Goal: Task Accomplishment & Management: Use online tool/utility

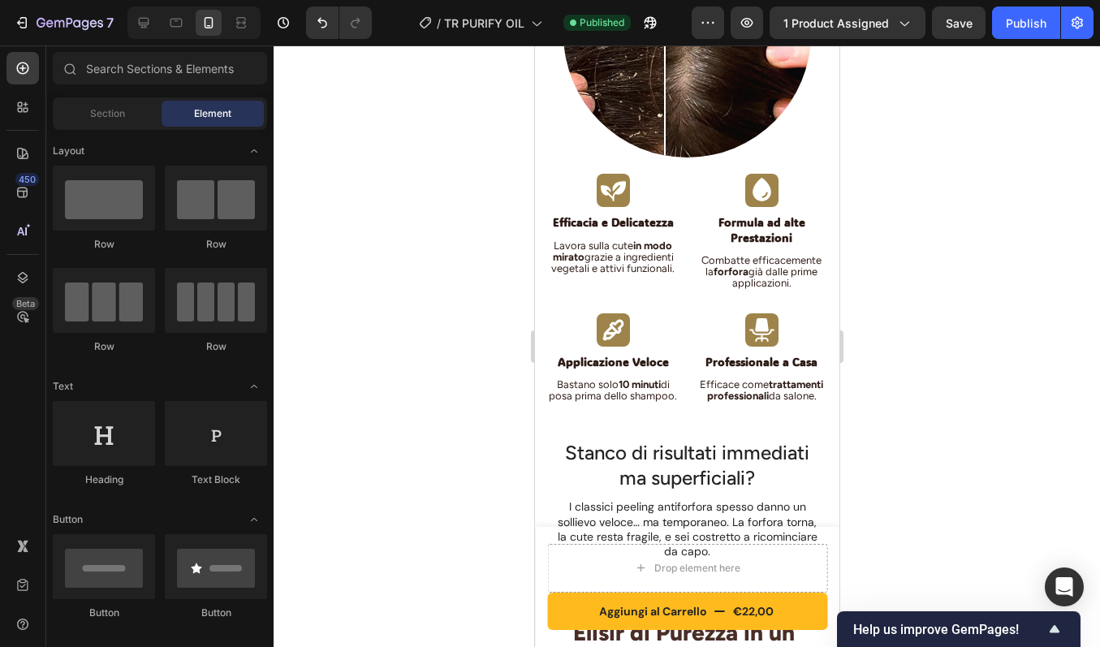
scroll to position [1376, 0]
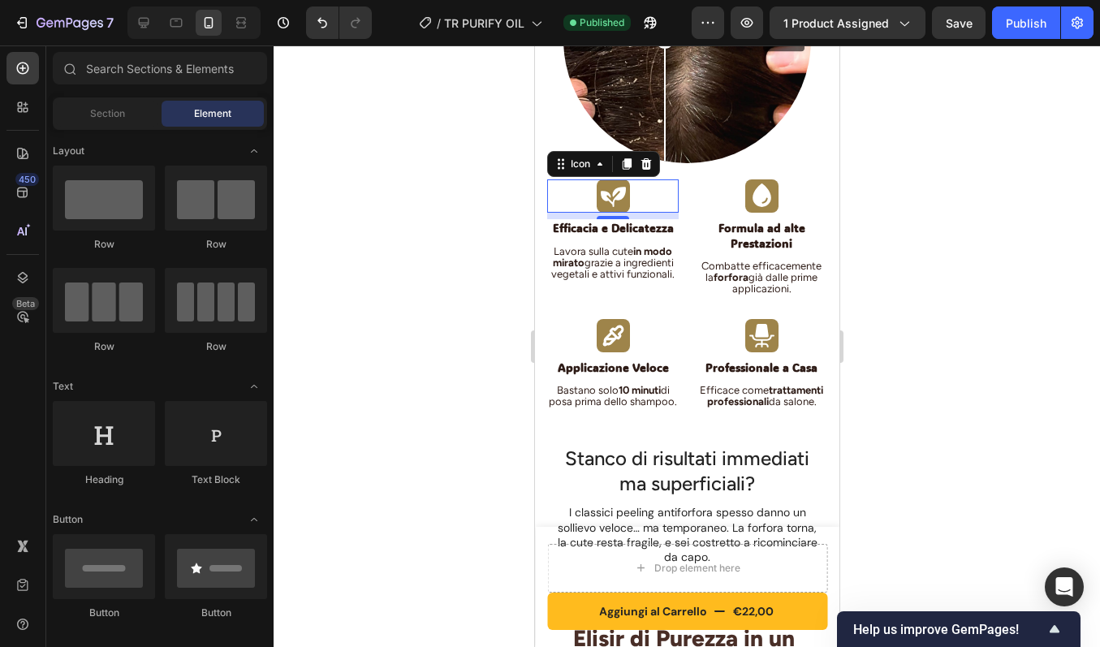
click at [613, 183] on icon at bounding box center [612, 196] width 27 height 27
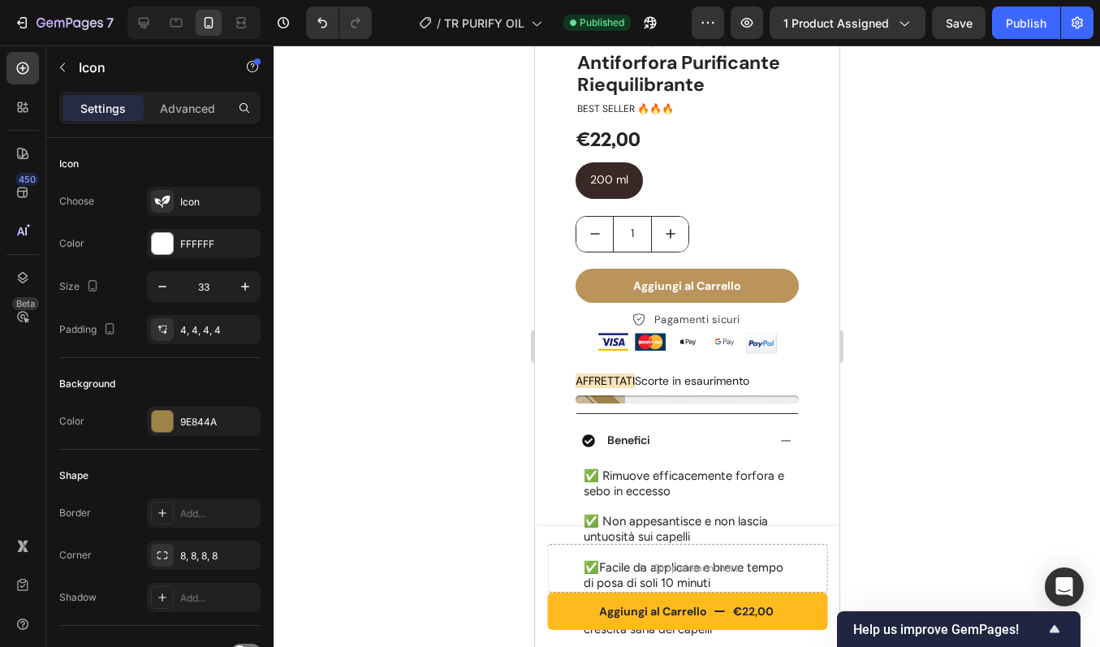
scroll to position [410, 0]
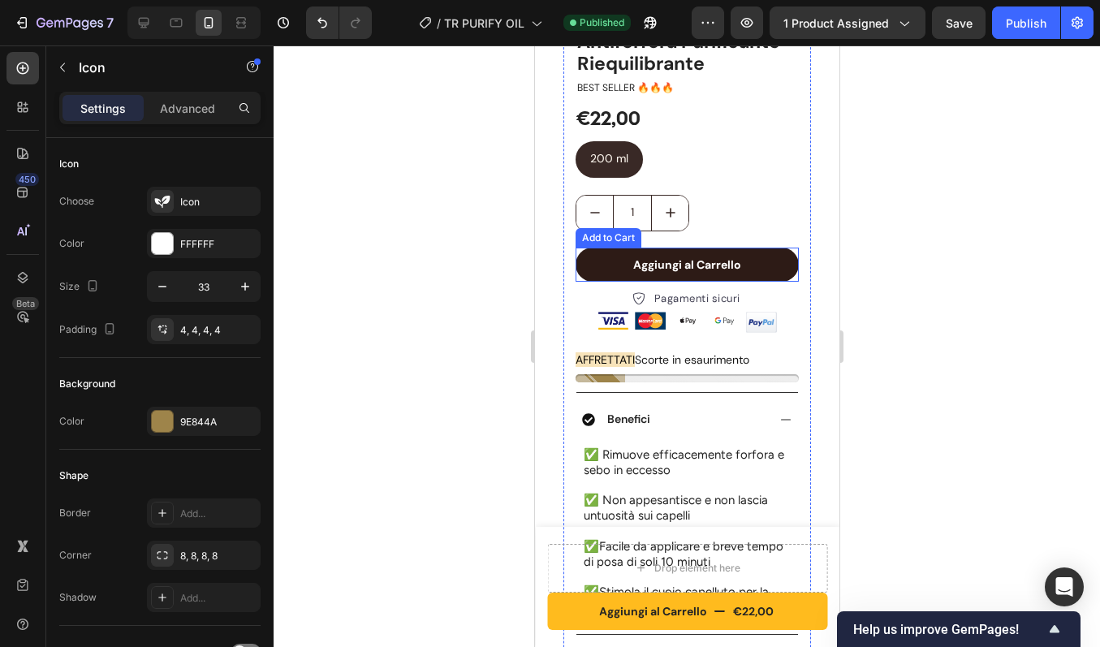
click at [602, 248] on button "Aggiungi al Carrello" at bounding box center [686, 265] width 223 height 34
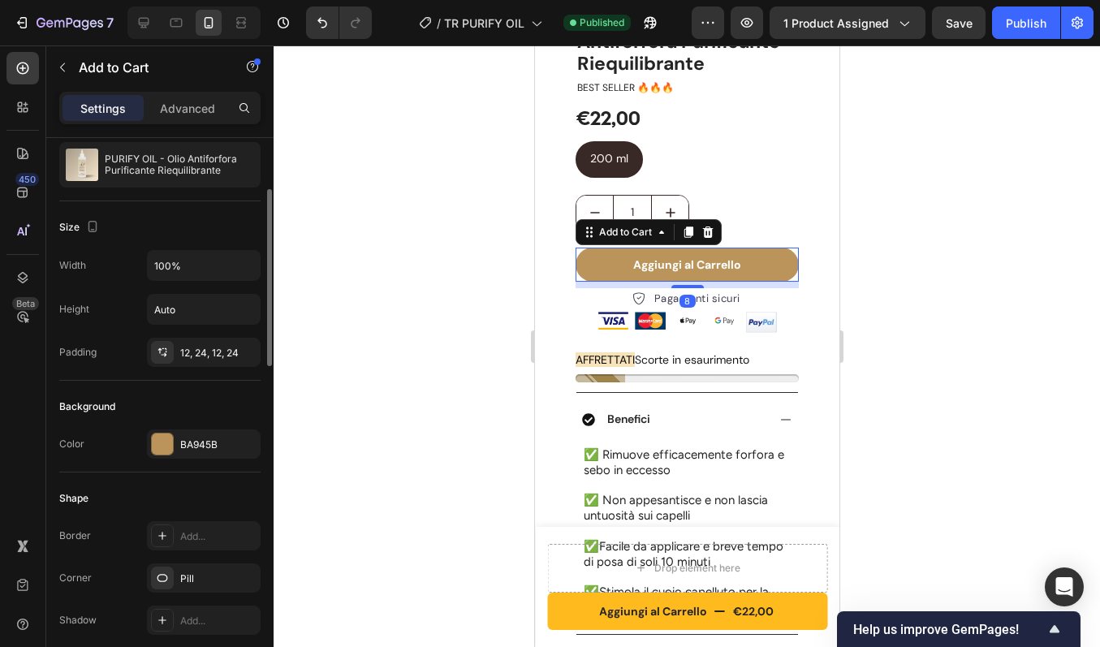
scroll to position [158, 0]
click at [208, 438] on div "BA945B" at bounding box center [203, 443] width 47 height 15
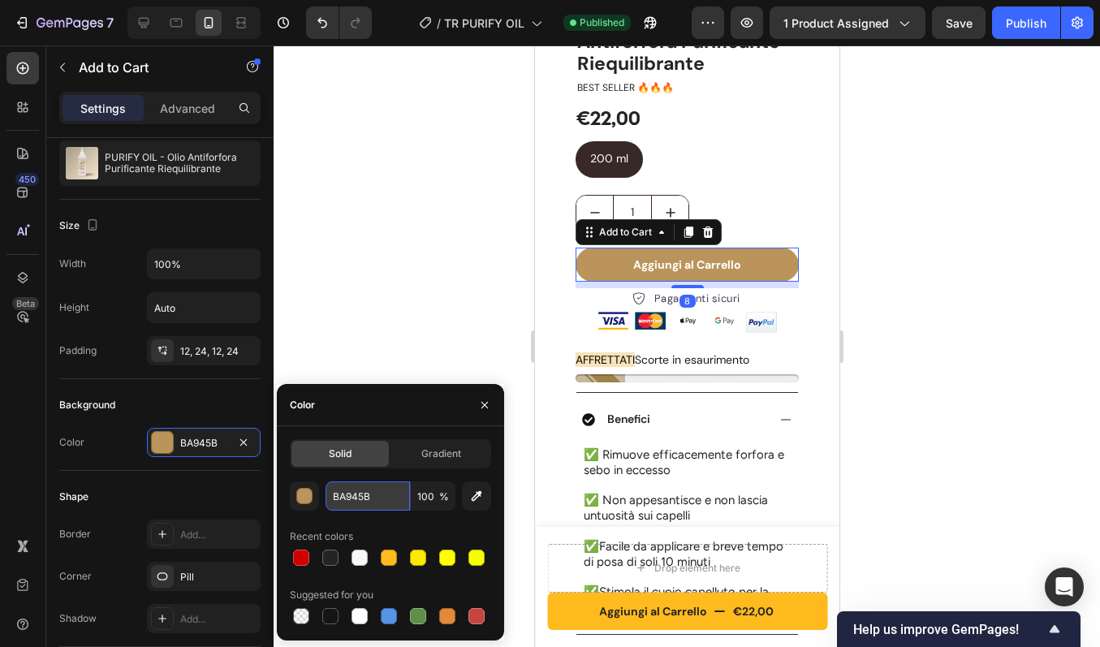
click at [400, 498] on input "BA945B" at bounding box center [368, 495] width 84 height 29
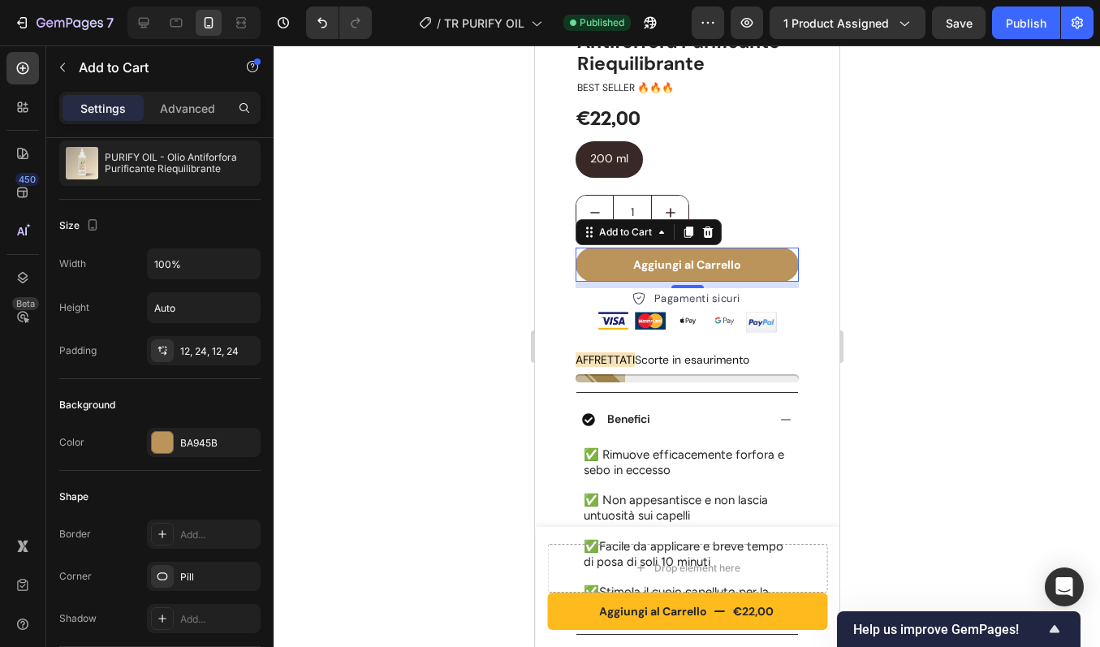
click at [421, 267] on div at bounding box center [687, 346] width 826 height 602
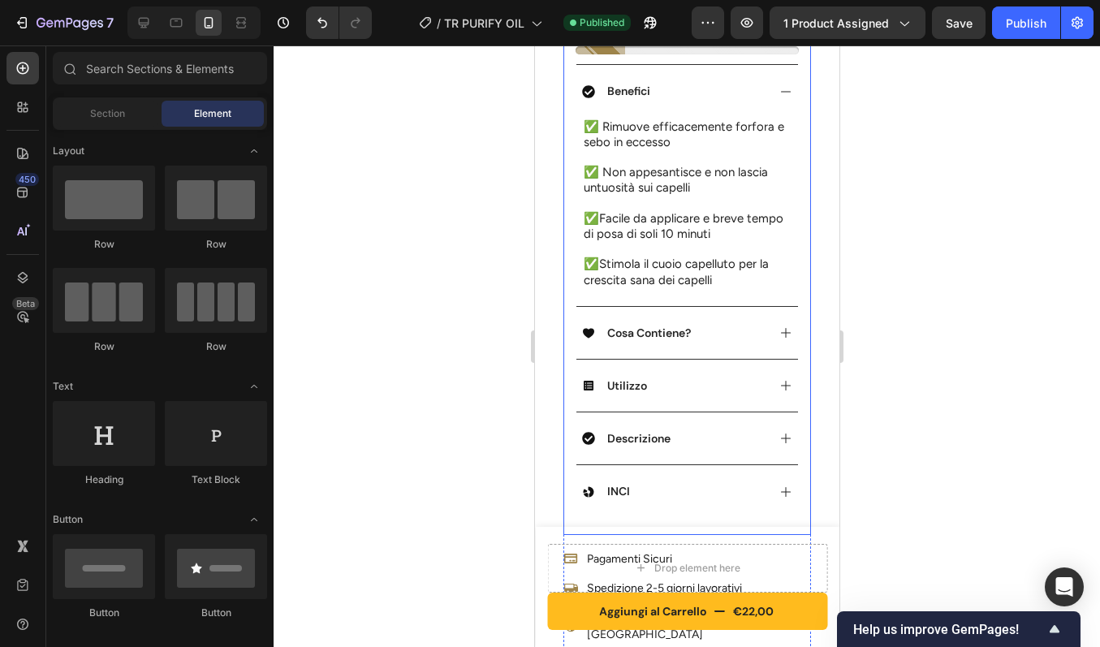
scroll to position [726, 0]
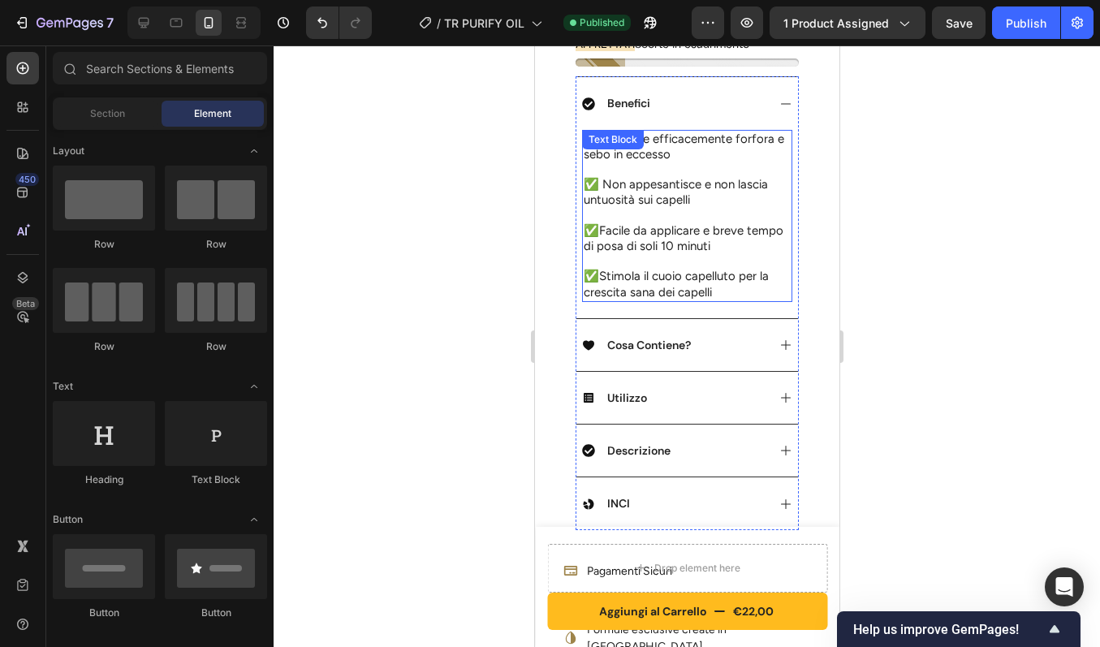
click at [662, 226] on span "Facile da applicare e breve tempo di posa di soli 10 minuti" at bounding box center [683, 238] width 200 height 30
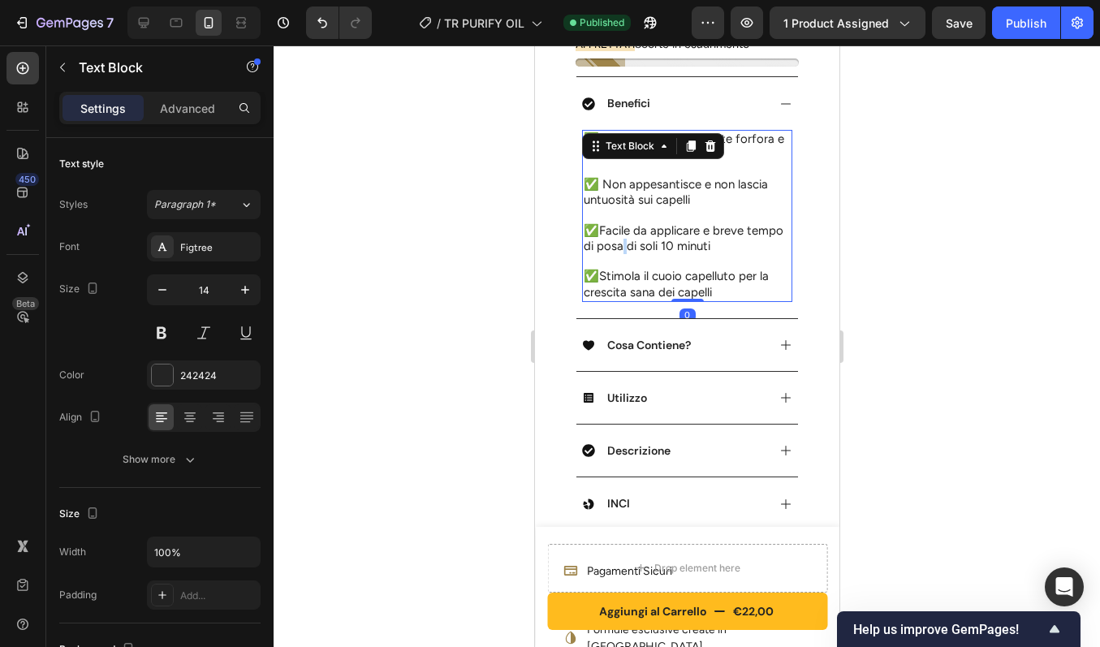
click at [662, 226] on span "Facile da applicare e breve tempo di posa di soli 10 minuti" at bounding box center [683, 238] width 200 height 30
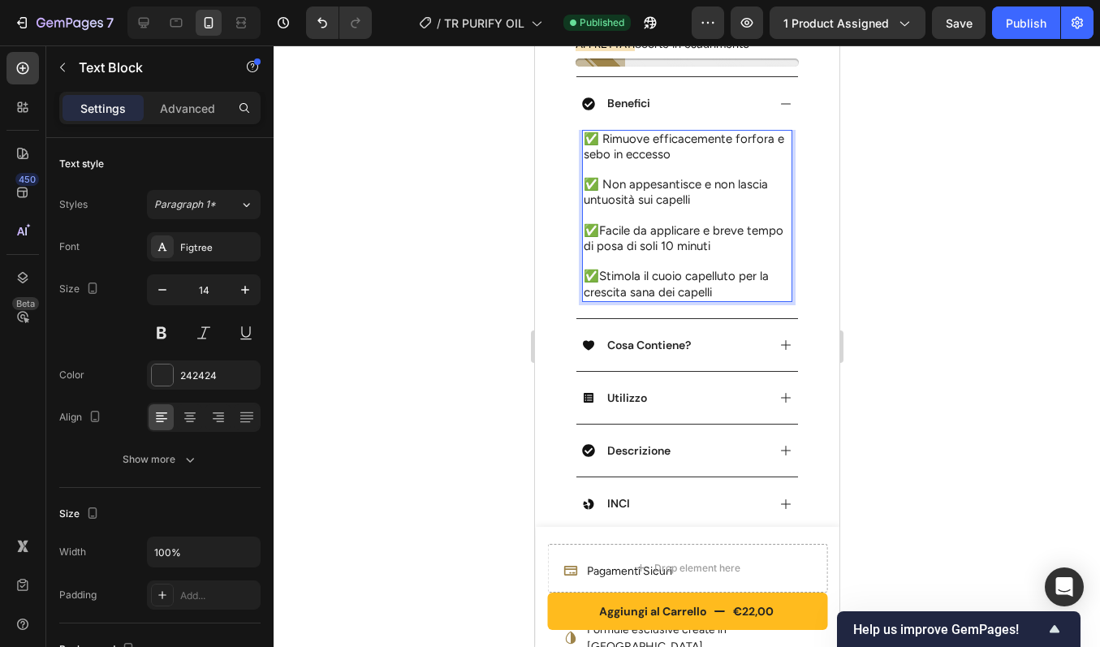
click at [654, 228] on span "Facile da applicare e breve tempo di posa di soli 10 minuti" at bounding box center [683, 238] width 200 height 30
drag, startPoint x: 666, startPoint y: 231, endPoint x: 748, endPoint y: 232, distance: 82.0
click at [748, 232] on span "Facile da applicare e breve tempo di posa di soli 10 minuti" at bounding box center [683, 238] width 200 height 30
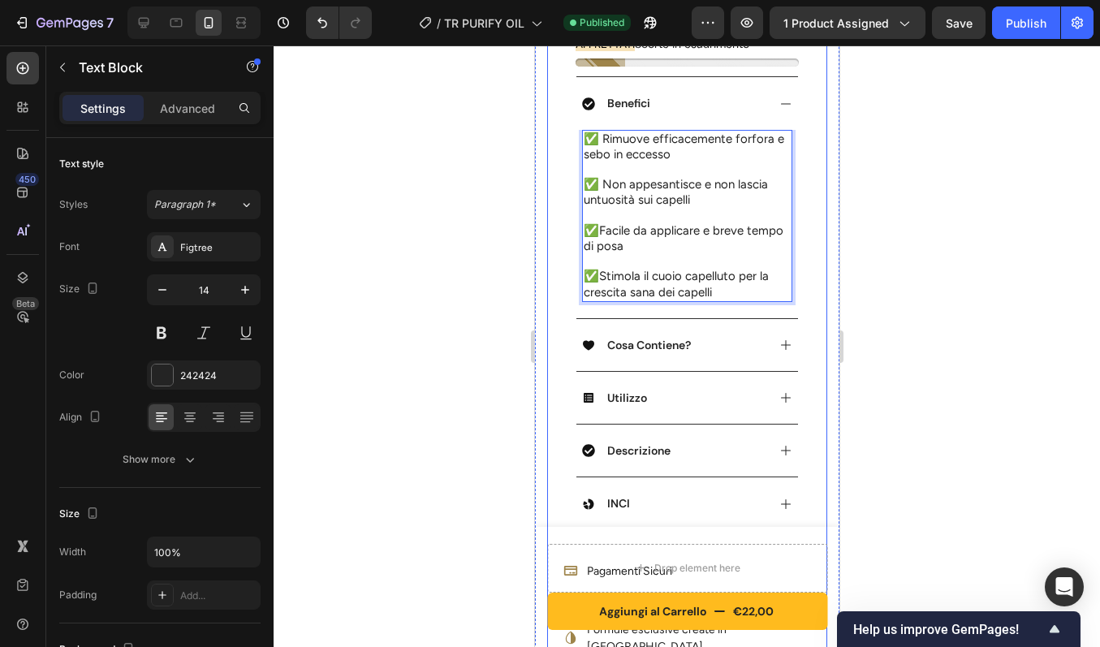
click at [801, 199] on div "Product Images Row PURIFY OIL - Olio Antiforfora Purificante Riequilibrante Pro…" at bounding box center [686, 24] width 280 height 1342
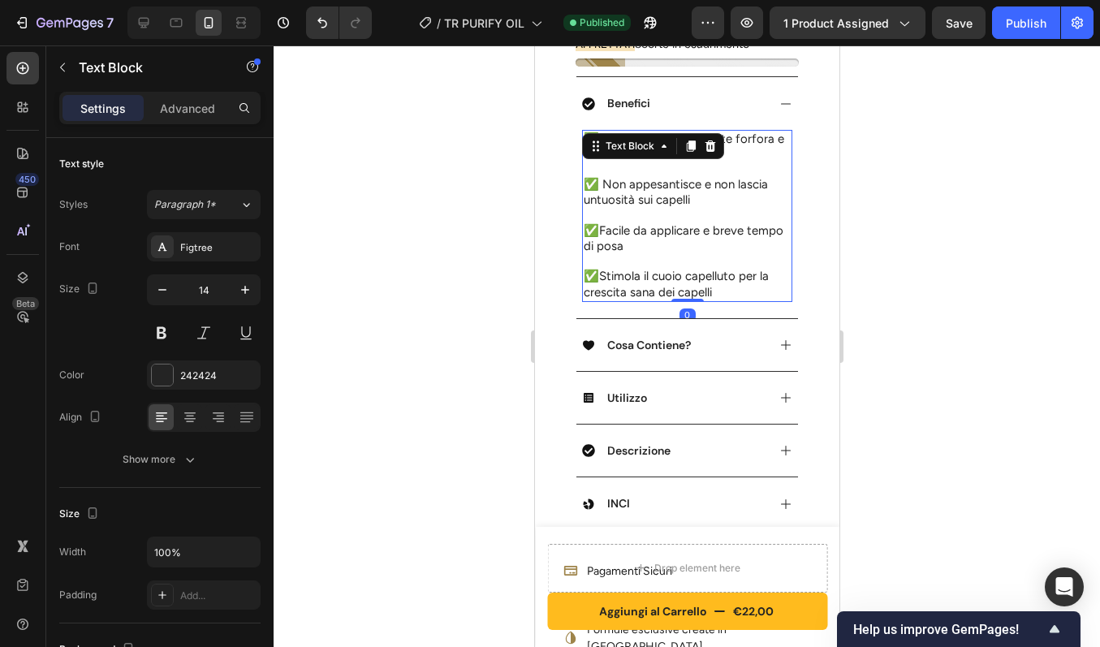
click at [670, 132] on div "✅ Rimuove efficacemente forfora e sebo in eccesso ✅ Non appesantisce e non lasc…" at bounding box center [686, 216] width 210 height 172
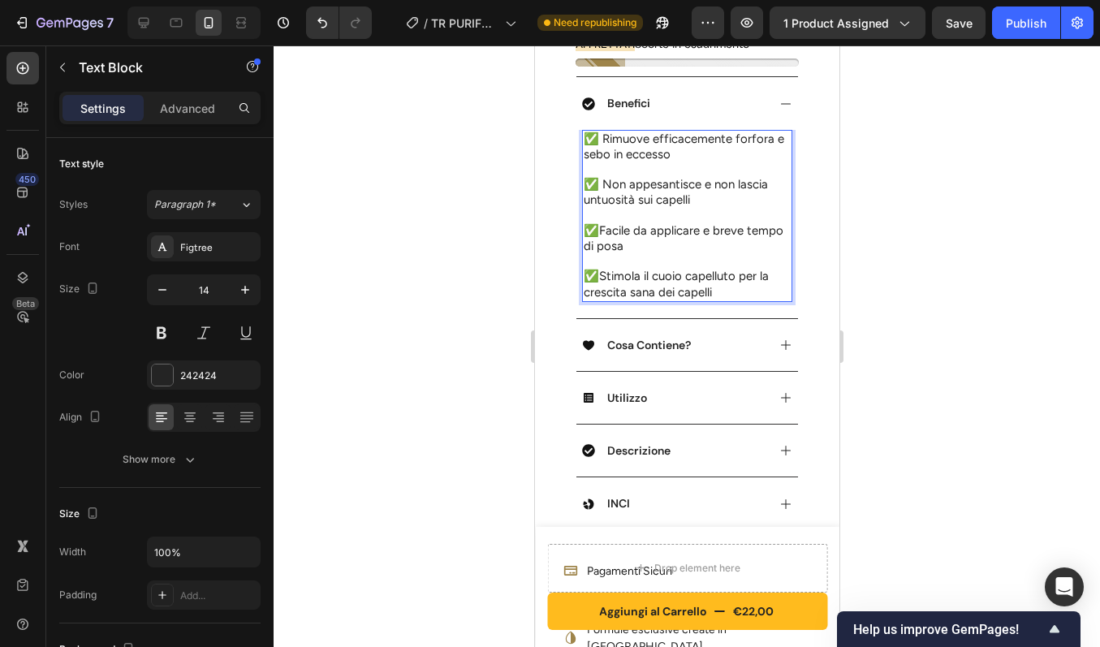
click at [595, 177] on span "✅ Non appesantisce e non lascia untuosità sui capelli" at bounding box center [675, 192] width 184 height 30
click at [584, 177] on span "✅ Non appesantisce e non lascia untuosità sui capelli" at bounding box center [675, 192] width 184 height 30
drag, startPoint x: 593, startPoint y: 213, endPoint x: 583, endPoint y: 213, distance: 9.7
click at [583, 223] on span "✅" at bounding box center [590, 230] width 15 height 15
click at [587, 224] on strong "🌱" at bounding box center [590, 231] width 14 height 14
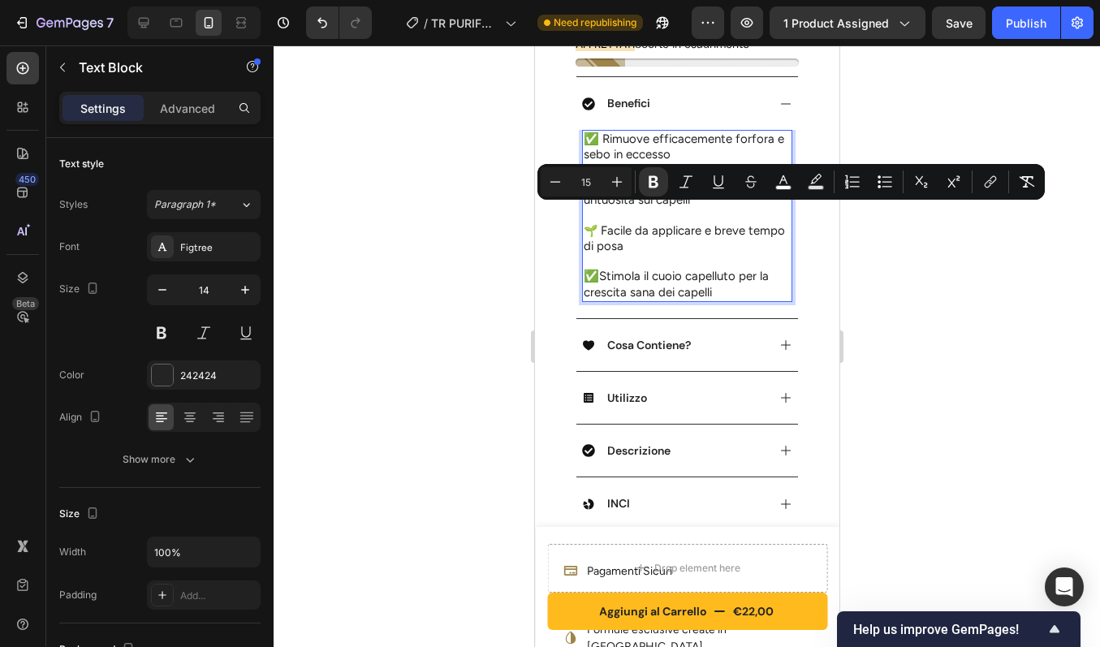
click at [596, 223] on span "Facile da applicare e breve tempo di posa" at bounding box center [683, 238] width 201 height 30
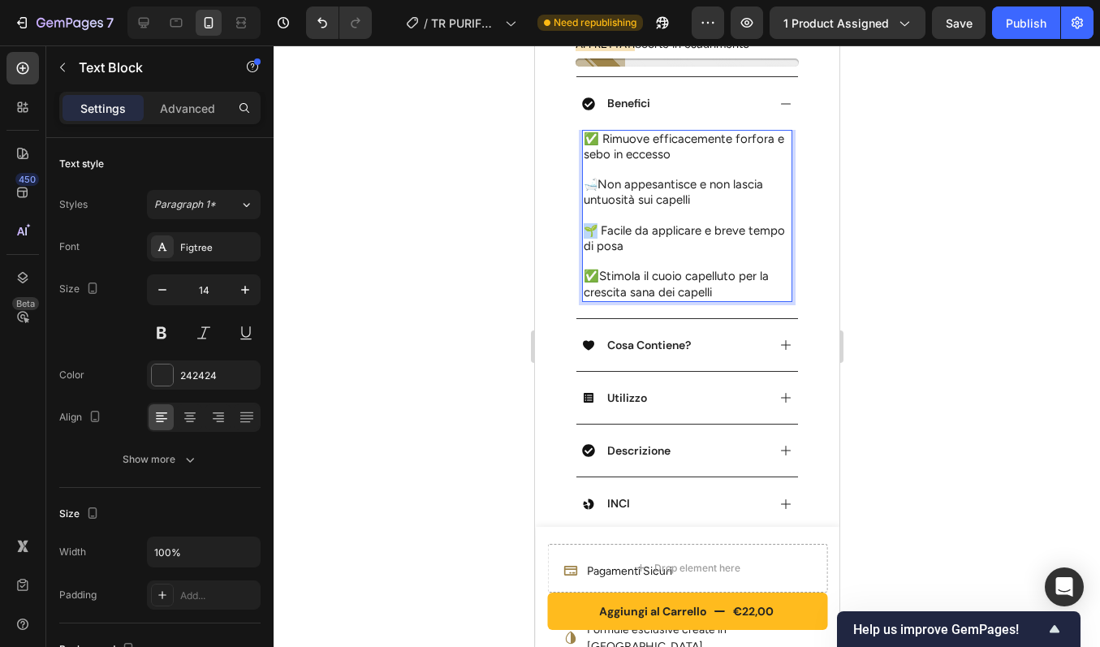
drag, startPoint x: 593, startPoint y: 213, endPoint x: 583, endPoint y: 213, distance: 10.6
click at [583, 223] on p "🌱 Facile da applicare e breve tempo di posa" at bounding box center [686, 238] width 207 height 31
click at [588, 269] on span "✅" at bounding box center [590, 276] width 15 height 15
click at [892, 232] on div at bounding box center [687, 346] width 826 height 602
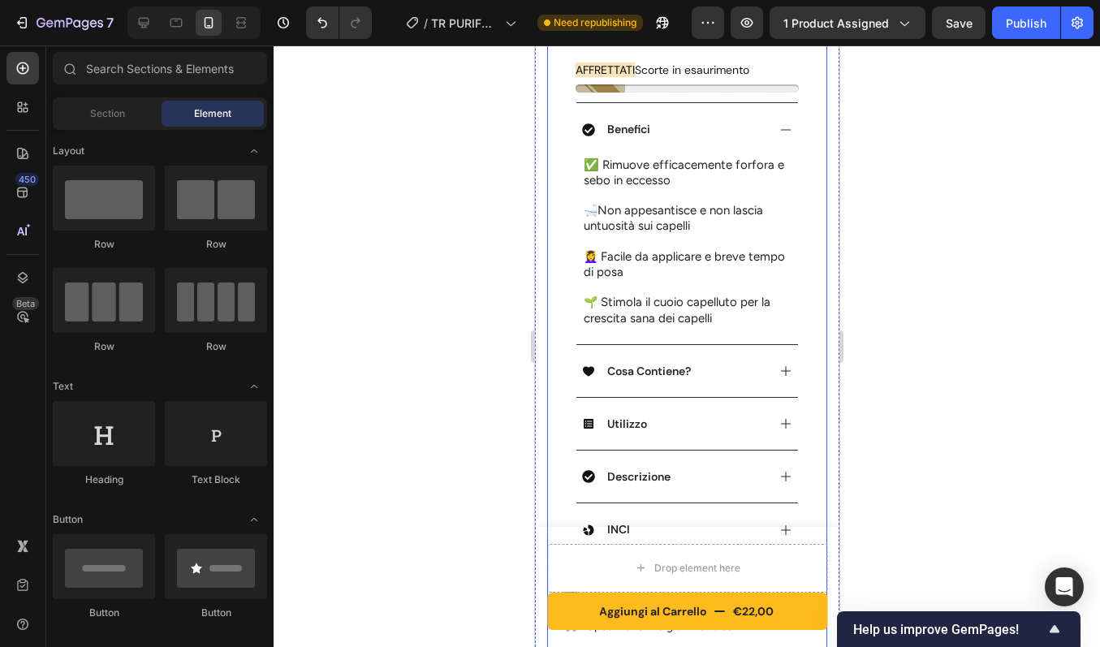
scroll to position [701, 0]
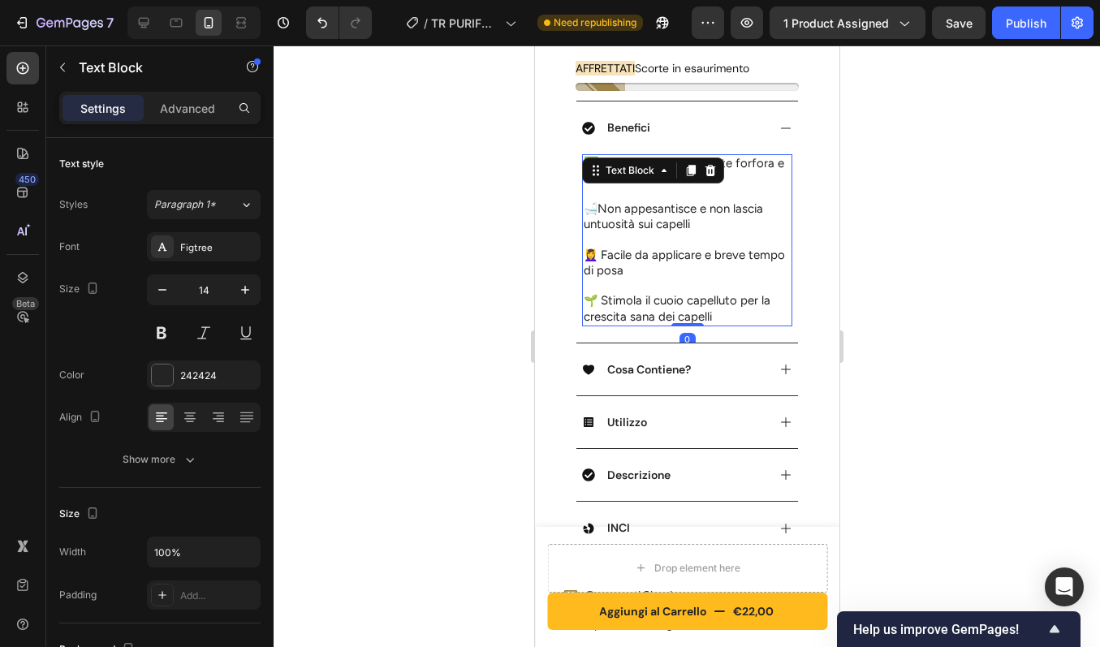
click at [648, 201] on span "Non appesantisce e non lascia untuosità sui capelli" at bounding box center [672, 216] width 179 height 30
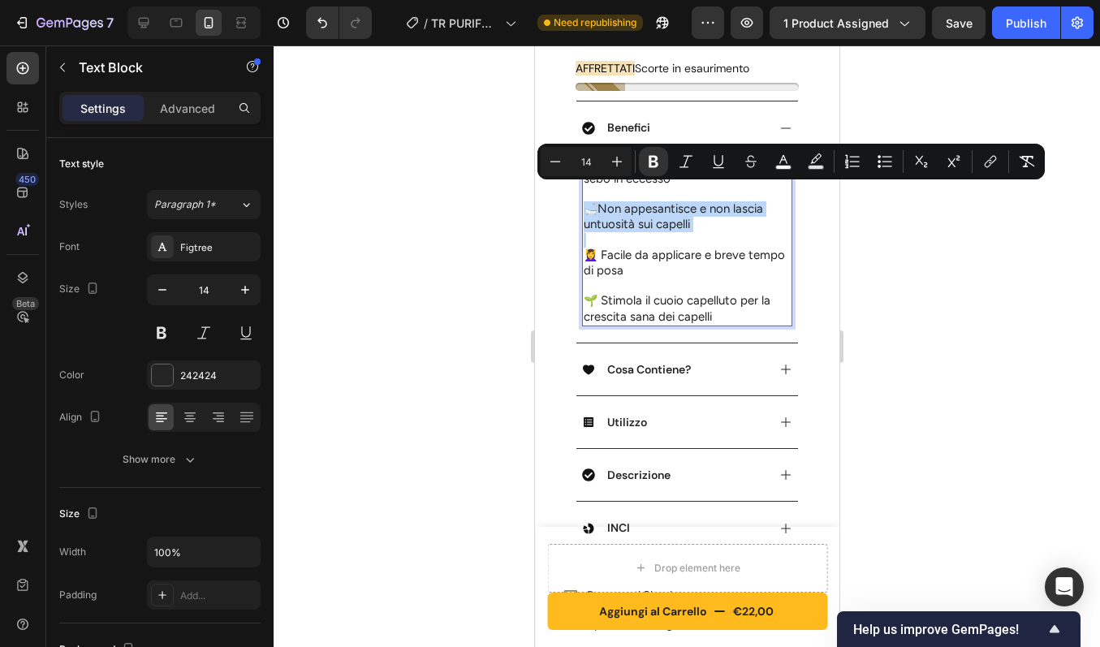
click at [668, 202] on span "Non appesantisce e non lascia untuosità sui capelli" at bounding box center [672, 216] width 179 height 30
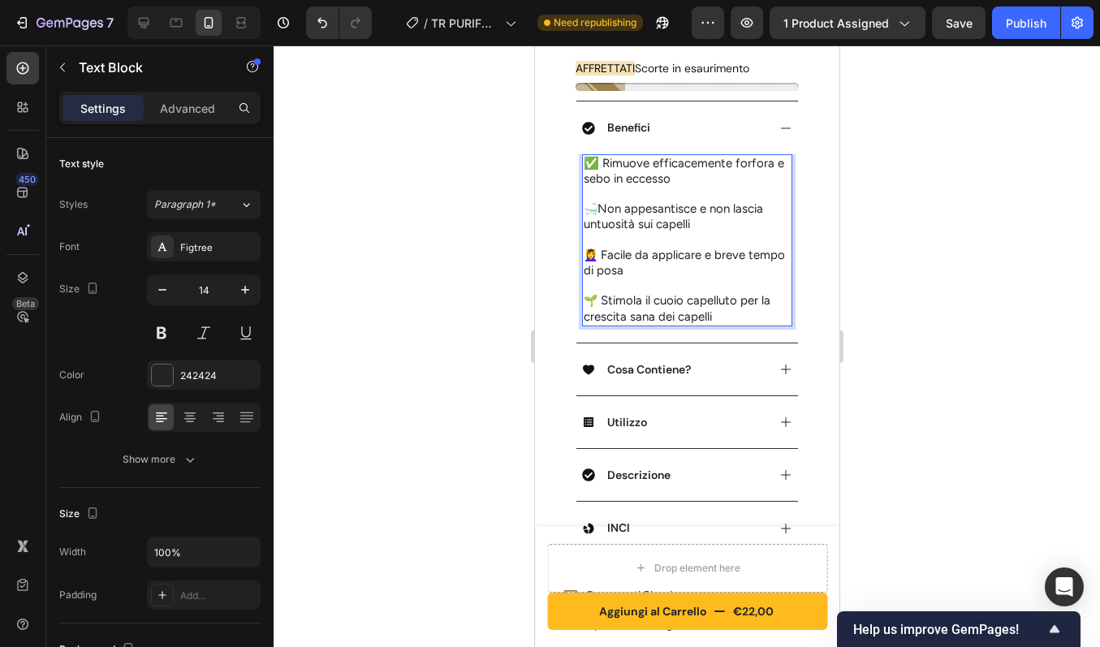
drag, startPoint x: 692, startPoint y: 204, endPoint x: 600, endPoint y: 187, distance: 93.3
click at [600, 201] on p "🛁 Non appesantisce e non lascia untuosità sui capelli" at bounding box center [686, 216] width 207 height 31
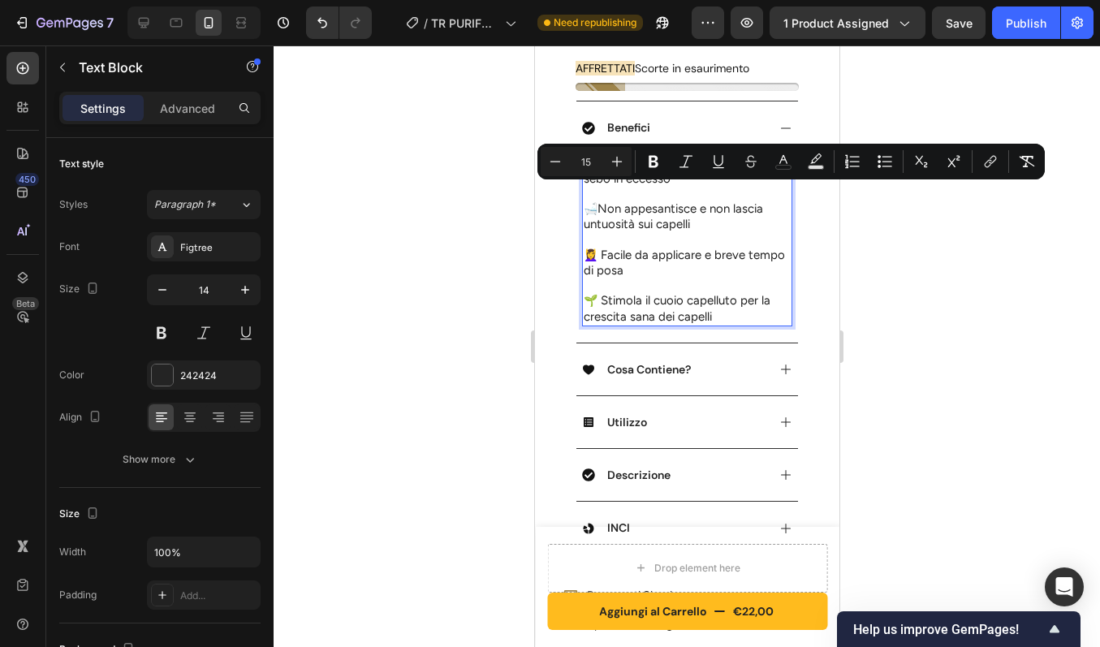
copy span "Non appesantisce e non lascia untuosità sui capelli"
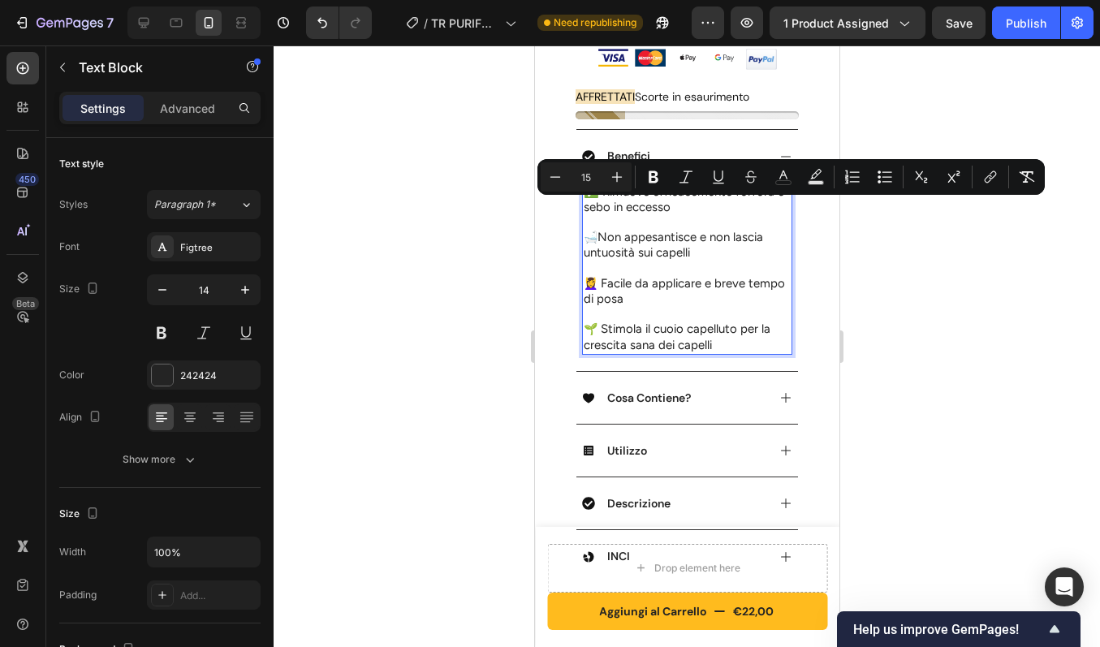
scroll to position [663, 0]
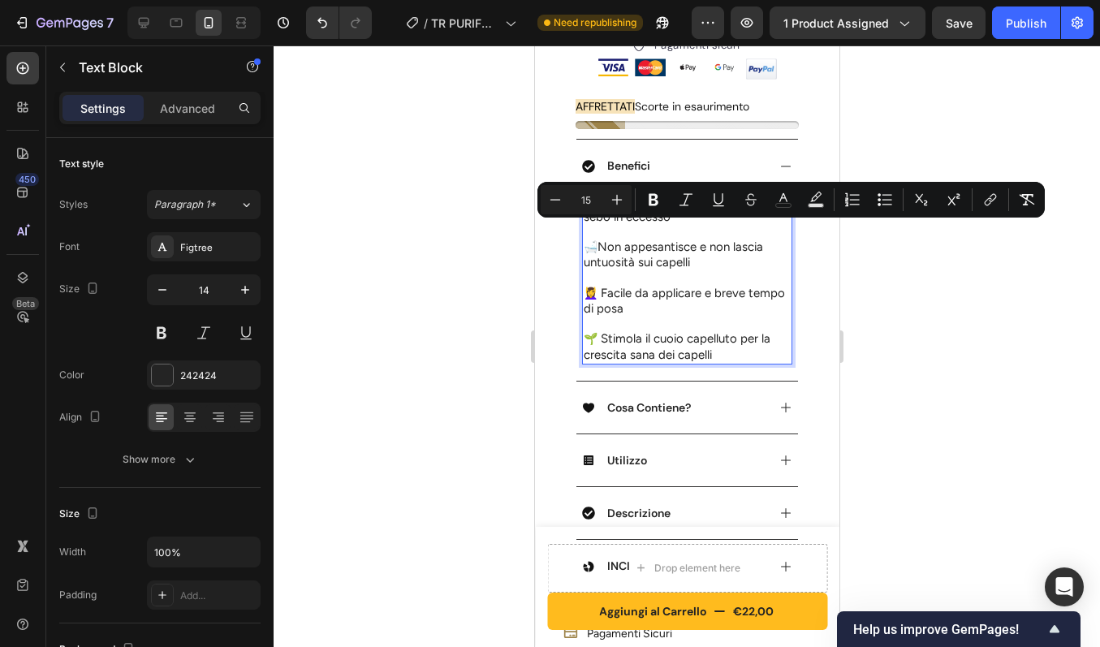
click at [643, 241] on span "Non appesantisce e non lascia untuosità sui capelli" at bounding box center [672, 254] width 179 height 30
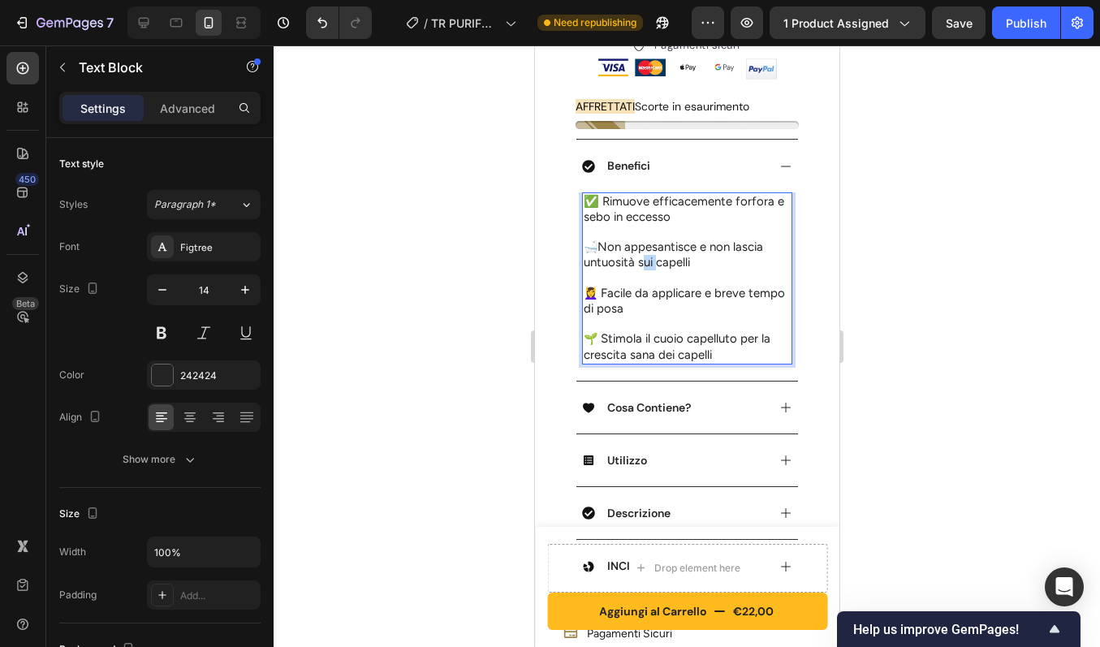
drag, startPoint x: 693, startPoint y: 247, endPoint x: 600, endPoint y: 233, distance: 93.6
click at [600, 239] on p "🛁 Non appesantisce e non lascia untuosità sui capelli" at bounding box center [686, 254] width 207 height 31
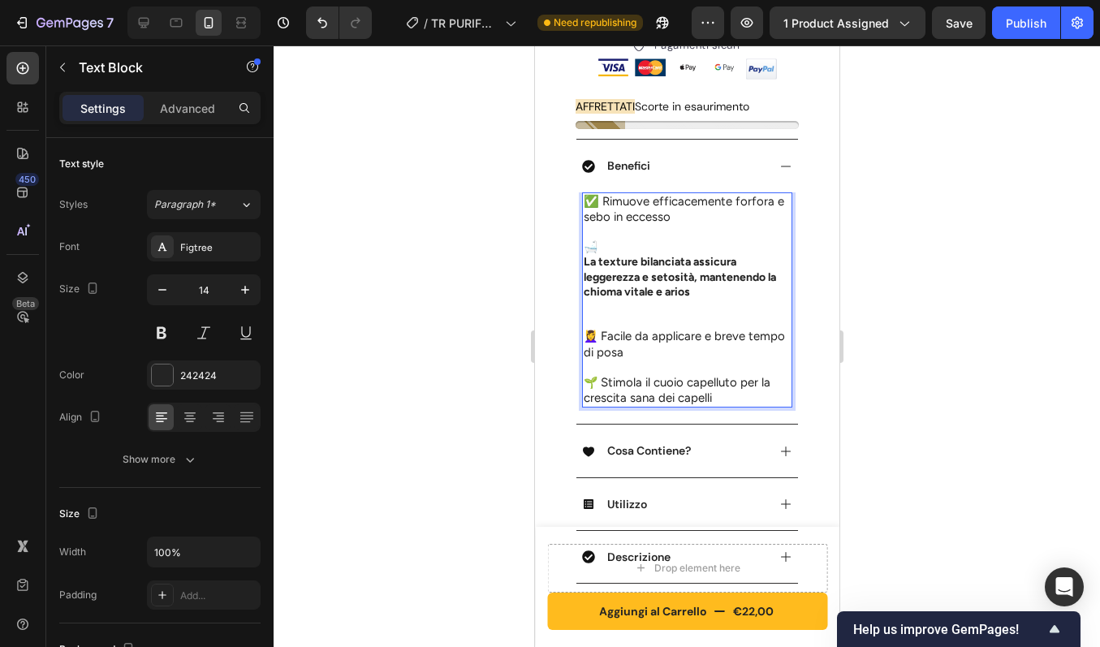
click at [595, 300] on p "Rich Text Editor. Editing area: main" at bounding box center [686, 307] width 207 height 15
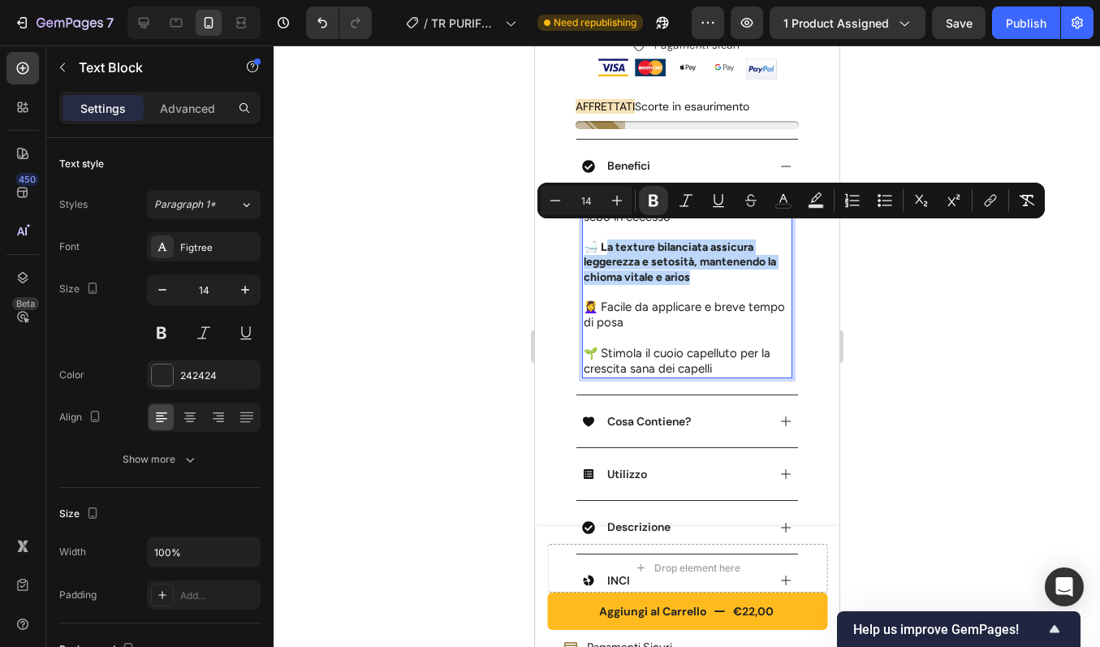
drag, startPoint x: 600, startPoint y: 231, endPoint x: 693, endPoint y: 260, distance: 97.1
click at [693, 260] on p "🛁 La texture bilanciata assicura leggerezza e setosità, mantenendo la chioma vi…" at bounding box center [686, 261] width 207 height 45
click at [603, 239] on p "🛁 L a texture bilanciata assicura leggerezza e setosità, mantenendo la chioma v…" at bounding box center [686, 261] width 207 height 45
click at [599, 239] on p "🛁 L a texture bilanciata assicura leggerezza e setosità, mantenendo la chioma v…" at bounding box center [686, 261] width 207 height 45
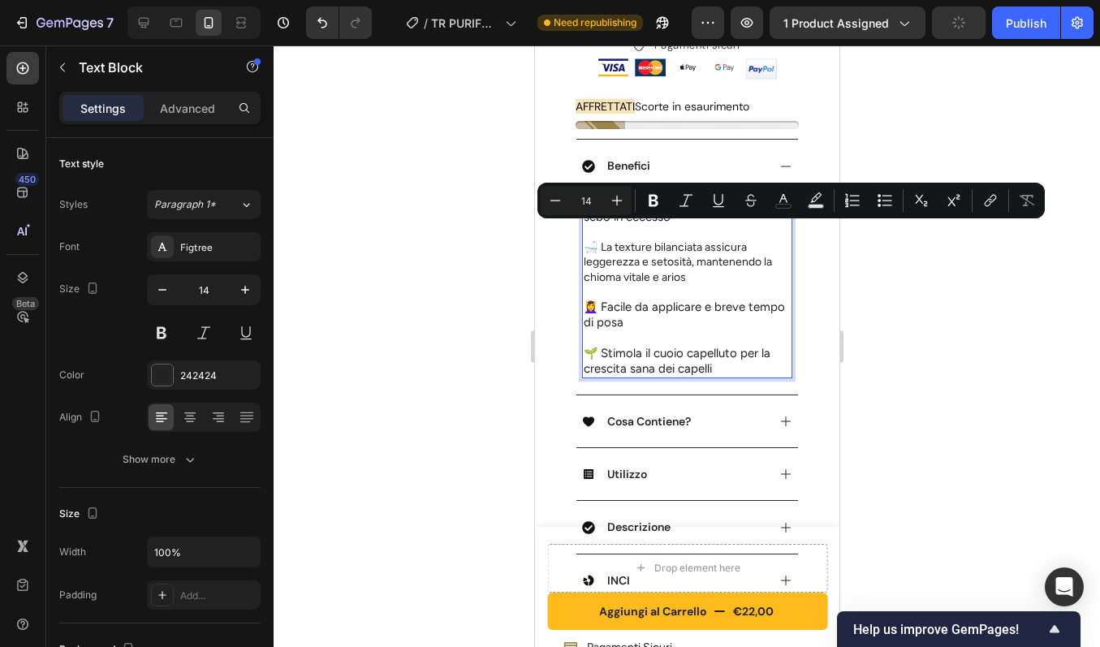
click at [619, 239] on p "🛁 La texture bilanciata assicura leggerezza e setosità, mantenendo la chioma vi…" at bounding box center [686, 261] width 207 height 45
drag, startPoint x: 616, startPoint y: 227, endPoint x: 598, endPoint y: 231, distance: 18.3
click at [598, 239] on p "🛁 La texture bilanciata assicura leggerezza e setosità, mantenendo la chioma vi…" at bounding box center [686, 261] width 207 height 45
drag, startPoint x: 707, startPoint y: 233, endPoint x: 598, endPoint y: 236, distance: 109.6
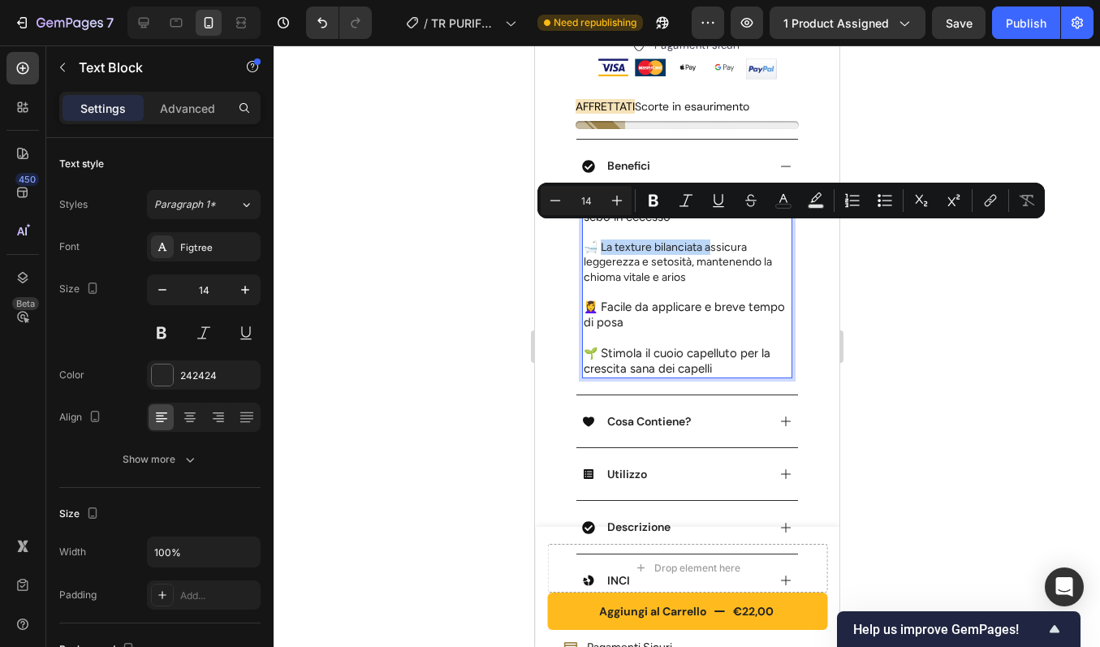
click at [598, 239] on p "🛁 La texture bilanciata assicura leggerezza e setosità, mantenendo la chioma vi…" at bounding box center [686, 261] width 207 height 45
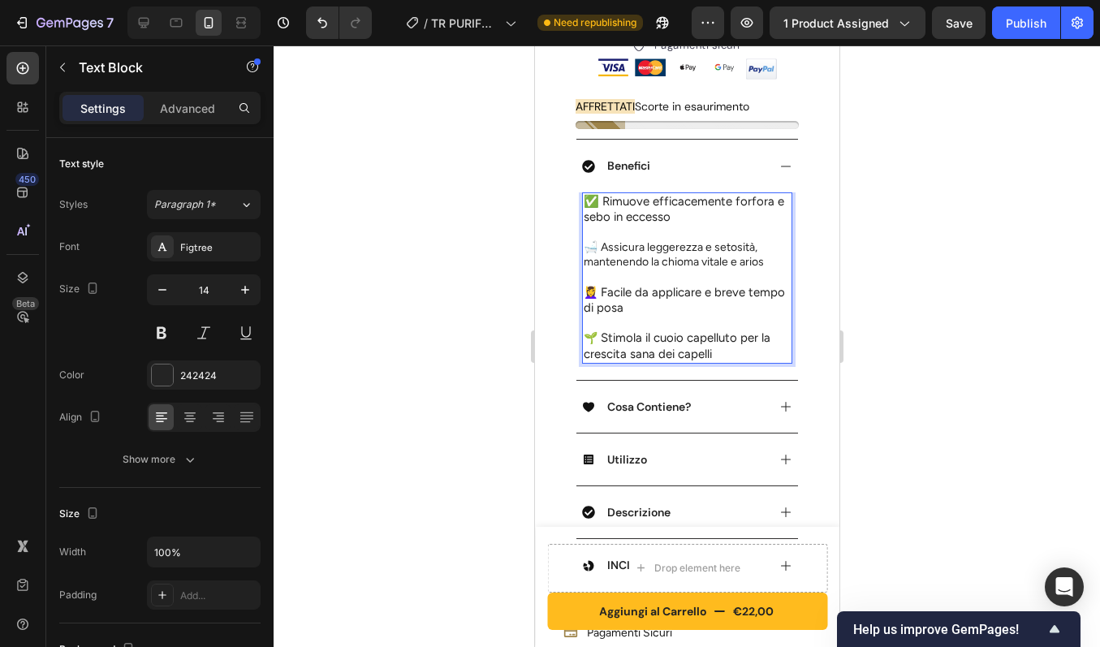
click at [629, 239] on p "🛁 Assicura leggerezza e setosità, mantenendo la chioma vitale e arios" at bounding box center [686, 254] width 207 height 30
drag, startPoint x: 639, startPoint y: 232, endPoint x: 604, endPoint y: 233, distance: 34.9
click at [604, 239] on p "🛁 Assicura leggerezza e setosità, mantenendo la chioma vitale e arios" at bounding box center [686, 254] width 207 height 30
click at [767, 246] on p "🛁 Apporta leggerezza e setosità, mantenendo la chioma vitale e arios" at bounding box center [686, 254] width 207 height 30
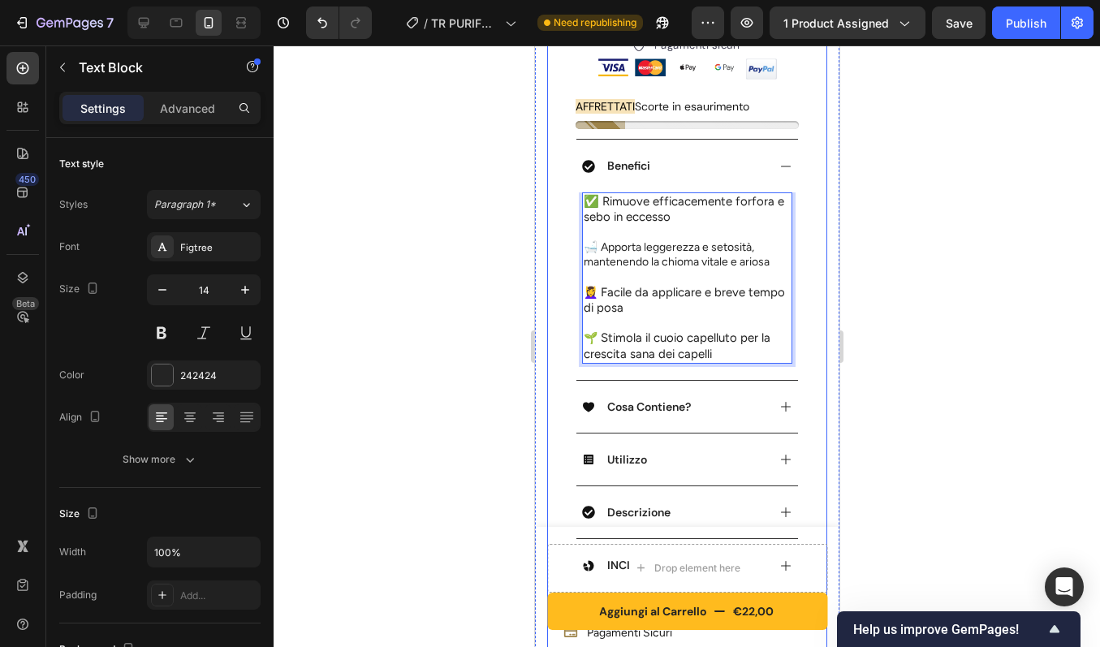
click at [798, 231] on div "Product Images Row PURIFY OIL - Olio Antiforfora Purificante Riequilibrante Pro…" at bounding box center [686, 85] width 280 height 1341
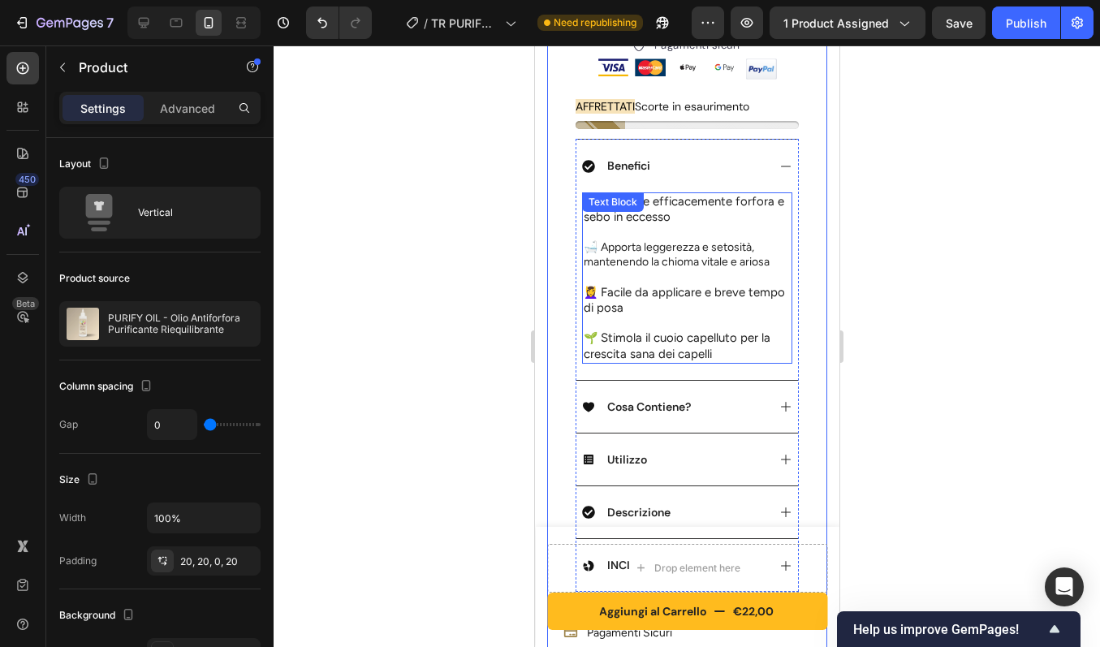
click at [727, 239] on p "🛁 Apporta leggerezza e setosità, mantenendo la chioma vitale e ariosa" at bounding box center [686, 254] width 207 height 30
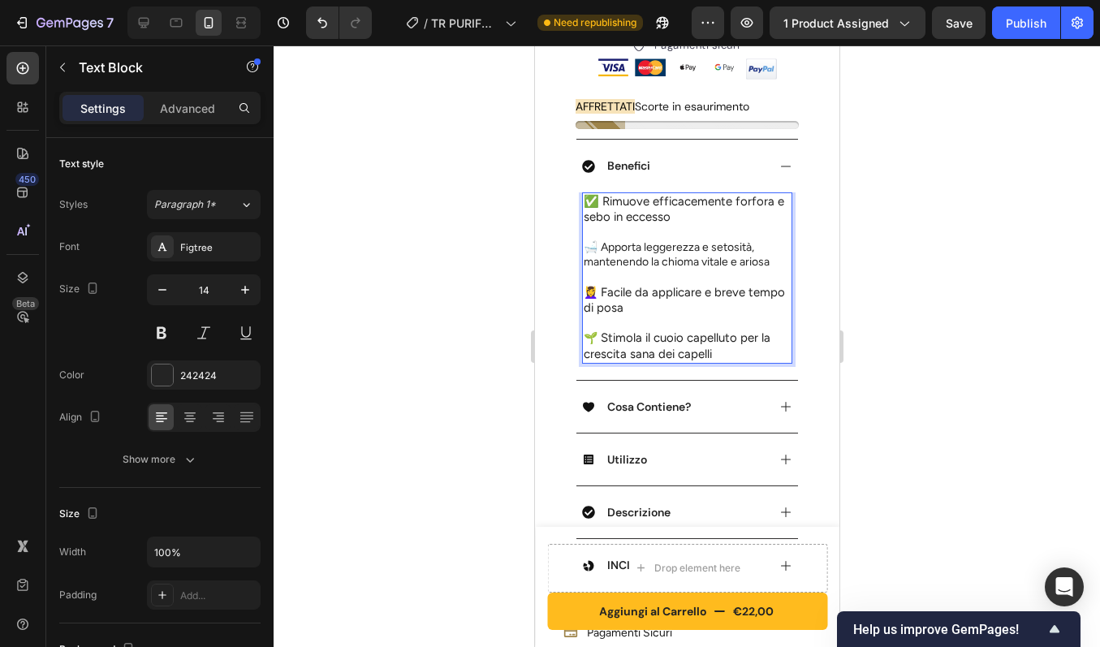
click at [711, 239] on p "🛁 Apporta leggerezza e setosità, mantenendo la chioma vitale e ariosa" at bounding box center [686, 254] width 207 height 30
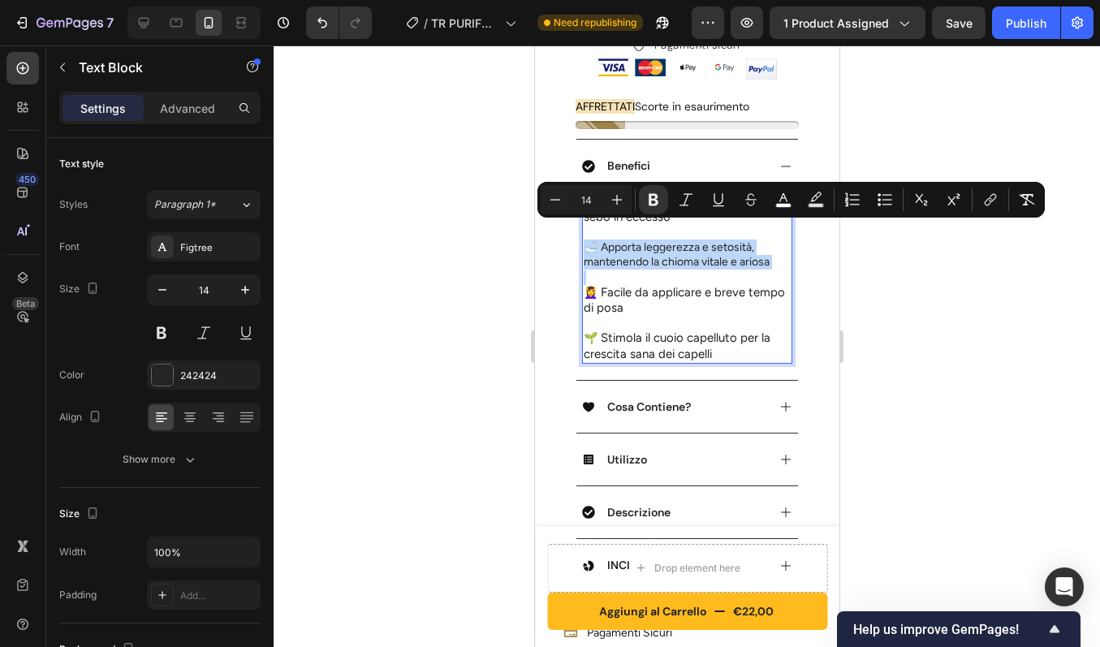
click at [647, 239] on p "🛁 Apporta leggerezza e setosità, mantenendo la chioma vitale e ariosa" at bounding box center [686, 254] width 207 height 30
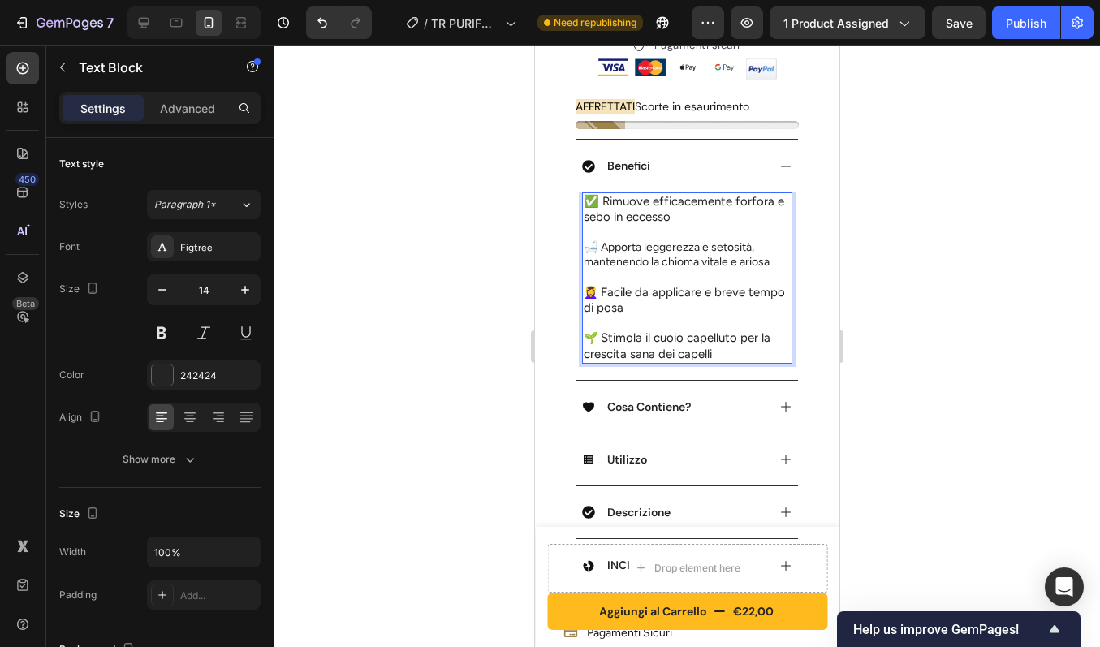
click at [621, 194] on span "✅ Rimuove efficacemente forfora e sebo in eccesso" at bounding box center [683, 209] width 201 height 30
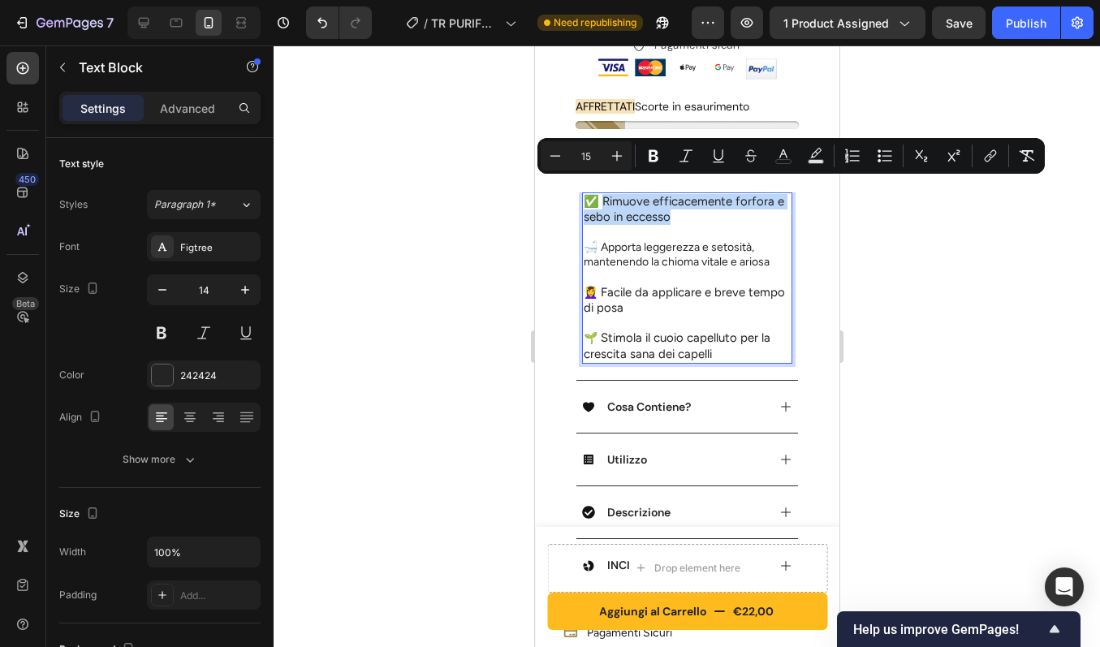
drag, startPoint x: 600, startPoint y: 185, endPoint x: 684, endPoint y: 202, distance: 86.1
click at [684, 202] on p "✅ Rimuove efficacemente forfora e sebo in eccesso" at bounding box center [686, 209] width 207 height 31
copy span "Rimuove efficacemente forfora e sebo in eccesso"
type input "14"
click at [664, 245] on p "🛁 Apporta leggerezza e setosità, mantenendo la chioma vitale e ariosa" at bounding box center [686, 254] width 207 height 30
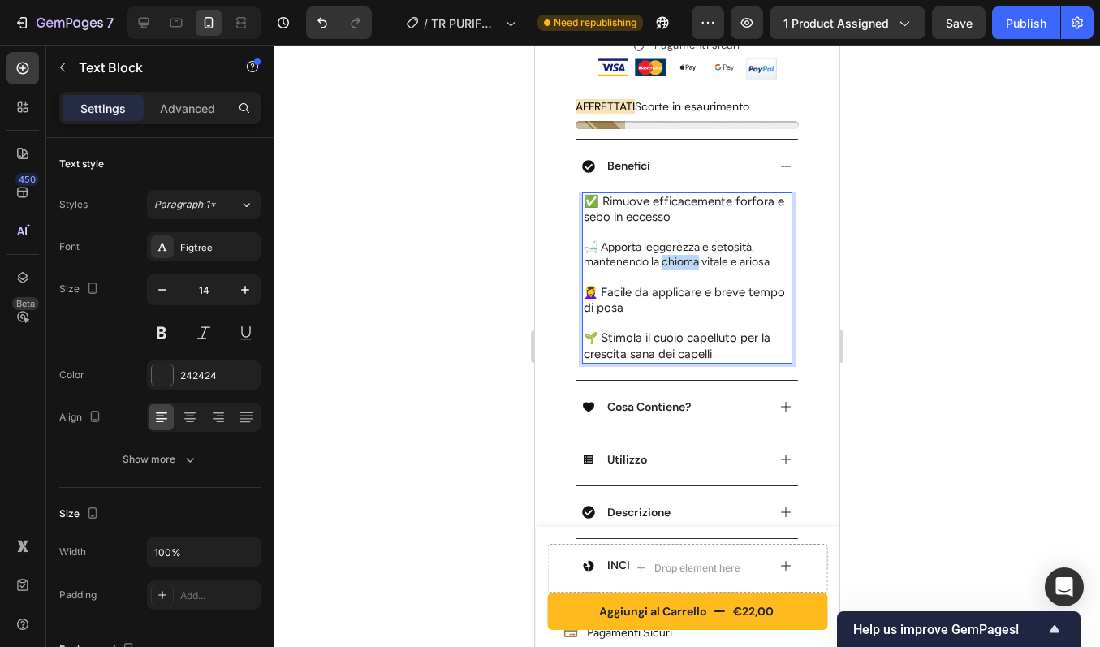
click at [664, 245] on p "🛁 Apporta leggerezza e setosità, mantenendo la chioma vitale e ariosa" at bounding box center [686, 254] width 207 height 30
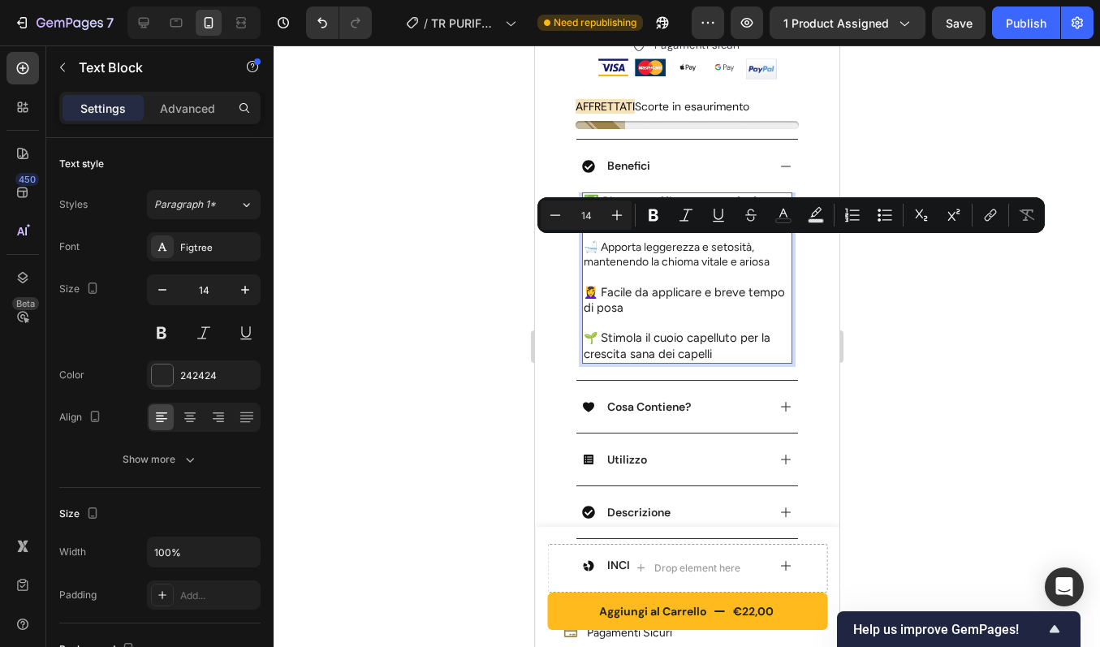
click at [636, 246] on p "🛁 Apporta leggerezza e setosità, mantenendo la chioma vitale e ariosa" at bounding box center [686, 254] width 207 height 30
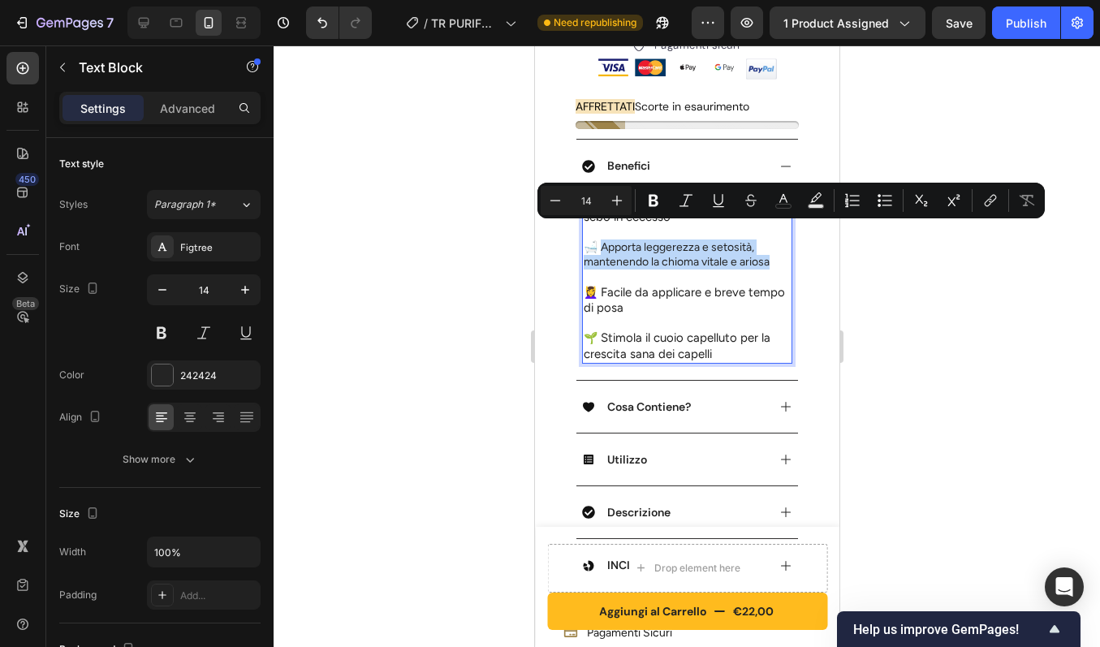
drag, startPoint x: 598, startPoint y: 233, endPoint x: 773, endPoint y: 251, distance: 175.5
click at [773, 251] on p "🛁 Apporta leggerezza e setosità, mantenendo la chioma vitale e ariosa" at bounding box center [686, 254] width 207 height 30
click at [619, 203] on icon "Editor contextual toolbar" at bounding box center [617, 200] width 16 height 16
type input "15"
click at [675, 239] on span "Apporta leggerezza e setosità, mantenendo la chioma vitale e ariosa" at bounding box center [684, 254] width 202 height 30
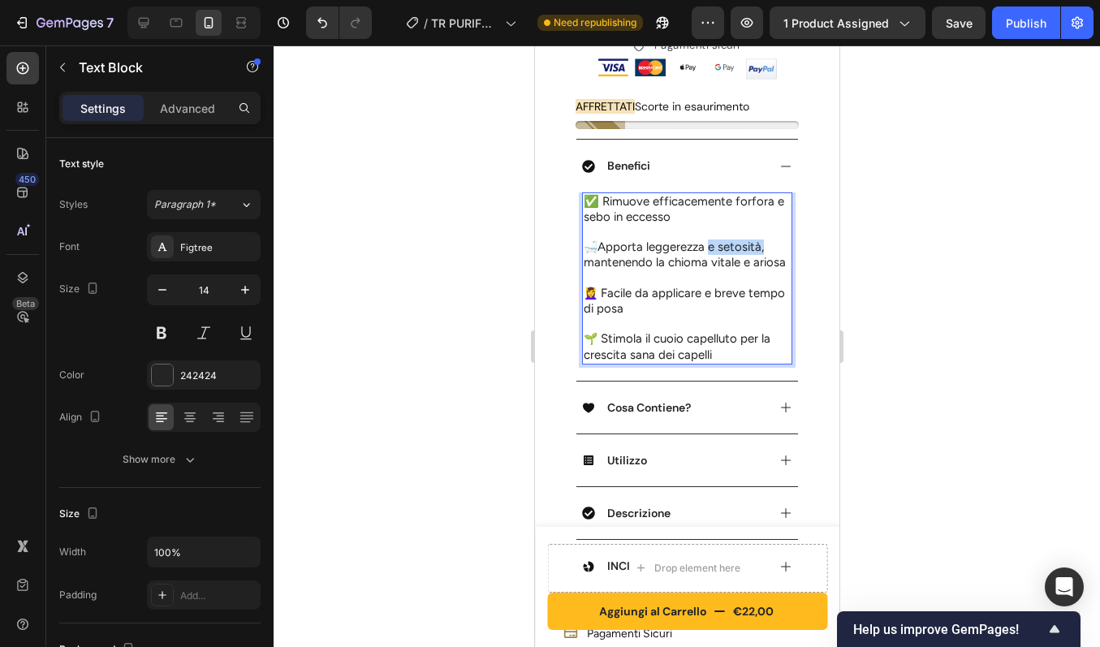
drag, startPoint x: 703, startPoint y: 233, endPoint x: 759, endPoint y: 234, distance: 56.0
click at [759, 239] on span "Apporta leggerezza e setosità, mantenendo la chioma vitale e ariosa" at bounding box center [684, 254] width 202 height 30
click at [626, 239] on span "Apporta leggerezza, mantenendo la chioma vitale e ariosa" at bounding box center [681, 254] width 196 height 30
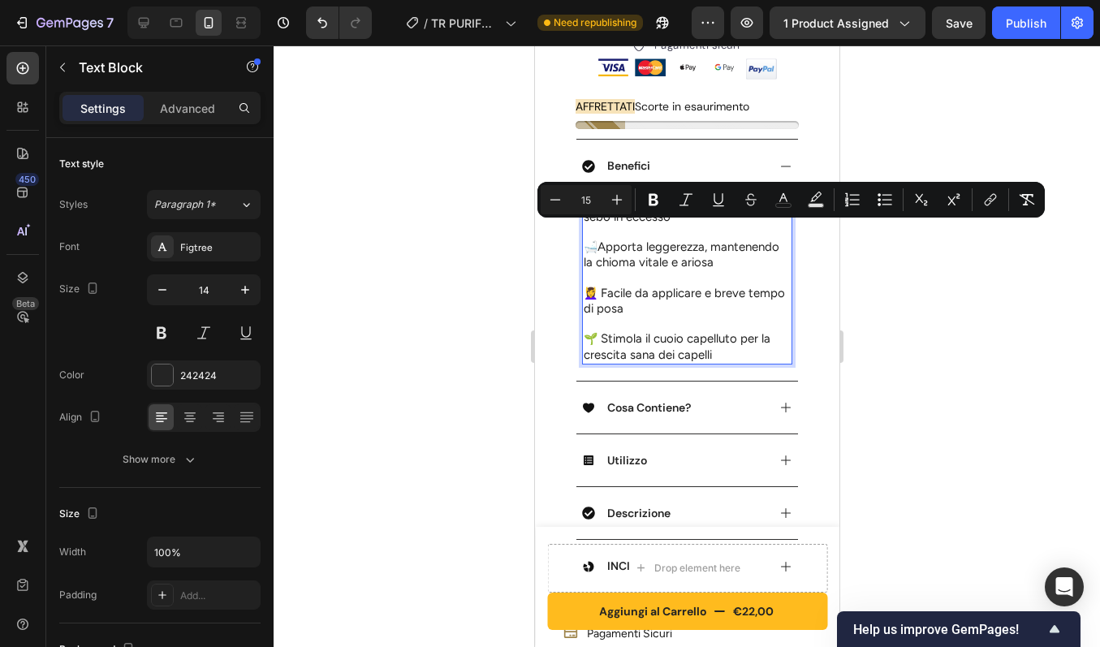
drag, startPoint x: 599, startPoint y: 232, endPoint x: 615, endPoint y: 265, distance: 36.3
click at [615, 265] on p "🛁 Apporta leggerezza, mantenendo la chioma vitale e ariosa" at bounding box center [686, 254] width 207 height 31
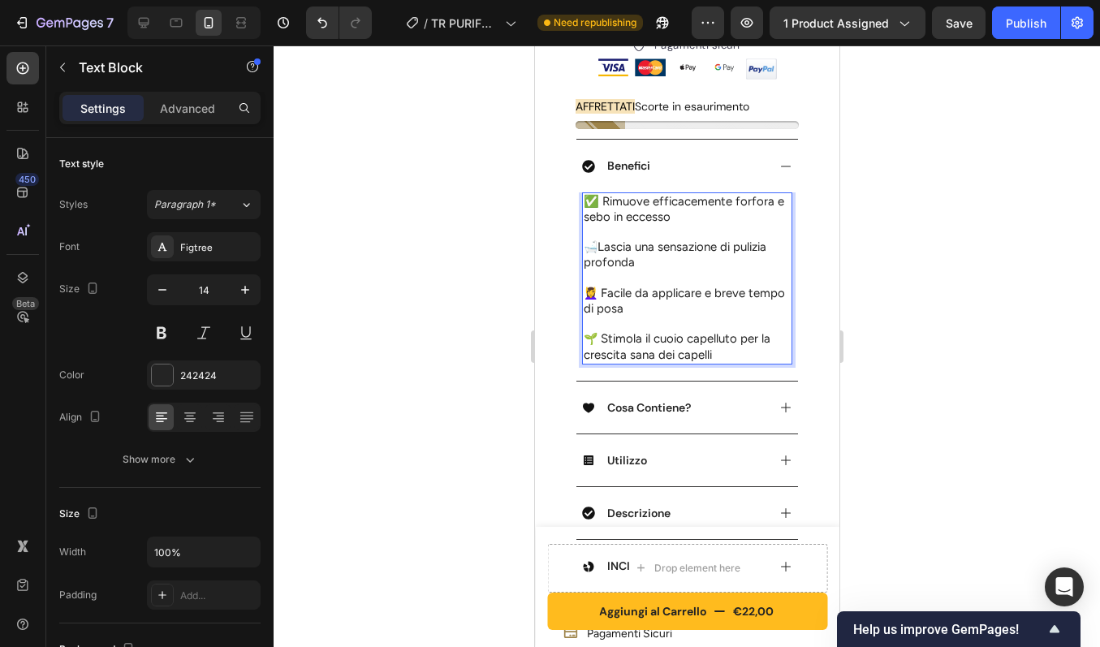
click at [723, 239] on span "Lascia una sensazione di pulizia profonda" at bounding box center [674, 254] width 183 height 30
click at [656, 239] on span "Lascia una sensazione di pulizia profonda" at bounding box center [674, 254] width 183 height 30
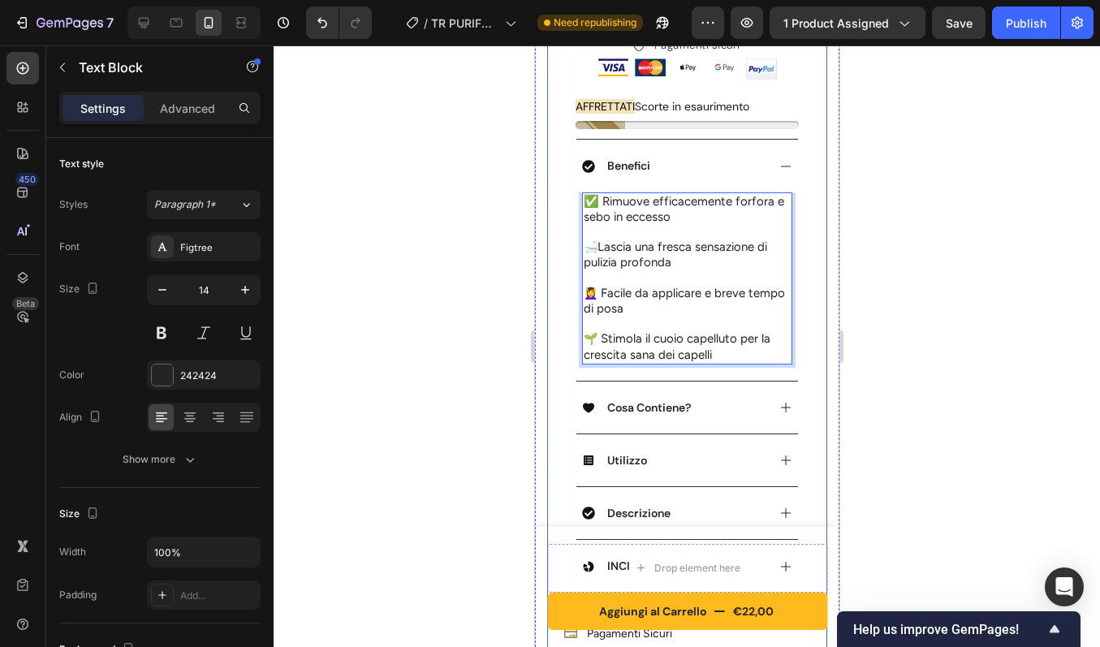
click at [810, 257] on div "Product Images Row PURIFY OIL - Olio Antiforfora Purificante Riequilibrante Pro…" at bounding box center [686, 86] width 280 height 1342
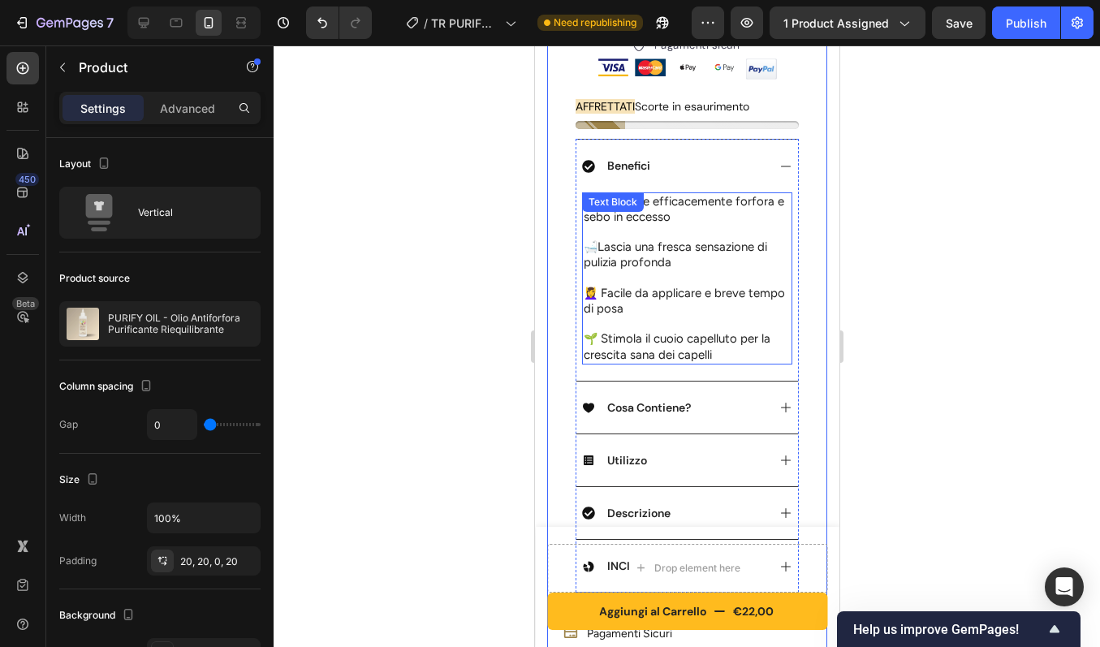
click at [613, 225] on p "Rich Text Editor. Editing area: main" at bounding box center [686, 232] width 207 height 15
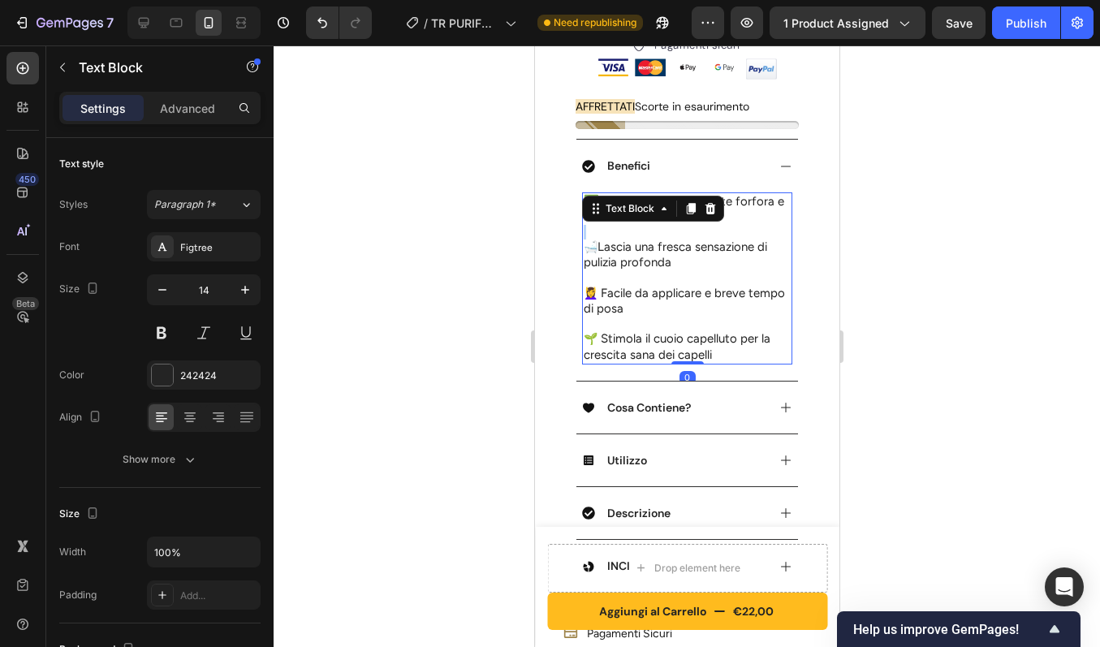
click at [613, 225] on p "Rich Text Editor. Editing area: main" at bounding box center [686, 232] width 207 height 15
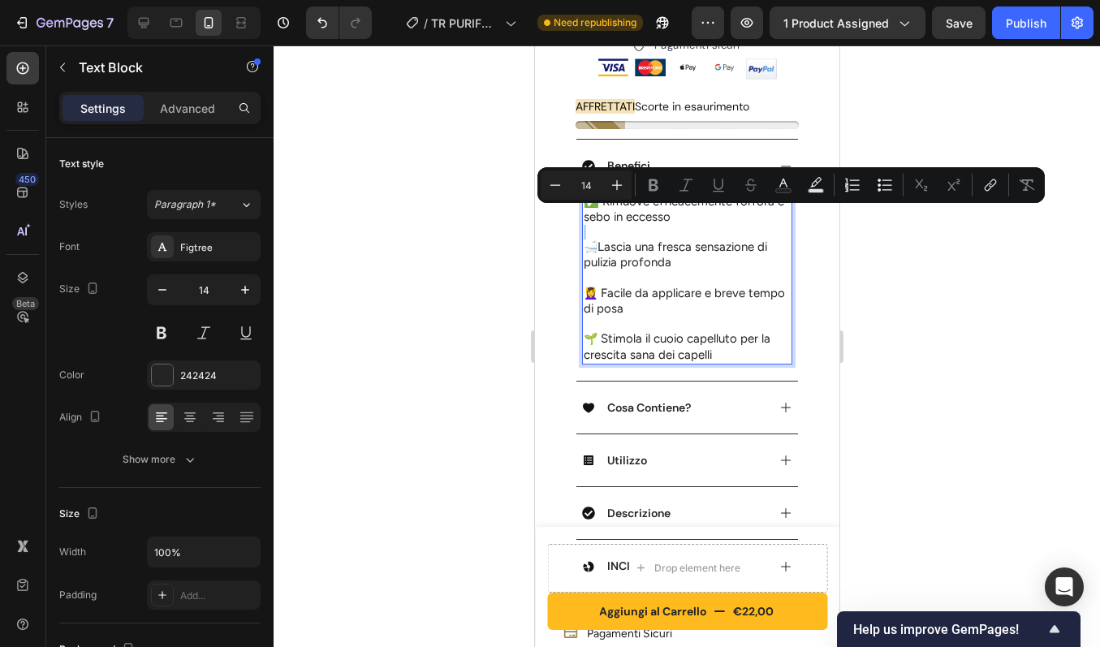
click at [613, 225] on p "Rich Text Editor. Editing area: main" at bounding box center [686, 232] width 207 height 15
type input "15"
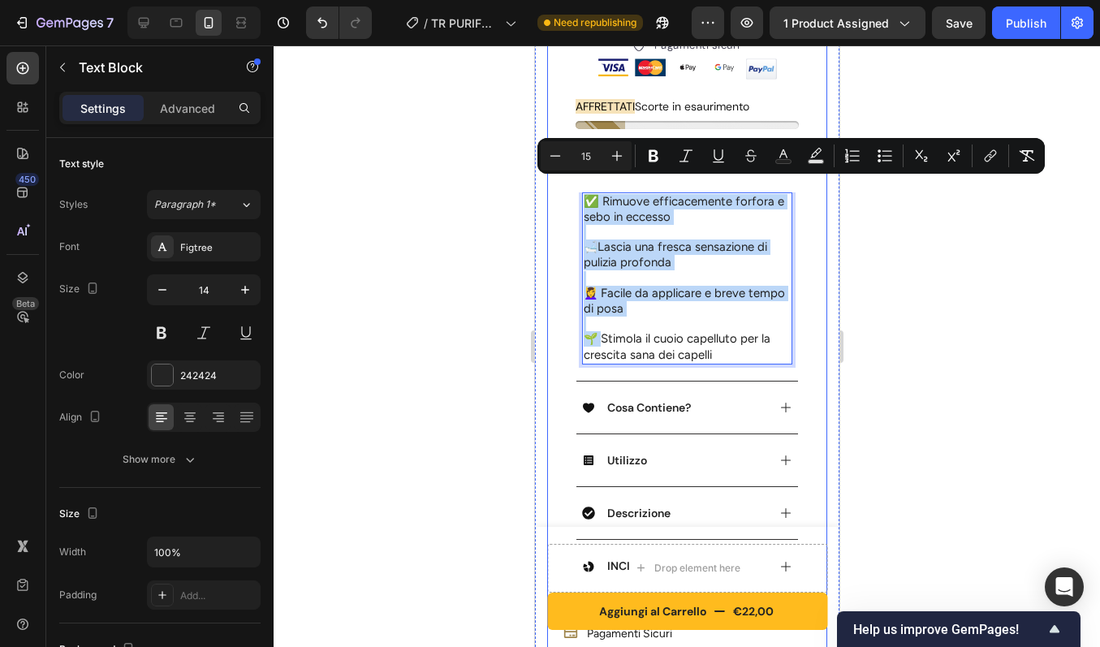
click at [806, 305] on div "Product Images Row PURIFY OIL - Olio Antiforfora Purificante Riequilibrante Pro…" at bounding box center [686, 86] width 280 height 1342
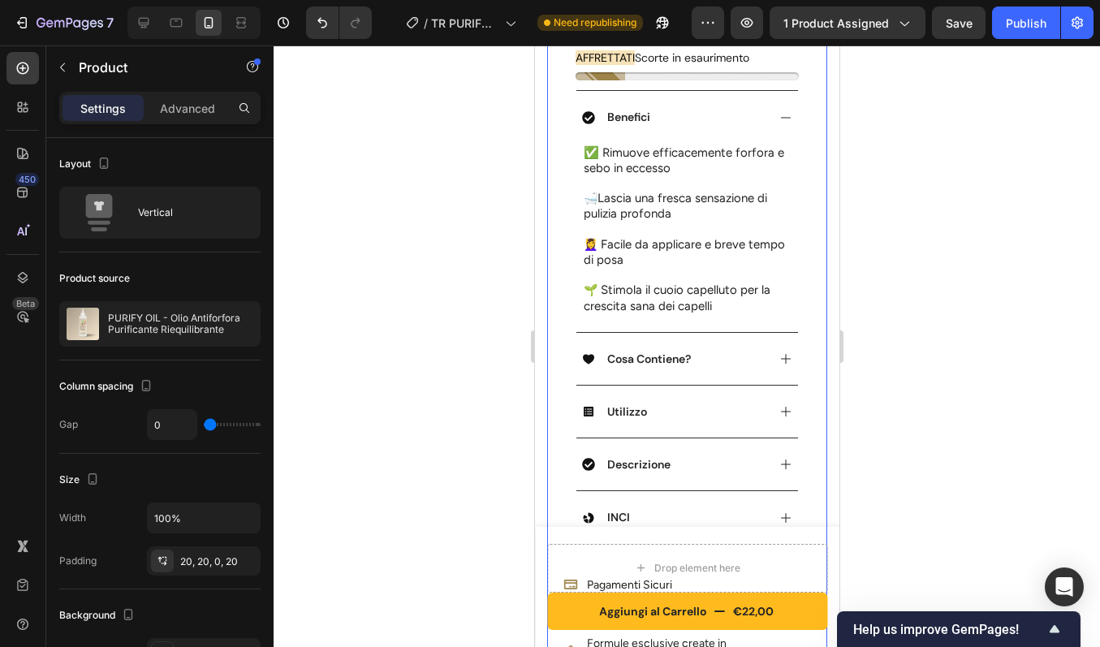
scroll to position [731, 0]
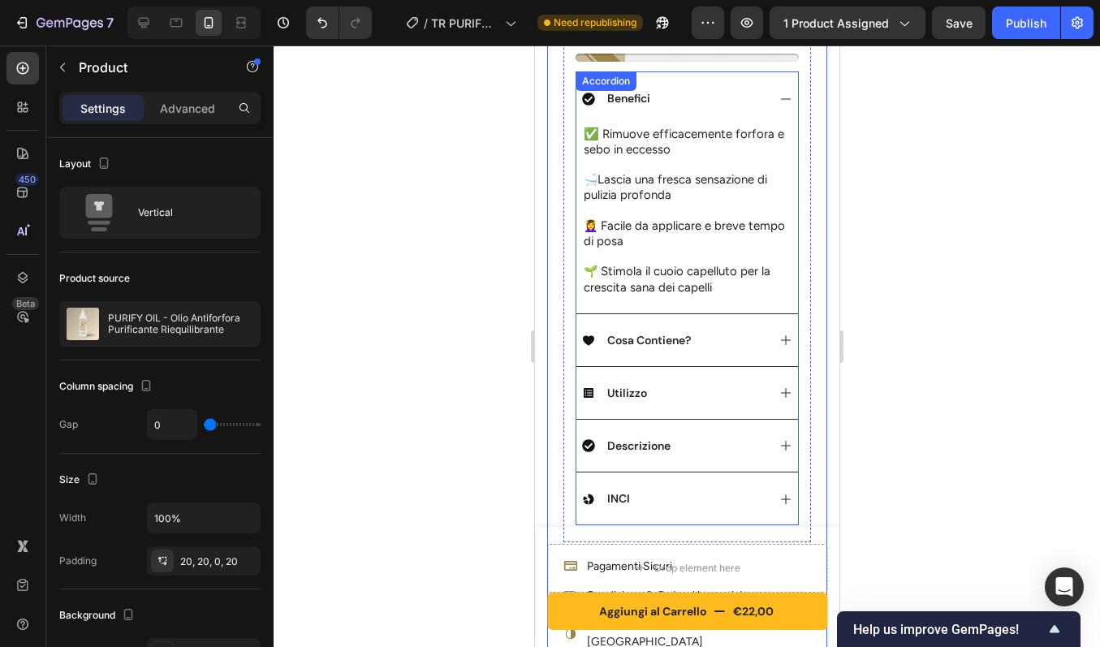
click at [780, 335] on icon at bounding box center [785, 340] width 10 height 10
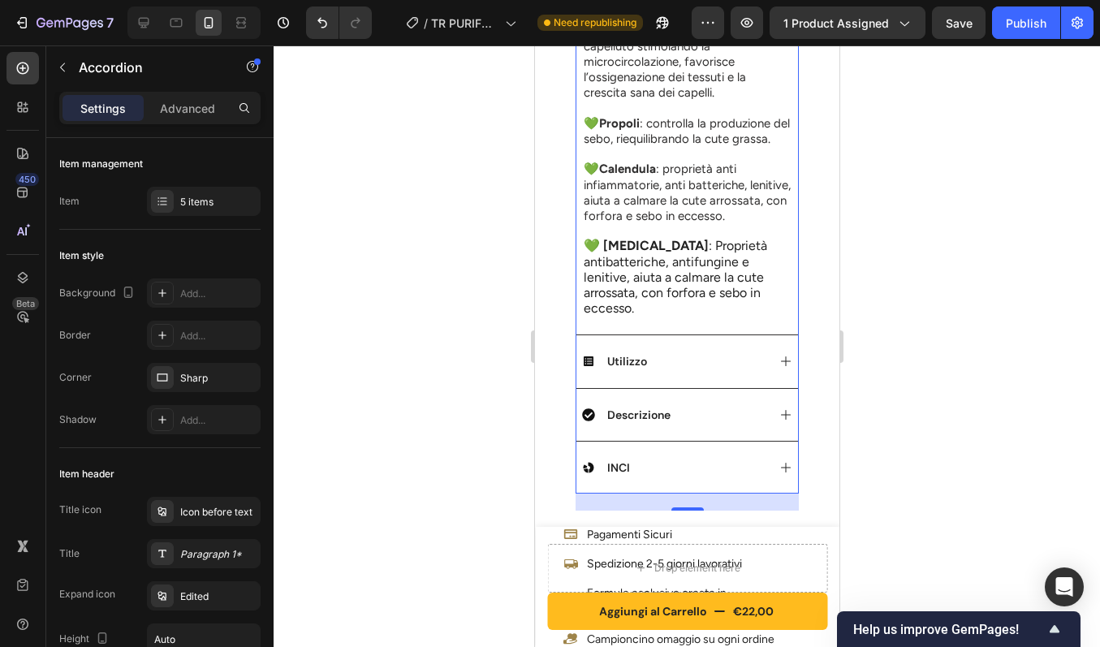
scroll to position [1011, 0]
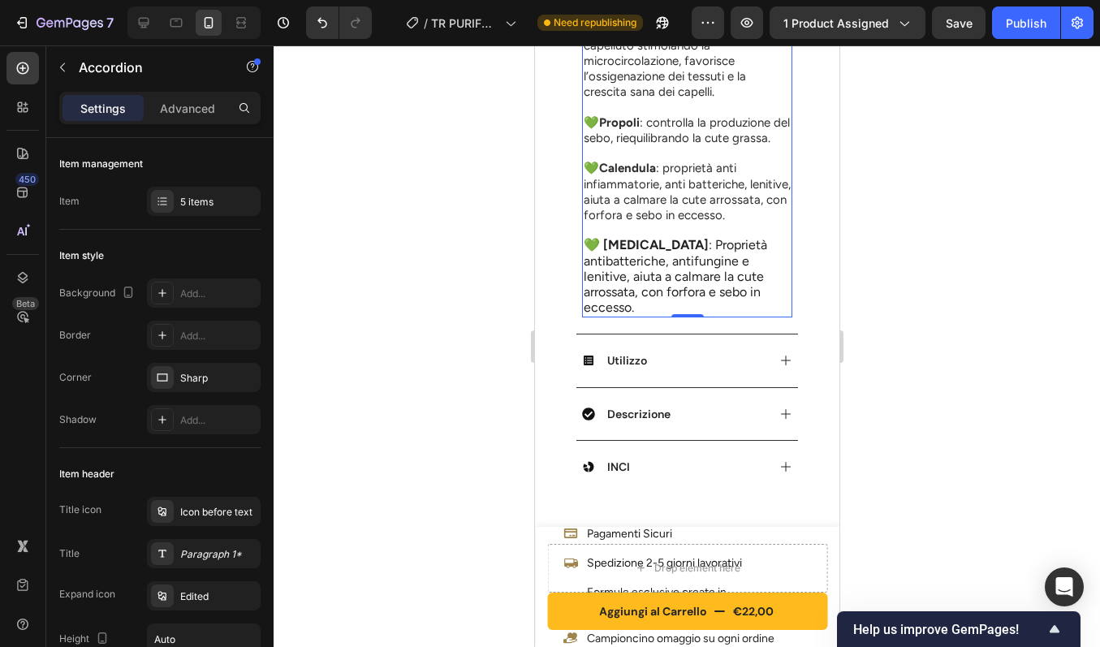
click at [676, 291] on span "💚 [MEDICAL_DATA] : Proprietà antibatteriche, antifungine e lenitive, aiuta a ca…" at bounding box center [674, 276] width 183 height 78
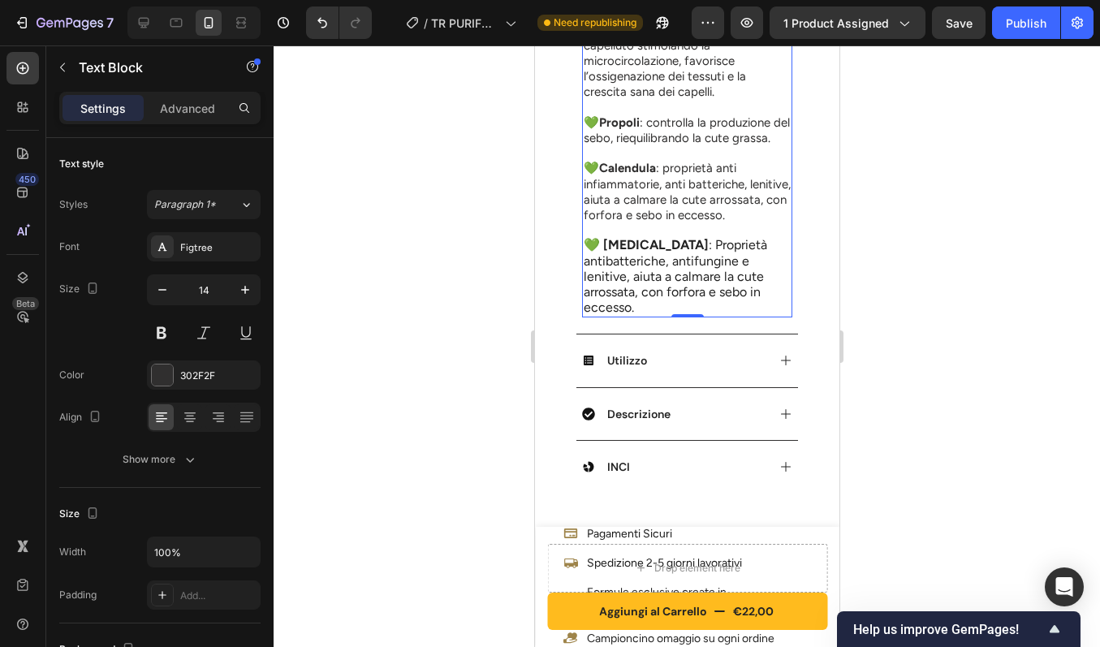
click at [676, 291] on span "💚 [MEDICAL_DATA] : Proprietà antibatteriche, antifungine e lenitive, aiuta a ca…" at bounding box center [674, 276] width 183 height 78
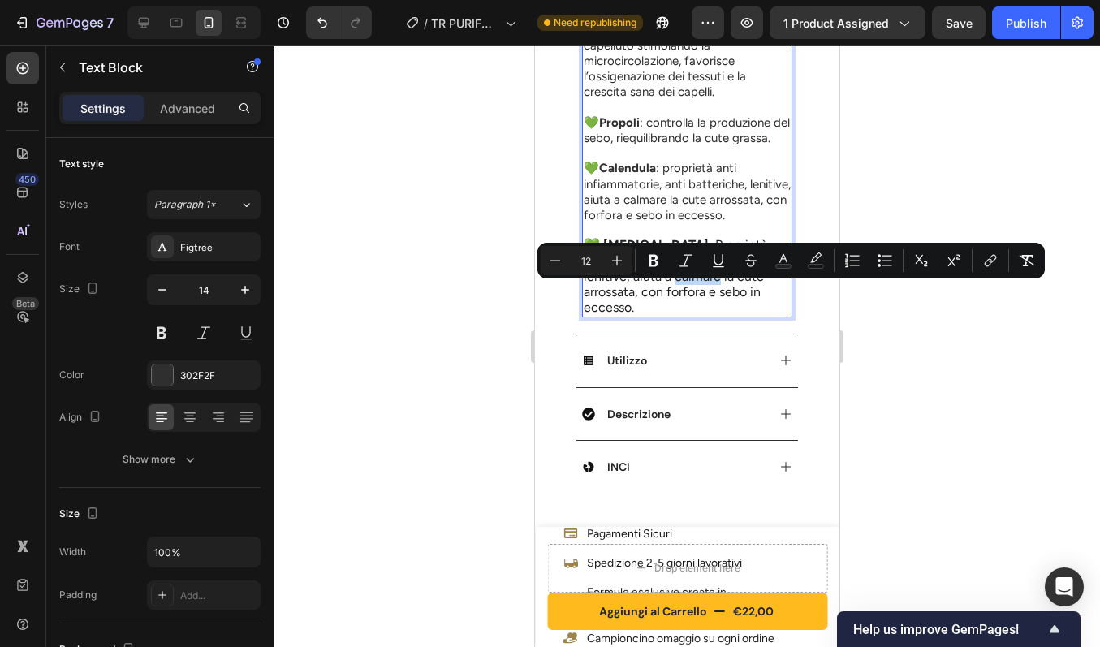
type input "15"
click at [641, 167] on strong "Calendula" at bounding box center [626, 168] width 57 height 15
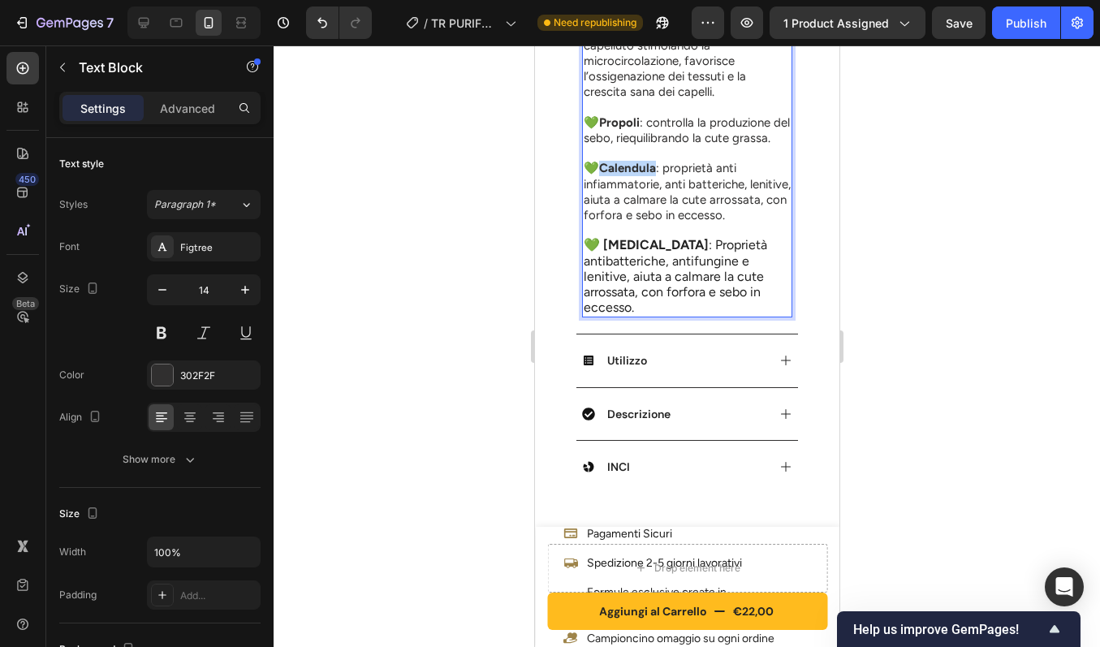
click at [641, 167] on strong "Calendula" at bounding box center [626, 168] width 57 height 15
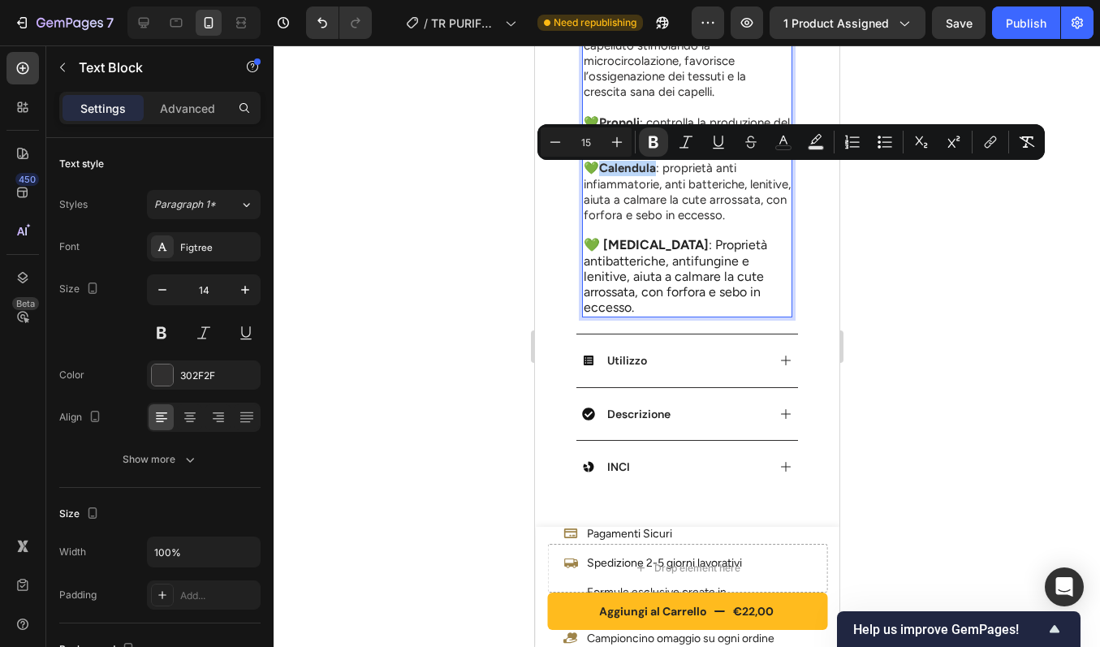
type input "12"
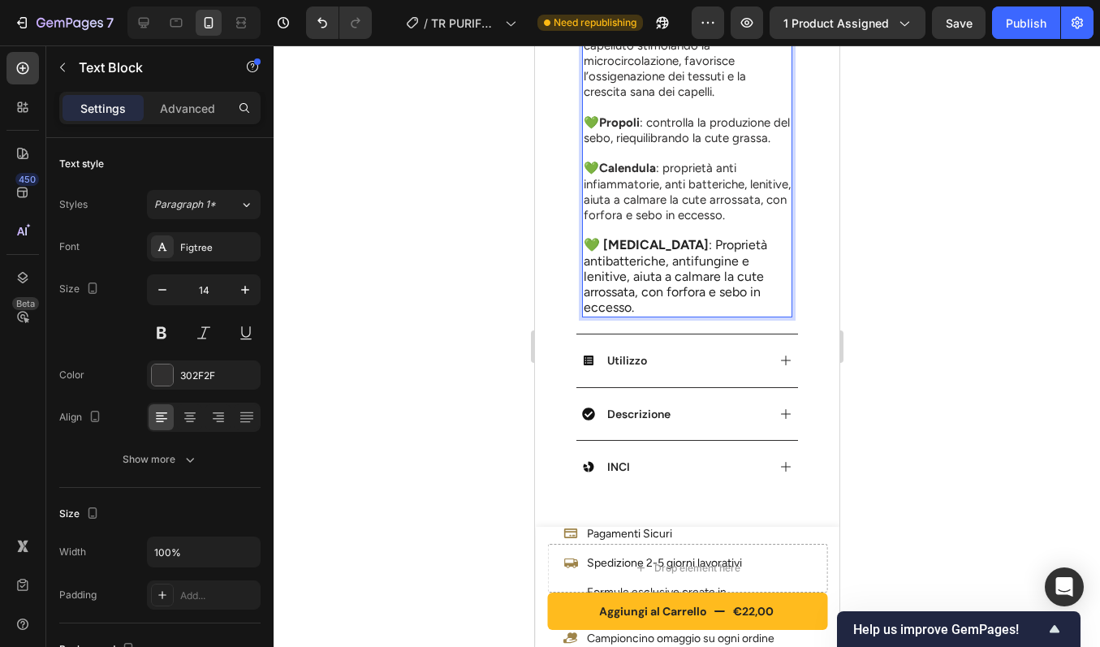
click at [636, 290] on span "💚 [MEDICAL_DATA] : Proprietà antibatteriche, antifungine e lenitive, aiuta a ca…" at bounding box center [674, 276] width 183 height 78
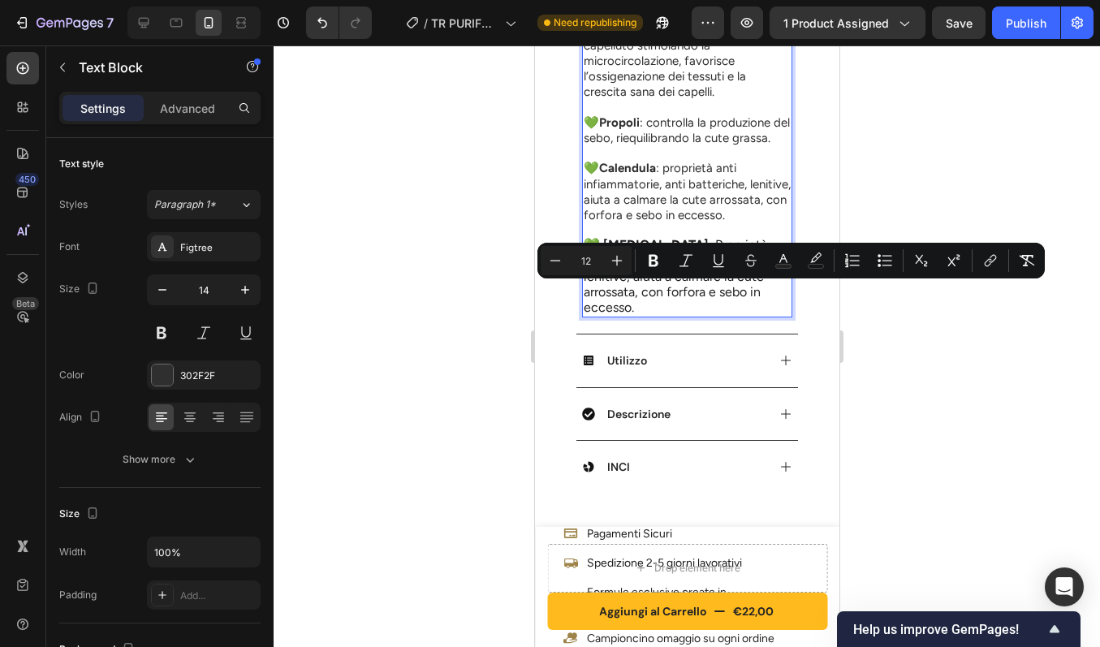
click at [632, 315] on span "💚 [MEDICAL_DATA] : Proprietà antibatteriche, antifungine e lenitive, aiuta a ca…" at bounding box center [674, 276] width 183 height 78
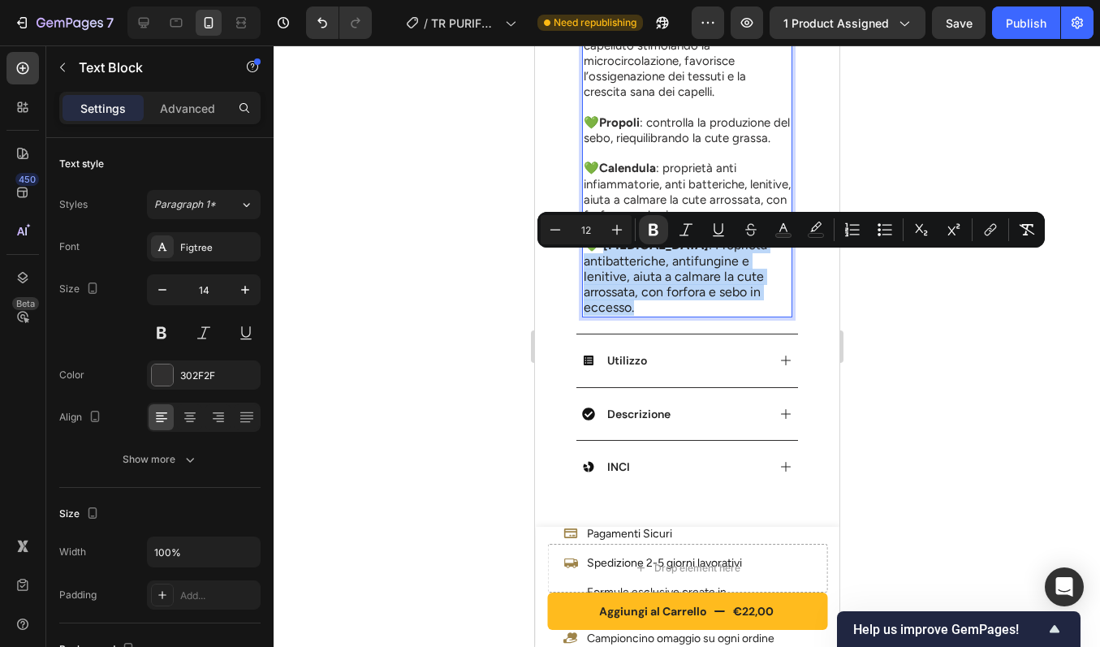
drag, startPoint x: 635, startPoint y: 324, endPoint x: 599, endPoint y: 263, distance: 70.6
click at [599, 263] on p "💚 [MEDICAL_DATA] : Proprietà antibatteriche, antifungine e lenitive, aiuta a ca…" at bounding box center [686, 277] width 207 height 78
click at [616, 231] on icon "Editor contextual toolbar" at bounding box center [617, 230] width 11 height 11
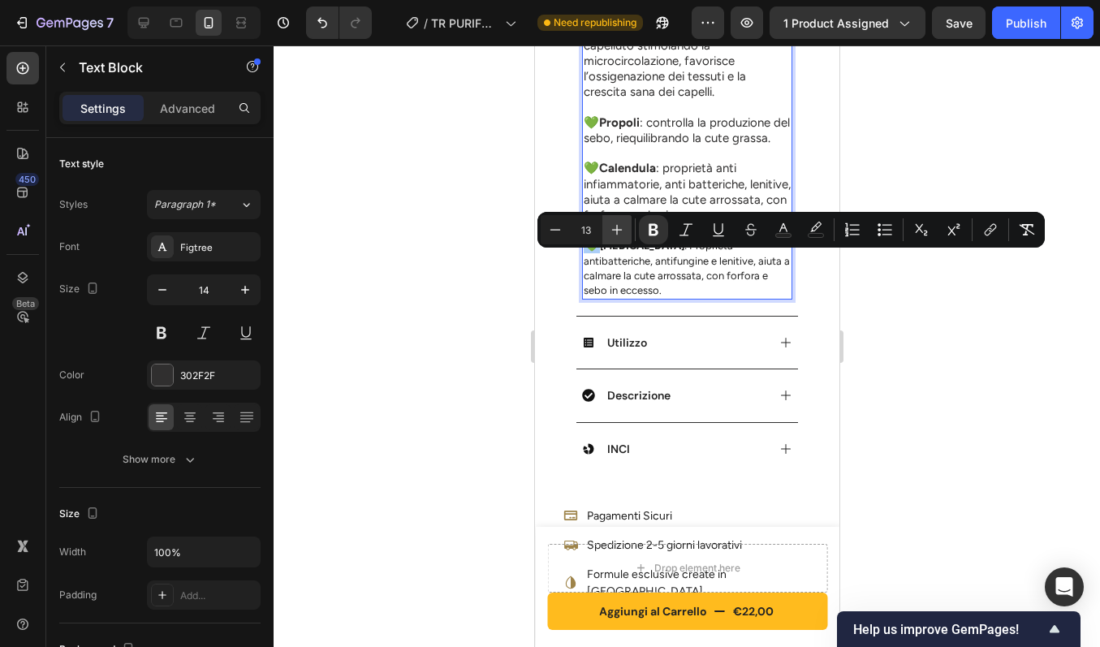
click at [616, 231] on icon "Editor contextual toolbar" at bounding box center [617, 230] width 11 height 11
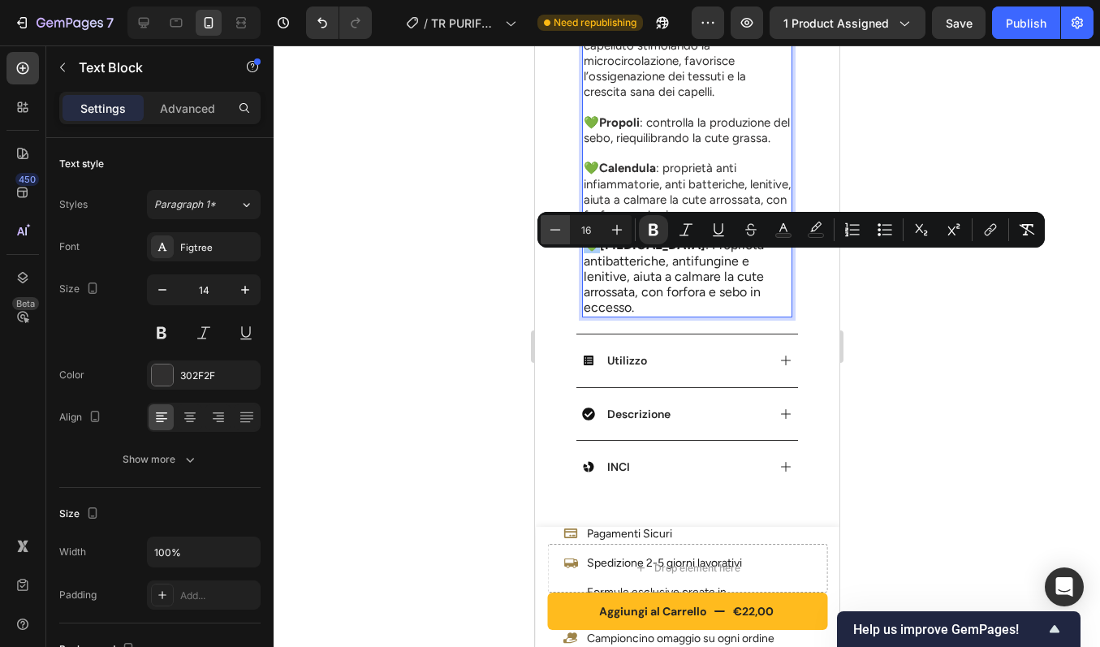
click at [563, 231] on icon "Editor contextual toolbar" at bounding box center [555, 230] width 16 height 16
type input "15"
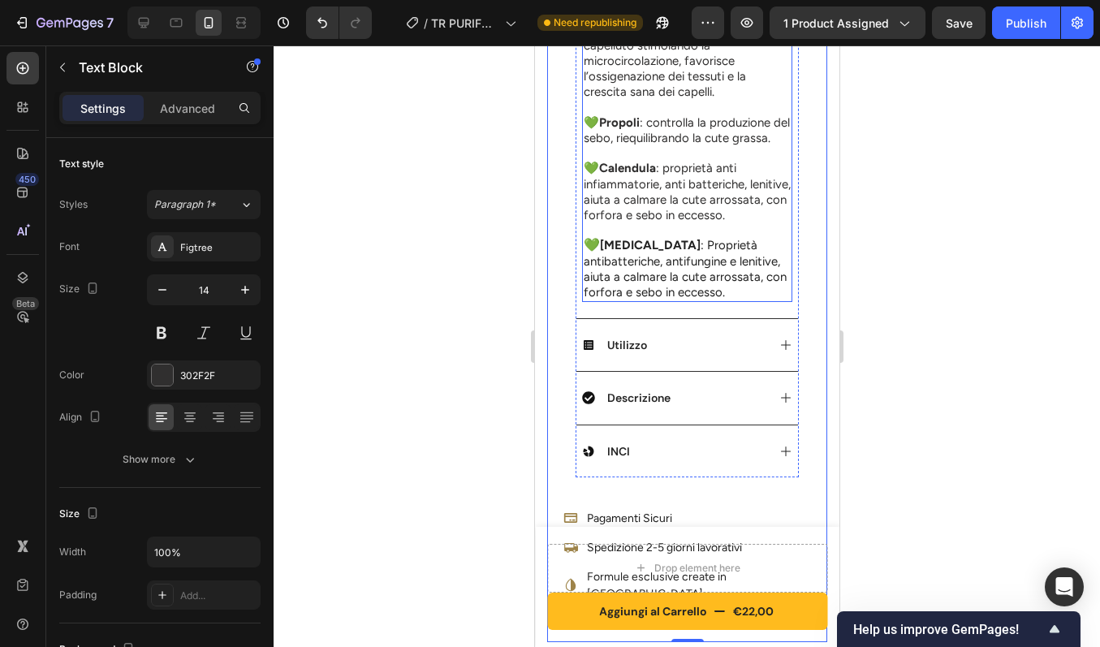
click at [685, 192] on span "💚 Calendula : proprietà anti infiammatorie, anti batteriche, lenitive, aiuta a …" at bounding box center [686, 192] width 207 height 62
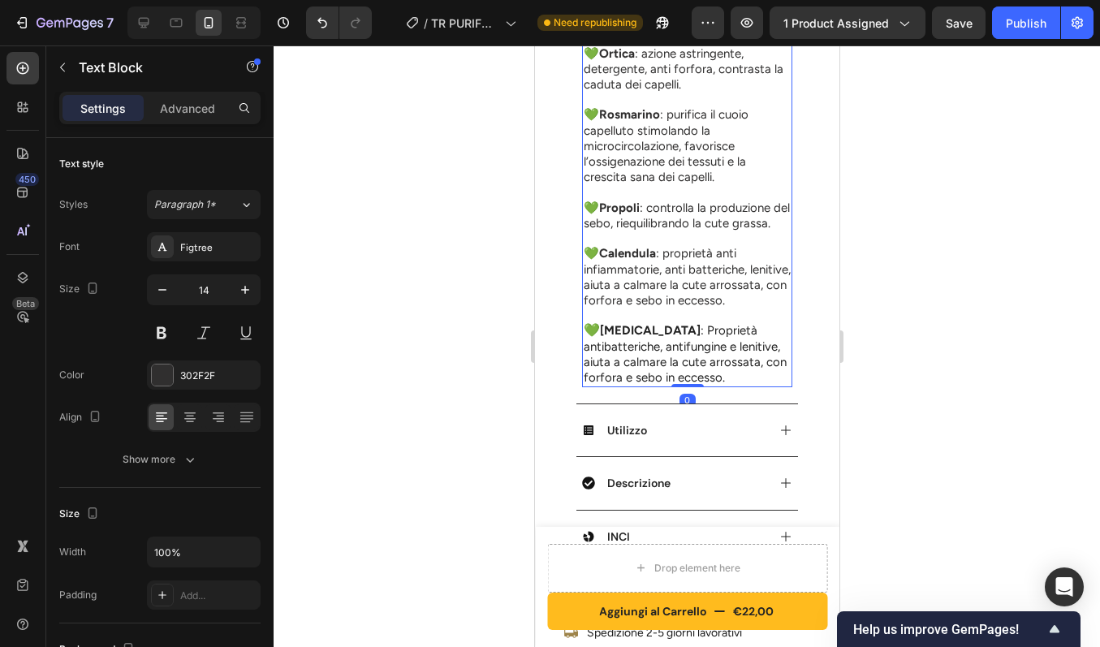
click at [685, 192] on div "💚 Mentolo Cinese : azione energizzante, rinfrescante, purificante, apporta bene…" at bounding box center [686, 185] width 210 height 404
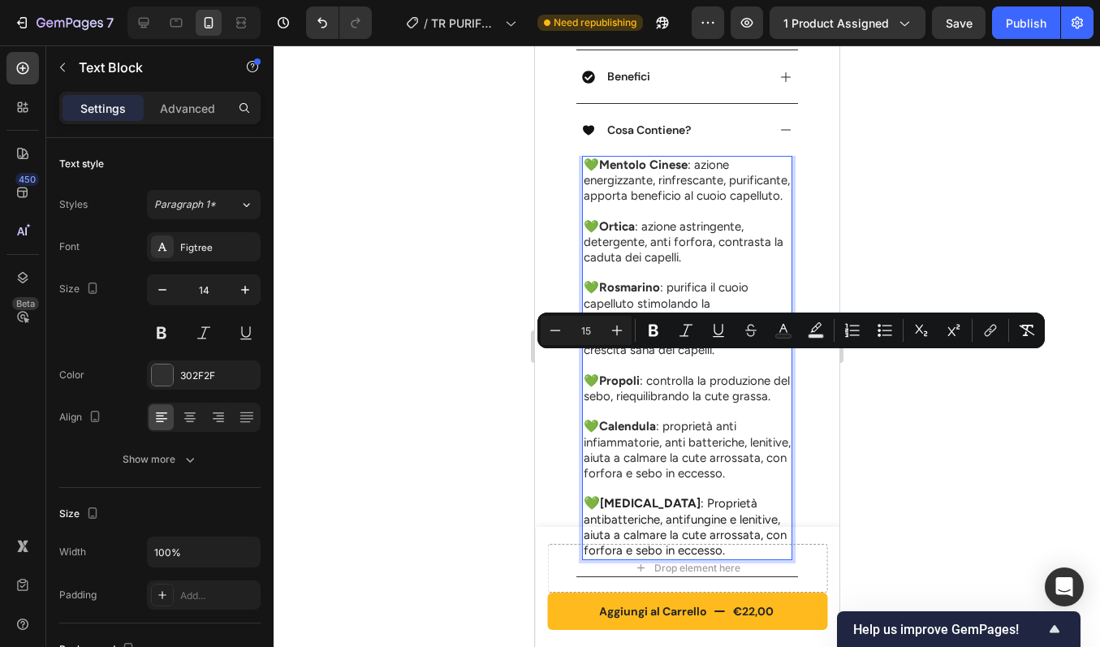
scroll to position [771, 0]
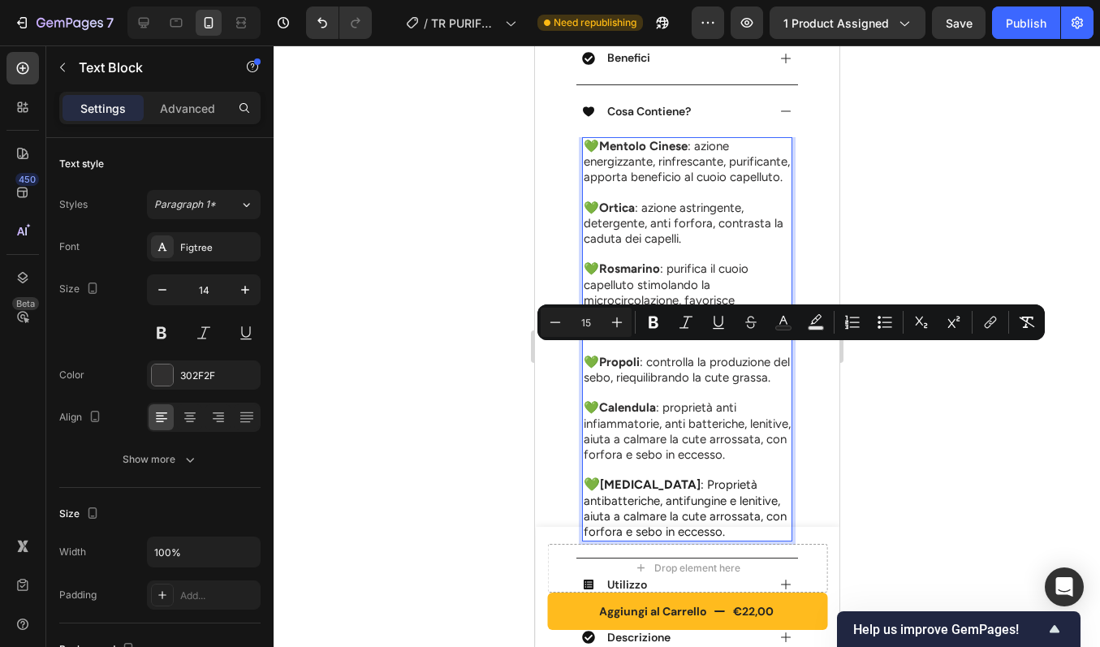
click at [653, 438] on span "💚 Calendula : proprietà anti infiammatorie, anti batteriche, lenitive, aiuta a …" at bounding box center [686, 431] width 207 height 62
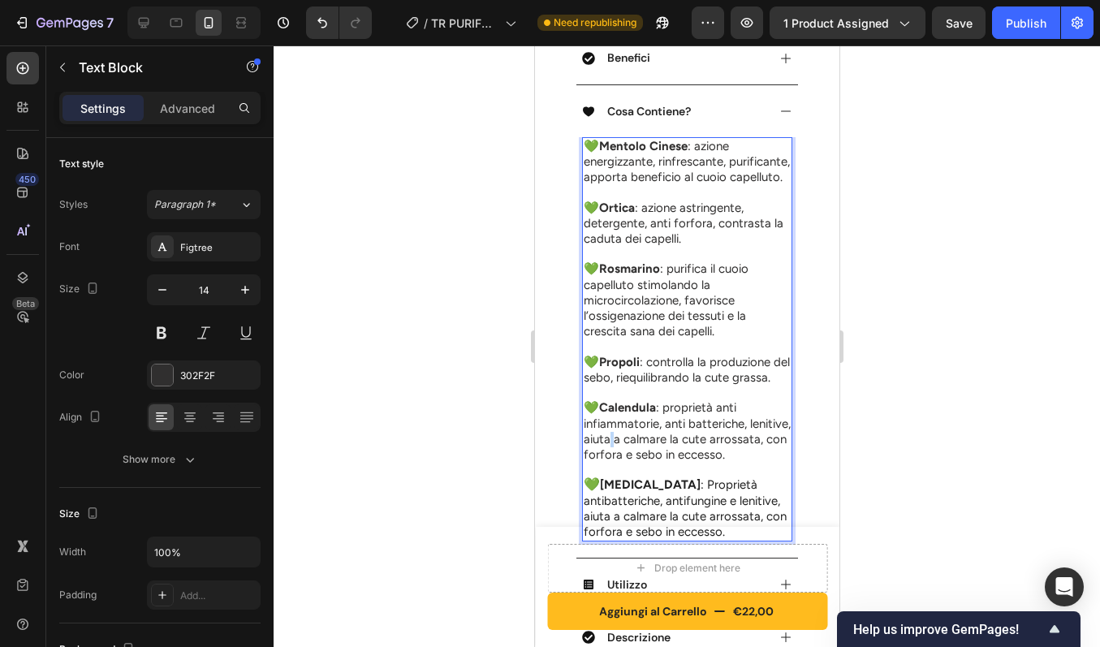
click at [653, 438] on span "💚 Calendula : proprietà anti infiammatorie, anti batteriche, lenitive, aiuta a …" at bounding box center [686, 431] width 207 height 62
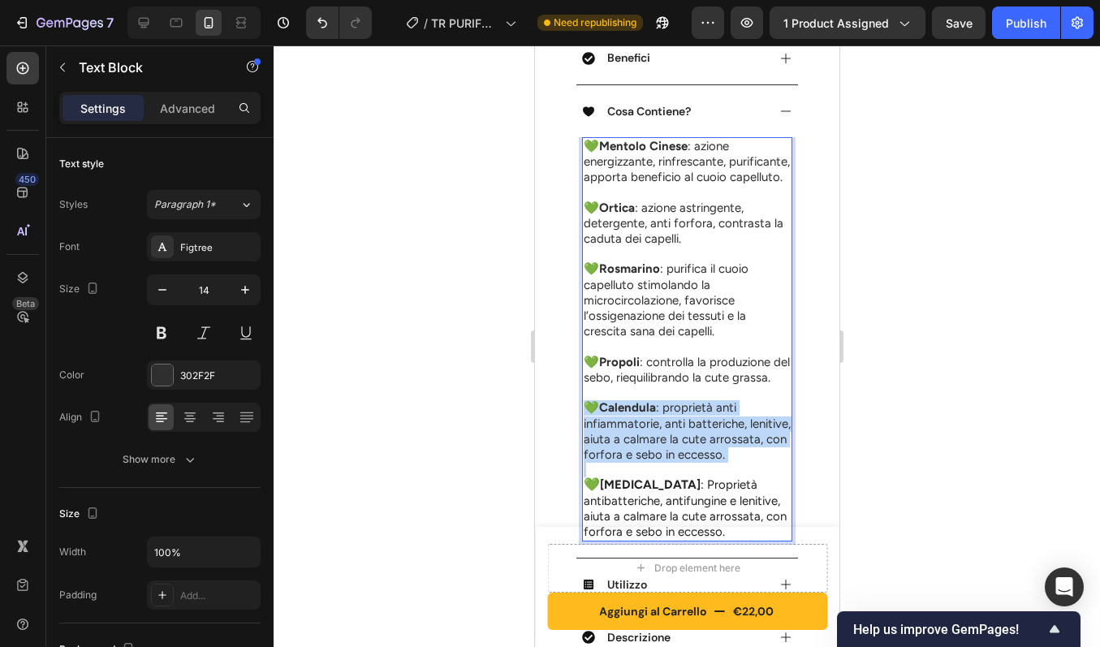
click at [653, 438] on span "💚 Calendula : proprietà anti infiammatorie, anti batteriche, lenitive, aiuta a …" at bounding box center [686, 431] width 207 height 62
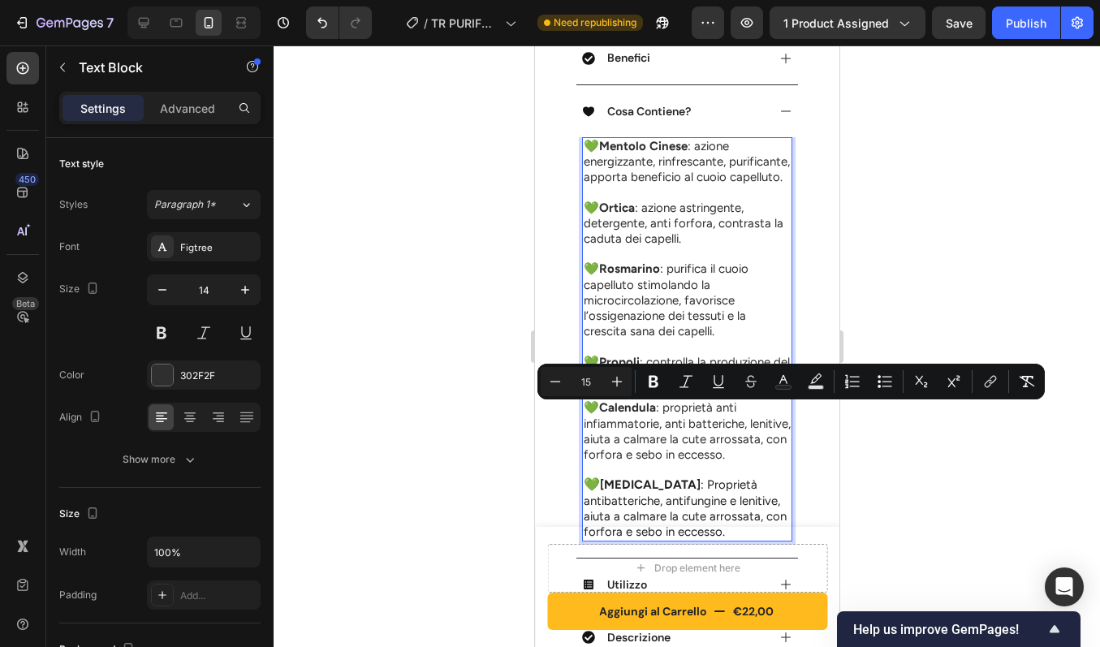
click at [651, 515] on span "[MEDICAL_DATA] : Proprietà antibatteriche, antifungine e lenitive, aiuta a calm…" at bounding box center [684, 508] width 203 height 62
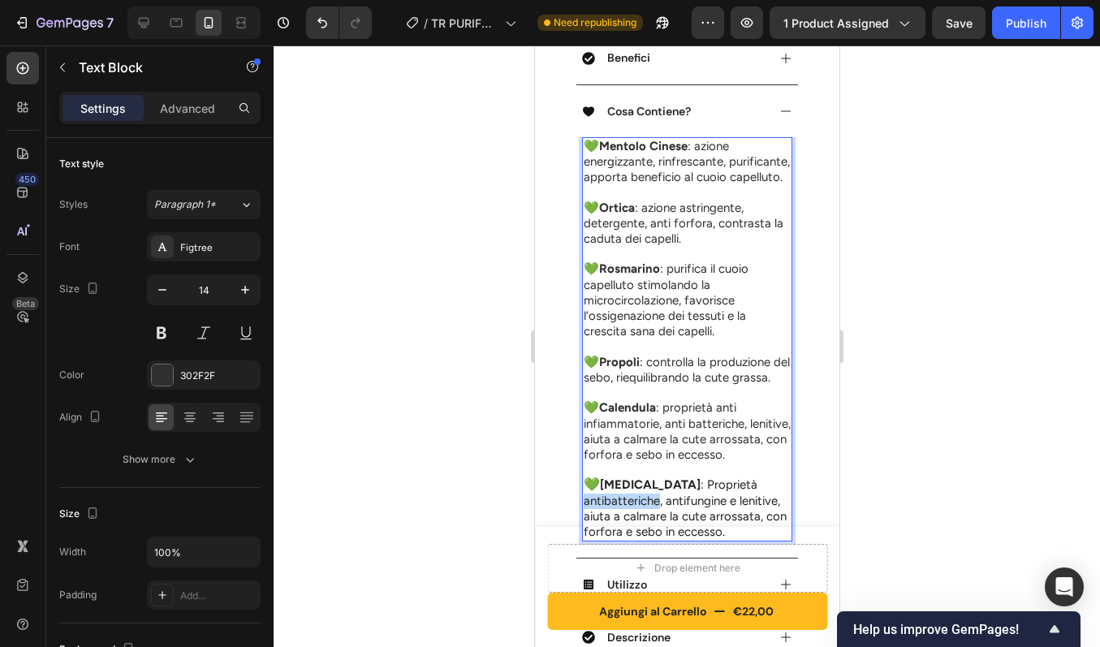
click at [651, 515] on span "[MEDICAL_DATA] : Proprietà antibatteriche, antifungine e lenitive, aiuta a calm…" at bounding box center [684, 508] width 203 height 62
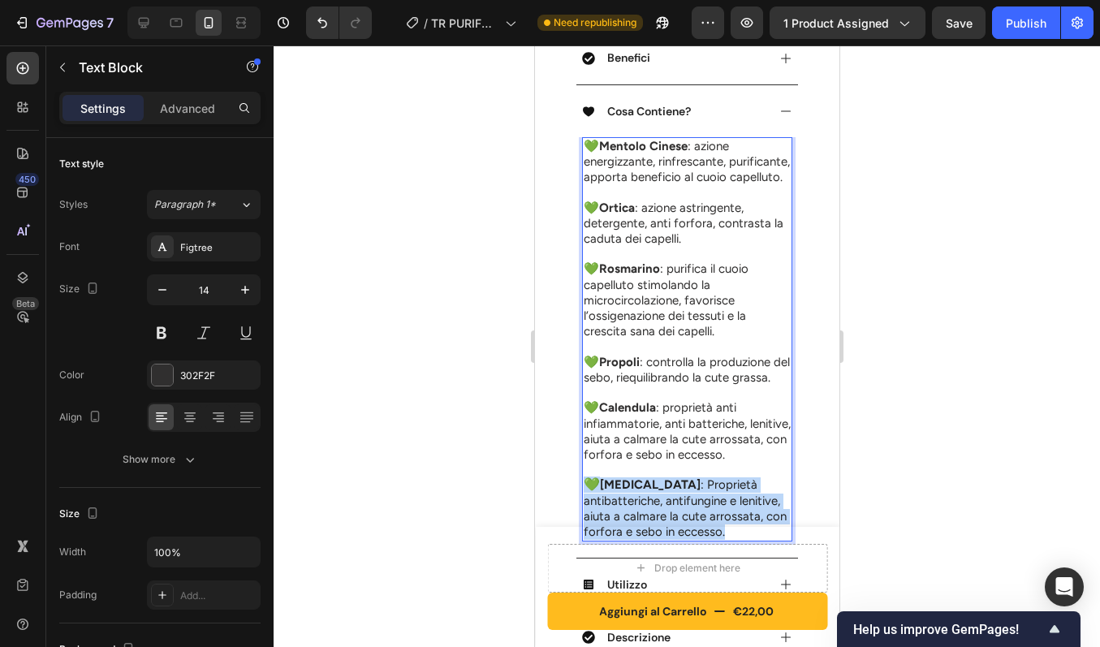
click at [651, 515] on span "[MEDICAL_DATA] : Proprietà antibatteriche, antifungine e lenitive, aiuta a calm…" at bounding box center [684, 508] width 203 height 62
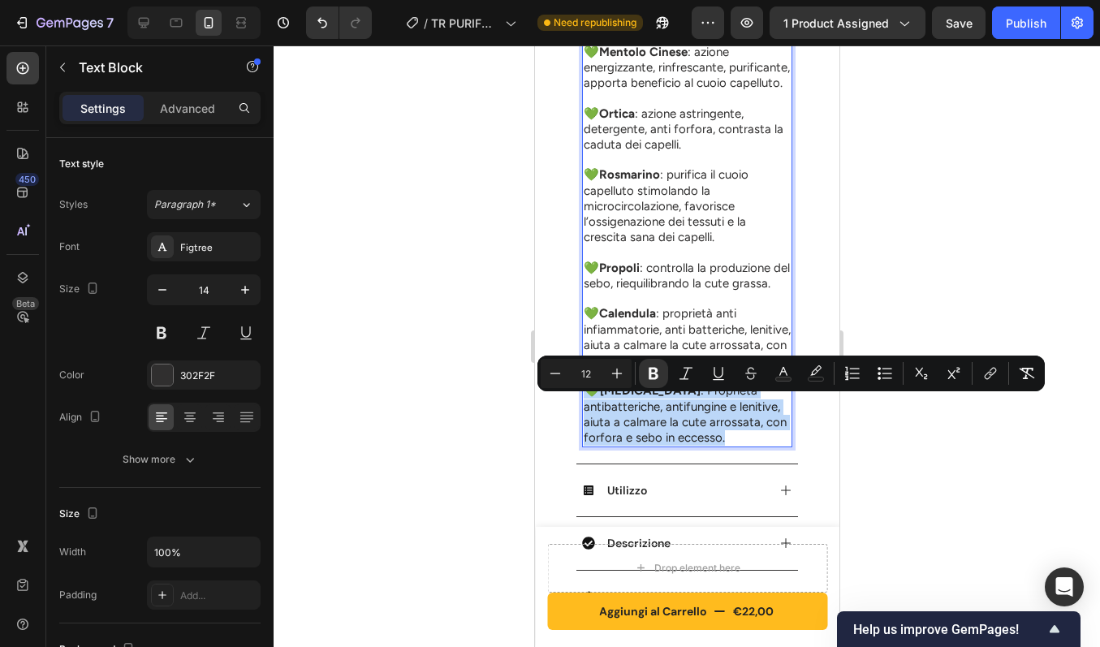
scroll to position [867, 0]
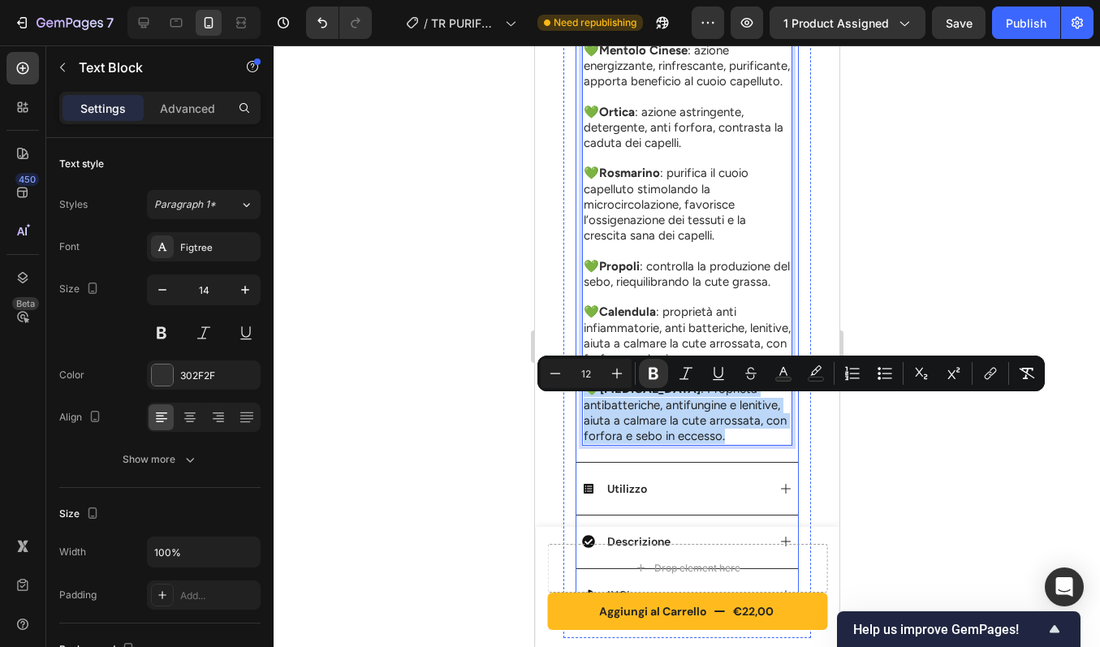
click at [624, 443] on span "[MEDICAL_DATA] : Proprietà antibatteriche, antifungine e lenitive, aiuta a calm…" at bounding box center [684, 413] width 203 height 62
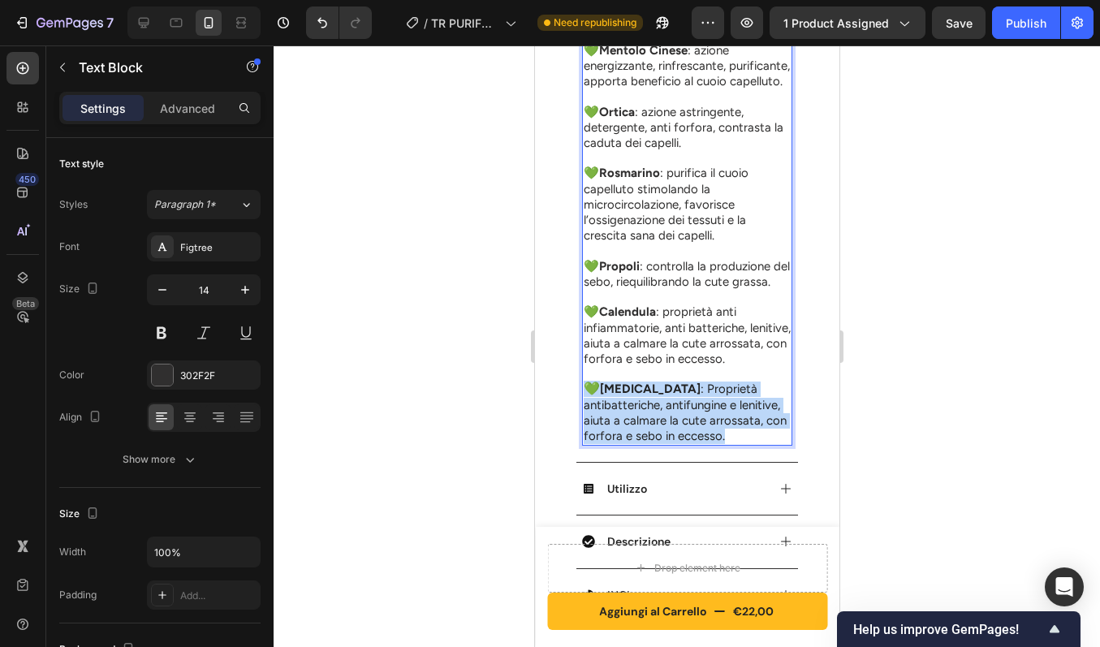
drag, startPoint x: 638, startPoint y: 467, endPoint x: 583, endPoint y: 409, distance: 79.8
click at [583, 409] on p "💚 [MEDICAL_DATA] : Proprietà antibatteriche, antifungine e lenitive, aiuta a ca…" at bounding box center [686, 413] width 207 height 63
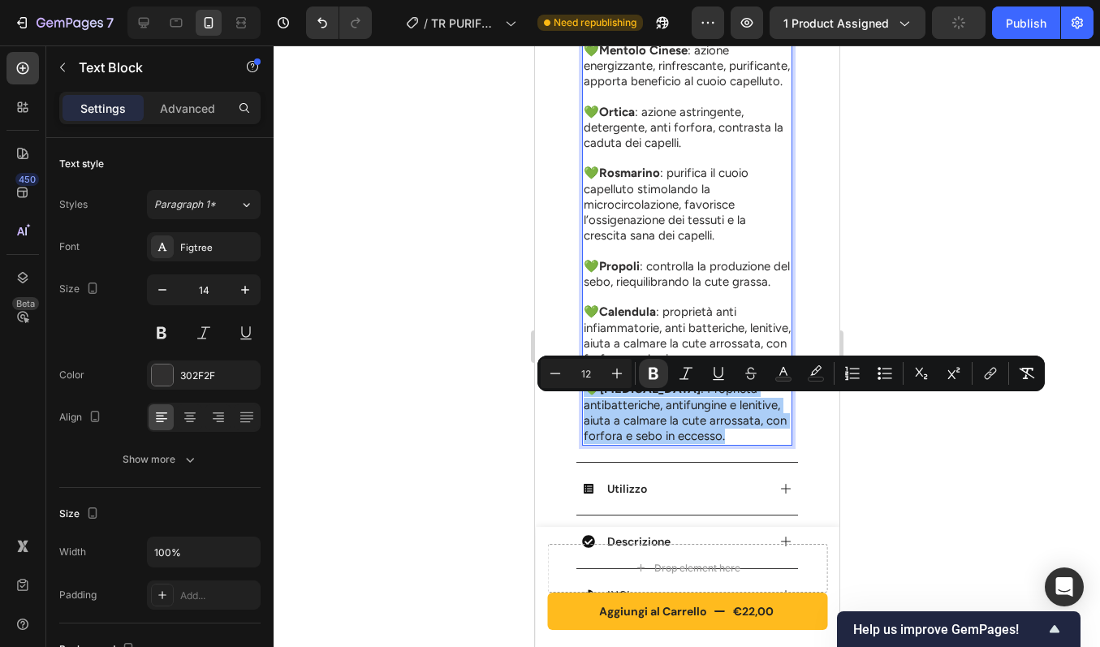
click at [591, 373] on input "12" at bounding box center [586, 373] width 32 height 19
type input "15"
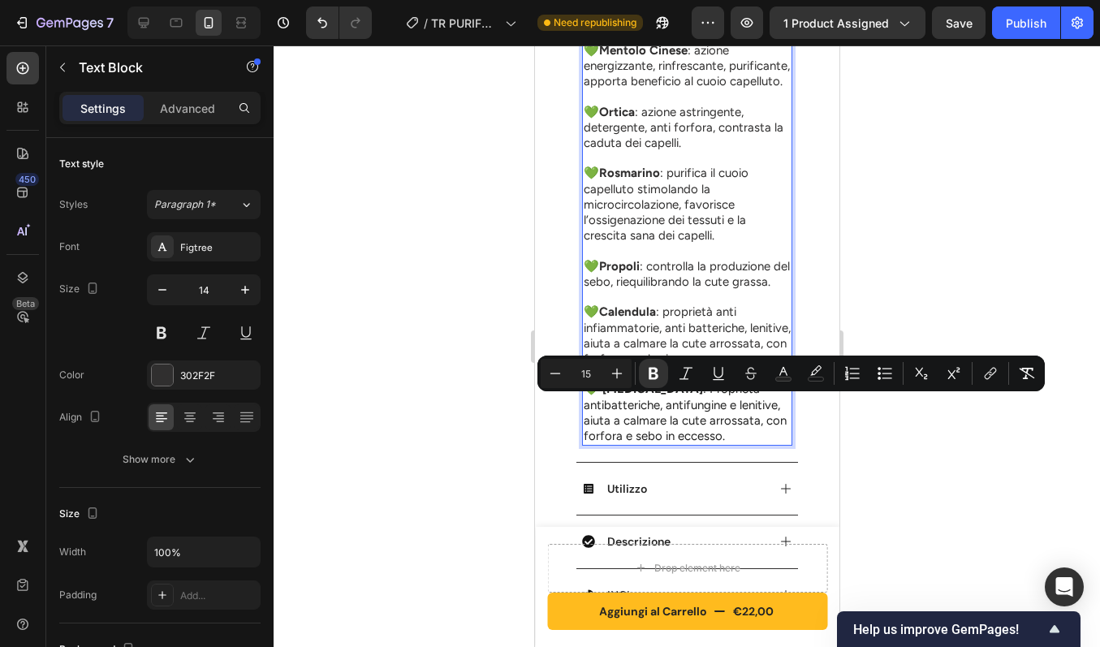
click at [669, 444] on p "💚 [MEDICAL_DATA] : Proprietà antibatteriche, antifungine e lenitive, aiuta a ca…" at bounding box center [686, 413] width 207 height 63
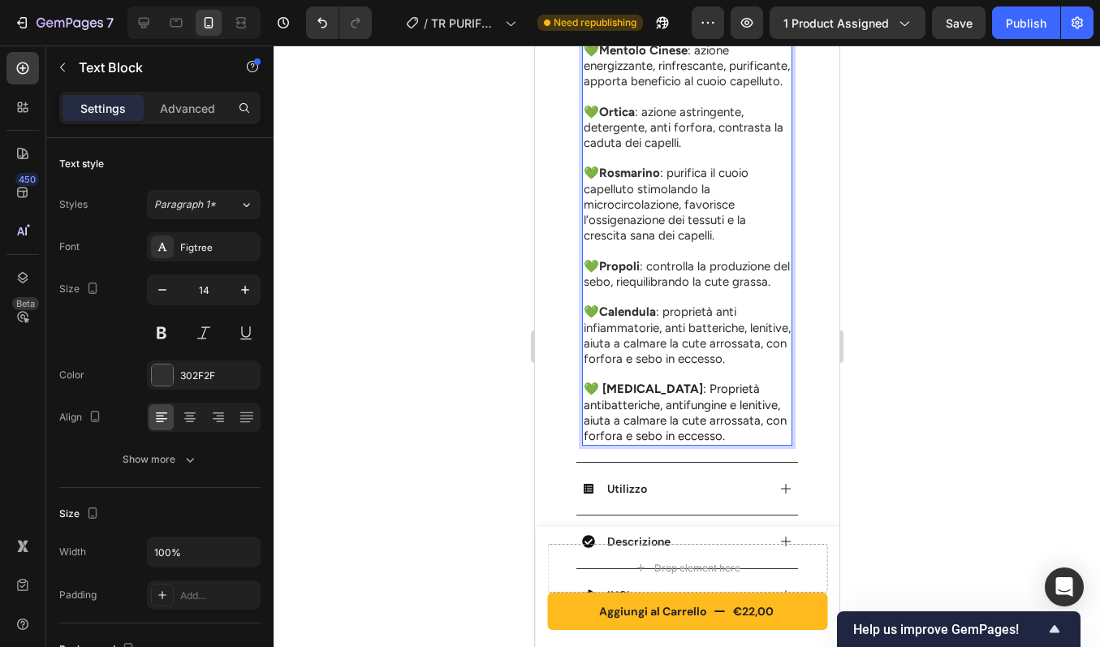
click at [609, 396] on strong "💚 [MEDICAL_DATA]" at bounding box center [642, 389] width 119 height 15
click at [593, 396] on strong "💚 [MEDICAL_DATA]" at bounding box center [642, 389] width 119 height 15
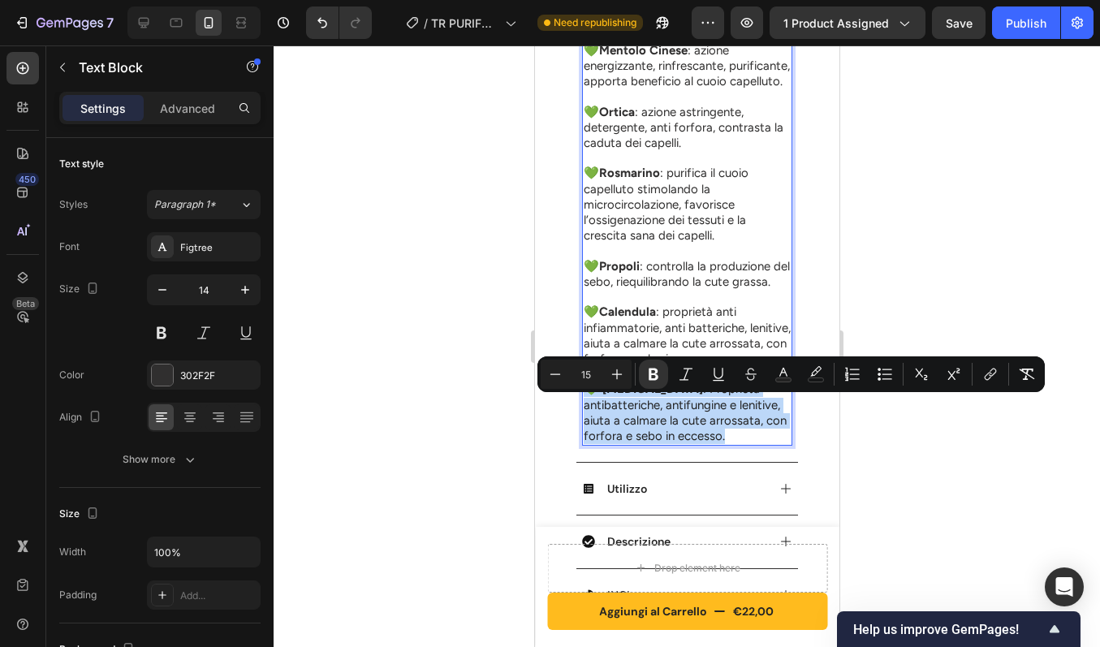
click at [593, 396] on strong "💚 [MEDICAL_DATA]" at bounding box center [642, 389] width 119 height 15
click at [645, 444] on p "💚 [MEDICAL_DATA] : Proprietà antibatteriche, antifungine e lenitive, aiuta a ca…" at bounding box center [686, 413] width 207 height 63
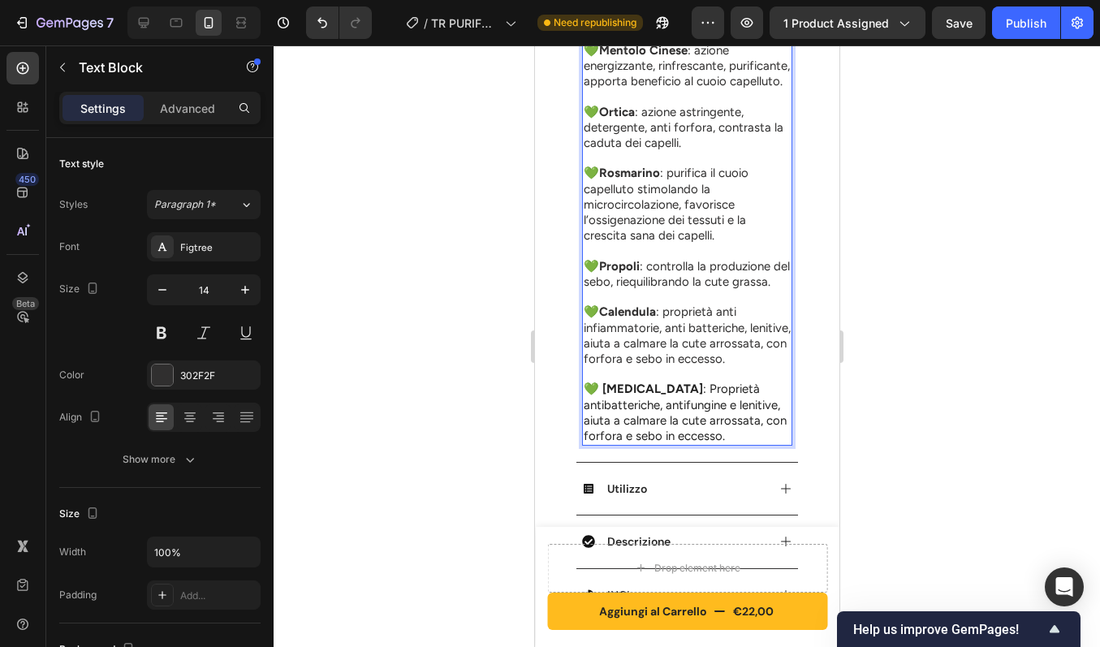
click at [684, 339] on span "💚 Calendula : proprietà anti infiammatorie, anti batteriche, lenitive, aiuta a …" at bounding box center [686, 335] width 207 height 62
click at [675, 356] on span "💚 Calendula : proprietà anti infiammatorie, anti batteriche, lenitive, aiuta a …" at bounding box center [686, 335] width 207 height 62
click at [652, 443] on span "💚 [MEDICAL_DATA] : Proprietà antibatteriche, antifungine e lenitive, aiuta a ca…" at bounding box center [684, 413] width 203 height 62
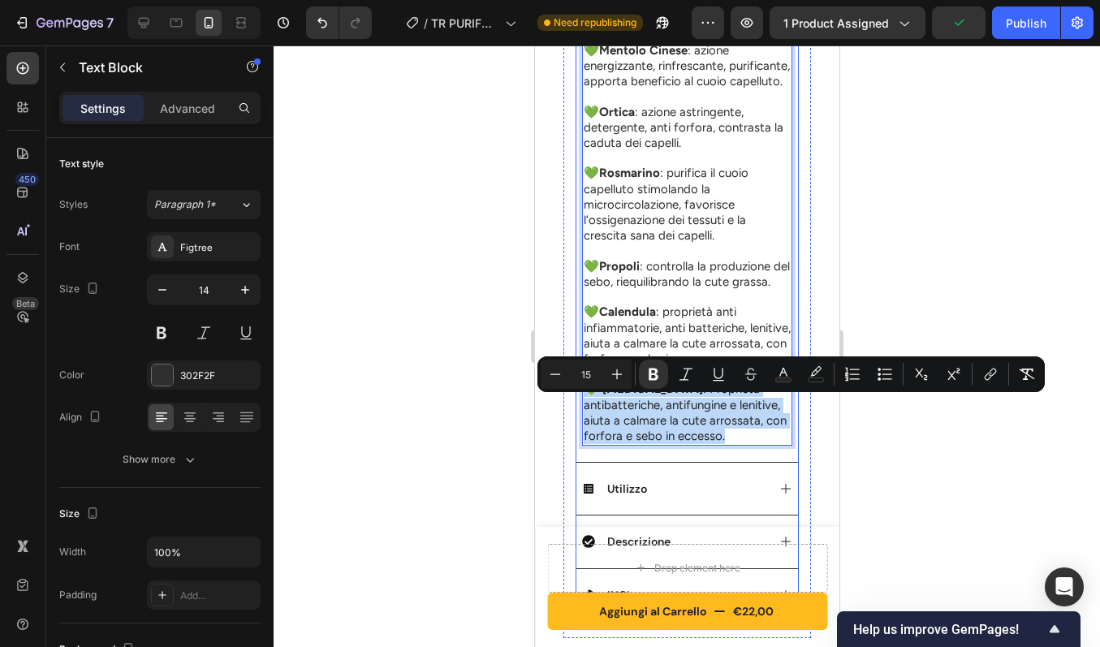
drag, startPoint x: 634, startPoint y: 465, endPoint x: 576, endPoint y: 402, distance: 86.2
click at [576, 402] on div "💚 Mentolo Cinese : azione energizzante, rinfrescante, purificante, apporta bene…" at bounding box center [687, 251] width 222 height 421
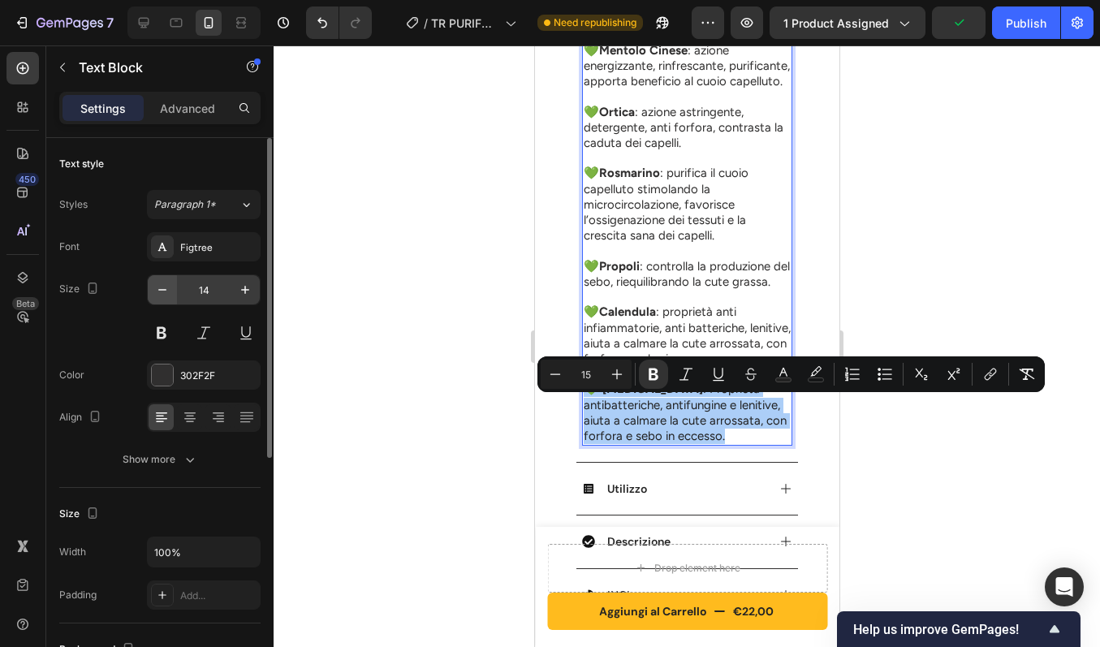
click at [162, 286] on icon "button" at bounding box center [162, 290] width 16 height 16
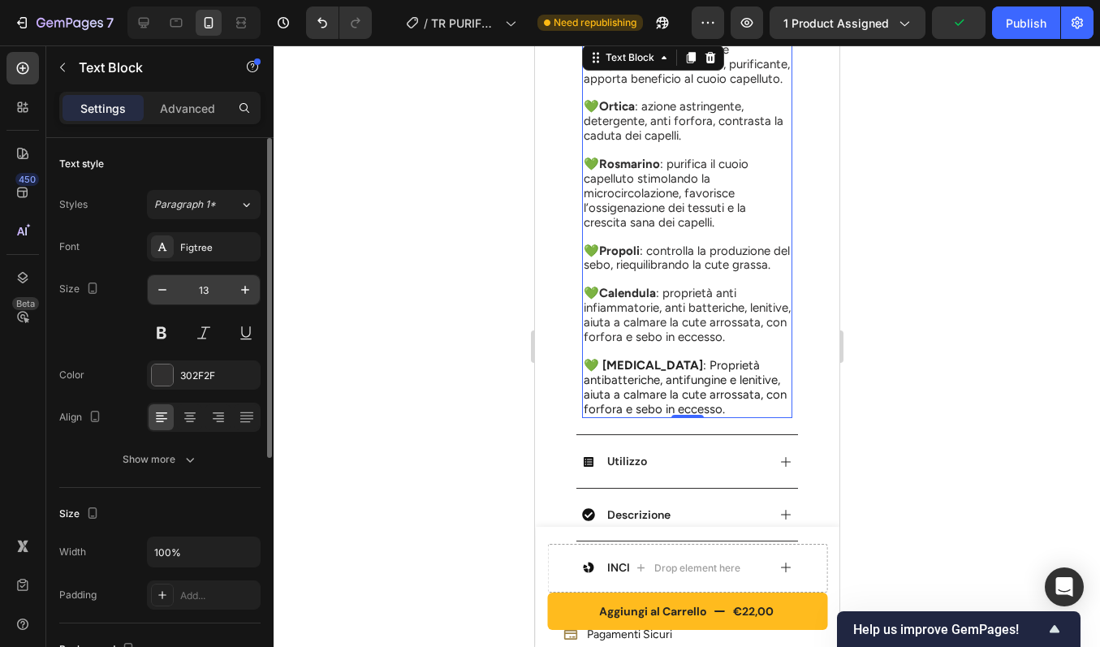
scroll to position [866, 0]
click at [246, 295] on icon "button" at bounding box center [245, 290] width 16 height 16
type input "14"
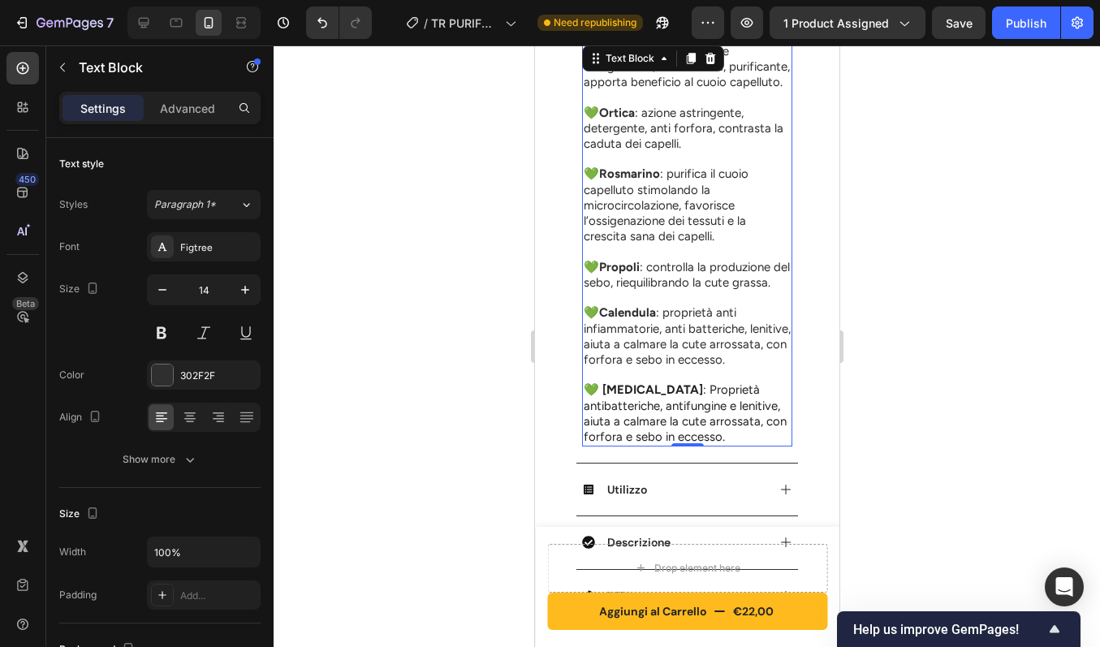
click at [728, 382] on p "Rich Text Editor. Editing area: main" at bounding box center [686, 375] width 207 height 15
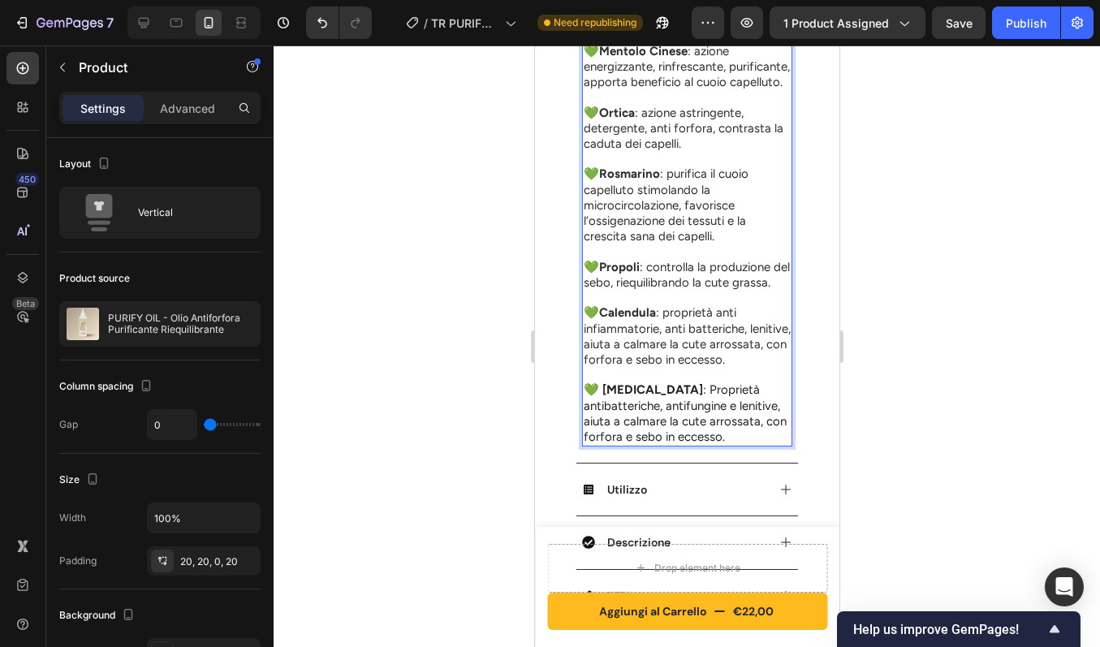
click at [813, 370] on div "Product Images Row PURIFY OIL - Olio Antiforfora Purificante Riequilibrante Pro…" at bounding box center [686, -1] width 280 height 1574
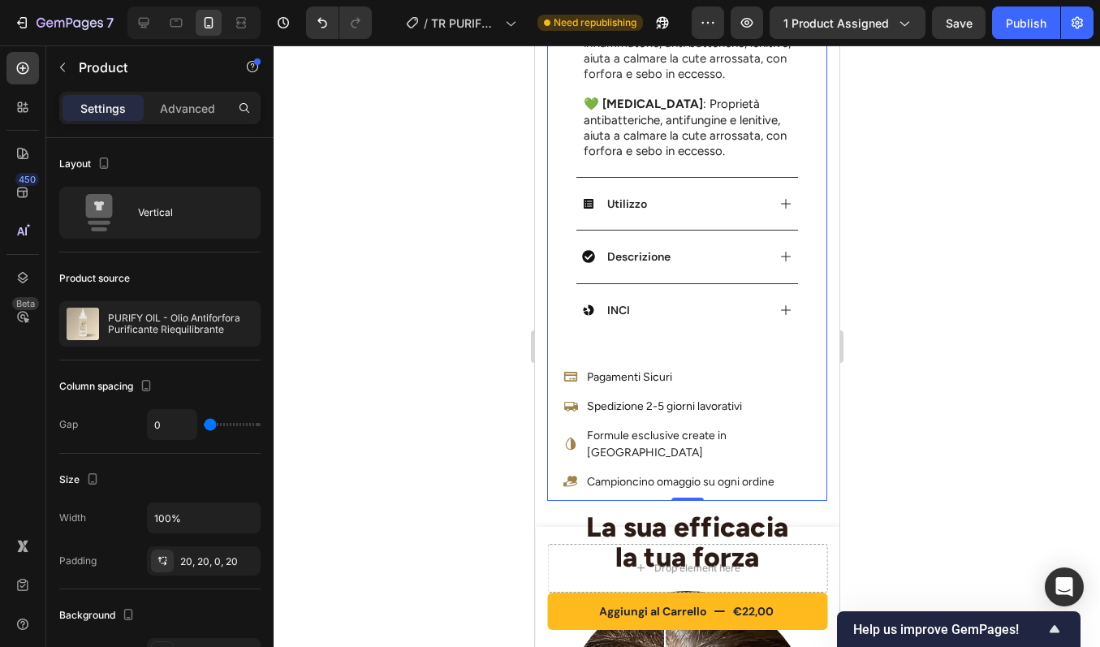
scroll to position [1151, 0]
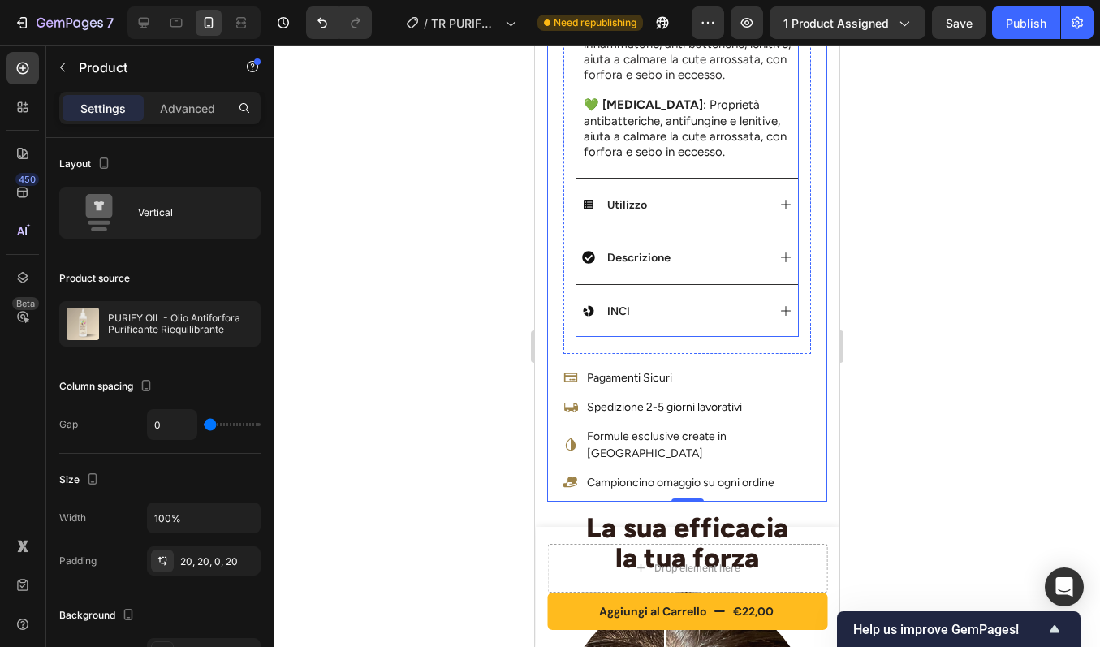
click at [779, 211] on icon at bounding box center [785, 204] width 13 height 13
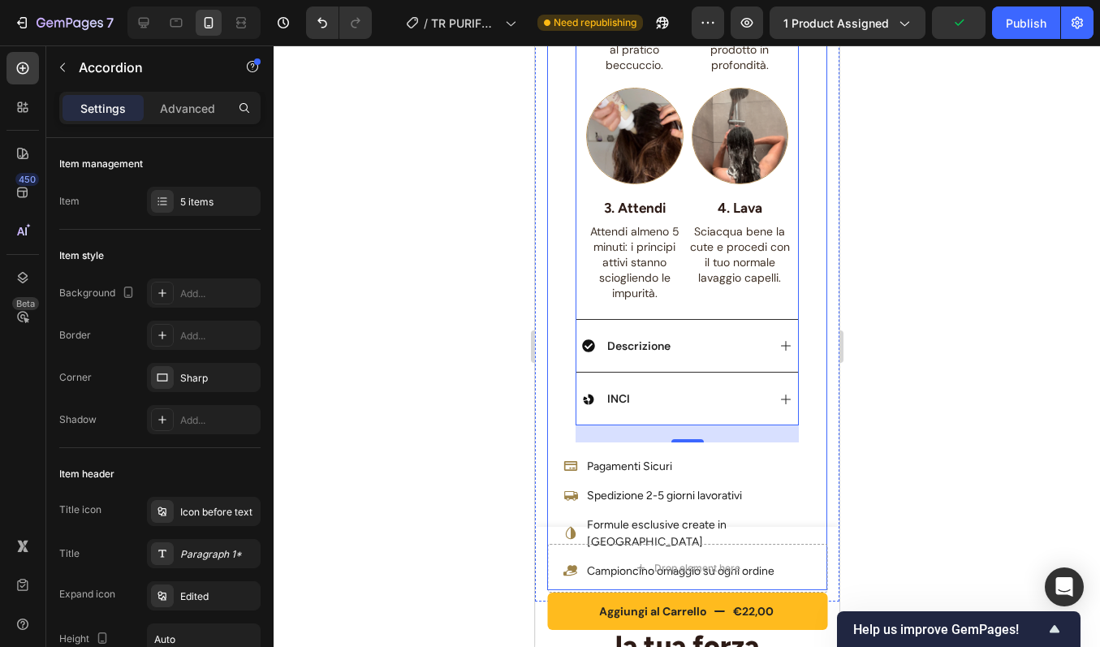
scroll to position [1139, 0]
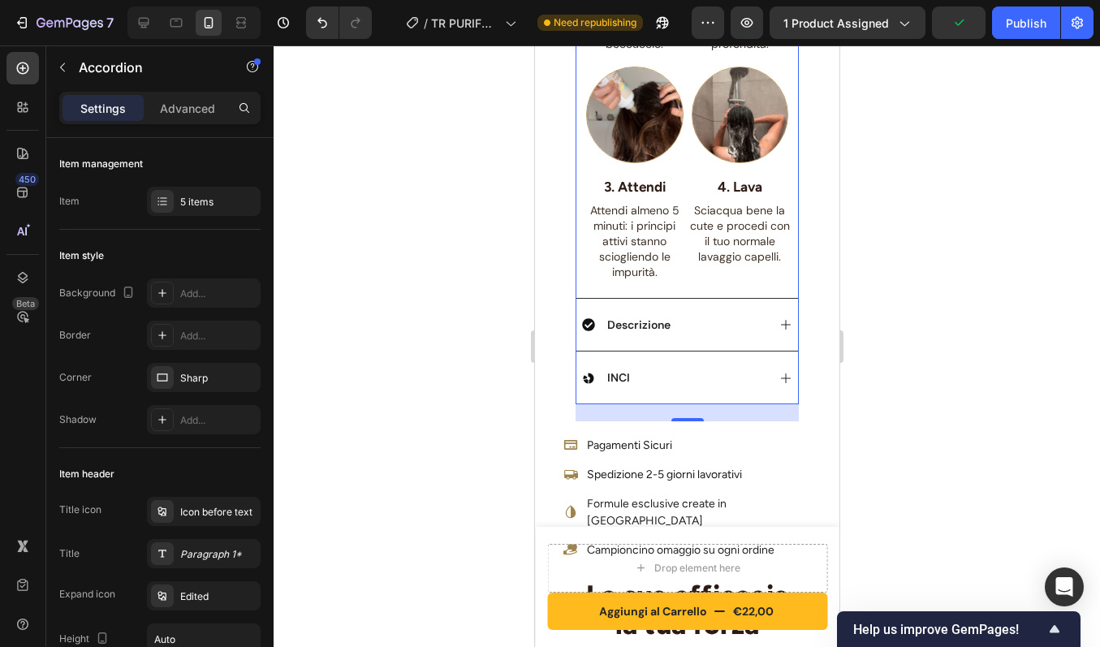
click at [760, 300] on div "Descrizione" at bounding box center [687, 324] width 222 height 53
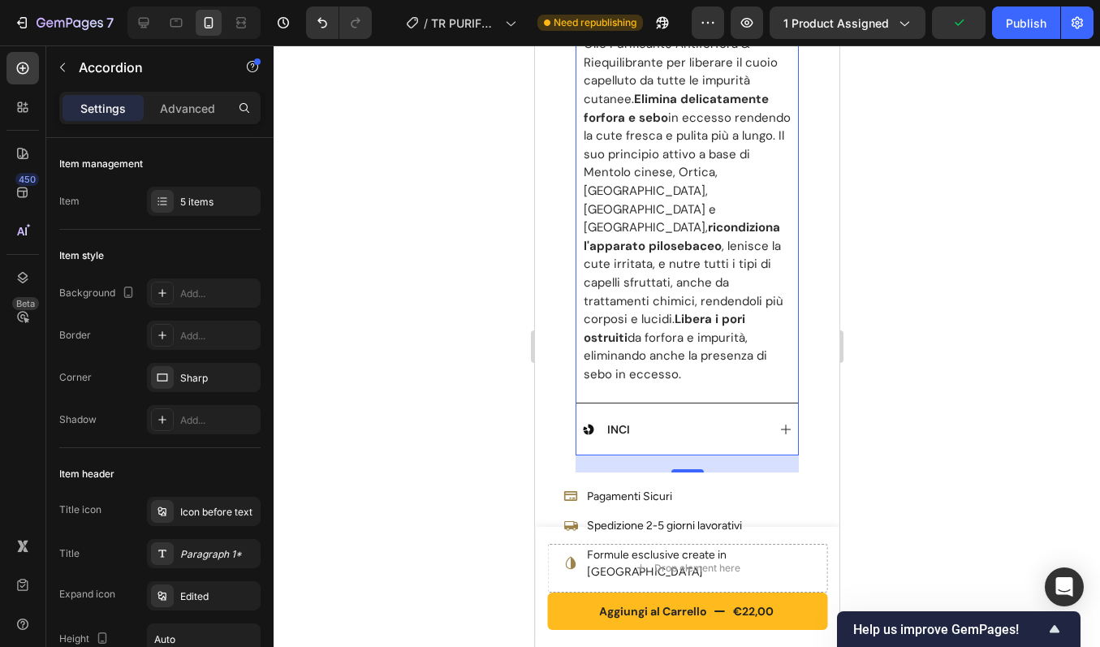
scroll to position [891, 0]
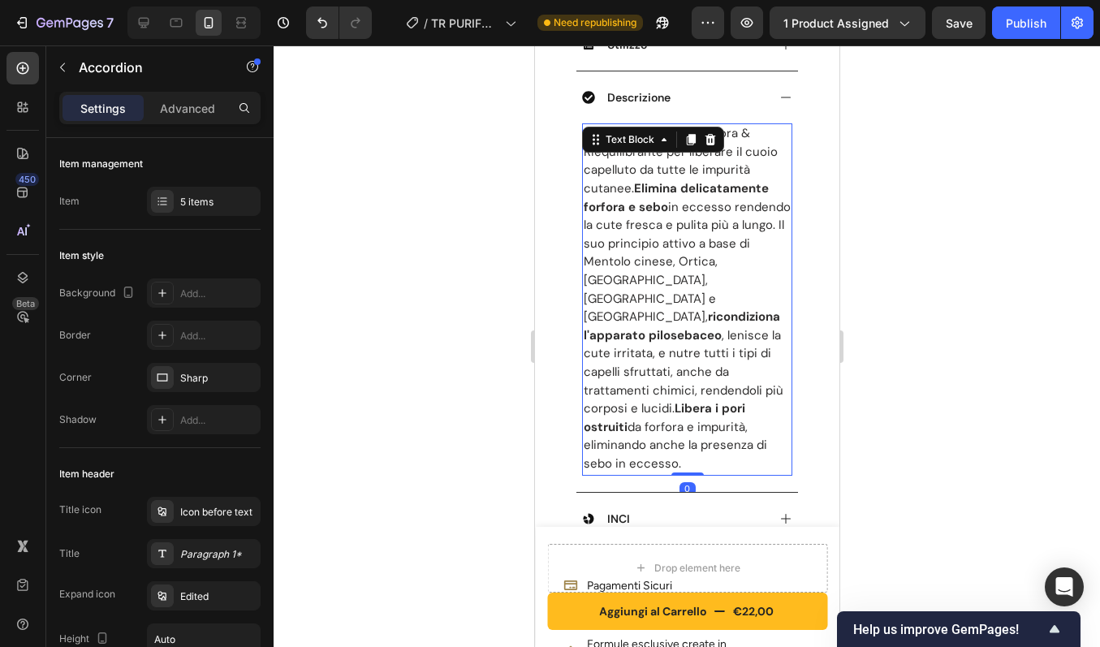
click at [705, 328] on span "Olio Purificante Antiforfora & Riequilibrante per liberare il cuoio capelluto d…" at bounding box center [686, 298] width 207 height 347
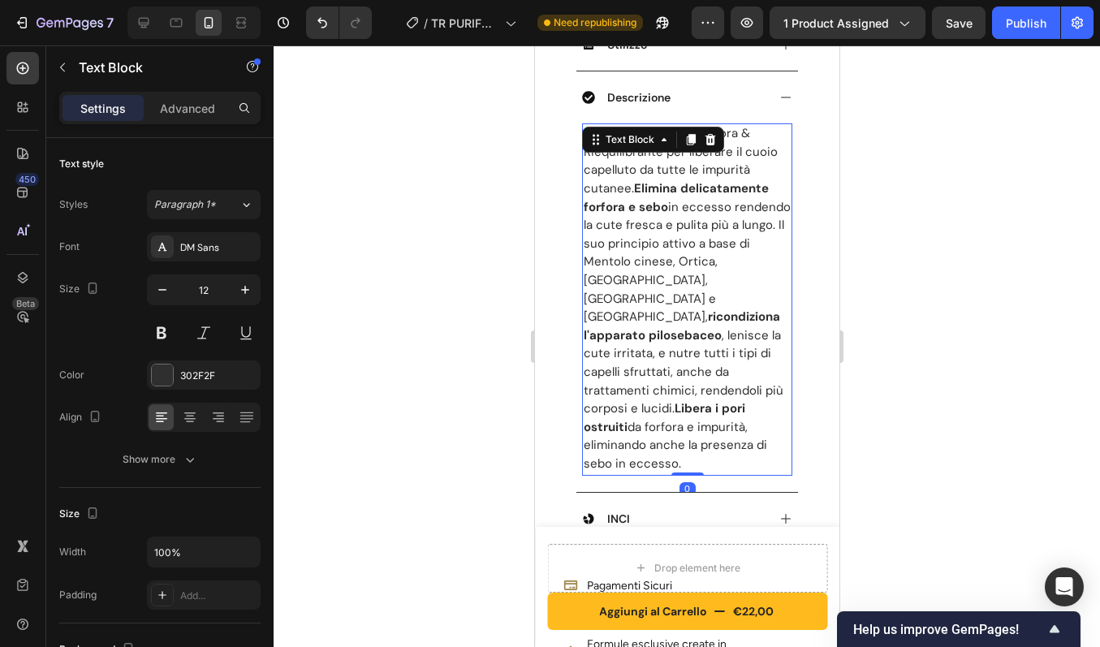
click at [705, 328] on span "Olio Purificante Antiforfora & Riequilibrante per liberare il cuoio capelluto d…" at bounding box center [686, 298] width 207 height 347
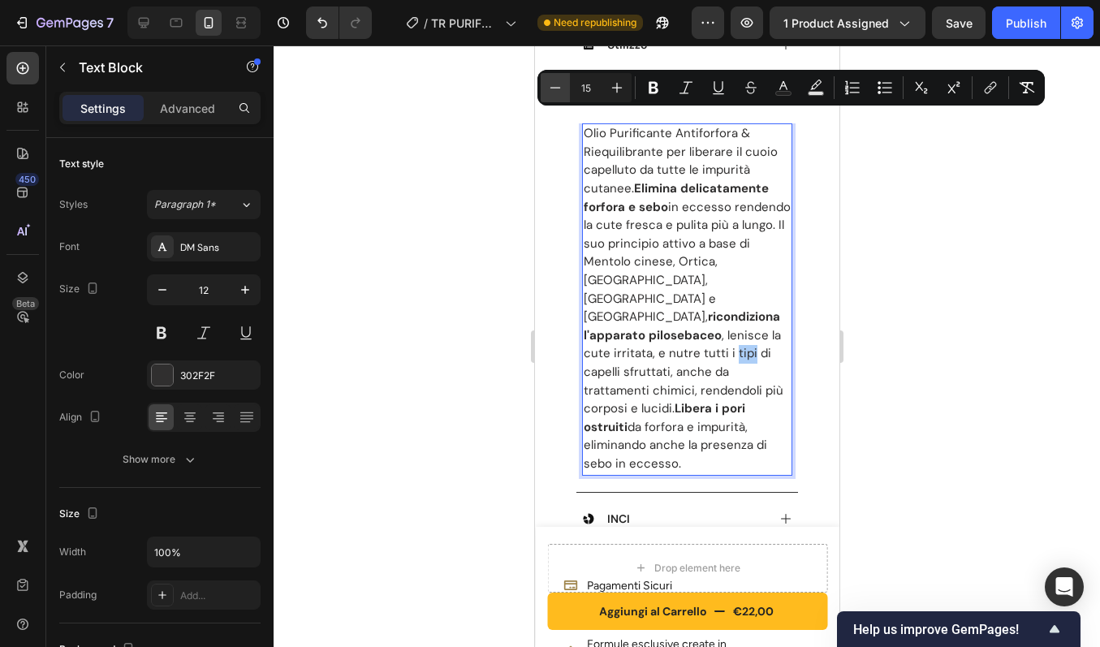
click at [559, 88] on icon "Editor contextual toolbar" at bounding box center [555, 87] width 11 height 1
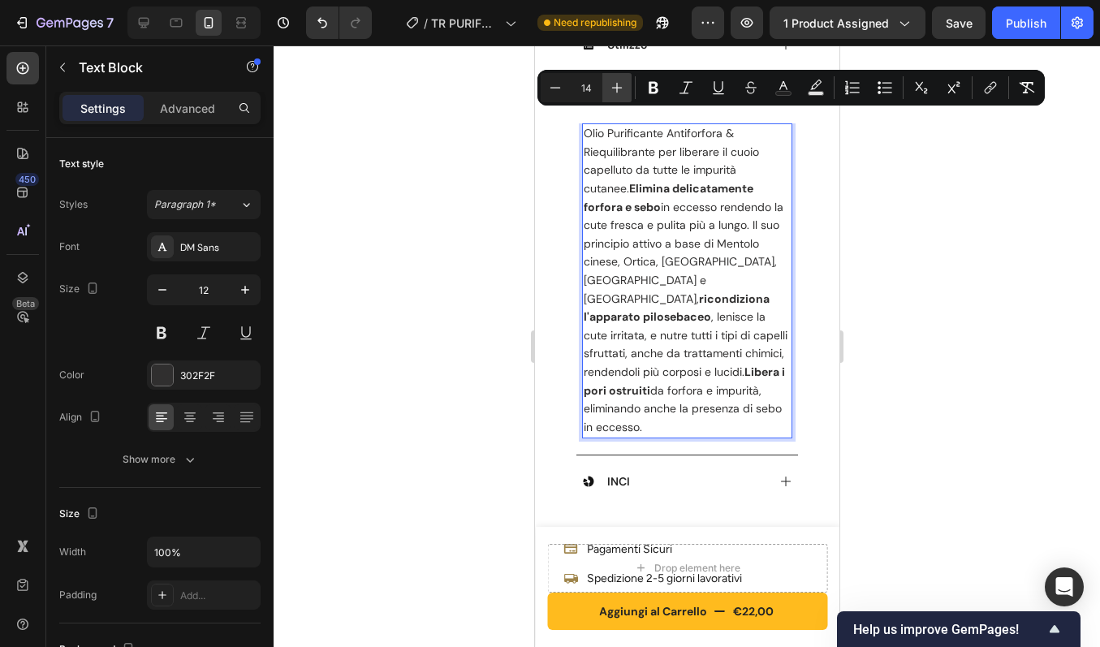
click at [621, 91] on icon "Editor contextual toolbar" at bounding box center [617, 88] width 16 height 16
type input "15"
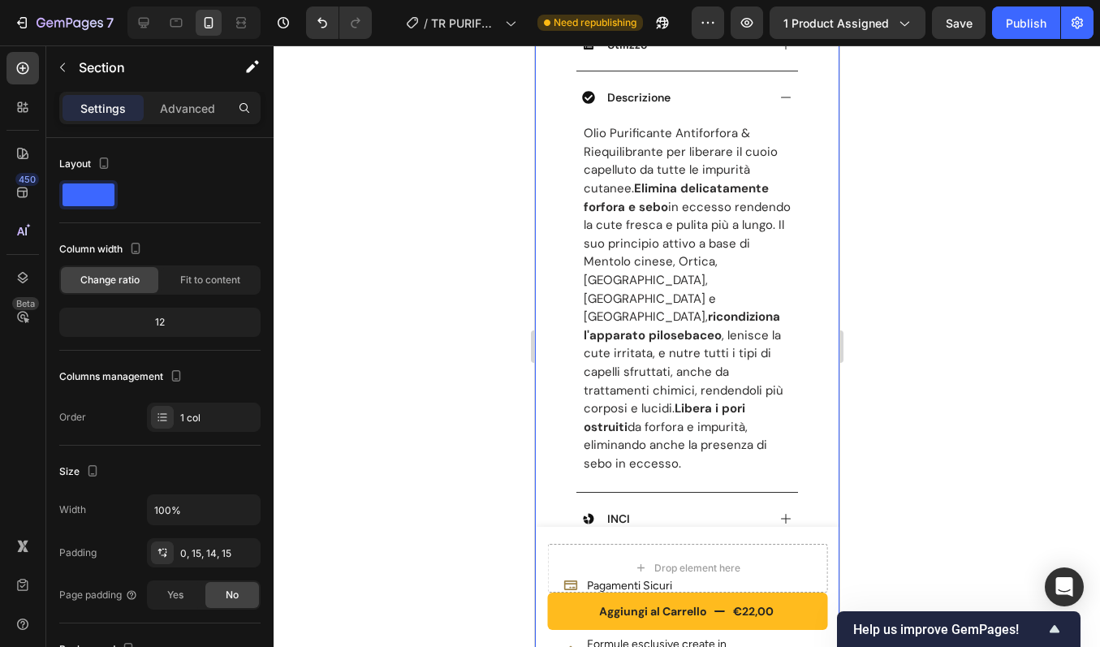
scroll to position [807, 0]
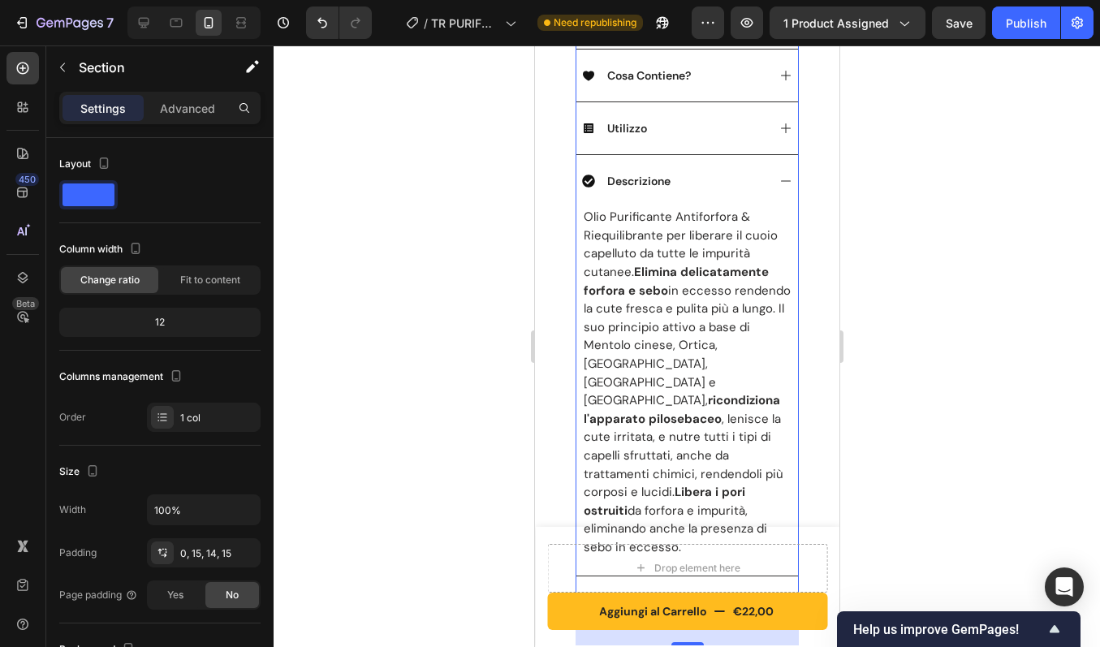
click at [779, 175] on icon at bounding box center [785, 181] width 13 height 13
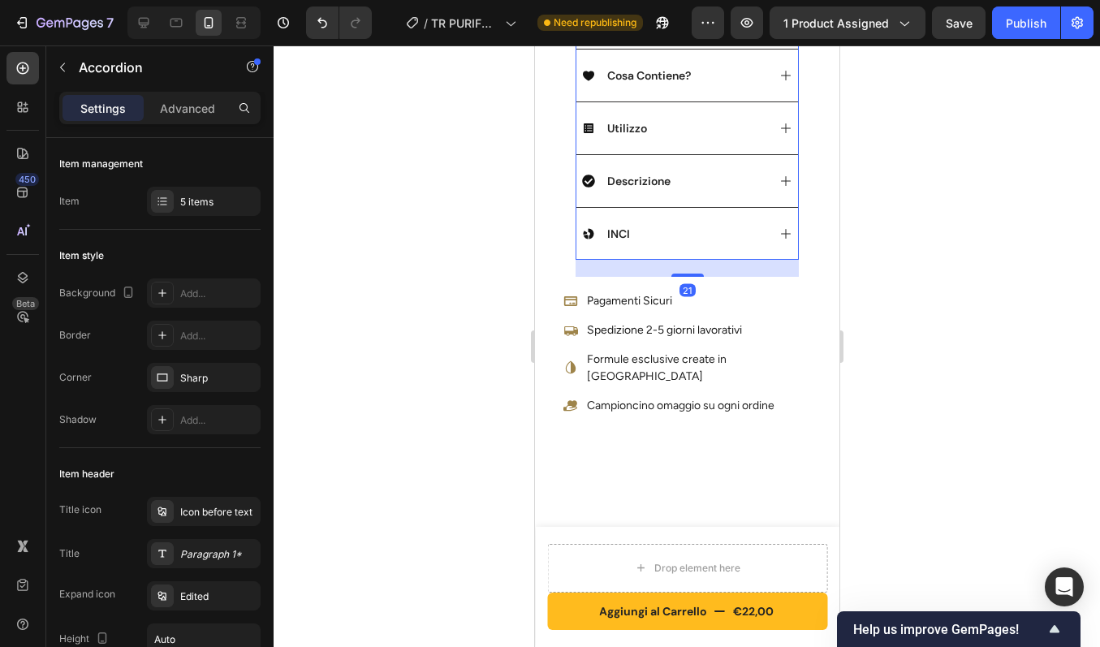
click at [763, 112] on div "Utilizzo" at bounding box center [687, 127] width 222 height 53
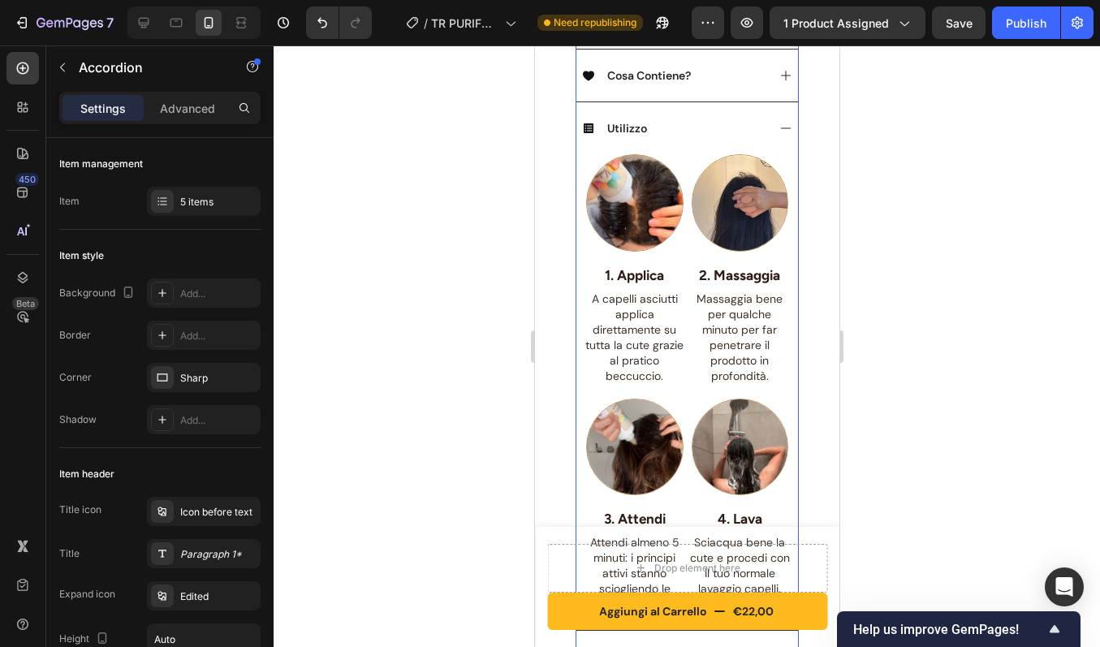
click at [763, 112] on div "Utilizzo" at bounding box center [687, 127] width 222 height 53
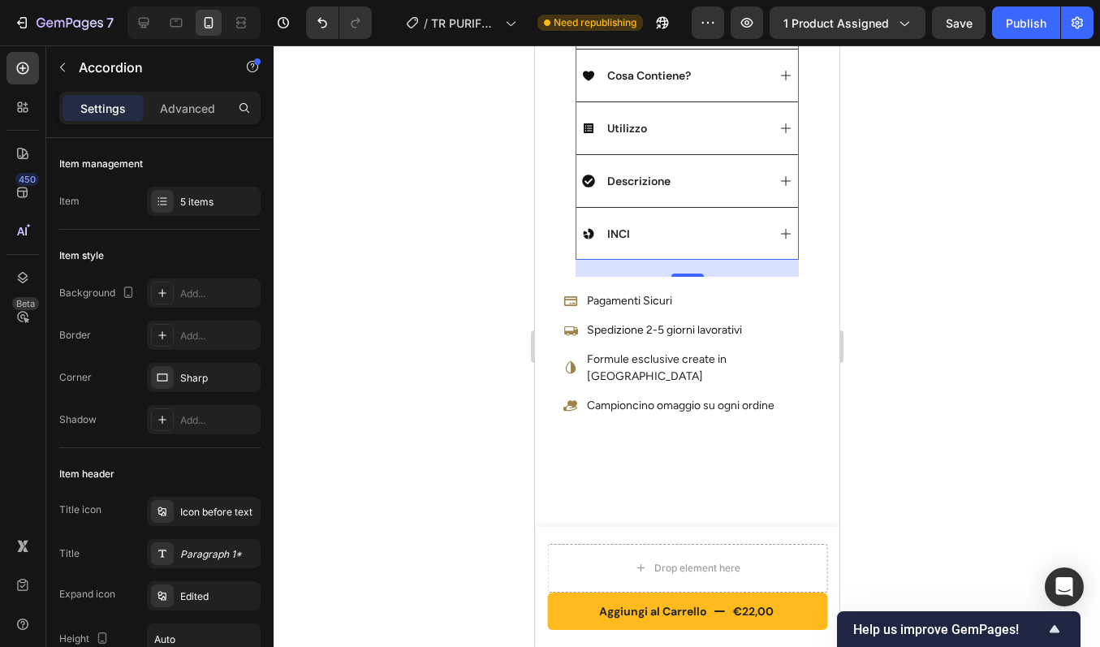
click at [760, 177] on div "Descrizione" at bounding box center [687, 180] width 222 height 53
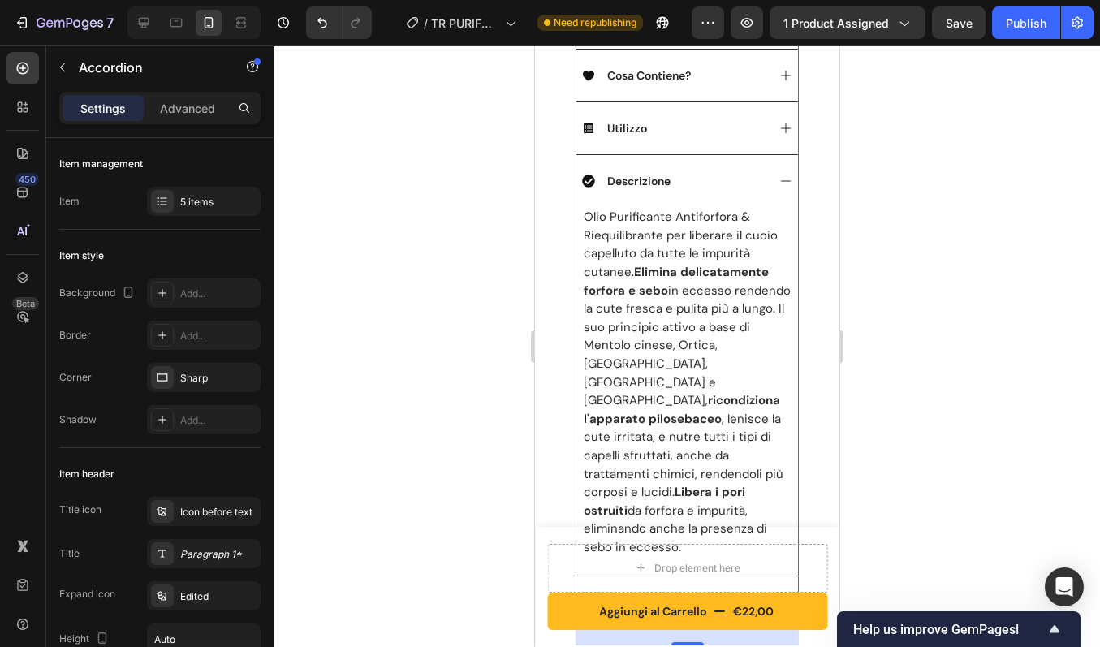
click at [760, 177] on div "Descrizione" at bounding box center [687, 180] width 222 height 53
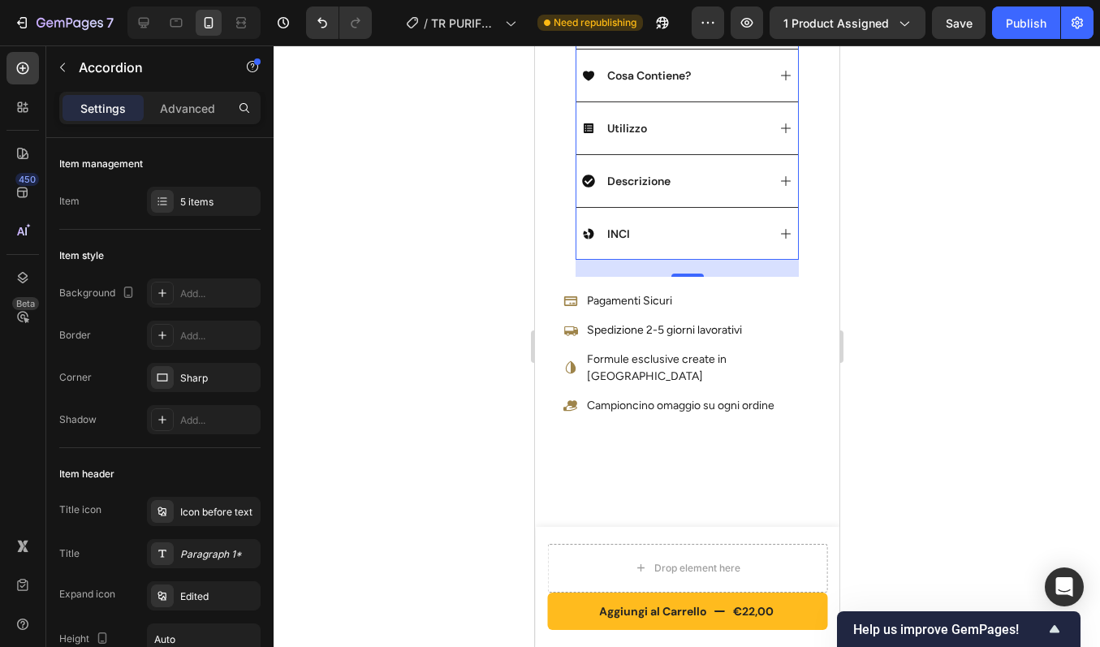
click at [749, 229] on div "INCI" at bounding box center [673, 233] width 184 height 19
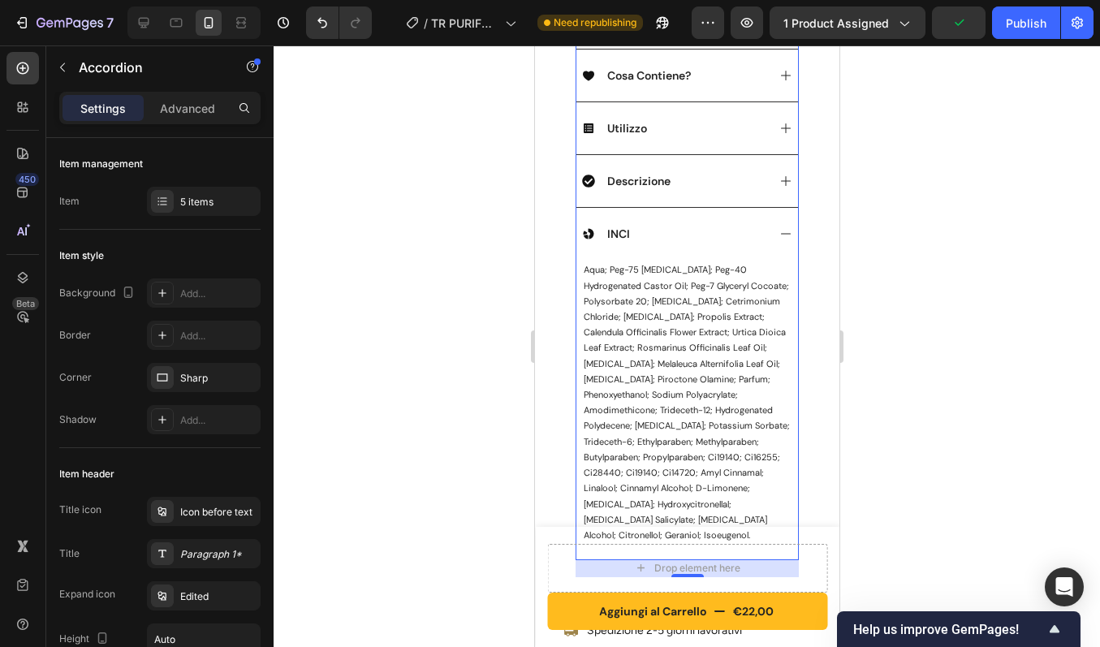
click at [749, 229] on div "INCI" at bounding box center [673, 233] width 184 height 19
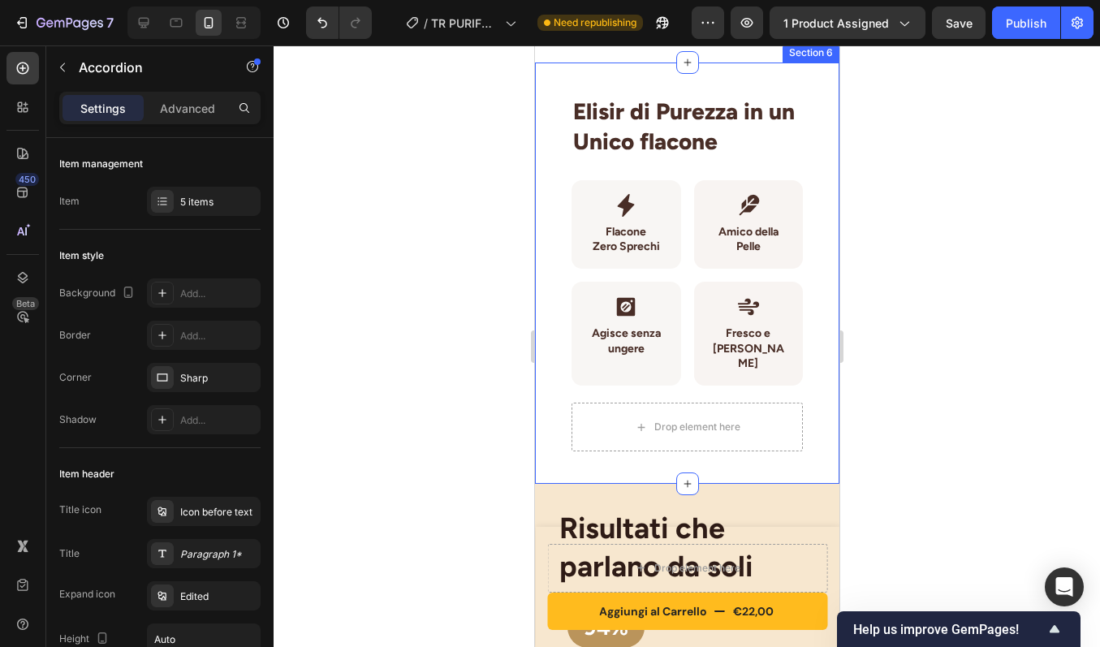
scroll to position [1915, 0]
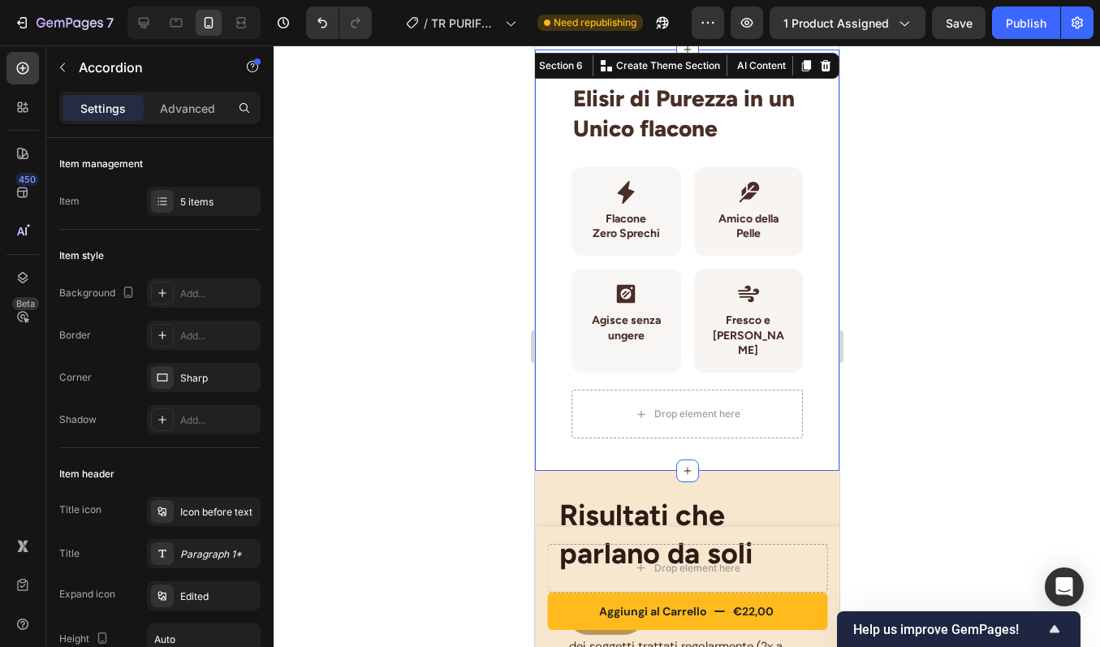
click at [560, 69] on div "Elisir di Purezza in un Unico flacone Heading Row Icon Flacone Zero Sprechi Hea…" at bounding box center [686, 260] width 304 height 421
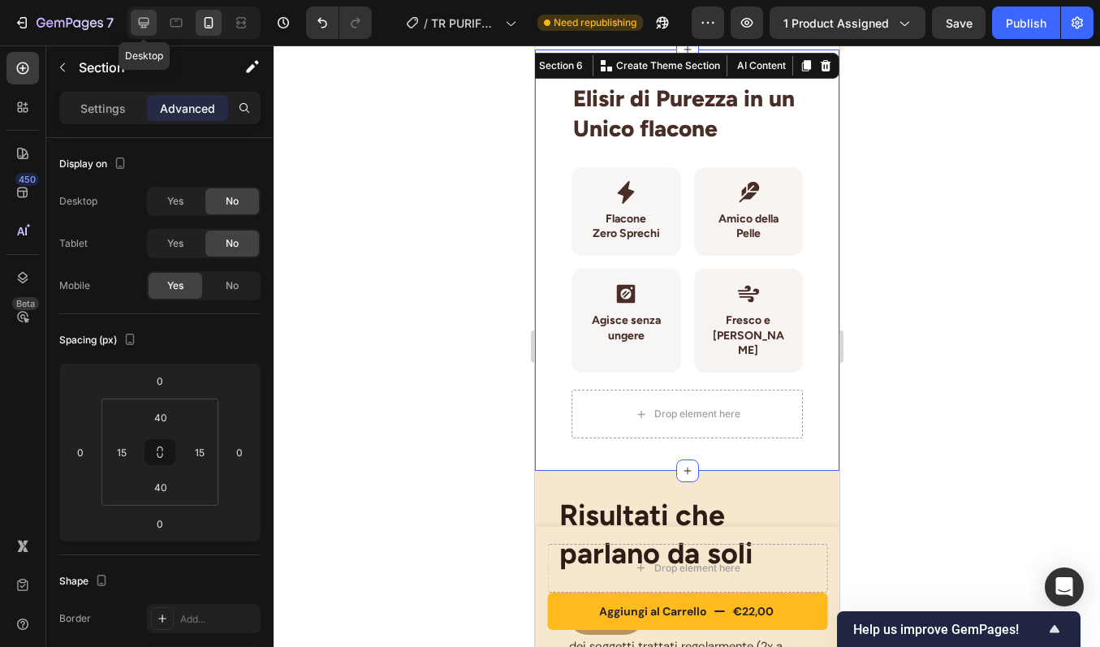
click at [149, 21] on icon at bounding box center [144, 23] width 16 height 16
type input "80"
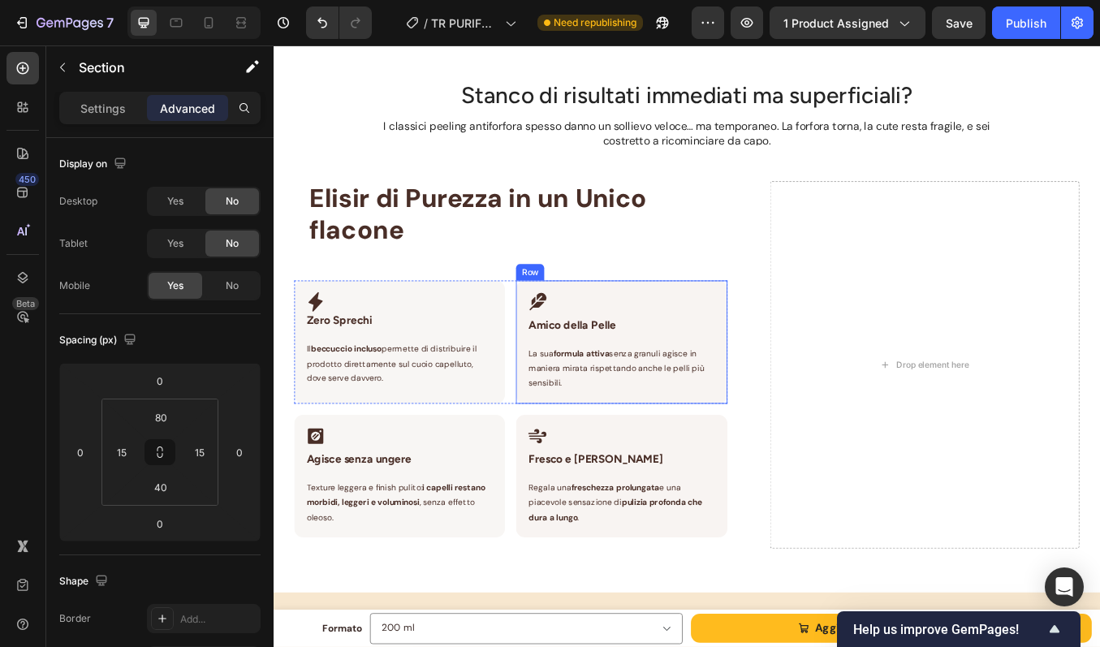
scroll to position [1628, 0]
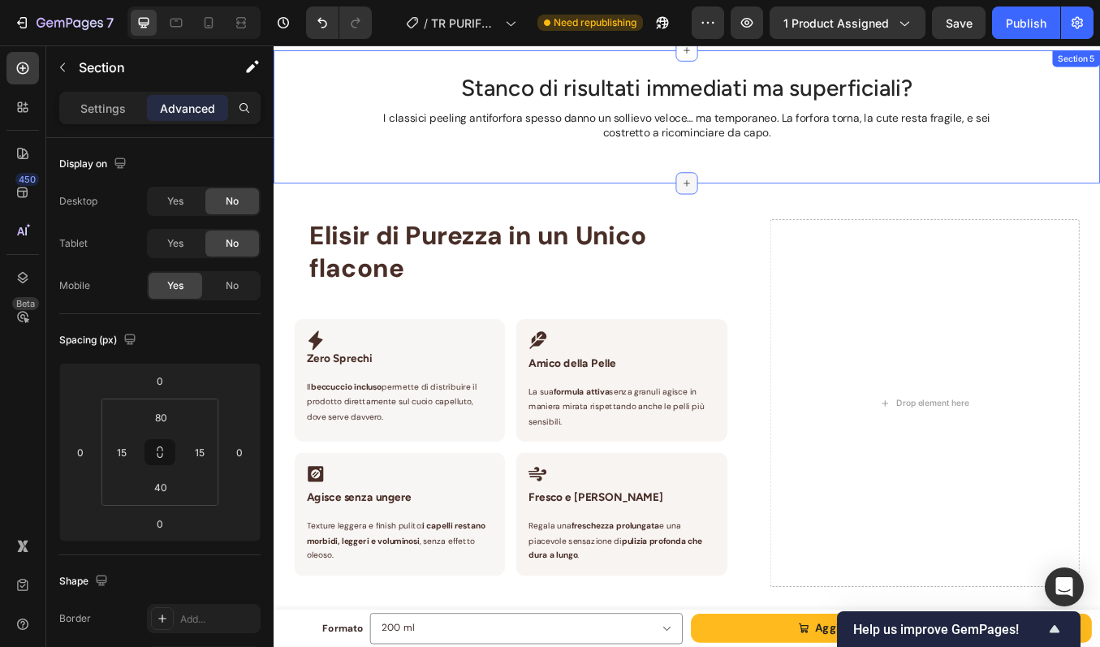
click at [748, 201] on div at bounding box center [761, 208] width 26 height 26
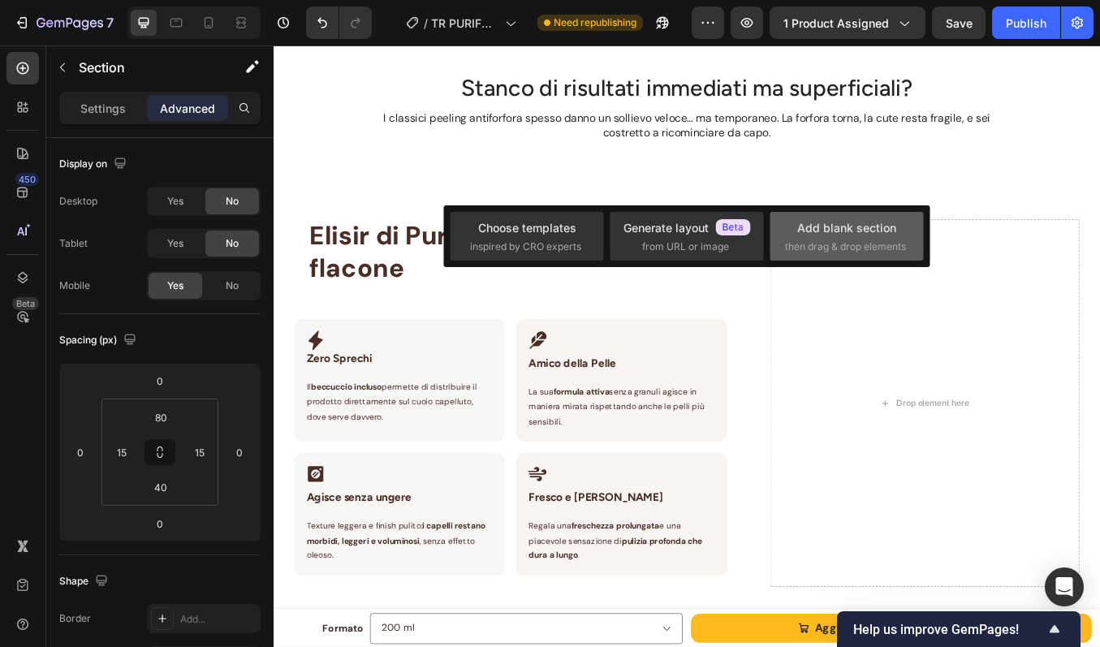
click at [796, 229] on div "Add blank section then drag & drop elements" at bounding box center [846, 236] width 123 height 35
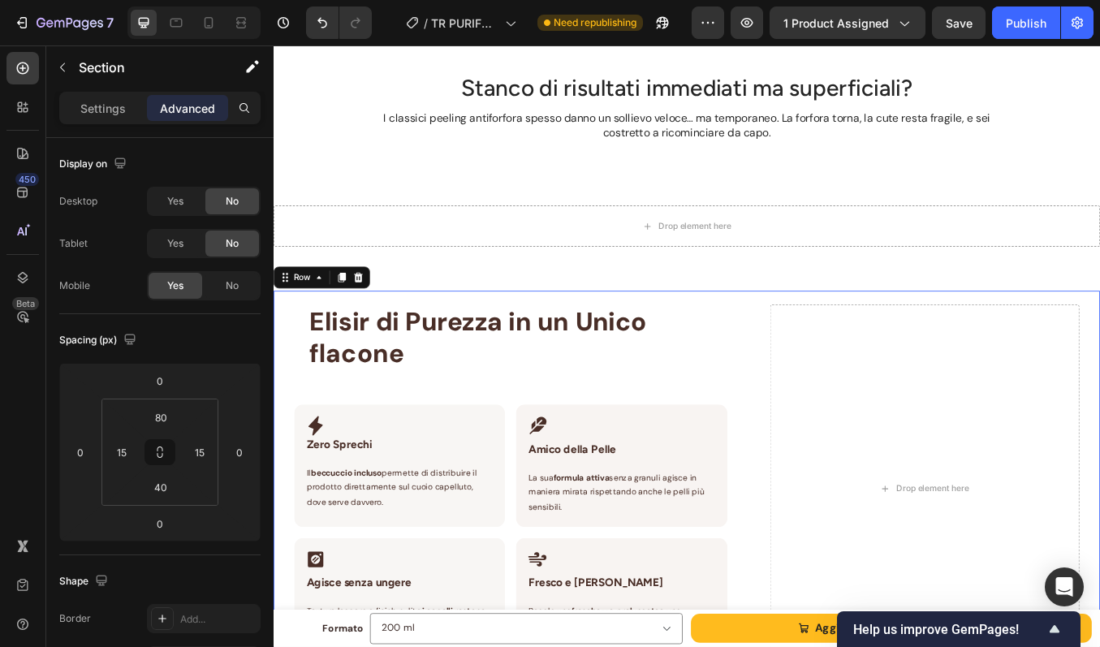
click at [291, 385] on div "Elisir di Purezza in un Unico flacone Heading Row Icon Zero Sprechi Heading Row…" at bounding box center [761, 559] width 974 height 450
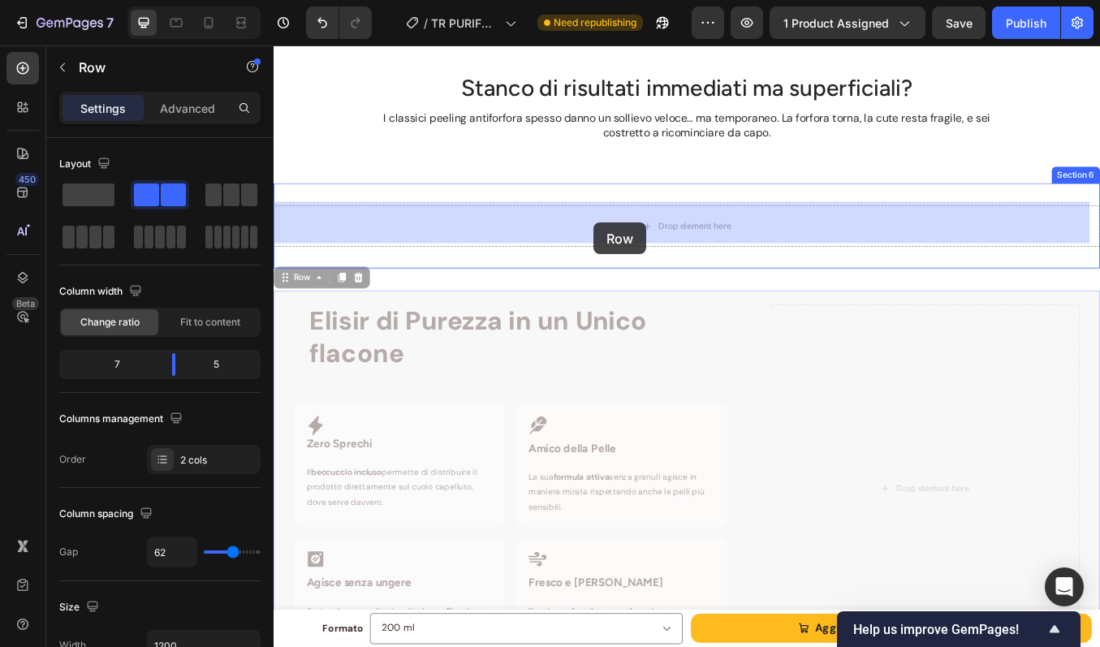
drag, startPoint x: 287, startPoint y: 320, endPoint x: 651, endPoint y: 254, distance: 370.4
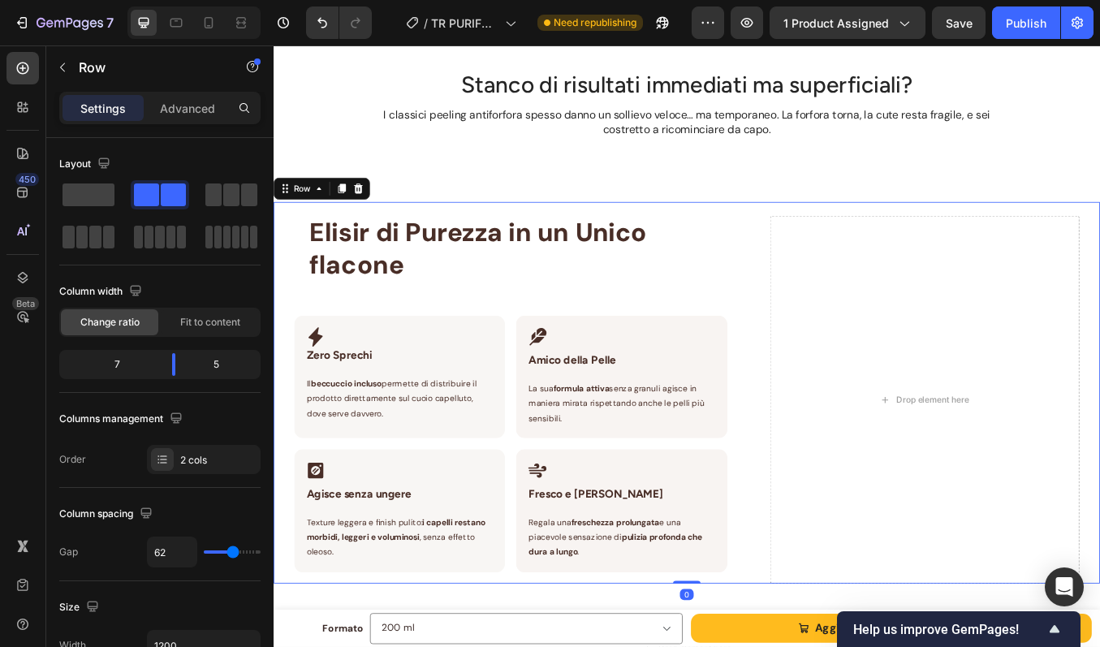
scroll to position [1802, 0]
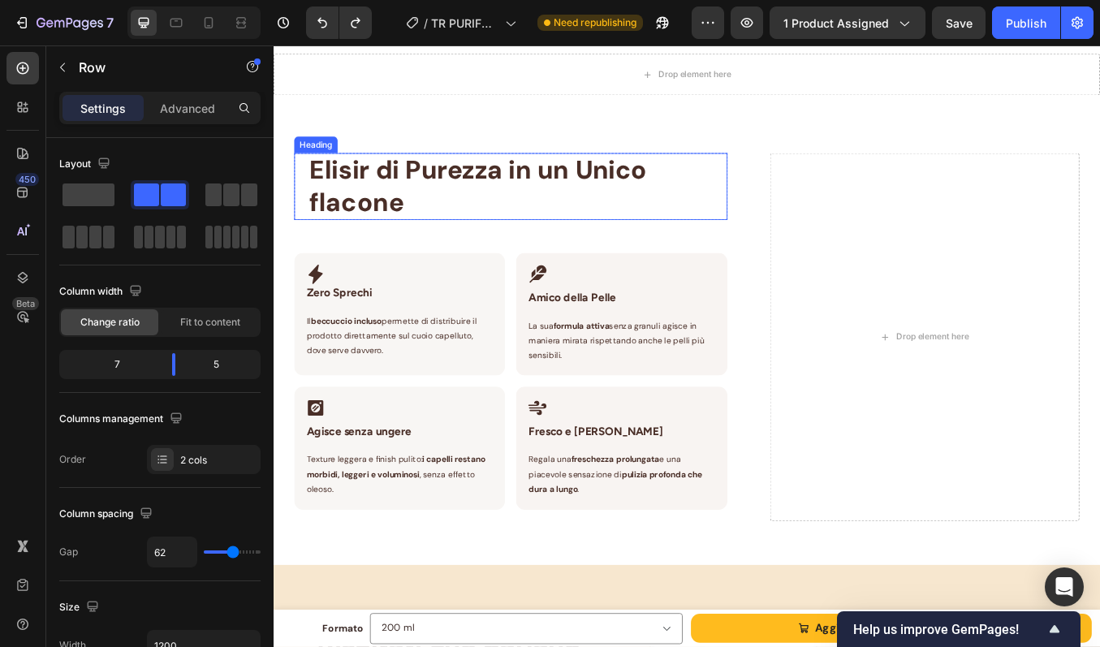
click at [649, 224] on h2 "Elisir di Purezza in un Unico flacone" at bounding box center [561, 211] width 494 height 78
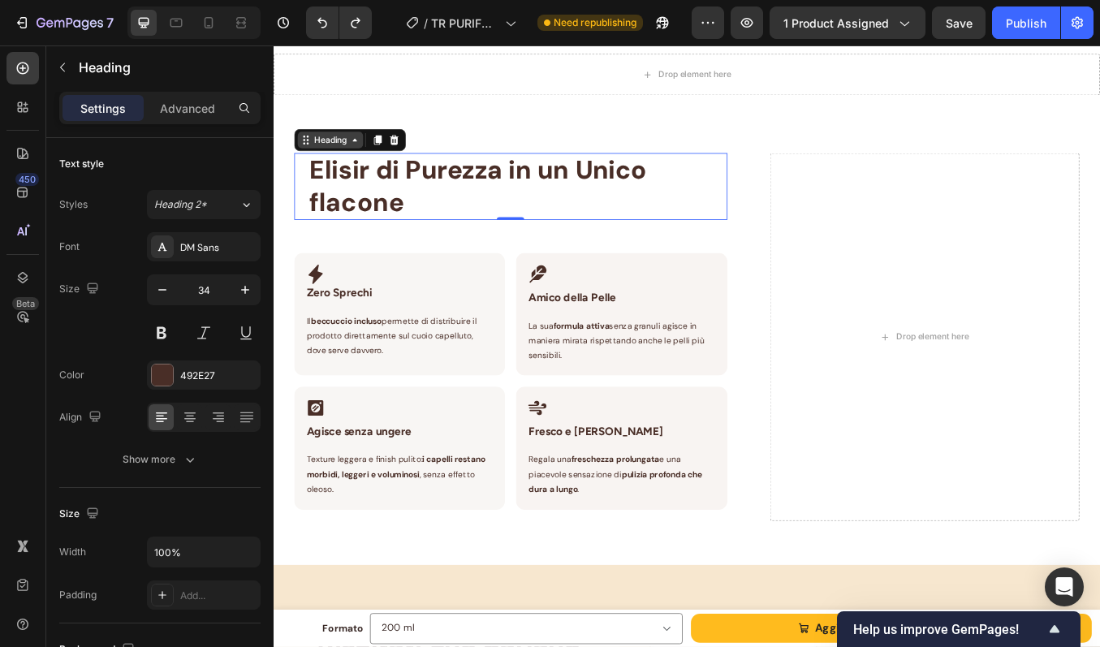
click at [347, 147] on div "Heading" at bounding box center [340, 156] width 77 height 19
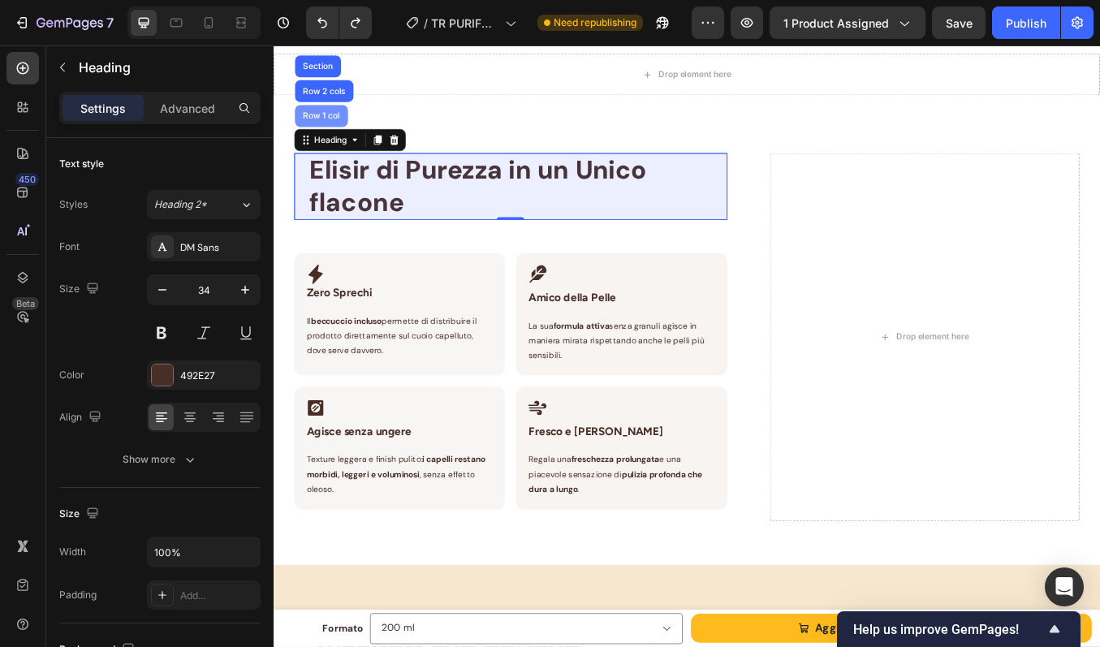
click at [343, 128] on div "Row 1 col" at bounding box center [330, 128] width 50 height 10
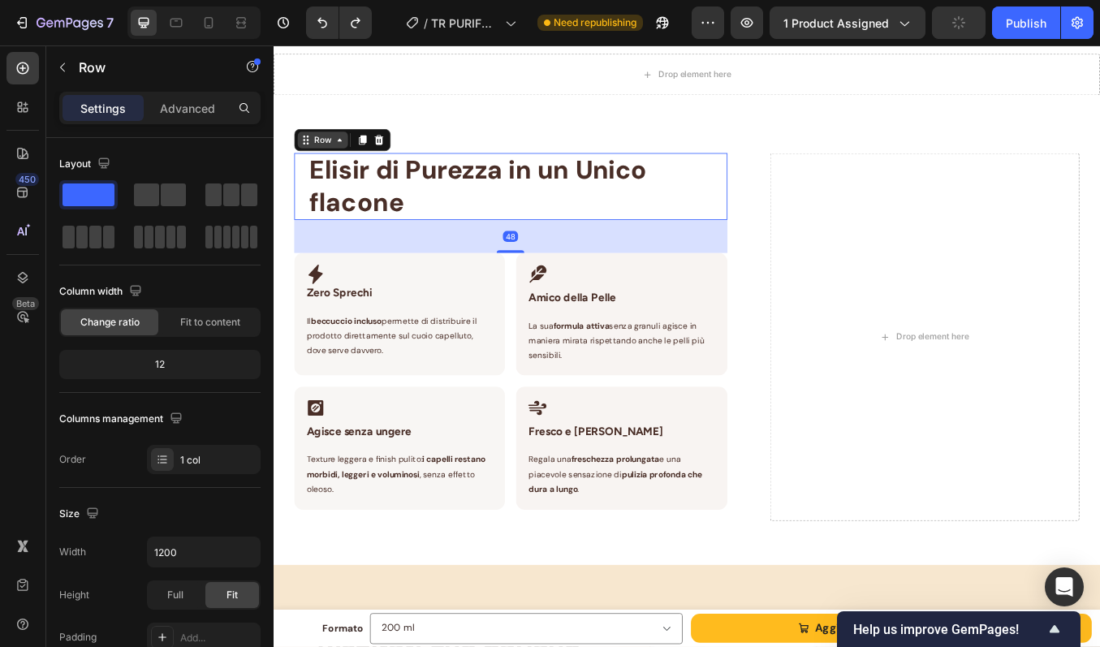
click at [347, 161] on icon at bounding box center [351, 156] width 13 height 13
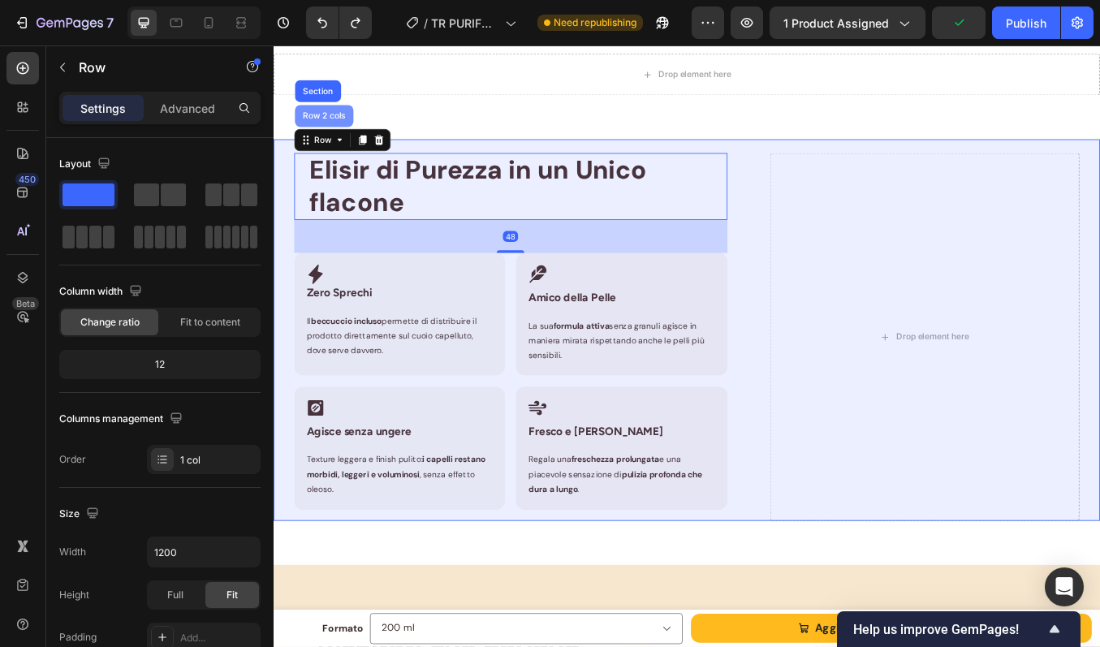
click at [343, 131] on div "Row 2 cols" at bounding box center [333, 128] width 56 height 10
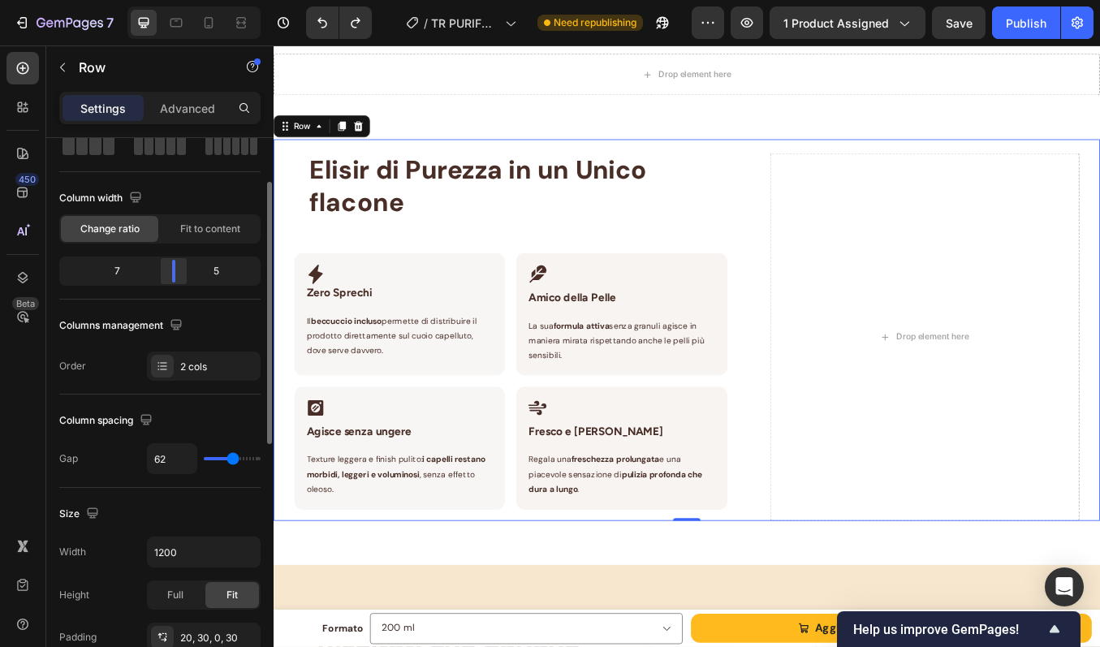
scroll to position [0, 0]
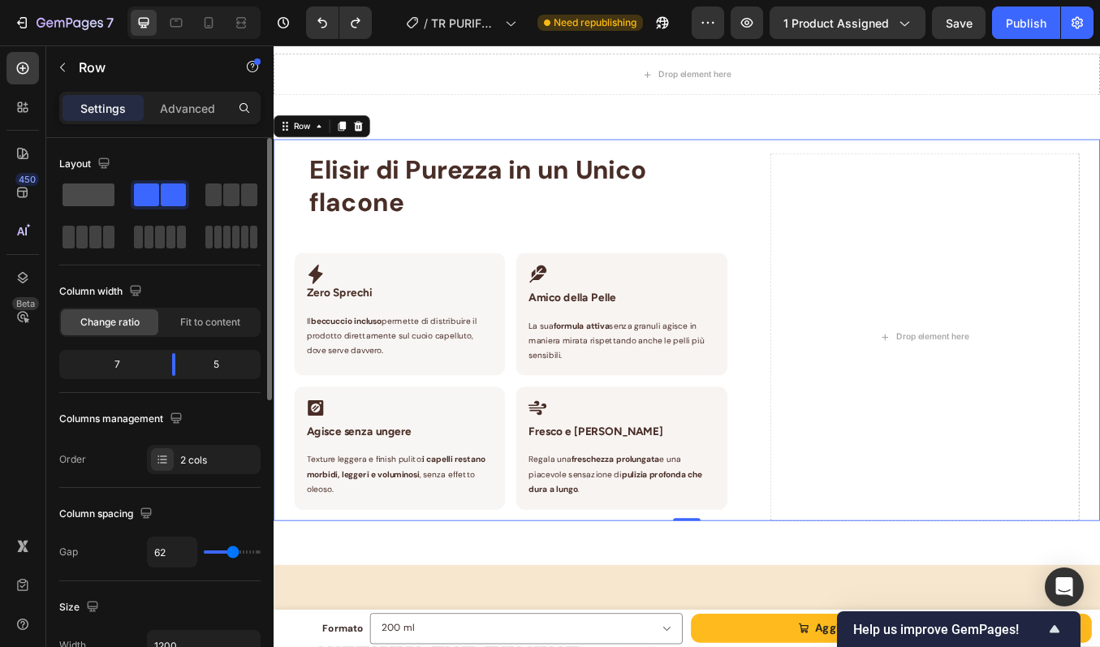
click at [90, 198] on span at bounding box center [89, 194] width 52 height 23
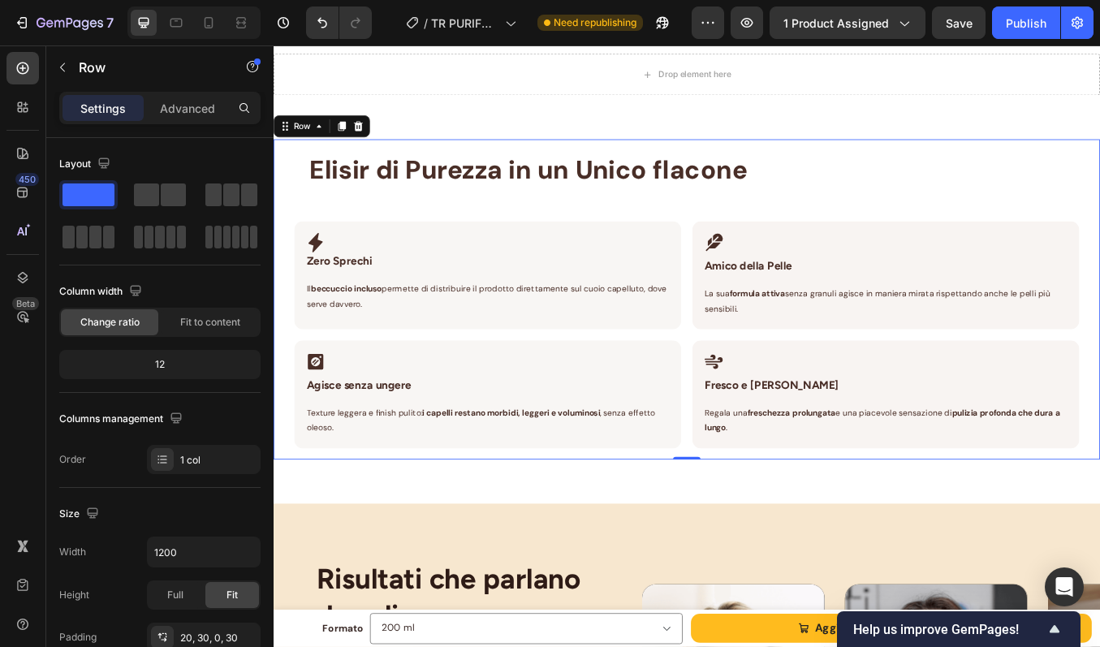
scroll to position [1719, 0]
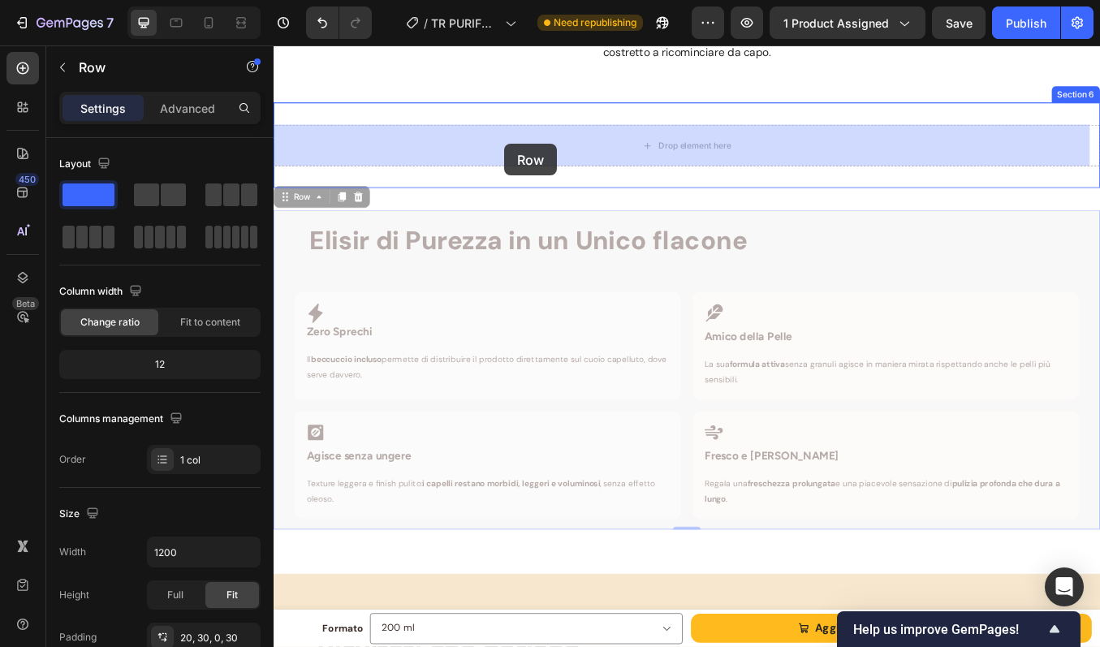
drag, startPoint x: 287, startPoint y: 226, endPoint x: 545, endPoint y: 162, distance: 265.2
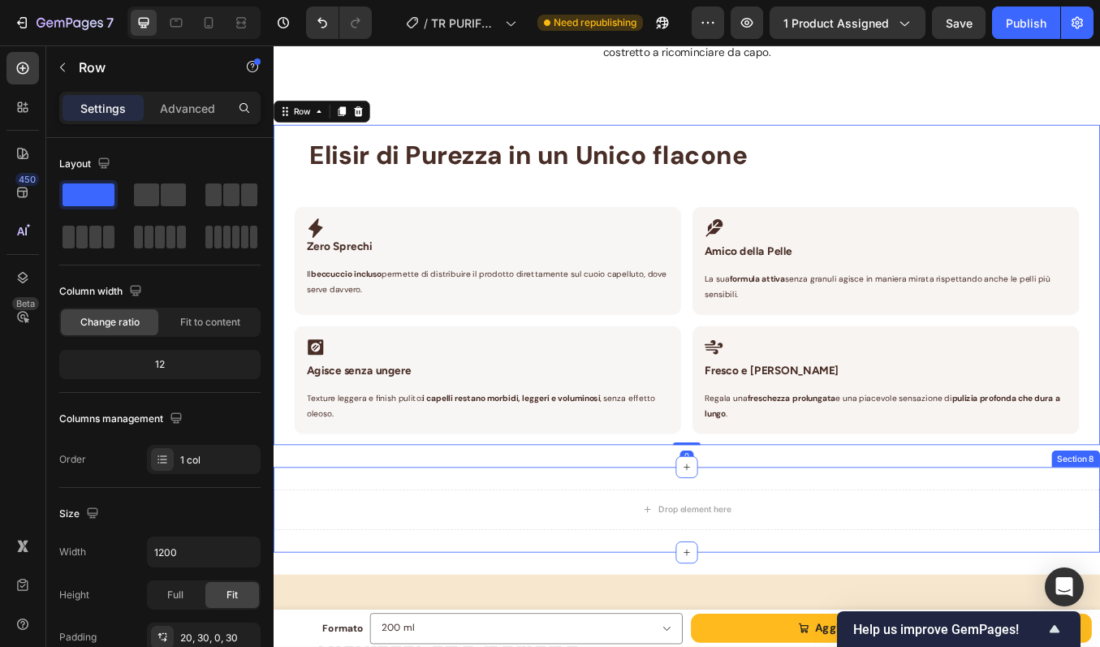
click at [508, 556] on div "Drop element here Section 8" at bounding box center [761, 592] width 974 height 101
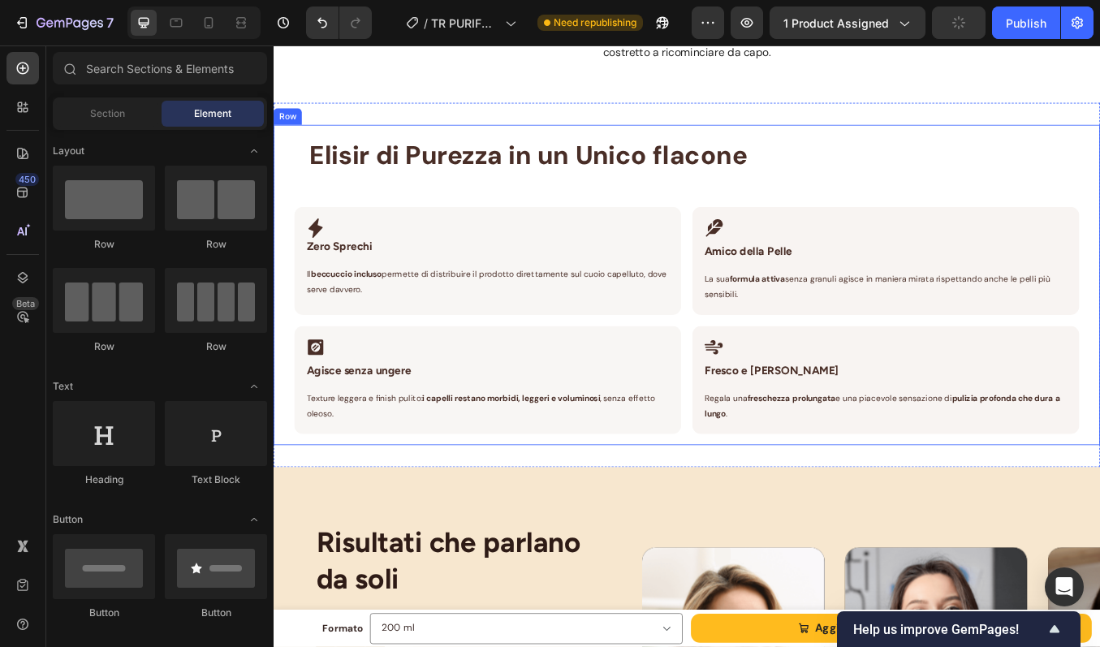
click at [285, 312] on div "Elisir di Purezza in un Unico flacone Heading Row Icon Zero Sprechi Heading Row…" at bounding box center [761, 327] width 974 height 377
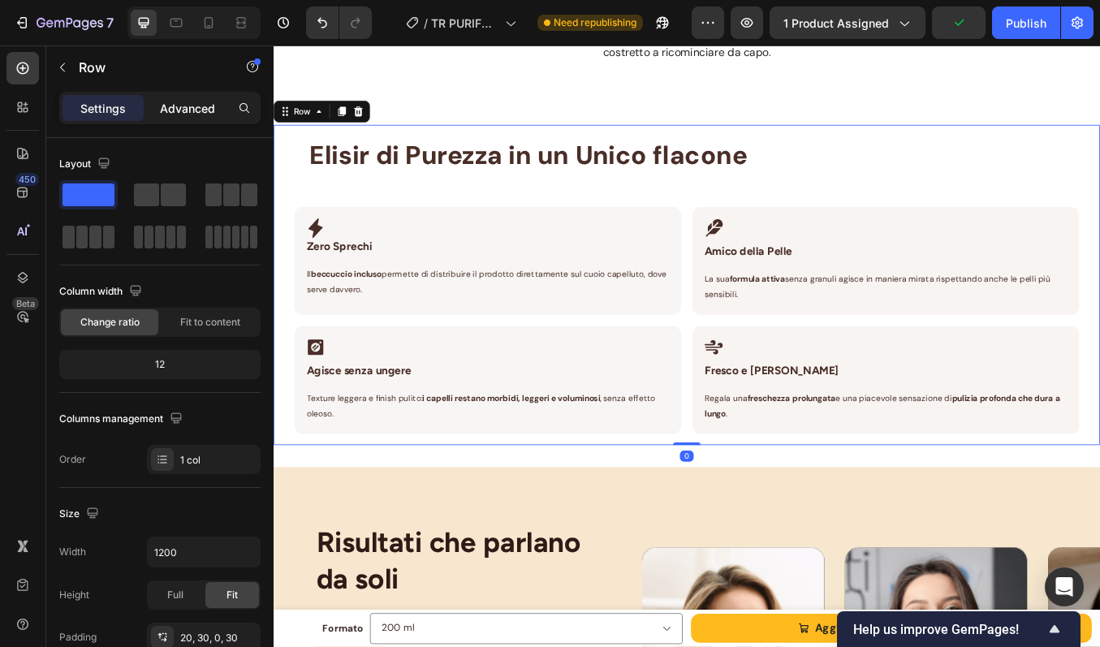
click at [175, 117] on div "Advanced" at bounding box center [187, 108] width 81 height 26
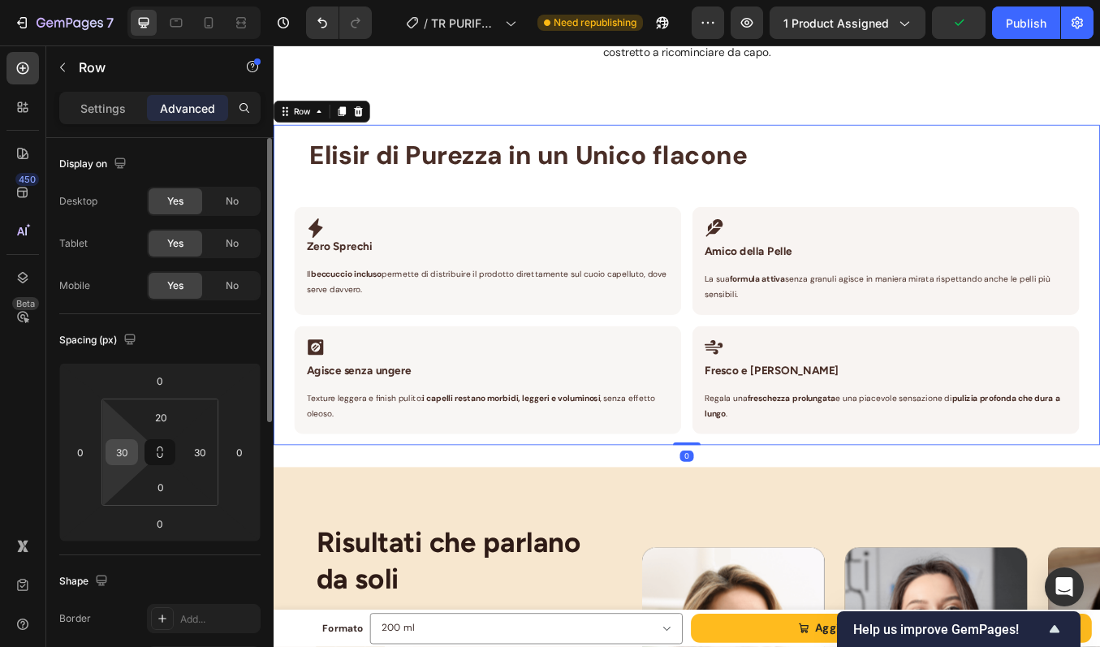
click at [132, 460] on input "30" at bounding box center [122, 452] width 24 height 24
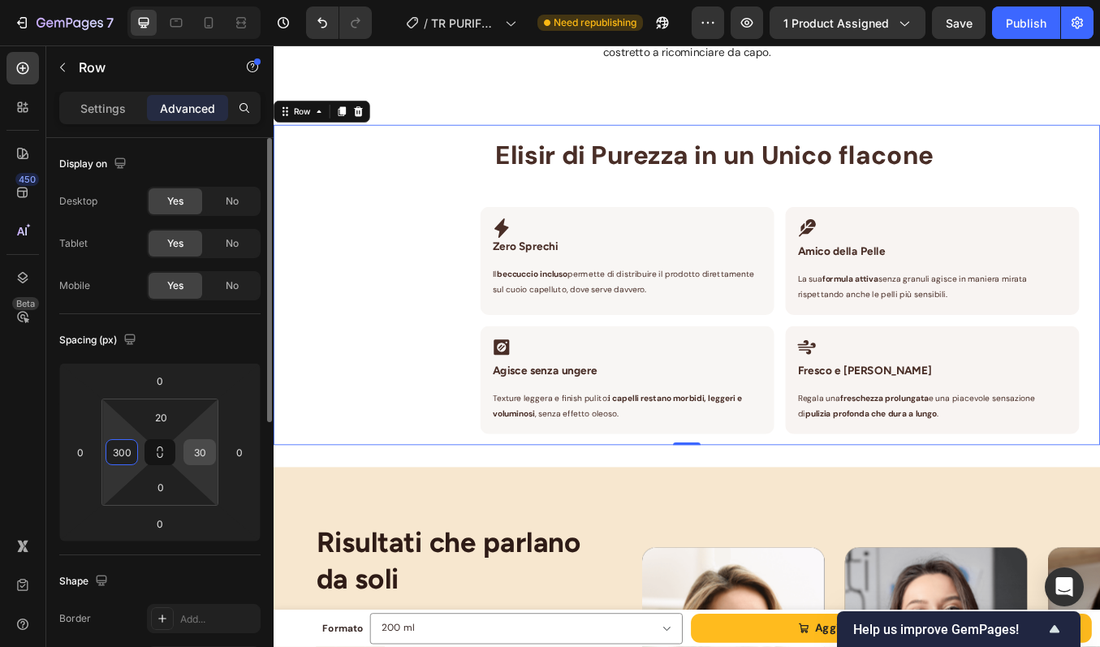
type input "300"
click at [202, 460] on input "30" at bounding box center [200, 452] width 24 height 24
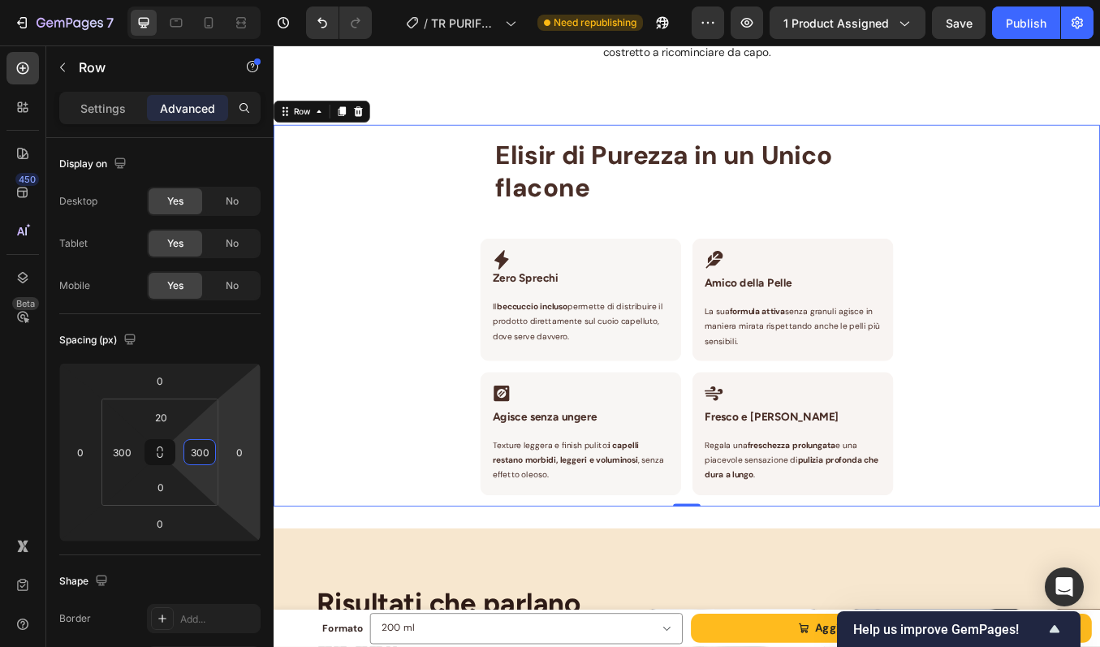
type input "300"
click at [1014, 424] on div "Elisir di Purezza in un Unico flacone Heading Row Icon Zero Sprechi Heading Row…" at bounding box center [761, 364] width 974 height 450
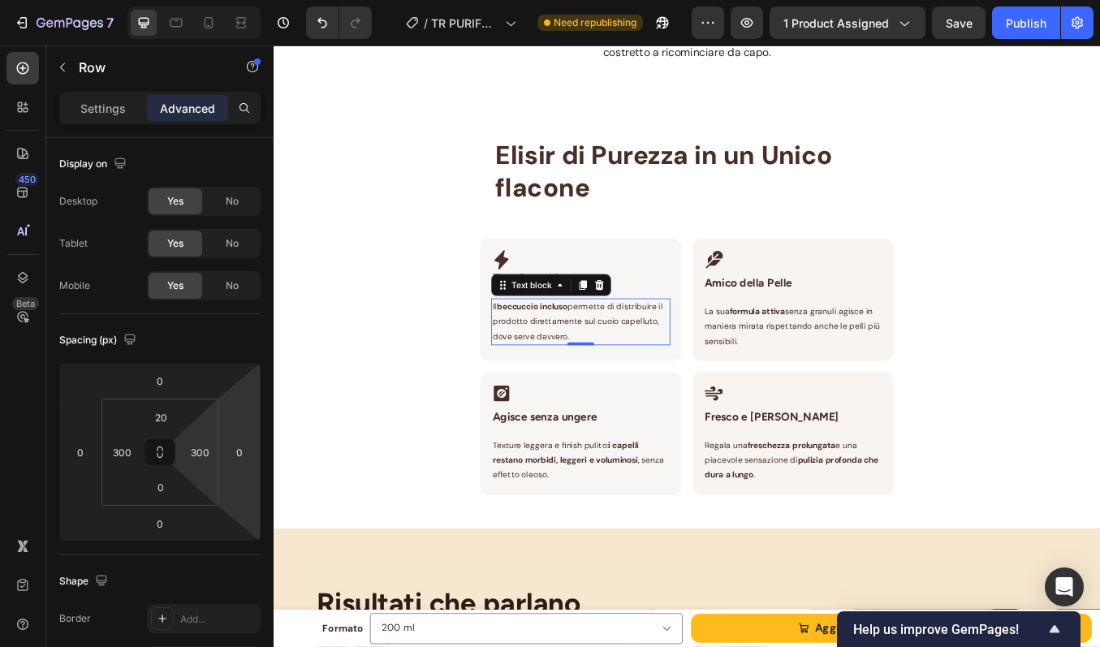
click at [624, 360] on p "Il beccuccio incluso permette di distribuire il prodotto direttamente sul cuoio…" at bounding box center [636, 371] width 208 height 53
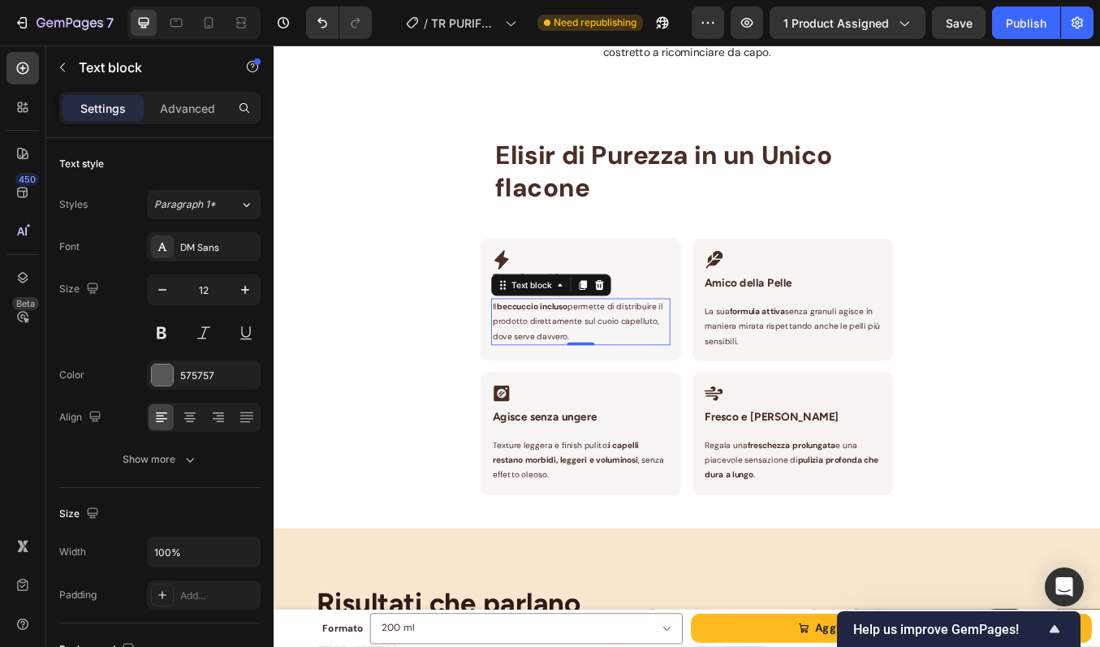
click at [624, 360] on p "Il beccuccio incluso permette di distribuire il prodotto direttamente sul cuoio…" at bounding box center [636, 371] width 208 height 53
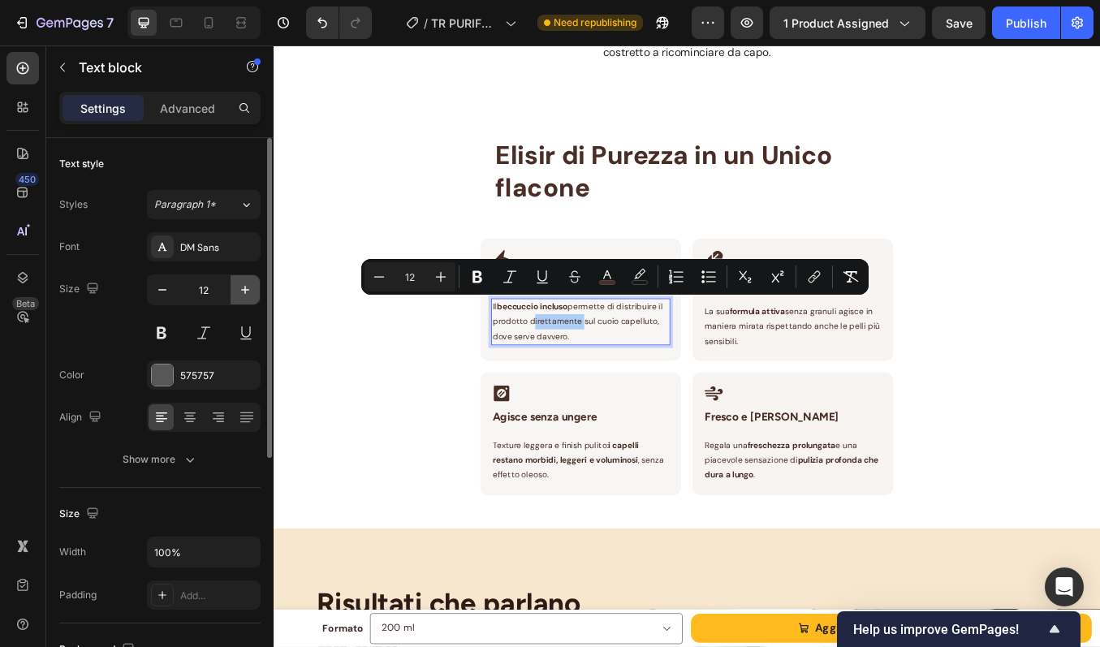
click at [241, 290] on icon "button" at bounding box center [245, 290] width 16 height 16
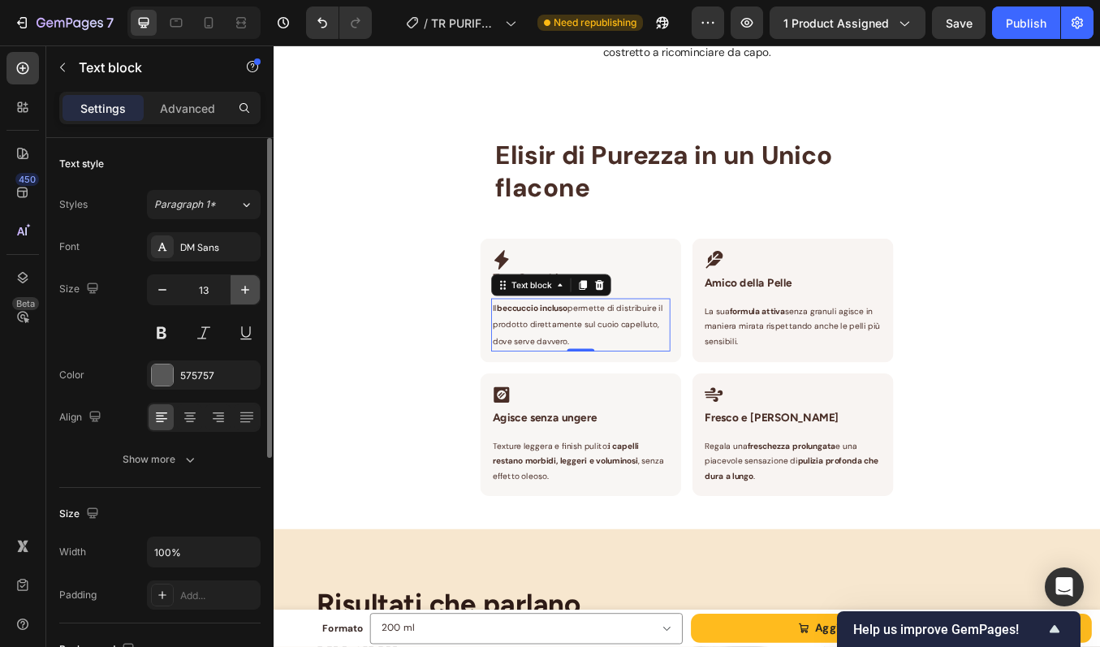
click at [241, 290] on icon "button" at bounding box center [245, 290] width 16 height 16
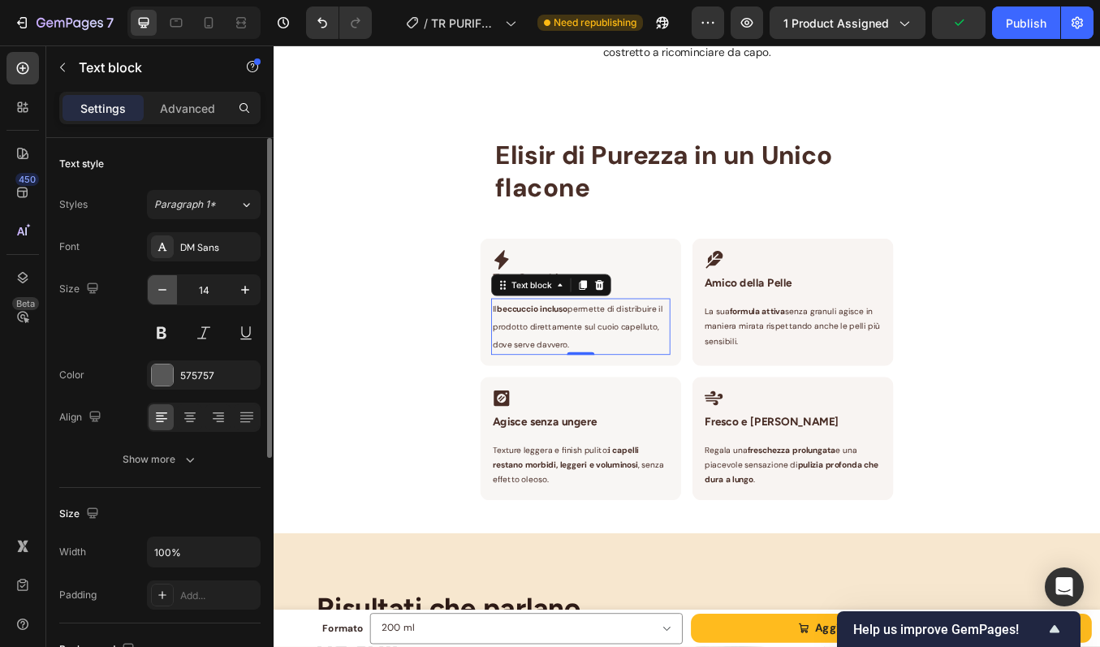
click at [158, 294] on icon "button" at bounding box center [162, 290] width 16 height 16
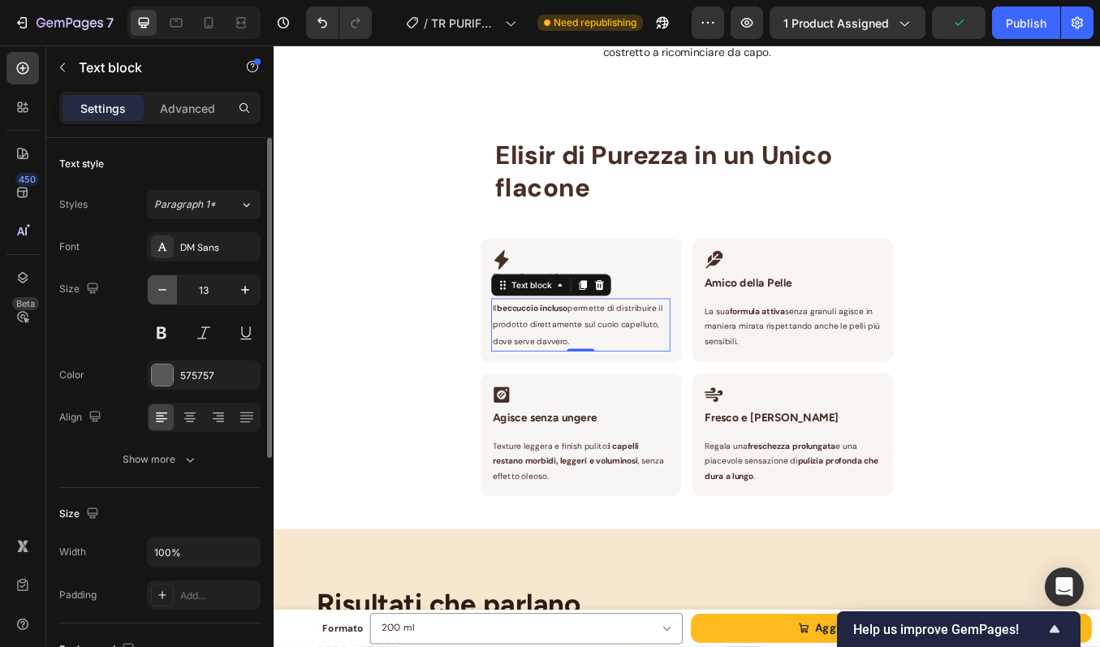
type input "12"
click at [599, 358] on p "Il beccuccio incluso permette di distribuire il prodotto direttamente sul cuoio…" at bounding box center [636, 371] width 208 height 53
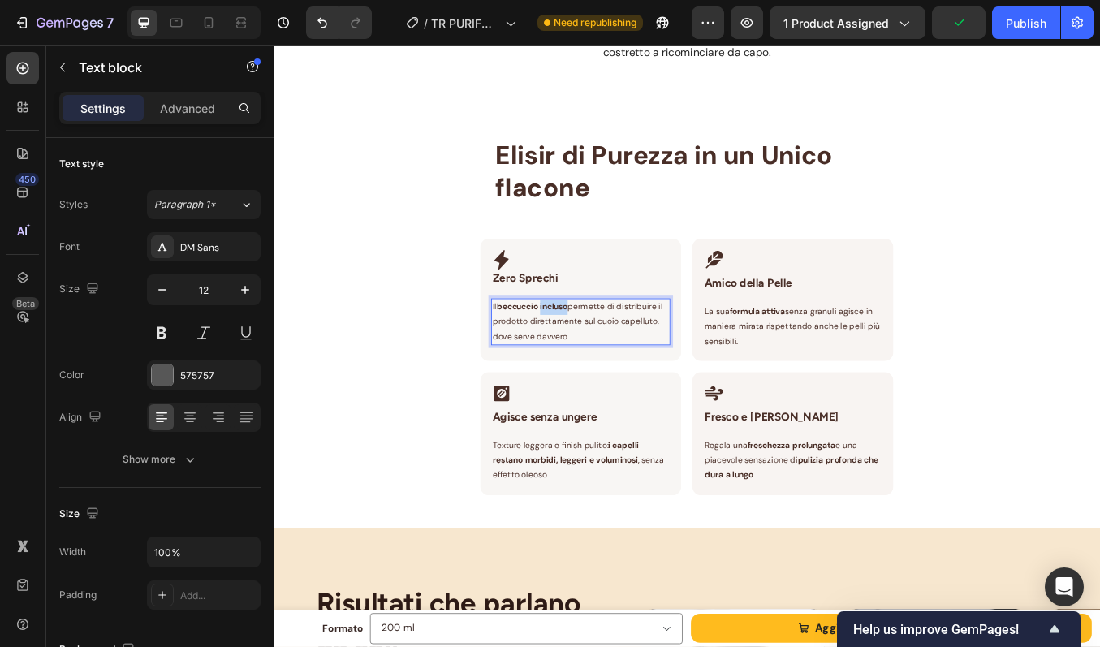
click at [599, 358] on p "Il beccuccio incluso permette di distribuire il prodotto direttamente sul cuoio…" at bounding box center [636, 371] width 208 height 53
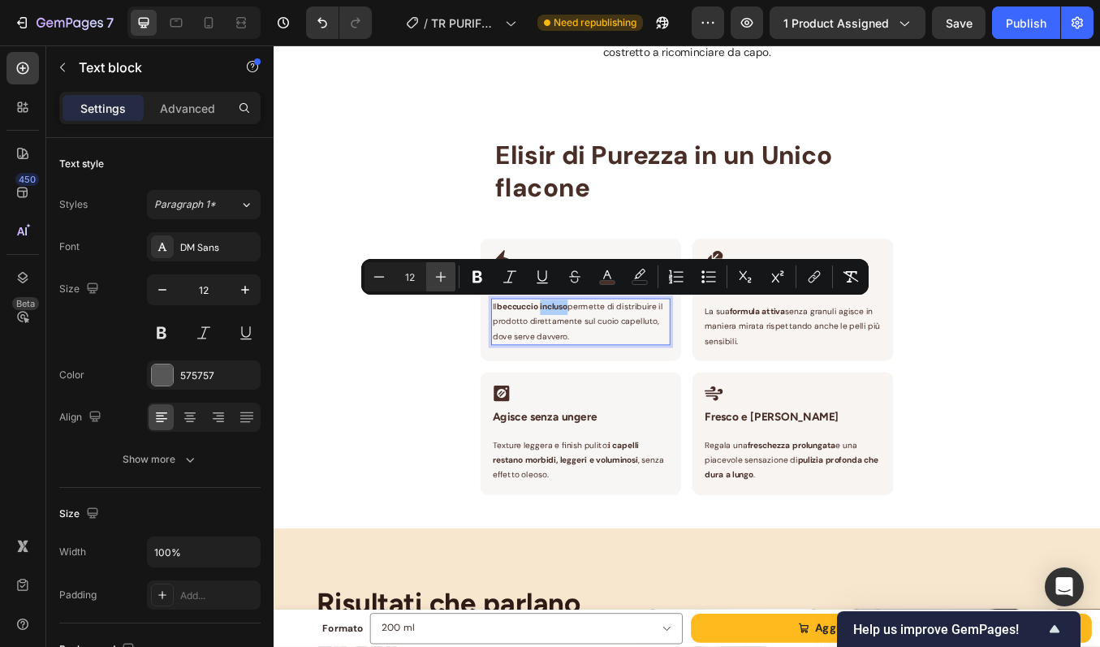
click at [434, 270] on icon "Editor contextual toolbar" at bounding box center [441, 277] width 16 height 16
type input "15"
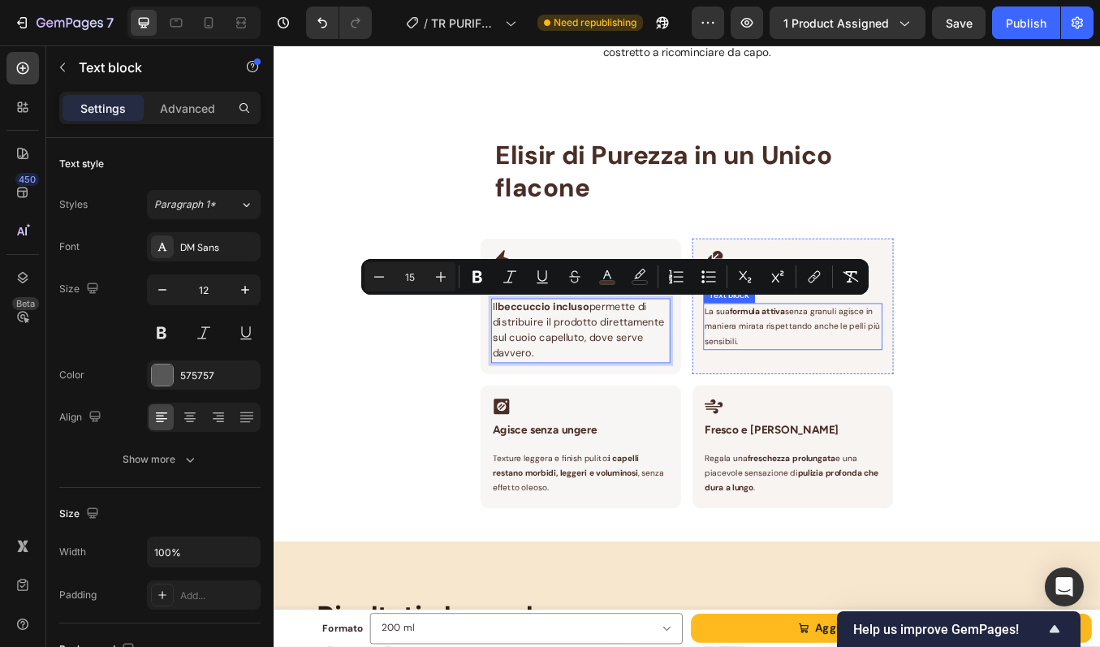
click at [843, 383] on p "La sua formula attiva senza granuli agisce in maniera mirata rispettando anche …" at bounding box center [886, 377] width 208 height 53
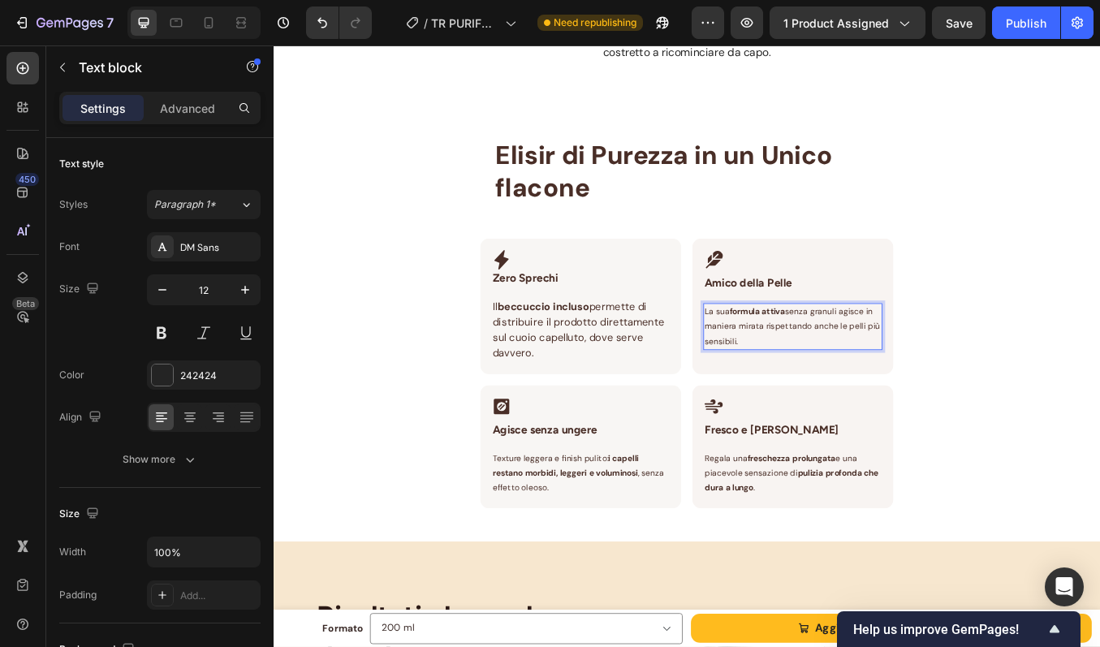
click at [843, 383] on p "La sua formula attiva senza granuli agisce in maniera mirata rispettando anche …" at bounding box center [886, 377] width 208 height 53
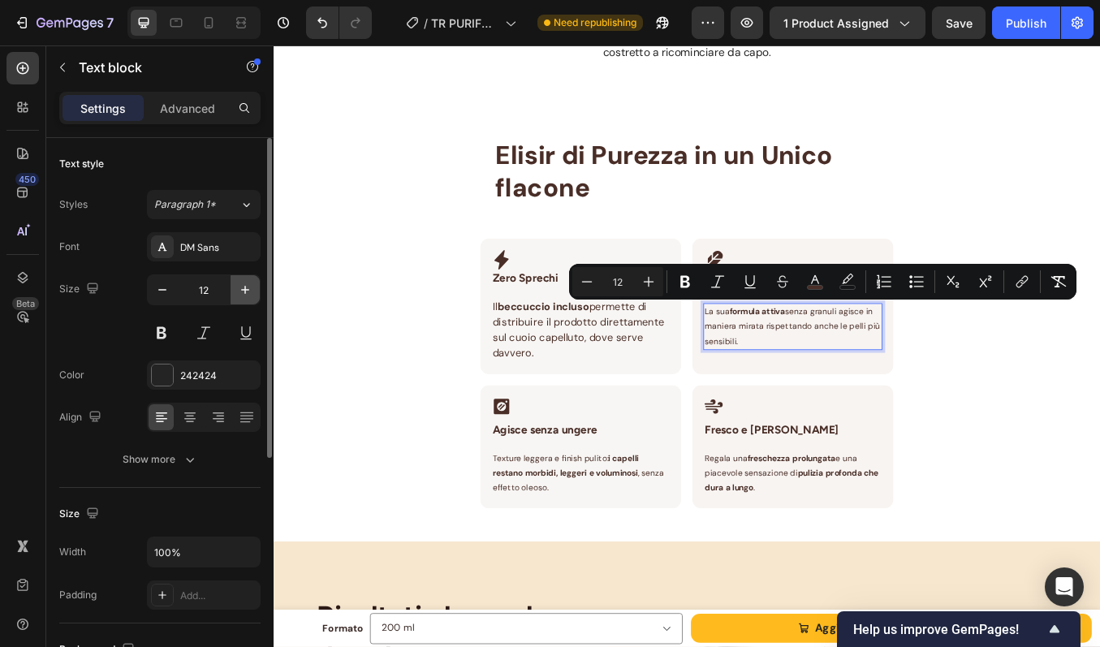
click at [238, 291] on icon "button" at bounding box center [245, 290] width 16 height 16
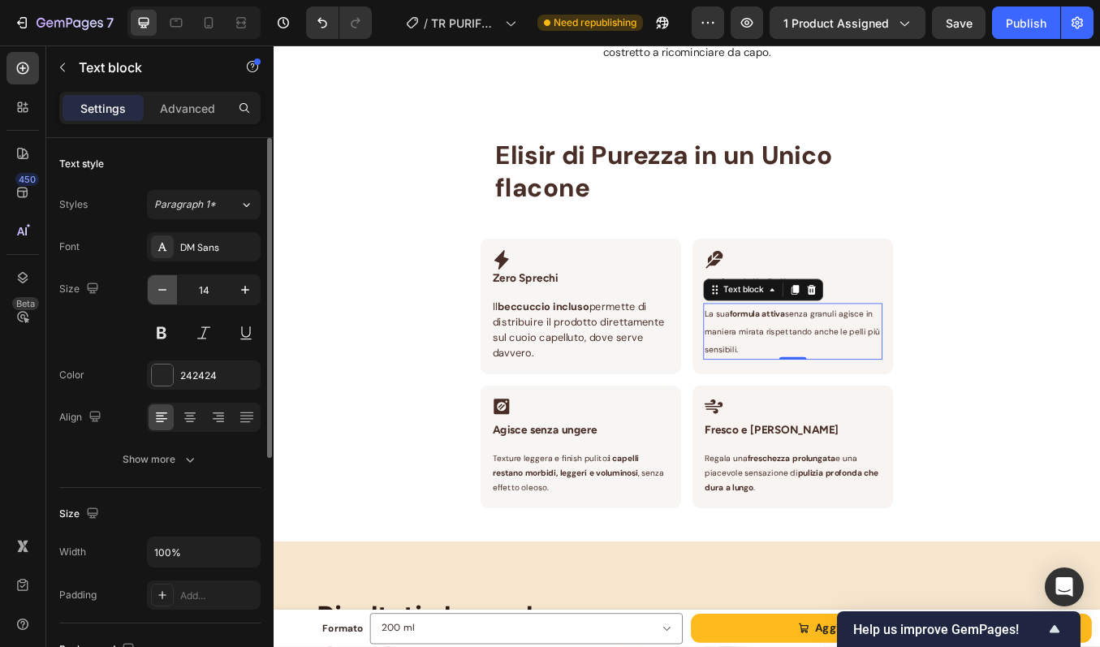
click at [165, 298] on button "button" at bounding box center [162, 289] width 29 height 29
type input "12"
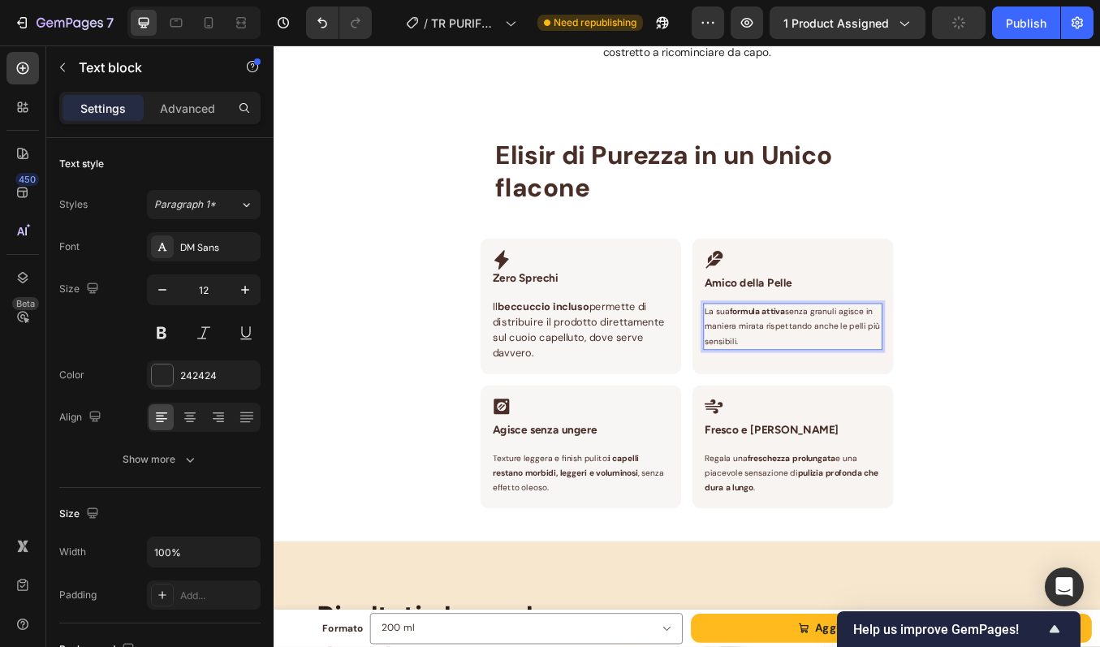
click at [876, 365] on p "La sua formula attiva senza granuli agisce in maniera mirata rispettando anche …" at bounding box center [886, 377] width 208 height 53
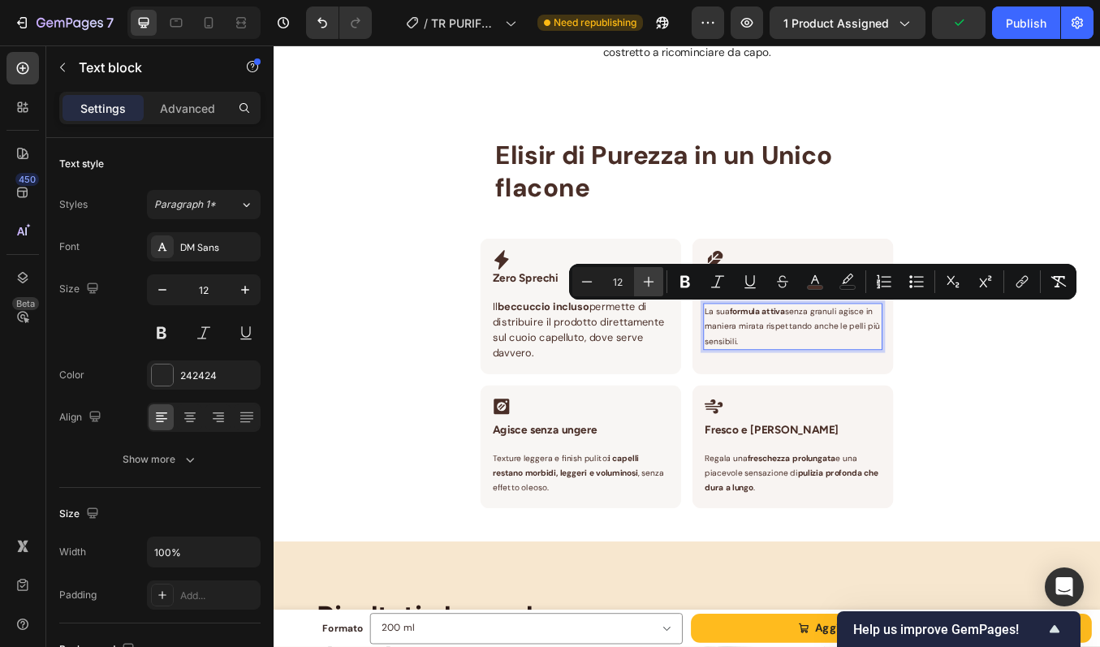
click at [654, 282] on icon "Editor contextual toolbar" at bounding box center [649, 282] width 16 height 16
type input "14"
click at [601, 556] on p "Texture leggera e finish pulito: i capelli restano morbidi, leggeri e voluminos…" at bounding box center [636, 550] width 208 height 53
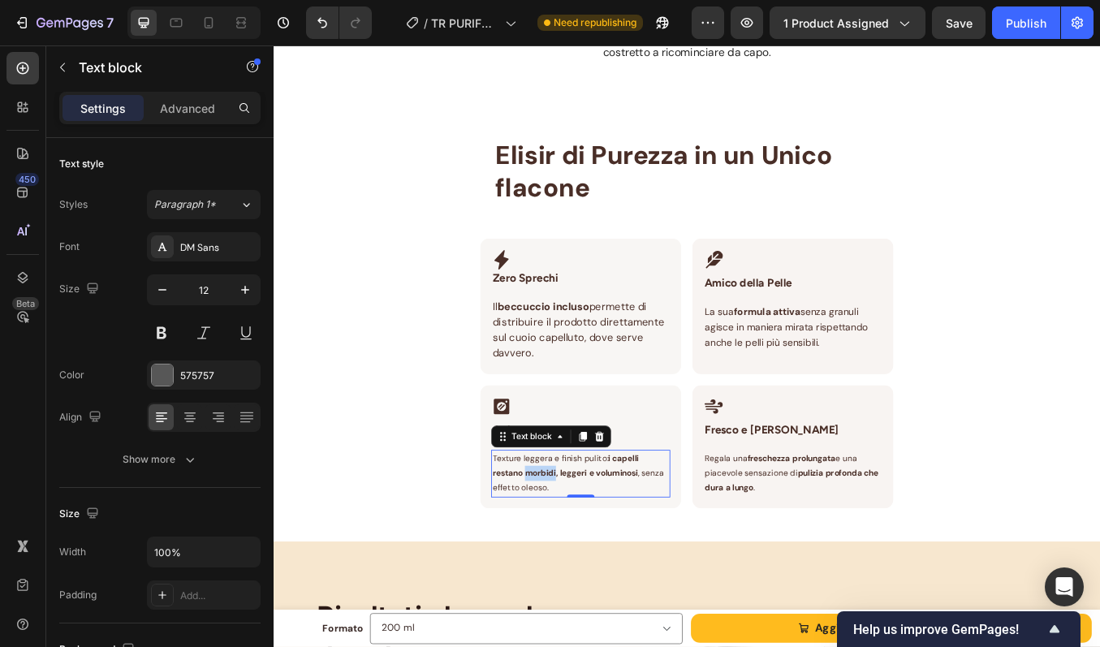
click at [601, 556] on p "Texture leggera e finish pulito: i capelli restano morbidi, leggeri e voluminos…" at bounding box center [636, 550] width 208 height 53
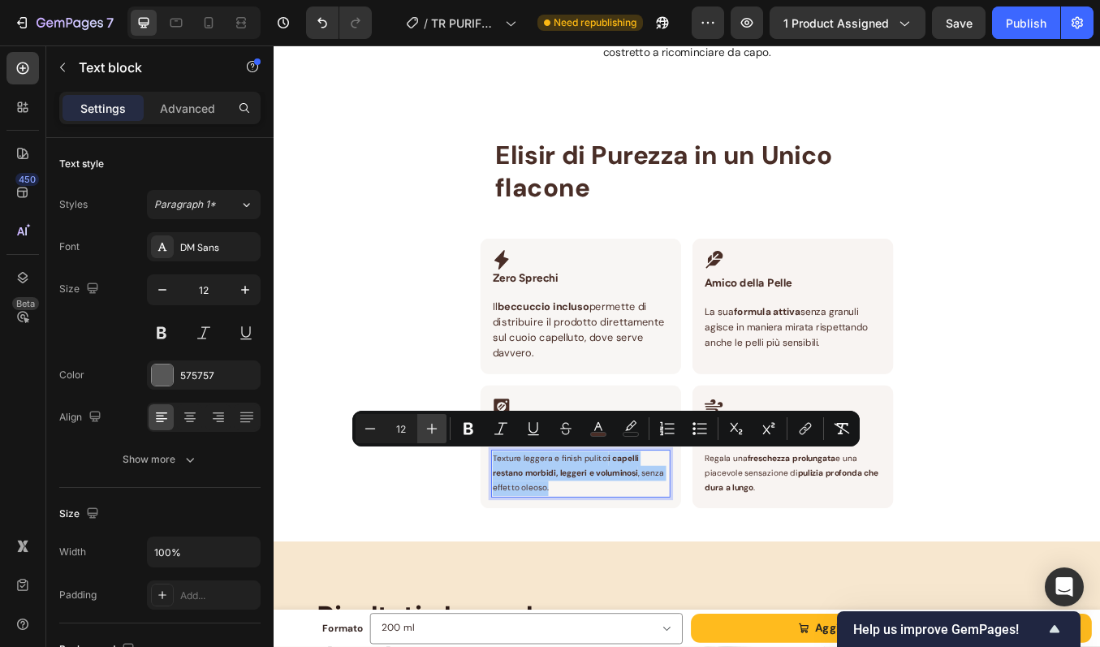
click at [435, 425] on icon "Editor contextual toolbar" at bounding box center [432, 429] width 16 height 16
type input "14"
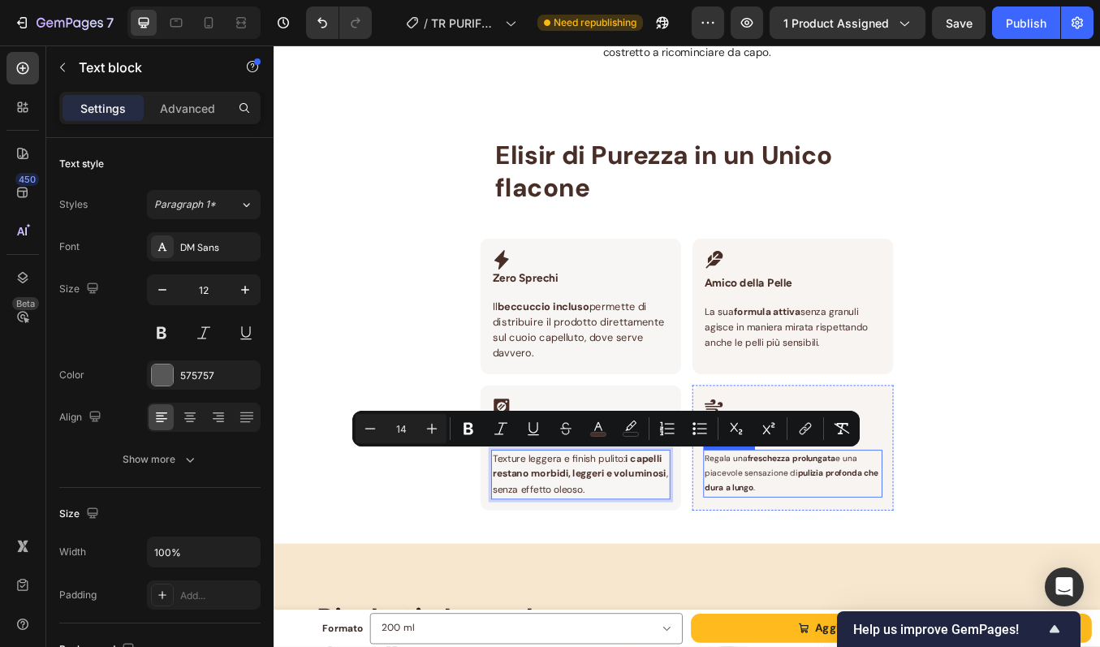
click at [845, 556] on p "Regala una freschezza prolungata e una piacevole sensazione di pulizia profonda…" at bounding box center [886, 550] width 208 height 53
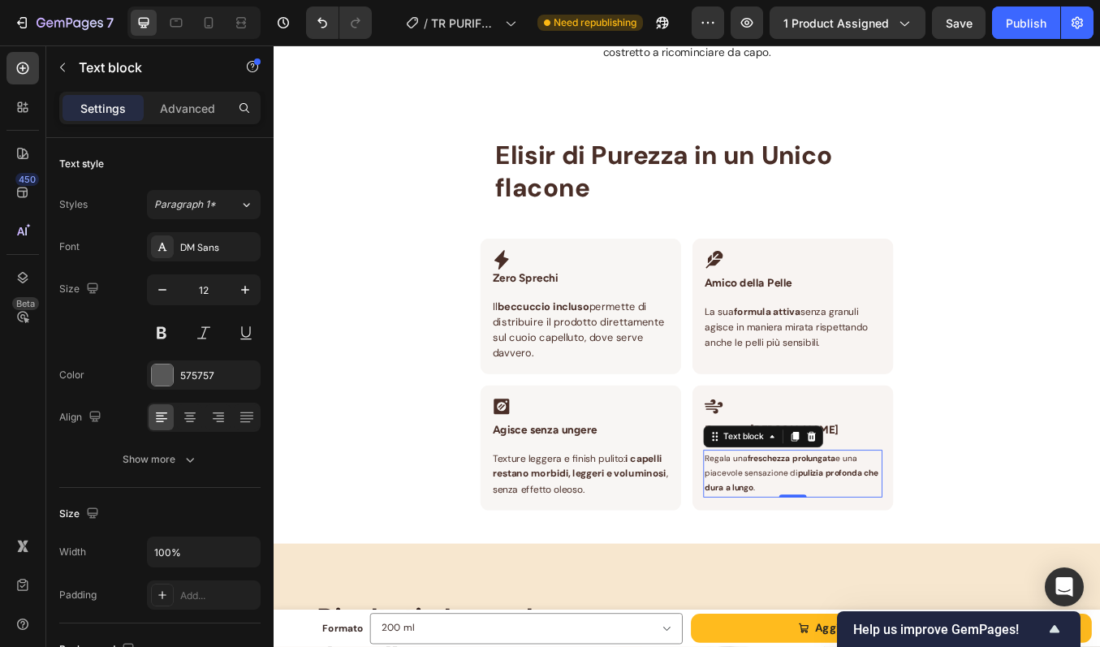
click at [845, 556] on p "Regala una freschezza prolungata e una piacevole sensazione di pulizia profonda…" at bounding box center [886, 550] width 208 height 53
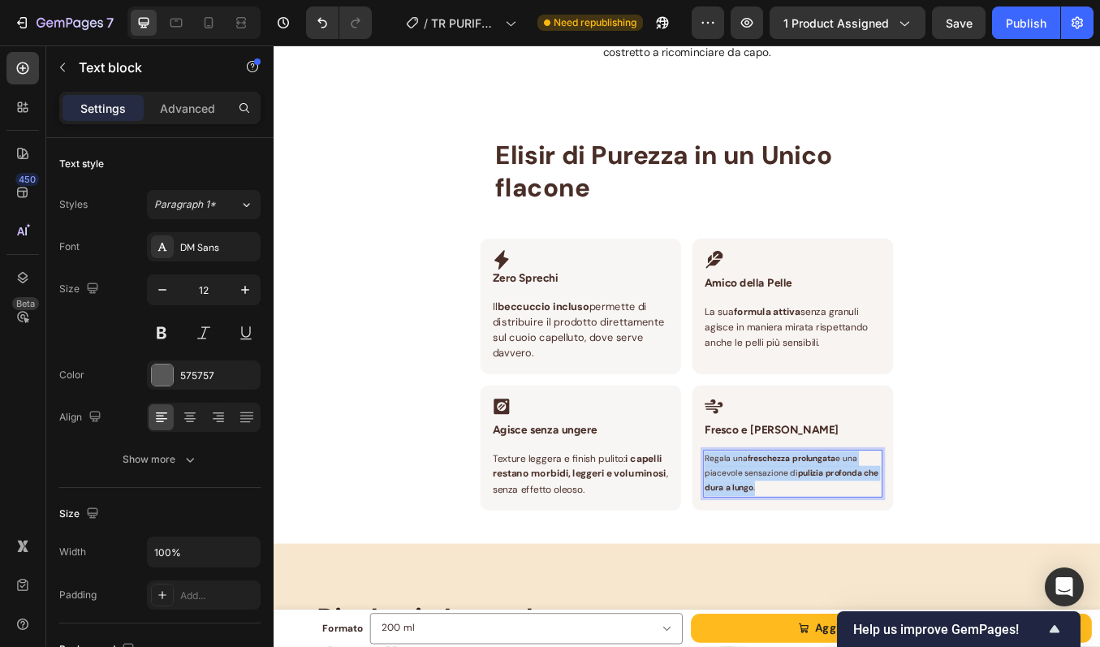
click at [845, 556] on p "Regala una freschezza prolungata e una piacevole sensazione di pulizia profonda…" at bounding box center [886, 550] width 208 height 53
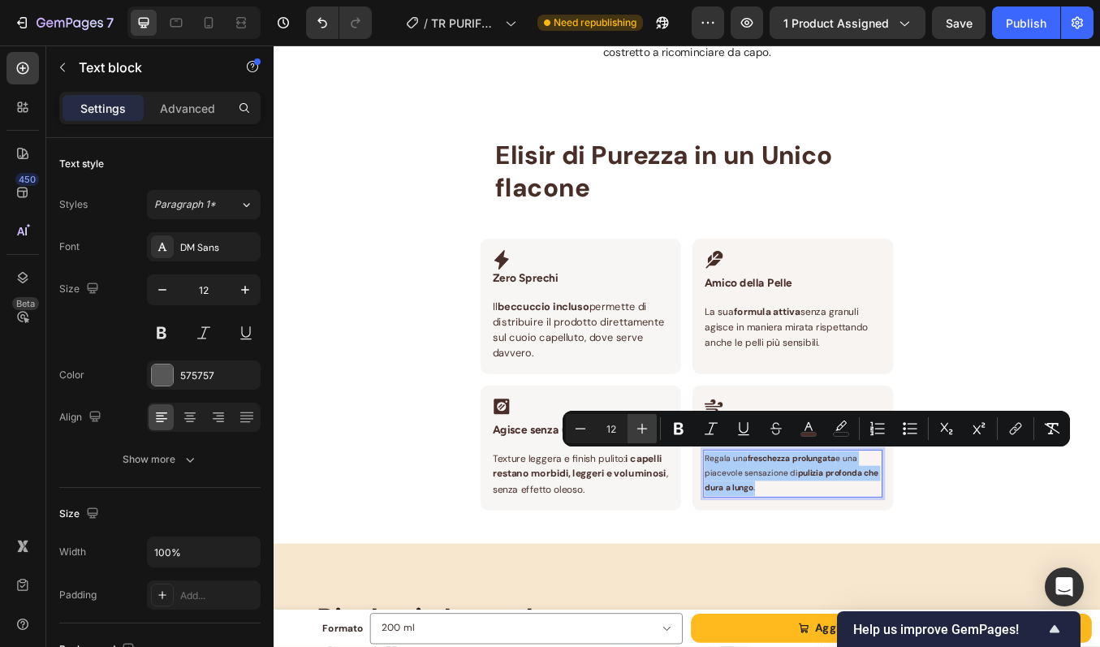
click at [651, 428] on button "Plus" at bounding box center [642, 428] width 29 height 29
type input "14"
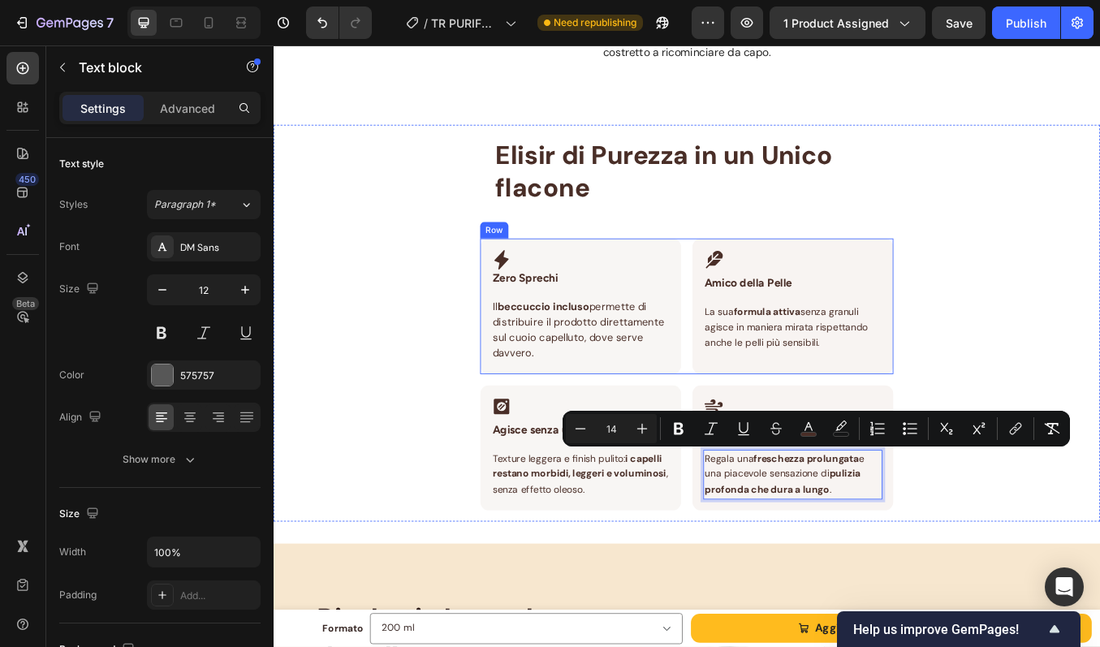
click at [1070, 405] on div "Elisir di Purezza in un Unico flacone Heading Row Icon Zero Sprechi Heading Row…" at bounding box center [761, 372] width 974 height 467
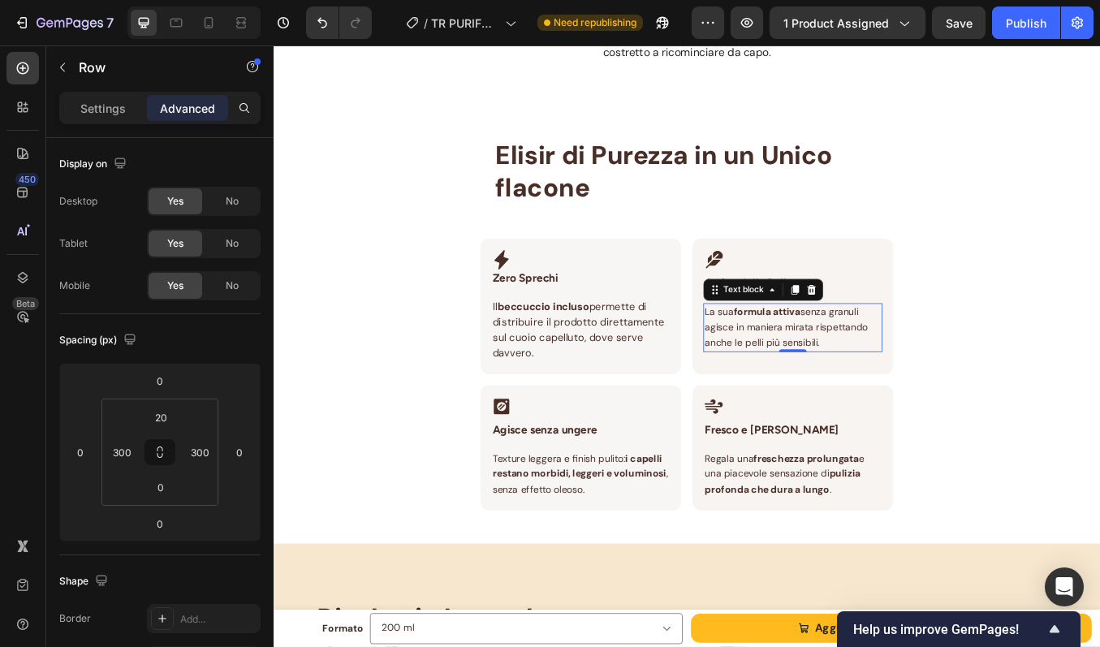
click at [869, 367] on span "La sua formula attiva senza granuli agisce in maniera mirata rispettando anche …" at bounding box center [878, 377] width 192 height 51
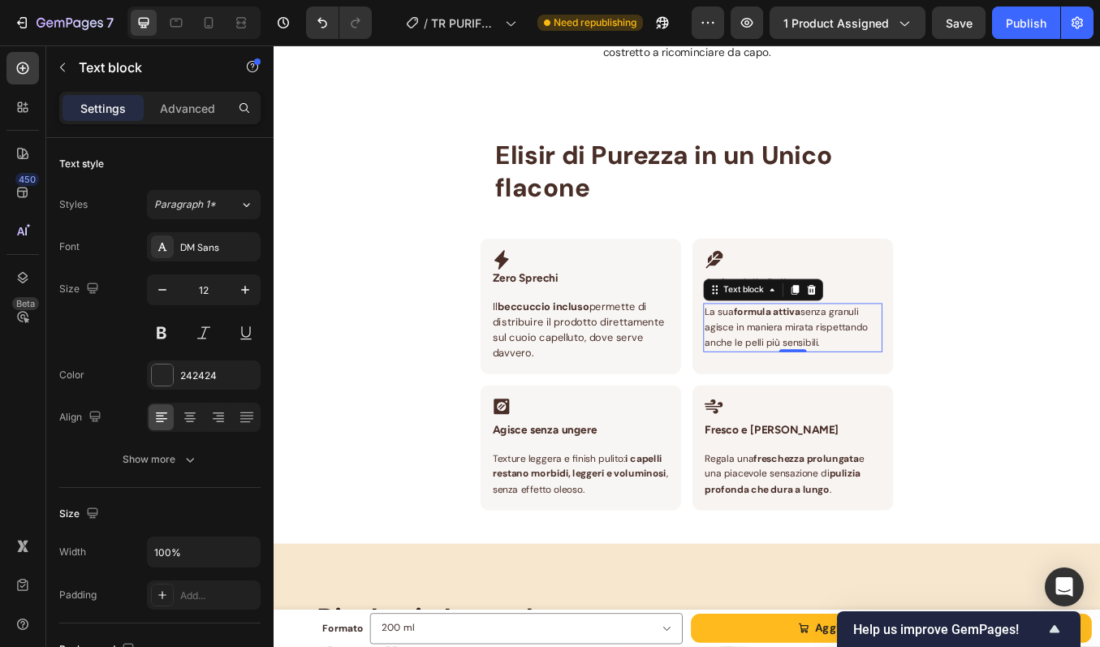
click at [869, 367] on span "La sua formula attiva senza granuli agisce in maniera mirata rispettando anche …" at bounding box center [878, 377] width 192 height 51
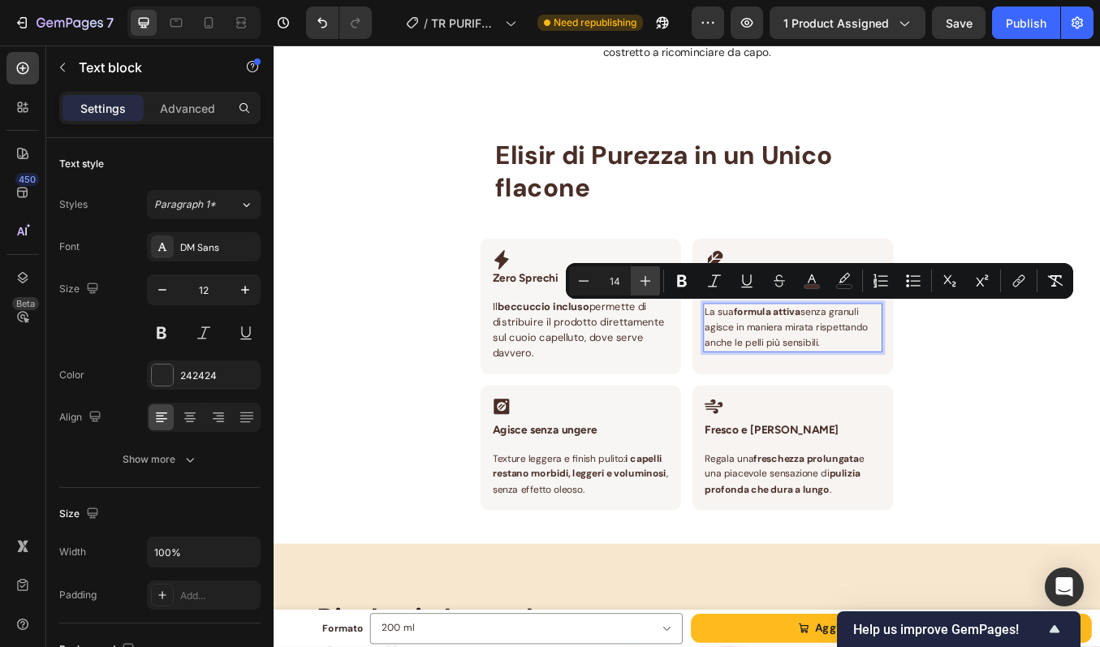
click at [641, 278] on icon "Editor contextual toolbar" at bounding box center [645, 281] width 16 height 16
type input "15"
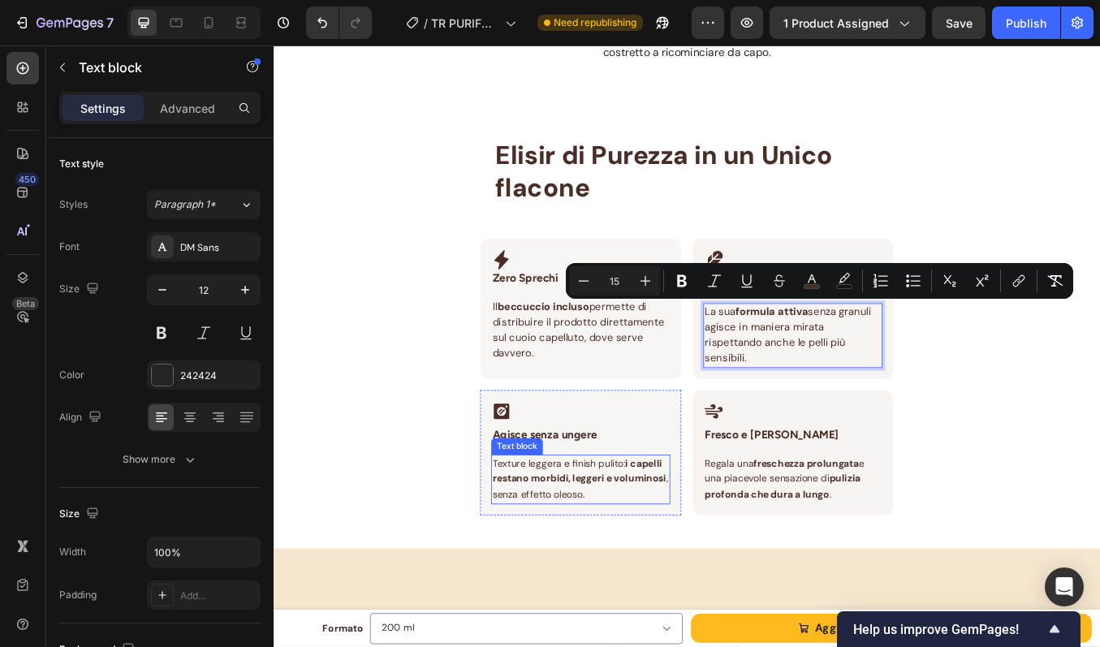
click at [650, 542] on span "Texture leggera e finish pulito: i capelli restano morbidi, leggeri e voluminos…" at bounding box center [635, 555] width 207 height 51
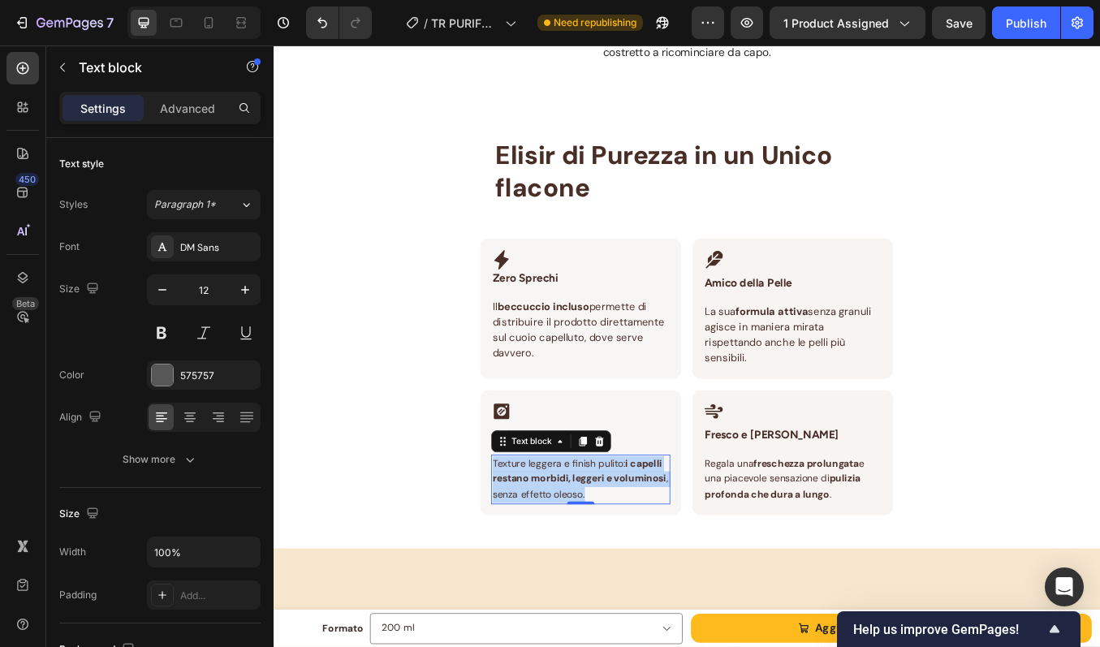
click at [650, 542] on span "Texture leggera e finish pulito: i capelli restano morbidi, leggeri e voluminos…" at bounding box center [635, 555] width 207 height 51
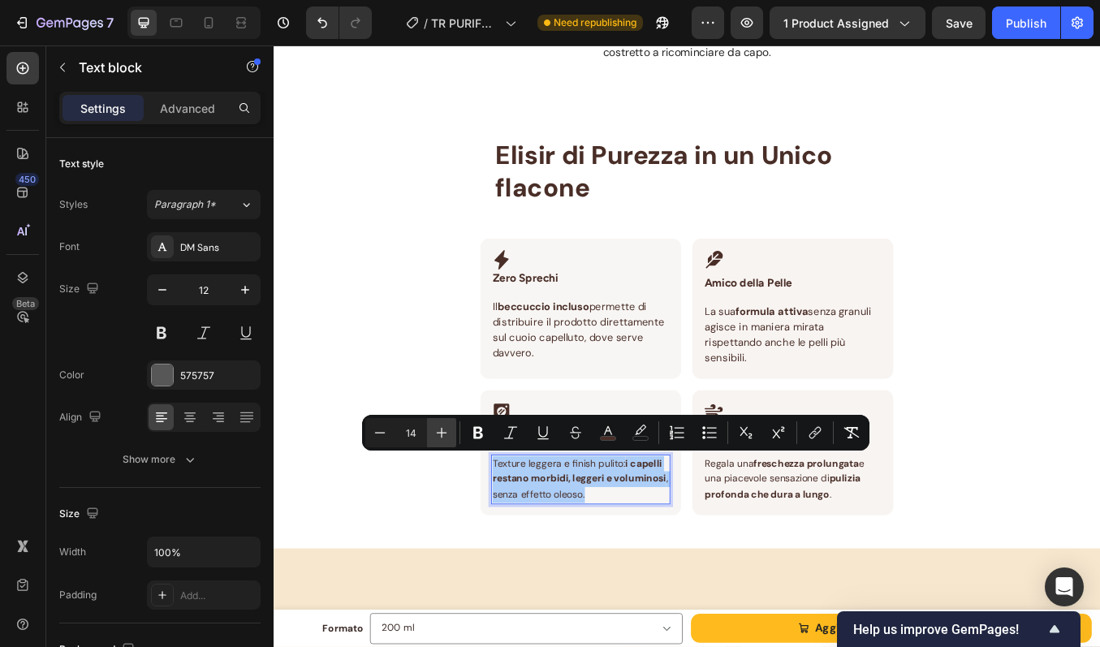
click at [442, 433] on icon "Editor contextual toolbar" at bounding box center [442, 433] width 11 height 11
type input "15"
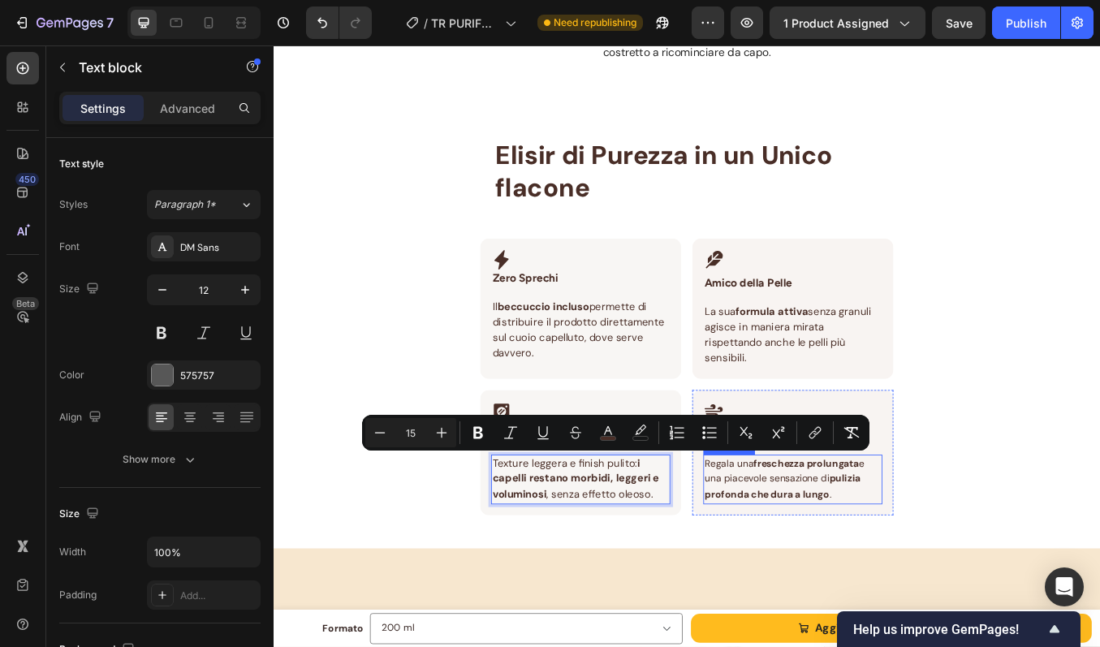
click at [792, 559] on span "Regala una freschezza prolungata e una piacevole sensazione di pulizia profonda…" at bounding box center [876, 555] width 188 height 51
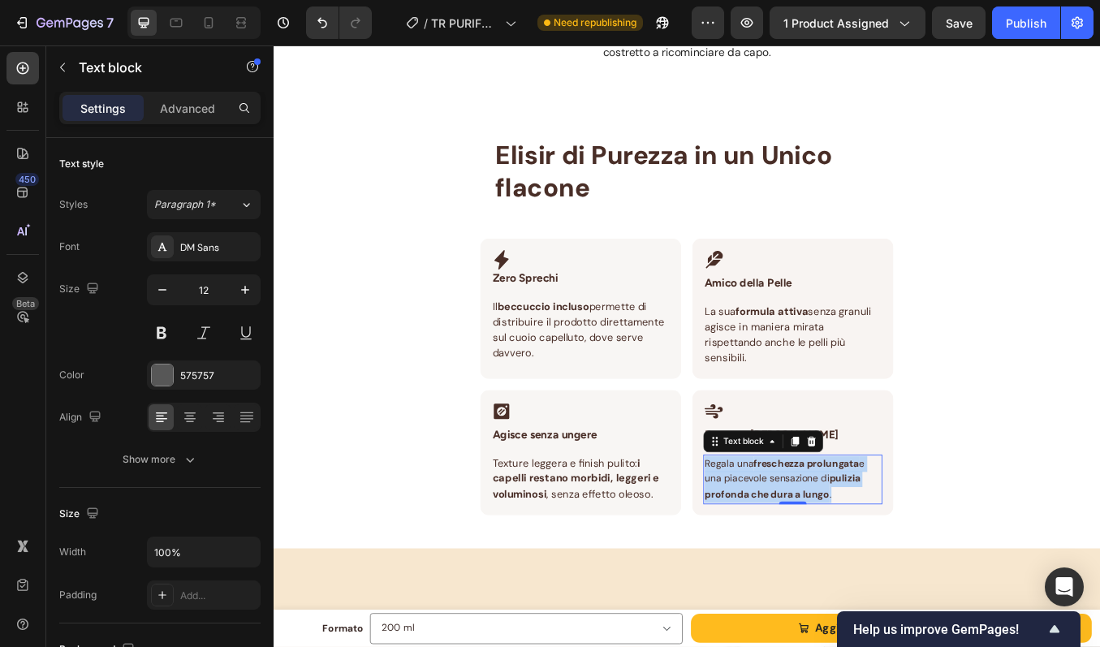
click at [792, 559] on span "Regala una freschezza prolungata e una piacevole sensazione di pulizia profonda…" at bounding box center [876, 555] width 188 height 51
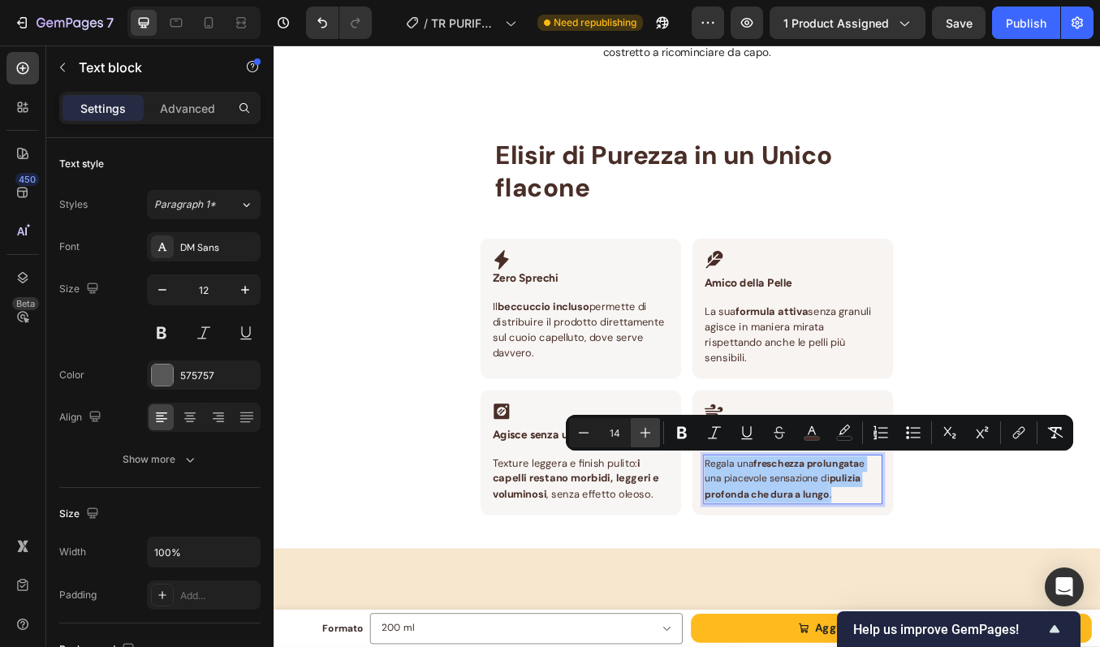
click at [652, 438] on icon "Editor contextual toolbar" at bounding box center [645, 433] width 16 height 16
type input "15"
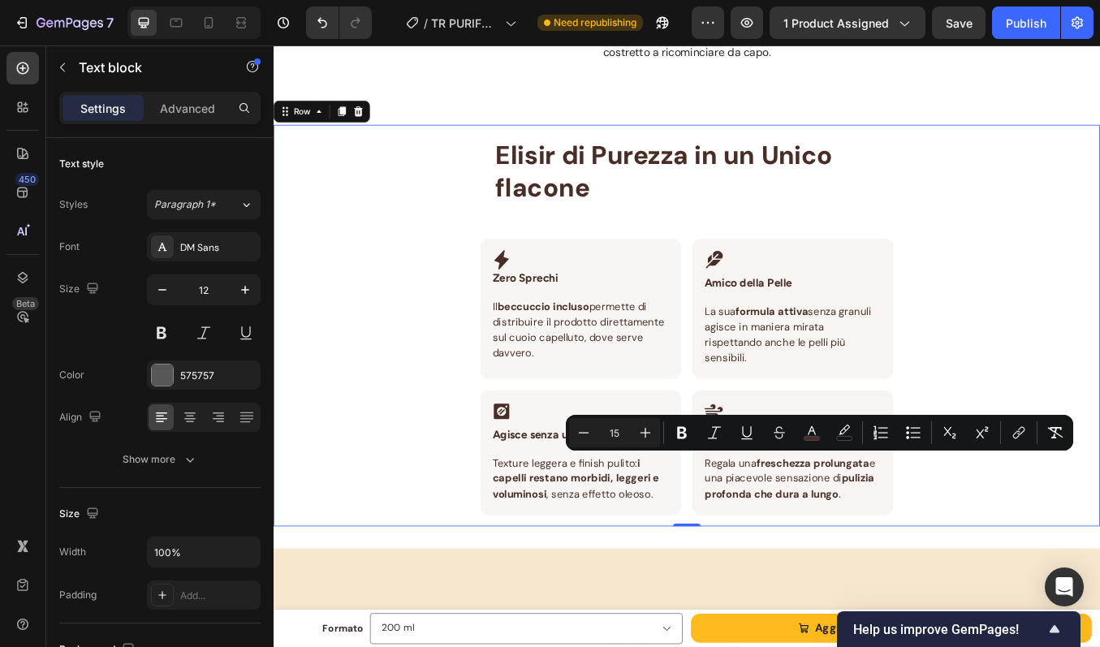
click at [1031, 399] on div "Elisir di Purezza in un Unico flacone Heading Row Icon Zero Sprechi Heading Row…" at bounding box center [761, 375] width 974 height 473
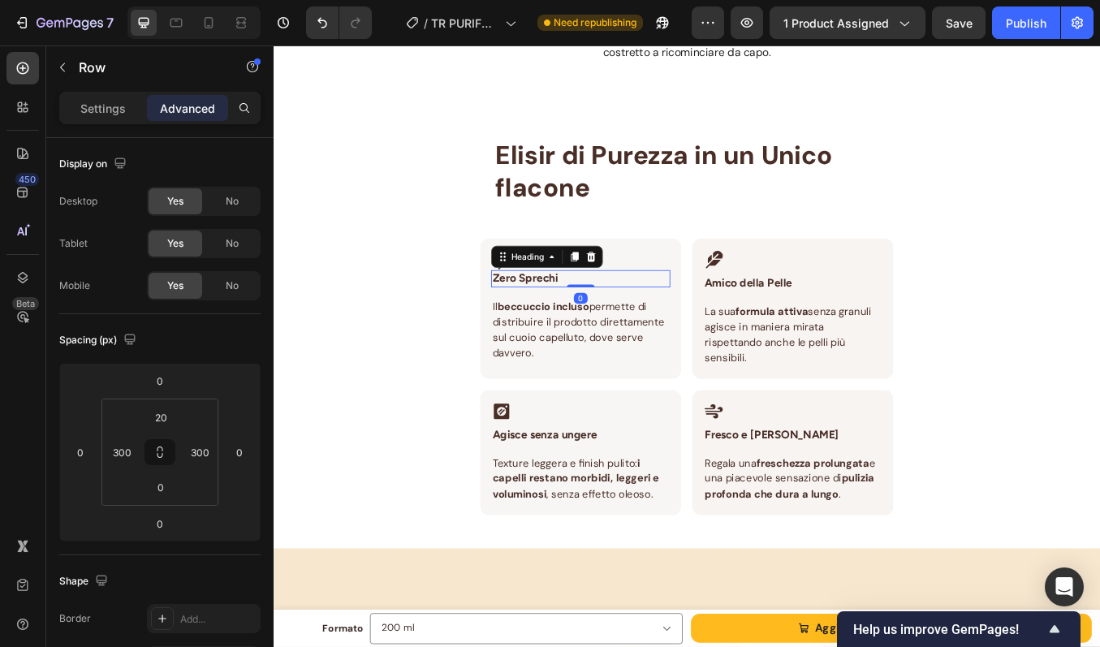
click at [569, 315] on h3 "Zero Sprechi" at bounding box center [635, 320] width 211 height 20
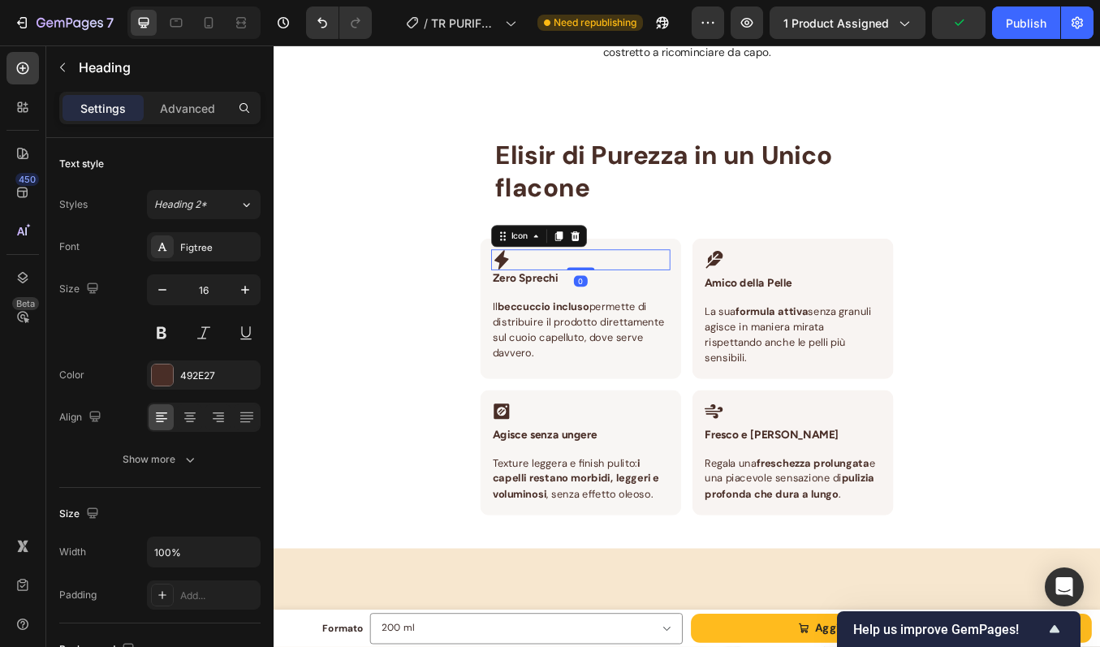
click at [674, 301] on div "Icon 0" at bounding box center [635, 298] width 211 height 24
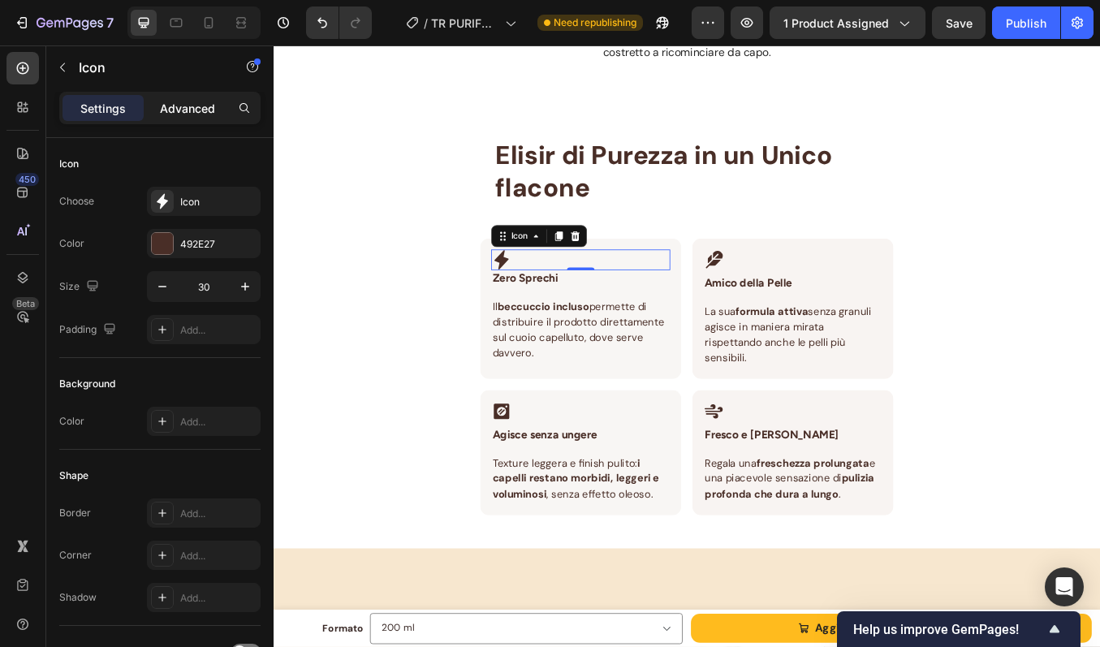
click at [160, 97] on div "Advanced" at bounding box center [187, 108] width 81 height 26
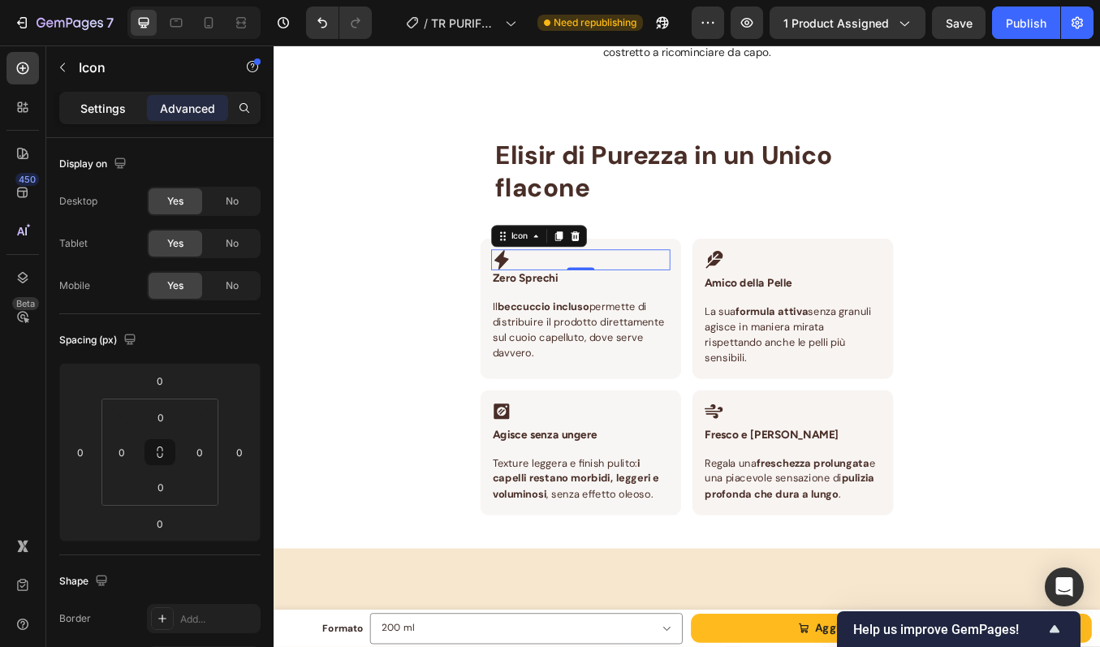
click at [119, 103] on p "Settings" at bounding box center [102, 108] width 45 height 17
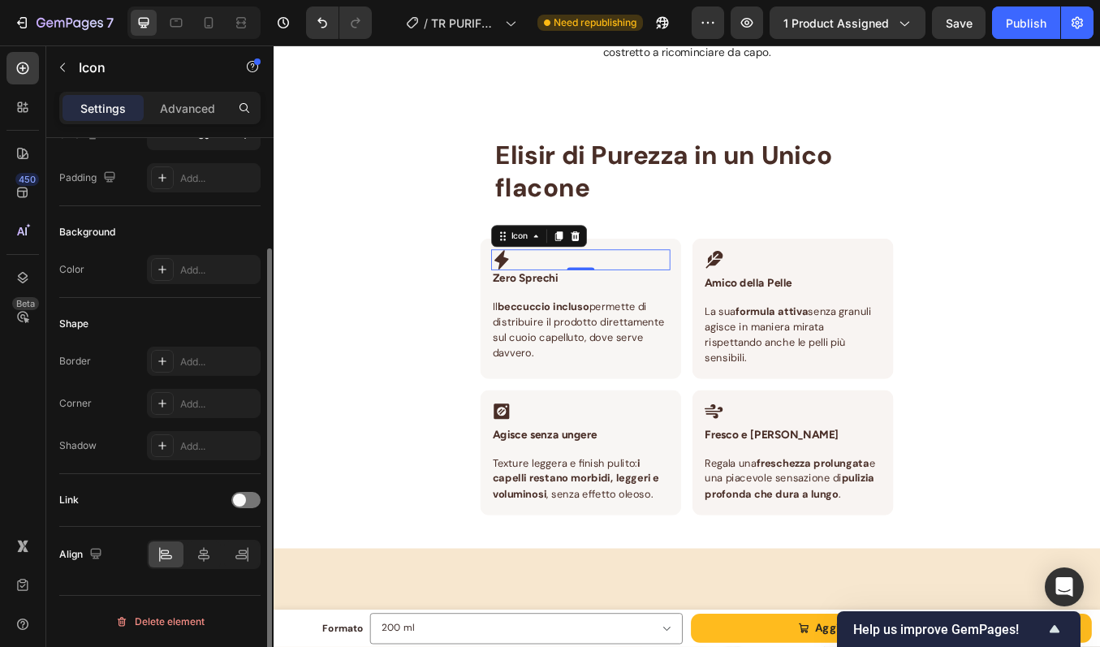
scroll to position [0, 0]
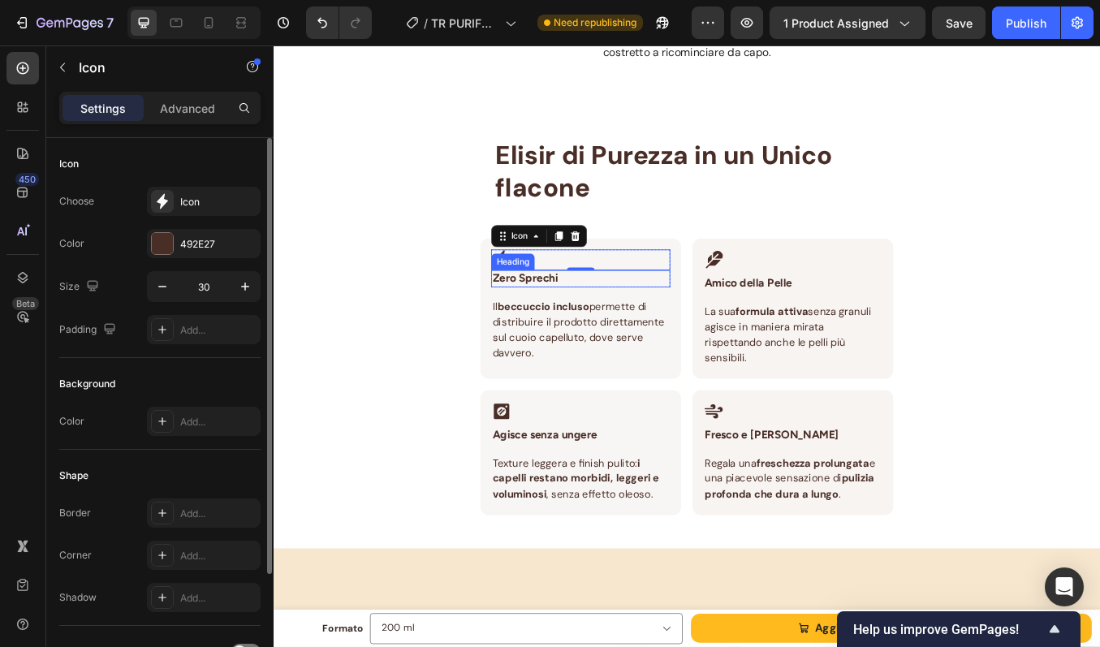
click at [563, 315] on h3 "Zero Sprechi" at bounding box center [635, 320] width 211 height 20
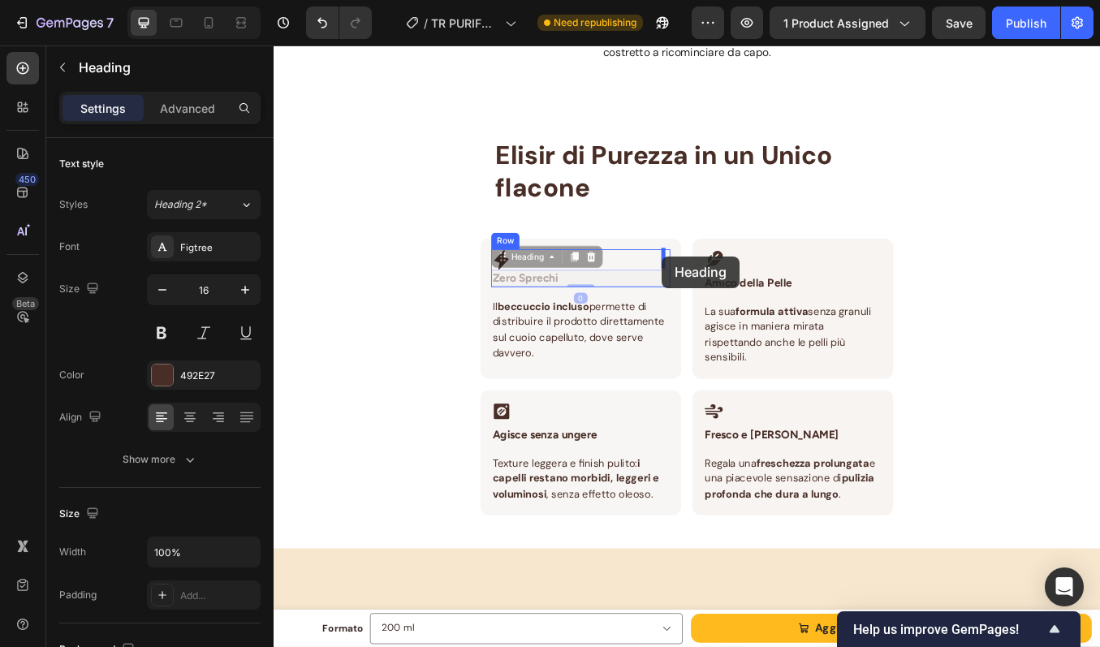
drag, startPoint x: 539, startPoint y: 295, endPoint x: 731, endPoint y: 294, distance: 192.4
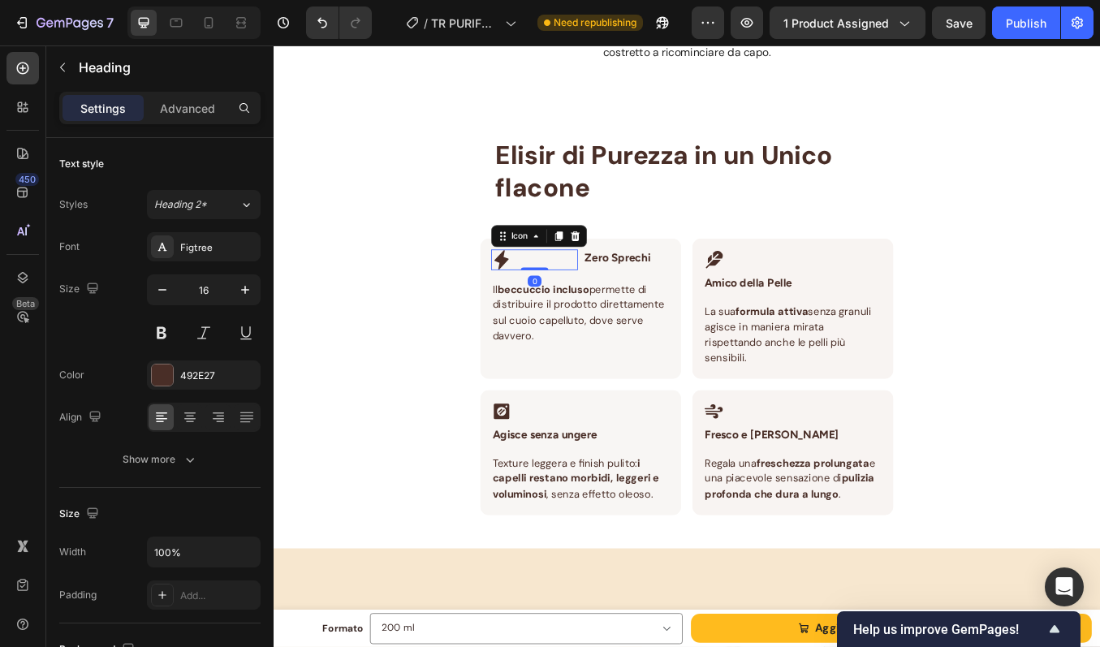
click at [576, 300] on div "Icon 0" at bounding box center [581, 298] width 102 height 24
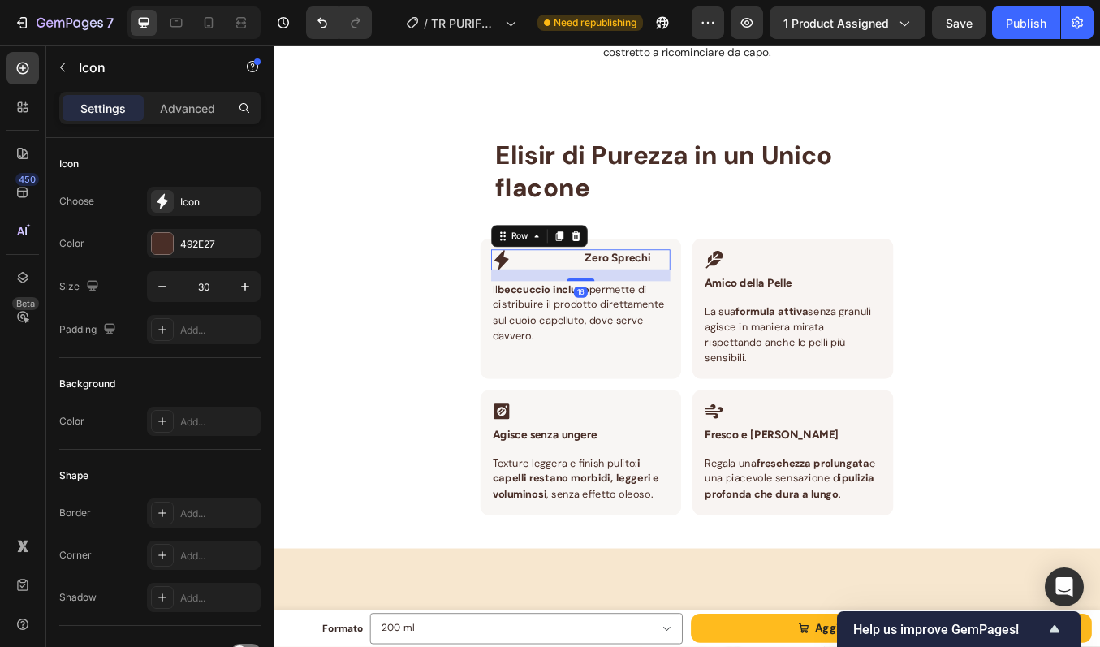
click at [635, 302] on div "Icon Zero Sprechi Heading Row 16" at bounding box center [635, 298] width 211 height 24
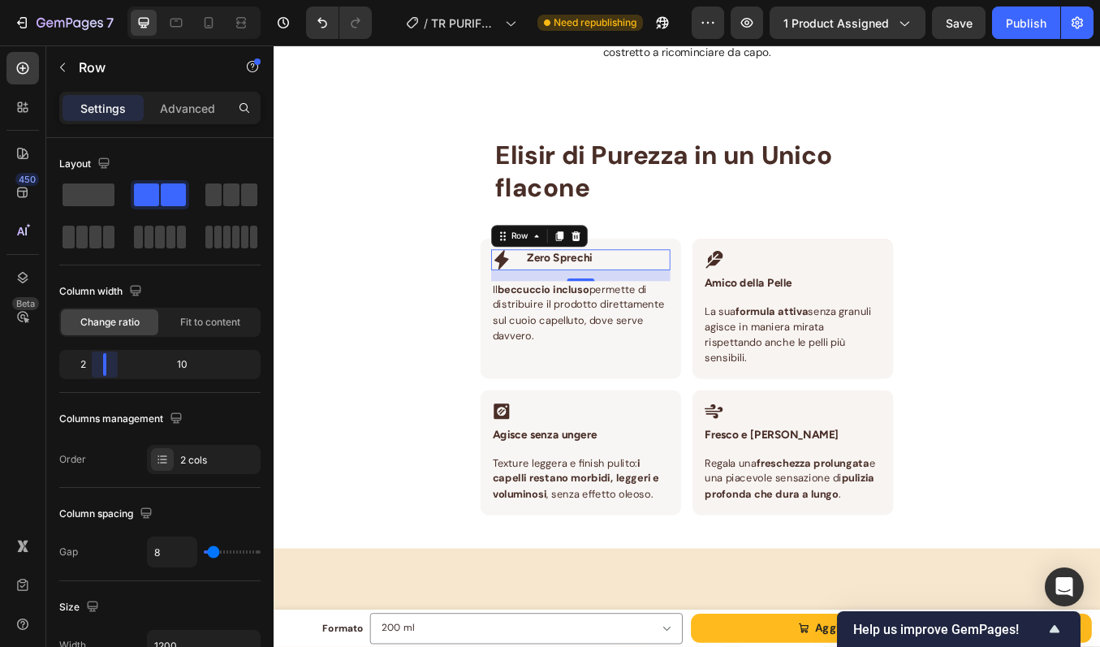
drag, startPoint x: 158, startPoint y: 364, endPoint x: 97, endPoint y: 363, distance: 60.9
click at [97, 0] on body "7 Version history / TR PURIFY OIL Need republishing Preview 1 product assigned …" at bounding box center [550, 0] width 1100 height 0
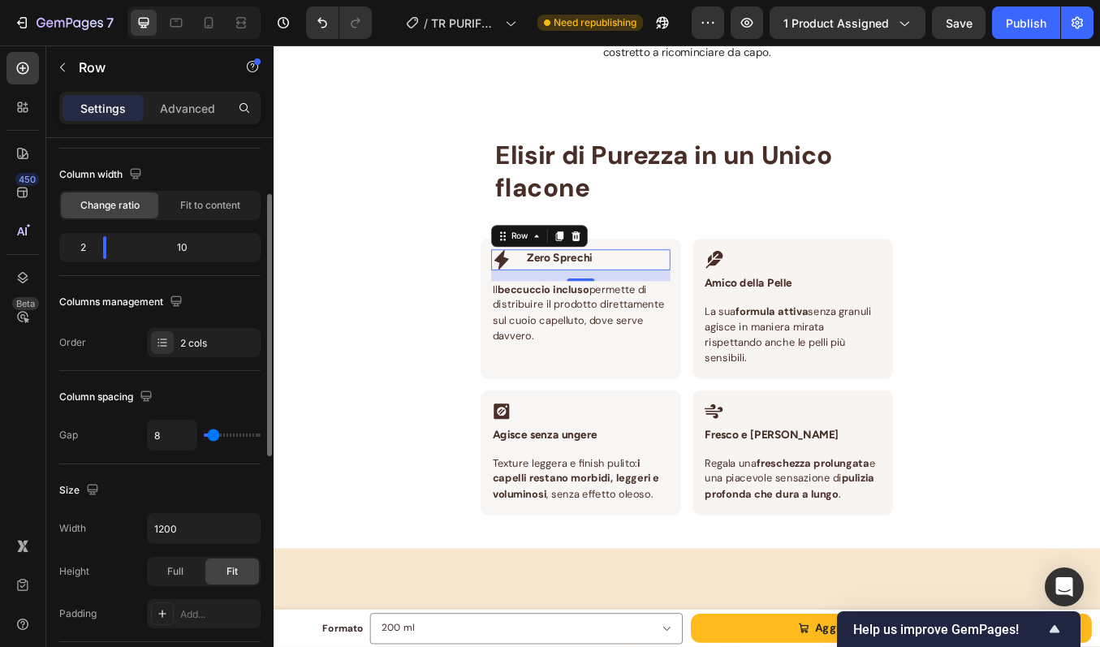
scroll to position [118, 0]
drag, startPoint x: 109, startPoint y: 252, endPoint x: 94, endPoint y: 249, distance: 14.8
click at [94, 0] on body "7 Version history / TR PURIFY OIL Need republishing Preview 1 product assigned …" at bounding box center [550, 0] width 1100 height 0
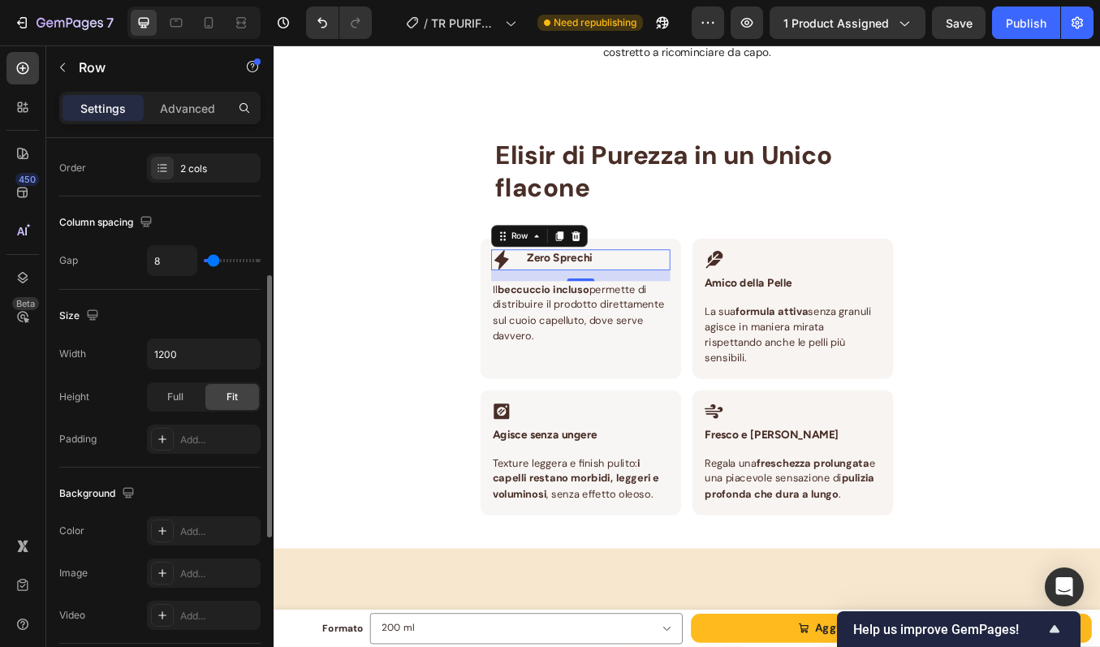
scroll to position [292, 0]
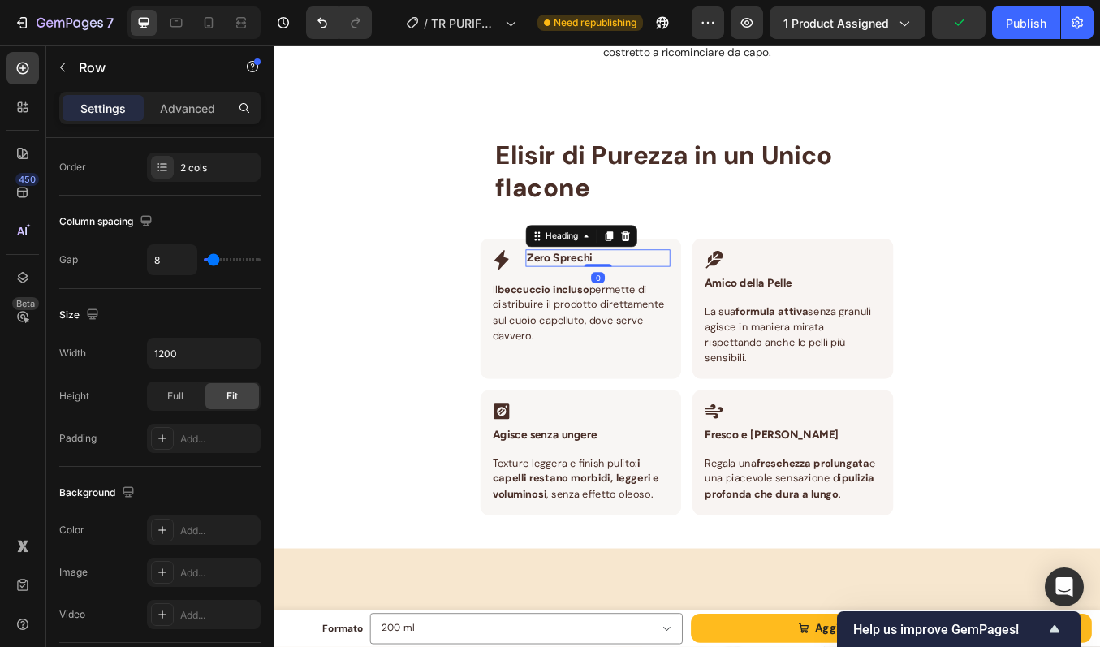
click at [616, 300] on h3 "Zero Sprechi" at bounding box center [656, 296] width 170 height 20
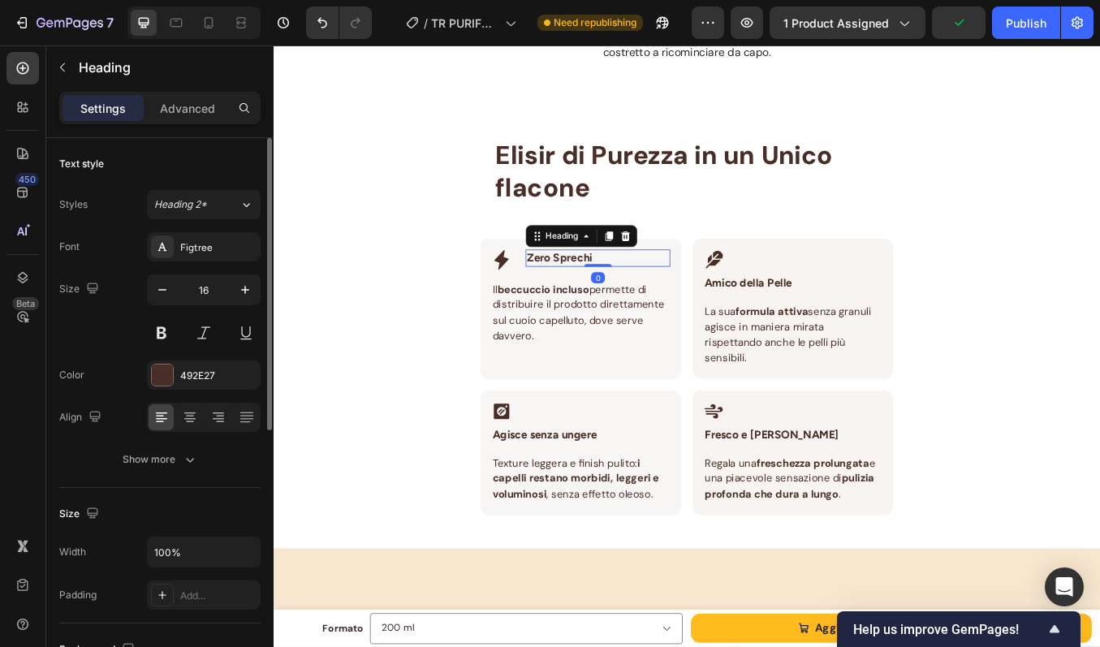
click at [616, 300] on h3 "Zero Sprechi" at bounding box center [656, 296] width 170 height 20
click at [583, 298] on p "Zero Sprechi" at bounding box center [655, 295] width 167 height 17
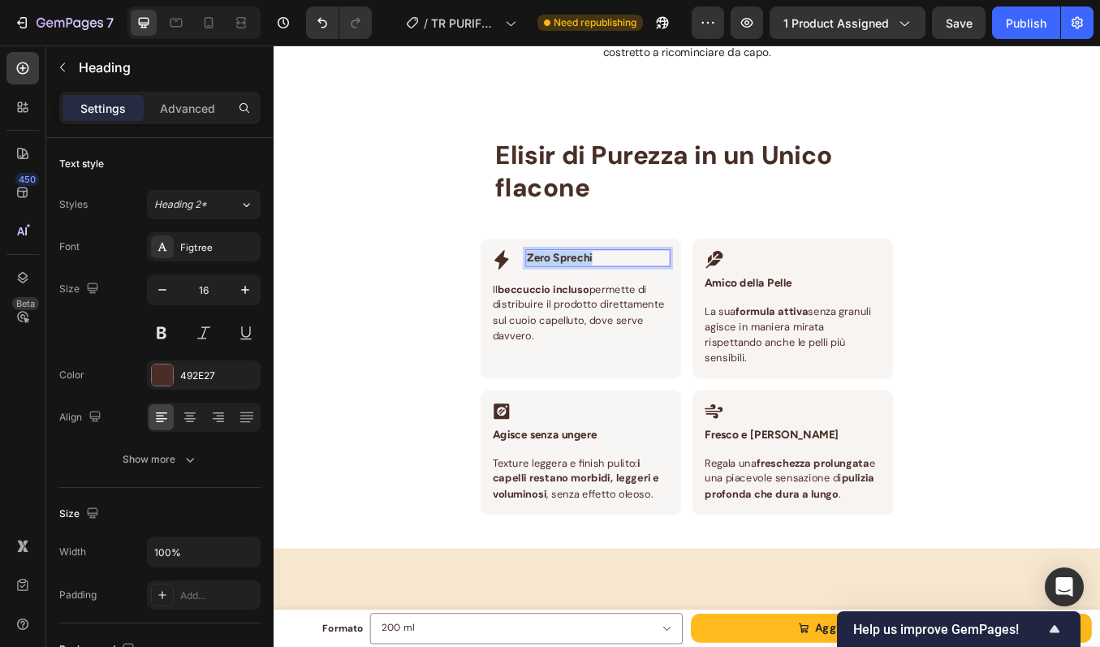
click at [583, 298] on p "Zero Sprechi" at bounding box center [655, 295] width 167 height 17
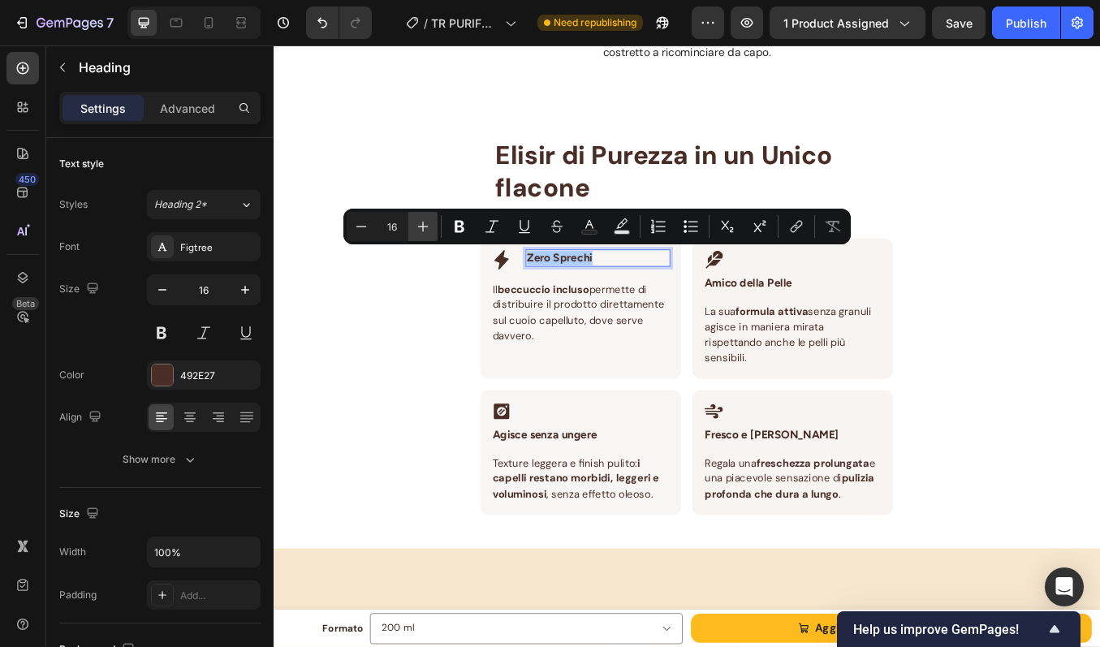
click at [433, 224] on button "Plus" at bounding box center [422, 226] width 29 height 29
type input "18"
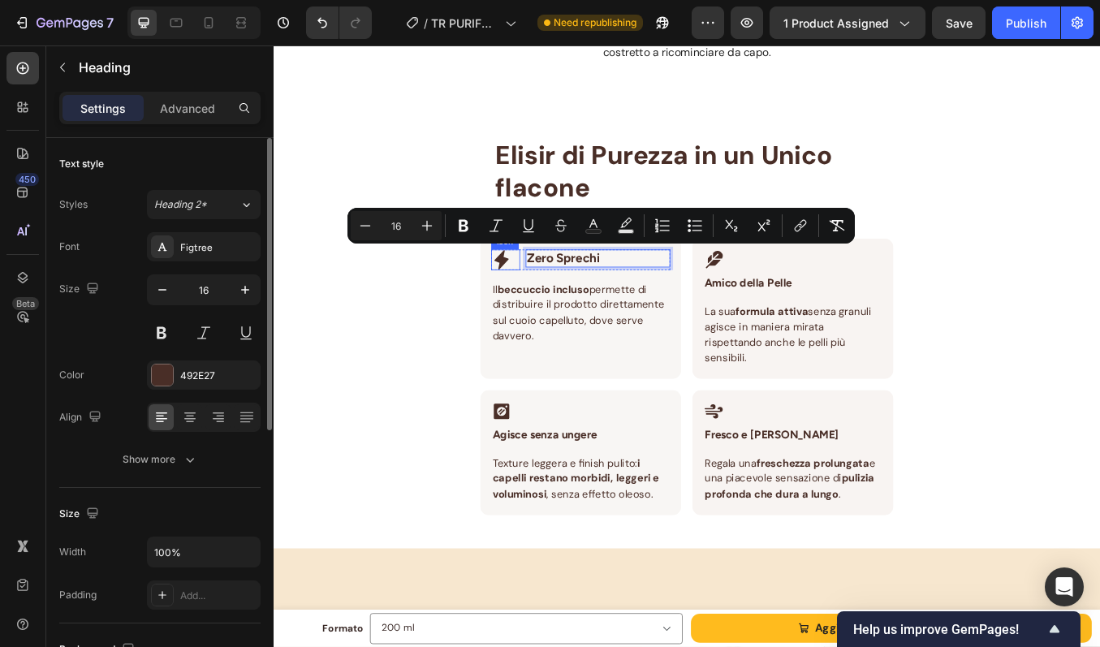
click at [542, 298] on icon at bounding box center [542, 298] width 17 height 23
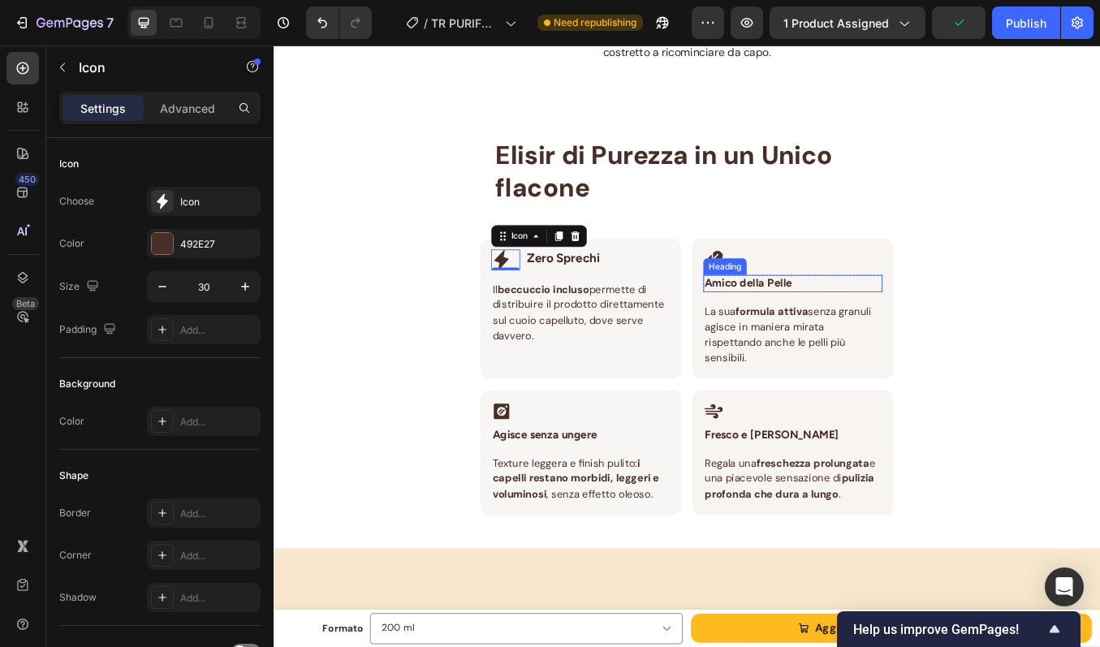
click at [810, 307] on div "Heading" at bounding box center [805, 306] width 45 height 15
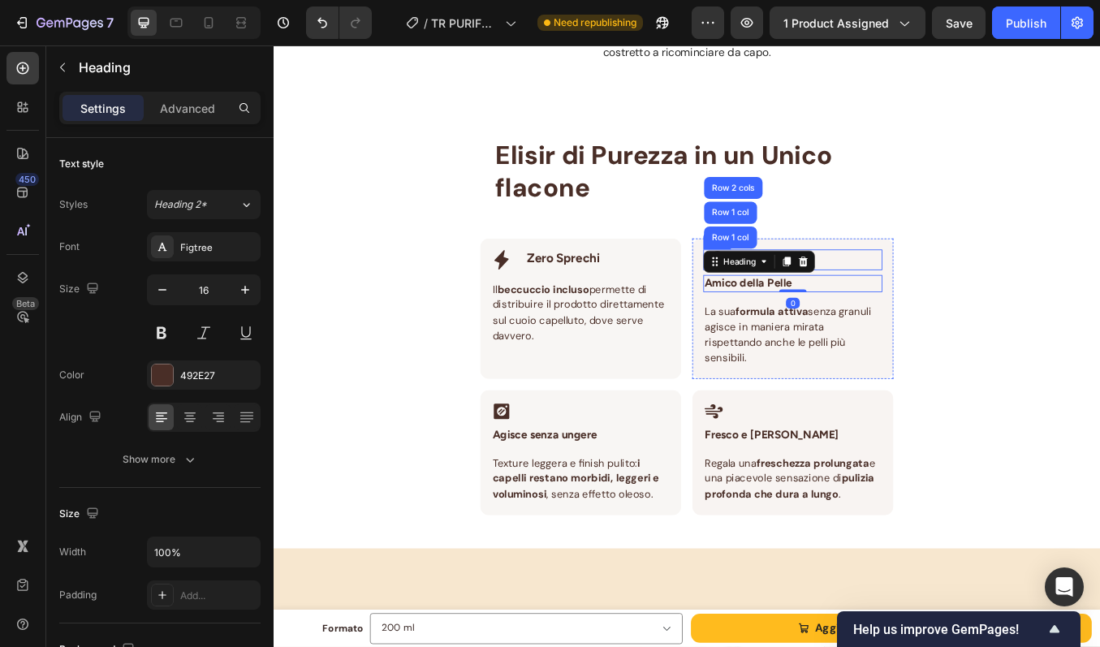
click at [954, 238] on div "Elisir di Purezza in un Unico flacone Heading Row Icon ⁠⁠⁠⁠⁠⁠⁠ Zero Sprechi Hea…" at bounding box center [760, 383] width 487 height 456
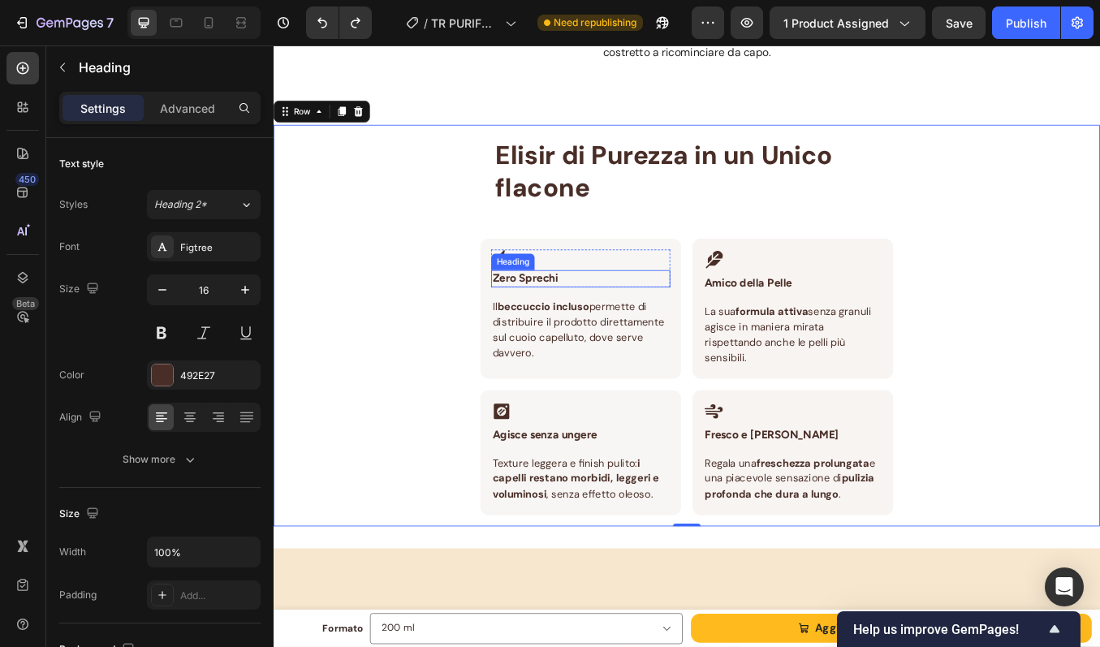
click at [561, 304] on div "Heading" at bounding box center [555, 300] width 51 height 19
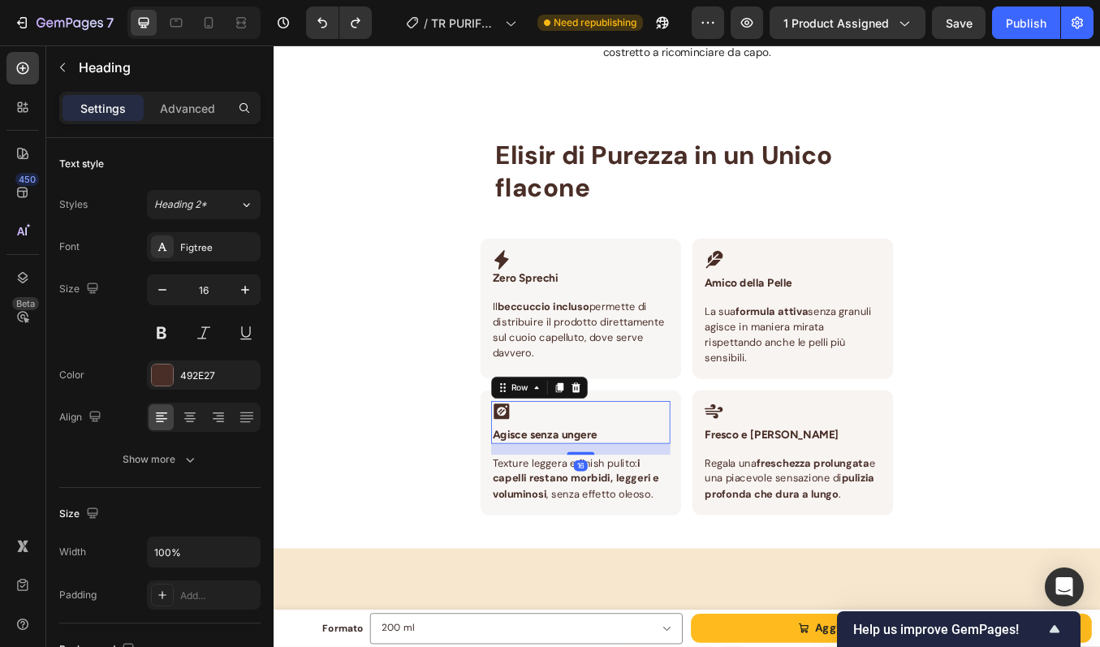
click at [579, 487] on div "Icon Agisce senza ungere Heading" at bounding box center [635, 489] width 211 height 50
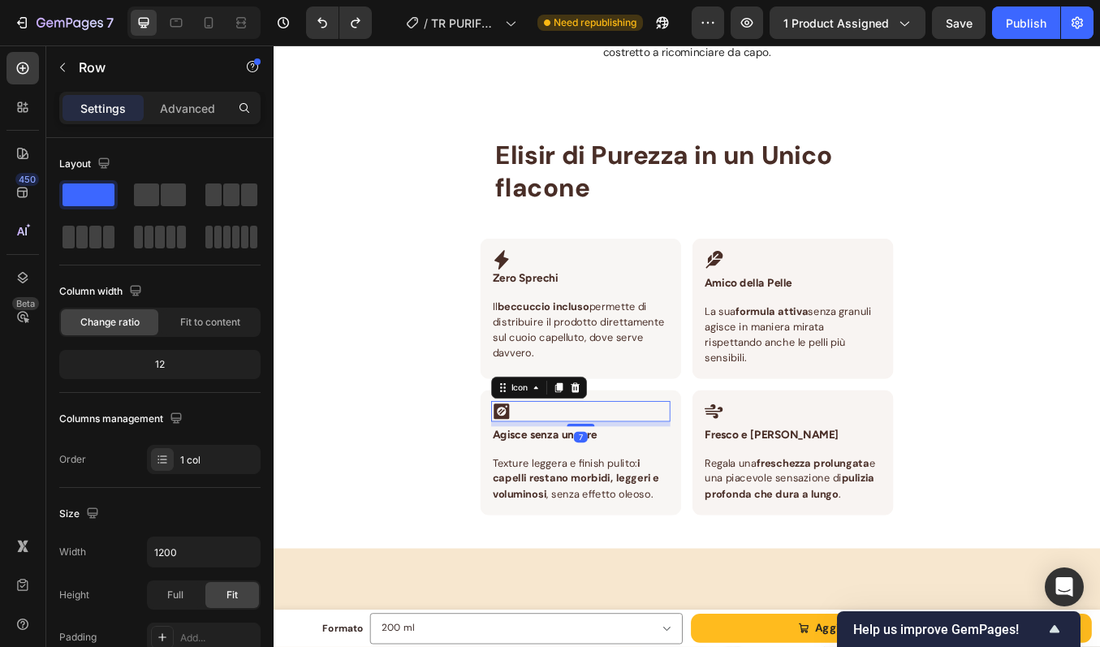
click at [586, 473] on div "Icon 7" at bounding box center [635, 476] width 211 height 24
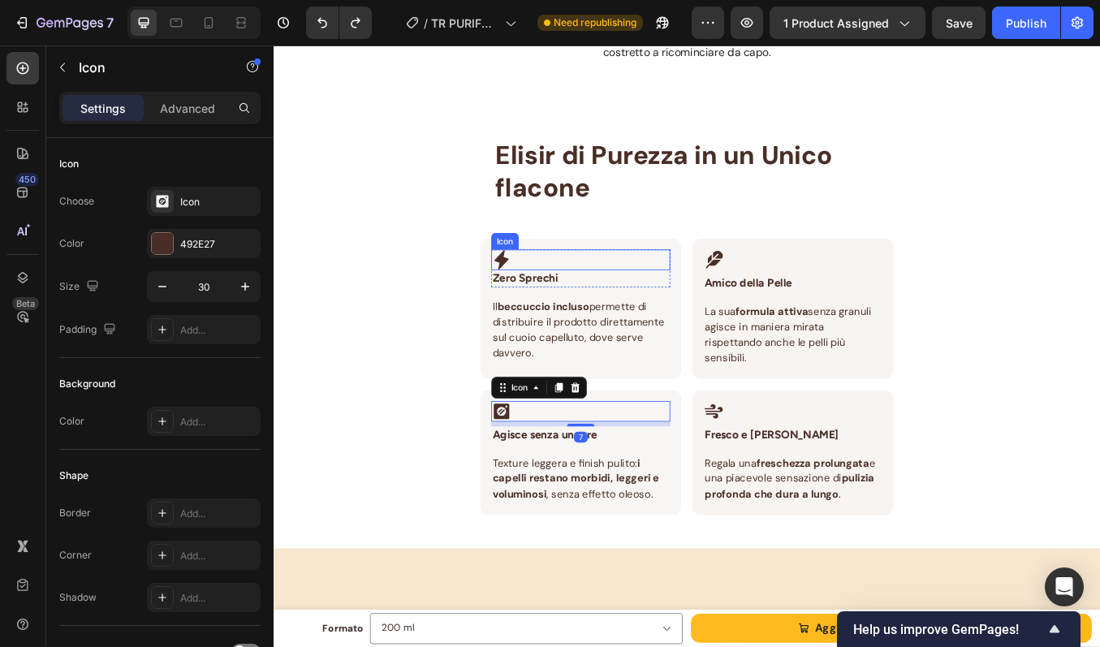
click at [680, 299] on div "Icon" at bounding box center [635, 298] width 211 height 24
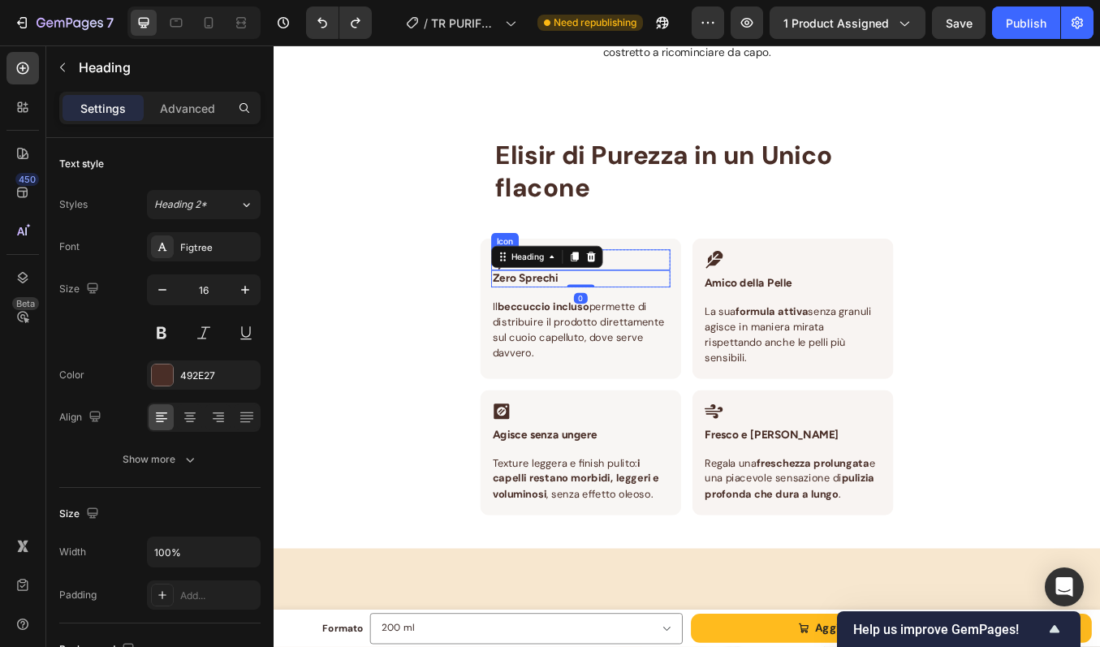
click at [688, 302] on div "Icon" at bounding box center [635, 298] width 211 height 24
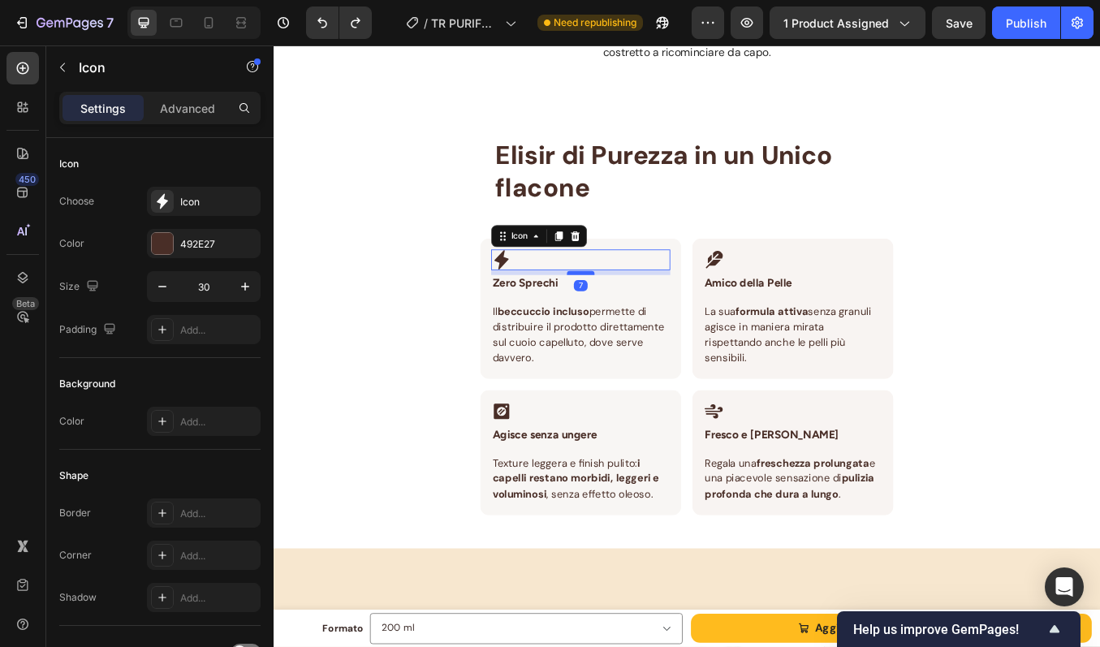
click at [641, 312] on div at bounding box center [635, 313] width 32 height 5
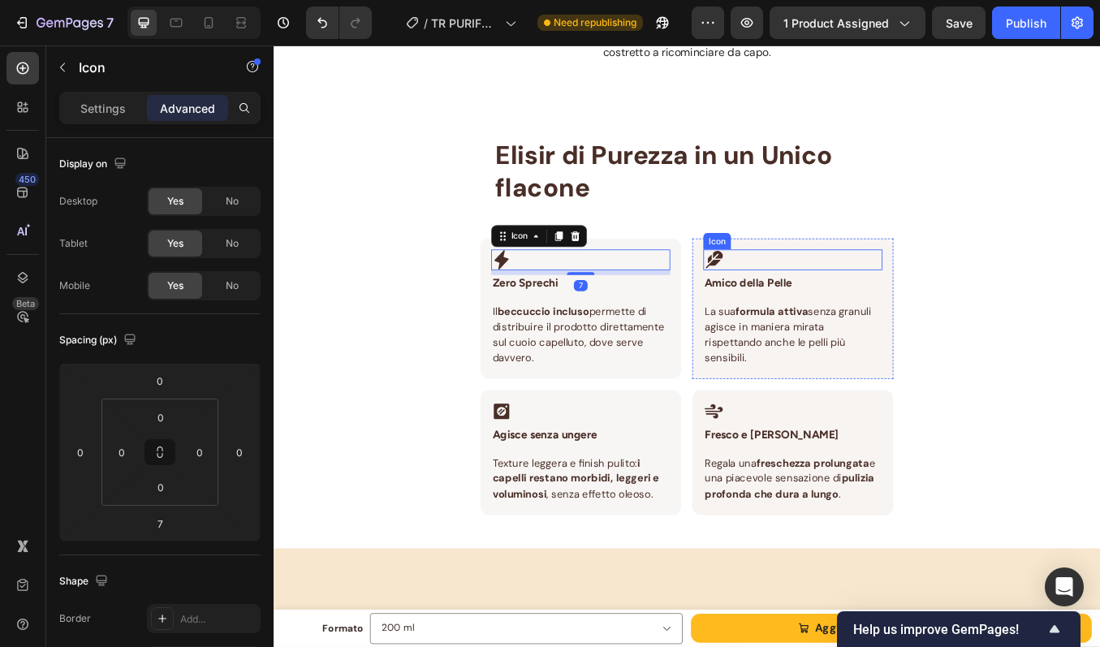
click at [863, 296] on div "Icon" at bounding box center [885, 298] width 211 height 24
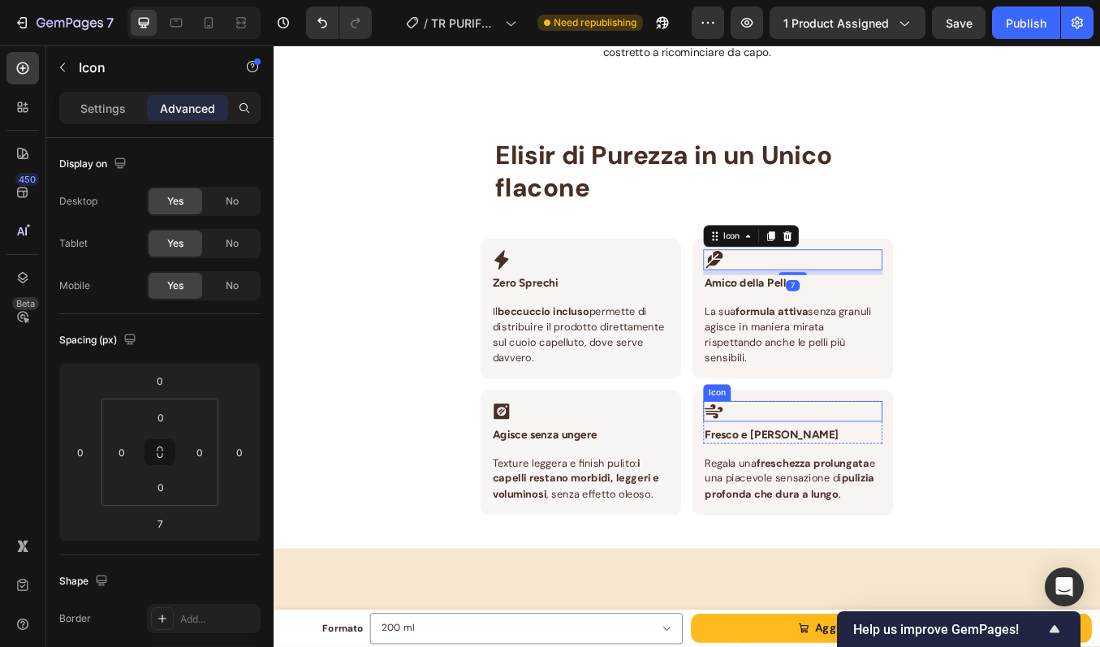
click at [864, 471] on div "Icon" at bounding box center [885, 476] width 211 height 24
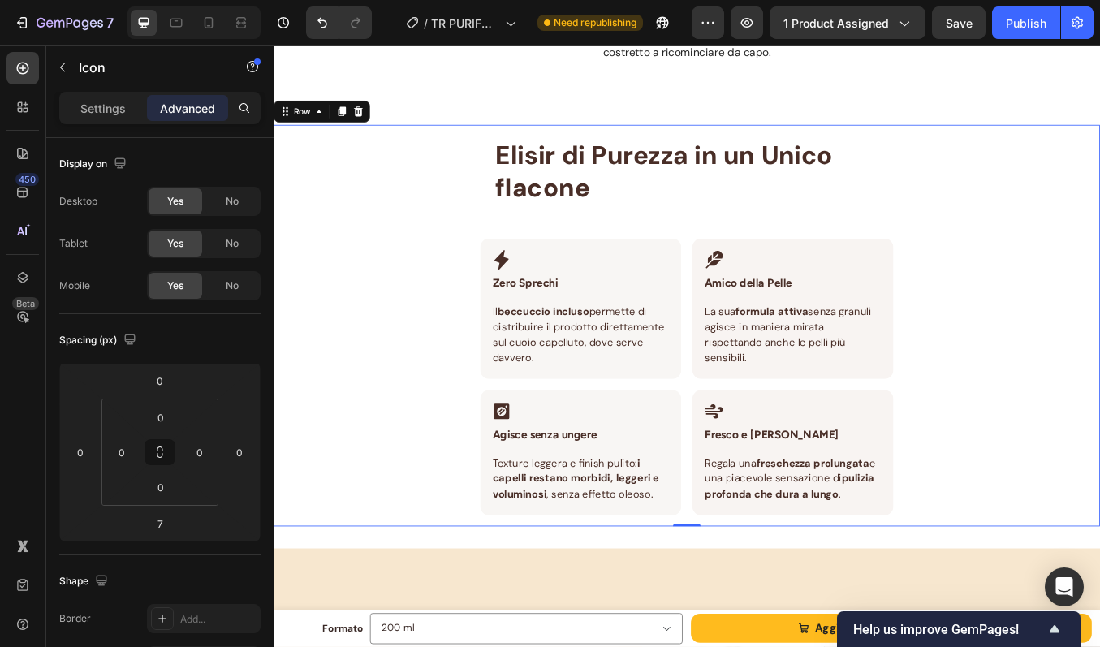
click at [1030, 399] on div "Elisir di Purezza in un Unico flacone Heading Row Icon Zero Sprechi Heading Row…" at bounding box center [761, 375] width 974 height 473
click at [212, 24] on icon at bounding box center [209, 22] width 9 height 11
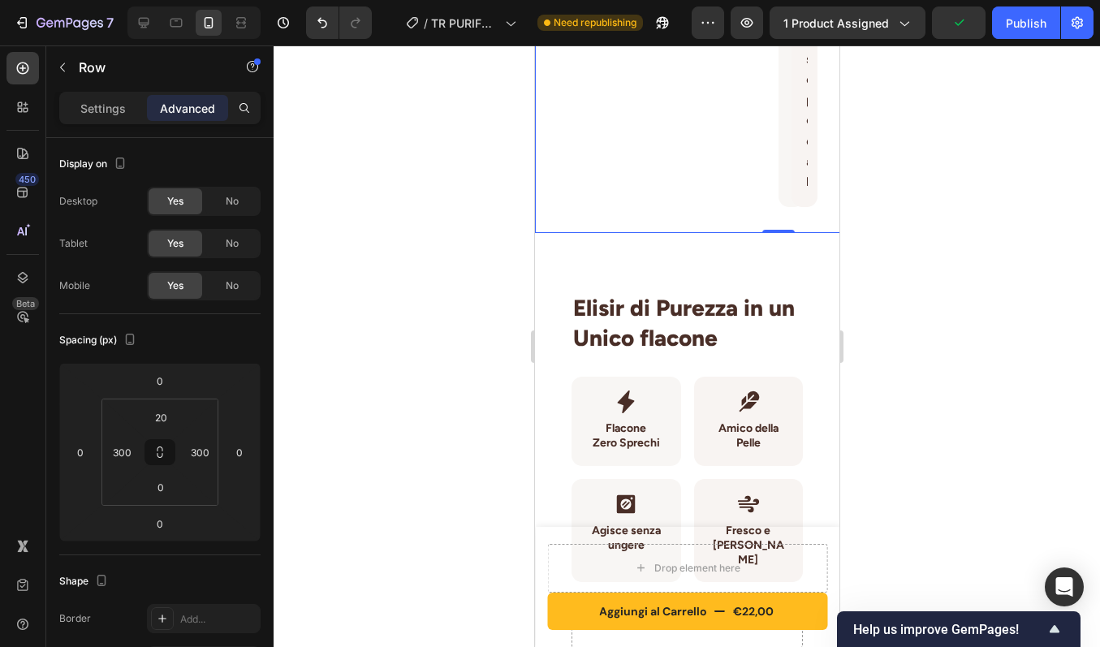
scroll to position [5679, 0]
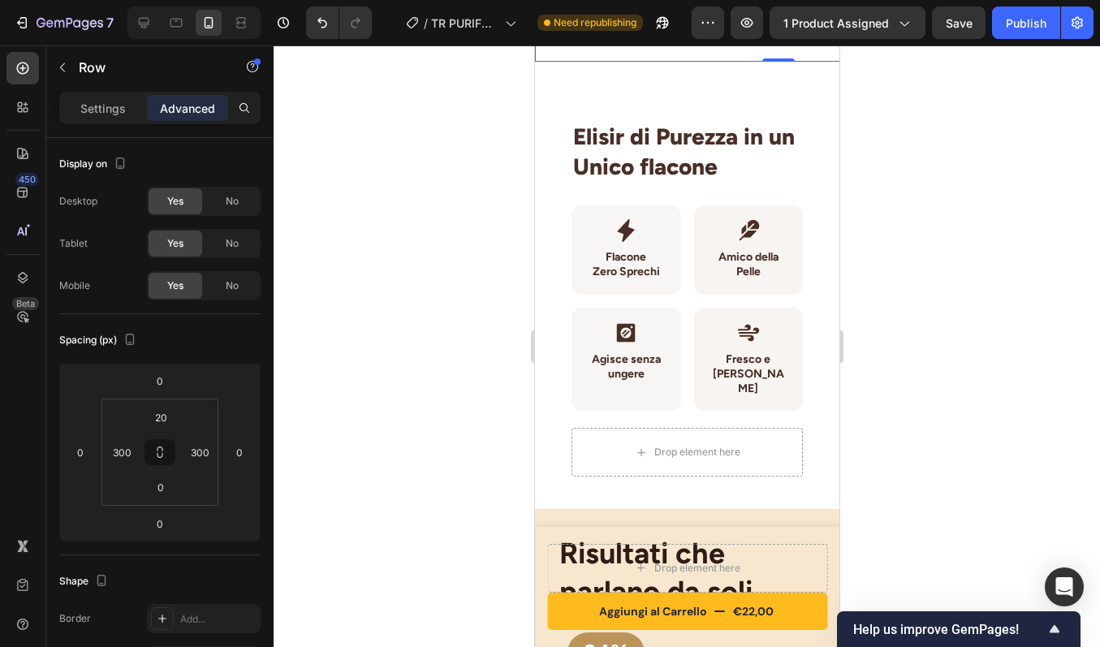
scroll to position [5878, 0]
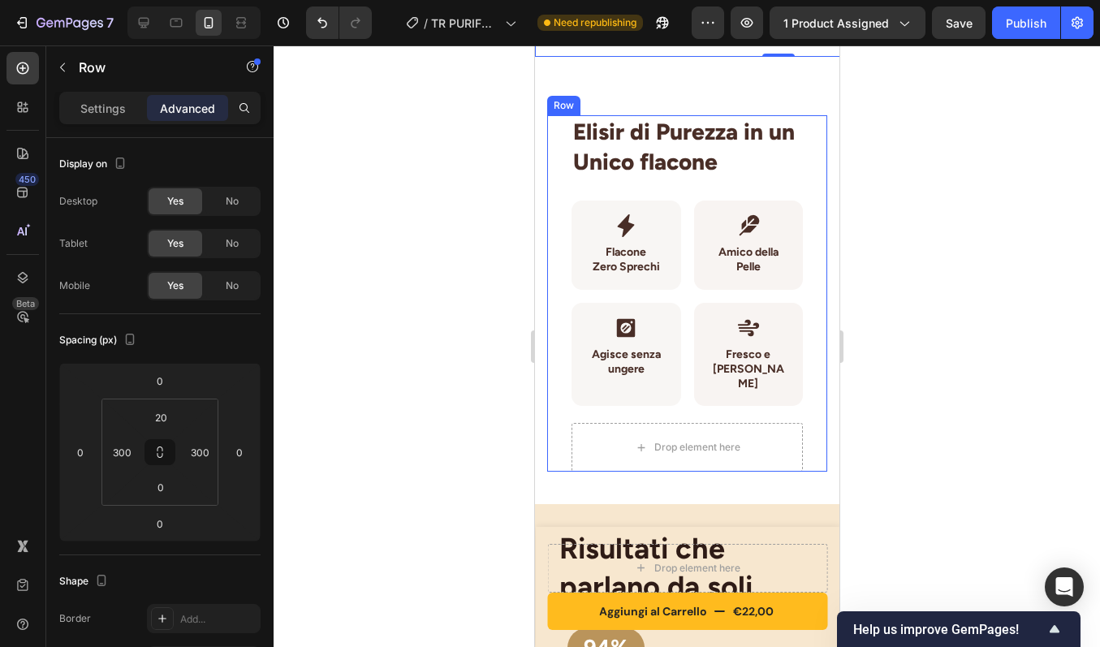
click at [811, 174] on div "Elisir di Purezza in un Unico flacone Heading Row Icon Flacone Zero Sprechi Hea…" at bounding box center [686, 293] width 280 height 356
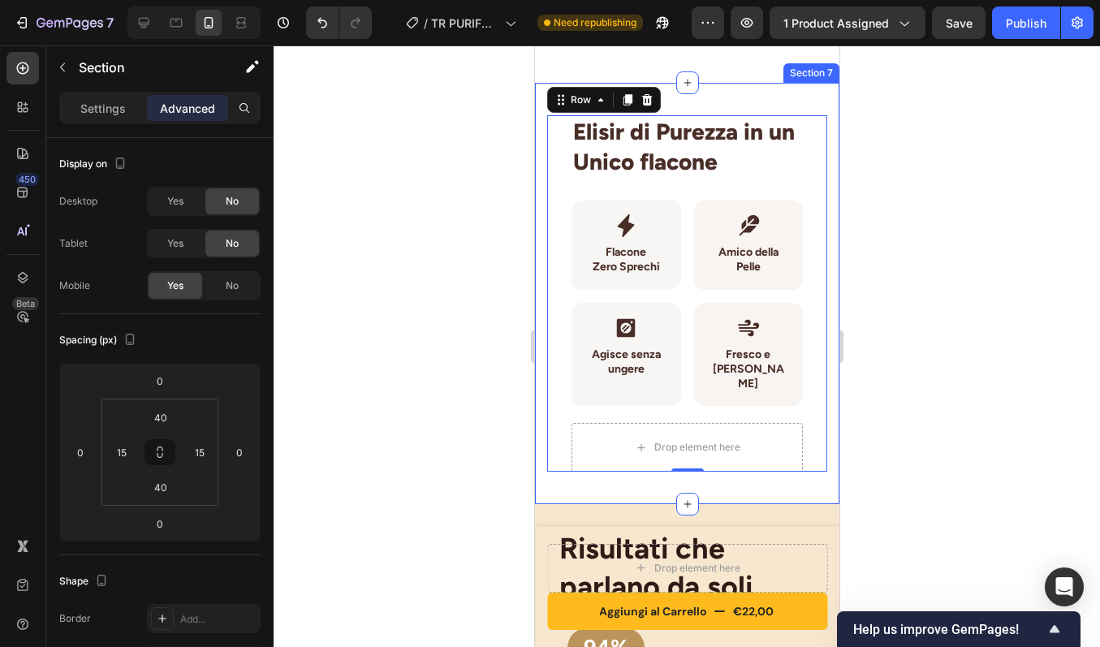
click at [786, 137] on div "Elisir di Purezza in un Unico flacone Heading Row Icon Flacone Zero Sprechi Hea…" at bounding box center [686, 293] width 304 height 421
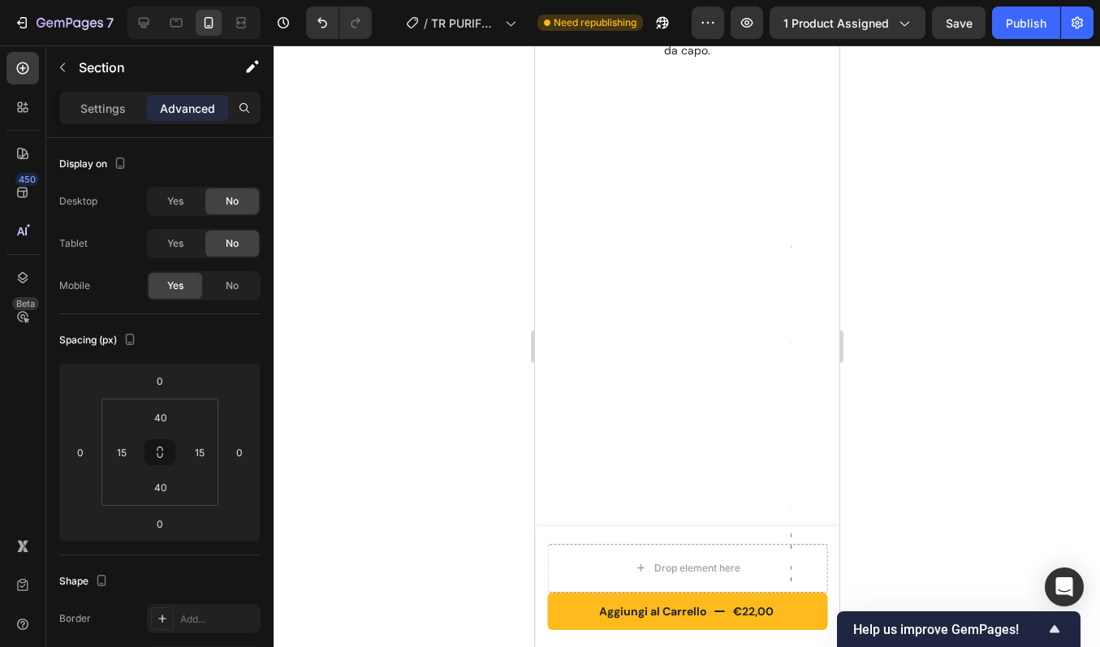
scroll to position [1871, 0]
click at [136, 21] on icon at bounding box center [144, 23] width 16 height 16
type input "80"
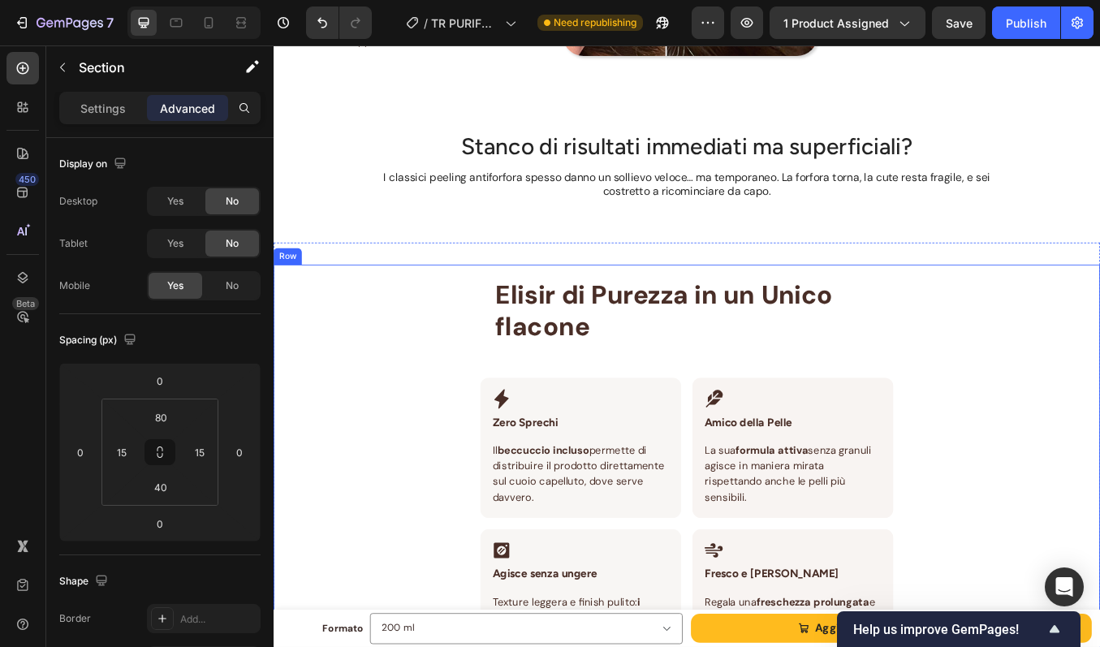
scroll to position [1553, 0]
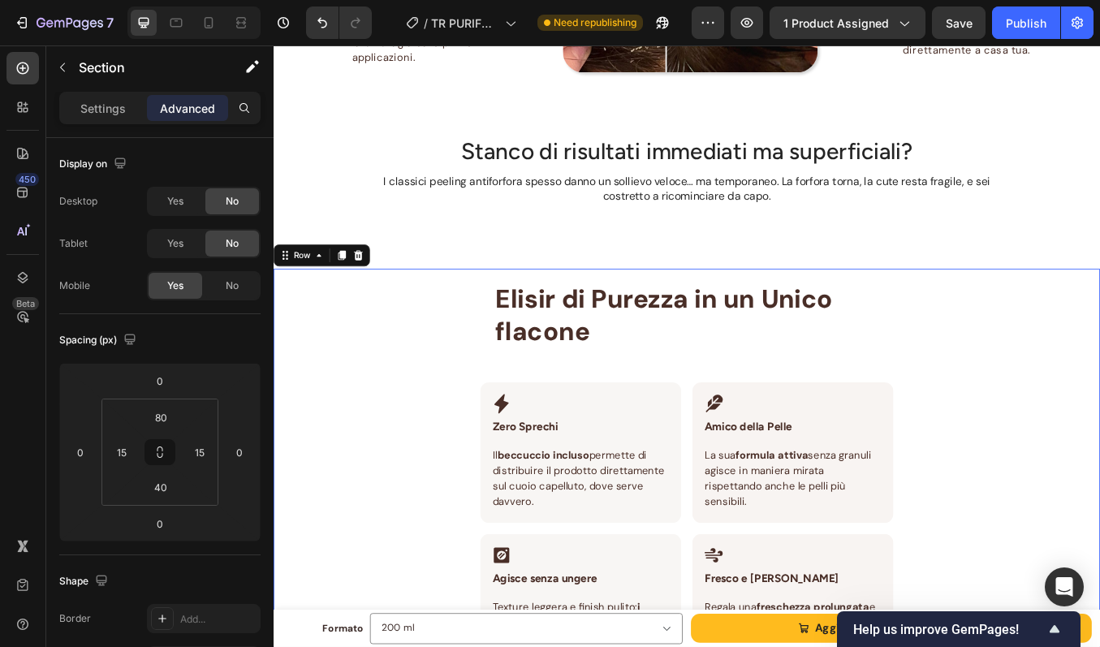
click at [464, 347] on div "Elisir di Purezza in un Unico flacone Heading Row Icon Zero Sprechi Heading Row…" at bounding box center [761, 545] width 974 height 473
click at [209, 21] on icon at bounding box center [209, 23] width 16 height 16
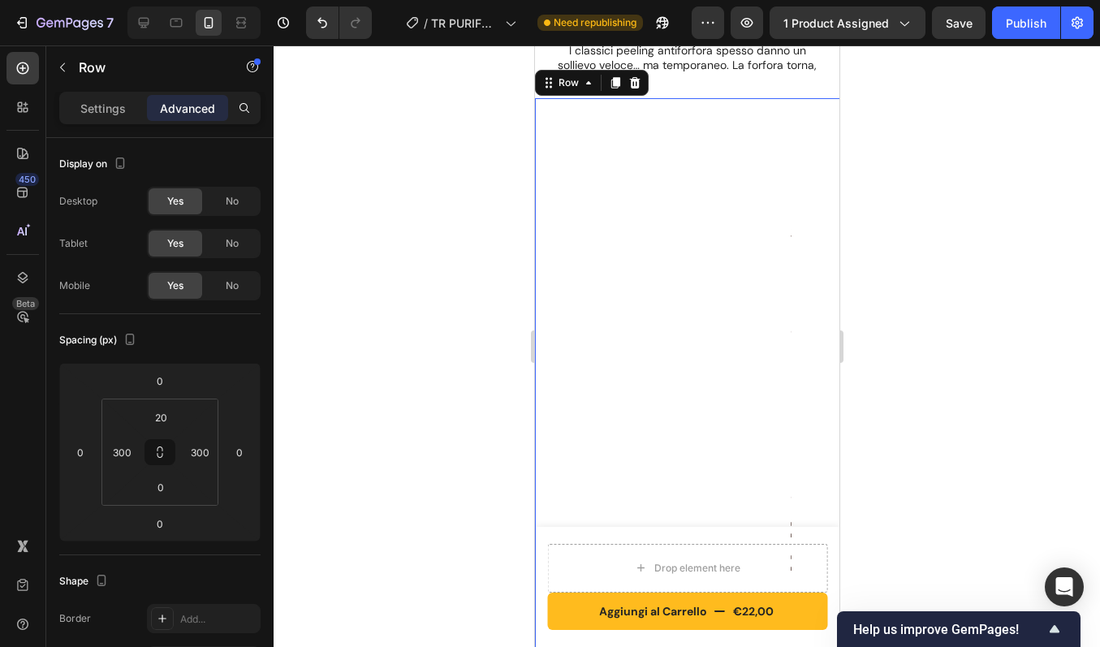
scroll to position [1959, 0]
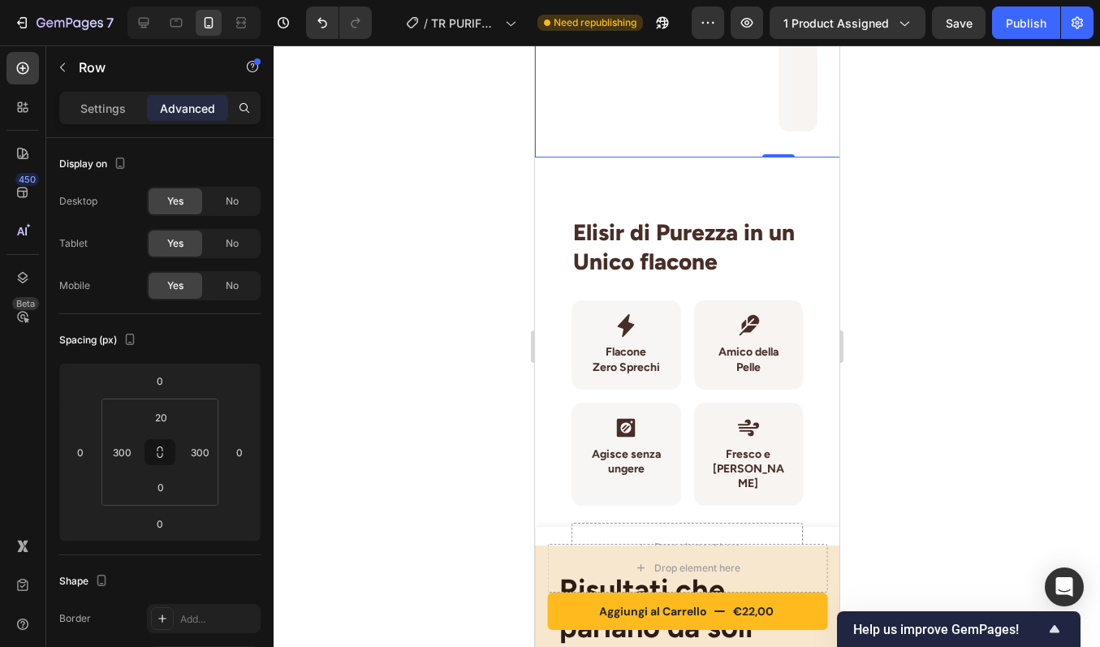
scroll to position [7423, 0]
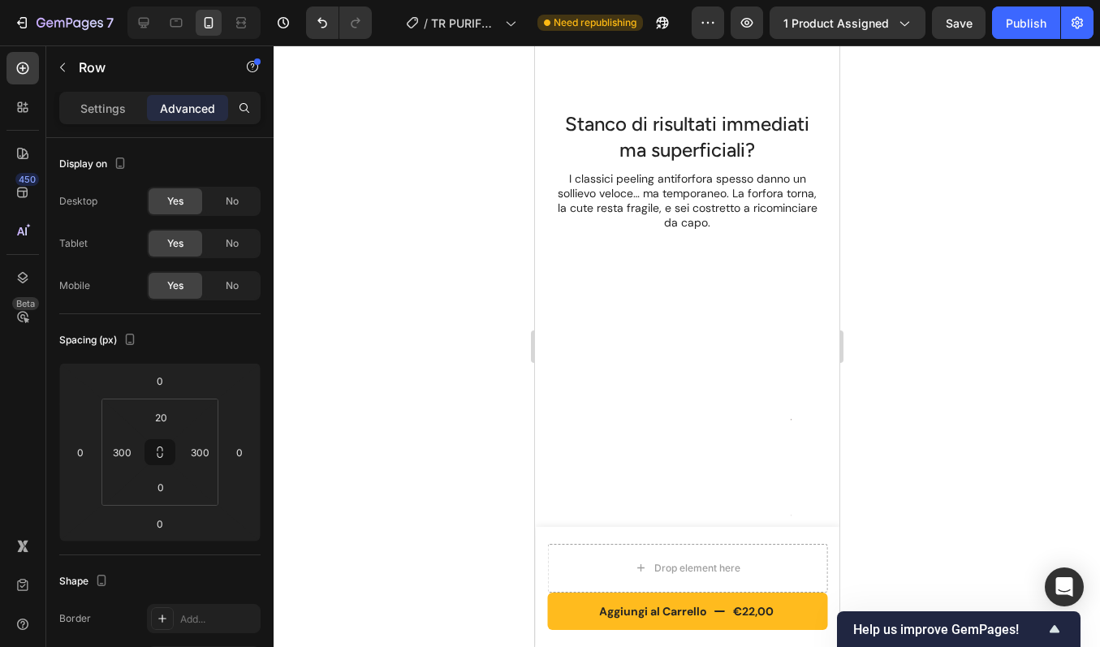
scroll to position [1799, 0]
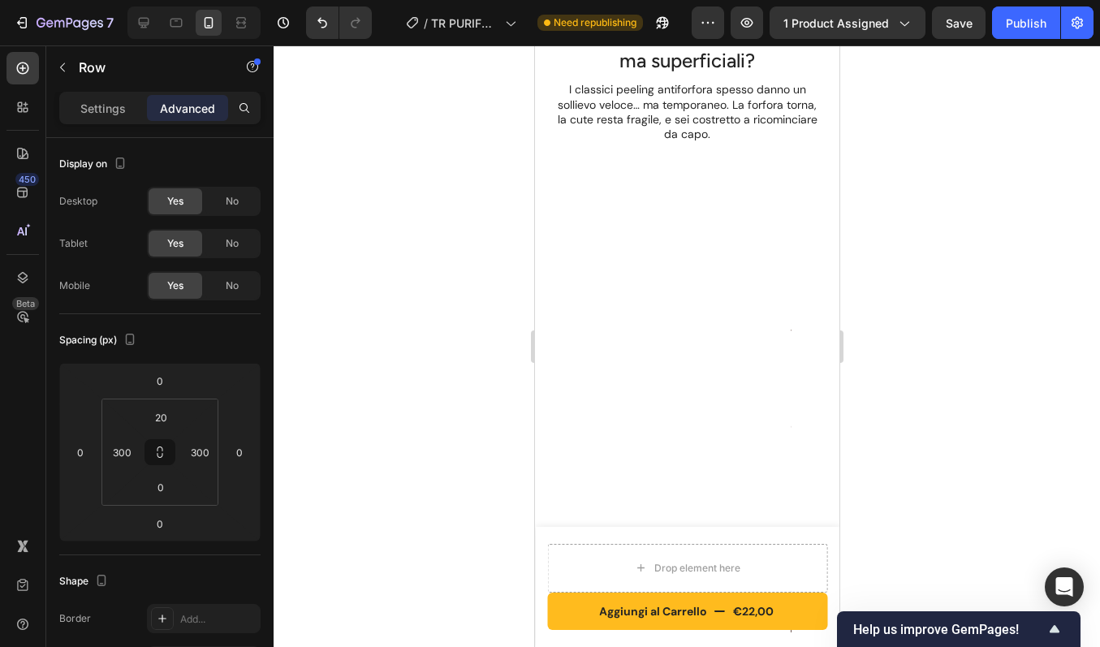
click at [141, 25] on icon at bounding box center [144, 23] width 16 height 16
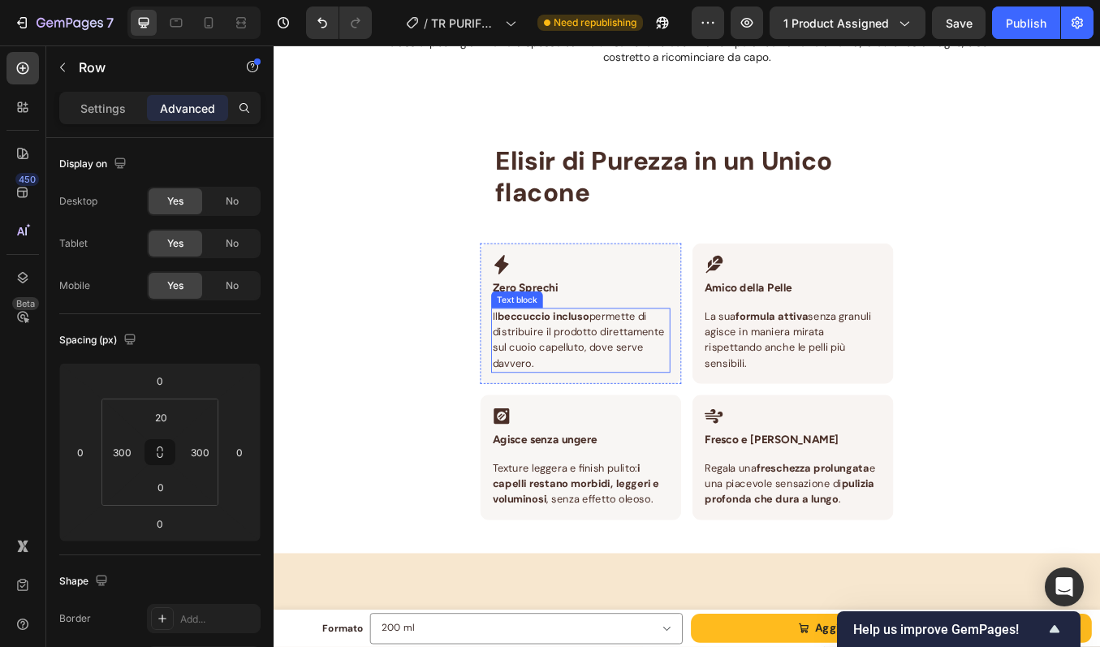
scroll to position [1767, 0]
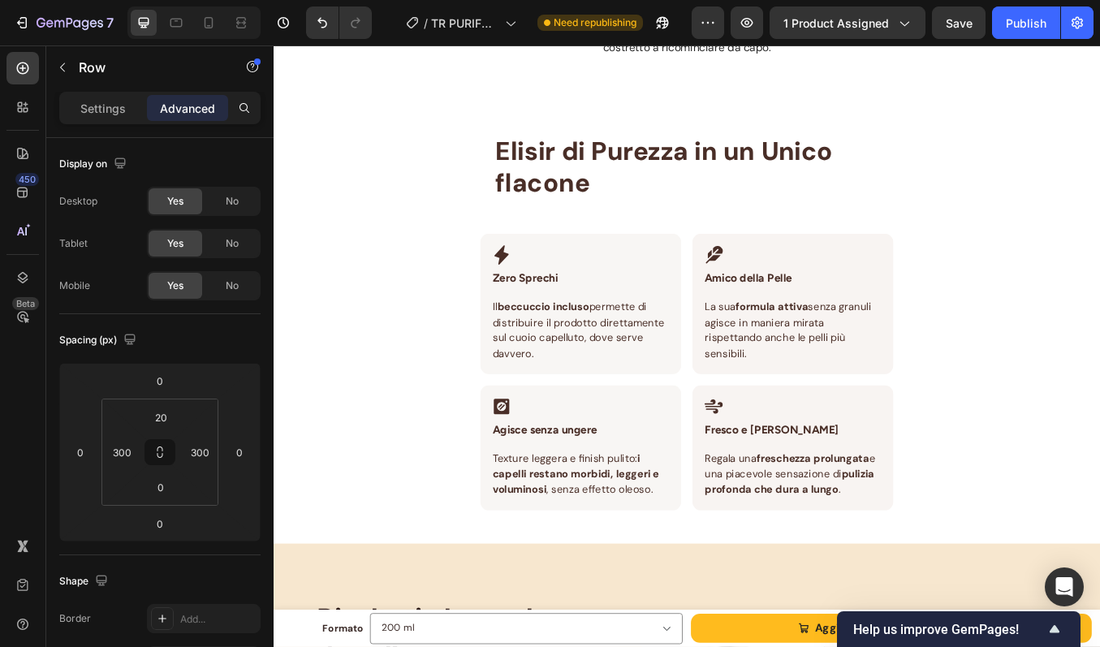
click at [404, 285] on div "Elisir di Purezza in un Unico flacone Heading Row Icon Zero Sprechi Heading Row…" at bounding box center [761, 370] width 974 height 473
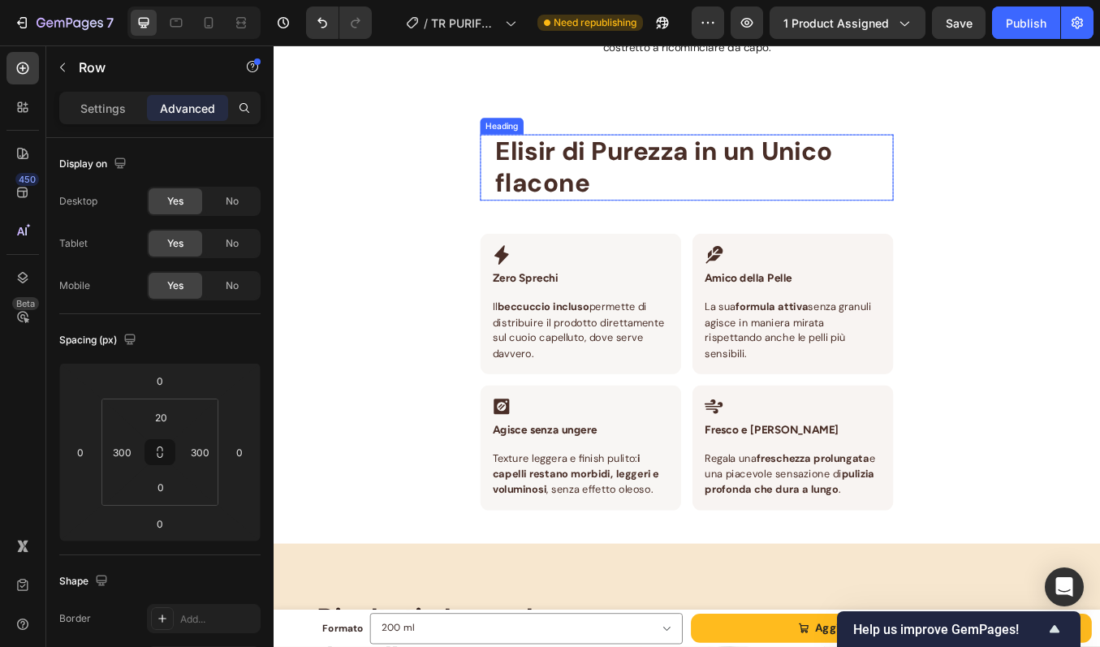
click at [921, 186] on span "Elisir di Purezza in un Unico flacone" at bounding box center [734, 188] width 398 height 76
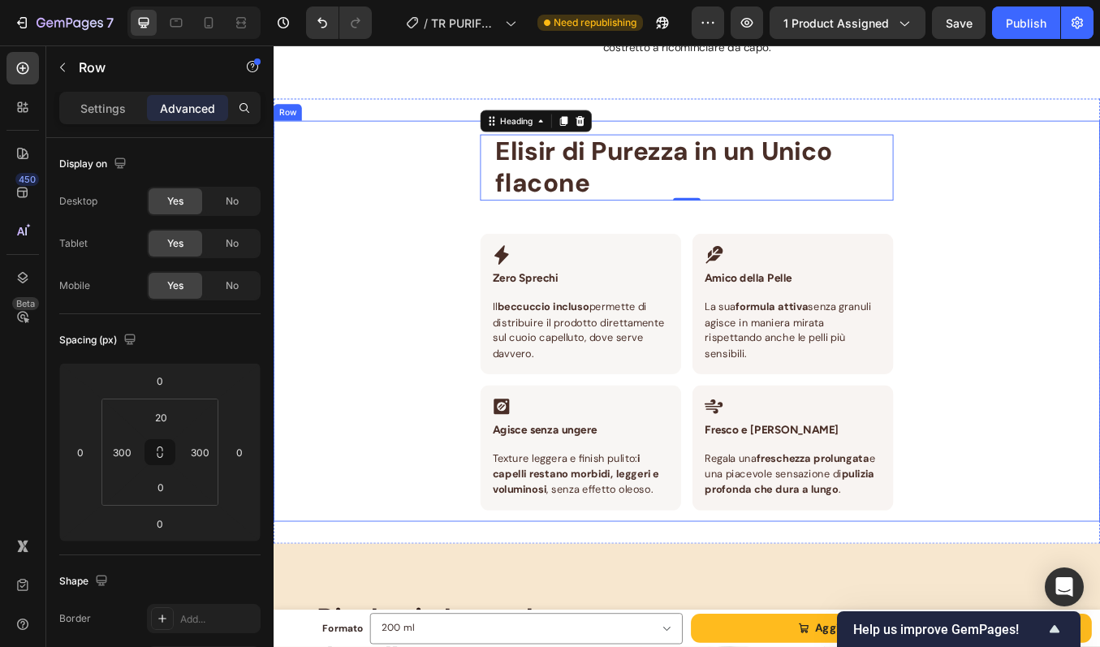
click at [1049, 209] on div "Elisir di Purezza in un Unico flacone Heading 0 Row Icon Zero Sprechi Heading R…" at bounding box center [761, 370] width 974 height 473
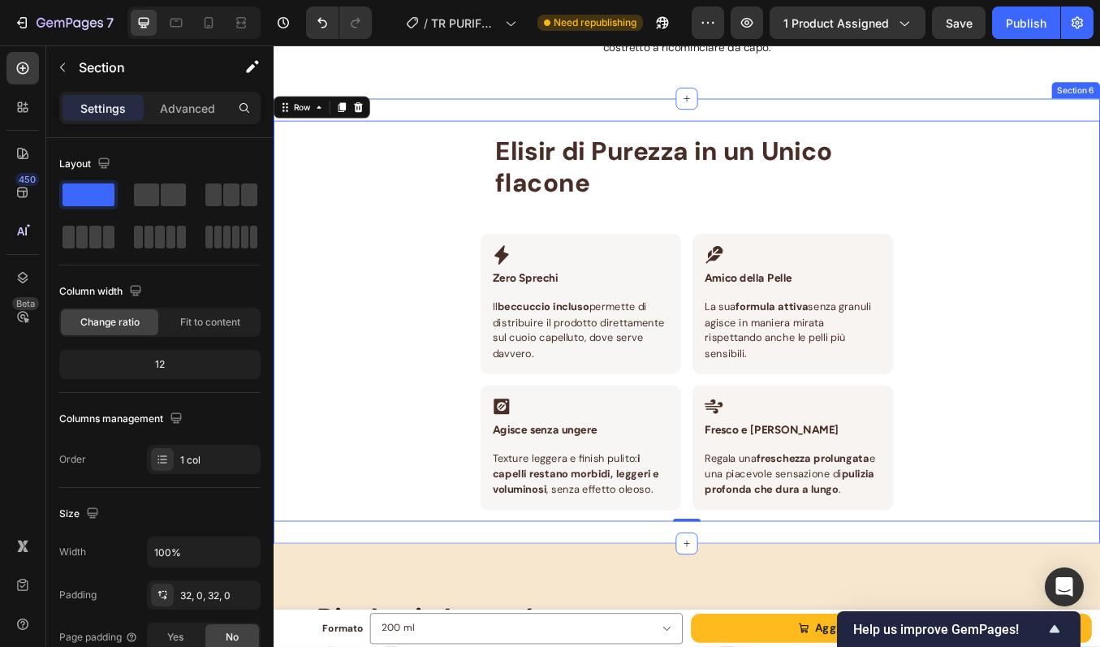
click at [452, 618] on div "Elisir di Purezza in un Unico flacone Heading Row Icon Zero Sprechi Heading Row…" at bounding box center [761, 370] width 974 height 524
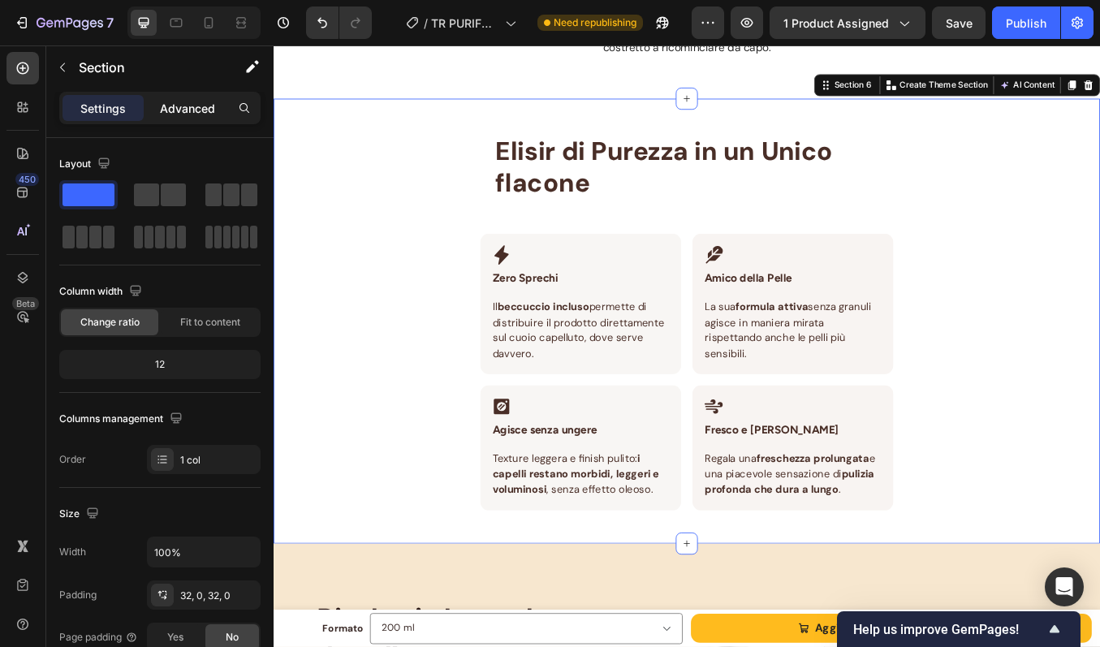
click at [200, 113] on p "Advanced" at bounding box center [187, 108] width 55 height 17
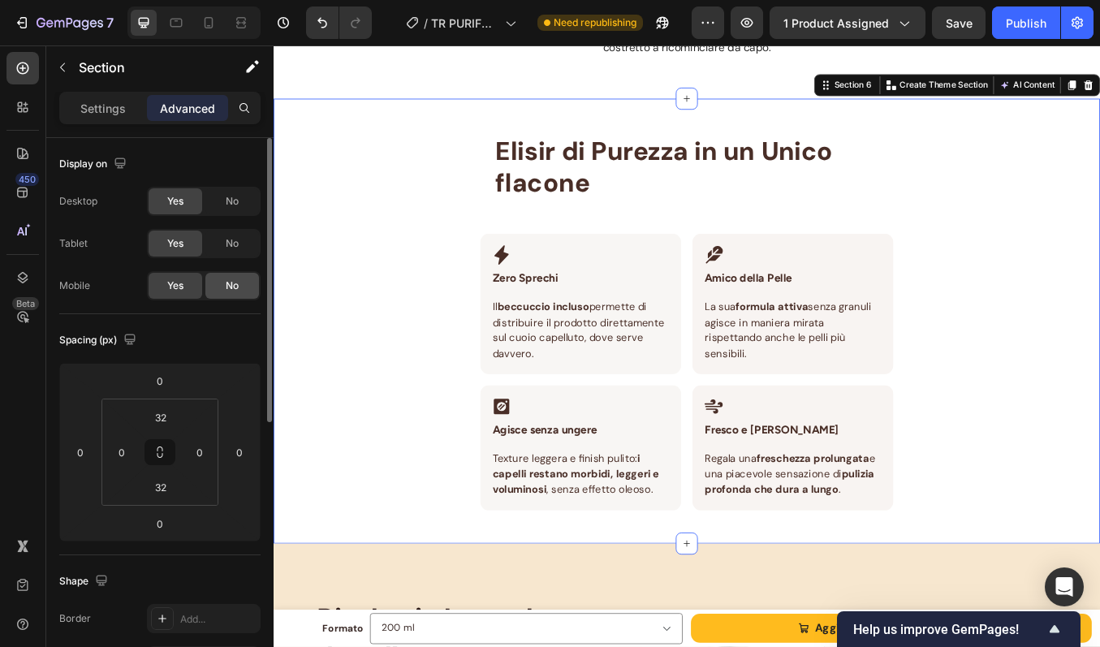
click at [229, 280] on span "No" at bounding box center [232, 285] width 13 height 15
click at [205, 18] on icon at bounding box center [209, 23] width 16 height 16
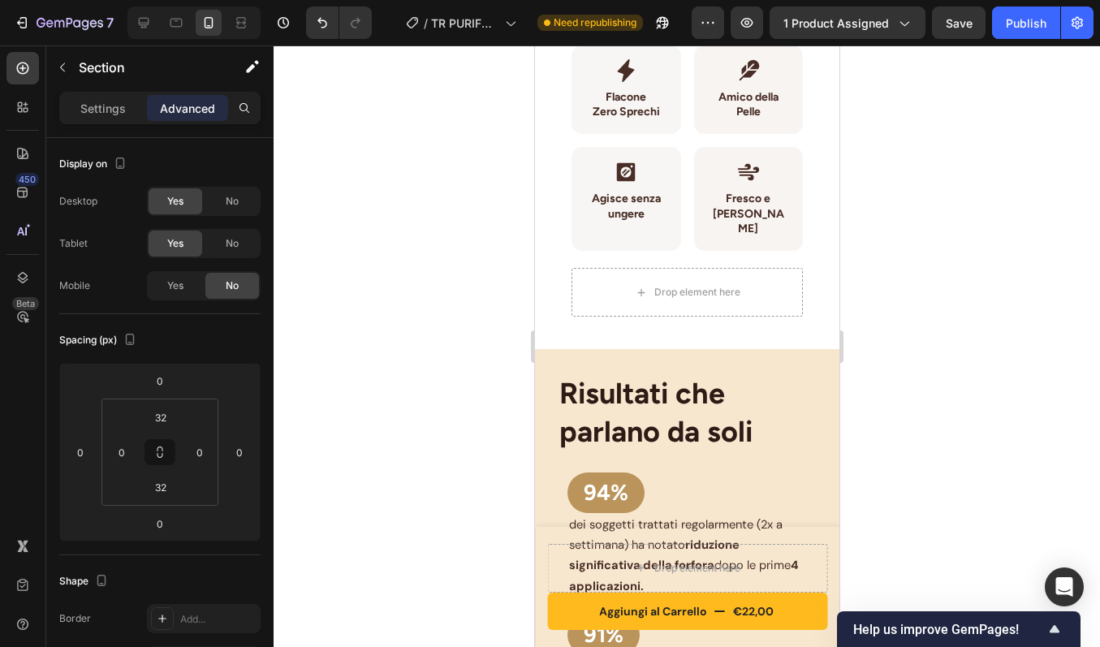
scroll to position [2034, 0]
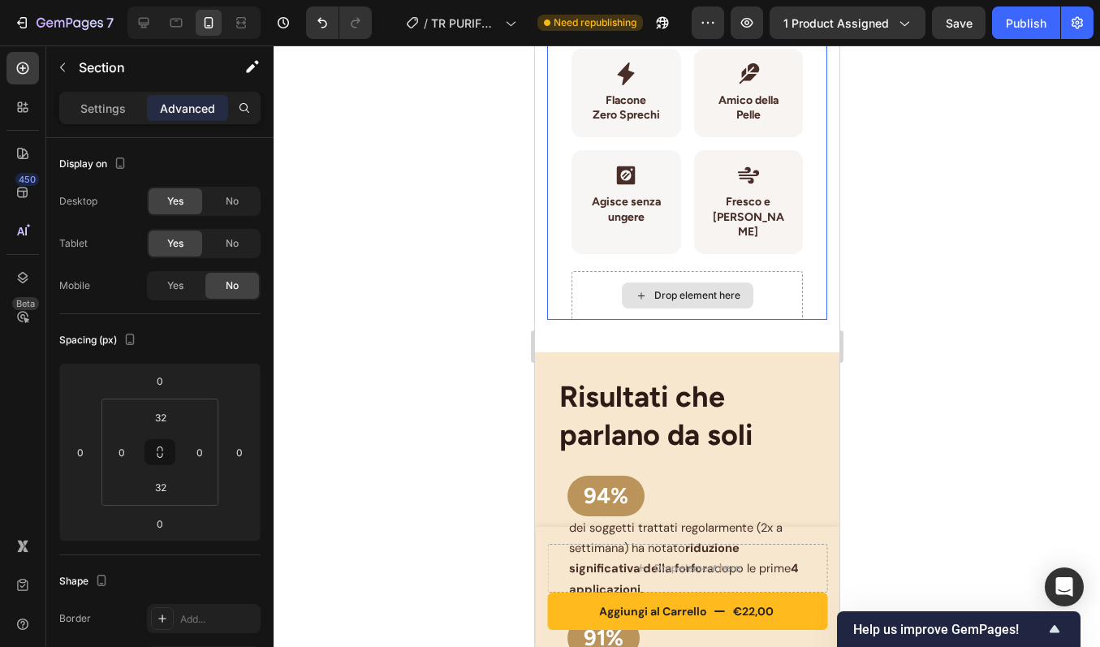
click at [596, 273] on div "Drop element here" at bounding box center [686, 295] width 231 height 49
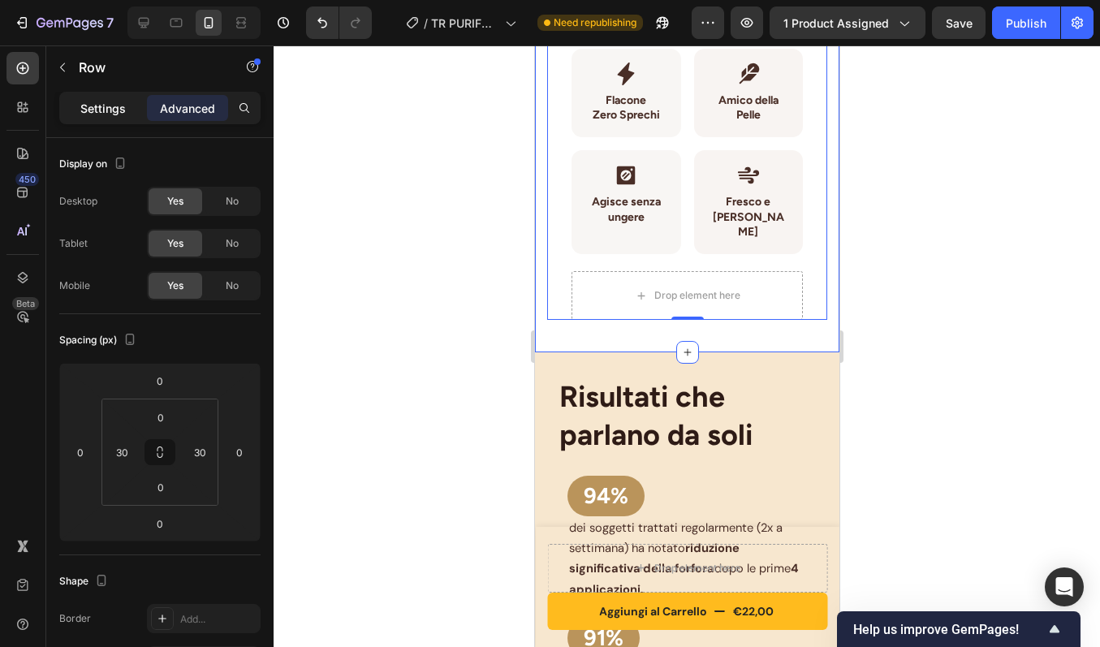
click at [95, 114] on p "Settings" at bounding box center [102, 108] width 45 height 17
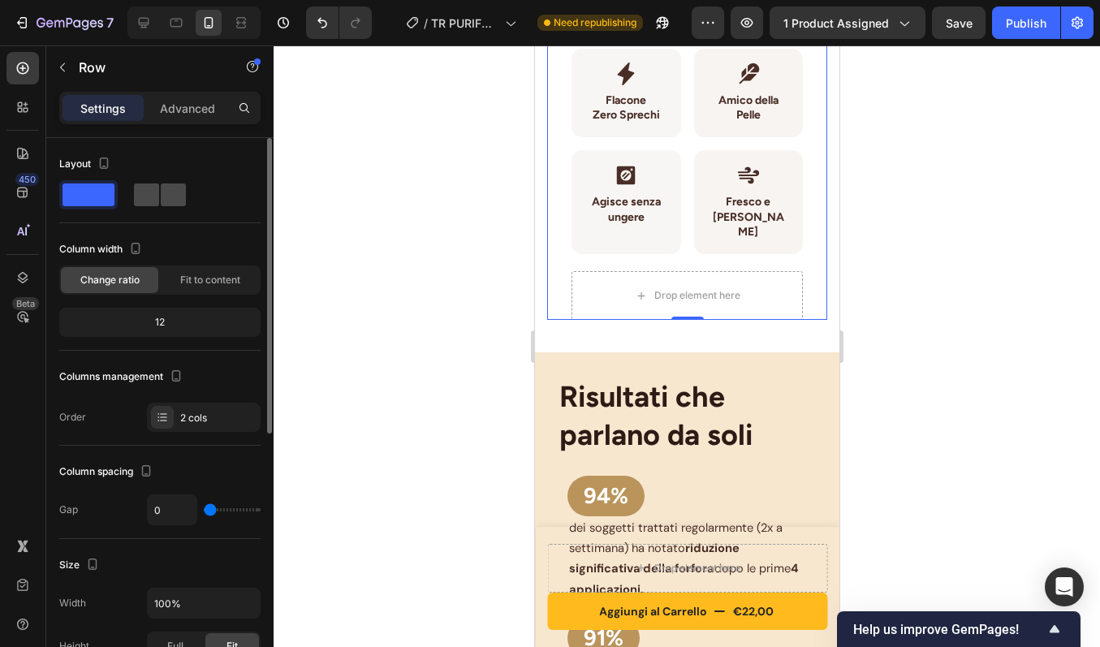
click at [136, 197] on span at bounding box center [146, 194] width 25 height 23
type input "62"
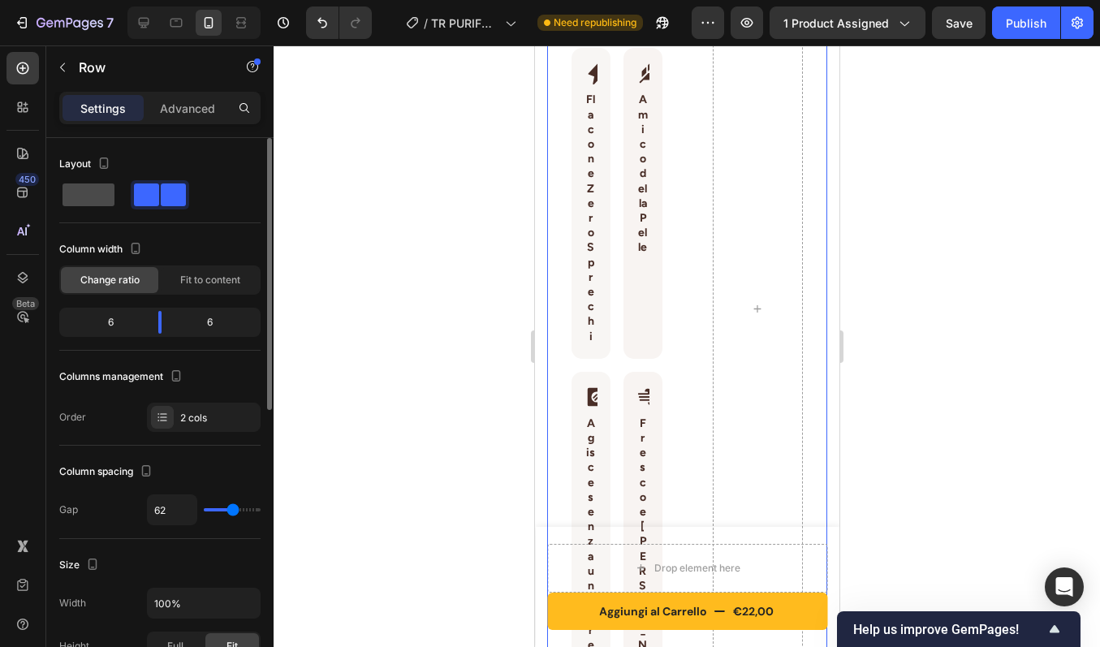
click at [99, 192] on span at bounding box center [89, 194] width 52 height 23
type input "0"
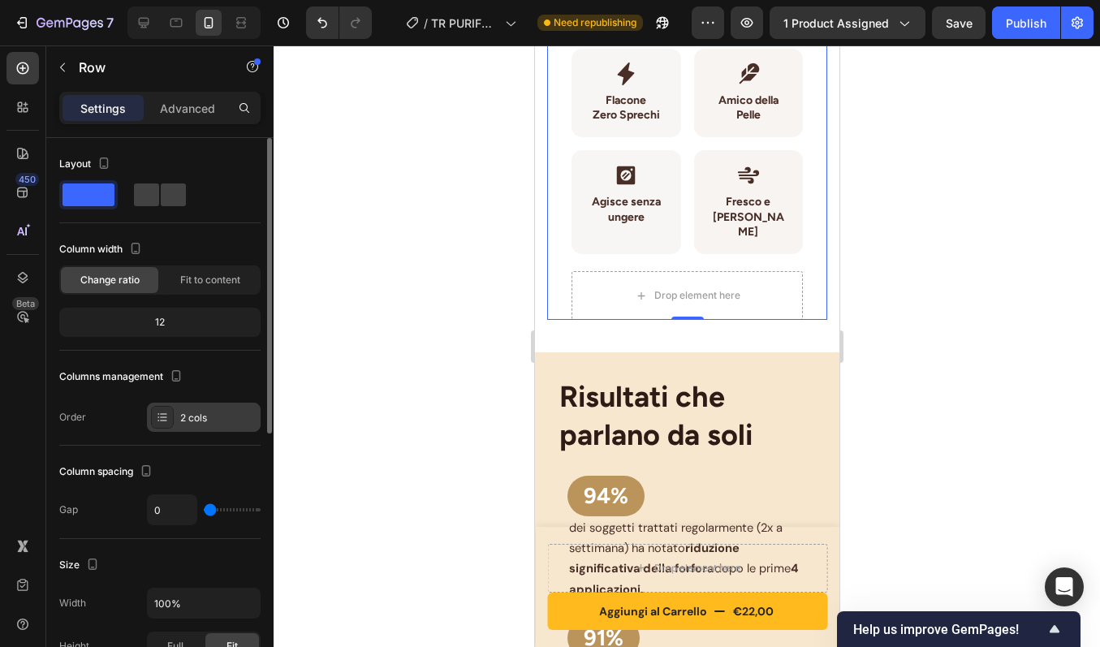
click at [205, 412] on div "2 cols" at bounding box center [218, 418] width 76 height 15
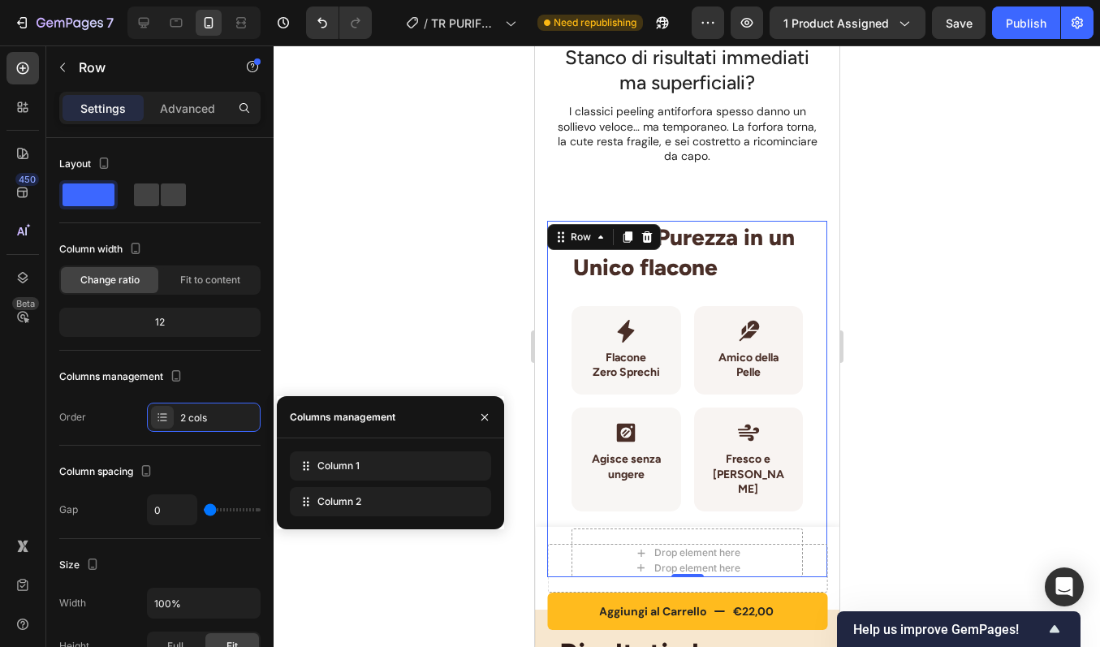
scroll to position [1757, 0]
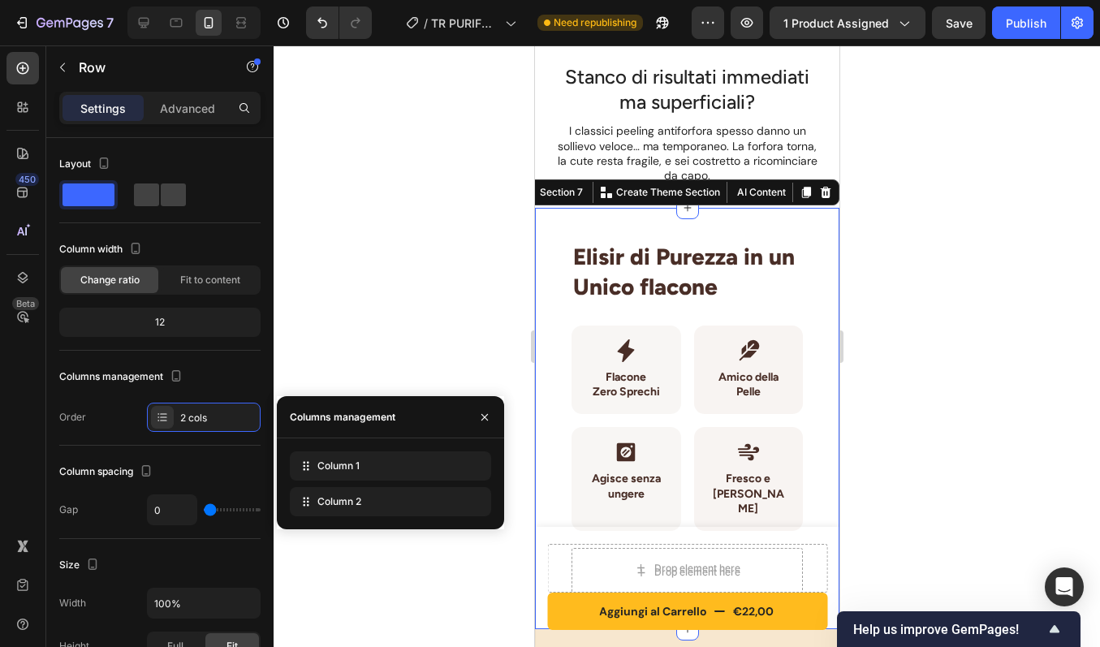
click at [751, 221] on div "Elisir di Purezza in un Unico flacone Heading Row Icon Flacone Zero Sprechi Hea…" at bounding box center [686, 418] width 304 height 421
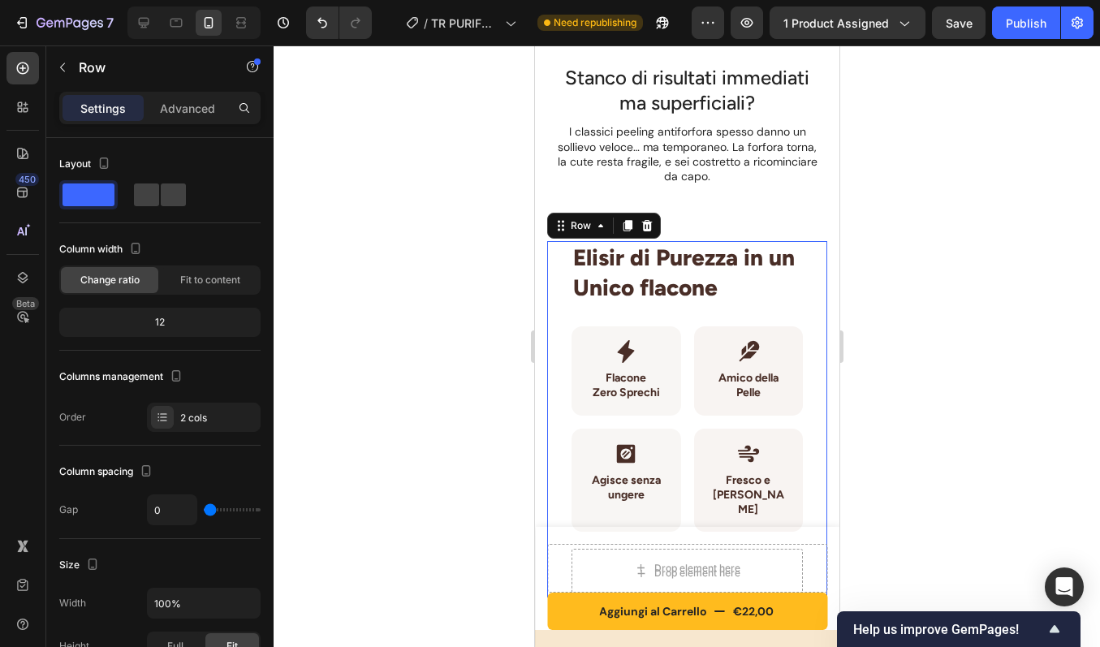
click at [565, 289] on div "Elisir di Purezza in un Unico flacone Heading Row Icon Flacone Zero Sprechi Hea…" at bounding box center [686, 419] width 280 height 356
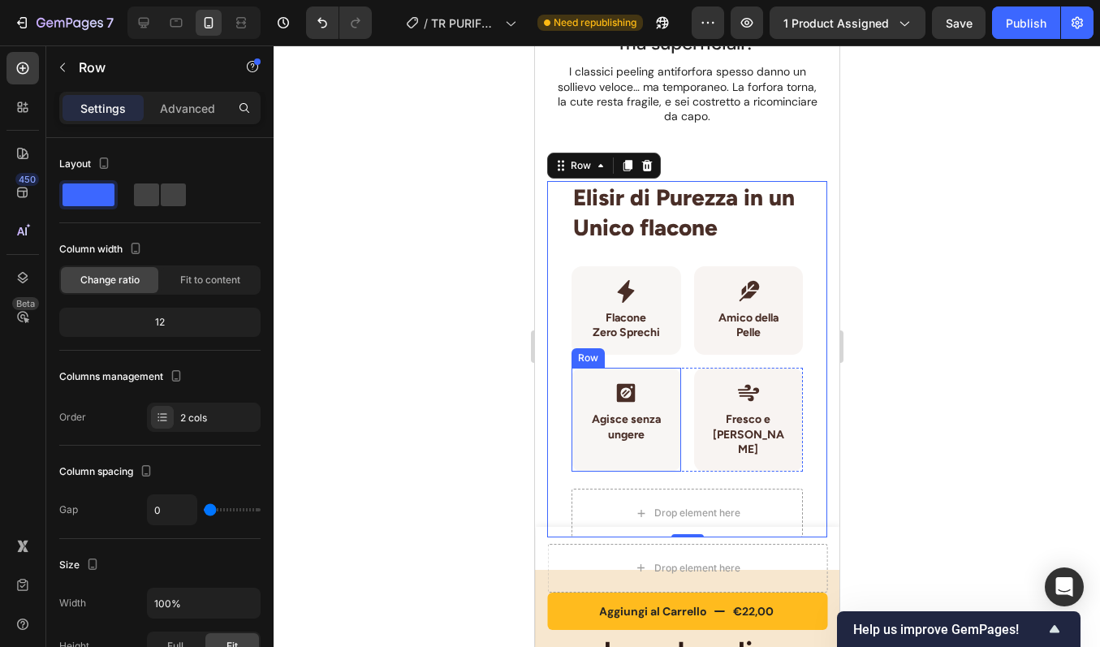
scroll to position [1814, 0]
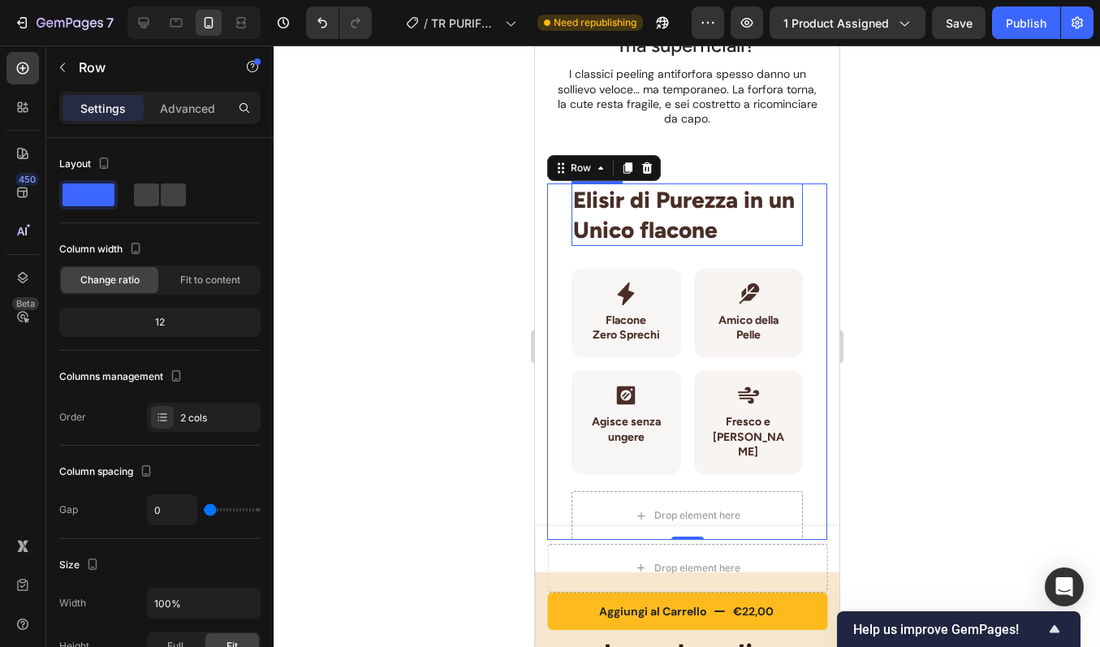
click at [585, 213] on span "Elisir di Purezza in un Unico flacone" at bounding box center [683, 214] width 222 height 57
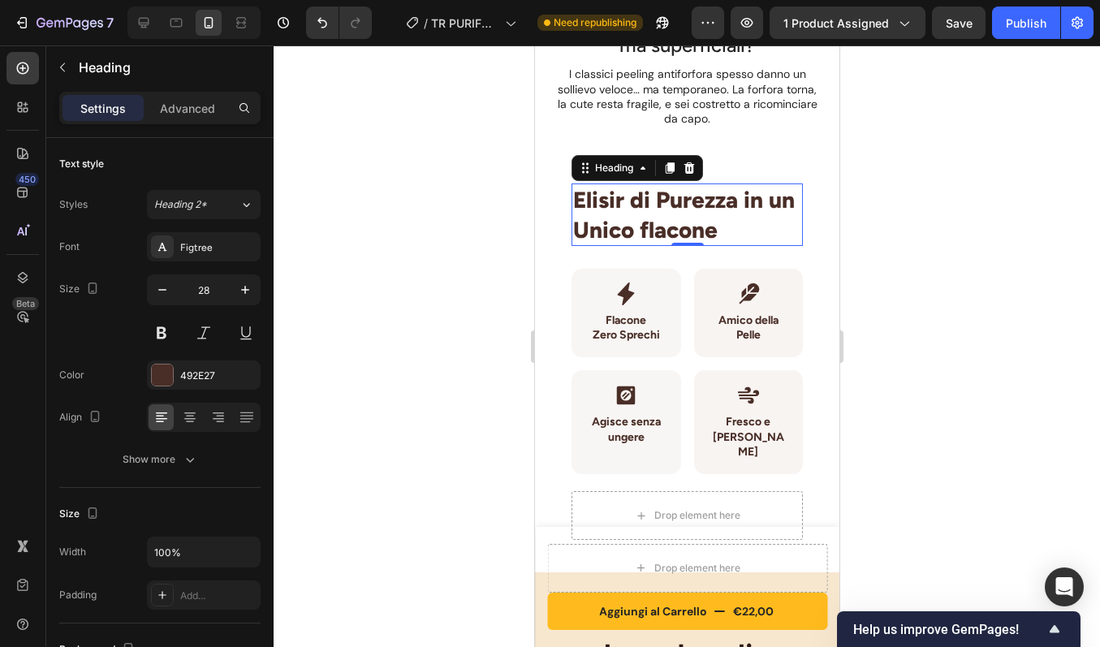
scroll to position [1784, 0]
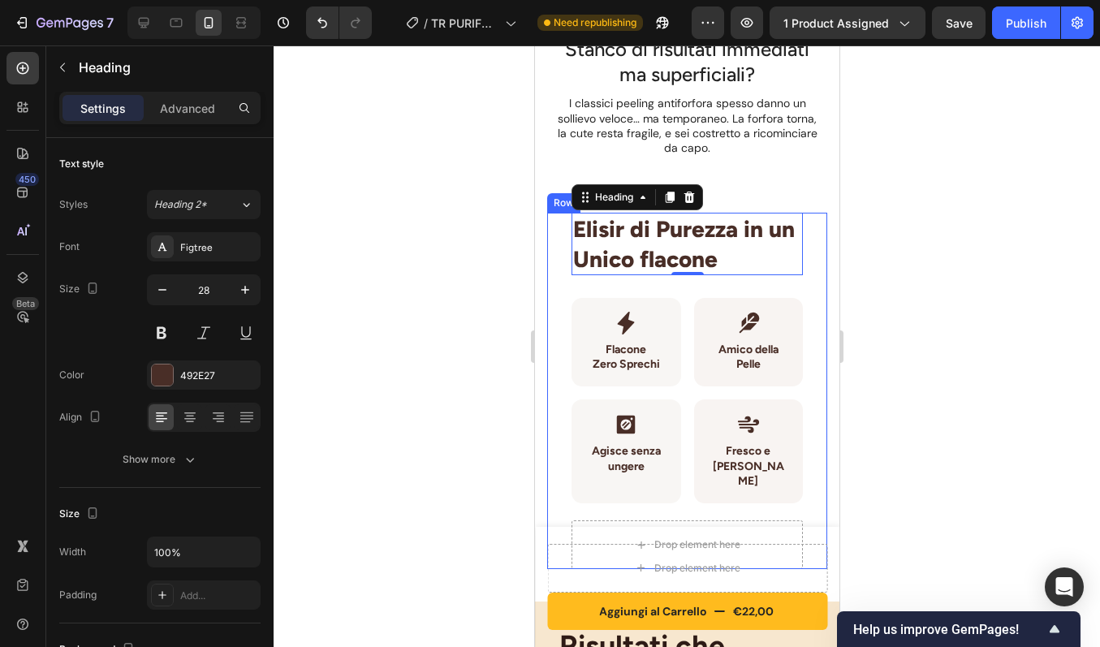
click at [559, 251] on div "Elisir di Purezza in un Unico flacone Heading 0 Row Icon Flacone Zero Sprechi H…" at bounding box center [686, 391] width 280 height 356
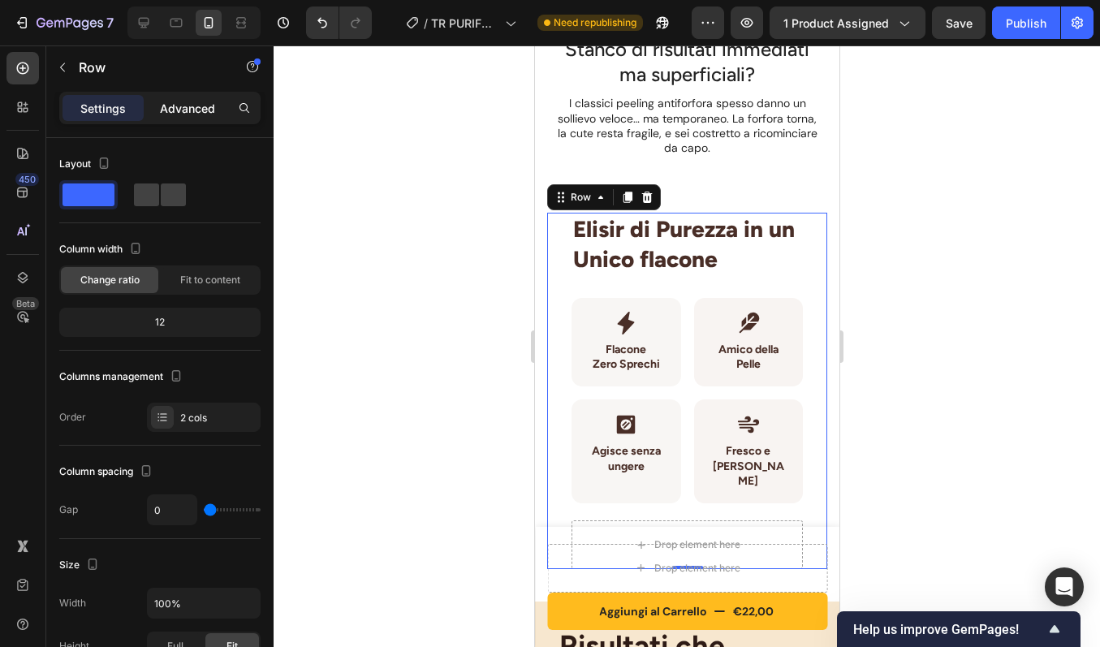
click at [177, 110] on p "Advanced" at bounding box center [187, 108] width 55 height 17
click at [66, 61] on icon "button" at bounding box center [62, 67] width 13 height 13
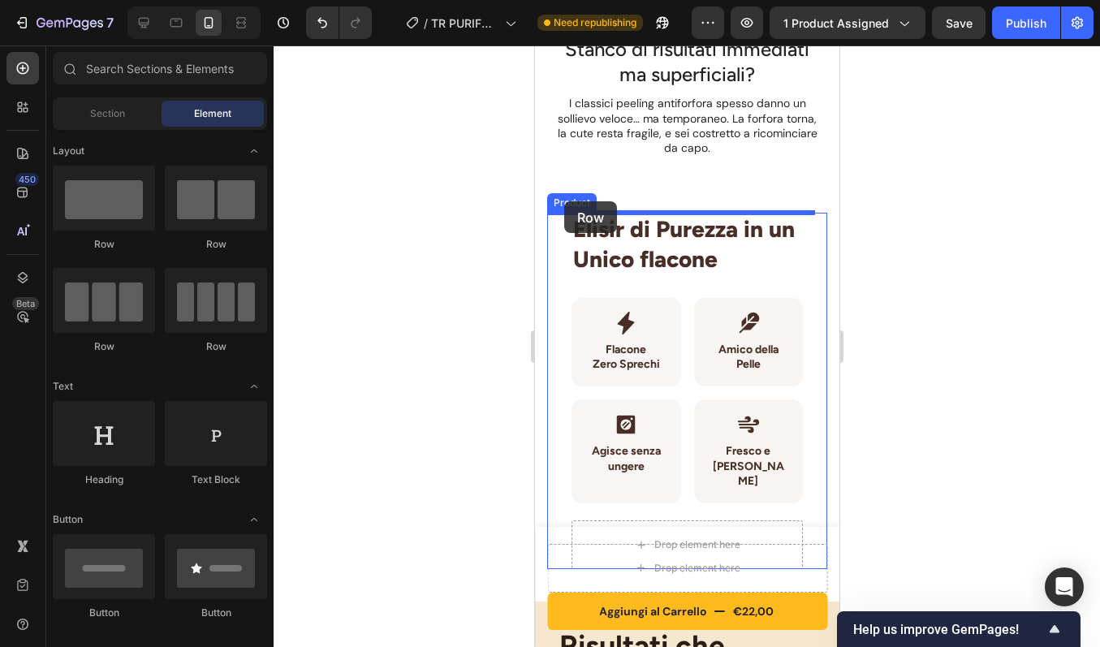
drag, startPoint x: 637, startPoint y: 256, endPoint x: 563, endPoint y: 201, distance: 91.7
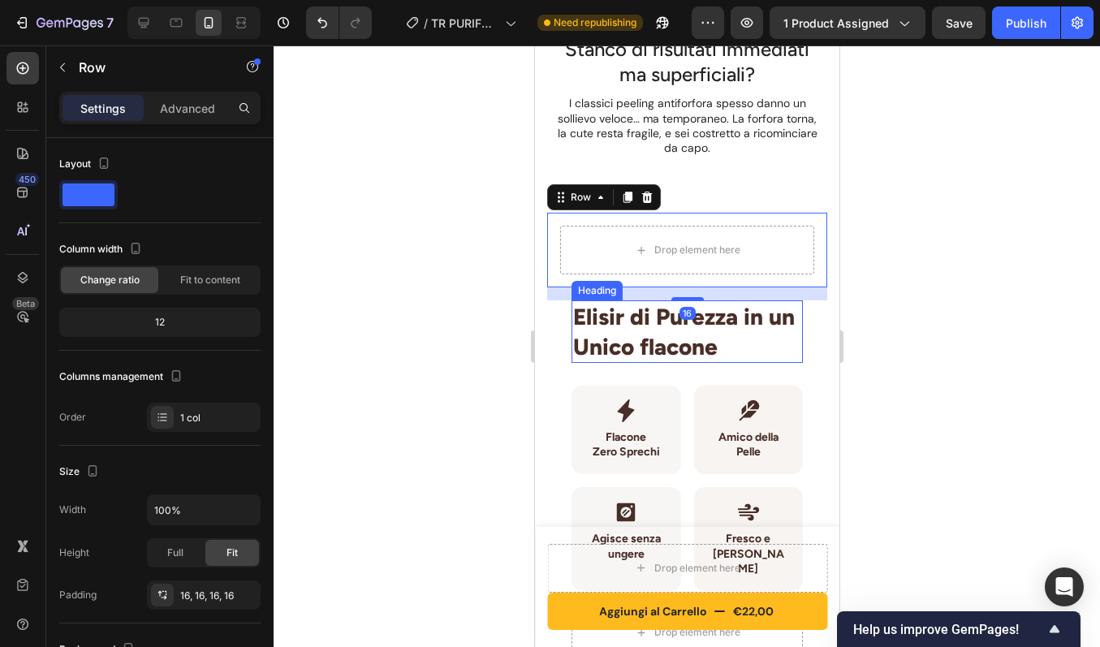
click at [618, 324] on span "Elisir di Purezza in un Unico flacone" at bounding box center [683, 331] width 222 height 57
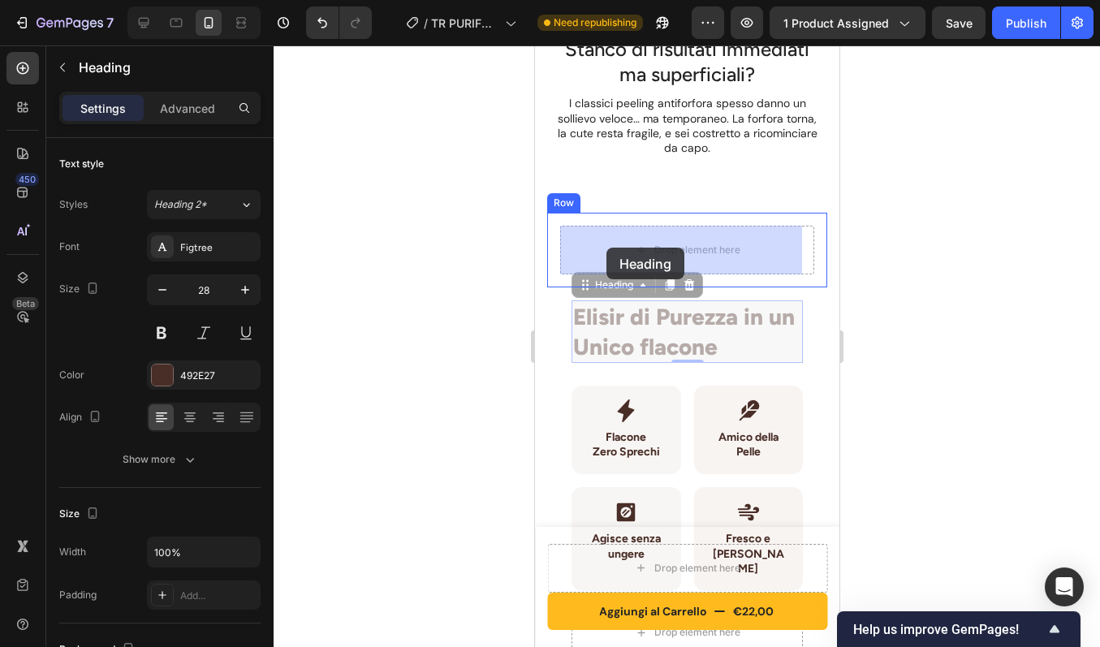
drag, startPoint x: 585, startPoint y: 289, endPoint x: 605, endPoint y: 249, distance: 44.7
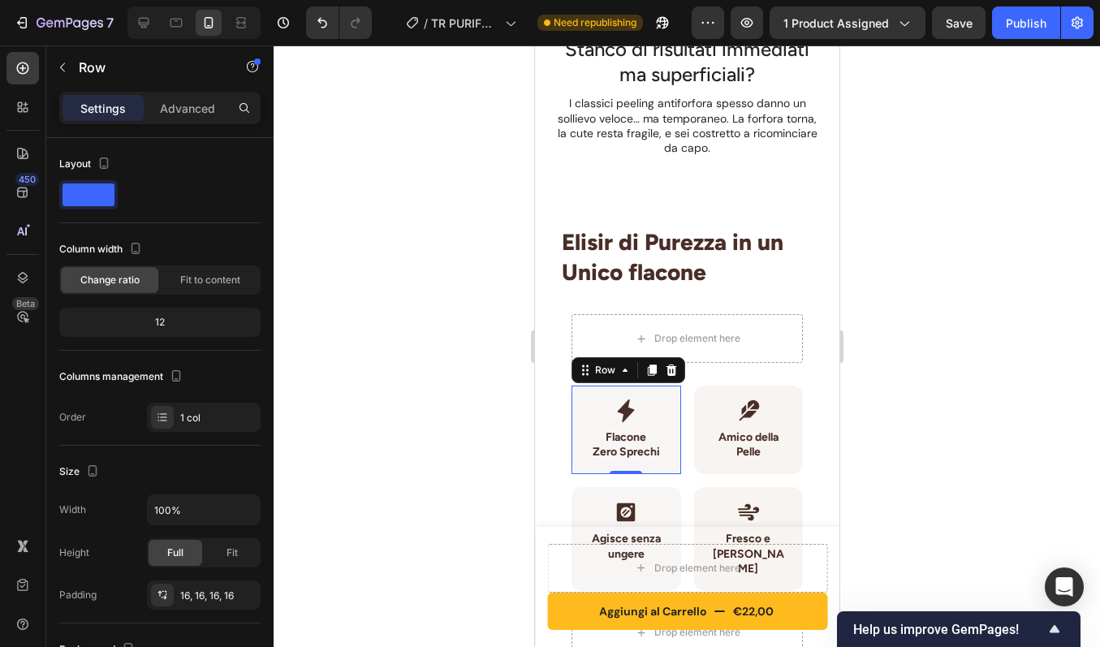
click at [575, 411] on div "Icon Flacone Zero Sprechi Heading Row Row 0" at bounding box center [626, 430] width 110 height 88
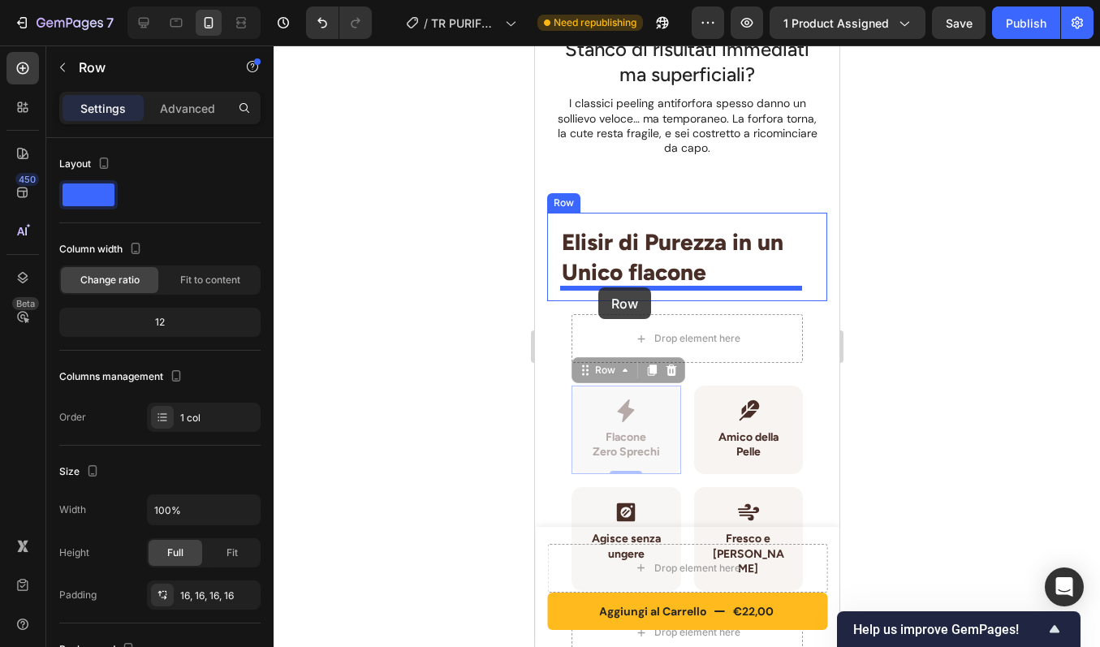
drag, startPoint x: 579, startPoint y: 373, endPoint x: 598, endPoint y: 287, distance: 87.3
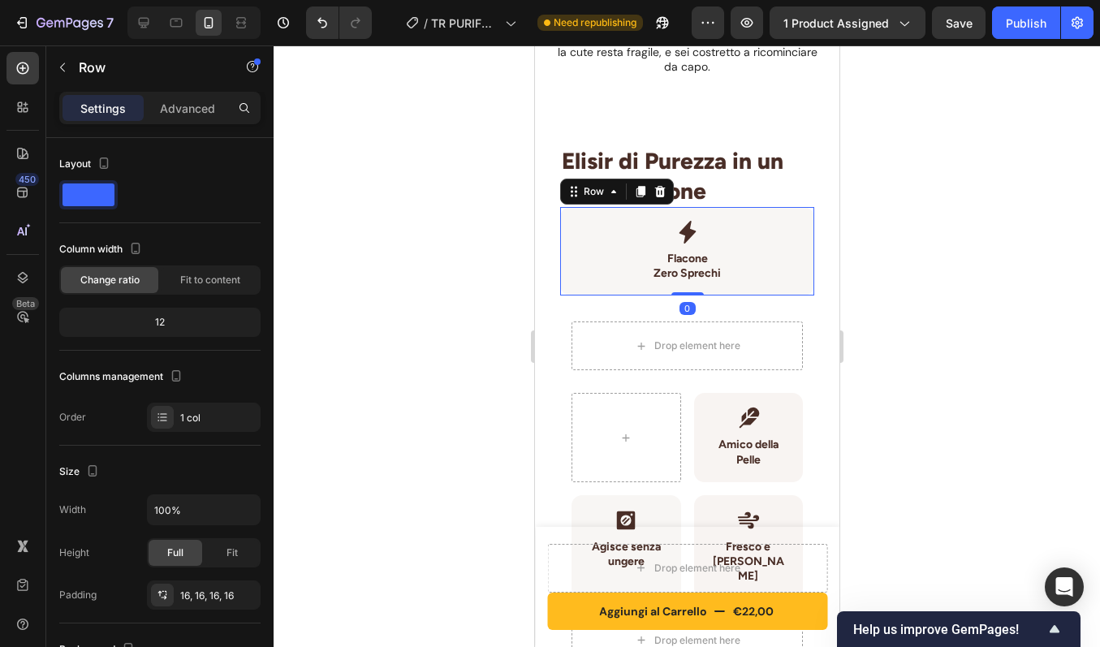
scroll to position [1866, 0]
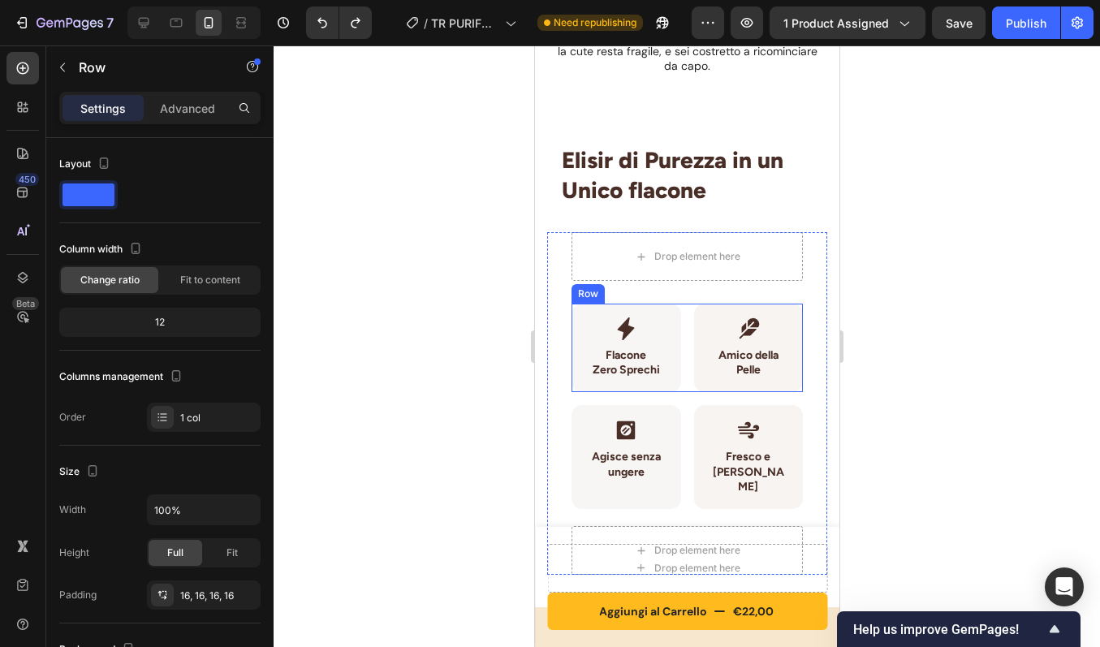
click at [681, 362] on div "Icon Flacone Zero Sprechi Heading Row Row Icon Amico della Pelle Heading Row Ro…" at bounding box center [686, 348] width 231 height 88
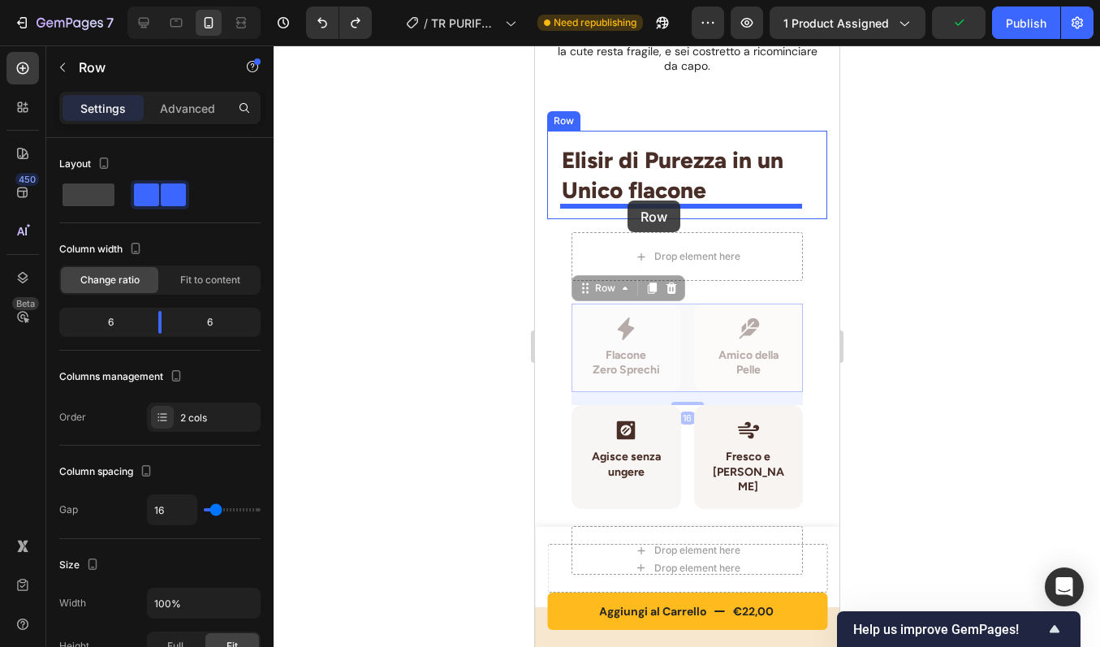
drag, startPoint x: 586, startPoint y: 291, endPoint x: 627, endPoint y: 201, distance: 99.6
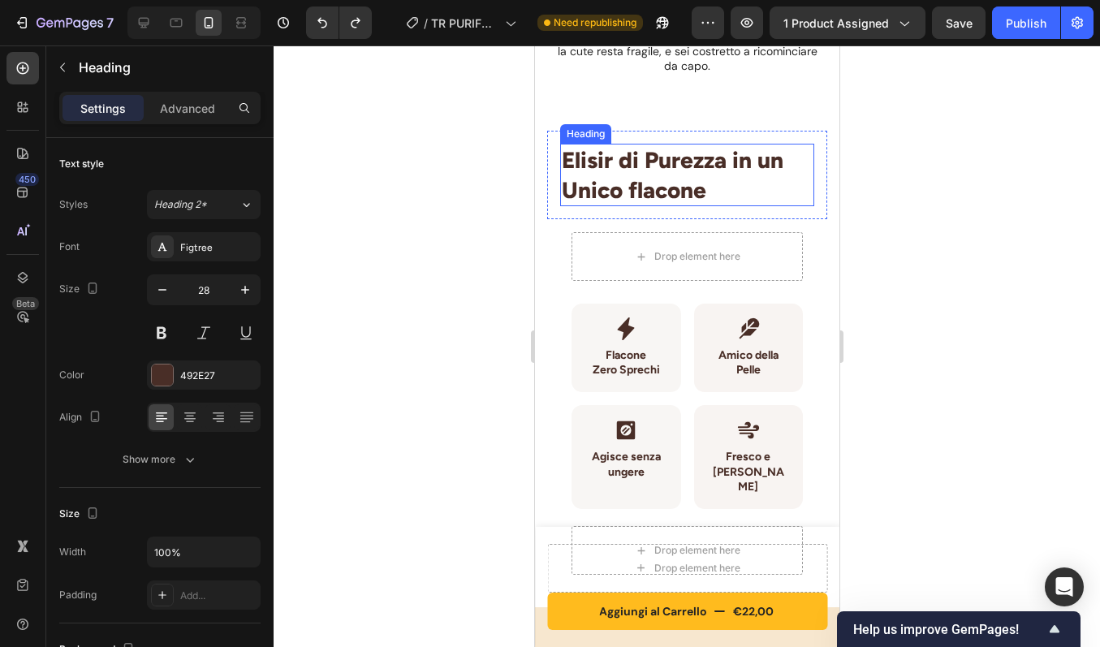
click at [665, 203] on div "Elisir di Purezza in un Unico flacone Heading" at bounding box center [686, 175] width 254 height 63
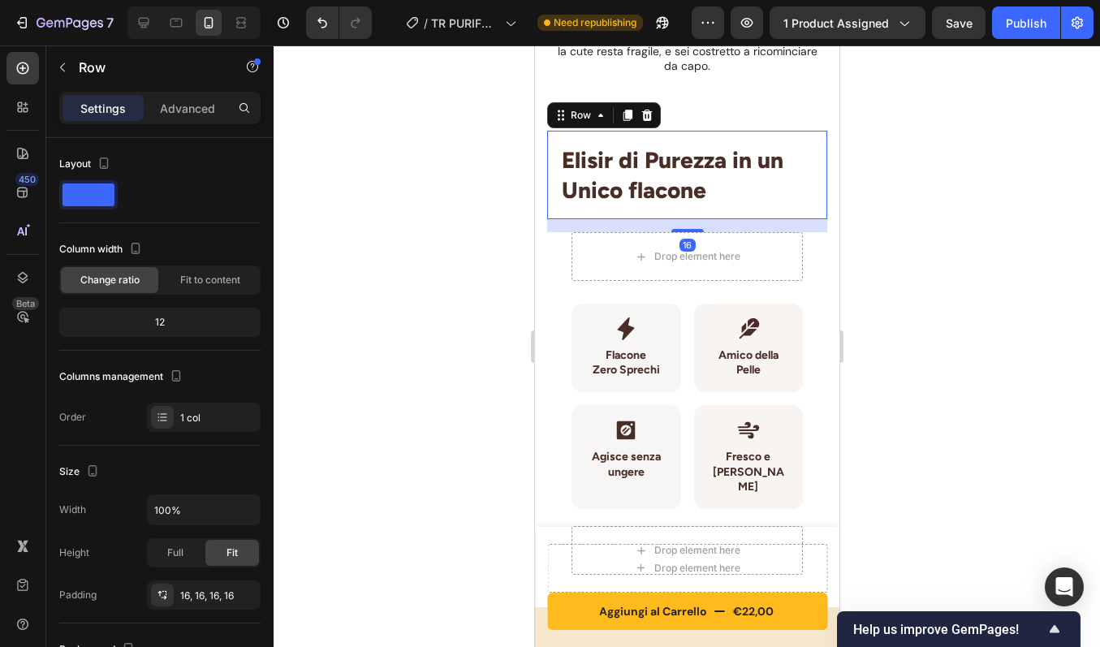
click at [687, 205] on div "Elisir di Purezza in un Unico flacone Heading Row 16" at bounding box center [686, 175] width 280 height 88
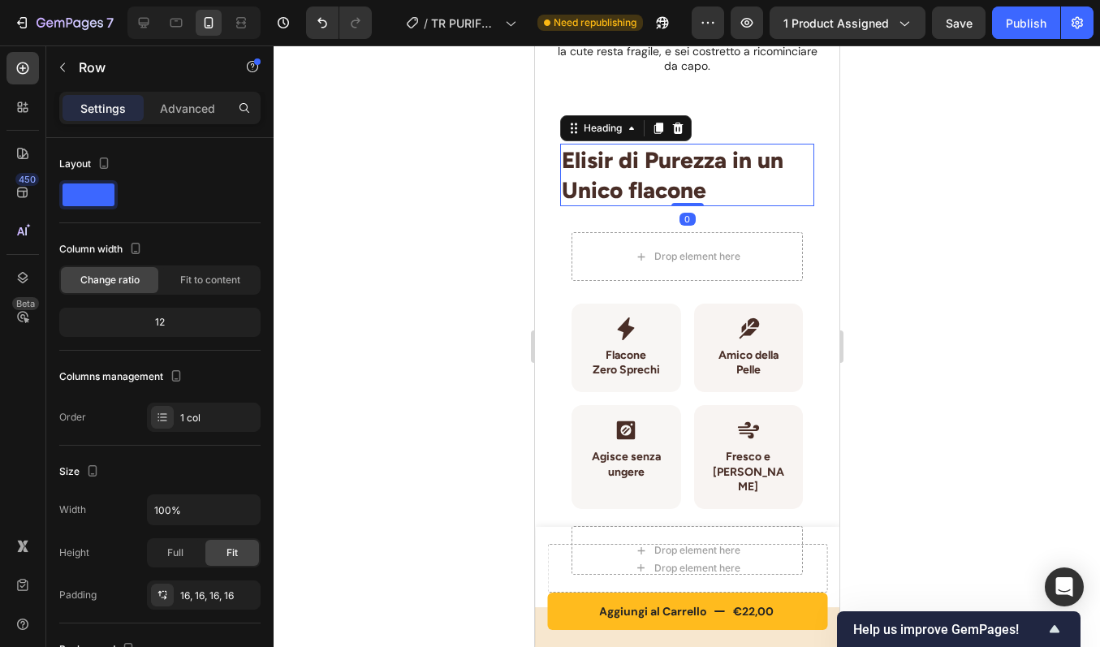
click at [687, 201] on span "Elisir di Purezza in un Unico flacone" at bounding box center [672, 174] width 222 height 57
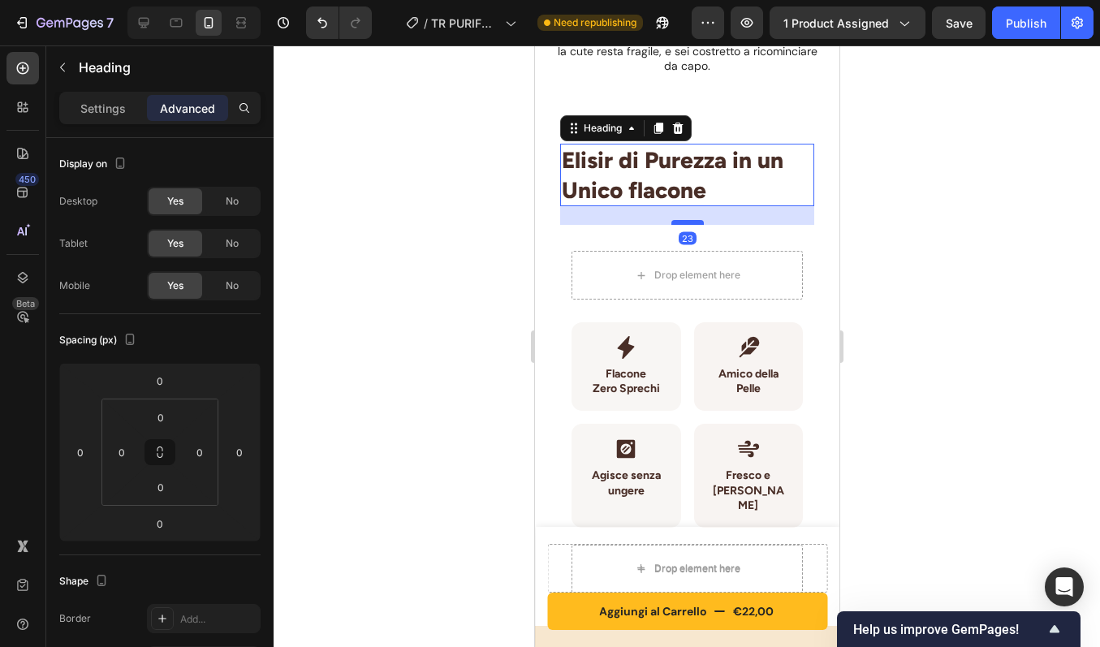
drag, startPoint x: 686, startPoint y: 203, endPoint x: 686, endPoint y: 222, distance: 18.7
click at [686, 222] on div at bounding box center [687, 222] width 32 height 5
type input "23"
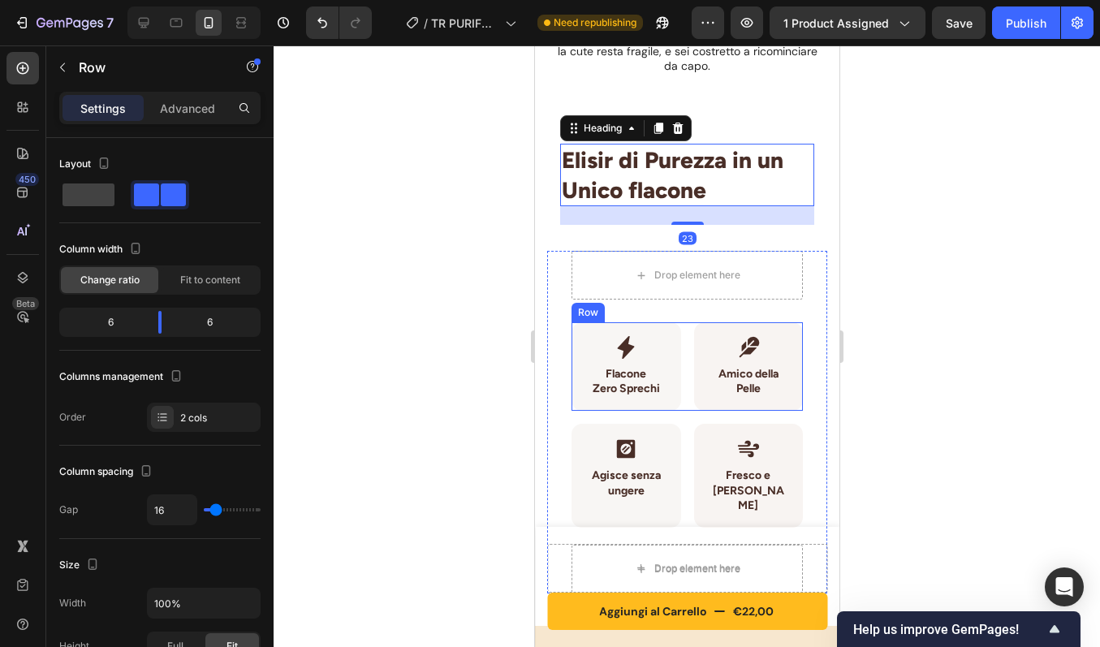
click at [685, 353] on div "Icon Flacone Zero Sprechi Heading Row Row Icon Amico della Pelle Heading Row Ro…" at bounding box center [686, 366] width 231 height 88
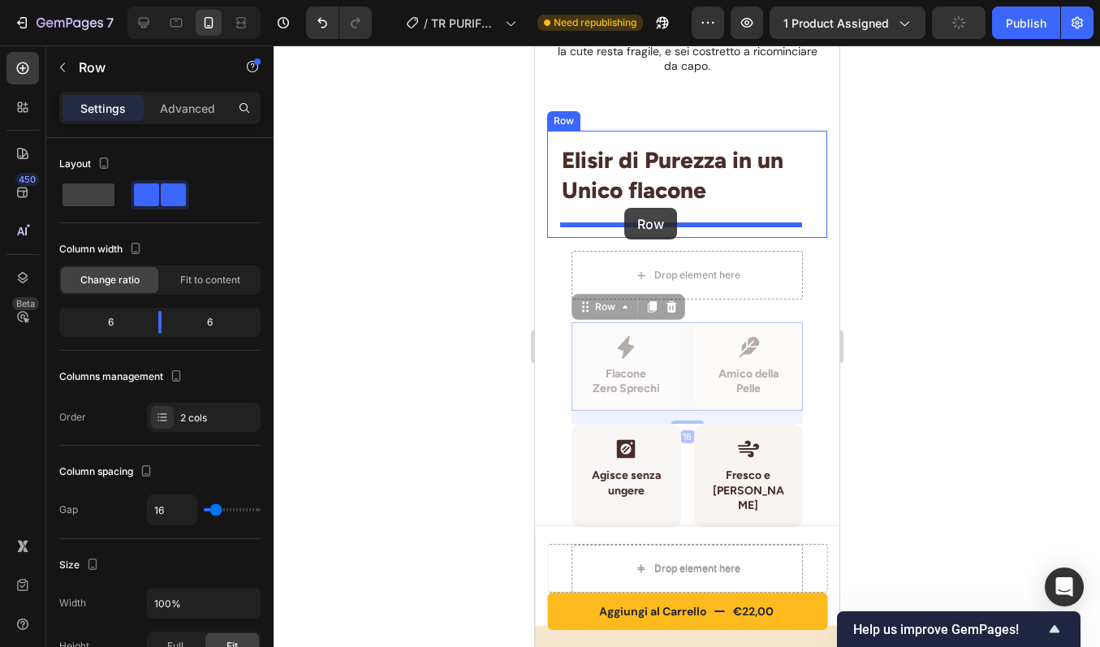
drag, startPoint x: 589, startPoint y: 310, endPoint x: 624, endPoint y: 208, distance: 107.8
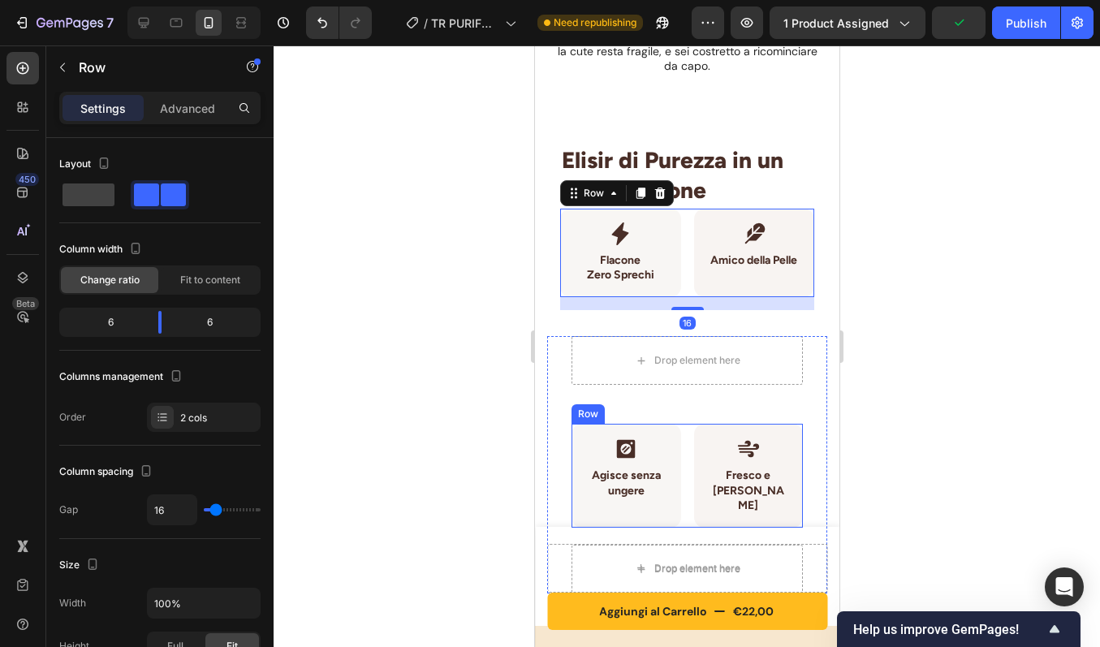
click at [675, 451] on div "Icon Agisce senza ungere Heading Row Row Icon Fresco e Piacevole Heading Row Ro…" at bounding box center [686, 476] width 231 height 104
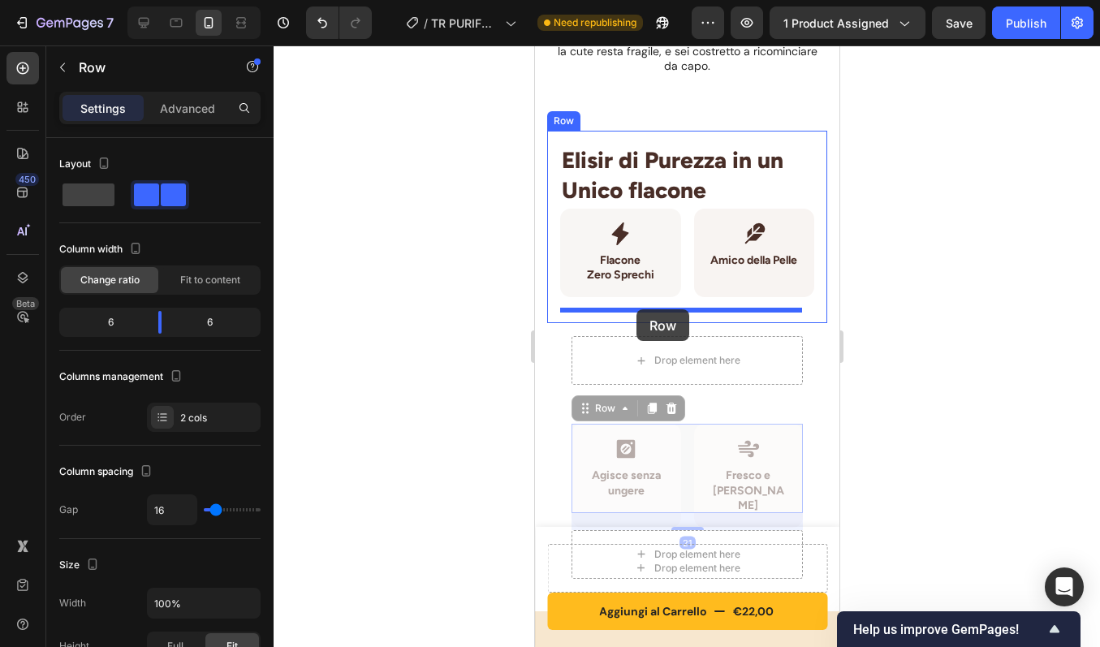
drag, startPoint x: 586, startPoint y: 416, endPoint x: 635, endPoint y: 309, distance: 117.0
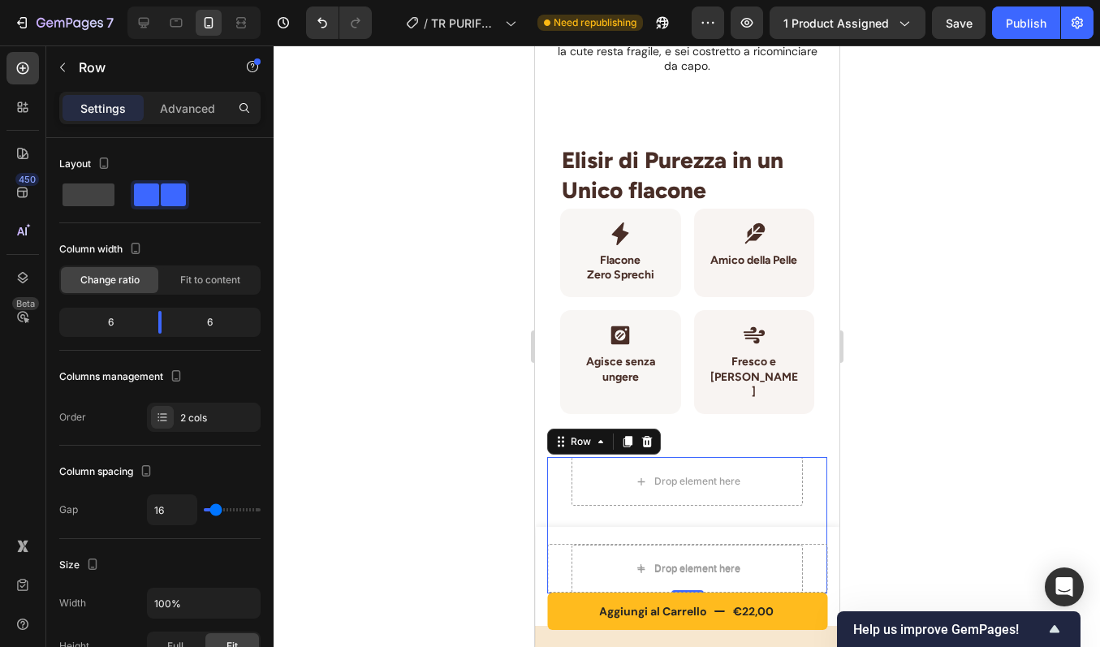
click at [730, 494] on div "Drop element here Row" at bounding box center [686, 501] width 231 height 88
click at [645, 436] on icon at bounding box center [646, 441] width 11 height 11
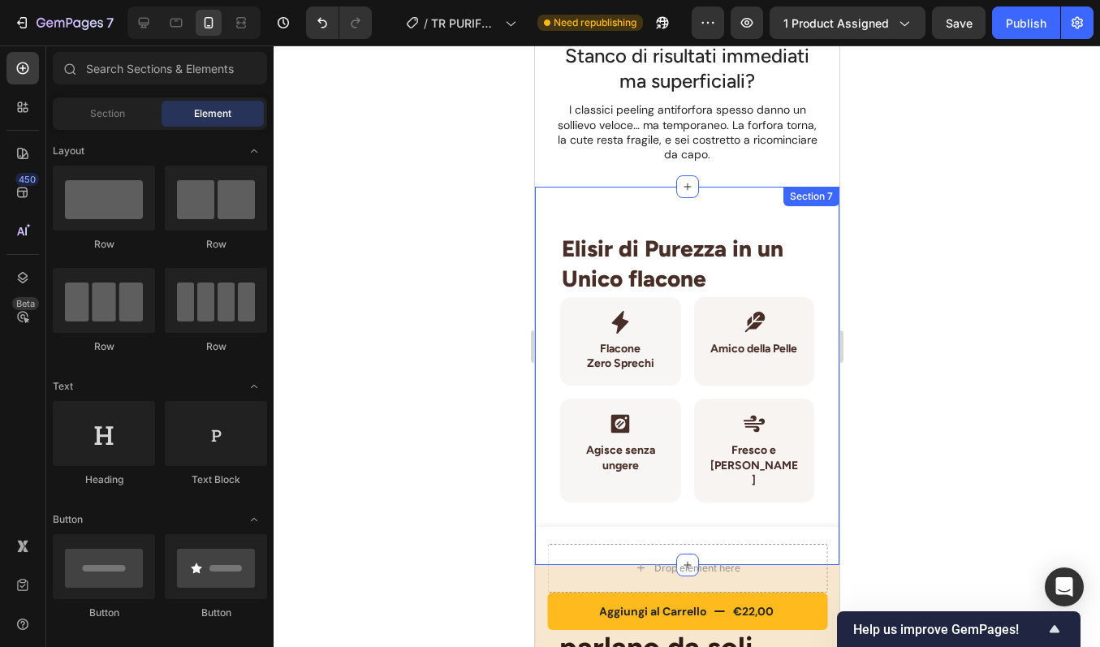
scroll to position [1788, 0]
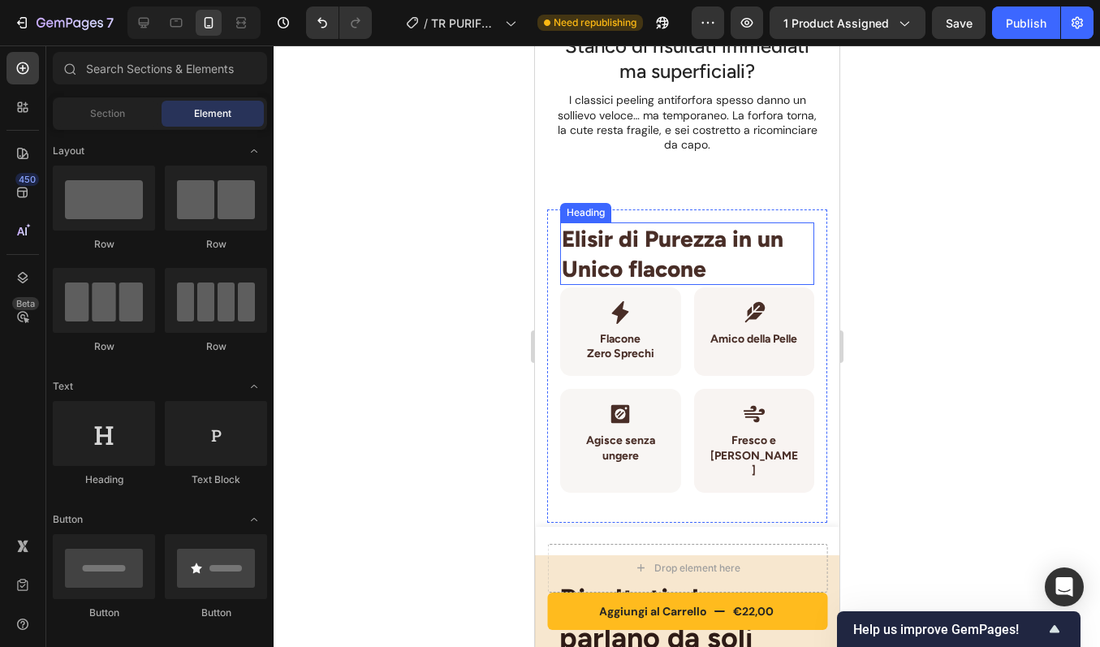
click at [696, 261] on span "Elisir di Purezza in un Unico flacone" at bounding box center [672, 253] width 222 height 57
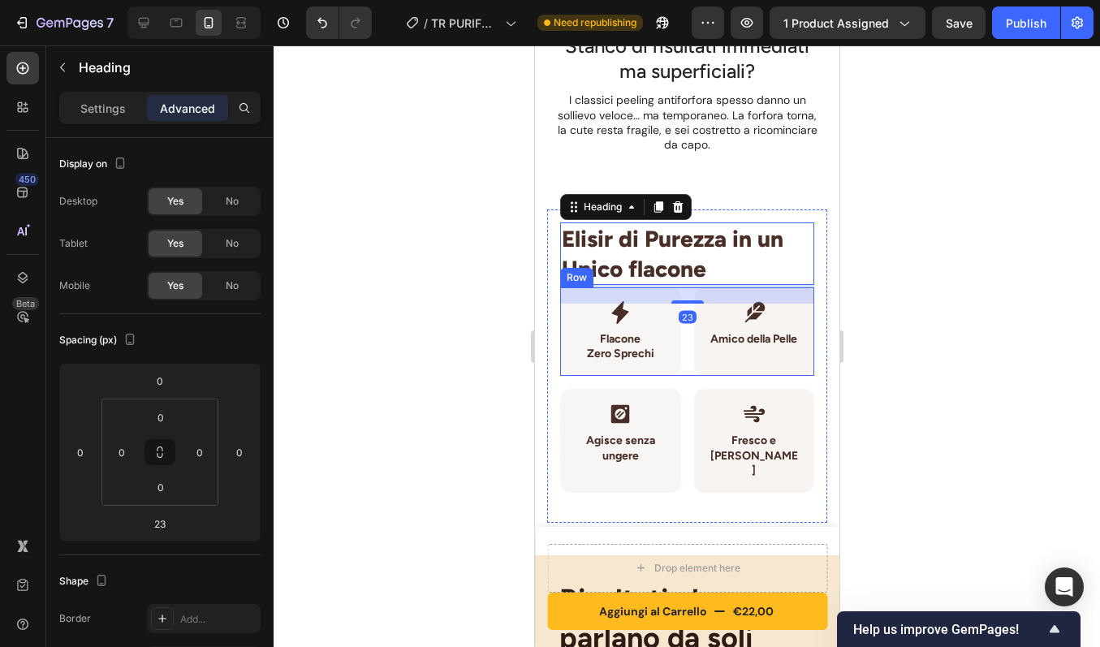
click at [684, 355] on div "Icon Flacone Zero Sprechi Heading Row Row Icon Amico della Pelle Heading Row Ro…" at bounding box center [686, 331] width 254 height 88
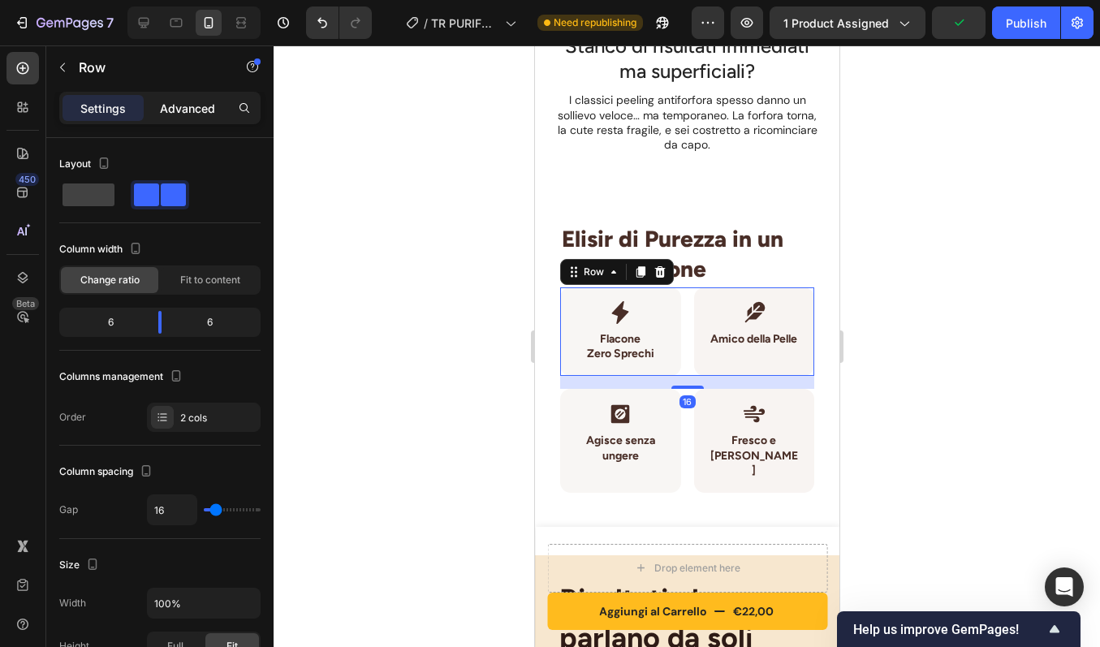
click at [210, 110] on p "Advanced" at bounding box center [187, 108] width 55 height 17
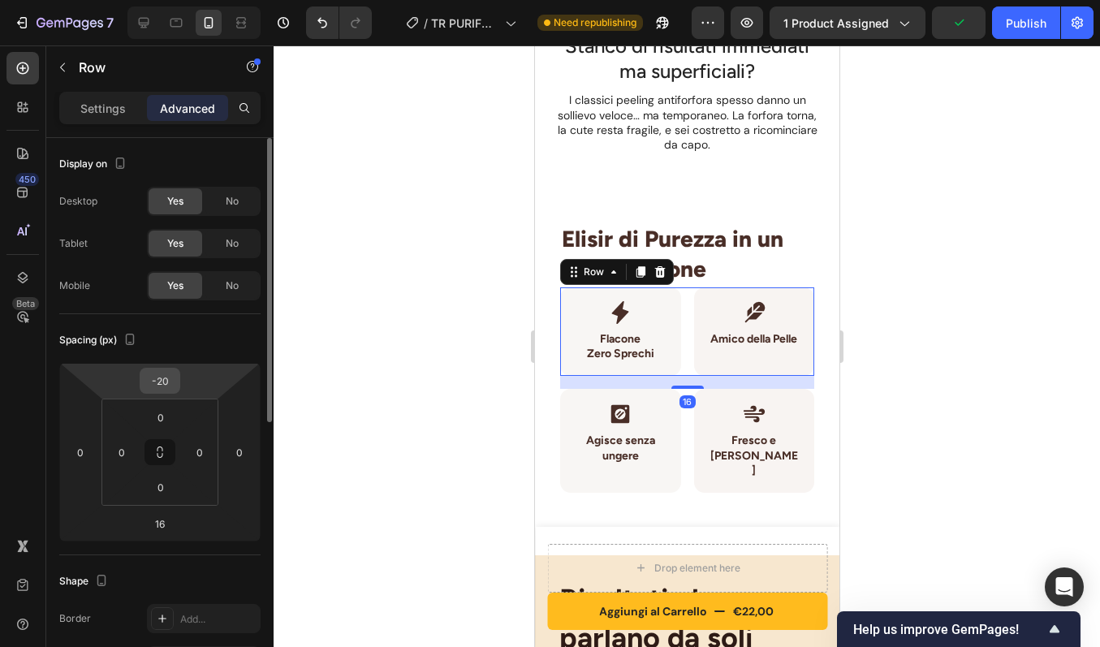
click at [157, 383] on input "-20" at bounding box center [160, 381] width 32 height 24
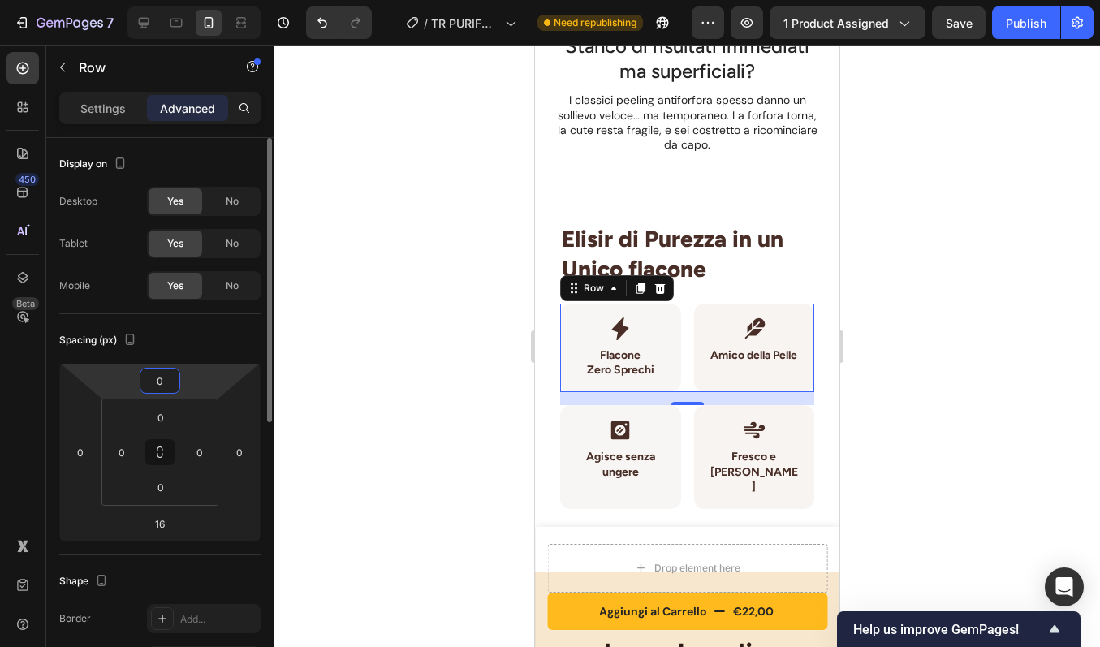
type input "0"
click at [194, 330] on div "Spacing (px)" at bounding box center [159, 340] width 201 height 26
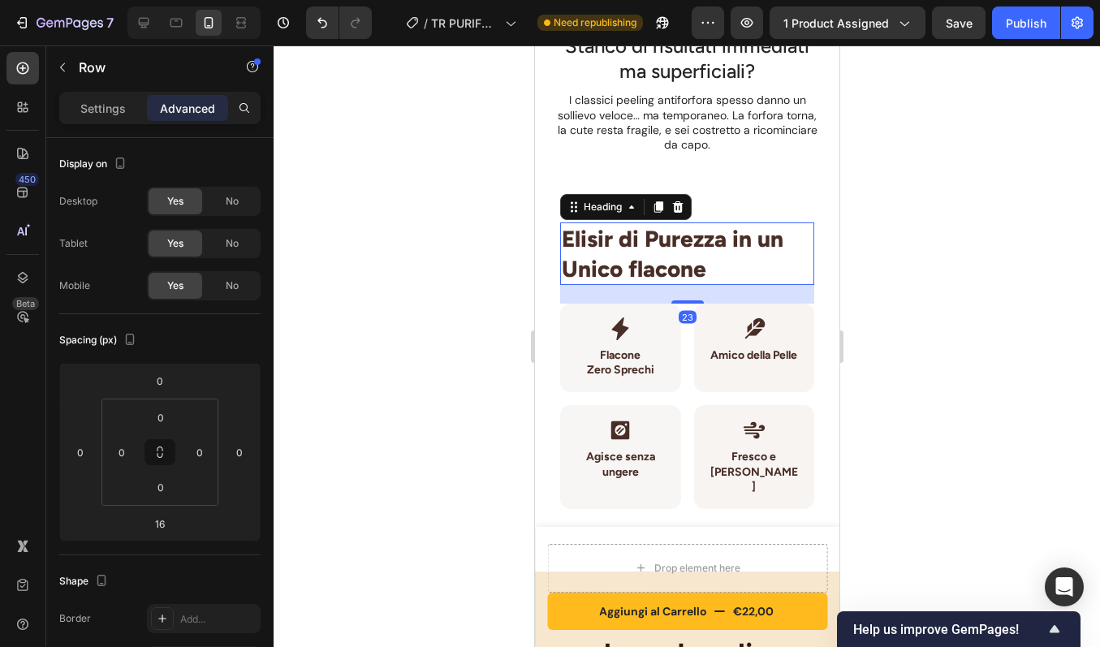
click at [673, 248] on span "Elisir di Purezza in un Unico flacone" at bounding box center [672, 253] width 222 height 57
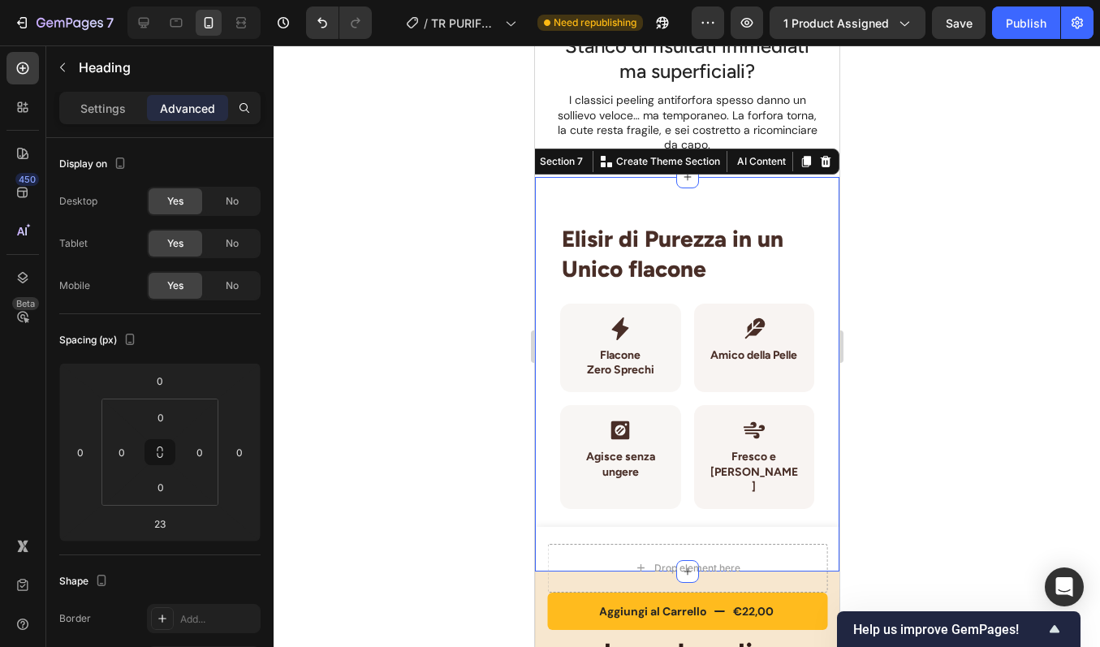
click at [780, 191] on div "Elisir di Purezza in un Unico flacone Heading Icon Flacone Zero Sprechi Heading…" at bounding box center [686, 374] width 304 height 395
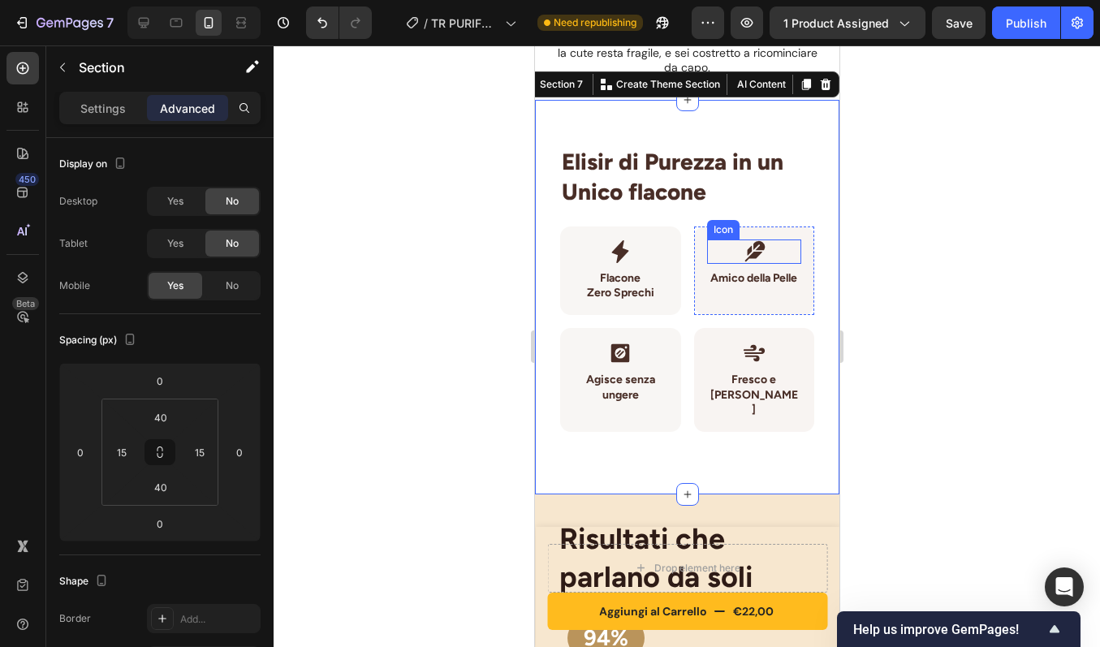
scroll to position [1868, 0]
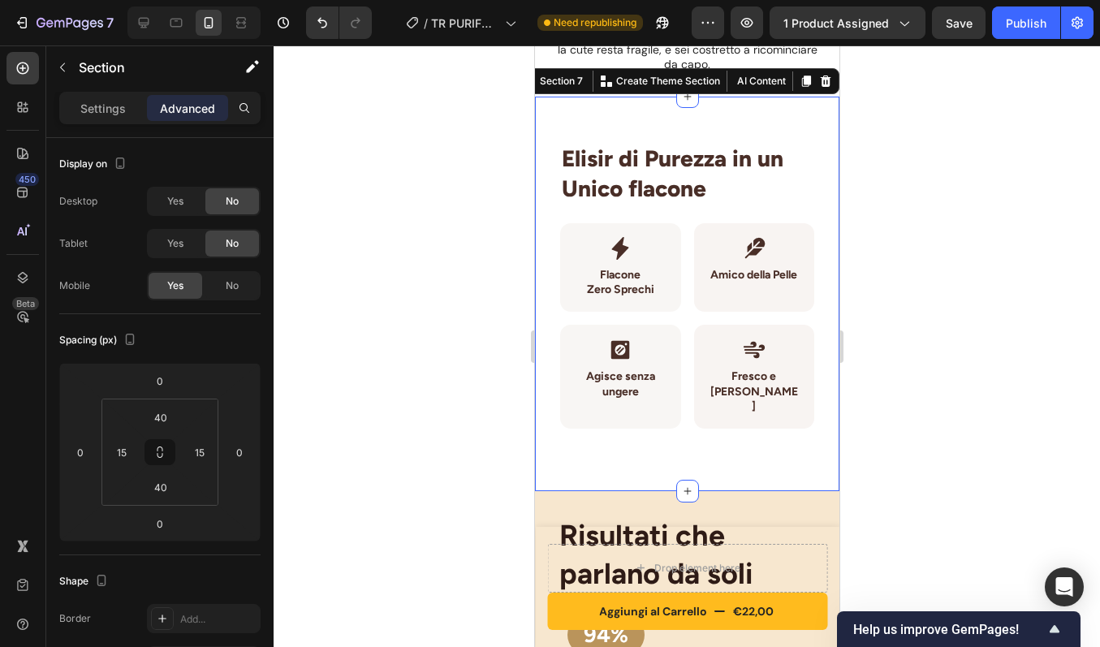
click at [751, 453] on div "Elisir di Purezza in un Unico flacone Heading Icon Flacone Zero Sprechi Heading…" at bounding box center [686, 294] width 304 height 395
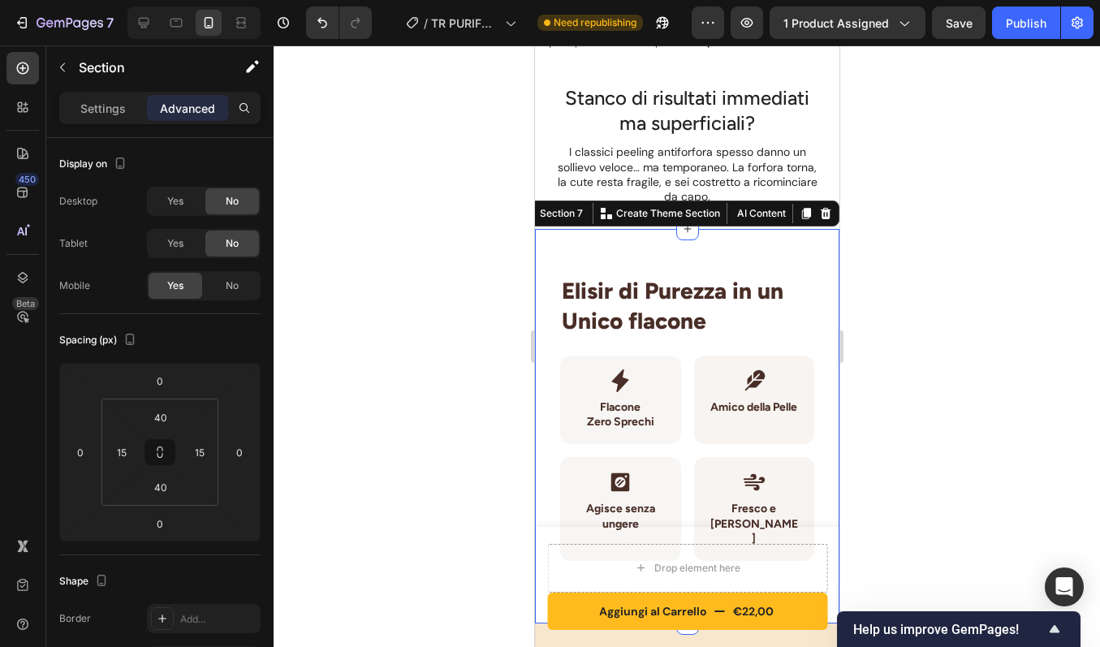
scroll to position [1729, 0]
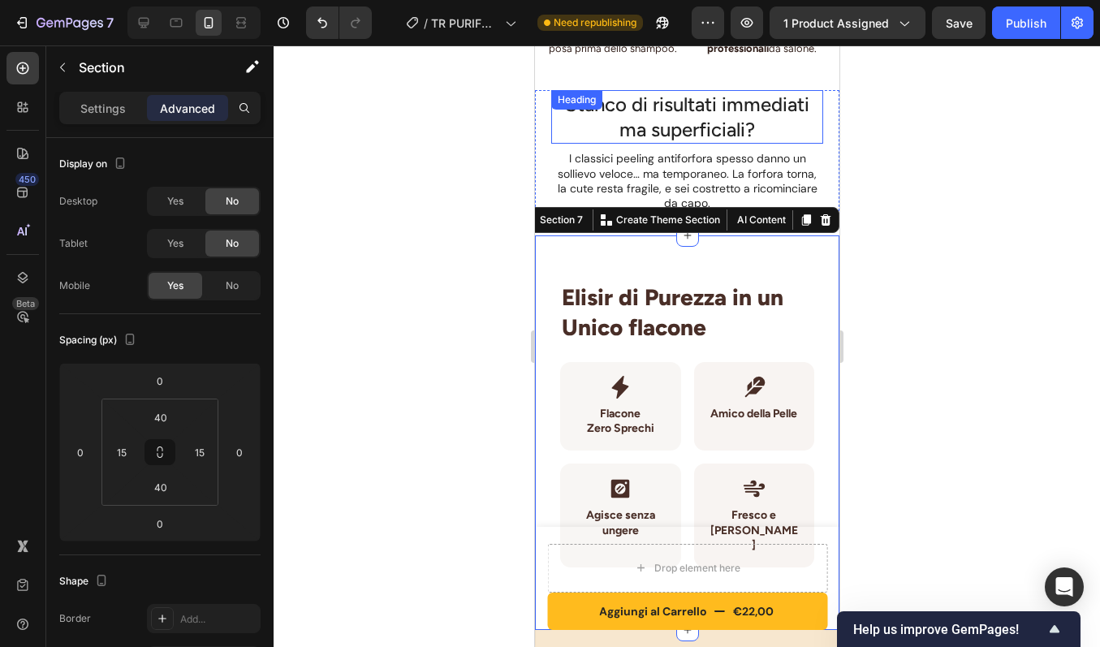
click at [761, 126] on h2 "Stanco di risultati immediati ma superficiali?" at bounding box center [686, 117] width 272 height 54
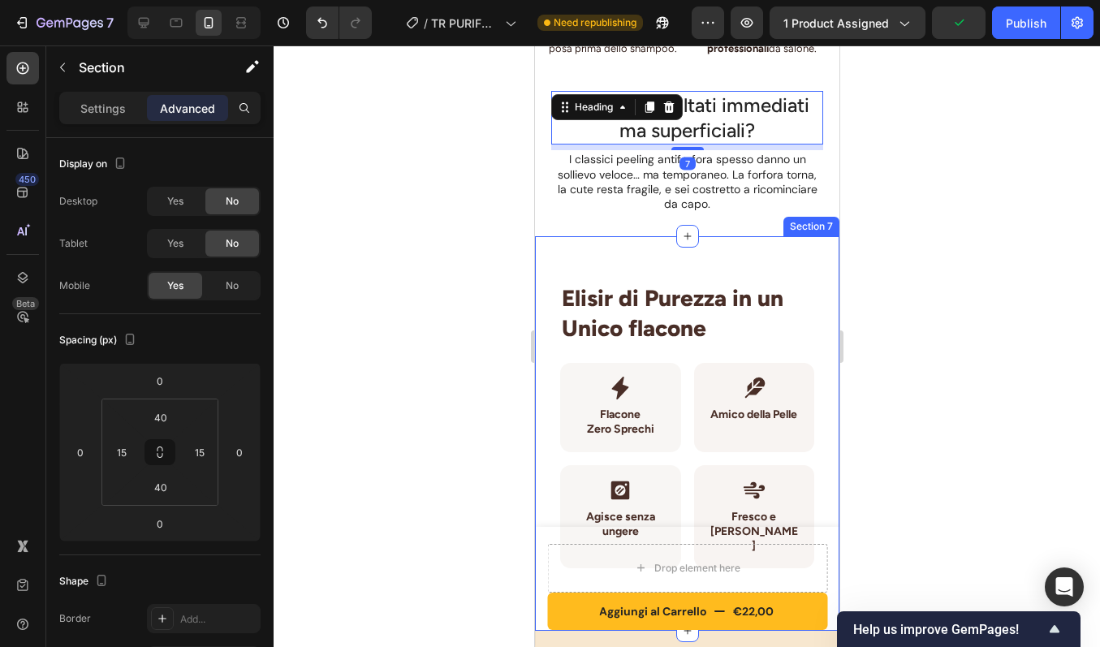
click at [715, 253] on div "Elisir di Purezza in un Unico flacone Heading Icon Flacone Zero Sprechi Heading…" at bounding box center [686, 433] width 304 height 395
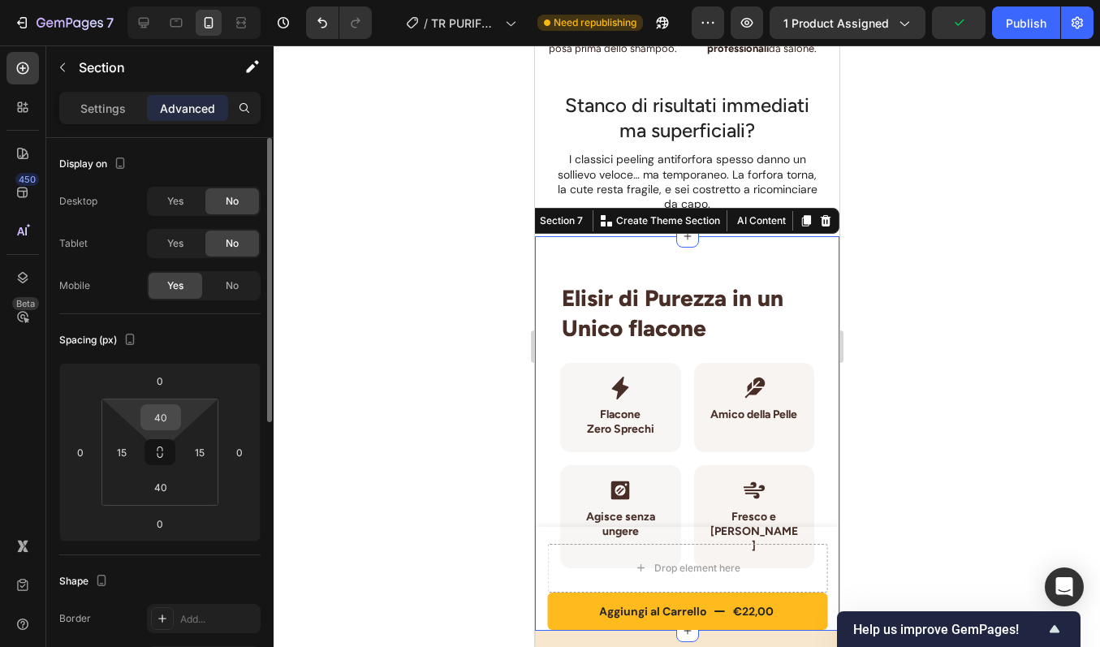
click at [169, 426] on input "40" at bounding box center [161, 417] width 32 height 24
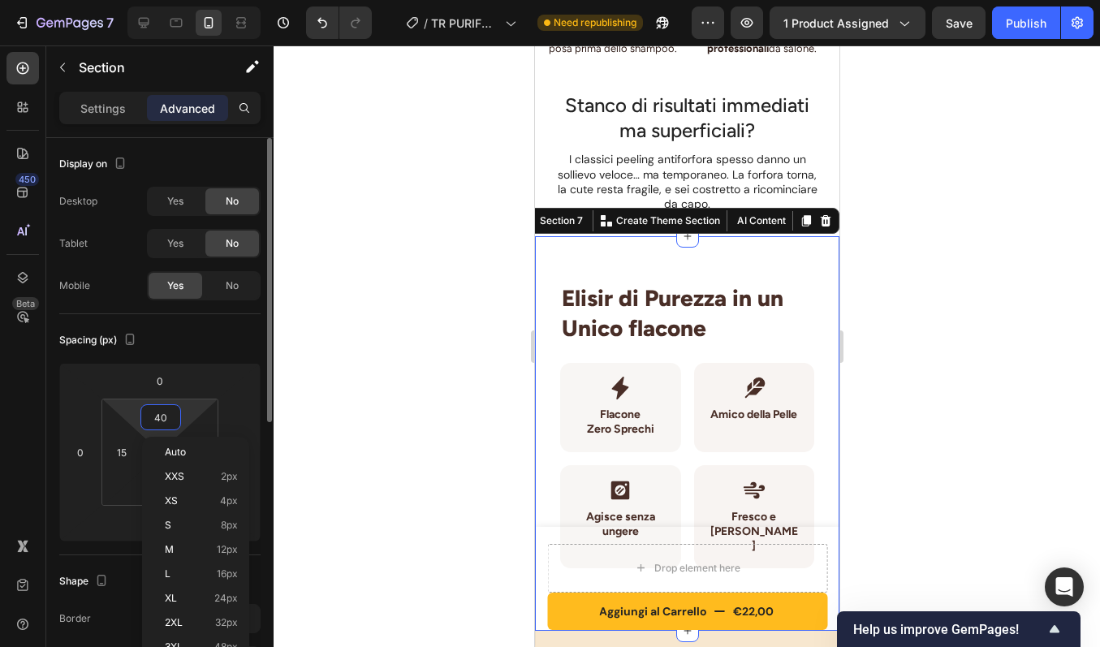
type input "0"
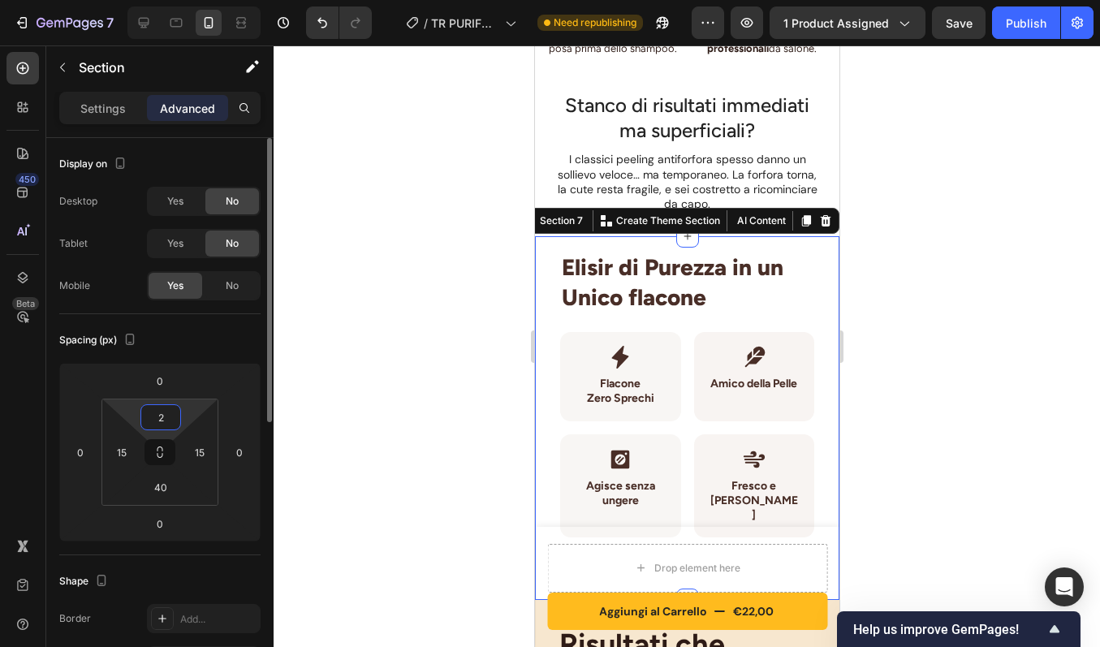
type input "20"
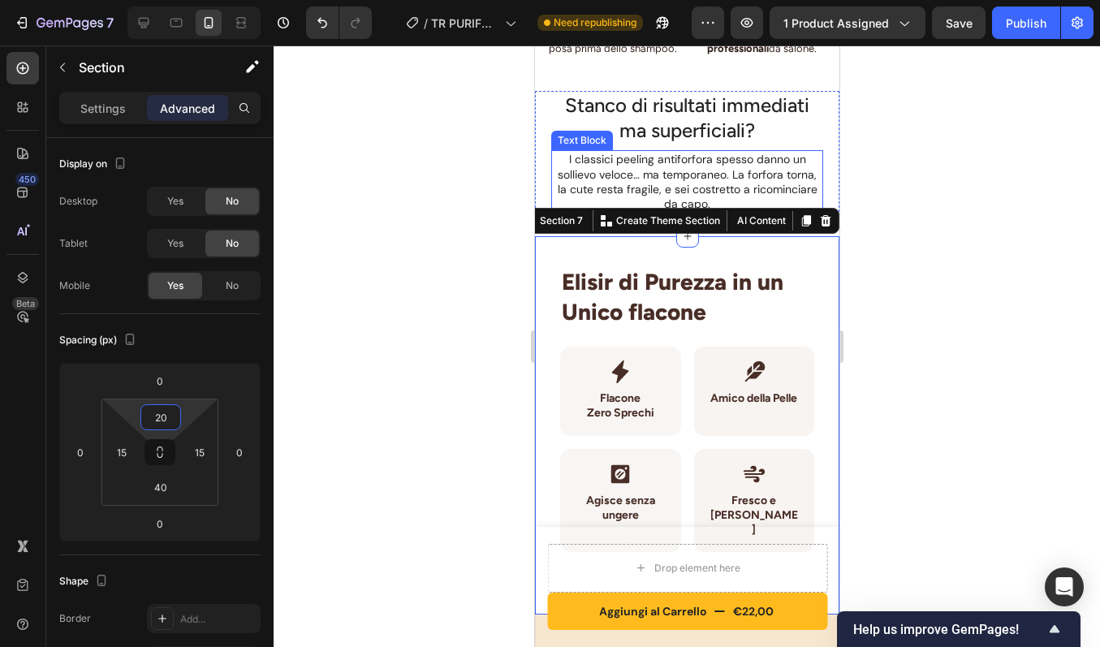
click at [669, 157] on p "I classici peeling antiforfora spesso danno un sollievo veloce… ma temporaneo. …" at bounding box center [686, 181] width 269 height 59
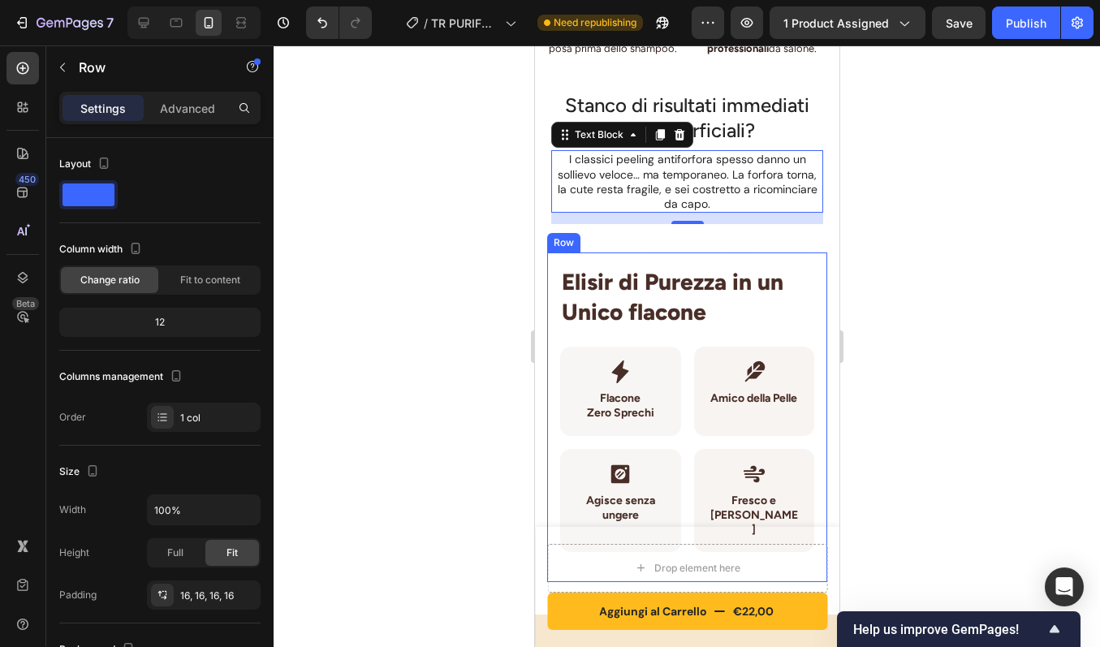
click at [696, 253] on div "Elisir di Purezza in un Unico flacone Heading Icon Flacone Zero Sprechi Heading…" at bounding box center [686, 417] width 280 height 330
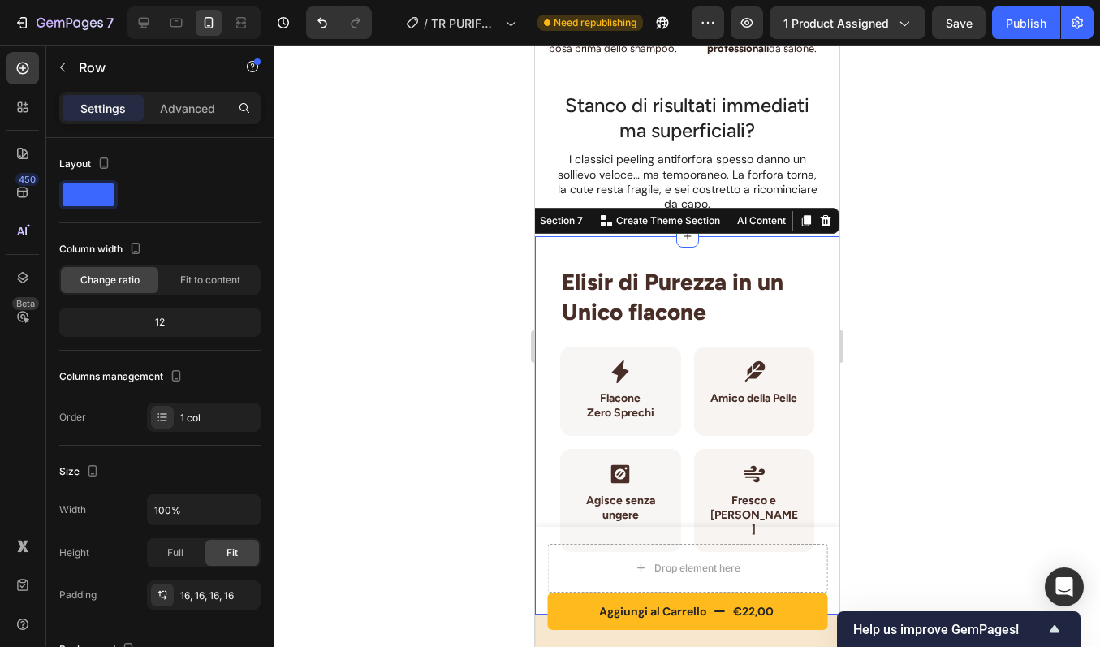
click at [721, 239] on div "Elisir di Purezza in un Unico flacone Heading Icon Flacone Zero Sprechi Heading…" at bounding box center [686, 425] width 304 height 378
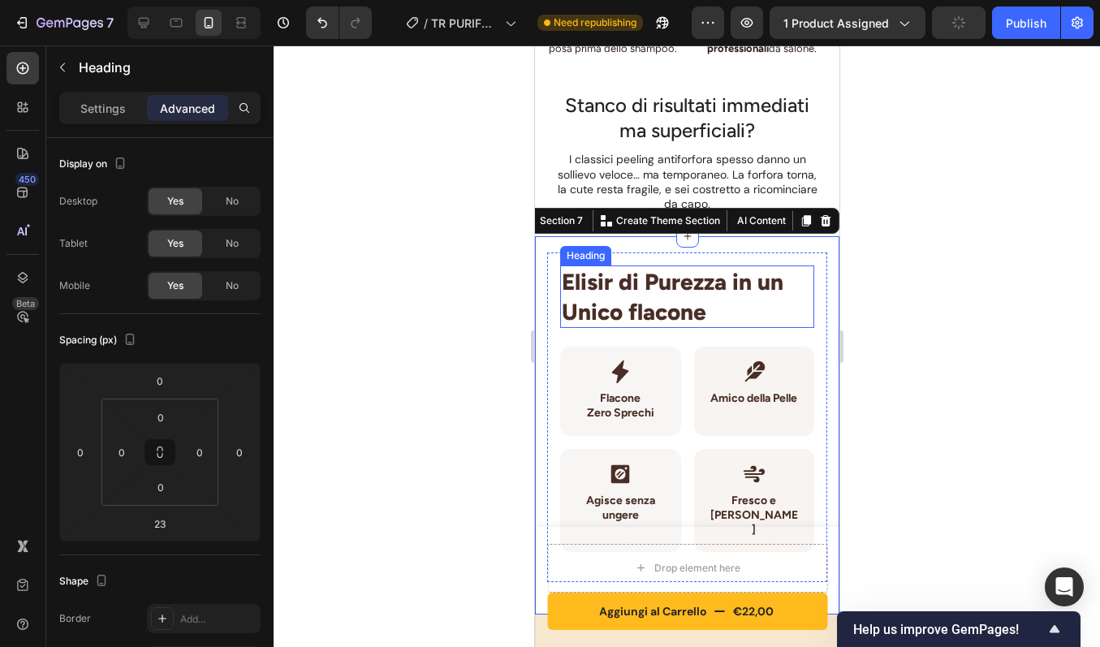
click at [621, 274] on span "Elisir di Purezza in un Unico flacone" at bounding box center [672, 296] width 222 height 57
click at [759, 248] on div "Elisir di Purezza in un Unico flacone Heading Icon Flacone Zero Sprechi Heading…" at bounding box center [686, 425] width 304 height 378
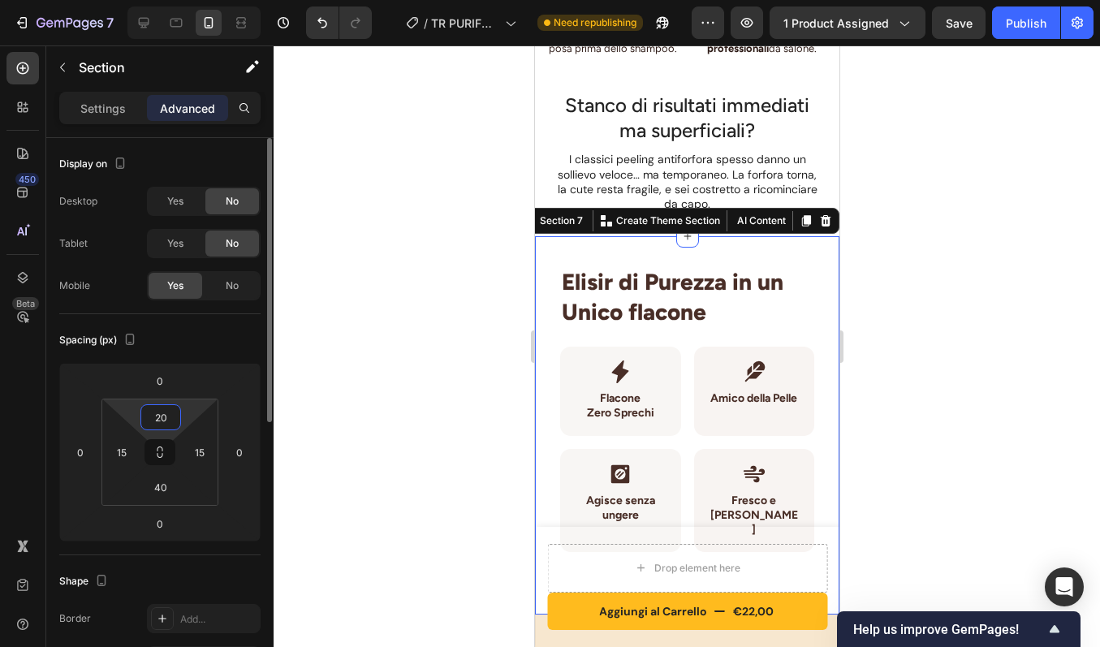
click at [173, 422] on input "20" at bounding box center [161, 417] width 32 height 24
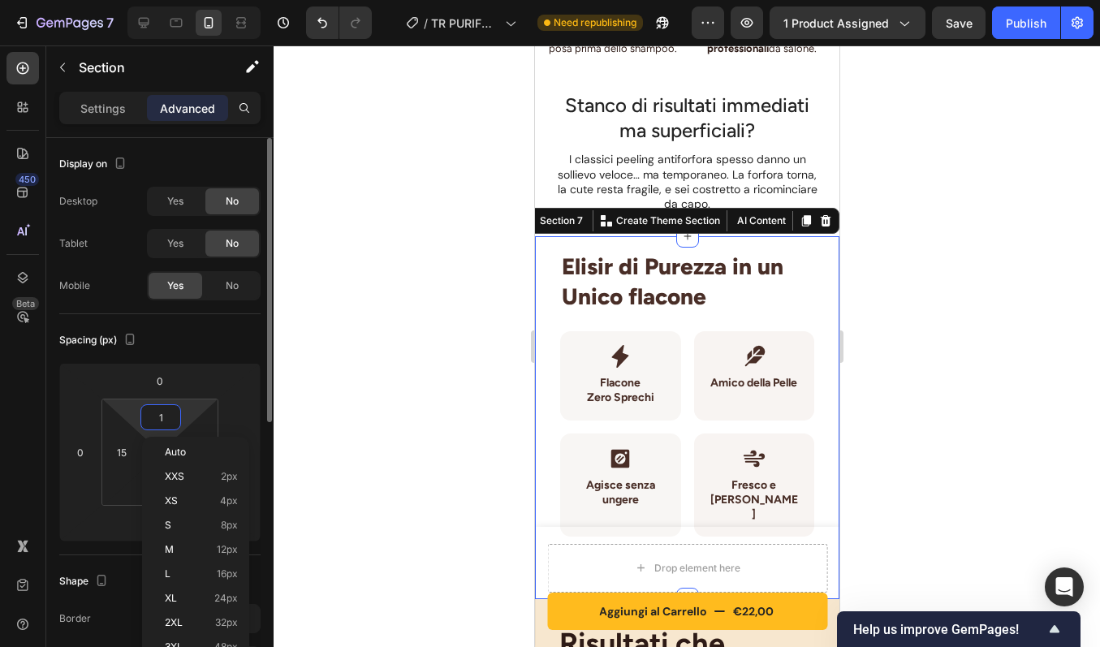
type input "10"
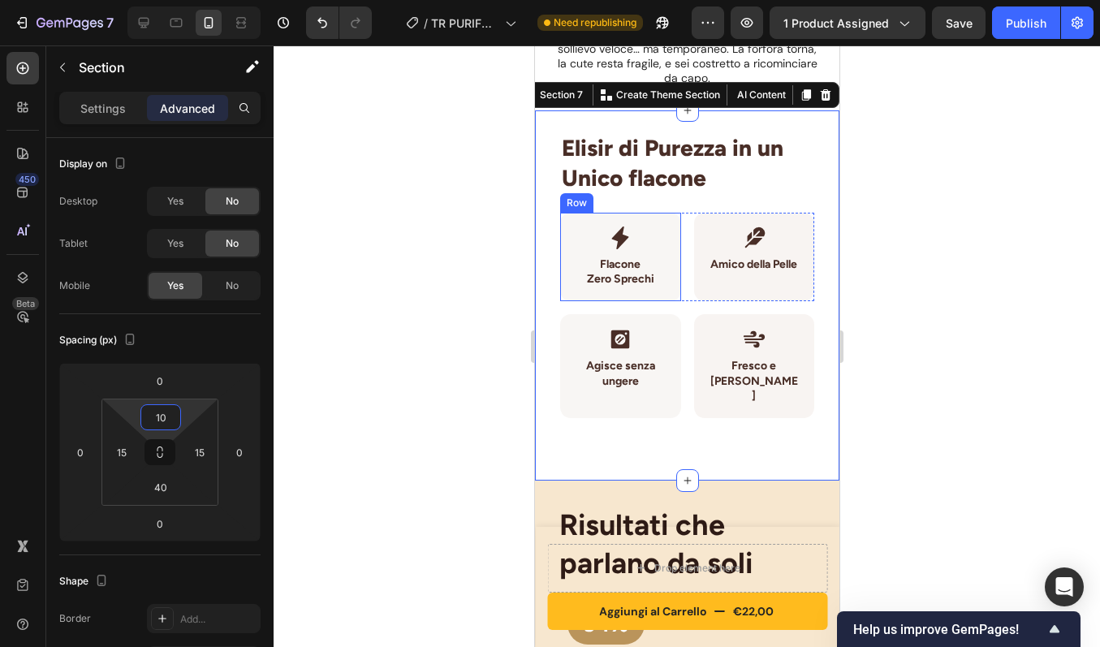
scroll to position [1857, 0]
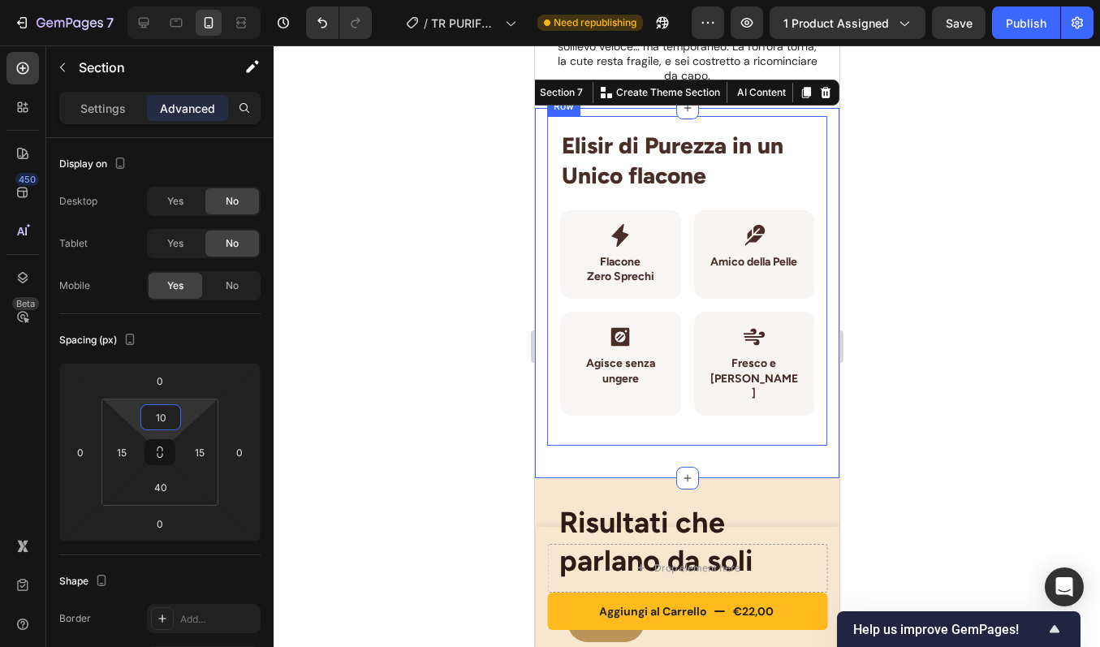
click at [665, 428] on div "Elisir di Purezza in un Unico flacone Heading Icon Flacone Zero Sprechi Heading…" at bounding box center [686, 281] width 280 height 330
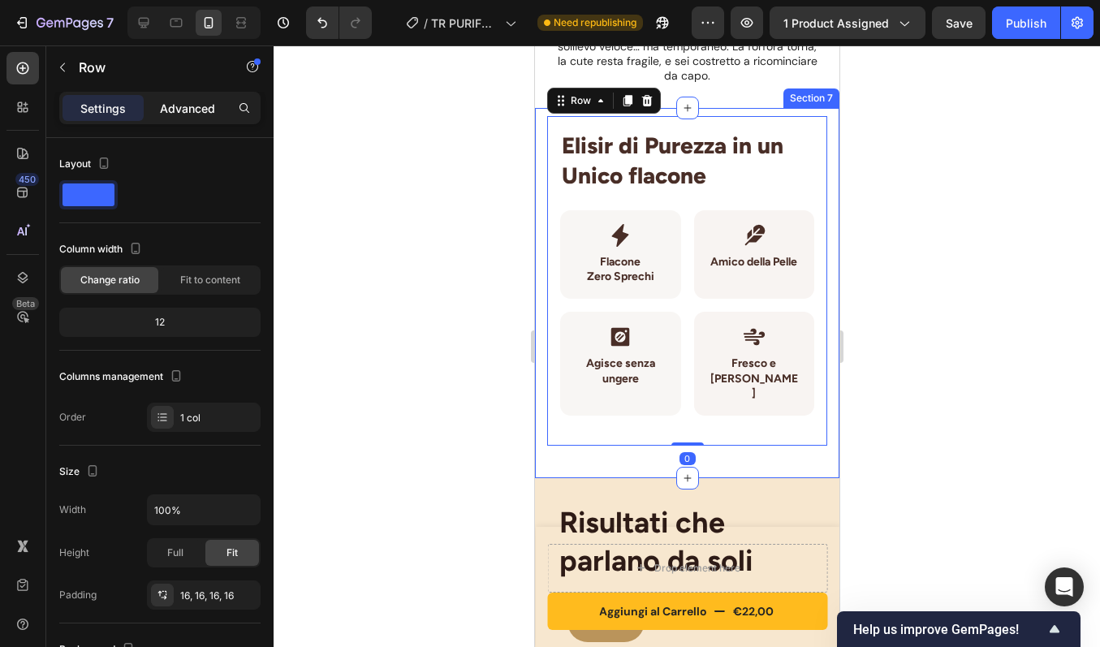
click at [170, 100] on p "Advanced" at bounding box center [187, 108] width 55 height 17
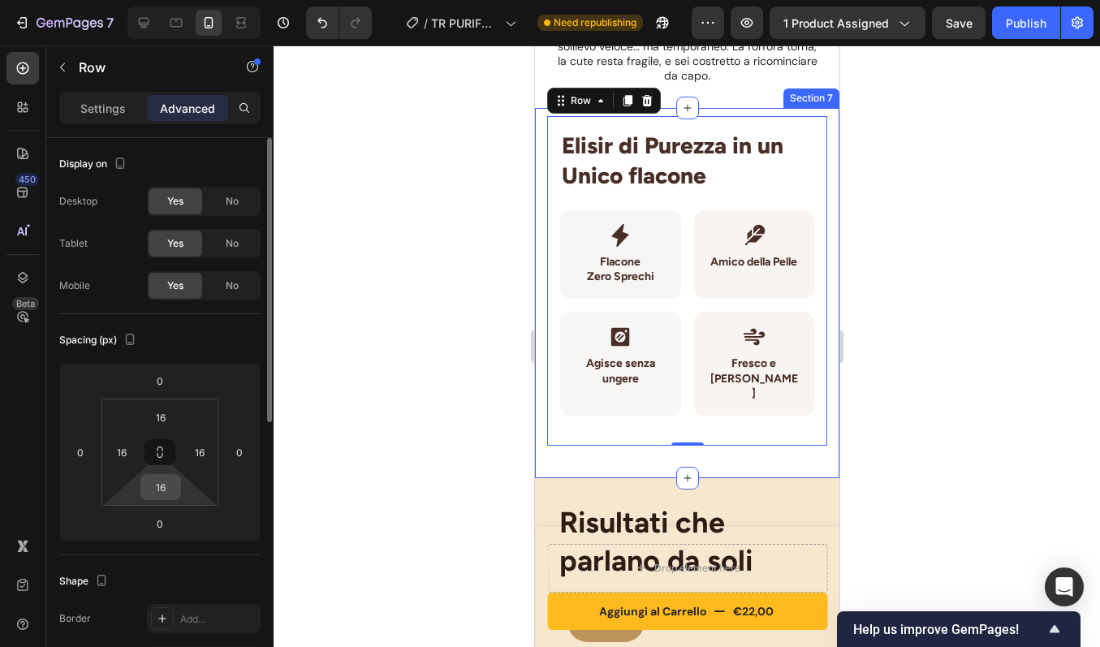
click at [161, 494] on input "16" at bounding box center [161, 487] width 32 height 24
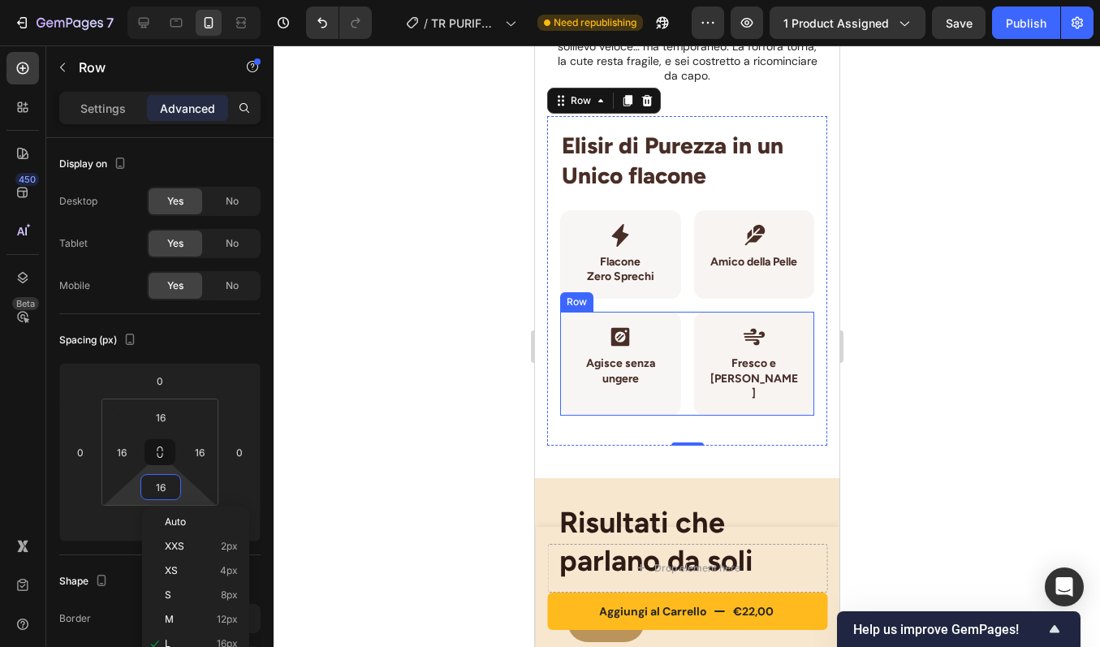
click at [674, 394] on div "Icon Agisce senza ungere Heading Row Row Icon Fresco e Piacevole Heading Row Ro…" at bounding box center [686, 364] width 254 height 104
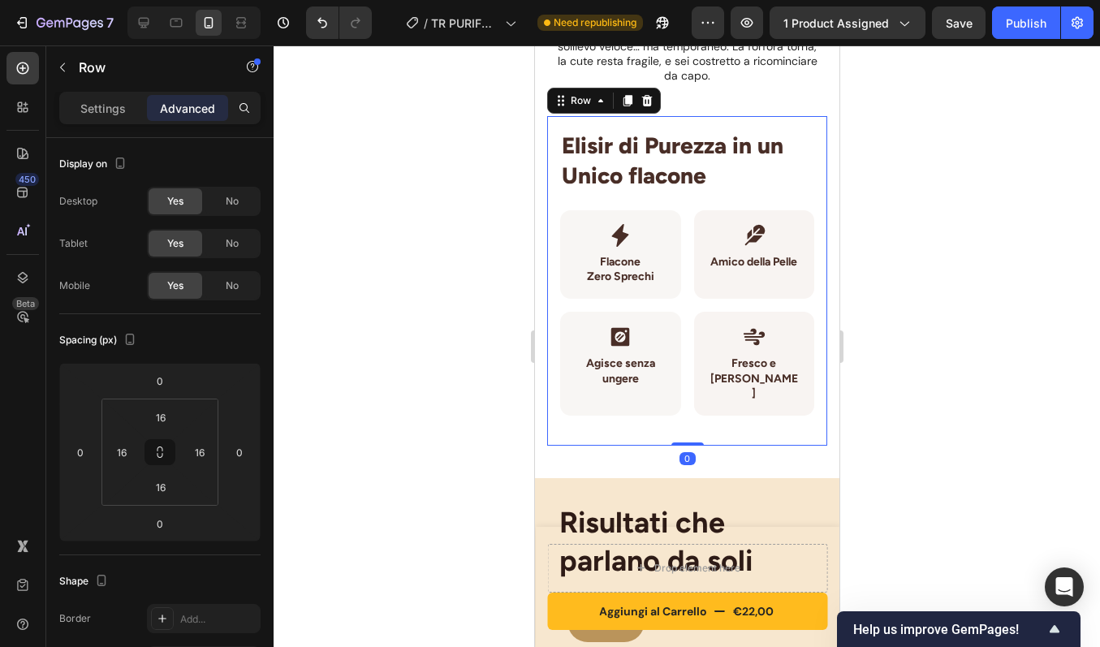
click at [684, 417] on div "Elisir di Purezza in un Unico flacone Heading Icon Flacone Zero Sprechi Heading…" at bounding box center [686, 281] width 280 height 330
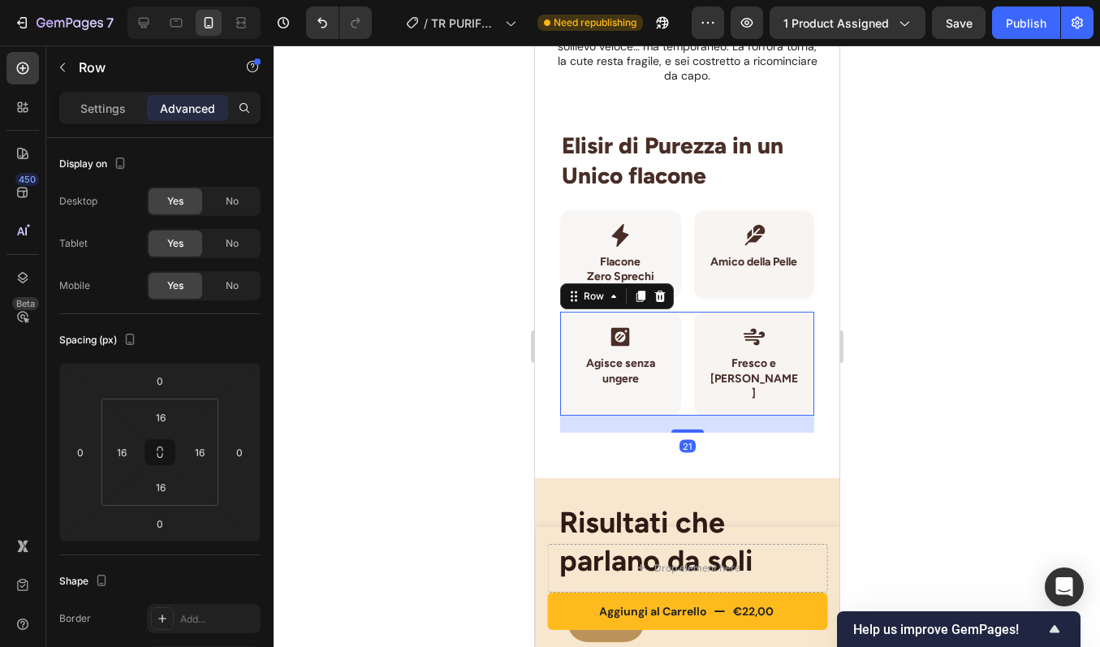
click at [680, 395] on div "Icon Agisce senza ungere Heading Row Row Icon Fresco e Piacevole Heading Row Ro…" at bounding box center [686, 364] width 254 height 104
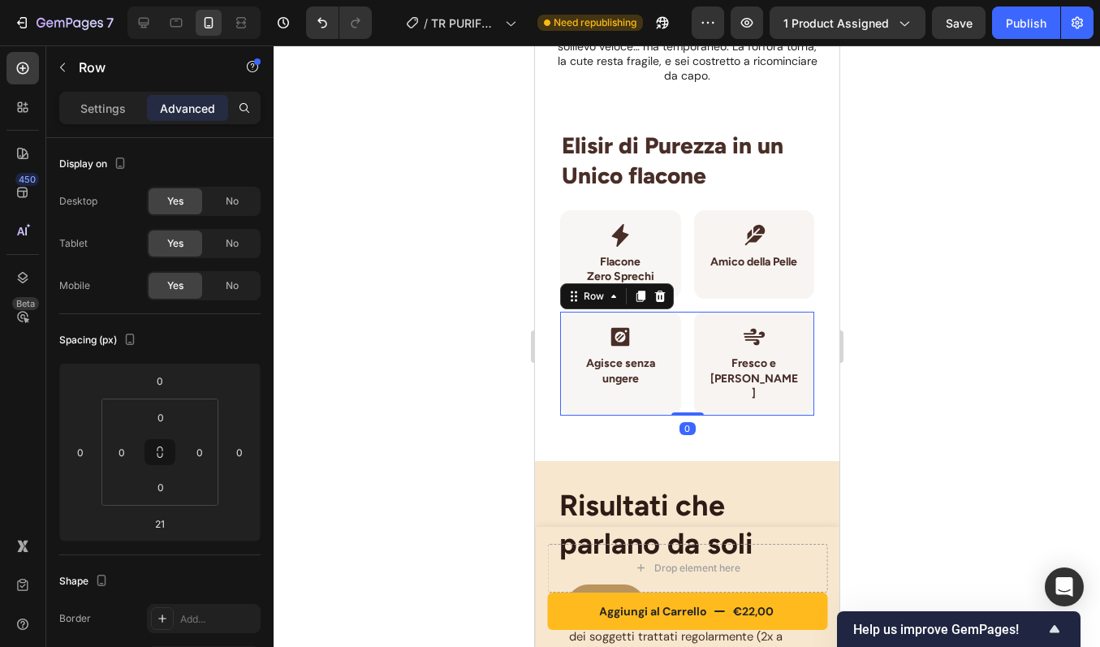
drag, startPoint x: 680, startPoint y: 416, endPoint x: 680, endPoint y: 391, distance: 25.2
click at [680, 391] on div "Icon Agisce senza ungere Heading Row Row Icon Fresco e Piacevole Heading Row Ro…" at bounding box center [686, 364] width 254 height 104
type input "0"
click at [712, 170] on h2 "Elisir di Purezza in un Unico flacone" at bounding box center [686, 160] width 254 height 63
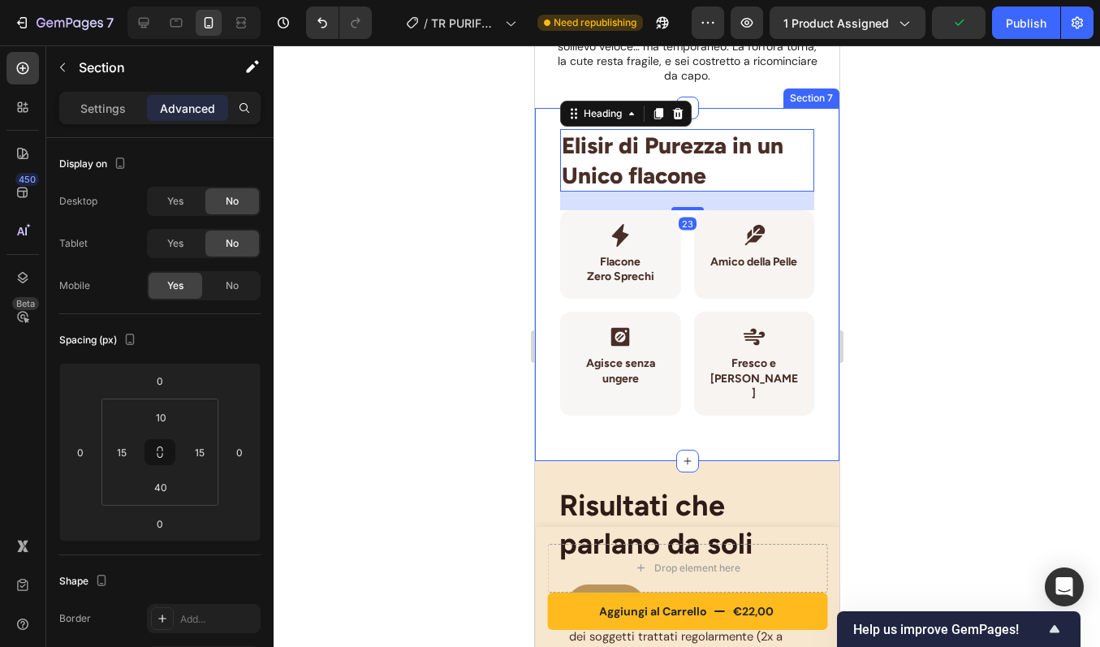
click at [690, 421] on div "Elisir di Purezza in un Unico flacone Heading 23 Icon Flacone Zero Sprechi Head…" at bounding box center [686, 284] width 304 height 353
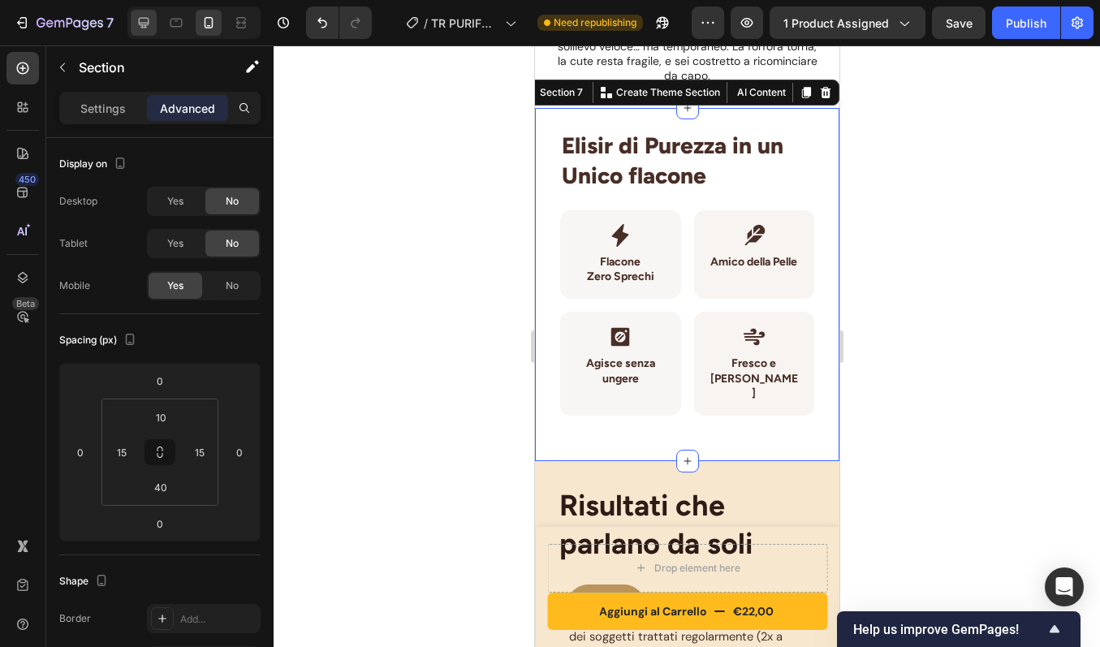
click at [145, 24] on icon at bounding box center [144, 23] width 11 height 11
type input "80"
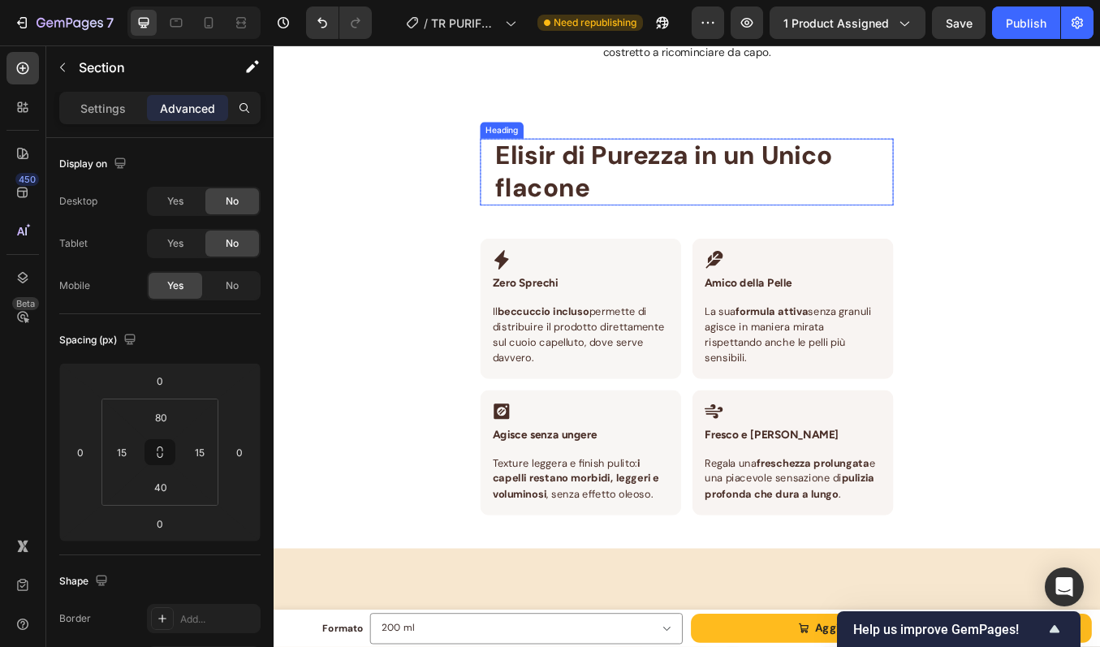
scroll to position [1775, 0]
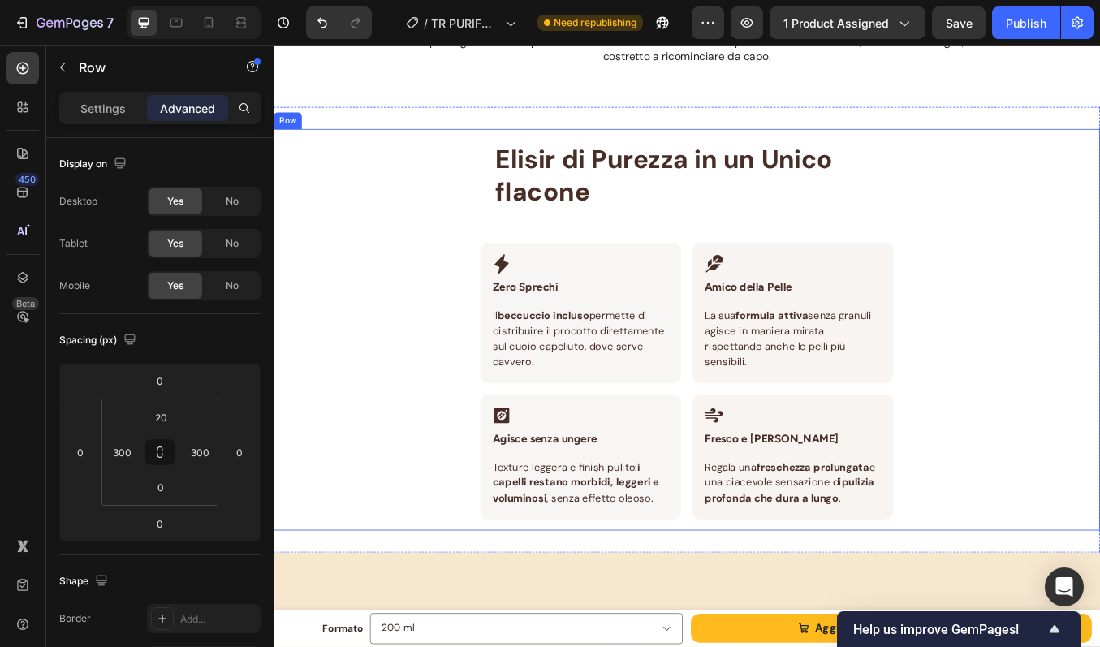
click at [739, 241] on div "Elisir di Purezza in un Unico flacone Heading Row Icon Zero Sprechi Heading Row…" at bounding box center [760, 388] width 487 height 456
click at [841, 120] on div "Elisir di Purezza in un Unico flacone Heading Row Icon Zero Sprechi Heading Row…" at bounding box center [761, 380] width 974 height 524
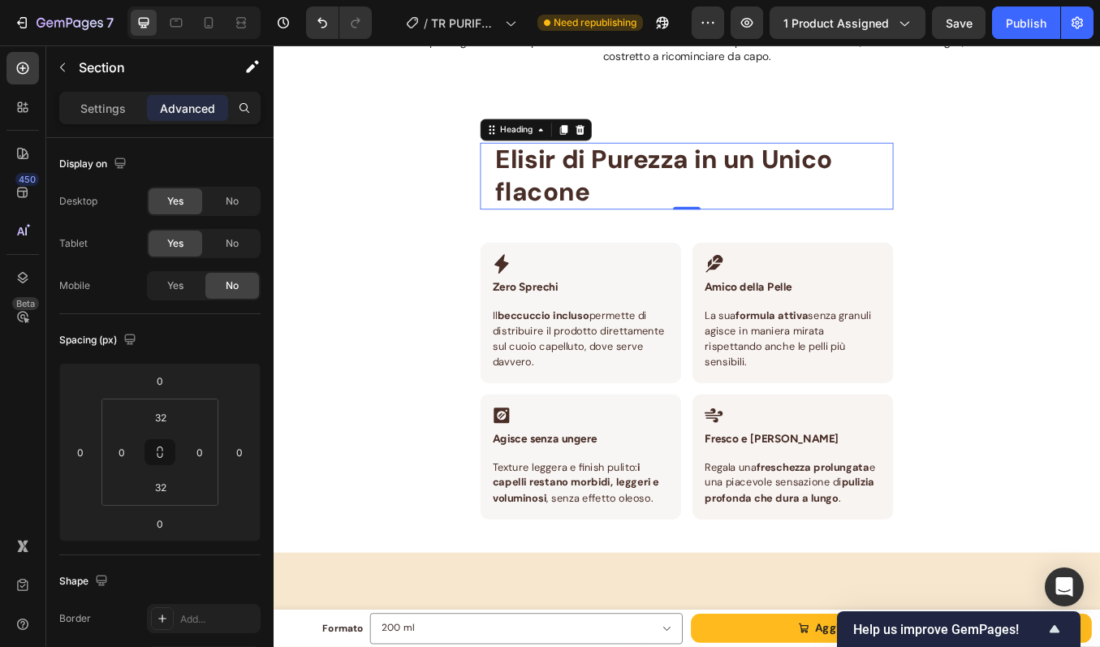
click at [671, 170] on span "Elisir di Purezza in un Unico flacone" at bounding box center [734, 198] width 398 height 76
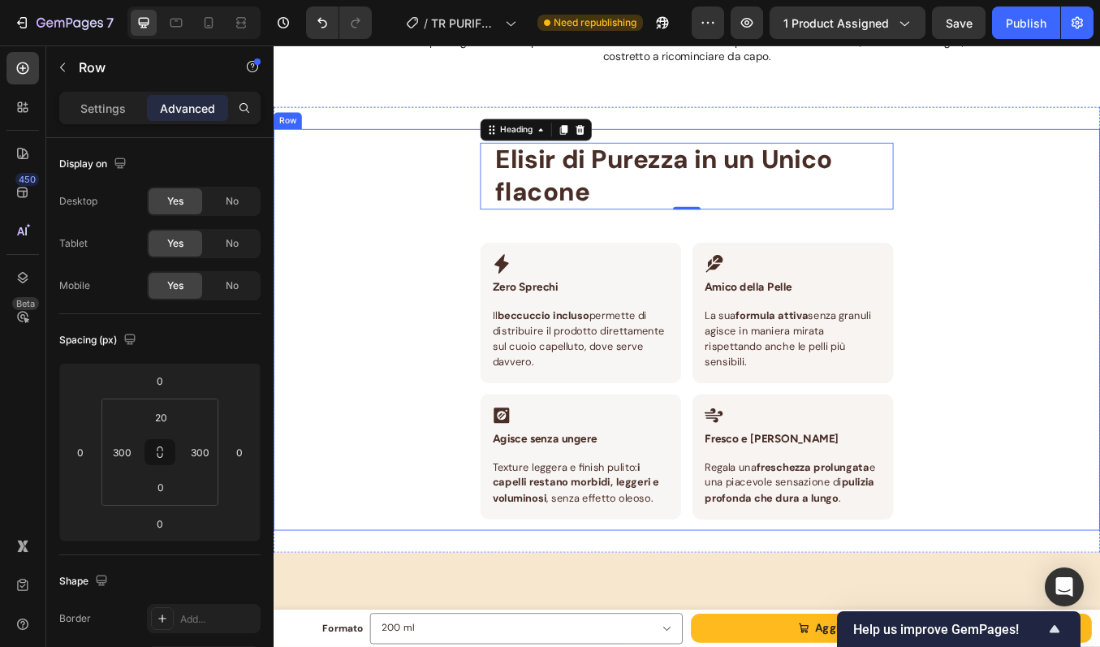
click at [671, 153] on div "Elisir di Purezza in un Unico flacone Heading 0 Row Icon Zero Sprechi Heading R…" at bounding box center [761, 380] width 974 height 473
click at [556, 209] on span "Elisir di Purezza in un Unico flacone" at bounding box center [734, 198] width 398 height 76
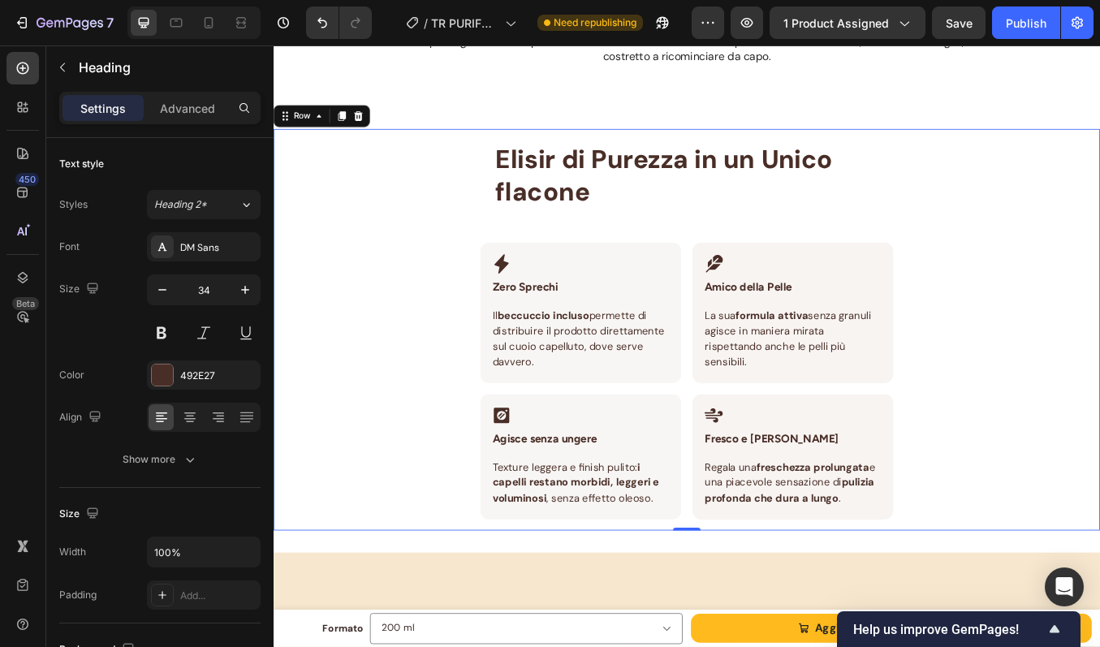
click at [551, 254] on div "Elisir di Purezza in un Unico flacone Heading Row Icon Zero Sprechi Heading Row…" at bounding box center [760, 388] width 487 height 456
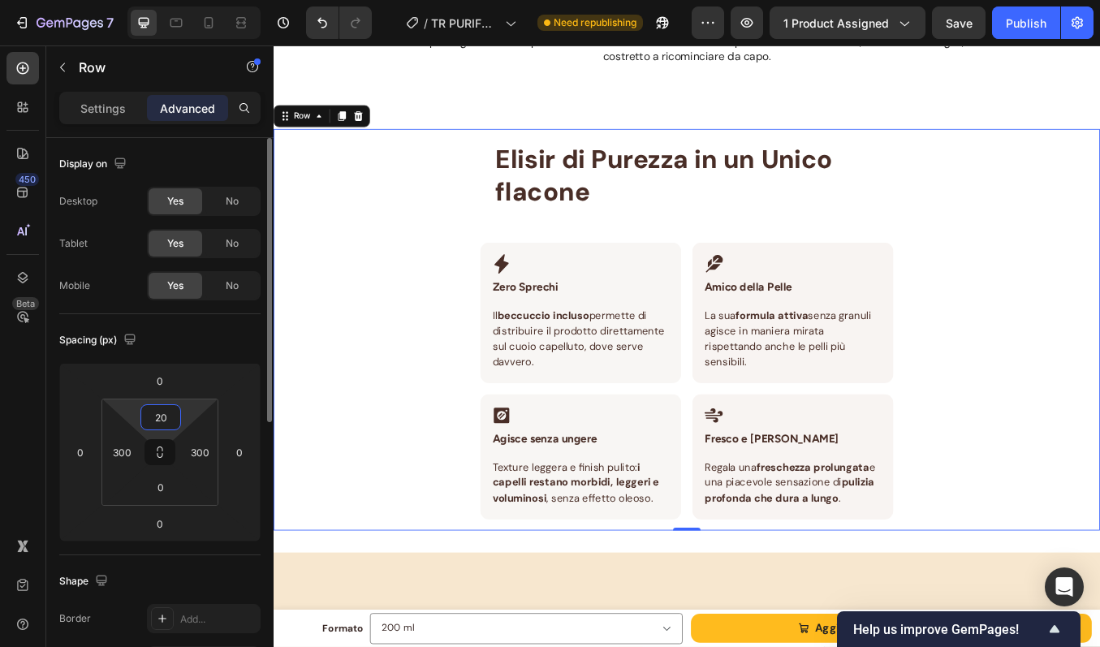
click at [170, 419] on input "20" at bounding box center [161, 417] width 32 height 24
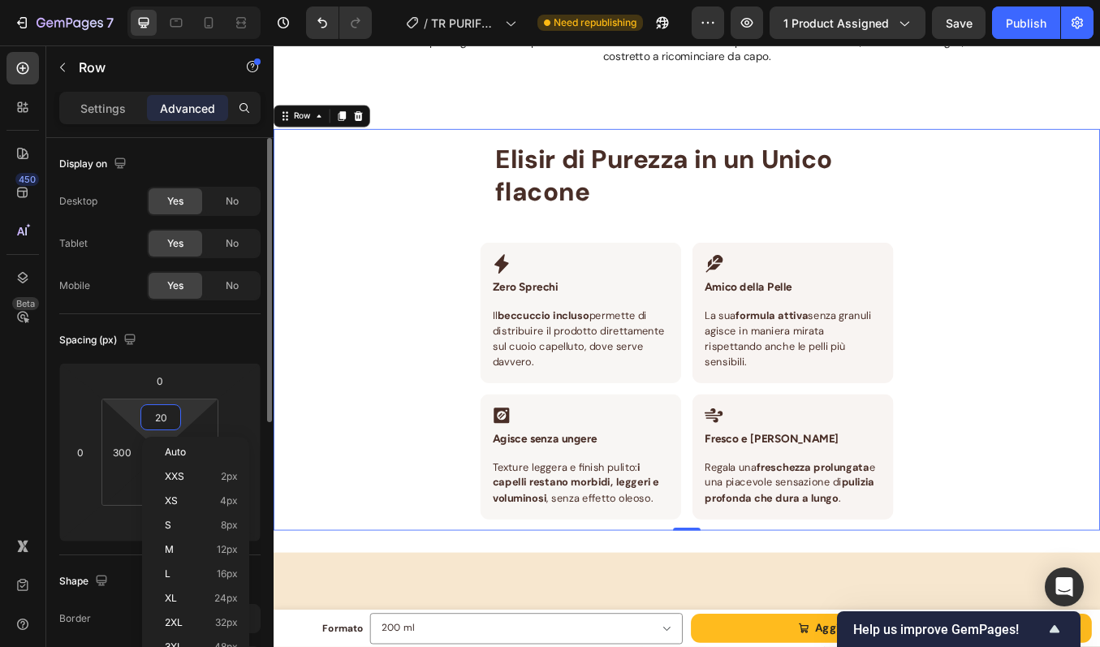
type input "0"
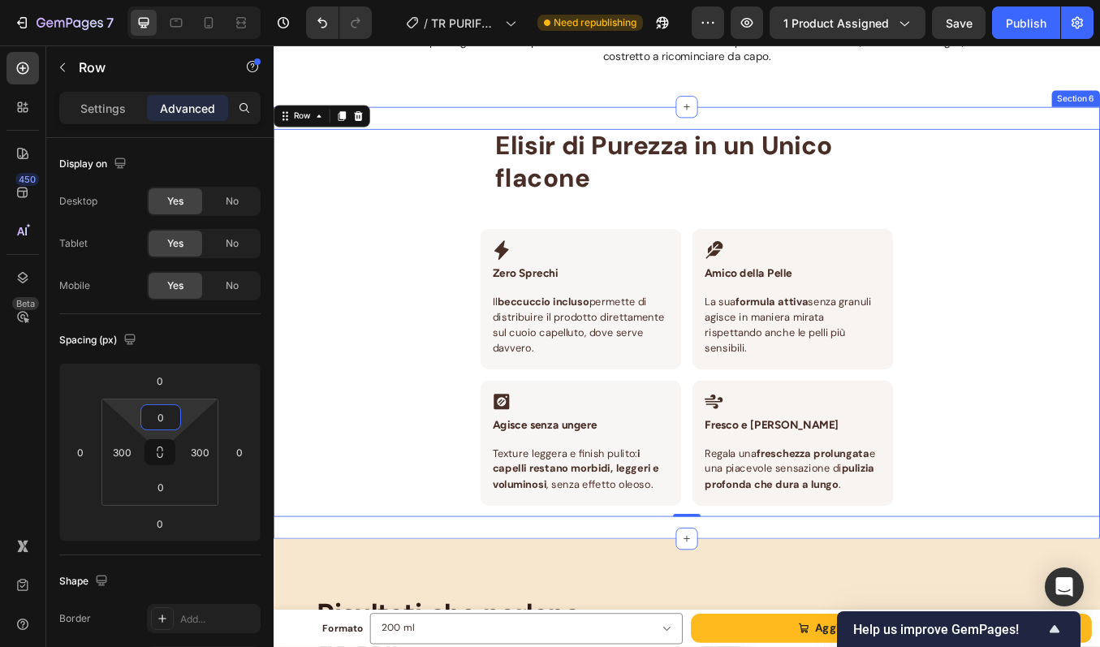
click at [599, 120] on div "Elisir di Purezza in un Unico flacone Heading Row Icon Zero Sprechi Heading Row…" at bounding box center [761, 372] width 974 height 508
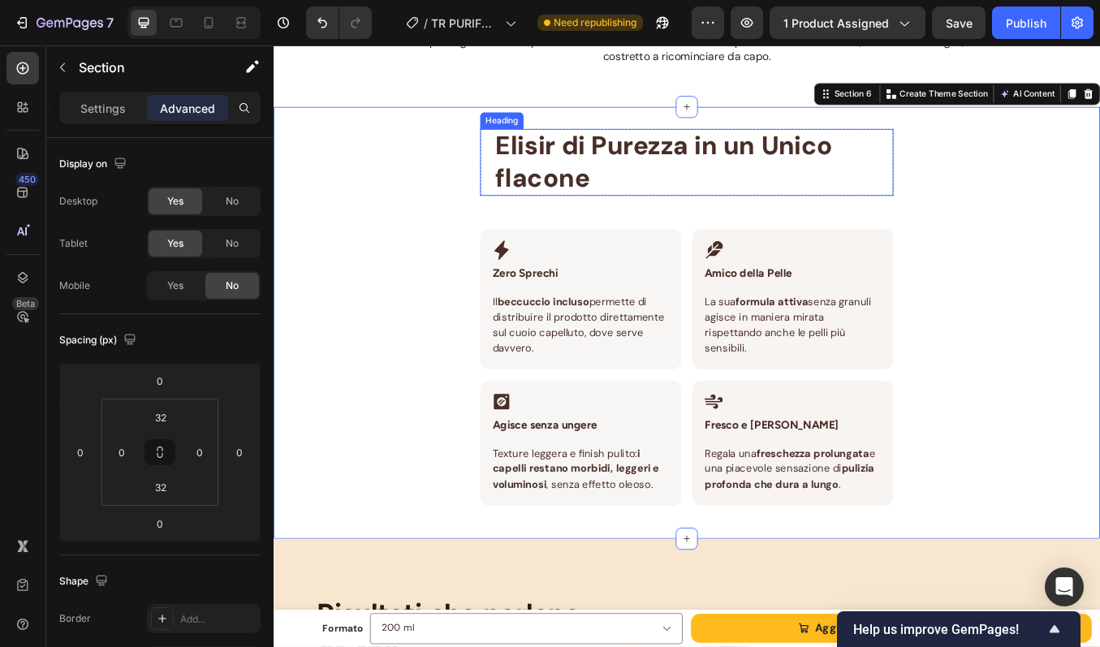
click at [846, 183] on h2 "Elisir di Purezza in un Unico flacone" at bounding box center [768, 183] width 471 height 78
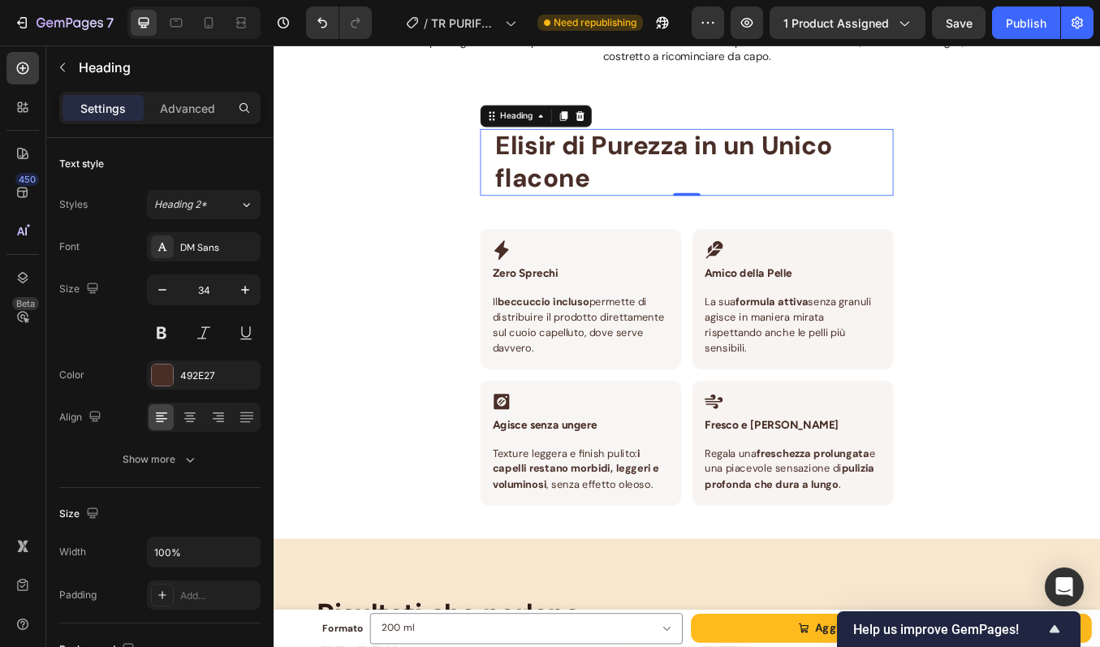
click at [846, 183] on h2 "Elisir di Purezza in un Unico flacone" at bounding box center [768, 183] width 471 height 78
click at [846, 163] on span "Elisir di Purezza in un Unico flacone" at bounding box center [734, 182] width 398 height 76
click at [769, 166] on span "Elisir di Purezza in un Unico flacone" at bounding box center [734, 182] width 398 height 76
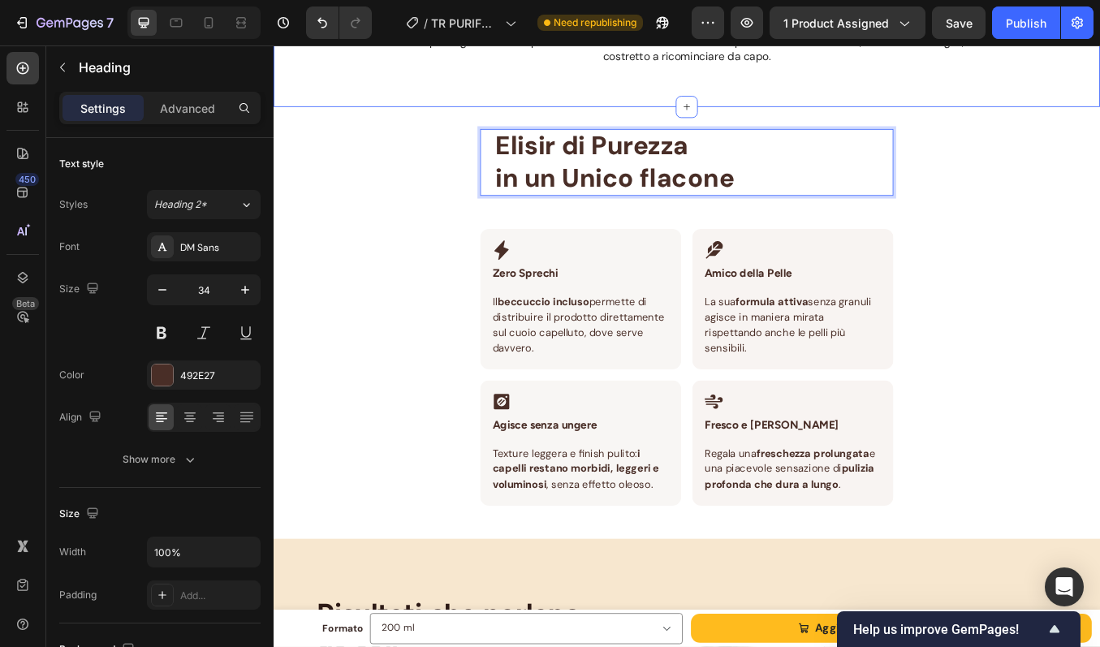
click at [857, 119] on div "Elisir di Purezza in un Unico flacone Heading 0 Row Icon Zero Sprechi Heading R…" at bounding box center [761, 372] width 974 height 508
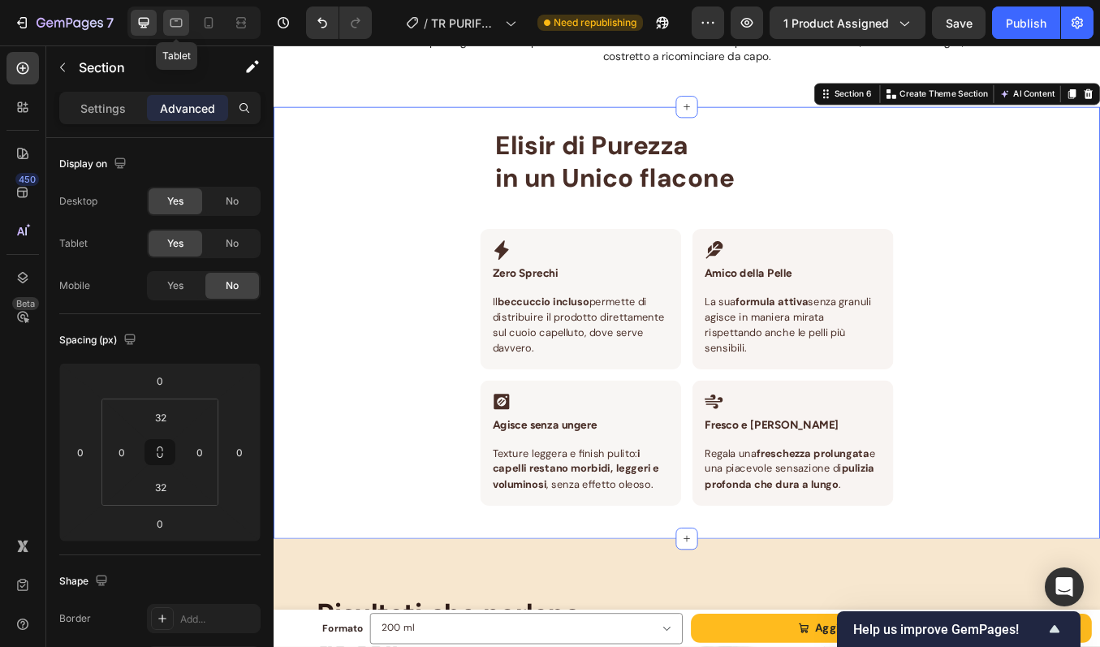
click at [183, 29] on icon at bounding box center [176, 23] width 16 height 16
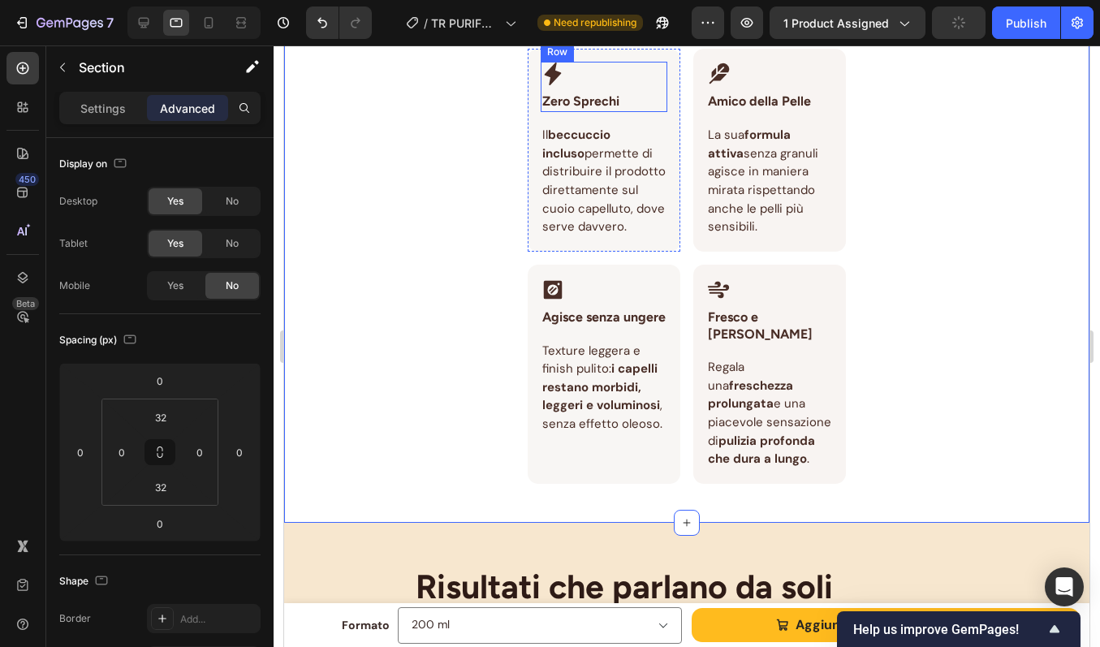
scroll to position [1979, 0]
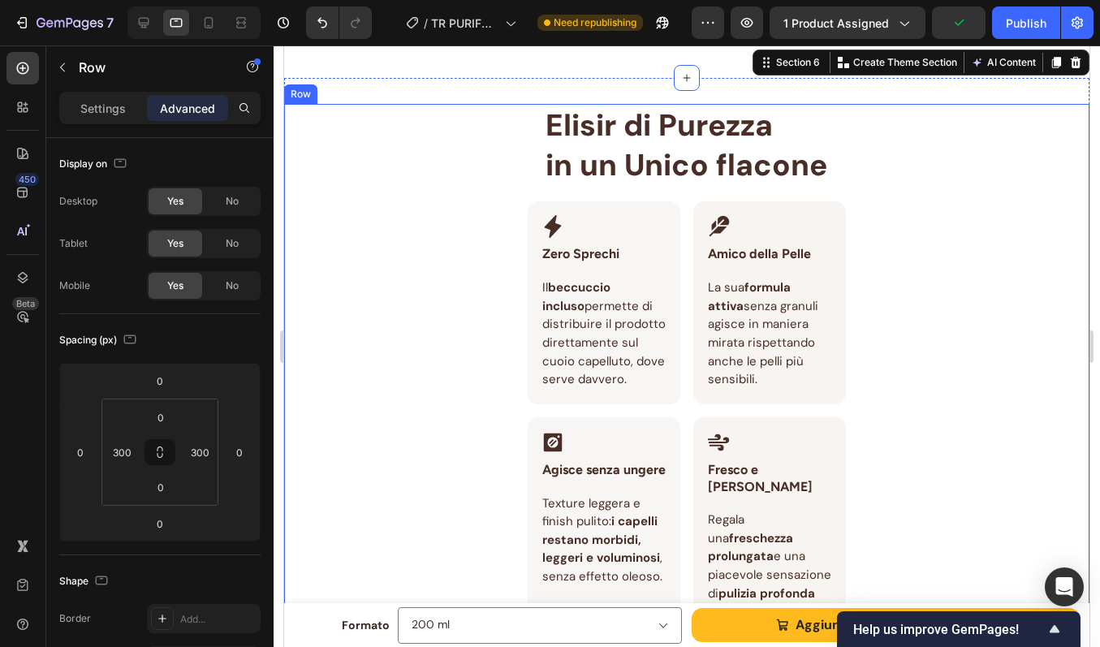
click at [474, 307] on div "⁠⁠⁠⁠⁠⁠⁠ Elisir di Purezza in un Unico flacone Heading Row Icon Zero Sprechi Hea…" at bounding box center [686, 377] width 805 height 546
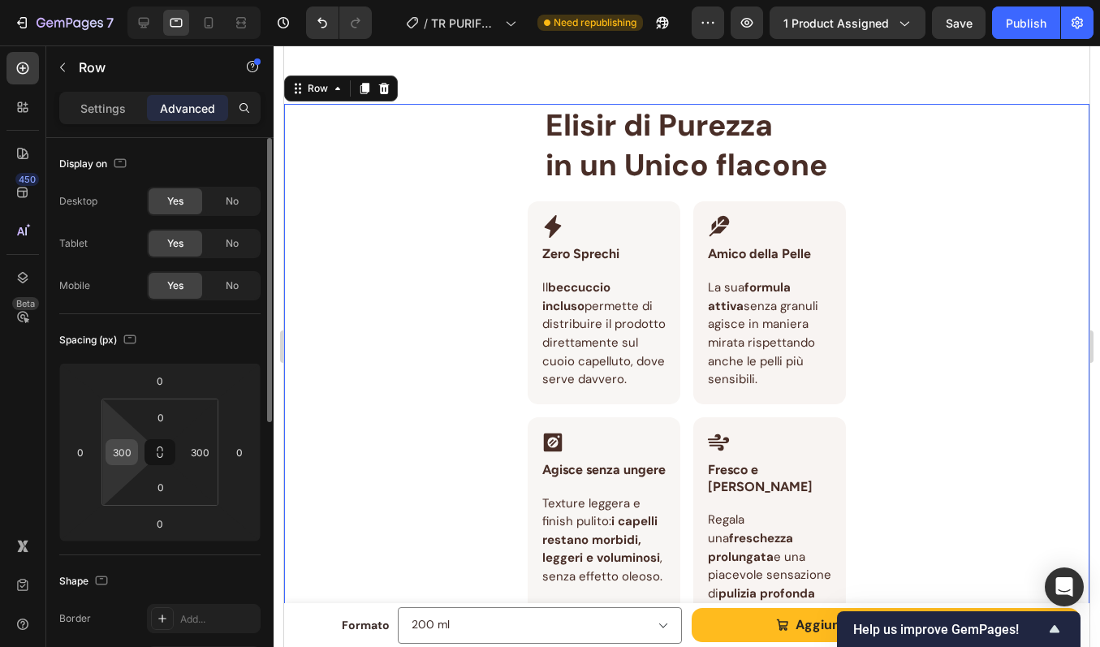
click at [136, 456] on div "300" at bounding box center [122, 452] width 32 height 26
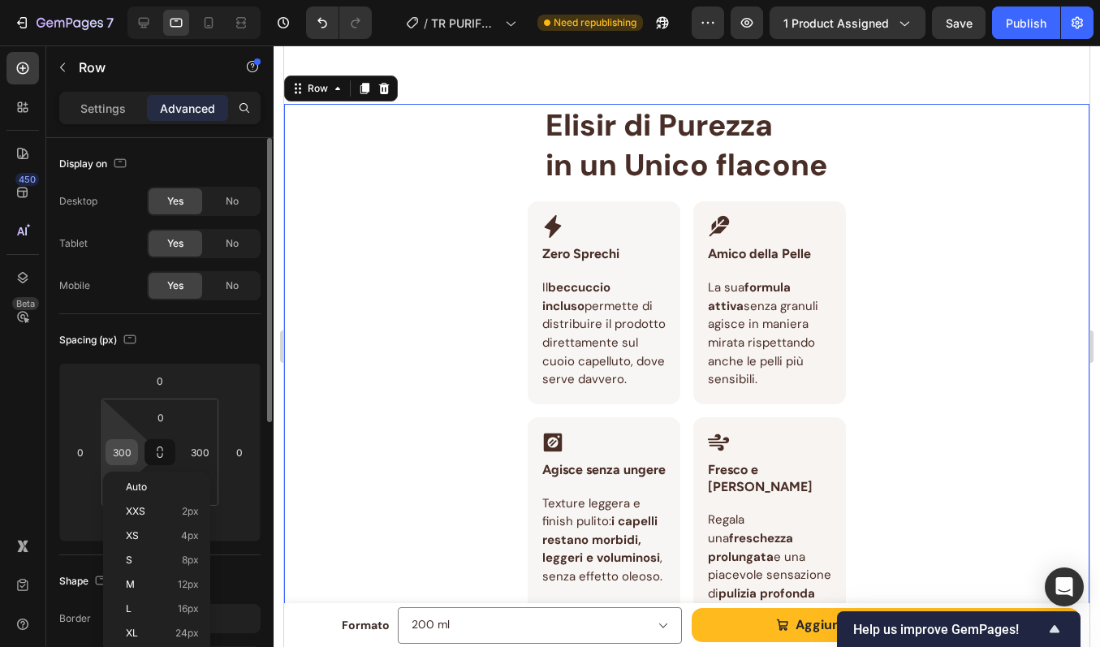
click at [130, 454] on input "300" at bounding box center [122, 452] width 24 height 24
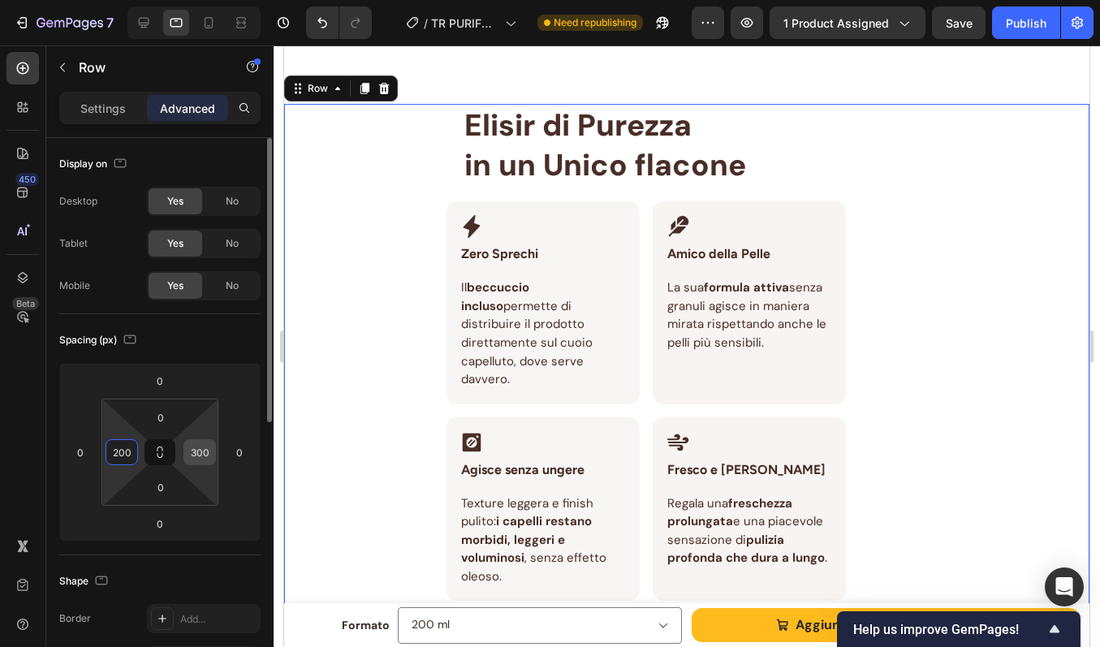
type input "200"
click at [205, 454] on input "300" at bounding box center [200, 452] width 24 height 24
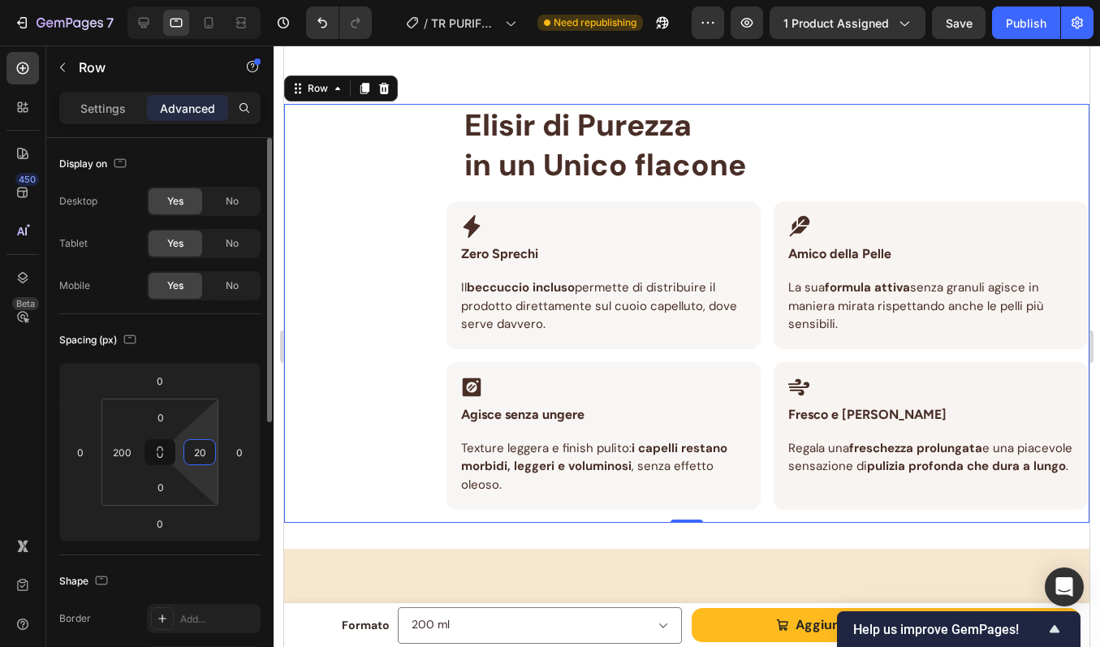
type input "200"
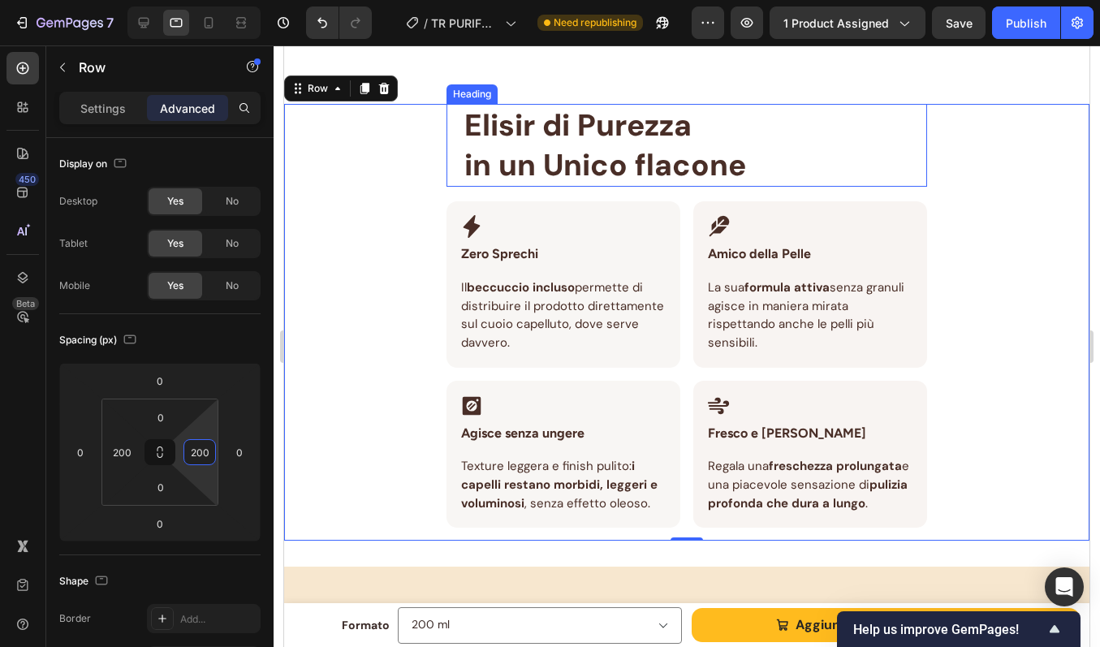
click at [856, 143] on p "⁠⁠⁠⁠⁠⁠⁠ Elisir di Purezza in un Unico flacone" at bounding box center [694, 146] width 461 height 80
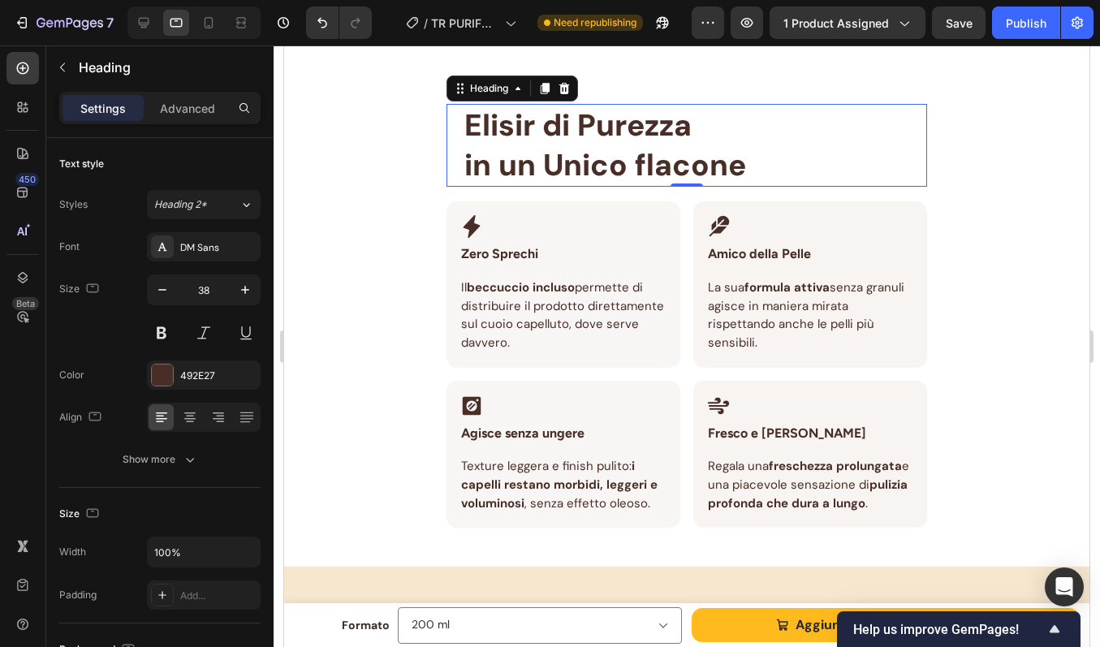
click at [984, 187] on div "⁠⁠⁠⁠⁠⁠⁠ Elisir di Purezza in un Unico flacone Heading 0 Row Icon Zero Sprechi H…" at bounding box center [686, 323] width 805 height 438
click at [782, 164] on p "⁠⁠⁠⁠⁠⁠⁠ Elisir di Purezza in un Unico flacone" at bounding box center [694, 146] width 461 height 80
click at [196, 100] on p "Advanced" at bounding box center [187, 108] width 55 height 17
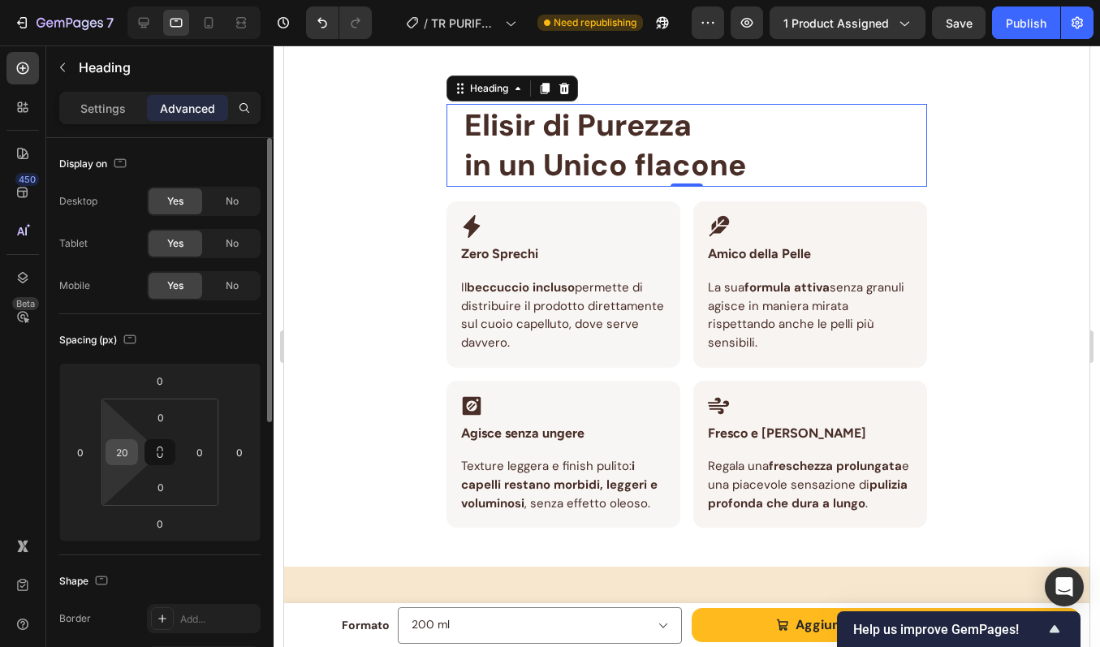
click at [122, 454] on input "20" at bounding box center [122, 452] width 24 height 24
click at [216, 351] on div "Spacing (px)" at bounding box center [159, 340] width 201 height 26
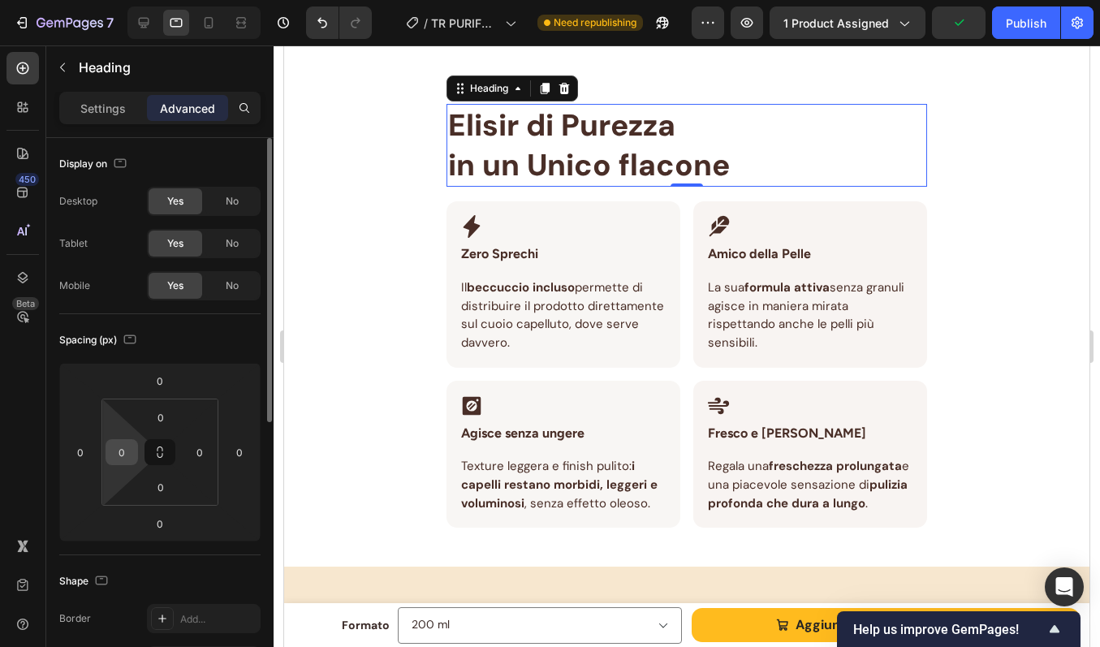
click at [127, 455] on input "0" at bounding box center [122, 452] width 24 height 24
type input "20"
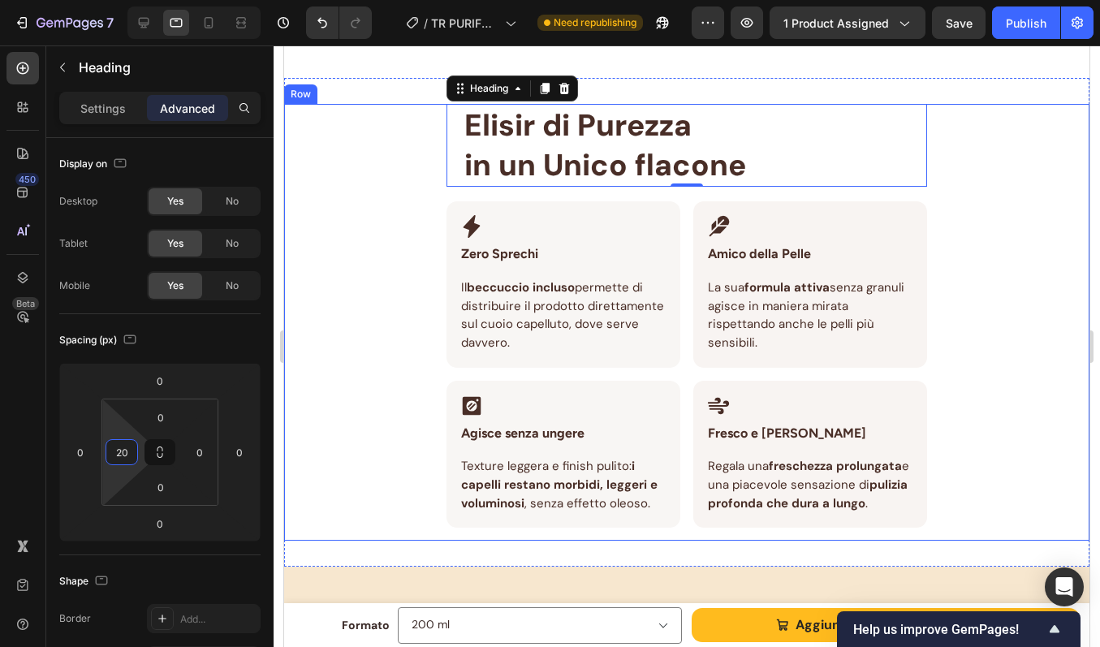
click at [362, 231] on div "⁠⁠⁠⁠⁠⁠⁠ Elisir di Purezza in un Unico flacone Heading 0 Row Icon Zero Sprechi H…" at bounding box center [686, 323] width 805 height 438
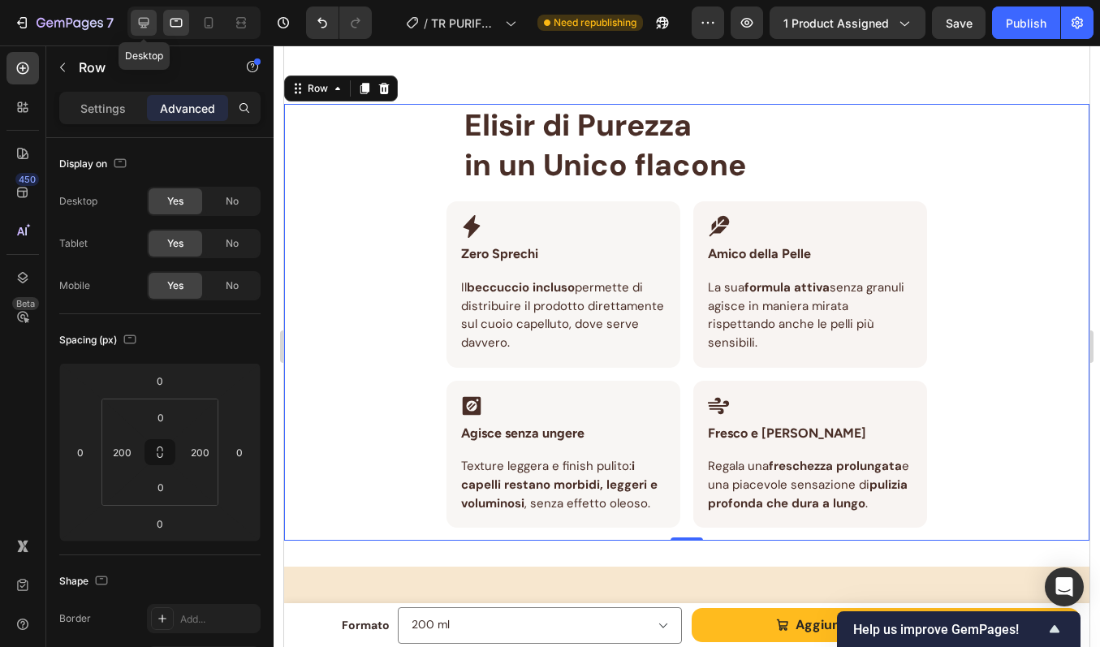
click at [151, 27] on icon at bounding box center [144, 23] width 16 height 16
type input "300"
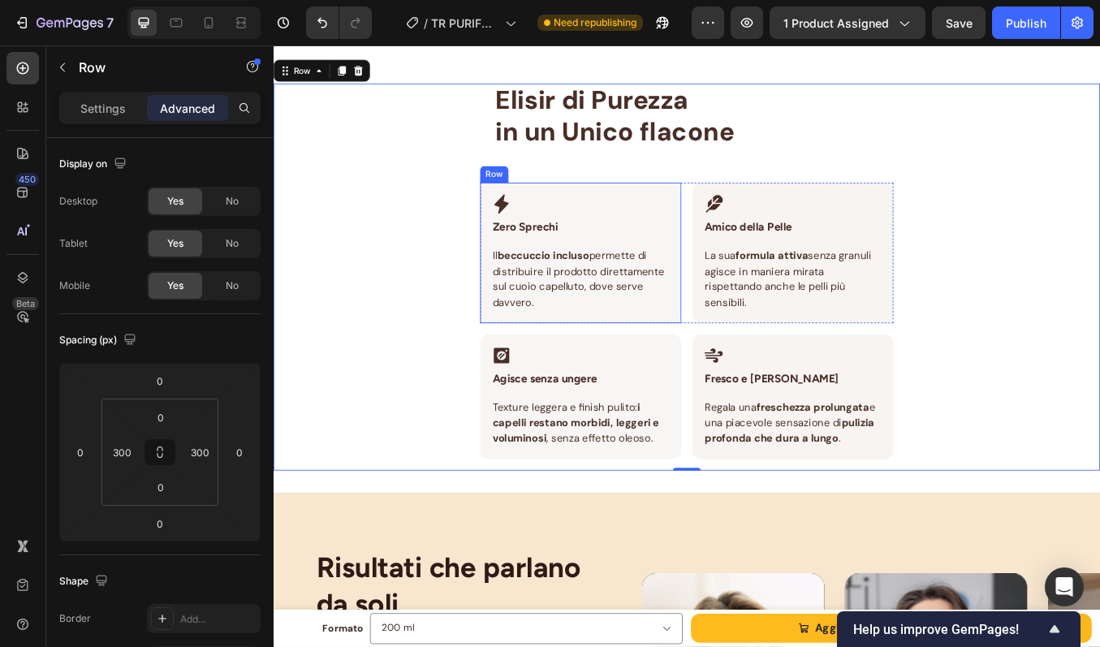
scroll to position [1799, 0]
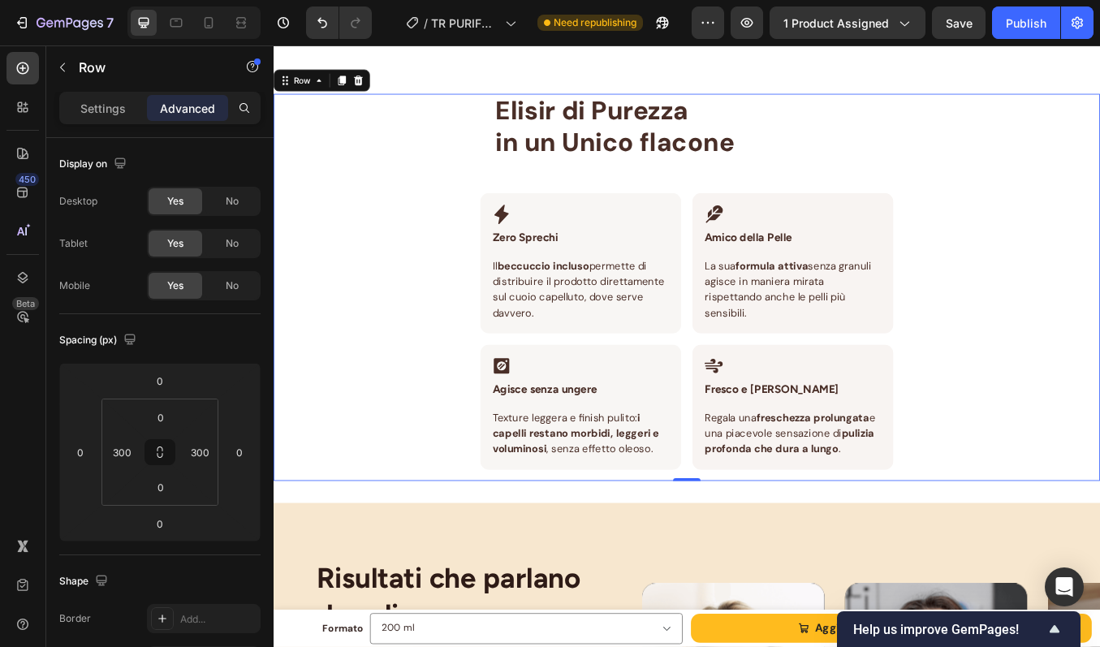
click at [1012, 390] on div "⁠⁠⁠⁠⁠⁠⁠ Elisir di Purezza in un Unico flacone Heading Row Icon Zero Sprechi Hea…" at bounding box center [761, 330] width 974 height 456
click at [136, 455] on div "300" at bounding box center [122, 452] width 32 height 26
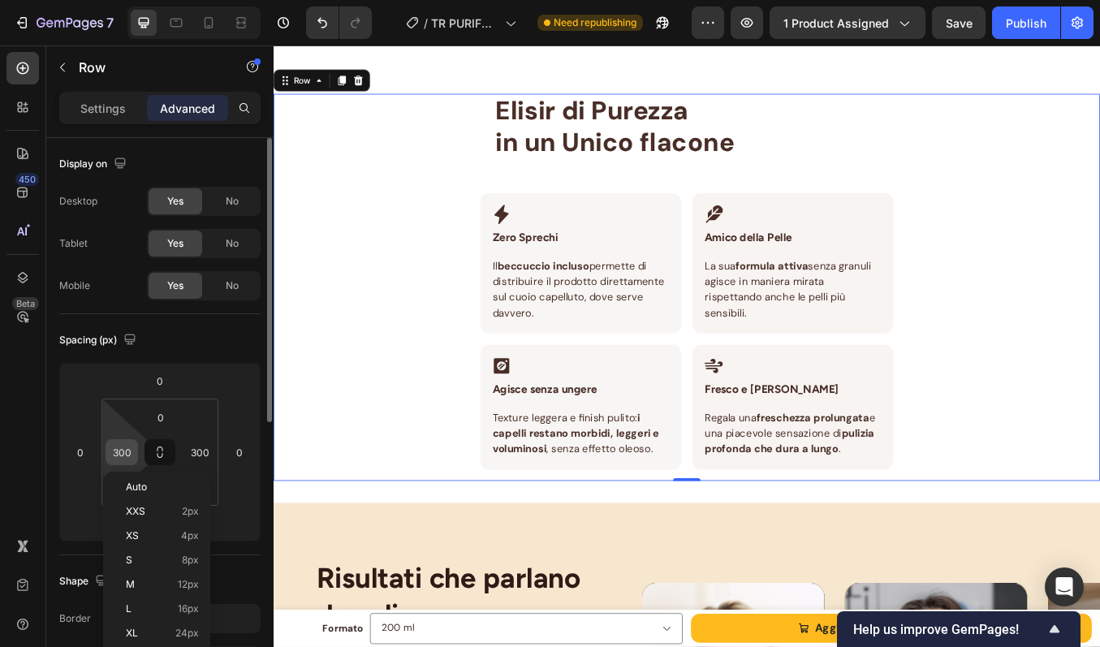
click at [125, 450] on input "300" at bounding box center [122, 452] width 24 height 24
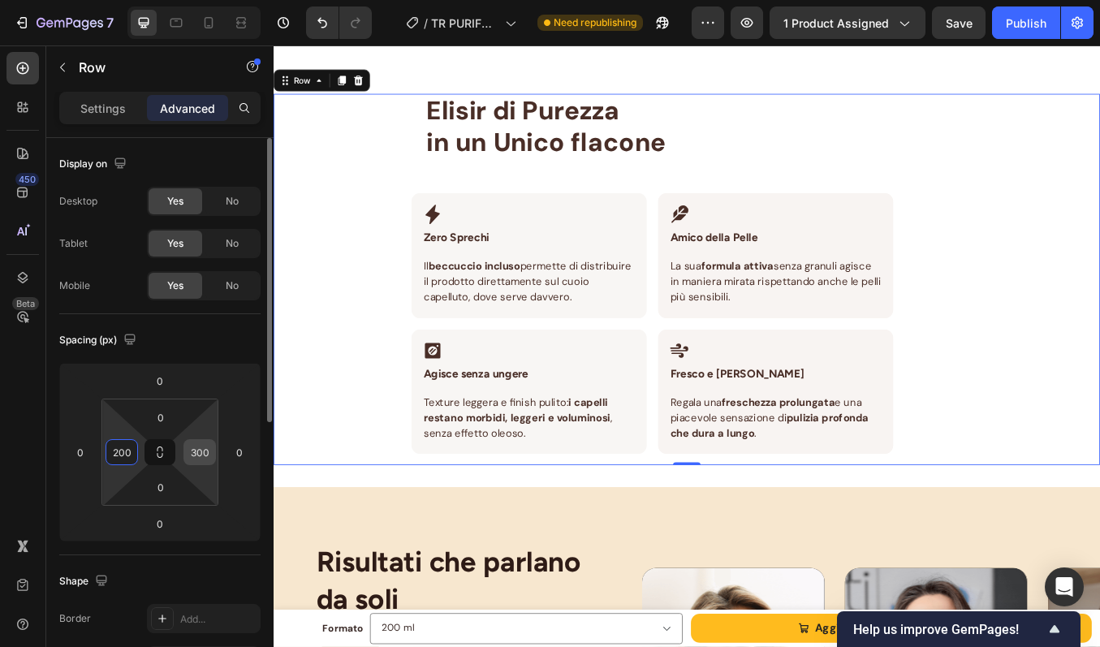
type input "200"
click at [206, 449] on input "300" at bounding box center [200, 452] width 24 height 24
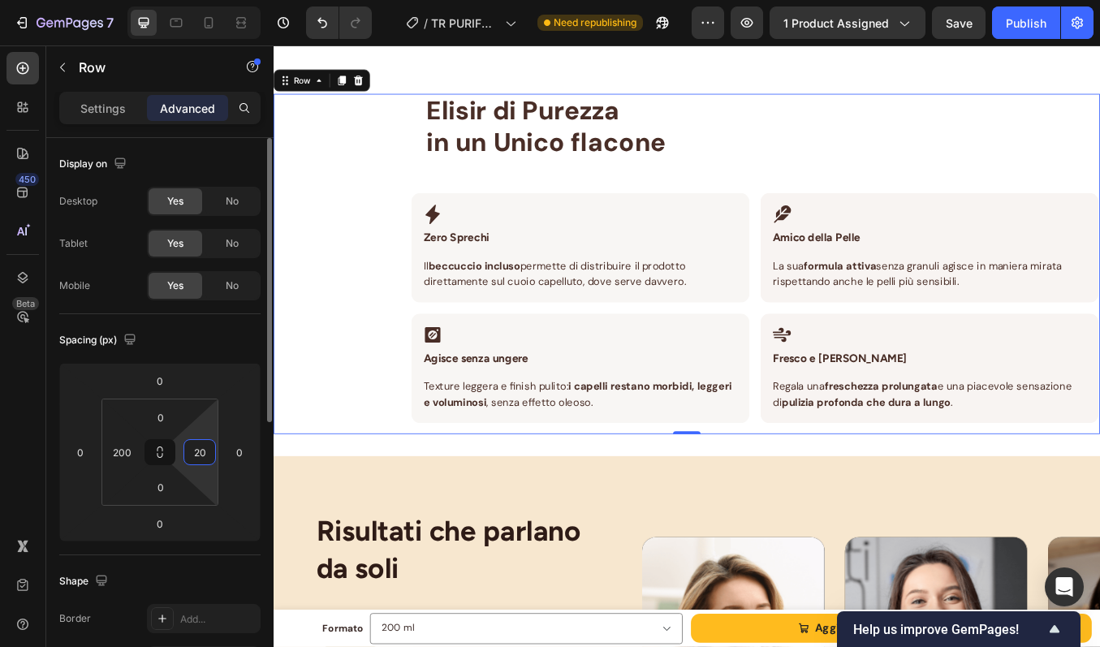
type input "200"
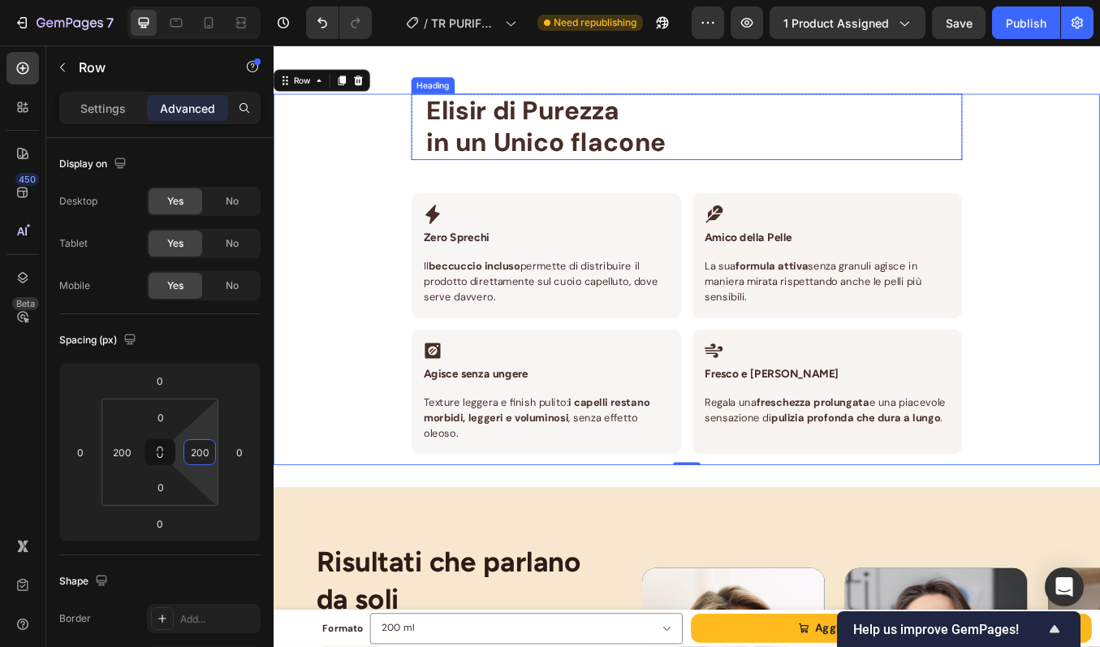
click at [925, 153] on p "⁠⁠⁠⁠⁠⁠⁠ Elisir di Purezza in un Unico flacone" at bounding box center [769, 141] width 630 height 75
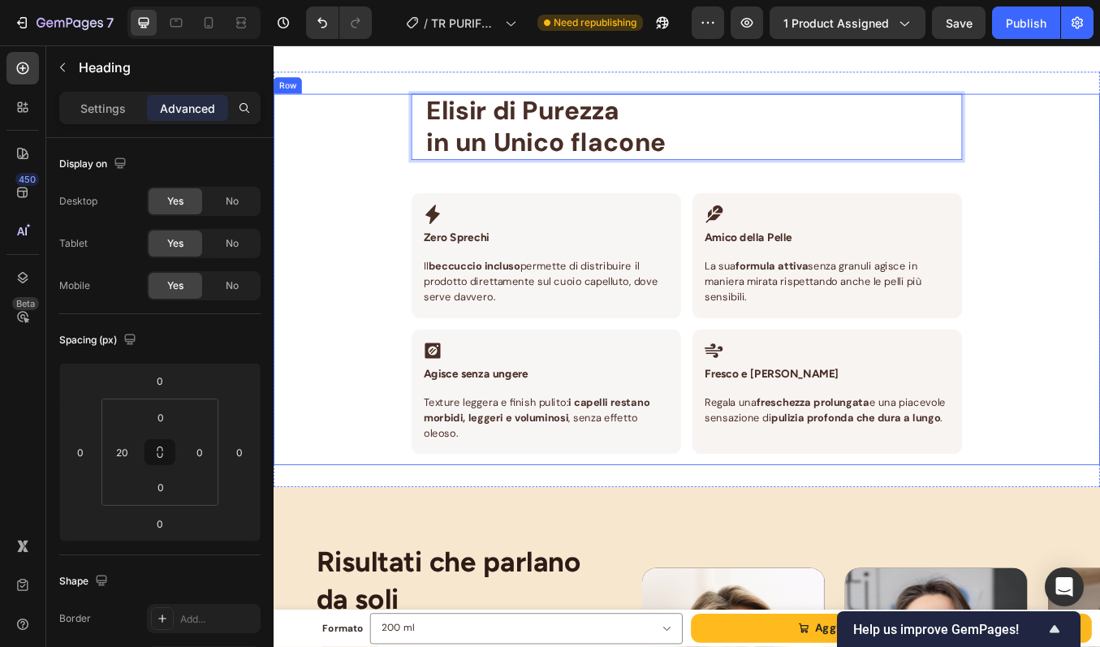
click at [451, 158] on div "Elisir di Purezza in un Unico flacone Heading 0" at bounding box center [760, 141] width 649 height 78
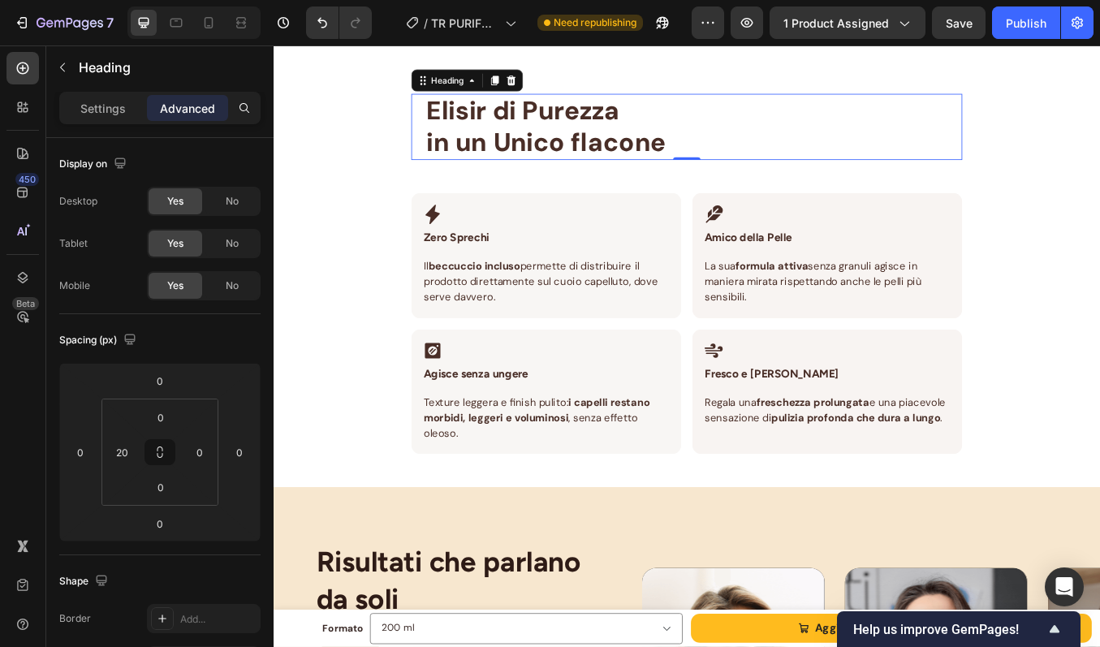
click at [447, 159] on div "Elisir di Purezza in un Unico flacone Heading 0" at bounding box center [760, 141] width 649 height 78
click at [452, 160] on h2 "Elisir di Purezza in un Unico flacone" at bounding box center [768, 141] width 633 height 78
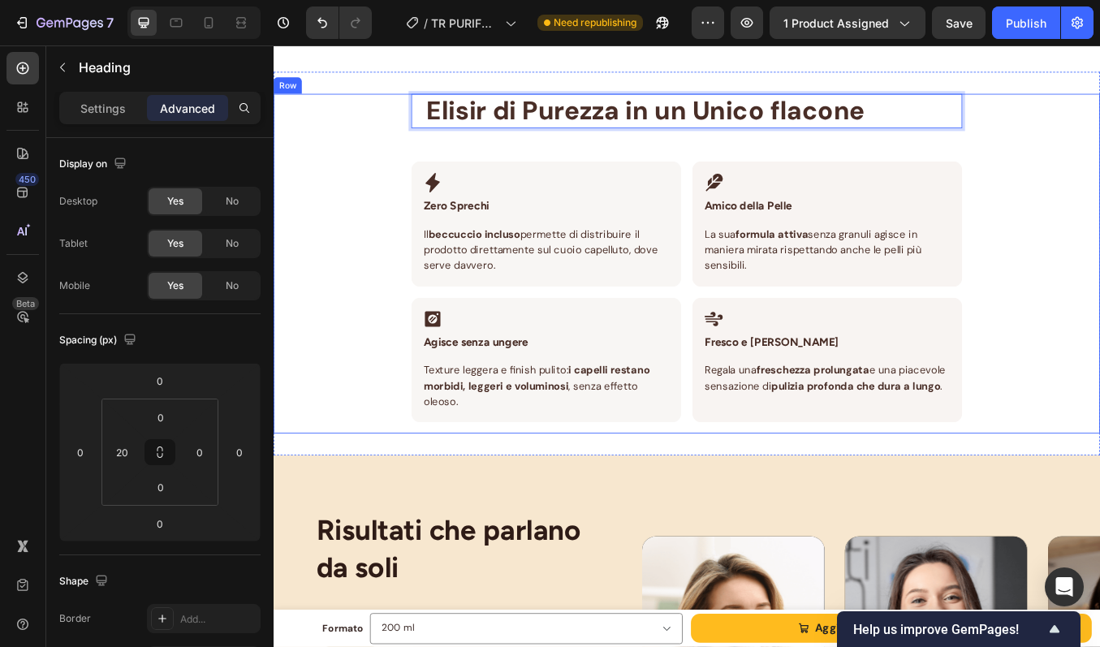
click at [1099, 173] on div "Elisir di Purezza in un Unico flacone Heading 0 Row Icon Zero Sprechi Heading R…" at bounding box center [761, 302] width 974 height 400
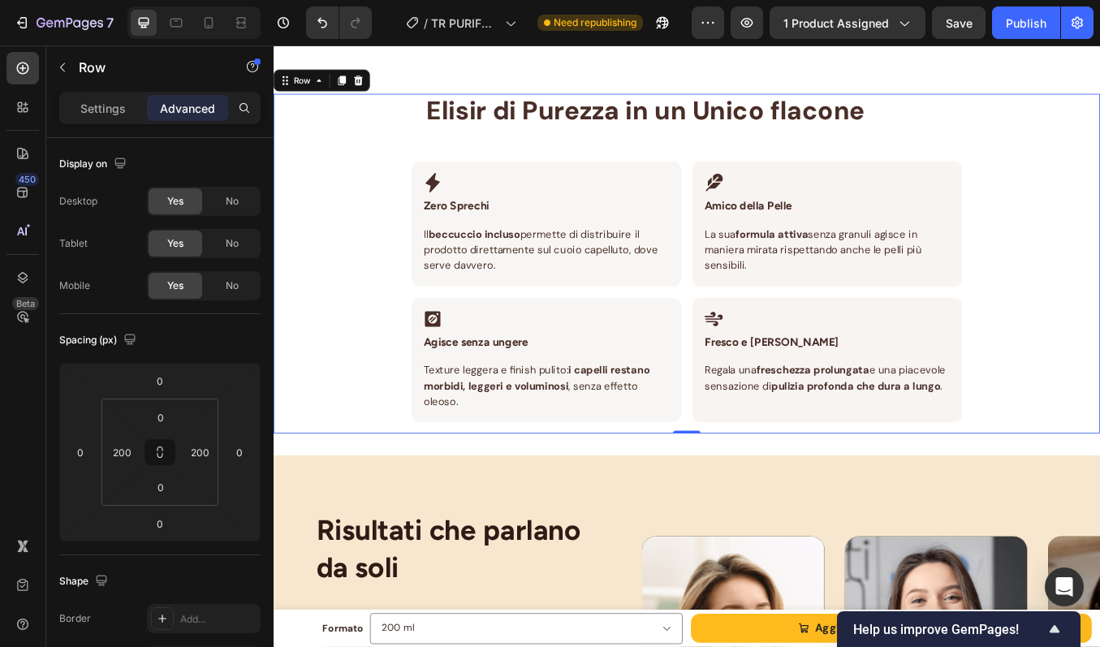
scroll to position [1698, 0]
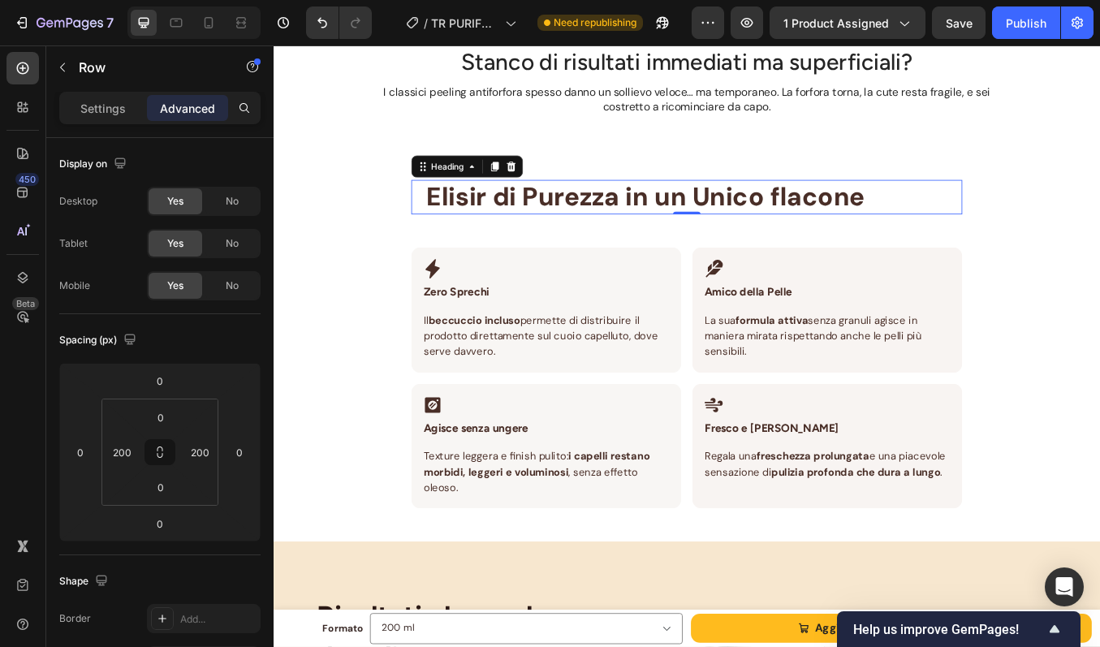
click at [939, 227] on span "Elisir di Purezza in un Unico flacone" at bounding box center [712, 223] width 516 height 39
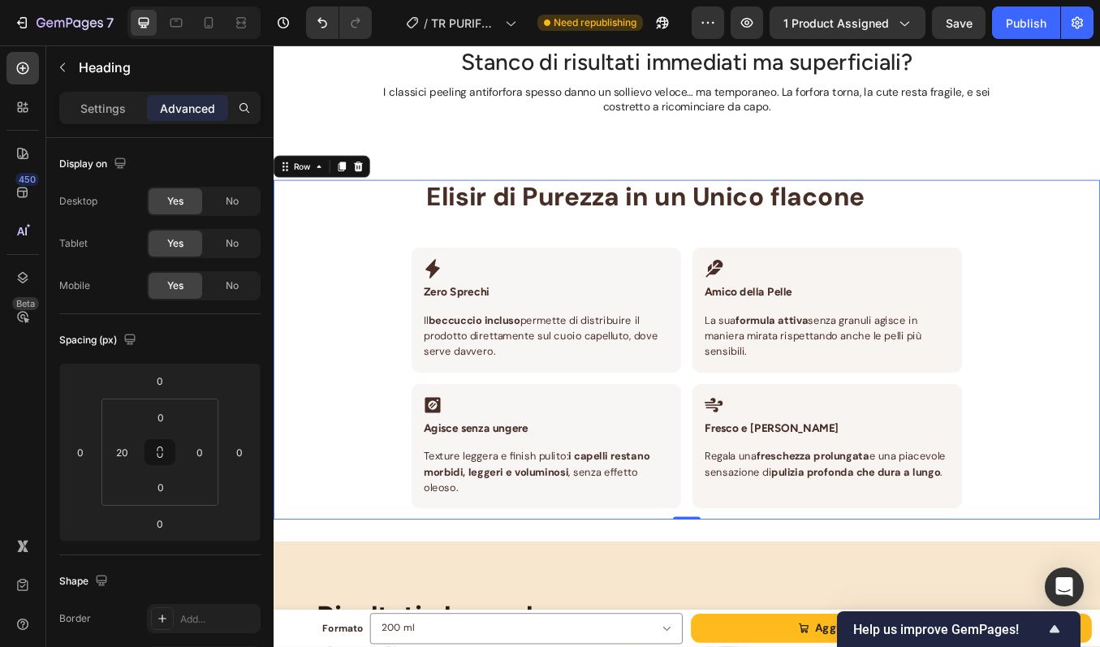
click at [762, 257] on div "⁠⁠⁠⁠⁠⁠⁠ Elisir di Purezza in un Unico flacone Heading Row Icon Zero Sprechi Hea…" at bounding box center [760, 404] width 649 height 400
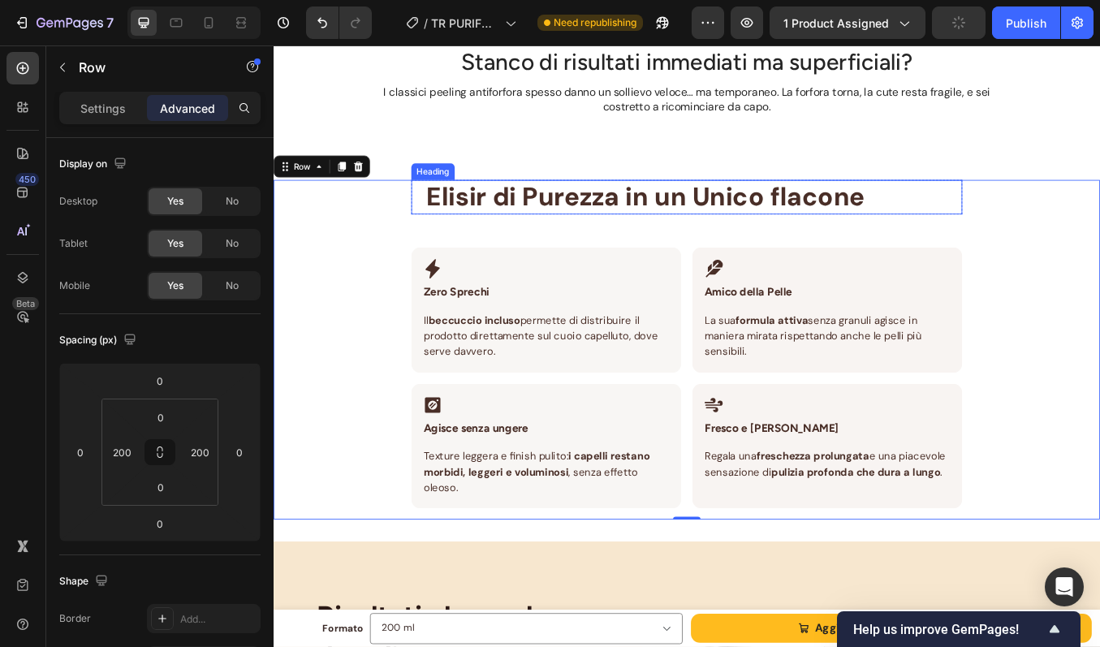
click at [759, 233] on span "Elisir di Purezza in un Unico flacone" at bounding box center [712, 223] width 516 height 39
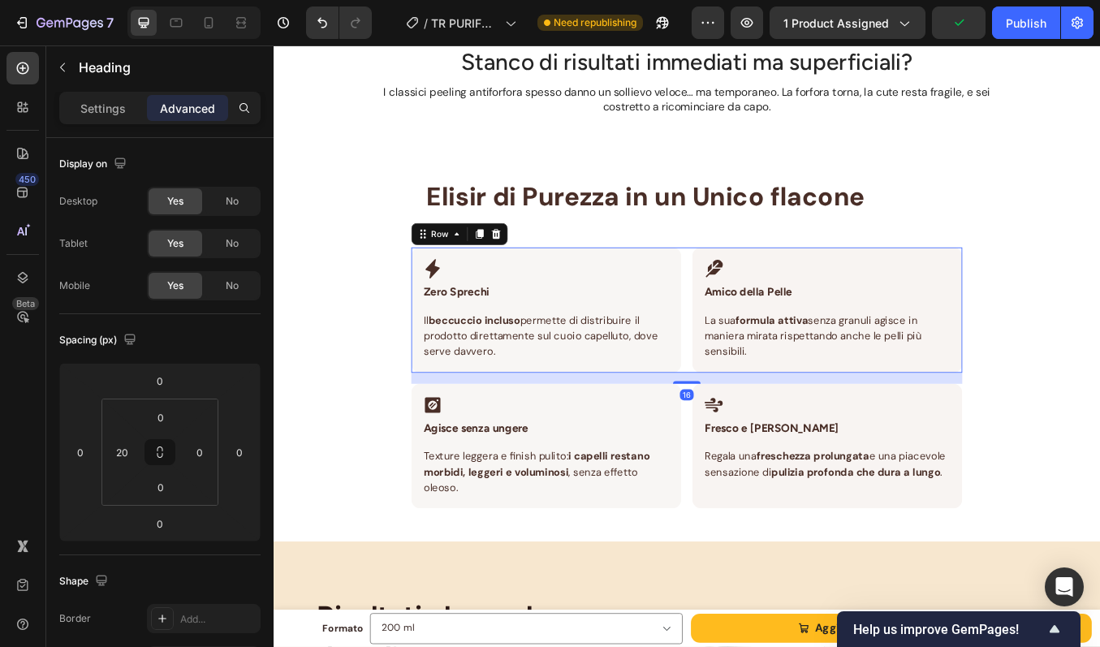
click at [758, 304] on div "Icon Zero Sprechi Heading Row Il beccuccio incluso permette di distribuire il p…" at bounding box center [760, 357] width 649 height 148
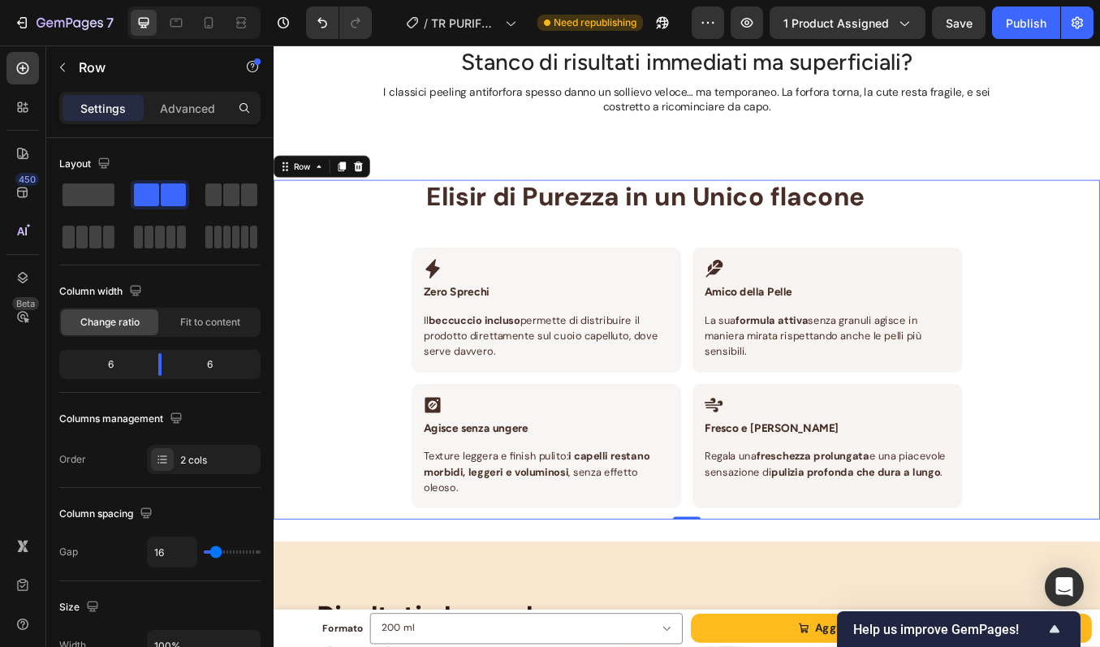
click at [595, 255] on div "⁠⁠⁠⁠⁠⁠⁠ Elisir di Purezza in un Unico flacone Heading Row Icon Zero Sprechi Hea…" at bounding box center [760, 404] width 649 height 400
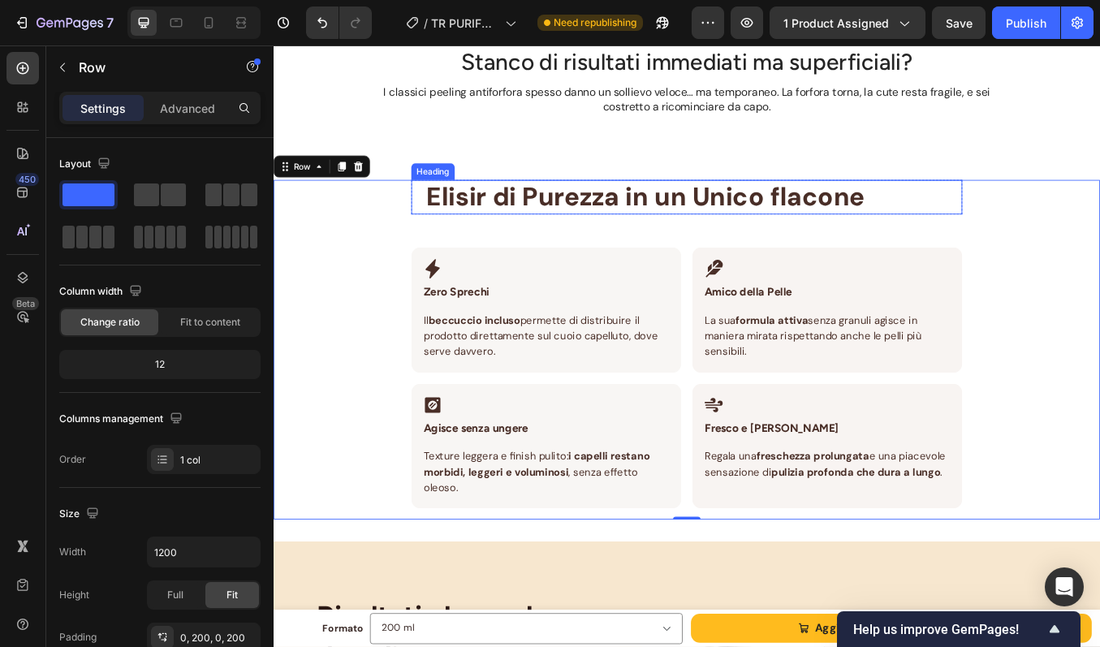
click at [591, 231] on span "Elisir di Purezza in un Unico flacone" at bounding box center [712, 223] width 516 height 39
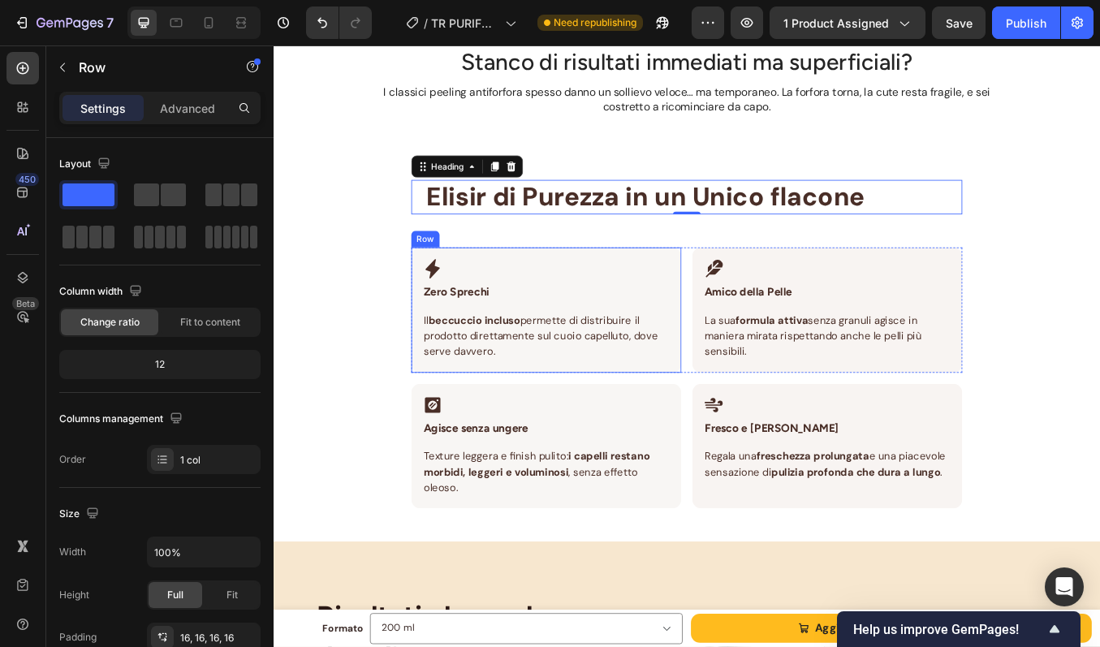
click at [567, 285] on div "Icon Zero Sprechi Heading Row Il beccuccio incluso permette di distribuire il p…" at bounding box center [595, 357] width 318 height 148
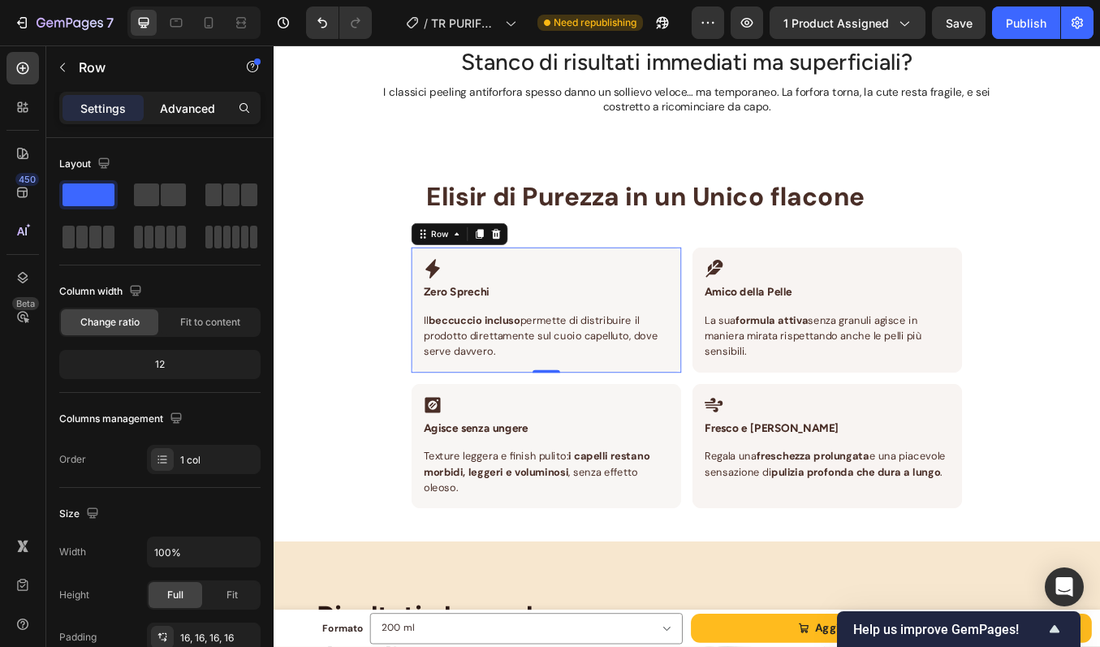
click at [199, 100] on p "Advanced" at bounding box center [187, 108] width 55 height 17
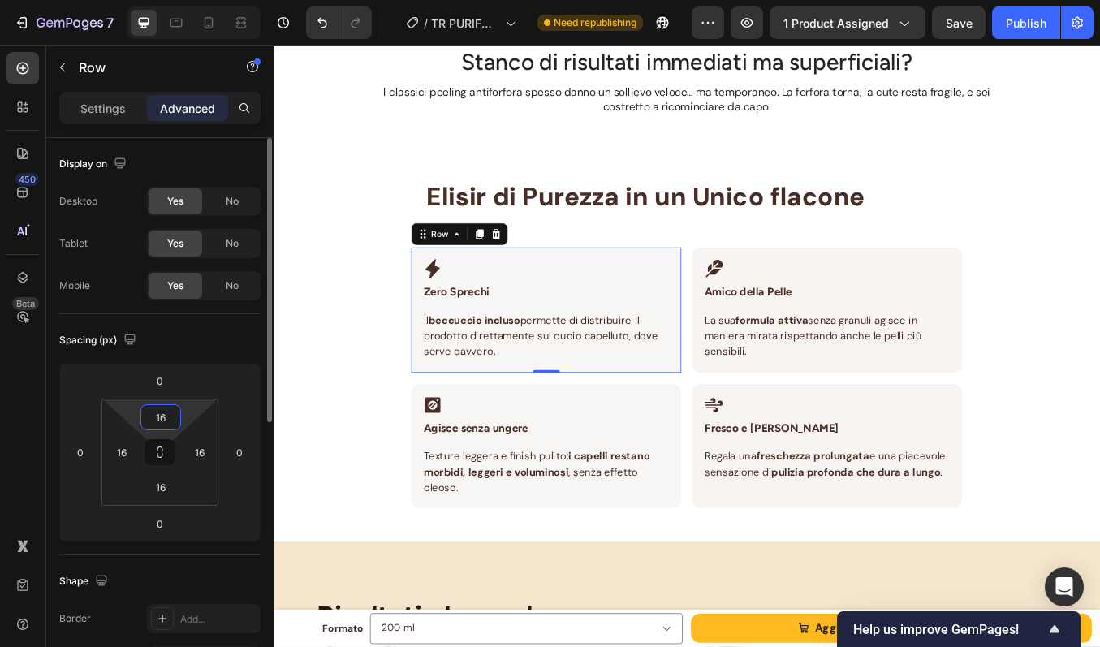
click at [160, 416] on input "16" at bounding box center [161, 417] width 32 height 24
type input "16"
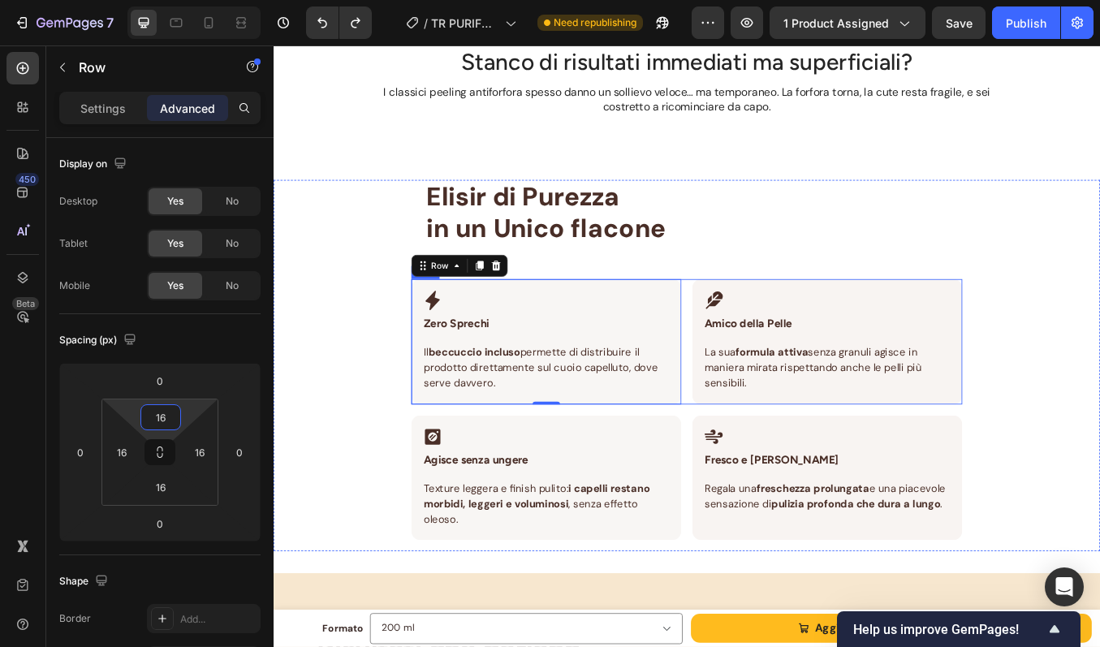
click at [753, 399] on div "Icon Zero Sprechi Heading Row Il beccuccio incluso permette di distribuire il p…" at bounding box center [760, 395] width 649 height 148
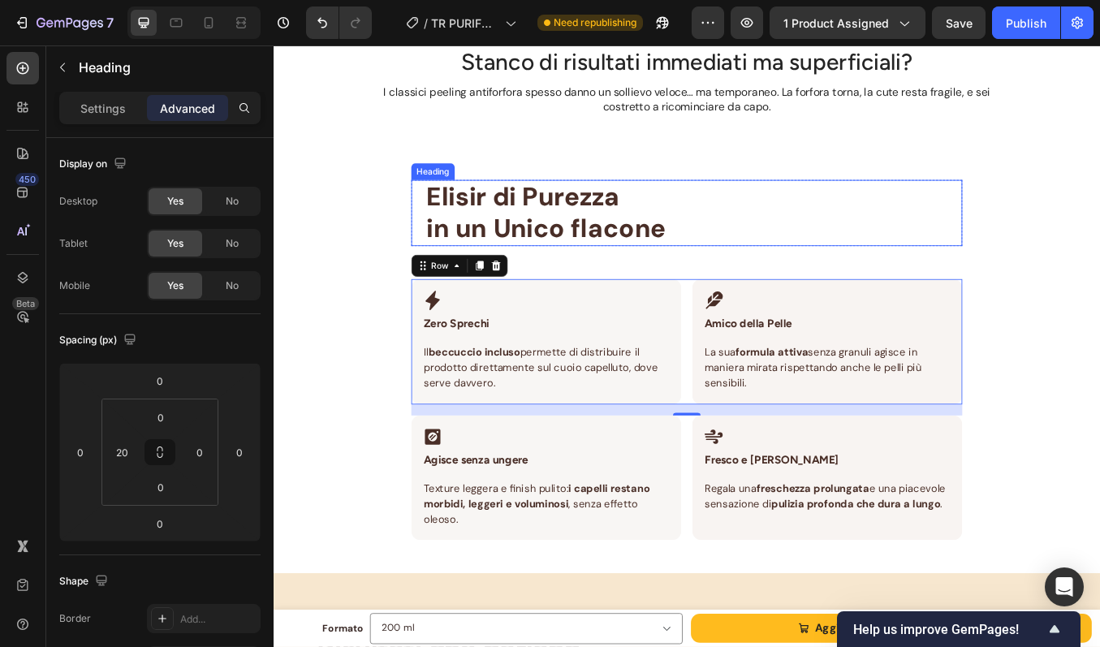
click at [642, 257] on span "in un Unico flacone" at bounding box center [595, 260] width 282 height 39
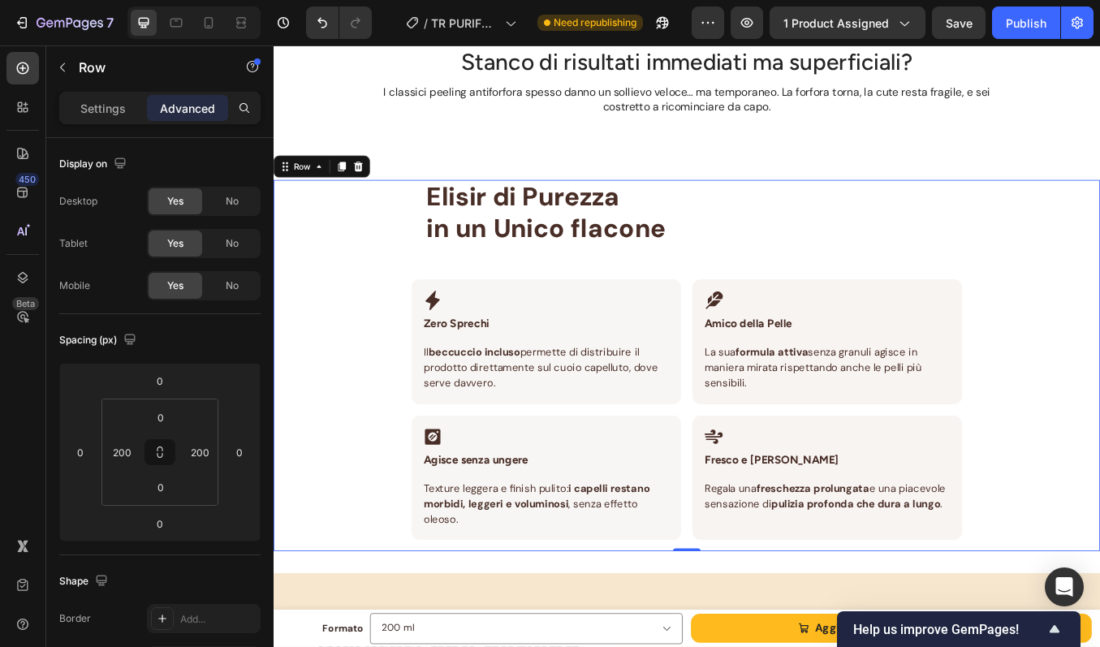
click at [612, 294] on div "Elisir di Purezza in un Unico flacone Heading Row Icon Zero Sprechi Heading Row…" at bounding box center [760, 423] width 649 height 438
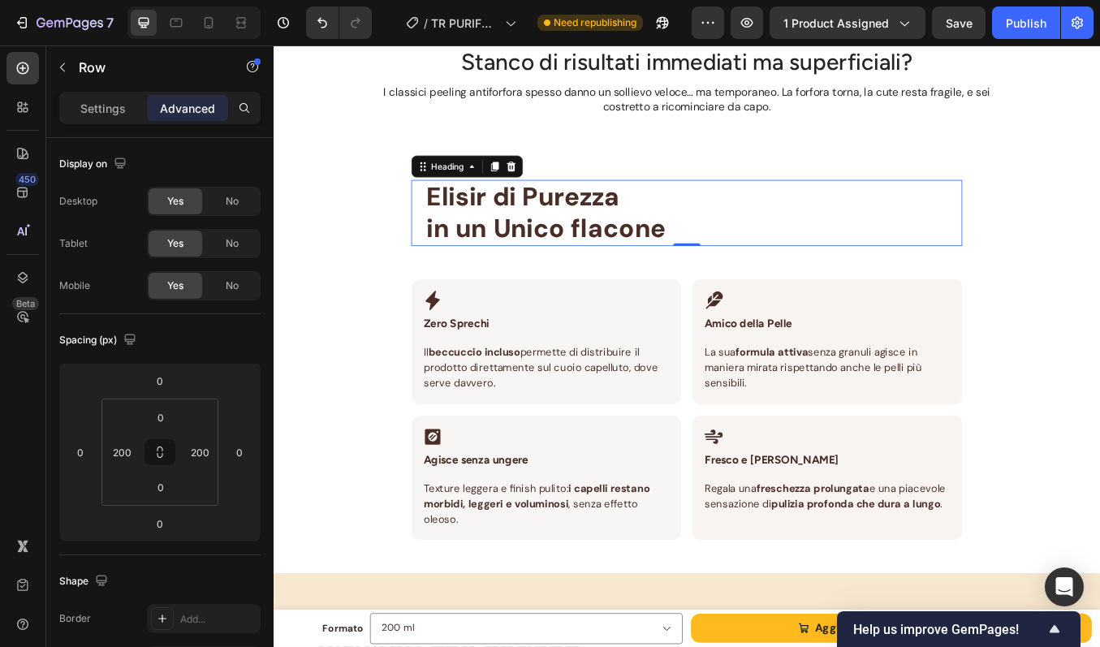
click at [519, 228] on span "Elisir di Purezza" at bounding box center [567, 223] width 227 height 39
click at [474, 182] on div "Heading" at bounding box center [478, 188] width 45 height 15
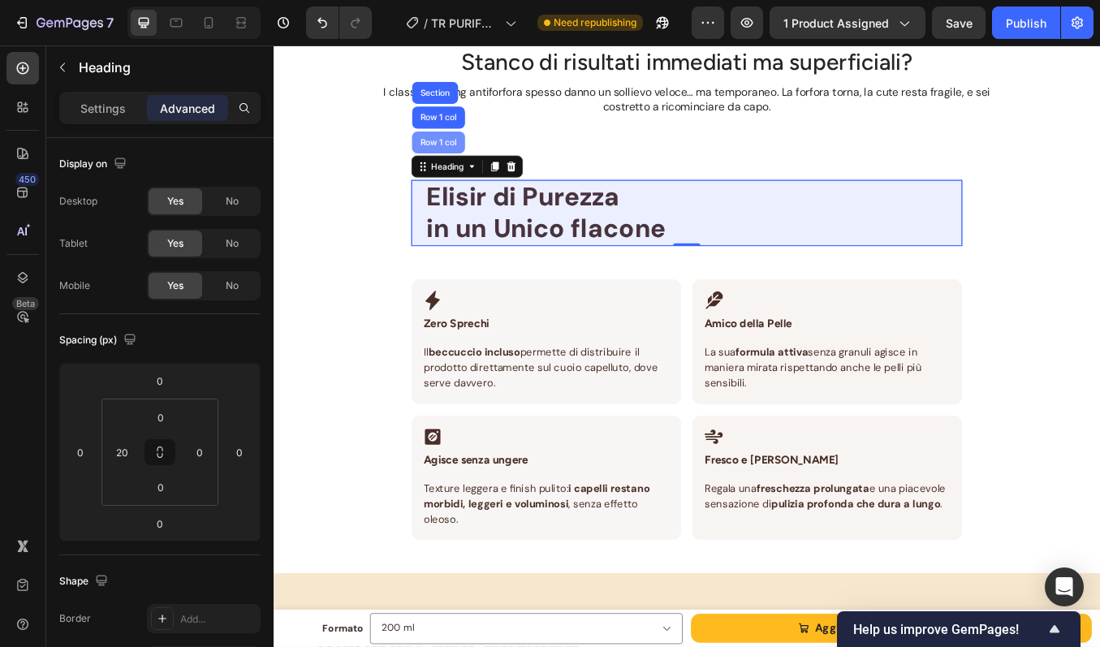
click at [468, 162] on div "Row 1 col" at bounding box center [468, 160] width 50 height 10
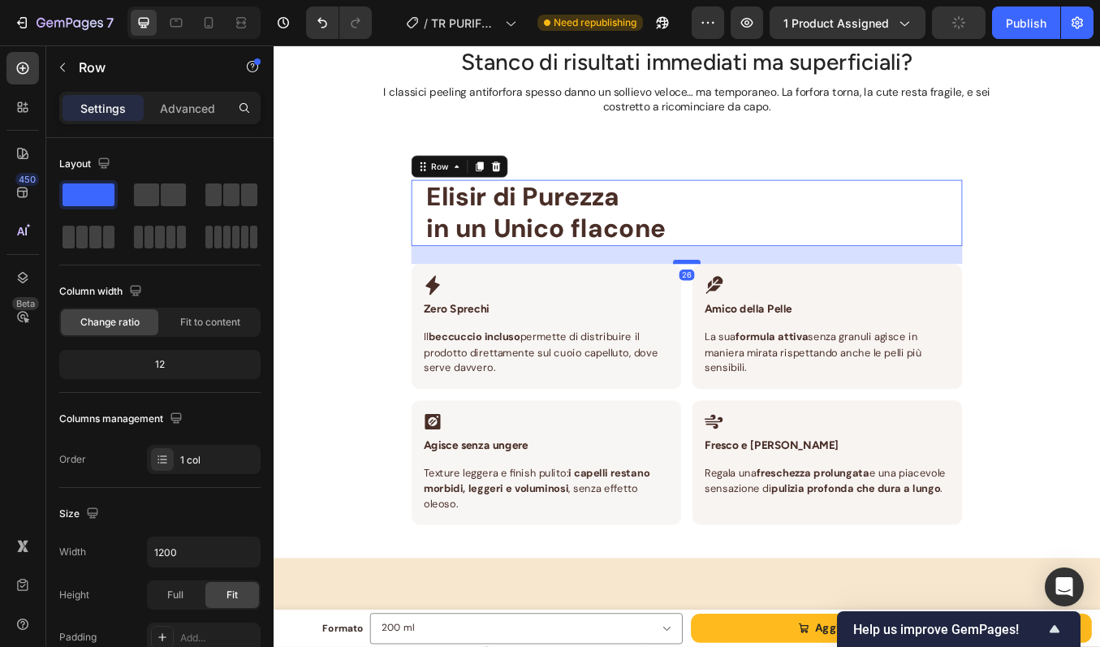
drag, startPoint x: 757, startPoint y: 318, endPoint x: 757, endPoint y: 300, distance: 17.9
click at [757, 300] on div at bounding box center [760, 300] width 32 height 5
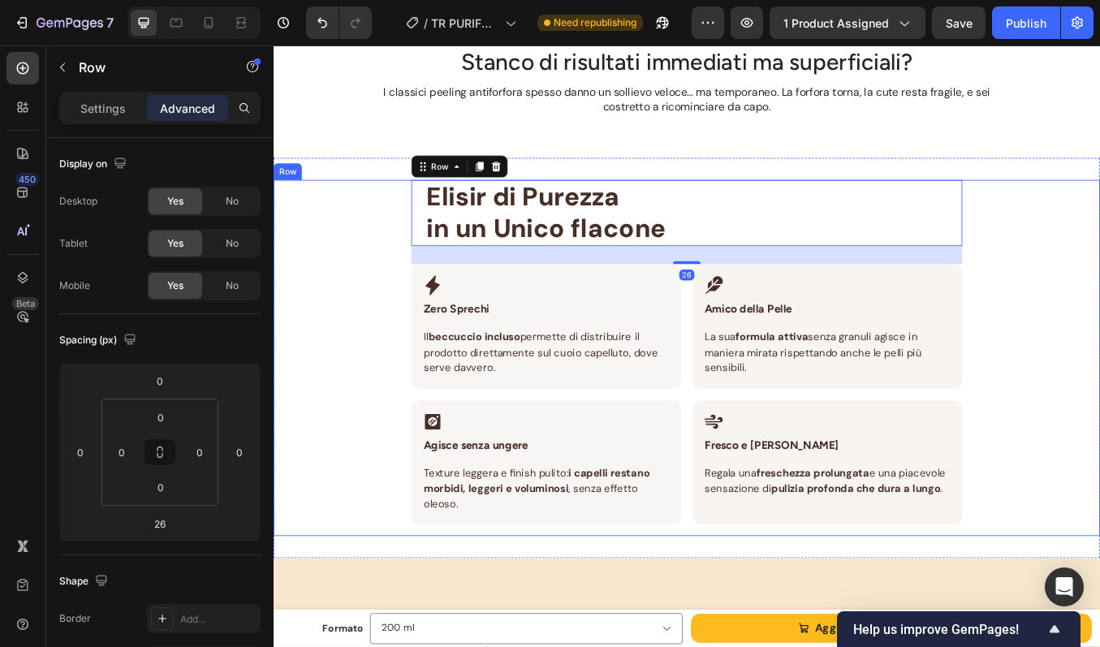
click at [1099, 235] on div "Elisir di Purezza in un Unico flacone Heading Row 26 Icon Zero Sprechi Heading …" at bounding box center [761, 414] width 974 height 421
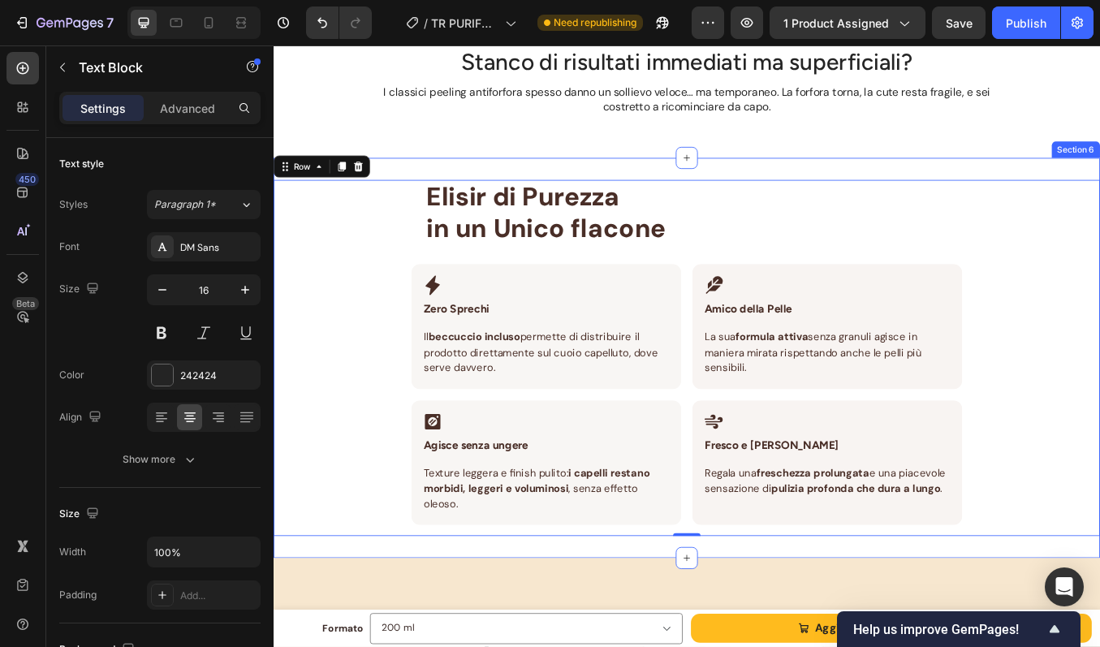
click at [1043, 126] on p "I classici peeling antiforfora spesso danno un sollievo veloce… ma temporaneo. …" at bounding box center [760, 110] width 765 height 34
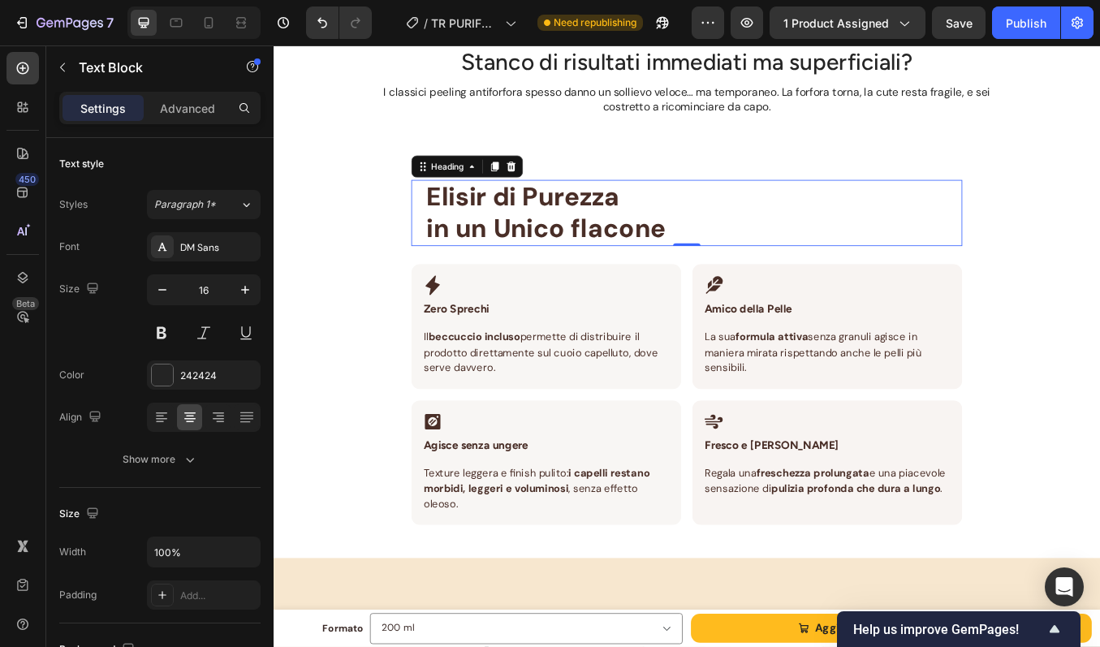
click at [527, 255] on span "in un Unico flacone" at bounding box center [595, 260] width 282 height 39
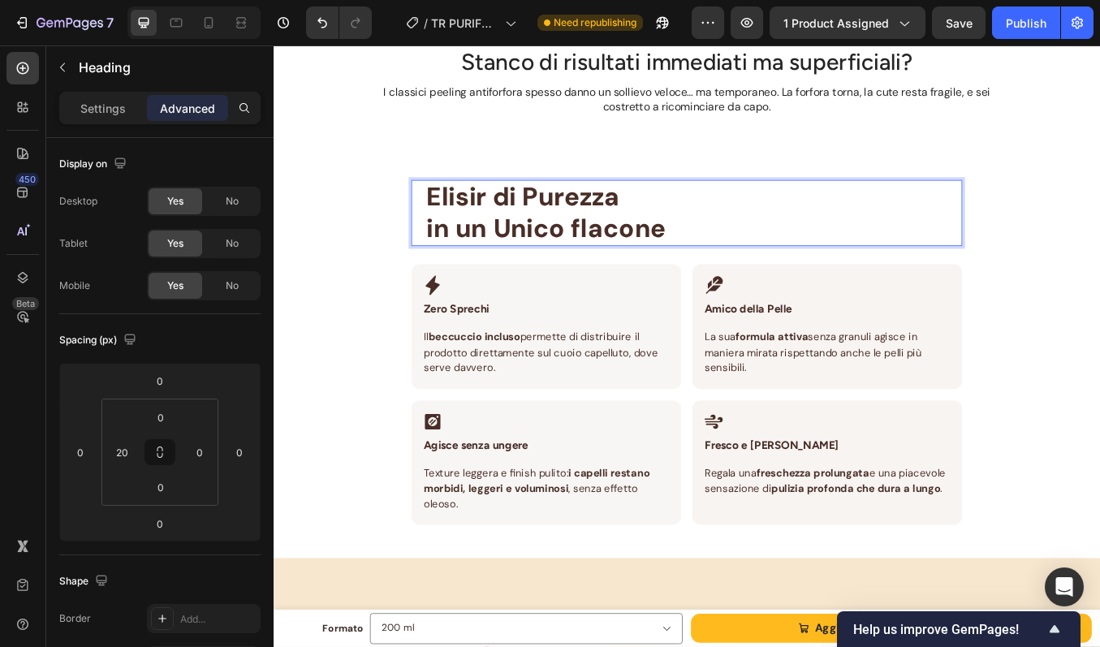
click at [452, 258] on h2 "Elisir di Purezza in un Unico flacone" at bounding box center [768, 243] width 633 height 78
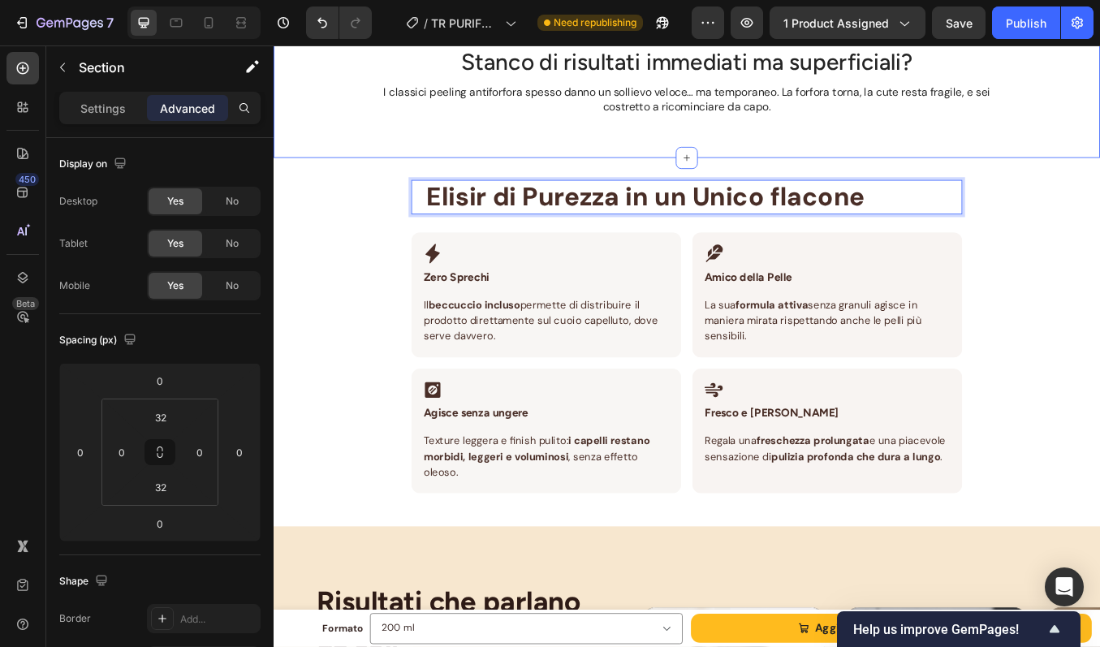
click at [1099, 174] on div "Stanco di risultati immediati ma superficiali? Heading I classici peeling antif…" at bounding box center [761, 99] width 974 height 158
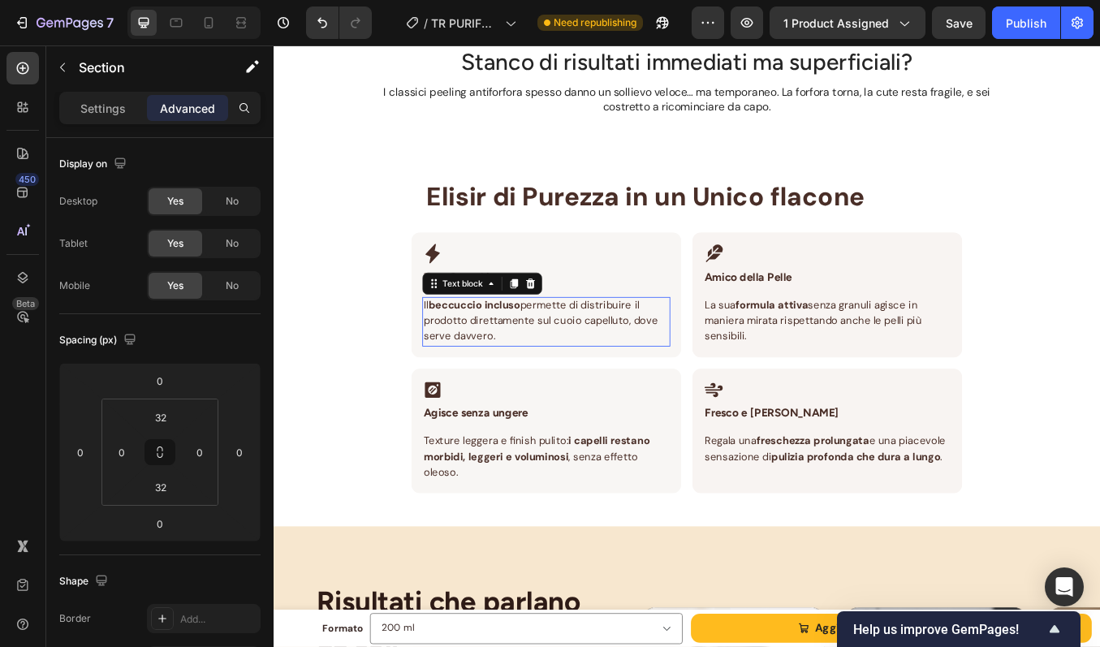
click at [534, 374] on span "Il beccuccio incluso permette di distribuire il prodotto direttamente sul cuoio…" at bounding box center [589, 369] width 276 height 53
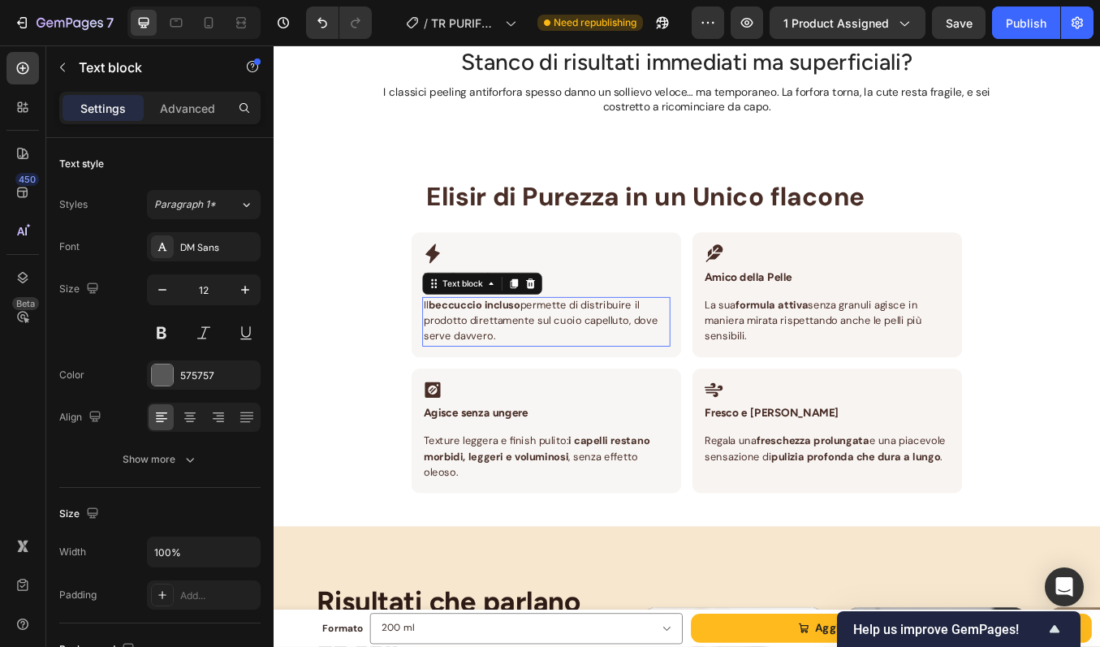
click at [534, 374] on span "Il beccuccio incluso permette di distribuire il prodotto direttamente sul cuoio…" at bounding box center [589, 369] width 276 height 53
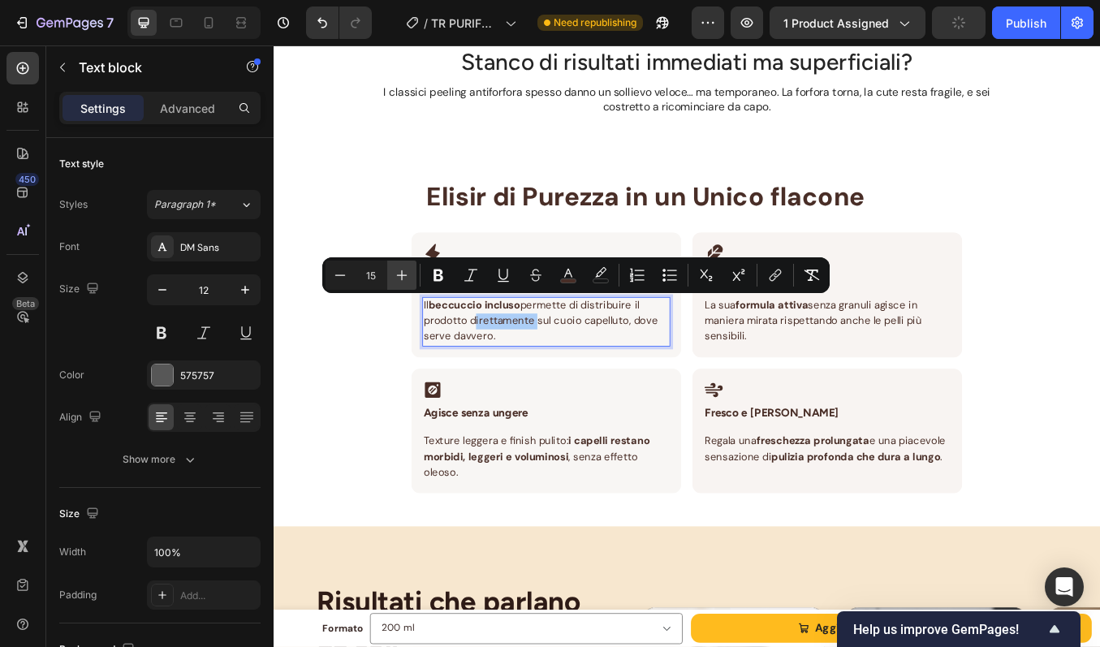
click at [403, 275] on icon "Editor contextual toolbar" at bounding box center [402, 275] width 11 height 11
type input "17"
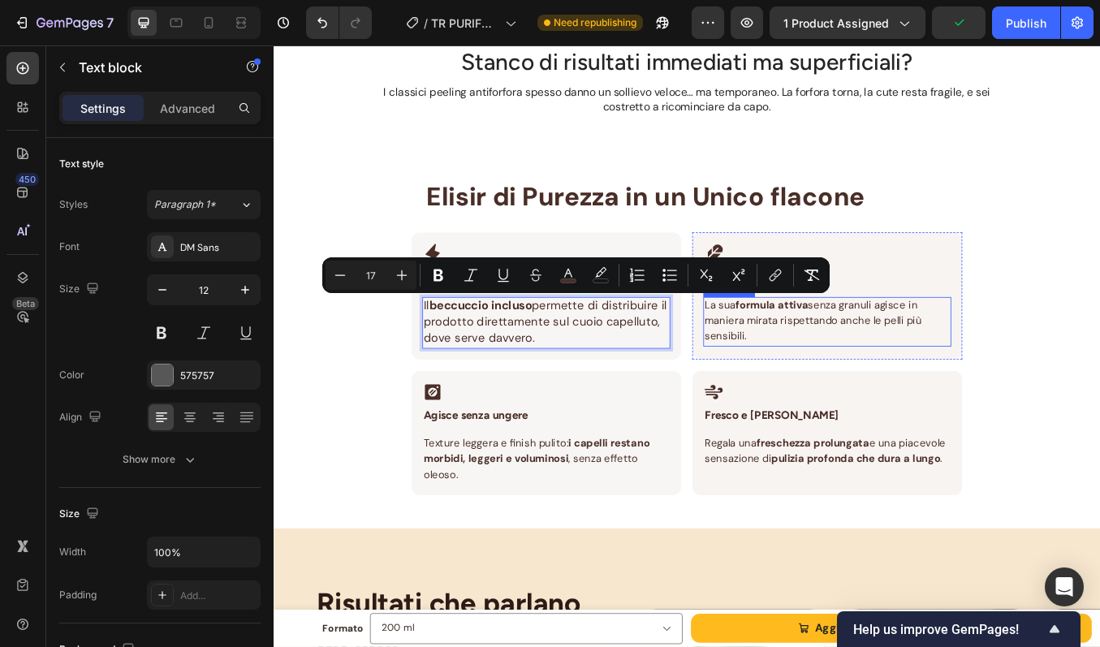
click at [874, 360] on p "La sua formula attiva senza granuli agisce in maniera mirata rispettando anche …" at bounding box center [926, 370] width 289 height 55
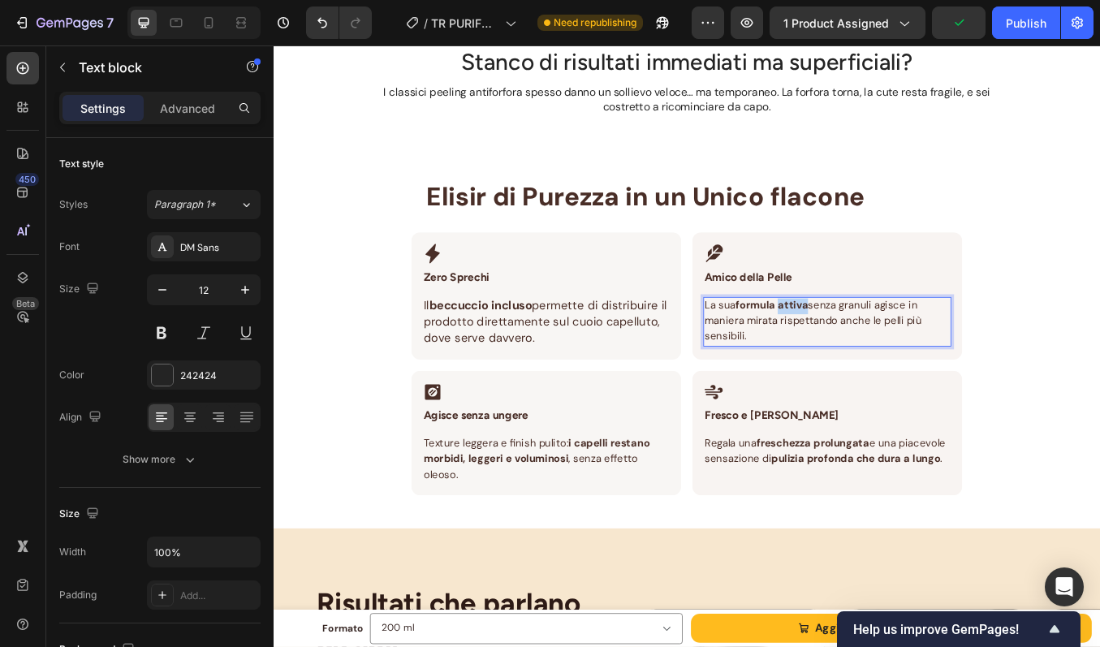
click at [874, 360] on p "La sua formula attiva senza granuli agisce in maniera mirata rispettando anche …" at bounding box center [926, 370] width 289 height 55
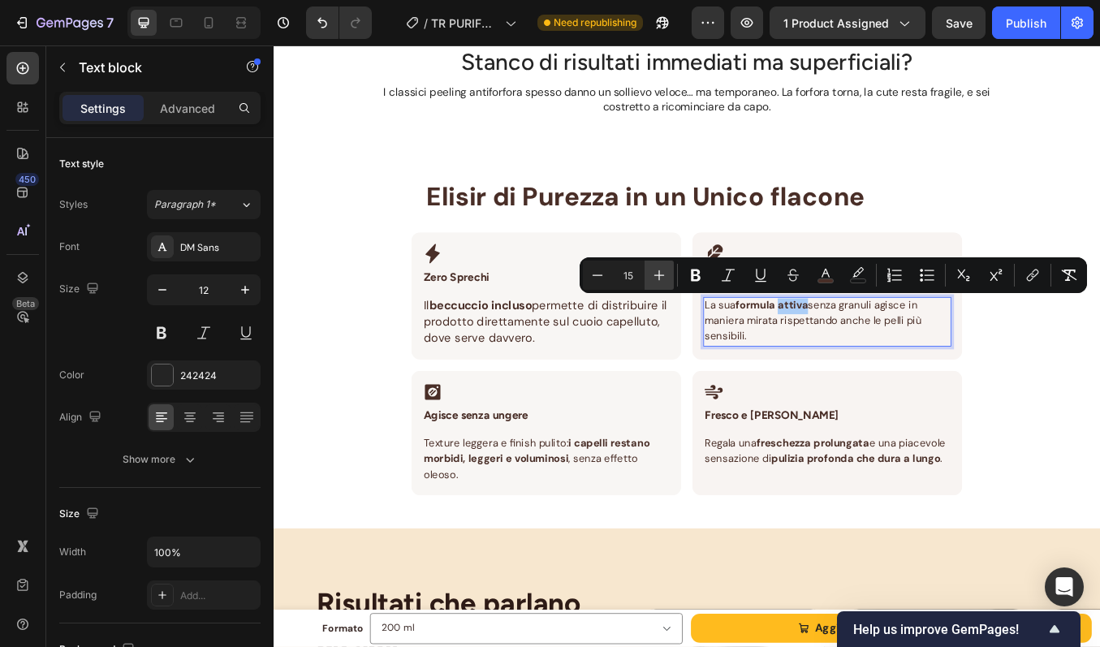
click at [654, 278] on icon "Editor contextual toolbar" at bounding box center [659, 275] width 16 height 16
type input "17"
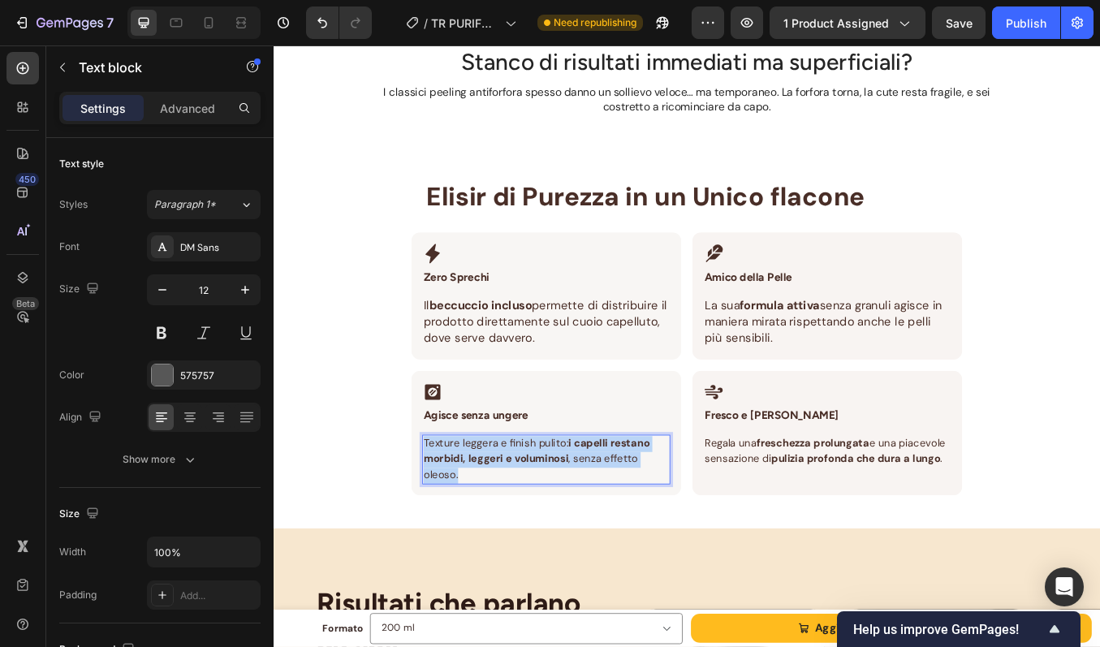
click at [554, 533] on strong "i capelli restano morbidi, leggeri e voluminosi" at bounding box center [584, 523] width 266 height 35
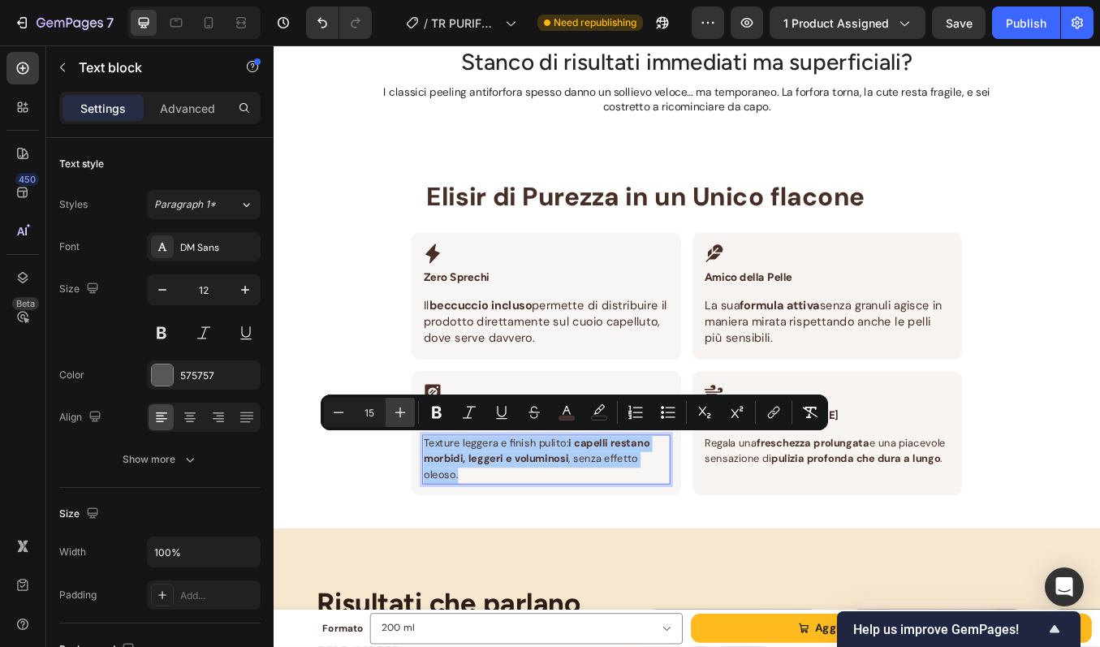
click at [401, 406] on icon "Editor contextual toolbar" at bounding box center [400, 412] width 16 height 16
type input "17"
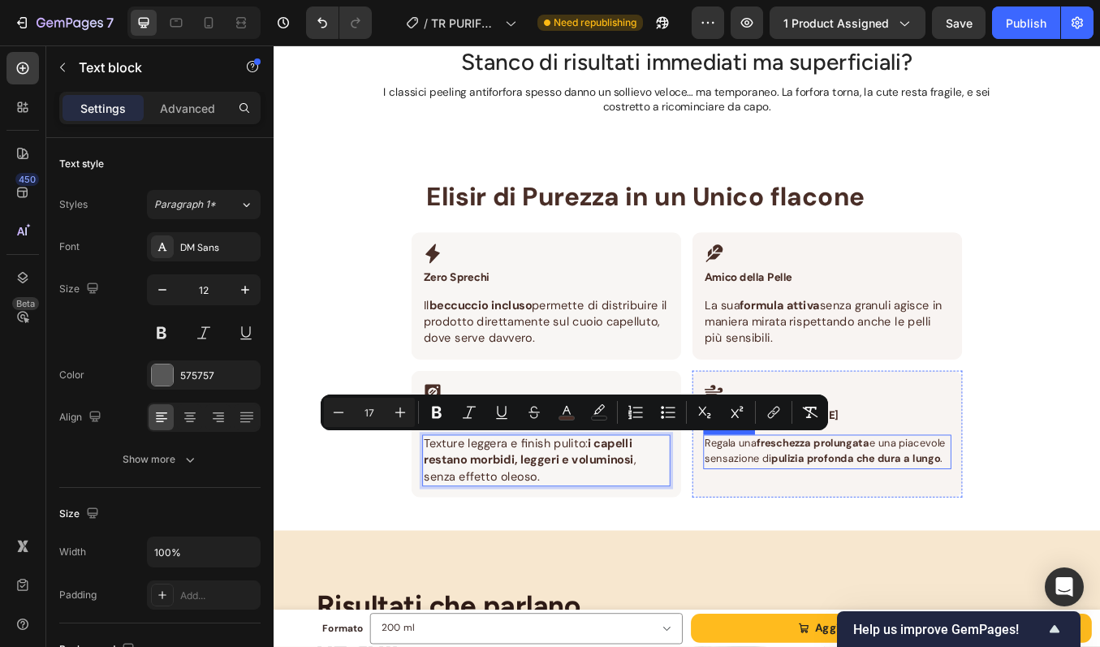
click at [817, 523] on span "Regala una freschezza prolungata e una piacevole sensazione di pulizia profonda…" at bounding box center [924, 523] width 284 height 35
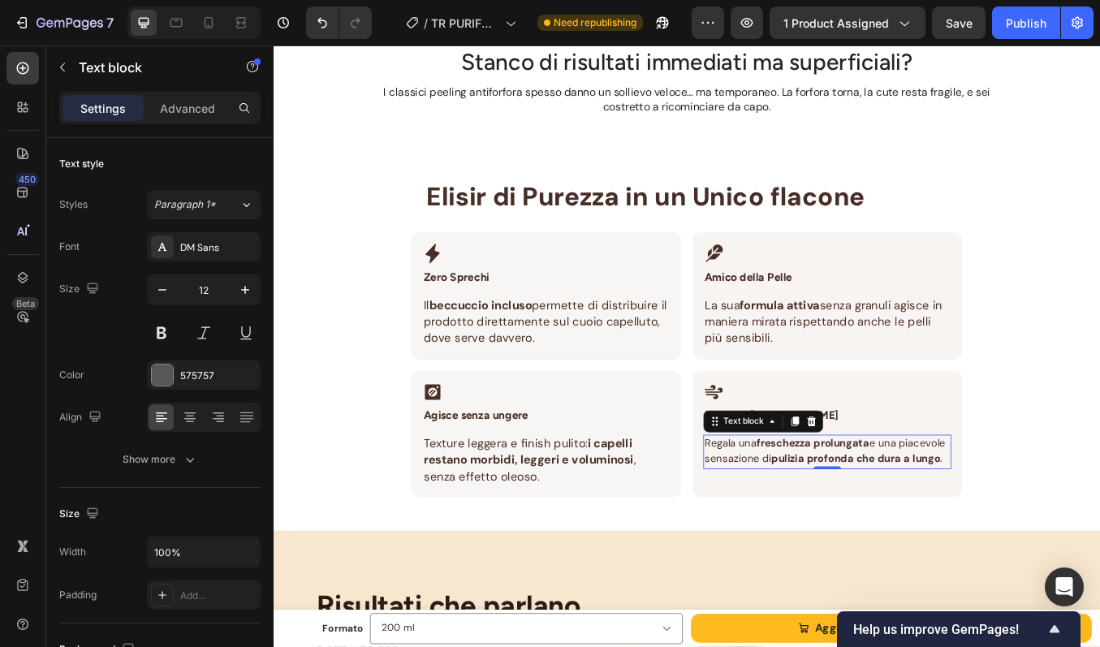
click at [817, 523] on span "Regala una freschezza prolungata e una piacevole sensazione di pulizia profonda…" at bounding box center [924, 523] width 284 height 35
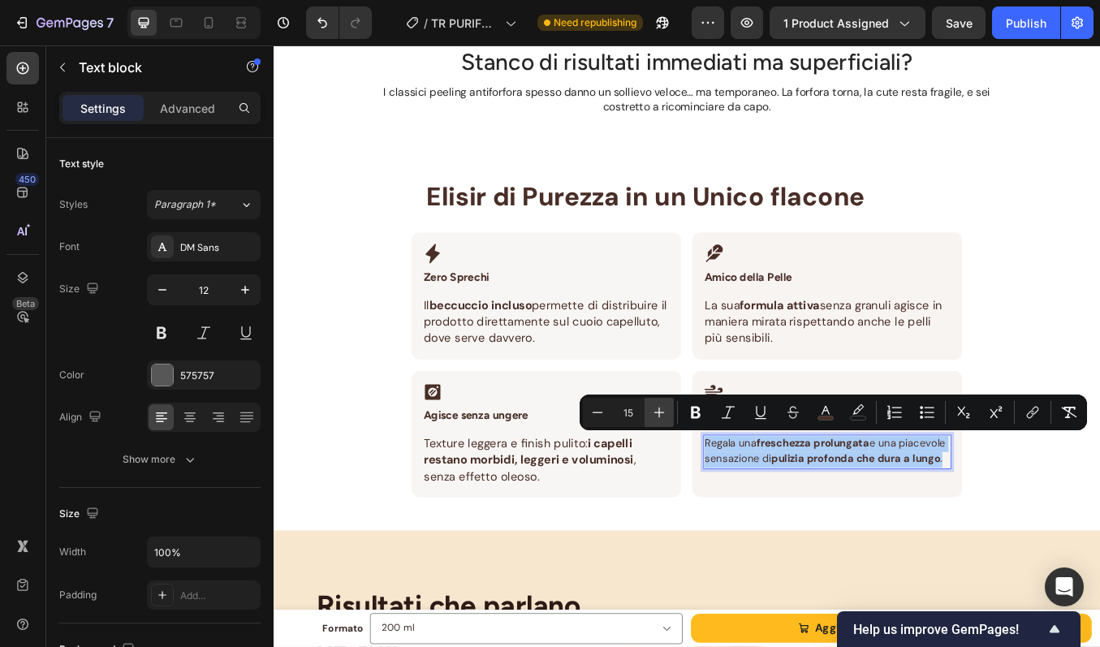
click at [667, 415] on button "Plus" at bounding box center [659, 412] width 29 height 29
type input "17"
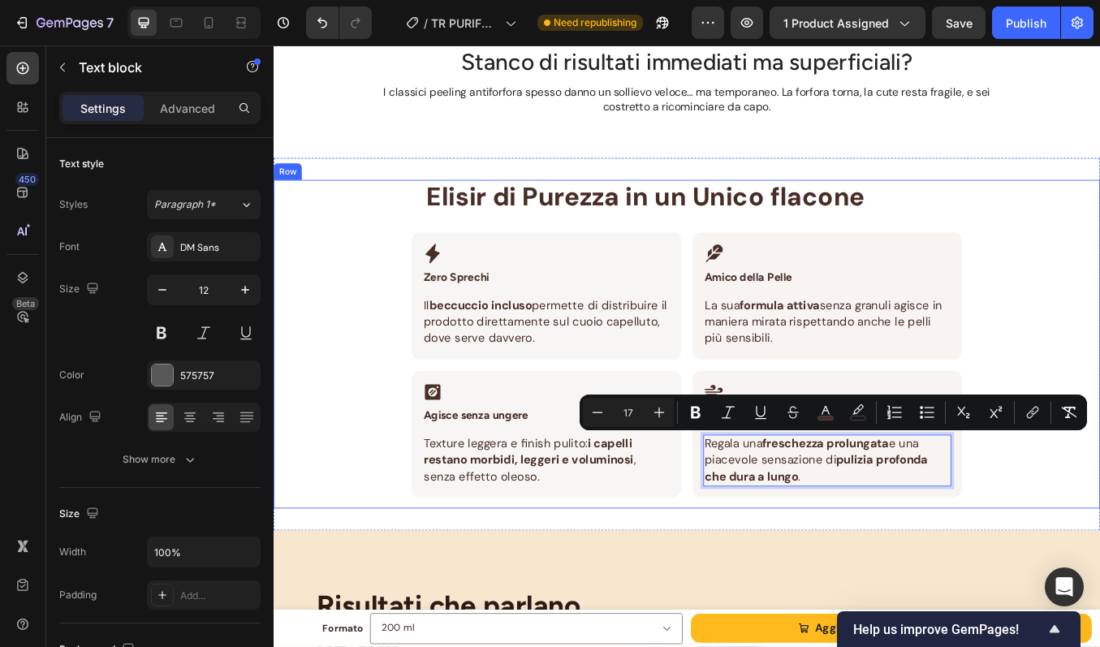
click at [1099, 343] on div "⁠⁠⁠⁠⁠⁠⁠ Elisir di Purezza in un Unico flacone Heading Row Icon Zero Sprechi Hea…" at bounding box center [761, 397] width 974 height 387
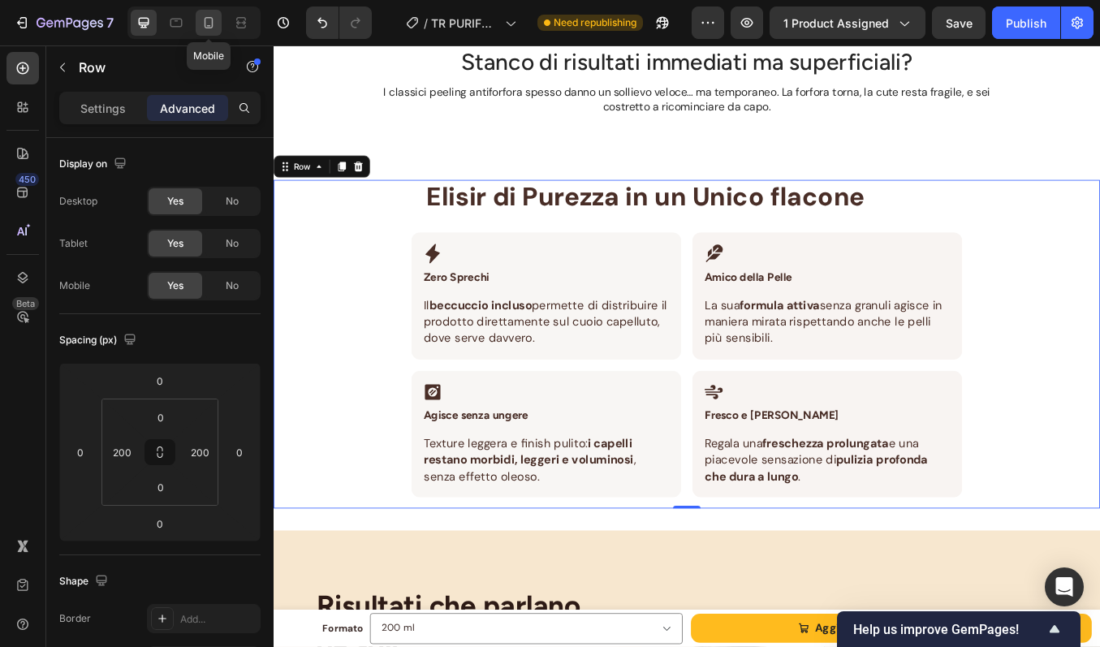
click at [209, 18] on icon at bounding box center [209, 22] width 9 height 11
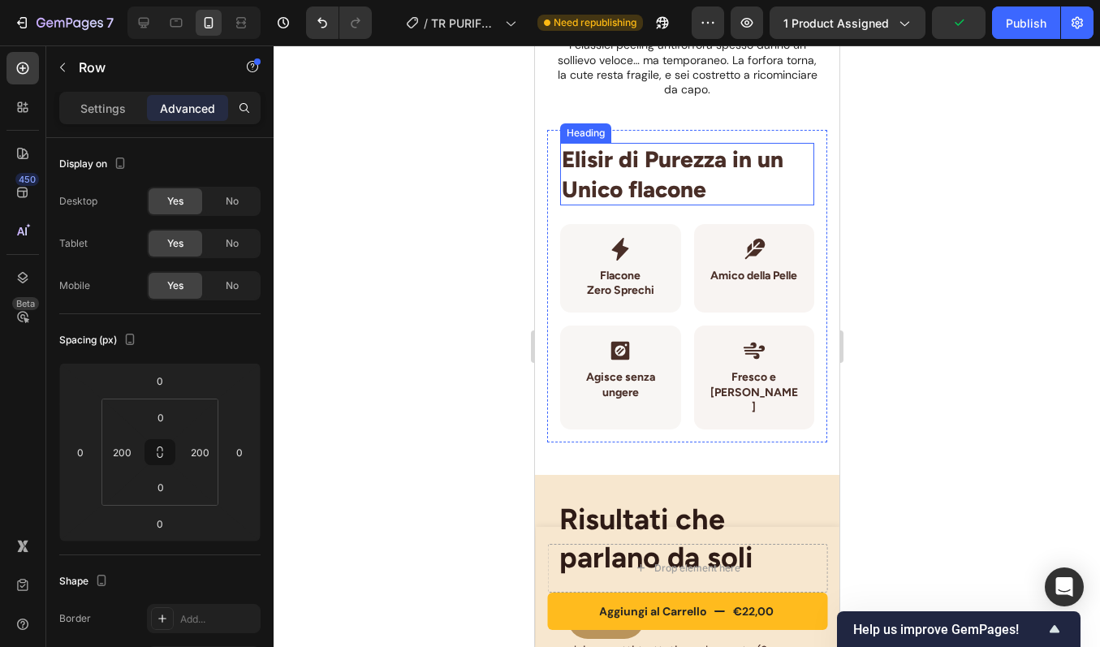
scroll to position [1845, 0]
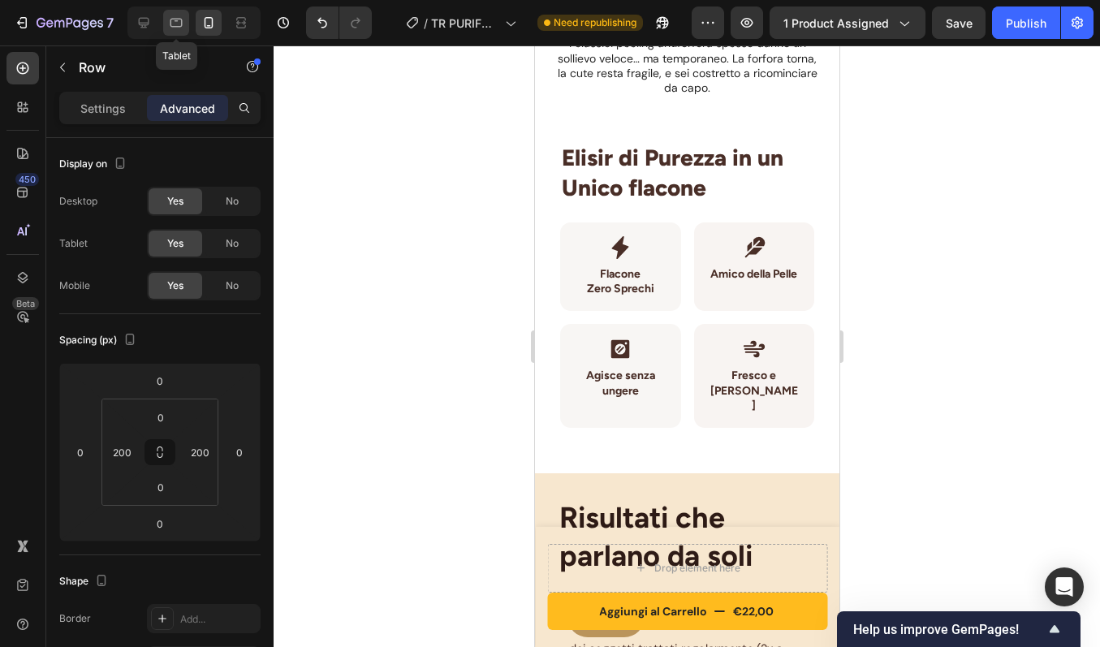
click at [173, 24] on icon at bounding box center [176, 23] width 16 height 16
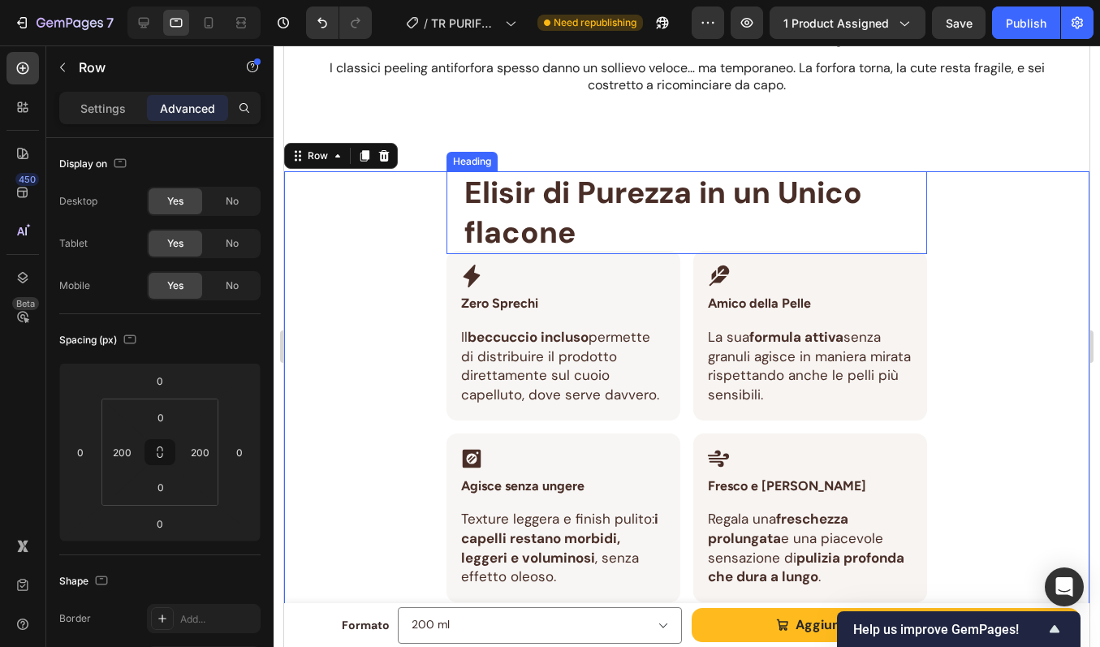
scroll to position [1888, 0]
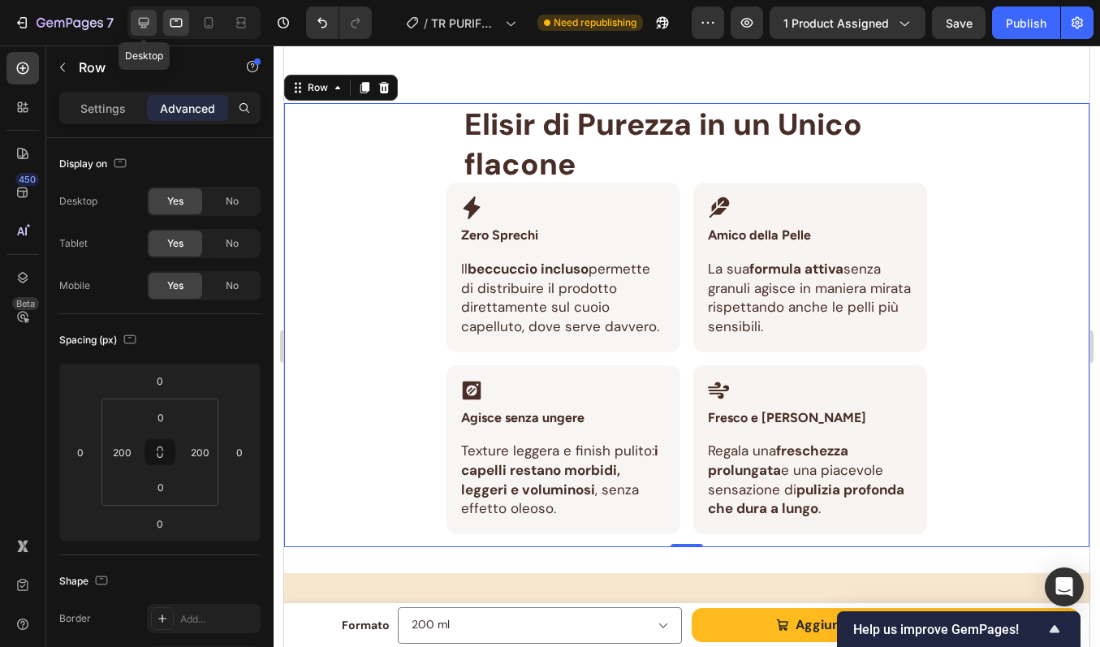
click at [152, 23] on div at bounding box center [144, 23] width 26 height 26
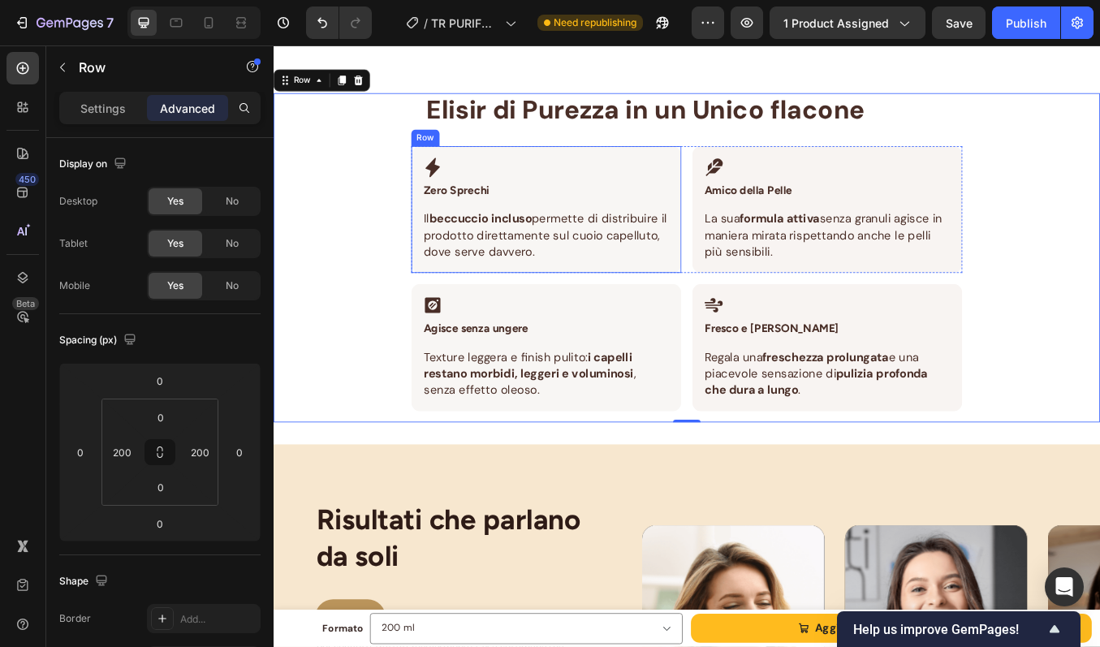
scroll to position [1816, 0]
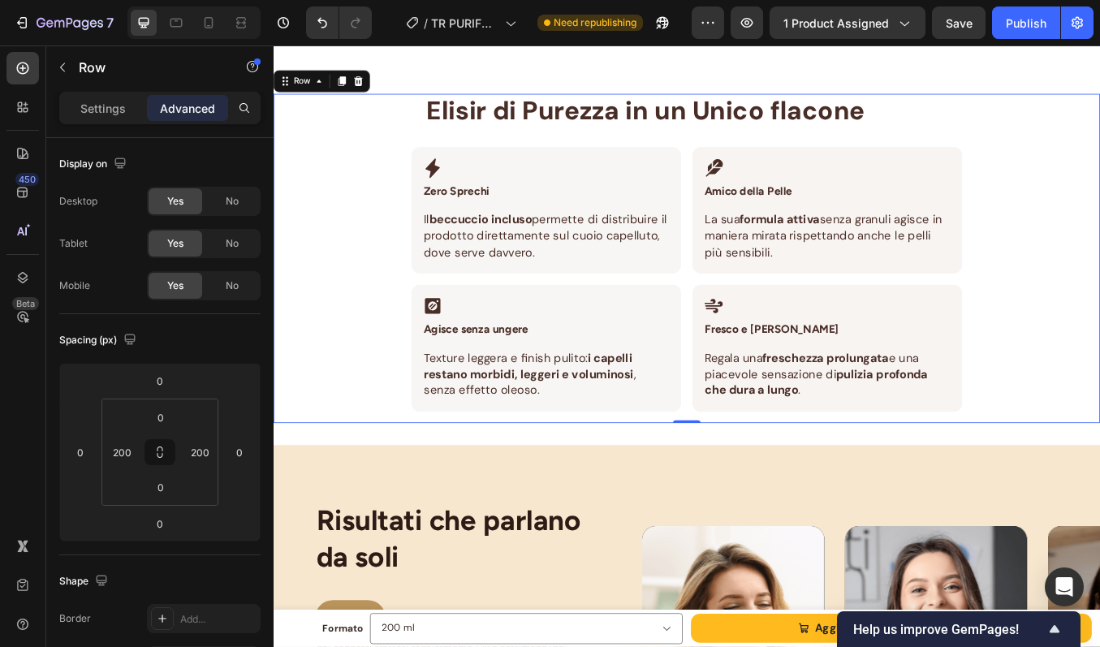
click at [343, 252] on div "⁠⁠⁠⁠⁠⁠⁠ Elisir di Purezza in un Unico flacone Heading Row Icon Zero Sprechi Hea…" at bounding box center [761, 295] width 974 height 387
click at [488, 490] on div "⁠⁠⁠⁠⁠⁠⁠ Elisir di Purezza in un Unico flacone Heading Row Icon Zero Sprechi Hea…" at bounding box center [761, 295] width 974 height 439
click at [1099, 399] on div "⁠⁠⁠⁠⁠⁠⁠ Elisir di Purezza in un Unico flacone Heading Row Icon Zero Sprechi Hea…" at bounding box center [761, 295] width 974 height 387
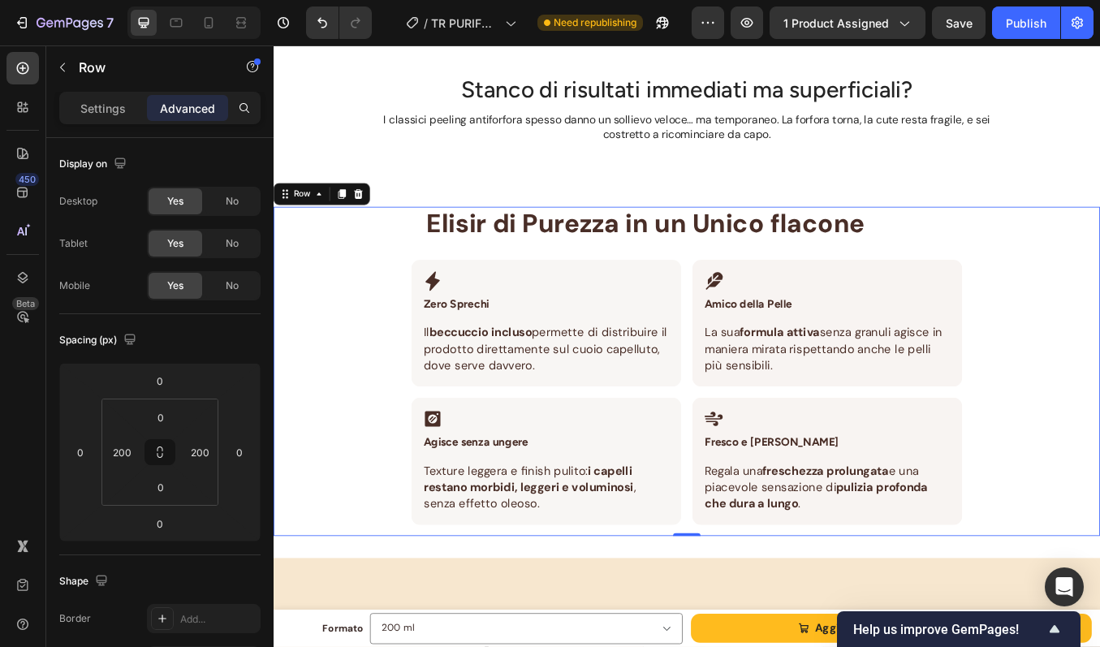
scroll to position [1682, 0]
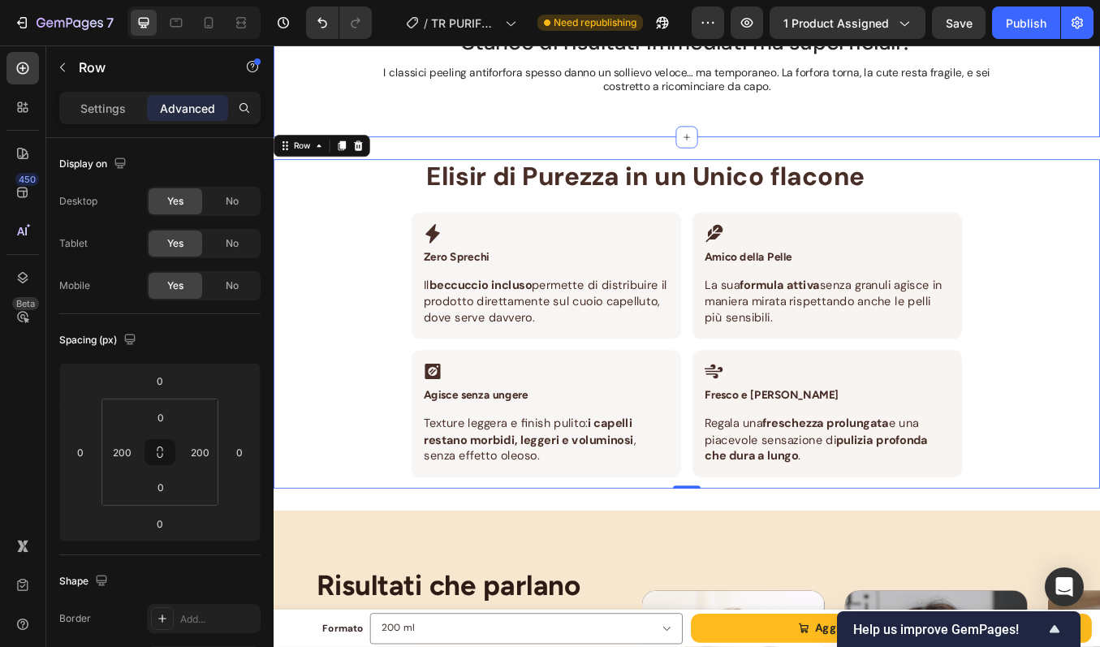
click at [1099, 130] on div "Stanco di risultati immediati ma superficiali? Heading I classici peeling antif…" at bounding box center [761, 76] width 974 height 158
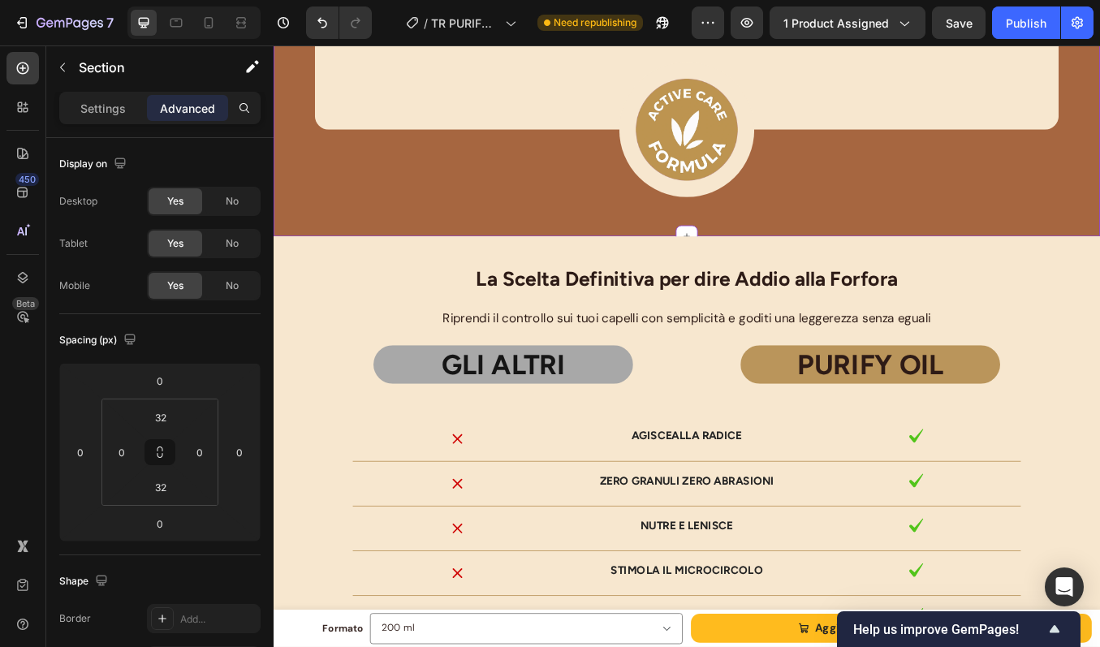
scroll to position [3238, 0]
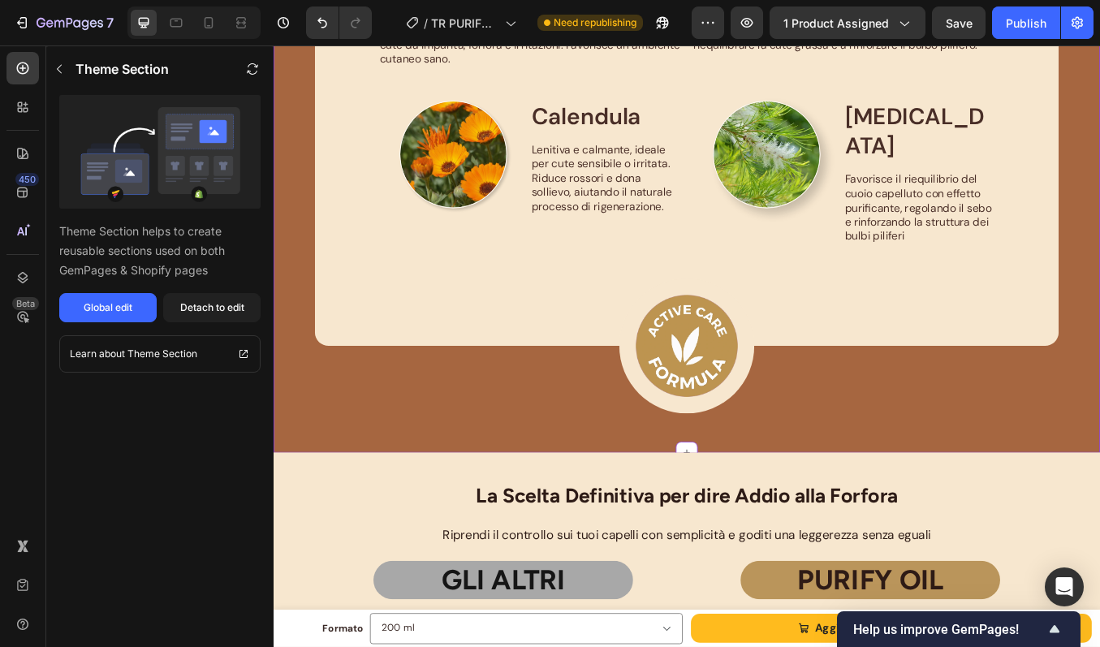
click at [64, 80] on button "button" at bounding box center [59, 69] width 26 height 26
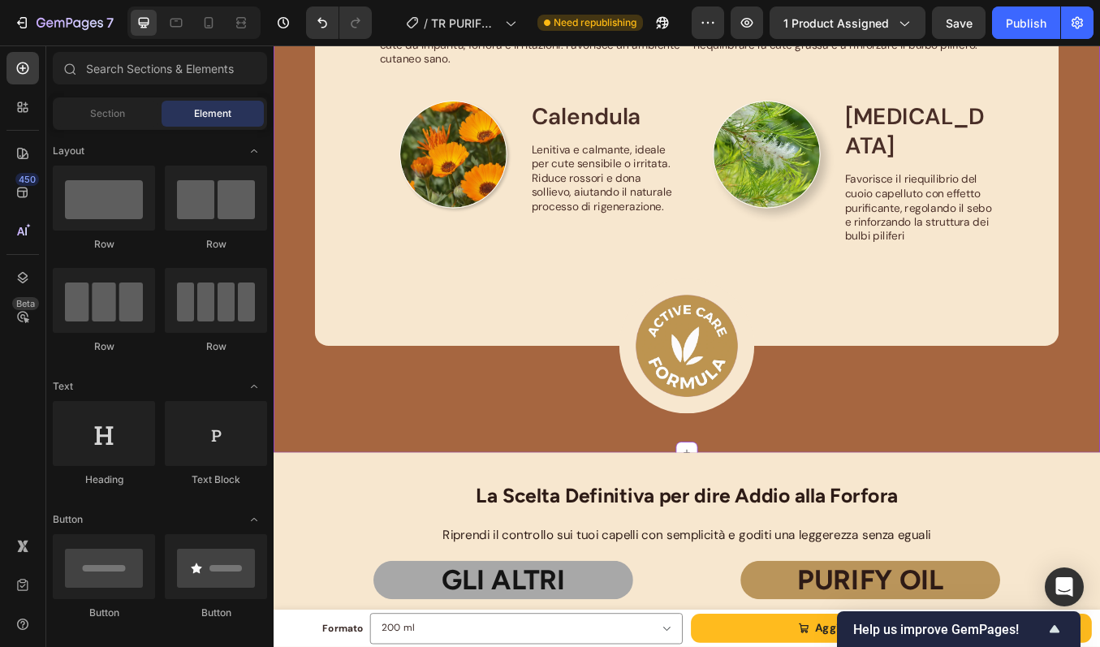
click at [949, 366] on div "Attivi naturali per la tua cute Heading Row Image Mentolo Text Block Rinfrescan…" at bounding box center [760, 58] width 843 height 681
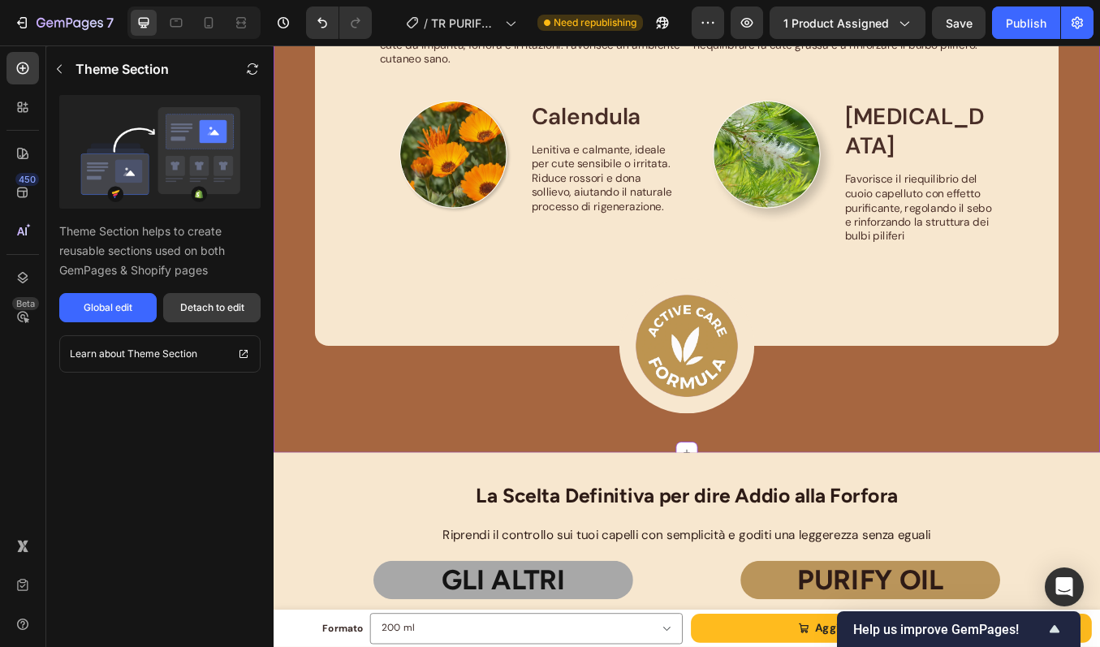
click at [231, 316] on button "Detach to edit" at bounding box center [211, 307] width 97 height 29
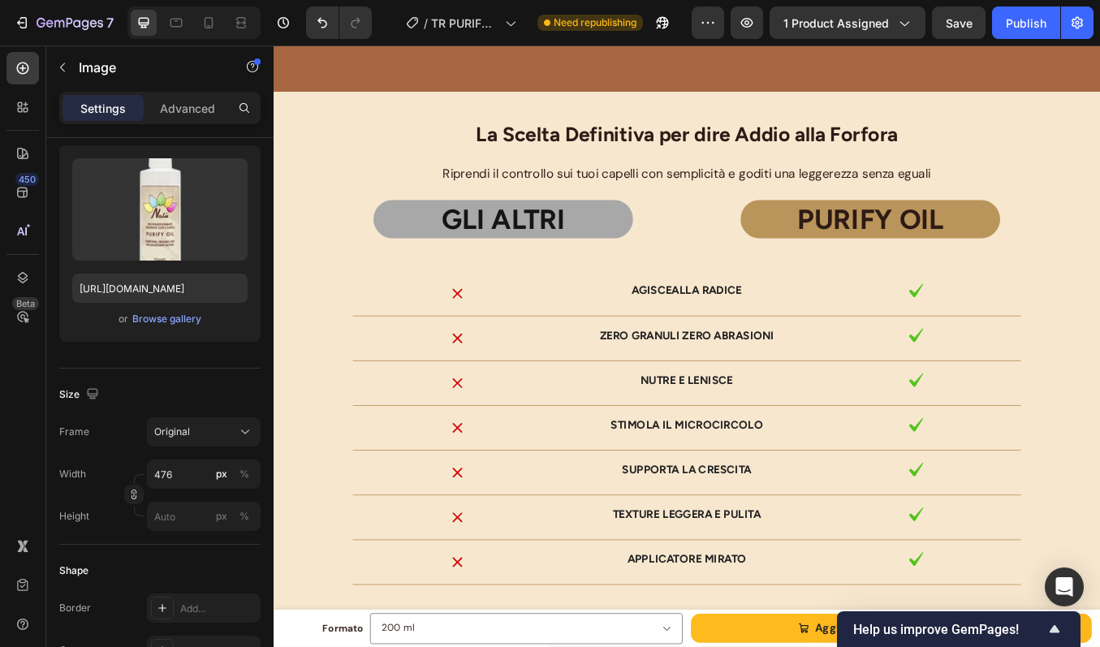
scroll to position [3726, 0]
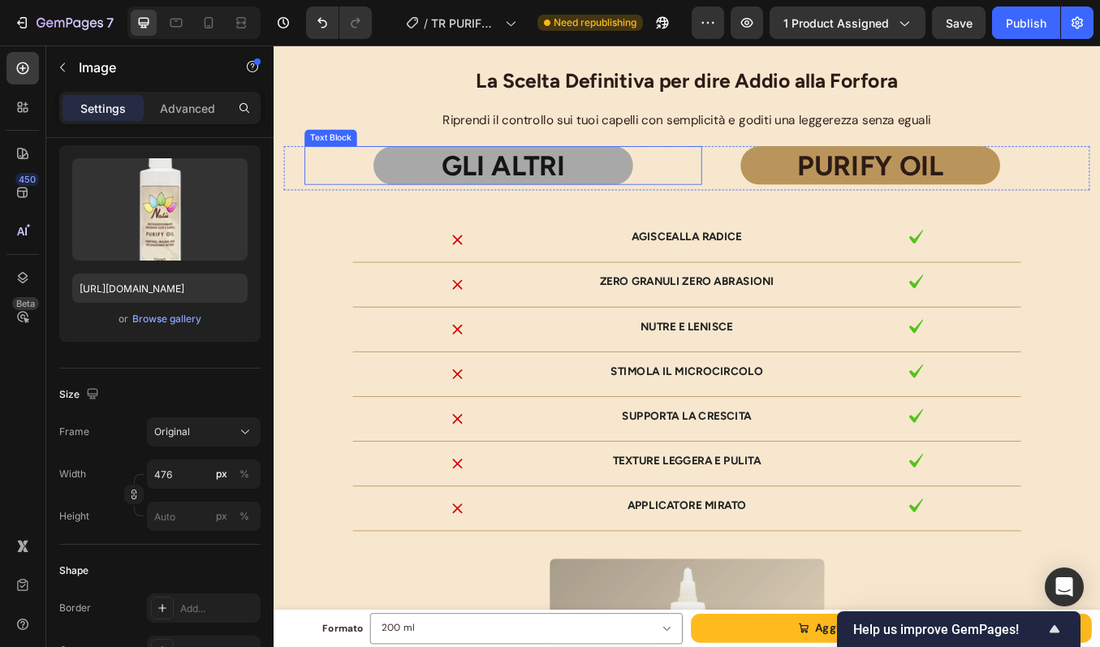
click at [656, 208] on p "GLI ALTRI" at bounding box center [544, 187] width 303 height 42
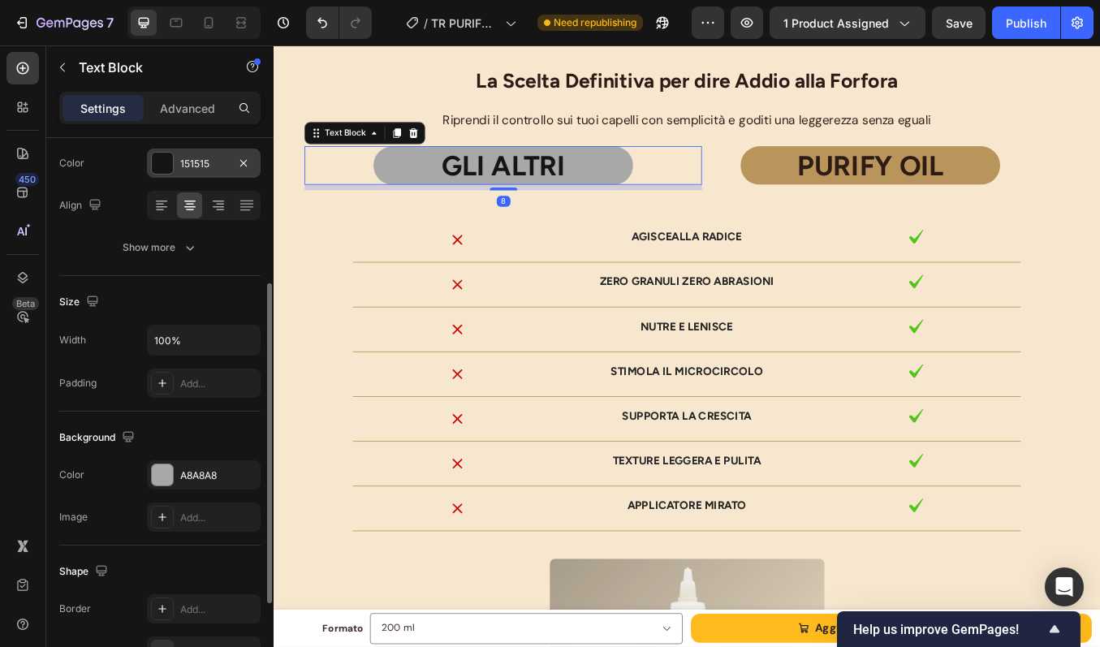
scroll to position [241, 0]
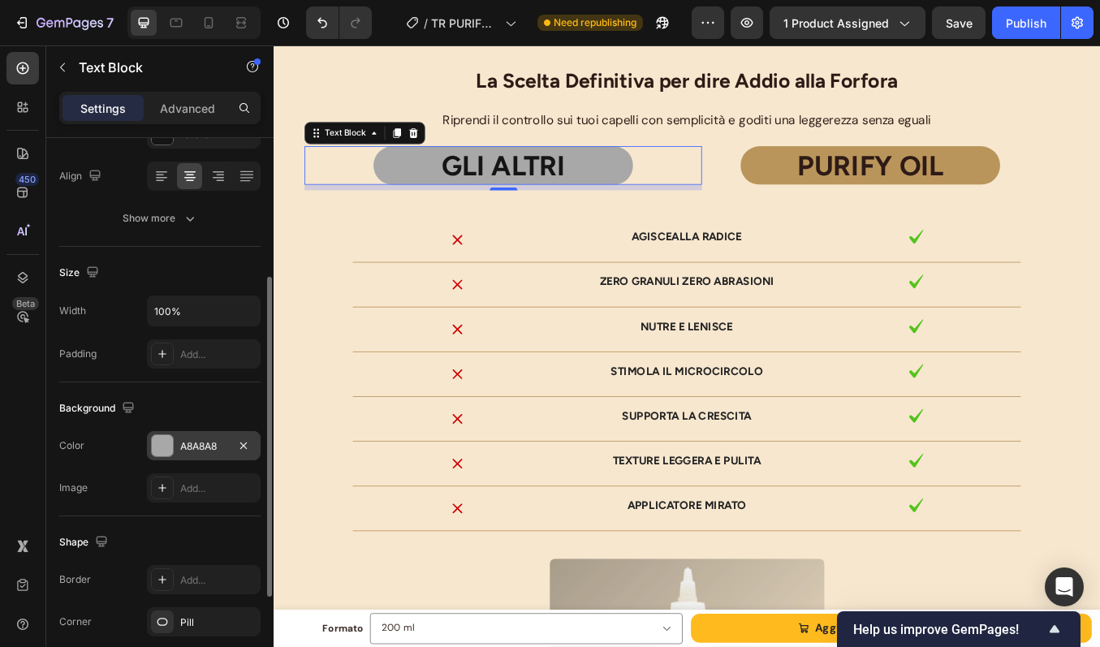
click at [162, 449] on div at bounding box center [162, 445] width 21 height 21
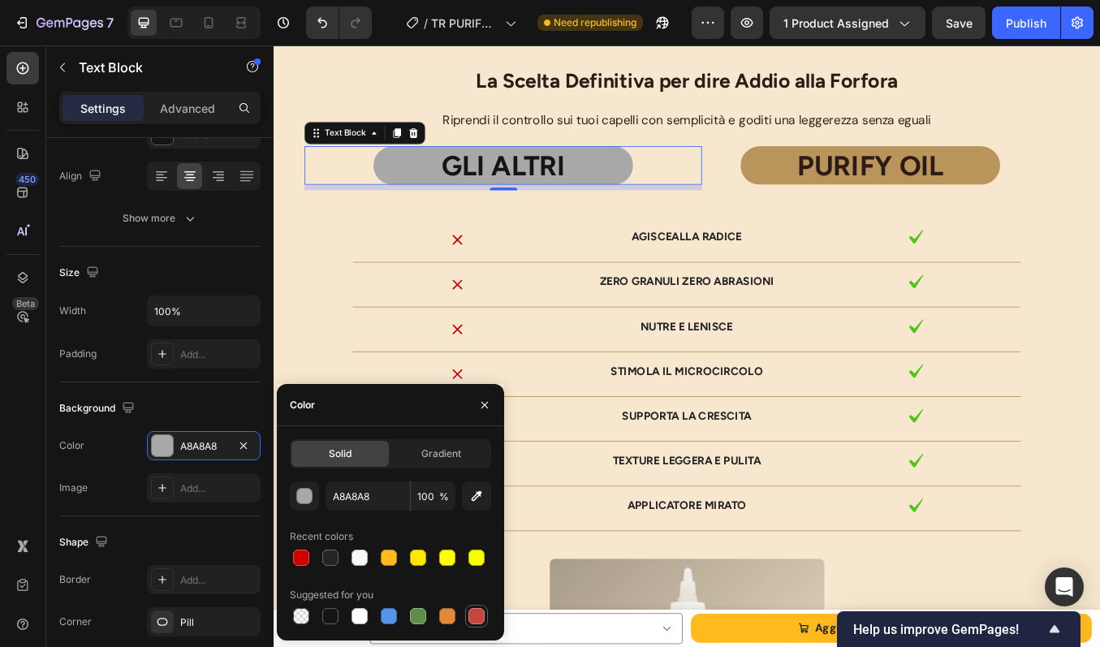
click at [482, 615] on div at bounding box center [476, 616] width 16 height 16
type input "C5453F"
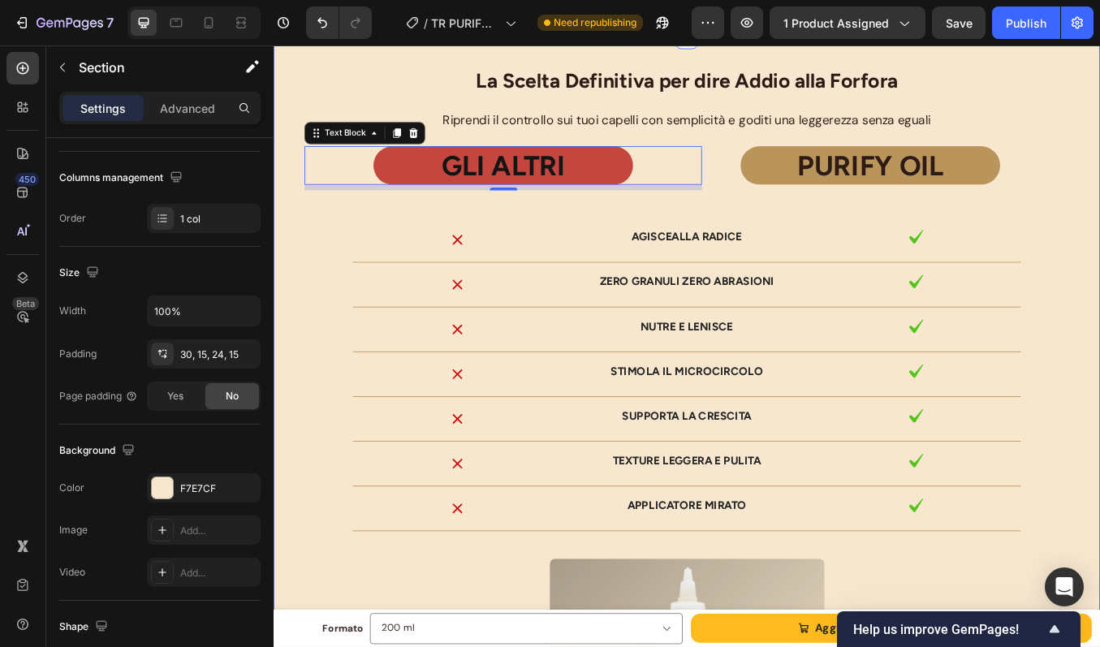
click at [798, 122] on div "La Scelta Definitiva per dire Addio alla Forfora Heading Riprendi il controllo …" at bounding box center [761, 551] width 974 height 1029
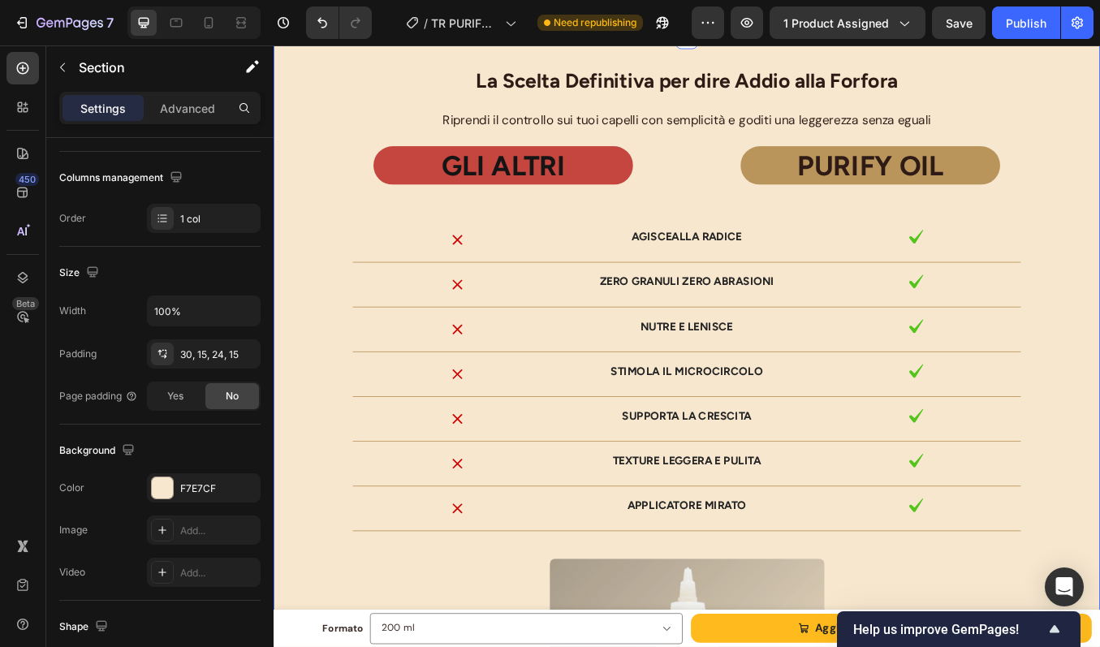
scroll to position [0, 0]
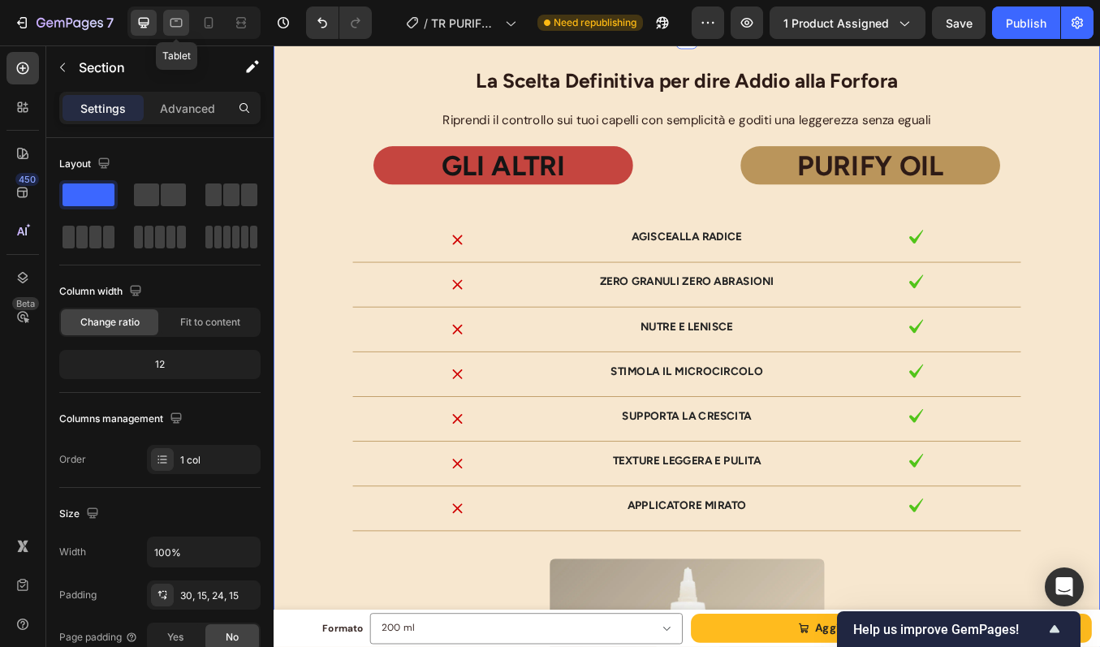
click at [183, 29] on icon at bounding box center [176, 23] width 16 height 16
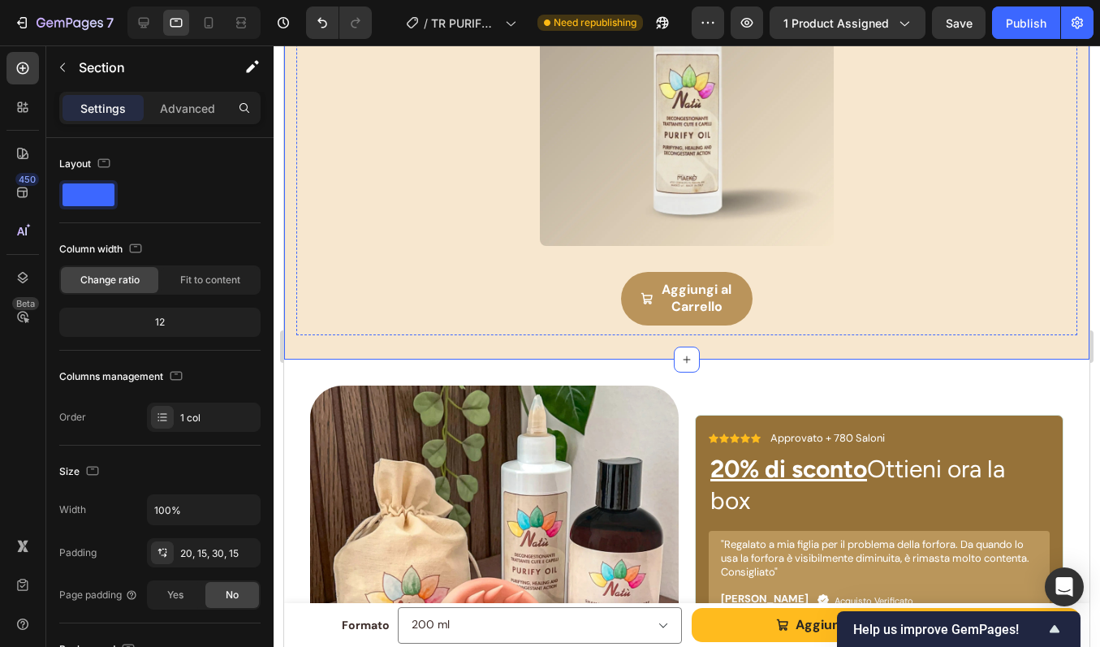
scroll to position [4674, 0]
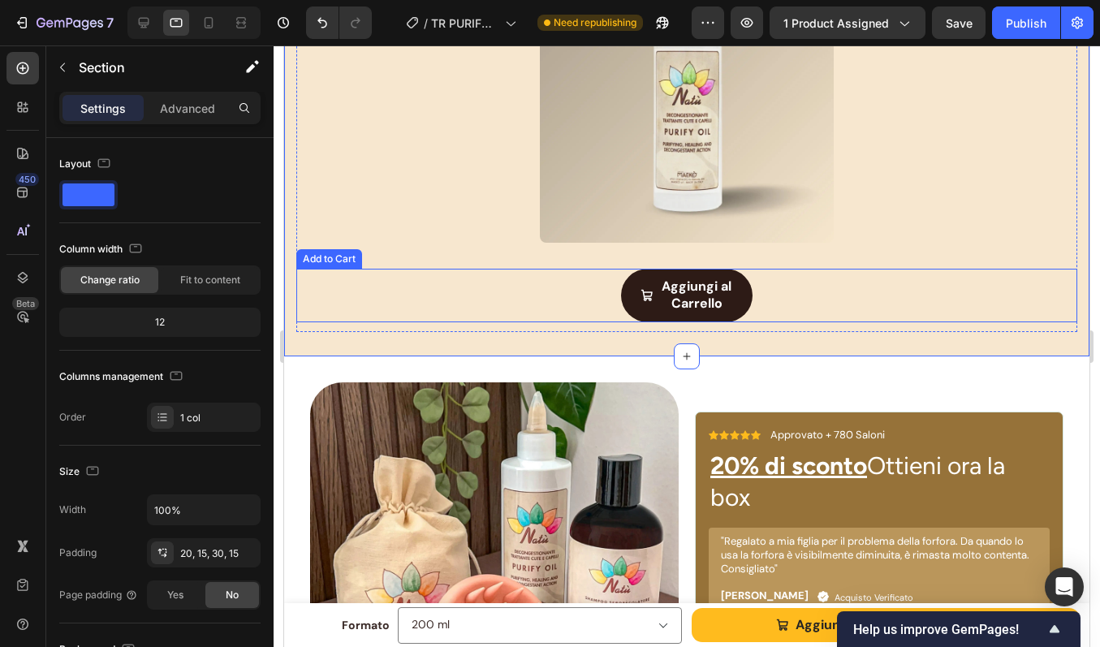
click at [731, 308] on button "Aggiungi al Carrello" at bounding box center [687, 296] width 132 height 54
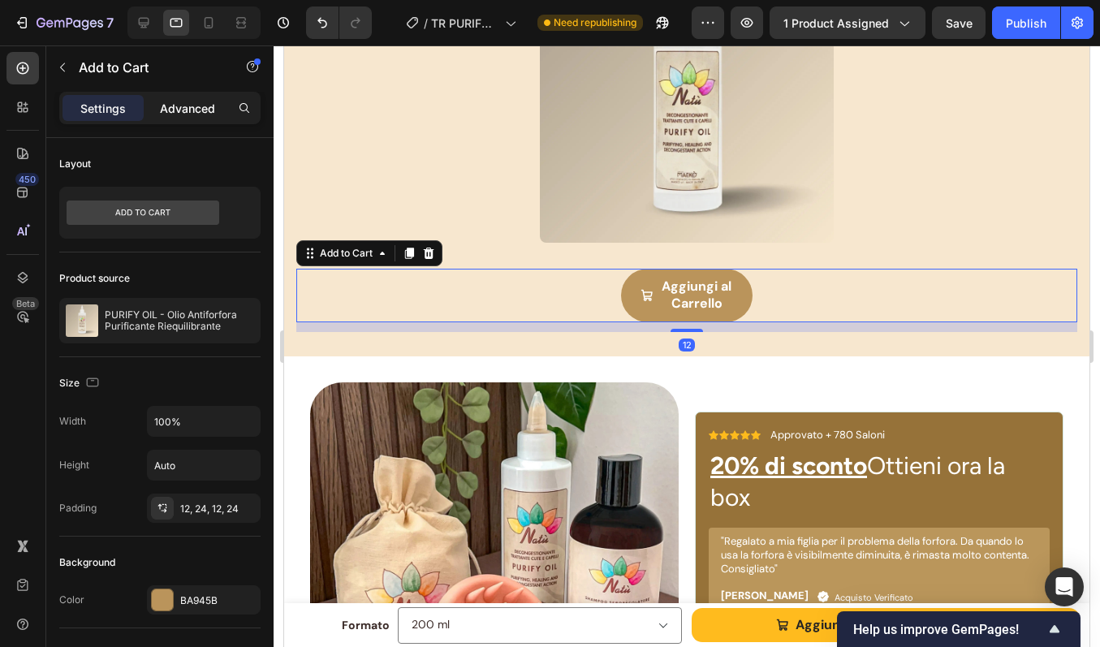
click at [175, 106] on p "Advanced" at bounding box center [187, 108] width 55 height 17
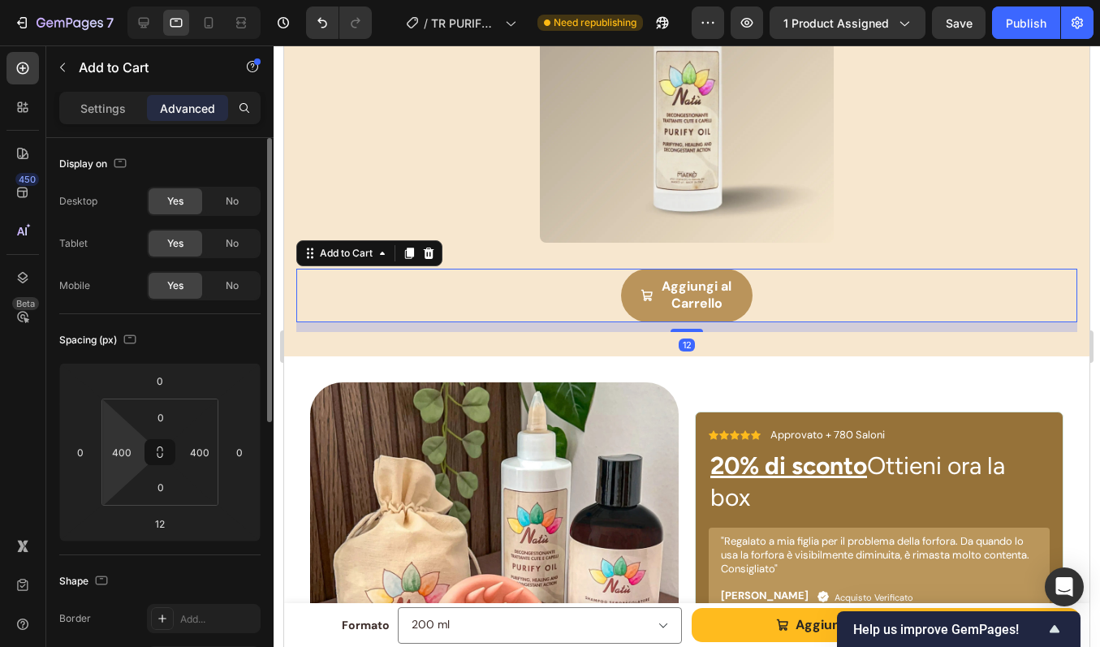
click at [130, 0] on html "7 Version history / TR PURIFY OIL Need republishing Preview 1 product assigned …" at bounding box center [550, 0] width 1100 height 0
click at [128, 456] on input "400" at bounding box center [122, 452] width 24 height 24
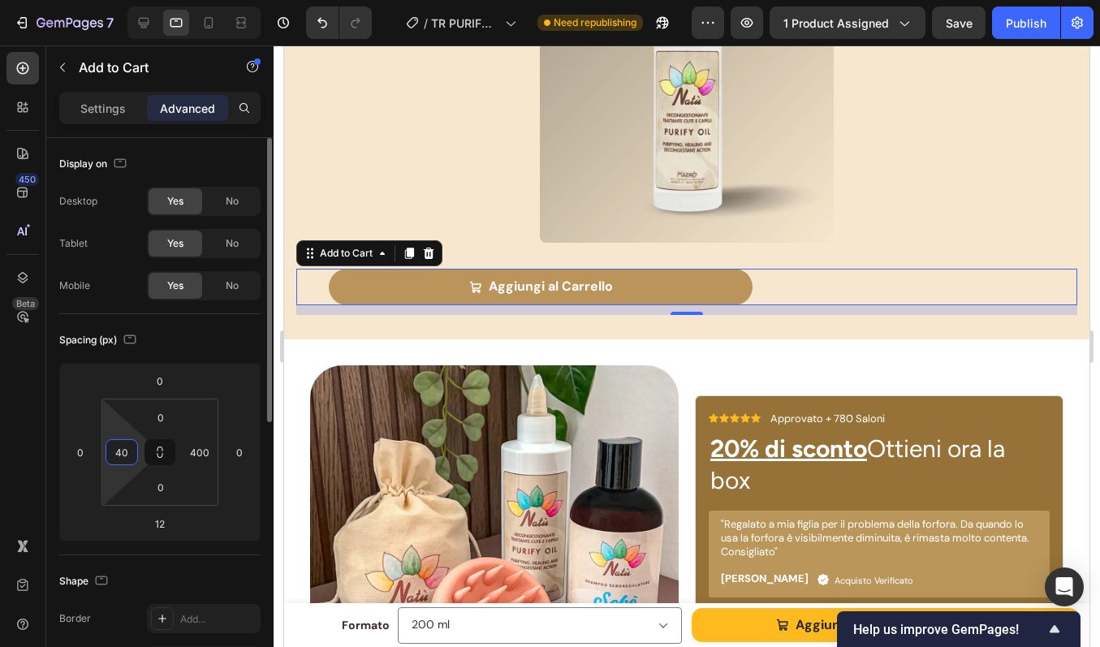
type input "4"
drag, startPoint x: 130, startPoint y: 451, endPoint x: 110, endPoint y: 451, distance: 19.5
click at [111, 451] on input "200" at bounding box center [122, 452] width 24 height 24
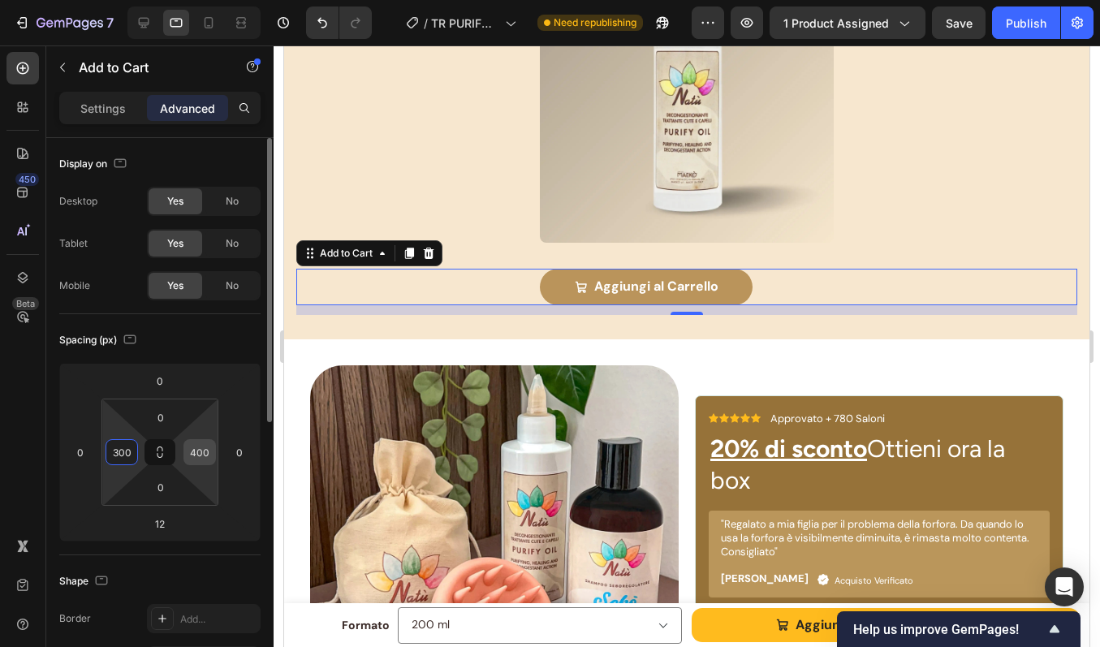
type input "300"
click at [200, 453] on input "400" at bounding box center [200, 452] width 24 height 24
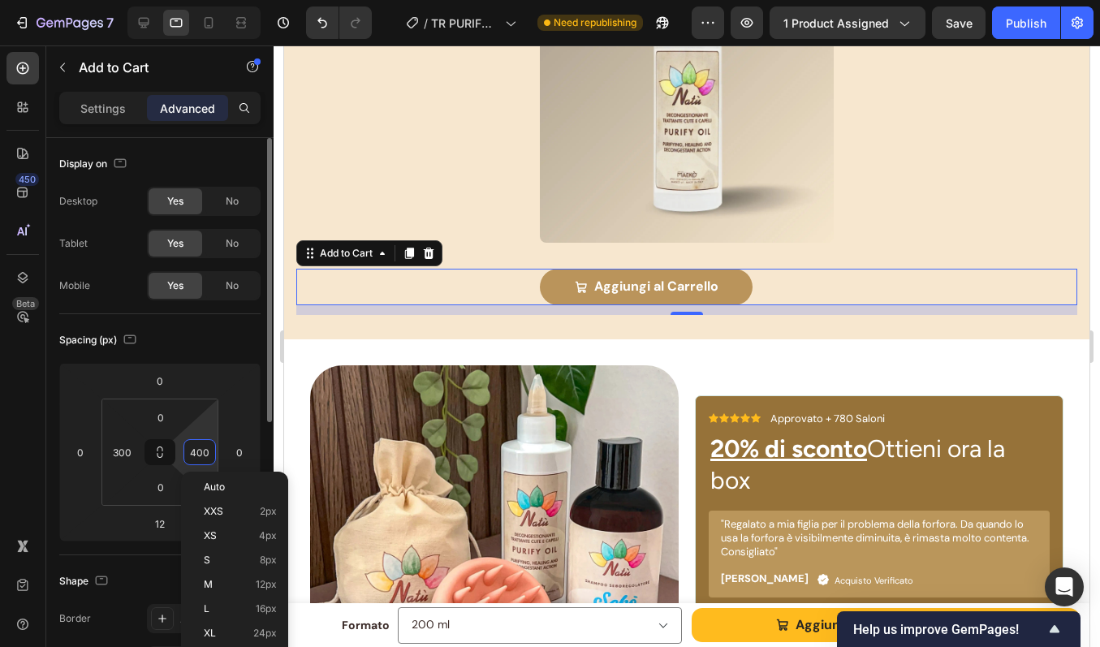
click at [200, 453] on input "400" at bounding box center [200, 452] width 24 height 24
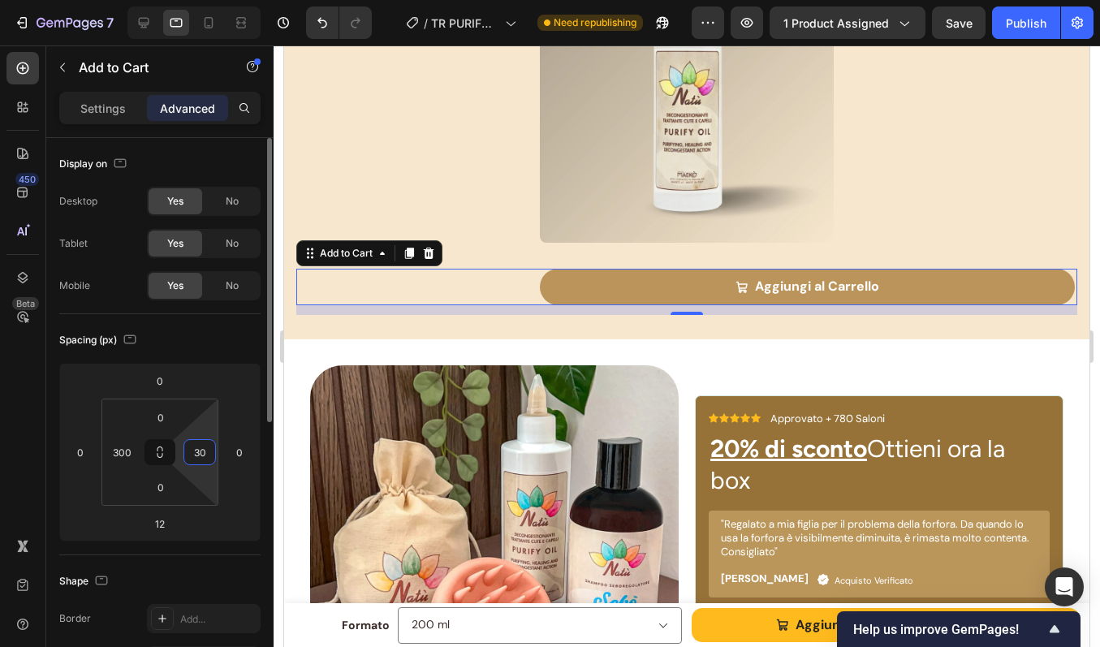
type input "300"
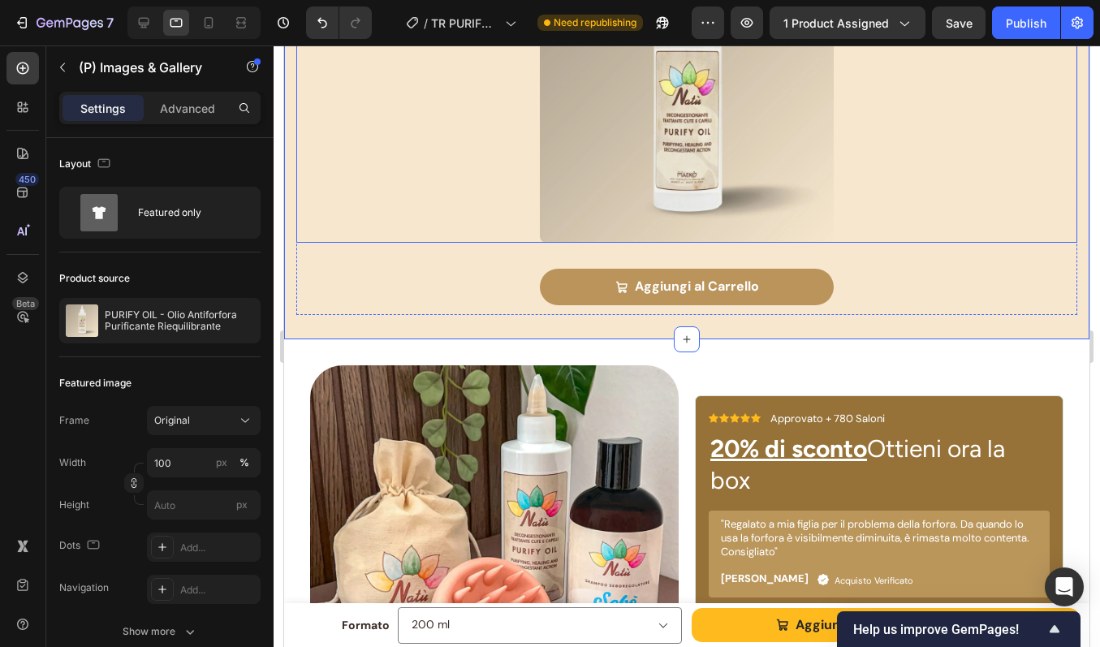
click at [872, 211] on div "(P) Images & Gallery" at bounding box center [686, 96] width 781 height 294
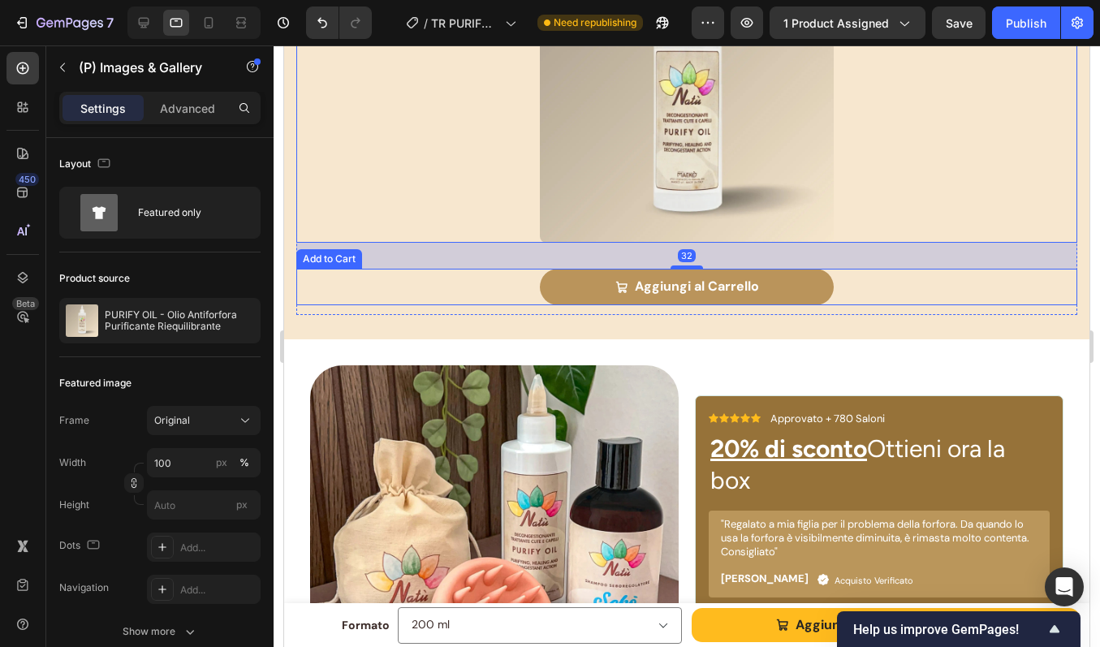
click at [529, 283] on div "Aggiungi al Carrello Add to Cart" at bounding box center [686, 287] width 781 height 37
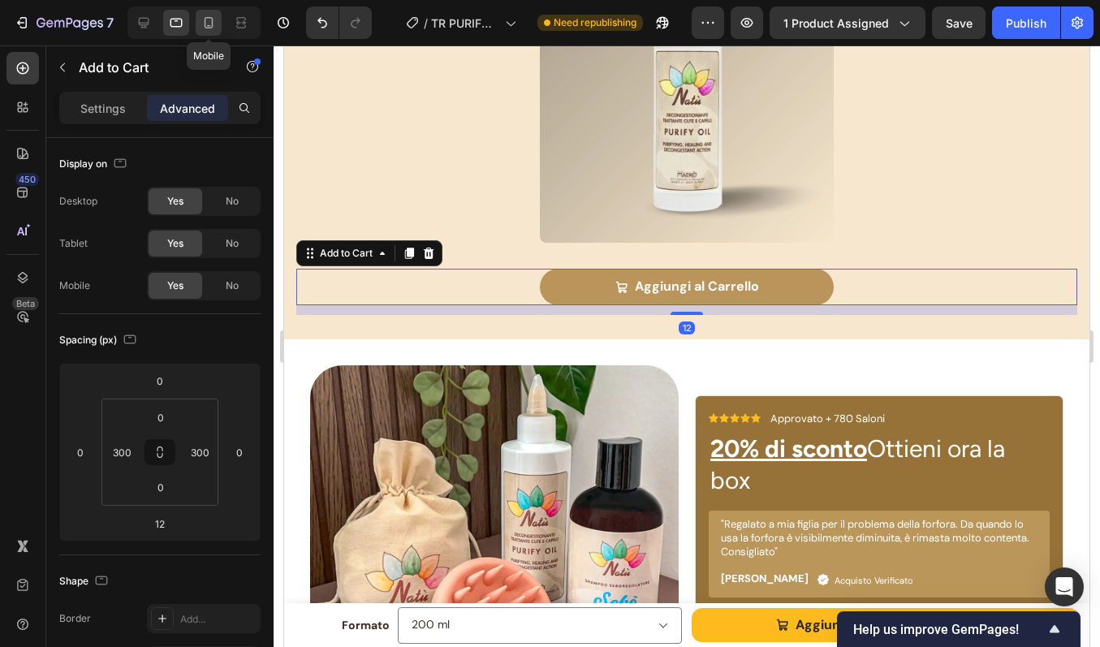
click at [204, 24] on icon at bounding box center [209, 23] width 16 height 16
type input "8"
type input "30"
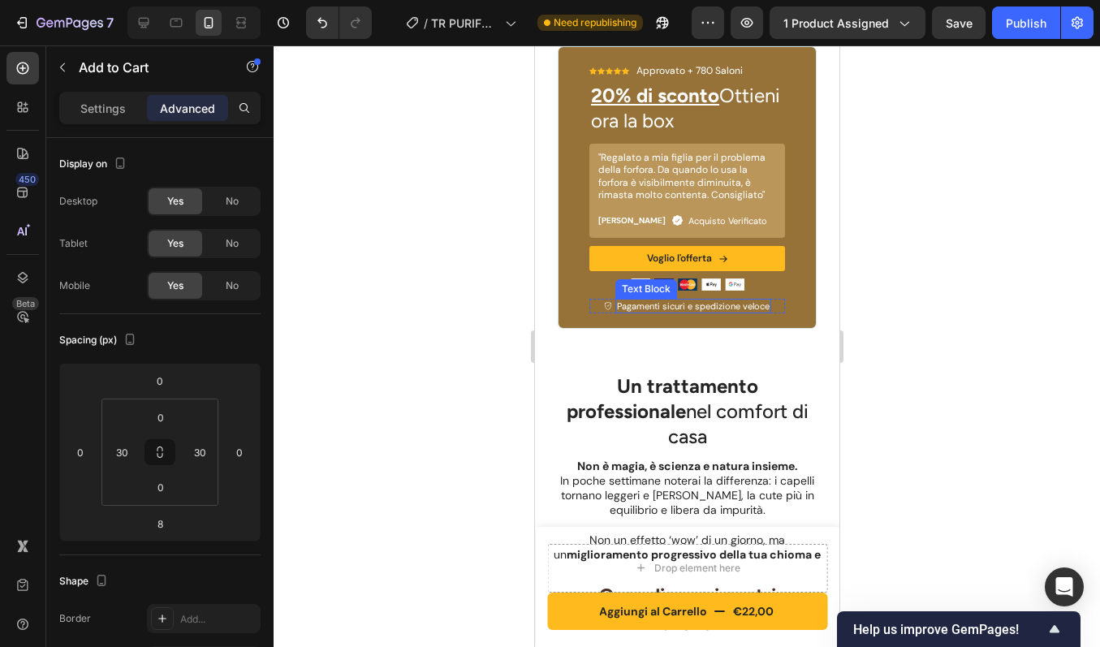
scroll to position [5103, 0]
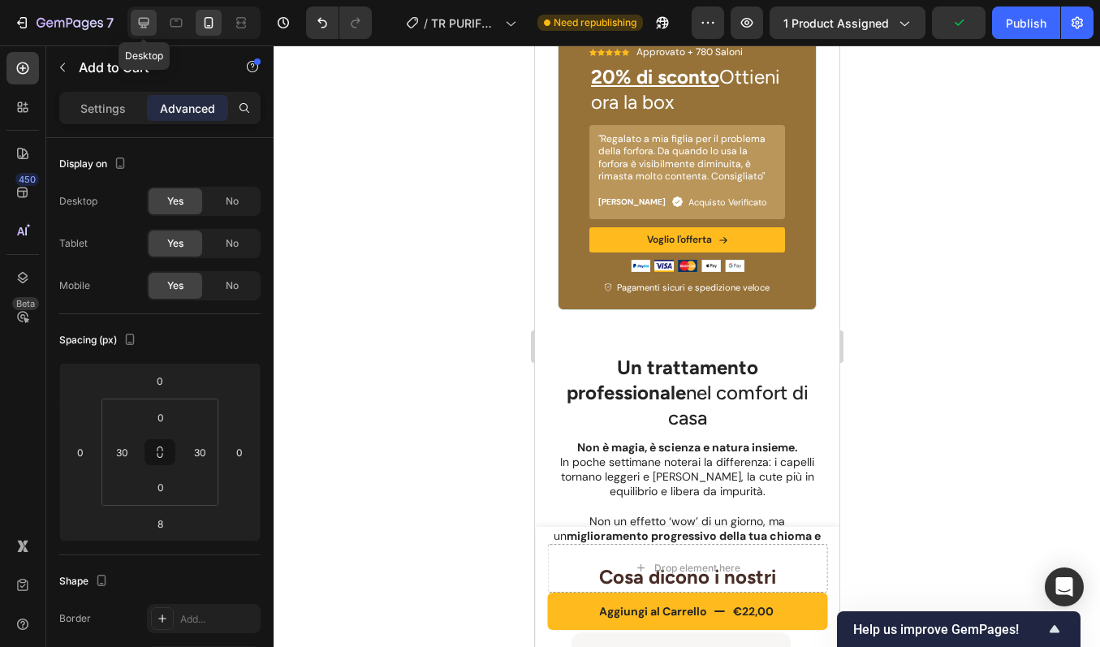
click at [137, 22] on icon at bounding box center [144, 23] width 16 height 16
type input "12"
type input "400"
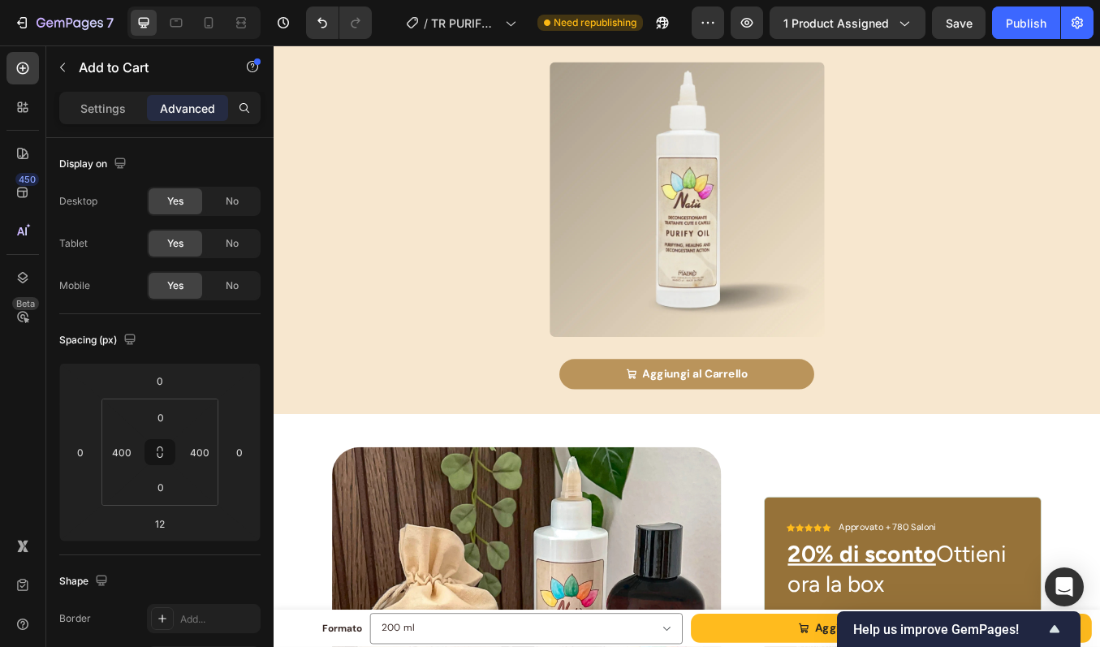
scroll to position [4382, 0]
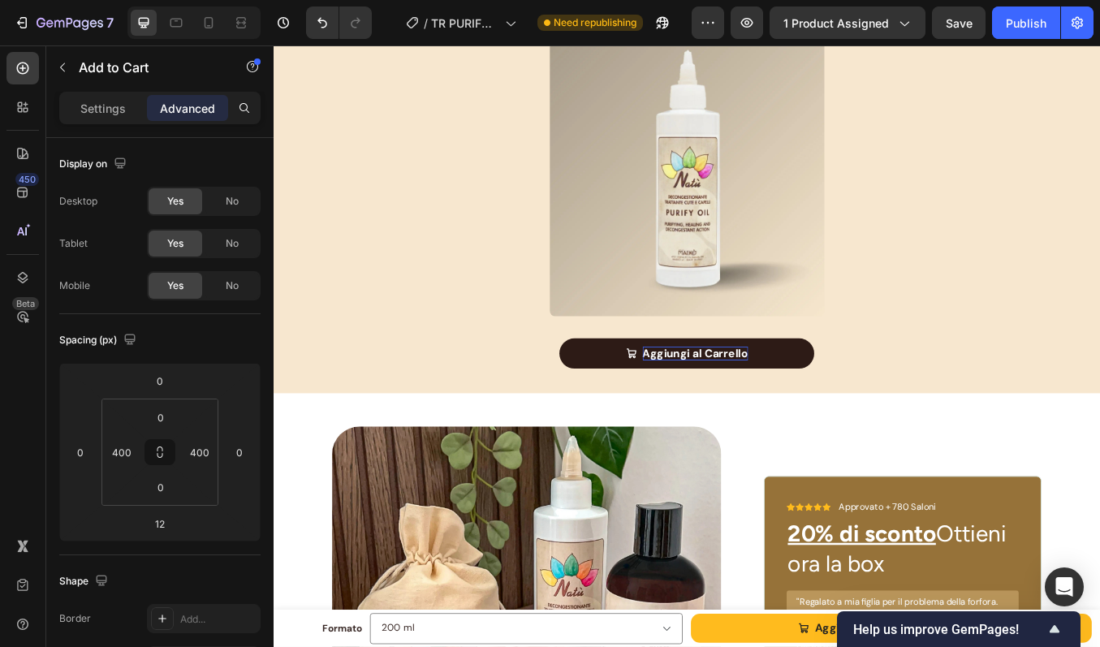
click at [727, 400] on div "Aggiungi al Carrello" at bounding box center [771, 408] width 124 height 17
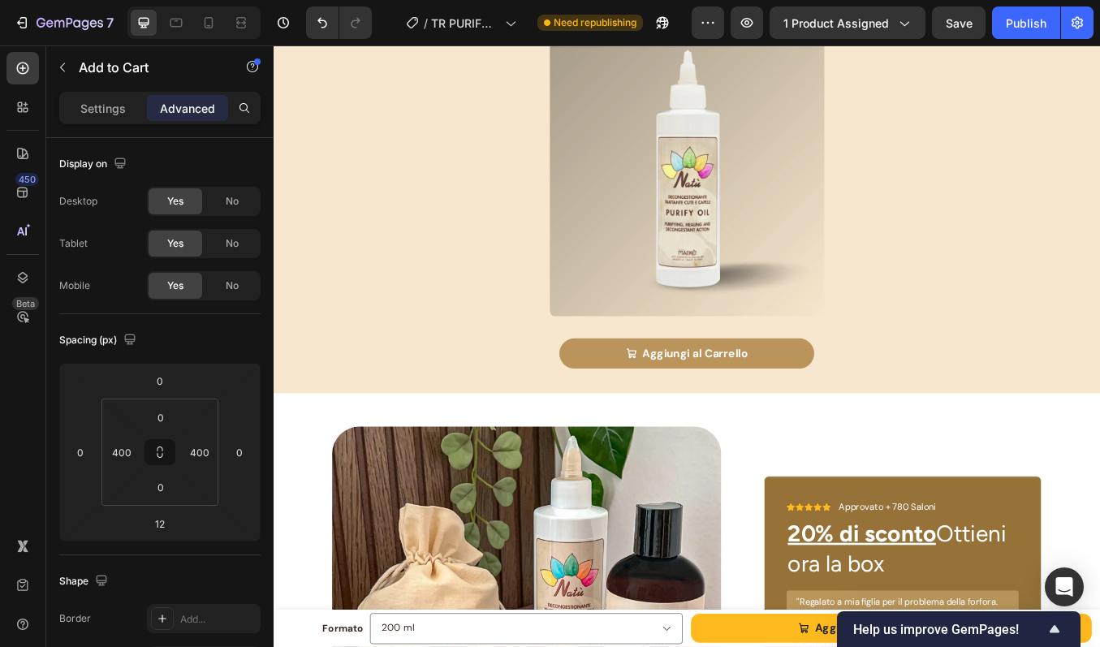
click at [914, 391] on div "Aggiungi al Carrello Add to Cart" at bounding box center [761, 409] width 950 height 37
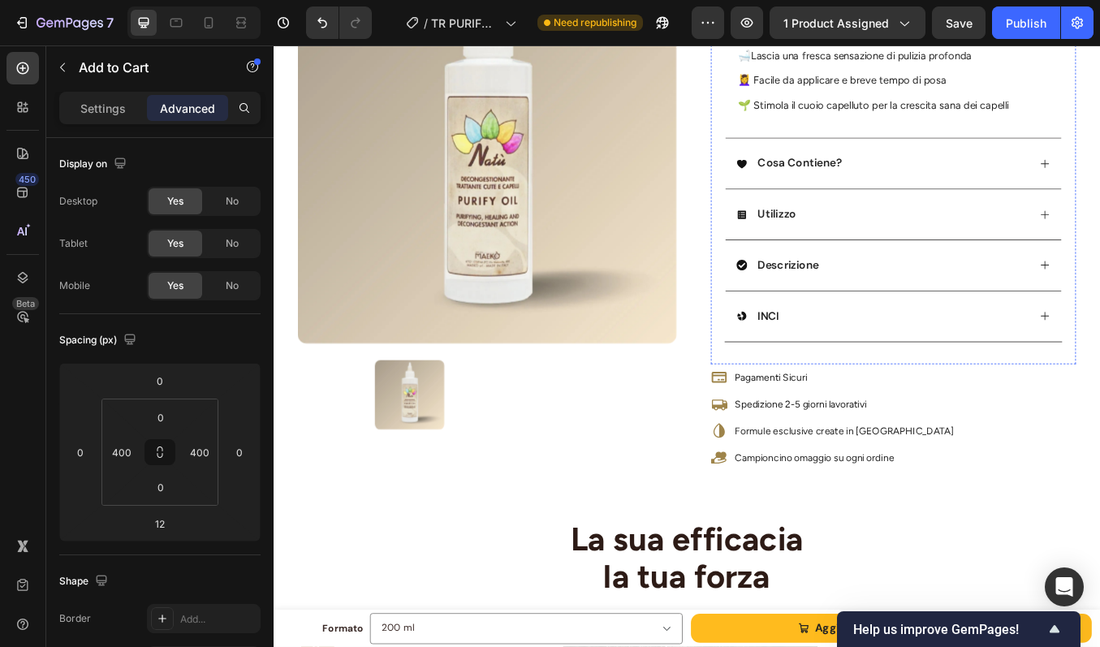
scroll to position [560, 0]
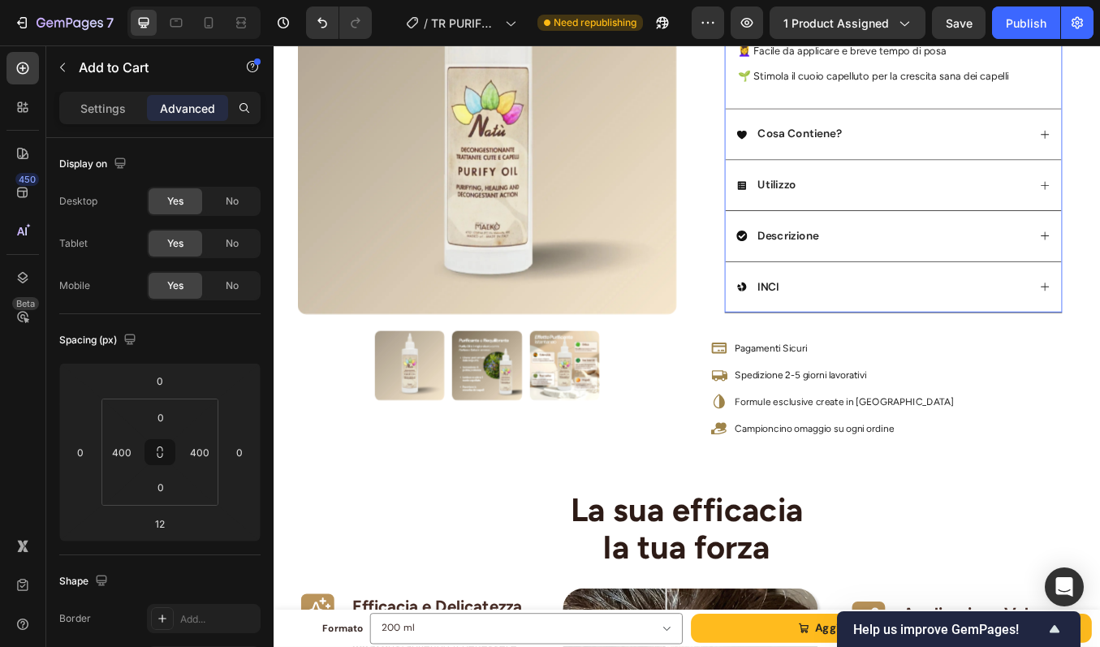
click at [960, 179] on div "Cosa Contiene?" at bounding box center [1004, 149] width 396 height 60
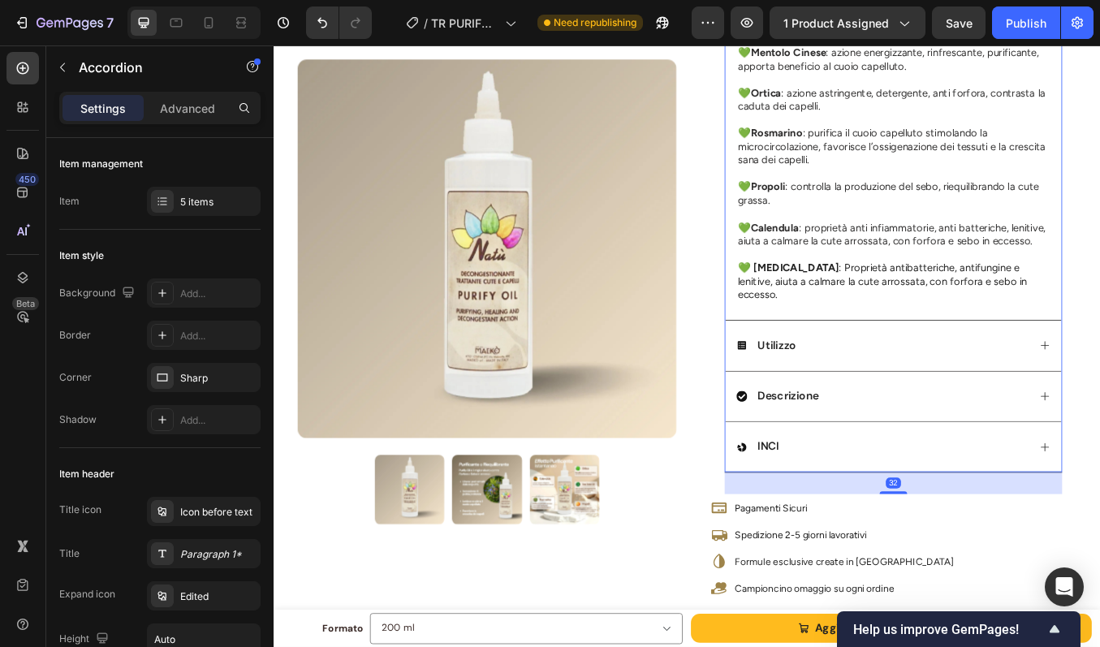
click at [955, 399] on div "Utilizzo" at bounding box center [991, 399] width 344 height 22
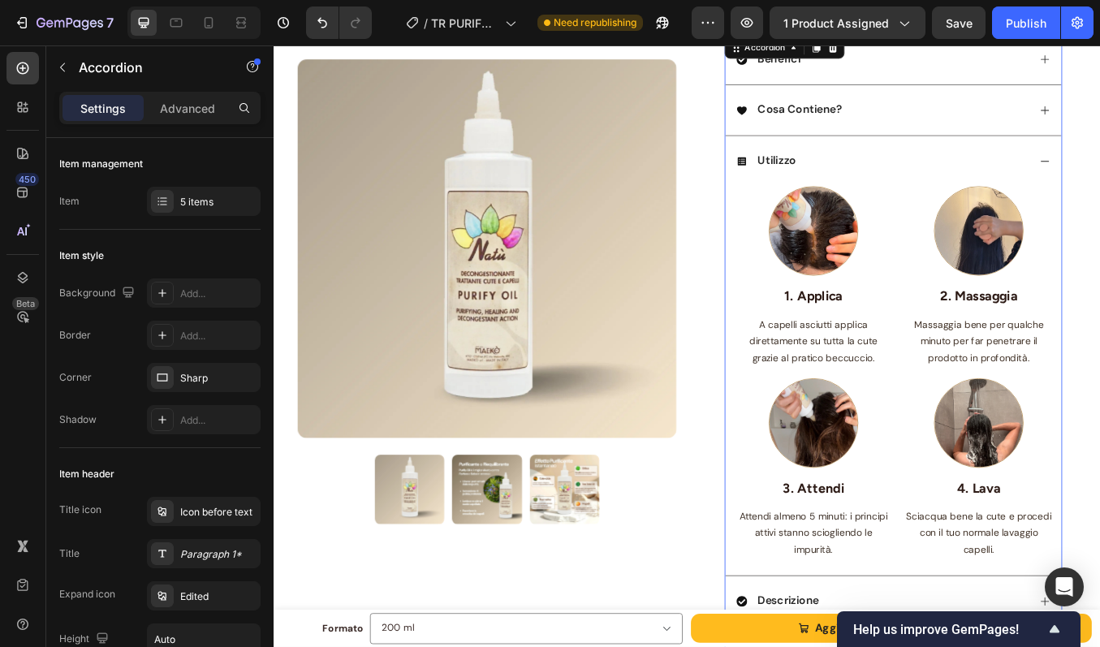
scroll to position [381, 0]
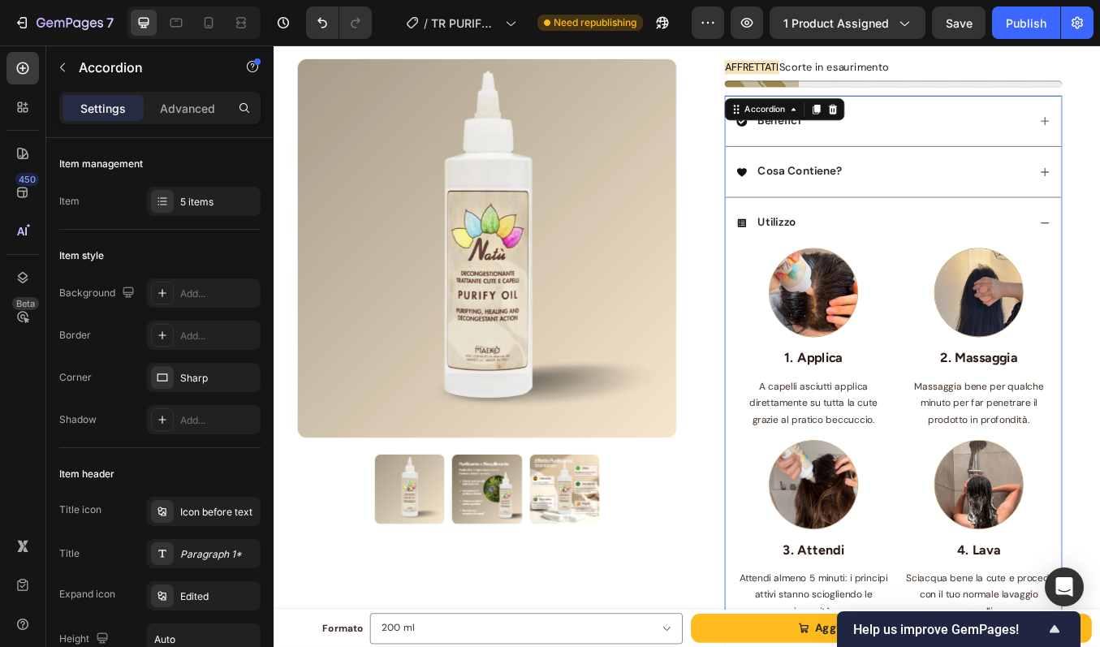
click at [961, 205] on div "Cosa Contiene?" at bounding box center [991, 194] width 344 height 22
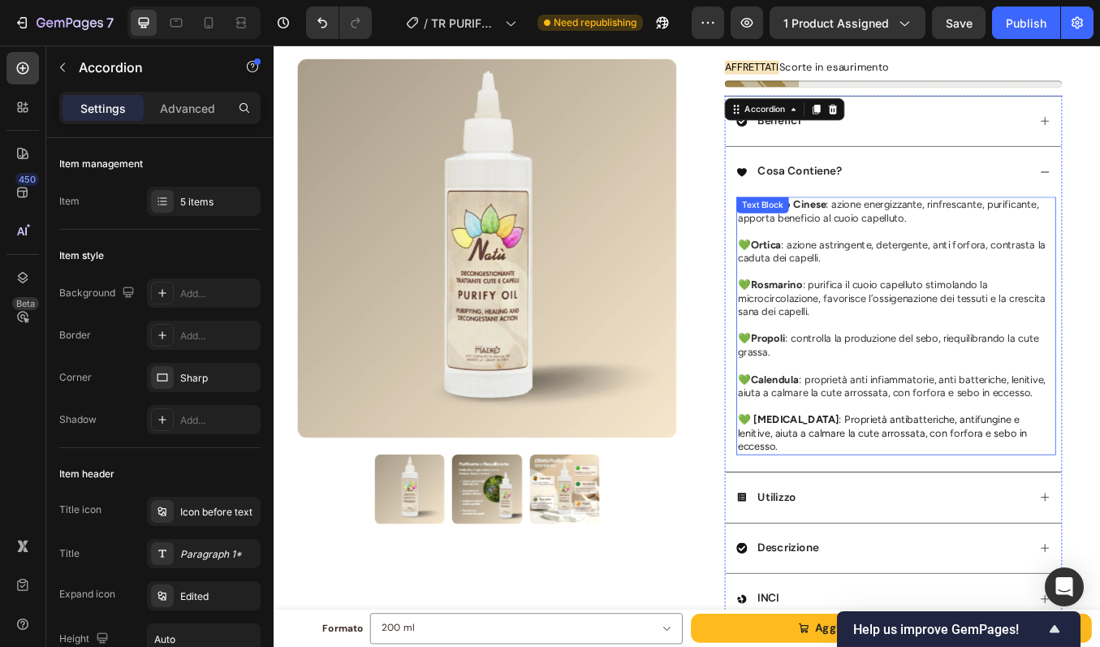
click at [934, 261] on div "💚 Mentolo Cinese : azione energizzante, rinfrescante, purificante, apporta bene…" at bounding box center [1007, 376] width 377 height 304
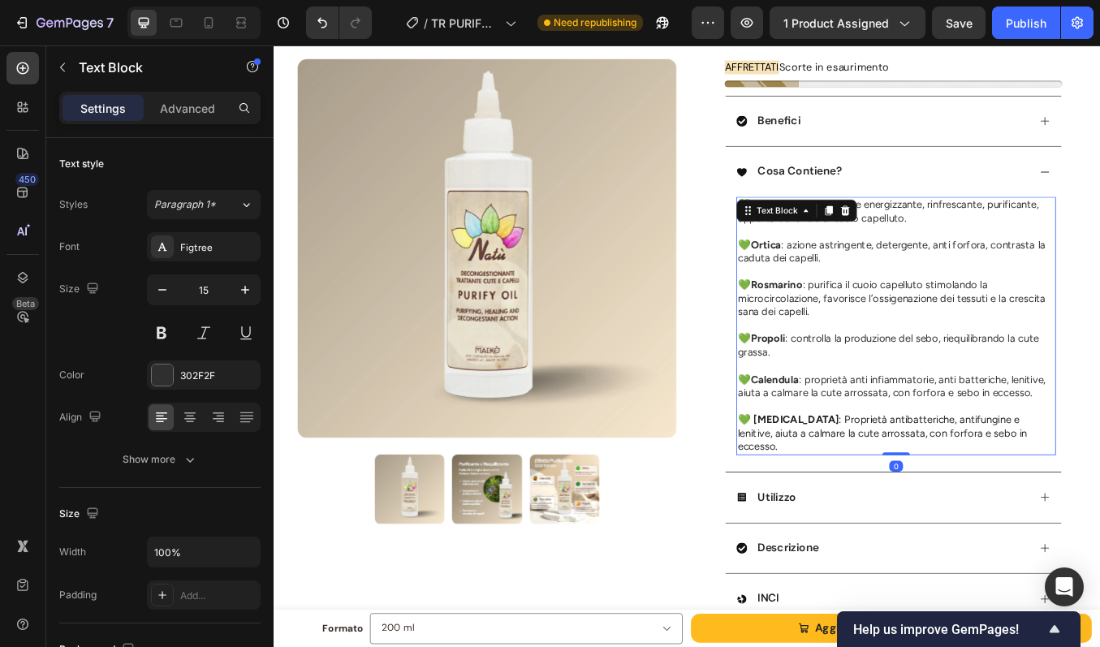
click at [938, 250] on div at bounding box center [947, 240] width 19 height 19
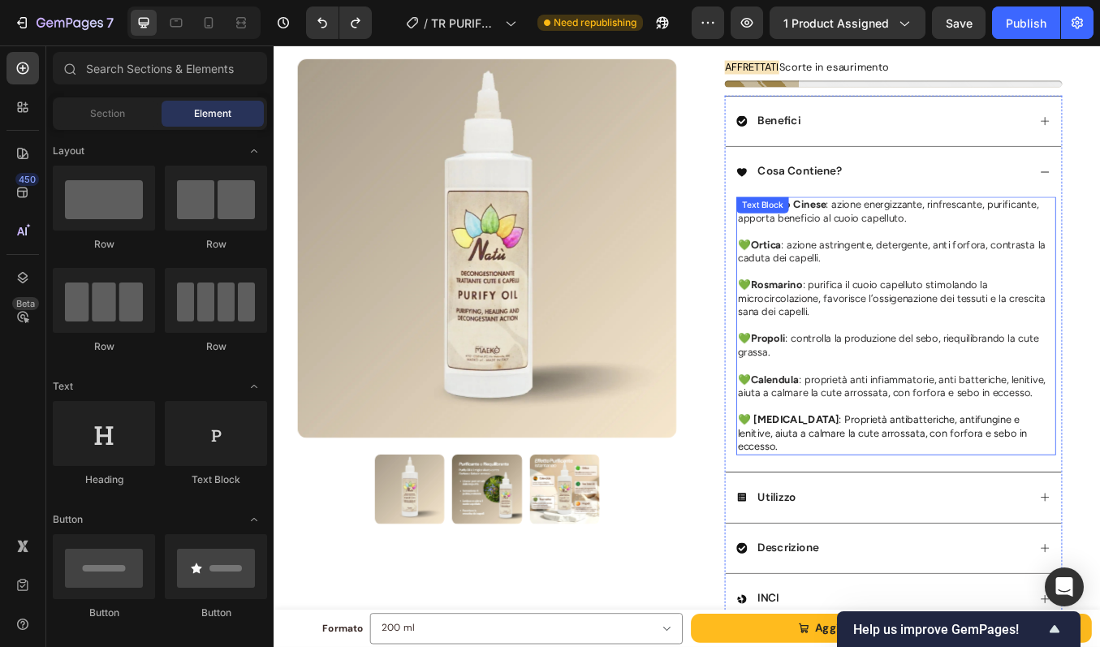
click at [984, 257] on span "💚 Mentolo Cinese : azione energizzante, rinfrescante, purificante, apporta bene…" at bounding box center [998, 241] width 355 height 31
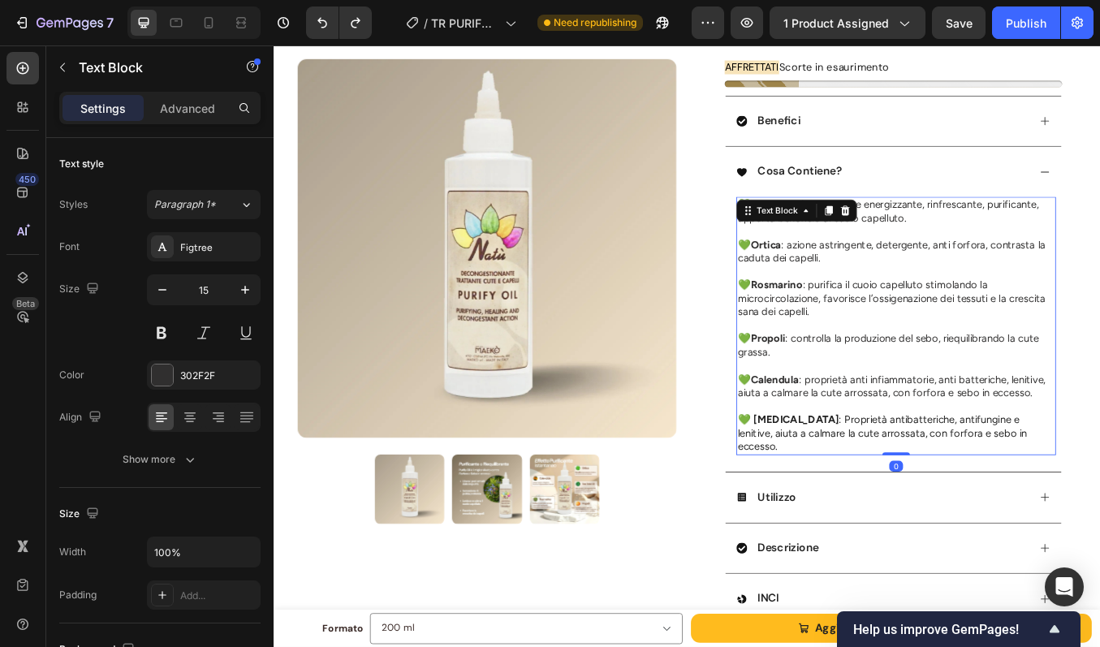
click at [984, 257] on span "💚 Mentolo Cinese : azione energizzante, rinfrescante, purificante, apporta bene…" at bounding box center [998, 241] width 355 height 31
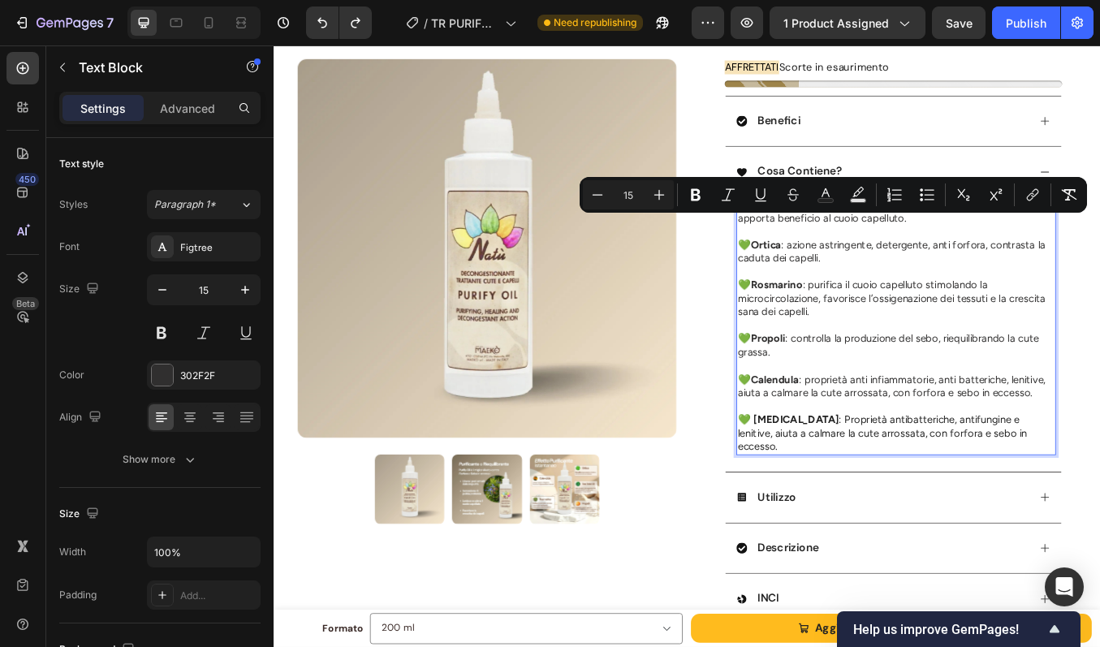
click at [970, 520] on span "💚 [MEDICAL_DATA] : Proprietà antibatteriche, antifungine e lenitive, aiuta a ca…" at bounding box center [991, 502] width 341 height 46
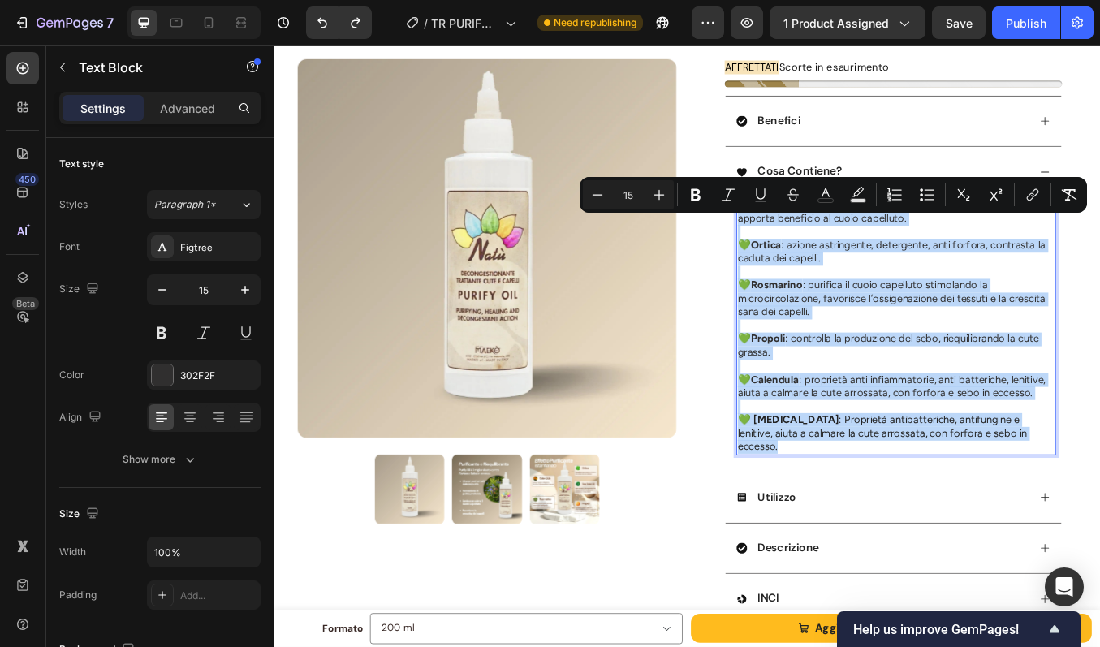
drag, startPoint x: 1168, startPoint y: 521, endPoint x: 817, endPoint y: 253, distance: 442.0
click at [819, 253] on div "💚 Mentolo Cinese : azione energizzante, rinfrescante, purificante, apporta bene…" at bounding box center [1007, 376] width 377 height 304
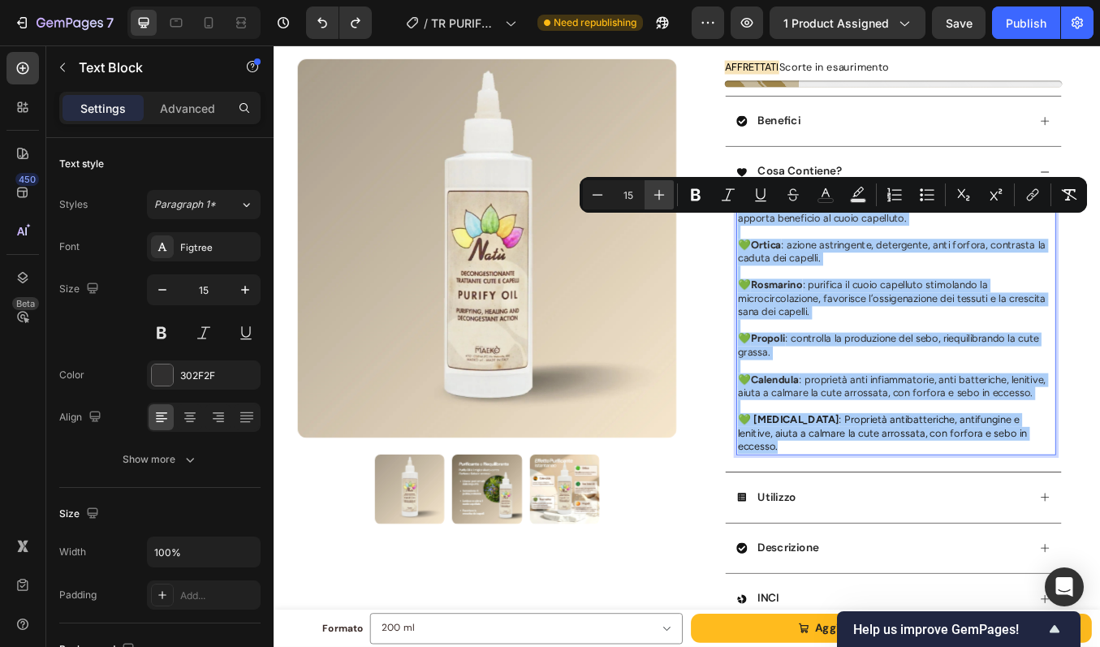
click at [661, 188] on icon "Editor contextual toolbar" at bounding box center [659, 195] width 16 height 16
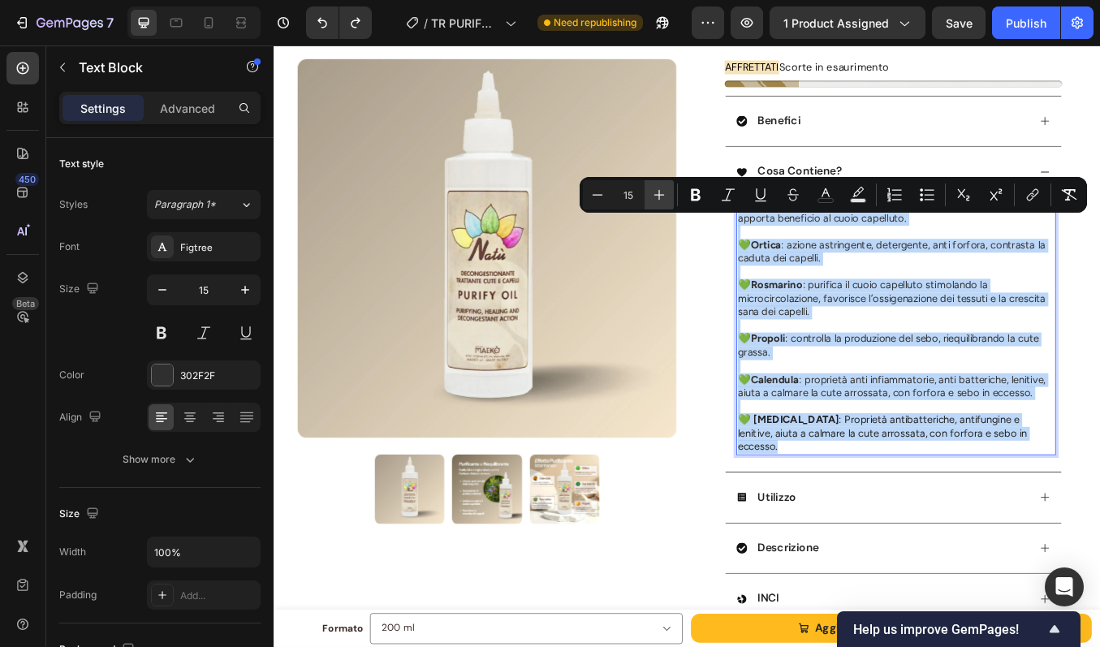
type input "16"
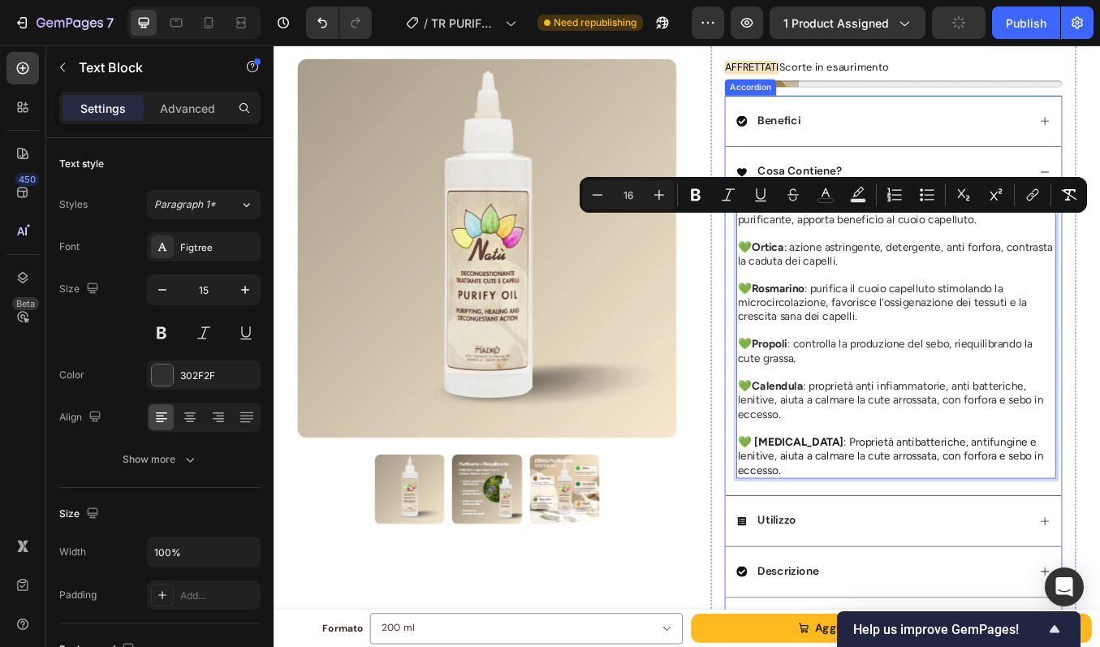
click at [1012, 146] on div "Benefici" at bounding box center [991, 135] width 344 height 22
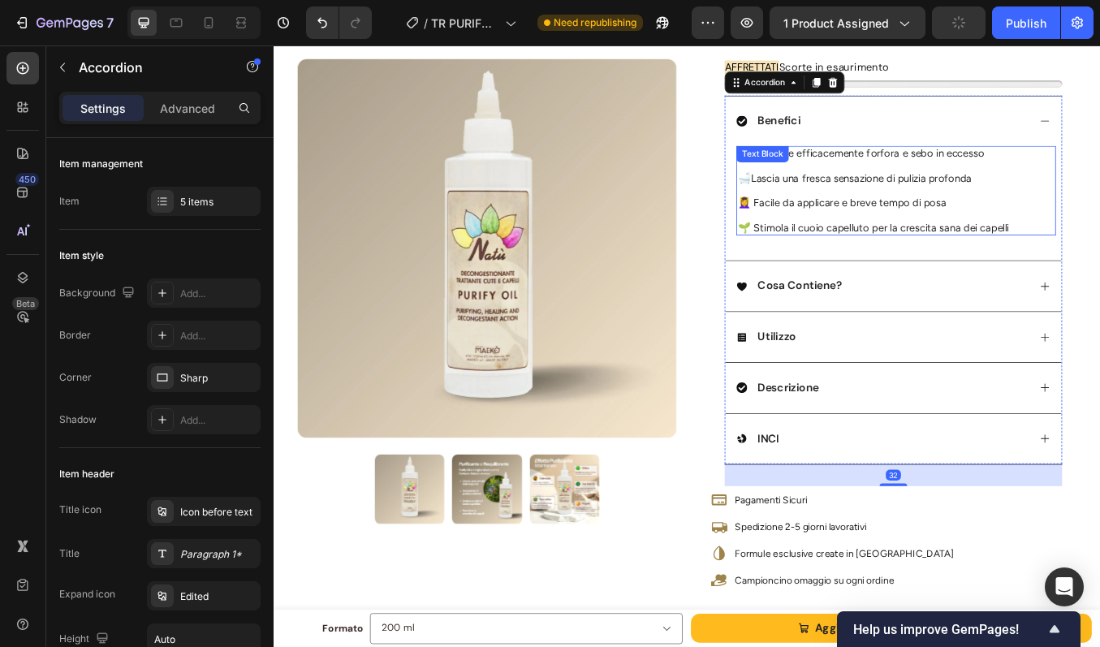
click at [950, 197] on div "✅ Rimuove efficacemente forfora e sebo in eccesso 🛁 Lascia una fresca sensazion…" at bounding box center [1007, 217] width 377 height 106
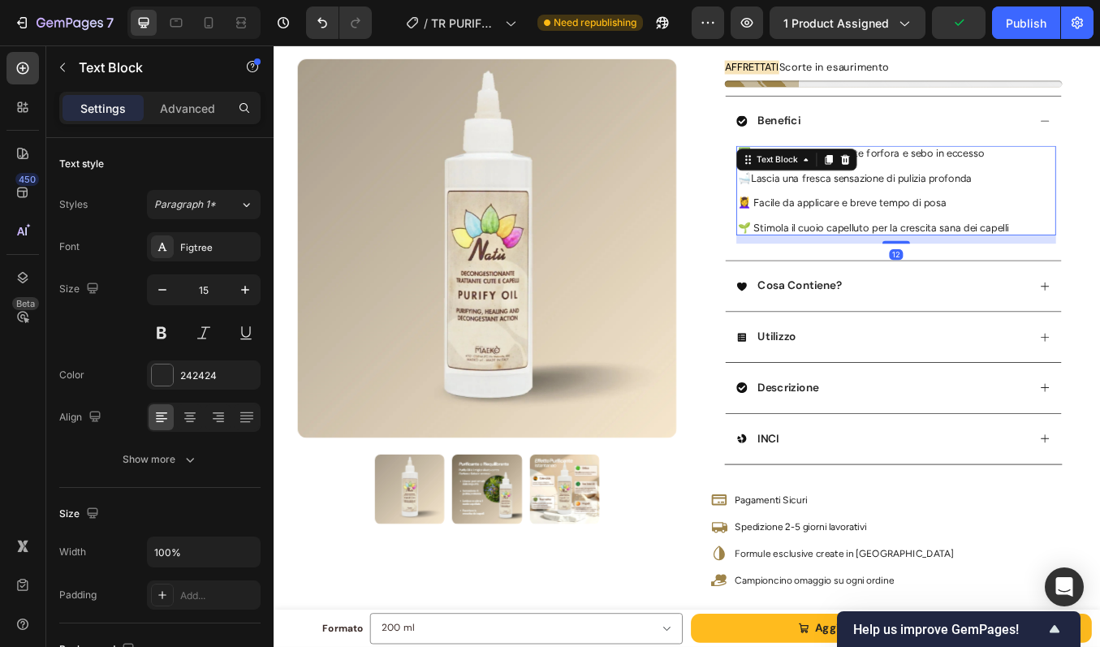
click at [950, 190] on div at bounding box center [947, 179] width 19 height 19
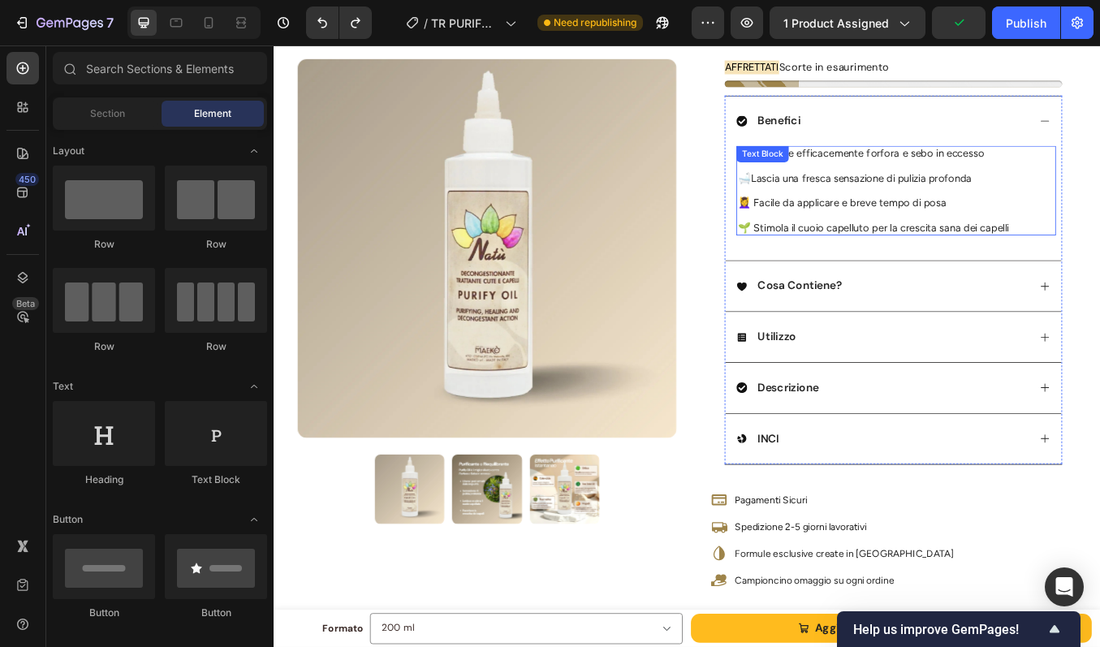
click at [1066, 224] on p at bounding box center [1007, 216] width 373 height 15
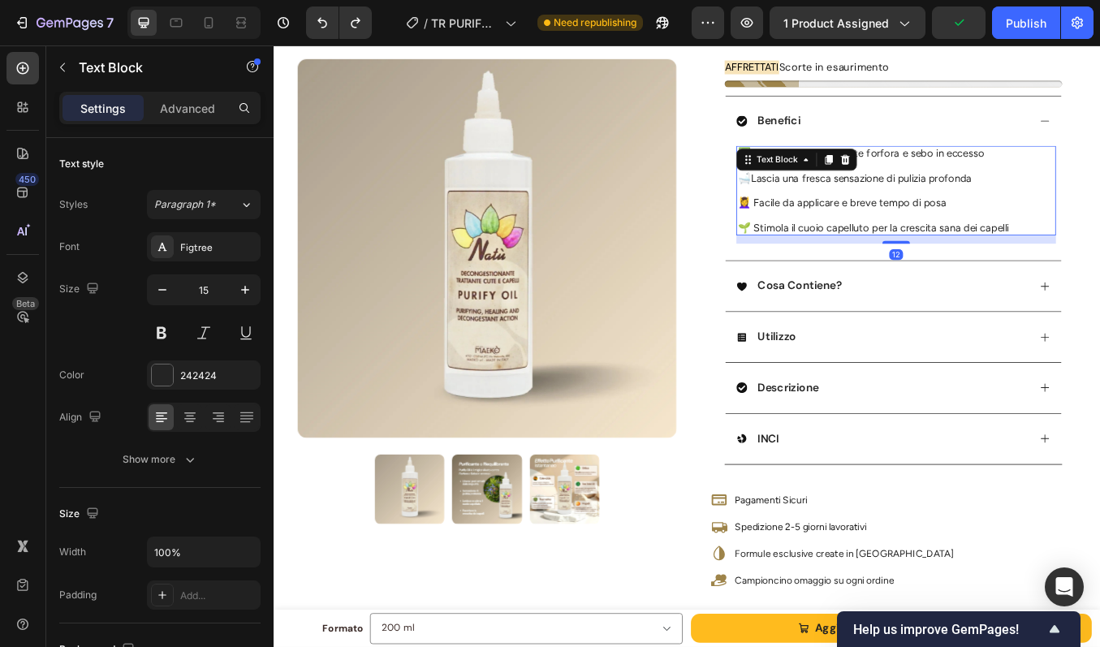
click at [1066, 224] on p at bounding box center [1007, 216] width 373 height 15
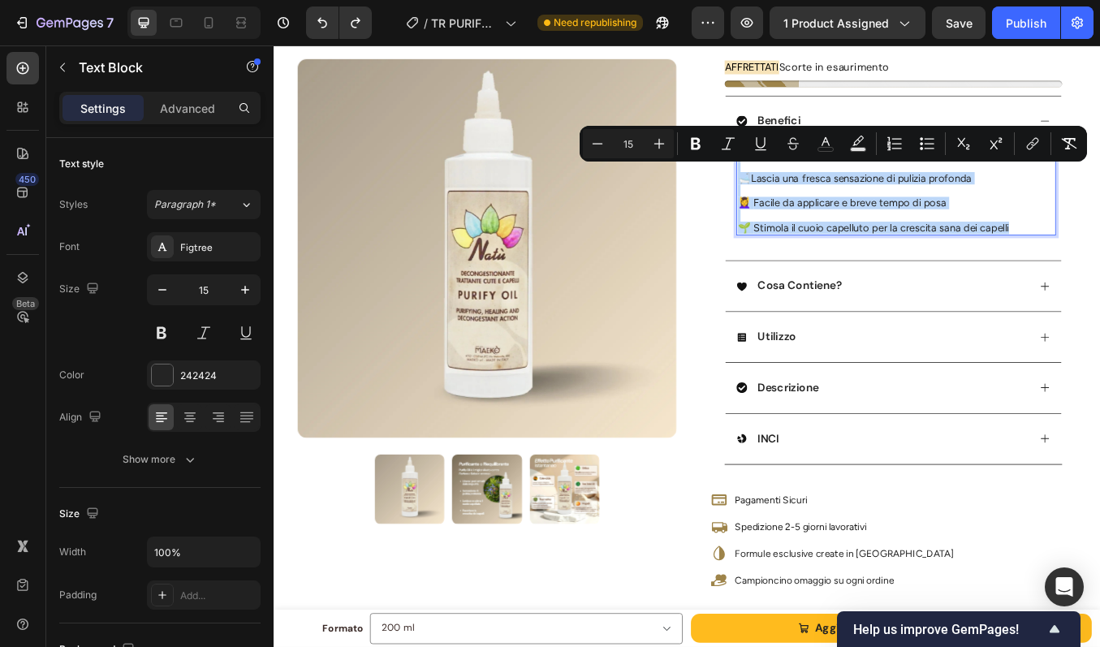
drag, startPoint x: 1142, startPoint y: 282, endPoint x: 815, endPoint y: 190, distance: 339.8
click at [819, 190] on div "✅ Rimuove efficacemente forfora e sebo in eccesso 🛁 Lascia una fresca sensazion…" at bounding box center [1007, 217] width 377 height 106
click at [662, 140] on icon "Editor contextual toolbar" at bounding box center [659, 144] width 16 height 16
type input "16"
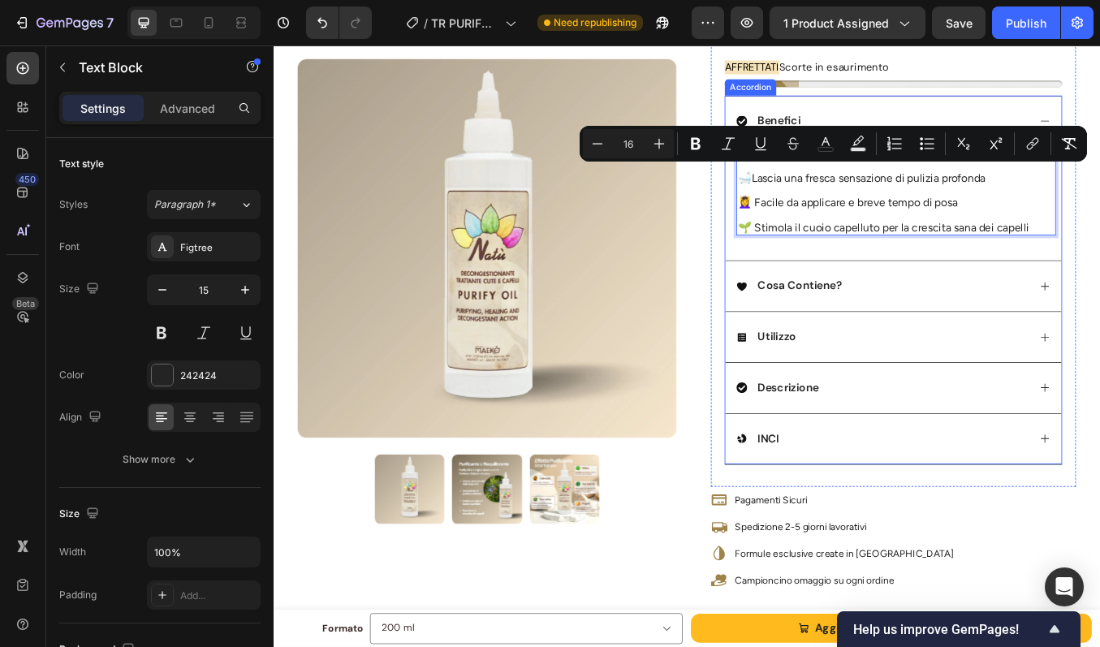
click at [1099, 299] on div "✅ Rimuove efficacemente forfora e sebo in eccesso 🛁 Lascia una fresca sensazion…" at bounding box center [1004, 231] width 396 height 135
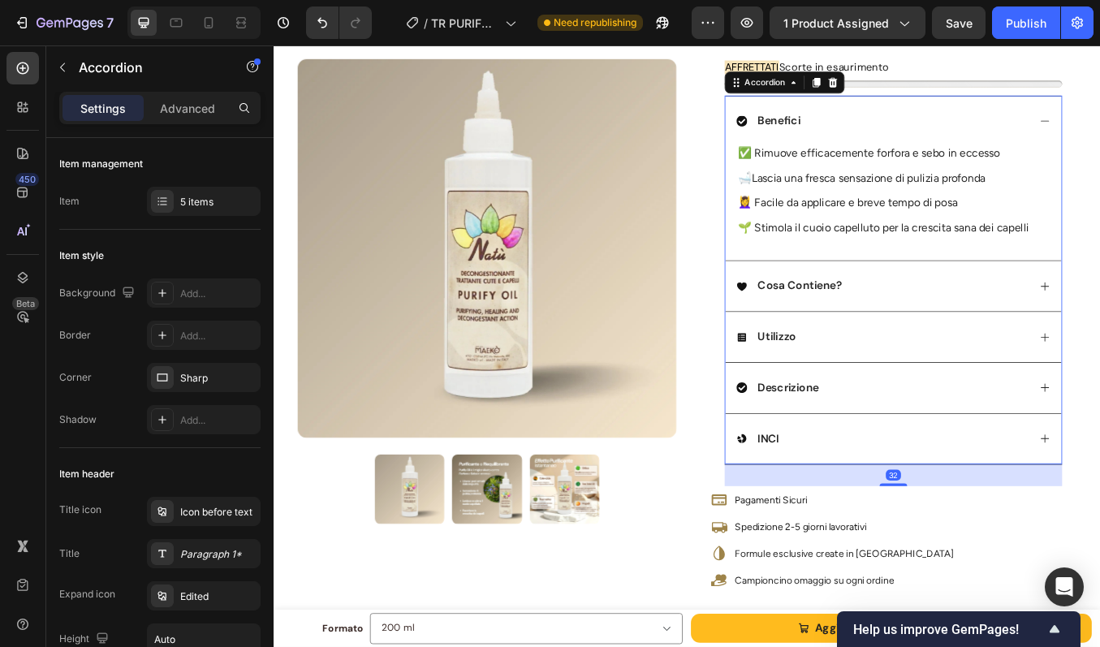
click at [1099, 334] on div "Cosa Contiene?" at bounding box center [1004, 329] width 396 height 60
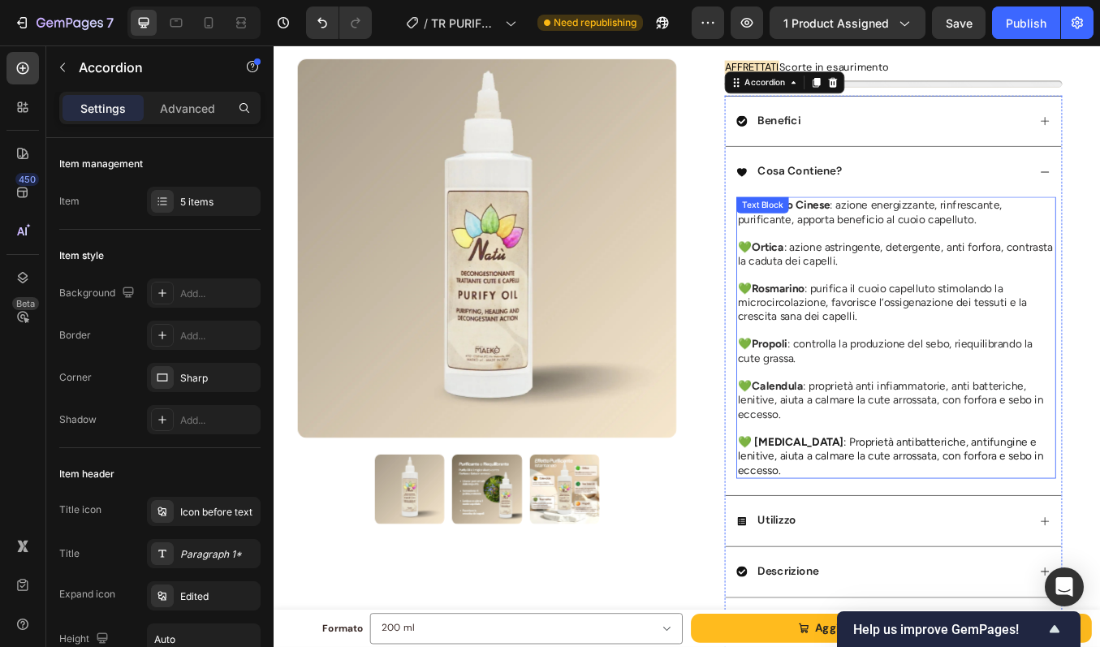
scroll to position [441, 0]
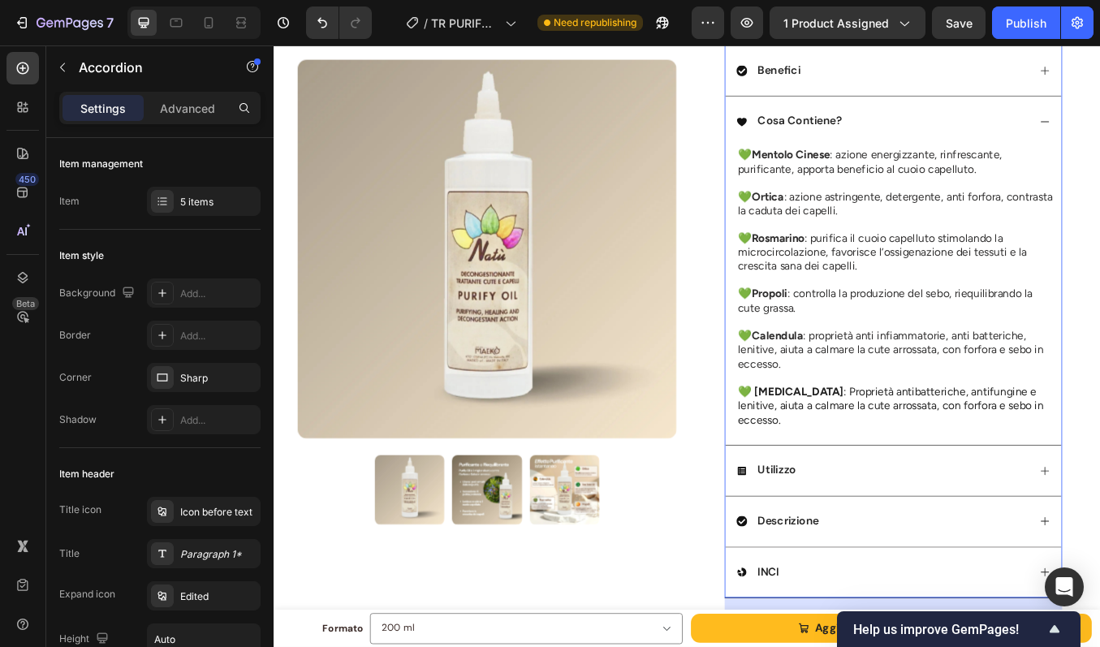
click at [1012, 554] on div "Utilizzo" at bounding box center [991, 546] width 344 height 22
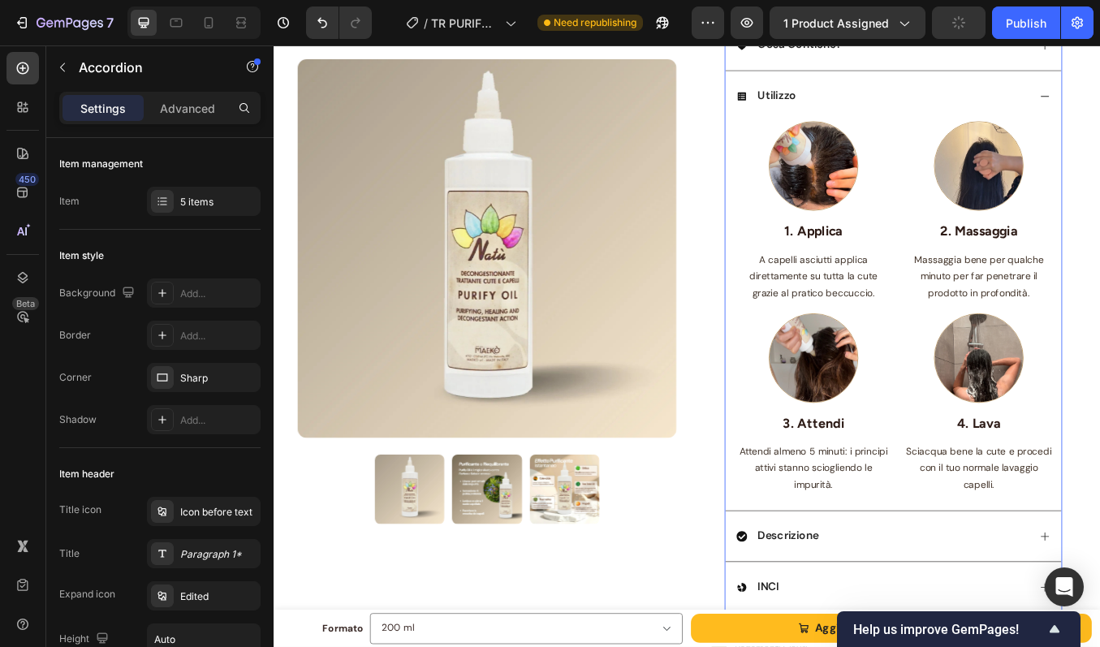
scroll to position [531, 0]
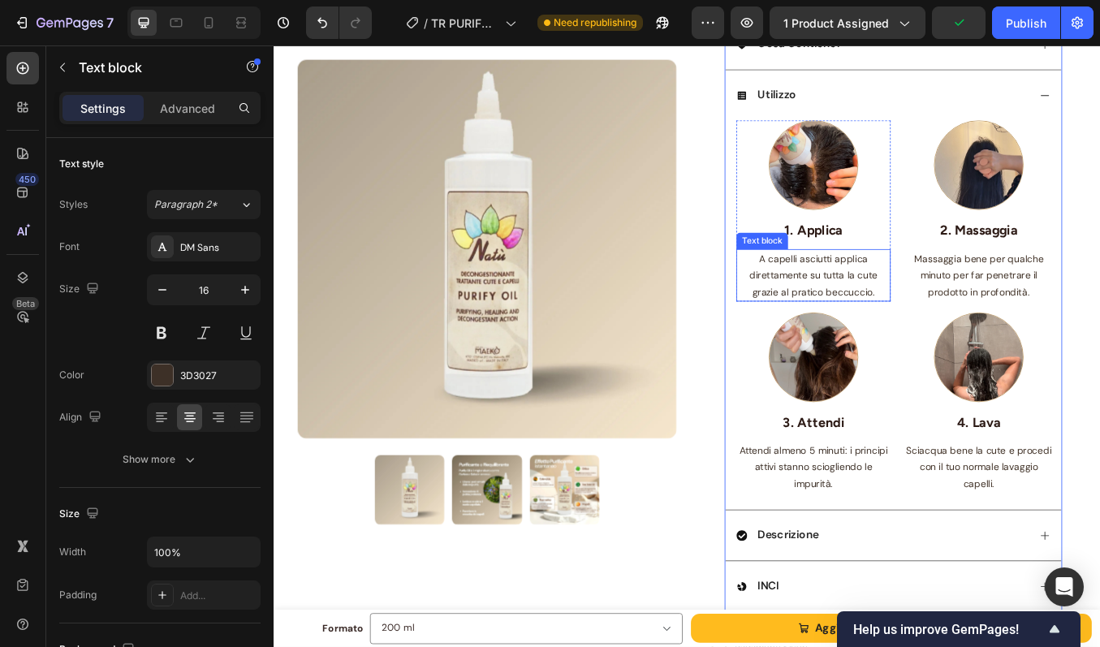
click at [913, 346] on p "A capelli asciutti applica direttamente su tutta la cute grazie al pratico becc…" at bounding box center [910, 316] width 179 height 58
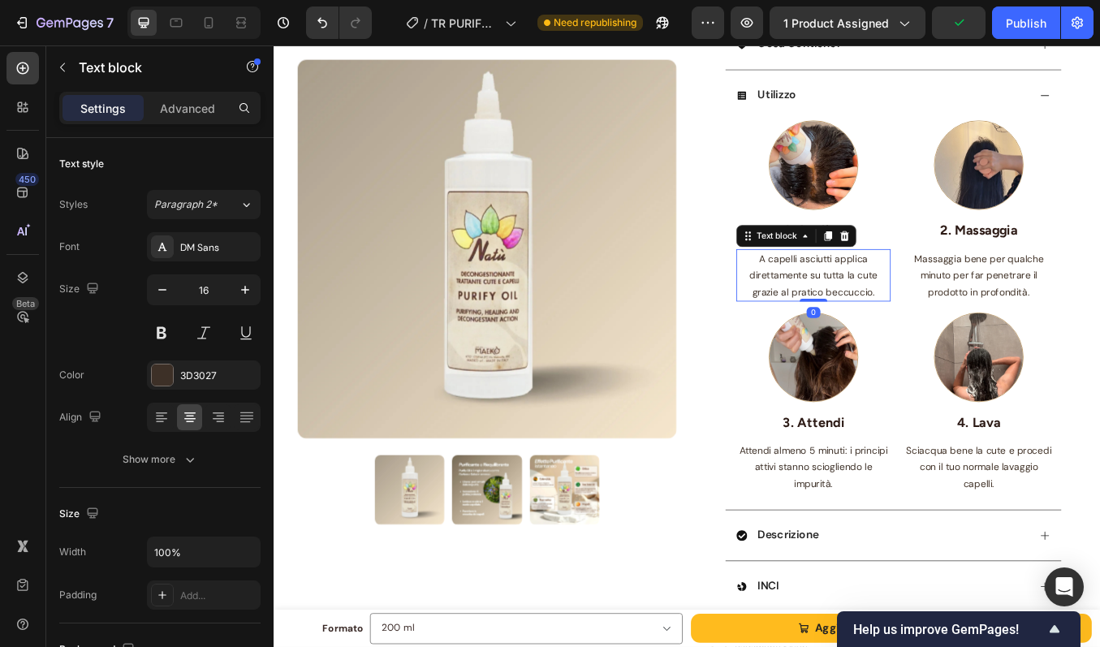
click at [913, 346] on p "A capelli asciutti applica direttamente su tutta la cute grazie al pratico becc…" at bounding box center [910, 316] width 179 height 58
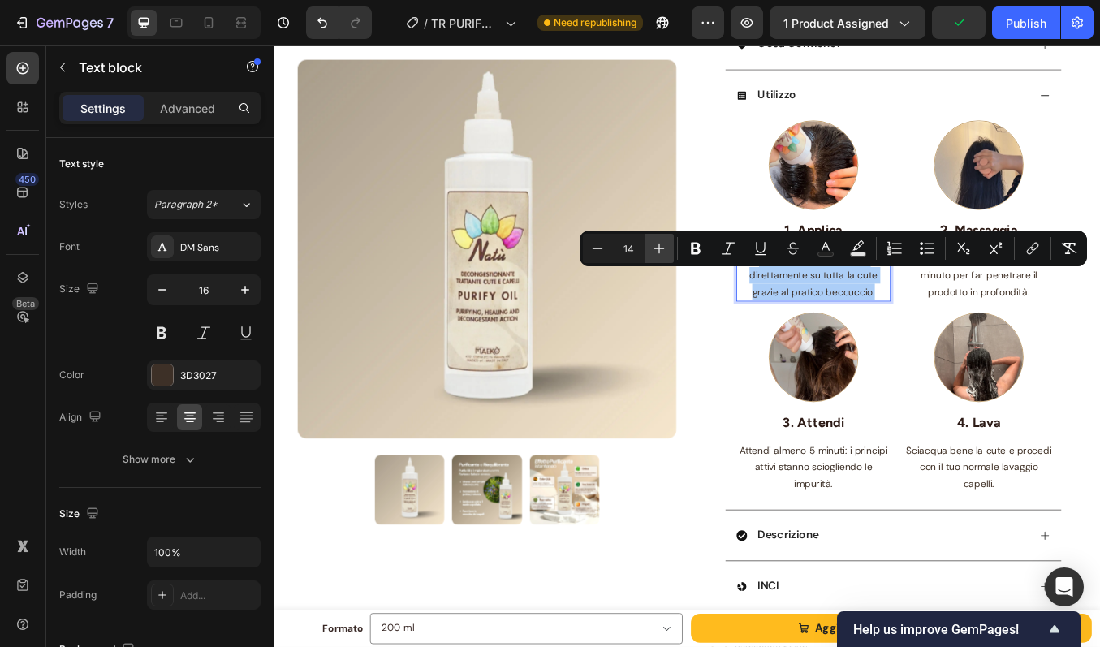
click at [666, 249] on icon "Editor contextual toolbar" at bounding box center [659, 248] width 16 height 16
type input "16"
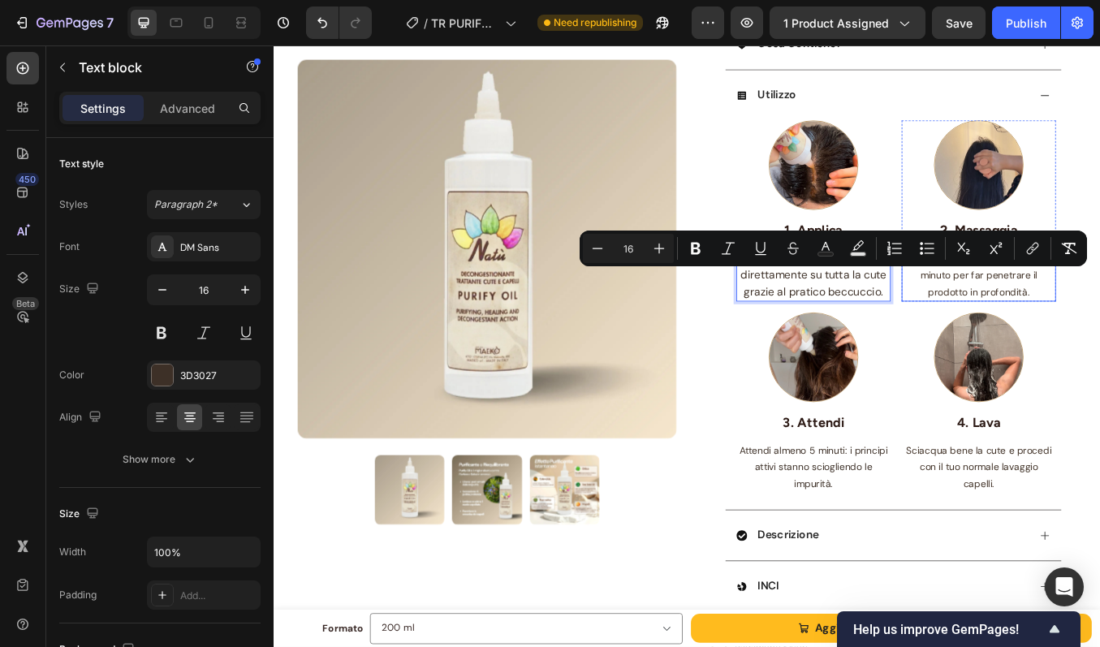
click at [1099, 343] on span "Massaggia bene per qualche minuto per far penetrare il prodotto in profondità." at bounding box center [1105, 317] width 153 height 54
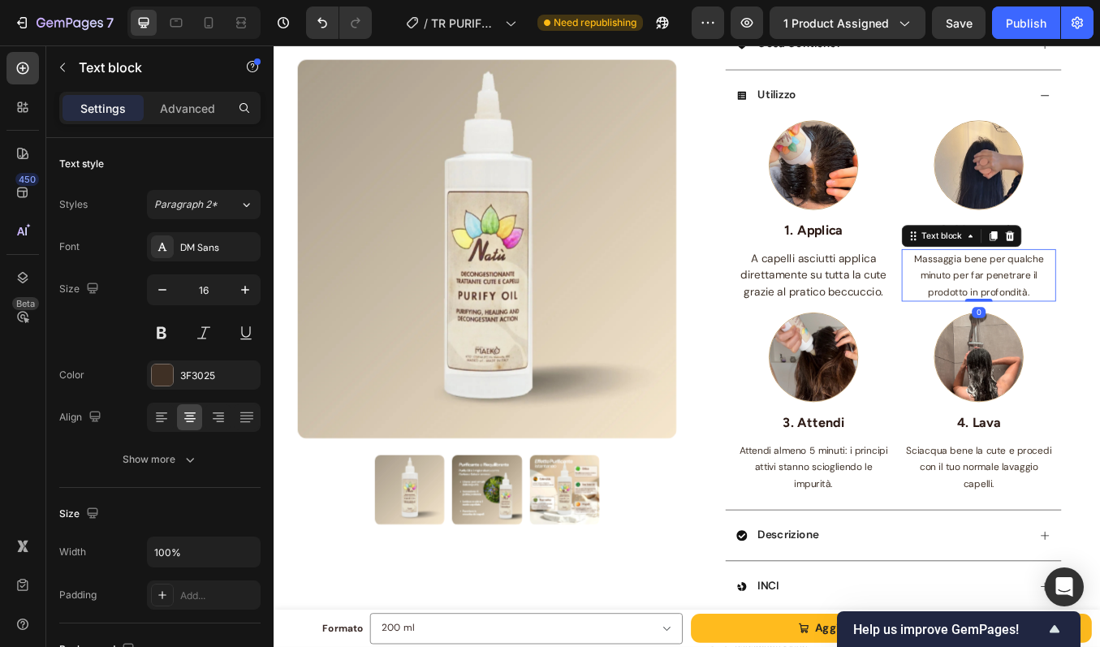
click at [1099, 343] on span "Massaggia bene per qualche minuto per far penetrare il prodotto in profondità." at bounding box center [1105, 317] width 153 height 54
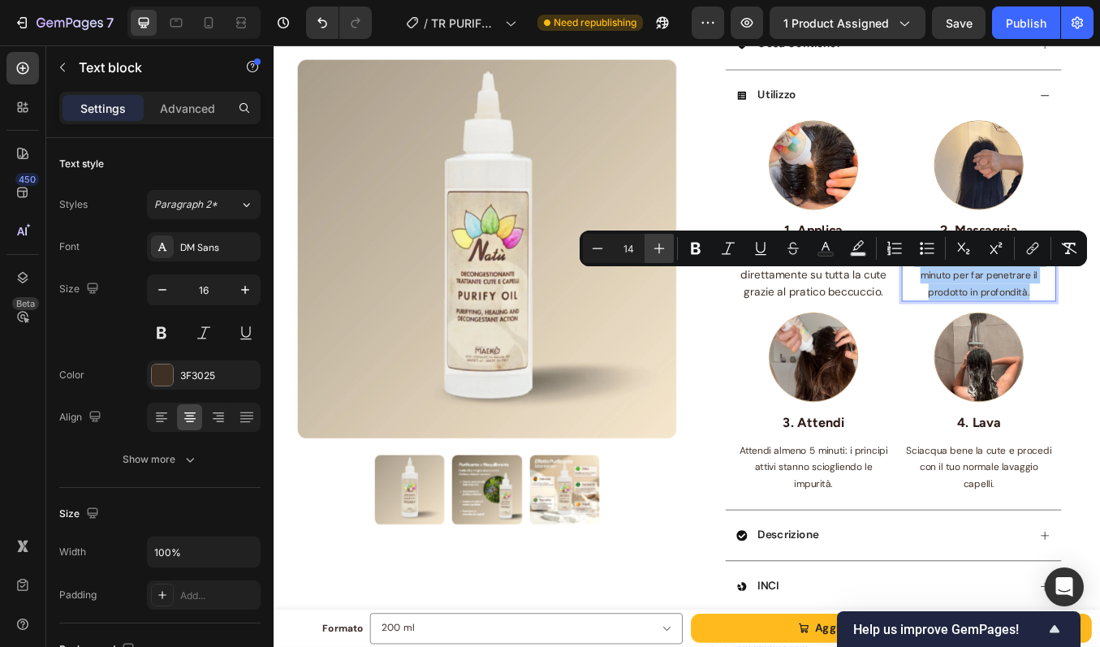
click at [658, 242] on icon "Editor contextual toolbar" at bounding box center [659, 248] width 16 height 16
type input "16"
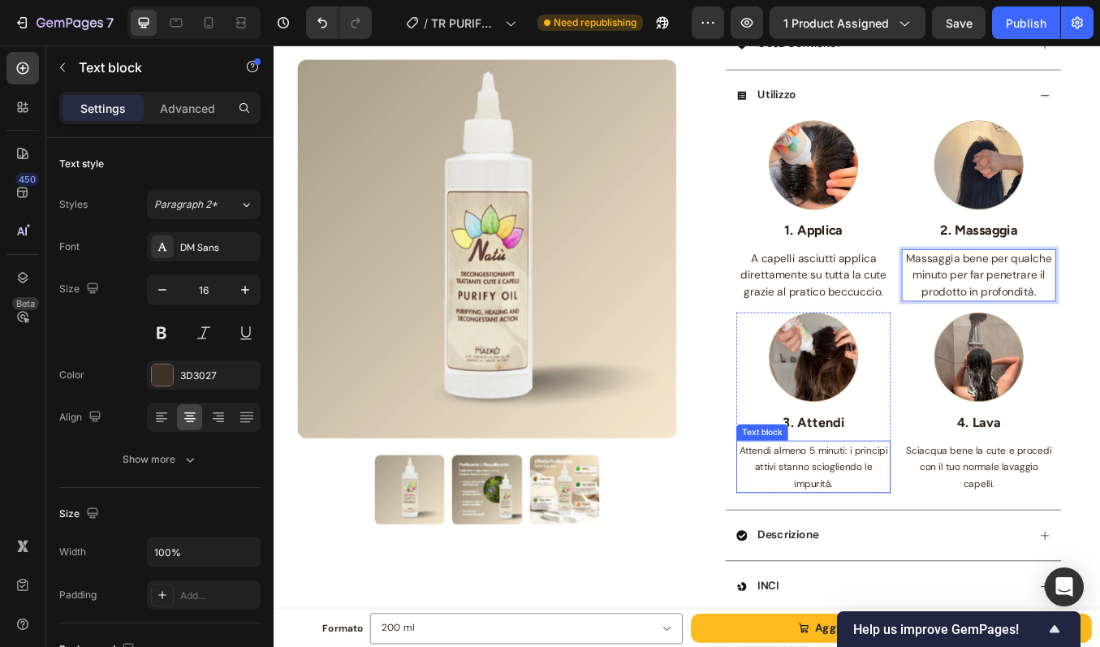
click at [914, 554] on p "Attendi almeno 5 minuti: i principi attivi stanno sciogliendo le impurità." at bounding box center [910, 542] width 179 height 58
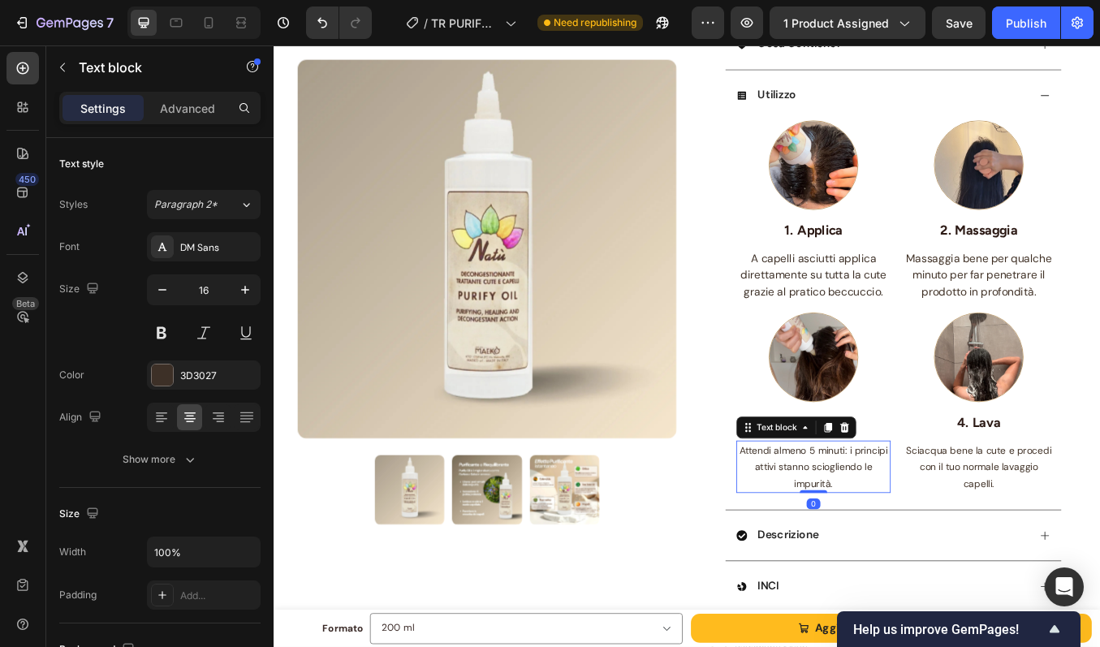
click at [914, 554] on p "Attendi almeno 5 minuti: i principi attivi stanno sciogliendo le impurità." at bounding box center [910, 542] width 179 height 58
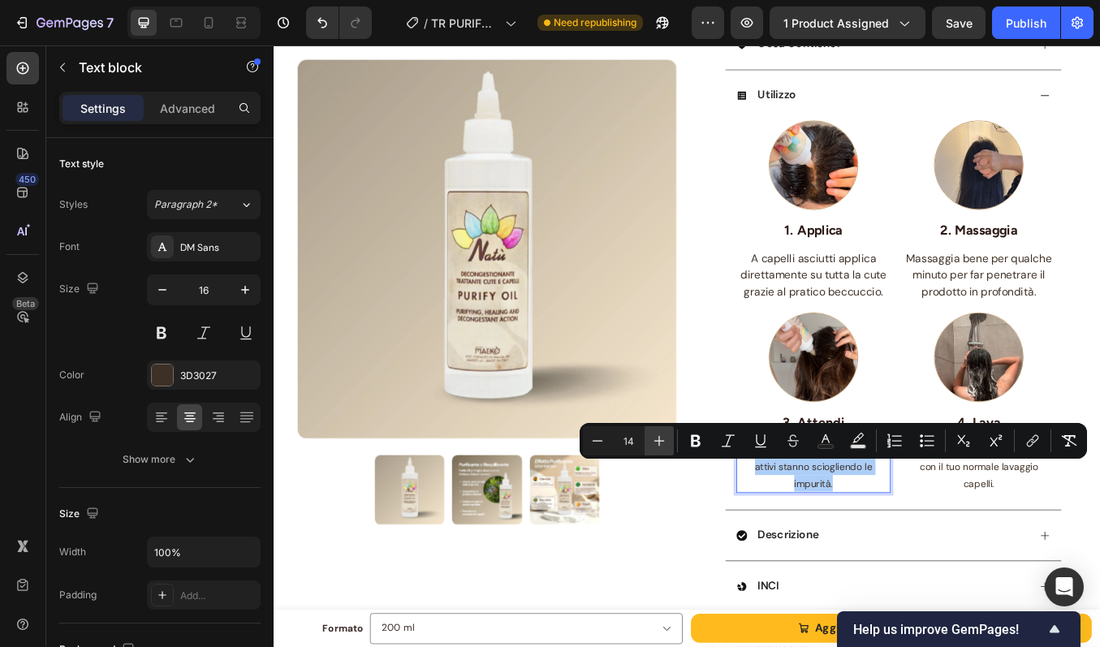
click at [661, 447] on icon "Editor contextual toolbar" at bounding box center [659, 441] width 16 height 16
type input "16"
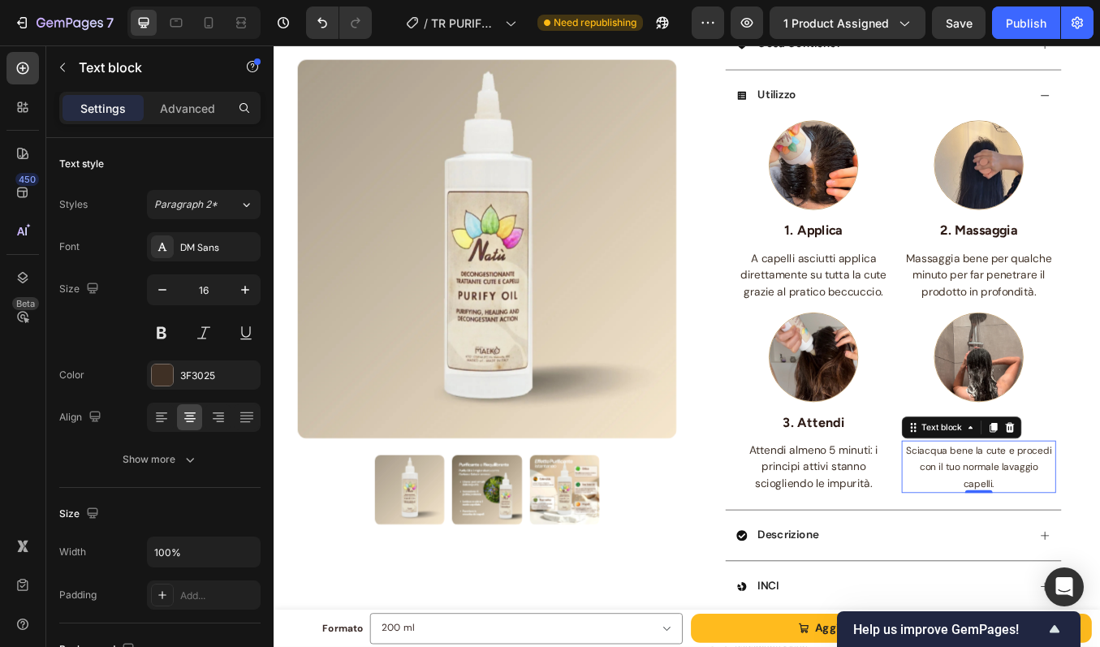
click at [1042, 542] on span "Sciacqua bene la cute e procedi con il tuo normale lavaggio capelli." at bounding box center [1105, 543] width 171 height 54
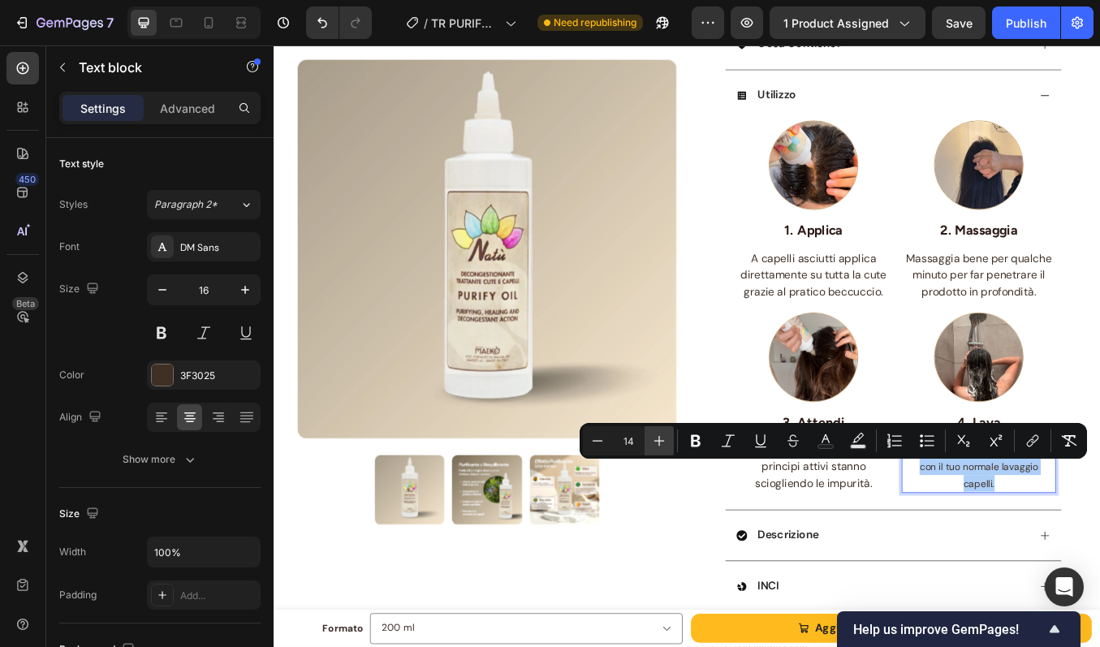
click at [651, 438] on icon "Editor contextual toolbar" at bounding box center [659, 441] width 16 height 16
type input "16"
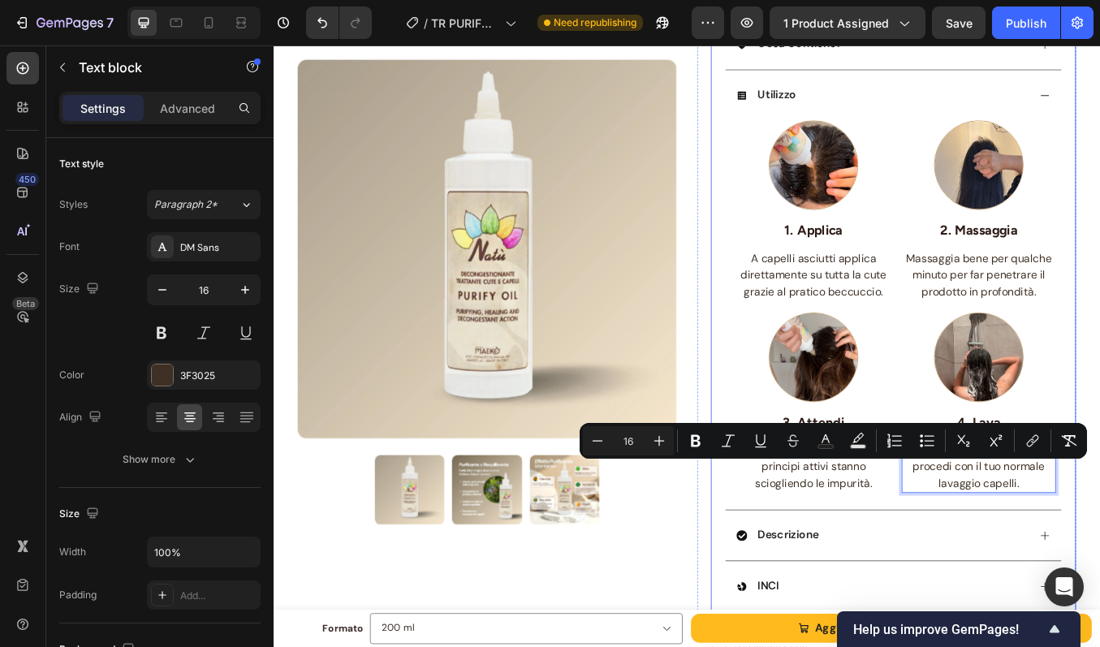
click at [1099, 412] on div "PURIFY OIL - Olio Antiforfora Purificante Riequilibrante Product Title BEST SEL…" at bounding box center [1004, 168] width 430 height 1143
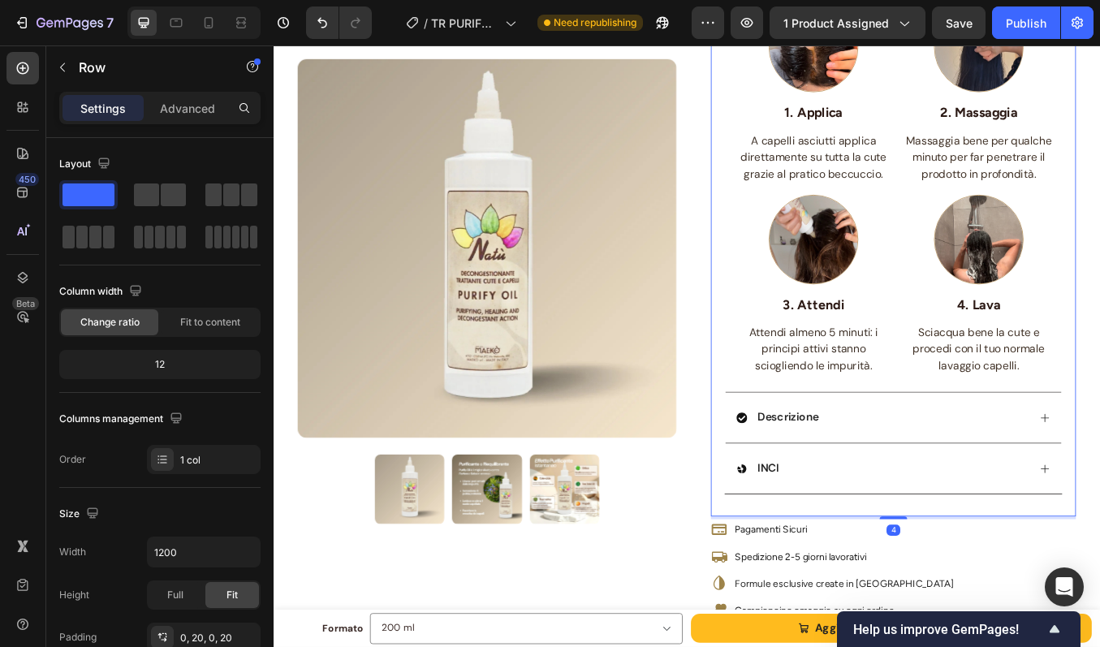
scroll to position [695, 0]
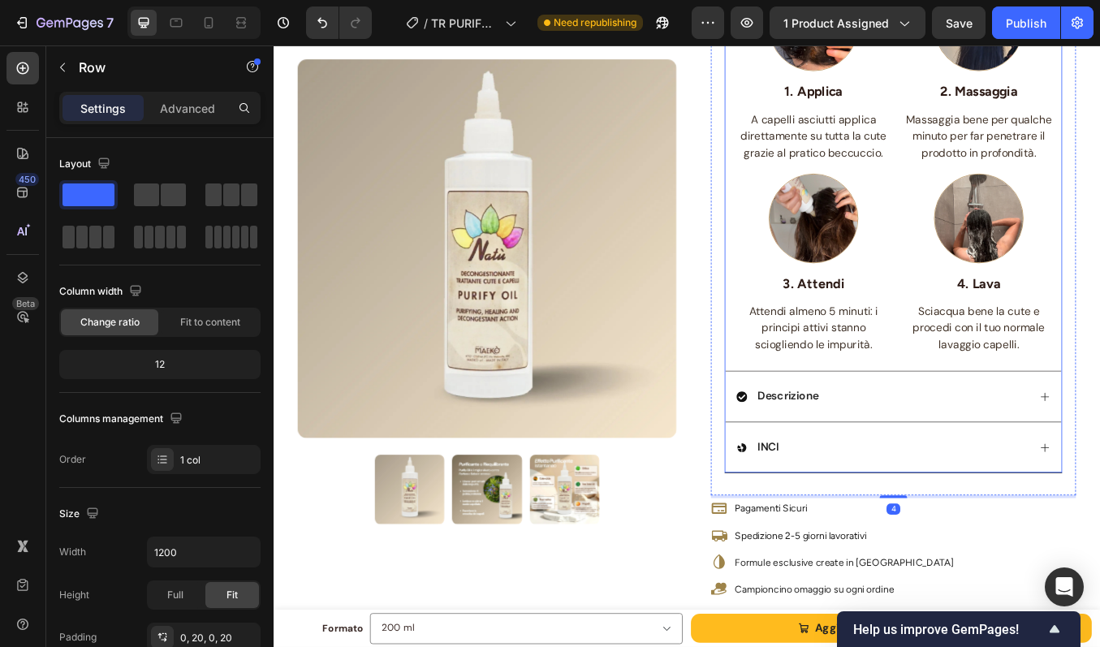
click at [1054, 489] on div "Descrizione" at bounding box center [1004, 459] width 396 height 60
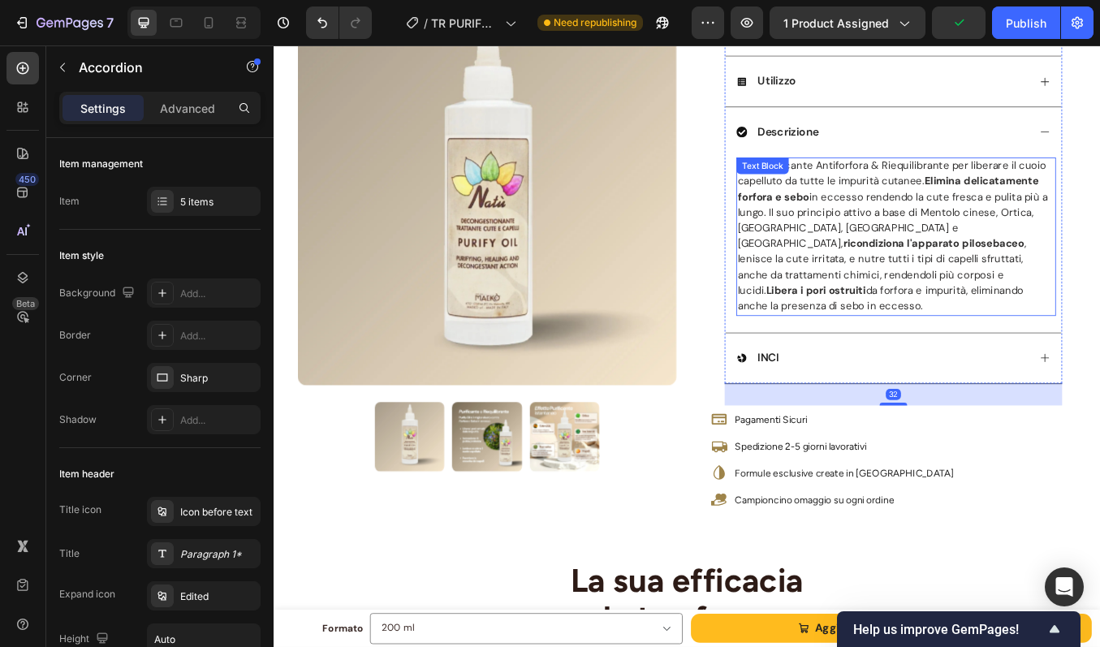
scroll to position [497, 0]
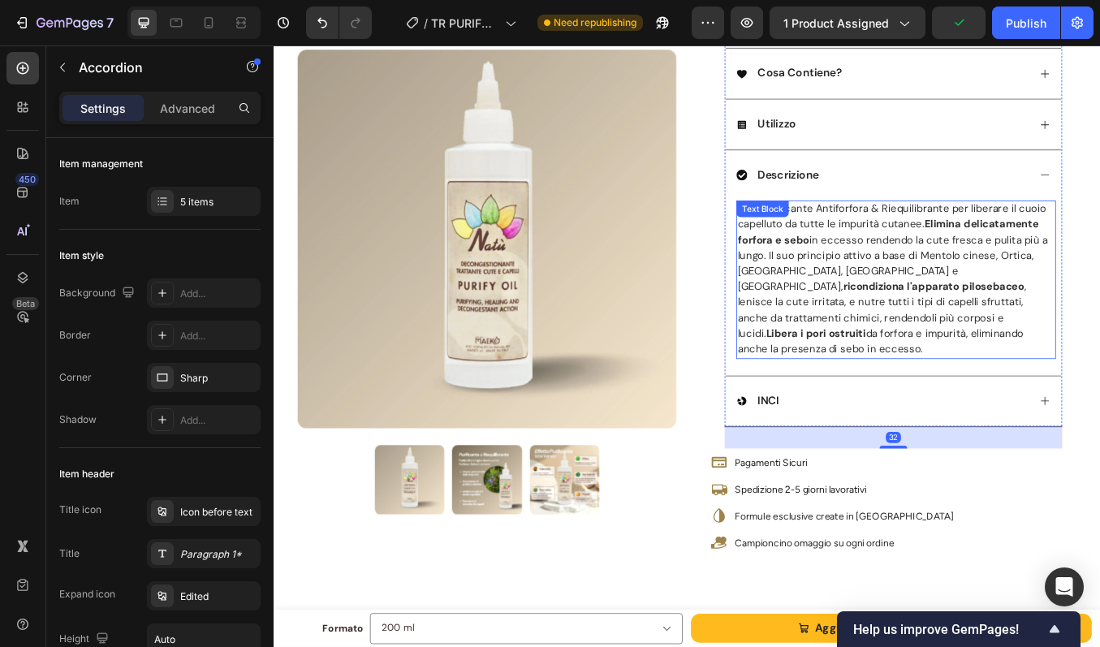
click at [951, 307] on p "Olio Purificante Antiforfora & Riequilibrante per liberare il cuoio capelluto d…" at bounding box center [1007, 321] width 373 height 183
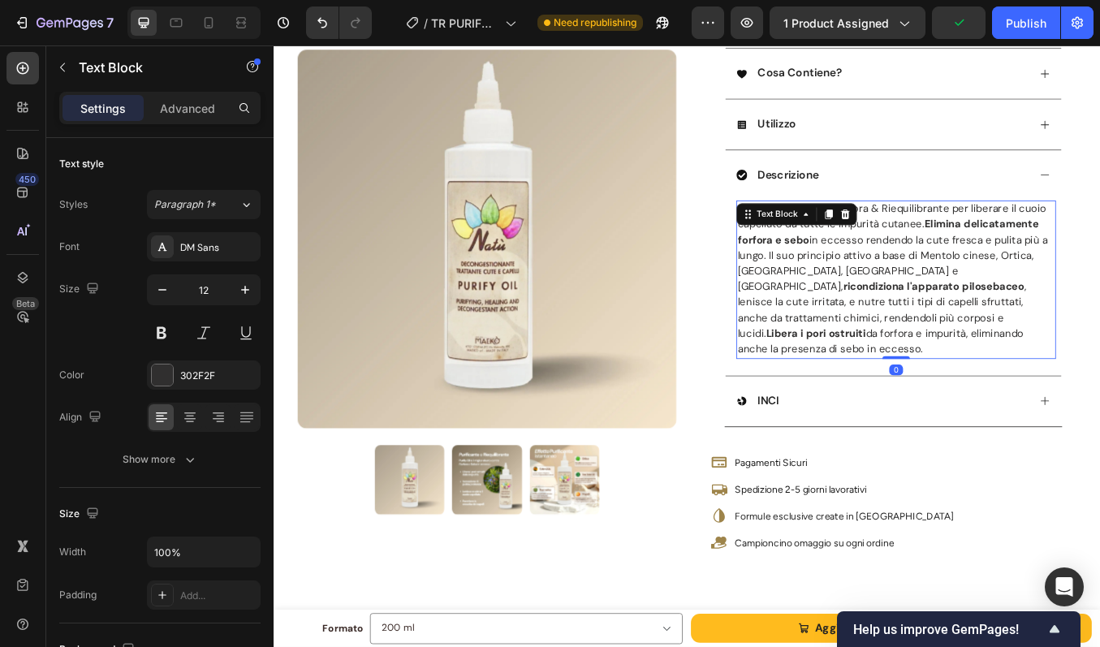
click at [951, 307] on p "Olio Purificante Antiforfora & Riequilibrante per liberare il cuoio capelluto d…" at bounding box center [1007, 321] width 373 height 183
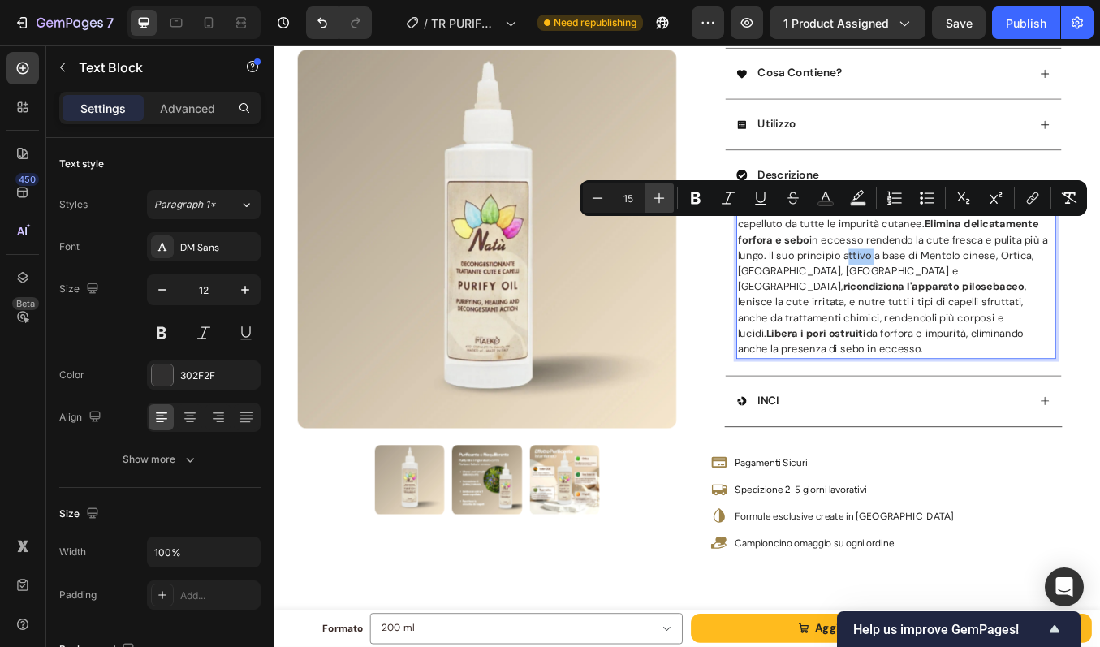
click at [653, 194] on icon "Editor contextual toolbar" at bounding box center [659, 198] width 16 height 16
type input "16"
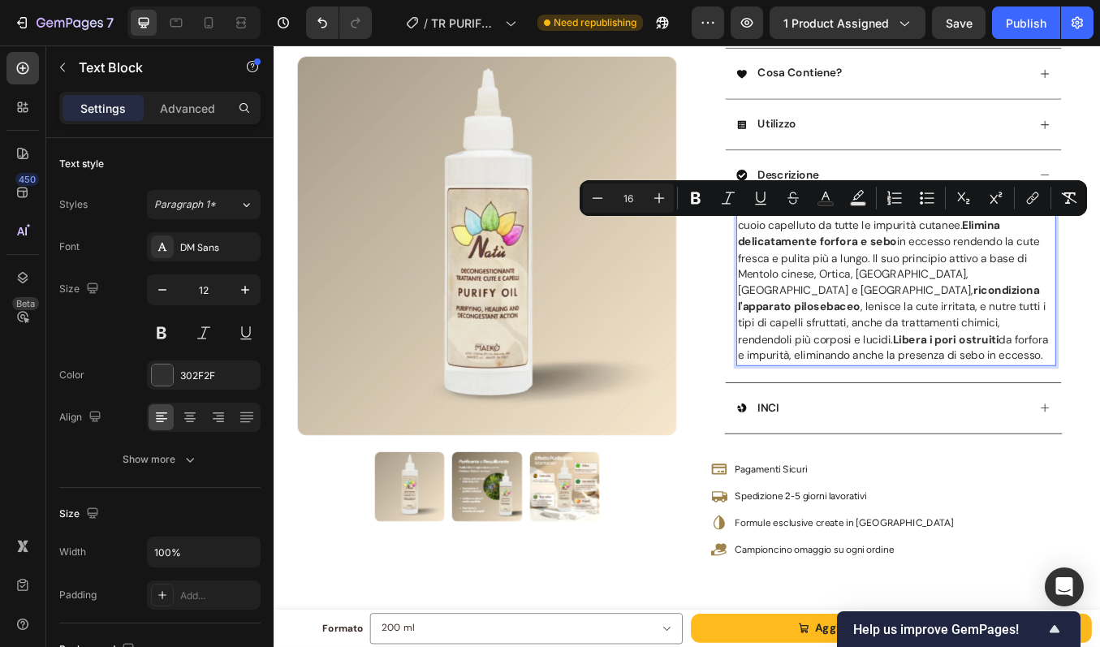
click at [967, 413] on span "Olio Purificante Antiforfora & Riequilibrante per liberare il cuoio capelluto d…" at bounding box center [1004, 324] width 366 height 189
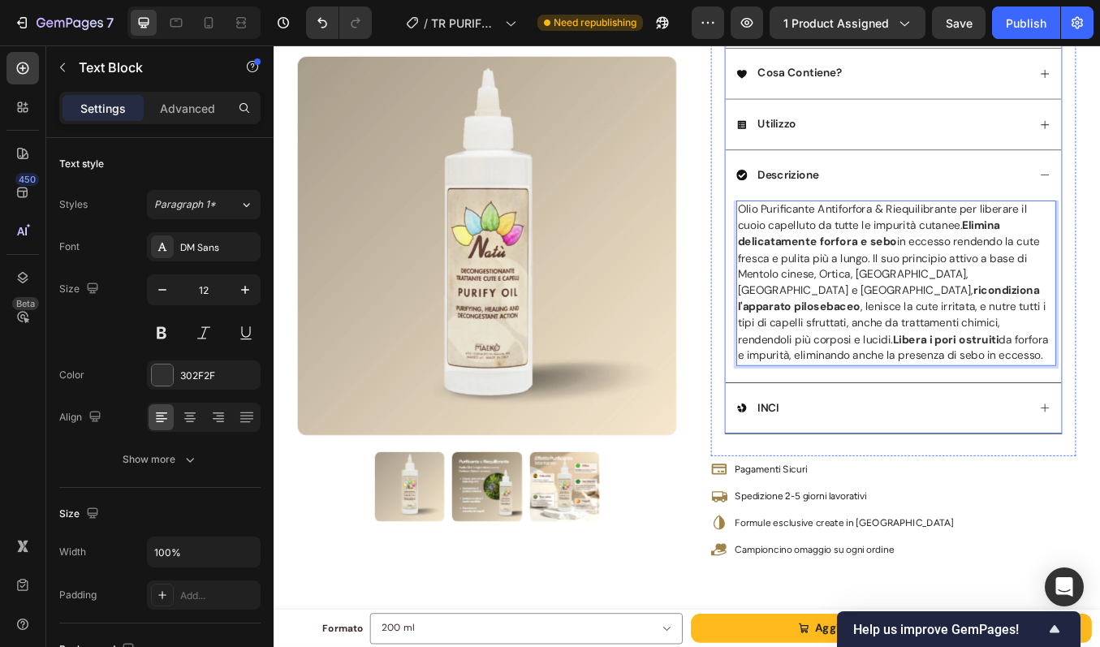
click at [944, 484] on div "INCI" at bounding box center [991, 473] width 344 height 22
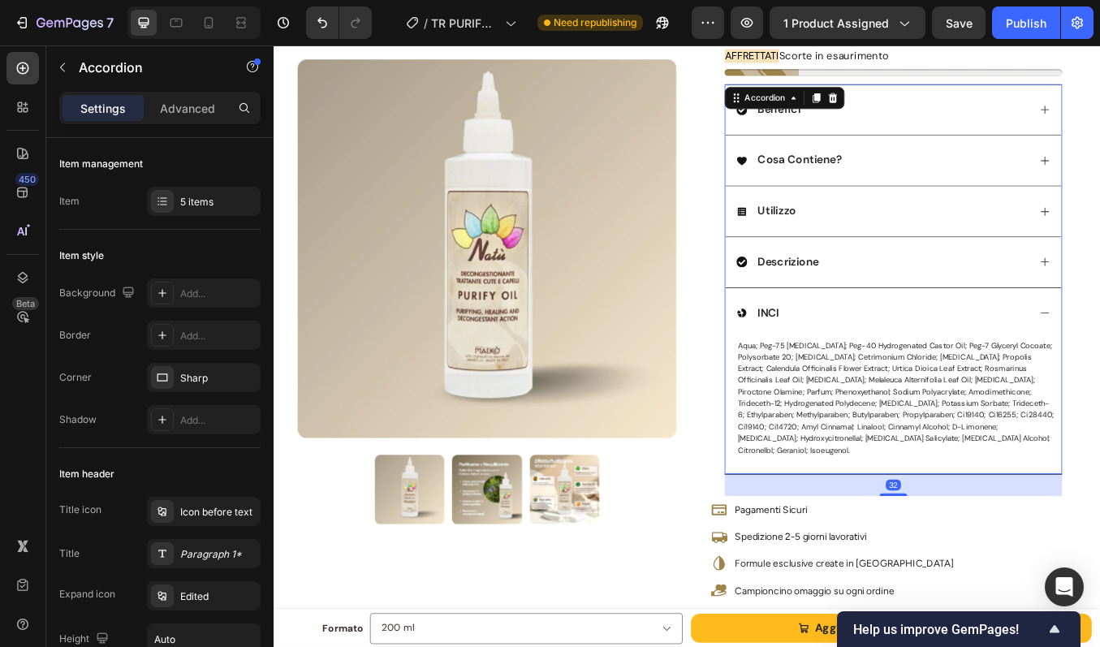
scroll to position [338, 0]
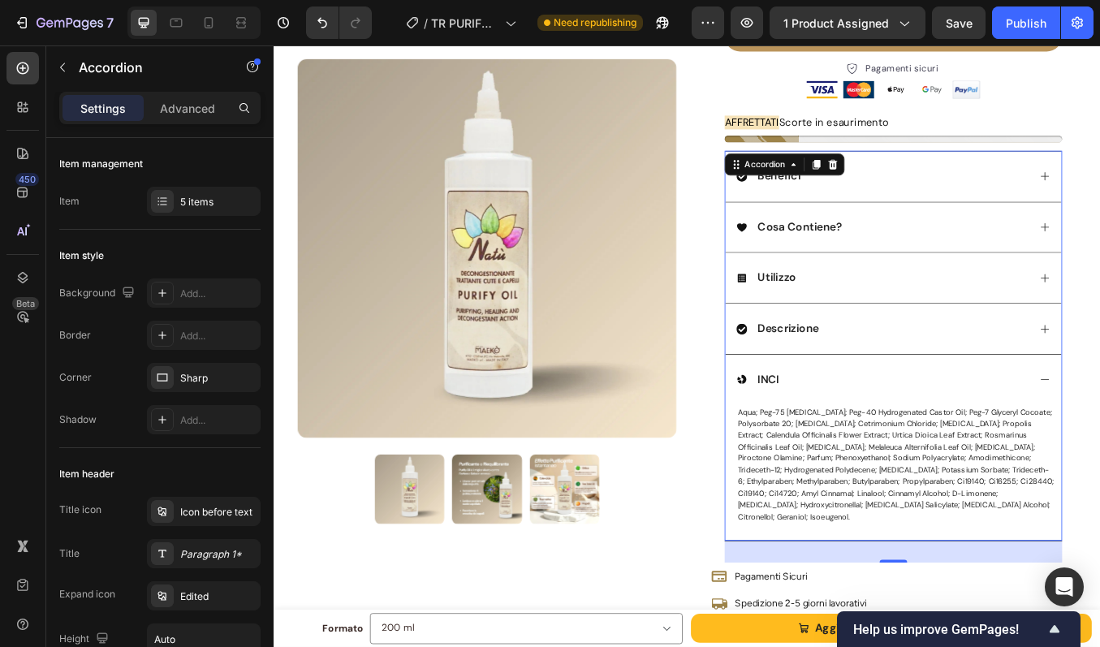
click at [941, 374] on div "Descrizione" at bounding box center [991, 380] width 344 height 22
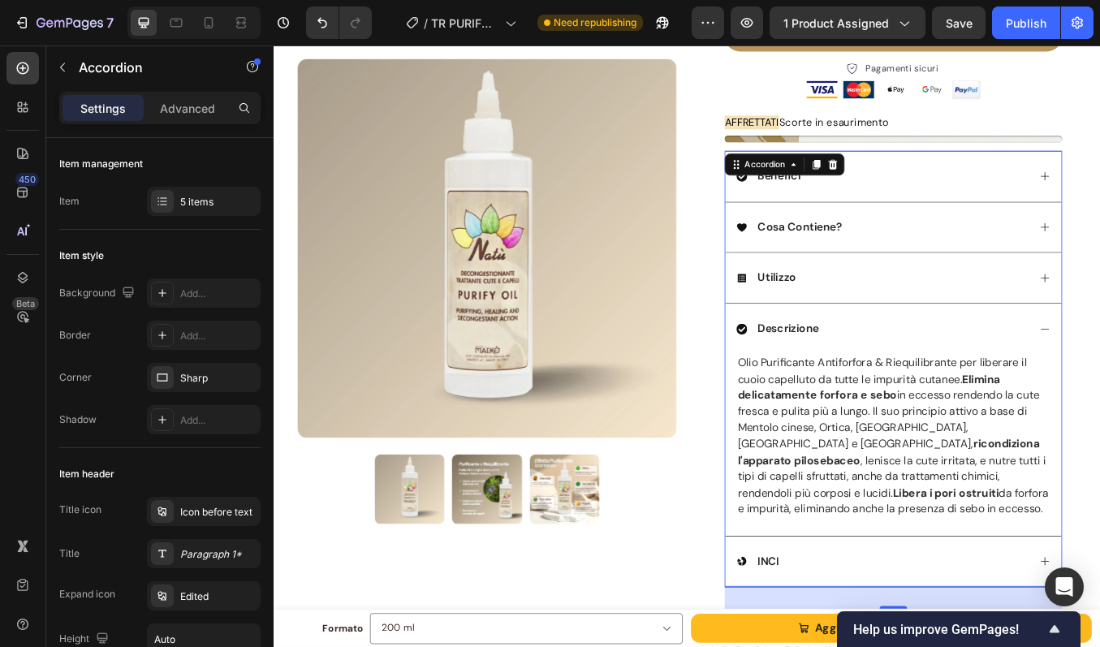
click at [945, 330] on div "Utilizzo" at bounding box center [991, 320] width 344 height 22
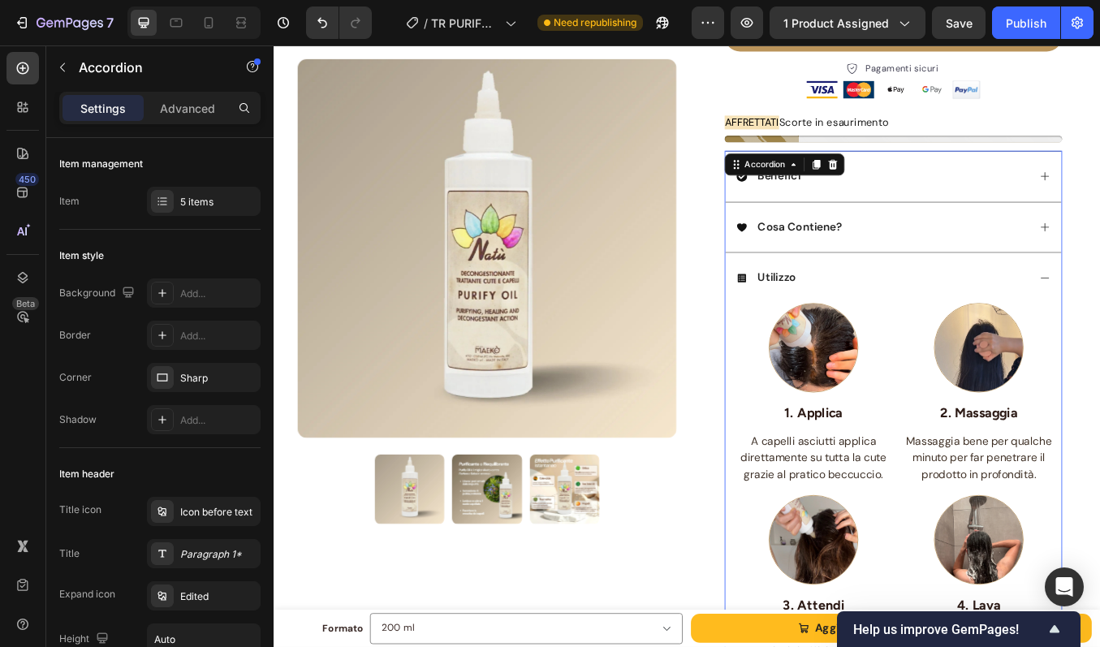
click at [972, 249] on div "Cosa Contiene?" at bounding box center [991, 260] width 344 height 22
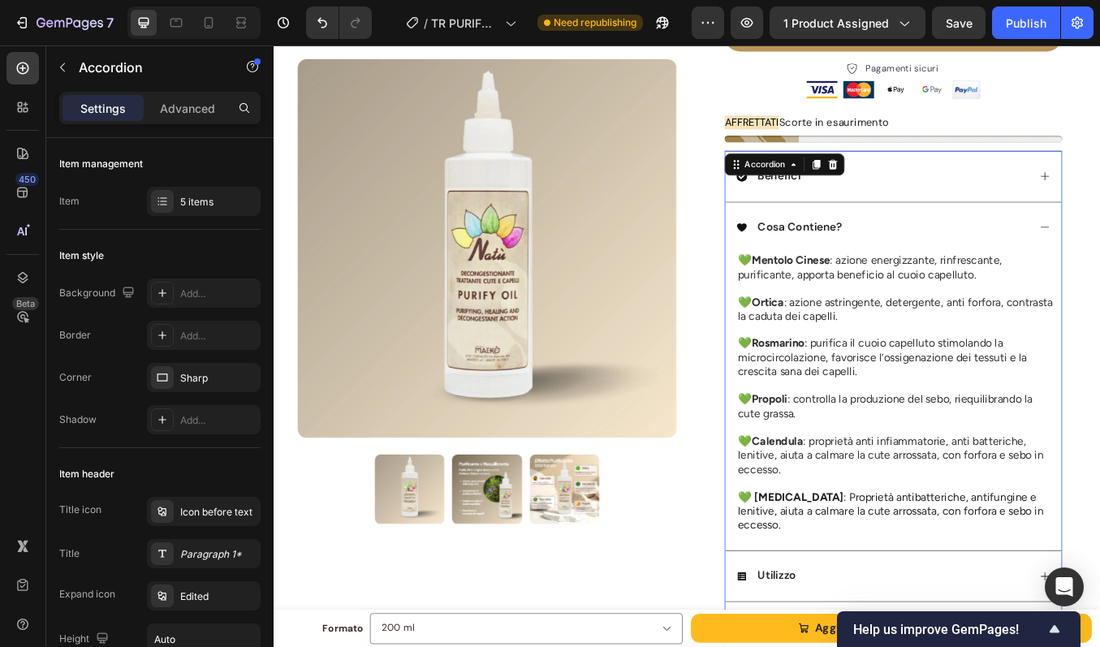
click at [974, 218] on div "Benefici" at bounding box center [1004, 200] width 396 height 60
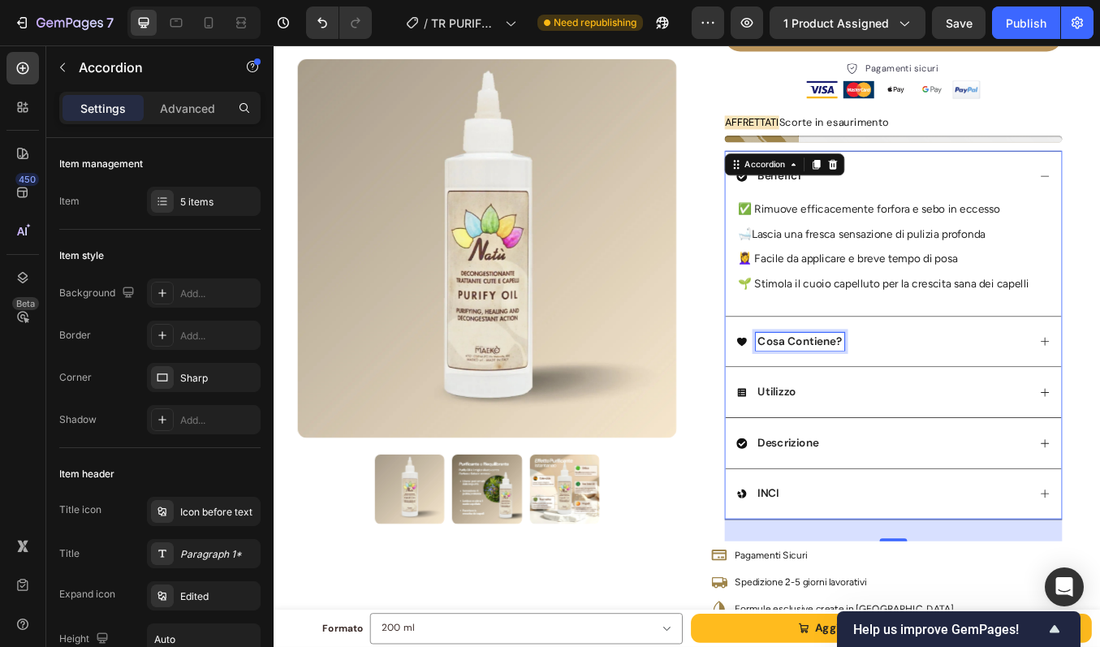
click at [895, 394] on p "Cosa Contiene?" at bounding box center [894, 394] width 100 height 17
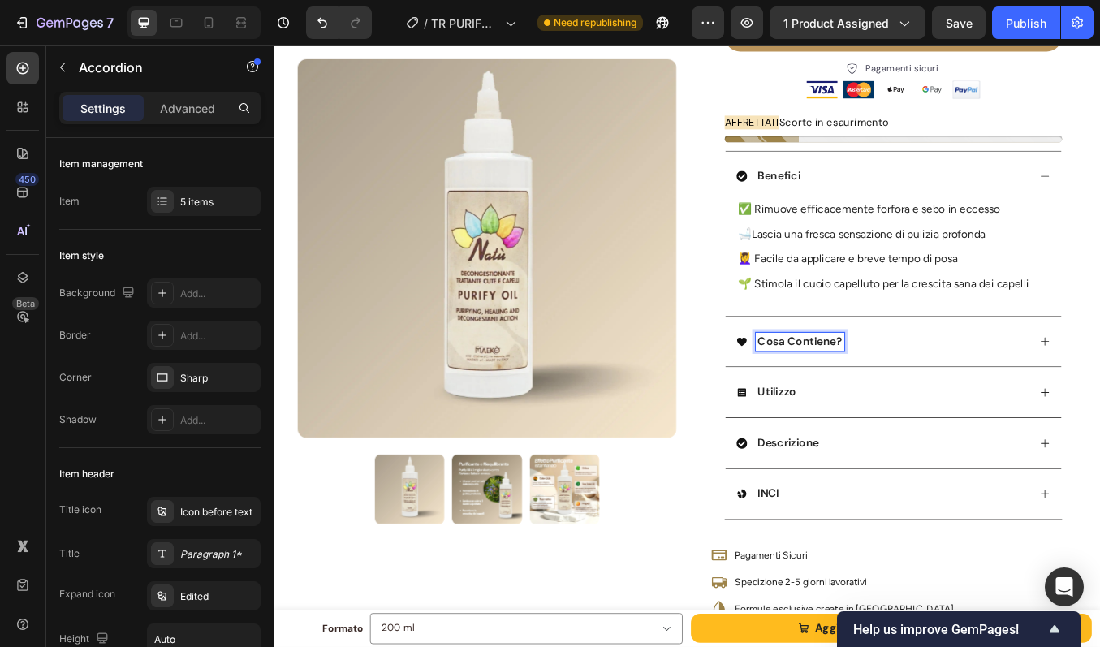
click at [965, 390] on div "Cosa Contiene?" at bounding box center [991, 395] width 344 height 22
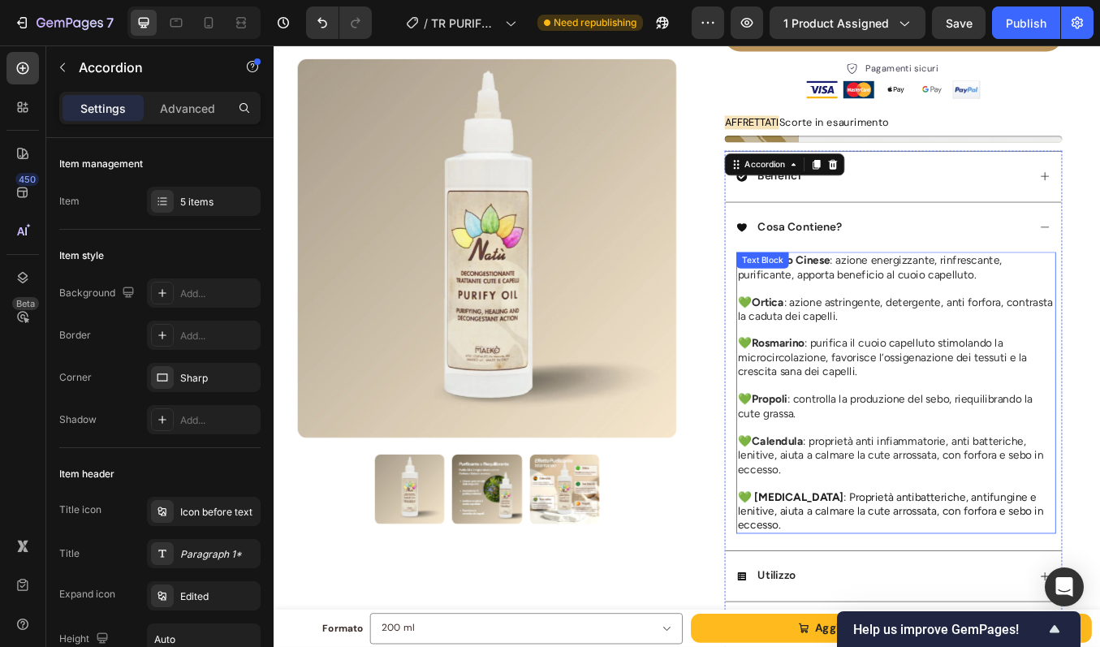
click at [899, 357] on span "💚 Ortica : azione astringente, detergente, anti forfora, contrasta la caduta de…" at bounding box center [1006, 356] width 371 height 32
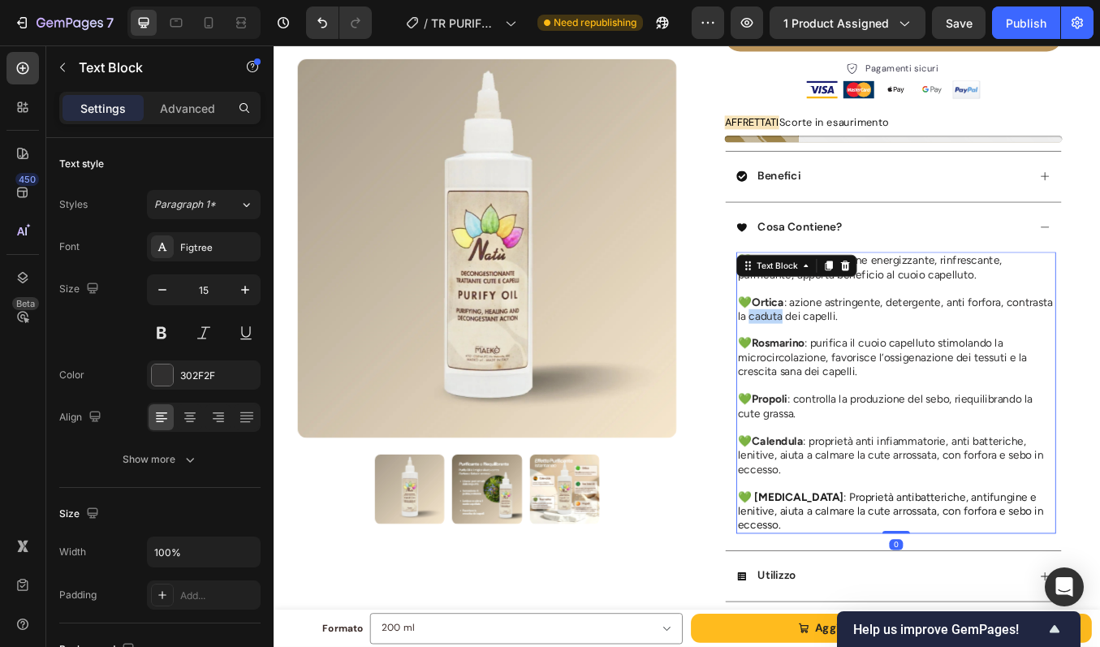
click at [899, 357] on span "💚 Ortica : azione astringente, detergente, anti forfora, contrasta la caduta de…" at bounding box center [1006, 356] width 371 height 32
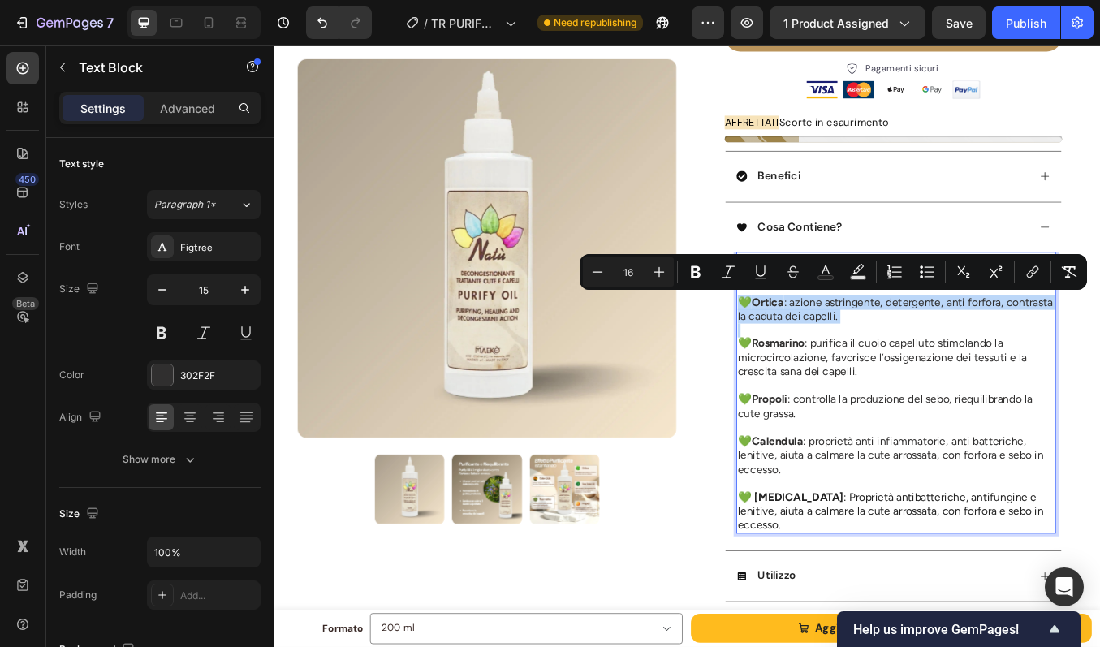
click at [905, 375] on p "Rich Text Editor. Editing area: main" at bounding box center [1007, 381] width 373 height 16
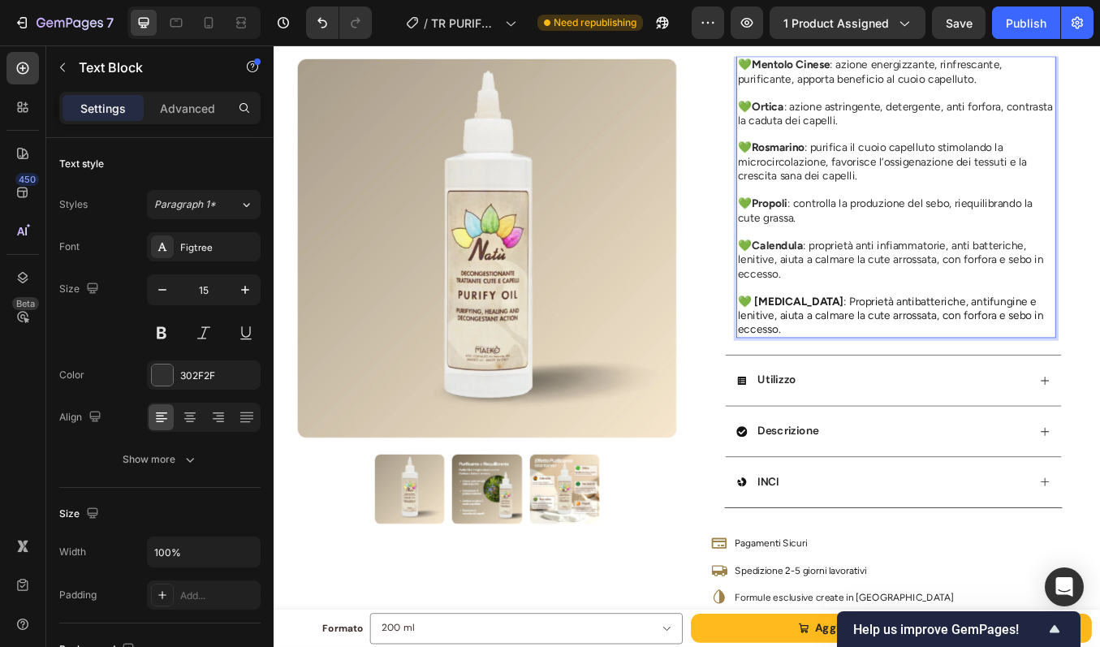
scroll to position [571, 0]
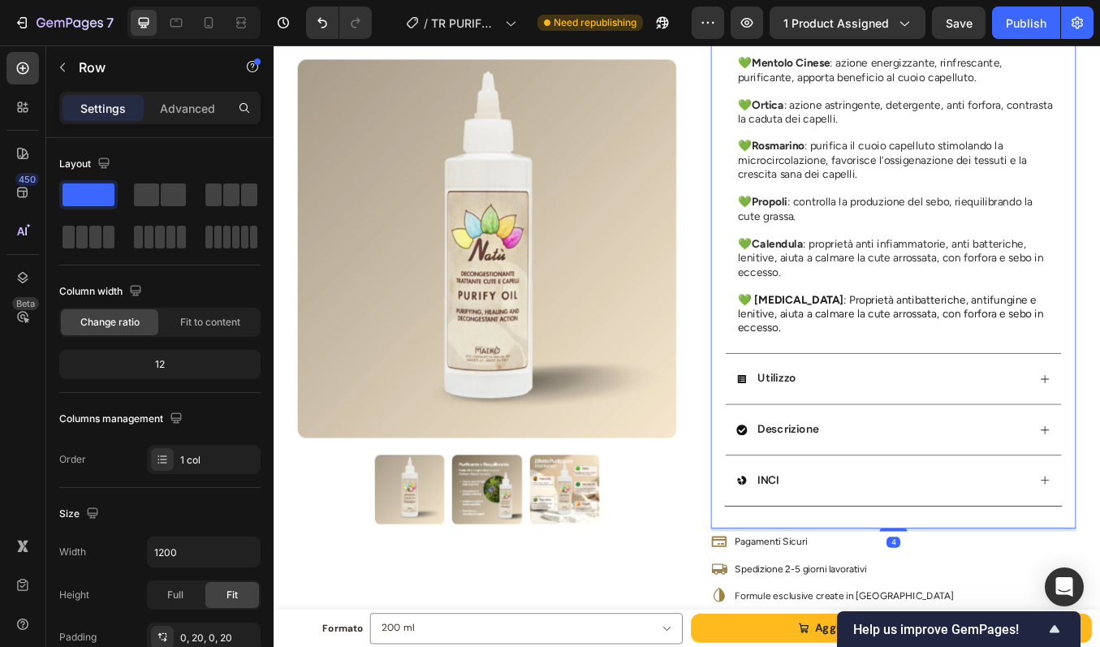
click at [1099, 360] on div "PURIFY OIL - Olio Antiforfora Purificante Riequilibrante Product Title BEST SEL…" at bounding box center [1004, 86] width 430 height 1058
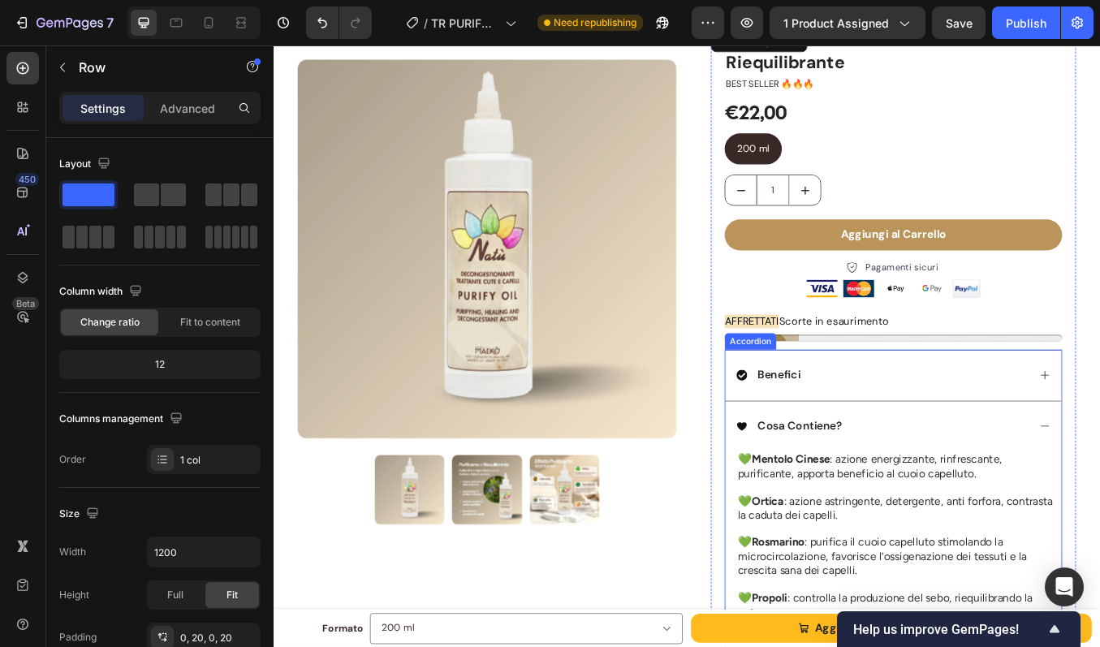
scroll to position [0, 0]
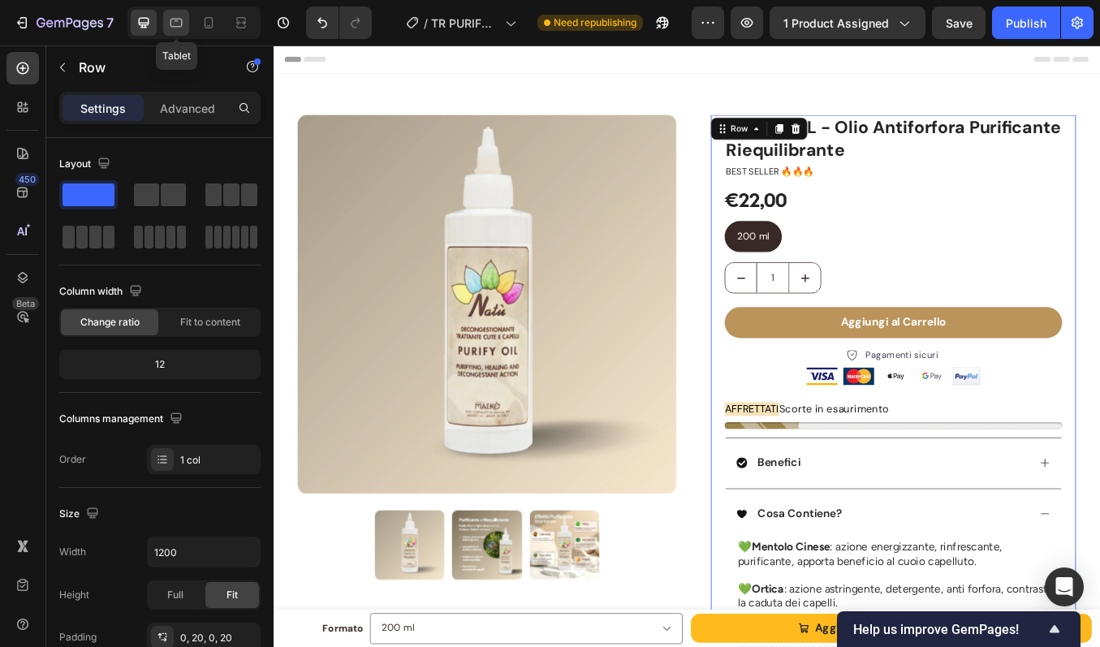
click at [174, 21] on icon at bounding box center [176, 23] width 16 height 16
type input "100%"
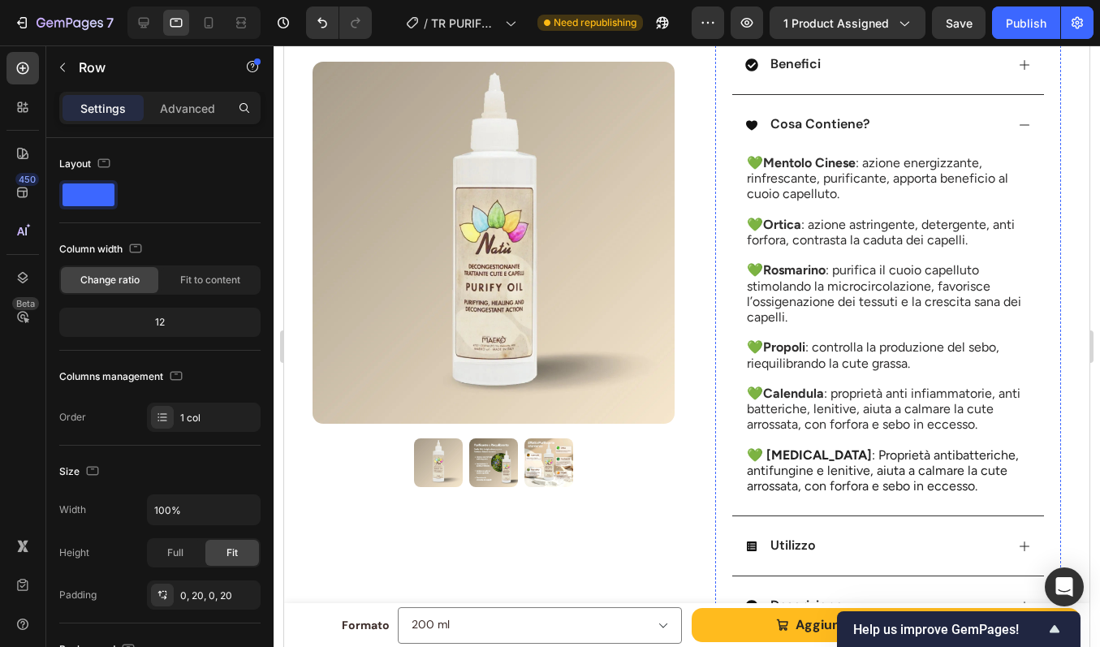
scroll to position [483, 0]
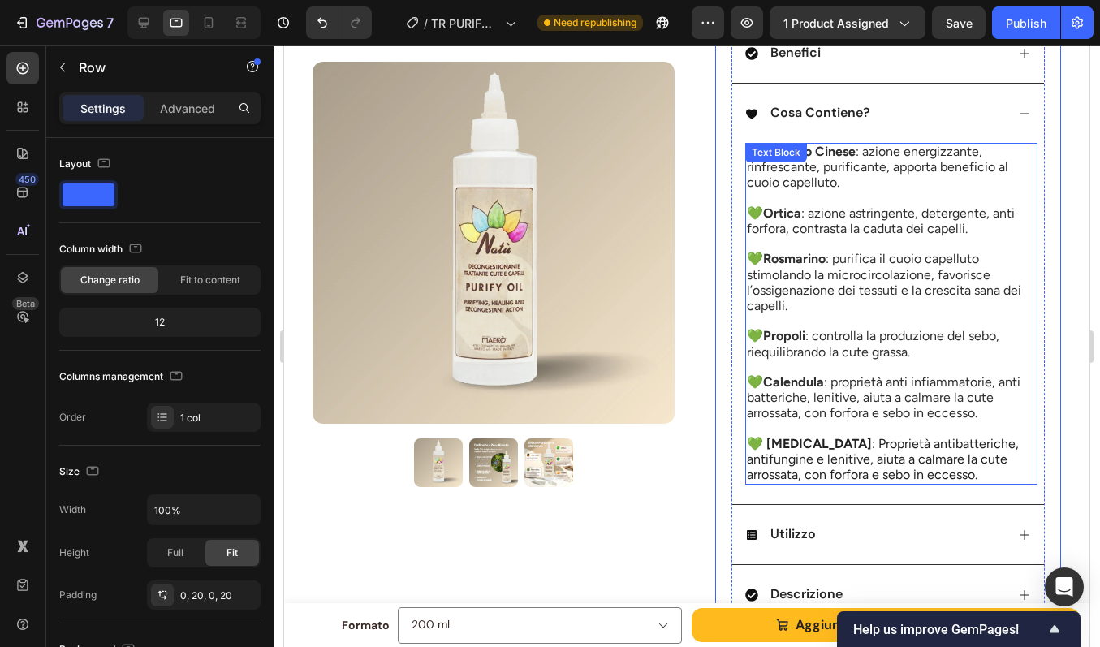
click at [799, 335] on span "💚 Propoli : controlla la produzione del sebo, riequilibrando la cute grassa." at bounding box center [873, 343] width 252 height 31
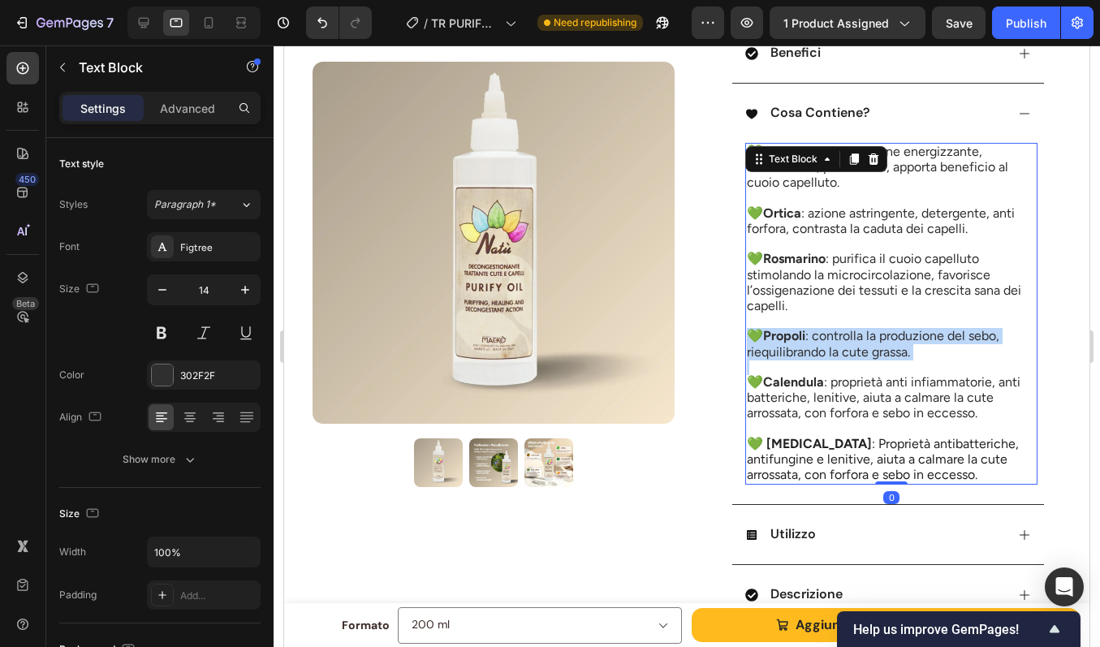
click at [799, 335] on span "💚 Propoli : controlla la produzione del sebo, riequilibrando la cute grassa." at bounding box center [873, 343] width 252 height 31
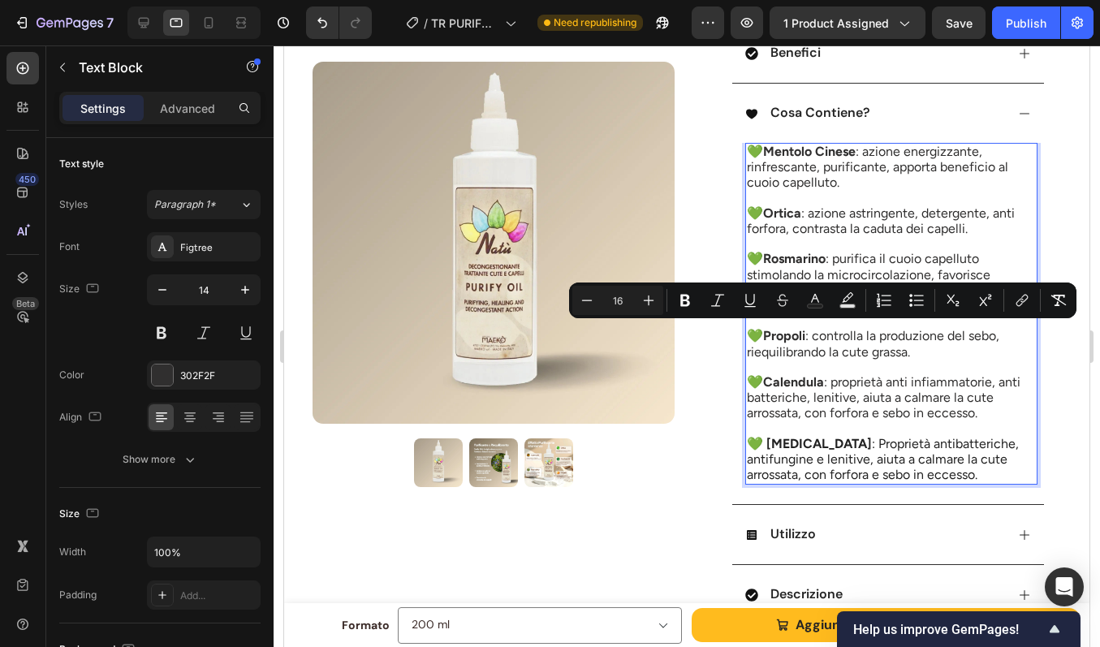
click at [838, 220] on span "💚 Ortica : azione astringente, detergente, anti forfora, contrasta la caduta de…" at bounding box center [881, 220] width 268 height 31
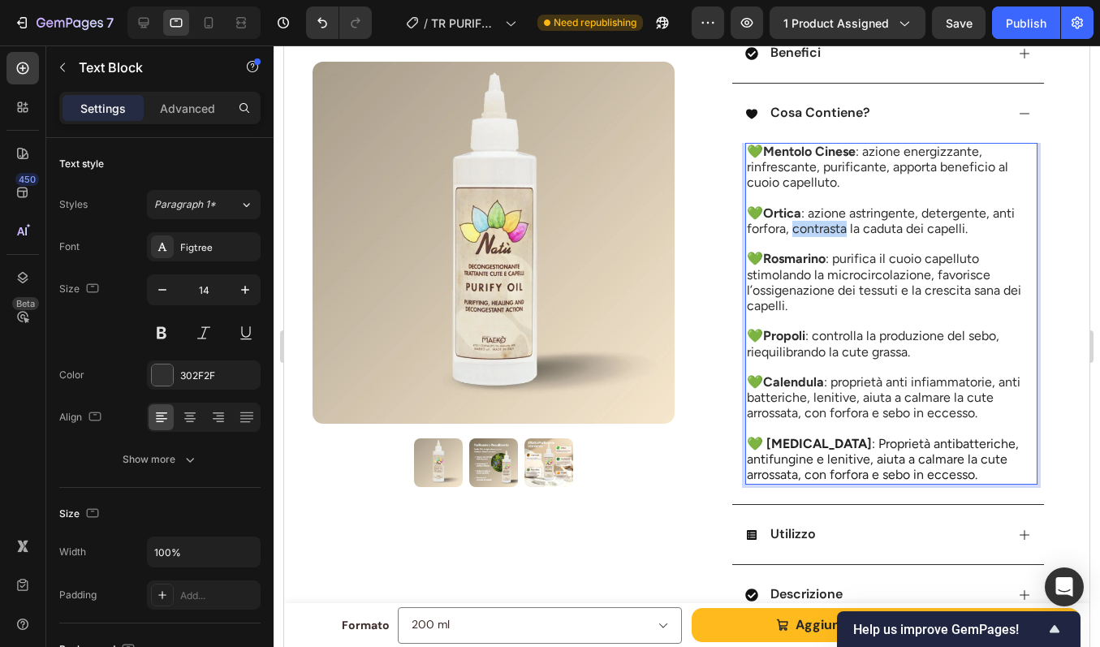
click at [838, 220] on span "💚 Ortica : azione astringente, detergente, anti forfora, contrasta la caduta de…" at bounding box center [881, 220] width 268 height 31
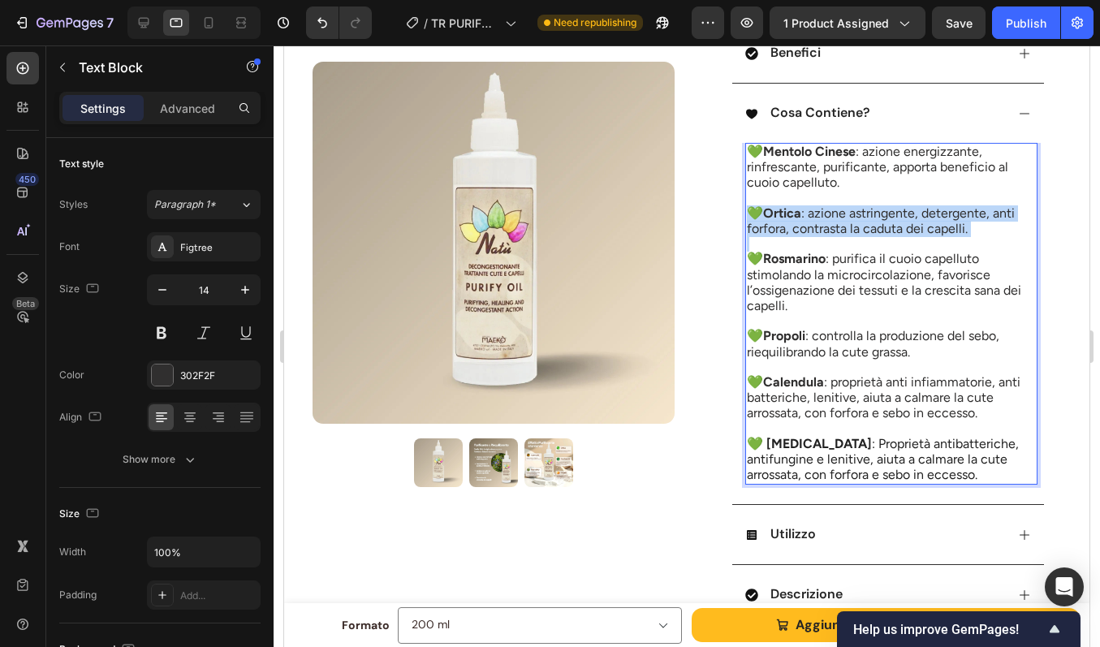
click at [838, 220] on span "💚 Ortica : azione astringente, detergente, anti forfora, contrasta la caduta de…" at bounding box center [881, 220] width 268 height 31
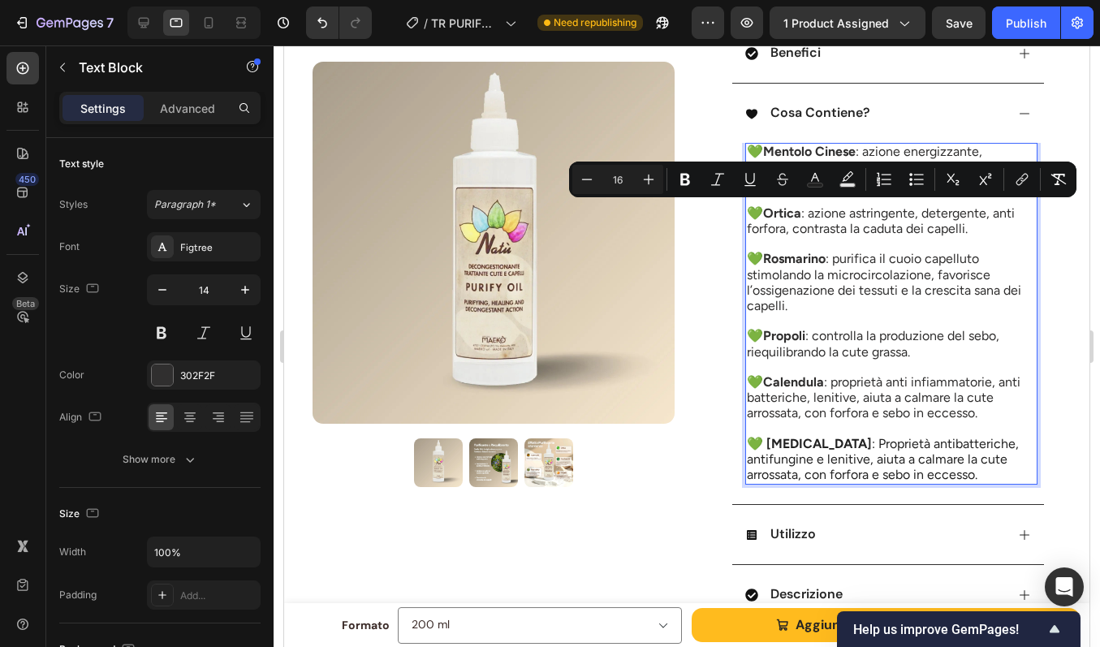
click at [823, 262] on span "💚 Rosmarino : purifica il cuoio capelluto stimolando la microcircolazione, favo…" at bounding box center [884, 282] width 274 height 63
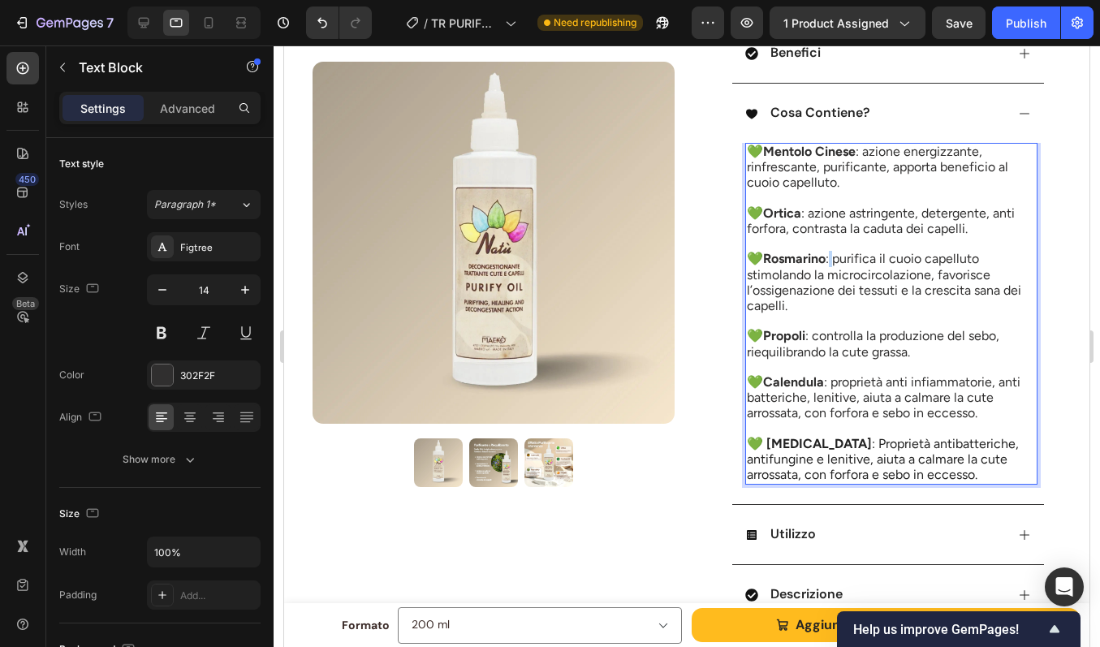
click at [823, 262] on span "💚 Rosmarino : purifica il cuoio capelluto stimolando la microcircolazione, favo…" at bounding box center [884, 282] width 274 height 63
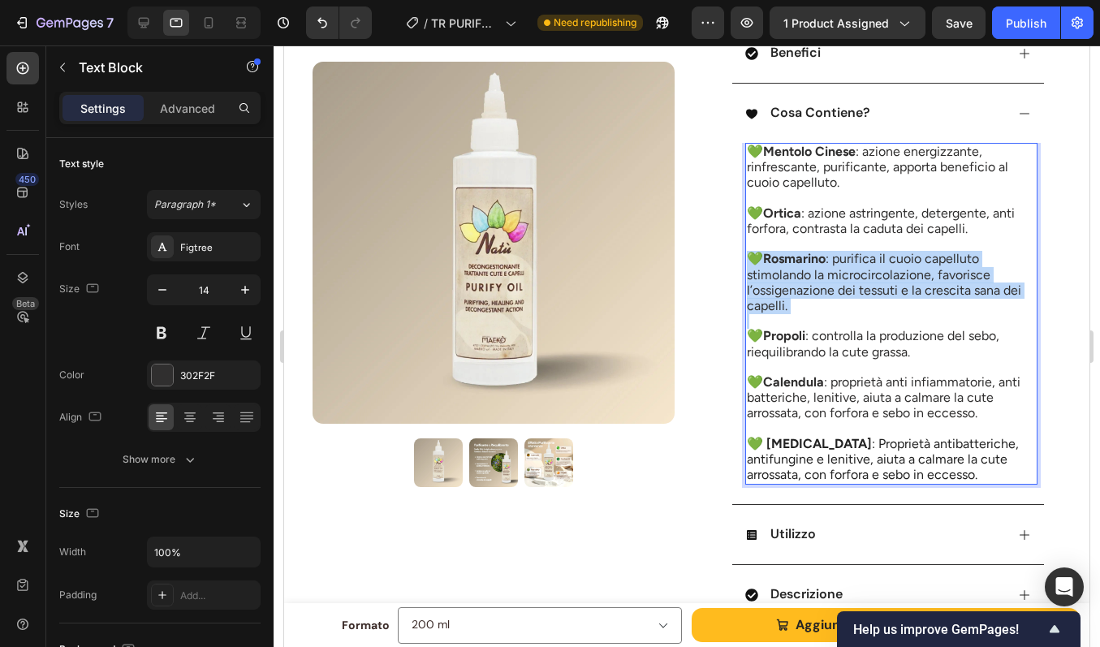
click at [823, 262] on span "💚 Rosmarino : purifica il cuoio capelluto stimolando la microcircolazione, favo…" at bounding box center [884, 282] width 274 height 63
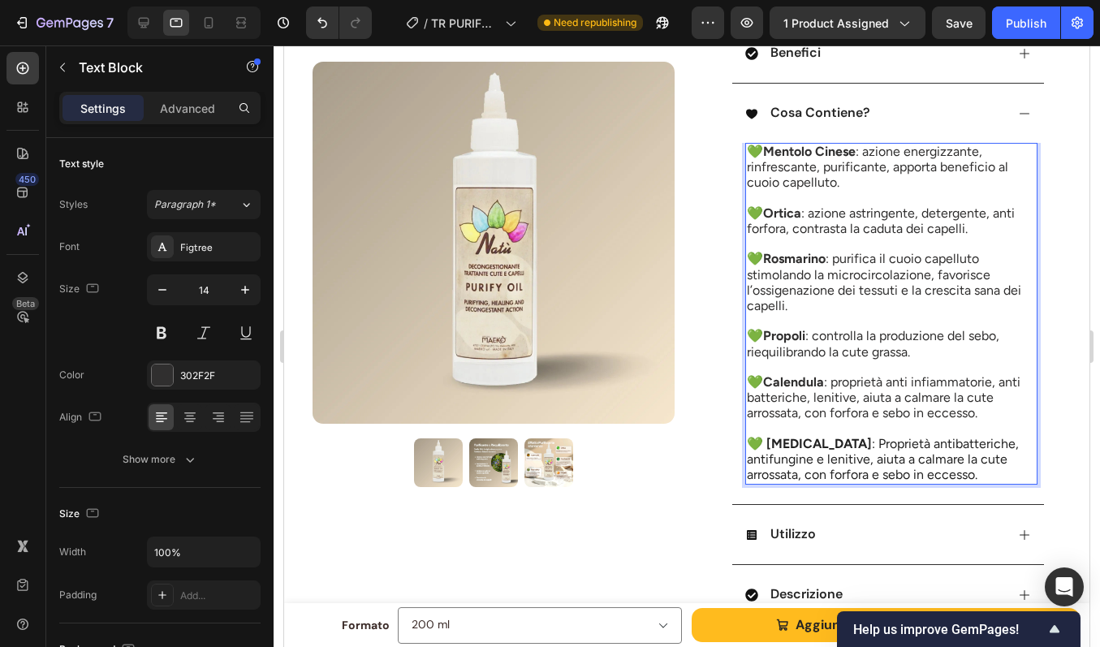
click at [818, 340] on span "💚 Propoli : controlla la produzione del sebo, riequilibrando la cute grassa." at bounding box center [873, 343] width 252 height 31
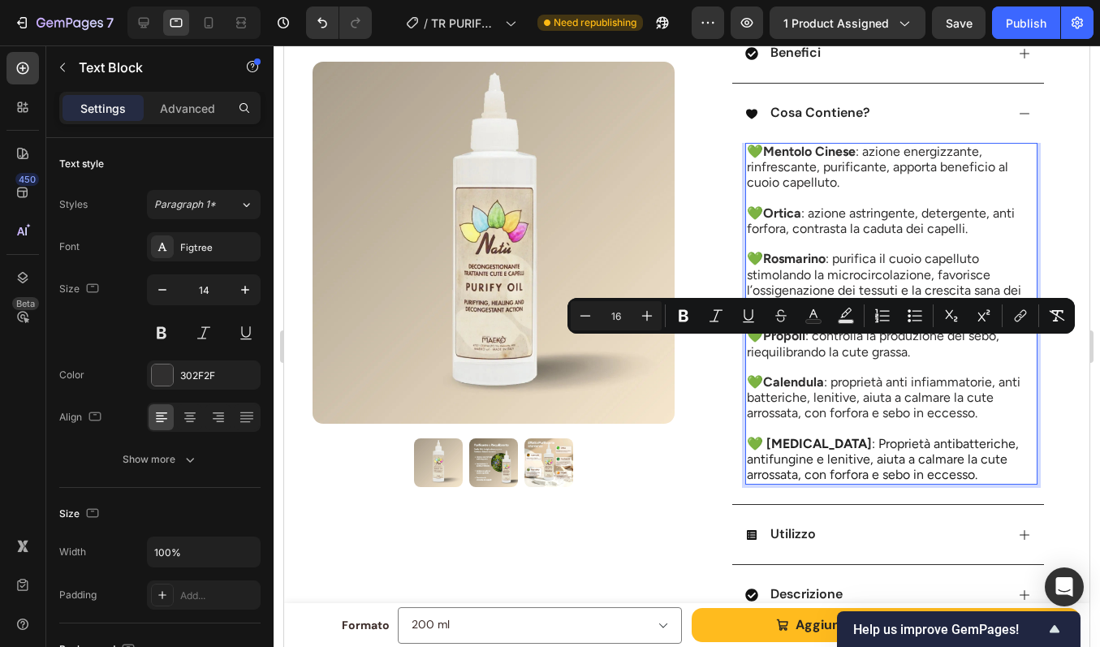
click at [831, 381] on span "💚 Calendula : proprietà anti infiammatorie, anti batteriche, lenitive, aiuta a …" at bounding box center [884, 397] width 274 height 46
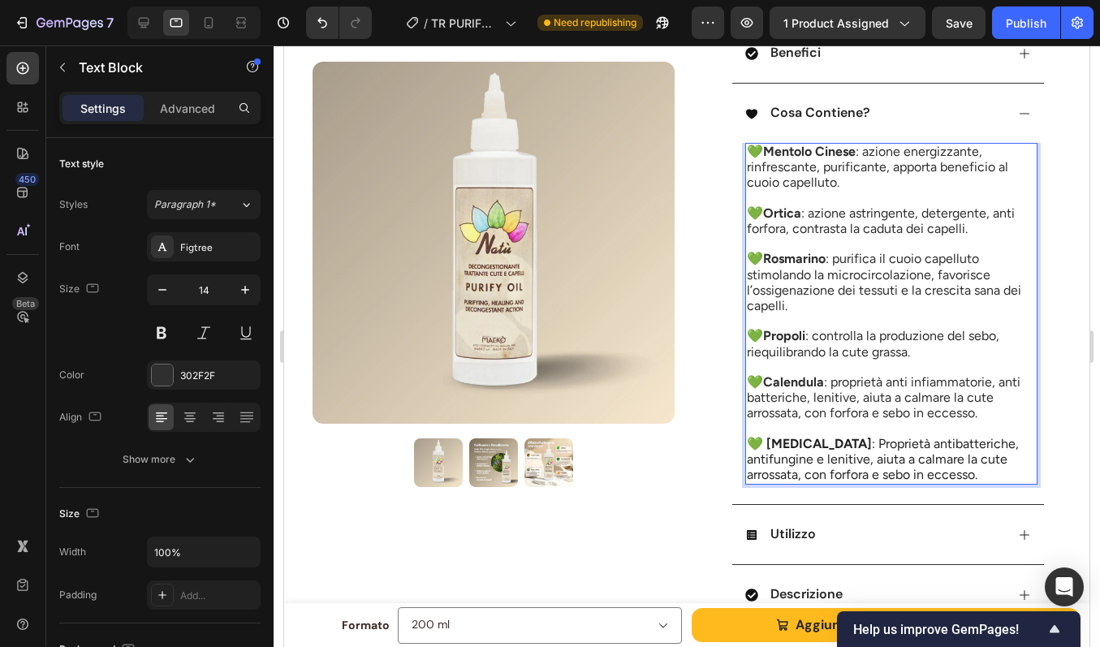
click at [831, 381] on span "💚 Calendula : proprietà anti infiammatorie, anti batteriche, lenitive, aiuta a …" at bounding box center [884, 397] width 274 height 46
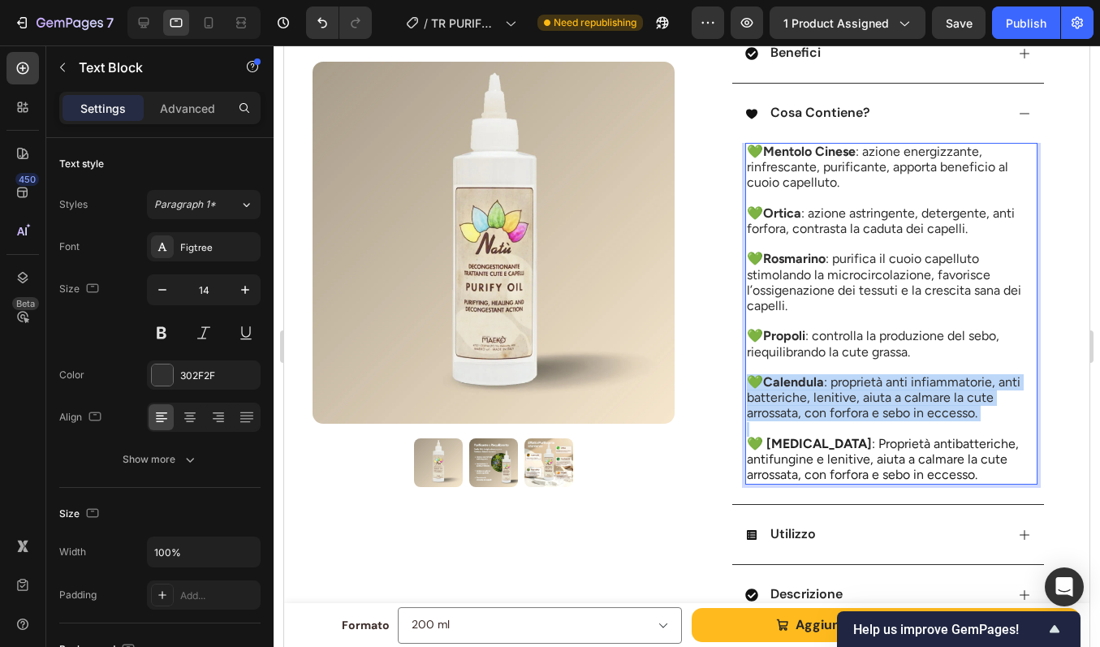
click at [831, 381] on span "💚 Calendula : proprietà anti infiammatorie, anti batteriche, lenitive, aiuta a …" at bounding box center [884, 397] width 274 height 46
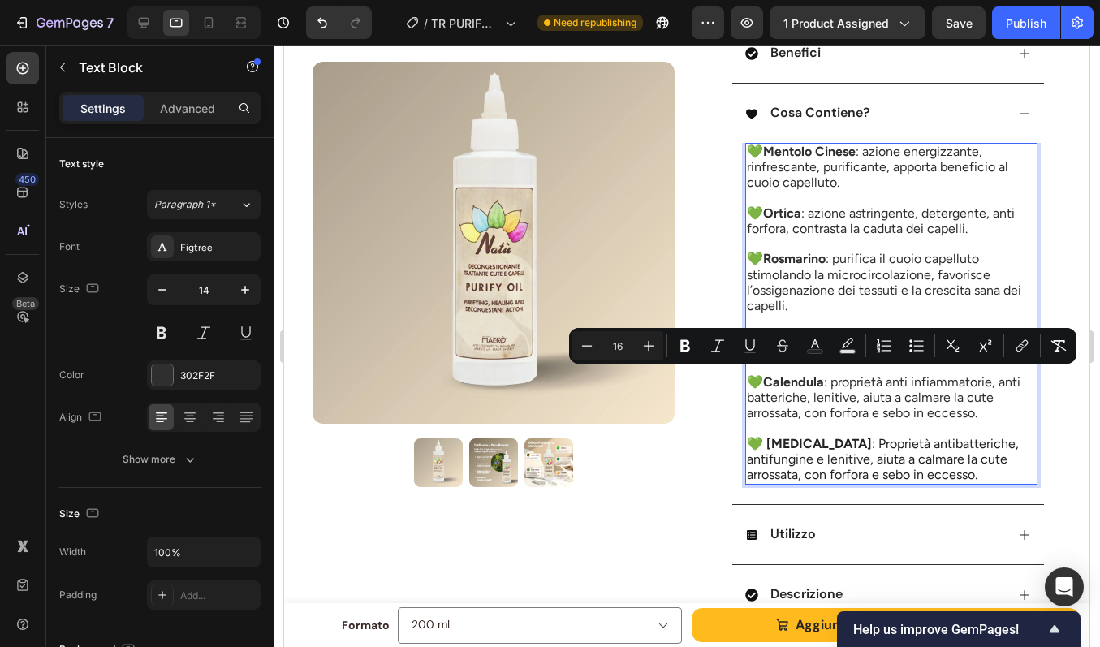
click at [839, 450] on span "💚 [MEDICAL_DATA] : Proprietà antibatteriche, antifungine e lenitive, aiuta a ca…" at bounding box center [883, 459] width 272 height 46
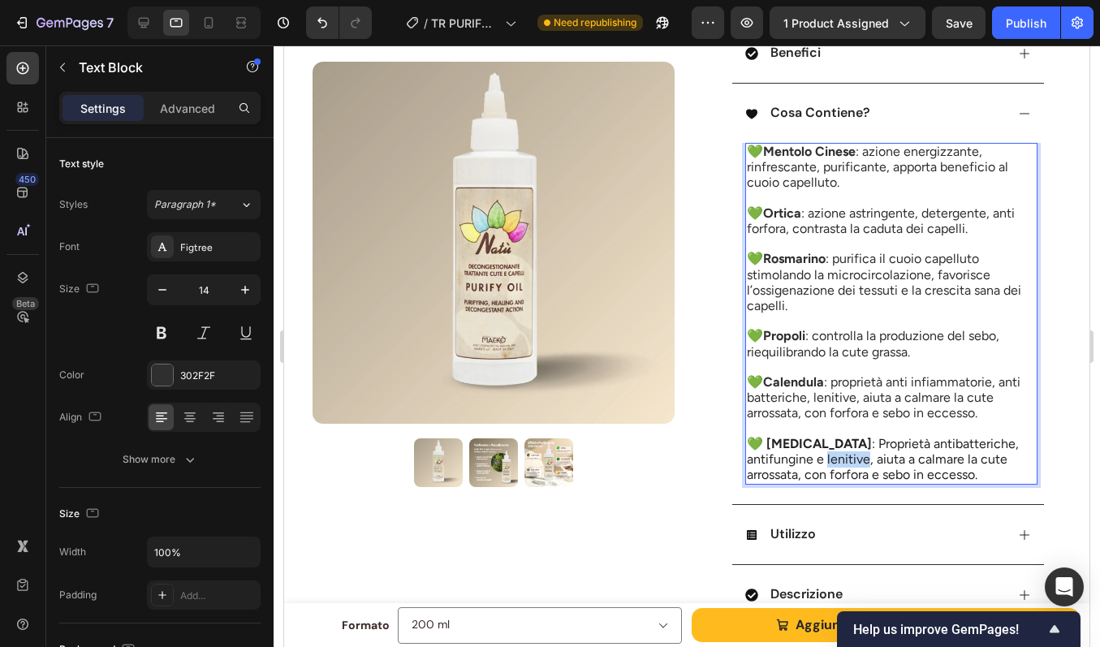
click at [839, 450] on span "💚 [MEDICAL_DATA] : Proprietà antibatteriche, antifungine e lenitive, aiuta a ca…" at bounding box center [883, 459] width 272 height 46
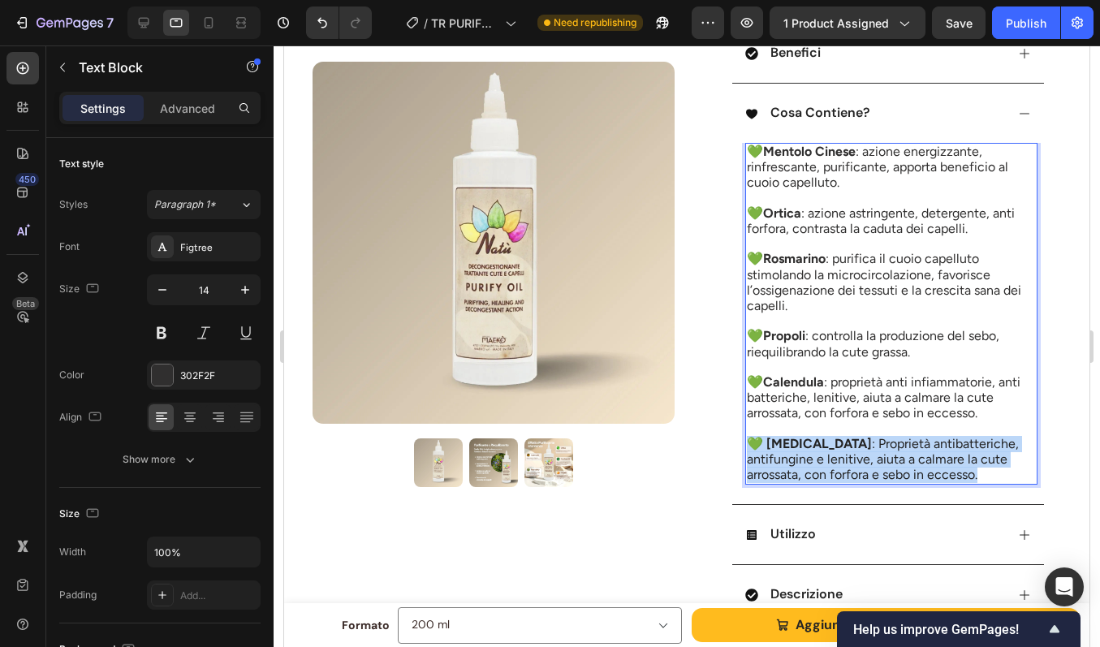
click at [839, 450] on span "💚 [MEDICAL_DATA] : Proprietà antibatteriche, antifungine e lenitive, aiuta a ca…" at bounding box center [883, 459] width 272 height 46
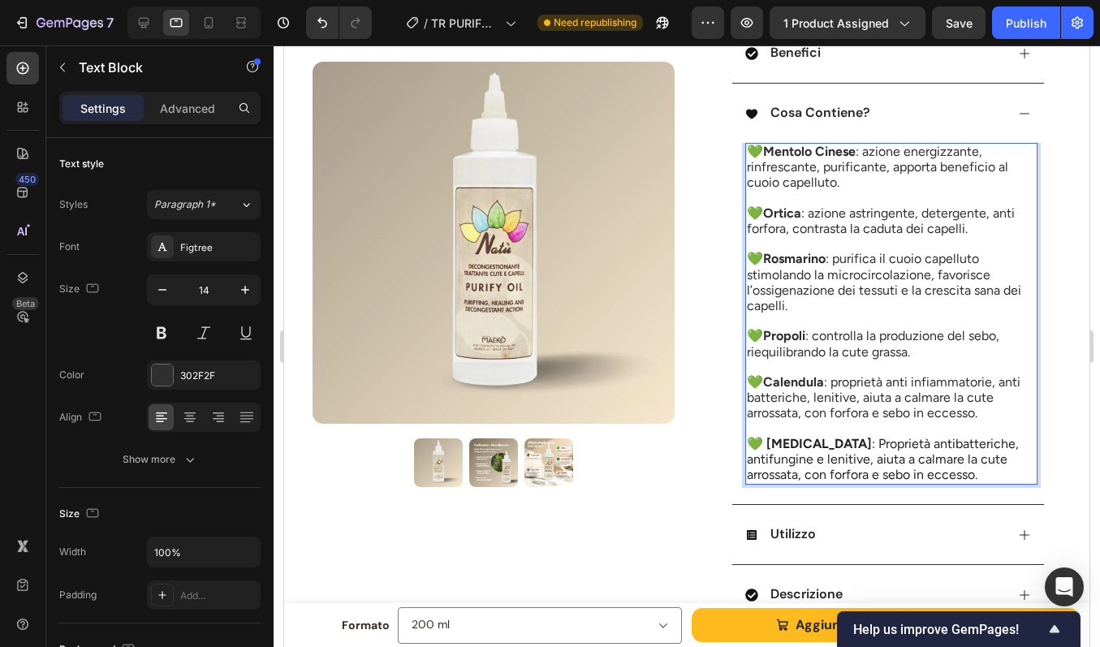
click at [831, 368] on p "Rich Text Editor. Editing area: main" at bounding box center [891, 367] width 289 height 15
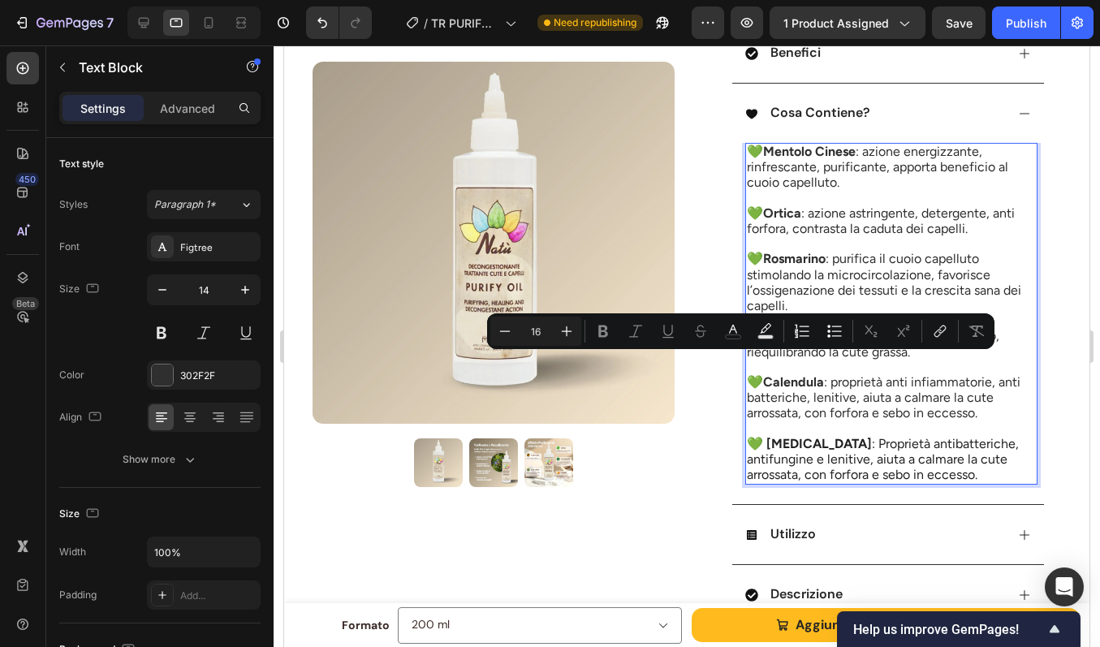
click at [824, 401] on span "💚 Calendula : proprietà anti infiammatorie, anti batteriche, lenitive, aiuta a …" at bounding box center [884, 397] width 274 height 46
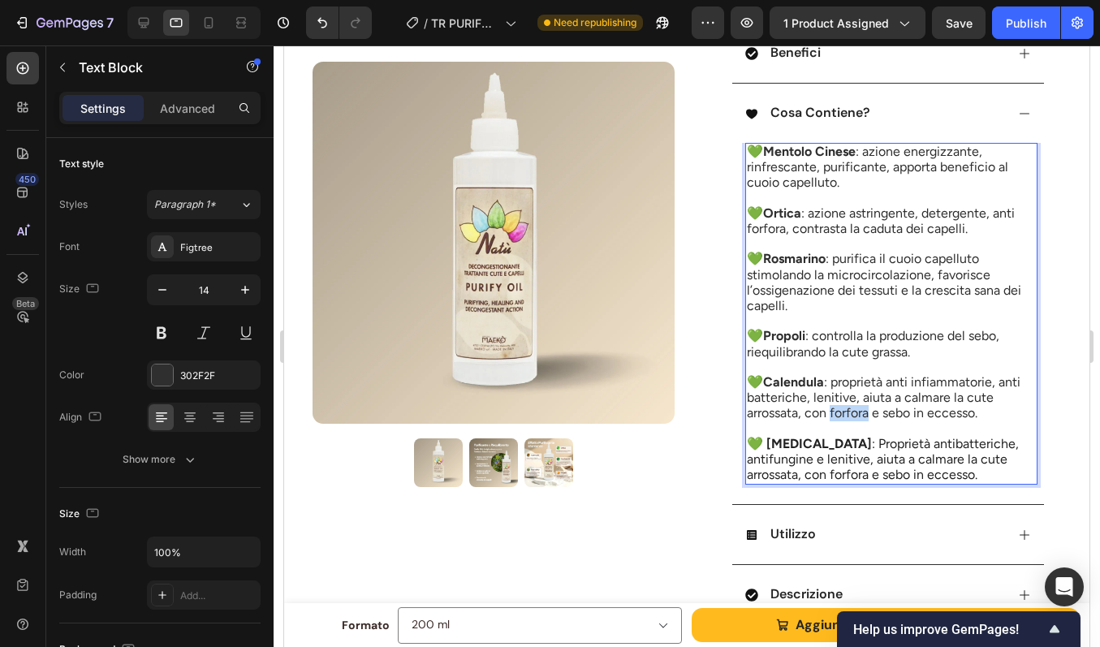
click at [824, 401] on span "💚 Calendula : proprietà anti infiammatorie, anti batteriche, lenitive, aiuta a …" at bounding box center [884, 397] width 274 height 46
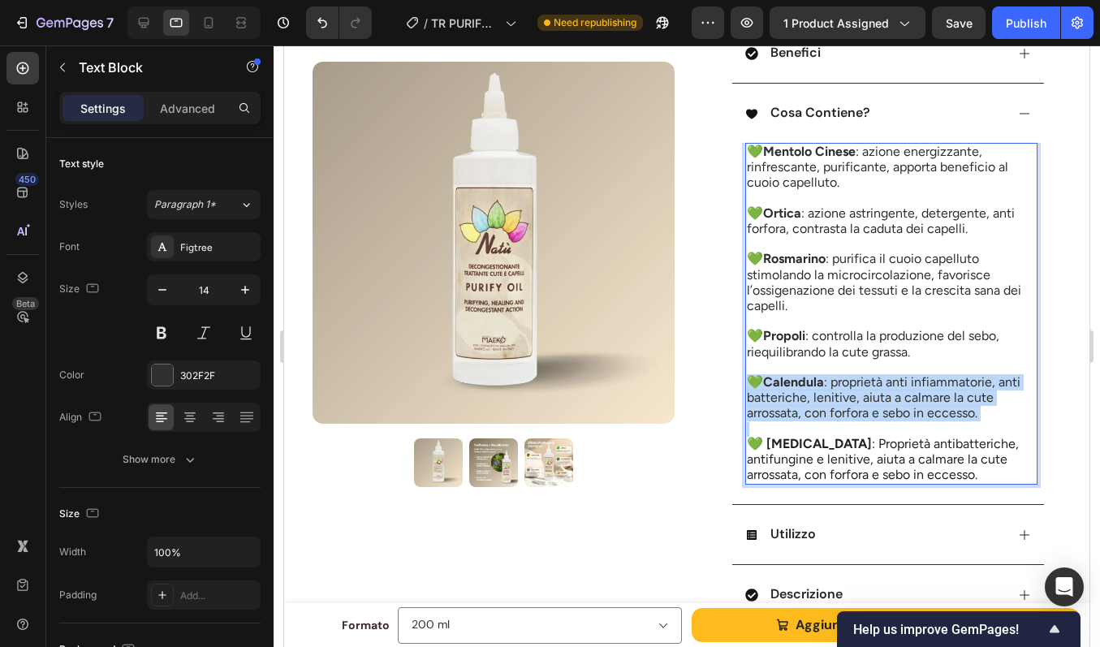
click at [824, 401] on span "💚 Calendula : proprietà anti infiammatorie, anti batteriche, lenitive, aiuta a …" at bounding box center [884, 397] width 274 height 46
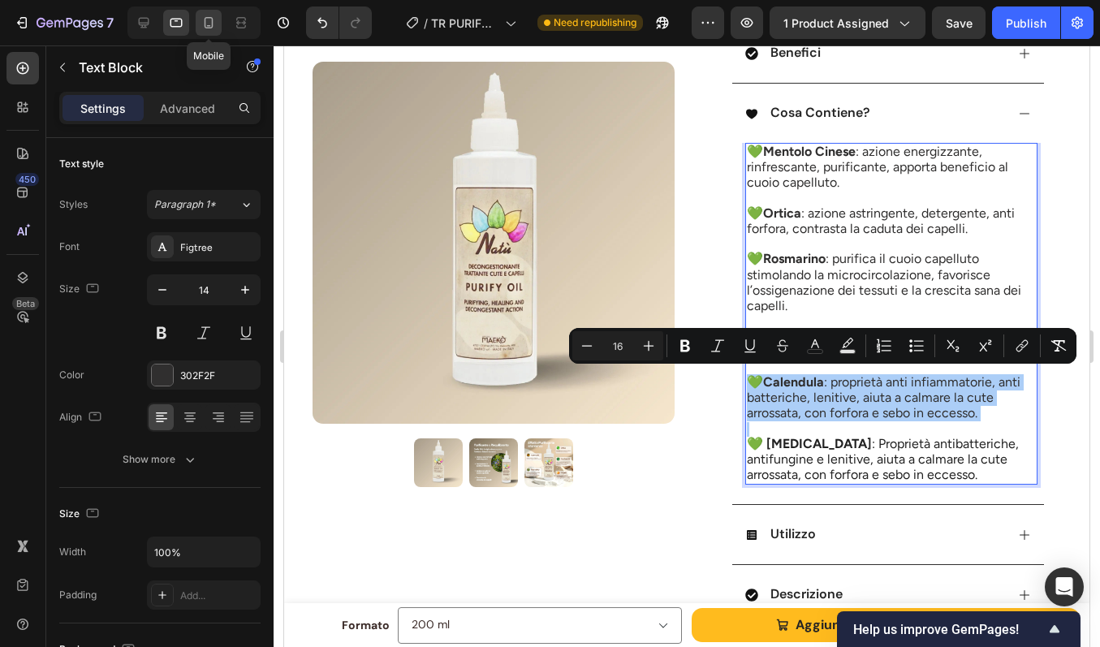
click at [209, 24] on icon at bounding box center [209, 23] width 16 height 16
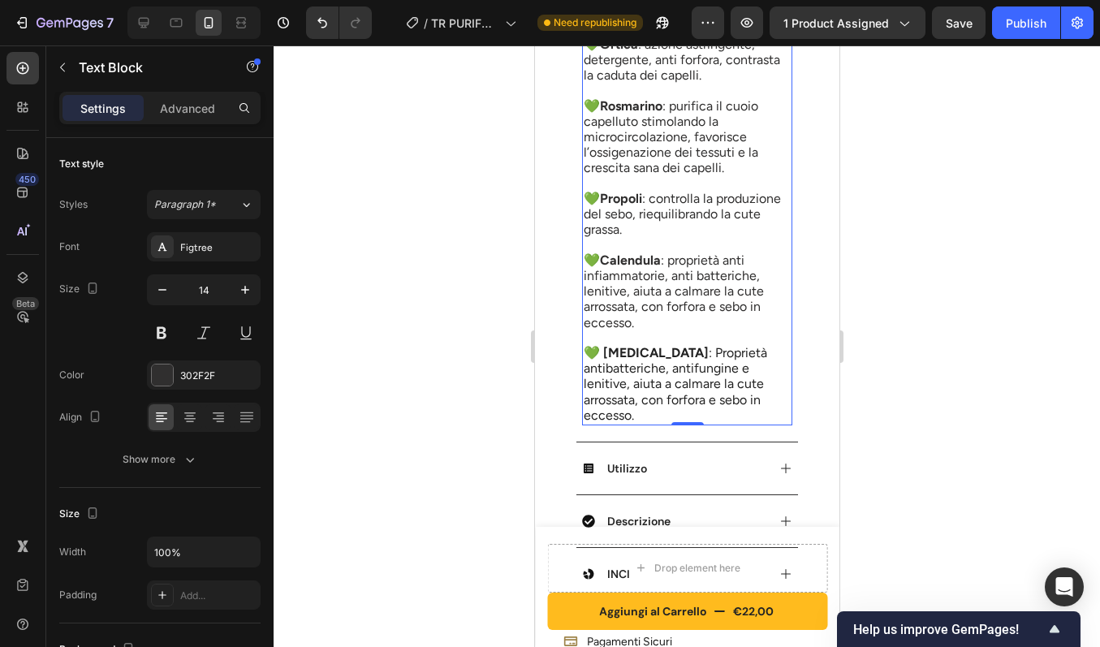
scroll to position [954, 0]
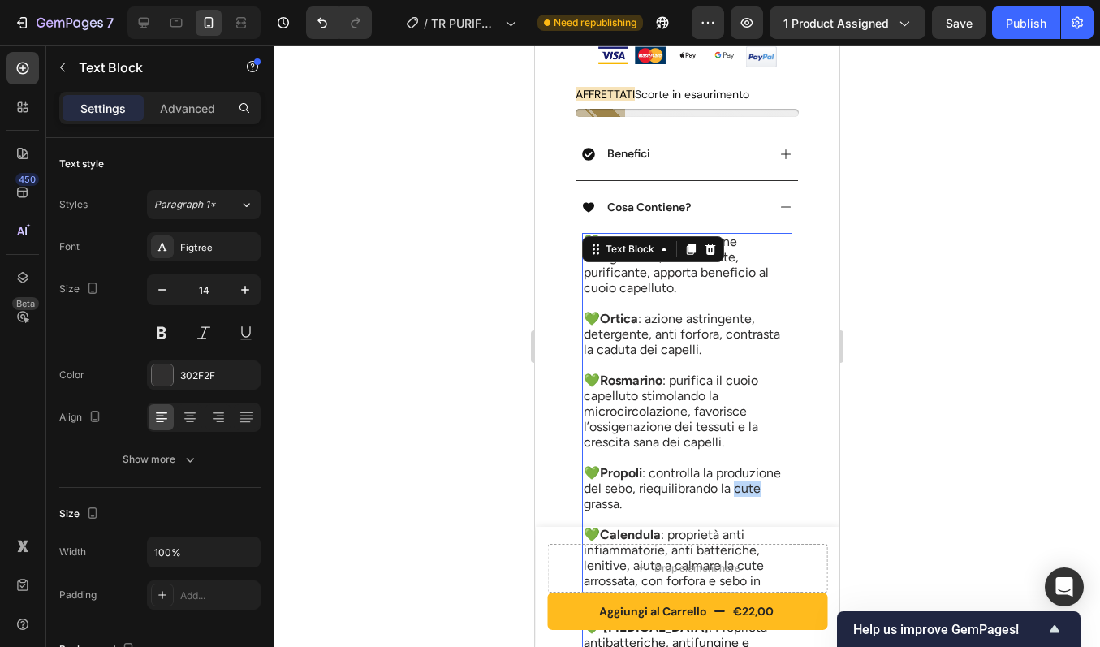
click at [688, 356] on div "💚 Mentolo Cinese : azione energizzante, rinfrescante, purificante, apporta bene…" at bounding box center [686, 466] width 210 height 467
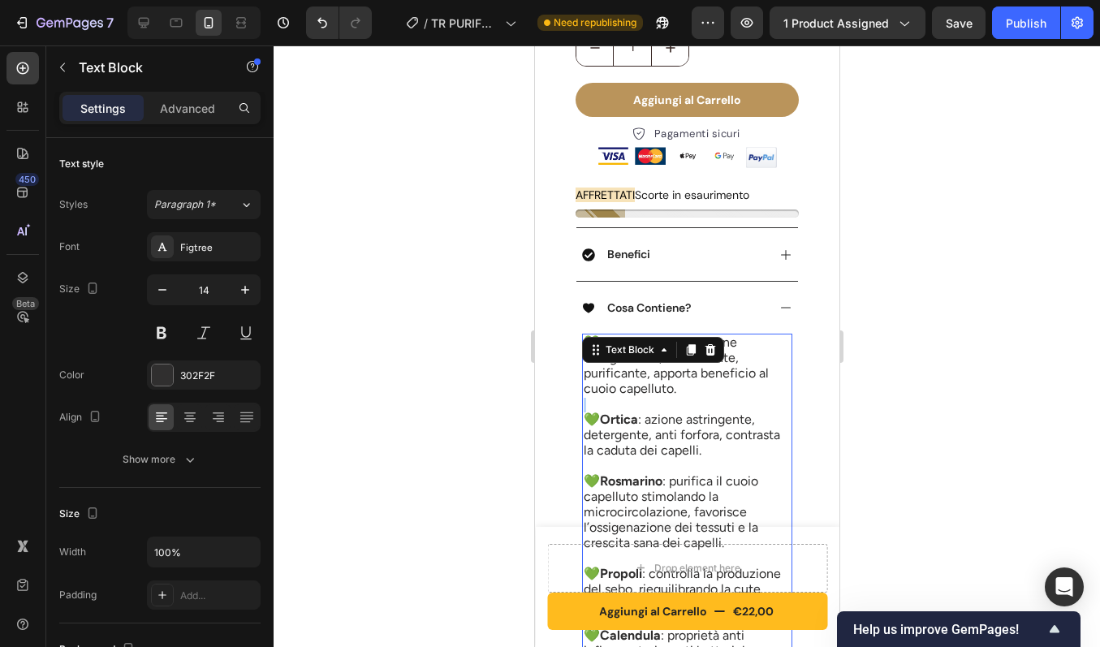
click at [688, 356] on div "💚 Mentolo Cinese : azione energizzante, rinfrescante, purificante, apporta bene…" at bounding box center [686, 567] width 210 height 467
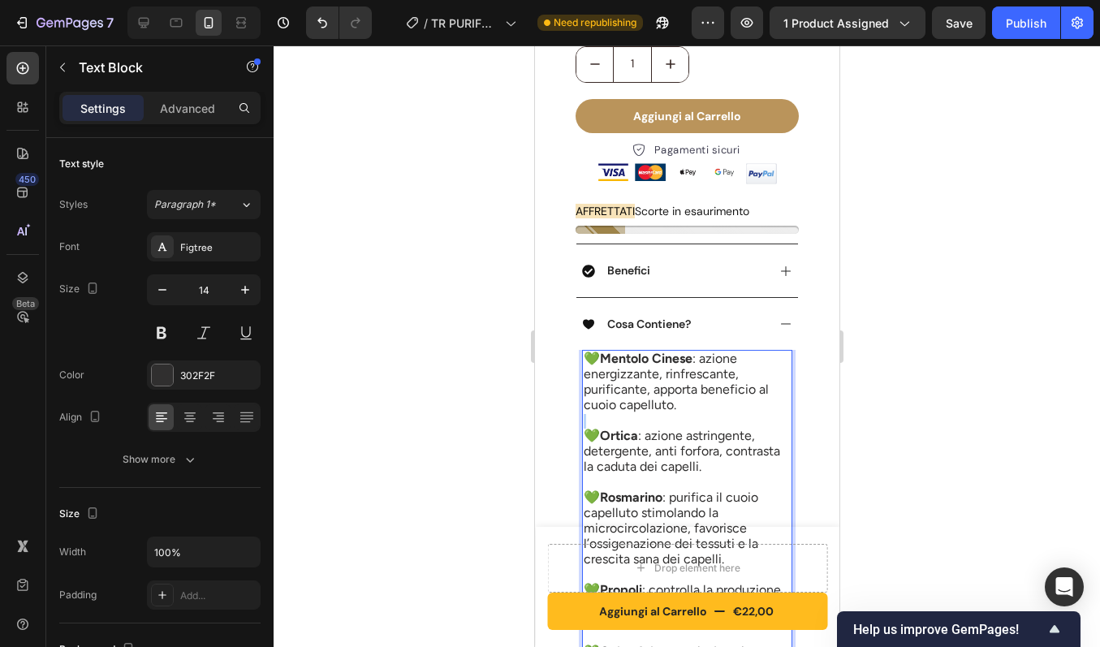
scroll to position [558, 0]
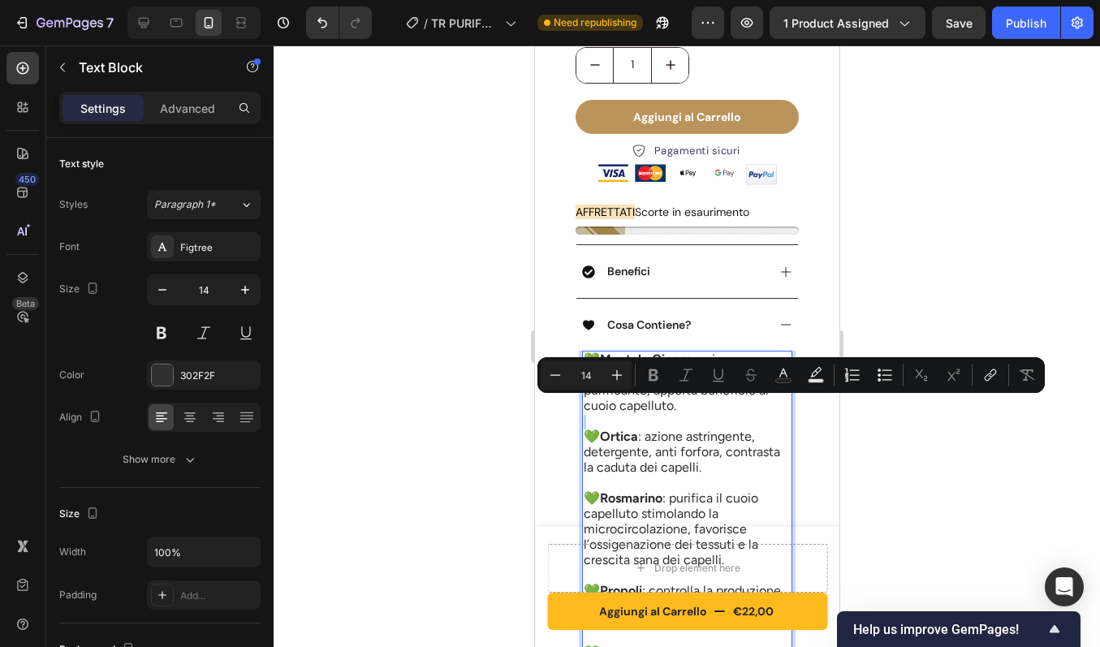
click at [677, 415] on p "Rich Text Editor. Editing area: main" at bounding box center [686, 422] width 207 height 15
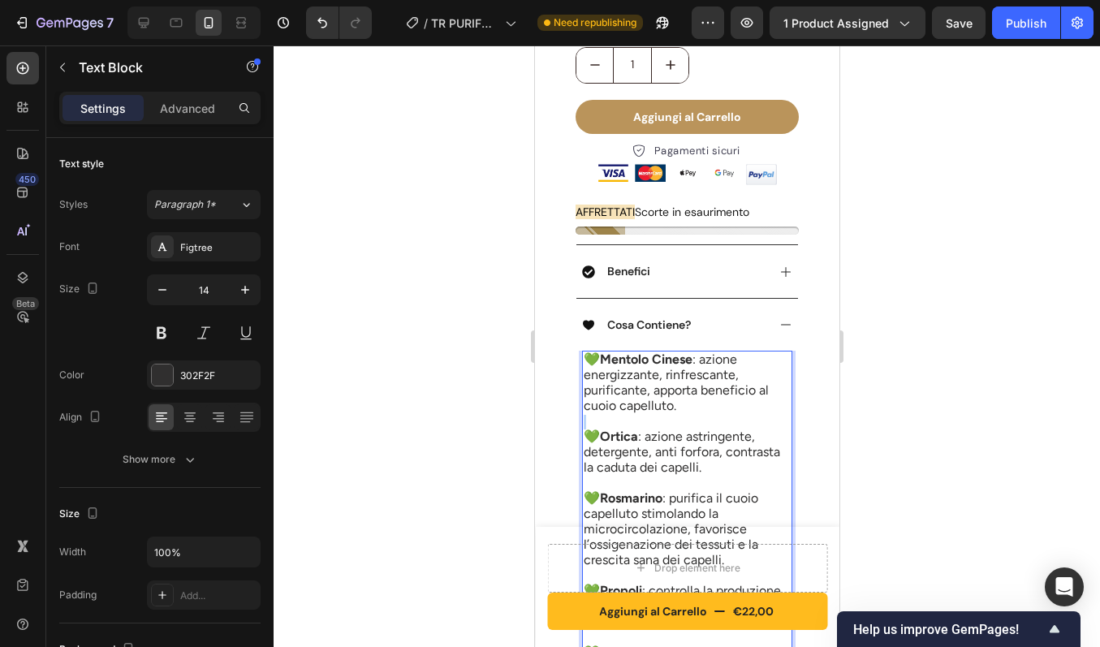
click at [677, 415] on p "Rich Text Editor. Editing area: main" at bounding box center [686, 422] width 207 height 15
click at [679, 429] on span "💚 Ortica : azione astringente, detergente, anti forfora, contrasta la caduta de…" at bounding box center [681, 452] width 196 height 46
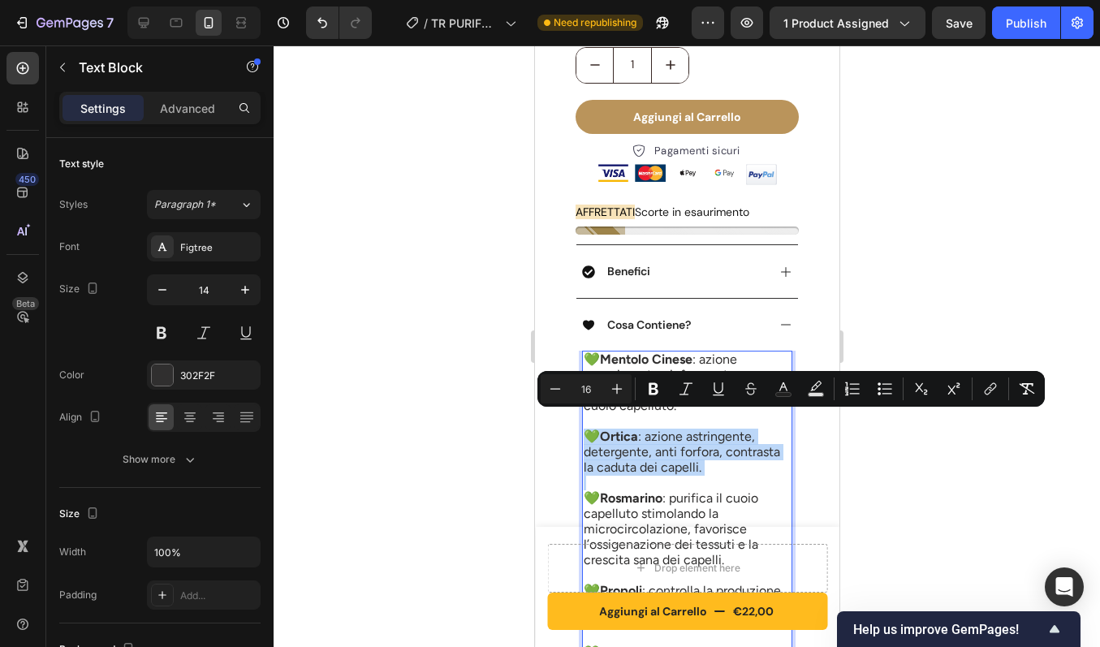
click at [645, 436] on span "💚 Ortica : azione astringente, detergente, anti forfora, contrasta la caduta de…" at bounding box center [681, 452] width 196 height 46
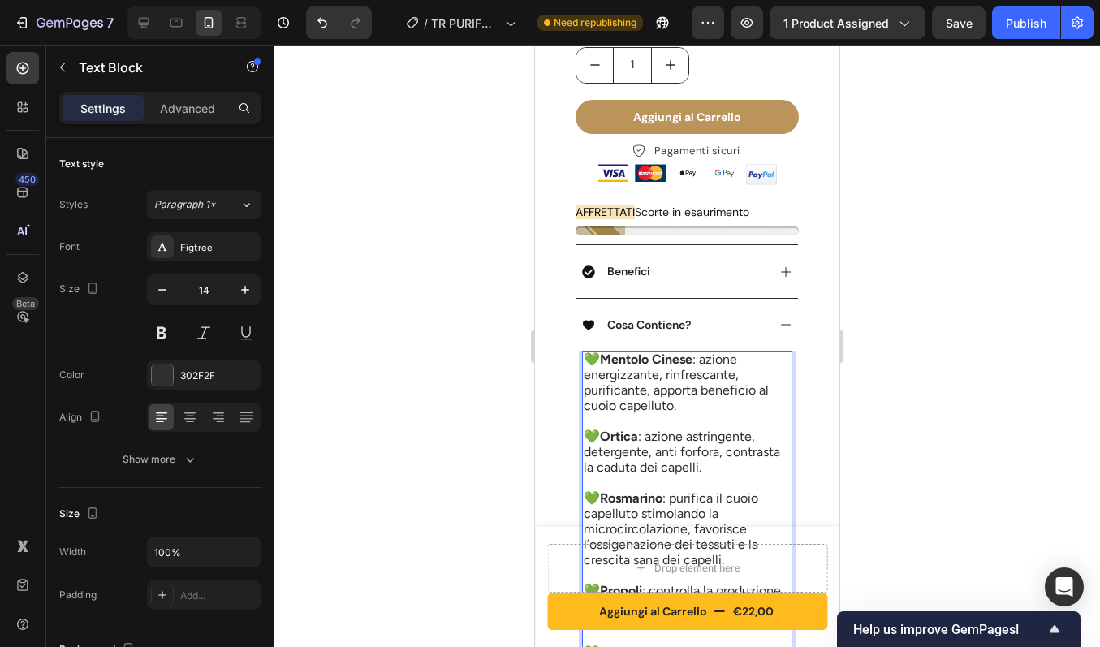
click at [600, 356] on span "💚 Mentolo Cinese : azione energizzante, rinfrescante, purificante, apporta bene…" at bounding box center [675, 383] width 185 height 63
click at [617, 384] on span "💚 Mentolo Cinese : azione energizzante, rinfrescante, purificante, apporta bene…" at bounding box center [675, 383] width 185 height 63
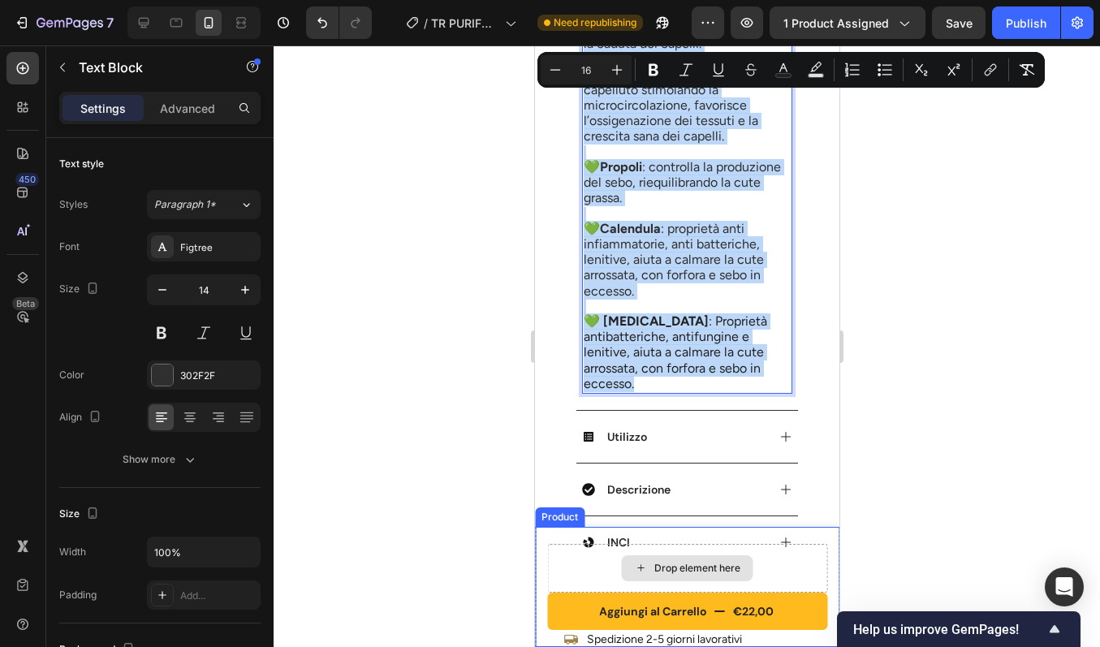
scroll to position [1016, 0]
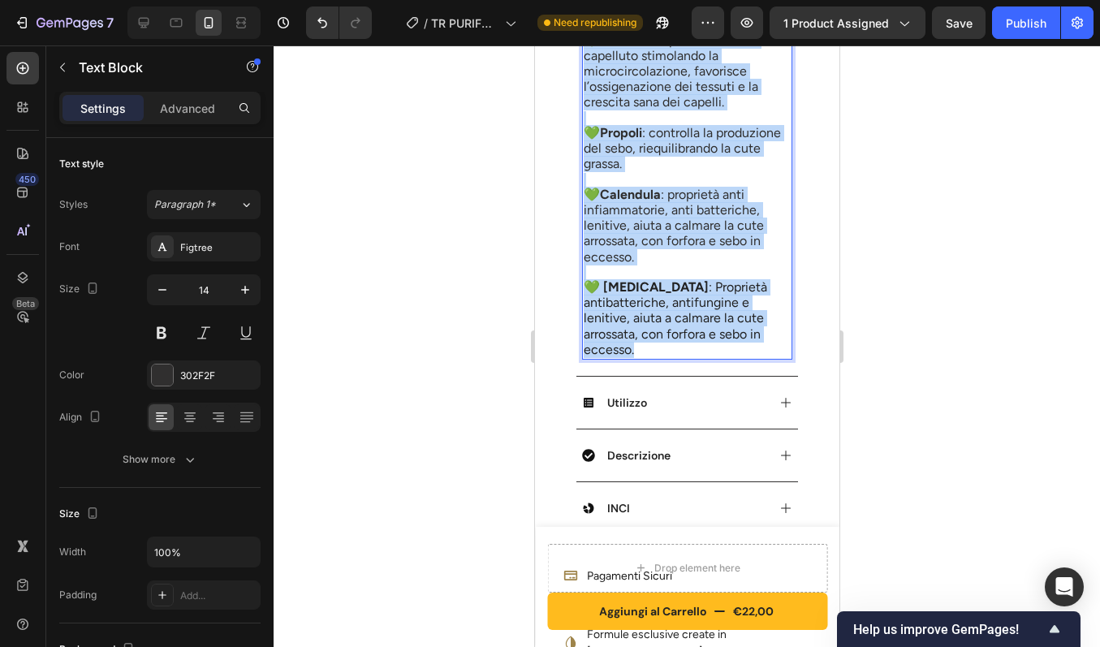
drag, startPoint x: 589, startPoint y: 347, endPoint x: 678, endPoint y: 328, distance: 91.2
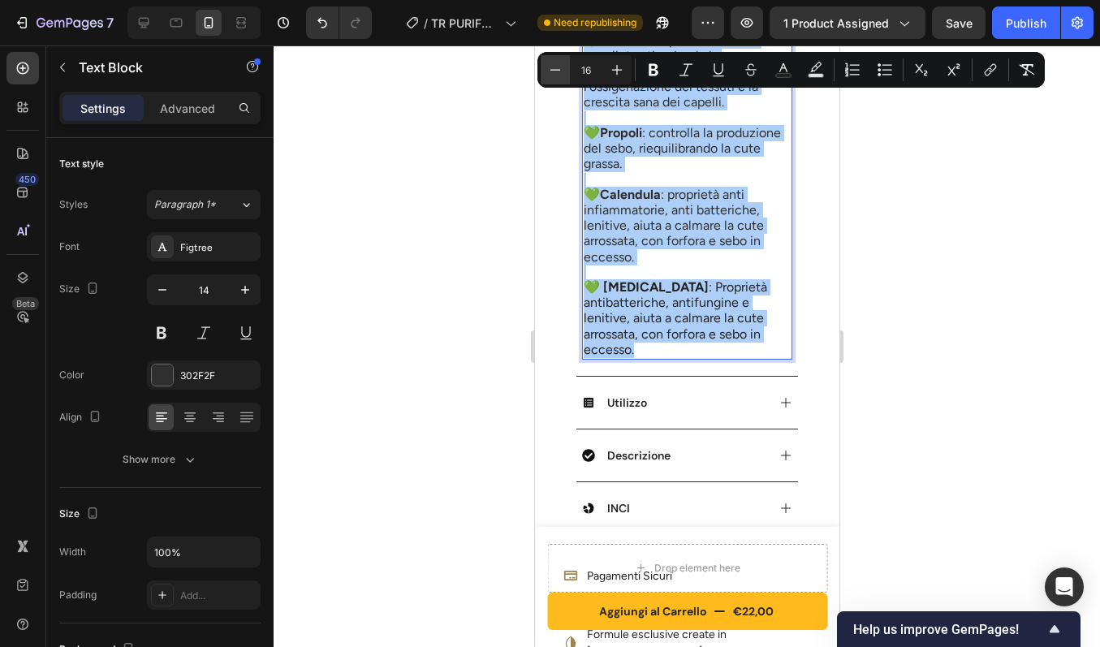
click at [563, 75] on icon "Editor contextual toolbar" at bounding box center [555, 70] width 16 height 16
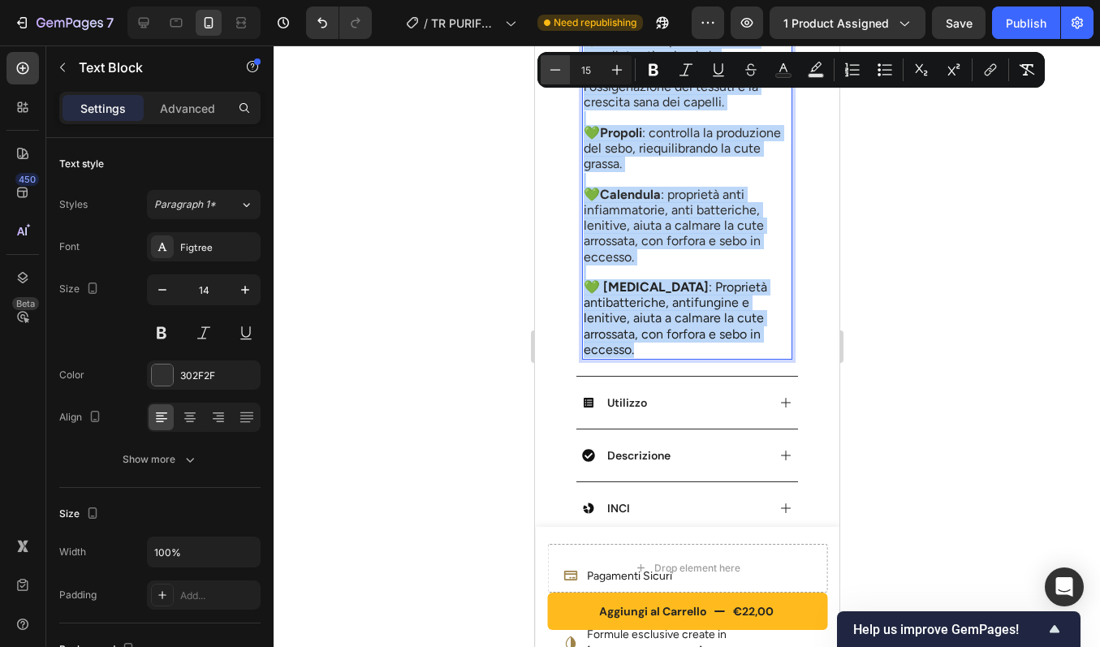
scroll to position [1012, 0]
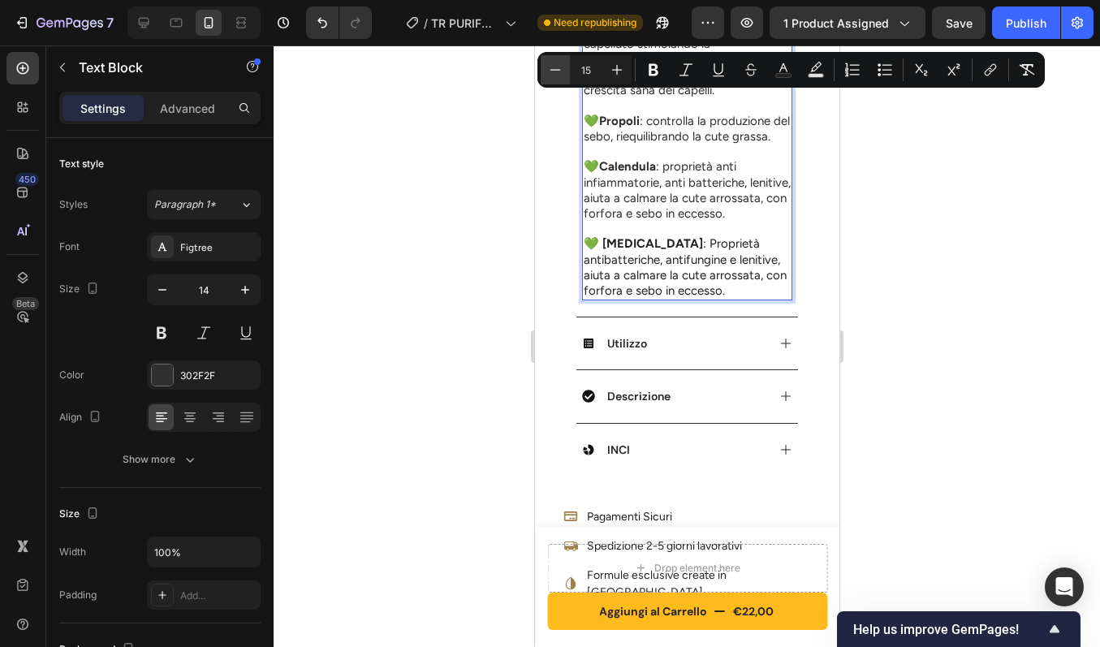
click at [563, 75] on icon "Editor contextual toolbar" at bounding box center [555, 70] width 16 height 16
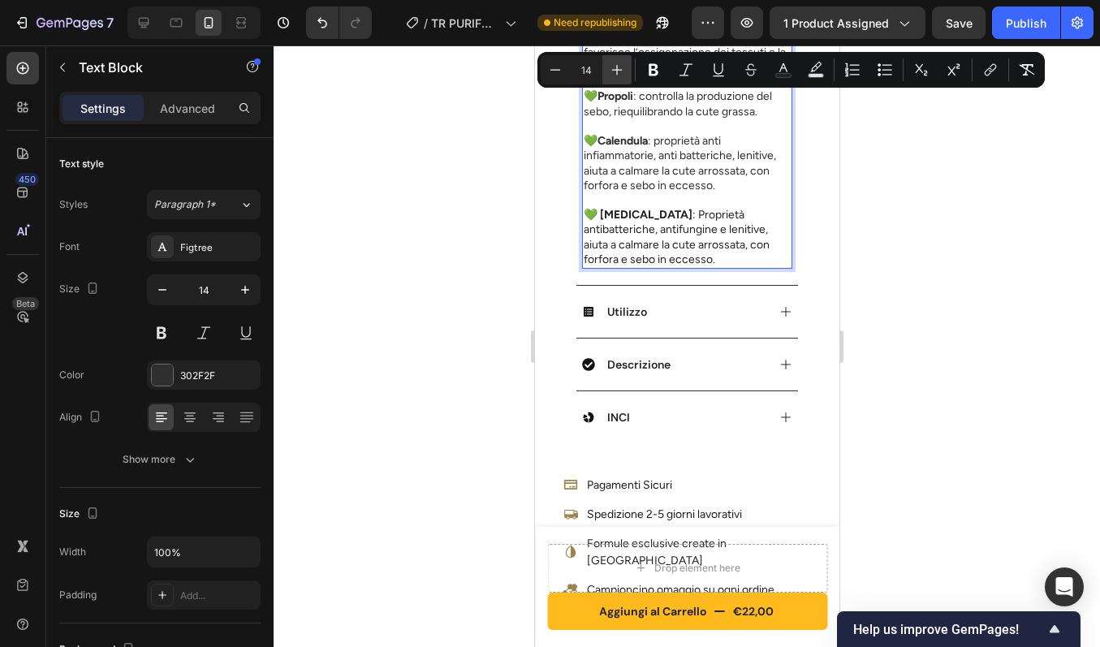
click at [610, 71] on icon "Editor contextual toolbar" at bounding box center [617, 70] width 16 height 16
type input "15"
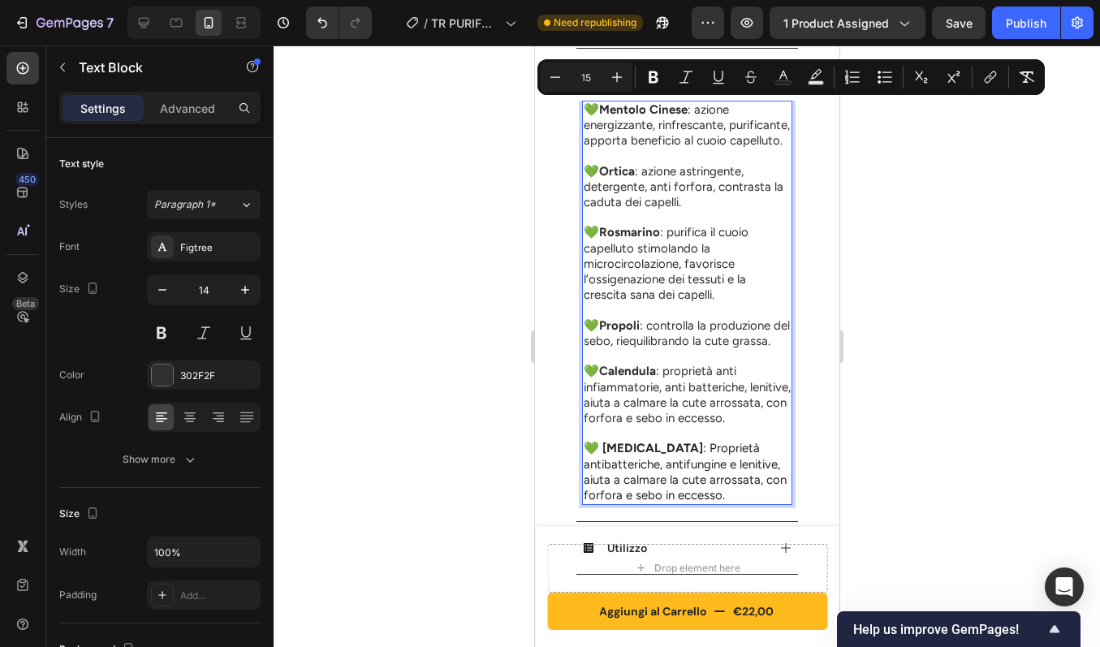
scroll to position [743, 0]
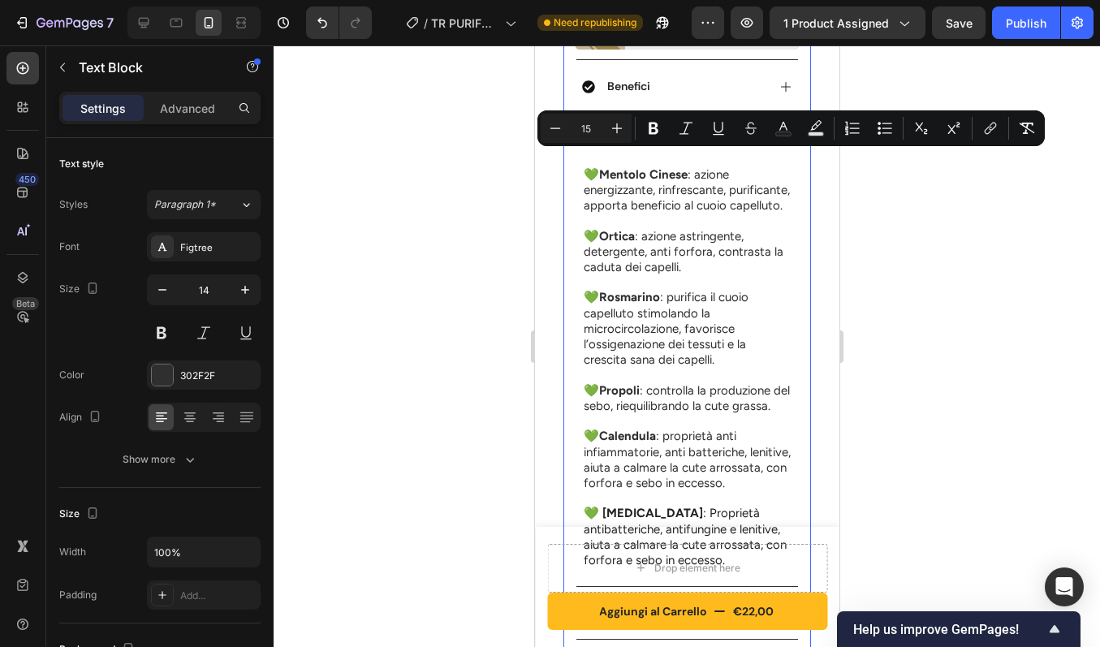
click at [786, 230] on div "PURIFY OIL - Olio Antiforfora Purificante Riequilibrante Product Title BEST SEL…" at bounding box center [687, 218] width 248 height 1089
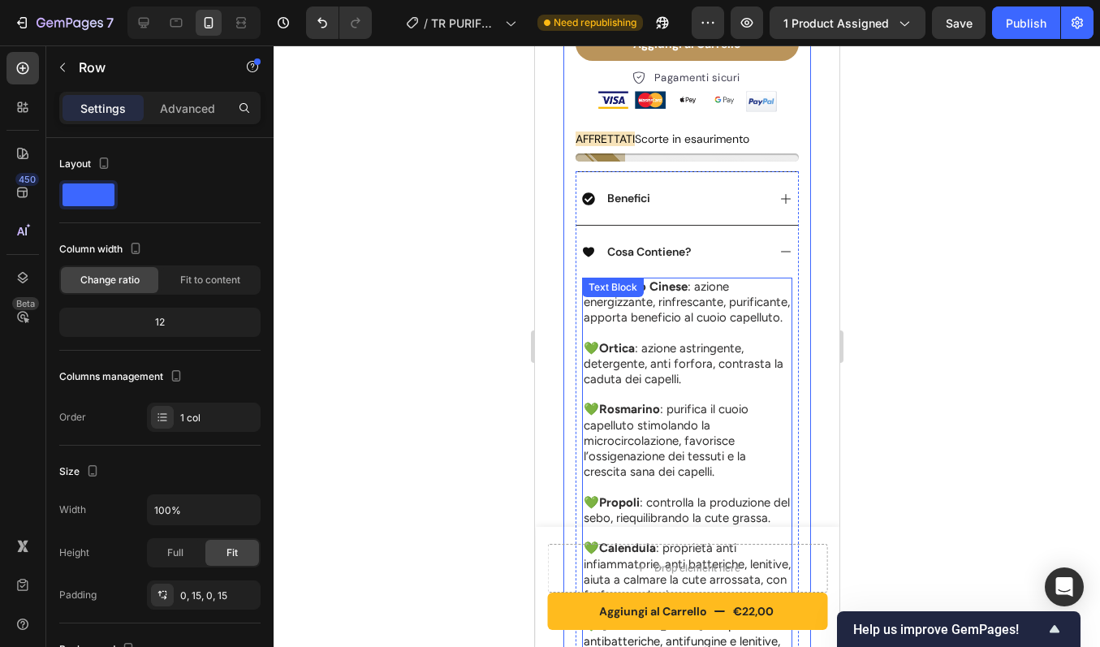
scroll to position [616, 0]
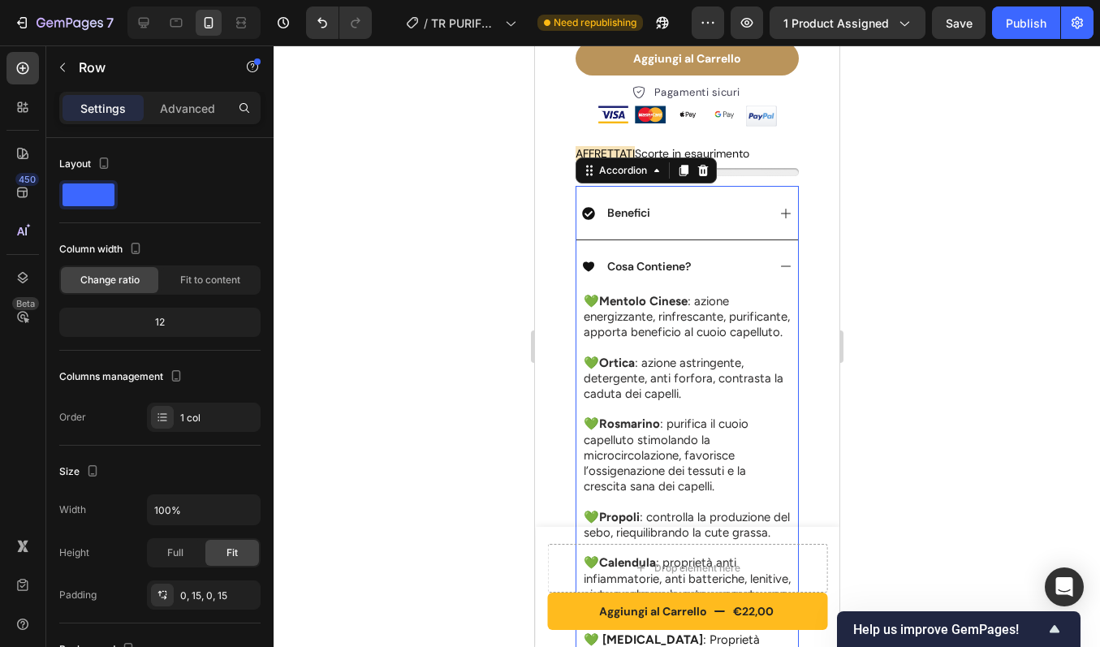
click at [702, 257] on div "Cosa Contiene?" at bounding box center [673, 266] width 184 height 19
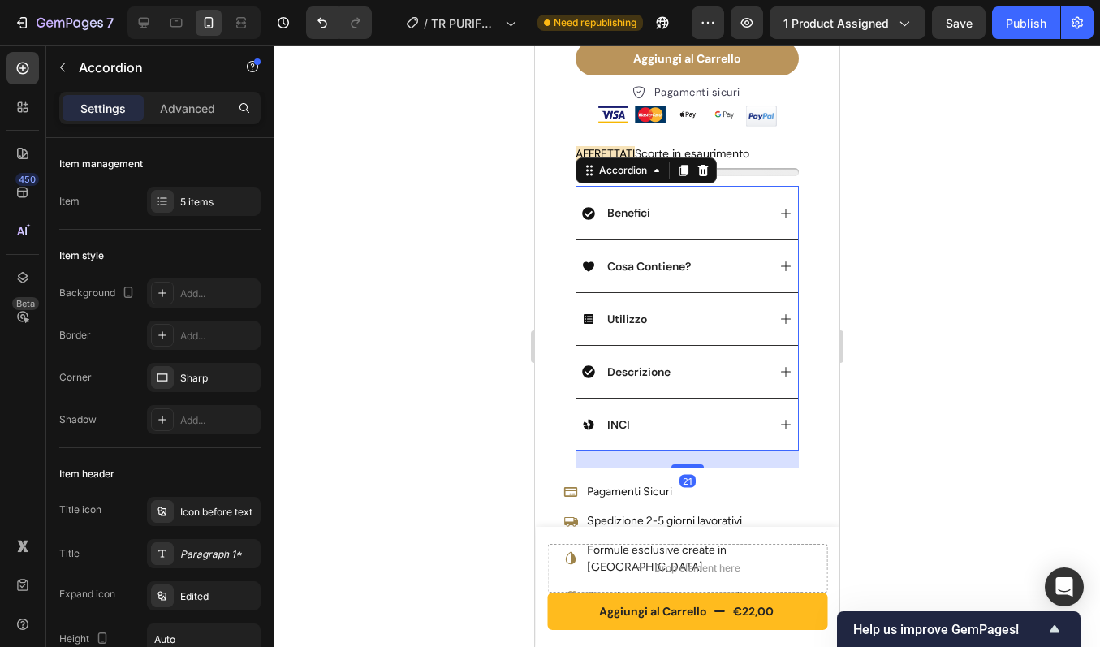
click at [689, 203] on div "Benefici" at bounding box center [673, 212] width 184 height 19
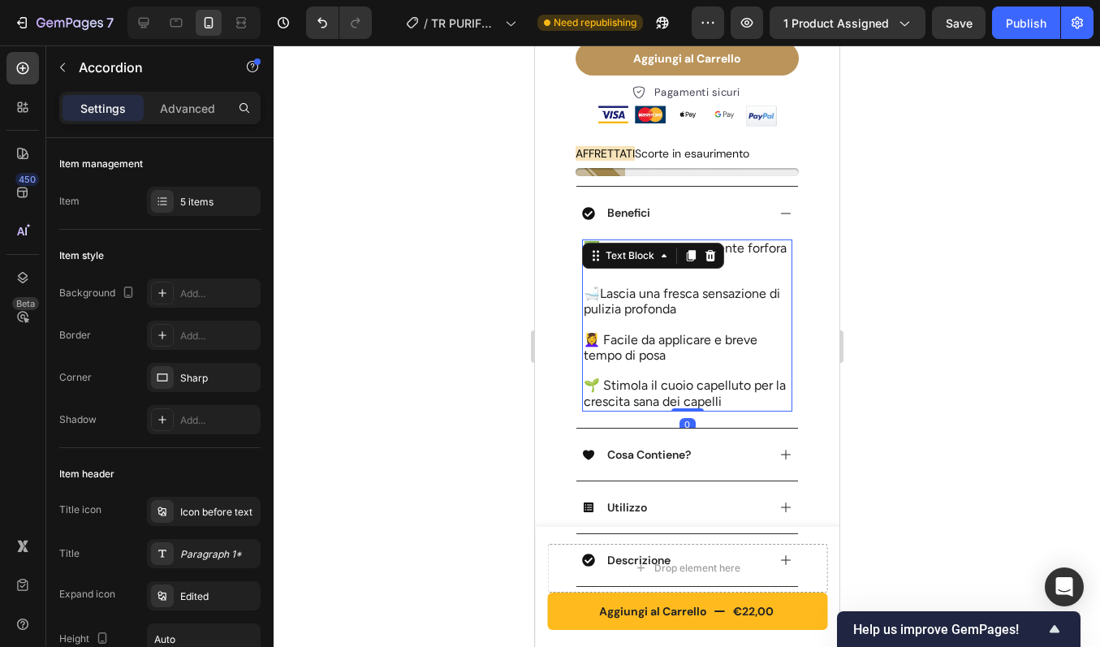
click at [645, 272] on p at bounding box center [686, 279] width 207 height 15
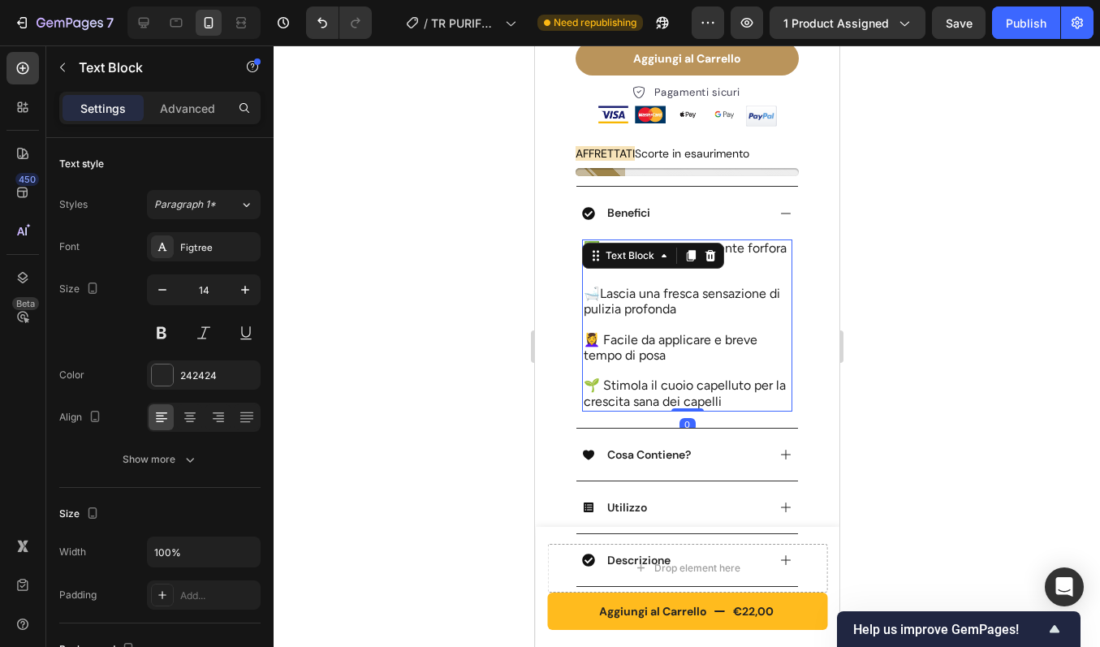
click at [645, 272] on p at bounding box center [686, 279] width 207 height 15
click at [645, 272] on p "Rich Text Editor. Editing area: main" at bounding box center [686, 279] width 207 height 15
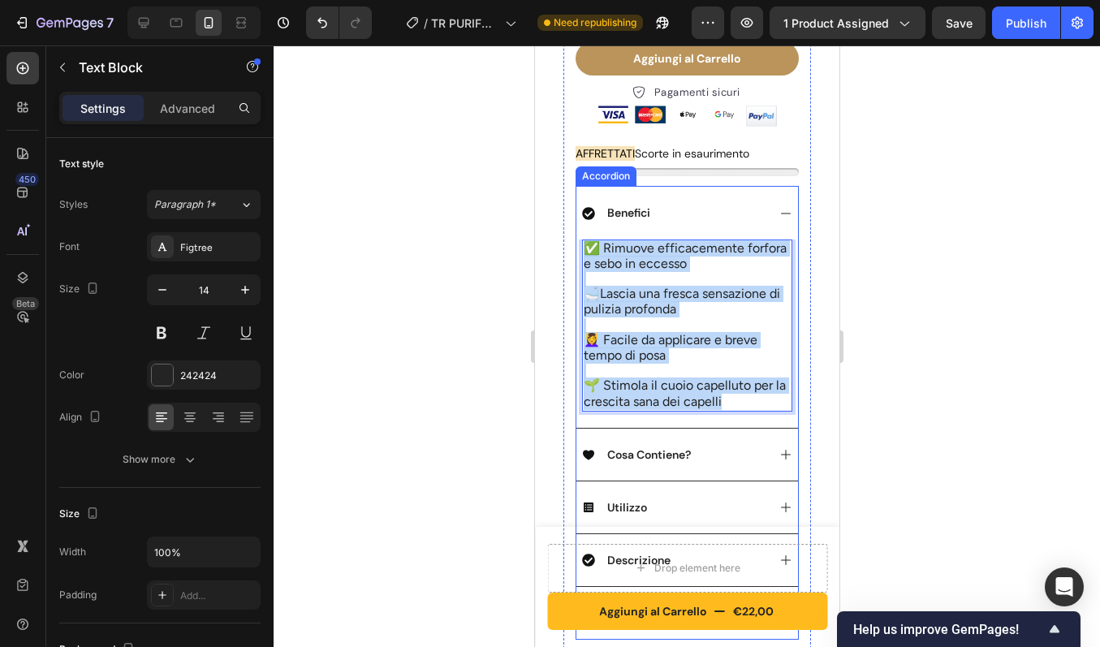
drag, startPoint x: 752, startPoint y: 382, endPoint x: 575, endPoint y: 235, distance: 230.6
click at [575, 235] on div "Benefici ✅ Rimuove efficacemente forfora e sebo in eccesso 🛁 Lascia una fresca …" at bounding box center [686, 412] width 223 height 453
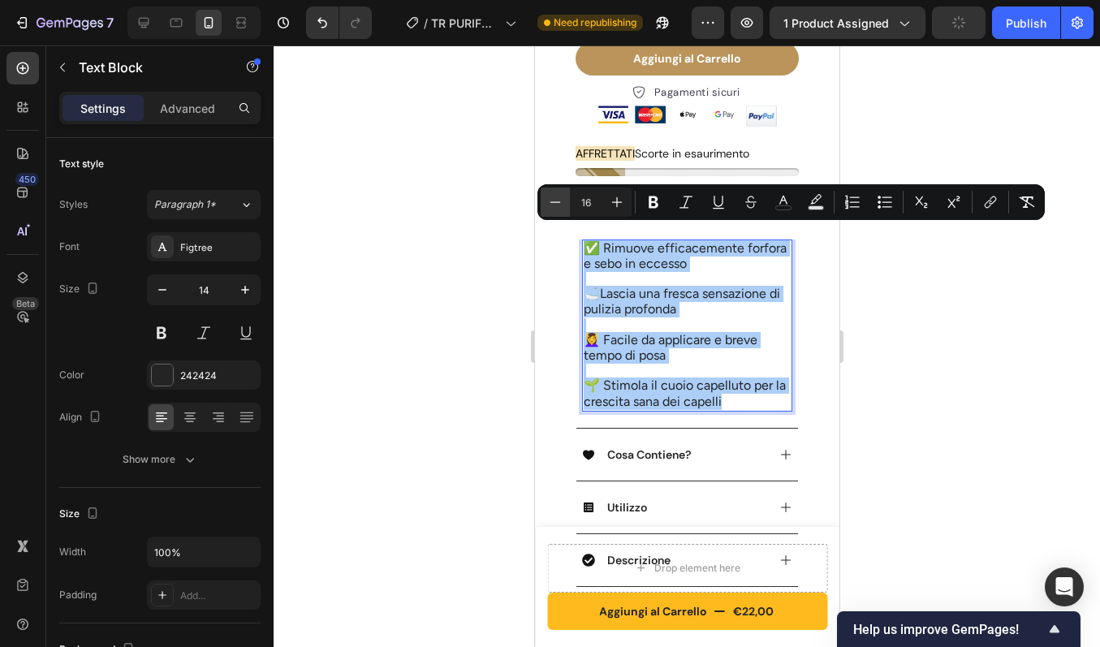
click at [552, 199] on icon "Editor contextual toolbar" at bounding box center [555, 202] width 16 height 16
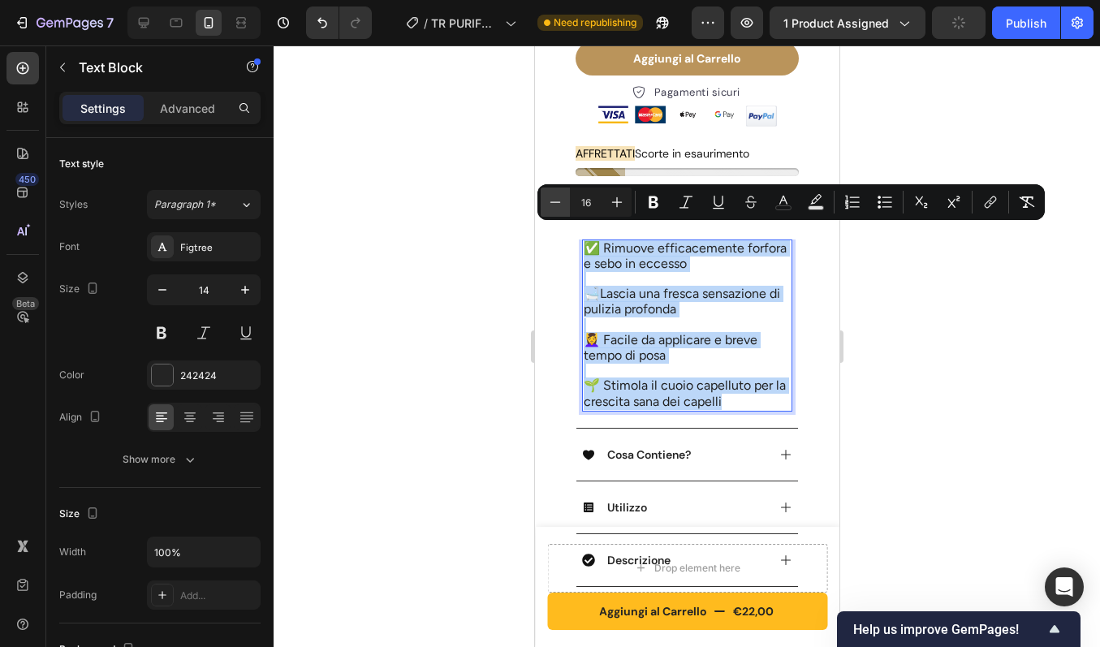
type input "15"
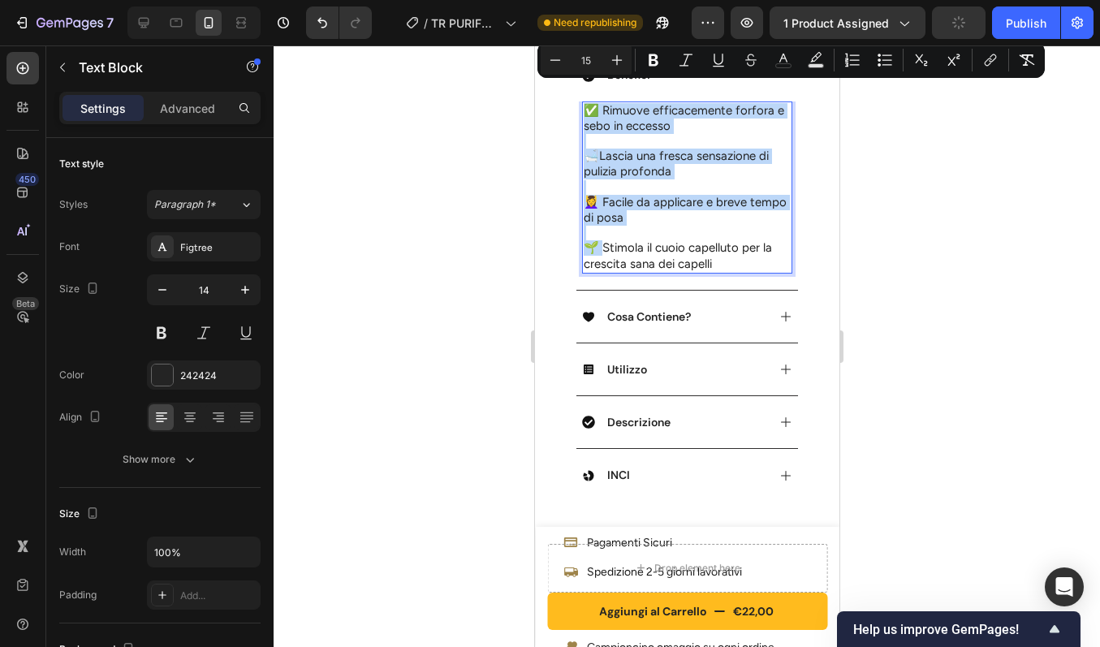
scroll to position [758, 0]
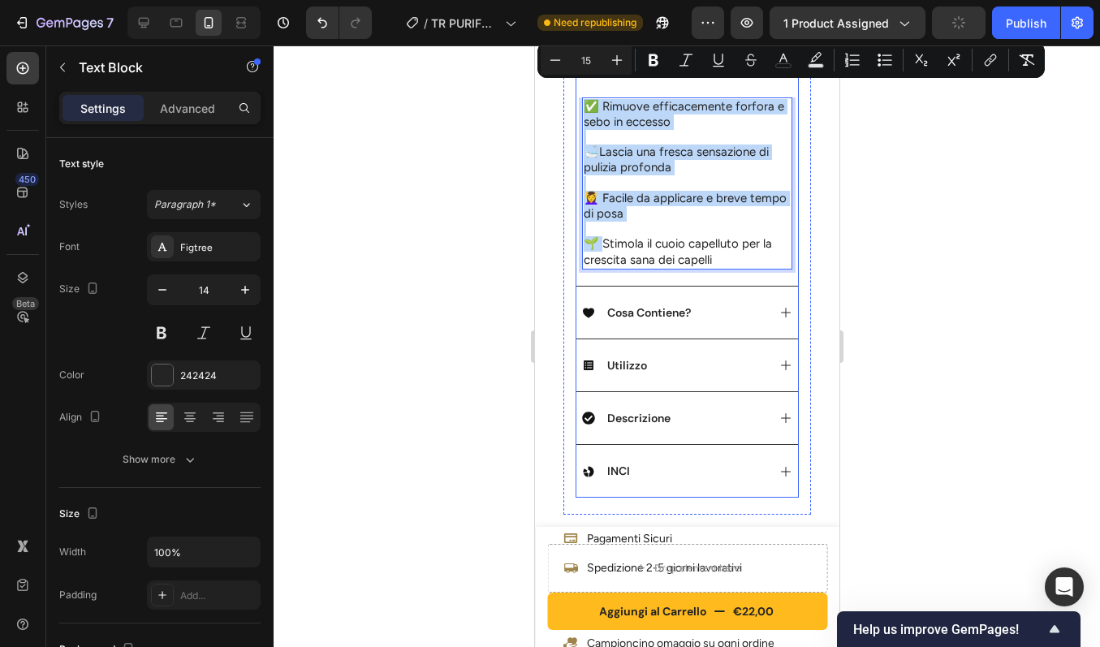
click at [716, 356] on div "Utilizzo" at bounding box center [673, 365] width 184 height 19
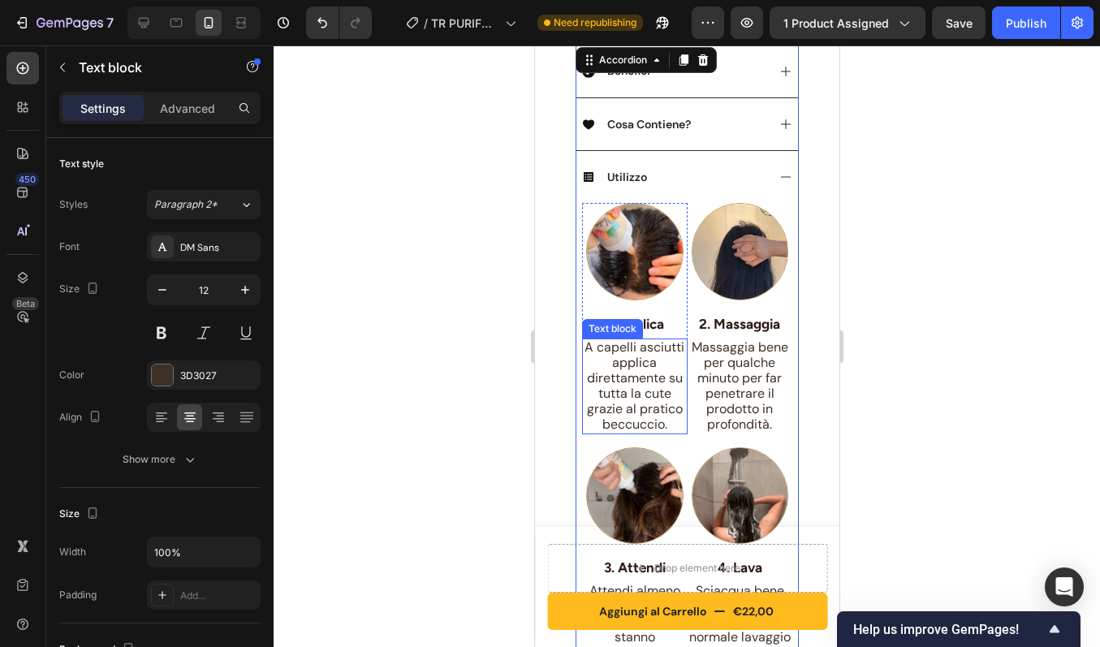
click at [649, 352] on span "A capelli asciutti applica direttamente su tutta la cute grazie al pratico becc…" at bounding box center [634, 386] width 100 height 94
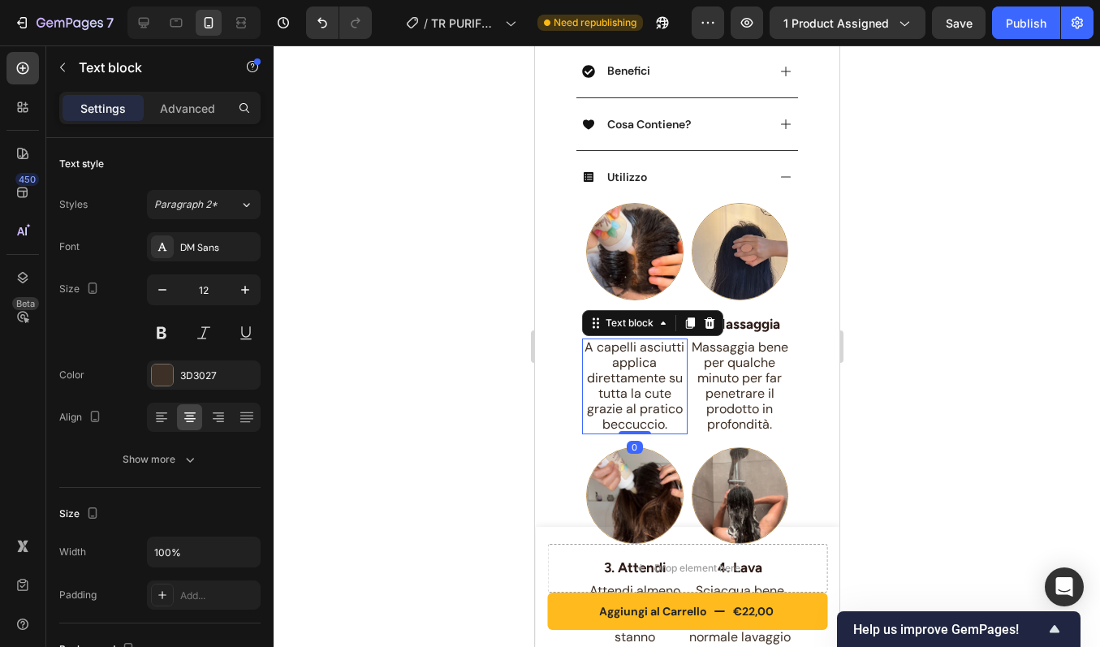
click at [649, 352] on span "A capelli asciutti applica direttamente su tutta la cute grazie al pratico becc…" at bounding box center [634, 386] width 100 height 94
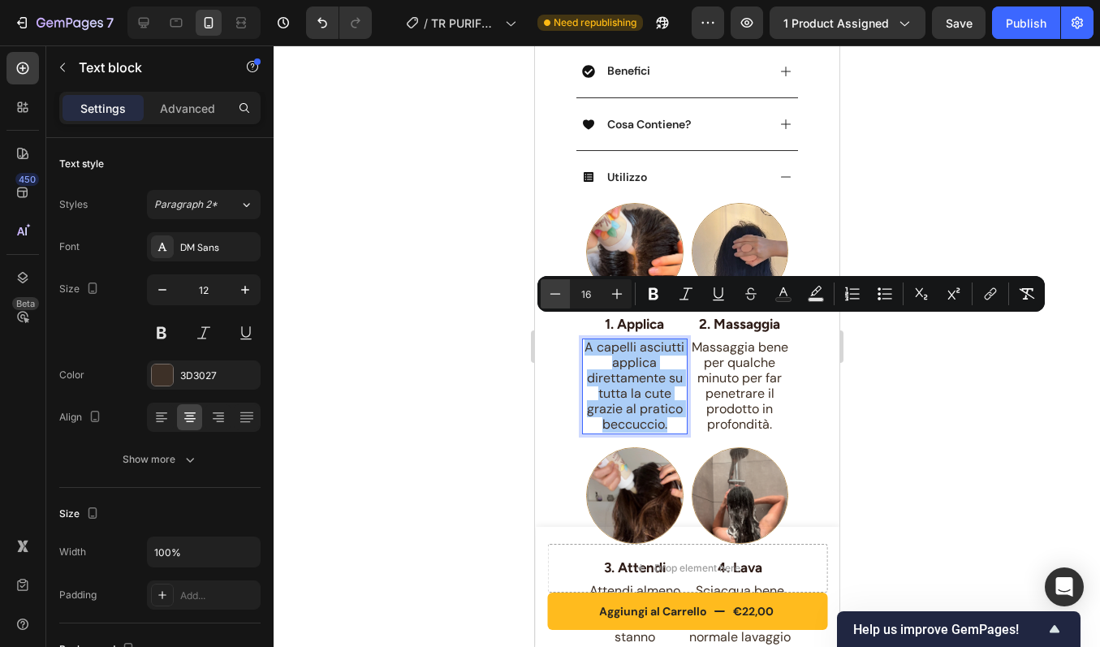
click at [562, 295] on icon "Editor contextual toolbar" at bounding box center [555, 294] width 16 height 16
type input "15"
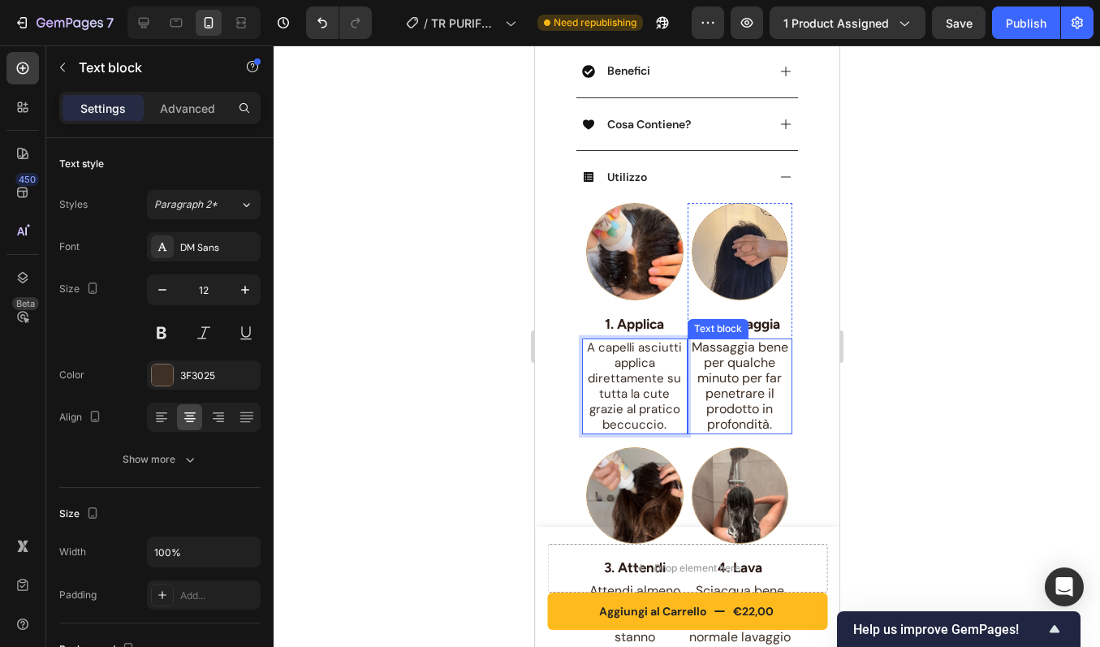
click at [748, 403] on span "Massaggia bene per qualche minuto per far penetrare il prodotto in profondità." at bounding box center [739, 386] width 97 height 94
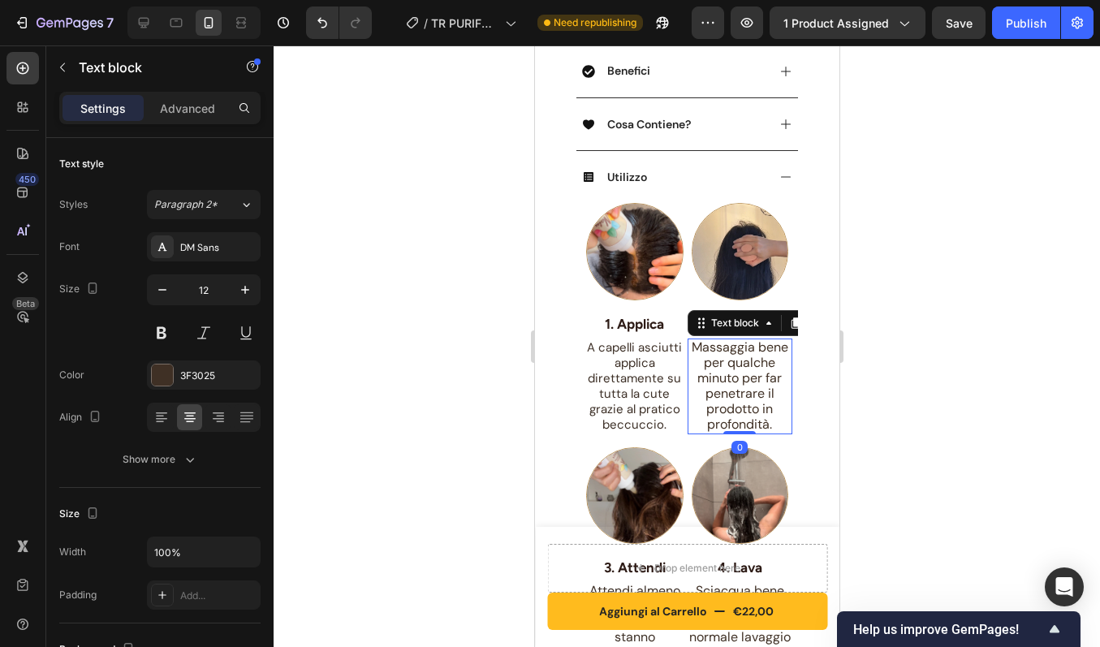
click at [748, 403] on span "Massaggia bene per qualche minuto per far penetrare il prodotto in profondità." at bounding box center [739, 386] width 97 height 94
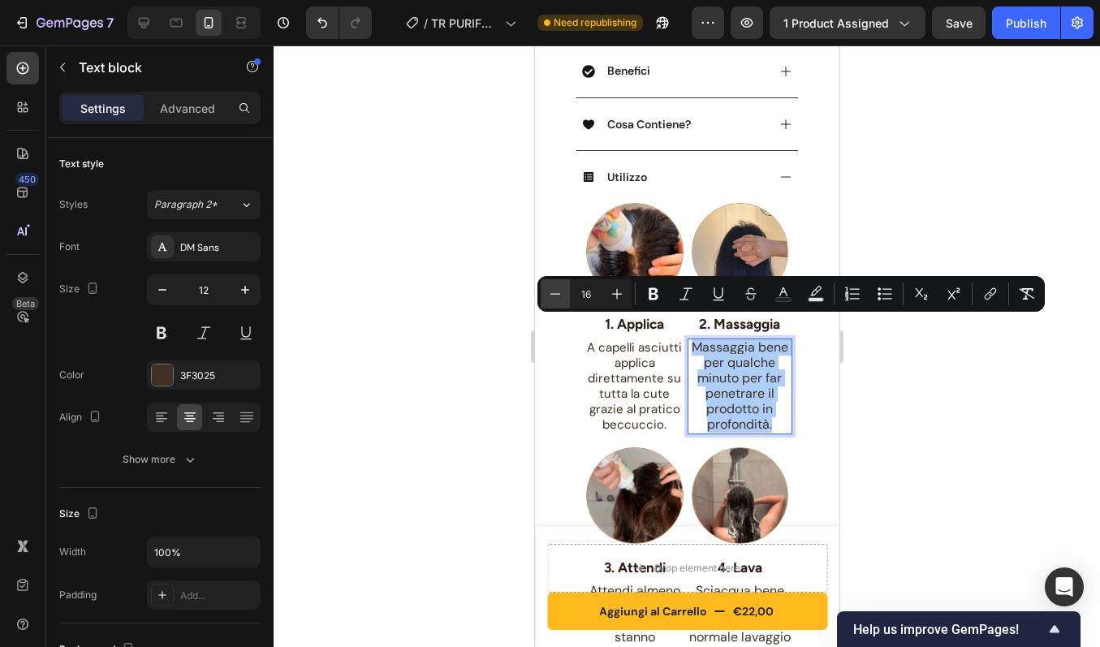
click at [553, 301] on icon "Editor contextual toolbar" at bounding box center [555, 294] width 16 height 16
type input "15"
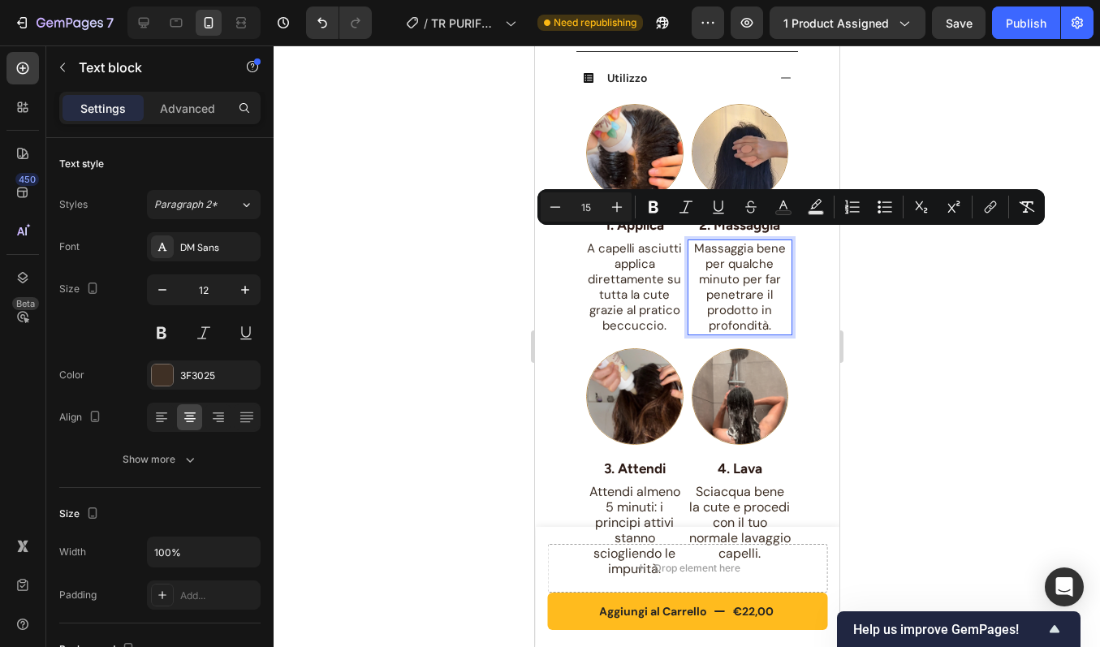
scroll to position [870, 0]
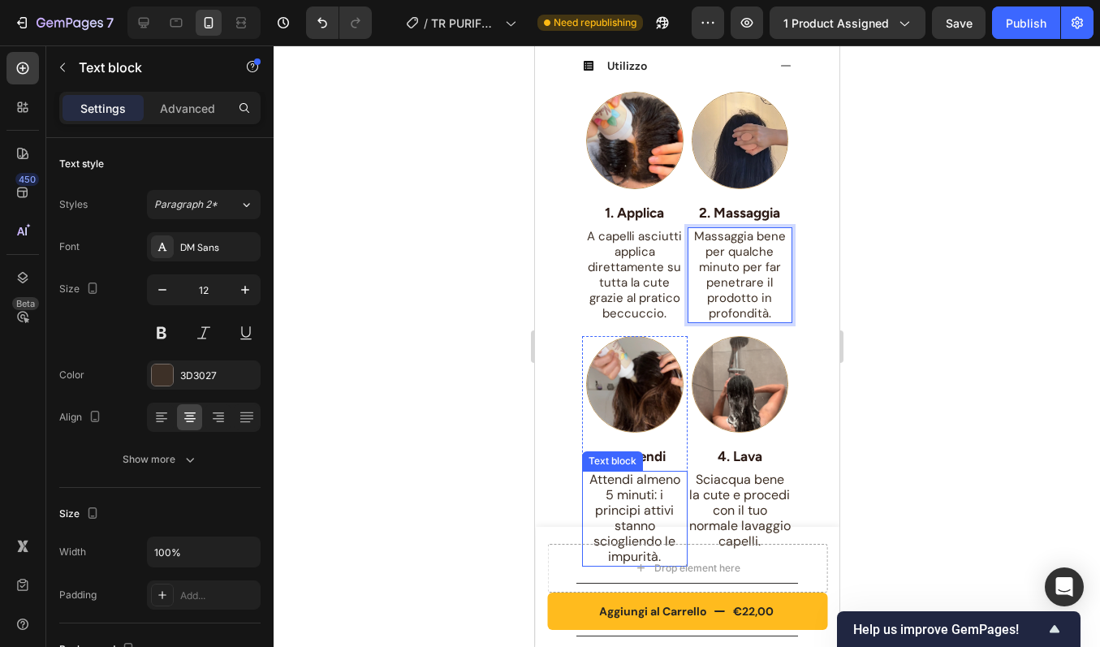
click at [648, 480] on span "Attendi almeno 5 minuti: i principi attivi stanno sciogliendo le impurità." at bounding box center [634, 518] width 91 height 94
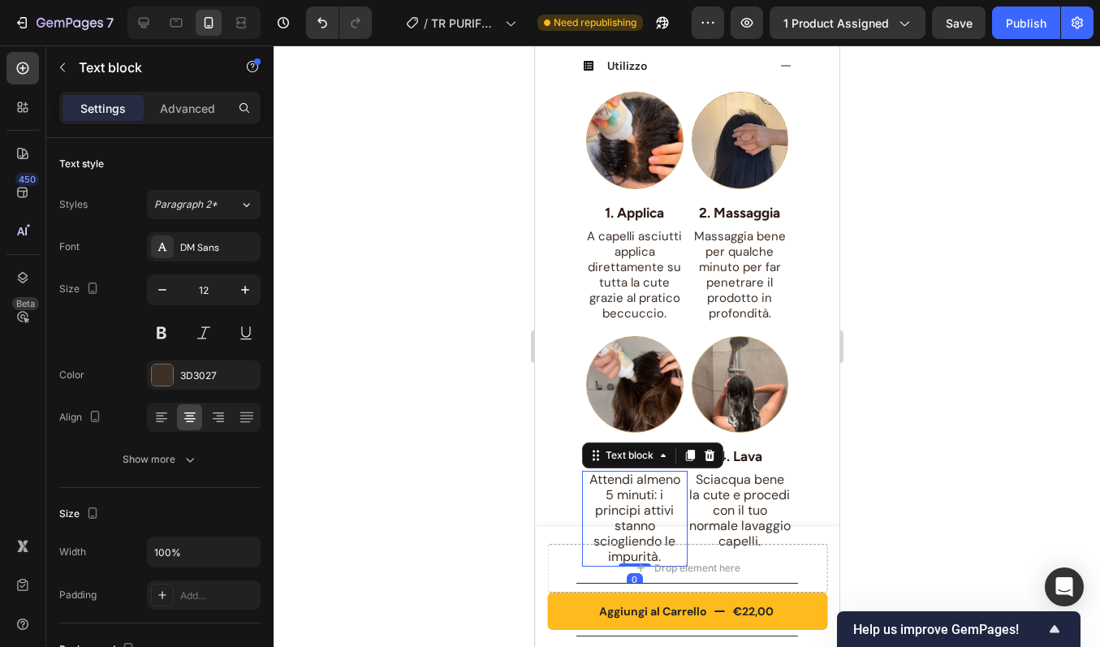
click at [648, 480] on span "Attendi almeno 5 minuti: i principi attivi stanno sciogliendo le impurità." at bounding box center [634, 518] width 91 height 94
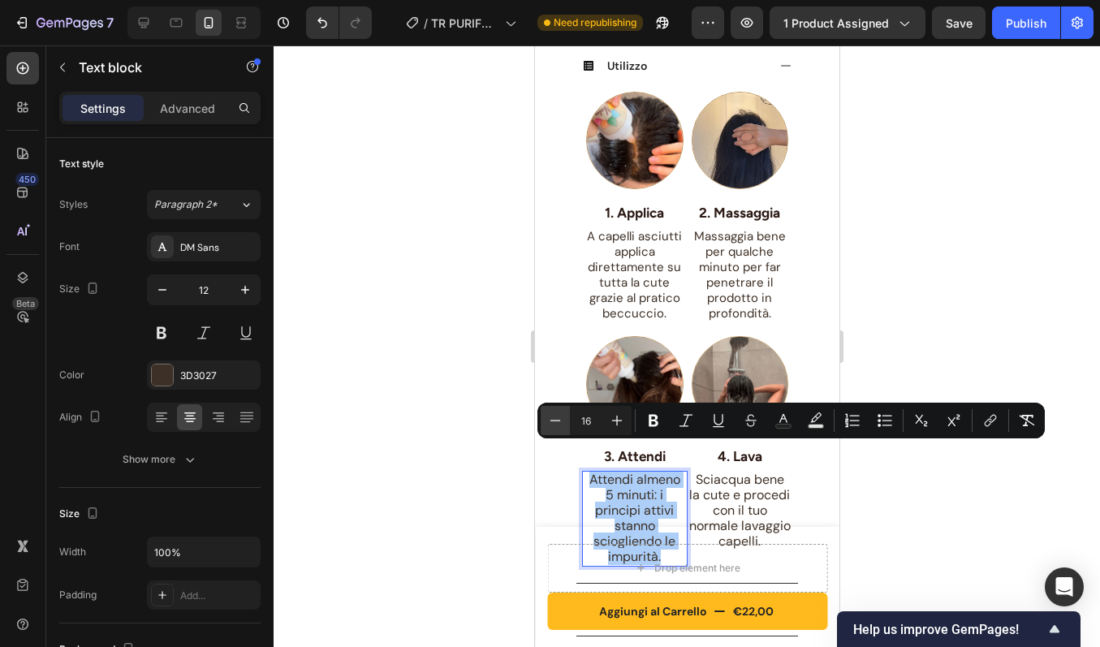
click at [554, 425] on icon "Editor contextual toolbar" at bounding box center [555, 420] width 16 height 16
type input "15"
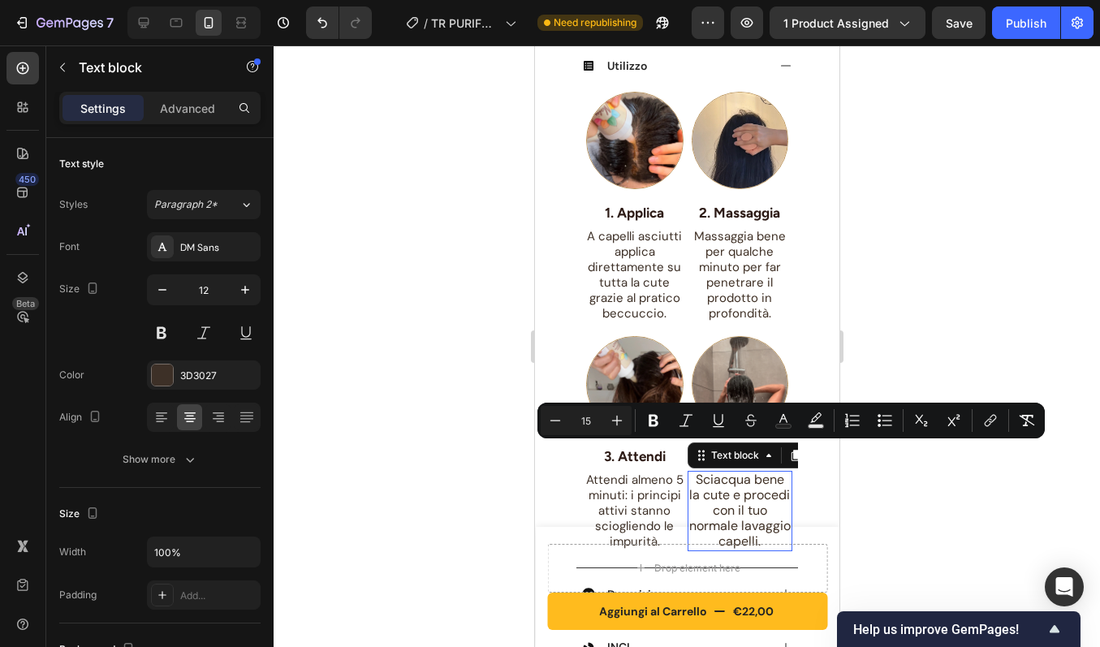
click at [744, 498] on span "Sciacqua bene la cute e procedi con il tuo normale lavaggio capelli." at bounding box center [738, 510] width 101 height 79
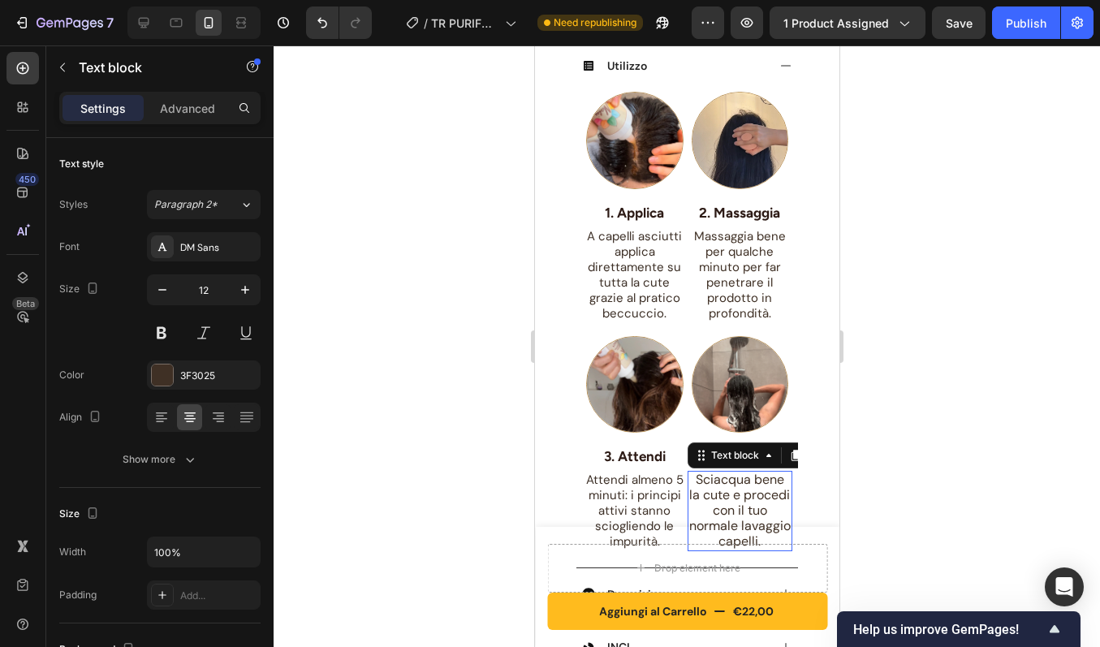
click at [744, 498] on span "Sciacqua bene la cute e procedi con il tuo normale lavaggio capelli." at bounding box center [738, 510] width 101 height 79
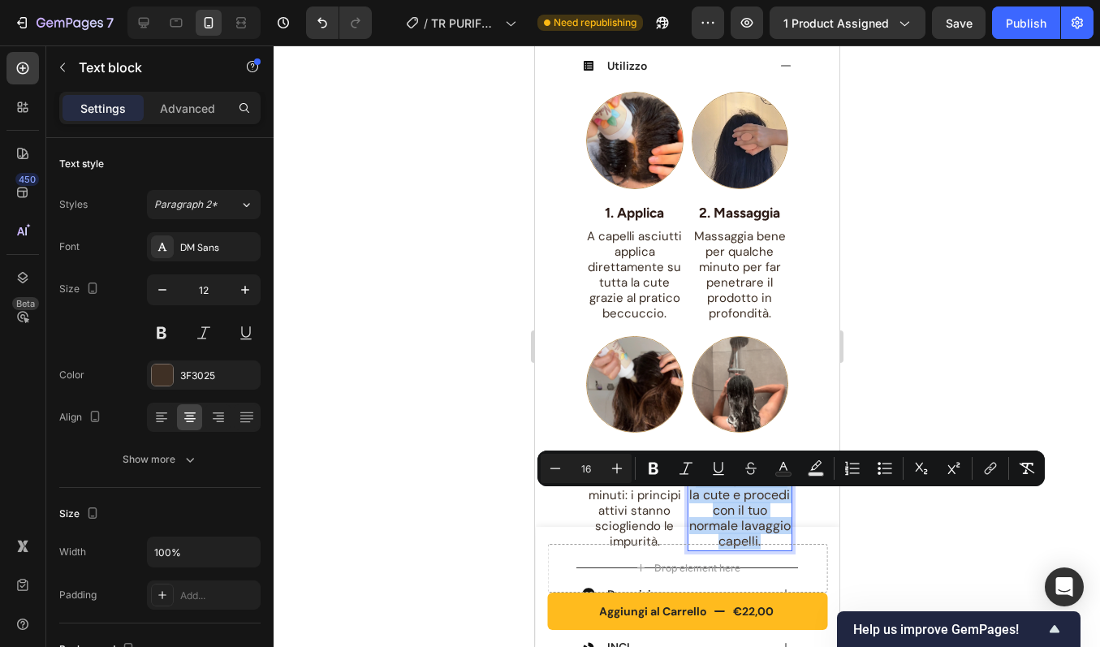
click at [744, 498] on span "Sciacqua bene la cute e procedi con il tuo normale lavaggio capelli." at bounding box center [738, 510] width 101 height 79
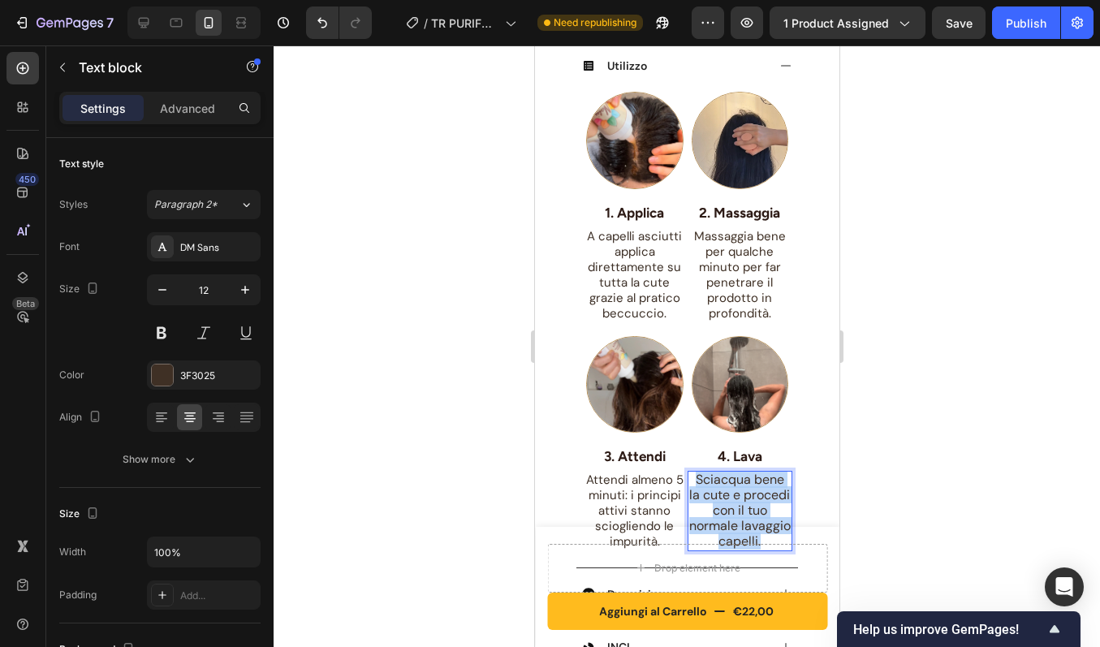
click at [744, 498] on span "Sciacqua bene la cute e procedi con il tuo normale lavaggio capelli." at bounding box center [738, 510] width 101 height 79
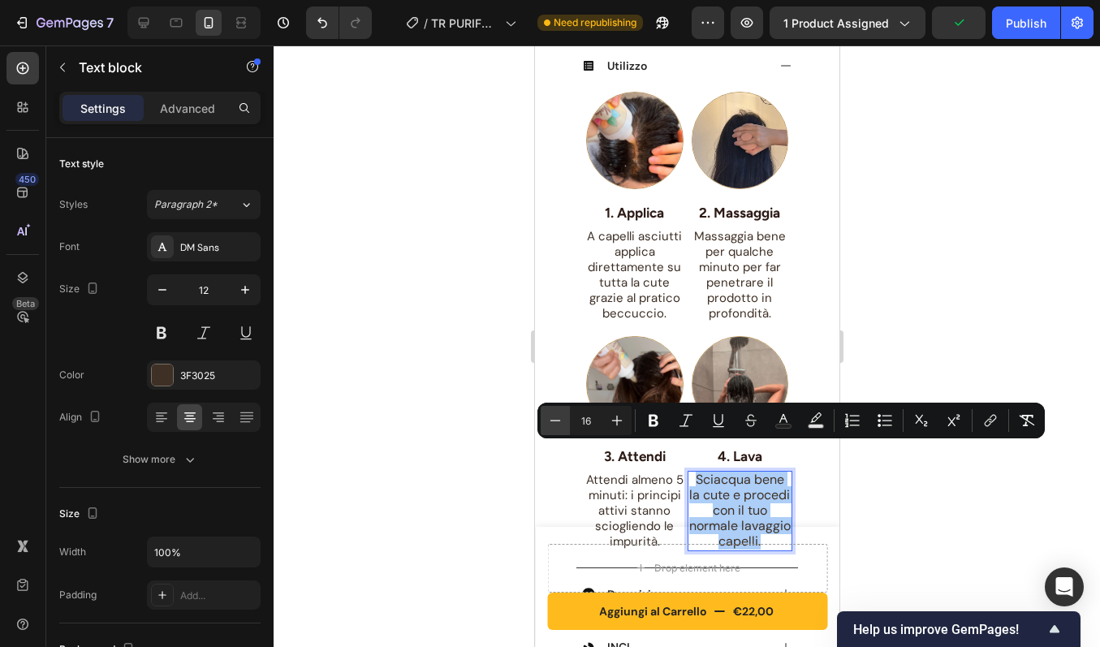
click at [554, 421] on icon "Editor contextual toolbar" at bounding box center [555, 420] width 16 height 16
type input "15"
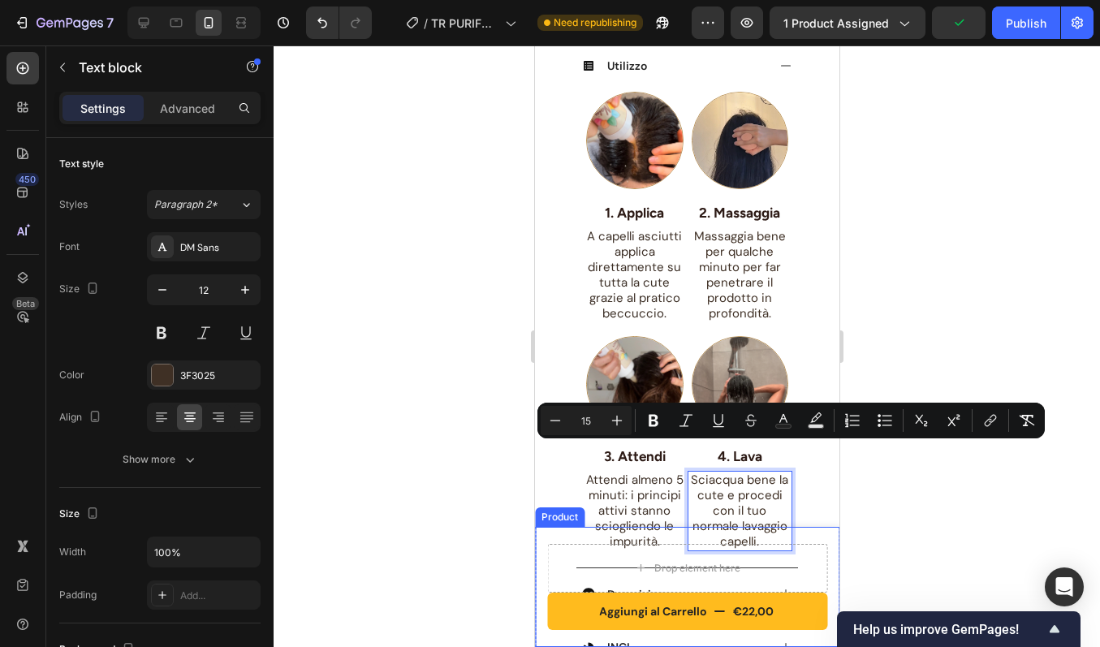
click at [813, 493] on div "Product Images Row PURIFY OIL - Olio Antiforfora Purificante Riequilibrante Pro…" at bounding box center [686, 23] width 280 height 1629
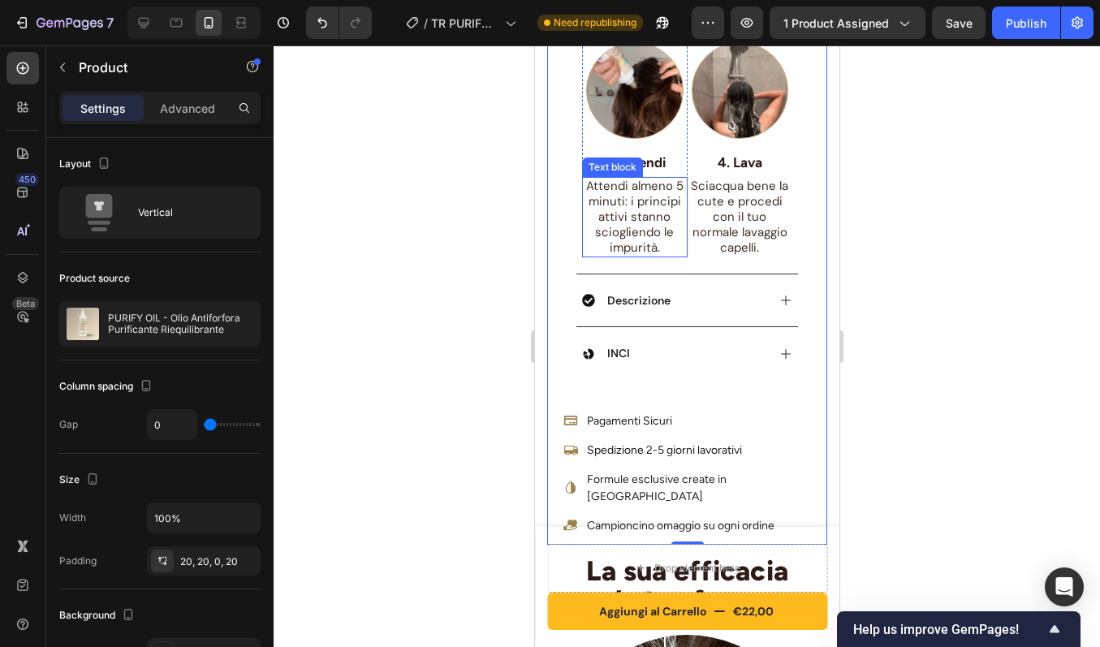
scroll to position [1172, 0]
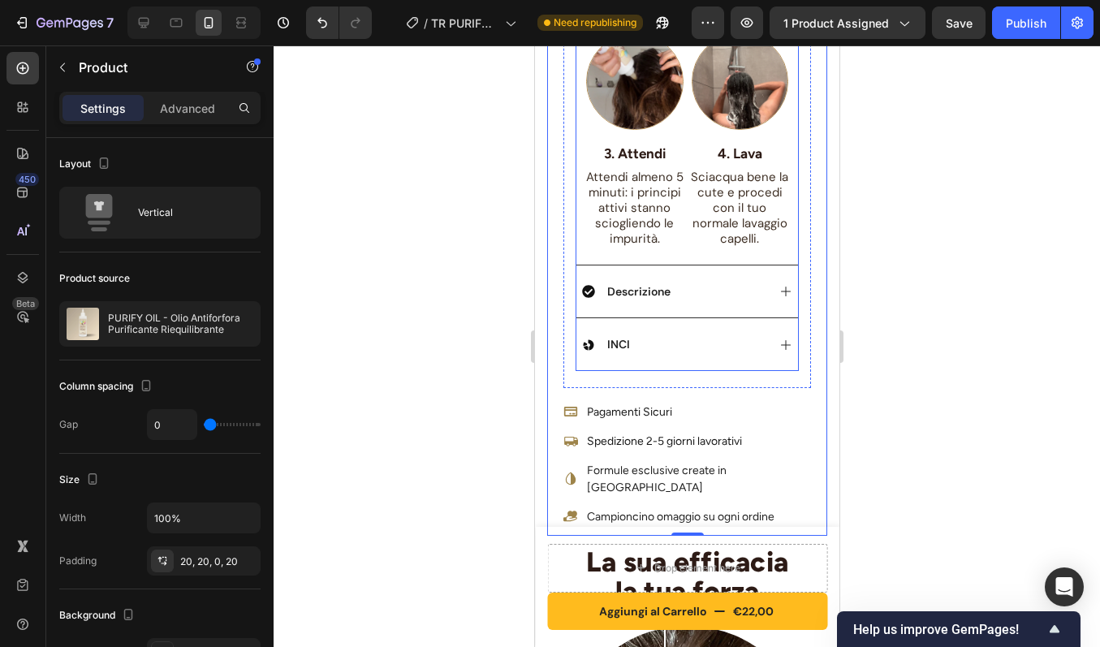
click at [684, 282] on div "Descrizione" at bounding box center [673, 291] width 184 height 19
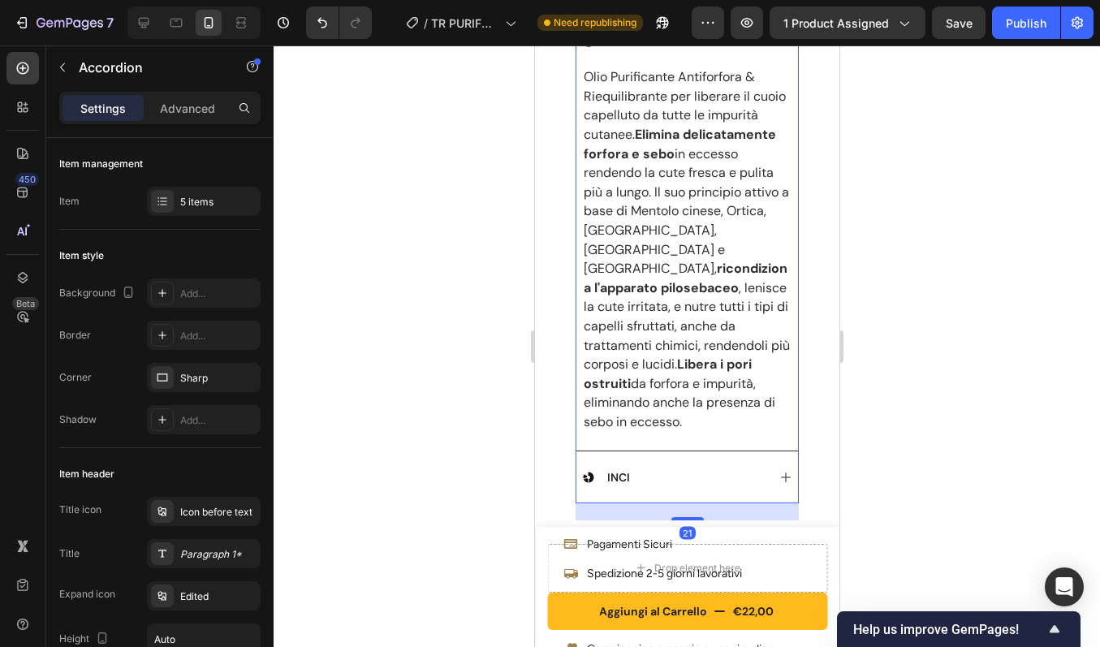
scroll to position [909, 0]
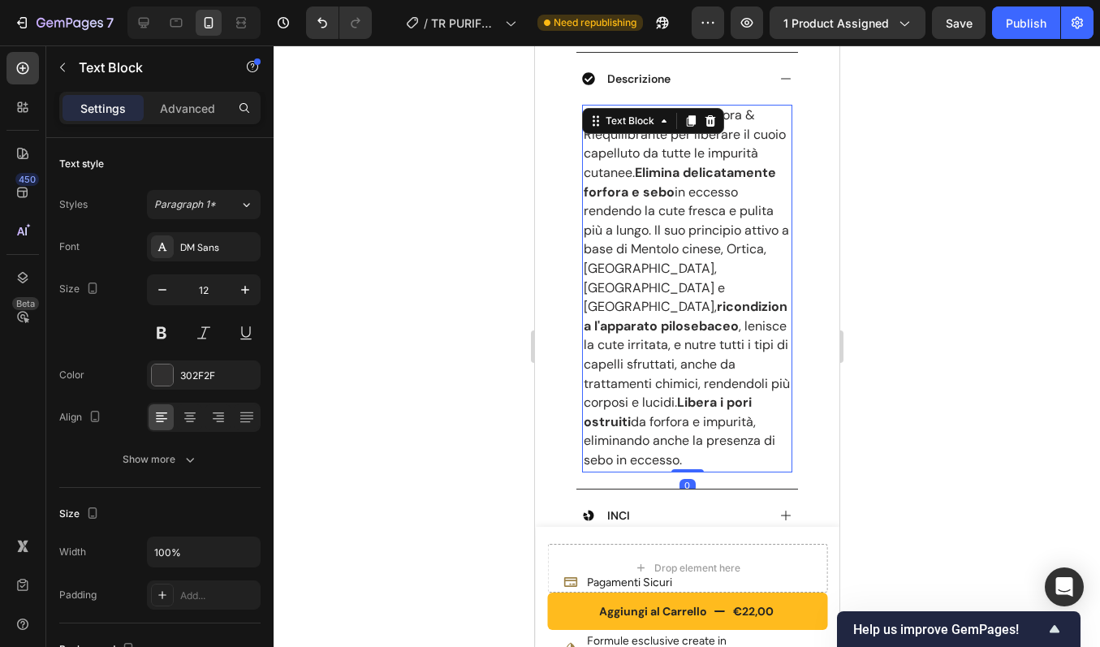
click at [644, 201] on p "Olio Purificante Antiforfora & Riequilibrante per liberare il cuoio capelluto d…" at bounding box center [686, 288] width 207 height 364
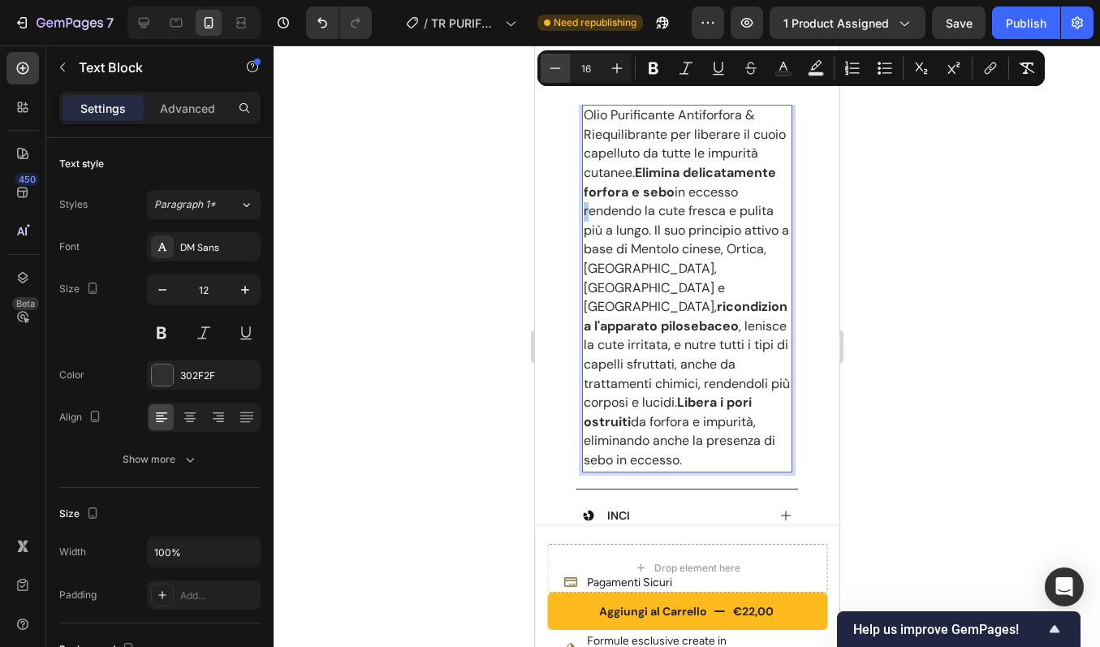
click at [559, 72] on icon "Editor contextual toolbar" at bounding box center [555, 68] width 16 height 16
type input "15"
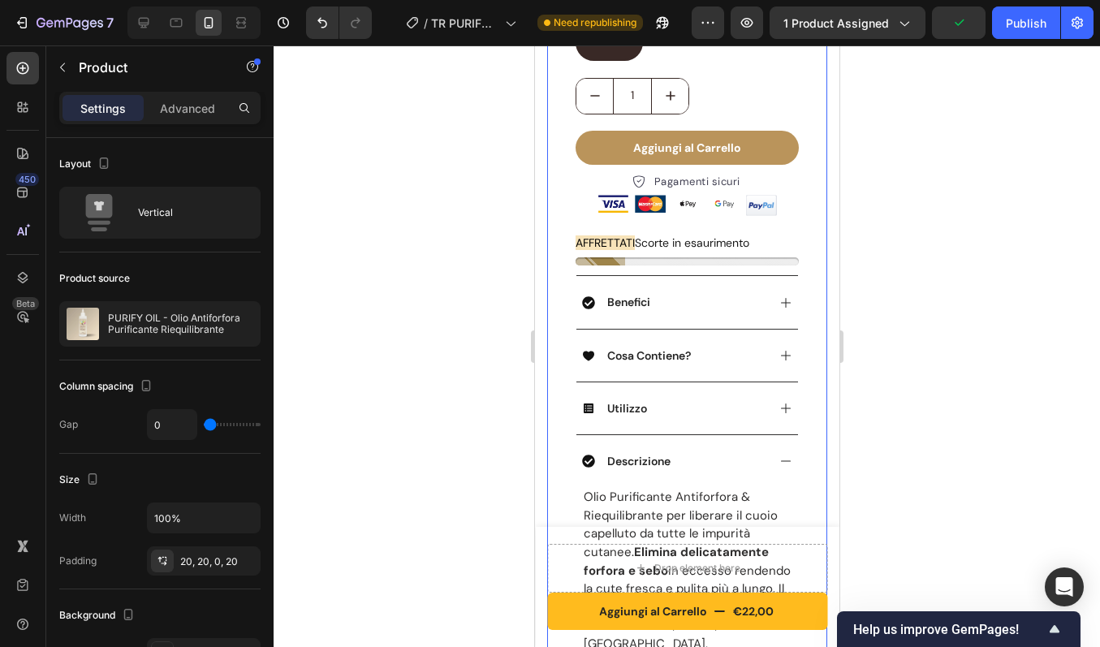
scroll to position [488, 0]
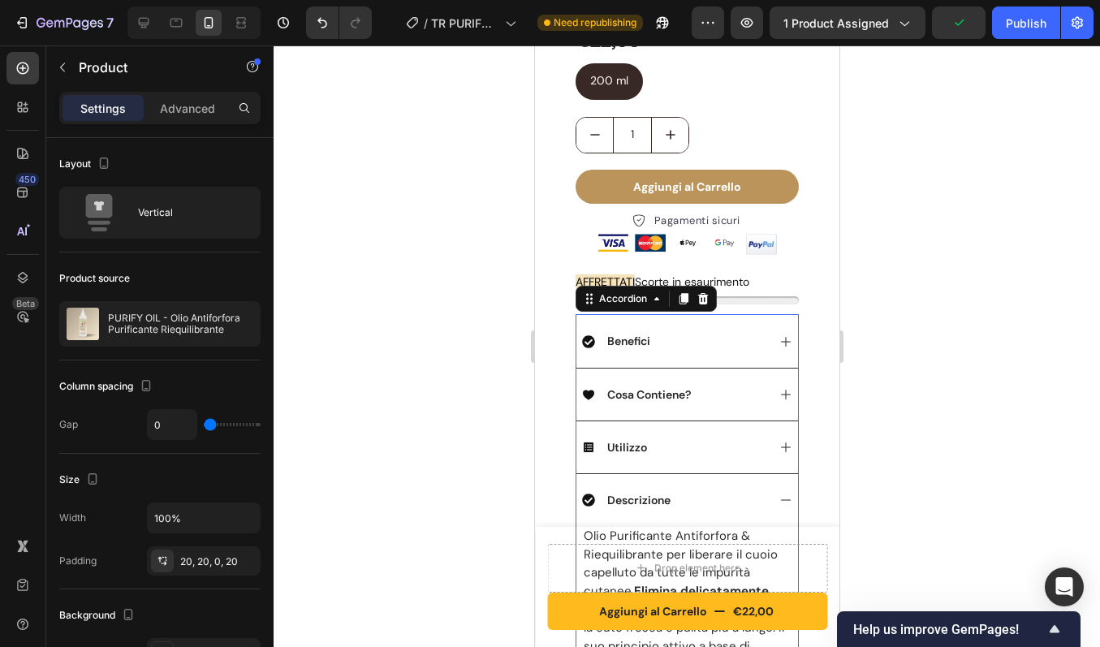
click at [721, 331] on div "Benefici" at bounding box center [673, 340] width 184 height 19
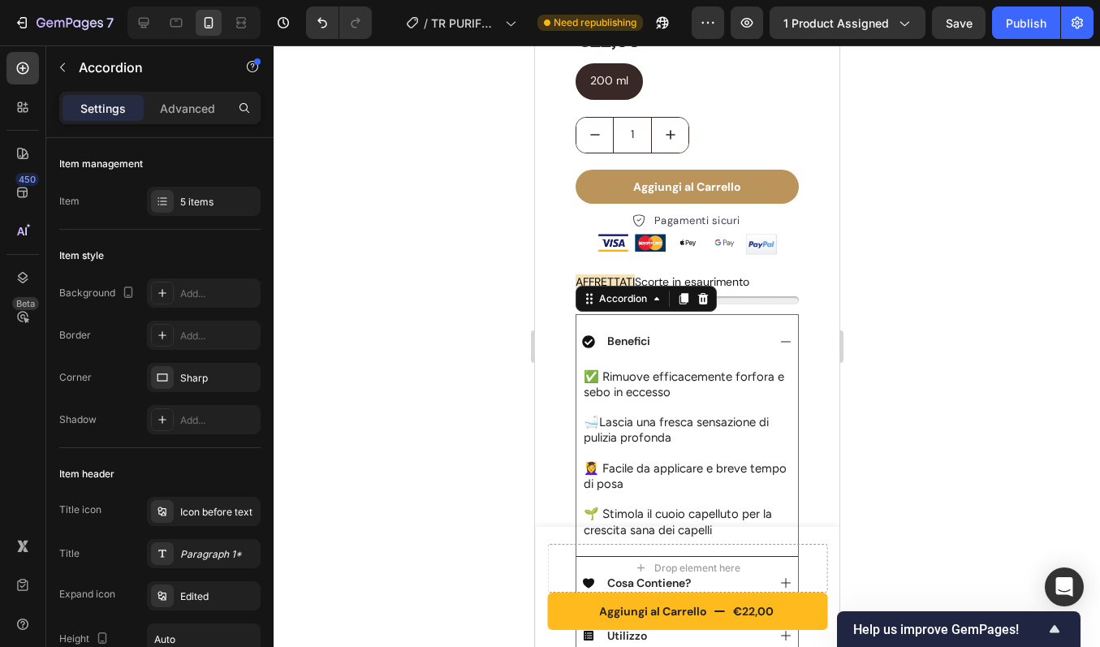
scroll to position [533, 0]
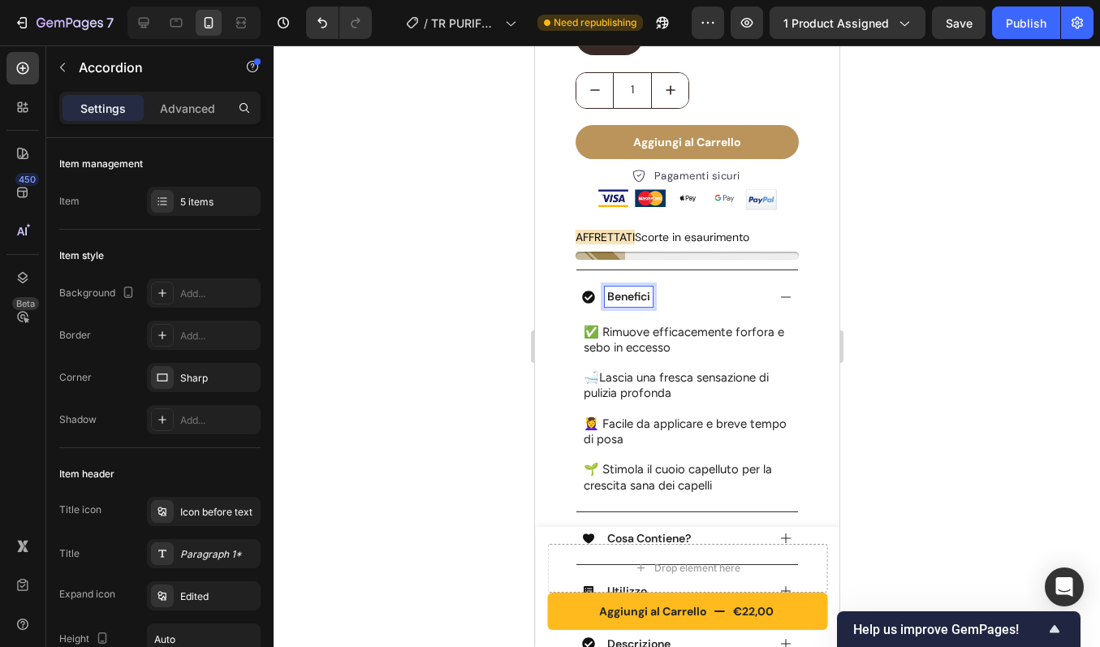
click at [633, 289] on p "Benefici" at bounding box center [627, 296] width 43 height 15
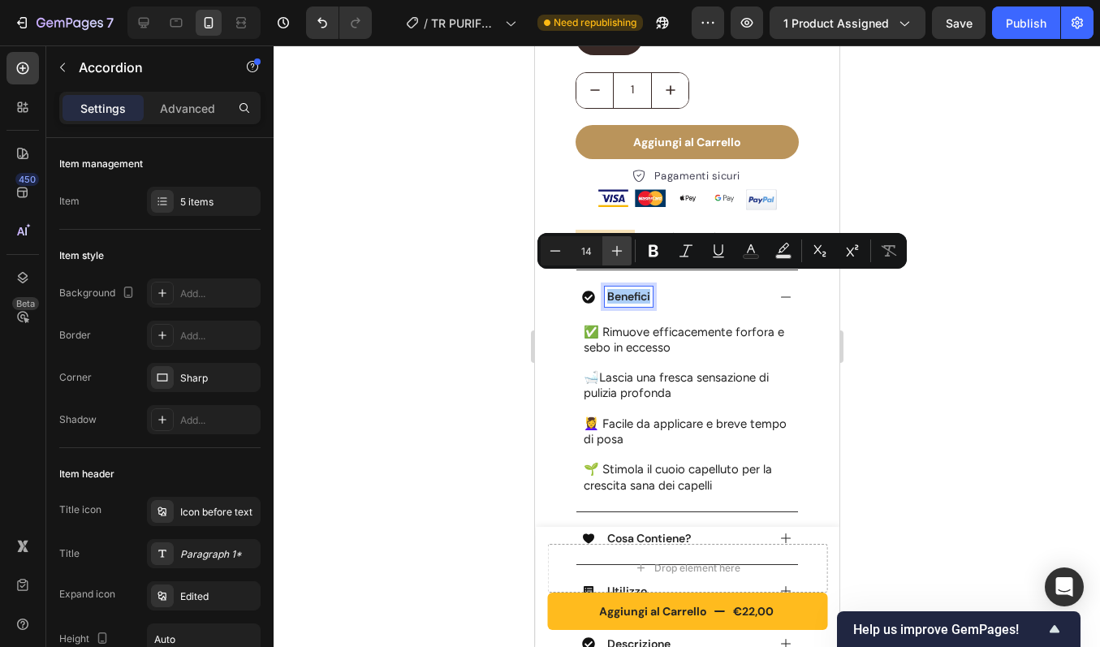
click at [611, 253] on icon "Editor contextual toolbar" at bounding box center [617, 251] width 16 height 16
click at [623, 247] on icon "Editor contextual toolbar" at bounding box center [617, 251] width 16 height 16
type input "16"
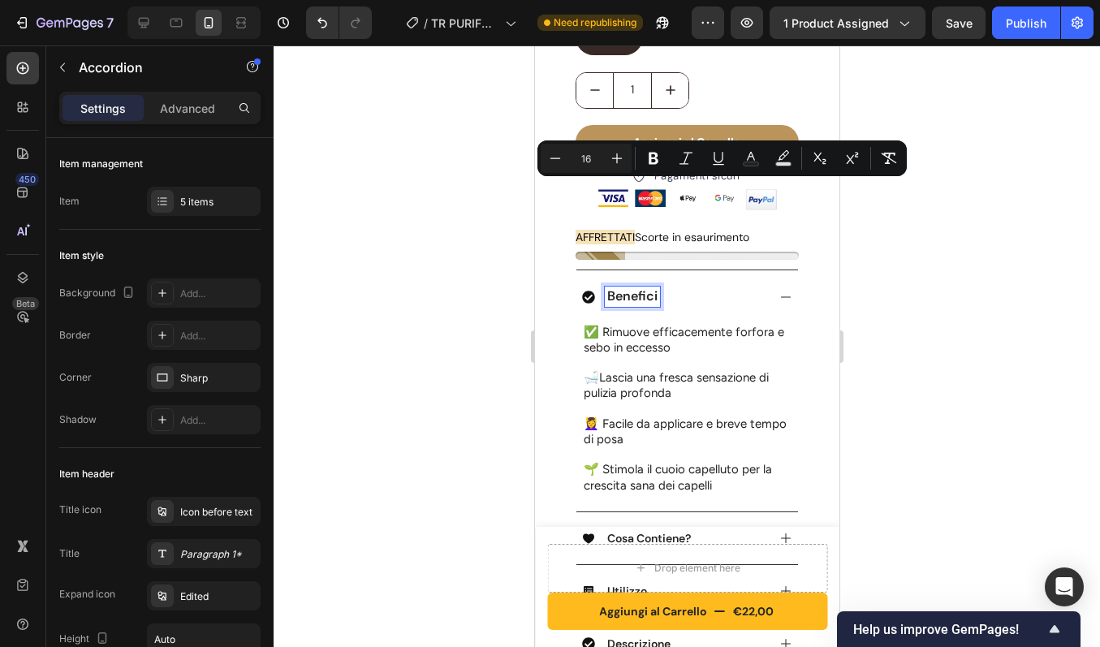
scroll to position [624, 0]
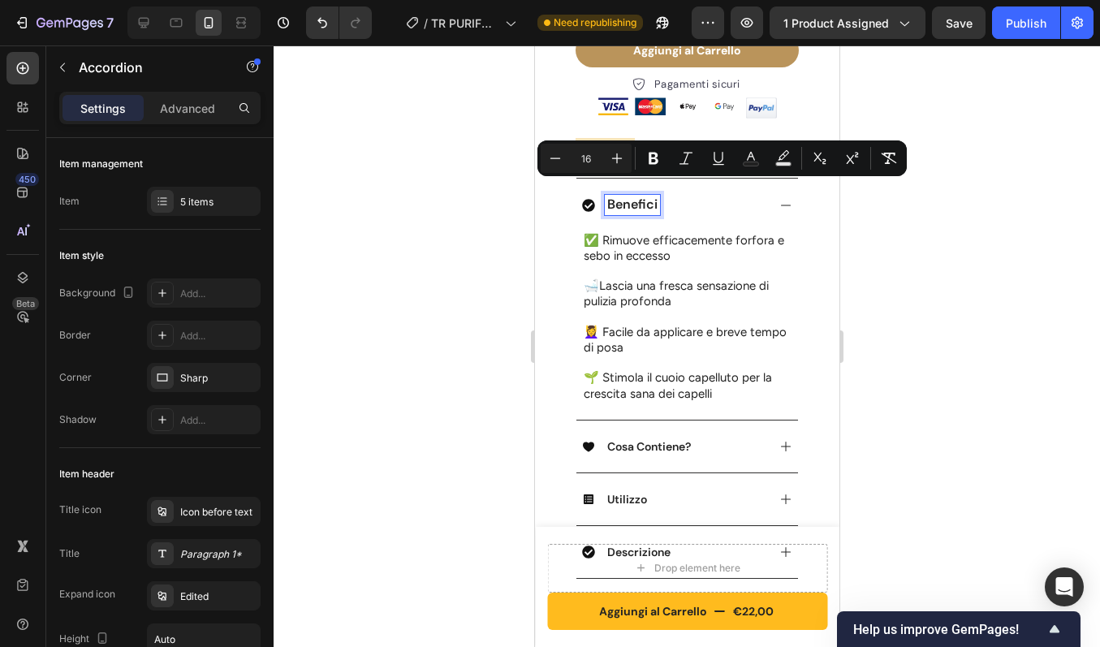
click at [664, 439] on p "Cosa Contiene?" at bounding box center [648, 446] width 84 height 15
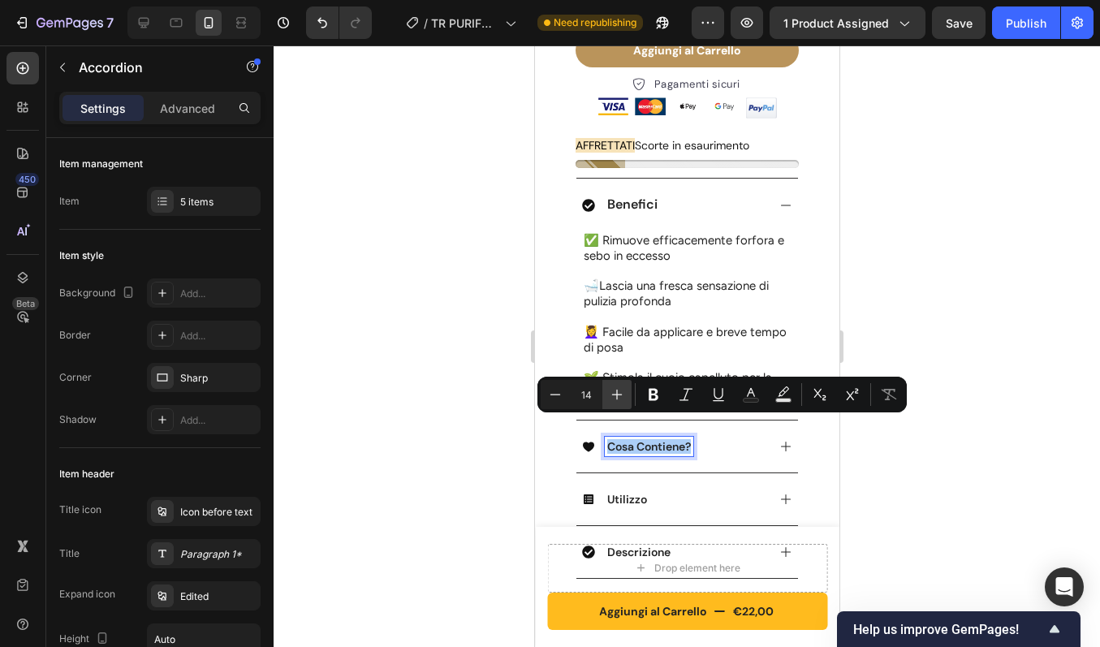
click at [621, 390] on icon "Editor contextual toolbar" at bounding box center [617, 394] width 16 height 16
type input "16"
click at [615, 492] on p "Utilizzo" at bounding box center [626, 499] width 40 height 15
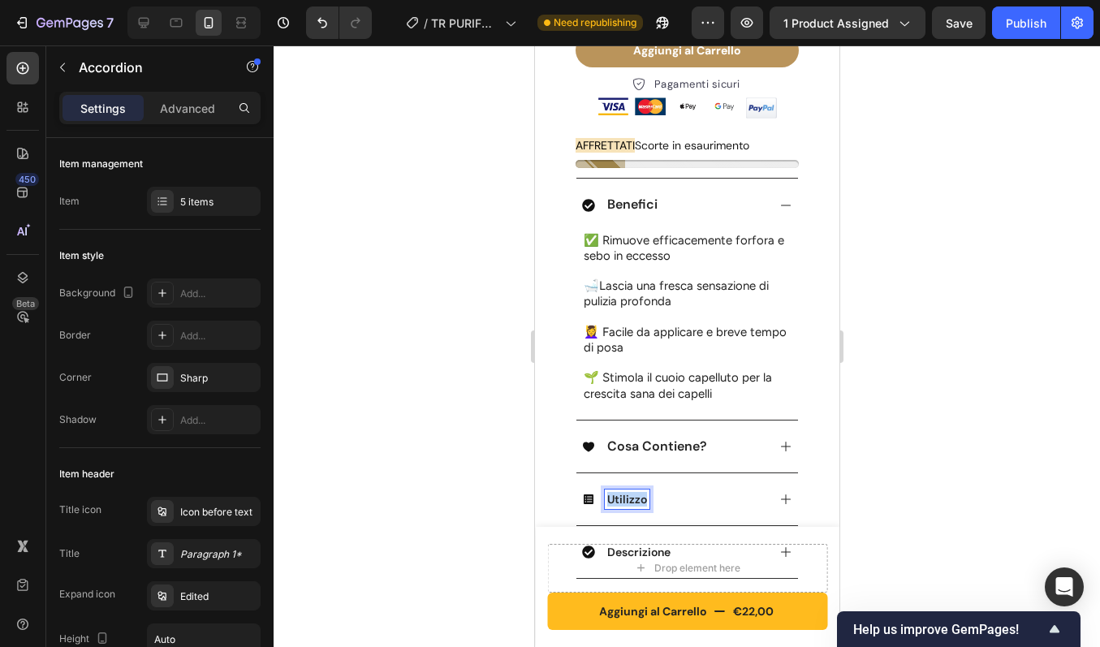
click at [615, 492] on p "Utilizzo" at bounding box center [626, 499] width 40 height 15
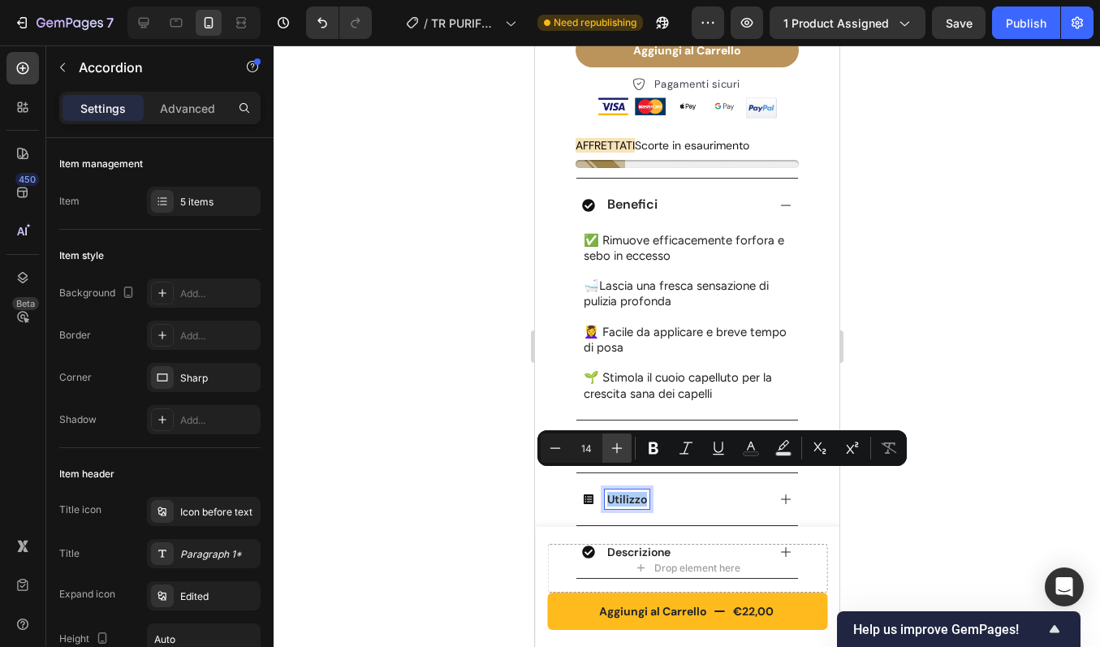
click at [628, 447] on button "Plus" at bounding box center [616, 448] width 29 height 29
type input "16"
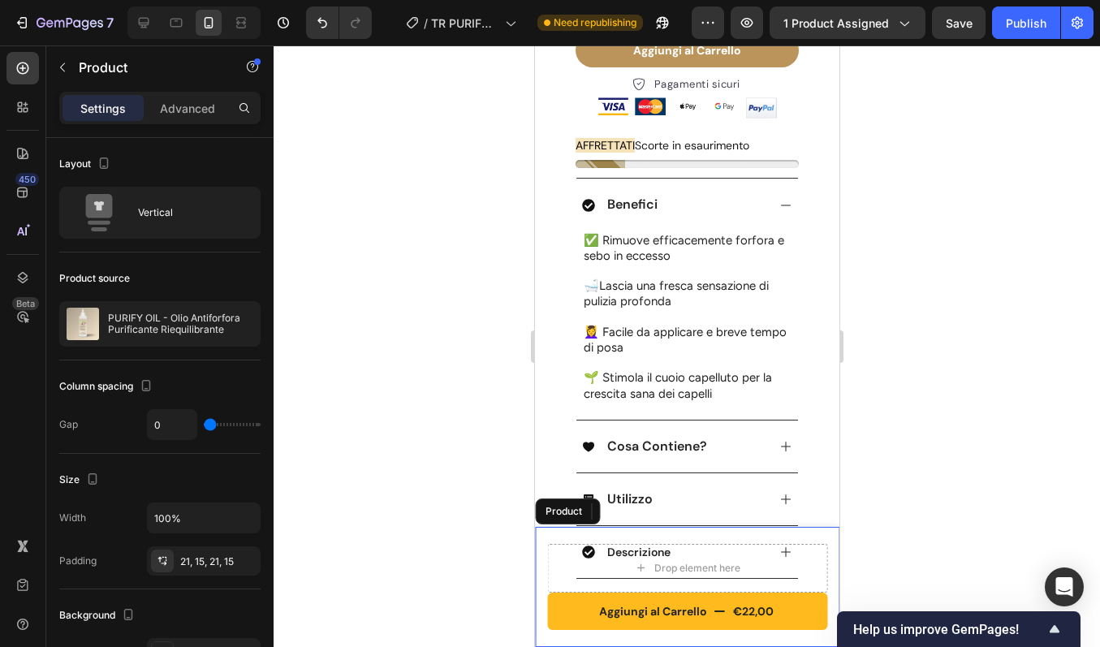
click at [645, 531] on div "Aggiungi al Carrello €22,00 Product Cart Button Drop element here Product" at bounding box center [686, 587] width 304 height 120
click at [645, 531] on div "Aggiungi al Carrello €22,00 Product Cart Button Drop element here Product 0" at bounding box center [686, 587] width 304 height 120
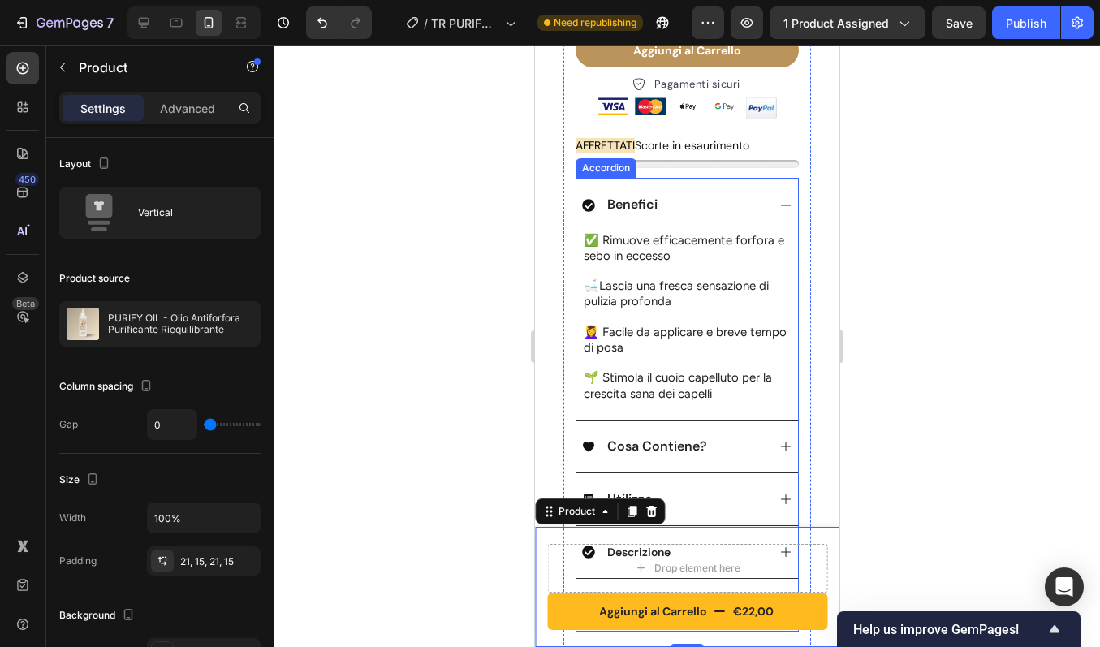
scroll to position [695, 0]
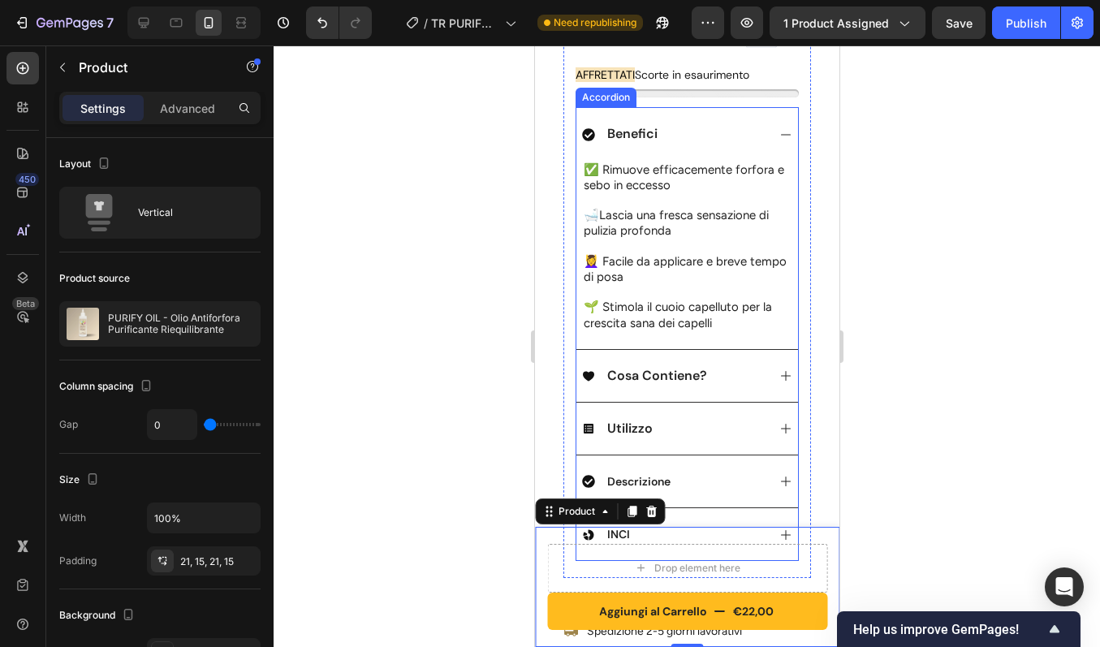
click at [650, 474] on p "Descrizione" at bounding box center [637, 481] width 63 height 15
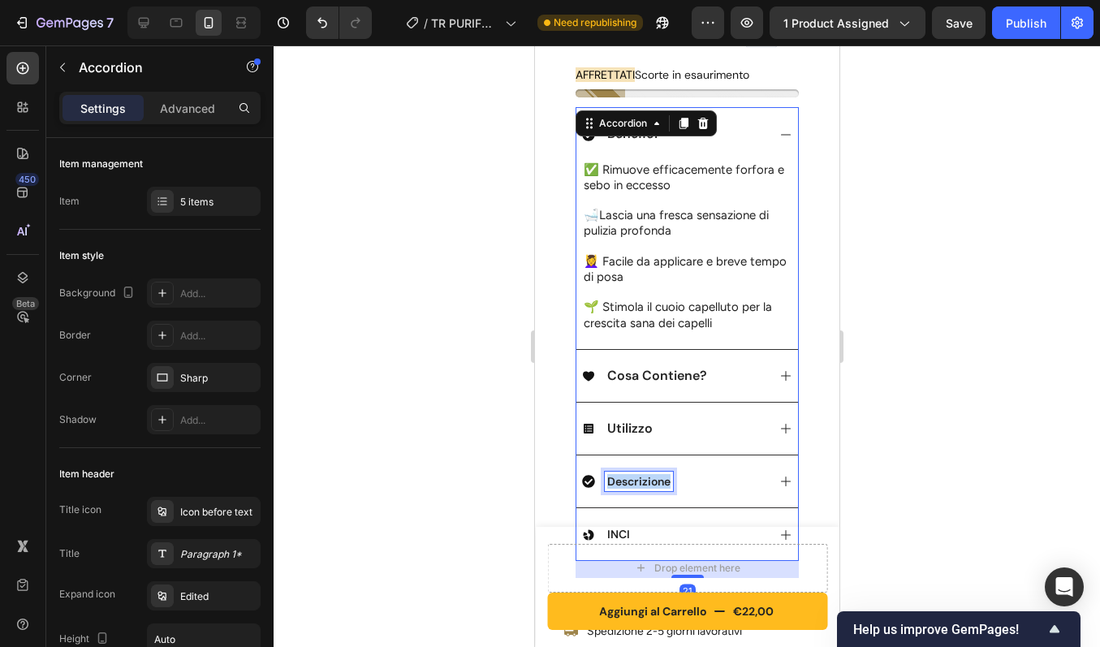
click at [650, 474] on p "Descrizione" at bounding box center [637, 481] width 63 height 15
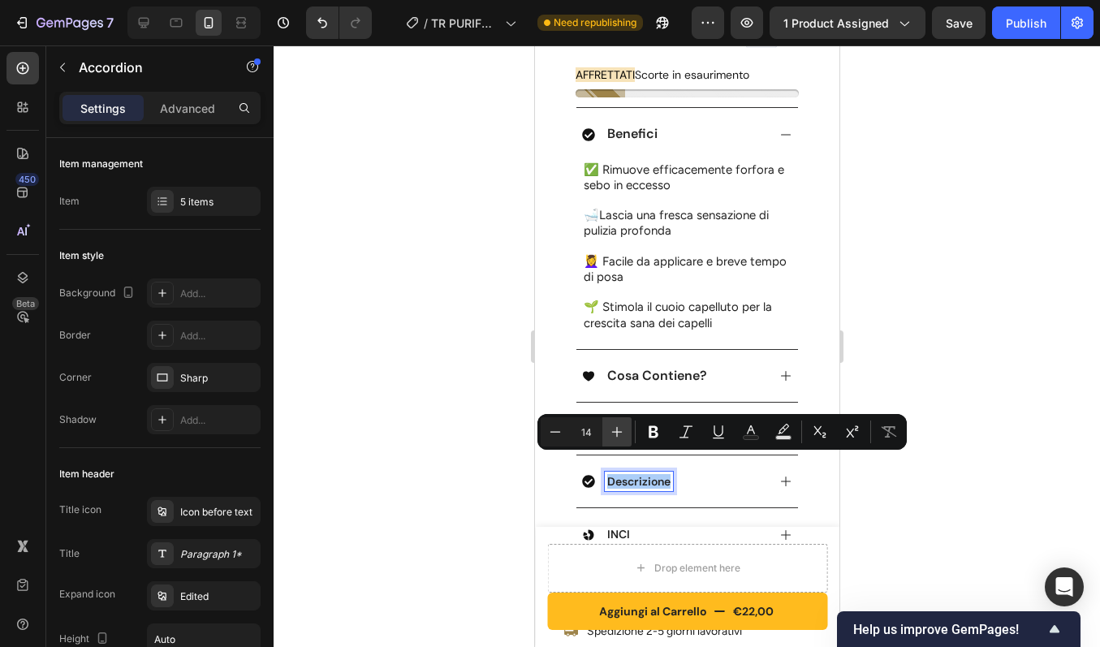
click at [609, 428] on icon "Editor contextual toolbar" at bounding box center [617, 432] width 16 height 16
type input "16"
click at [622, 527] on p "INCI" at bounding box center [617, 534] width 23 height 15
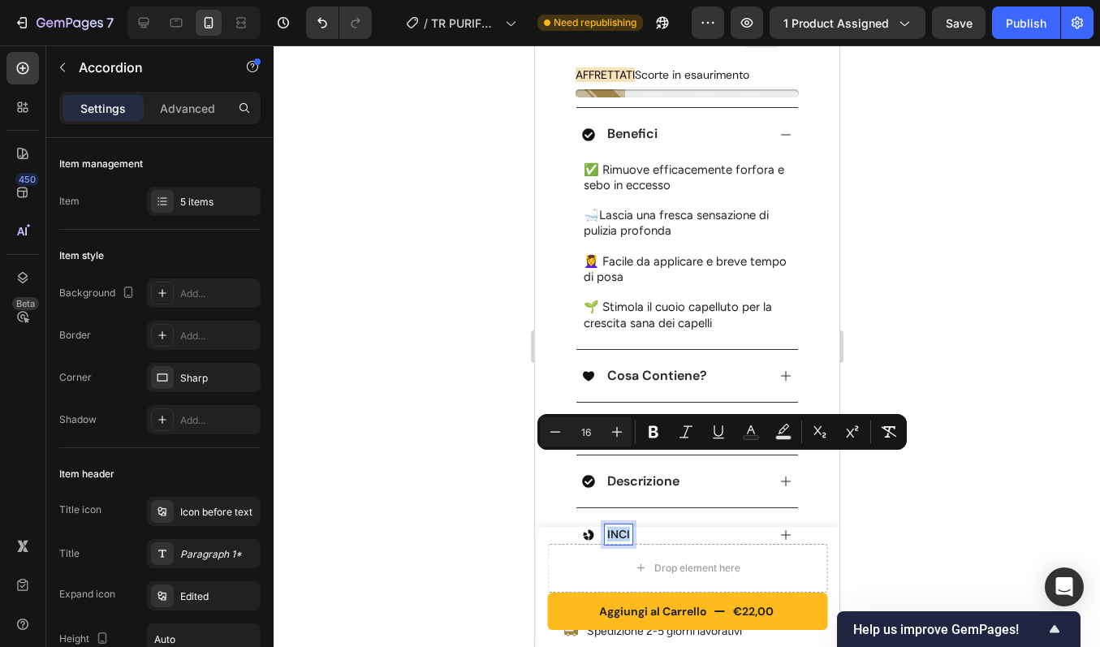
click at [622, 527] on p "INCI" at bounding box center [617, 534] width 23 height 15
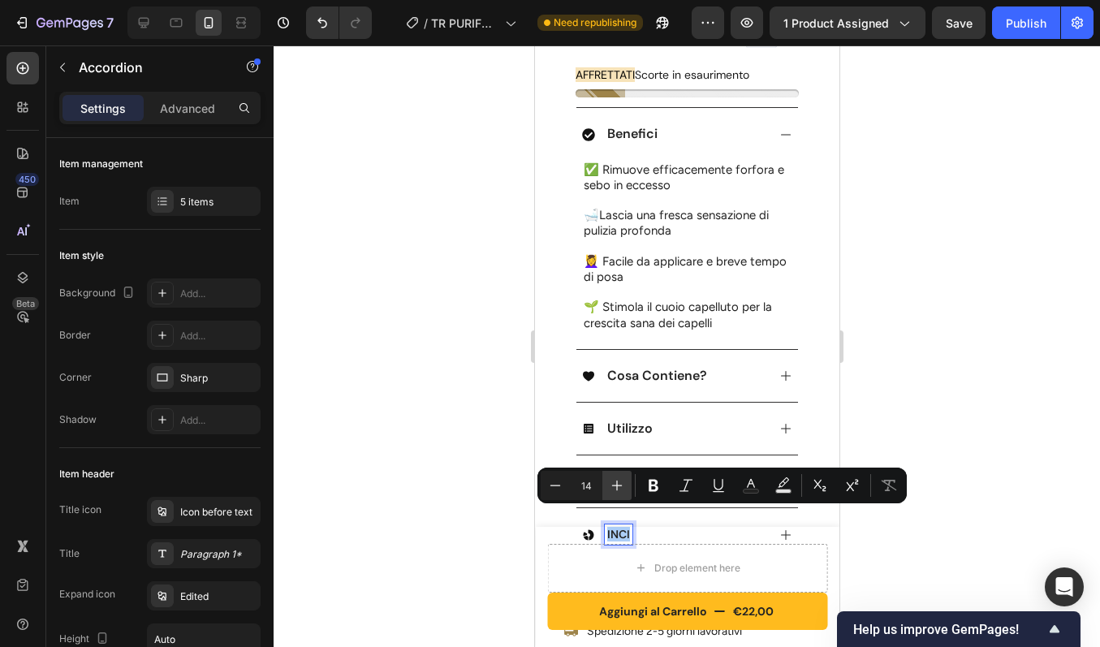
click at [623, 490] on icon "Editor contextual toolbar" at bounding box center [617, 485] width 16 height 16
type input "16"
click at [688, 455] on div "Descrizione" at bounding box center [687, 481] width 222 height 53
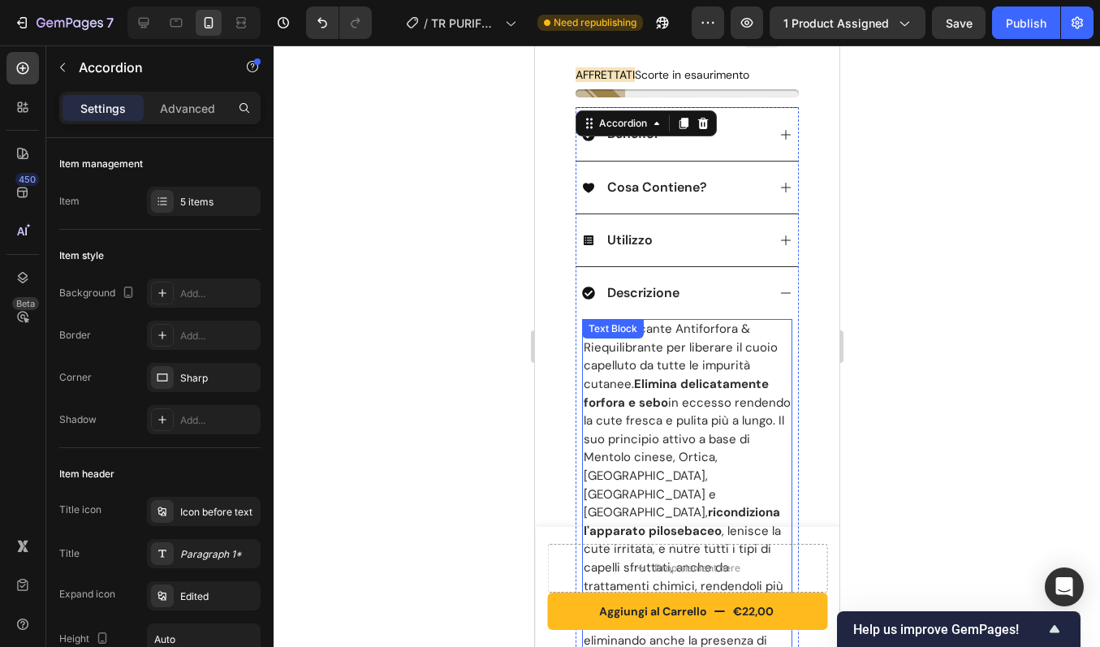
scroll to position [632, 0]
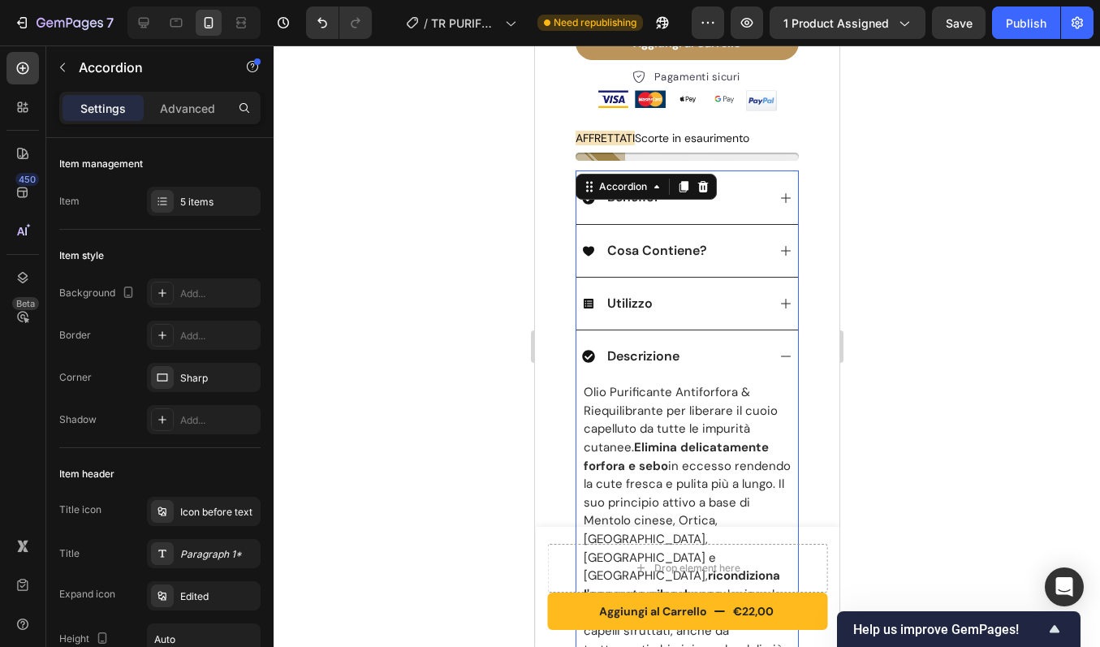
click at [693, 348] on div "Descrizione" at bounding box center [673, 356] width 184 height 19
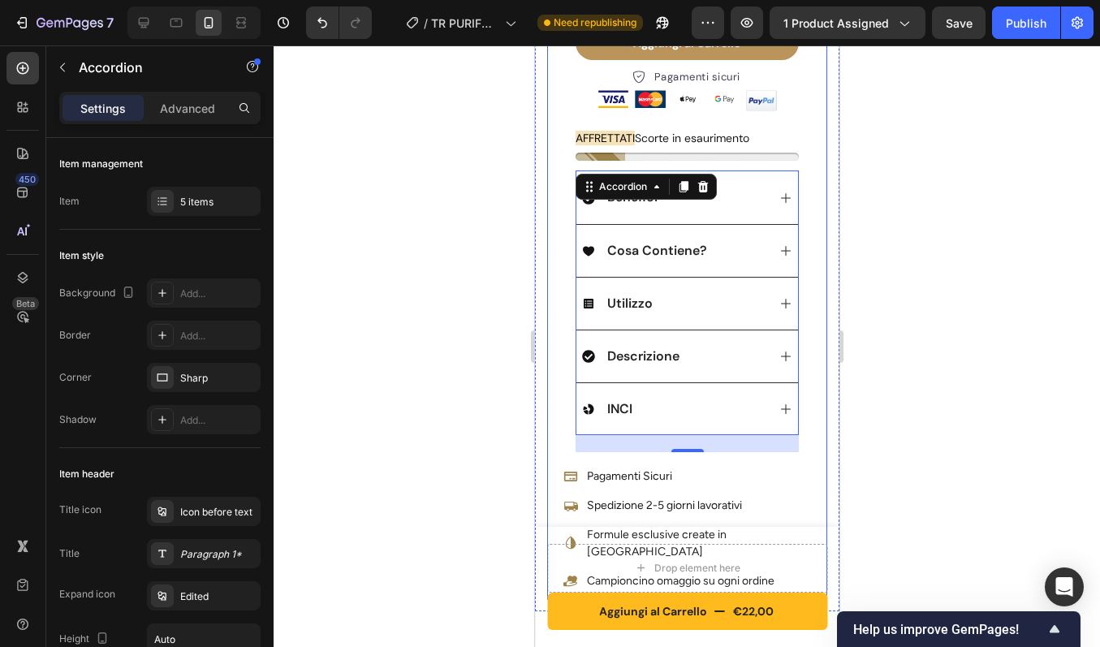
click at [806, 322] on div "Product Images Row PURIFY OIL - Olio Antiforfora Purificante Riequilibrante Pro…" at bounding box center [686, 23] width 280 height 1153
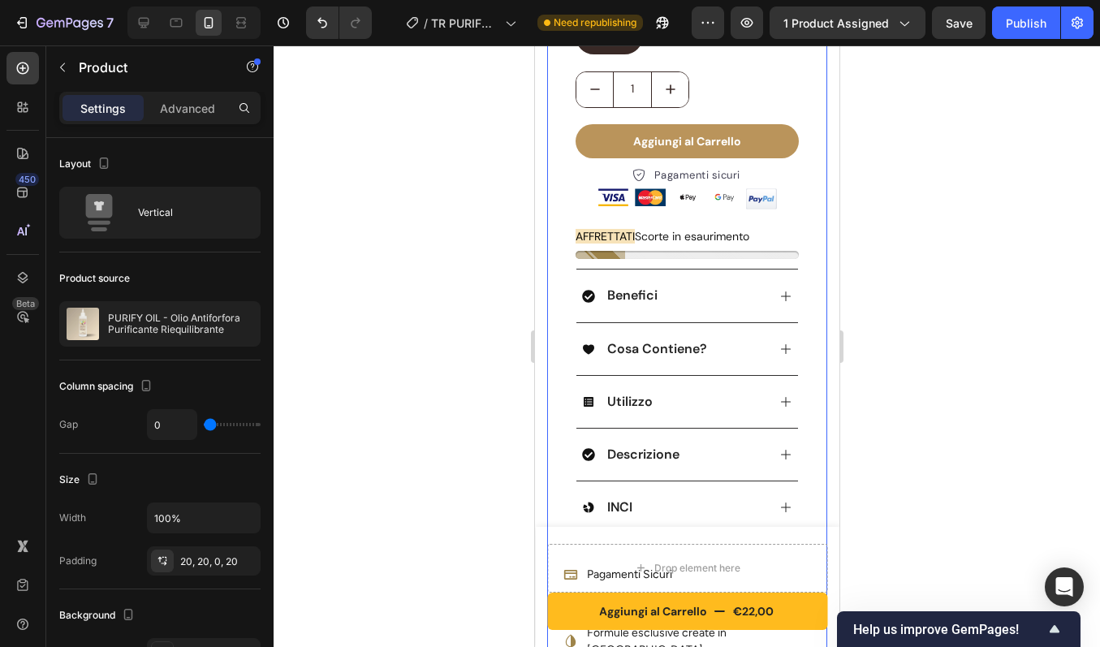
scroll to position [520, 0]
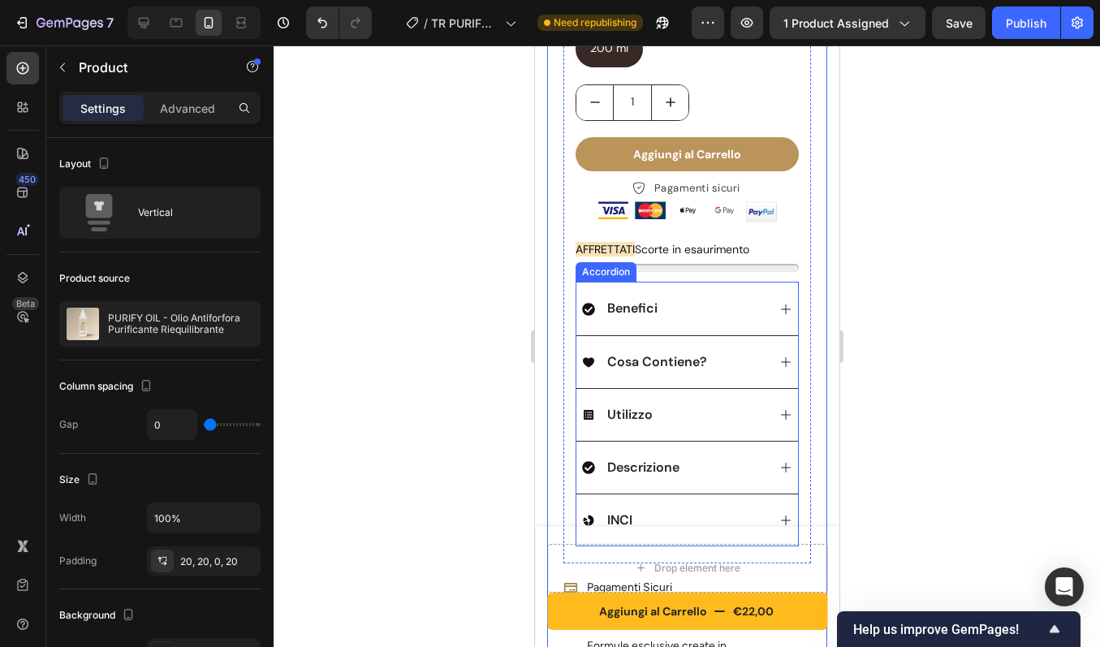
click at [705, 302] on div "Benefici" at bounding box center [673, 308] width 184 height 19
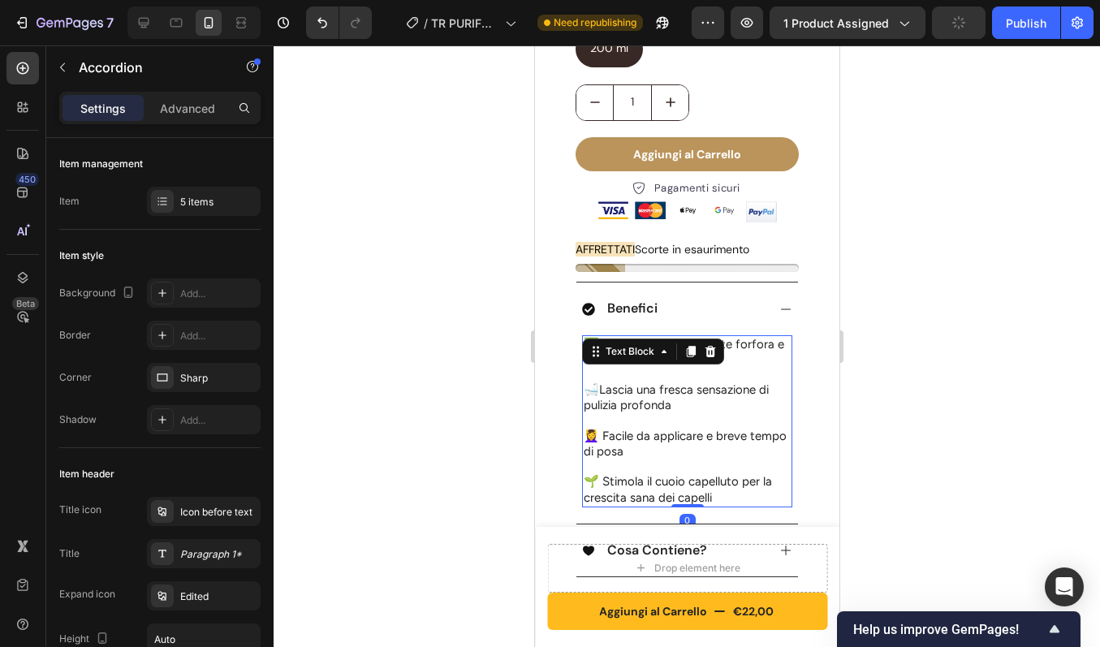
click at [697, 335] on div "✅ Rimuove efficacemente forfora e sebo in eccesso 🛁 Lascia una fresca sensazion…" at bounding box center [686, 421] width 210 height 172
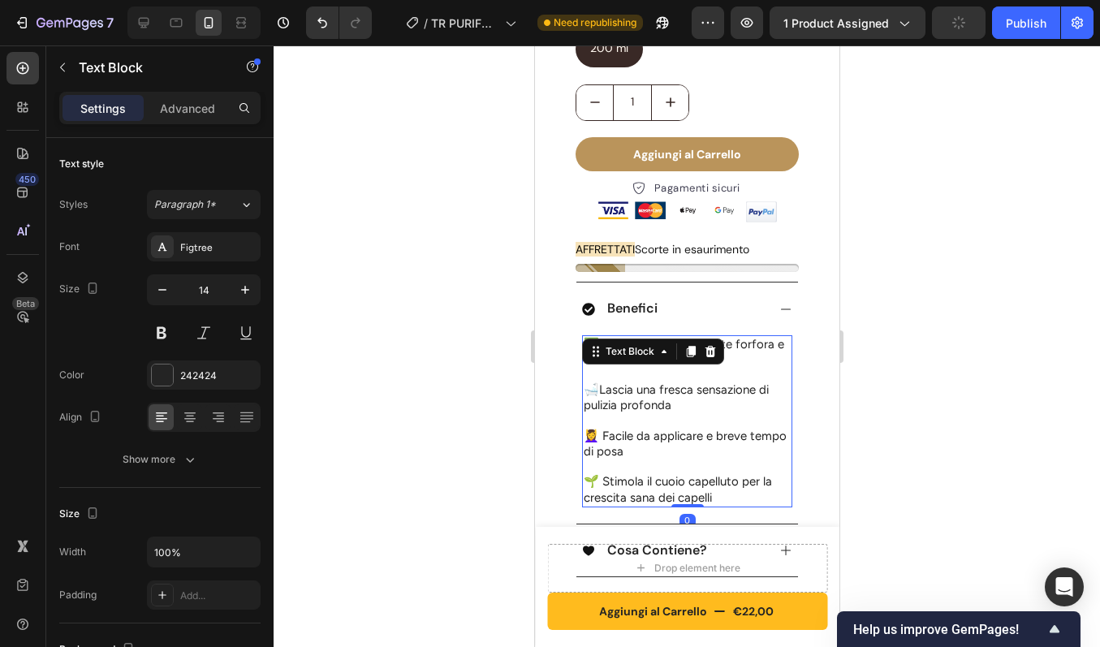
click at [697, 342] on div at bounding box center [689, 351] width 19 height 19
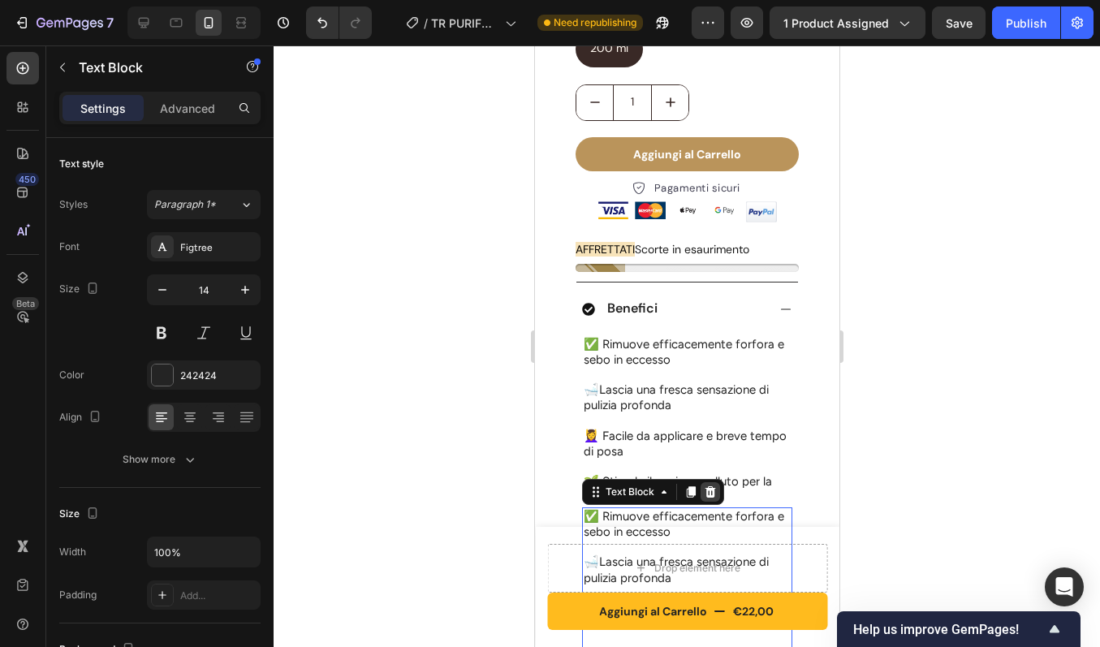
click at [707, 486] on icon at bounding box center [710, 491] width 11 height 11
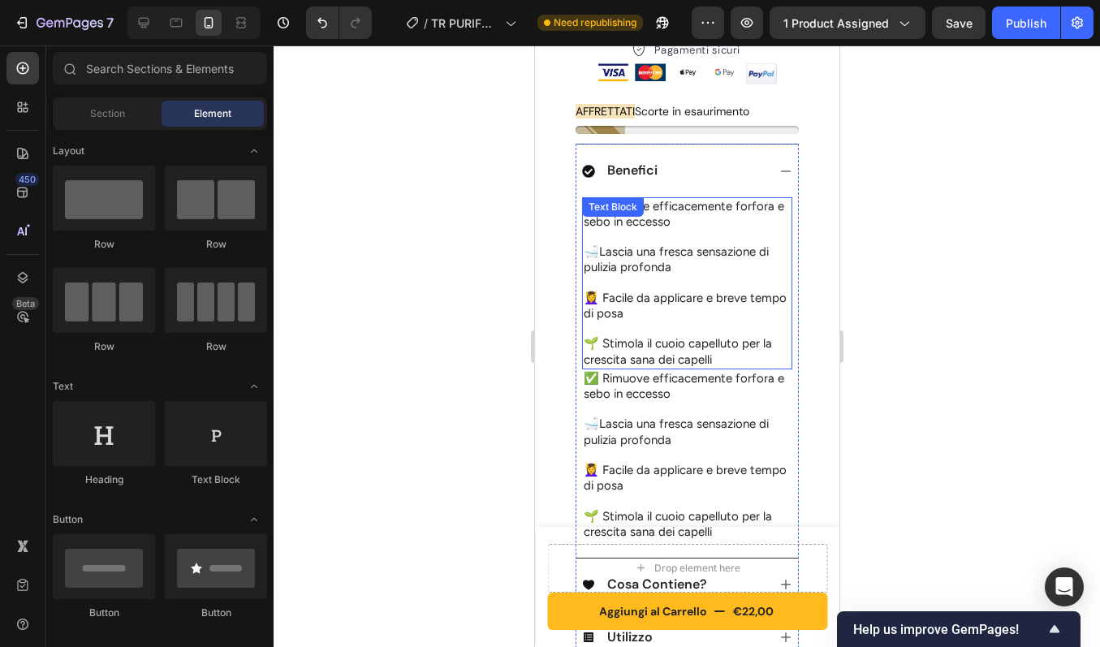
scroll to position [662, 0]
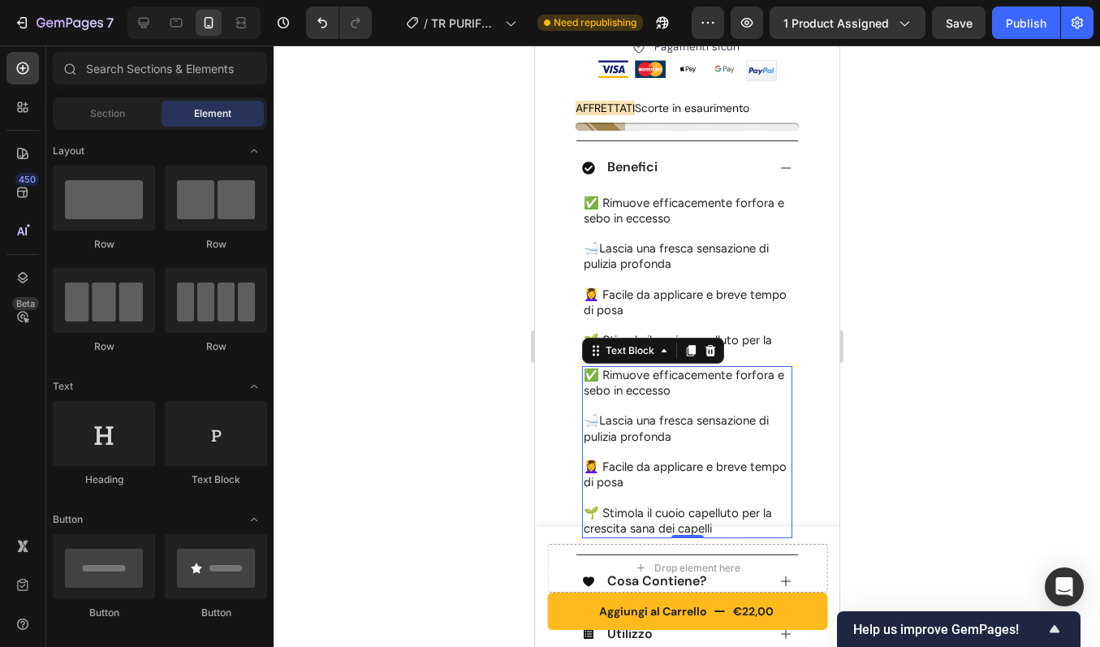
click at [706, 399] on p at bounding box center [686, 406] width 207 height 15
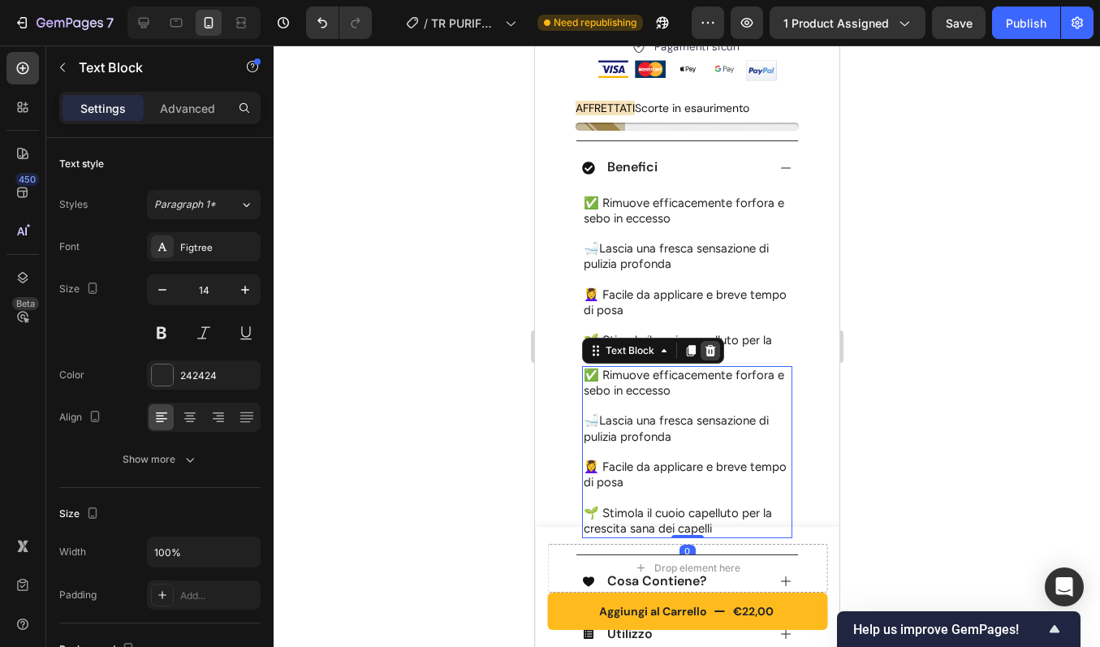
click at [710, 344] on icon at bounding box center [709, 350] width 13 height 13
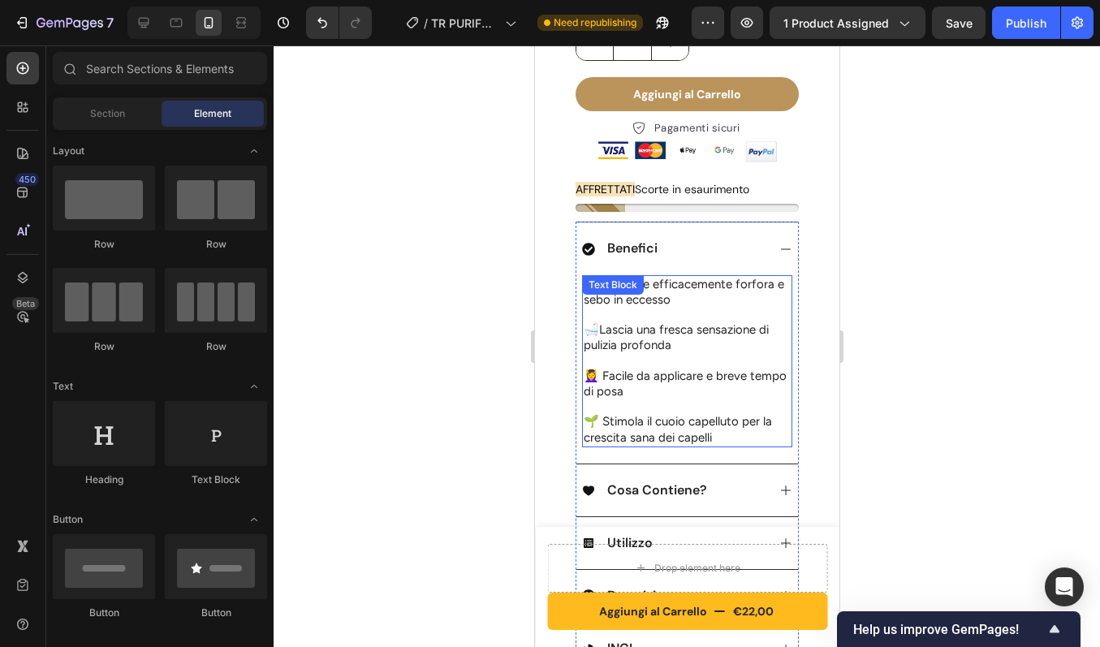
scroll to position [573, 0]
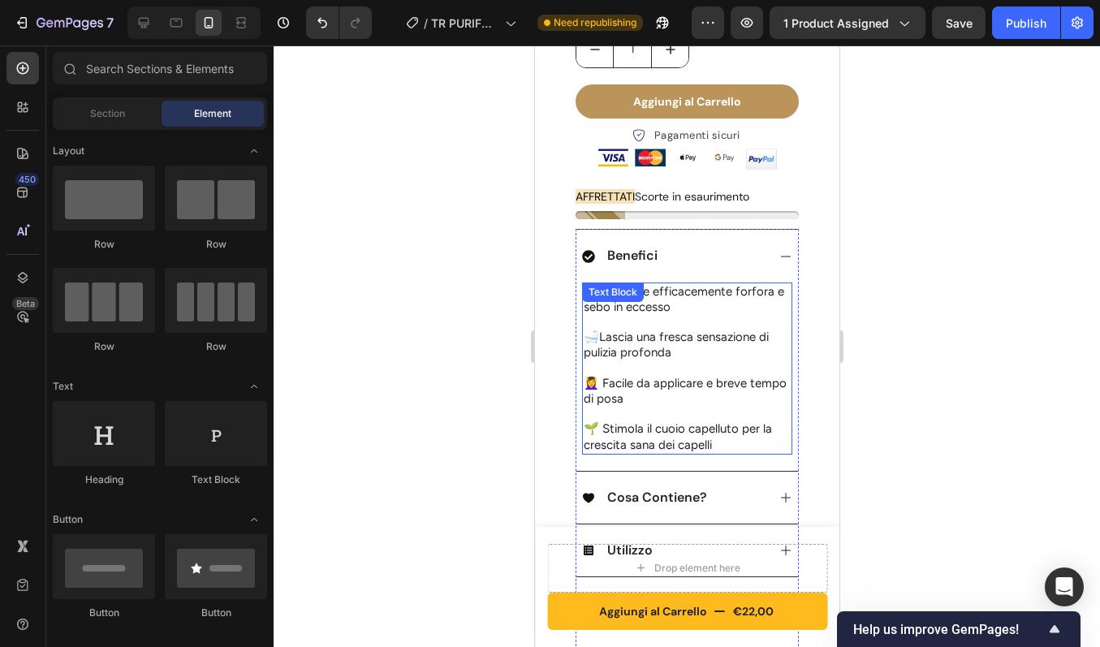
click at [735, 315] on p at bounding box center [686, 322] width 207 height 15
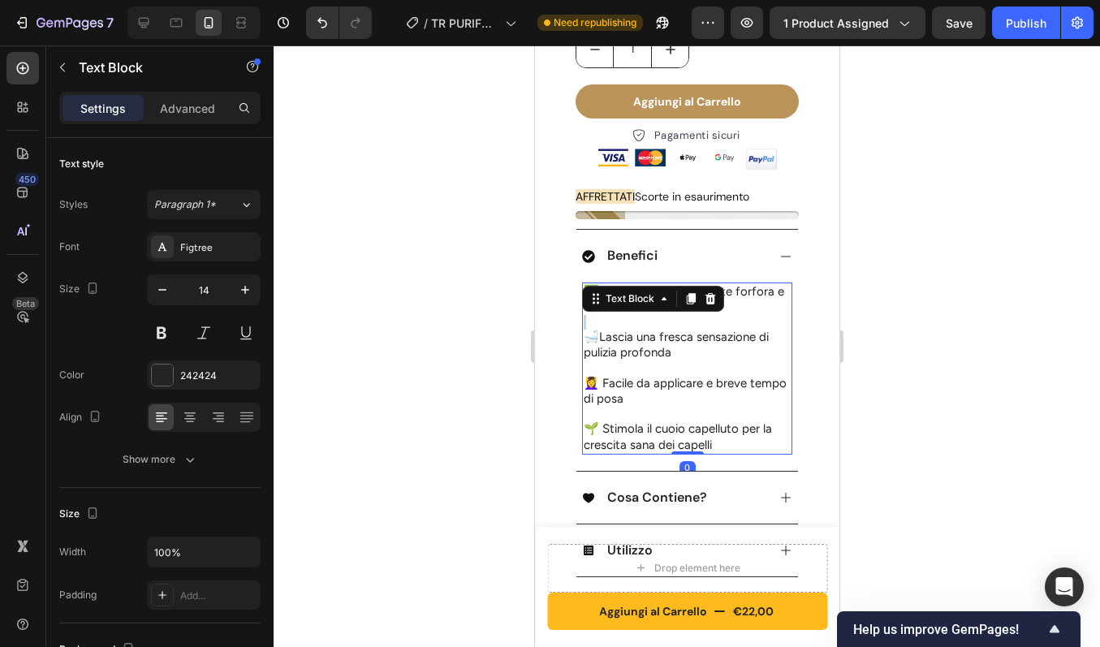
click at [735, 315] on p "Rich Text Editor. Editing area: main" at bounding box center [686, 322] width 207 height 15
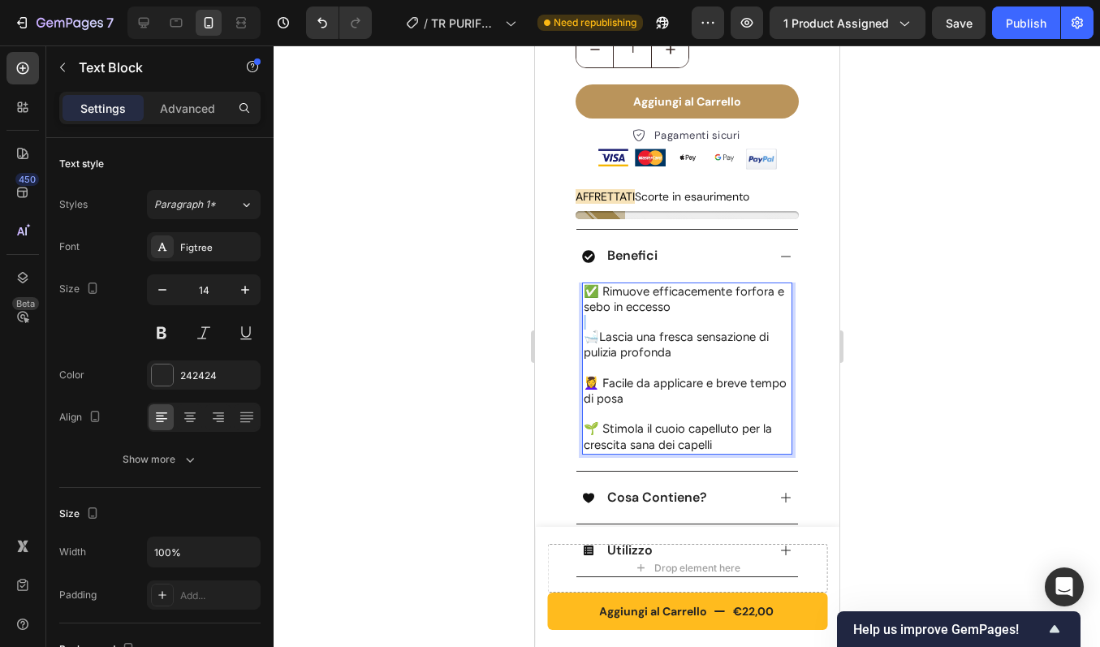
click at [735, 315] on p "Rich Text Editor. Editing area: main" at bounding box center [686, 322] width 207 height 15
click at [701, 342] on p "🛁 Lascia una fresca sensazione di pulizia profonda" at bounding box center [686, 345] width 207 height 31
click at [673, 315] on p "Rich Text Editor. Editing area: main" at bounding box center [686, 322] width 207 height 15
click at [669, 330] on span "Lascia una fresca sensazione di pulizia profonda" at bounding box center [675, 345] width 185 height 30
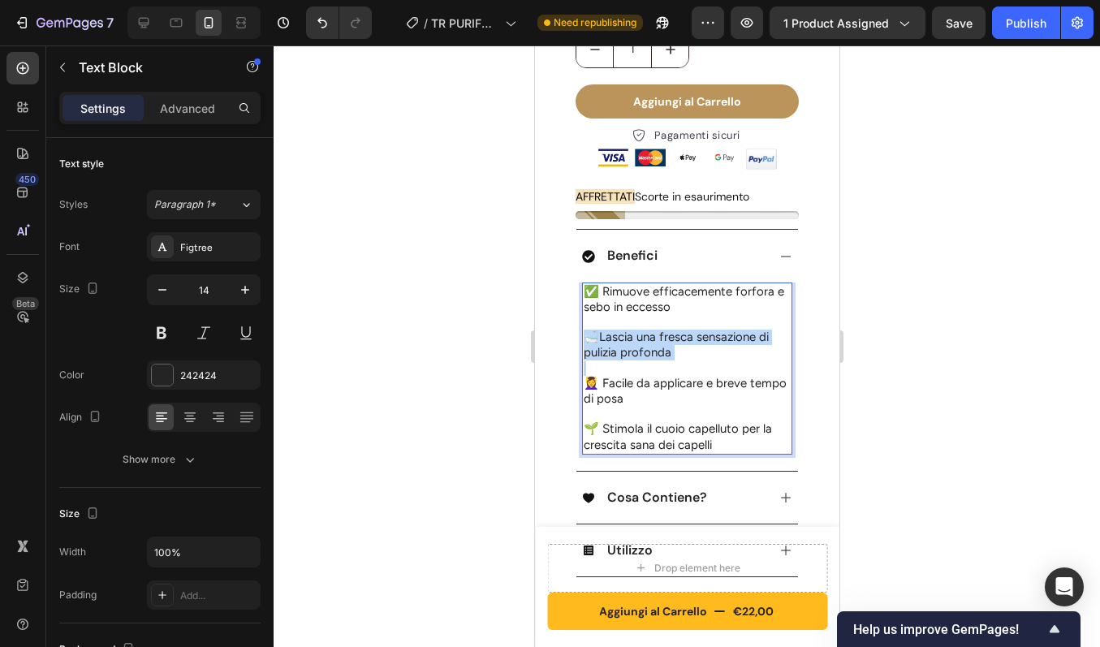
click at [669, 330] on span "Lascia una fresca sensazione di pulizia profonda" at bounding box center [675, 345] width 185 height 30
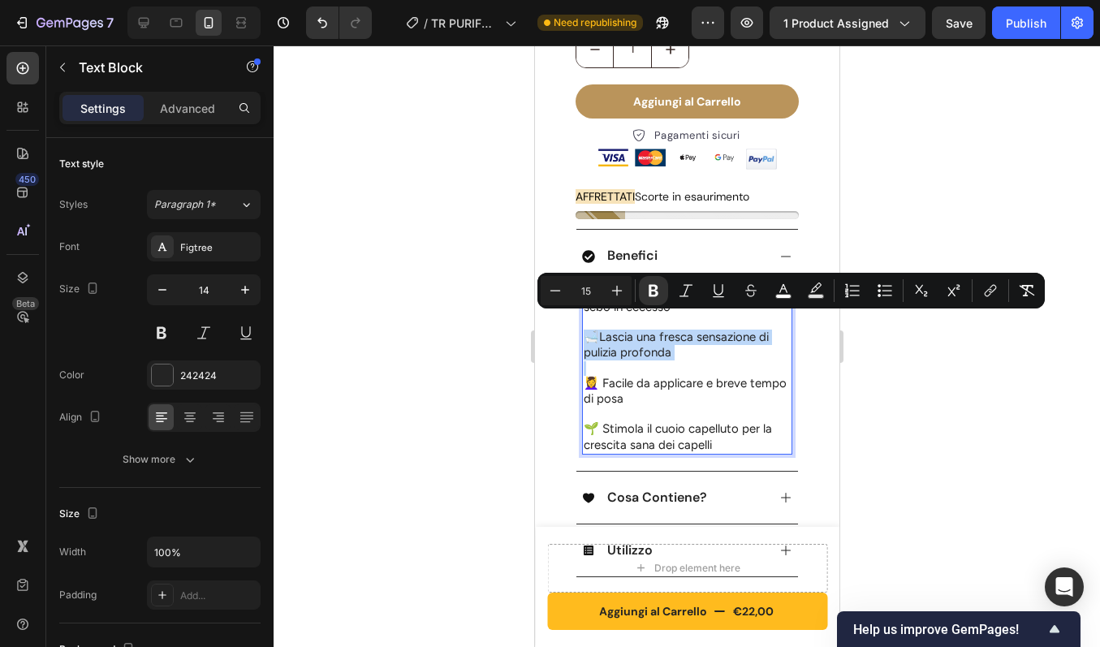
click at [652, 339] on span "Lascia una fresca sensazione di pulizia profonda" at bounding box center [675, 345] width 185 height 30
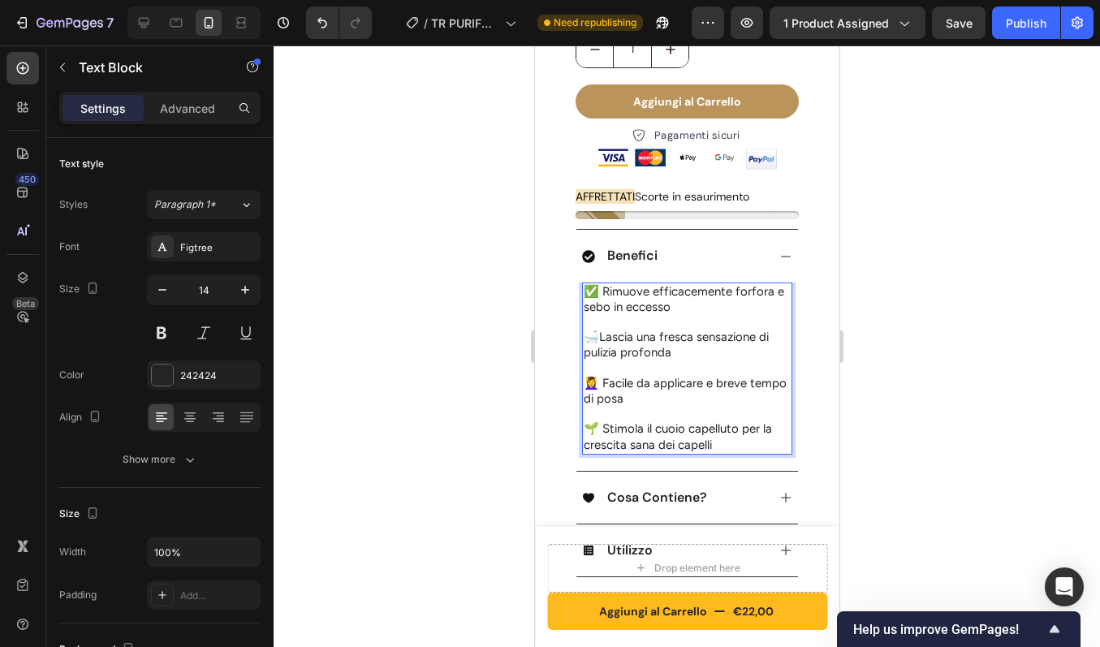
click at [651, 315] on p "Rich Text Editor. Editing area: main" at bounding box center [686, 322] width 207 height 15
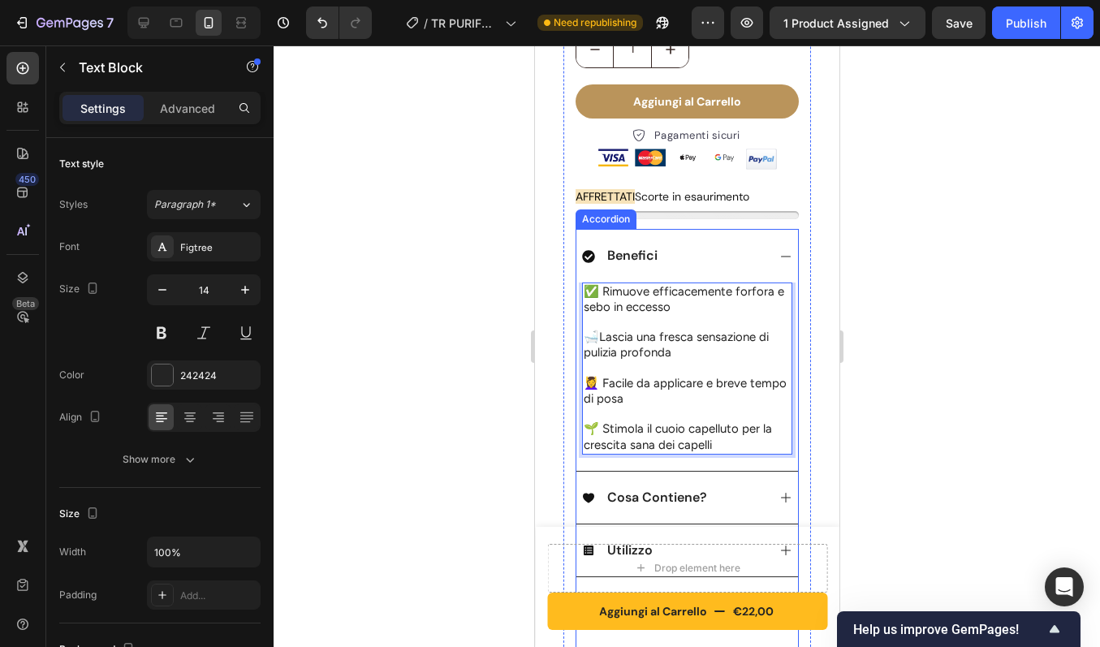
click at [625, 247] on span "Benefici" at bounding box center [631, 255] width 50 height 17
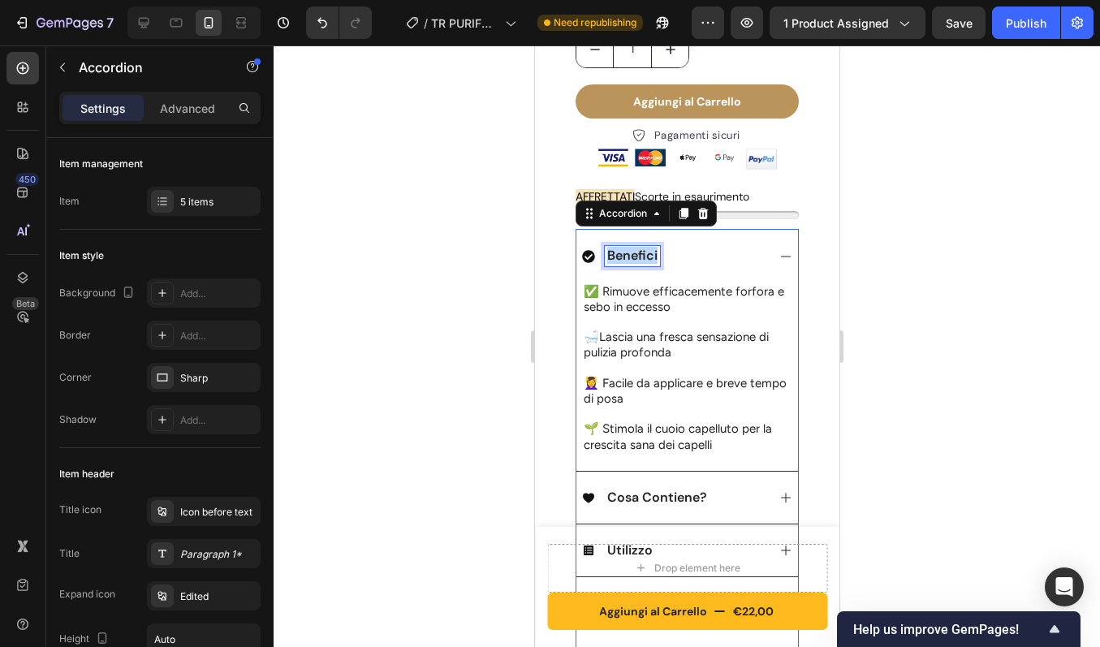
click at [625, 247] on span "Benefici" at bounding box center [631, 255] width 50 height 17
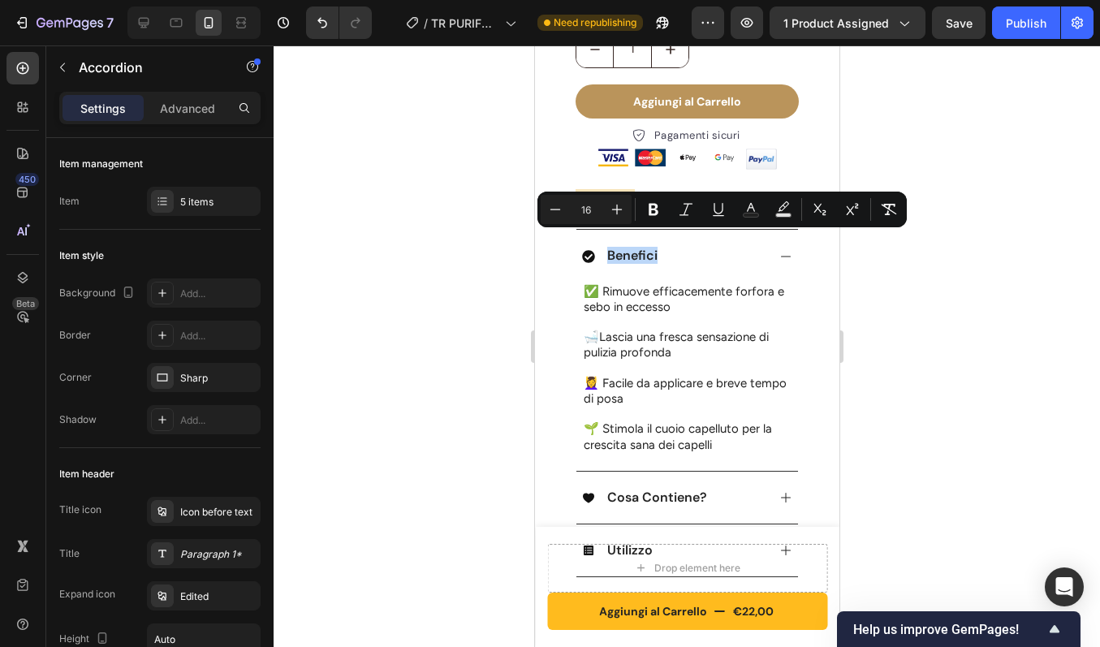
click at [738, 248] on div "Benefici" at bounding box center [673, 255] width 184 height 19
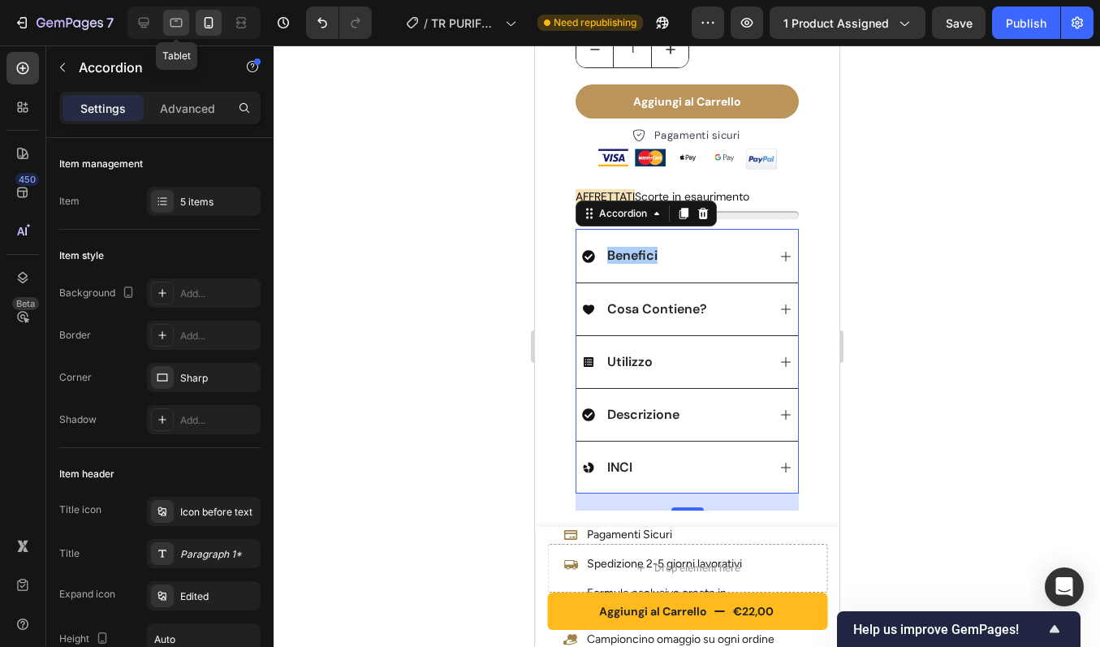
click at [179, 19] on icon at bounding box center [176, 23] width 16 height 16
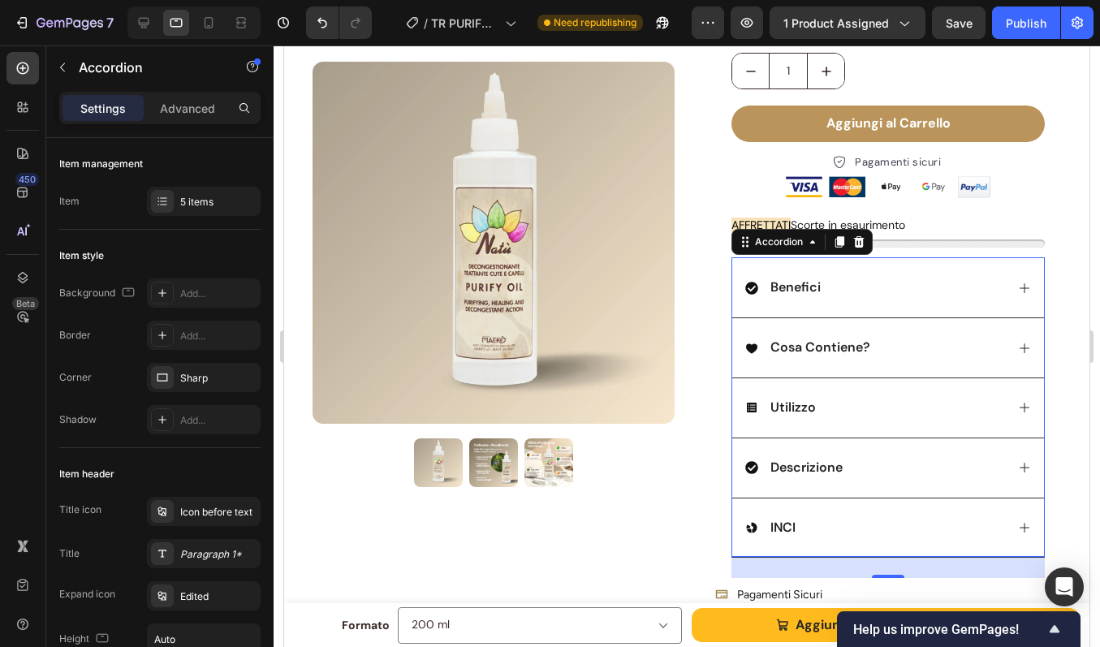
scroll to position [231, 0]
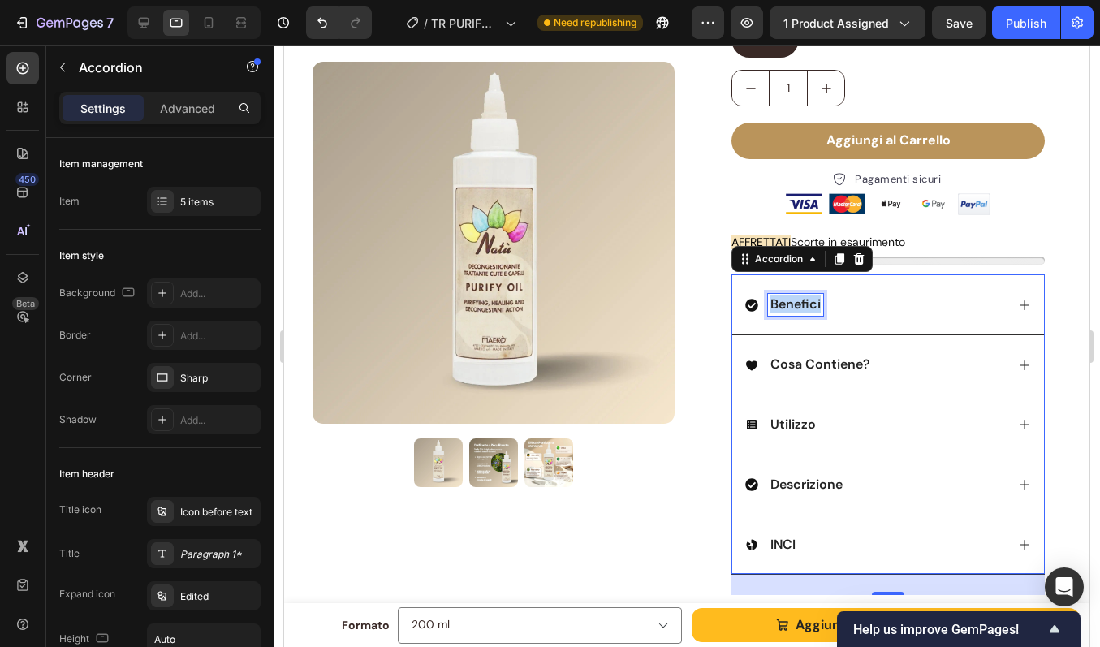
click at [808, 300] on span "Benefici" at bounding box center [795, 304] width 50 height 17
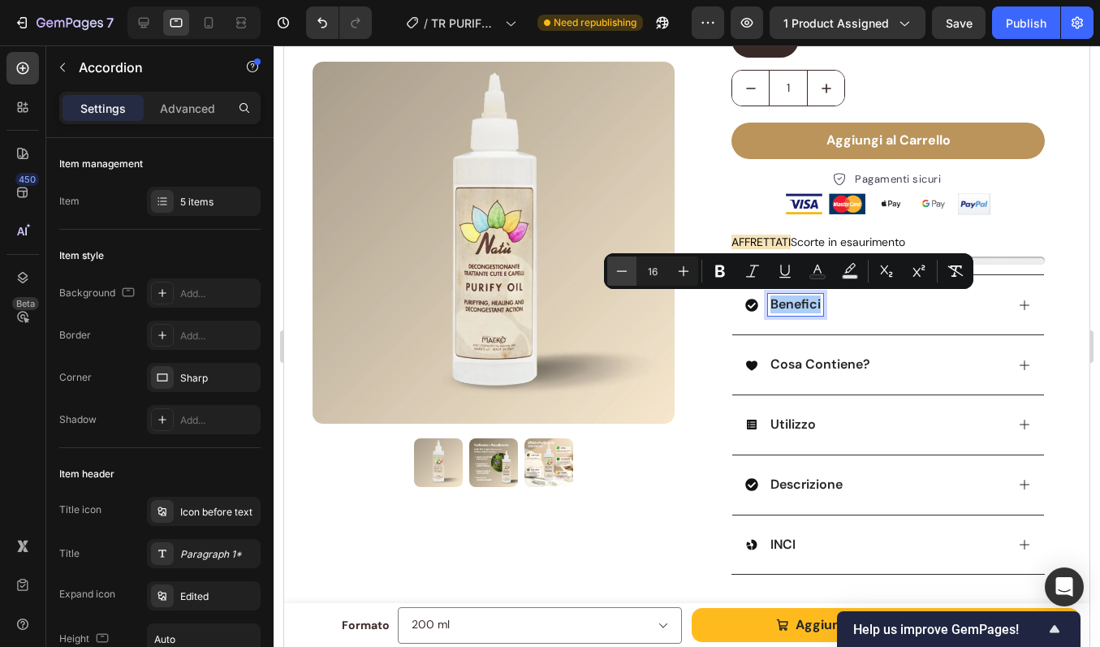
click at [626, 274] on icon "Editor contextual toolbar" at bounding box center [622, 271] width 16 height 16
type input "15"
click at [831, 360] on span "Cosa Contiene?" at bounding box center [820, 364] width 100 height 17
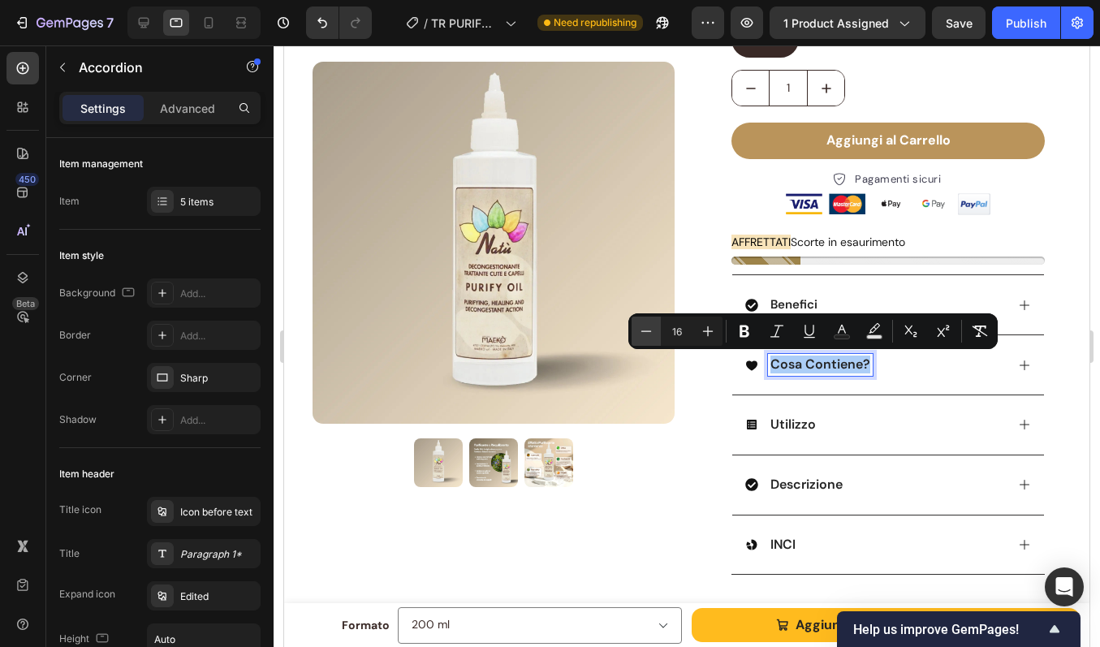
click at [655, 326] on button "Minus" at bounding box center [646, 331] width 29 height 29
type input "15"
click at [796, 429] on span "Utilizzo" at bounding box center [792, 424] width 45 height 17
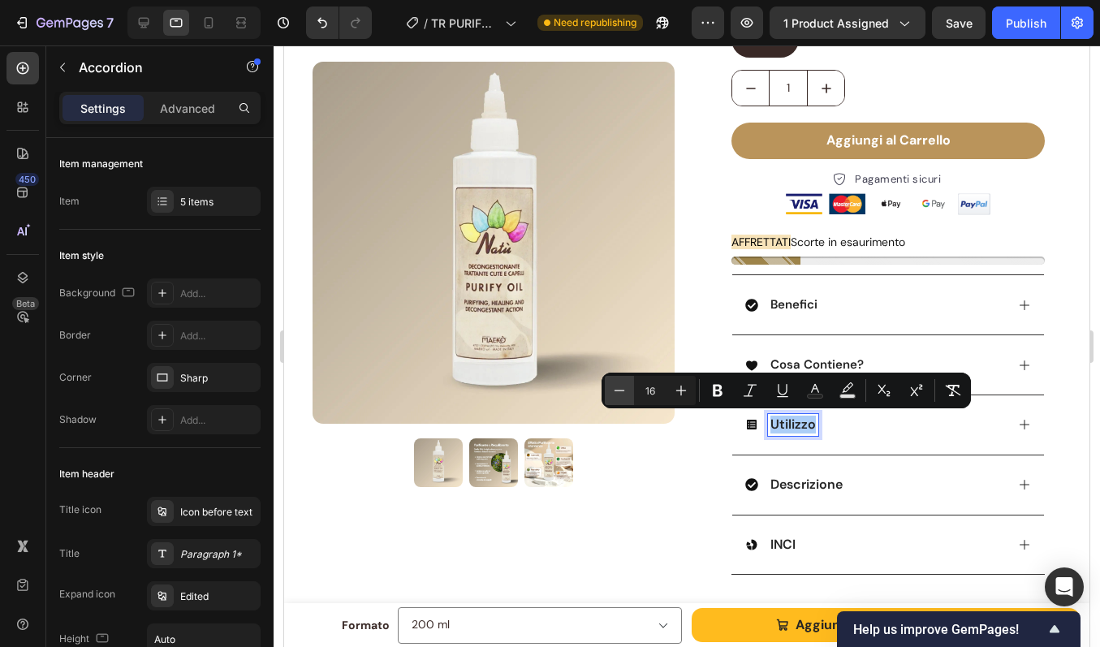
click at [626, 395] on icon "Editor contextual toolbar" at bounding box center [619, 390] width 16 height 16
type input "15"
click at [820, 489] on span "Descrizione" at bounding box center [806, 484] width 72 height 17
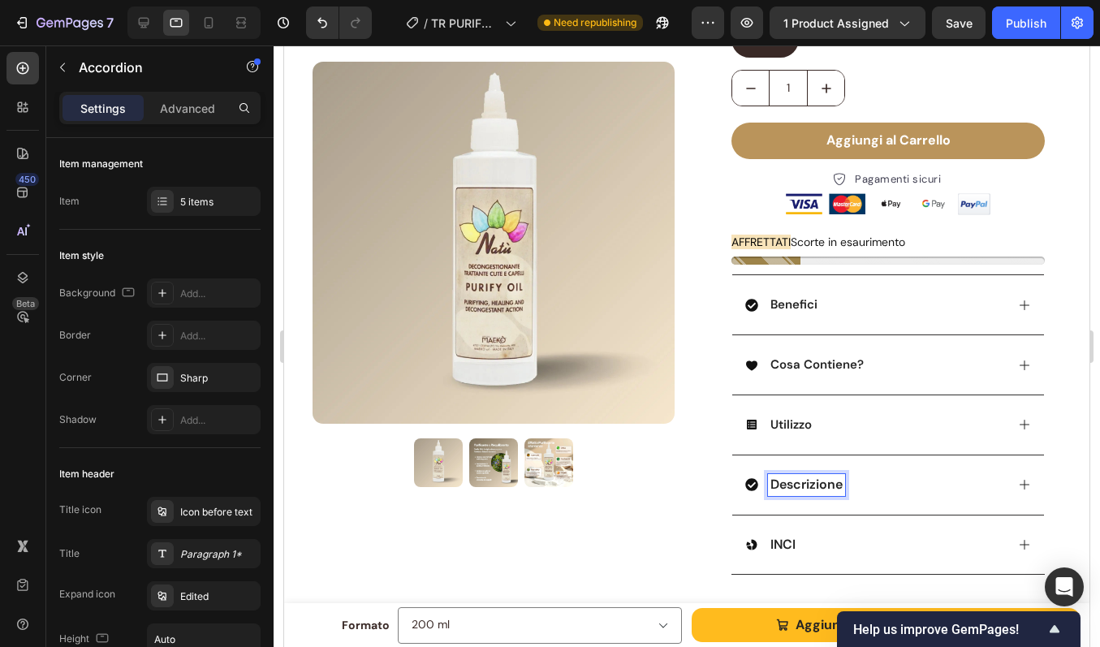
click at [813, 482] on span "Descrizione" at bounding box center [806, 484] width 72 height 17
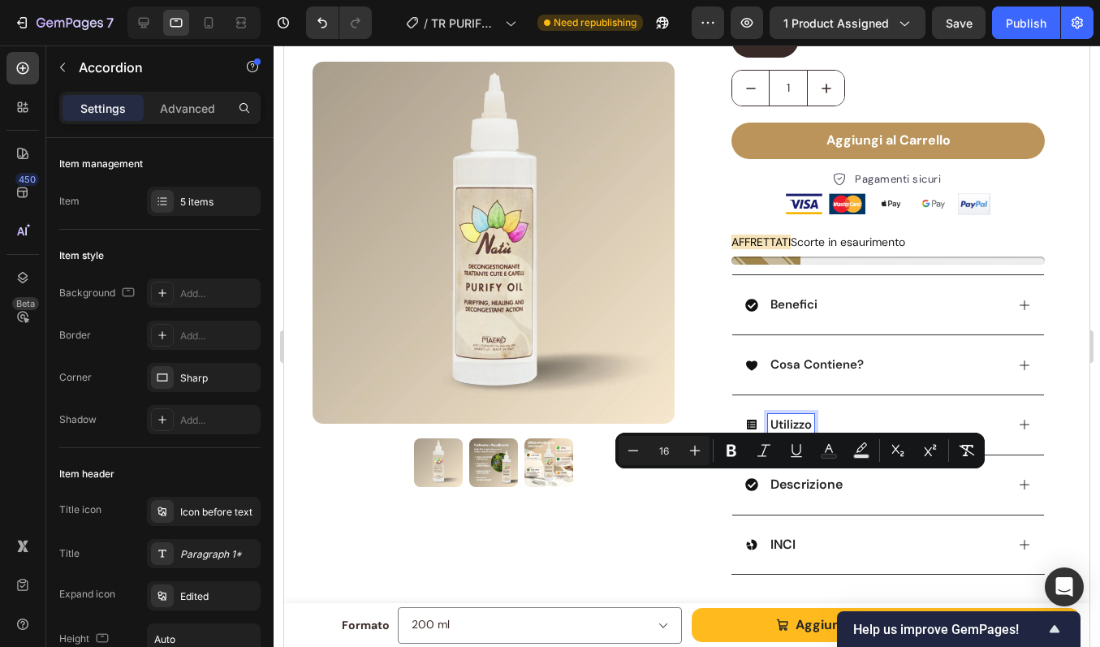
click at [784, 420] on span "Utilizzo" at bounding box center [790, 424] width 41 height 16
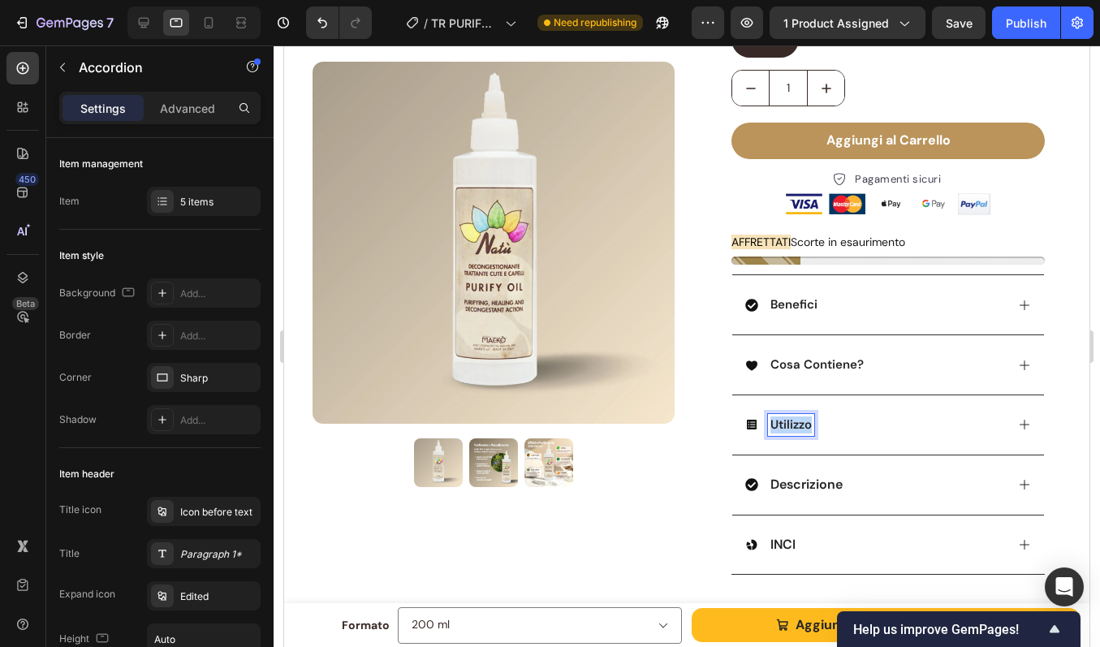
click at [784, 420] on span "Utilizzo" at bounding box center [790, 424] width 41 height 16
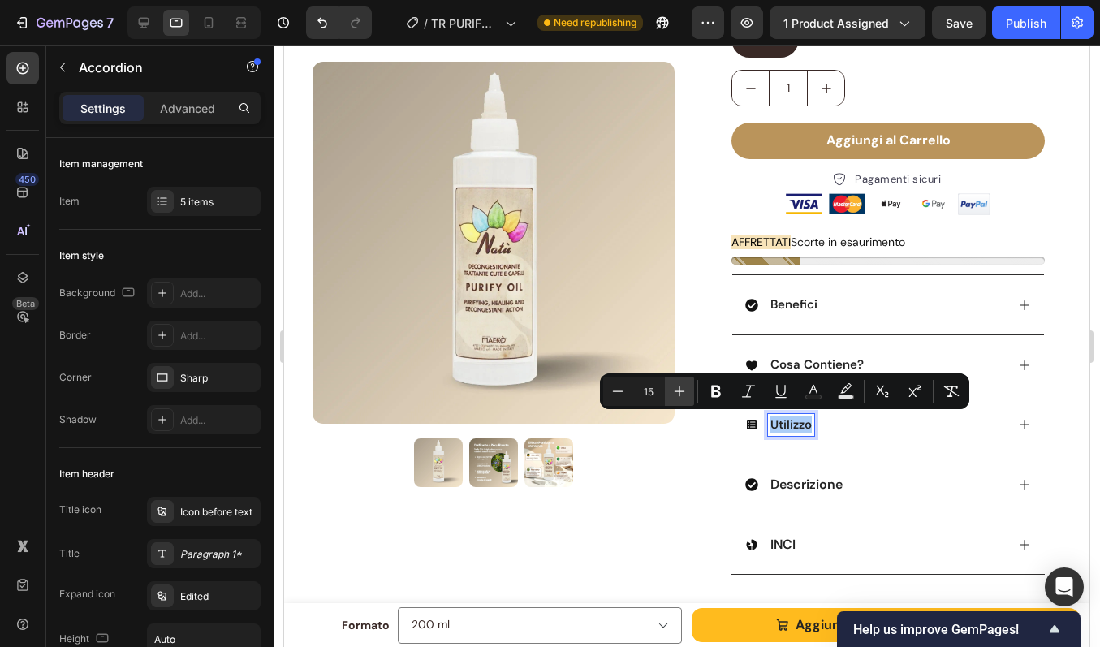
click at [684, 394] on icon "Editor contextual toolbar" at bounding box center [679, 391] width 16 height 16
type input "16"
click at [775, 361] on span "Cosa Contiene?" at bounding box center [816, 364] width 93 height 16
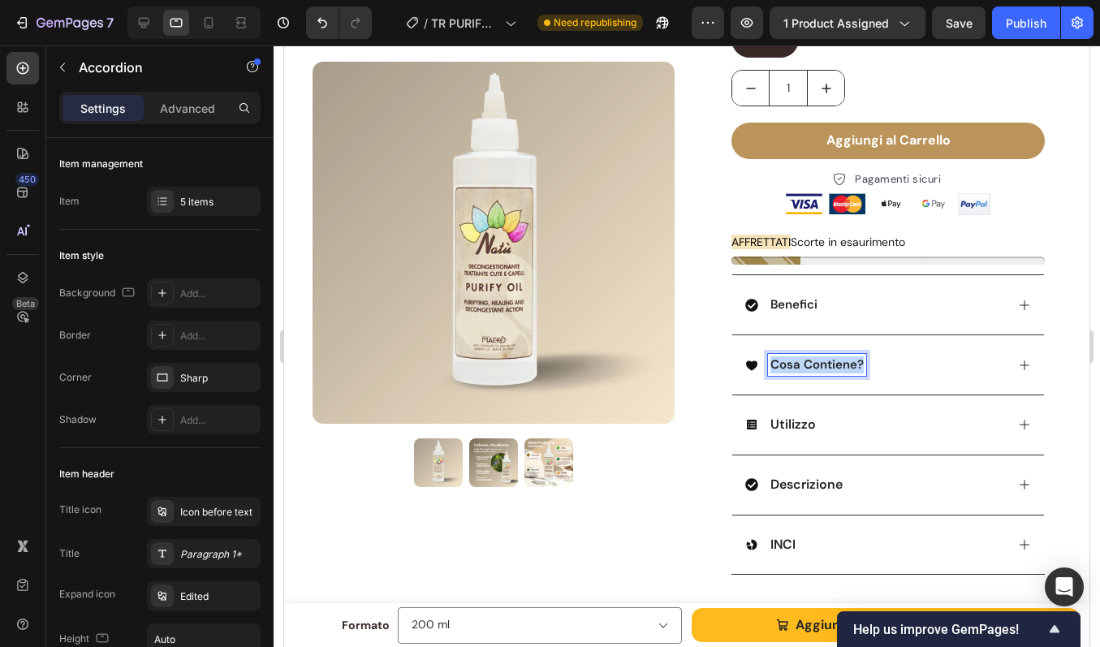
click at [775, 361] on span "Cosa Contiene?" at bounding box center [816, 364] width 93 height 16
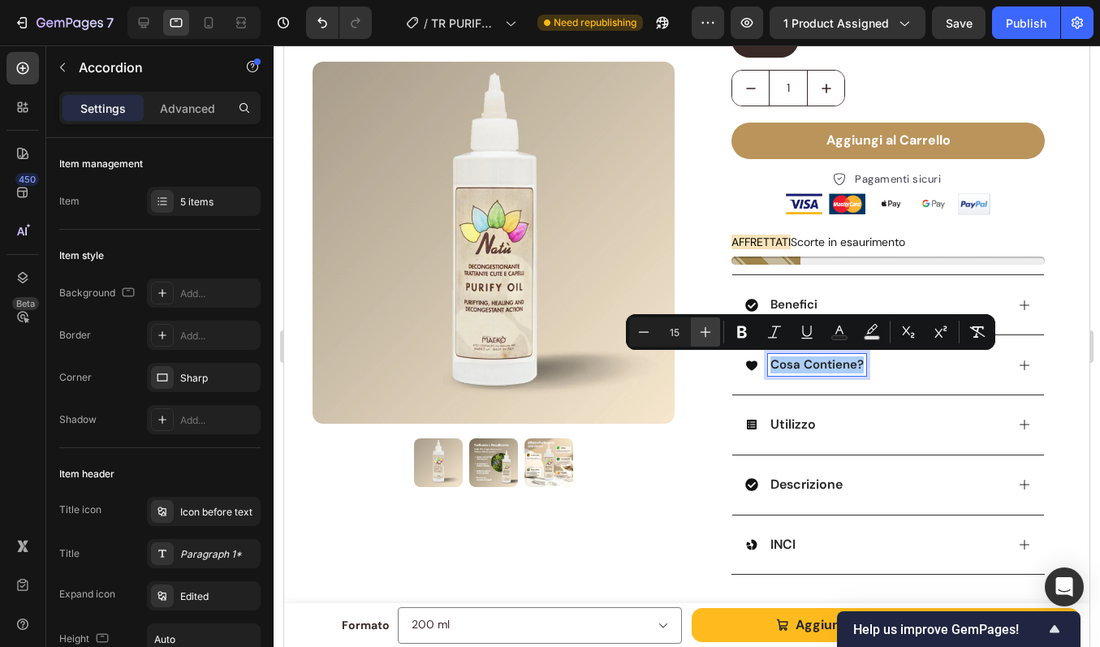
click at [702, 330] on icon "Editor contextual toolbar" at bounding box center [705, 332] width 16 height 16
type input "16"
click at [783, 303] on span "Benefici" at bounding box center [793, 304] width 47 height 16
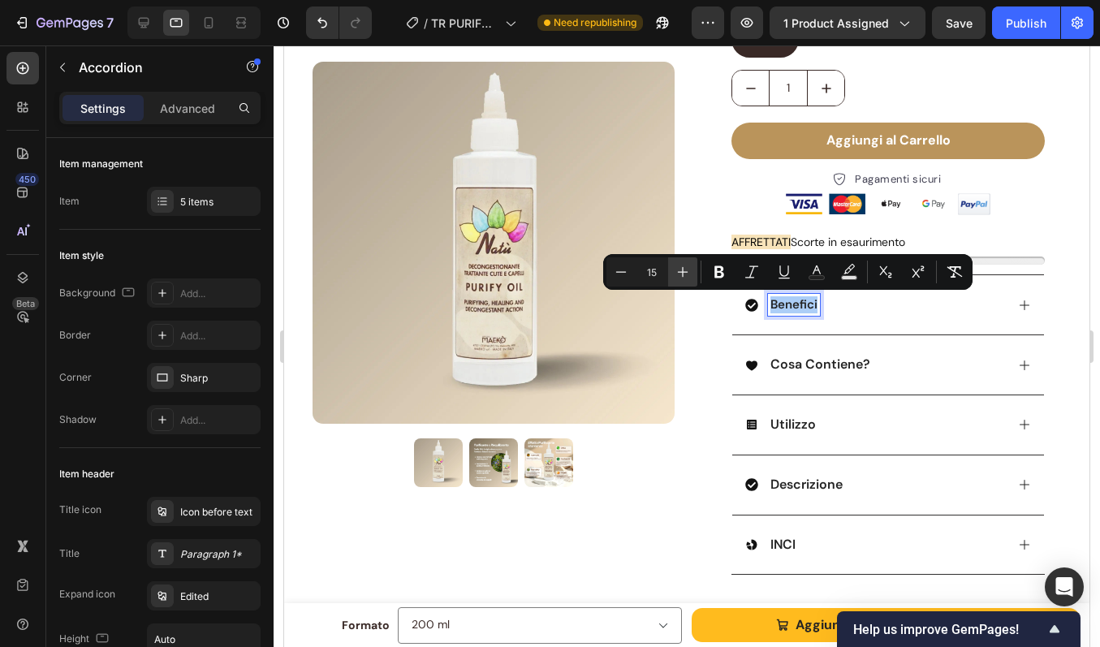
click at [684, 279] on icon "Editor contextual toolbar" at bounding box center [683, 272] width 16 height 16
type input "16"
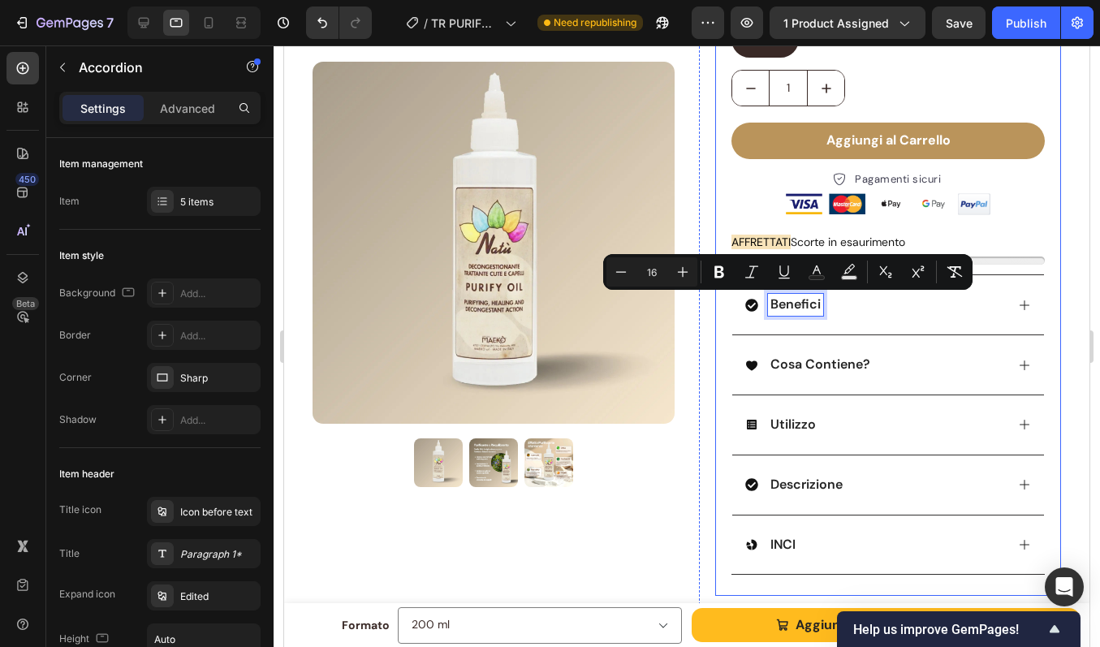
click at [995, 231] on div "PURIFY OIL - Olio Antiforfora Purificante Riequilibrante Product Title BEST SEL…" at bounding box center [887, 246] width 313 height 700
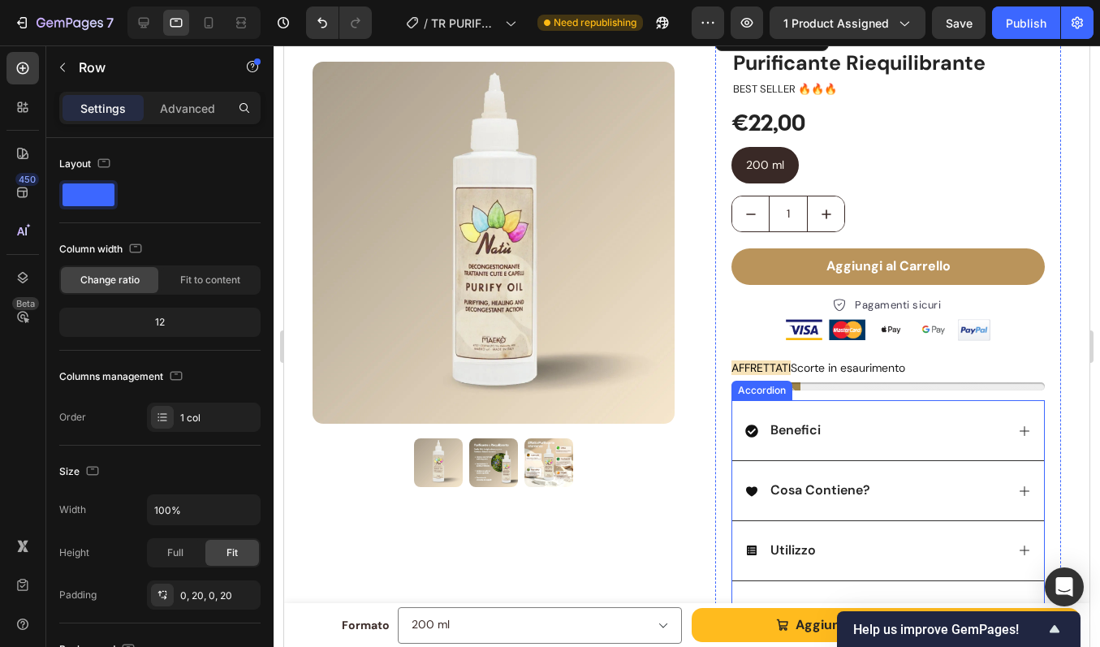
scroll to position [85, 0]
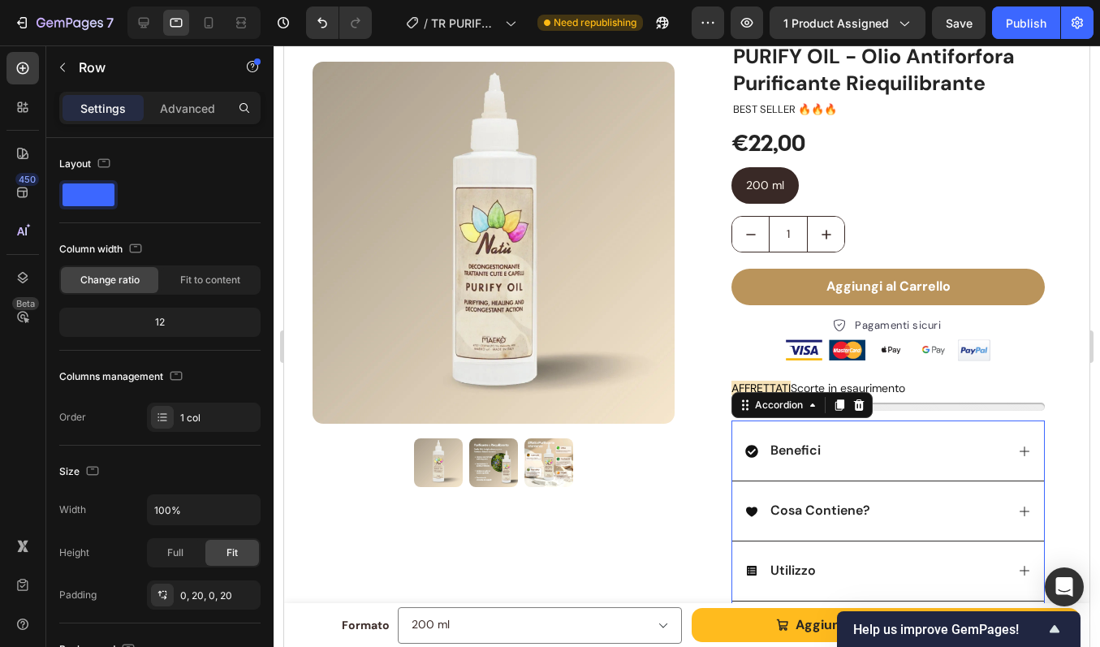
click at [776, 454] on span "Benefici" at bounding box center [795, 450] width 50 height 17
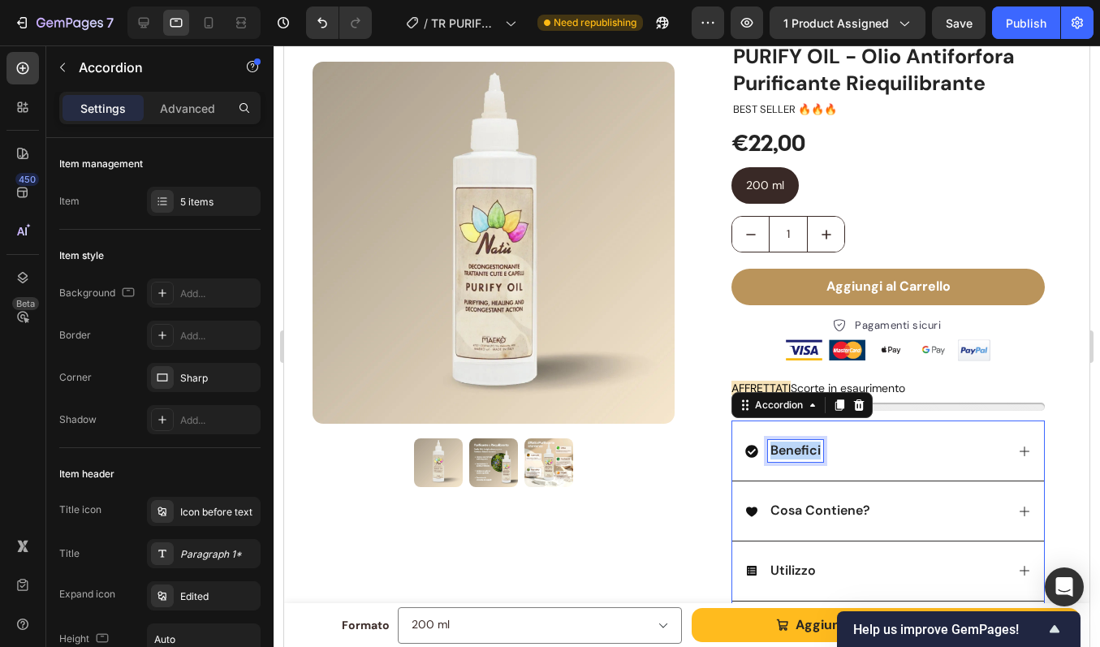
click at [776, 454] on span "Benefici" at bounding box center [795, 450] width 50 height 17
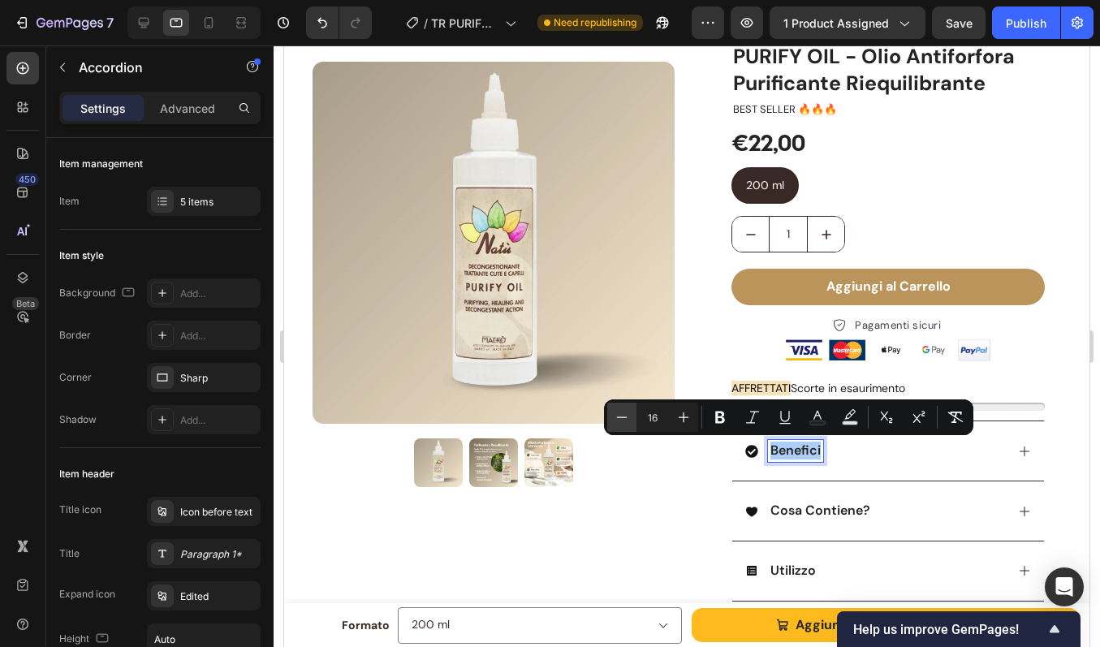
click at [631, 421] on button "Minus" at bounding box center [621, 417] width 29 height 29
type input "15"
click at [802, 511] on span "Cosa Contiene?" at bounding box center [820, 510] width 100 height 17
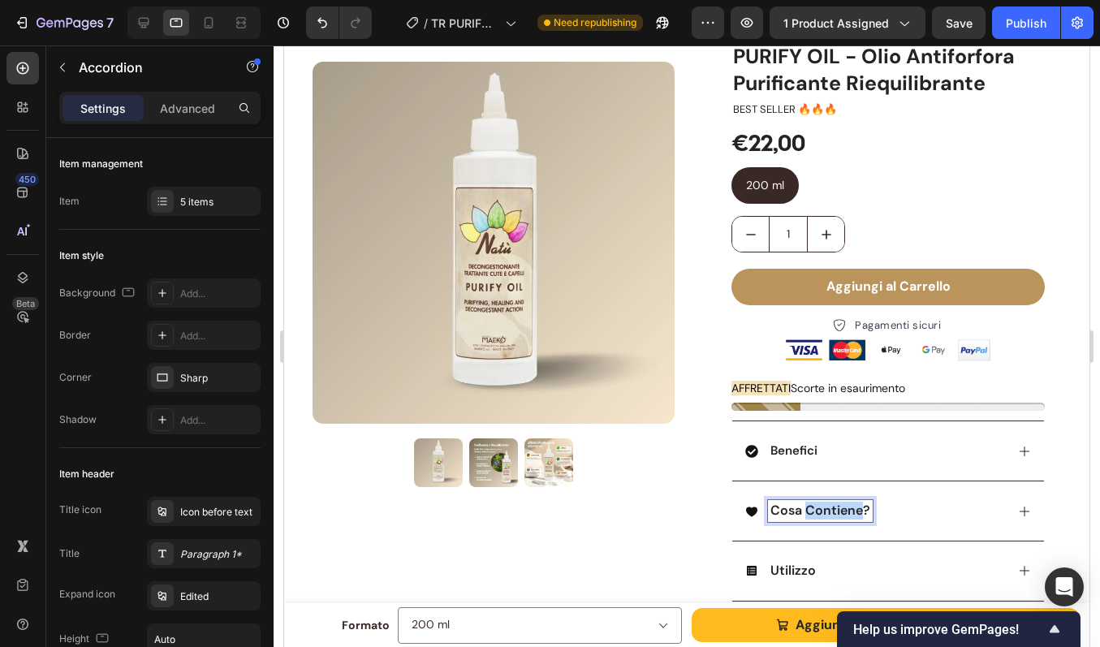
click at [802, 511] on span "Cosa Contiene?" at bounding box center [820, 510] width 100 height 17
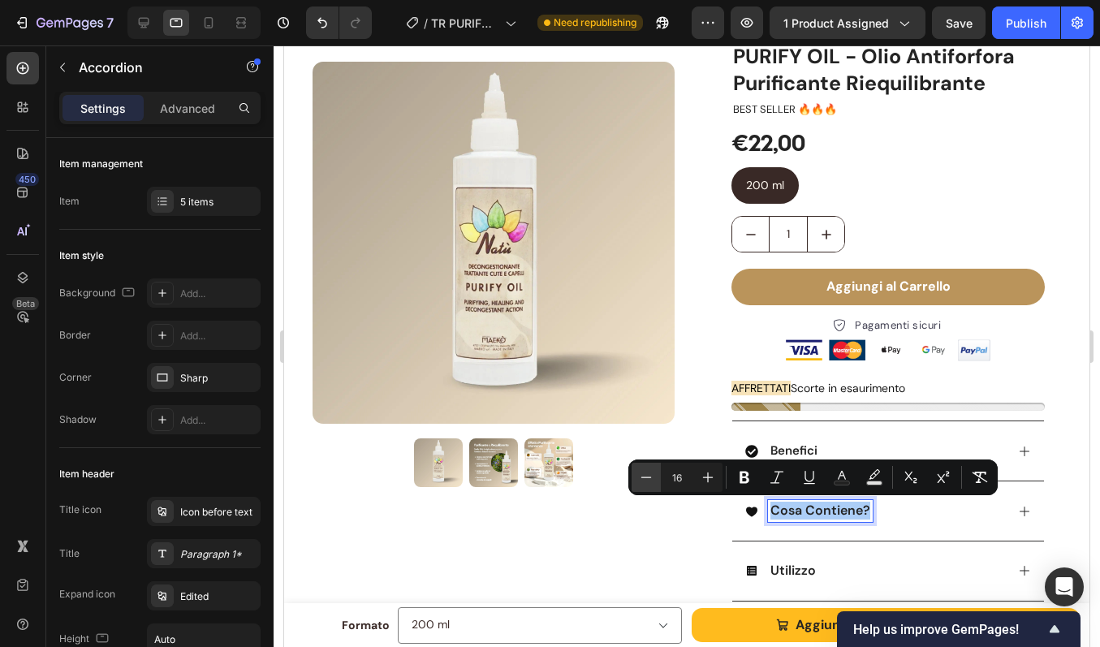
click at [648, 476] on icon "Editor contextual toolbar" at bounding box center [646, 477] width 16 height 16
type input "15"
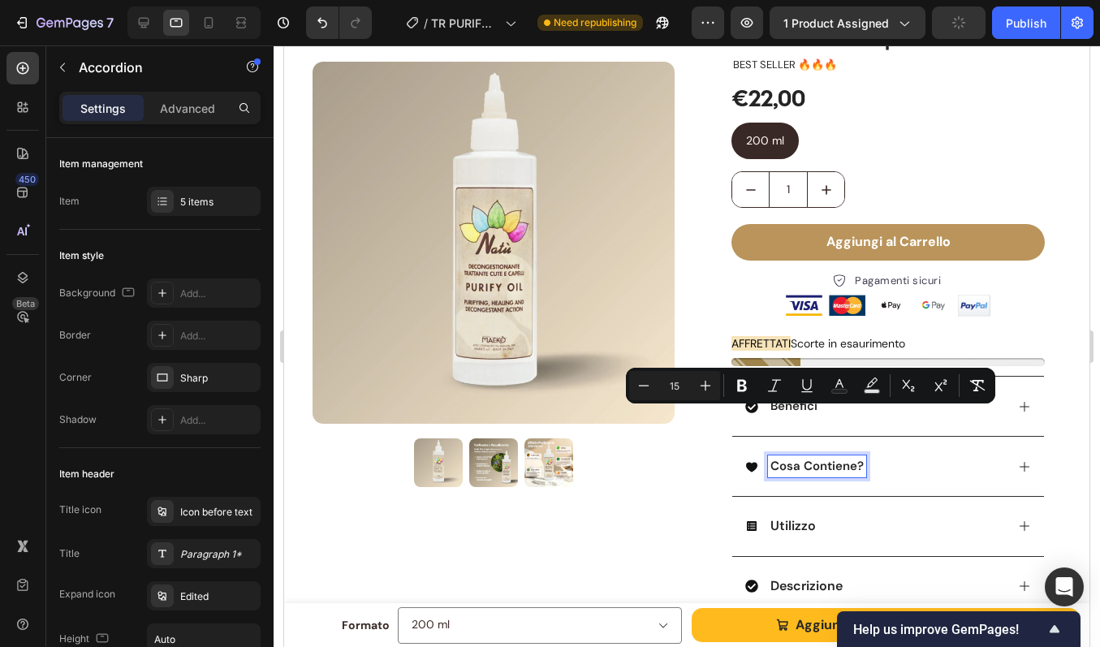
scroll to position [178, 0]
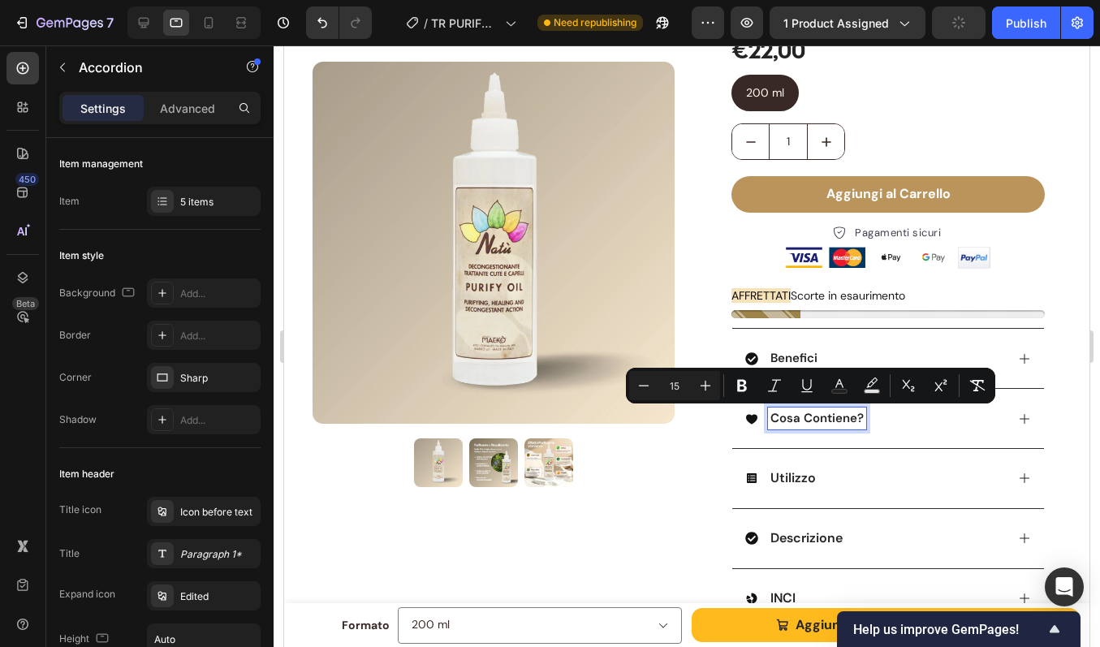
click at [786, 477] on span "Utilizzo" at bounding box center [792, 477] width 45 height 17
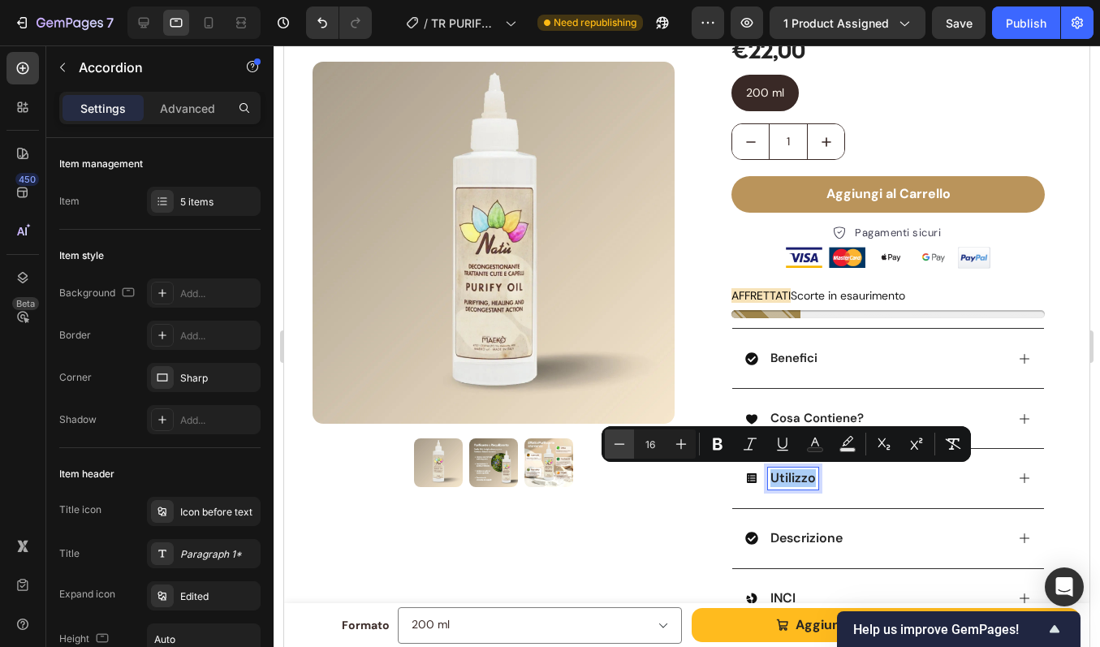
click at [624, 446] on icon "Editor contextual toolbar" at bounding box center [619, 444] width 16 height 16
type input "15"
click at [822, 535] on span "Descrizione" at bounding box center [806, 537] width 72 height 17
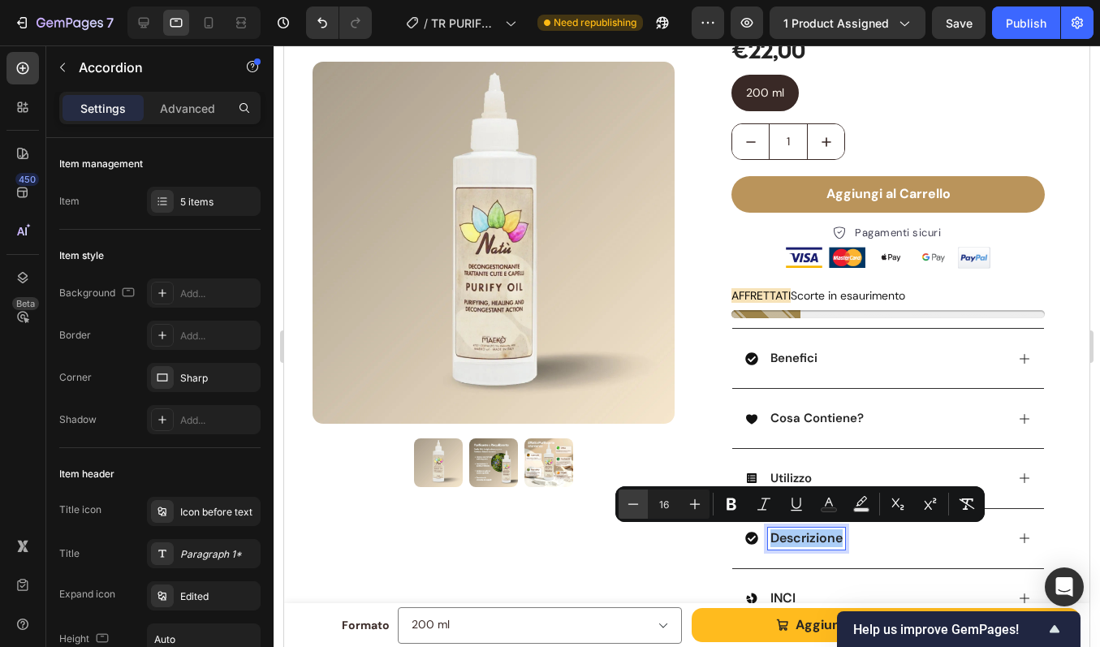
click at [636, 504] on icon "Editor contextual toolbar" at bounding box center [633, 503] width 11 height 1
type input "15"
click at [778, 593] on span "INCI" at bounding box center [782, 597] width 25 height 17
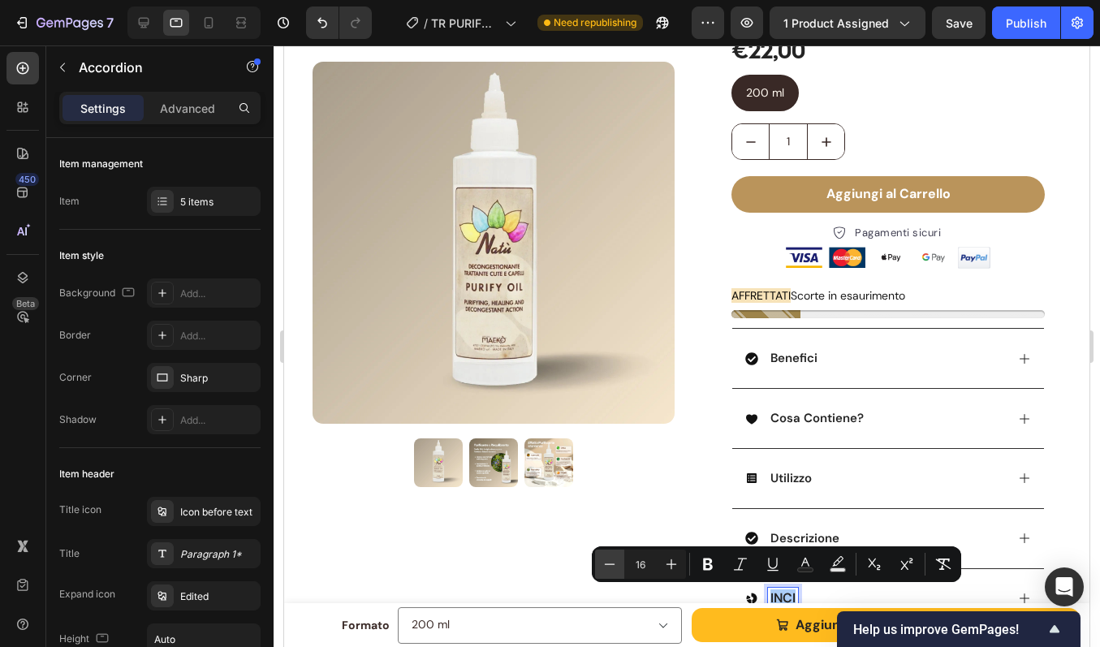
click at [615, 565] on icon "Editor contextual toolbar" at bounding box center [610, 564] width 16 height 16
type input "15"
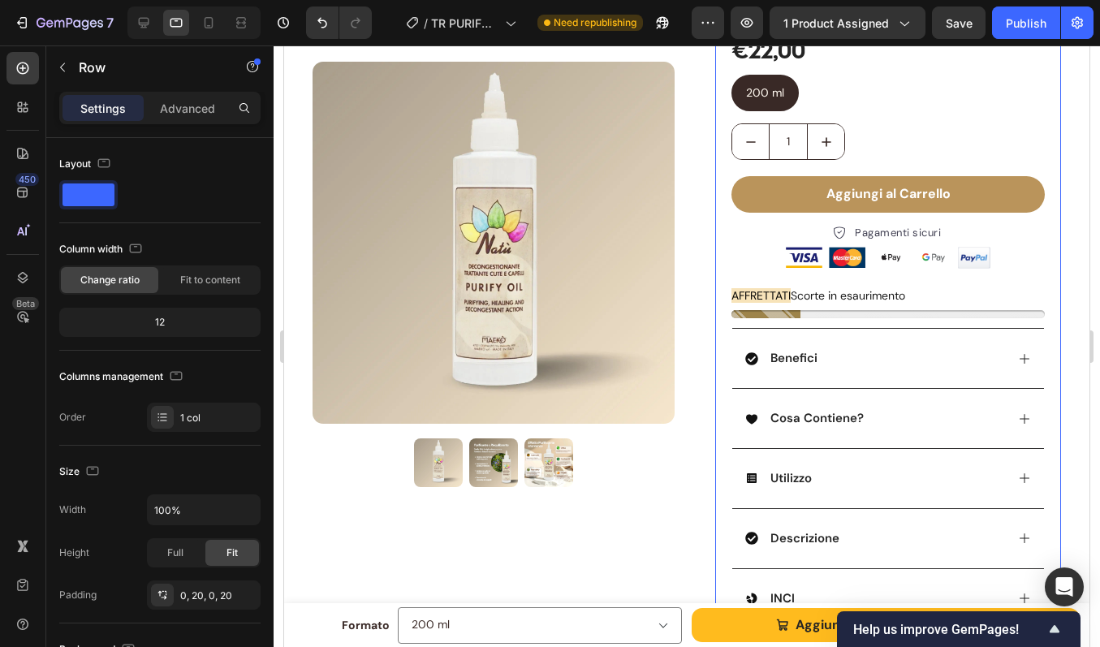
click at [1043, 262] on div "PURIFY OIL - Olio Antiforfora Purificante Riequilibrante Product Title BEST SEL…" at bounding box center [888, 300] width 346 height 700
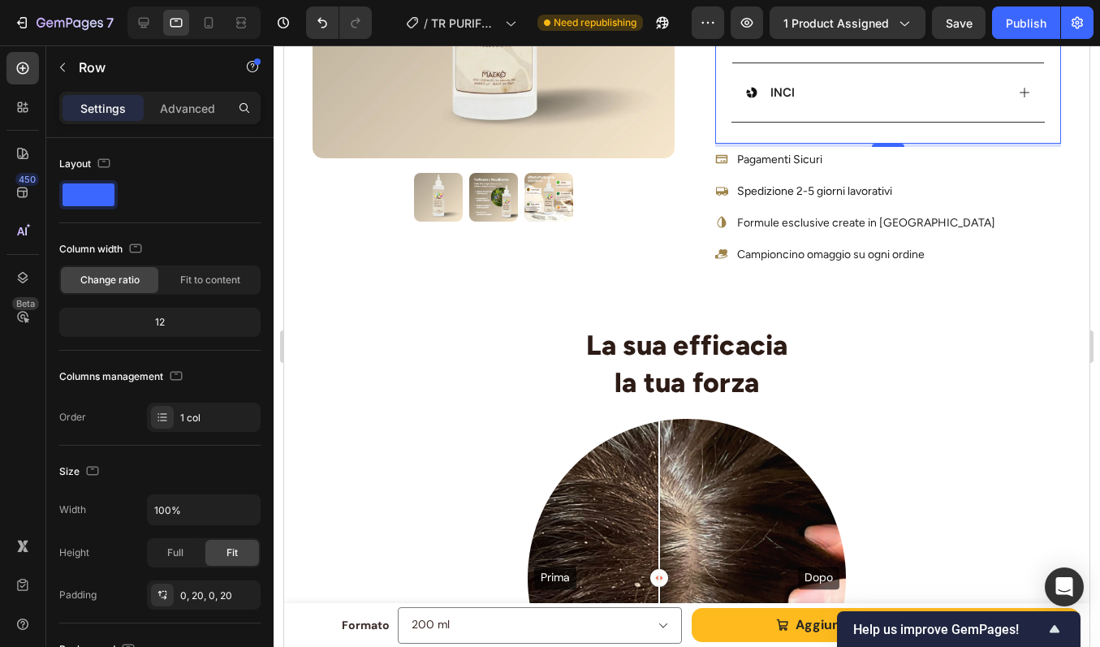
scroll to position [709, 0]
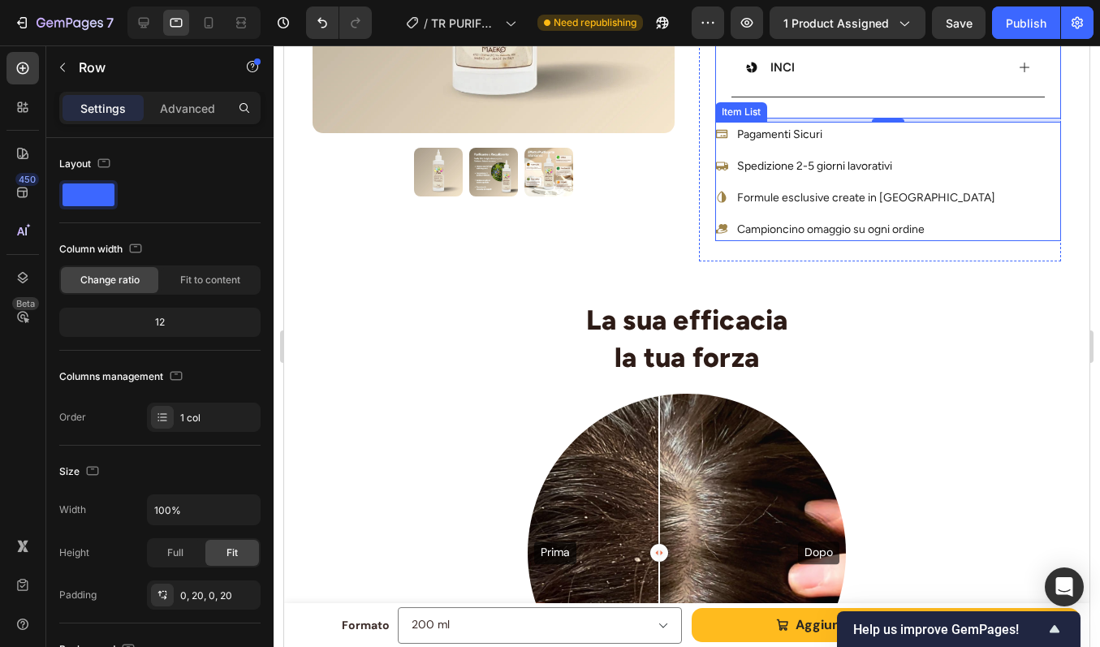
click at [797, 136] on span "Pagamenti Sicuri" at bounding box center [779, 134] width 85 height 14
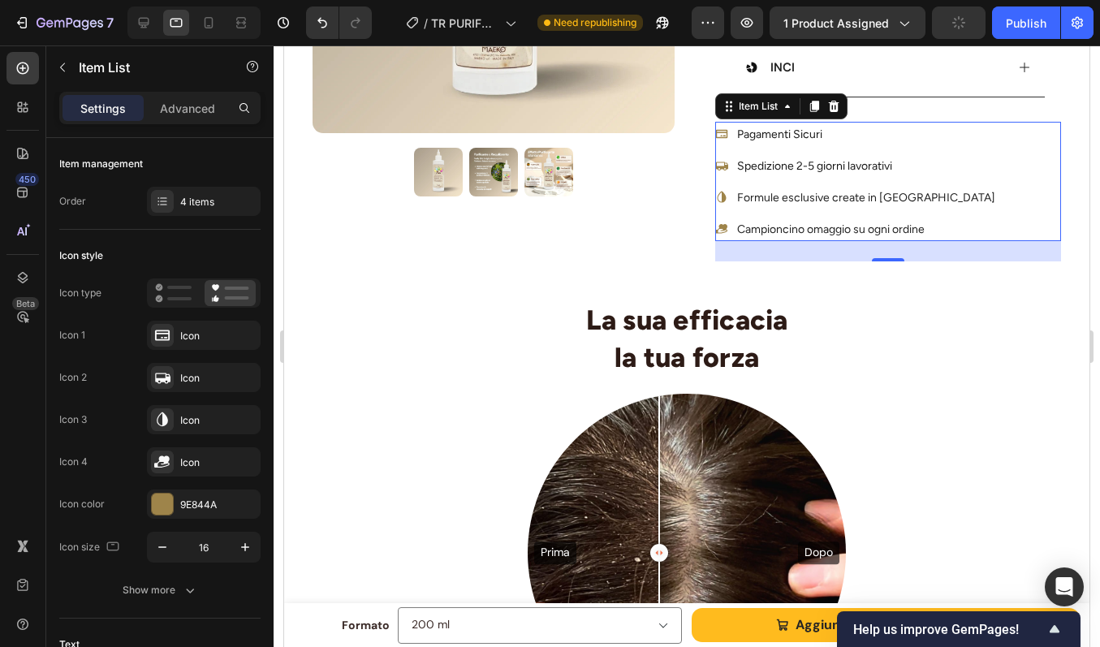
click at [797, 136] on span "Pagamenti Sicuri" at bounding box center [779, 134] width 85 height 14
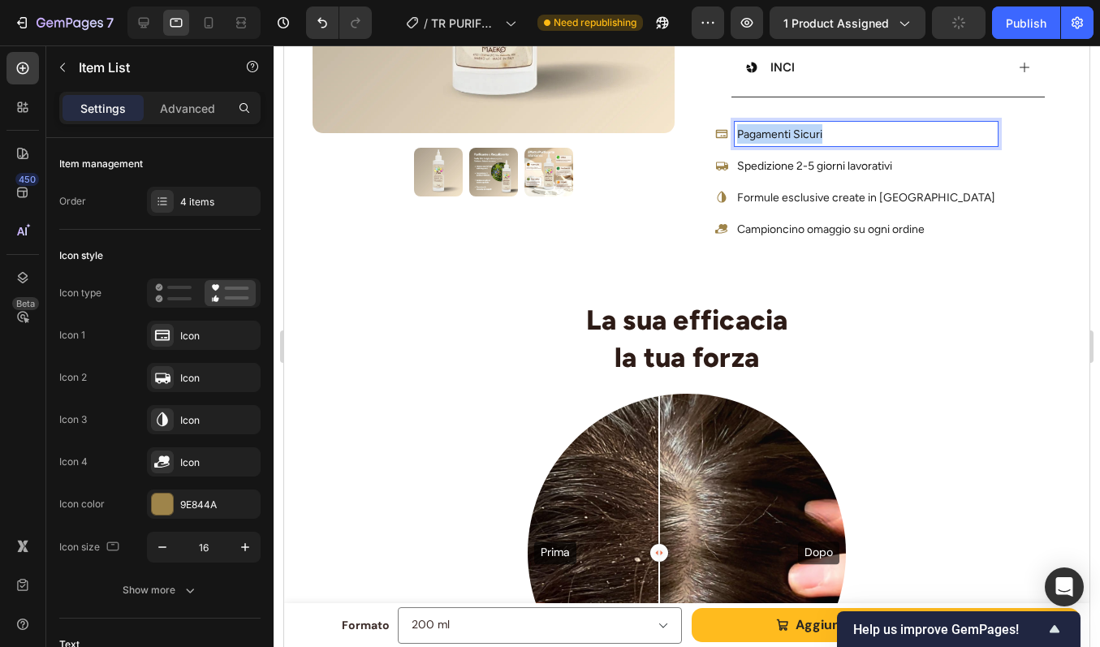
click at [797, 136] on span "Pagamenti Sicuri" at bounding box center [779, 134] width 85 height 14
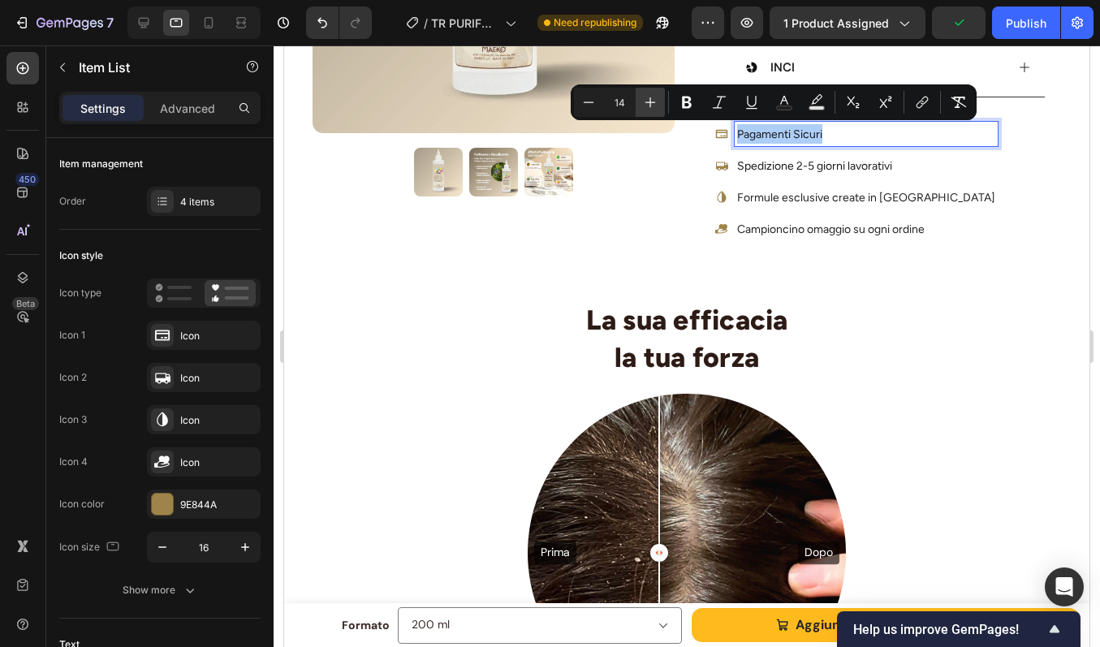
click at [645, 103] on icon "Editor contextual toolbar" at bounding box center [650, 102] width 16 height 16
type input "15"
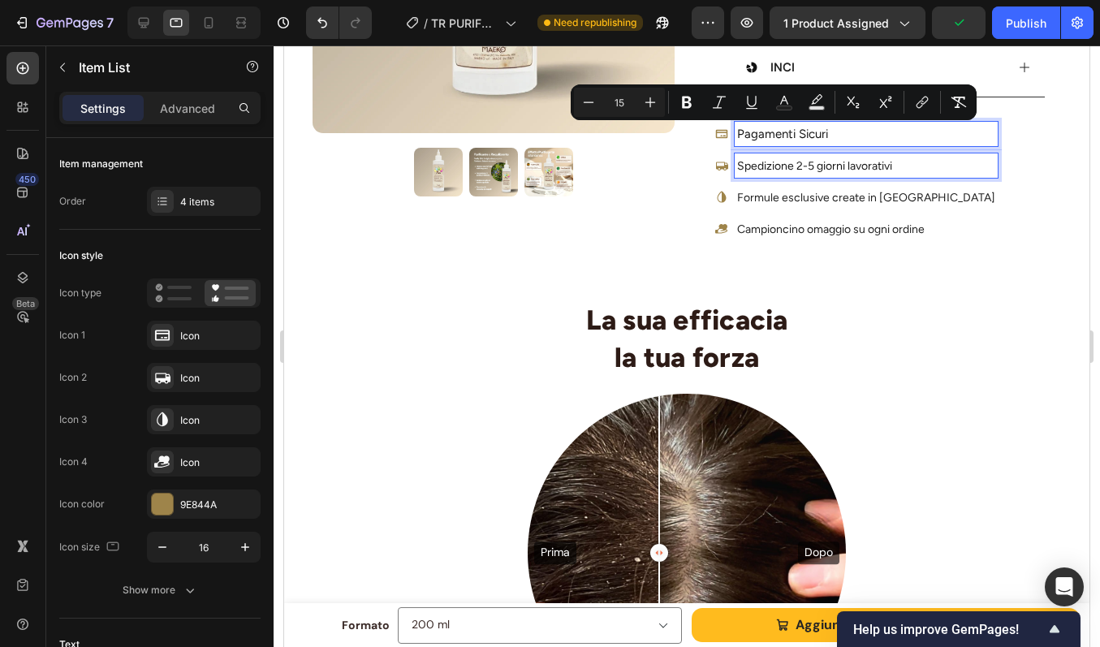
click at [811, 162] on span "Spedizione 2-5 giorni lavorativi" at bounding box center [814, 166] width 155 height 14
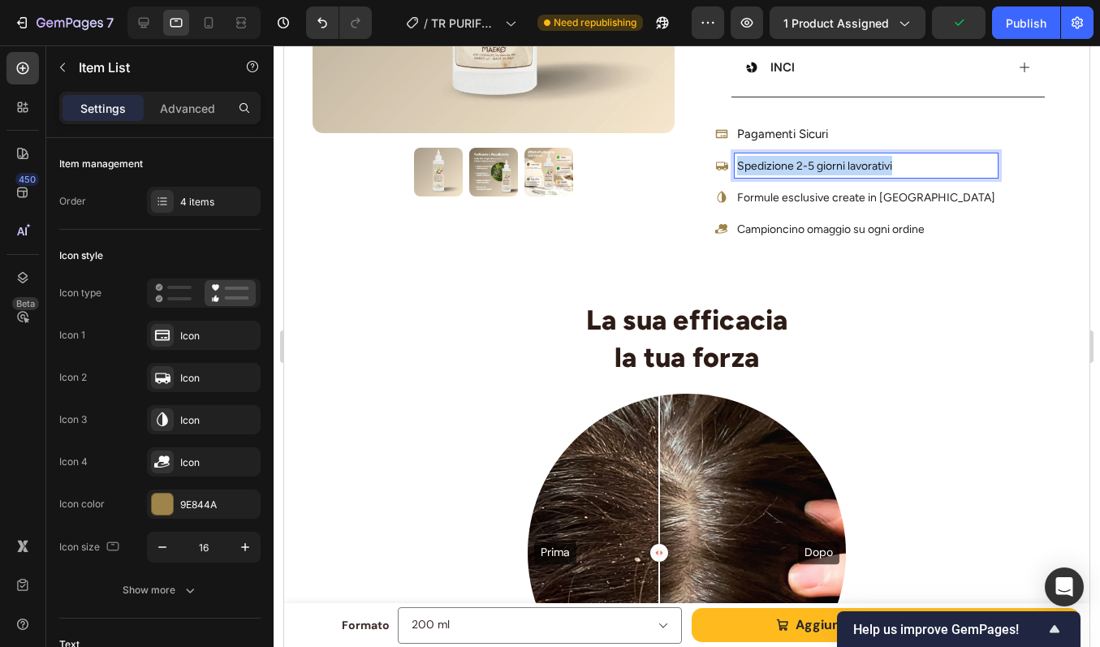
click at [811, 162] on span "Spedizione 2-5 giorni lavorativi" at bounding box center [814, 166] width 155 height 14
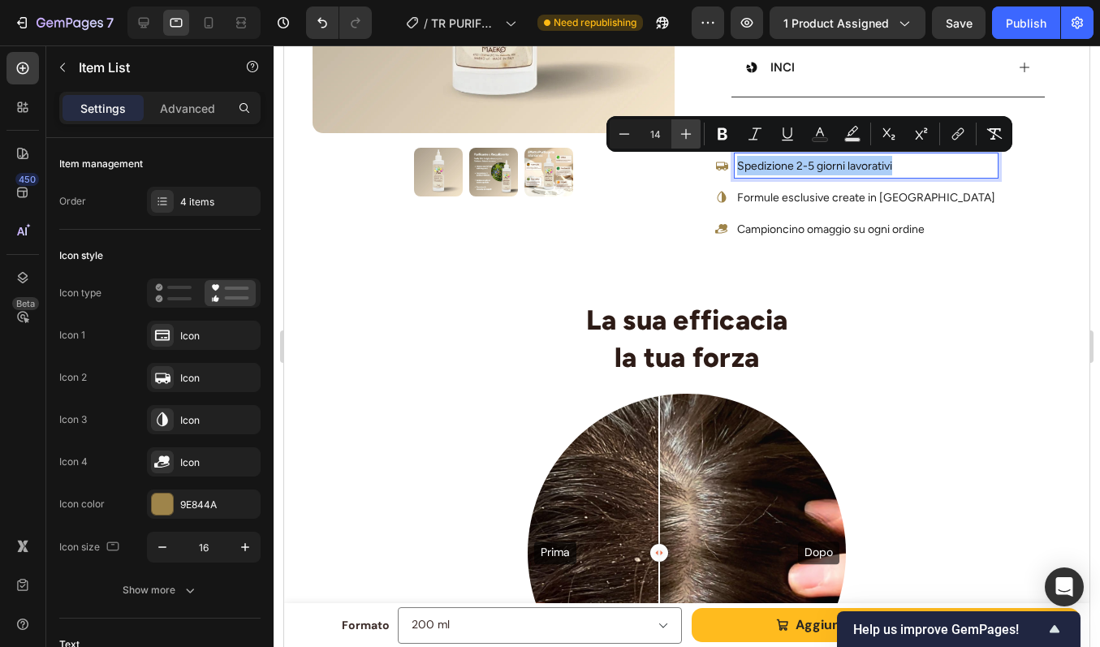
click at [674, 130] on button "Plus" at bounding box center [685, 133] width 29 height 29
type input "15"
click at [775, 196] on span "Formule esclusive create in [GEOGRAPHIC_DATA]" at bounding box center [866, 198] width 258 height 14
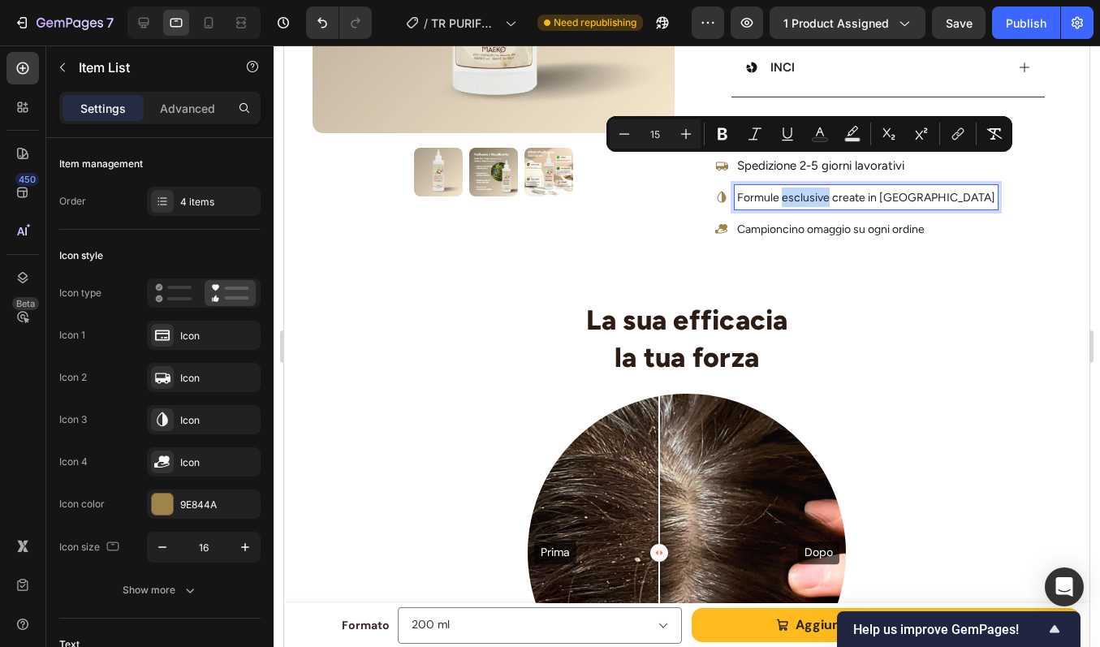
click at [775, 196] on span "Formule esclusive create in [GEOGRAPHIC_DATA]" at bounding box center [866, 198] width 258 height 14
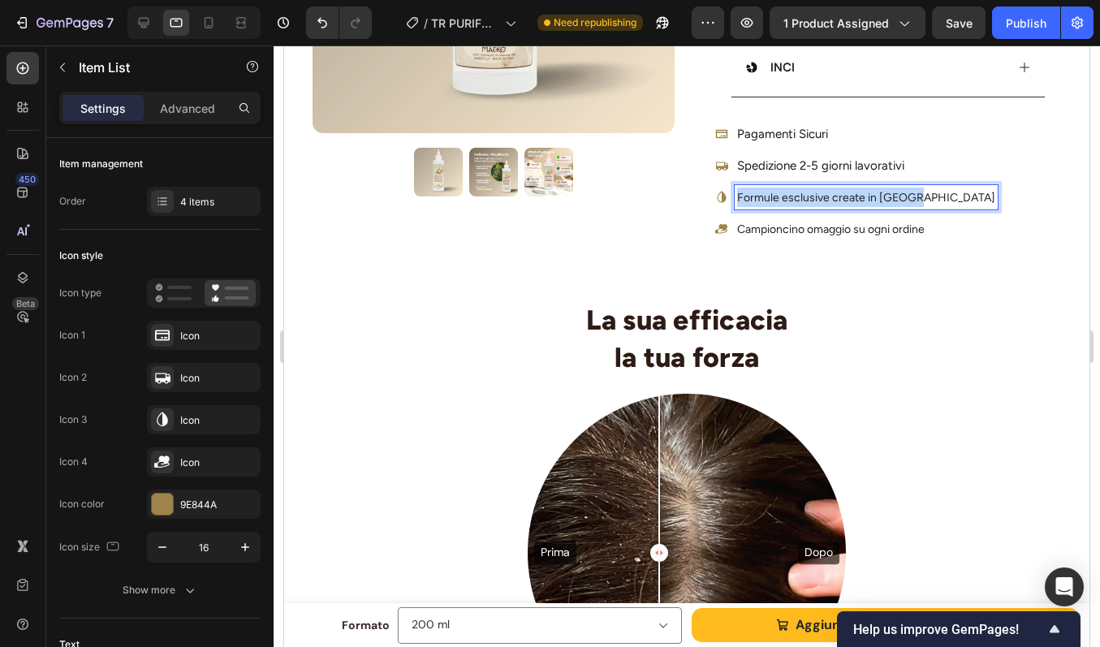
click at [775, 196] on span "Formule esclusive create in [GEOGRAPHIC_DATA]" at bounding box center [866, 198] width 258 height 14
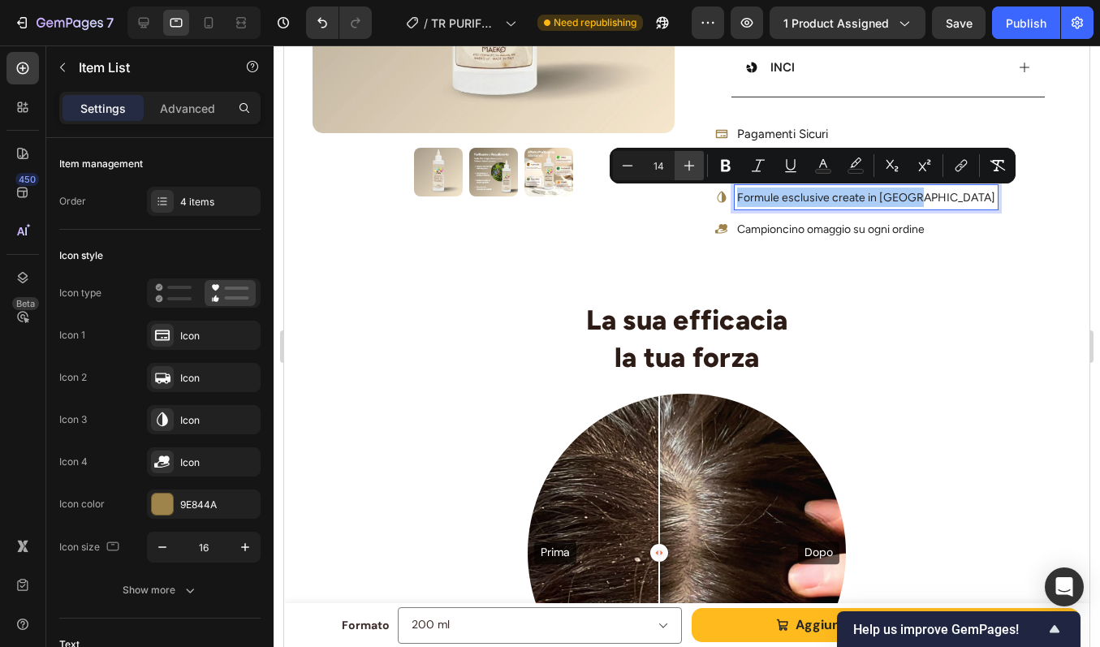
click at [696, 163] on icon "Editor contextual toolbar" at bounding box center [689, 166] width 16 height 16
type input "15"
click at [794, 231] on span "Campioncino omaggio su ogni ordine" at bounding box center [831, 229] width 188 height 14
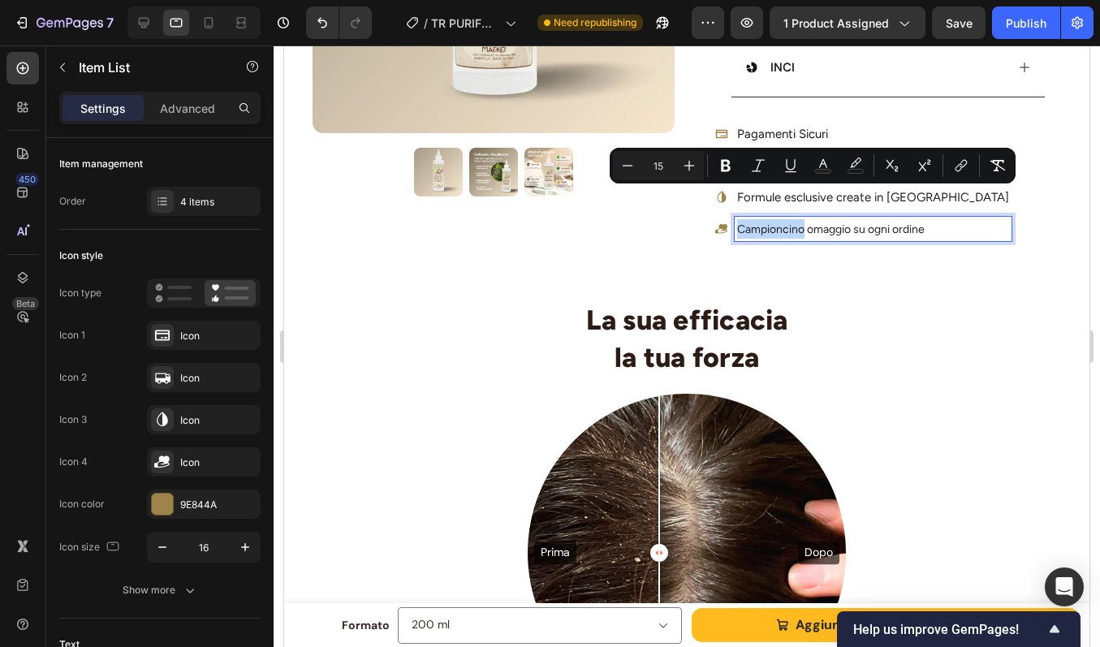
click at [794, 231] on span "Campioncino omaggio su ogni ordine" at bounding box center [831, 229] width 188 height 14
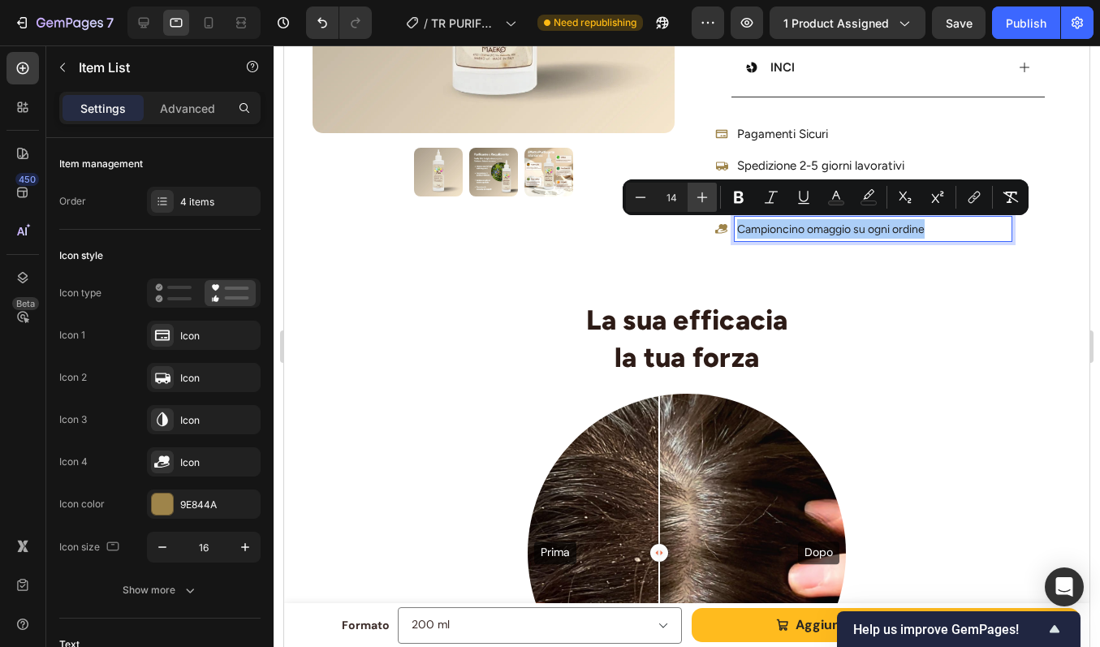
click at [698, 194] on icon "Editor contextual toolbar" at bounding box center [702, 197] width 16 height 16
type input "15"
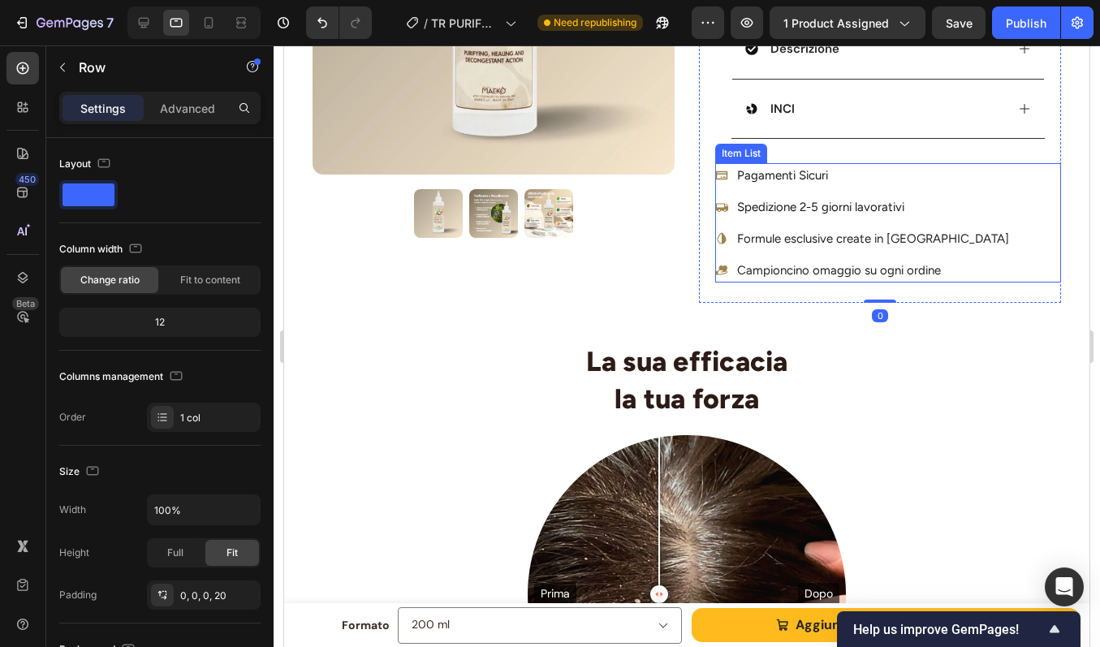
scroll to position [666, 0]
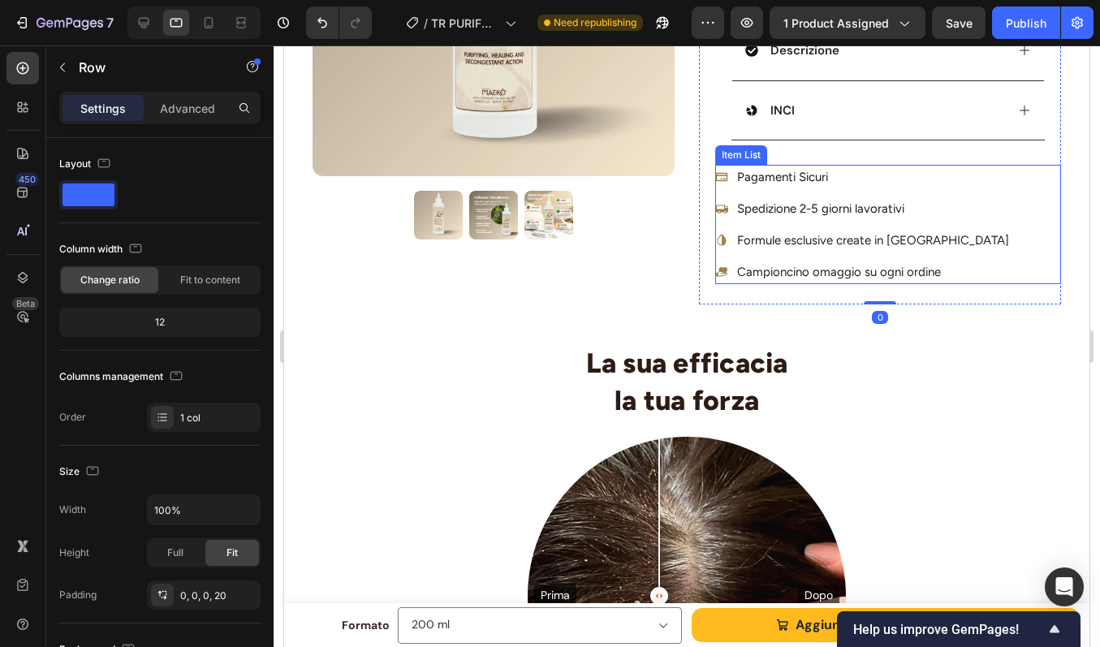
click at [848, 182] on p "Pagamenti Sicuri" at bounding box center [873, 176] width 272 height 19
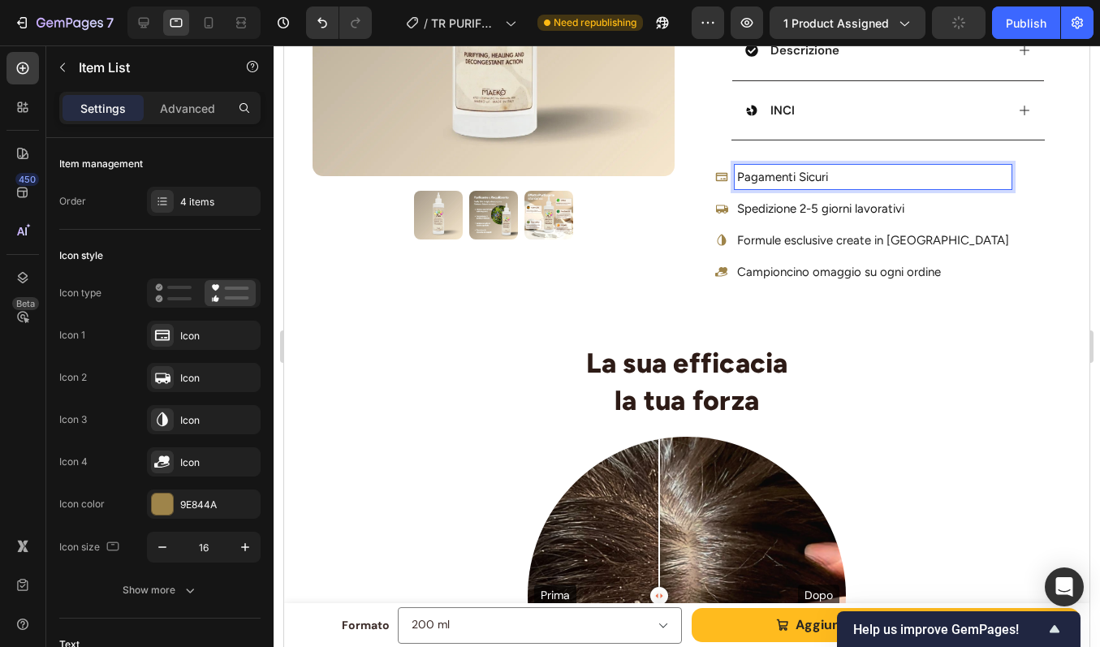
click at [778, 196] on div "Spedizione 2-5 giorni lavorativi" at bounding box center [873, 208] width 277 height 24
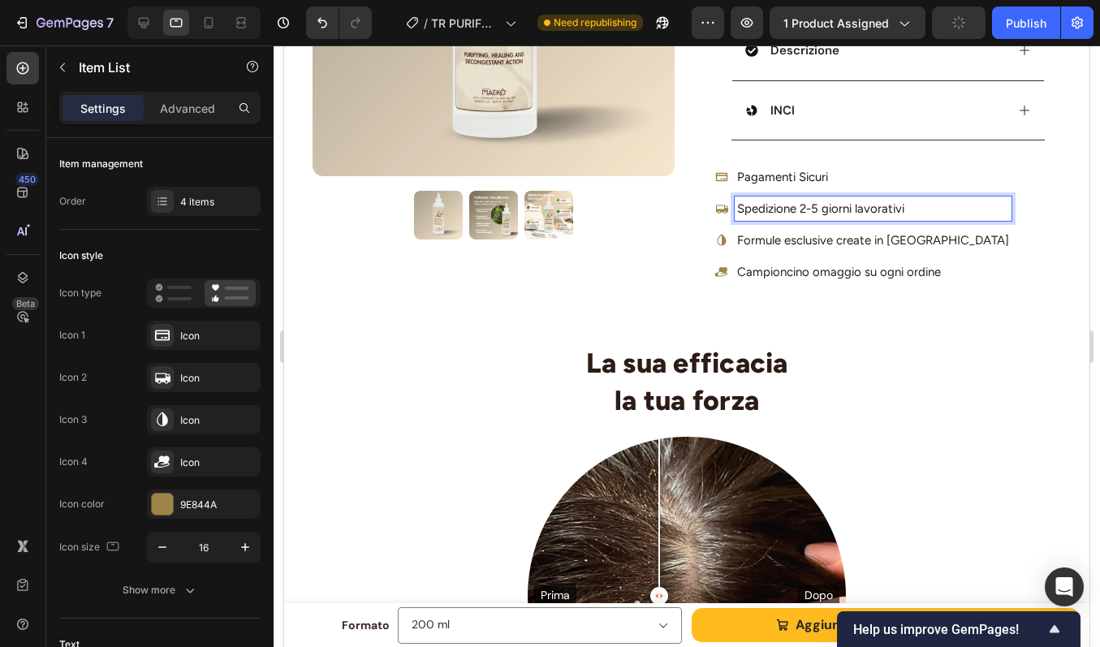
click at [721, 179] on icon at bounding box center [722, 177] width 12 height 9
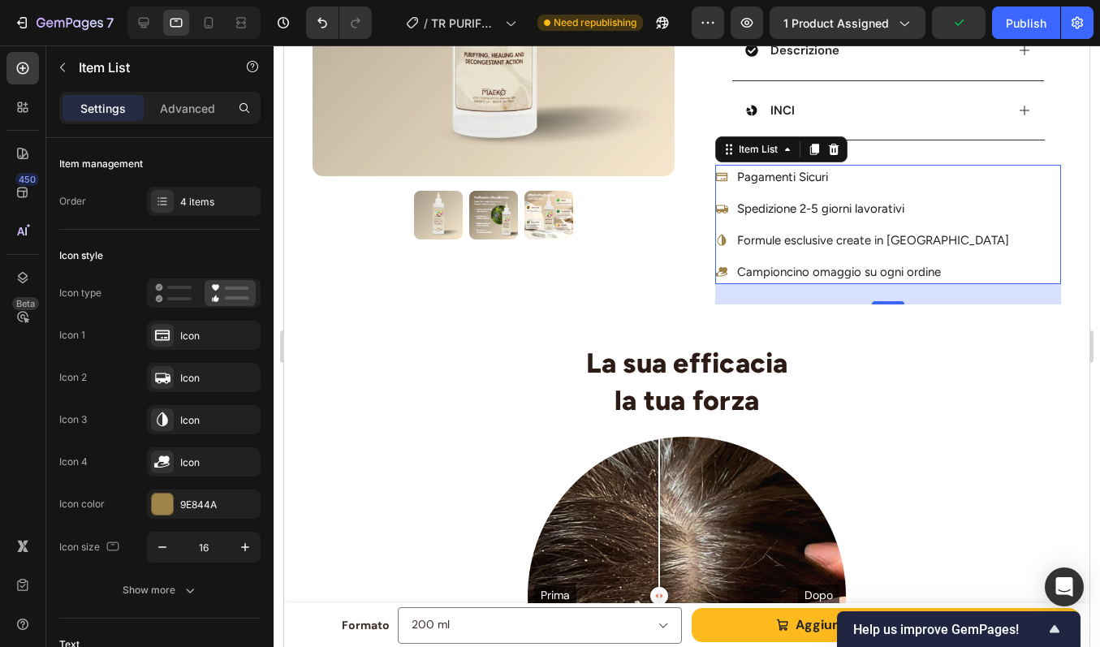
click at [715, 181] on icon at bounding box center [721, 176] width 13 height 13
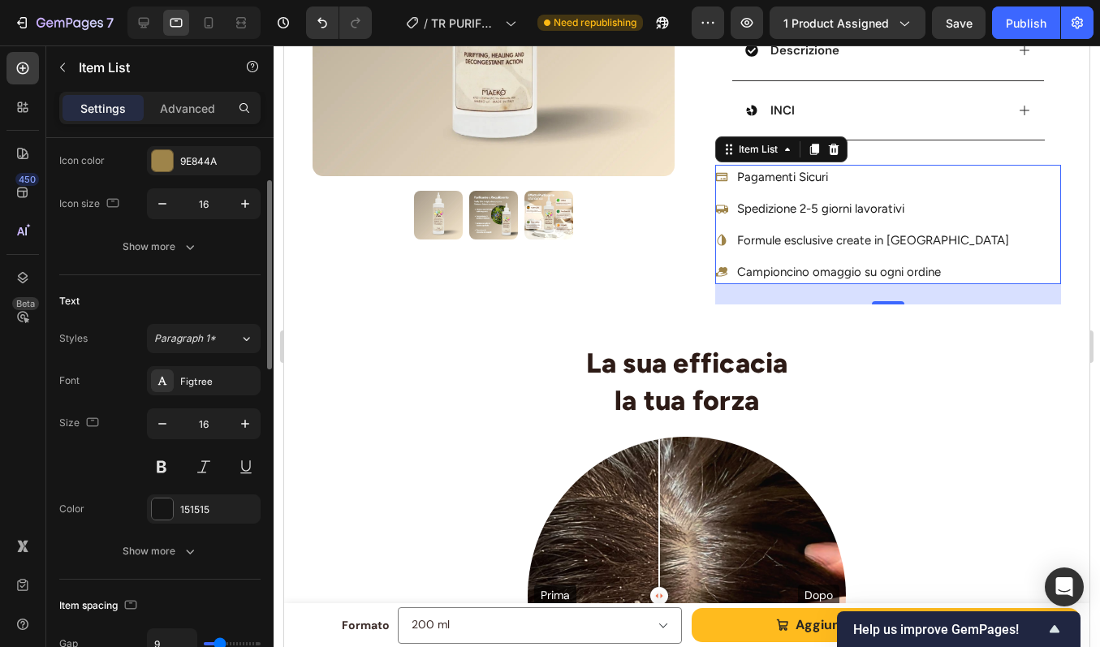
scroll to position [348, 0]
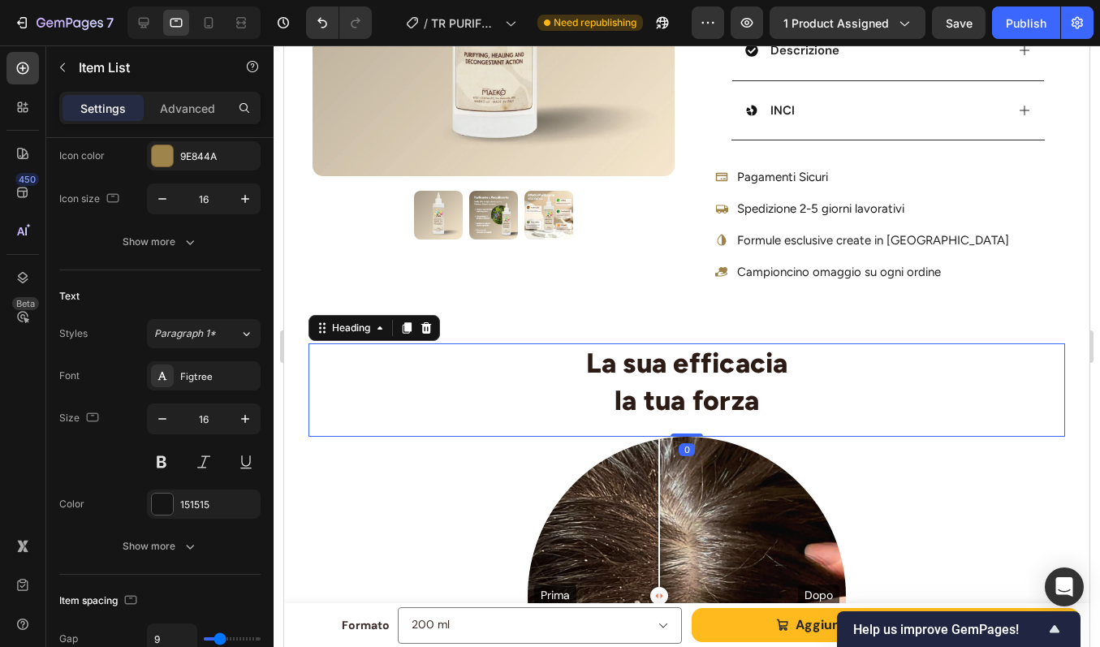
click at [944, 352] on div "La sua efficacia la tua forza" at bounding box center [687, 381] width 757 height 77
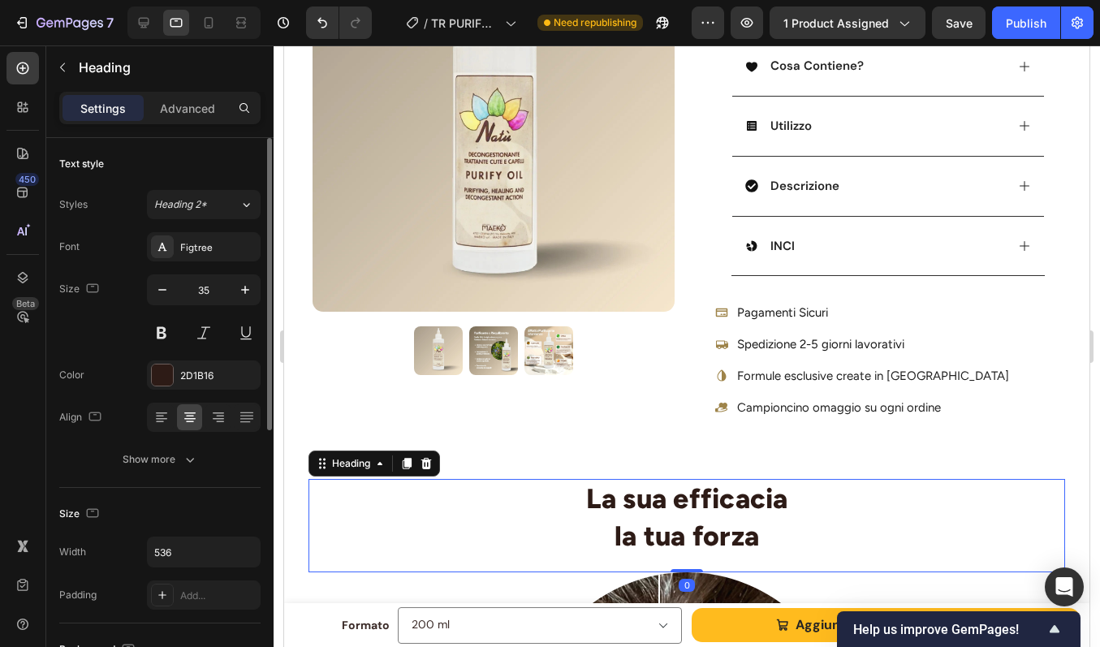
scroll to position [482, 0]
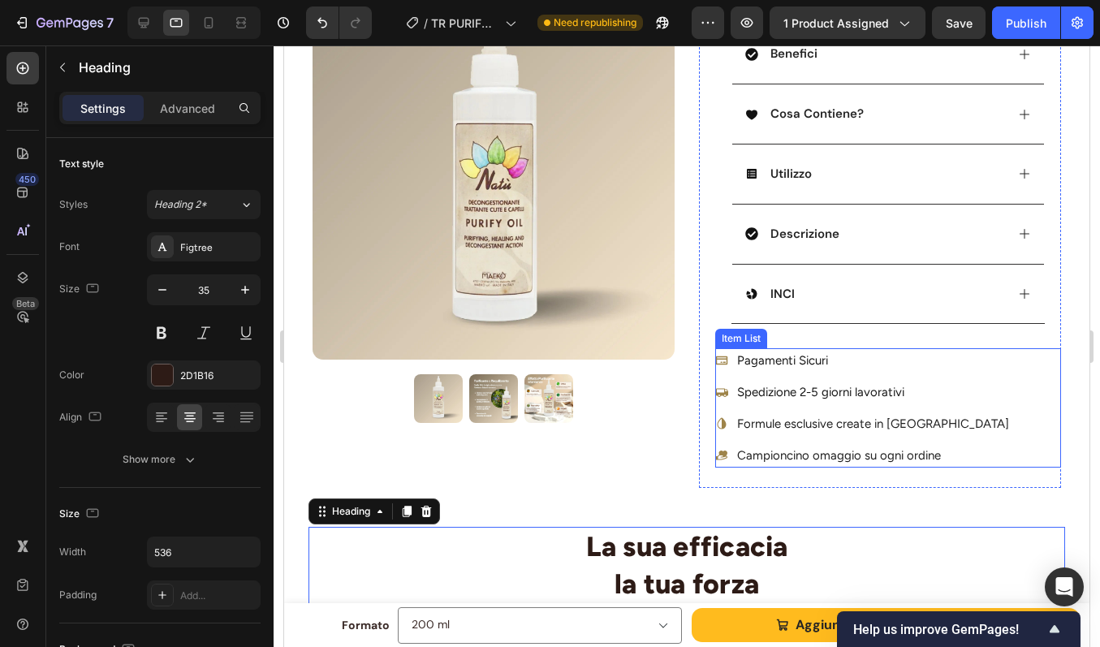
click at [811, 355] on span "Pagamenti Sicuri" at bounding box center [782, 360] width 91 height 15
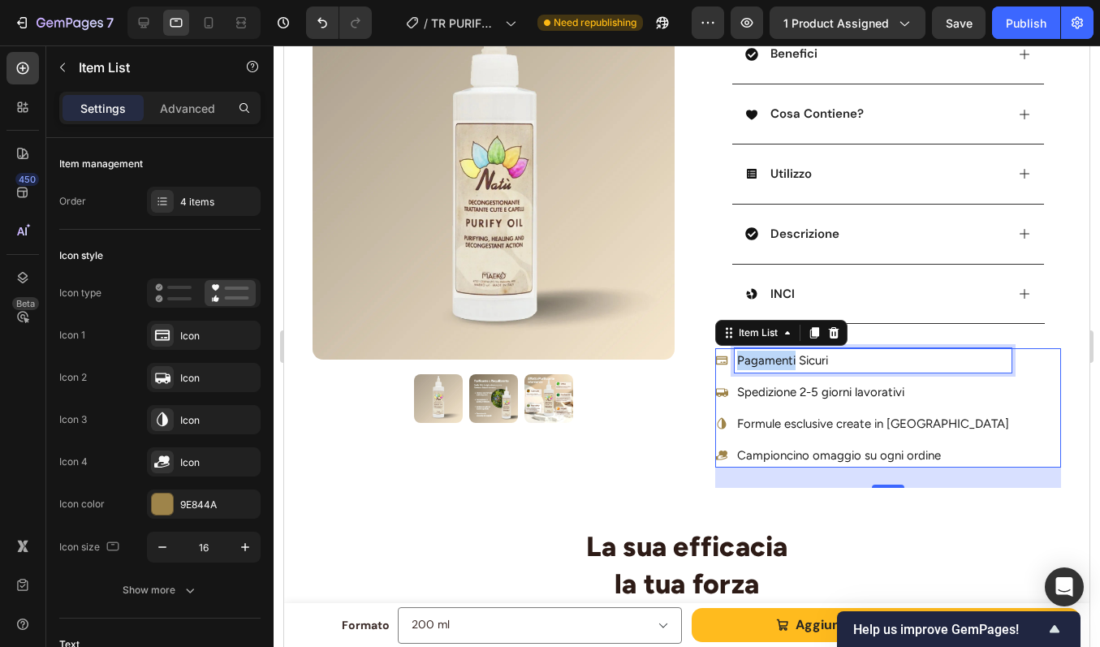
click at [780, 360] on span "Pagamenti Sicuri" at bounding box center [782, 360] width 91 height 15
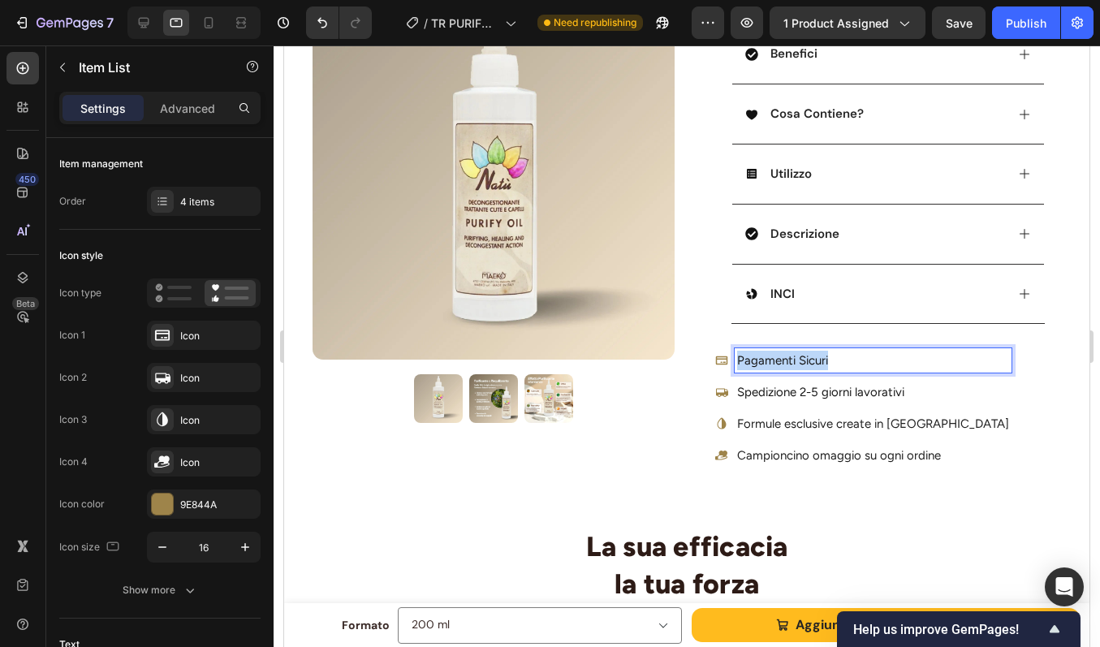
click at [780, 360] on span "Pagamenti Sicuri" at bounding box center [782, 360] width 91 height 15
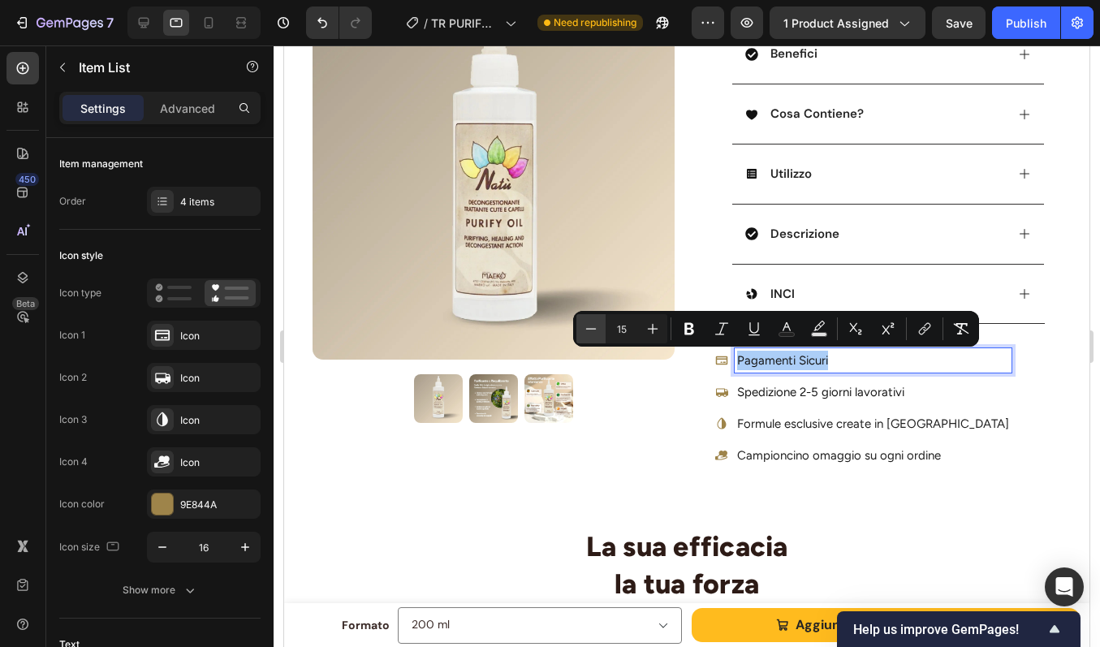
click at [593, 323] on icon "Editor contextual toolbar" at bounding box center [591, 329] width 16 height 16
type input "14"
click at [812, 387] on span "Spedizione 2-5 giorni lavorativi" at bounding box center [820, 392] width 167 height 15
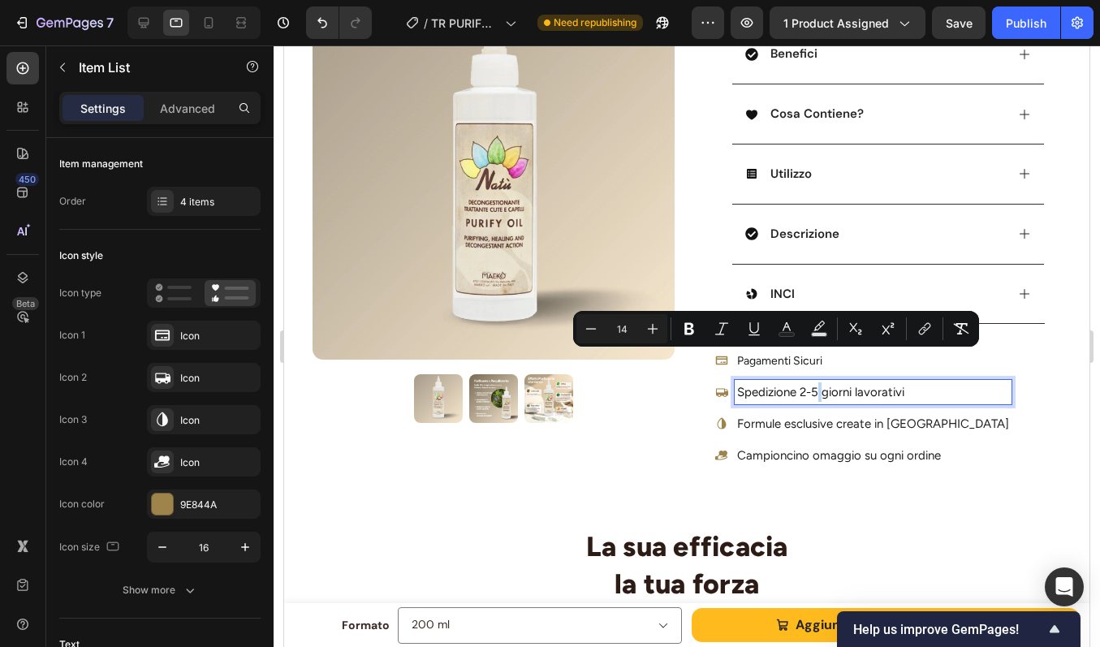
click at [812, 387] on span "Spedizione 2-5 giorni lavorativi" at bounding box center [820, 392] width 167 height 15
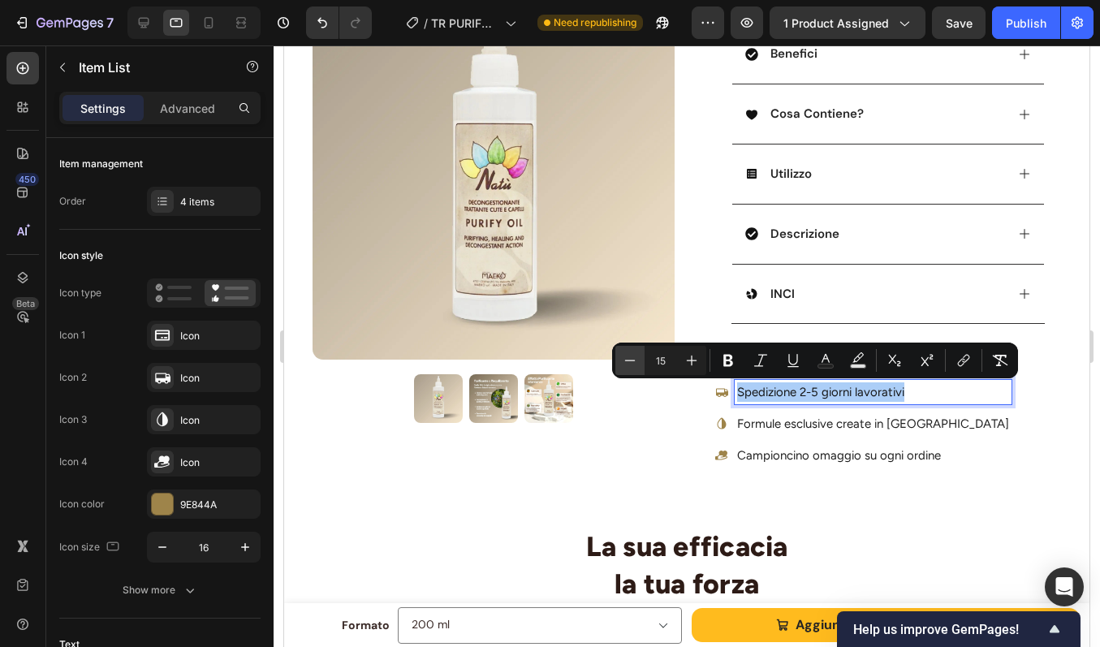
click at [632, 363] on icon "Editor contextual toolbar" at bounding box center [630, 360] width 16 height 16
type input "14"
click at [770, 419] on span "Formule esclusive create in [GEOGRAPHIC_DATA]" at bounding box center [873, 423] width 272 height 15
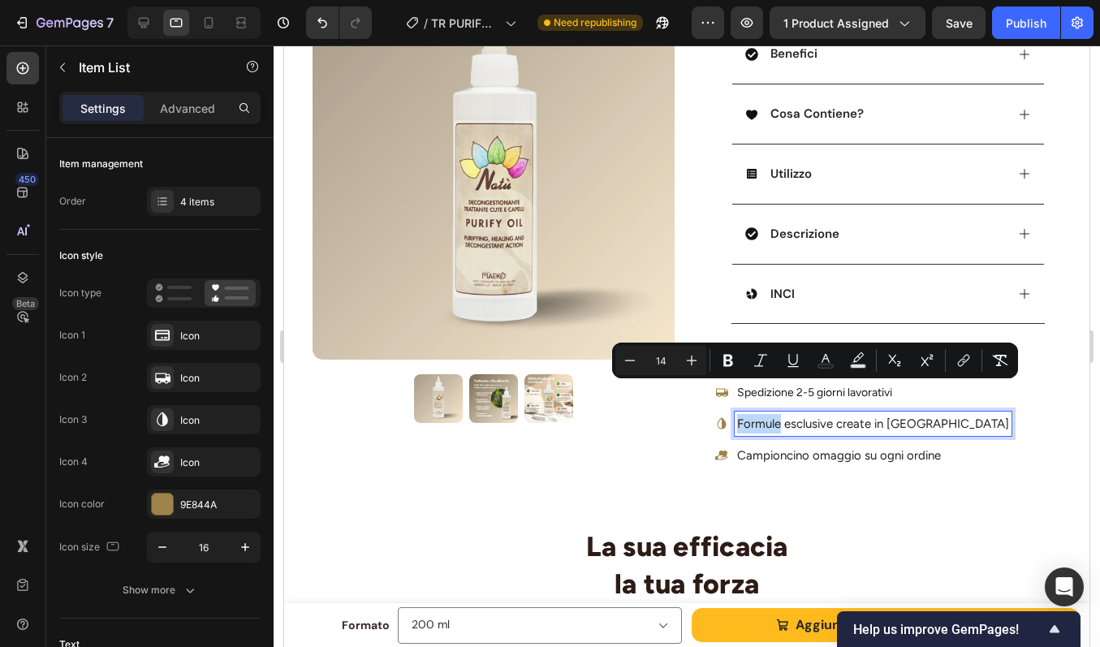
click at [770, 419] on span "Formule esclusive create in [GEOGRAPHIC_DATA]" at bounding box center [873, 423] width 272 height 15
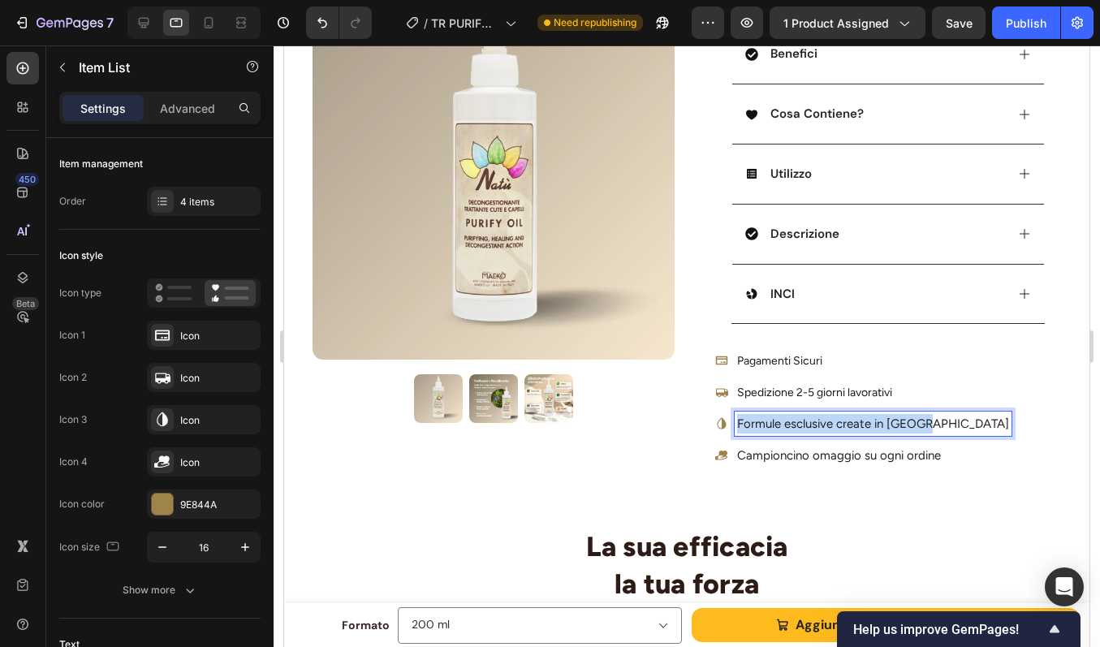
click at [770, 419] on span "Formule esclusive create in [GEOGRAPHIC_DATA]" at bounding box center [873, 423] width 272 height 15
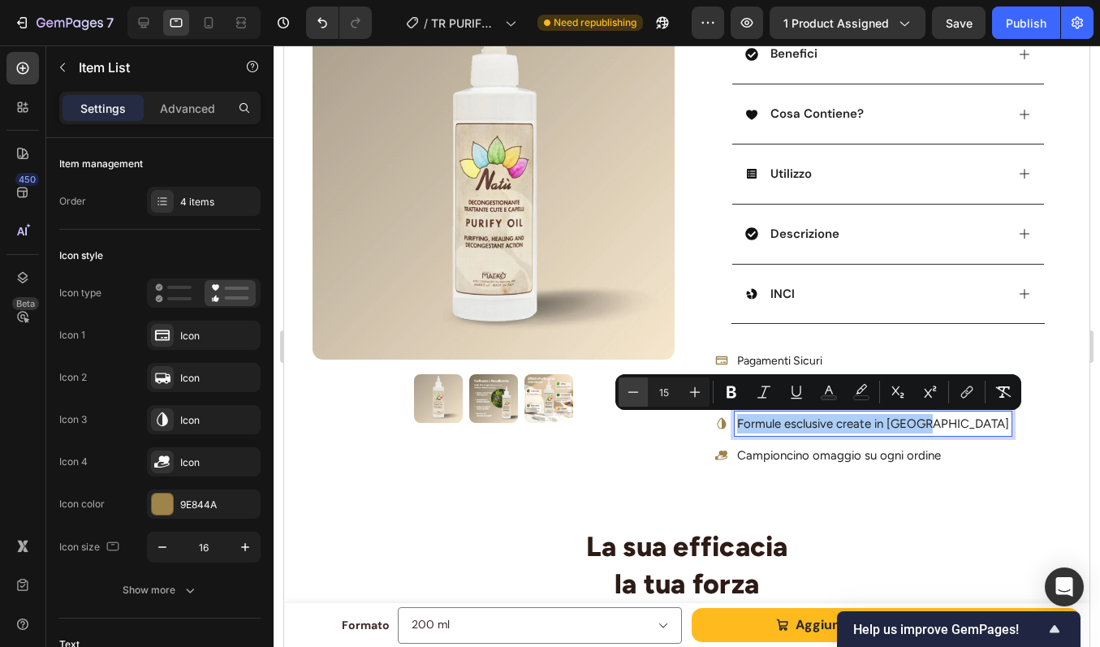
click at [639, 391] on icon "Editor contextual toolbar" at bounding box center [633, 392] width 16 height 16
type input "14"
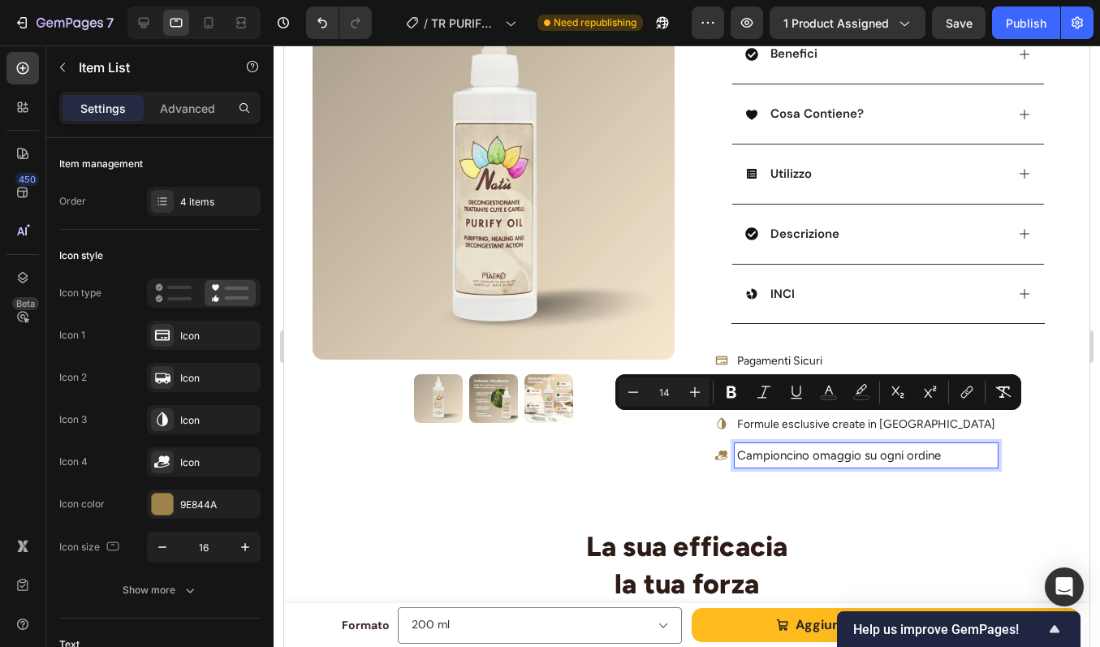
click at [817, 453] on span "Campioncino omaggio su ogni ordine" at bounding box center [839, 455] width 204 height 15
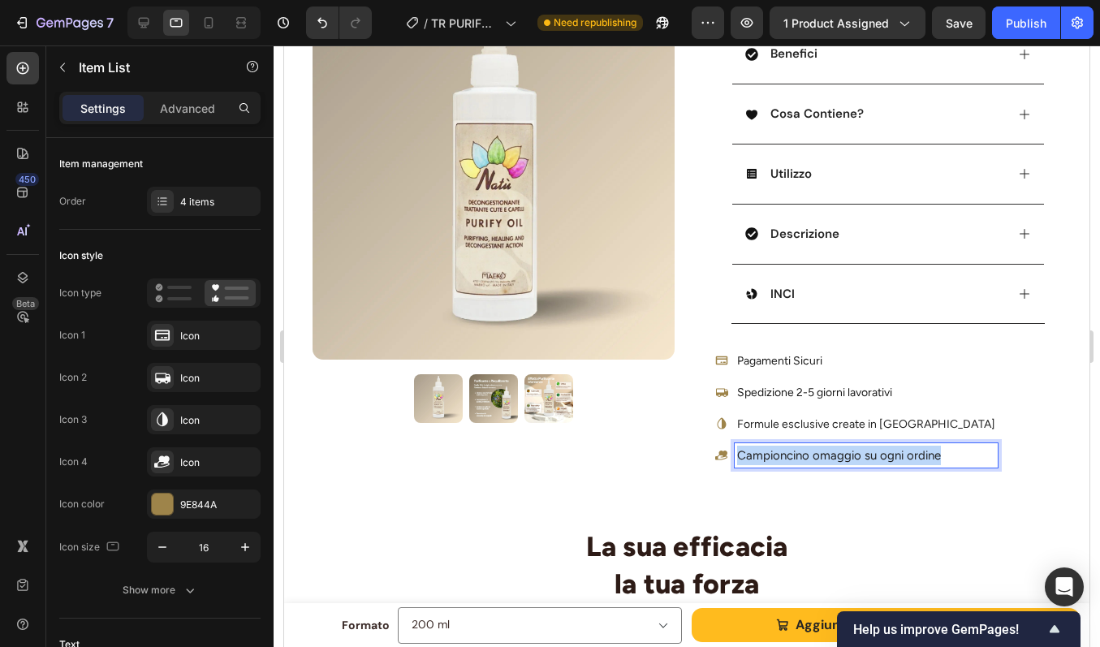
click at [817, 453] on span "Campioncino omaggio su ogni ordine" at bounding box center [839, 455] width 204 height 15
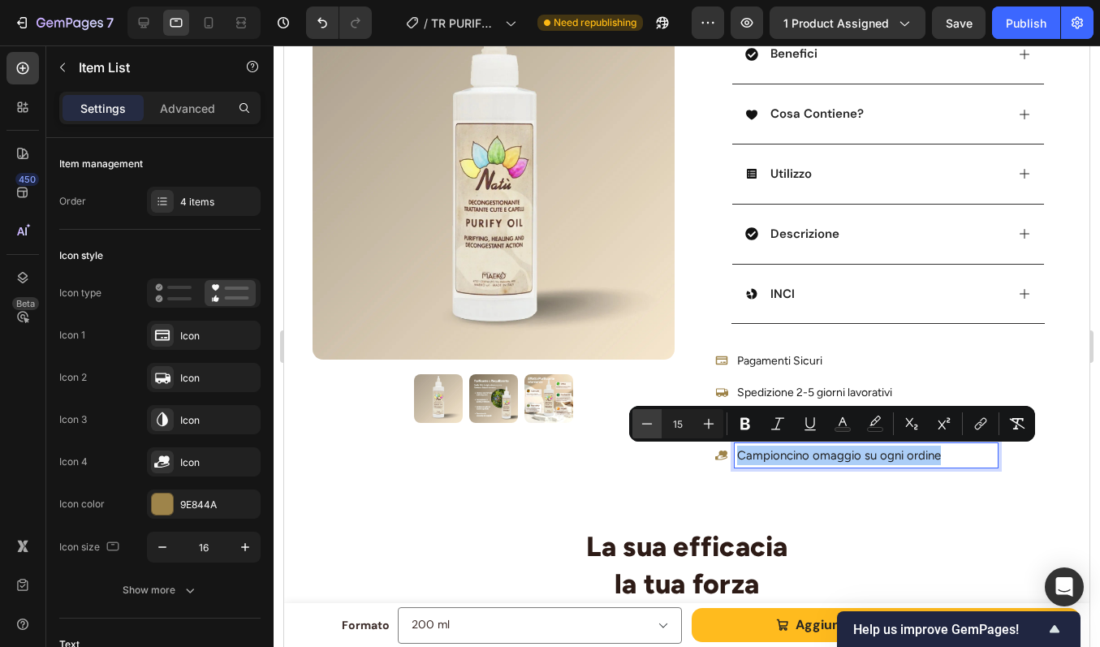
click at [652, 416] on icon "Editor contextual toolbar" at bounding box center [647, 424] width 16 height 16
type input "14"
click at [986, 349] on div "Pagamenti Sicuri Spedizione 2-5 giorni lavorativi Formule esclusive create in I…" at bounding box center [888, 407] width 346 height 119
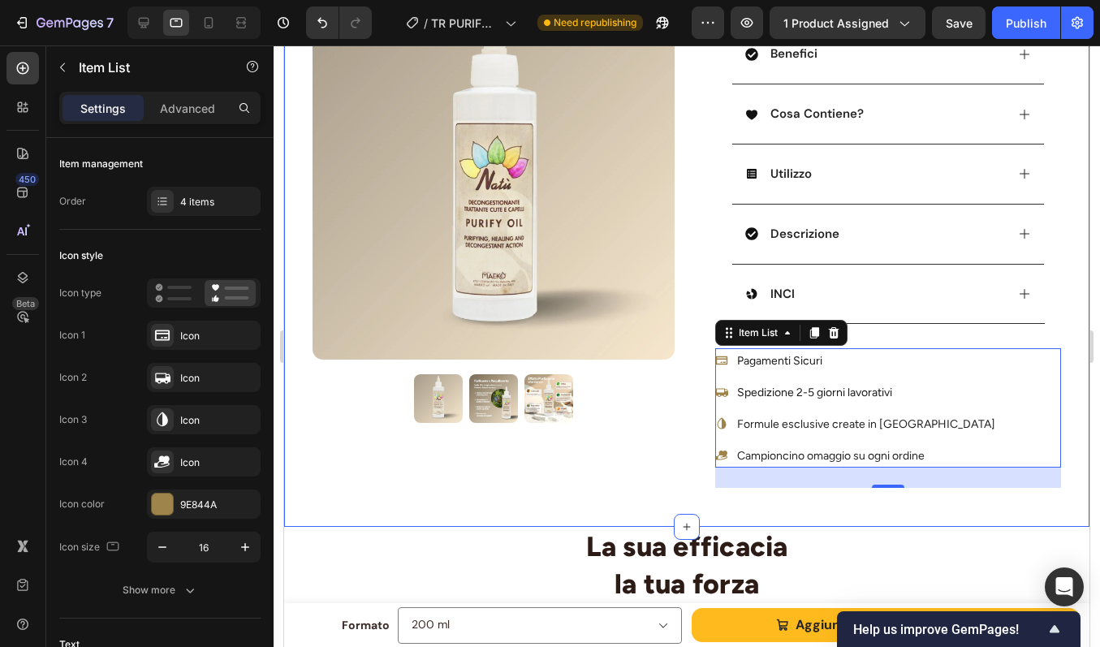
click at [1065, 334] on div "Product Images Row PURIFY OIL - Olio Antiforfora Purificante Riequilibrante Pro…" at bounding box center [686, 62] width 805 height 930
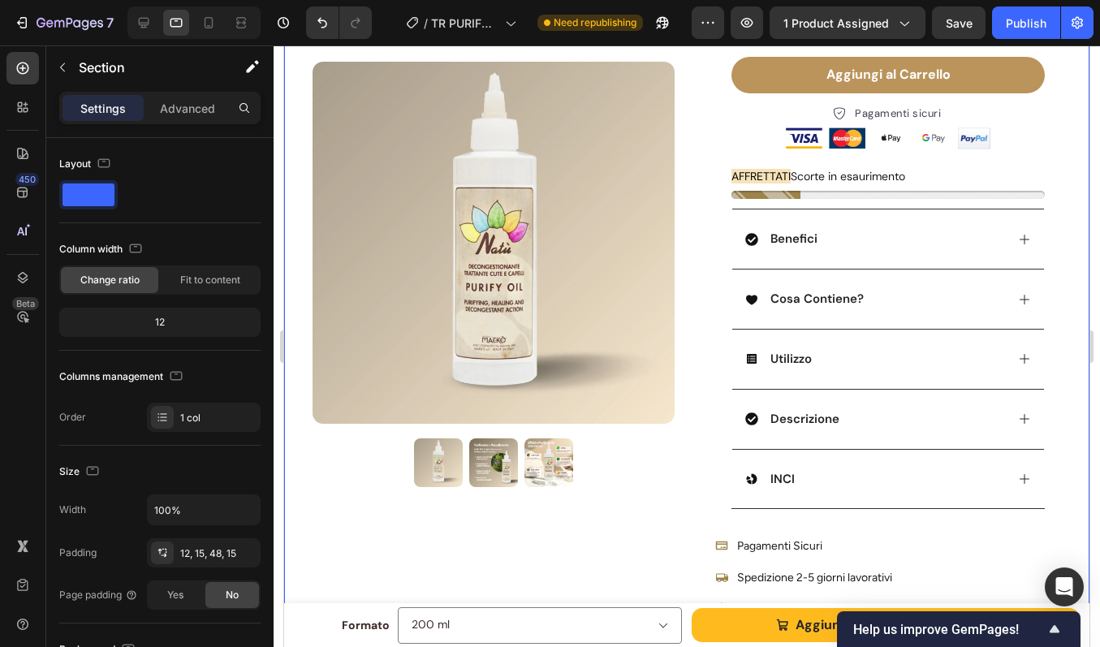
scroll to position [296, 0]
click at [922, 240] on div "Benefici" at bounding box center [875, 240] width 260 height 22
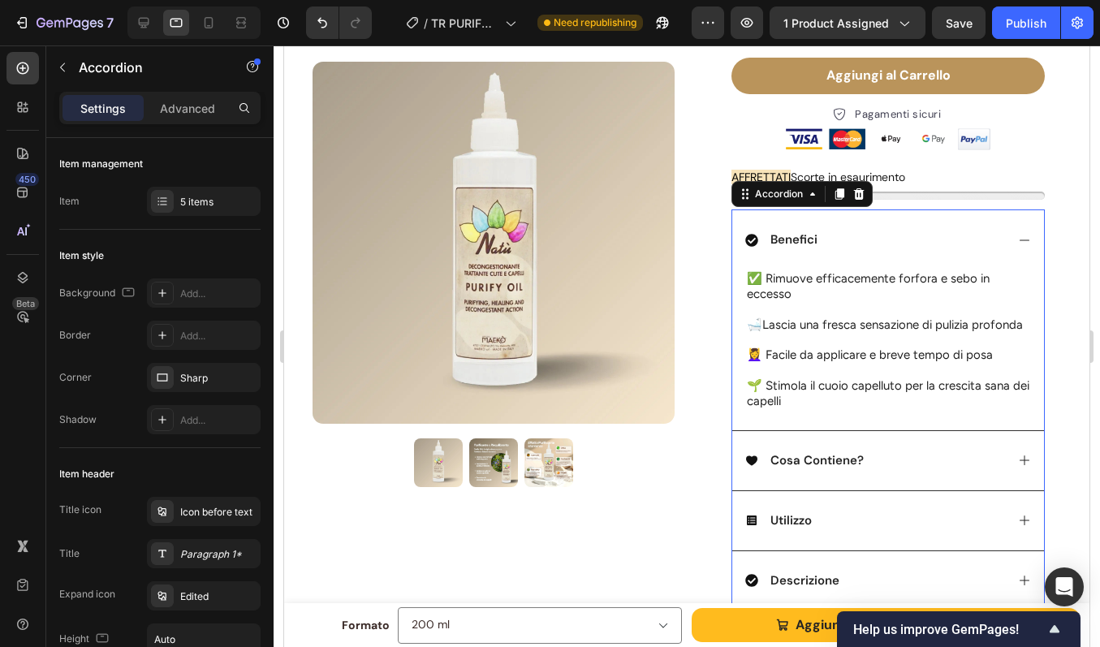
click at [922, 240] on div "Benefici" at bounding box center [875, 240] width 260 height 22
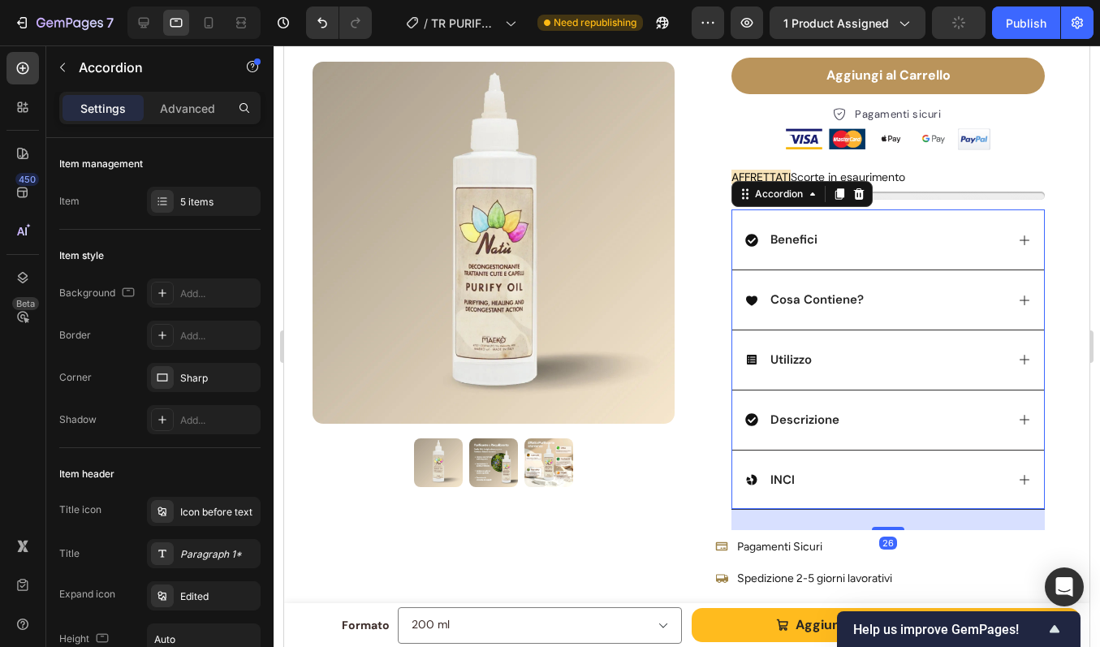
click at [910, 296] on div "Cosa Contiene?" at bounding box center [875, 300] width 260 height 22
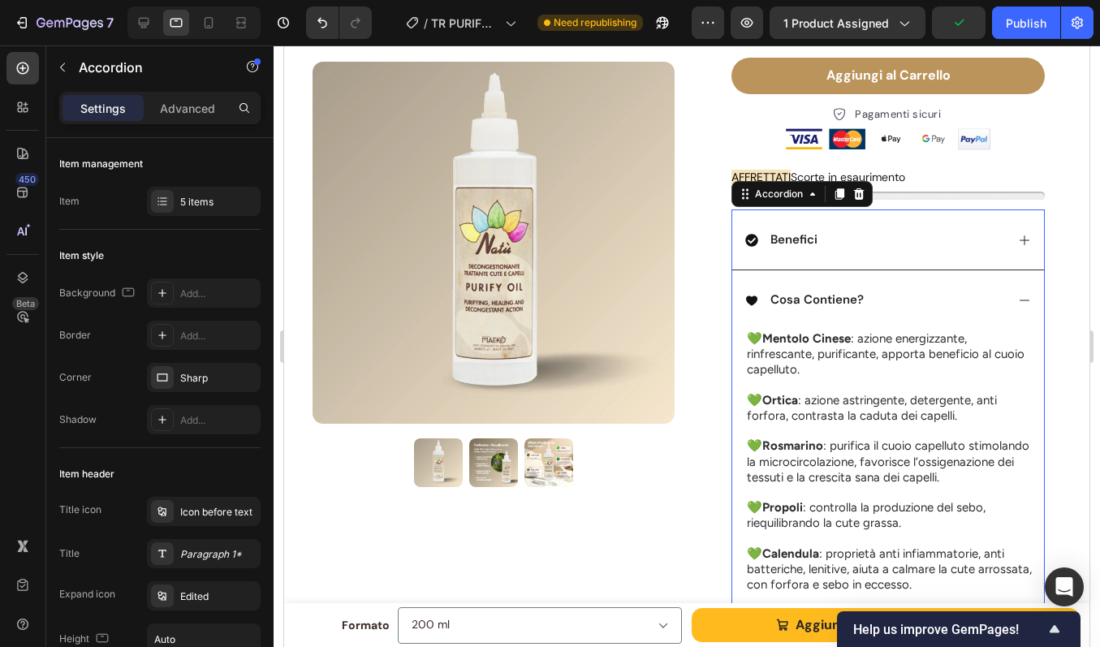
click at [910, 296] on div "Cosa Contiene?" at bounding box center [875, 300] width 260 height 22
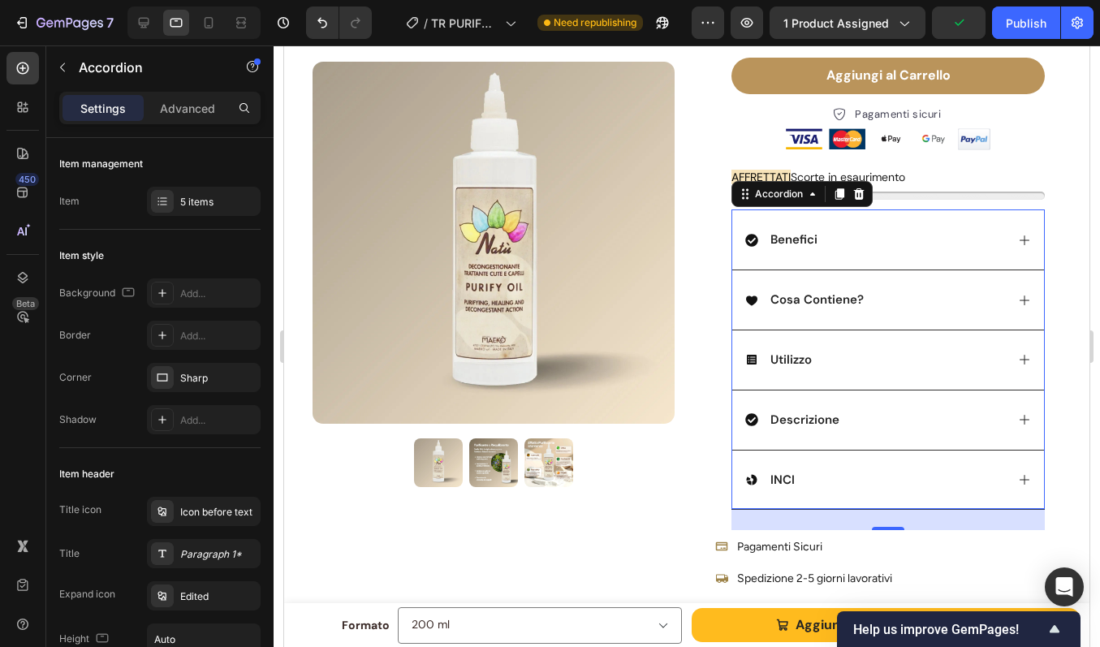
click at [883, 369] on div "Utilizzo" at bounding box center [875, 360] width 260 height 22
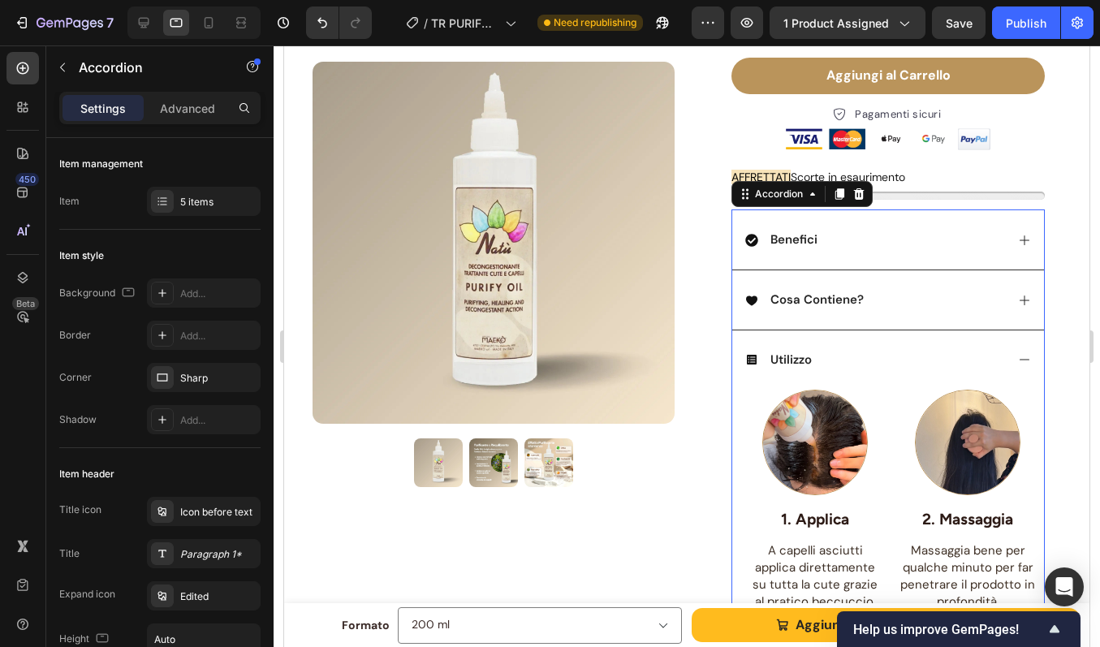
click at [883, 369] on div "Utilizzo" at bounding box center [875, 360] width 260 height 22
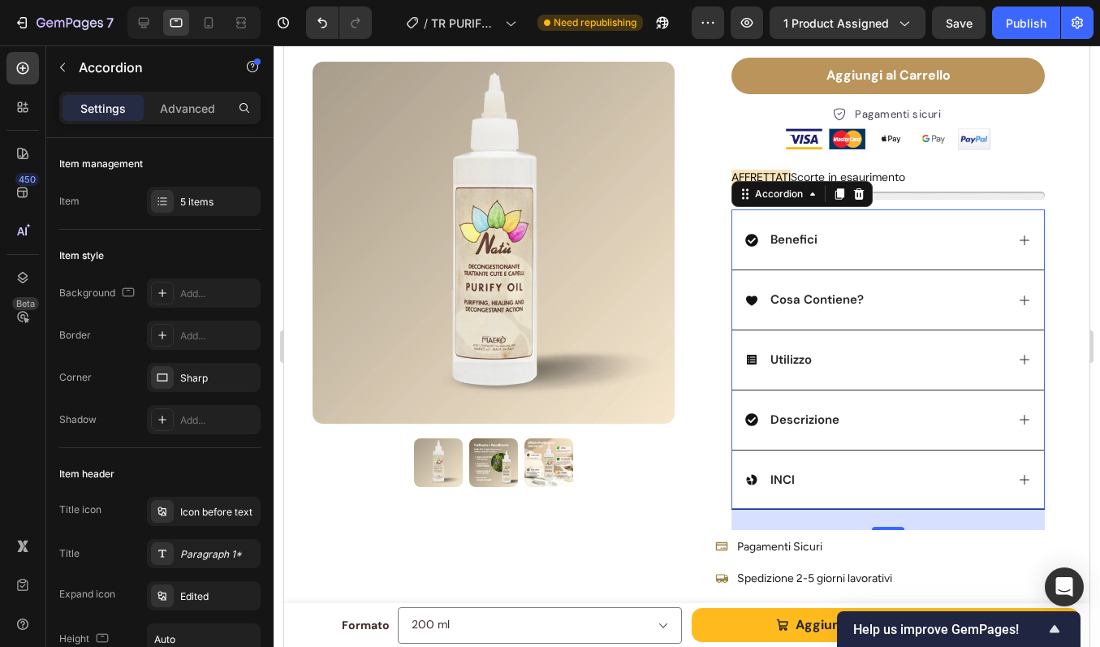
click at [883, 369] on div "Utilizzo" at bounding box center [875, 360] width 260 height 22
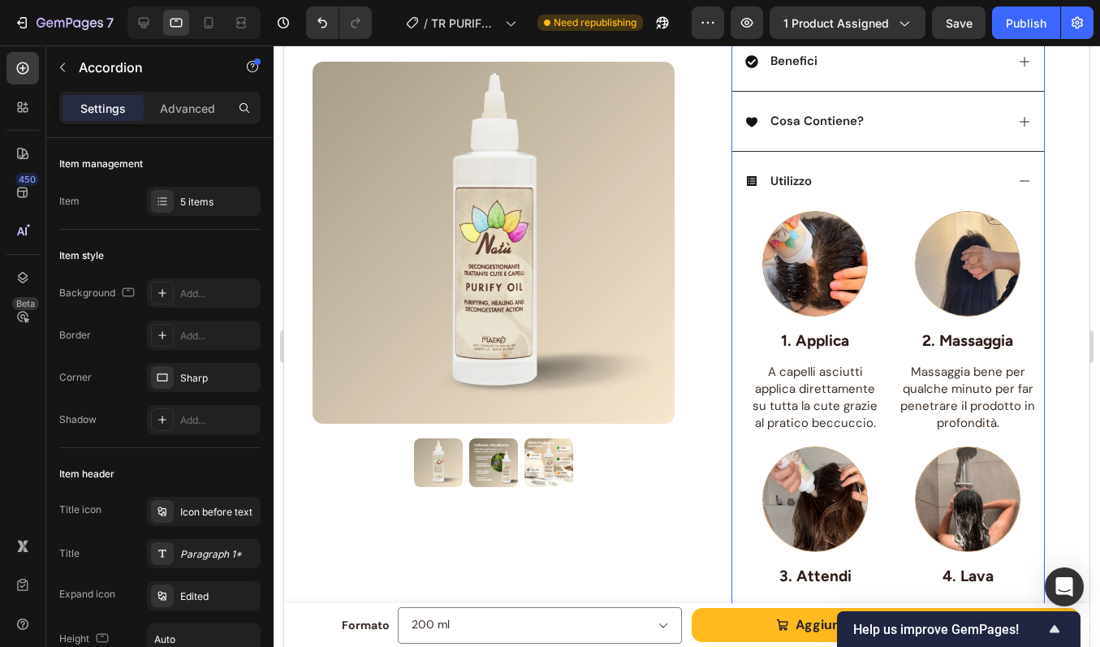
scroll to position [476, 0]
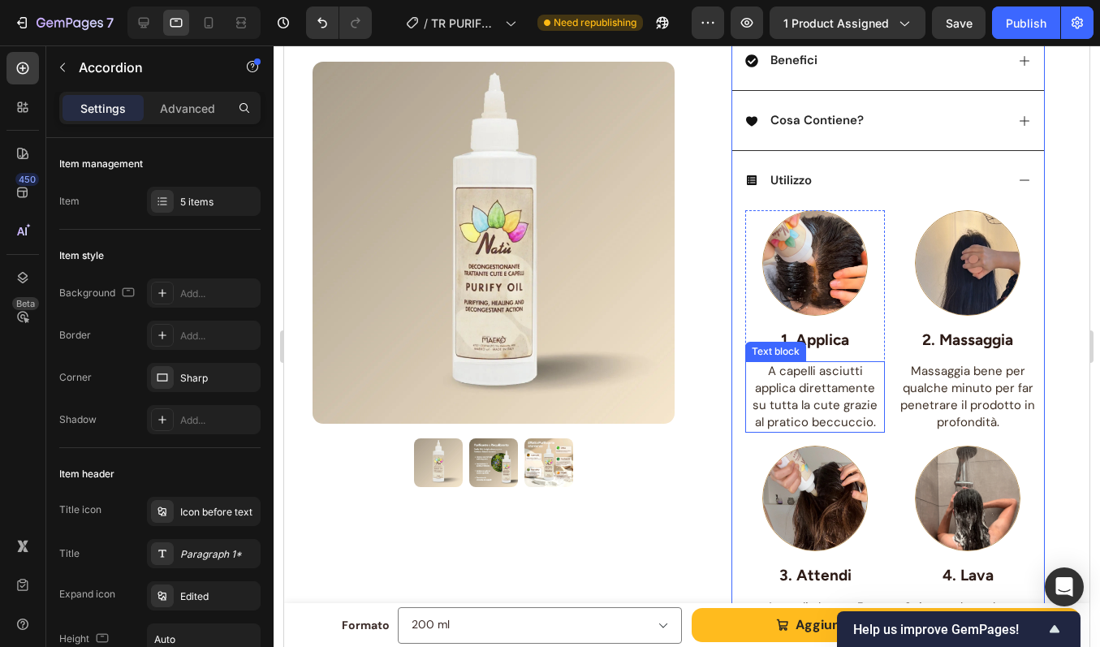
click at [821, 388] on span "A capelli asciutti applica direttamente su tutta la cute grazie al pratico becc…" at bounding box center [815, 396] width 125 height 67
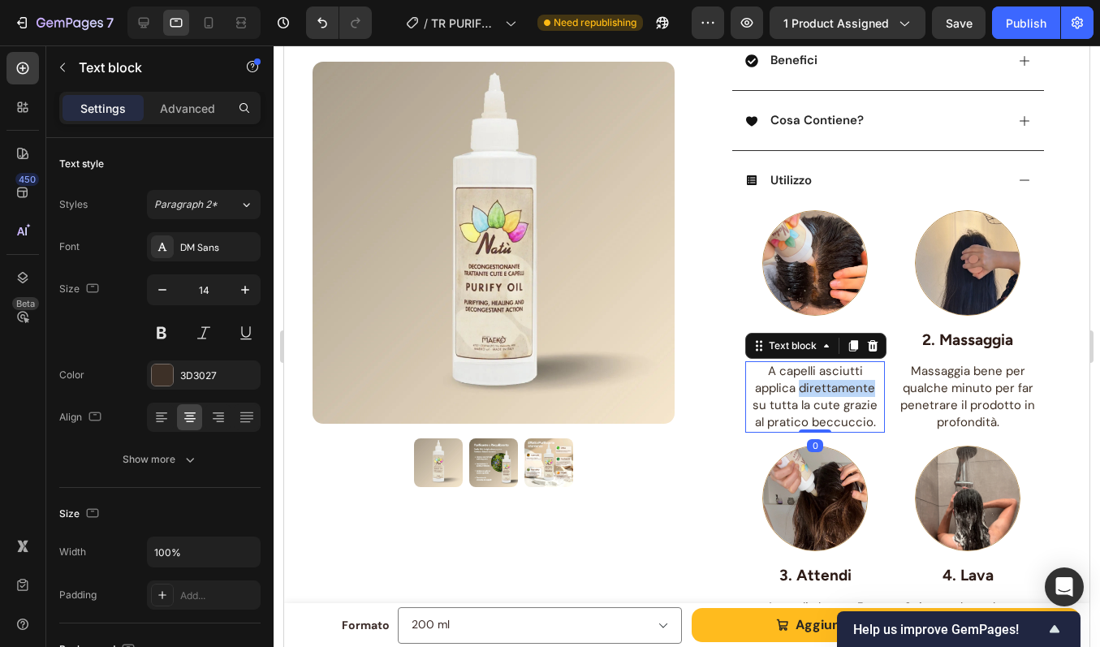
click at [821, 388] on span "A capelli asciutti applica direttamente su tutta la cute grazie al pratico becc…" at bounding box center [815, 396] width 125 height 67
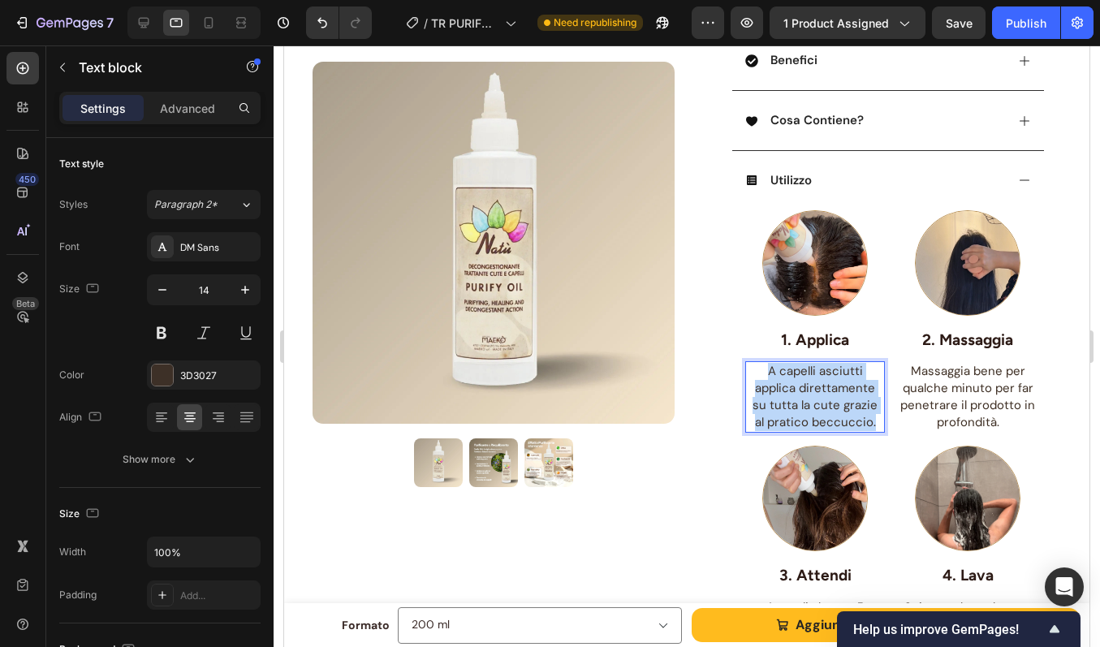
click at [821, 388] on span "A capelli asciutti applica direttamente su tutta la cute grazie al pratico becc…" at bounding box center [815, 396] width 125 height 67
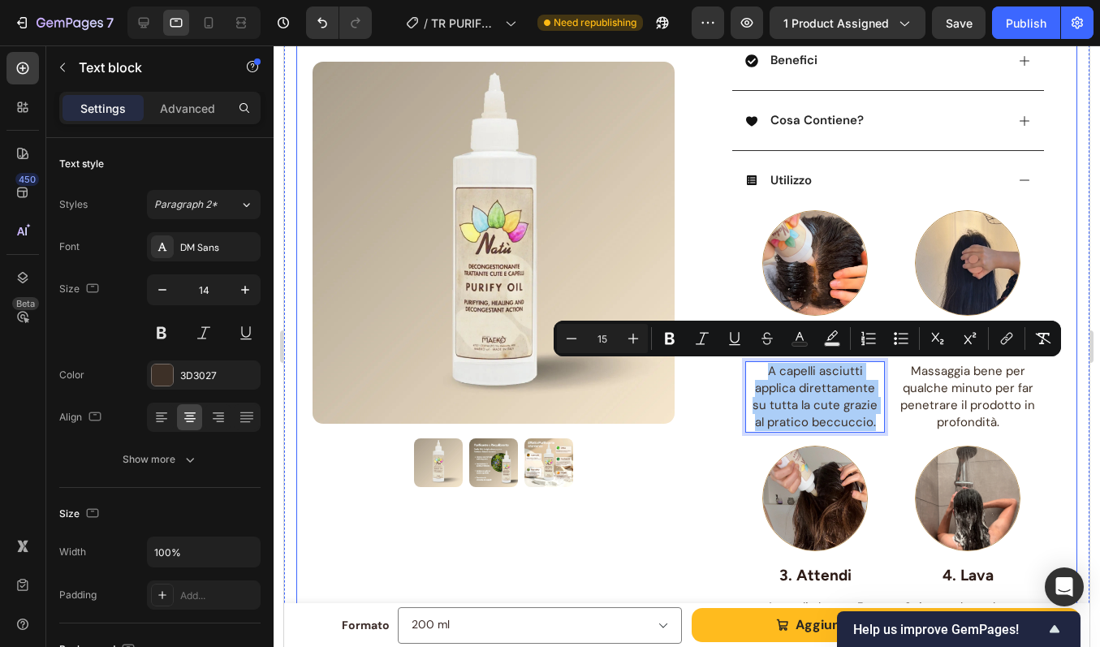
click at [1058, 249] on div "Product Images Row PURIFY OIL - Olio Antiforfora Purificante Riequilibrante Pro…" at bounding box center [686, 293] width 781 height 1361
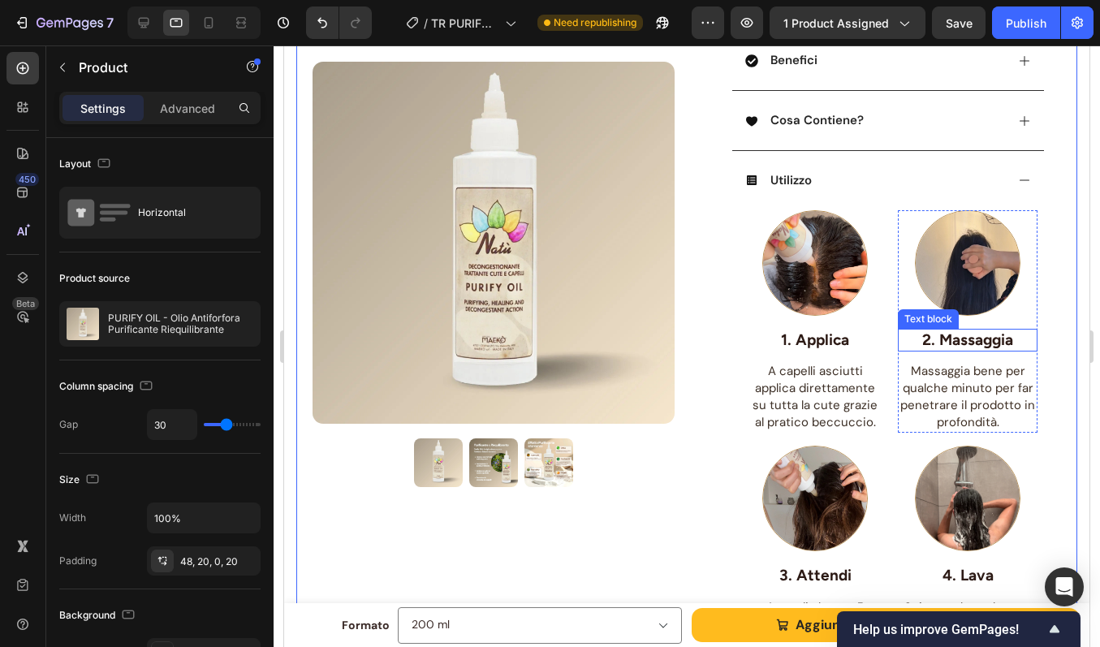
click at [944, 334] on p "2. Massaggia" at bounding box center [968, 340] width 136 height 20
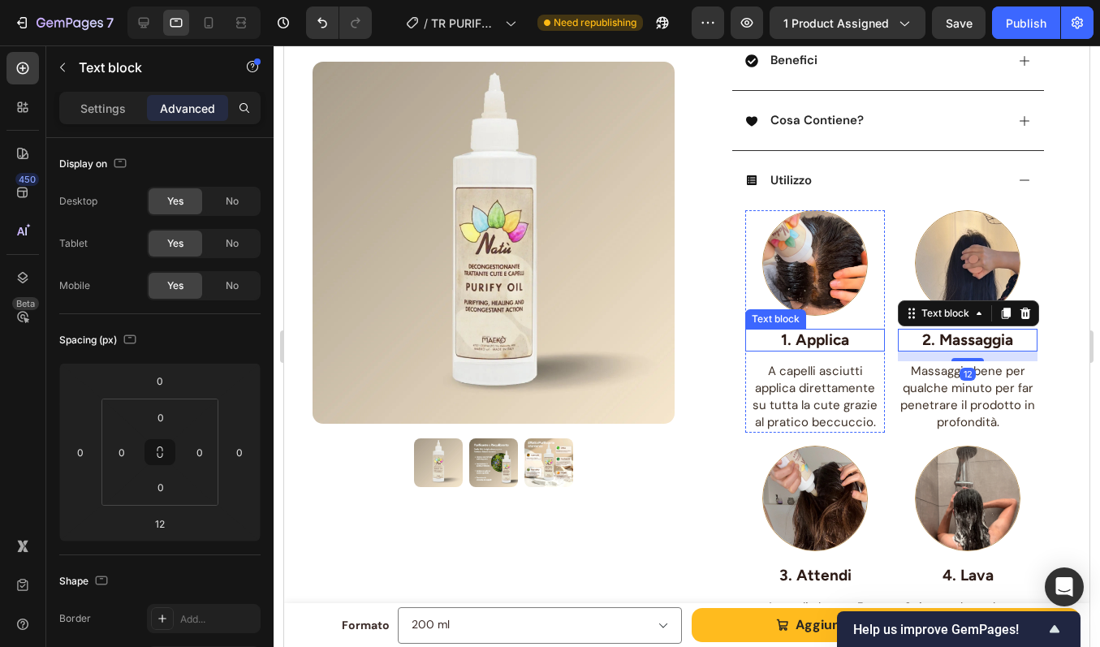
click at [822, 339] on p "1. Applica" at bounding box center [815, 340] width 136 height 20
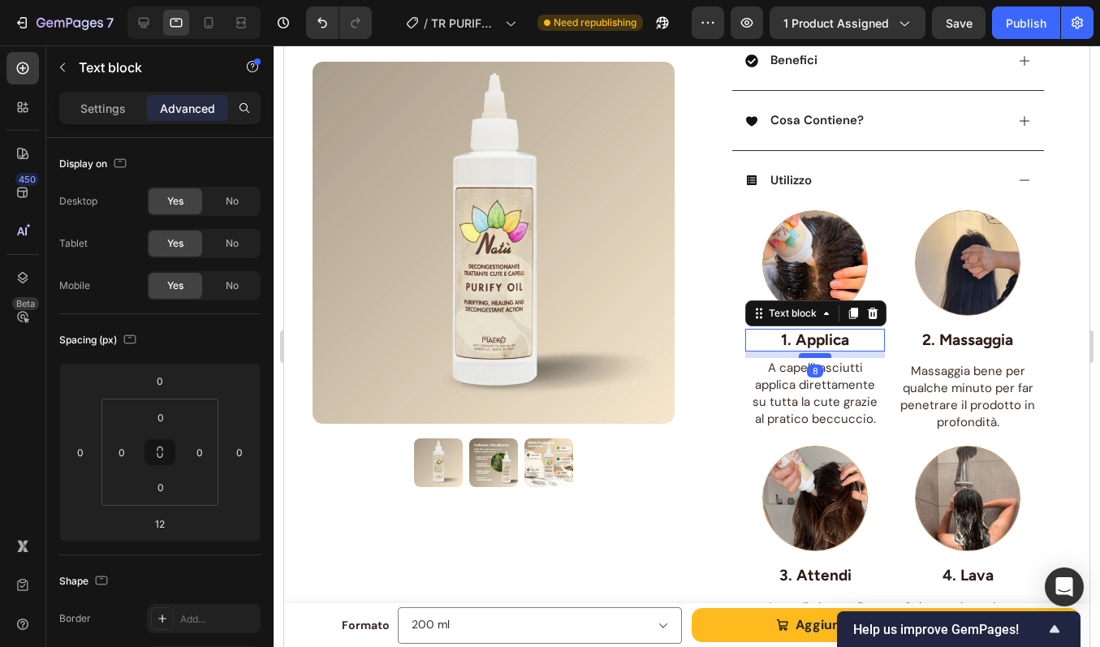
click at [815, 356] on div at bounding box center [815, 355] width 32 height 5
type input "8"
click at [937, 340] on p "2. Massaggia" at bounding box center [968, 340] width 136 height 20
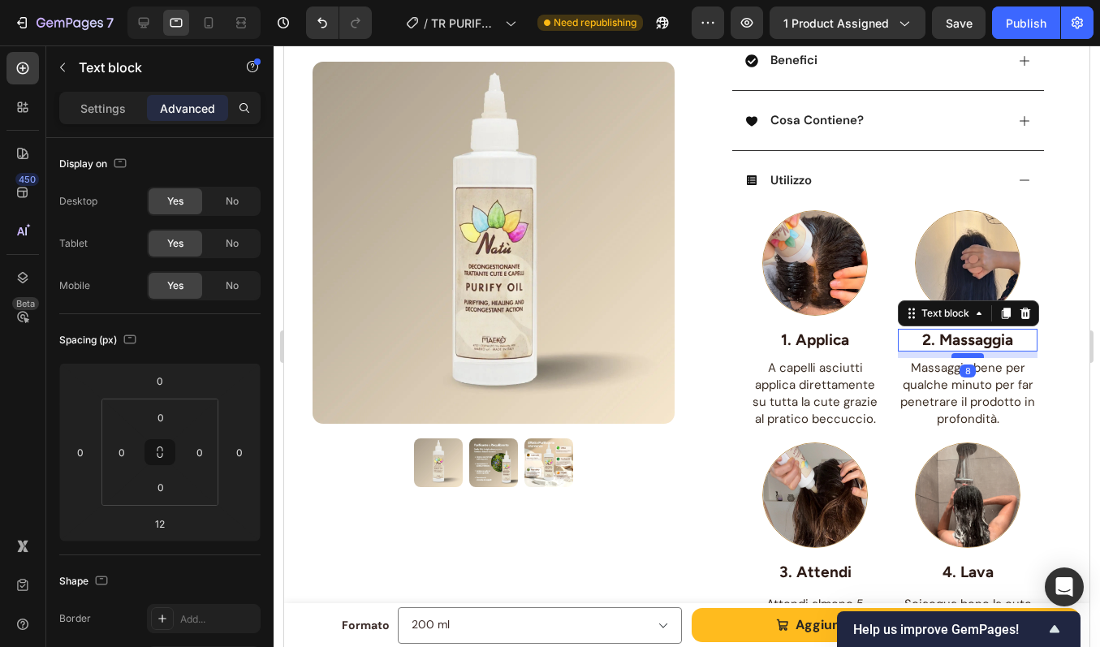
click at [952, 354] on div at bounding box center [967, 355] width 32 height 5
type input "8"
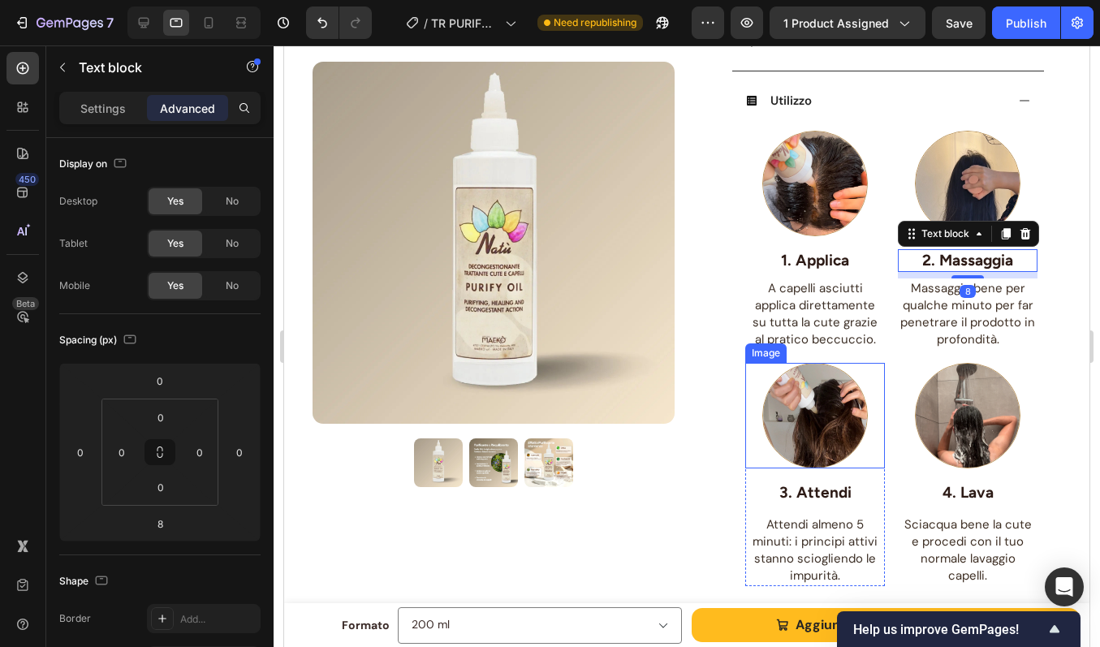
scroll to position [563, 0]
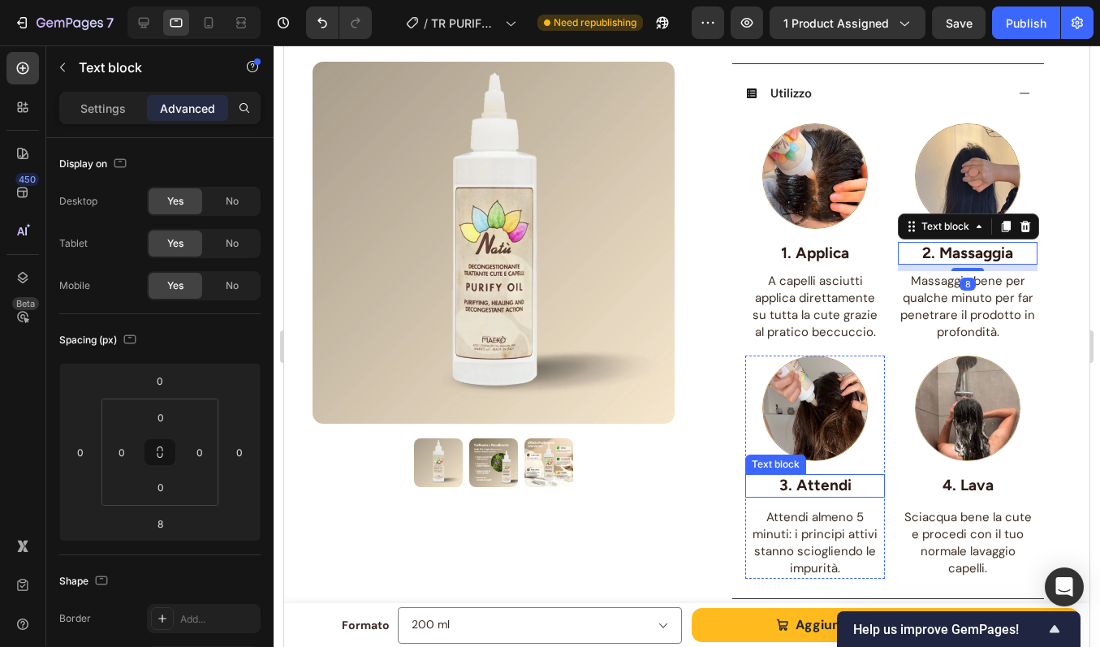
click at [813, 485] on p "3. Attendi" at bounding box center [815, 486] width 136 height 20
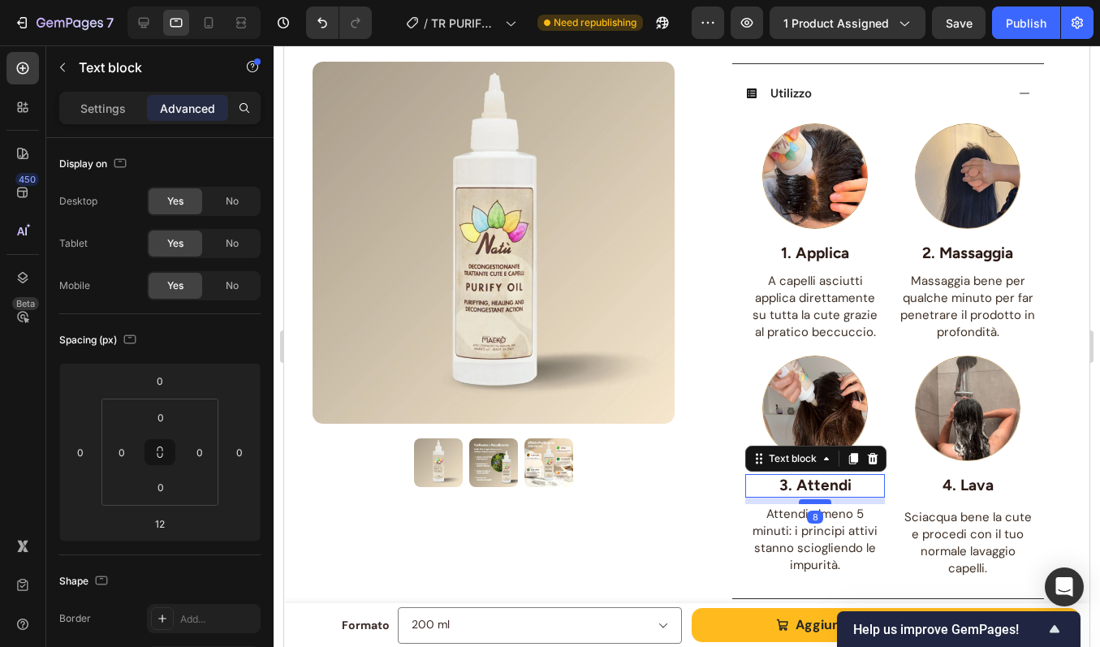
click at [813, 504] on div at bounding box center [815, 501] width 32 height 5
type input "8"
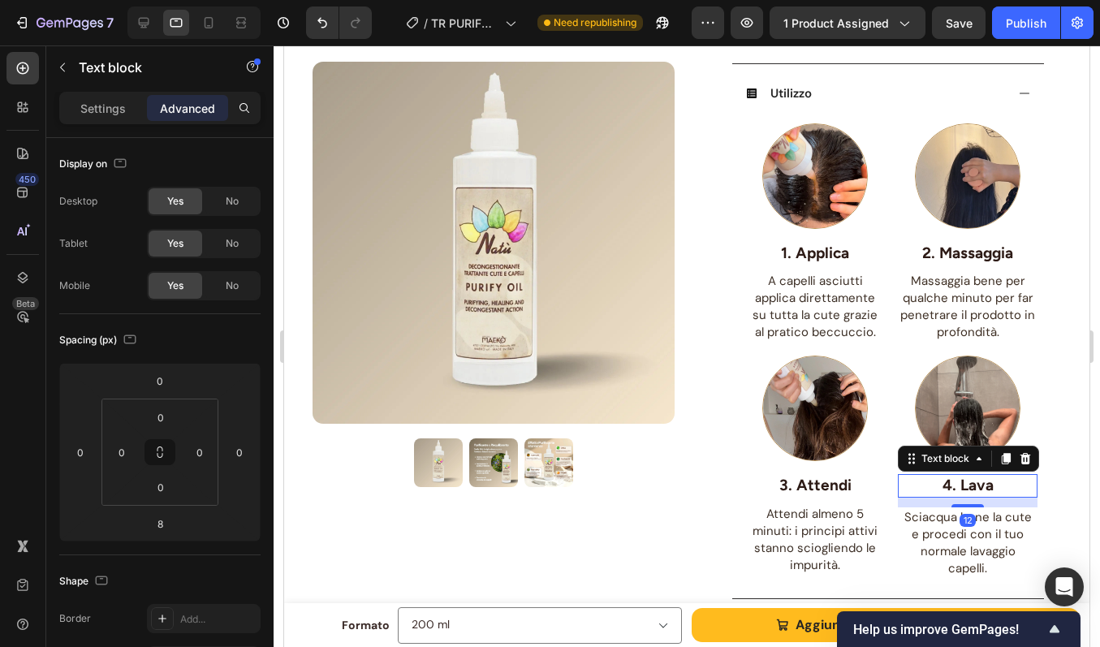
click at [946, 487] on p "4. Lava" at bounding box center [968, 486] width 136 height 20
click at [955, 502] on div at bounding box center [967, 501] width 32 height 5
type input "8"
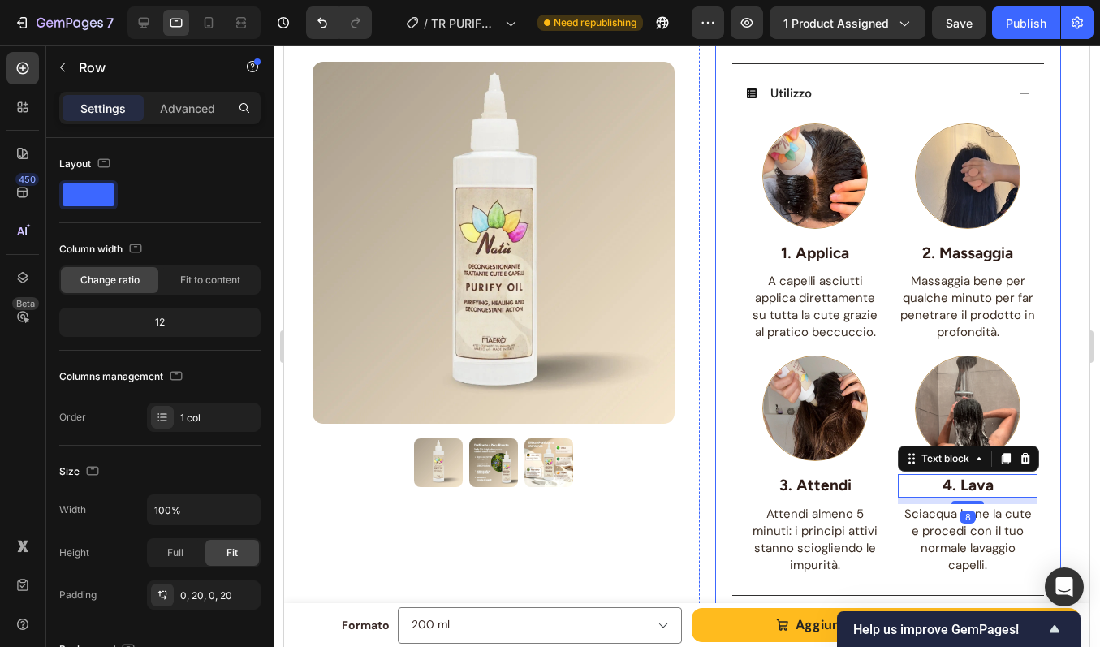
click at [1037, 399] on div "PURIFY OIL - Olio Antiforfora Purificante Riequilibrante Product Title BEST SEL…" at bounding box center [888, 151] width 346 height 1172
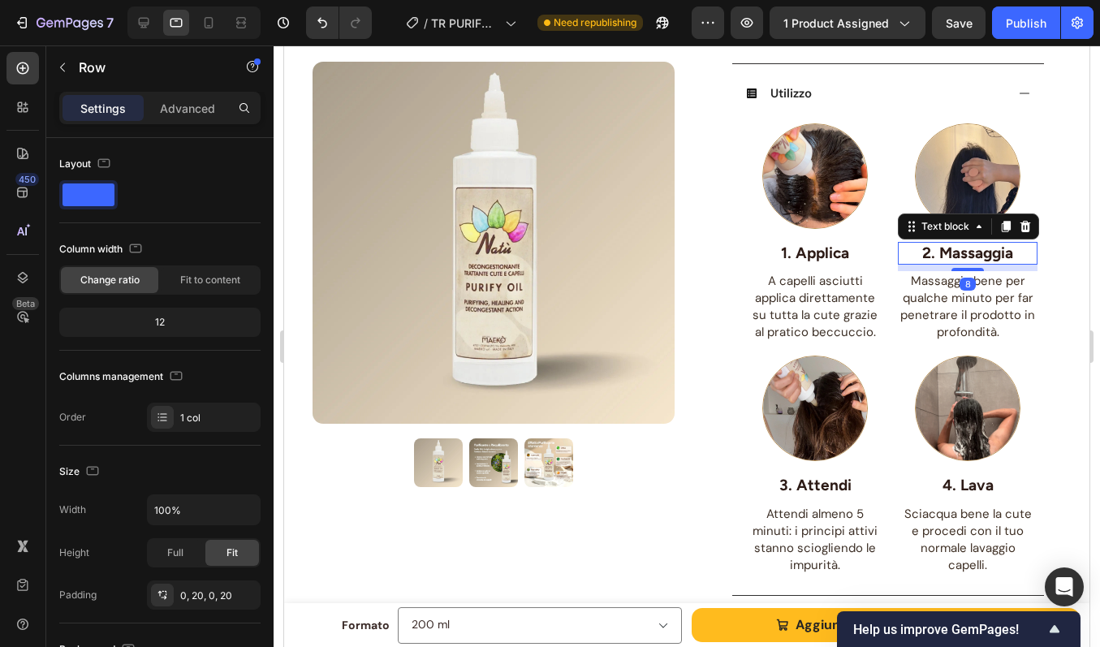
click at [965, 252] on p "2. Massaggia" at bounding box center [968, 254] width 136 height 20
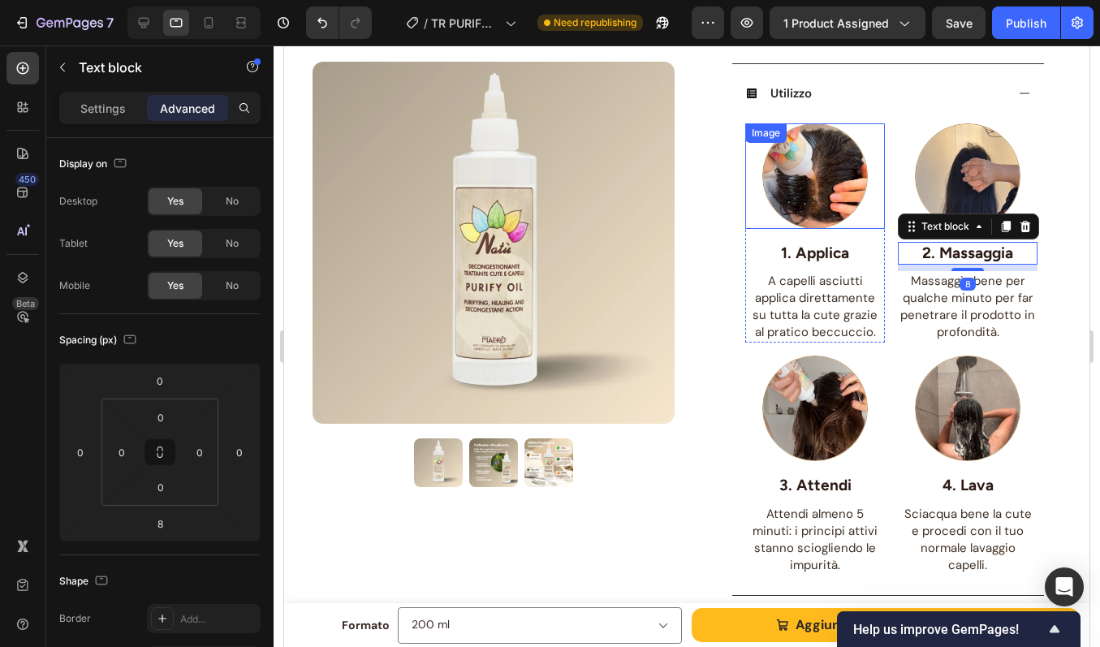
click at [791, 206] on img at bounding box center [815, 176] width 106 height 106
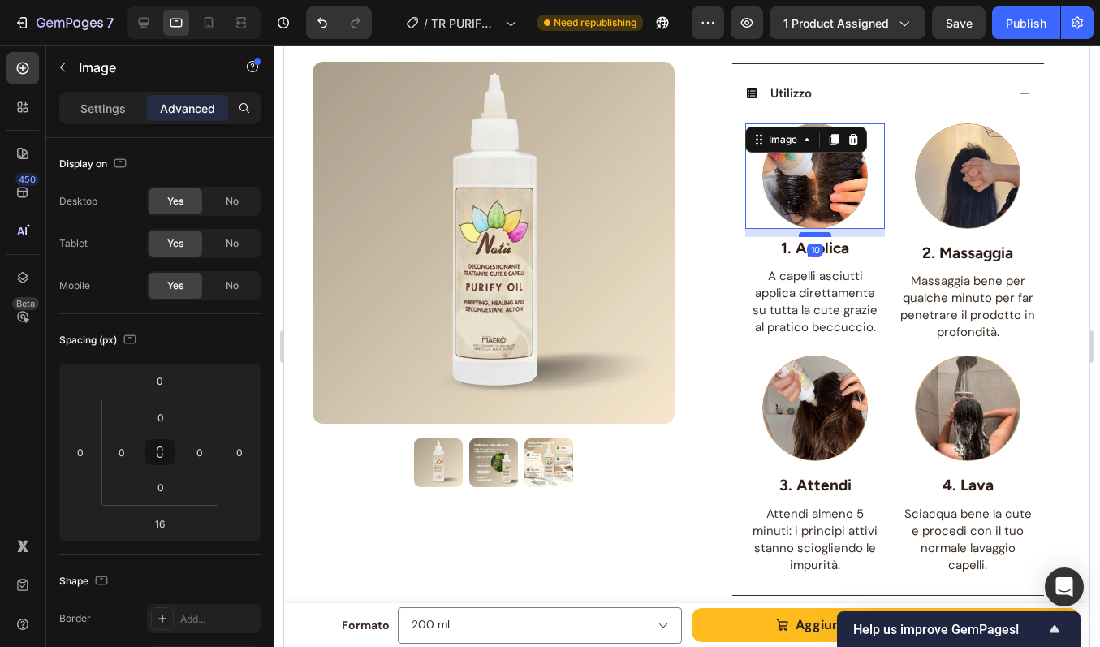
click at [805, 234] on div at bounding box center [815, 234] width 32 height 5
type input "10"
click at [943, 217] on img at bounding box center [968, 176] width 106 height 106
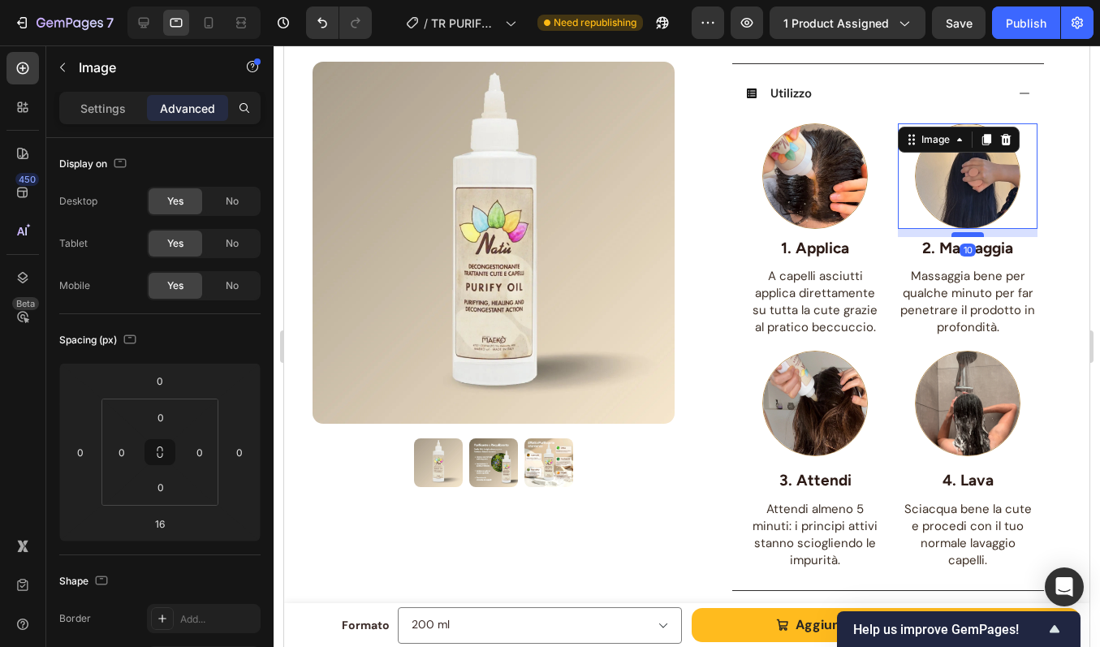
click at [956, 235] on div at bounding box center [967, 234] width 32 height 5
type input "10"
click at [796, 401] on img at bounding box center [815, 404] width 106 height 106
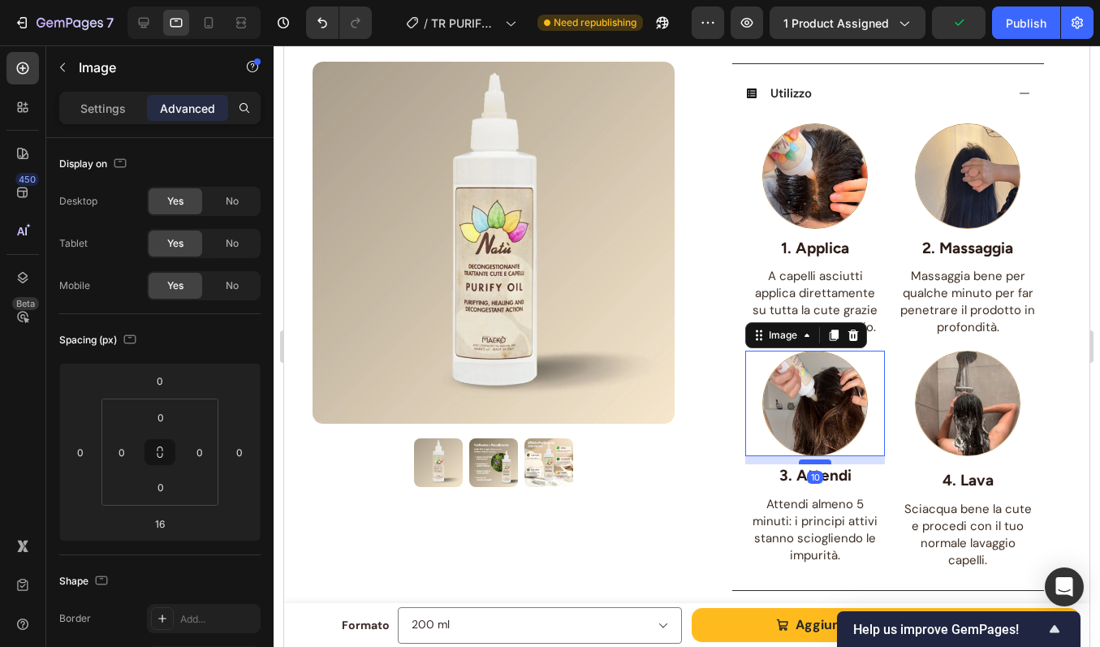
click at [806, 464] on div at bounding box center [815, 462] width 32 height 5
type input "10"
click at [951, 451] on img at bounding box center [968, 404] width 106 height 106
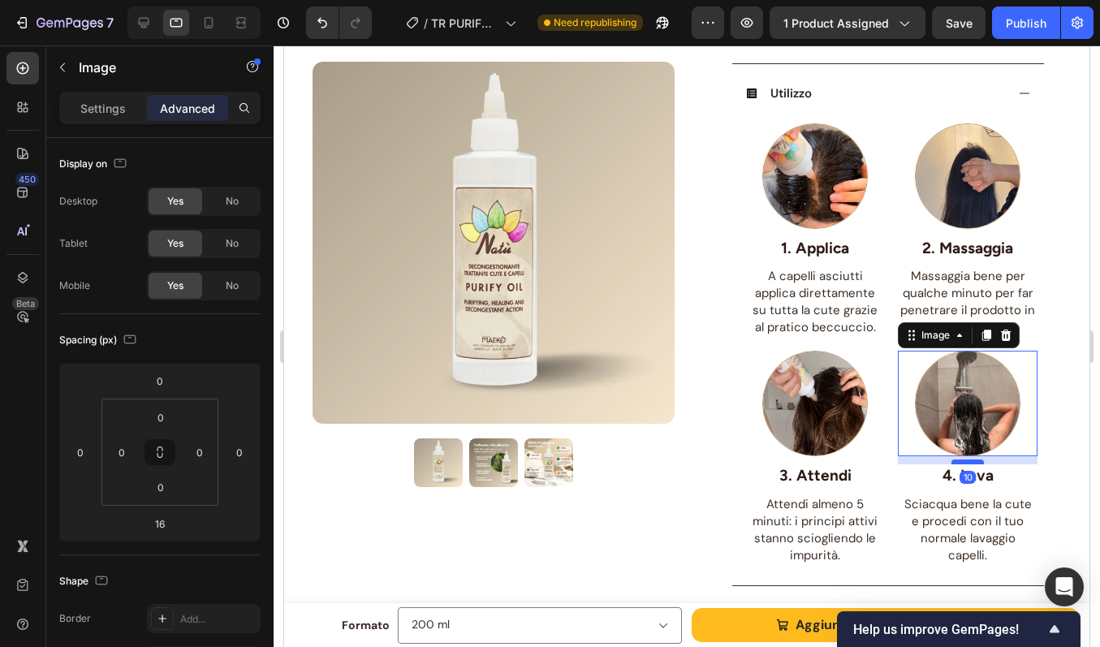
click at [954, 464] on div at bounding box center [967, 462] width 32 height 5
type input "10"
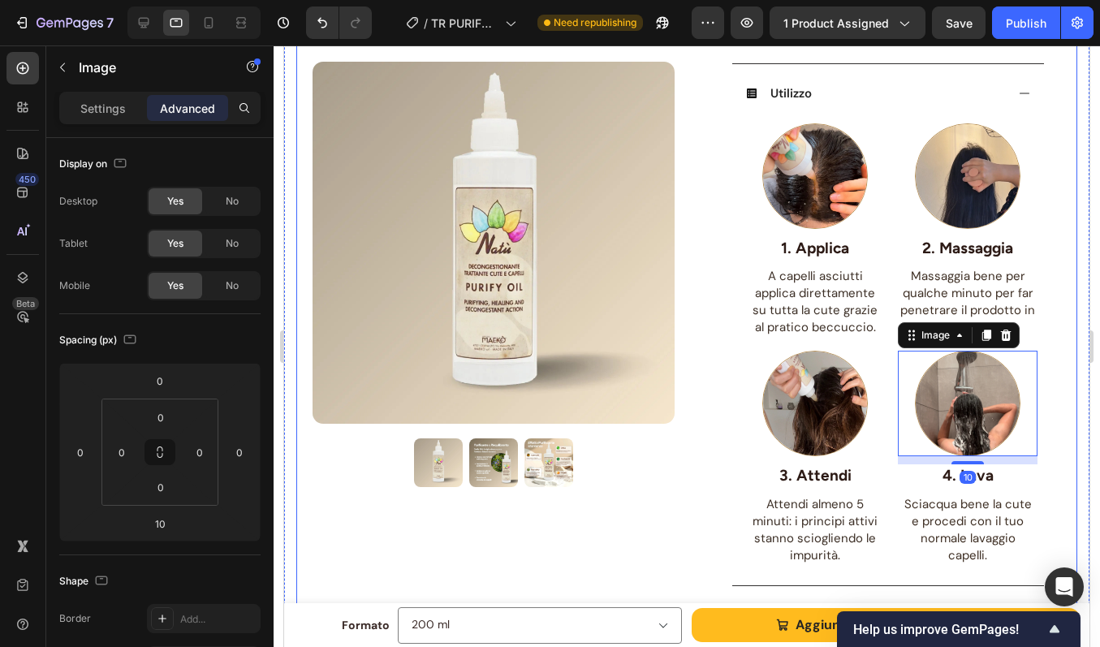
click at [1055, 403] on div "Product Images Row PURIFY OIL - Olio Antiforfora Purificante Riequilibrante Pro…" at bounding box center [686, 198] width 781 height 1344
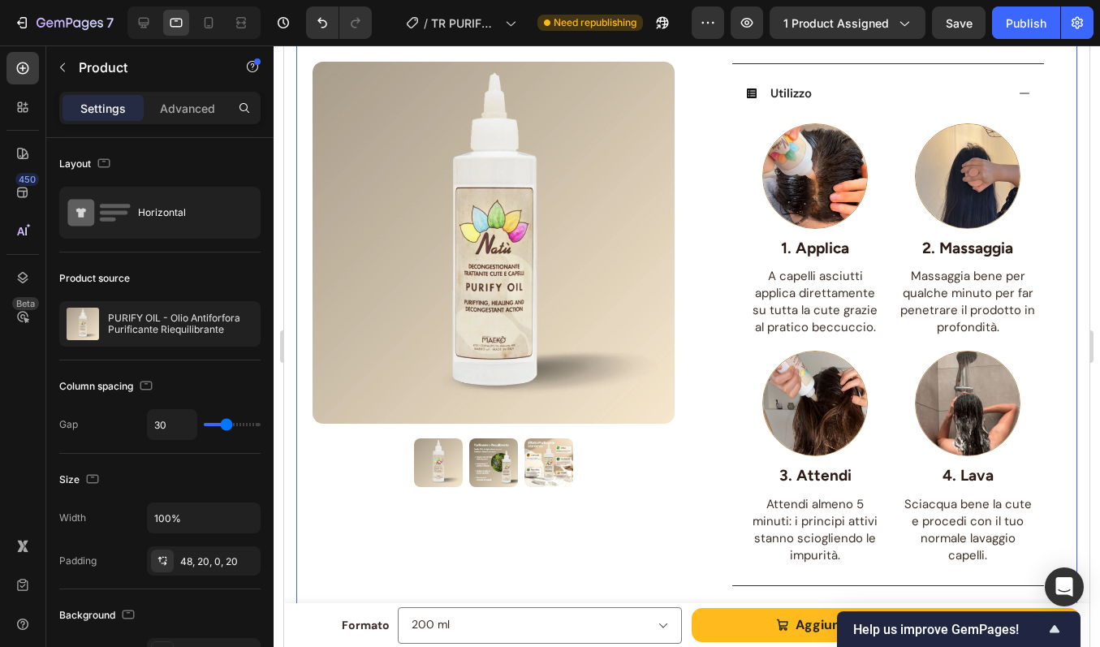
scroll to position [596, 0]
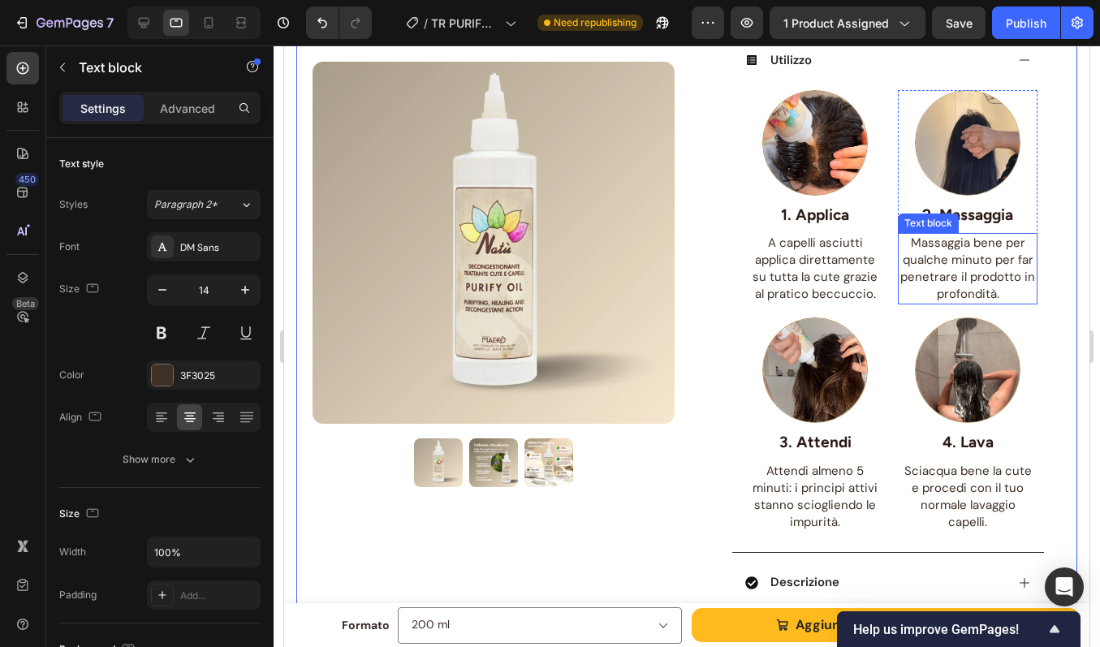
click at [966, 267] on span "Massaggia bene per qualche minuto per far penetrare il prodotto in profondità." at bounding box center [967, 268] width 135 height 67
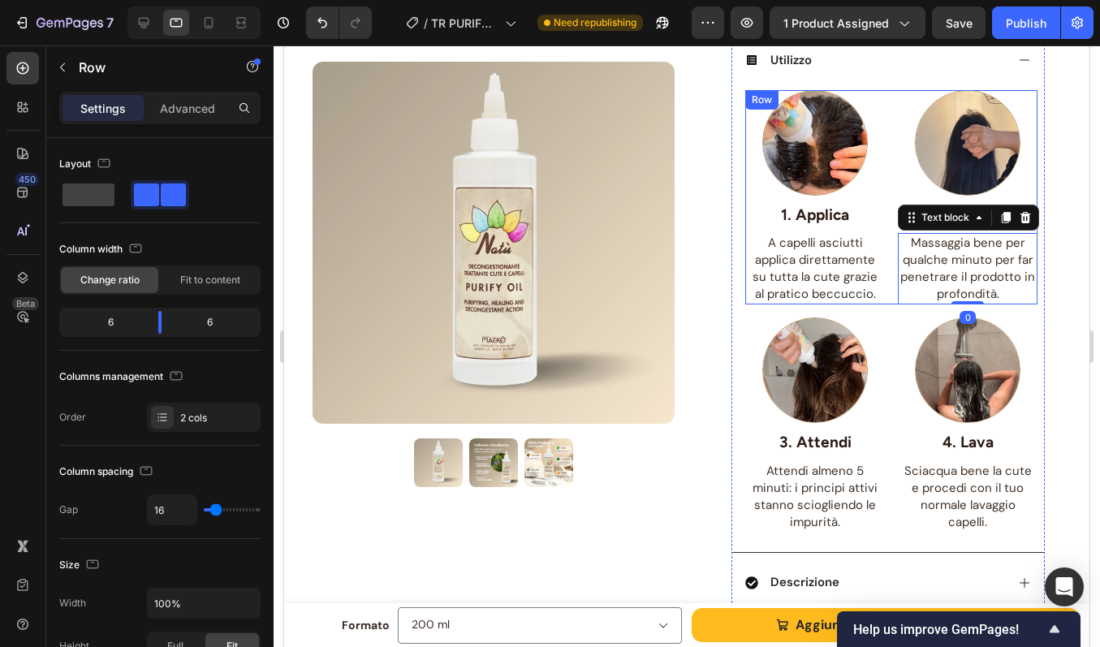
click at [883, 303] on div "Image 1. Applica Text block A capelli asciutti applica direttamente su tutta la…" at bounding box center [891, 197] width 292 height 215
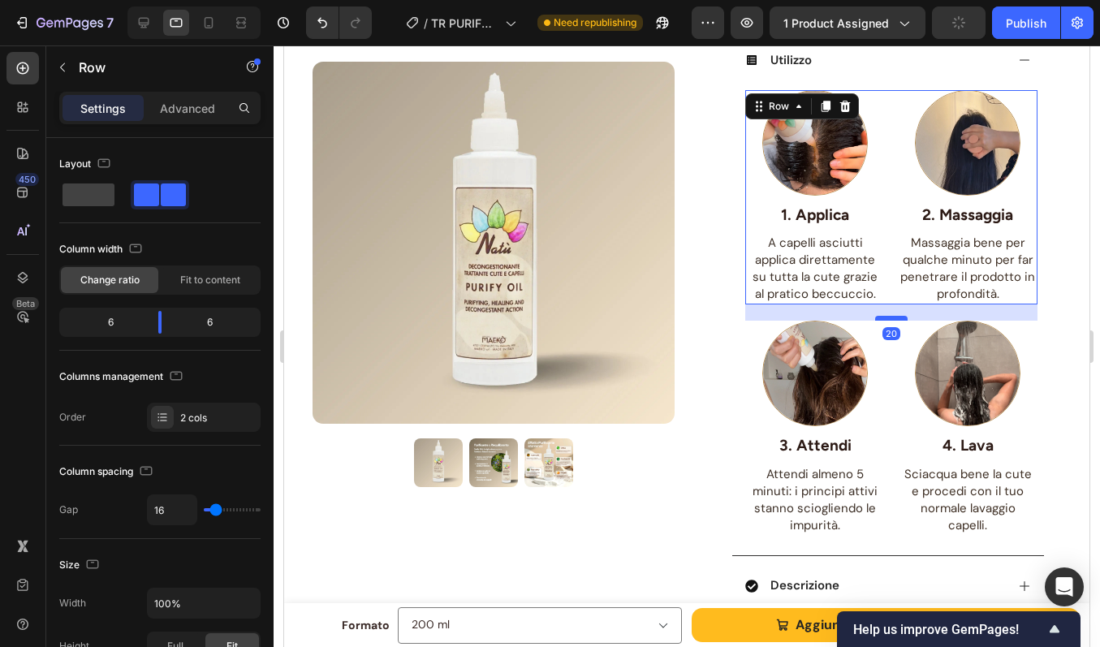
click at [883, 319] on div at bounding box center [891, 318] width 32 height 5
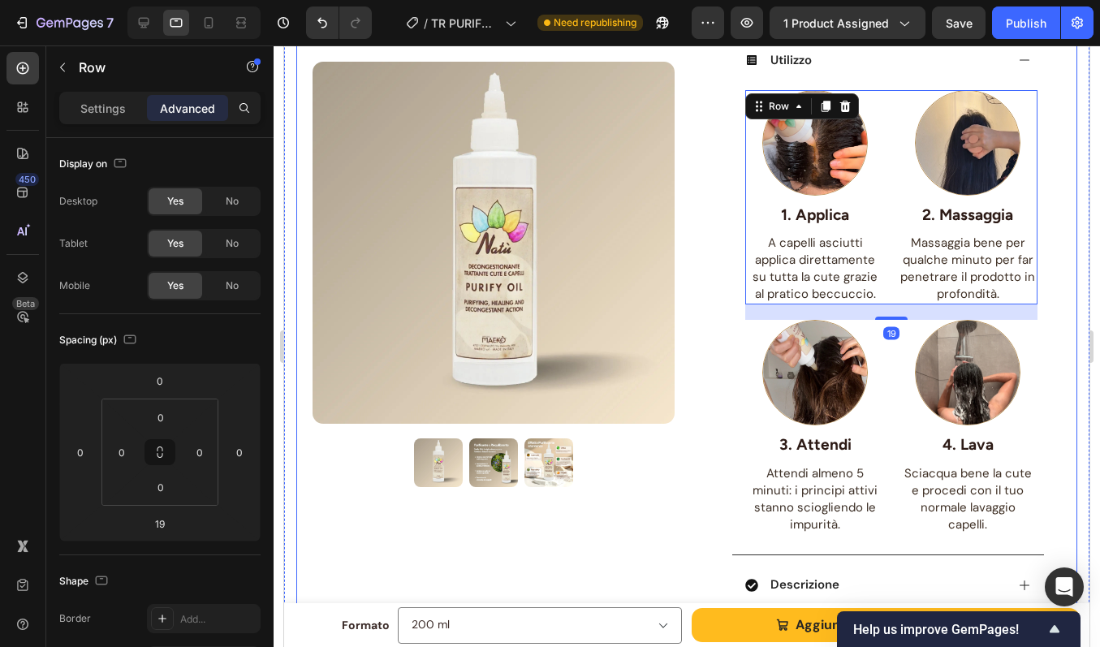
click at [1058, 278] on div "Product Images Row PURIFY OIL - Olio Antiforfora Purificante Riequilibrante Pro…" at bounding box center [686, 166] width 781 height 1347
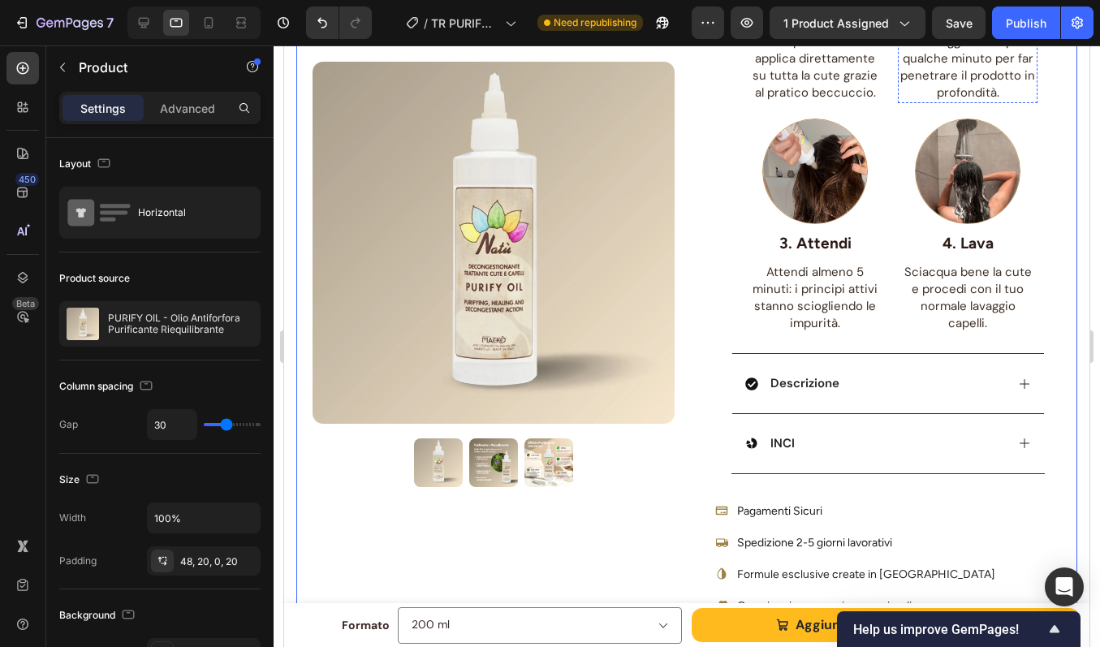
scroll to position [806, 0]
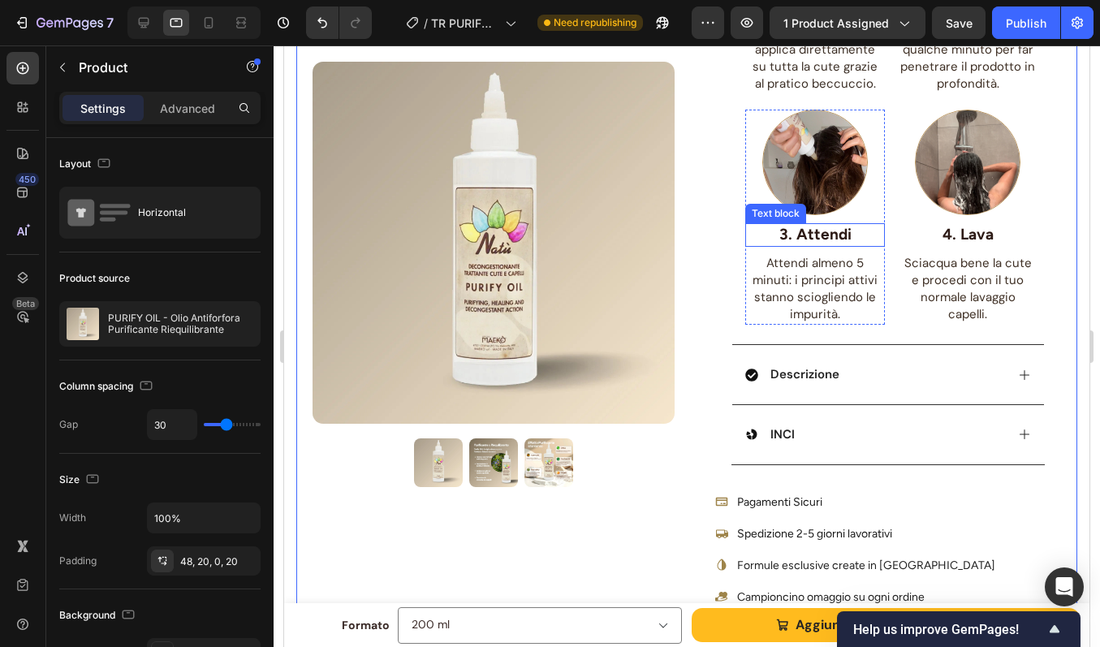
click at [817, 245] on p "3. Attendi" at bounding box center [815, 235] width 136 height 20
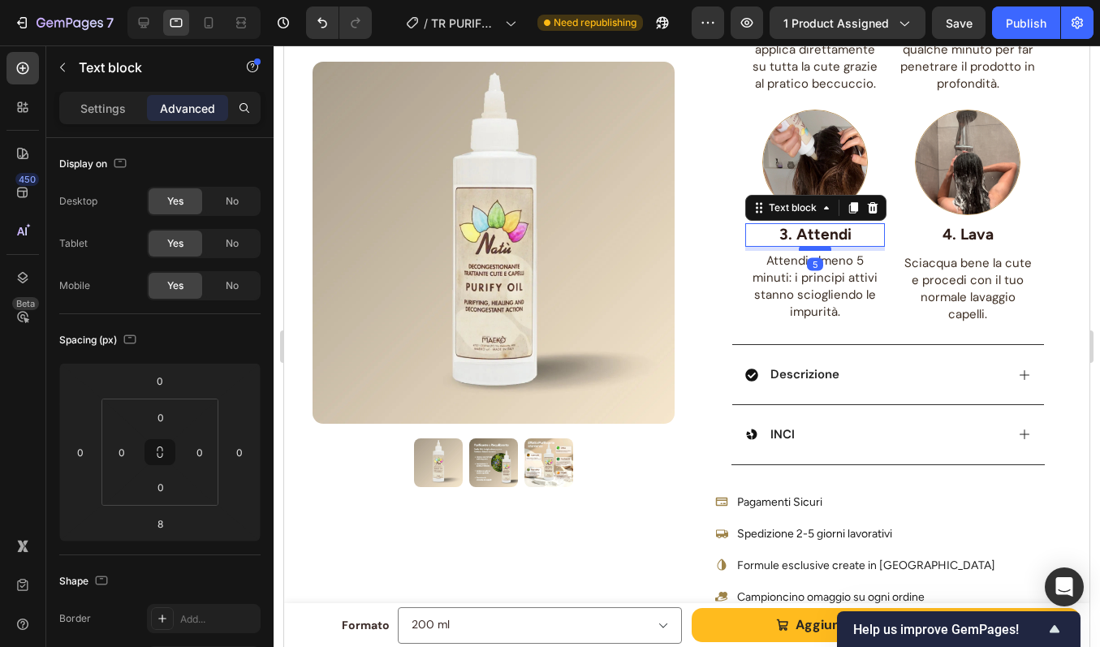
click at [814, 249] on div at bounding box center [815, 248] width 32 height 5
type input "5"
click at [934, 241] on p "4. Lava" at bounding box center [968, 235] width 136 height 20
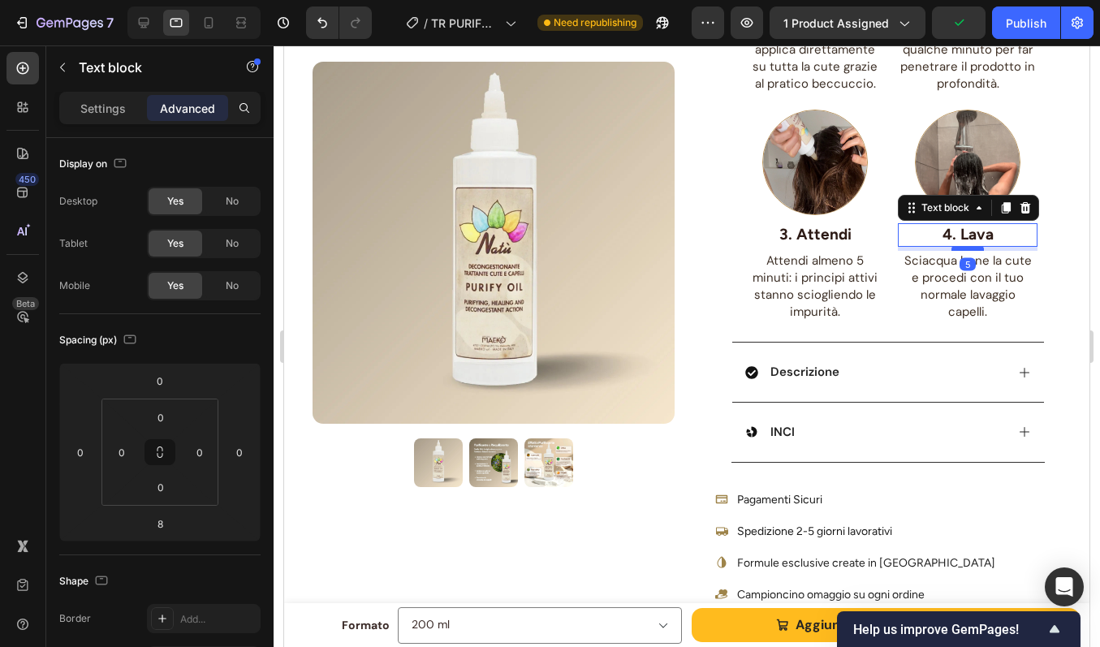
click at [954, 249] on div at bounding box center [967, 248] width 32 height 5
type input "5"
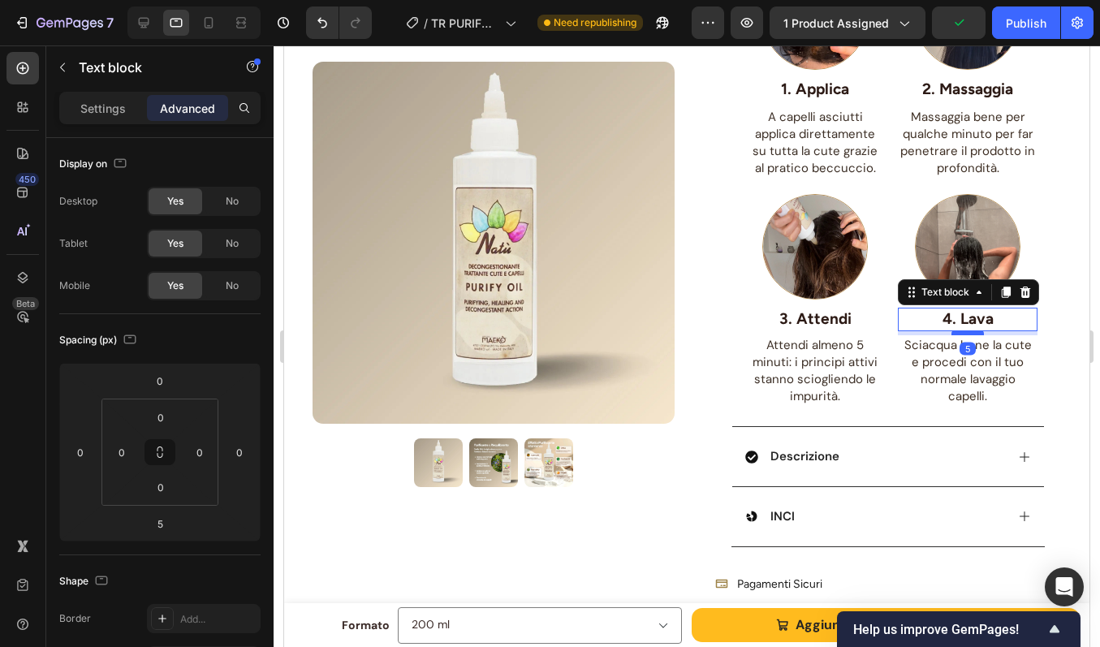
scroll to position [688, 0]
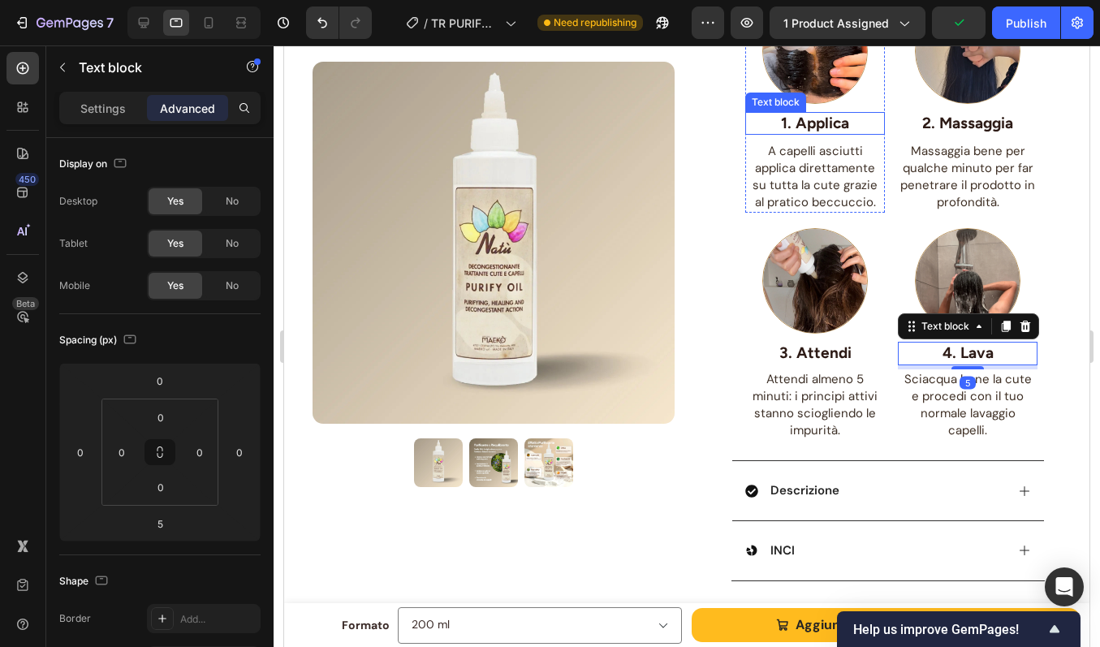
click at [834, 129] on p "1. Applica" at bounding box center [815, 124] width 136 height 20
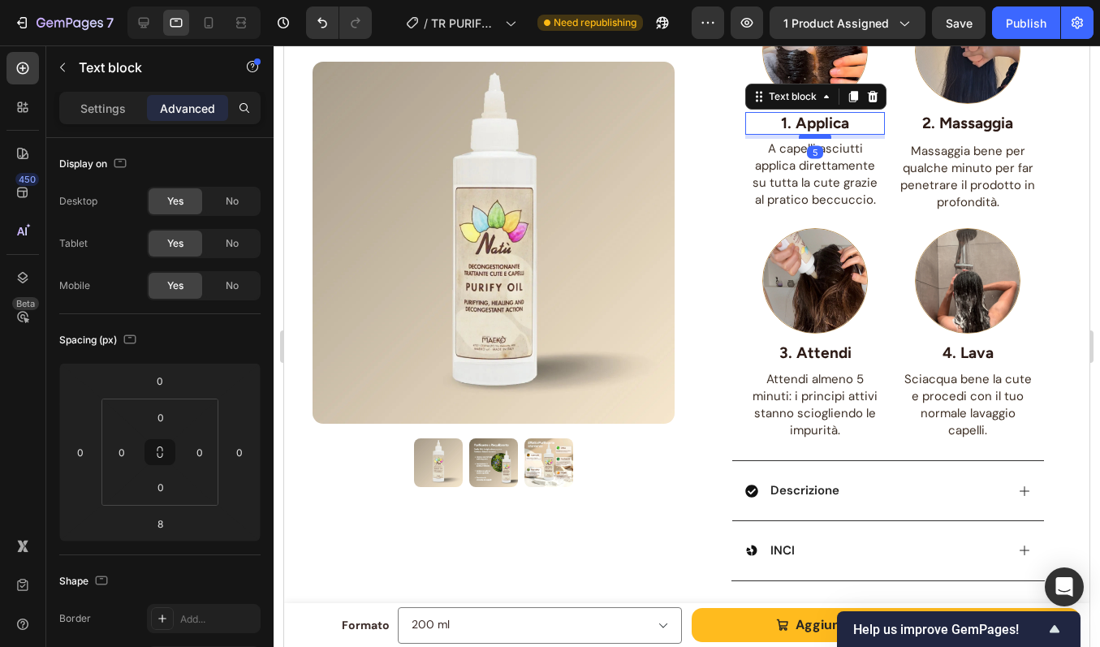
click at [813, 136] on div at bounding box center [815, 136] width 32 height 5
type input "5"
click at [943, 120] on p "2. Massaggia" at bounding box center [968, 124] width 136 height 20
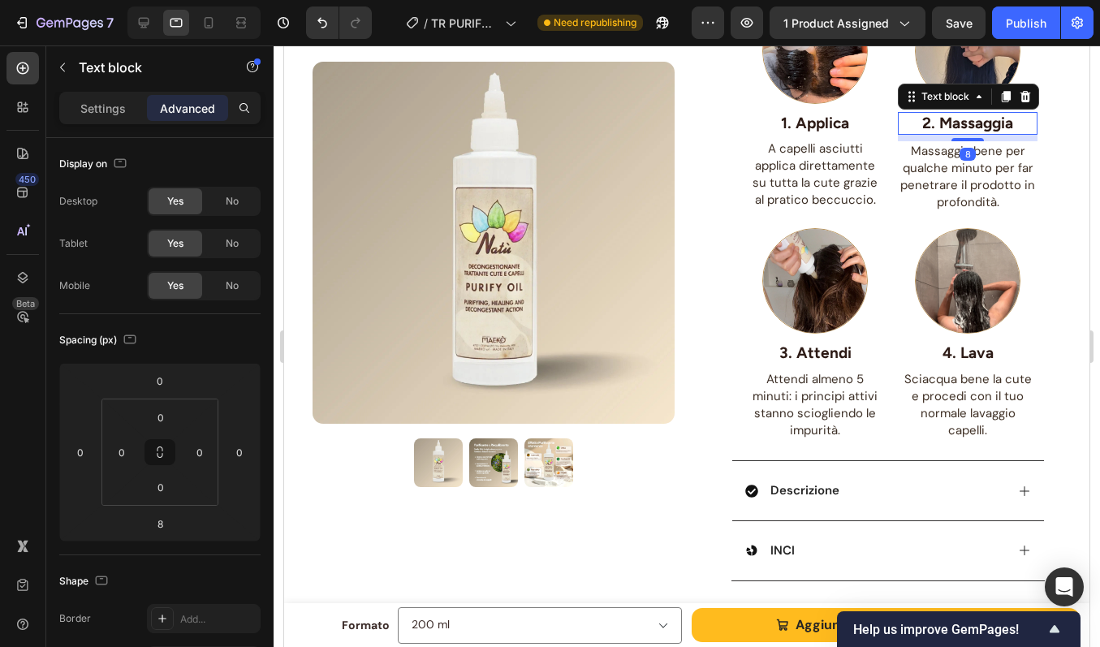
click at [951, 135] on div "8" at bounding box center [968, 138] width 140 height 6
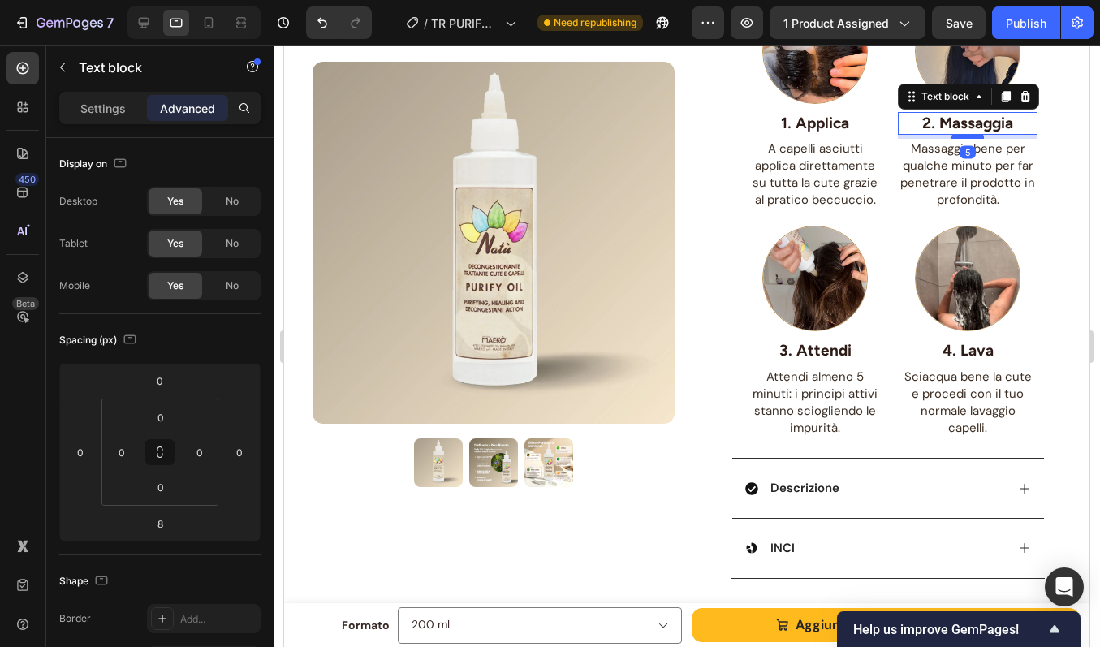
click at [951, 137] on div at bounding box center [967, 136] width 32 height 5
type input "5"
click at [1062, 132] on div "Product Images Row PURIFY OIL - Olio Antiforfora Purificante Riequilibrante Pro…" at bounding box center [686, 72] width 781 height 1342
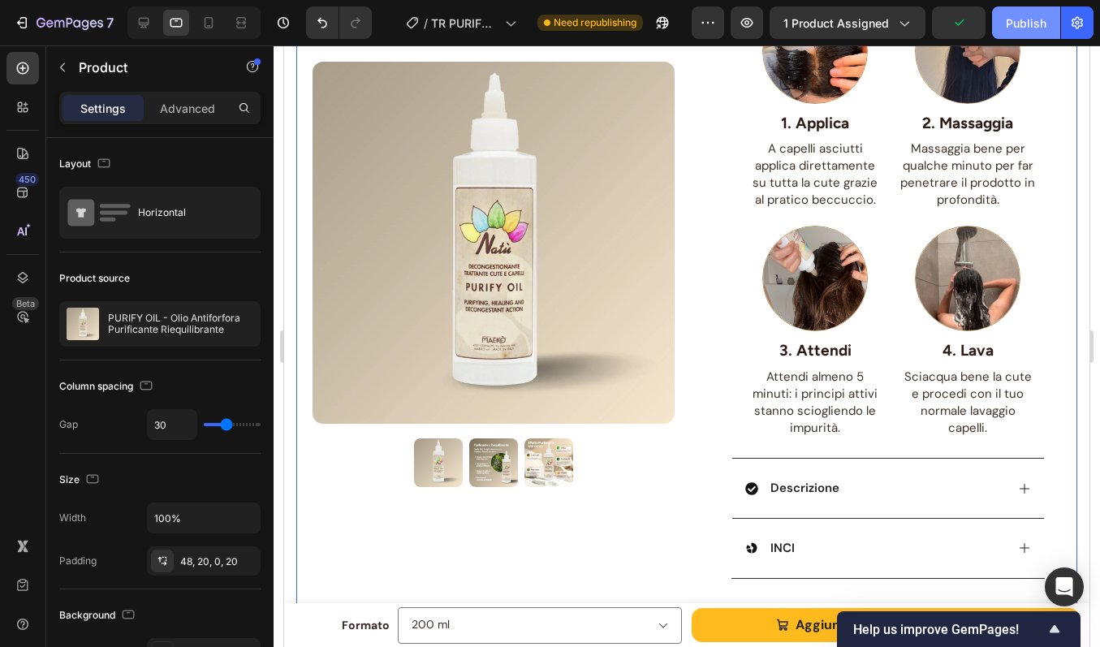
click at [1013, 22] on div "Publish" at bounding box center [1026, 23] width 41 height 17
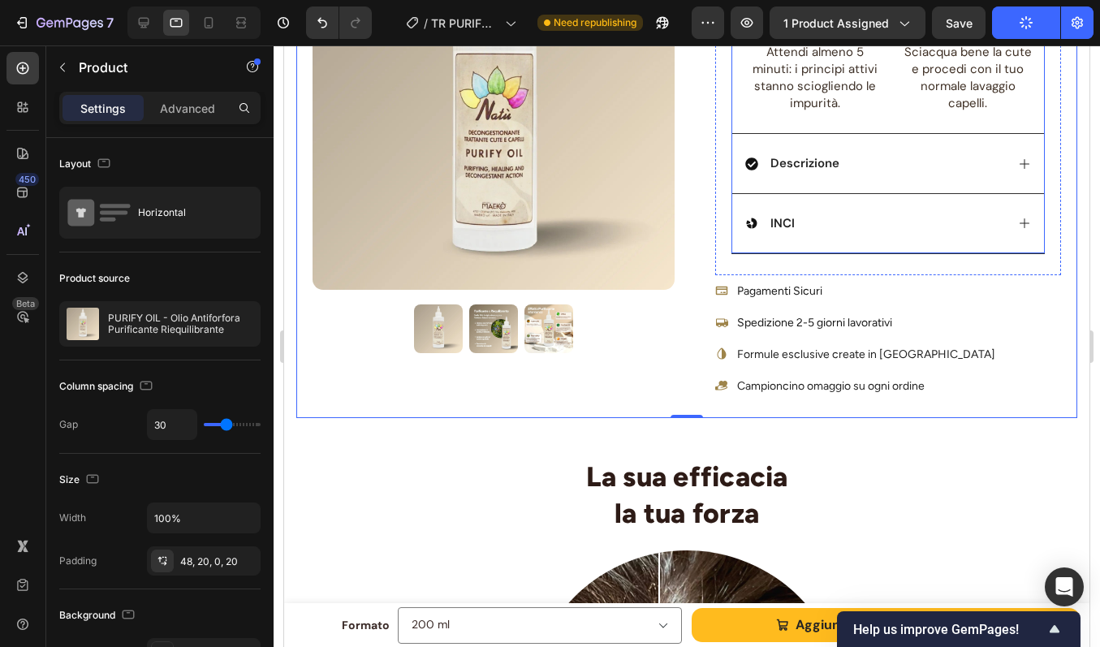
scroll to position [1019, 0]
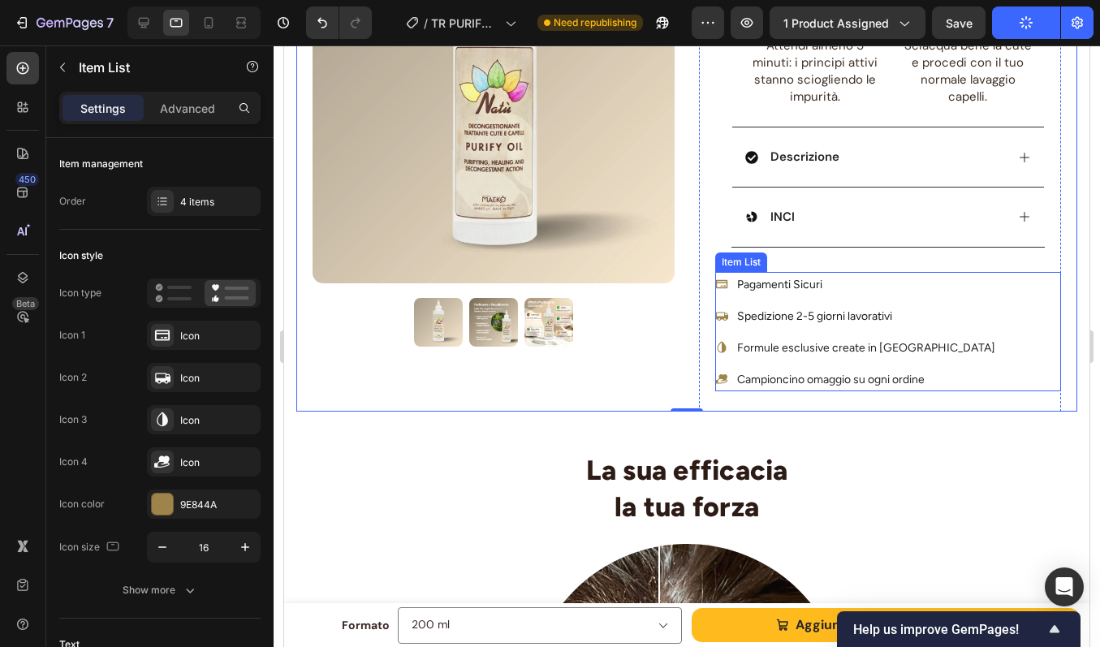
click at [972, 311] on div "Pagamenti Sicuri Spedizione 2-5 giorni lavorativi Formule esclusive create in I…" at bounding box center [888, 331] width 346 height 119
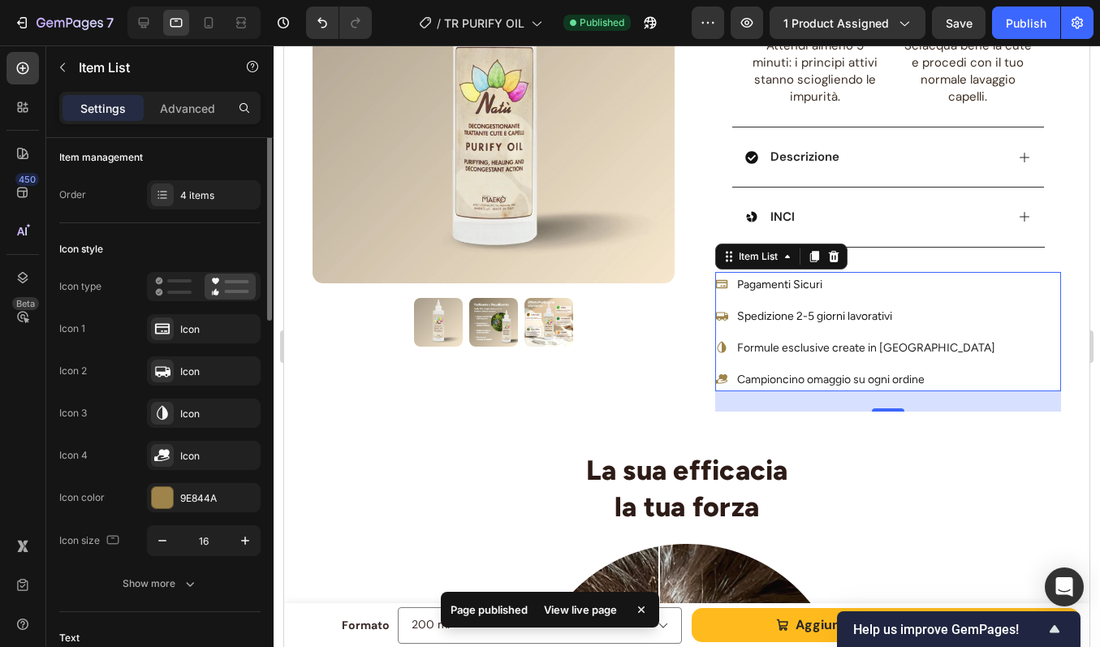
scroll to position [0, 0]
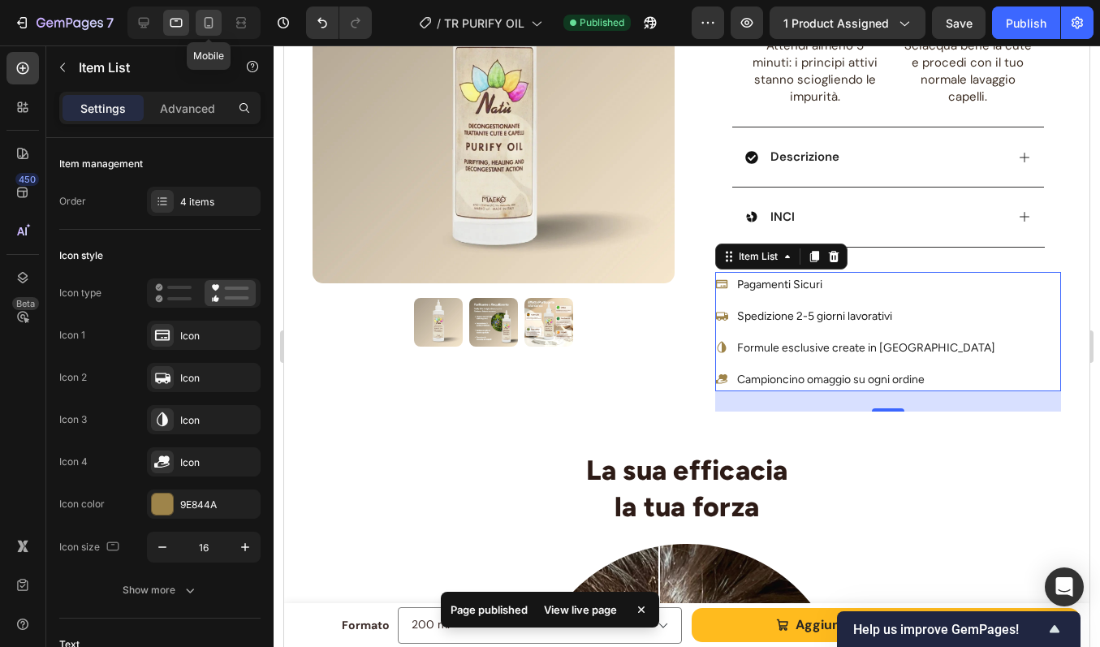
click at [206, 24] on icon at bounding box center [209, 23] width 16 height 16
type input "18"
type input "14"
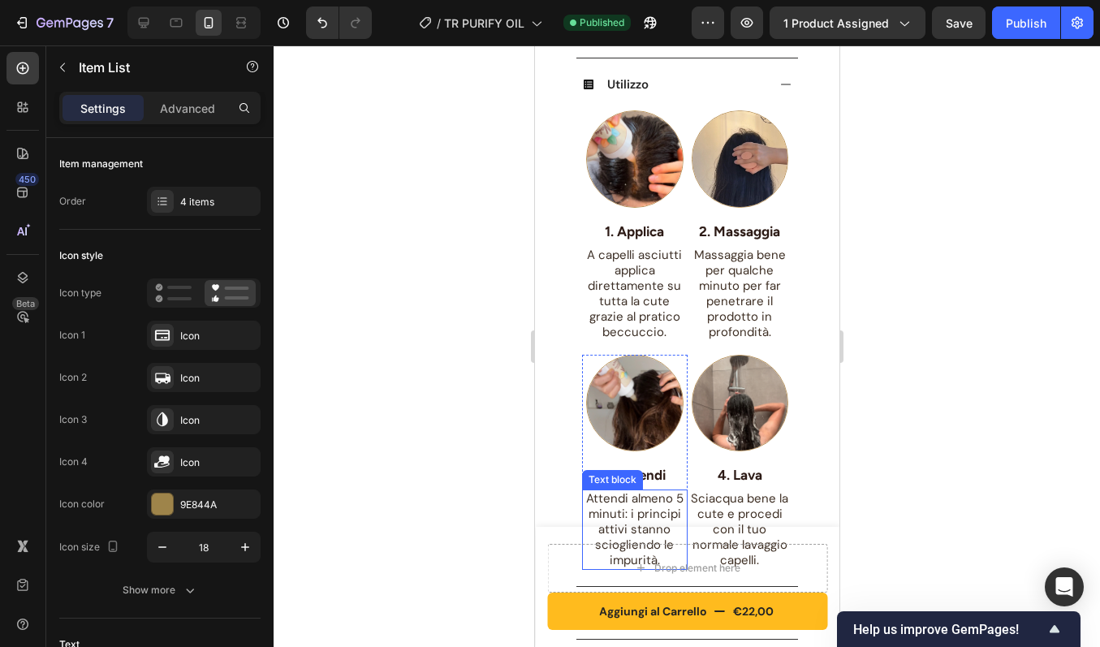
scroll to position [835, 0]
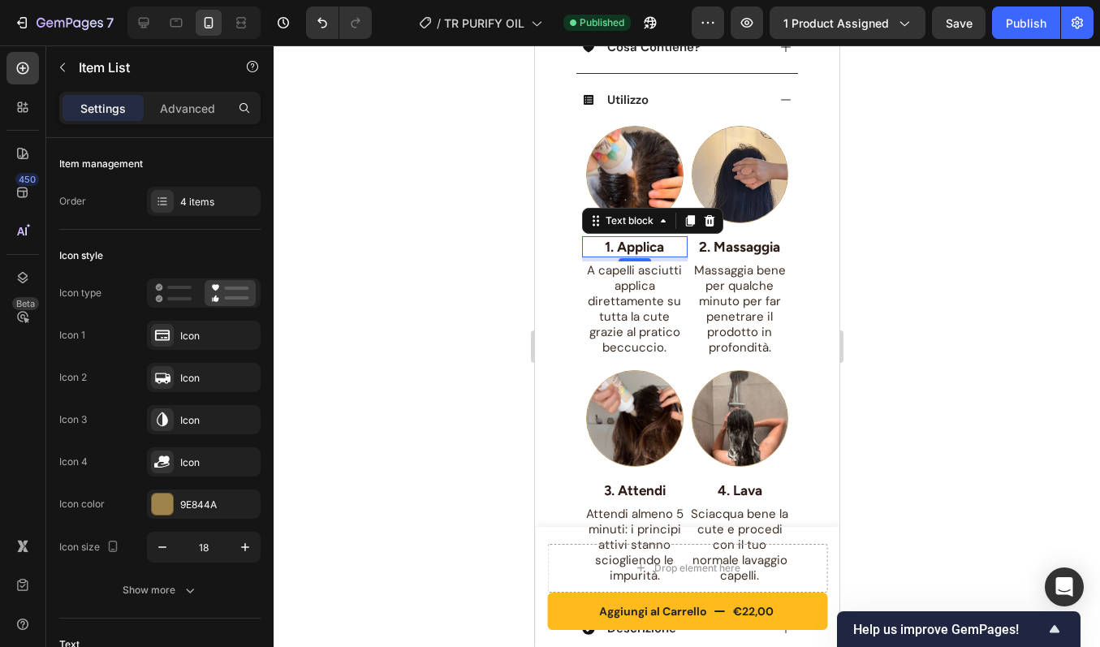
click at [660, 238] on p "1. Applica" at bounding box center [634, 247] width 102 height 18
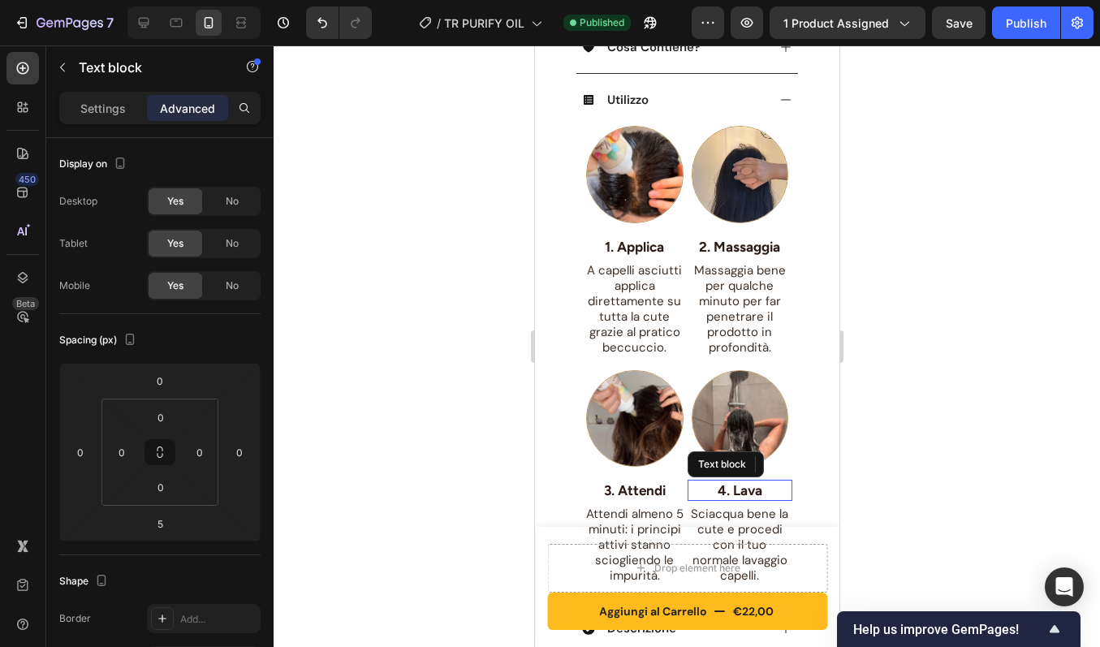
click at [730, 481] on p "4. Lava" at bounding box center [739, 490] width 102 height 18
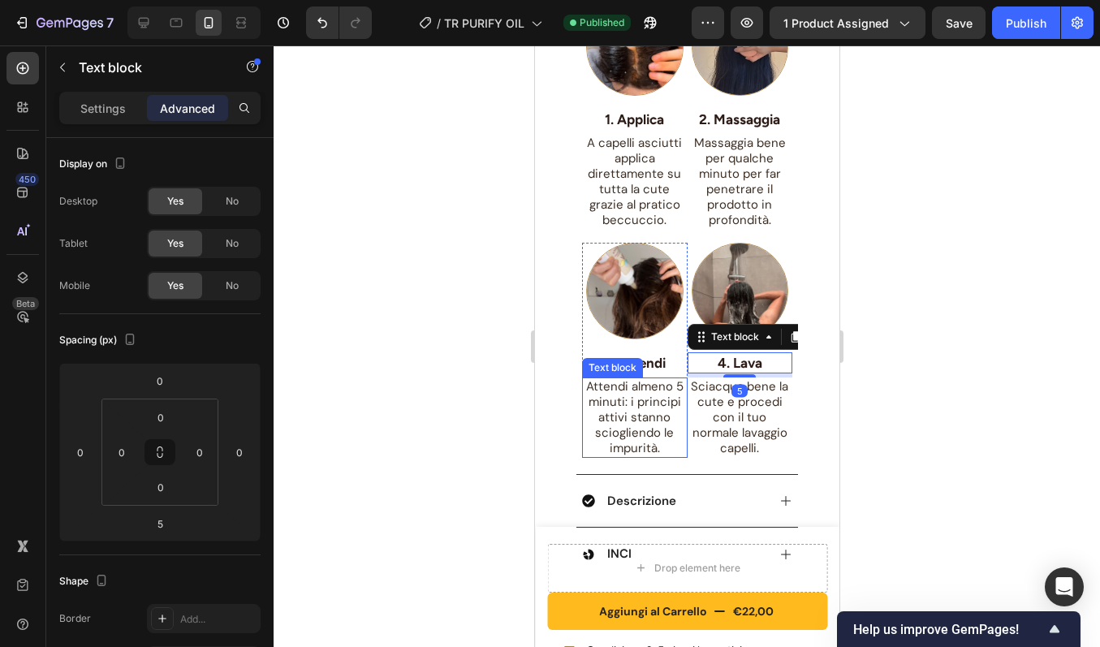
scroll to position [965, 0]
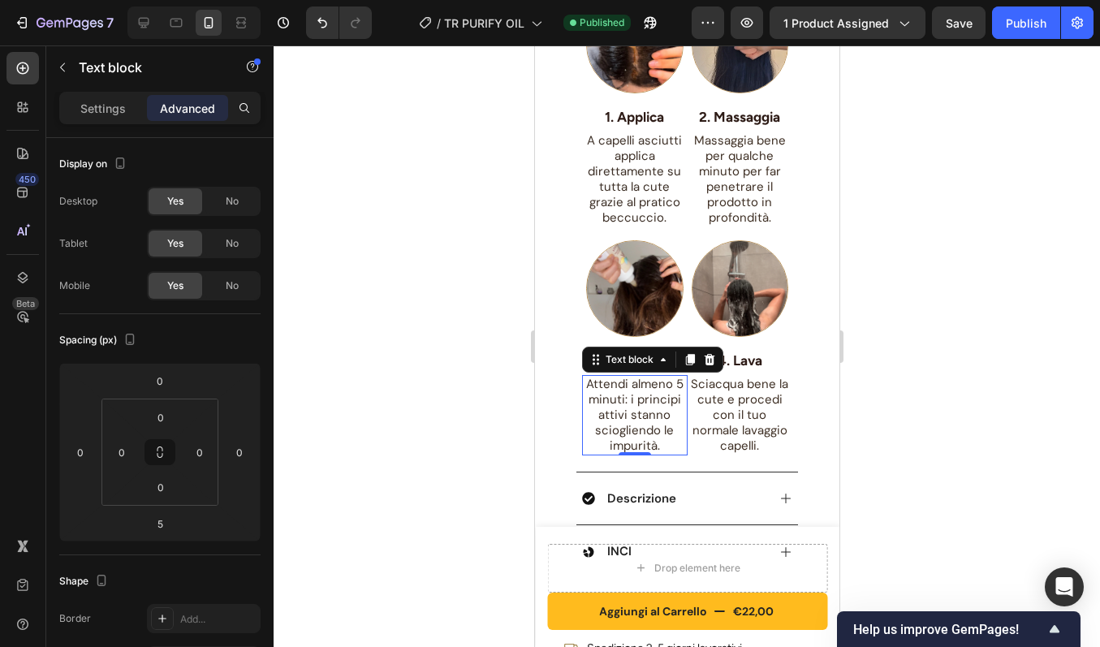
click at [651, 416] on span "Attendi almeno 5 minuti: i principi attivi stanno sciogliendo le impurità." at bounding box center [633, 415] width 97 height 78
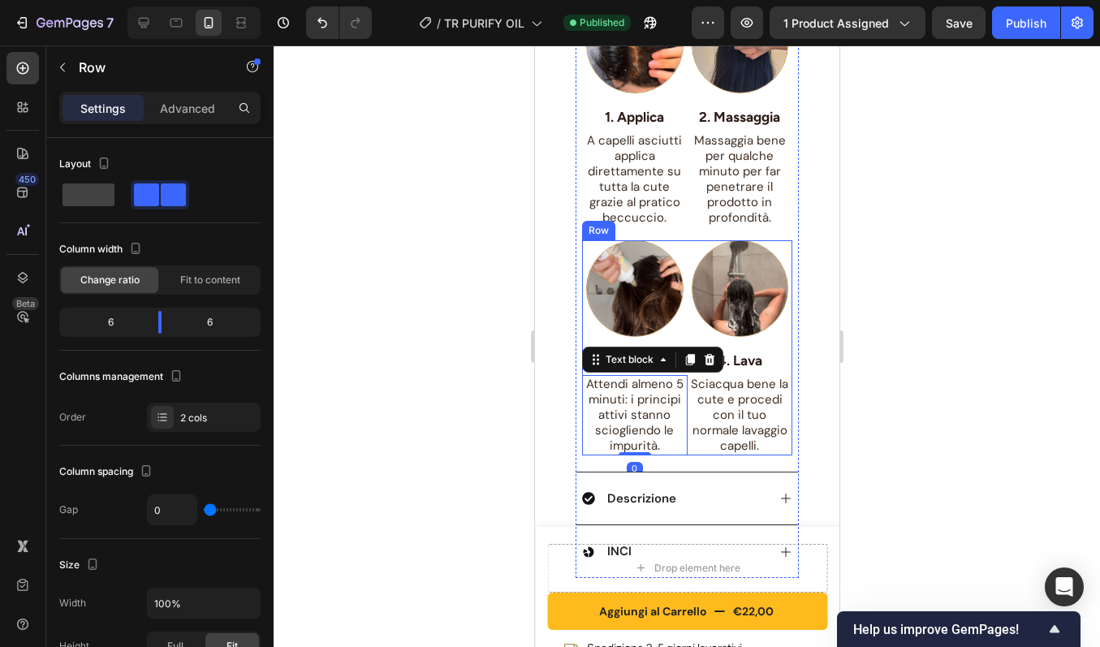
click at [710, 440] on div "Image 4. Lava Text block Sciacqua bene la cute e procedi con il tuo normale lav…" at bounding box center [740, 348] width 106 height 216
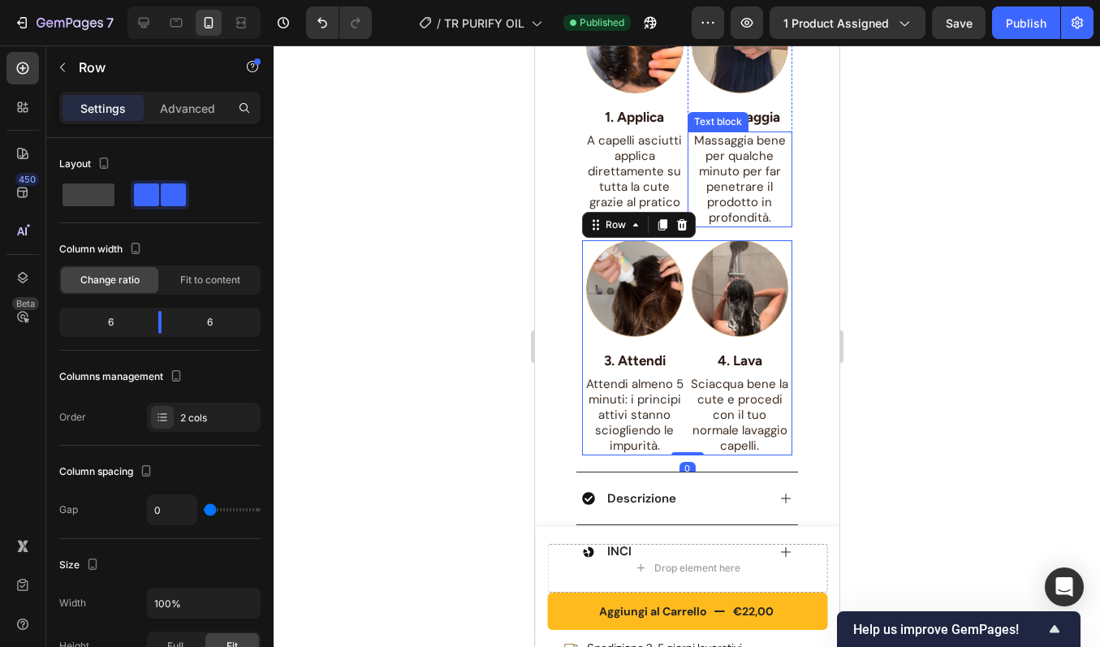
click at [688, 159] on p "Massaggia bene per qualche minuto per far penetrare il prodotto in profondità." at bounding box center [739, 179] width 102 height 93
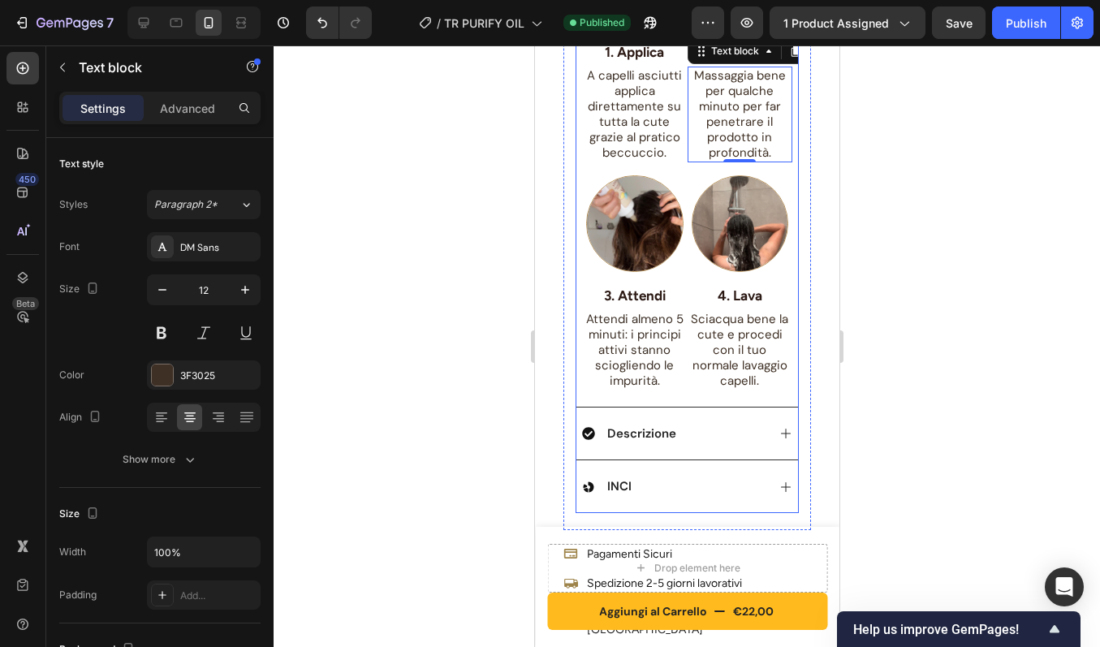
scroll to position [1155, 0]
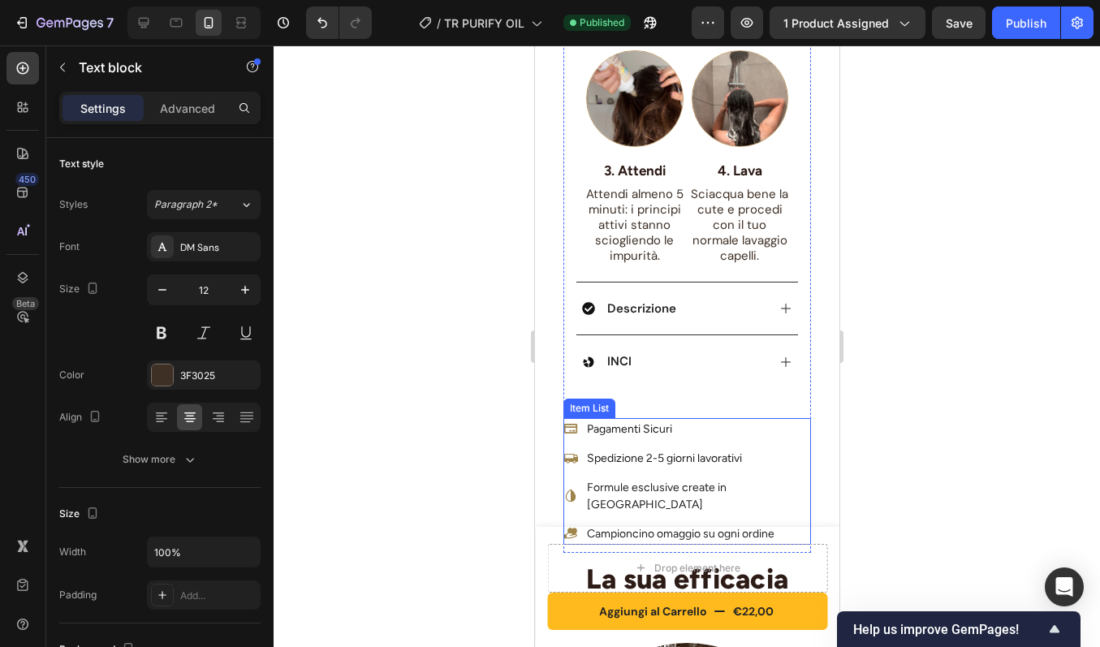
click at [688, 421] on p "Pagamenti Sicuri" at bounding box center [697, 429] width 222 height 17
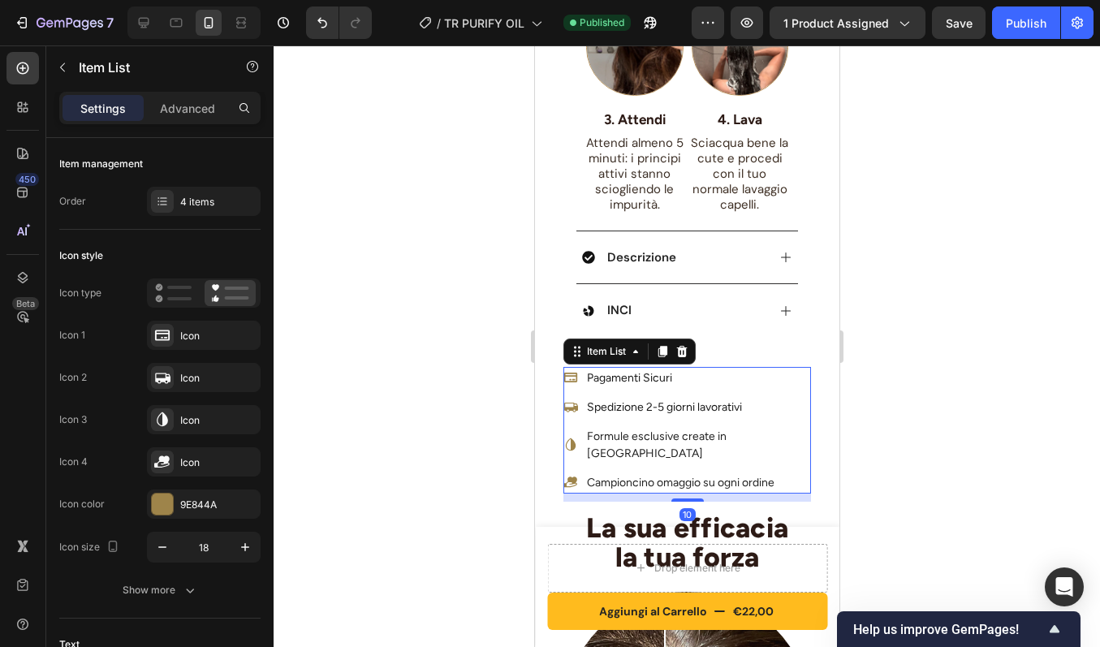
scroll to position [1210, 0]
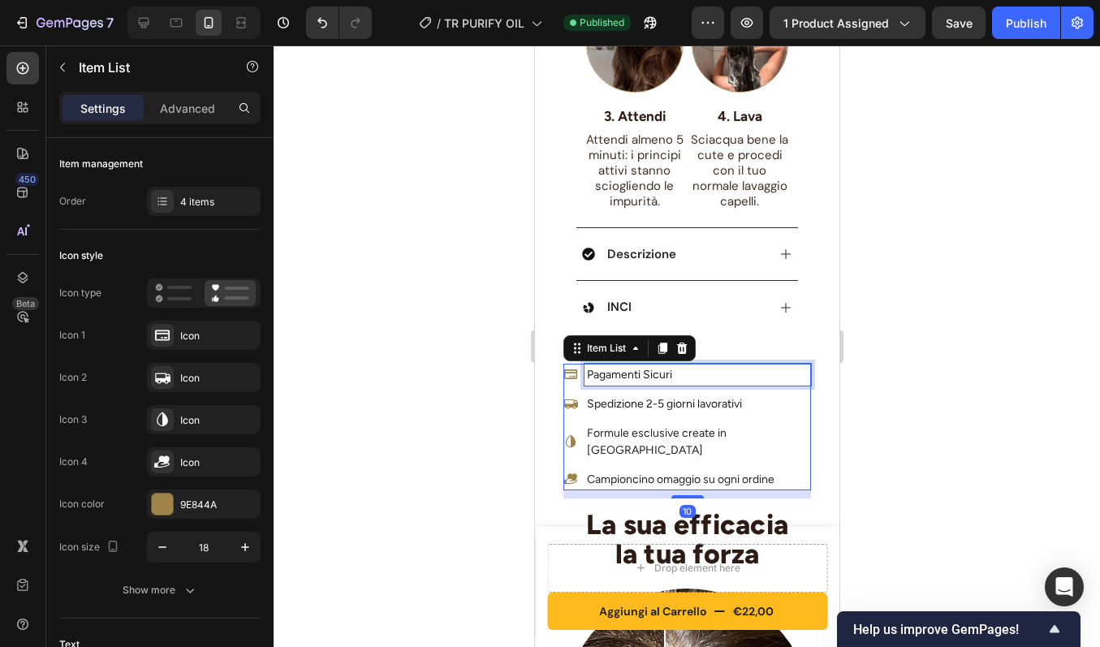
click at [764, 376] on div "Pagamenti Sicuri" at bounding box center [697, 375] width 227 height 22
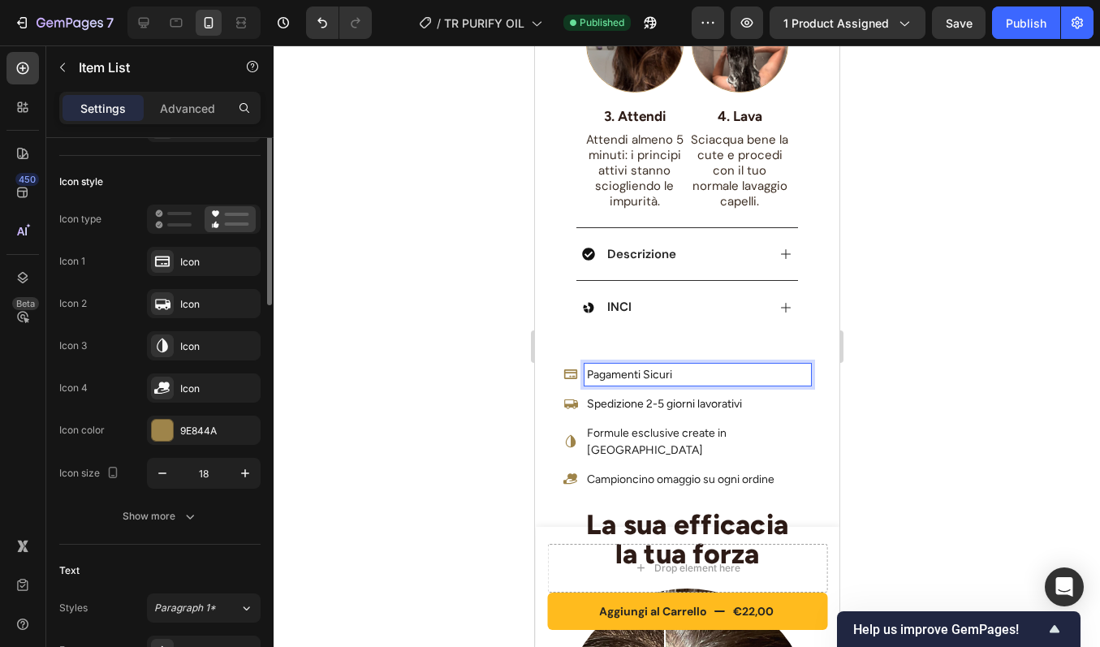
scroll to position [81, 0]
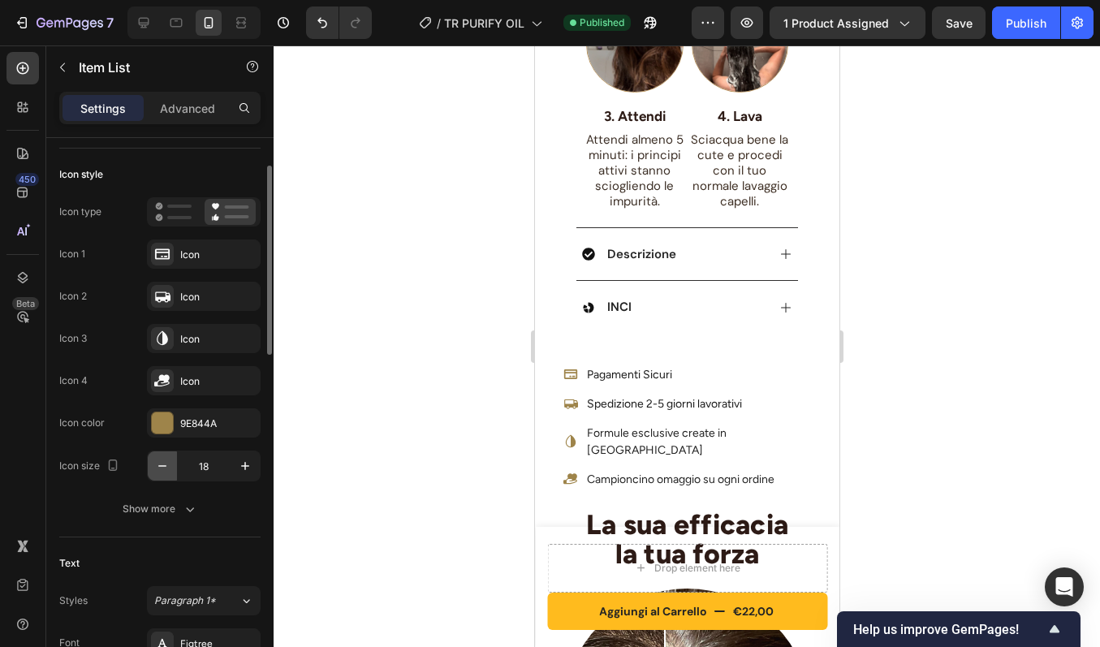
click at [164, 468] on icon "button" at bounding box center [162, 466] width 16 height 16
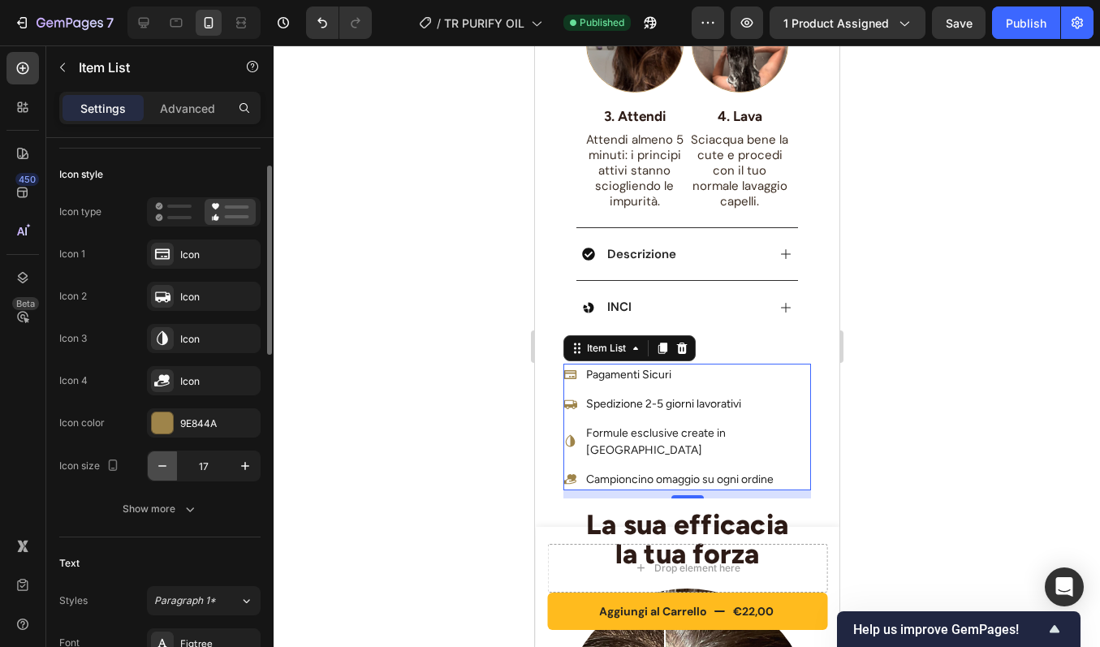
click at [164, 468] on icon "button" at bounding box center [162, 466] width 16 height 16
click at [248, 467] on icon "button" at bounding box center [245, 466] width 16 height 16
type input "18"
click at [174, 520] on button "Show more" at bounding box center [159, 508] width 201 height 29
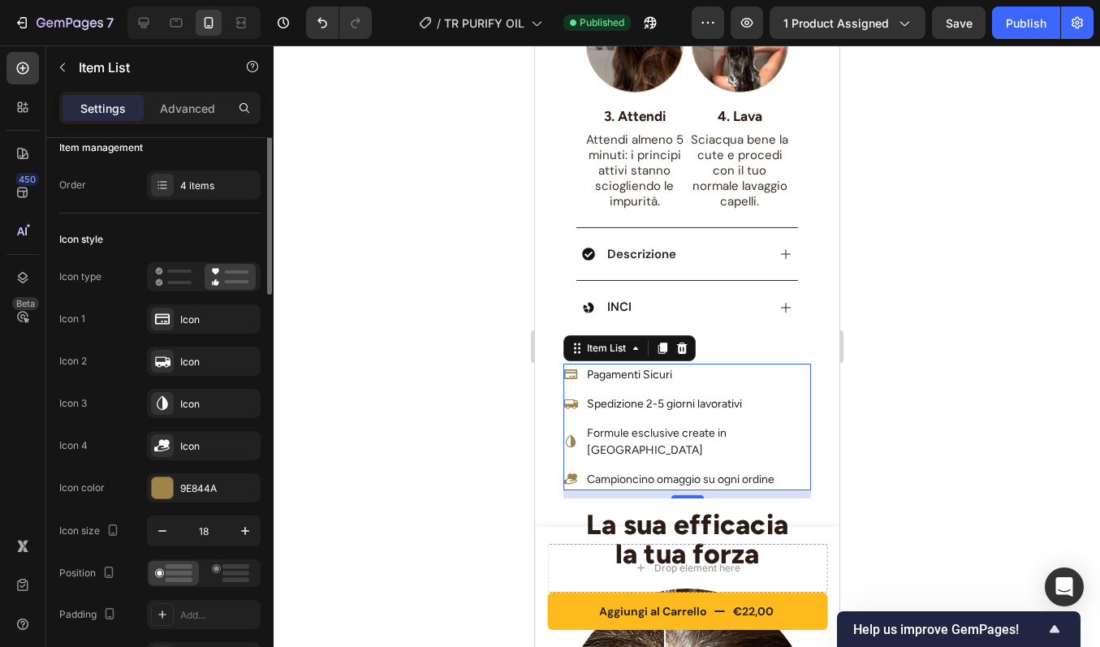
scroll to position [0, 0]
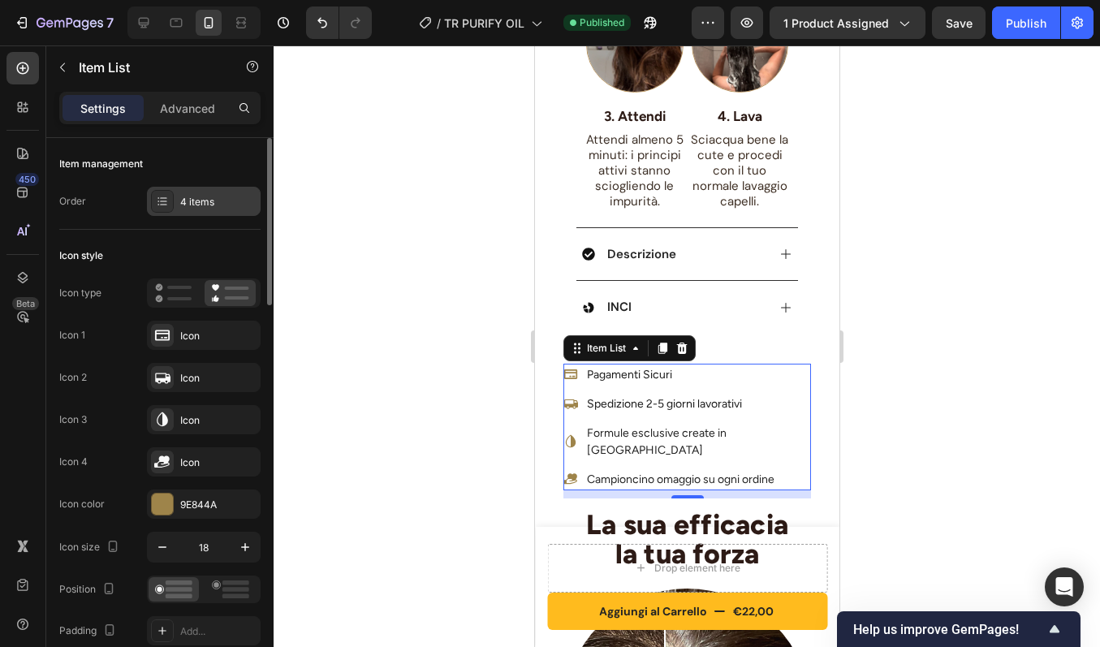
click at [196, 210] on div "4 items" at bounding box center [204, 201] width 114 height 29
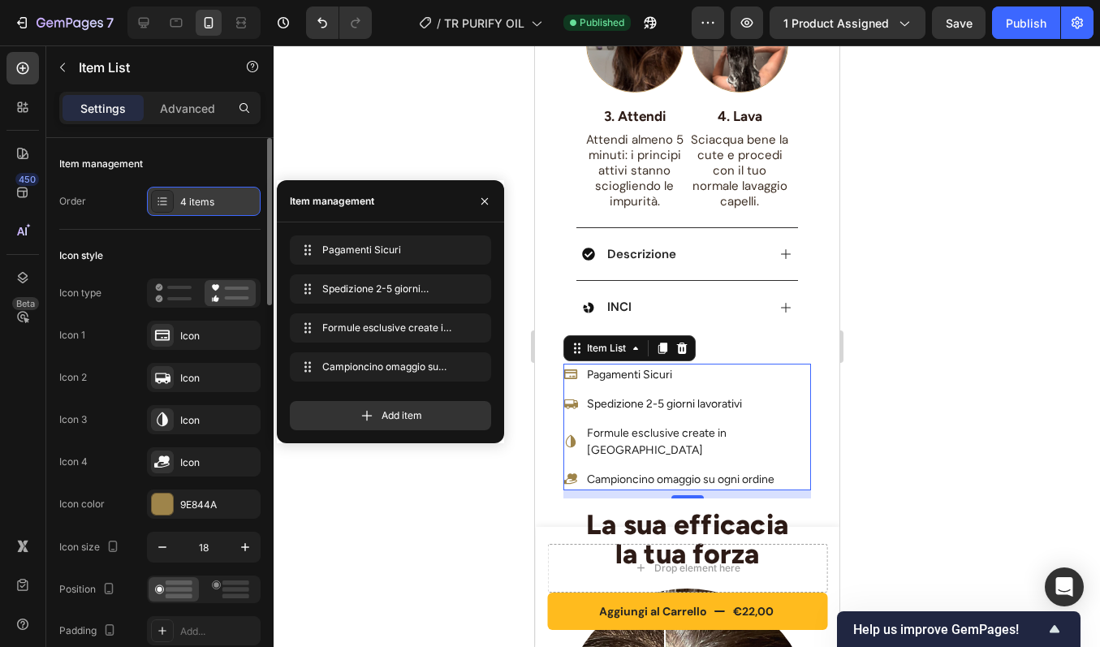
click at [196, 210] on div "4 items" at bounding box center [204, 201] width 114 height 29
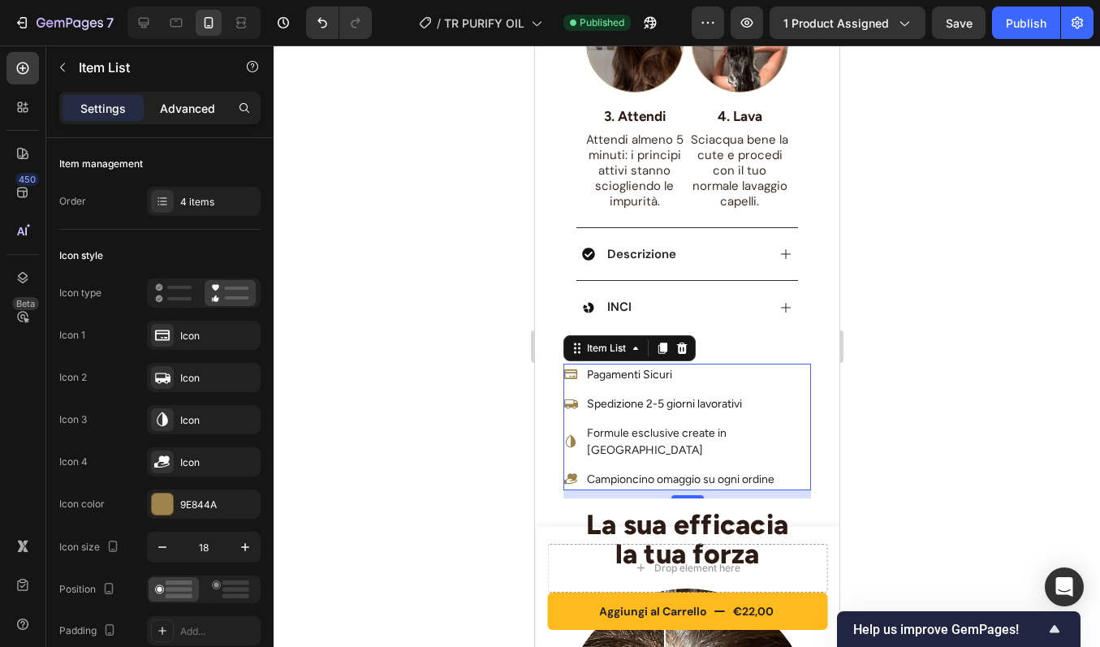
click at [199, 112] on p "Advanced" at bounding box center [187, 108] width 55 height 17
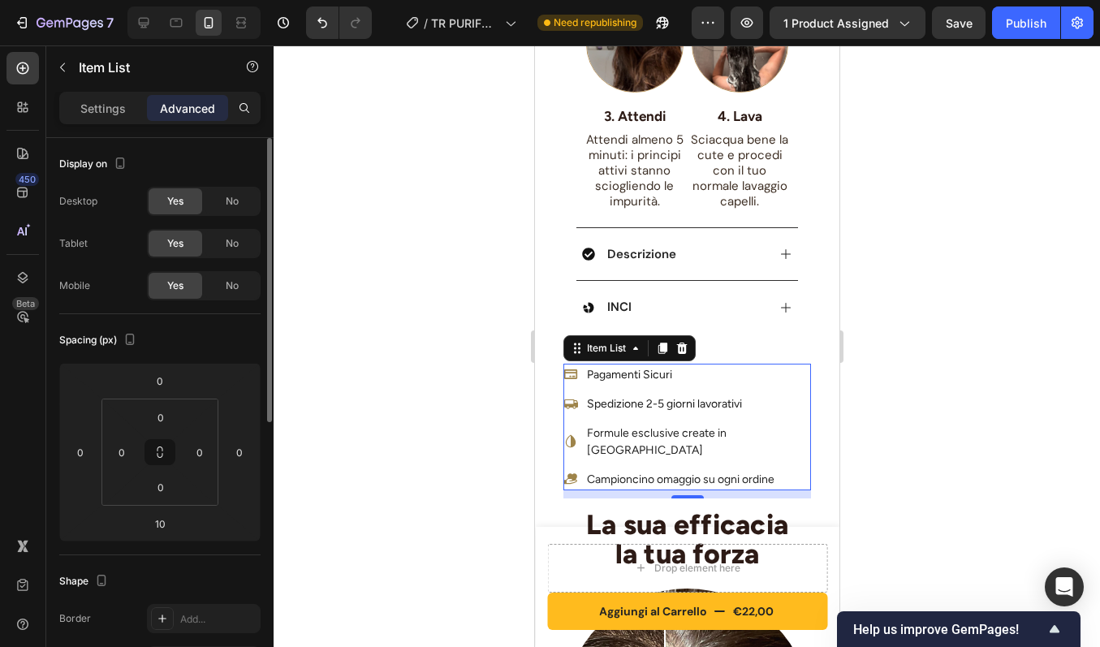
click at [92, 107] on p "Settings" at bounding box center [102, 108] width 45 height 17
type input "8"
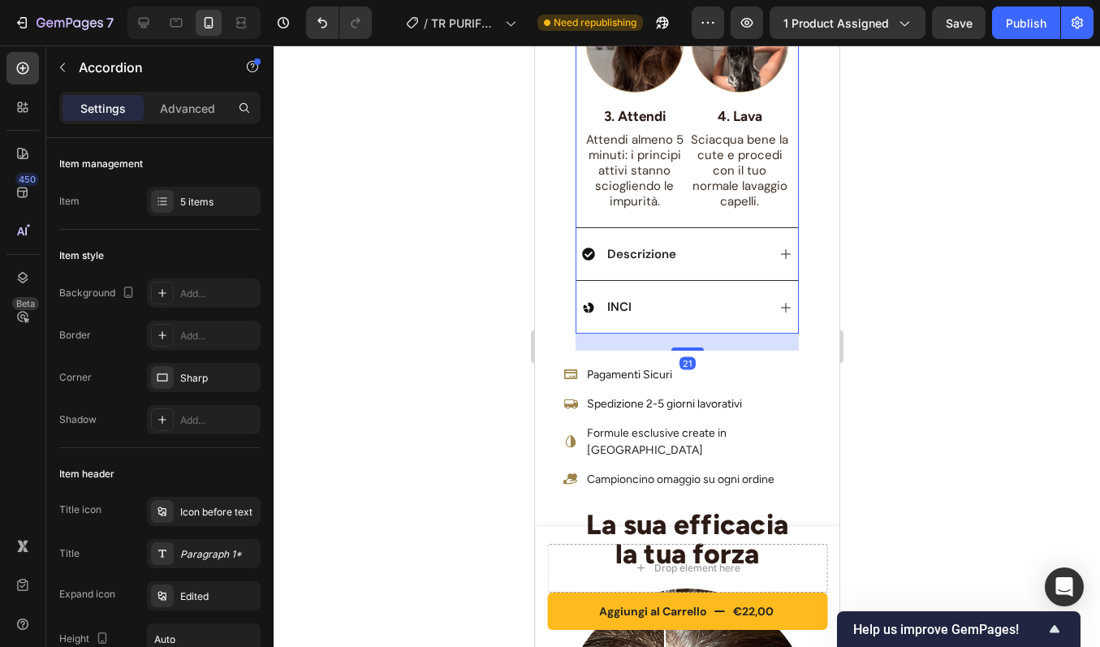
click at [687, 318] on div "INCI" at bounding box center [687, 306] width 222 height 53
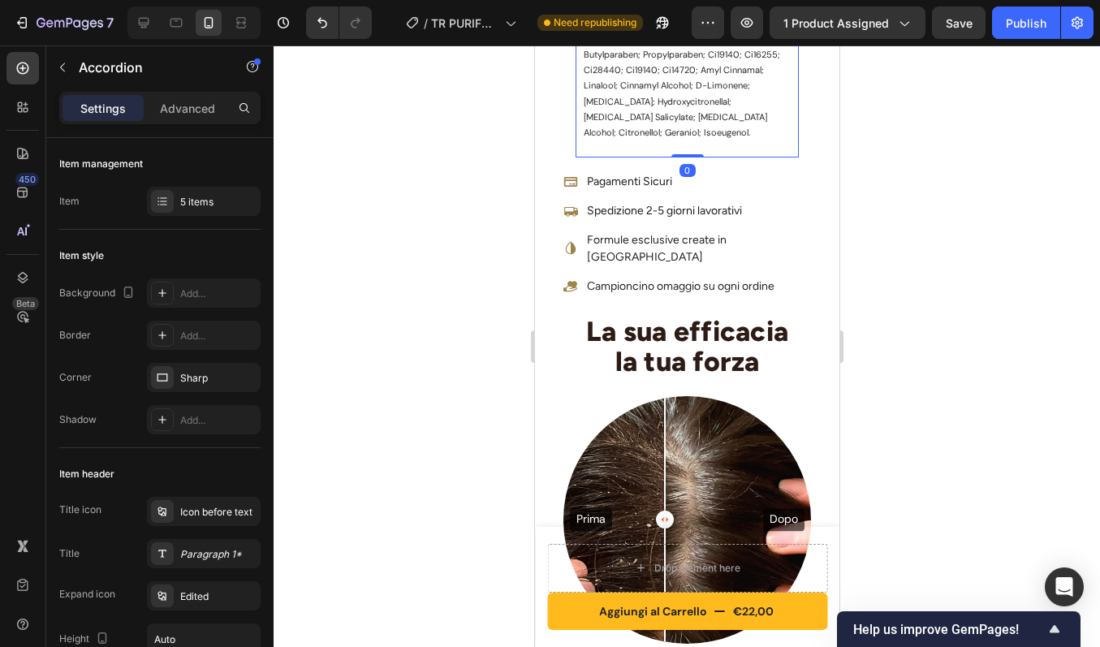
drag, startPoint x: 680, startPoint y: 161, endPoint x: 680, endPoint y: 134, distance: 26.8
type input "100%"
type input "100"
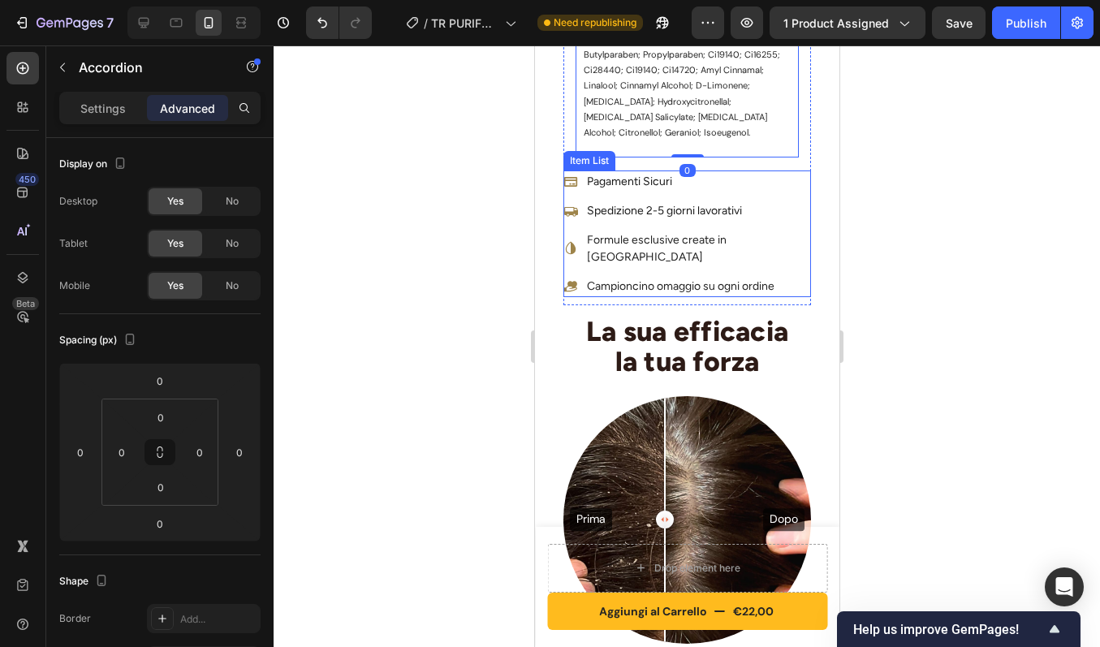
click at [791, 190] on div "Pagamenti Sicuri Spedizione 2-5 giorni lavorativi Formule esclusive create in I…" at bounding box center [687, 233] width 248 height 127
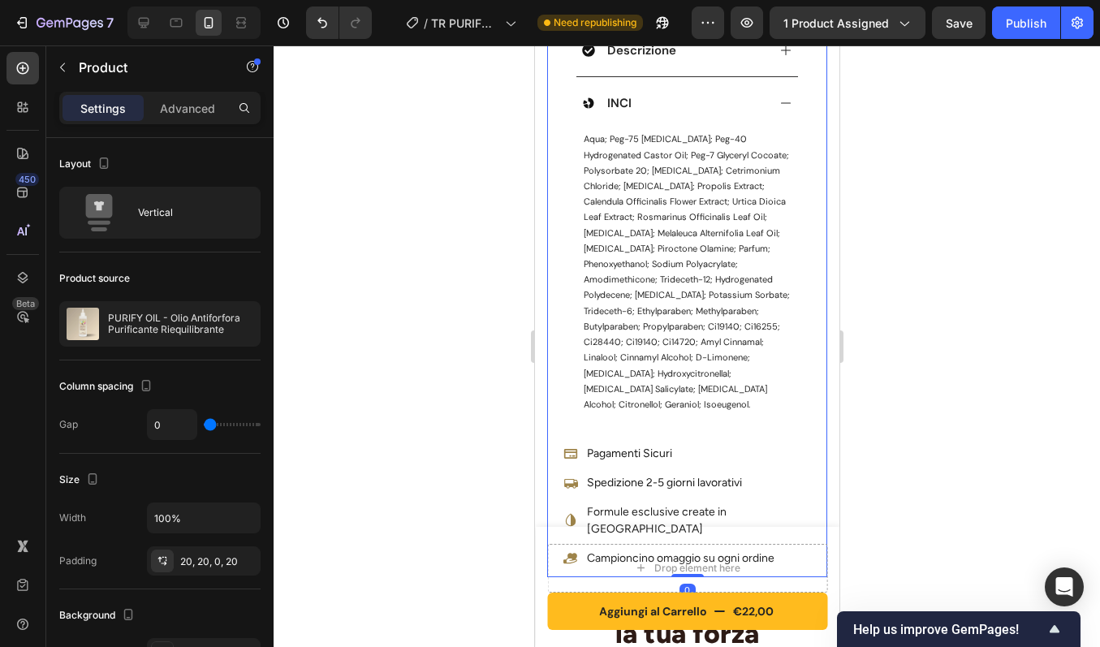
scroll to position [926, 0]
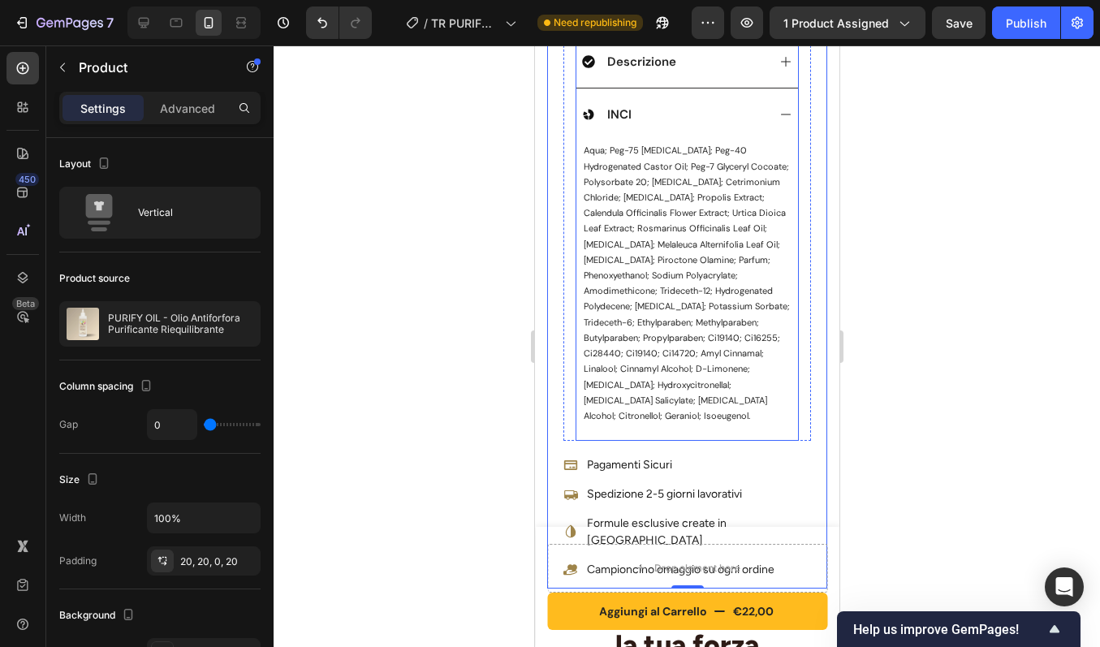
click at [738, 105] on div "INCI" at bounding box center [673, 114] width 184 height 19
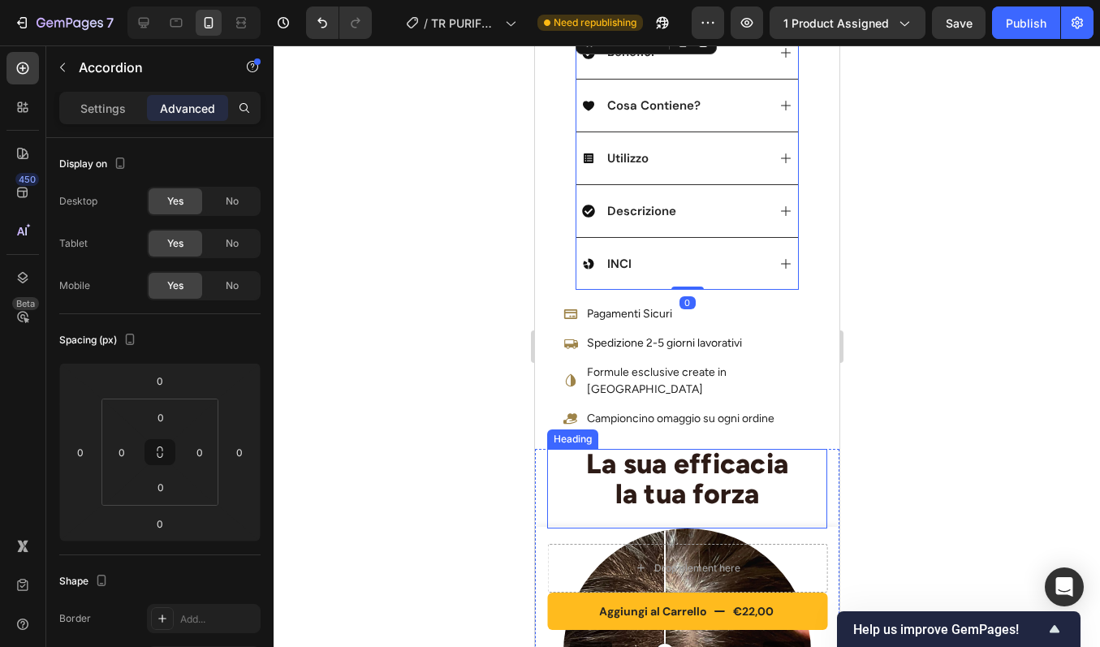
scroll to position [771, 0]
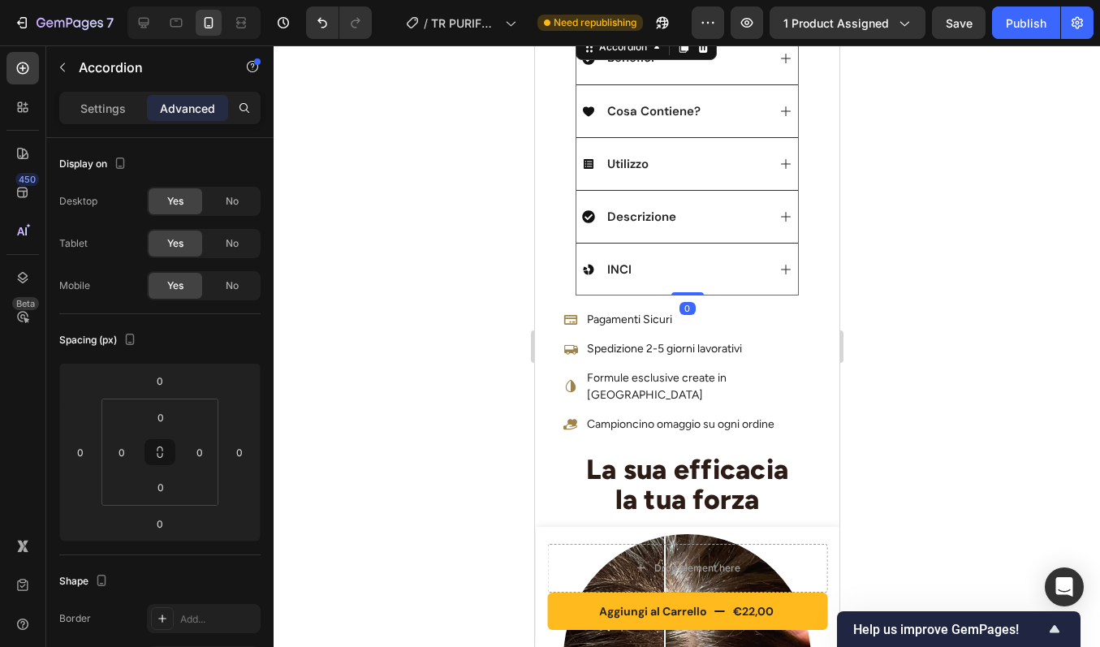
click at [722, 207] on div "Descrizione" at bounding box center [673, 216] width 184 height 19
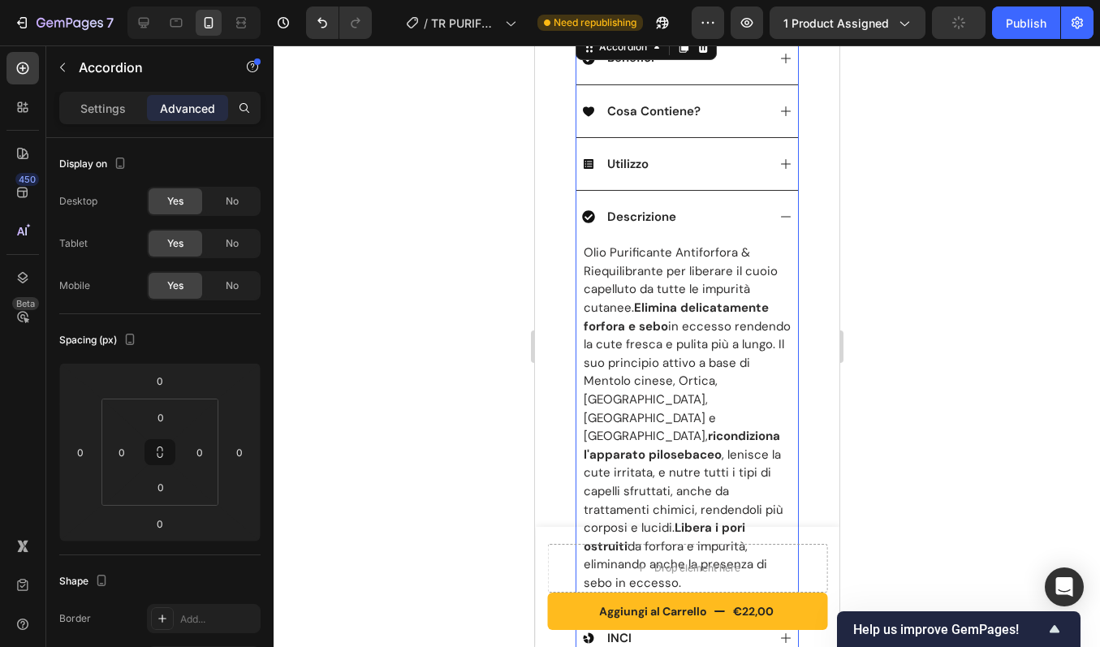
click at [722, 207] on div "Descrizione" at bounding box center [673, 216] width 184 height 19
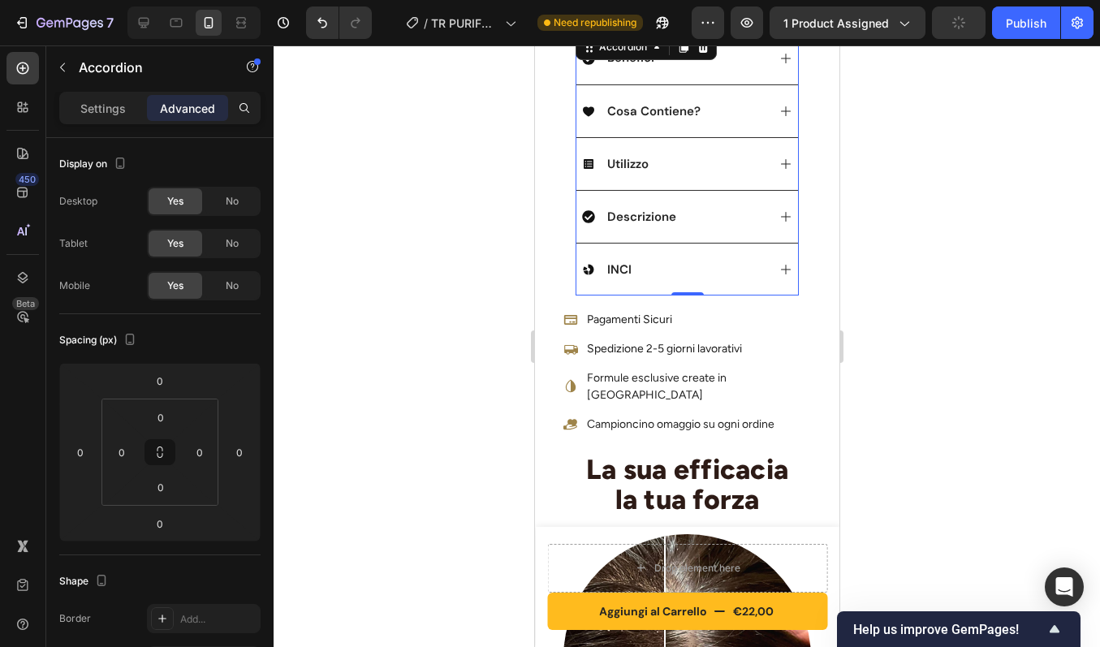
click at [717, 160] on div "Utilizzo" at bounding box center [673, 163] width 184 height 19
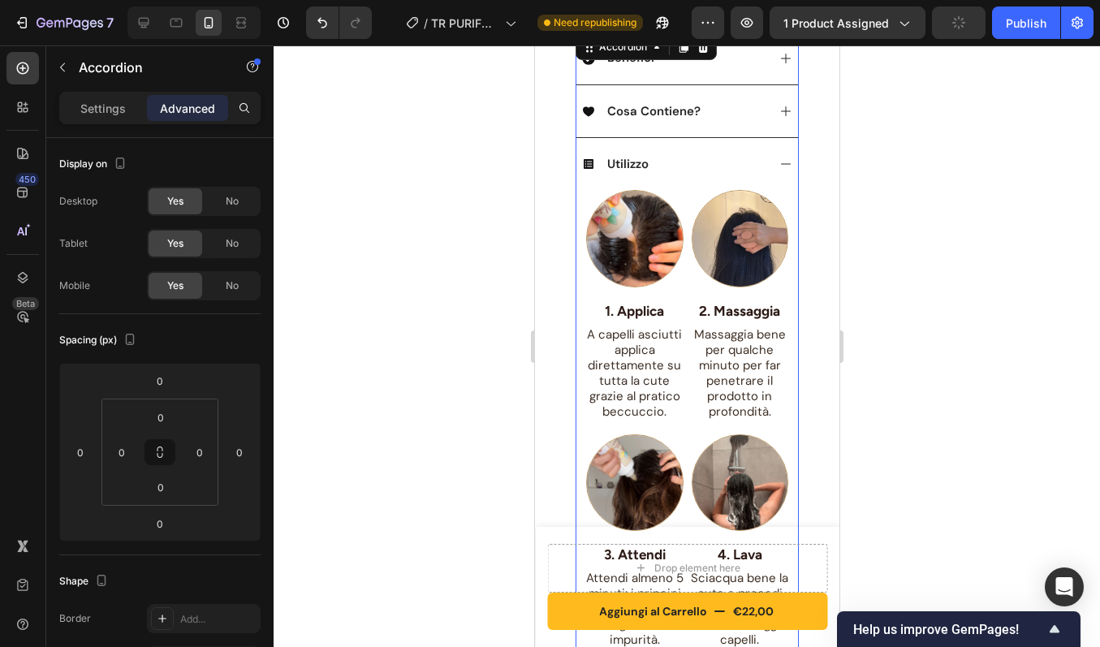
click at [717, 160] on div "Utilizzo" at bounding box center [673, 163] width 184 height 19
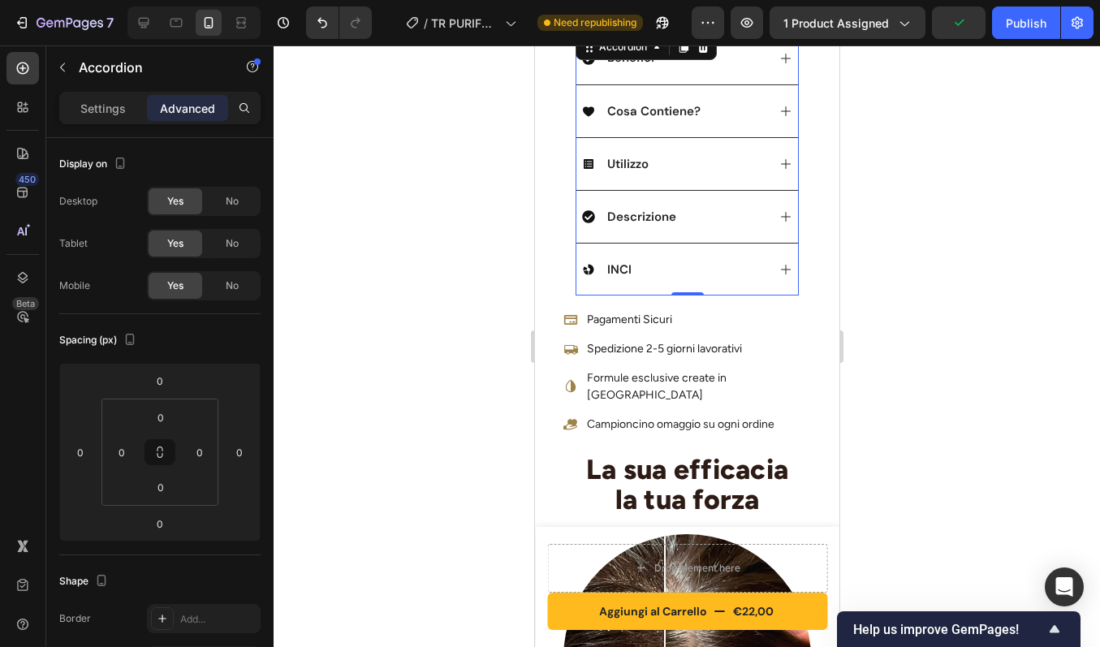
click at [723, 108] on div "Cosa Contiene?" at bounding box center [687, 110] width 222 height 53
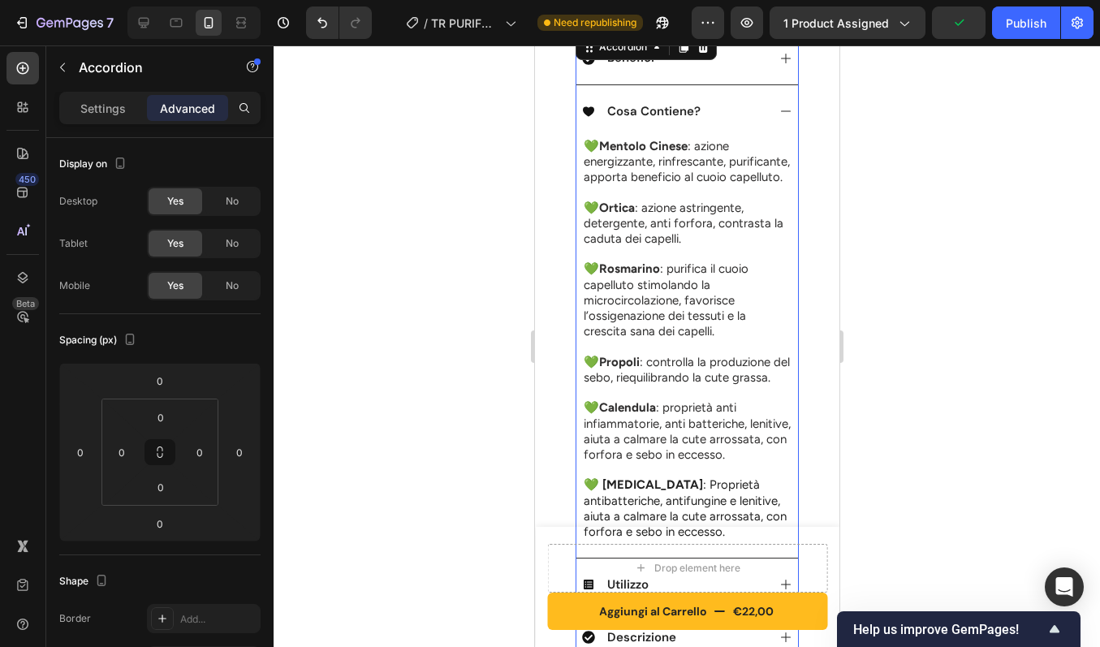
click at [723, 108] on div "Cosa Contiene?" at bounding box center [687, 110] width 222 height 53
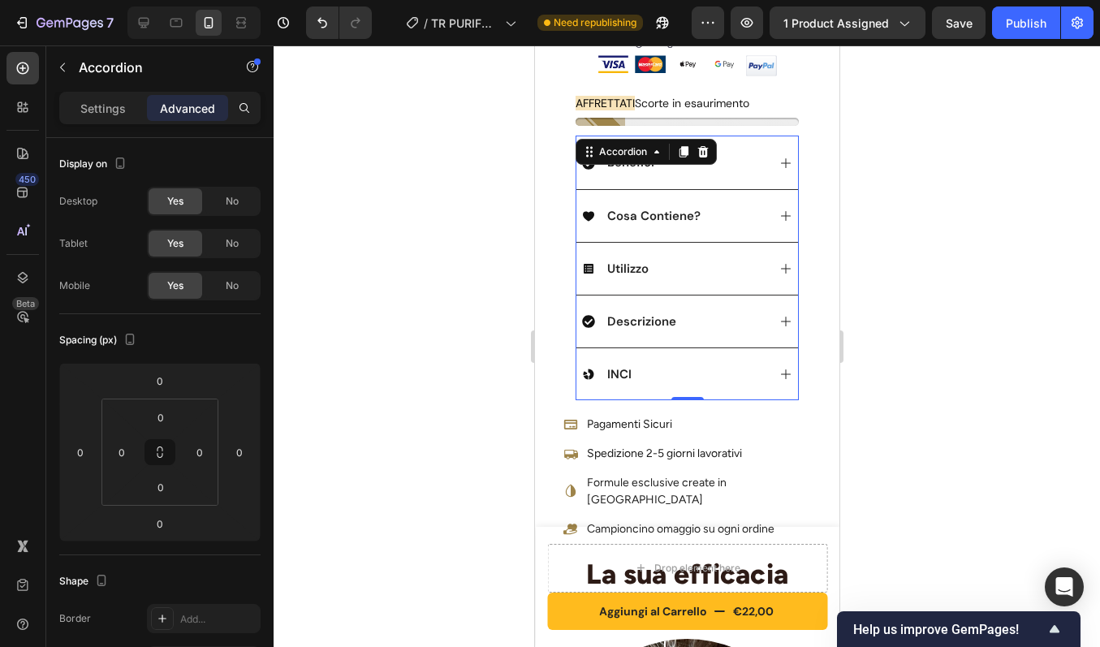
scroll to position [615, 0]
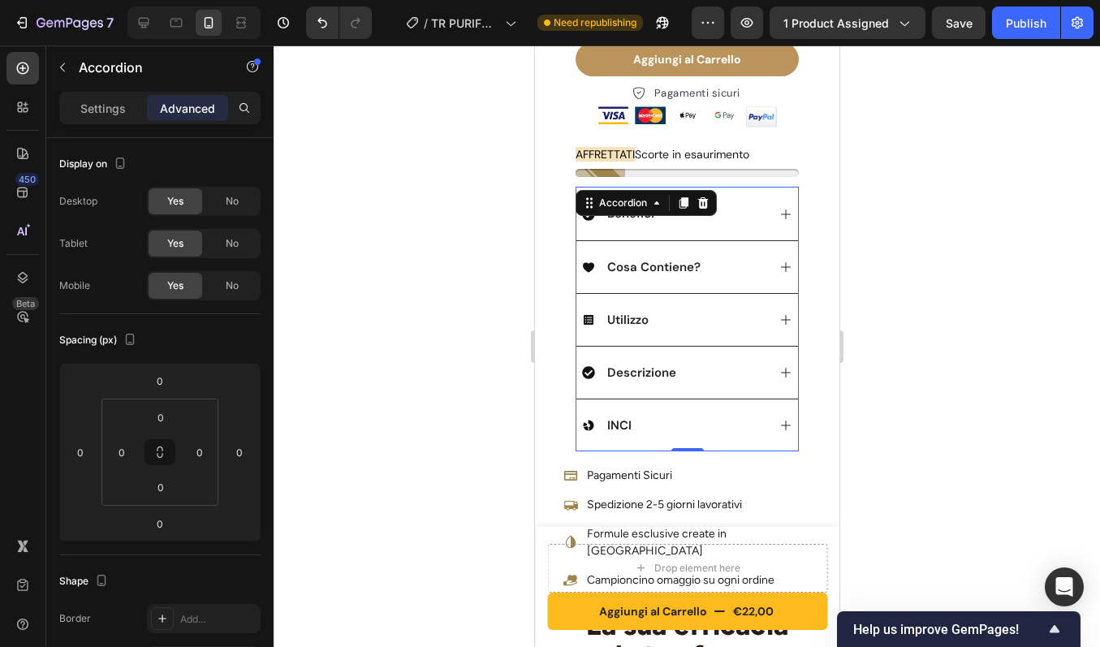
click at [732, 205] on div "Benefici" at bounding box center [673, 213] width 184 height 19
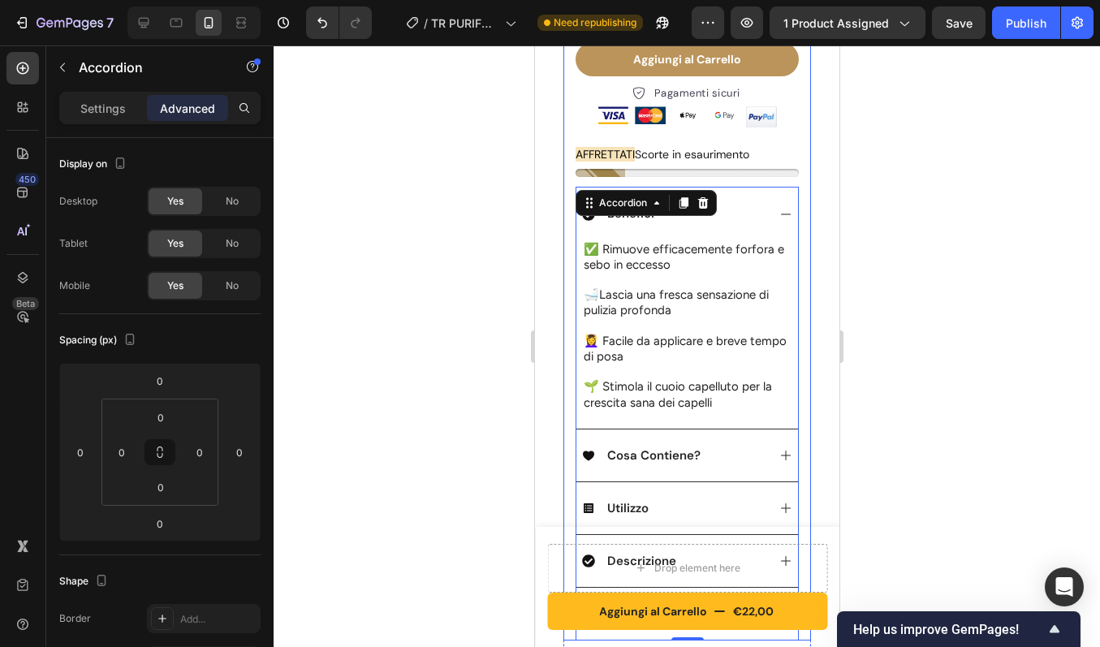
click at [800, 218] on div "Product Images Row PURIFY OIL - Olio Antiforfora Purificante Riequilibrante Pro…" at bounding box center [686, 125] width 280 height 1325
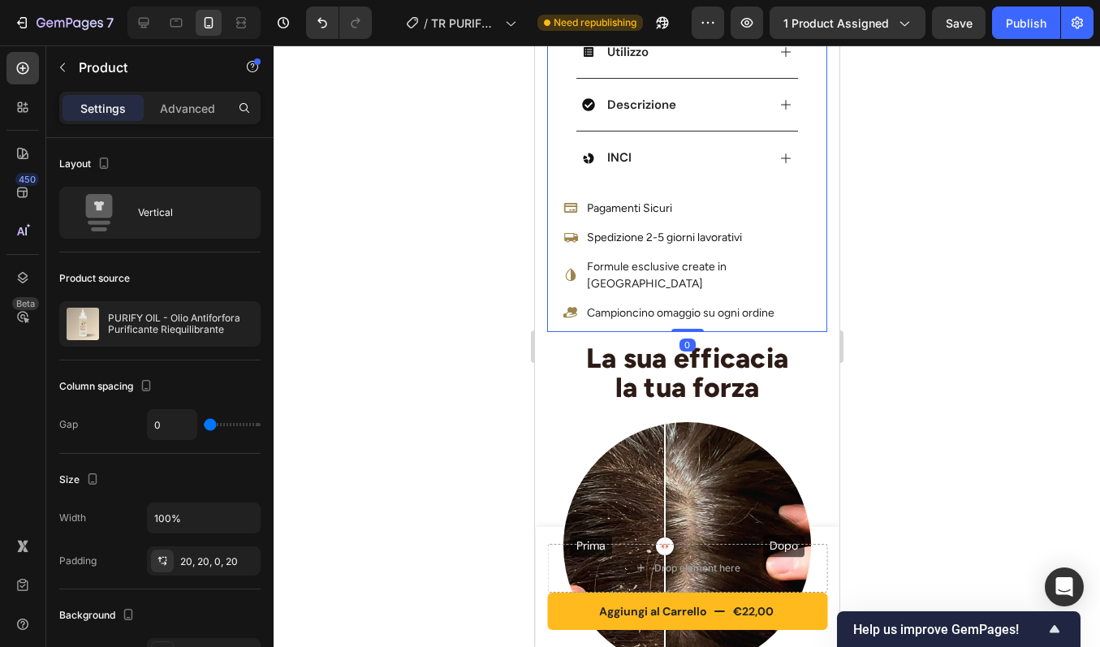
scroll to position [1075, 0]
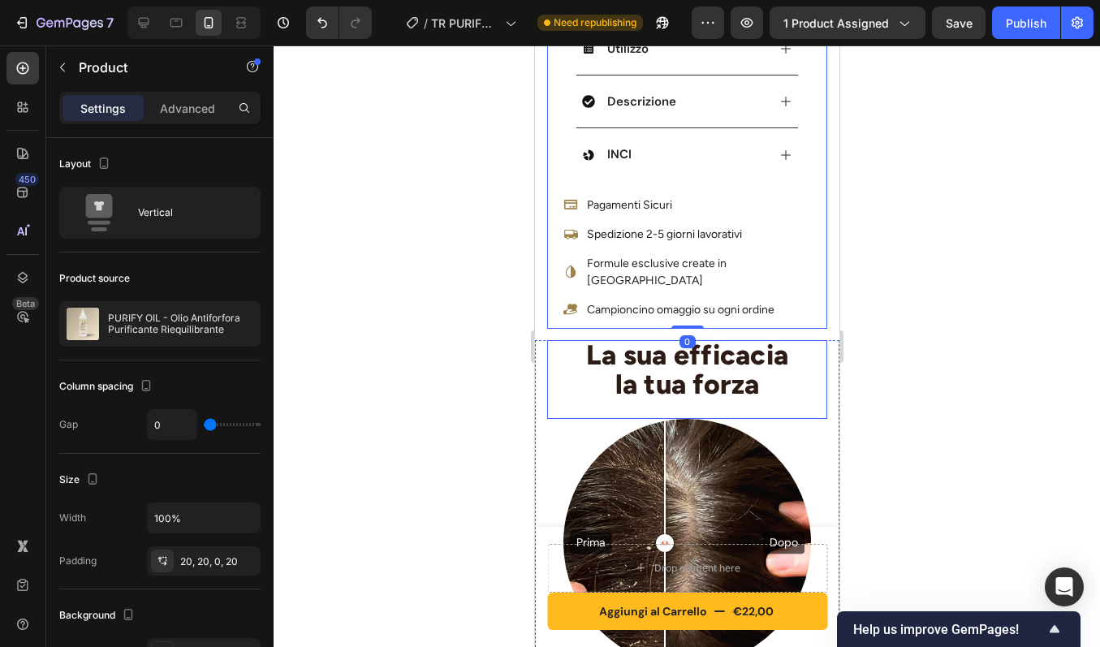
click at [801, 340] on h2 "La sua efficacia la tua forza" at bounding box center [686, 371] width 280 height 63
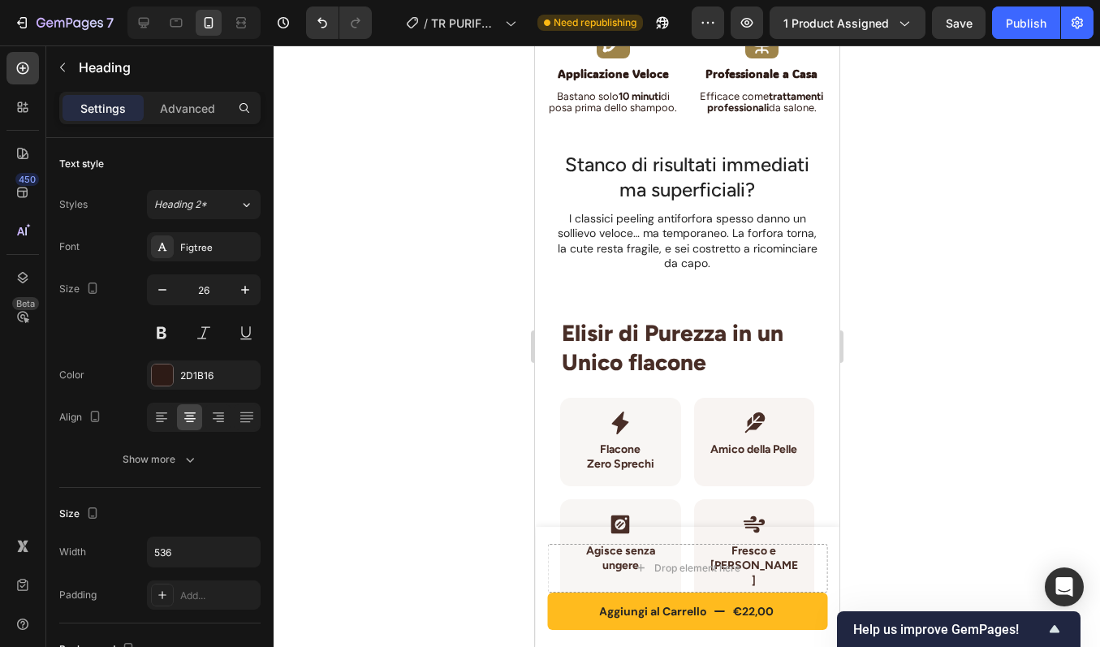
scroll to position [1845, 0]
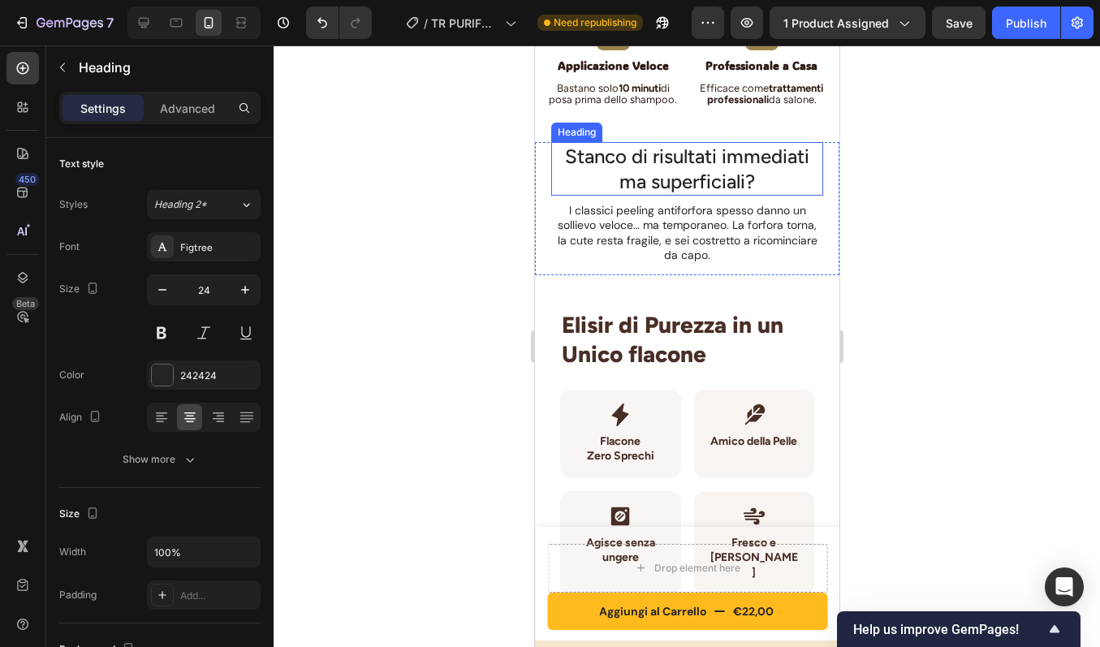
click at [705, 162] on h2 "Stanco di risultati immediati ma superficiali?" at bounding box center [686, 169] width 272 height 54
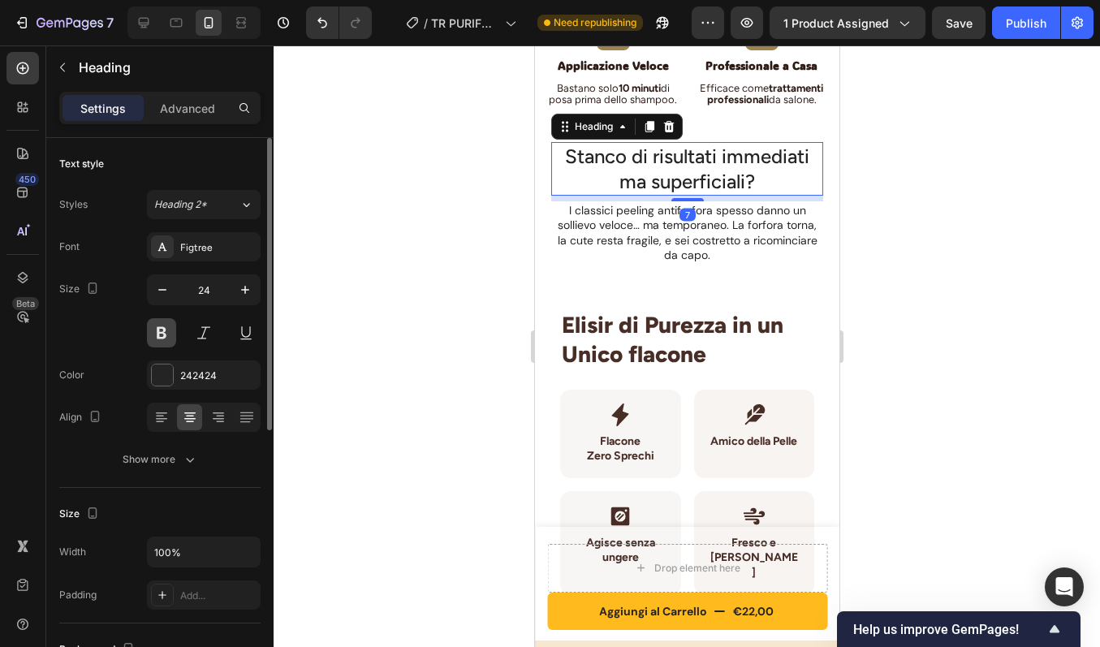
click at [165, 332] on button at bounding box center [161, 332] width 29 height 29
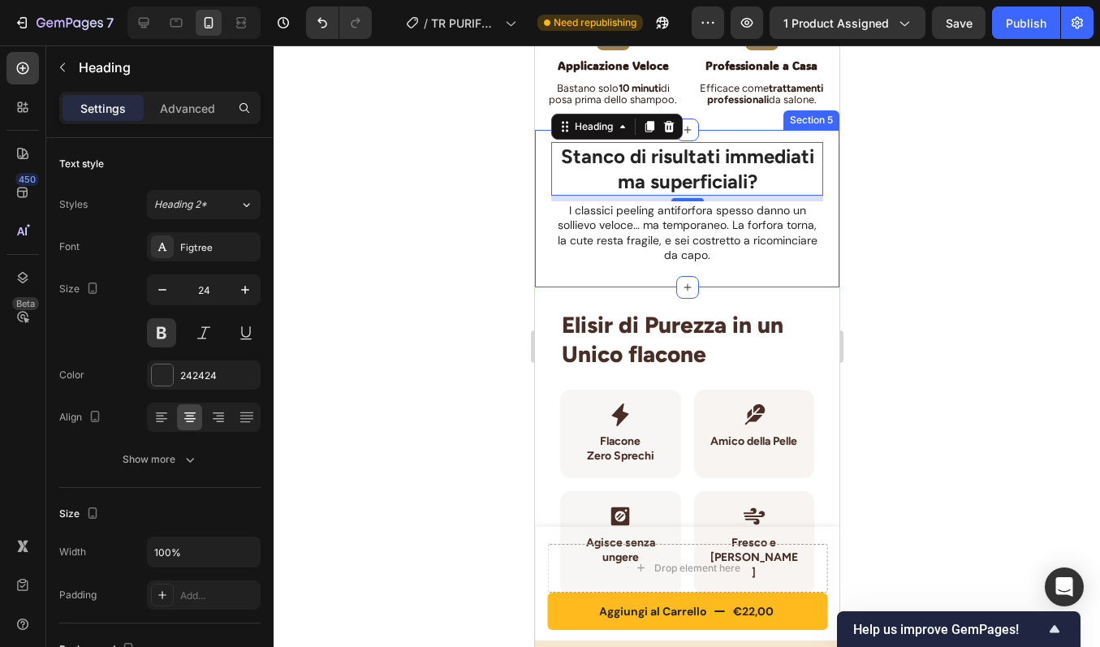
click at [727, 132] on div "Stanco di risultati immediati ma superficiali? Heading 7 I classici peeling ant…" at bounding box center [686, 209] width 304 height 158
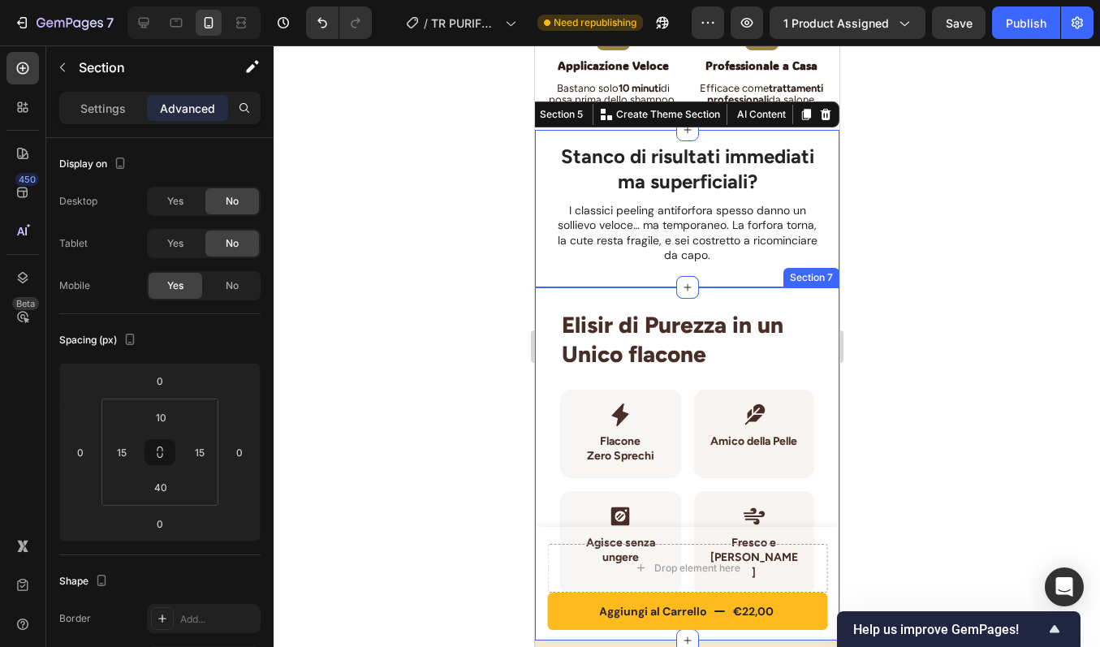
click at [818, 324] on div "Elisir di Purezza in un Unico flacone Heading Icon Flacone Zero Sprechi Heading…" at bounding box center [686, 463] width 304 height 353
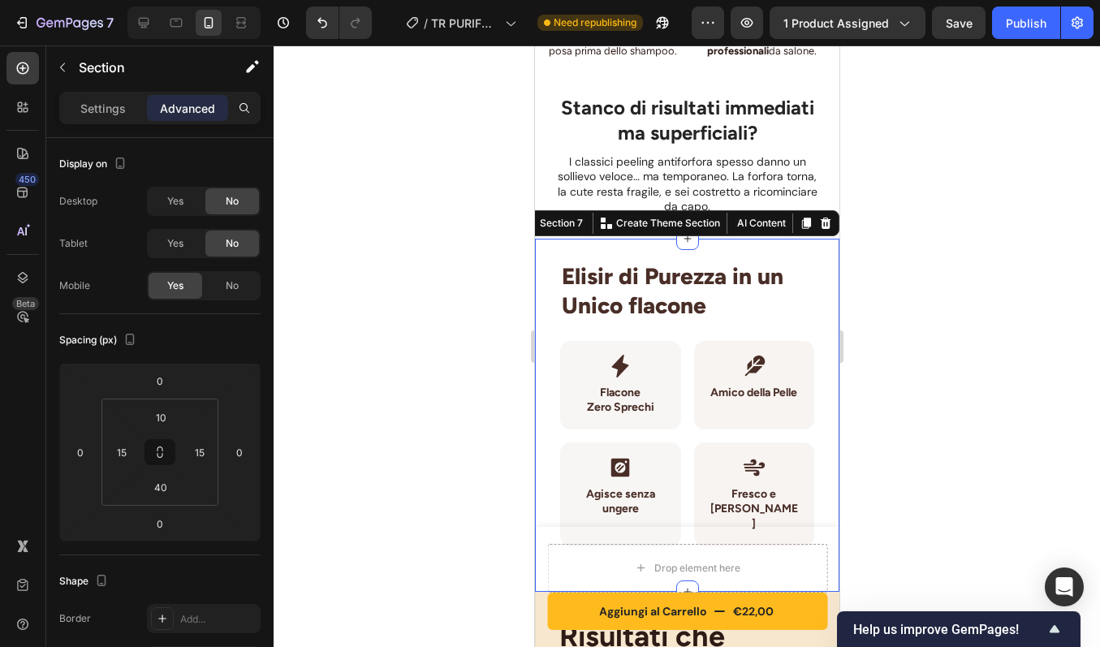
scroll to position [1905, 0]
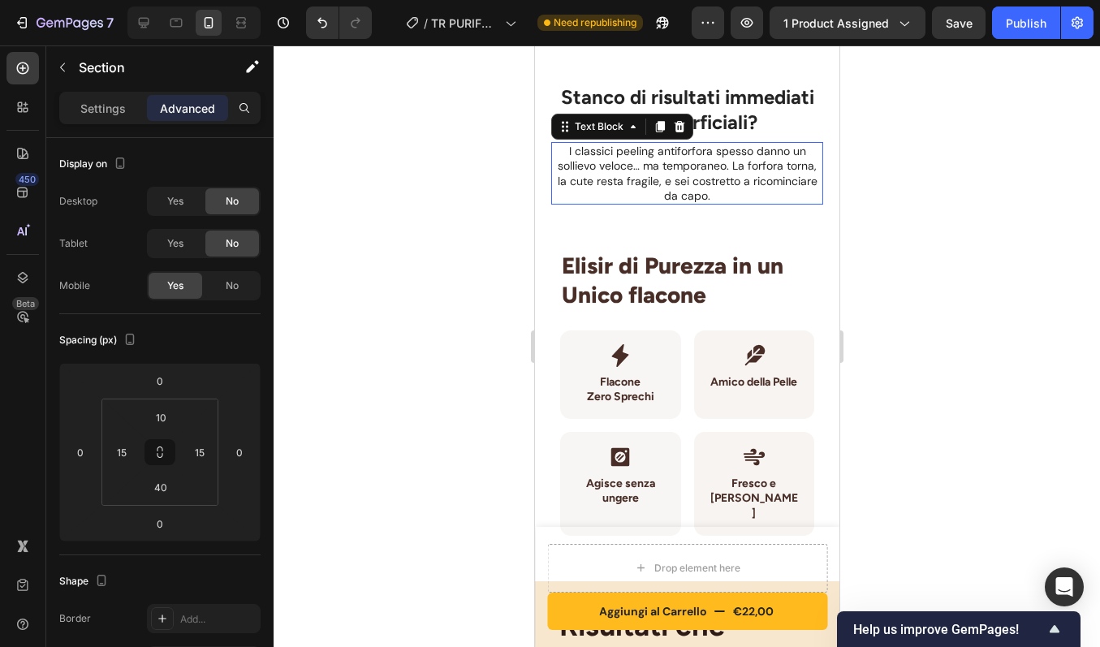
click at [716, 170] on p "I classici peeling antiforfora spesso danno un sollievo veloce… ma temporaneo. …" at bounding box center [686, 173] width 269 height 59
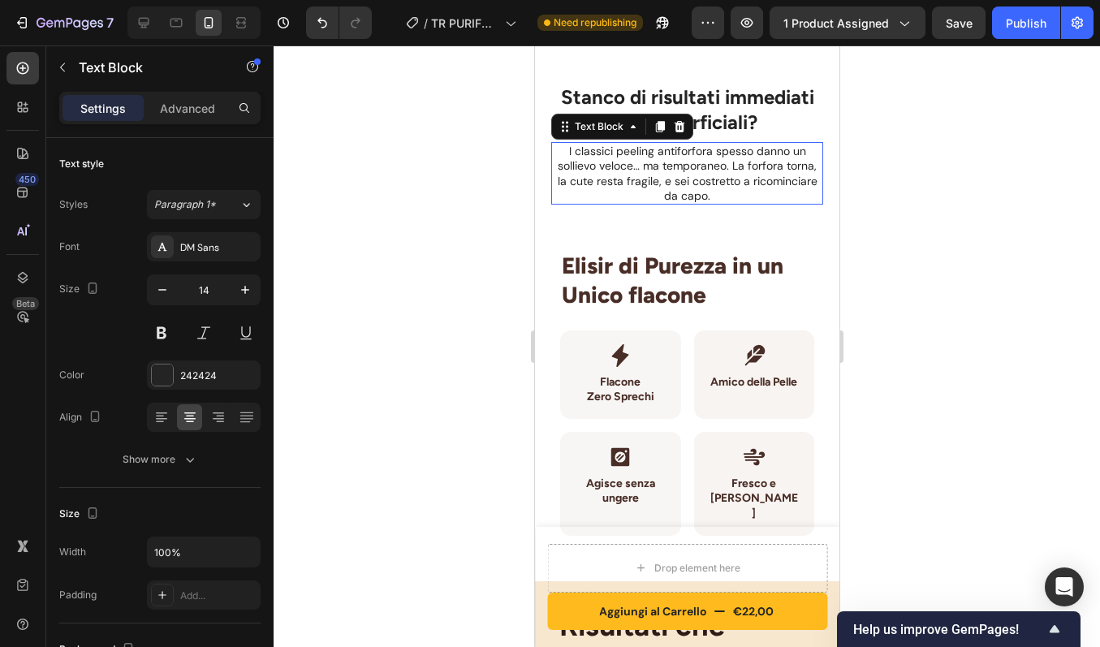
click at [716, 170] on p "I classici peeling antiforfora spesso danno un sollievo veloce… ma temporaneo. …" at bounding box center [686, 173] width 269 height 59
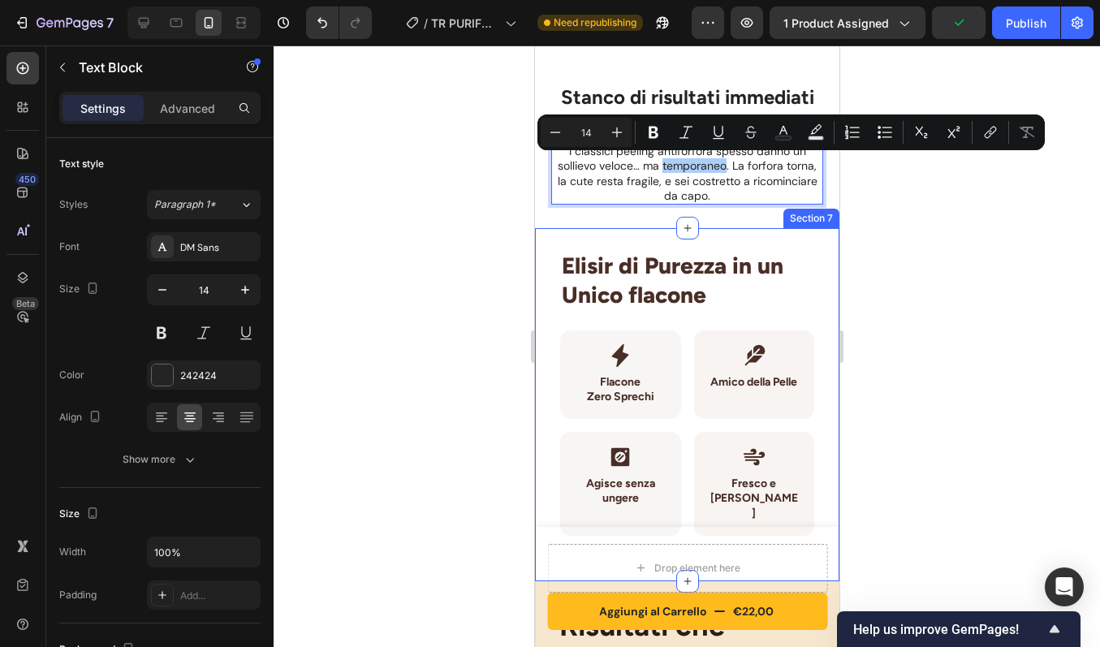
click at [820, 278] on div "Elisir di Purezza in un Unico flacone Heading Icon Flacone Zero Sprechi Heading…" at bounding box center [686, 404] width 304 height 353
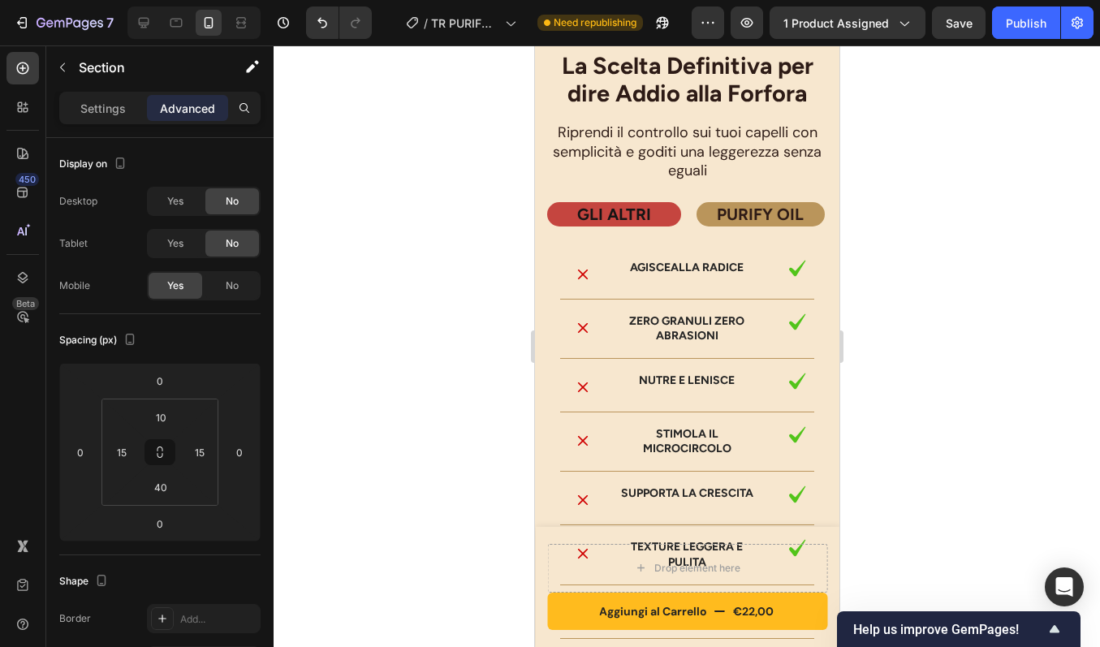
scroll to position [4943, 0]
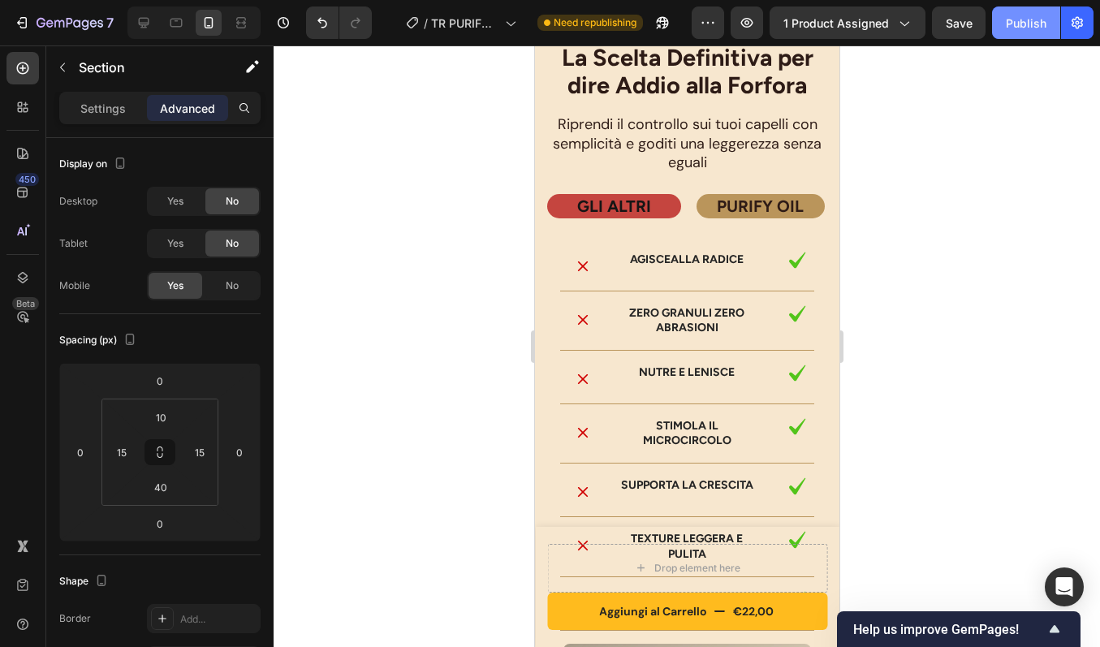
click at [1023, 25] on div "Publish" at bounding box center [1026, 23] width 41 height 17
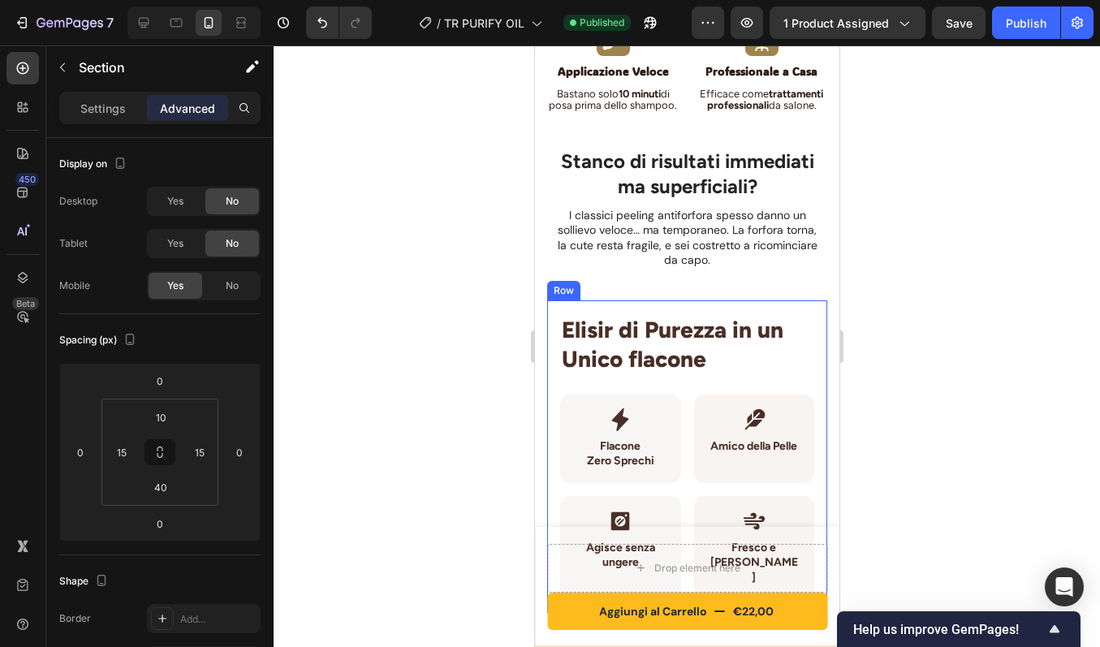
scroll to position [1839, 0]
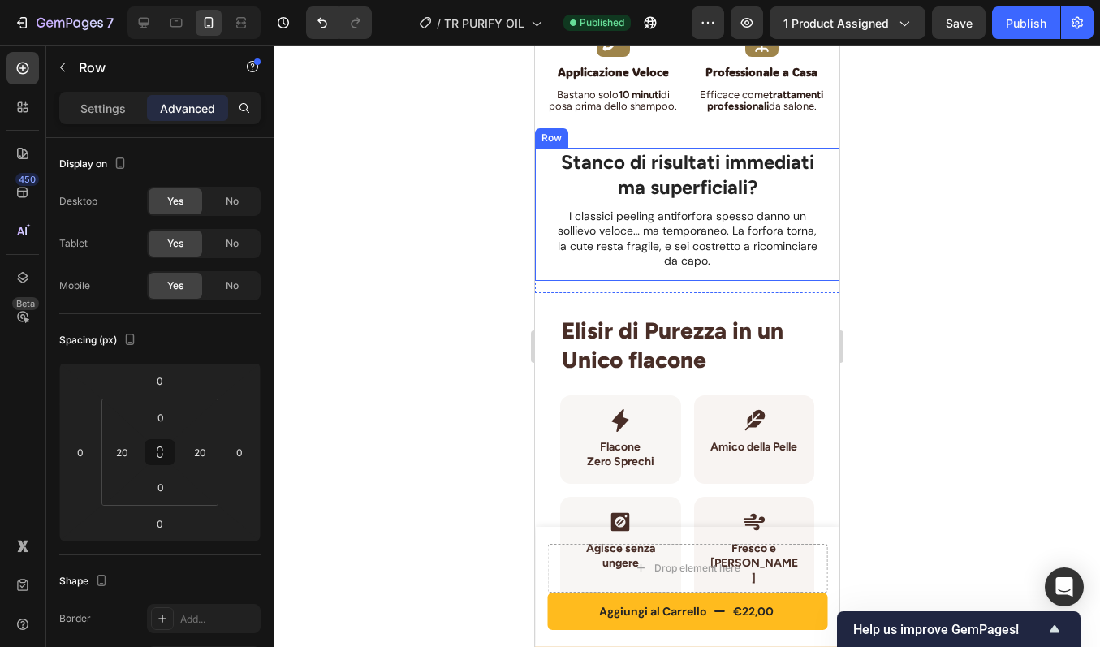
click at [738, 276] on div "Stanco di risultati immediati ma superficiali? Heading I classici peeling antif…" at bounding box center [686, 214] width 272 height 133
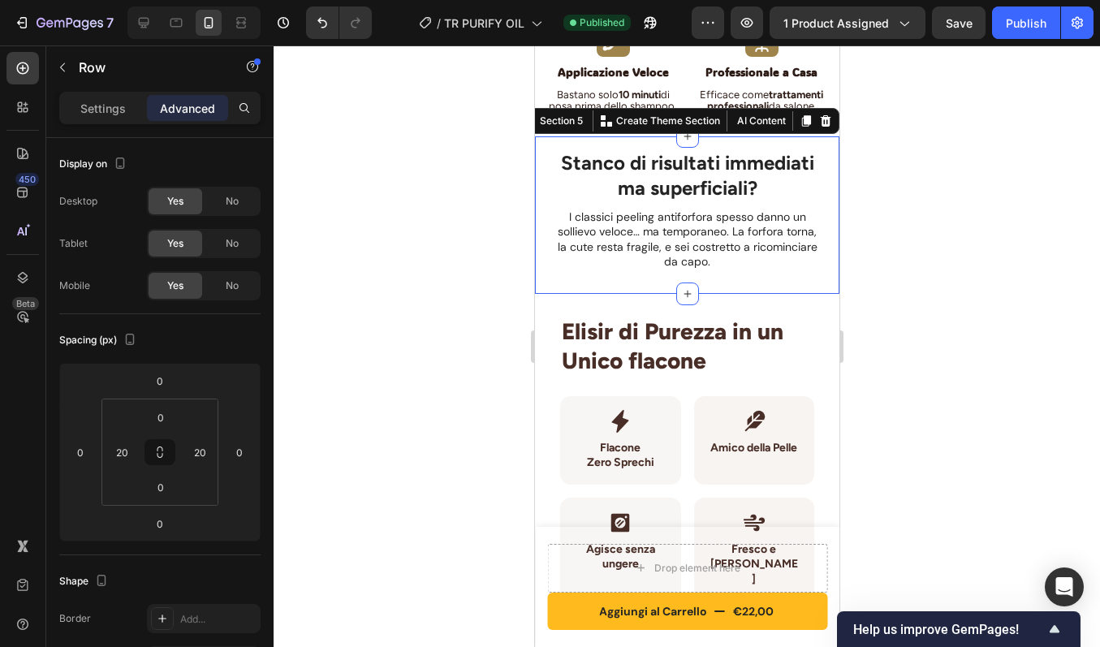
click at [740, 289] on div "Stanco di risultati immediati ma superficiali? Heading I classici peeling antif…" at bounding box center [686, 215] width 304 height 158
click at [741, 270] on div "Stanco di risultati immediati ma superficiali? Heading I classici peeling antif…" at bounding box center [686, 215] width 272 height 133
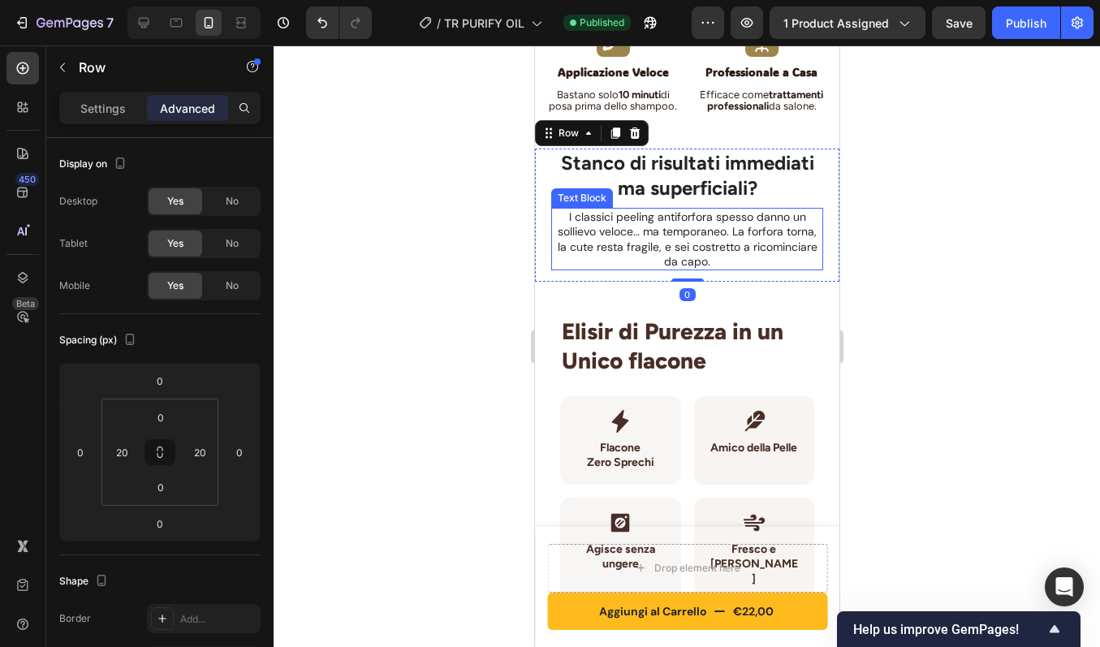
click at [684, 253] on p "I classici peeling antiforfora spesso danno un sollievo veloce… ma temporaneo. …" at bounding box center [686, 238] width 269 height 59
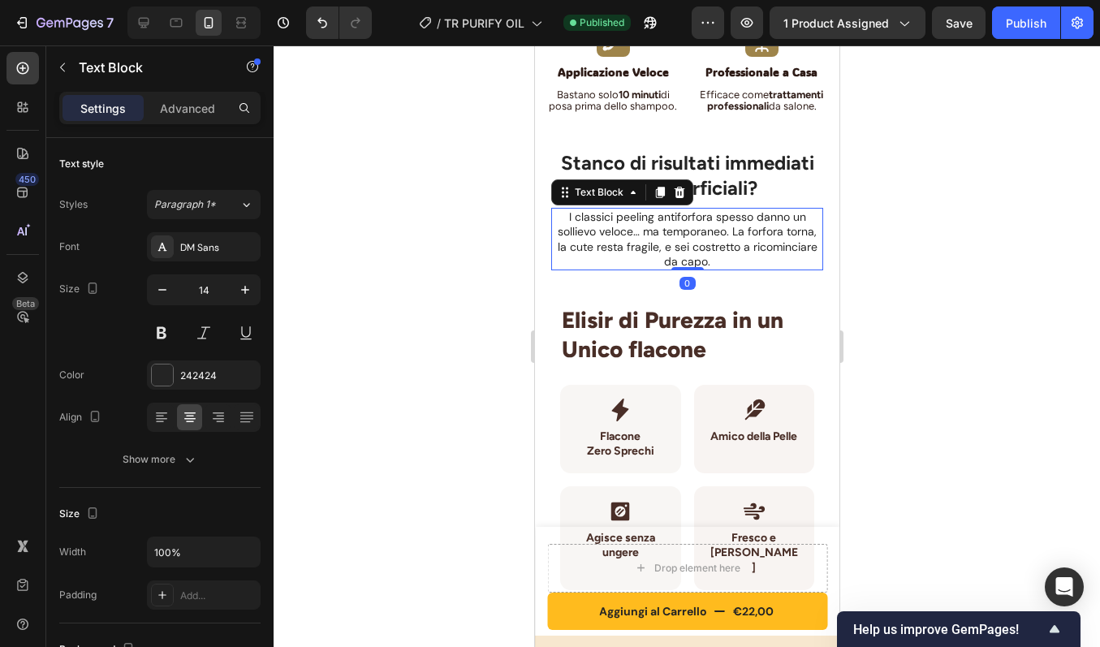
drag, startPoint x: 685, startPoint y: 278, endPoint x: 685, endPoint y: 255, distance: 22.7
click at [685, 255] on div "I classici peeling antiforfora spesso danno un sollievo veloce… ma temporaneo. …" at bounding box center [686, 239] width 272 height 63
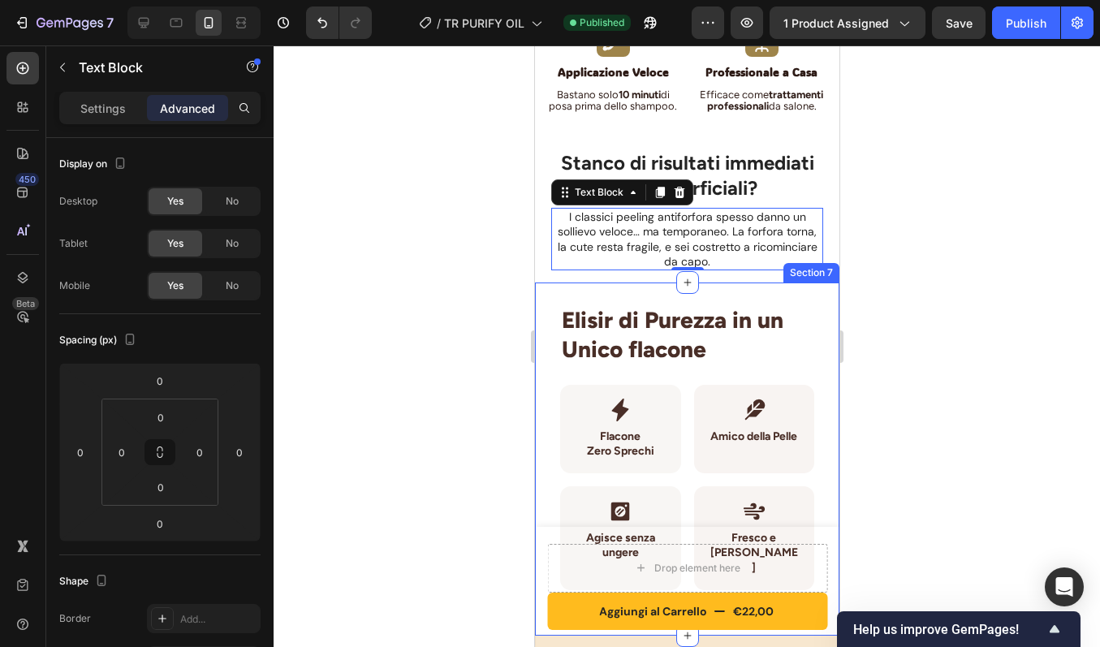
click at [789, 286] on div "Elisir di Purezza in un Unico flacone Heading Icon Flacone Zero Sprechi Heading…" at bounding box center [686, 459] width 304 height 353
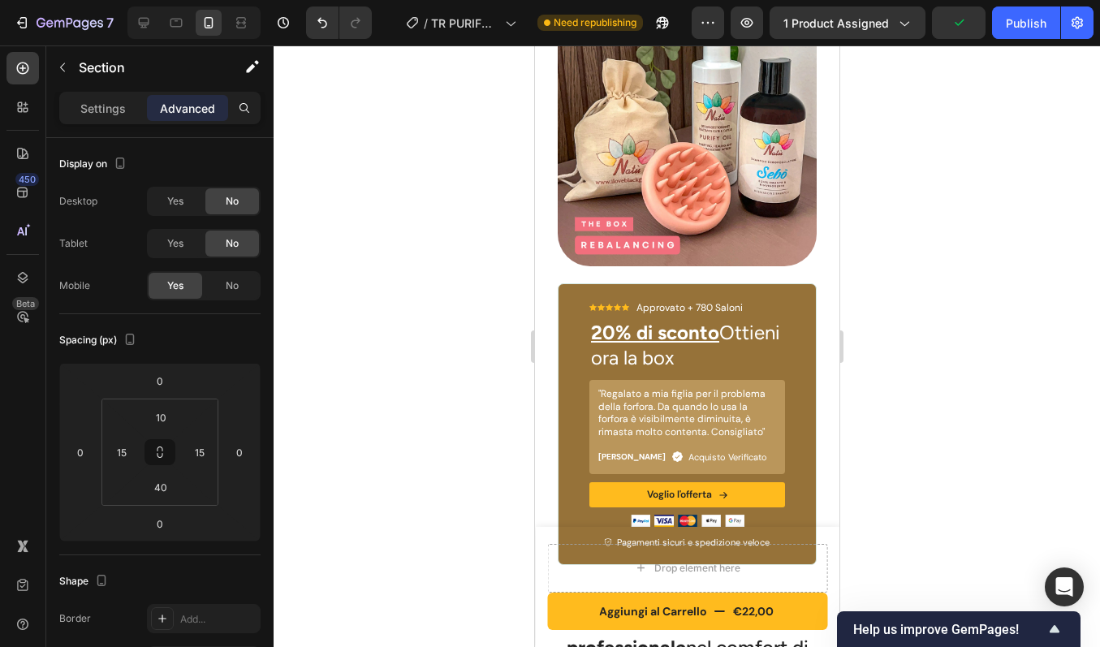
scroll to position [5901, 0]
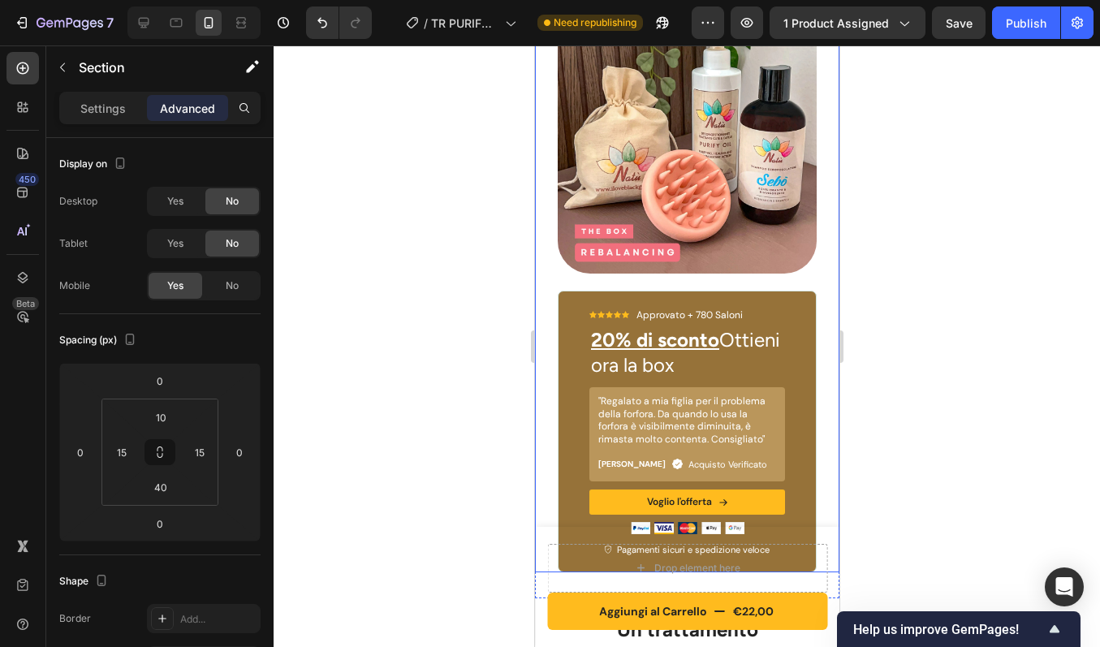
click at [817, 338] on div "Image Icon Icon Icon Icon Icon Icon List Approvato + 780 Saloni Text Block Row …" at bounding box center [686, 294] width 304 height 559
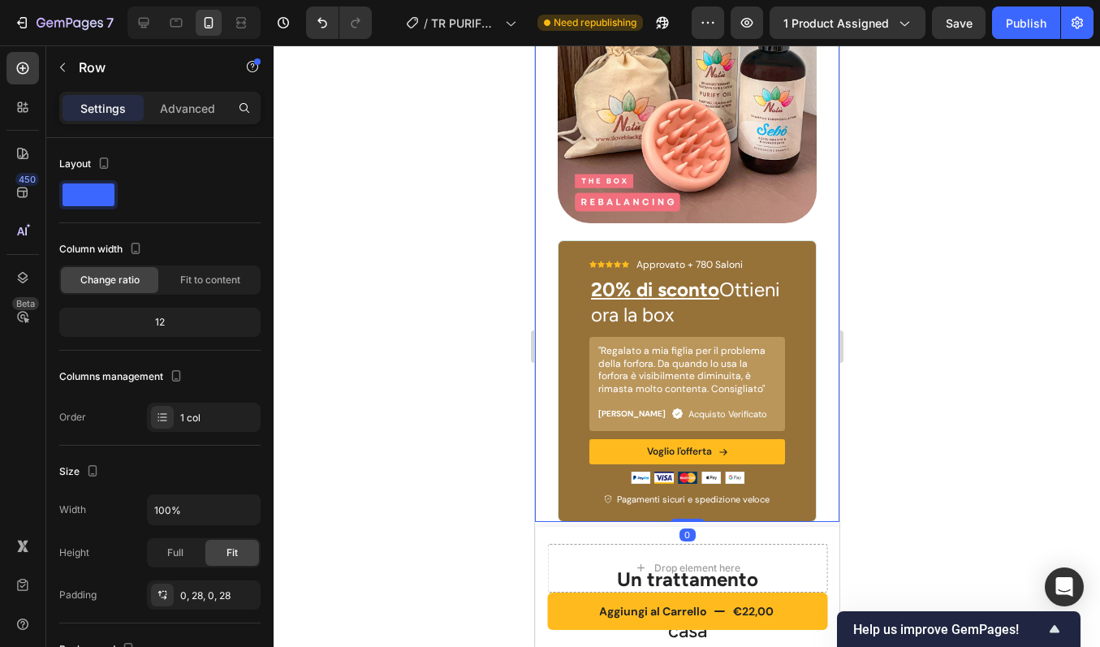
scroll to position [5981, 0]
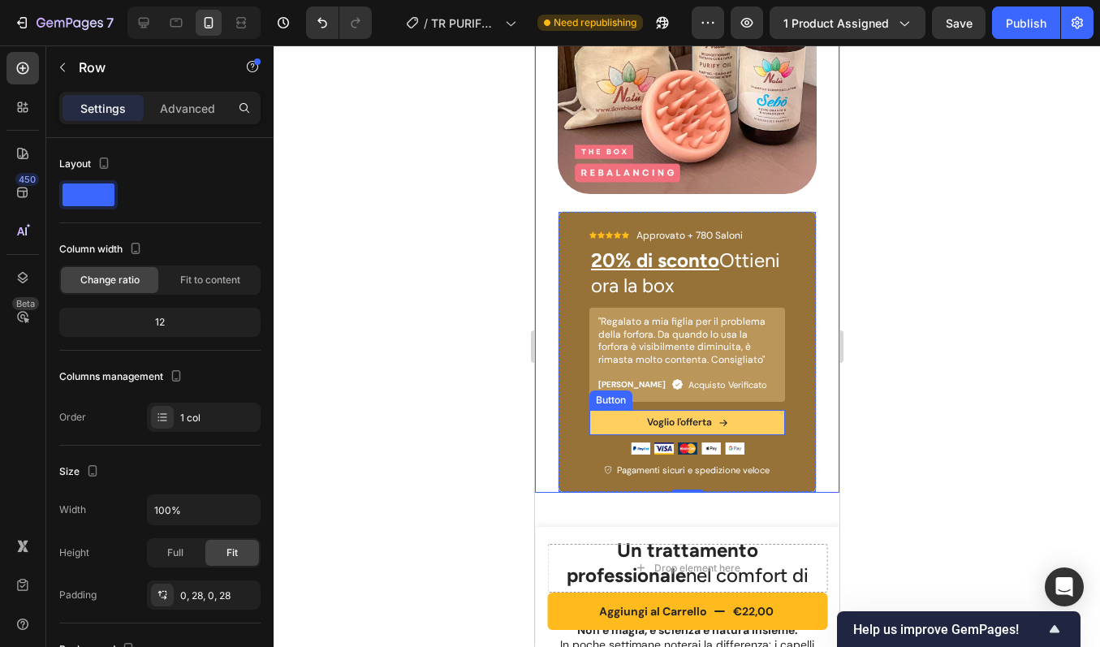
click at [722, 410] on button "Voglio l'offerta" at bounding box center [687, 422] width 196 height 25
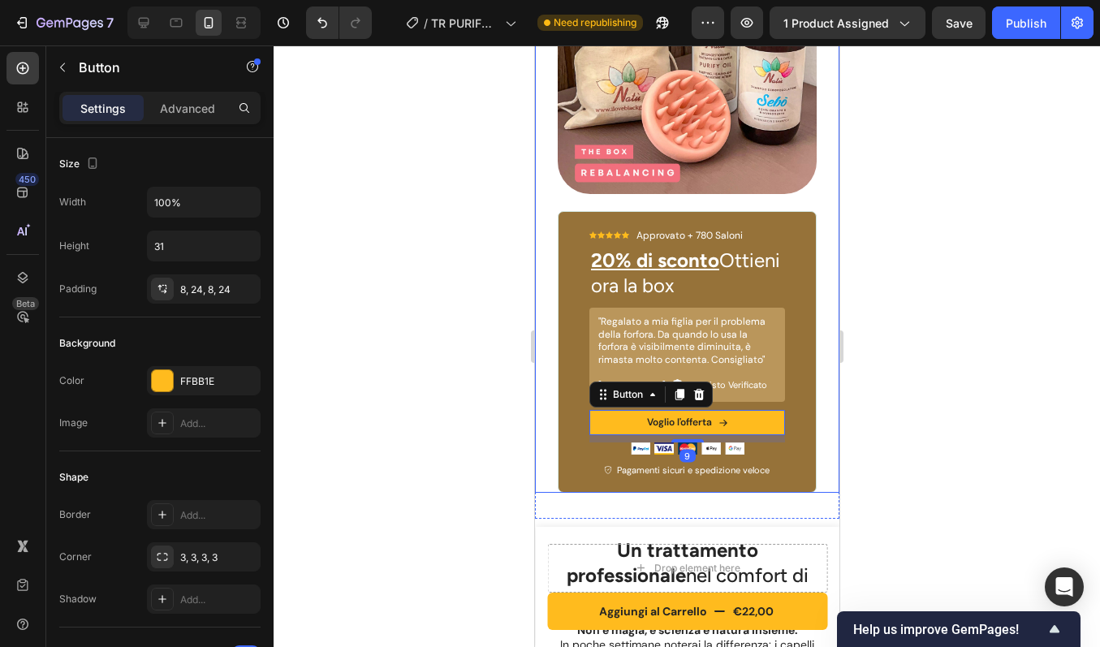
click at [805, 337] on div "Image Icon Icon Icon Icon Icon Icon List Approvato + 780 Saloni Text Block Row …" at bounding box center [686, 214] width 304 height 559
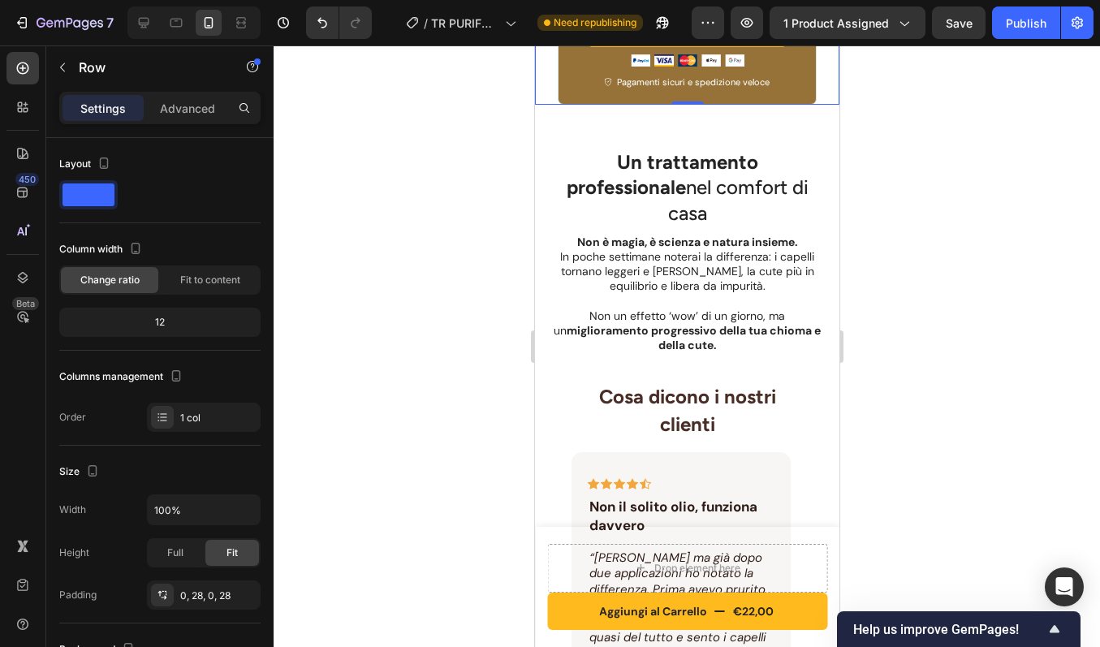
scroll to position [6370, 0]
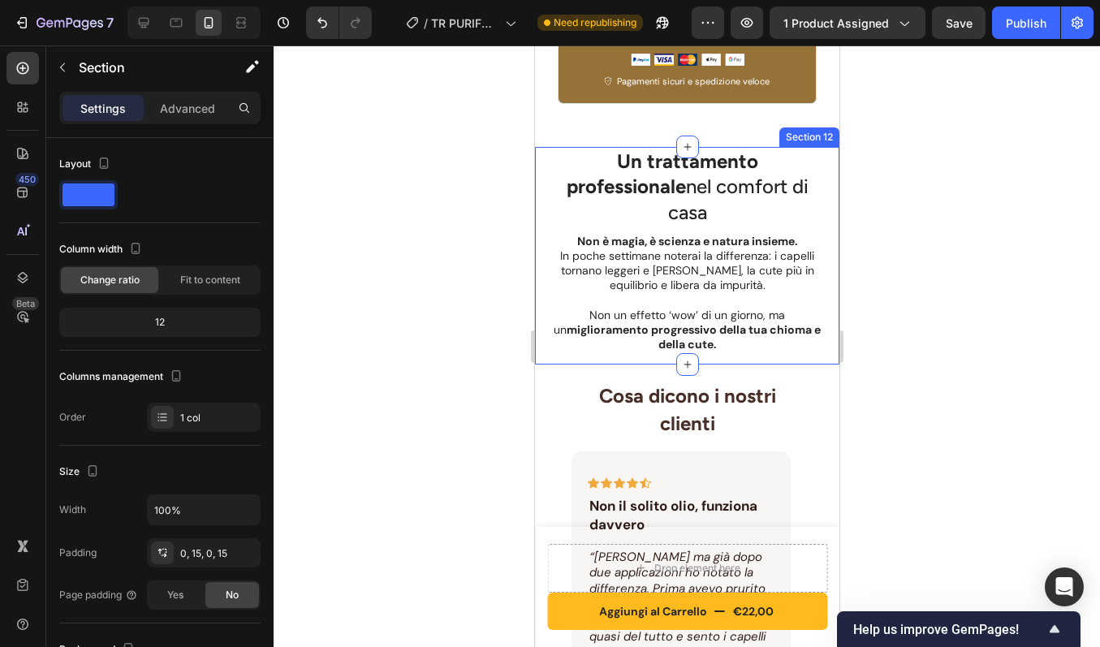
click at [815, 150] on div "Un trattamento professionale nel comfort di casa Heading Non è magia, è scienza…" at bounding box center [686, 256] width 304 height 218
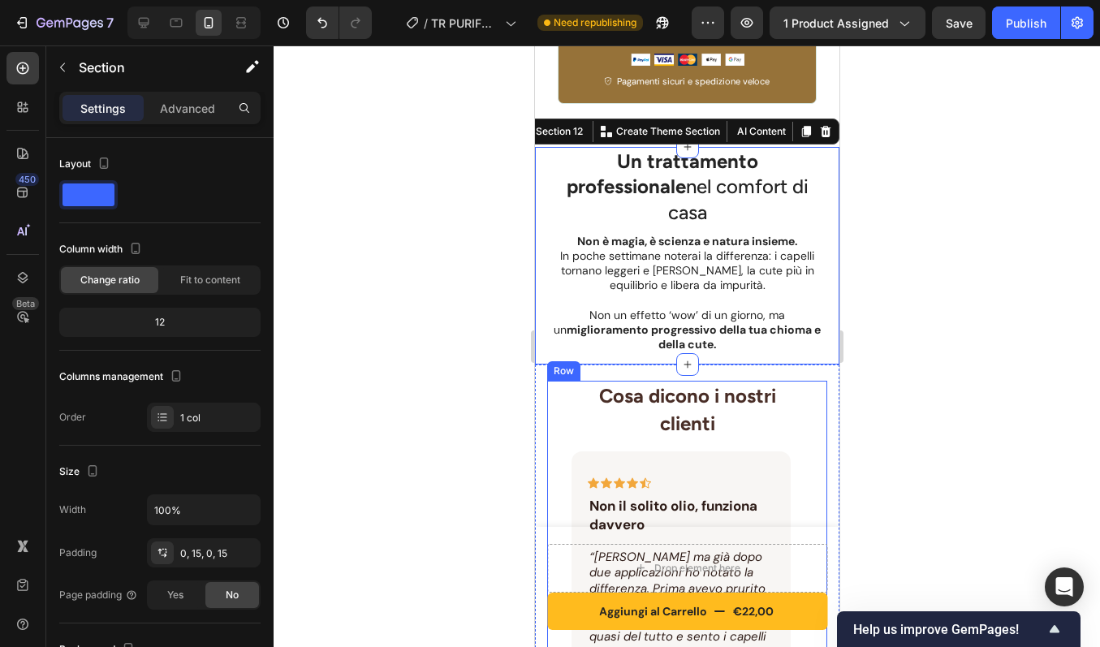
click at [799, 381] on div "Cosa dicono i nostri clienti Heading Icon Icon Icon Icon Icon Row Non il solito…" at bounding box center [686, 608] width 280 height 454
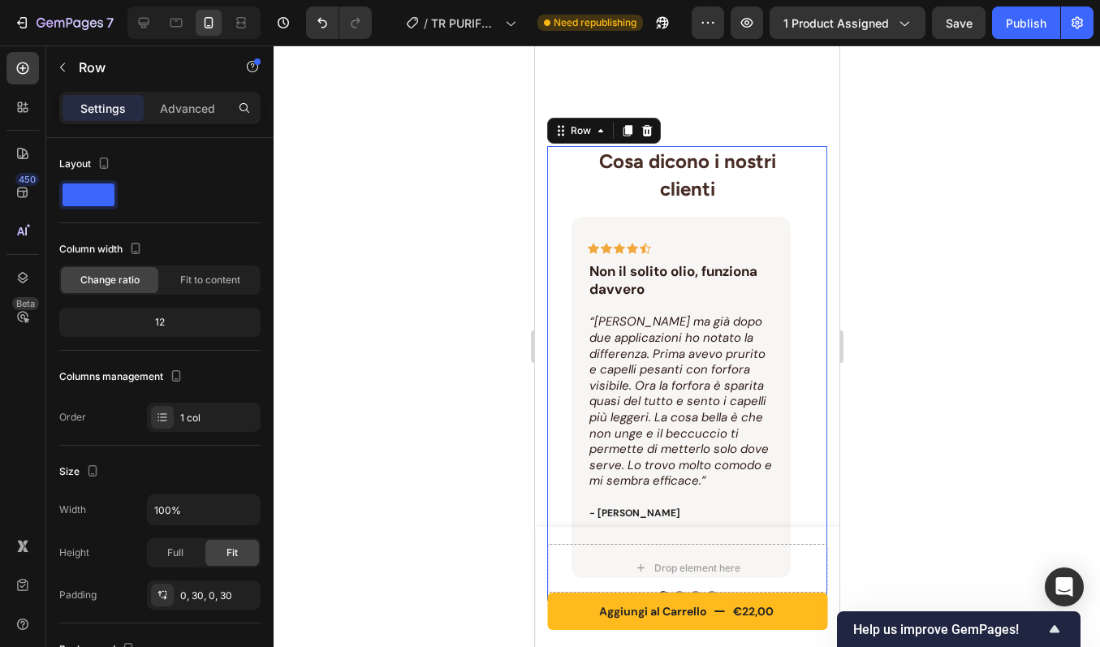
scroll to position [6498, 0]
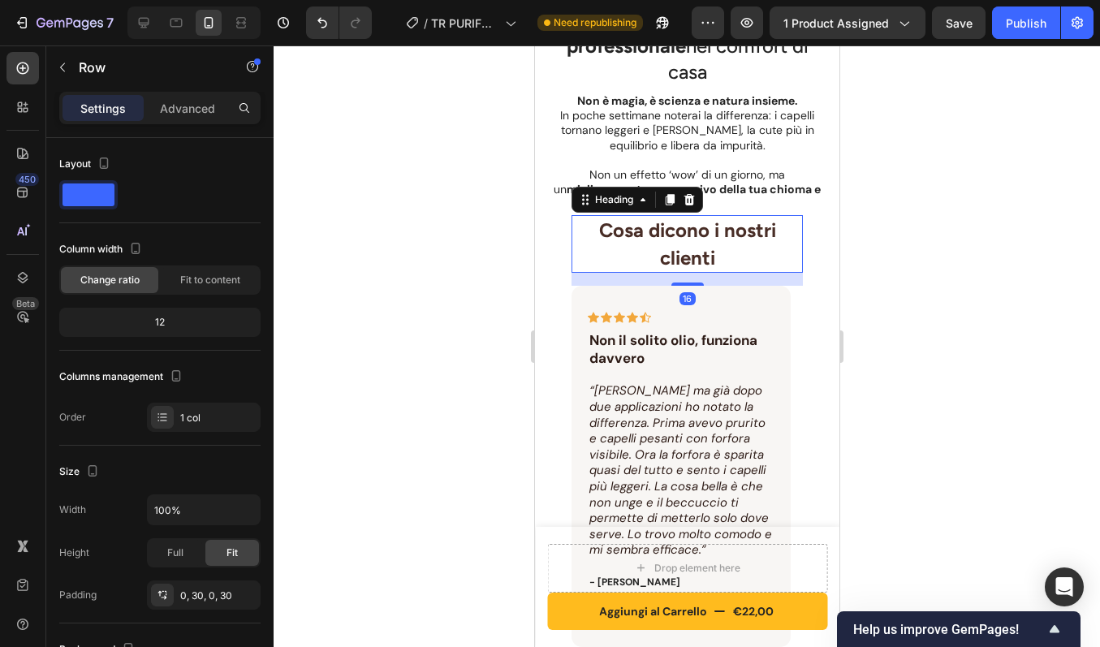
click at [699, 247] on span "Cosa dicono i nostri clienti" at bounding box center [686, 243] width 177 height 51
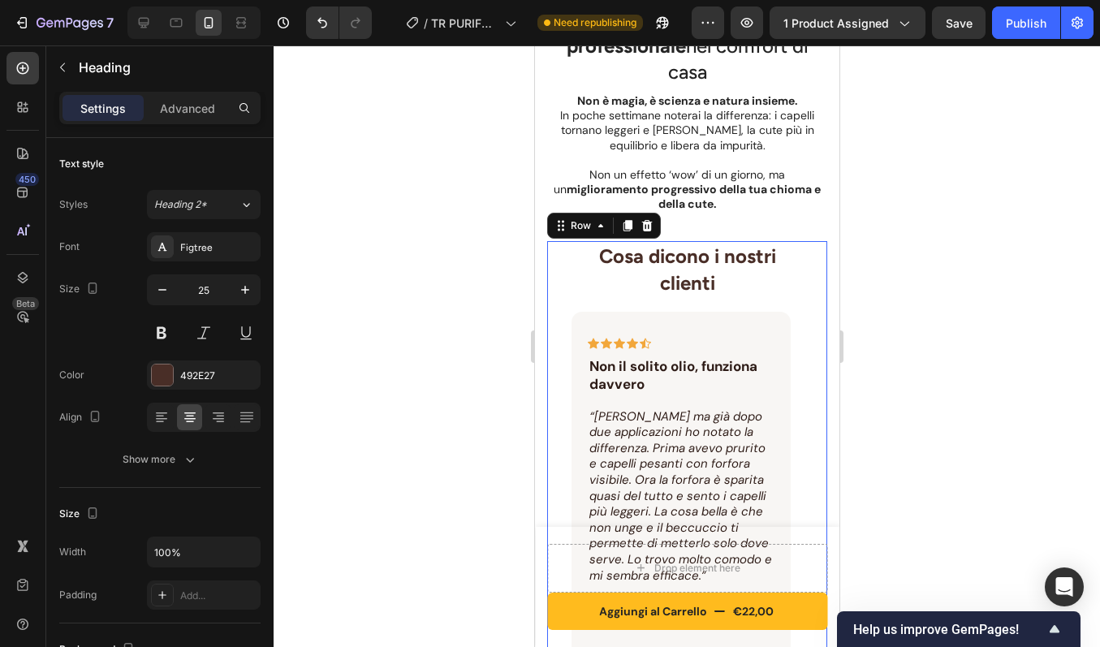
click at [803, 241] on div "Cosa dicono i nostri clienti Heading Icon Icon Icon Icon Icon Row Non il solito…" at bounding box center [686, 468] width 280 height 454
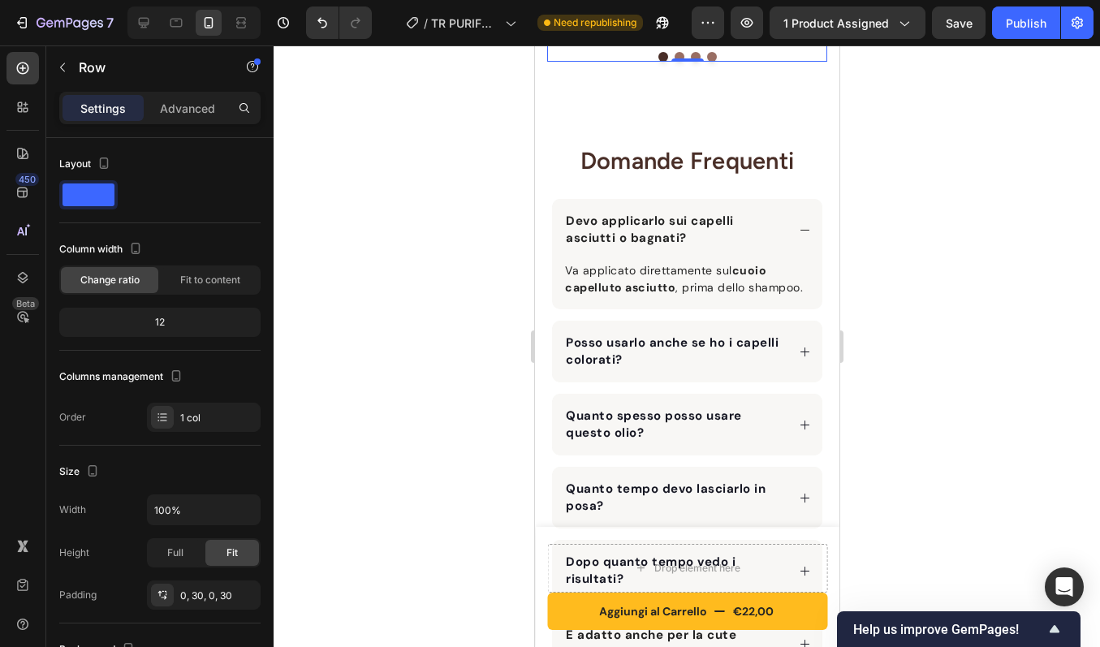
scroll to position [7122, 0]
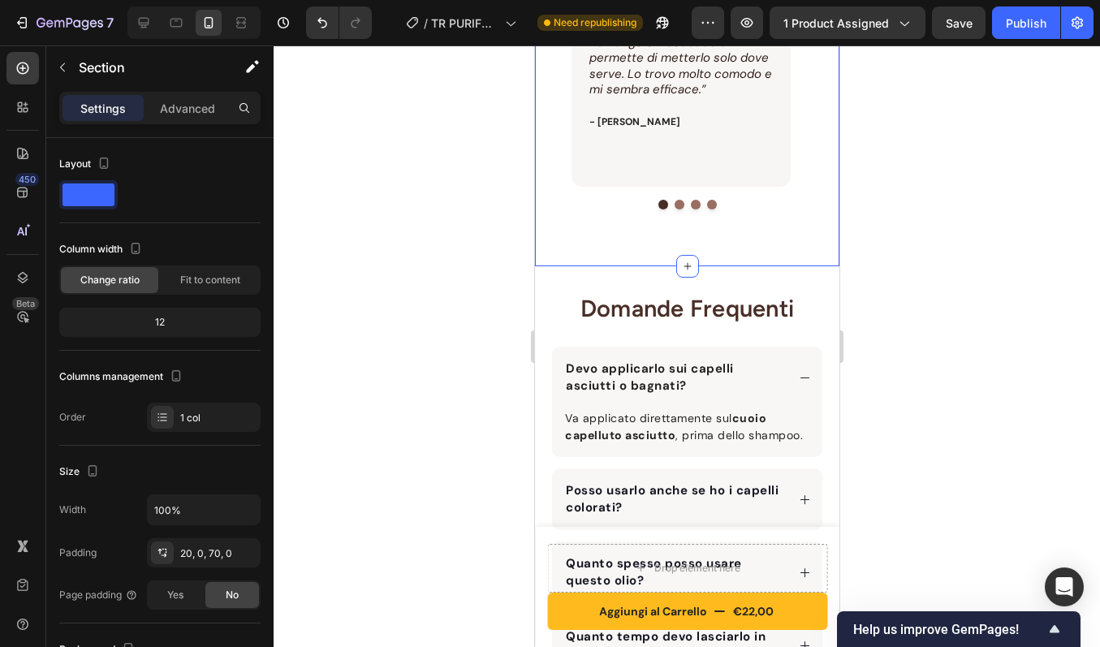
scroll to position [6948, 0]
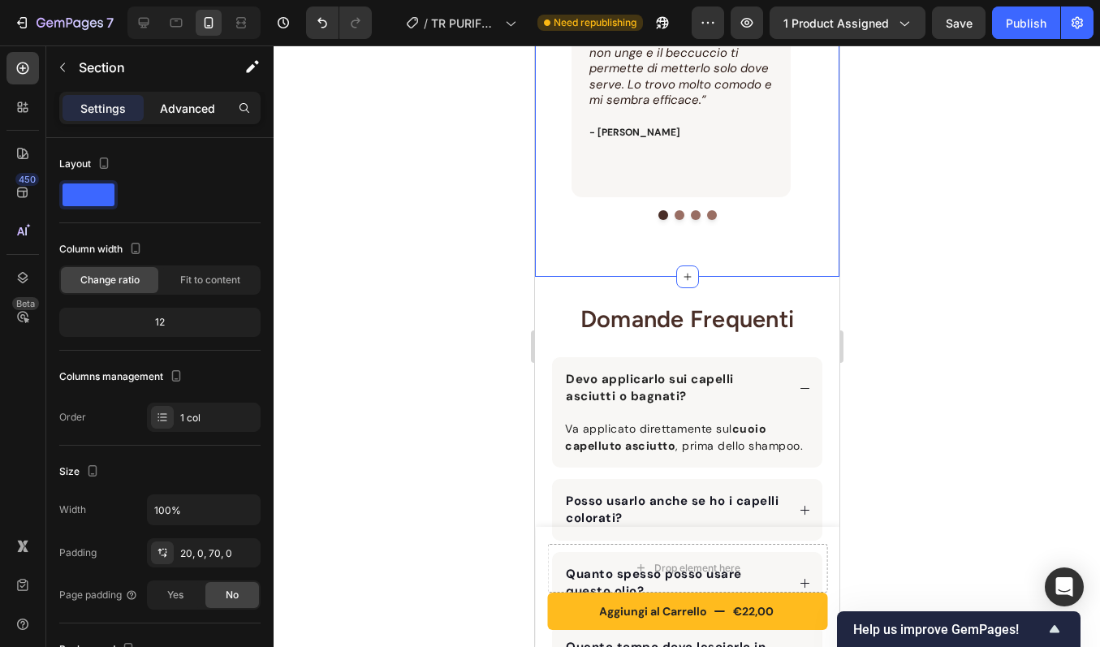
click at [178, 112] on p "Advanced" at bounding box center [187, 108] width 55 height 17
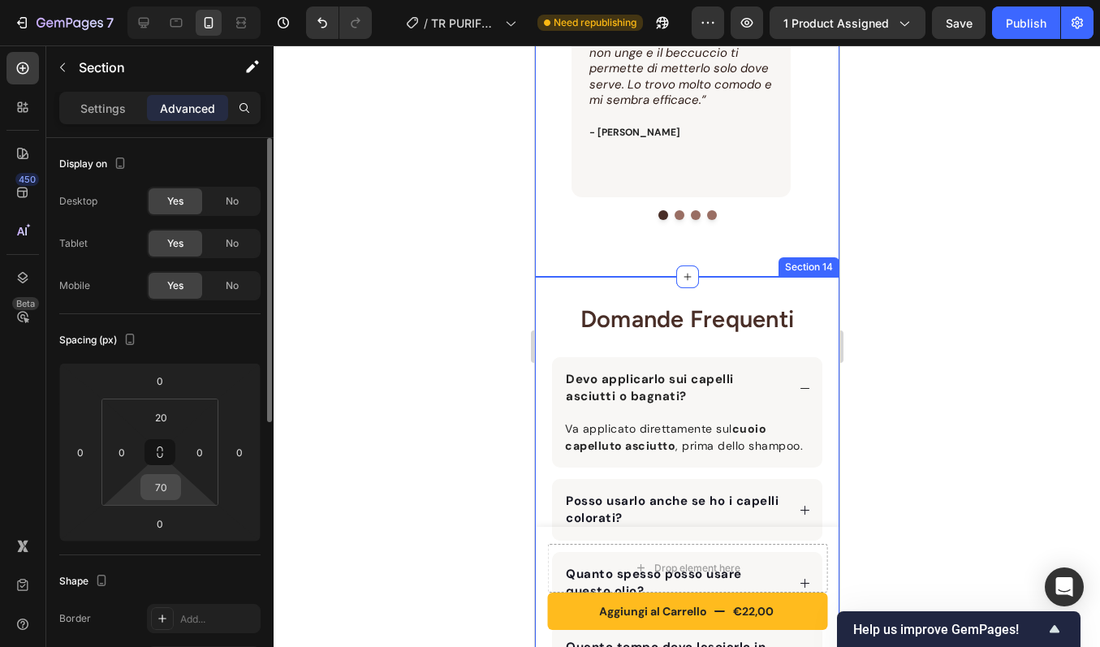
click at [172, 481] on input "70" at bounding box center [161, 487] width 32 height 24
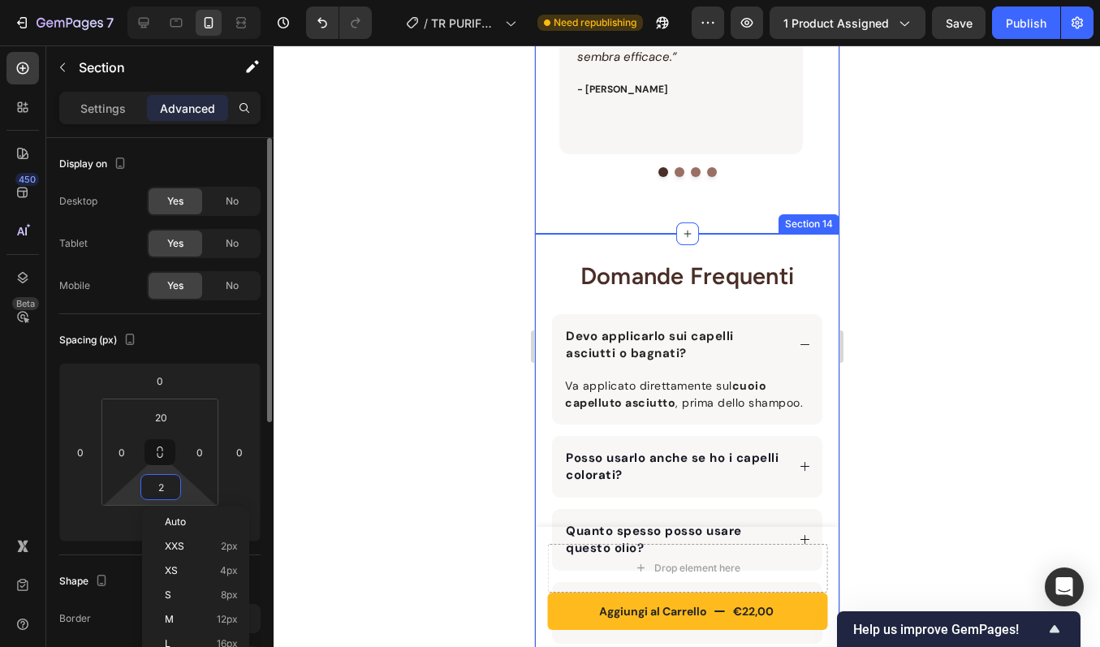
type input "20"
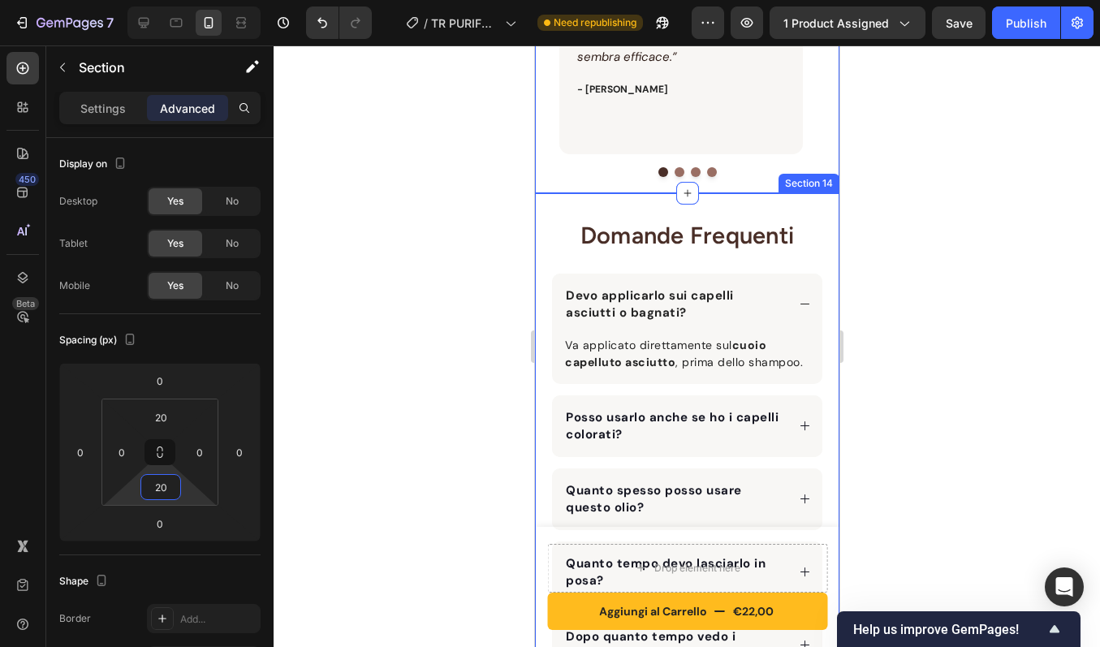
click at [814, 199] on div "Domande Frequenti Heading Devo applicarlo sui capelli asciutti o bagnati? Va ap…" at bounding box center [686, 487] width 304 height 589
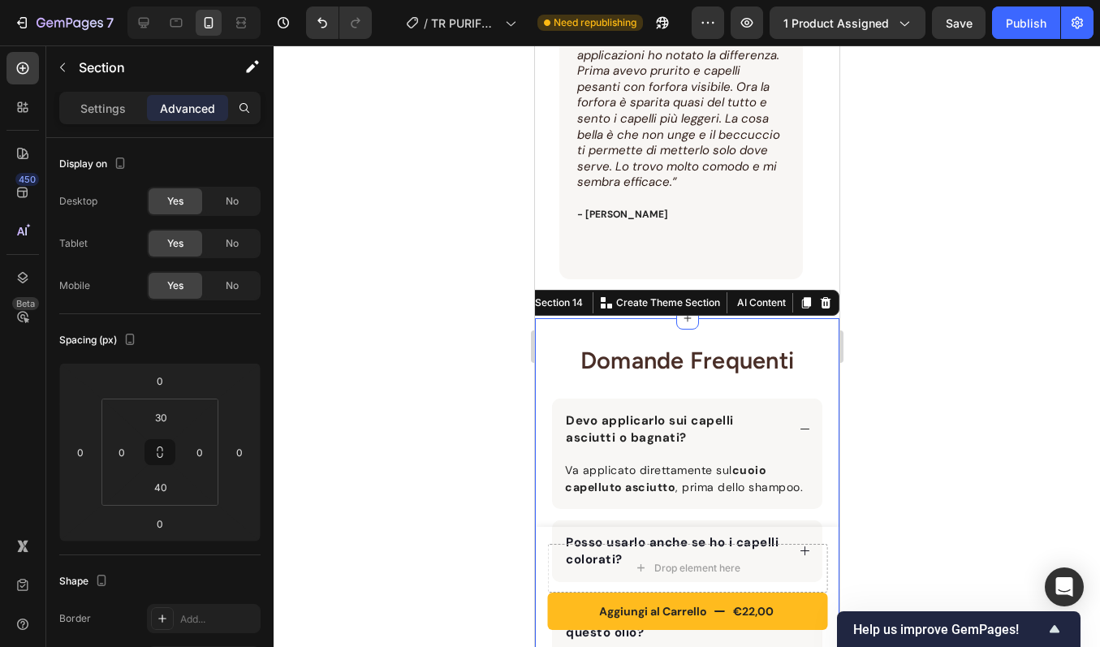
scroll to position [6820, 0]
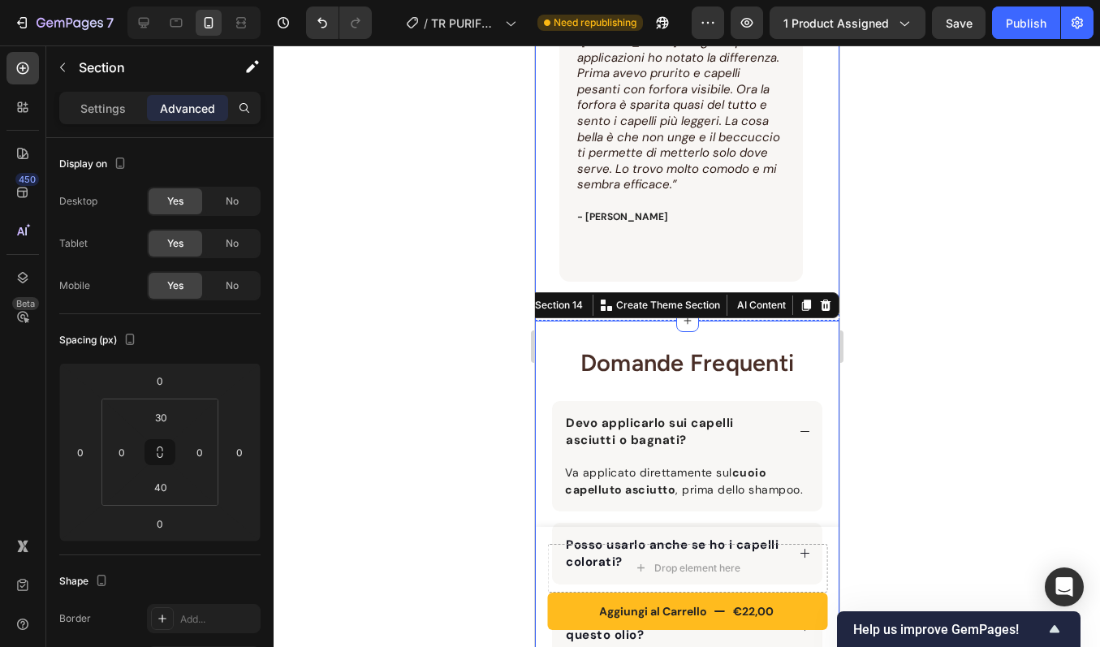
click at [821, 178] on div "Cosa dicono i nostri clienti Heading Icon Icon Icon Icon Icon Row Non il solito…" at bounding box center [686, 98] width 304 height 411
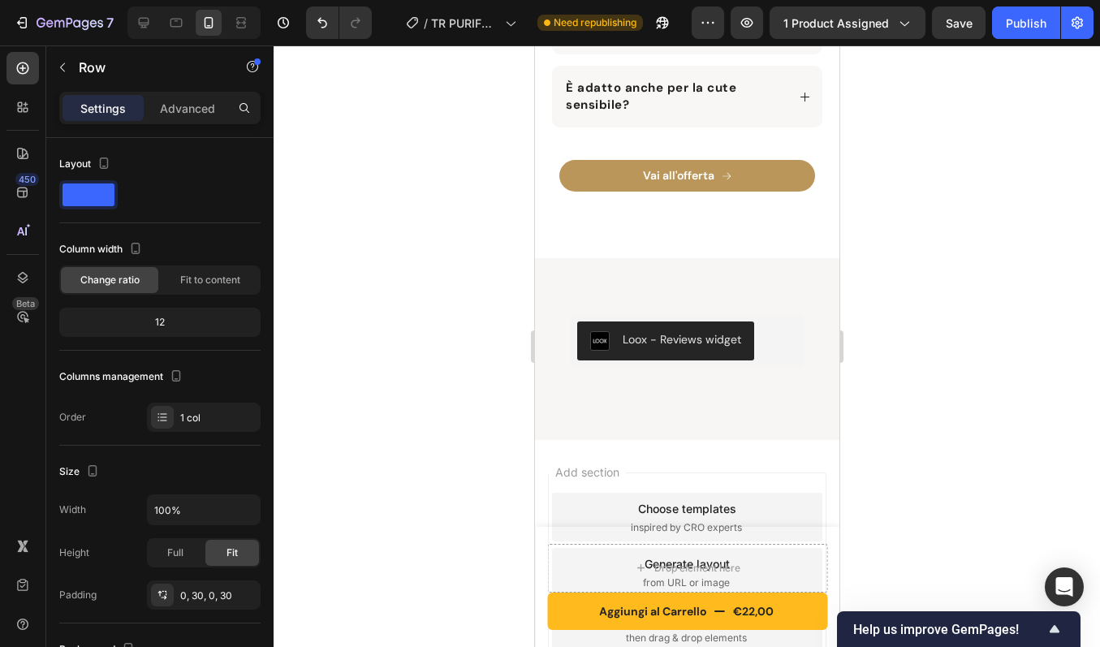
scroll to position [7558, 0]
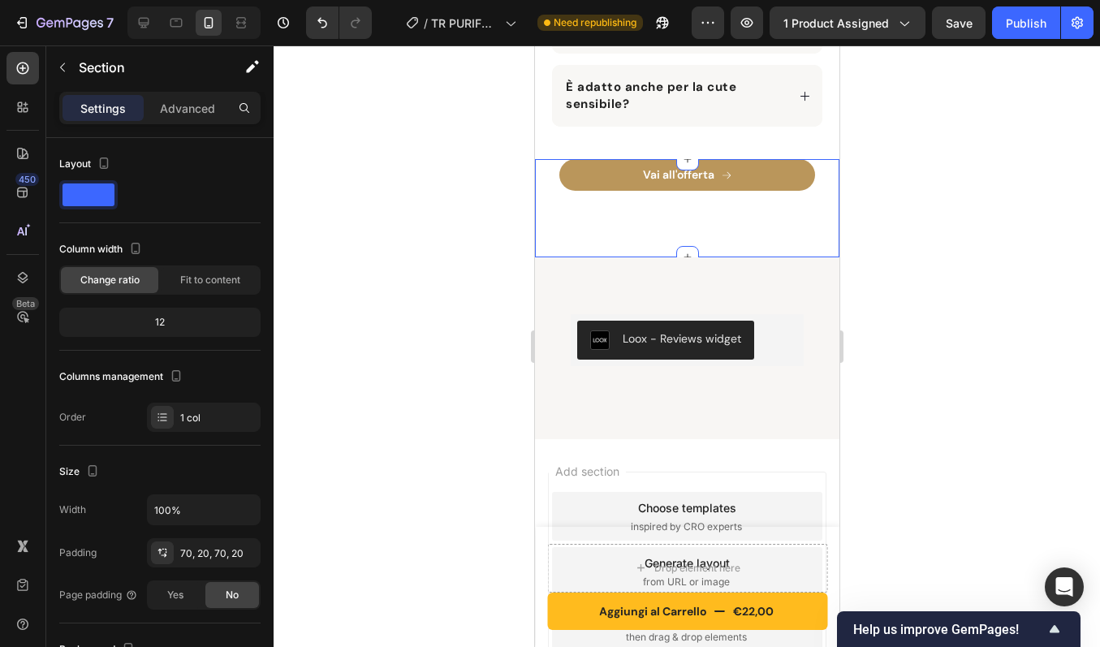
click at [788, 257] on div "Loox - Reviews widget Loox Section 16" at bounding box center [686, 348] width 304 height 182
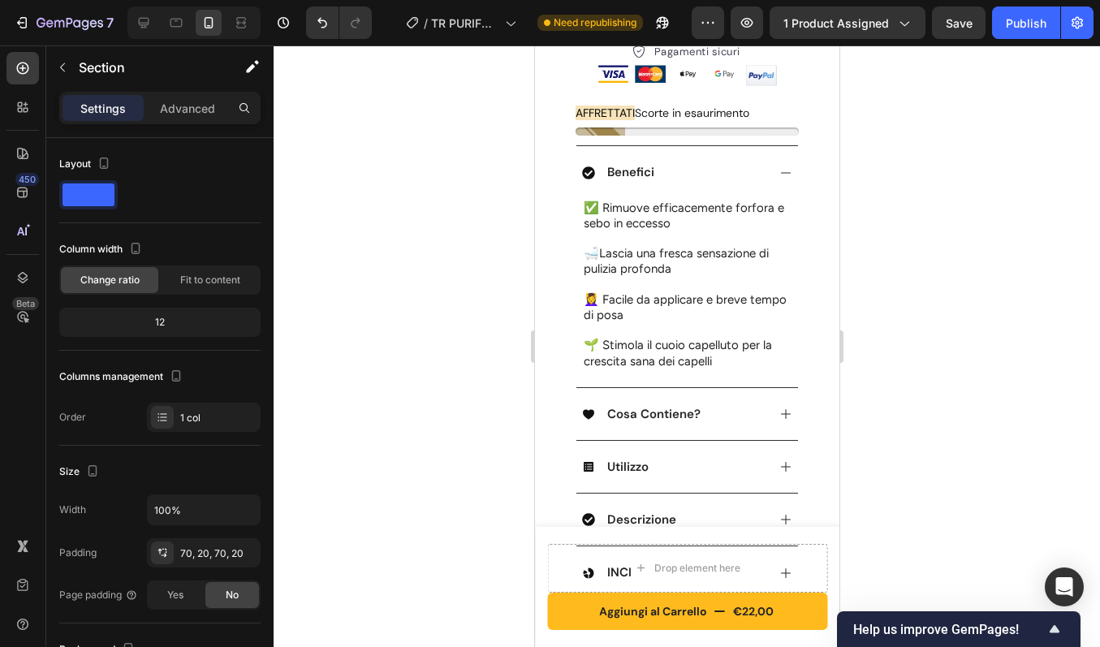
scroll to position [675, 0]
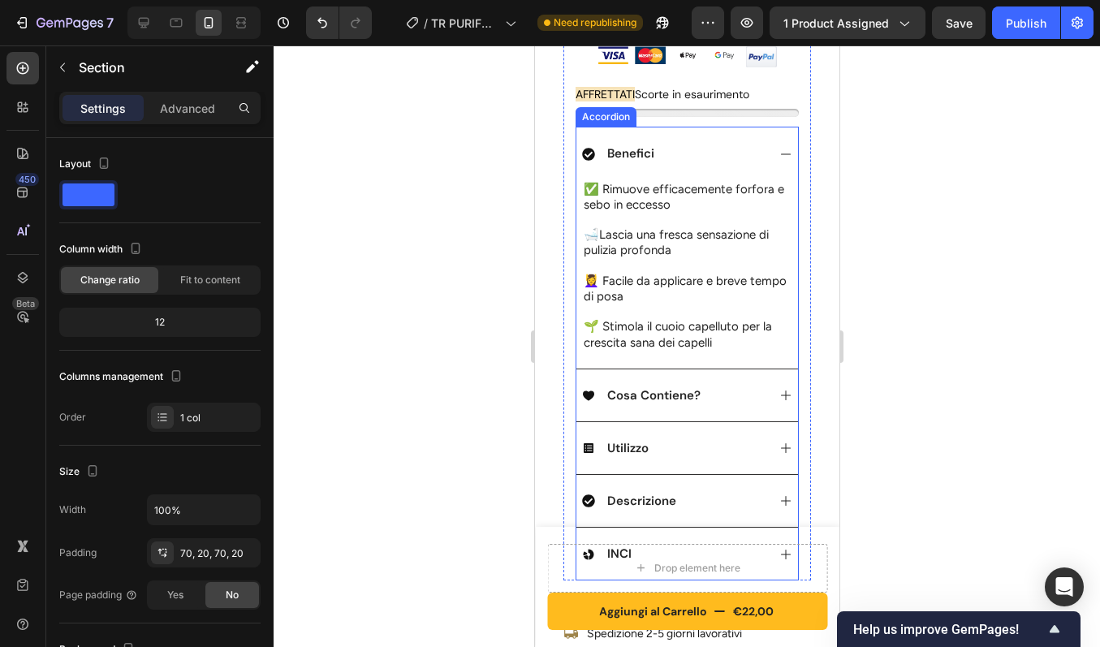
click at [761, 373] on div "Cosa Contiene?" at bounding box center [687, 395] width 222 height 53
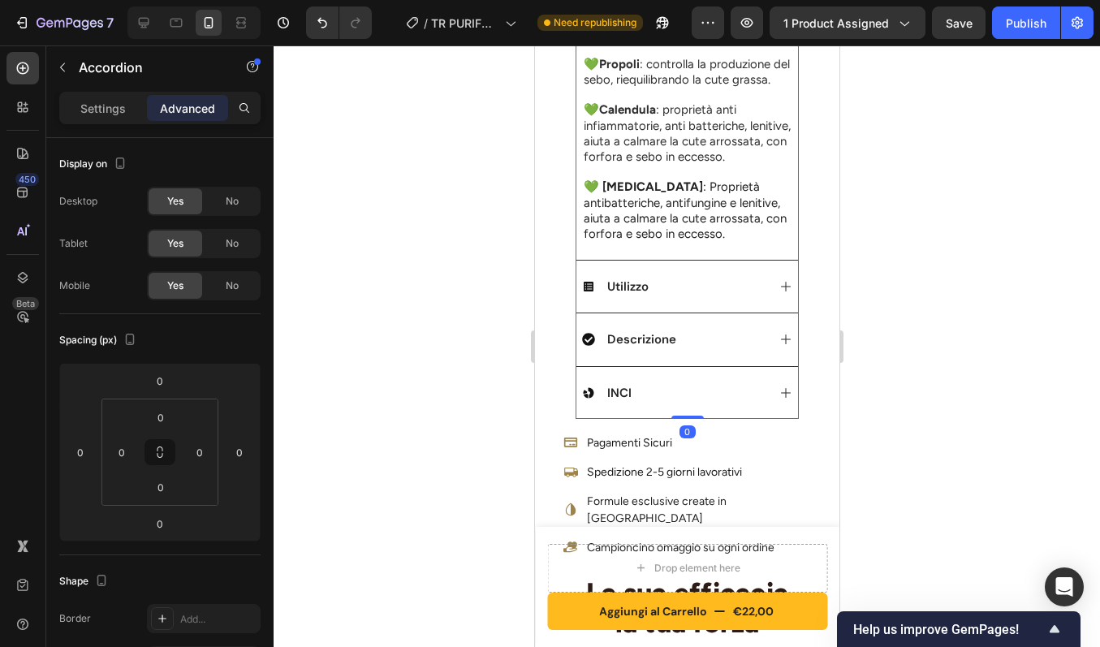
scroll to position [1071, 0]
click at [751, 295] on div "Utilizzo" at bounding box center [673, 284] width 184 height 19
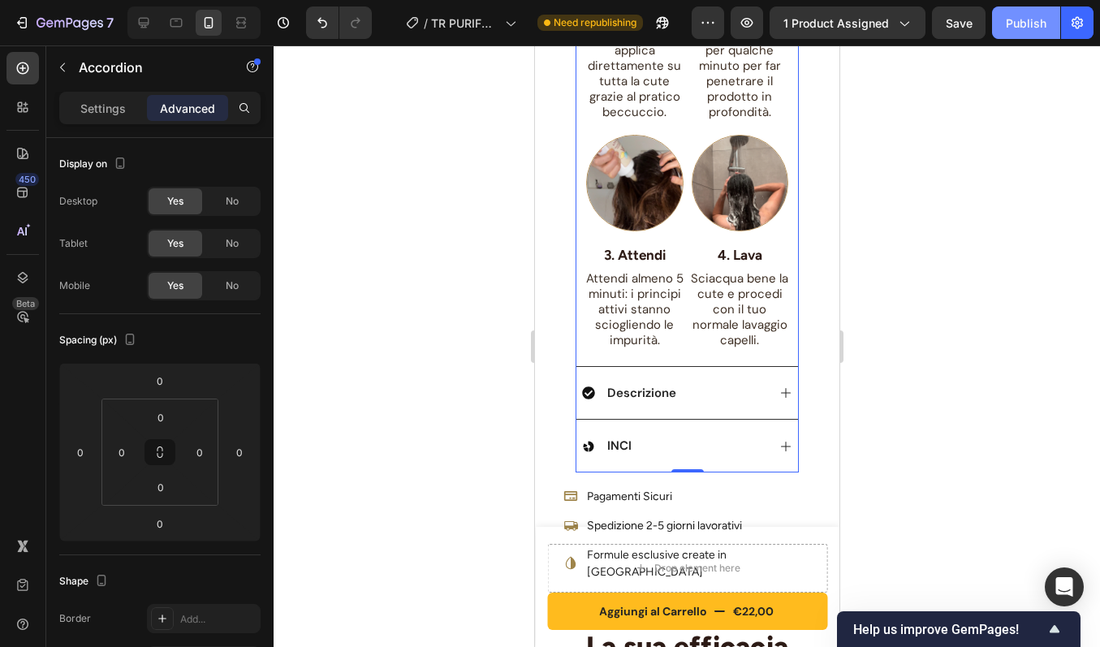
click at [1021, 16] on div "Publish" at bounding box center [1026, 23] width 41 height 17
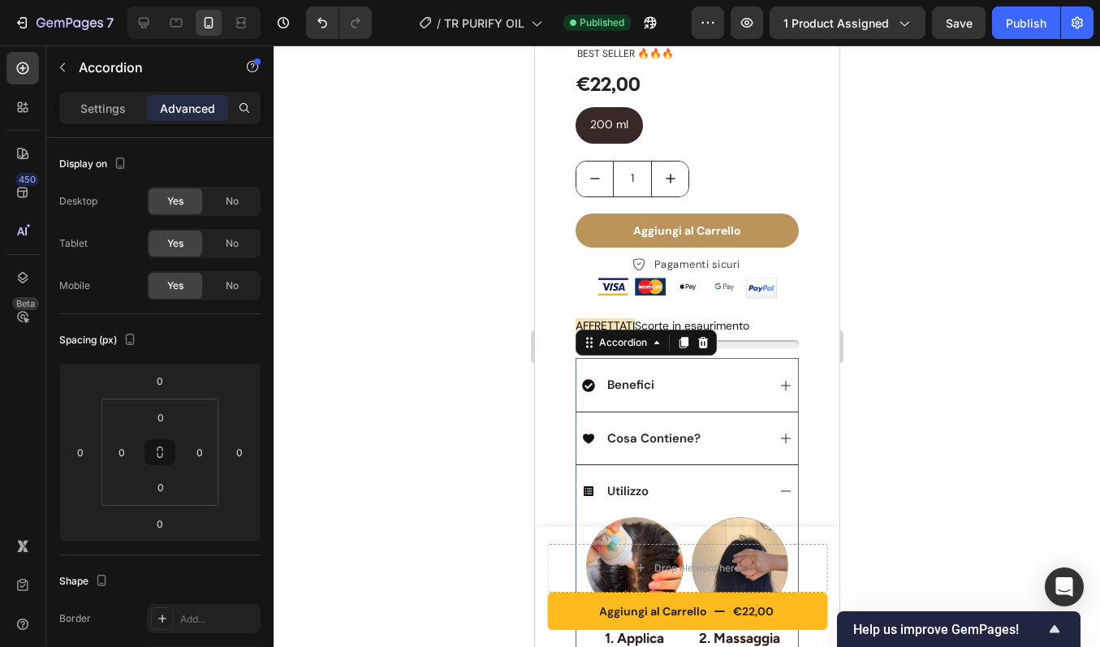
scroll to position [442, 0]
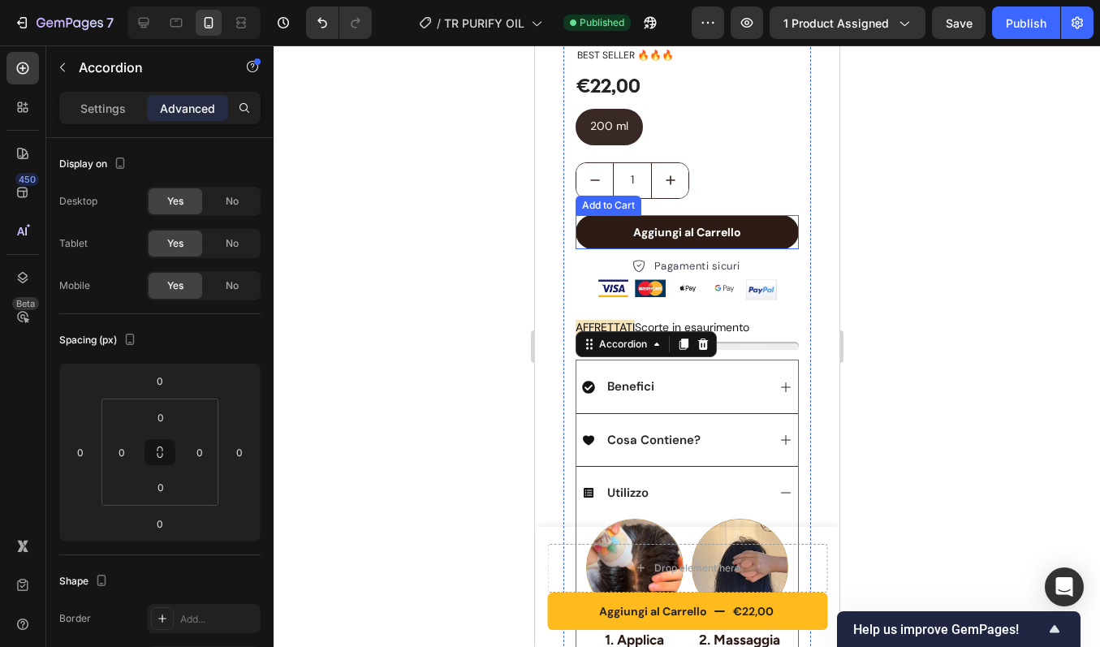
click at [762, 216] on button "Aggiungi al Carrello" at bounding box center [686, 232] width 223 height 34
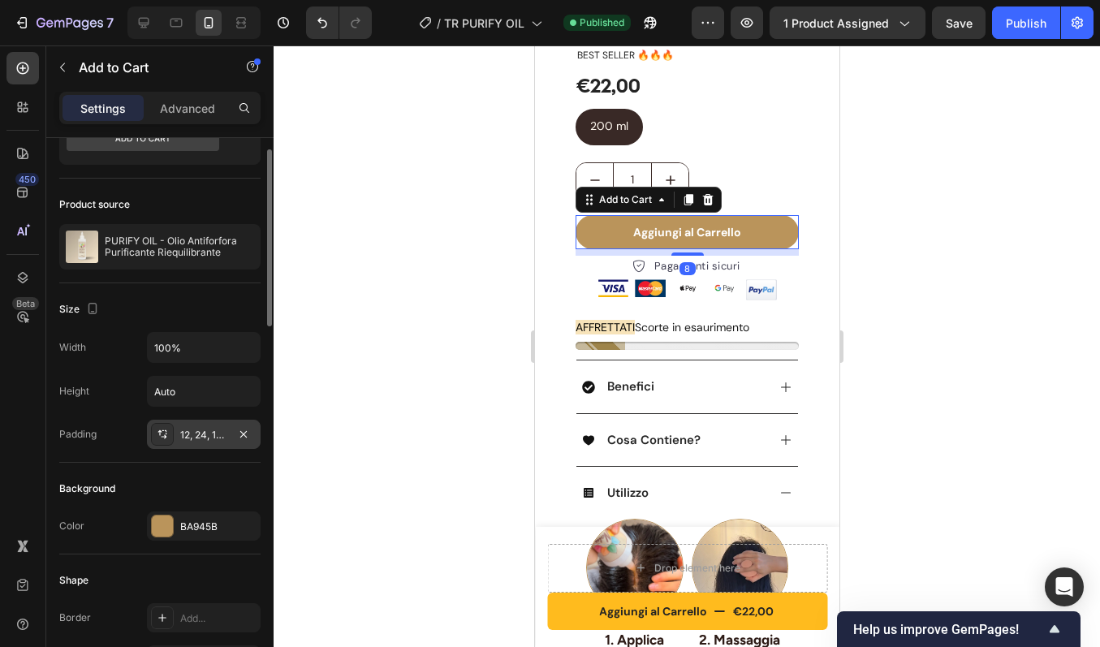
scroll to position [73, 0]
click at [166, 520] on div at bounding box center [162, 526] width 21 height 21
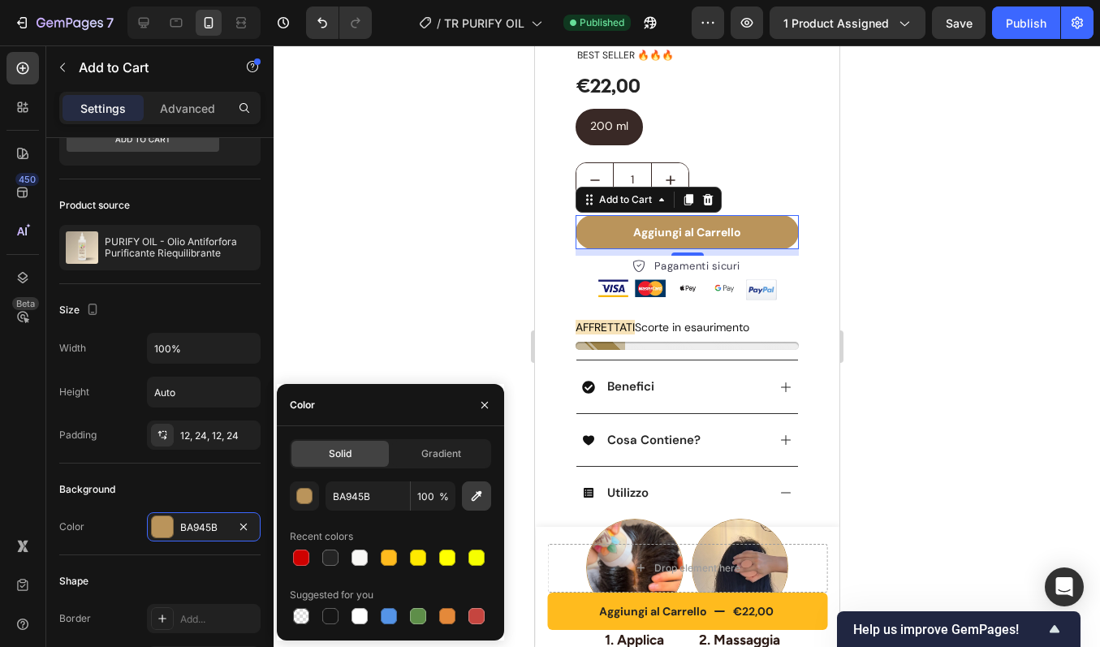
click at [477, 490] on icon "button" at bounding box center [476, 496] width 16 height 16
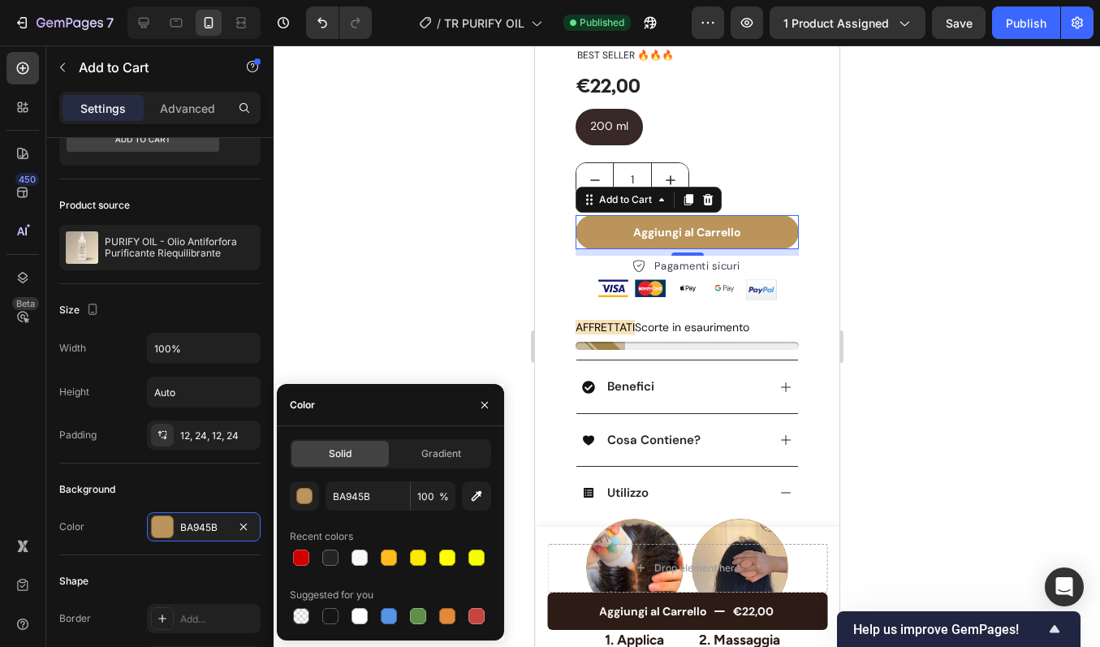
type input "FFBB1E"
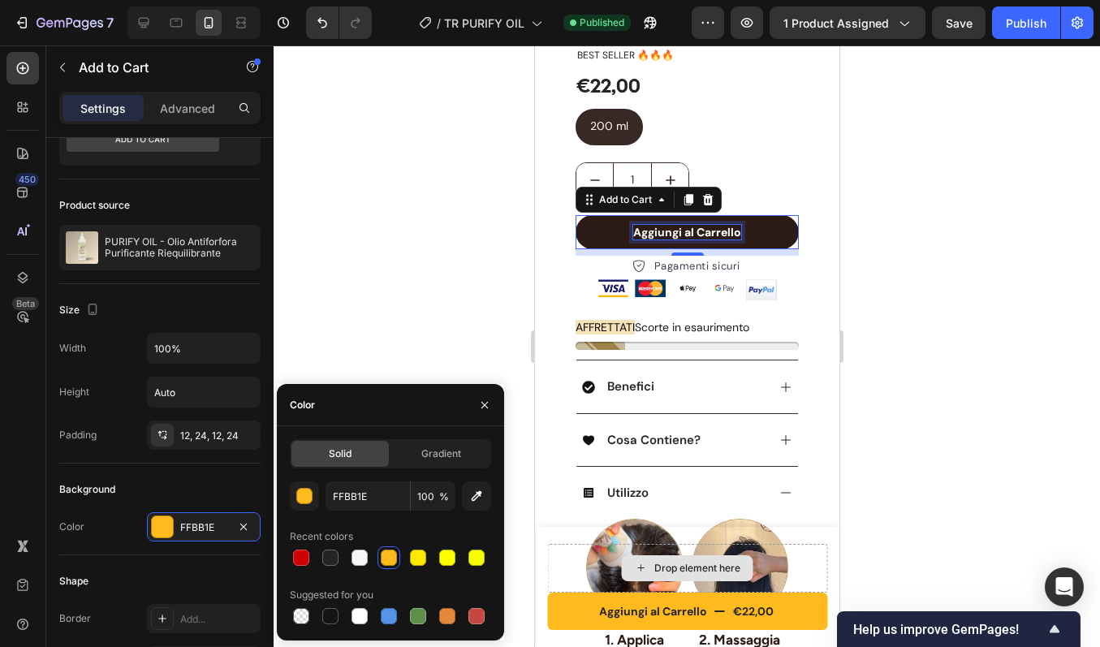
click at [699, 225] on div "Aggiungi al Carrello" at bounding box center [686, 232] width 108 height 15
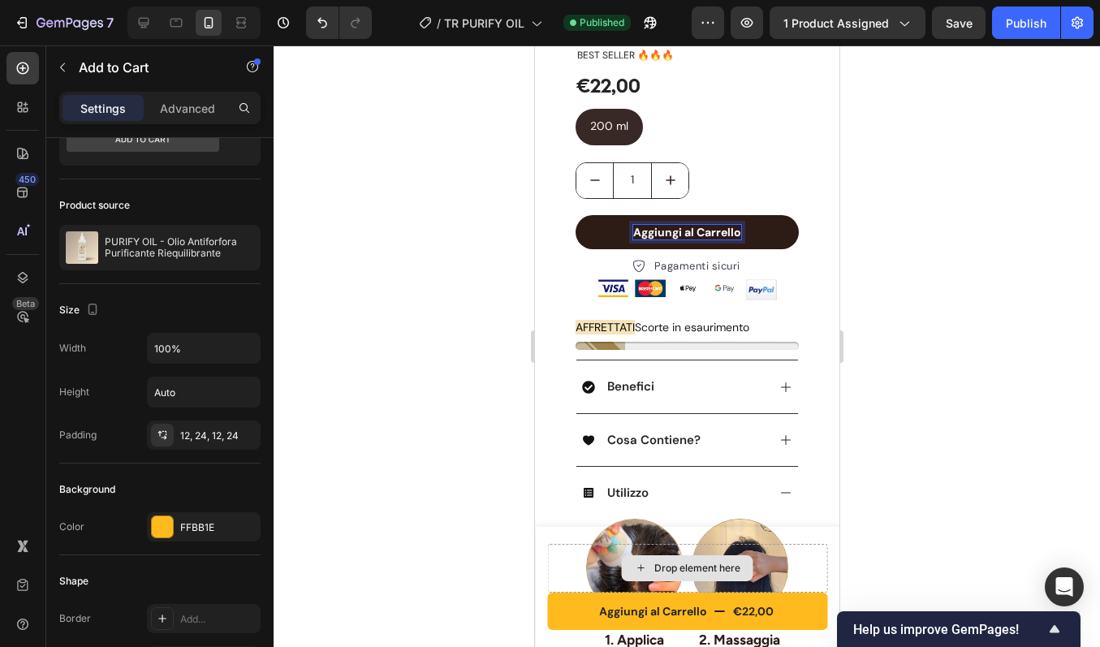
click at [655, 225] on p "Aggiungi al Carrello" at bounding box center [686, 232] width 108 height 15
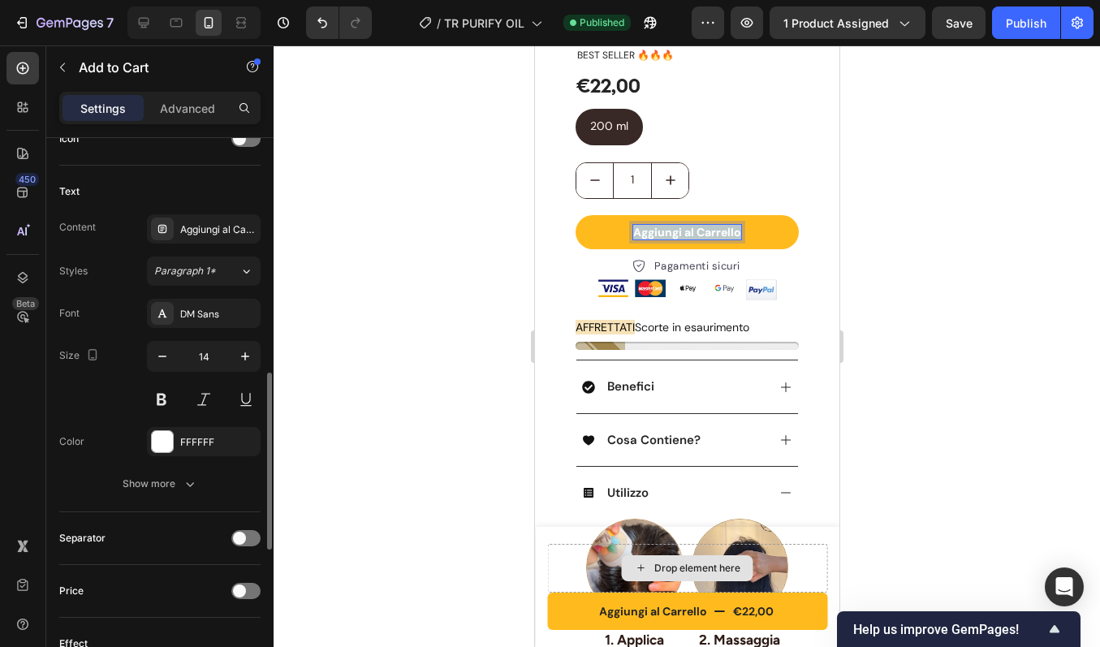
scroll to position [704, 0]
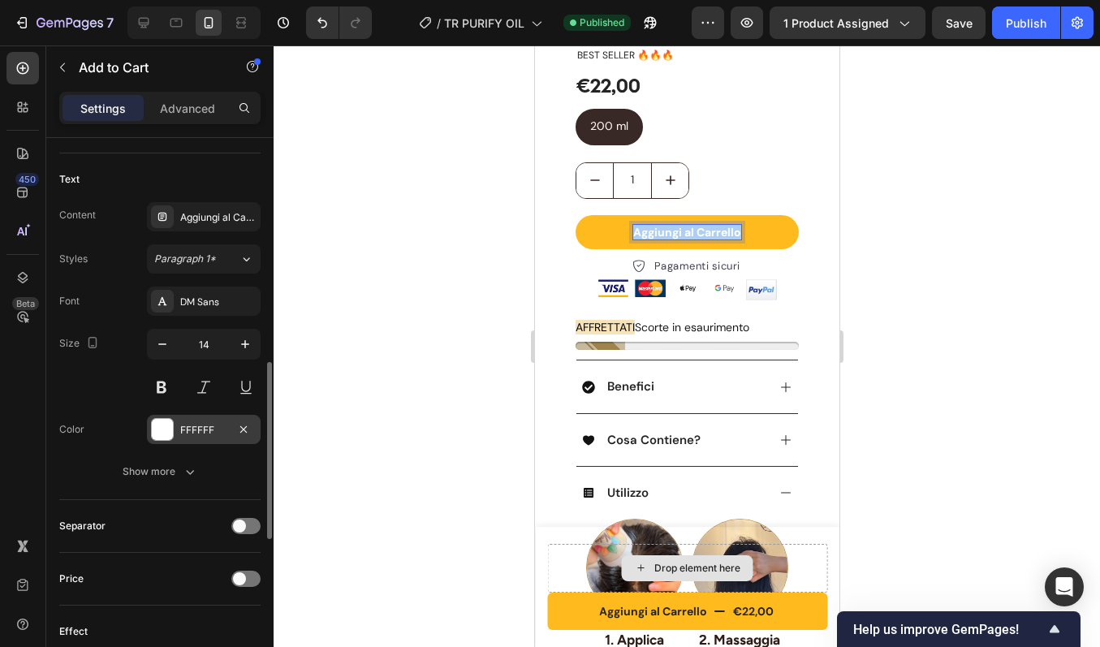
click at [172, 430] on div at bounding box center [162, 429] width 21 height 21
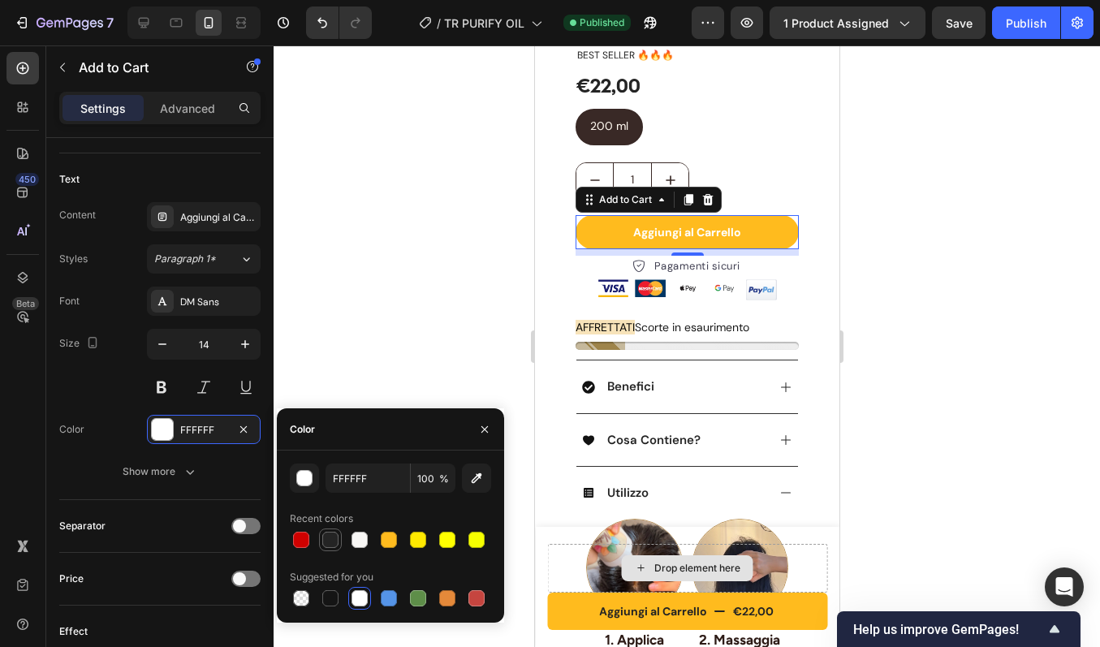
click at [334, 539] on div at bounding box center [330, 540] width 16 height 16
type input "242424"
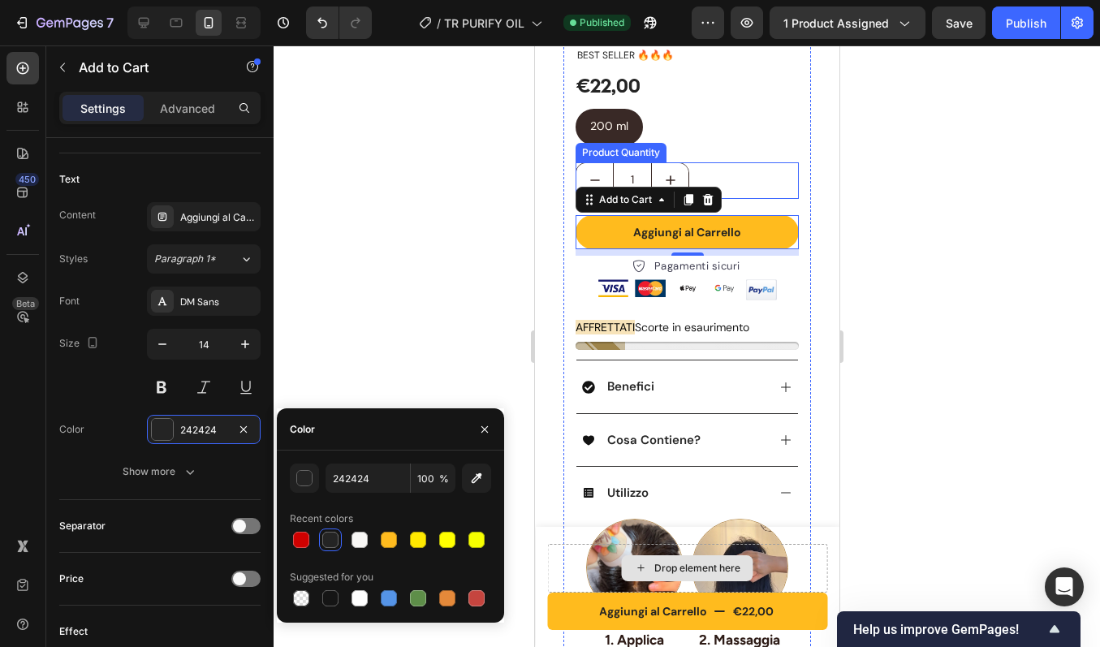
click at [779, 149] on div "PURIFY OIL - Olio Antiforfora Purificante Riequilibrante Product Title BEST SEL…" at bounding box center [686, 537] width 223 height 1127
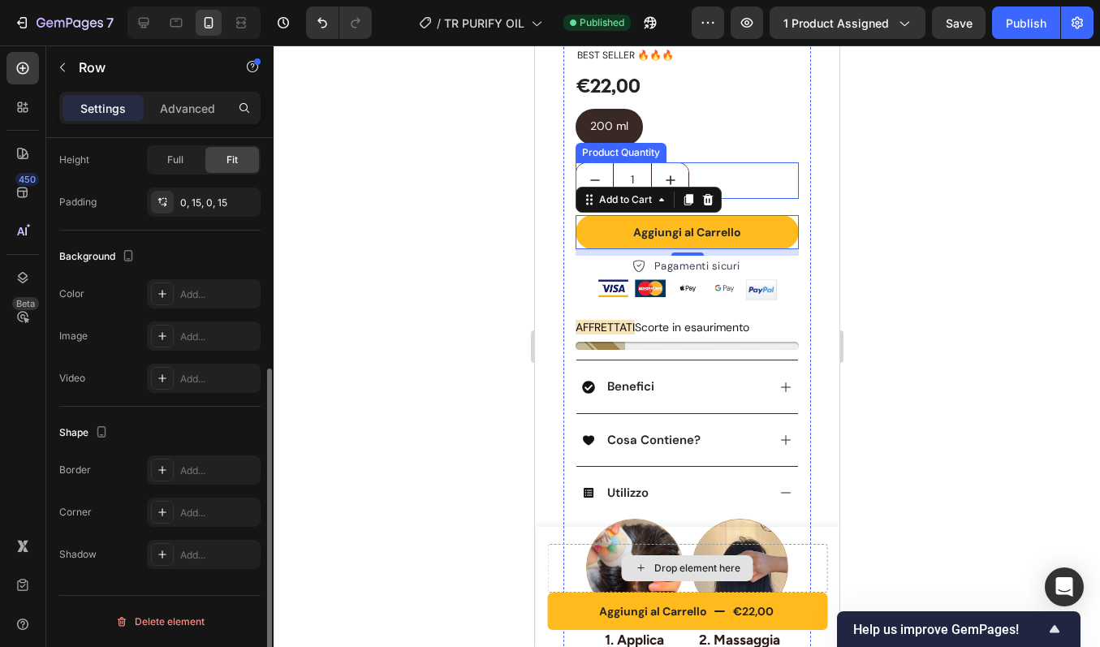
scroll to position [0, 0]
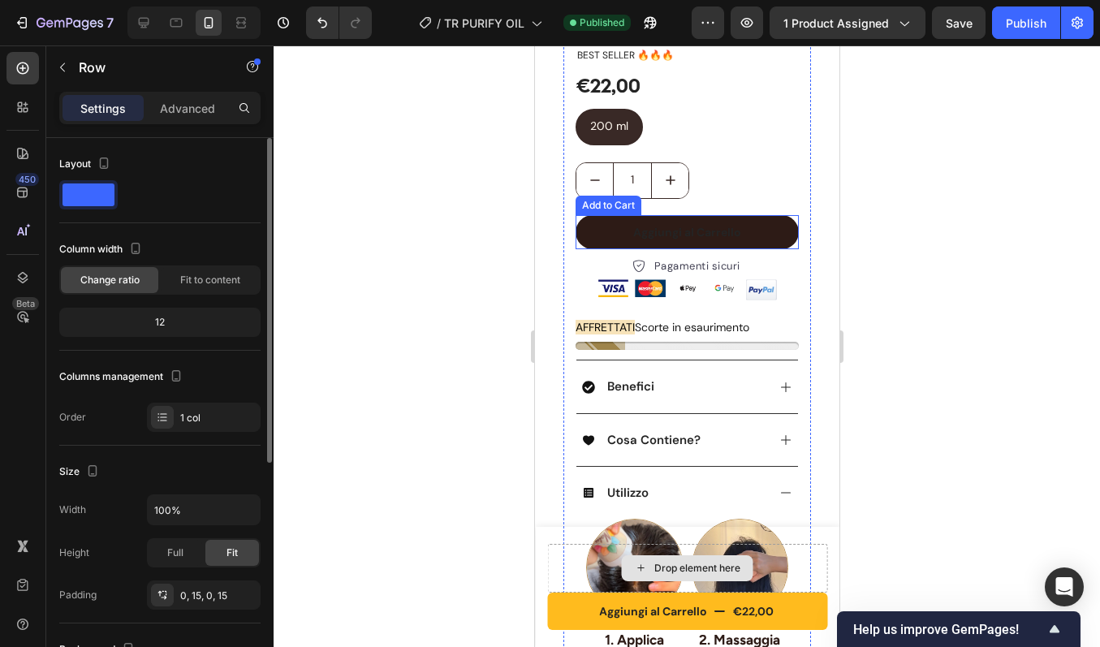
click at [766, 217] on button "Aggiungi al Carrello" at bounding box center [686, 232] width 223 height 34
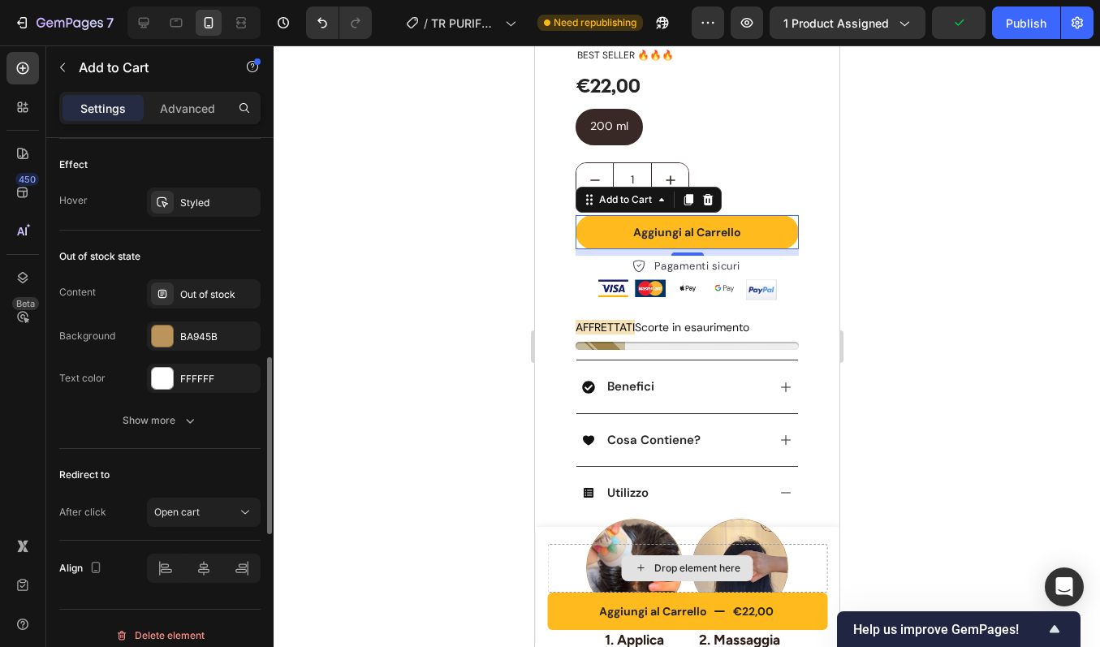
scroll to position [1185, 0]
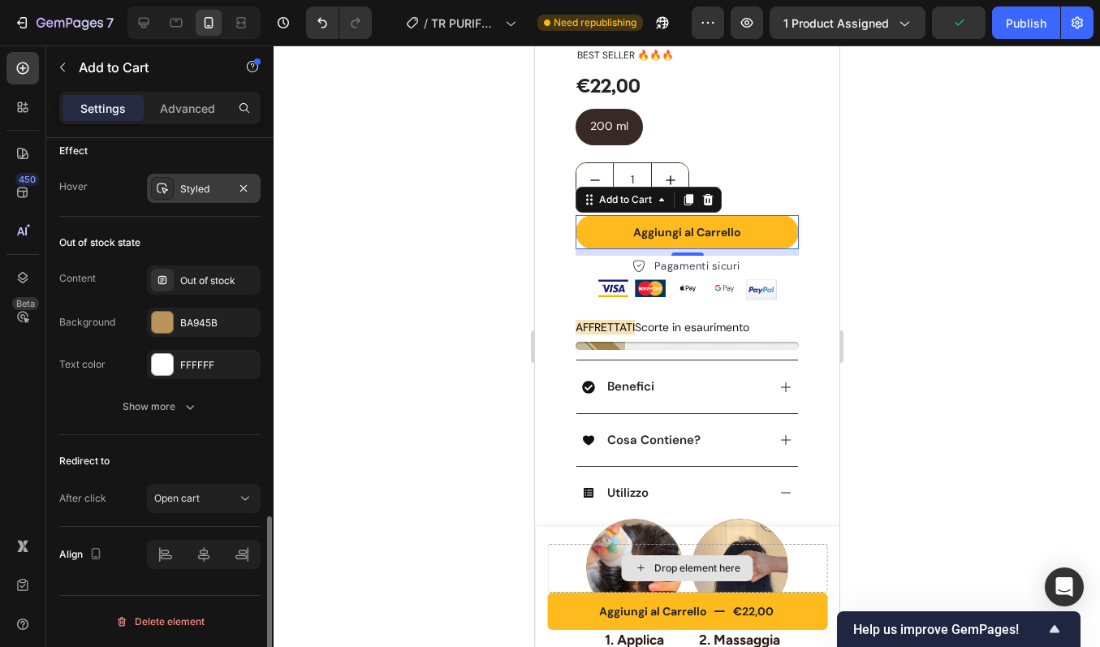
click at [199, 189] on div "Styled" at bounding box center [203, 189] width 47 height 15
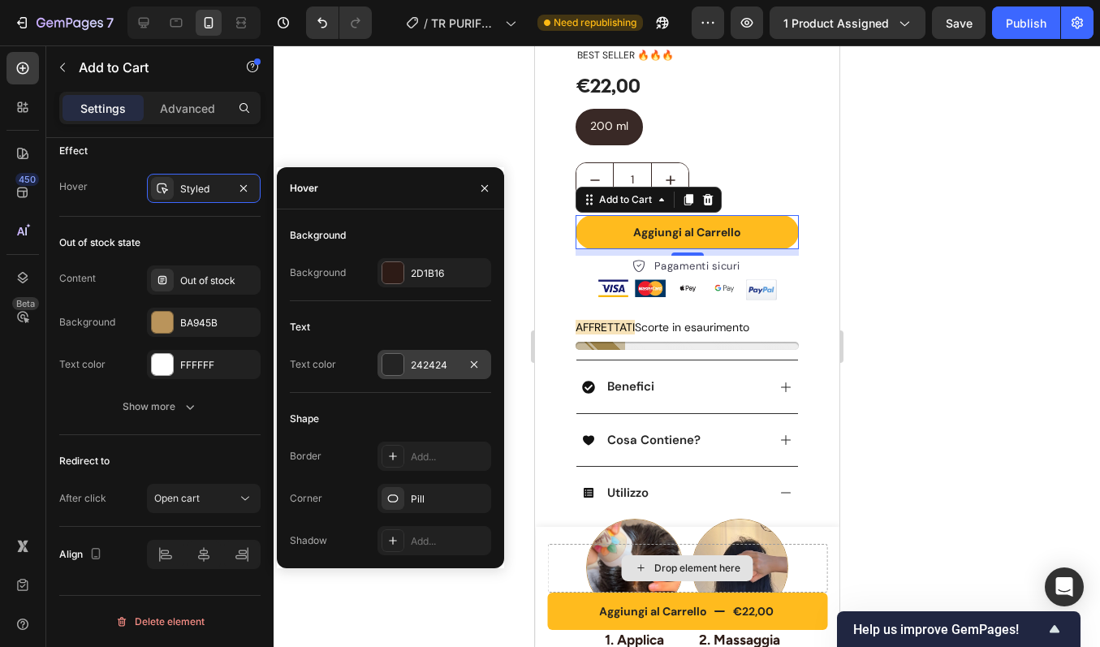
click at [403, 360] on div at bounding box center [393, 364] width 23 height 23
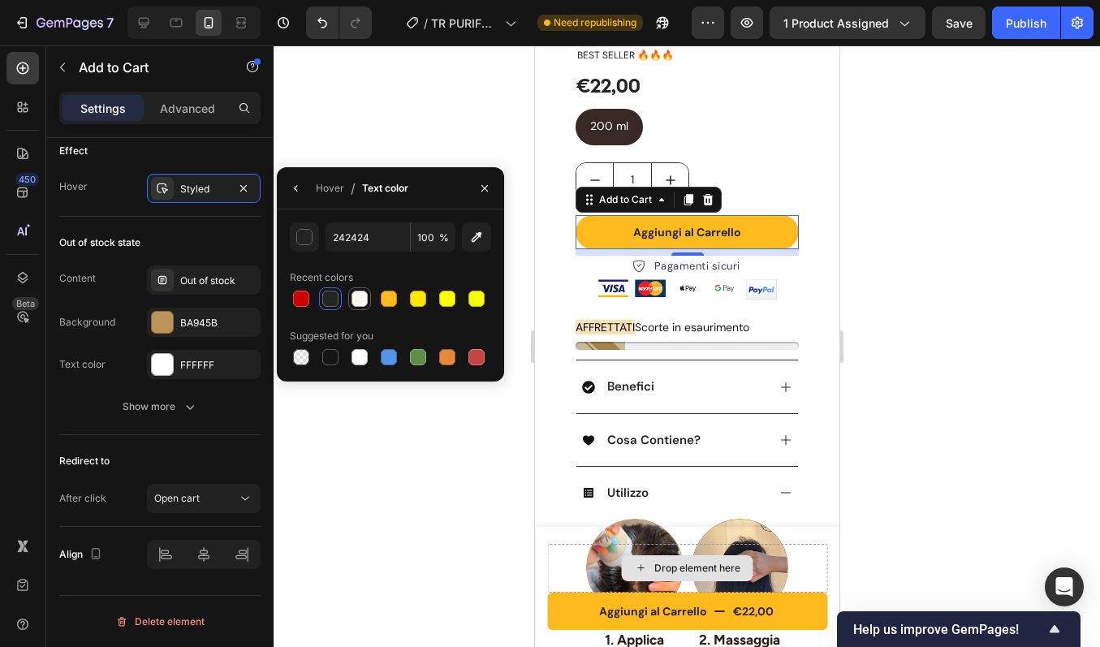
click at [360, 292] on div at bounding box center [360, 299] width 16 height 16
type input "F8F7F5"
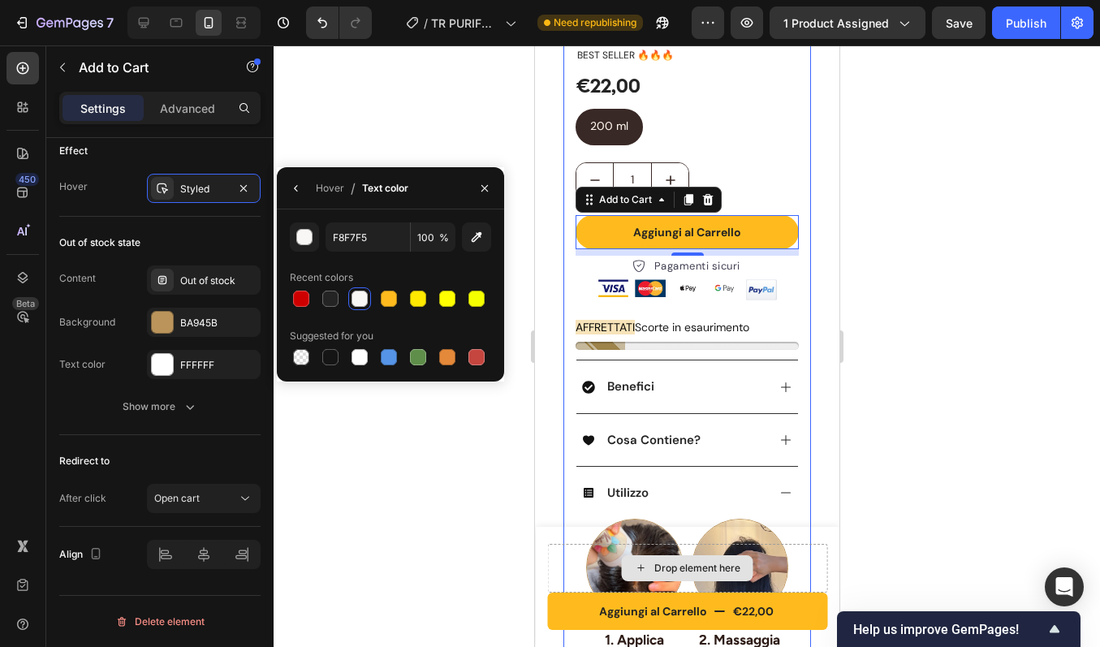
click at [804, 162] on div "Product Images Row PURIFY OIL - Olio Antiforfora Purificante Riequilibrante Pro…" at bounding box center [686, 442] width 280 height 1612
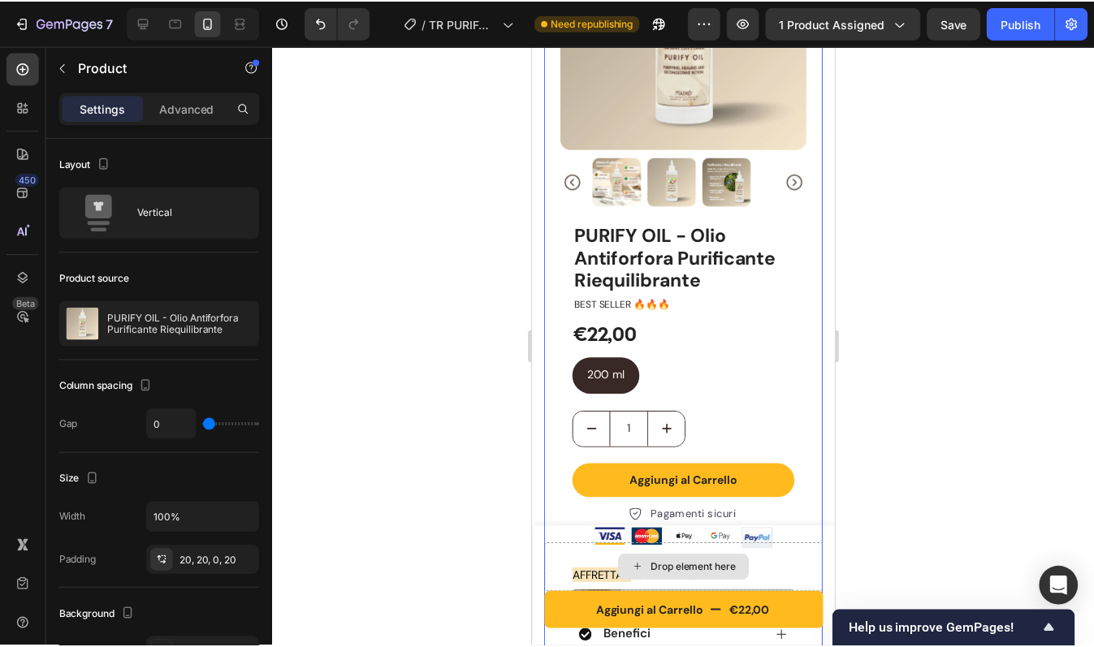
scroll to position [0, 0]
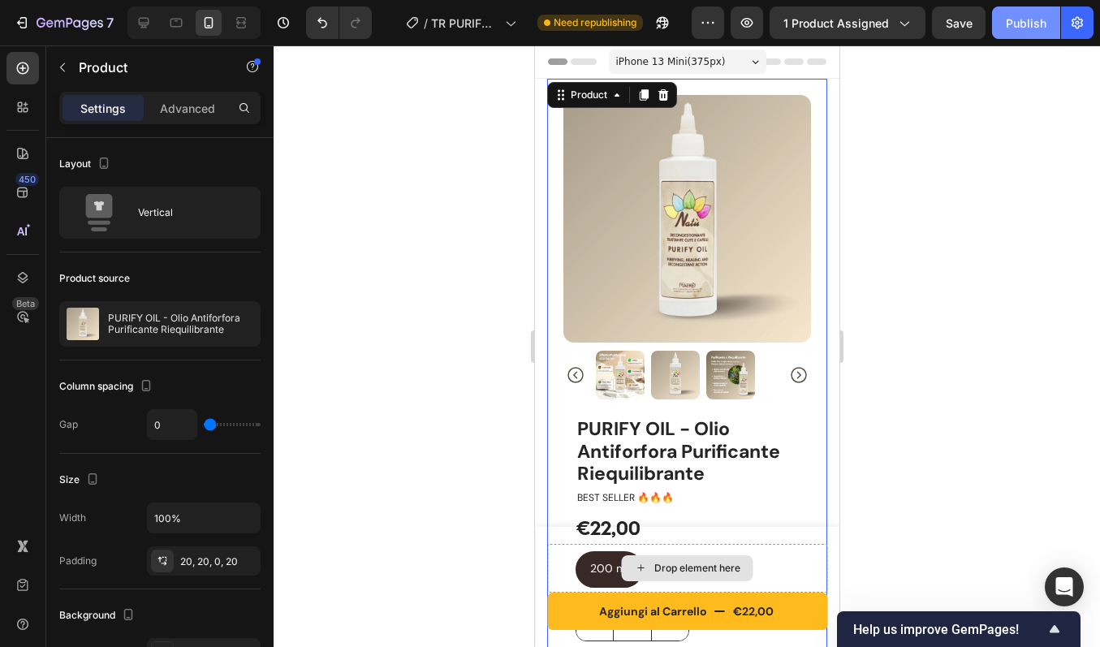
click at [1027, 9] on button "Publish" at bounding box center [1026, 22] width 68 height 32
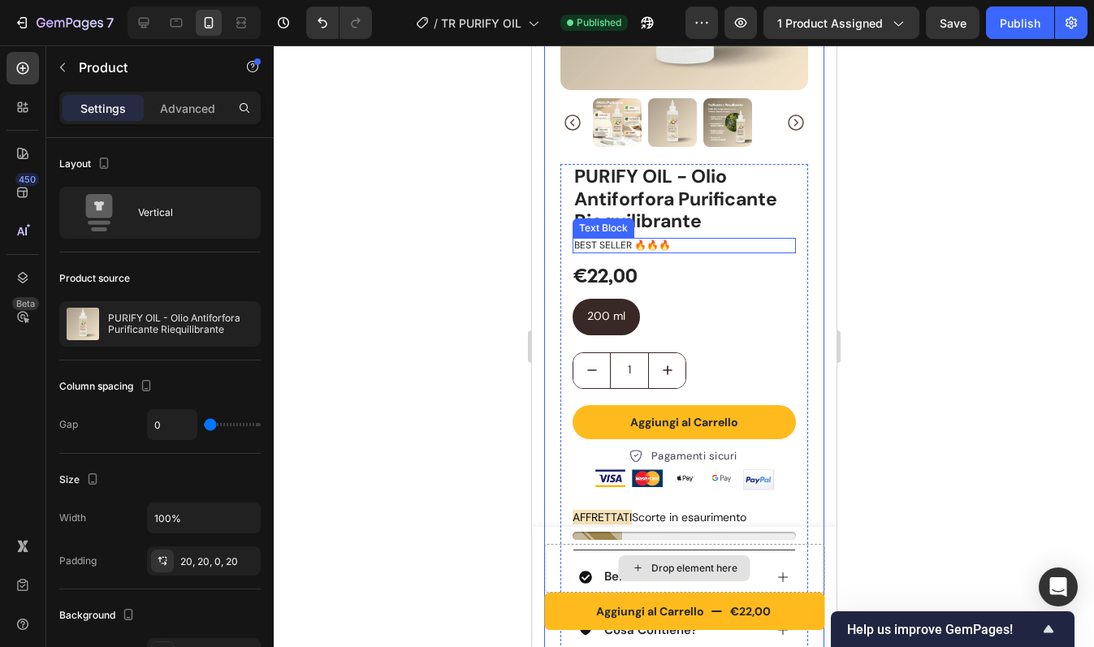
scroll to position [267, 0]
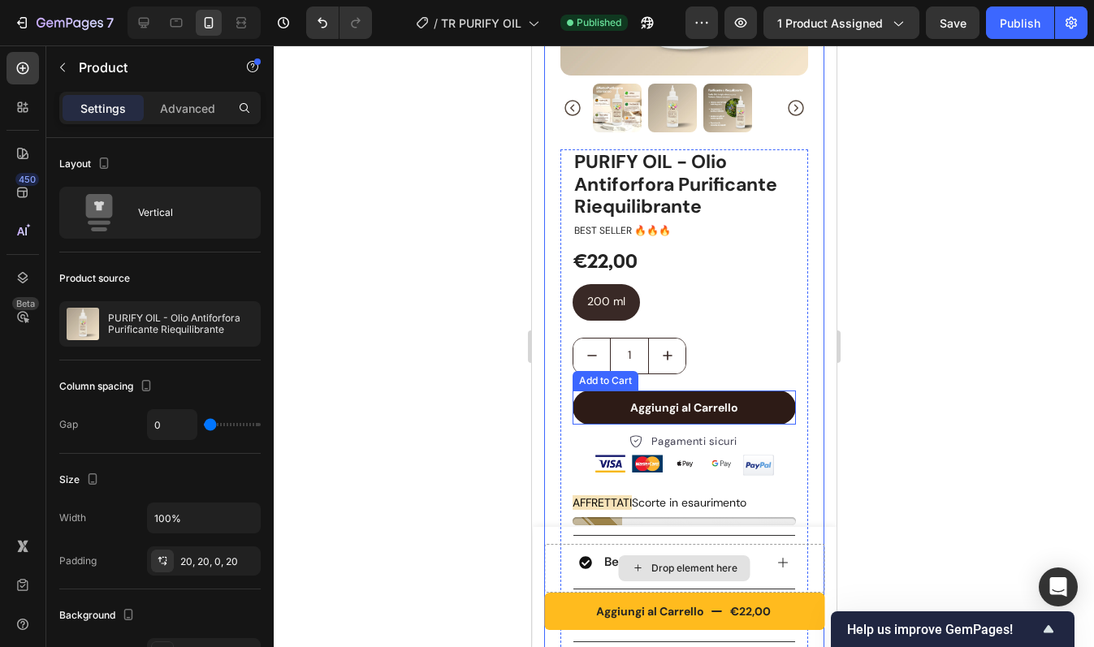
click at [606, 395] on button "Aggiungi al Carrello" at bounding box center [683, 408] width 223 height 34
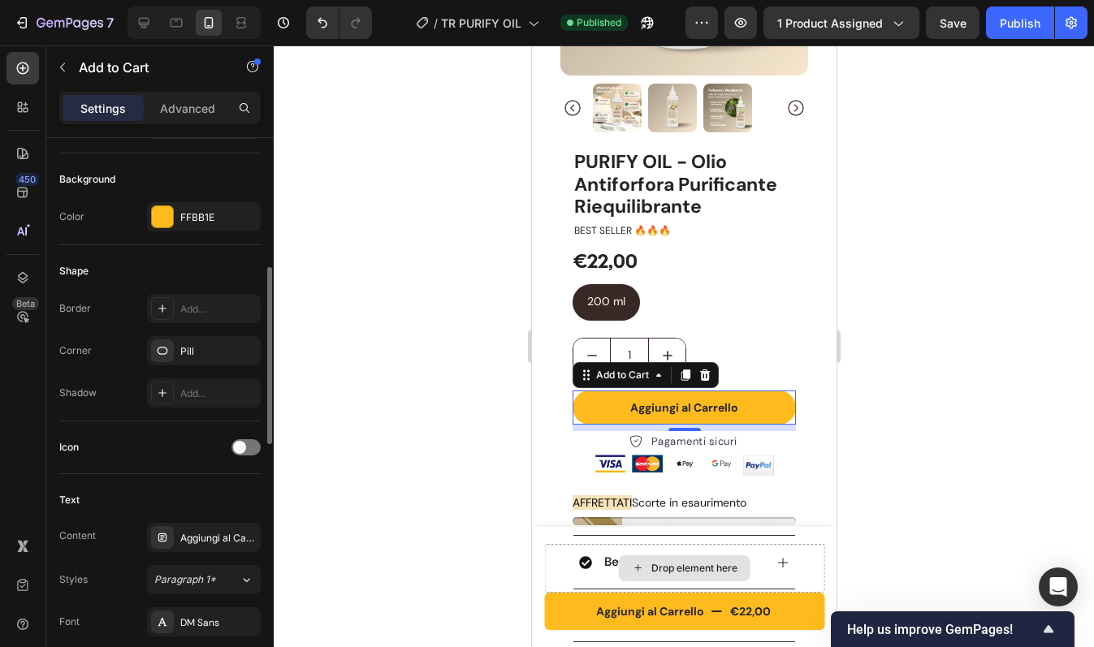
scroll to position [354, 0]
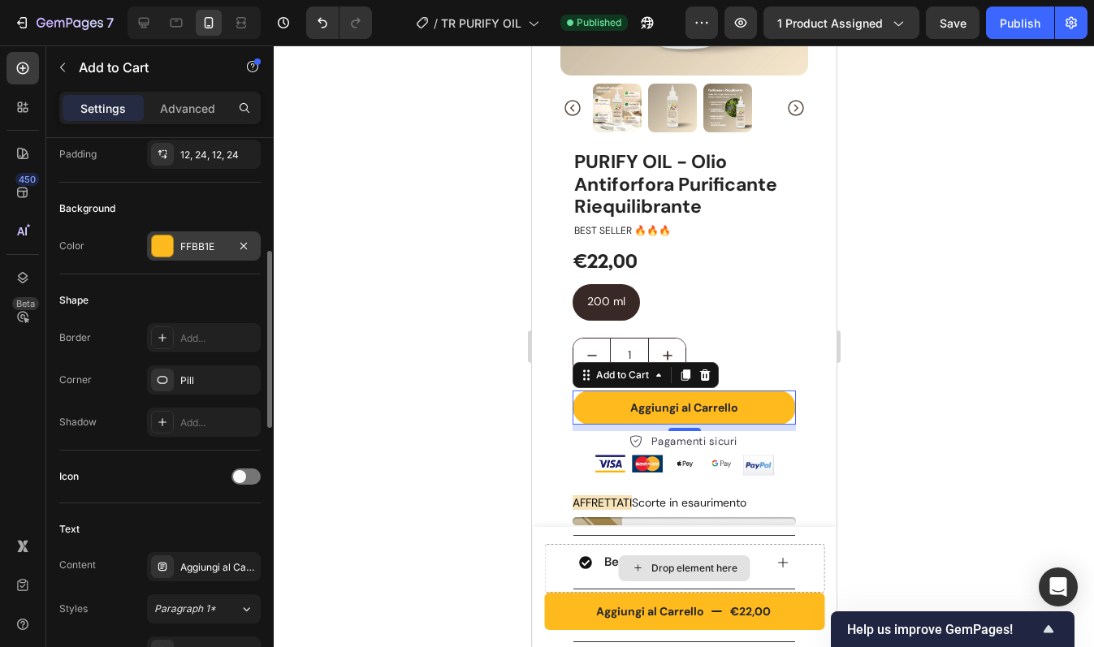
click at [174, 249] on div "FFBB1E" at bounding box center [204, 245] width 114 height 29
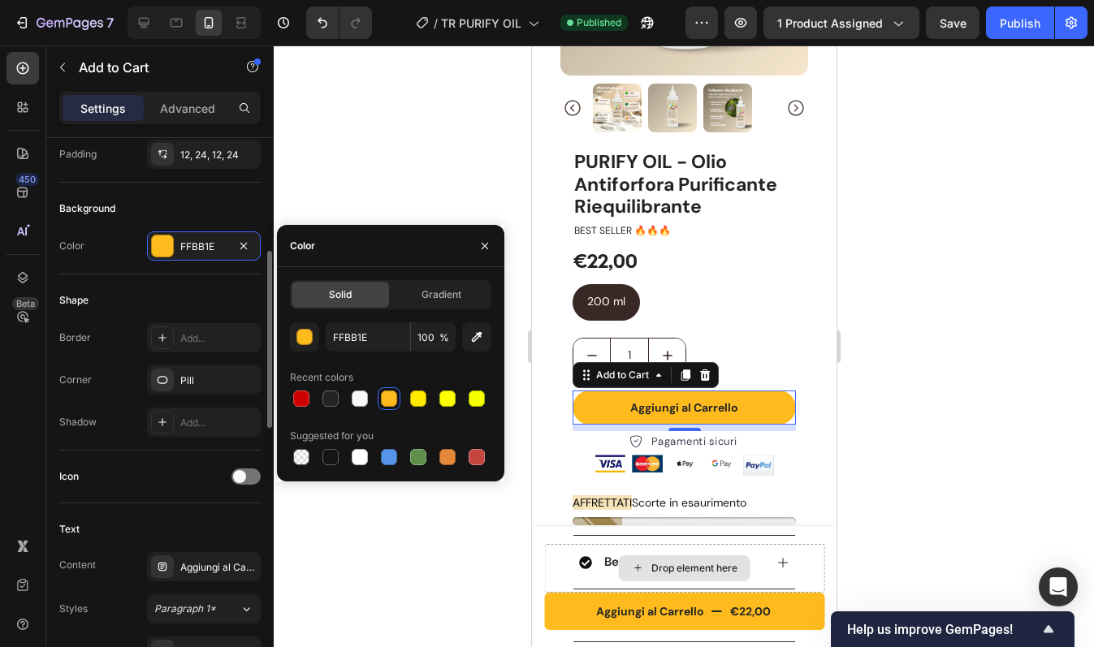
click at [196, 285] on div "Shape Border Add... Corner Pill Shadow Add..." at bounding box center [159, 362] width 201 height 176
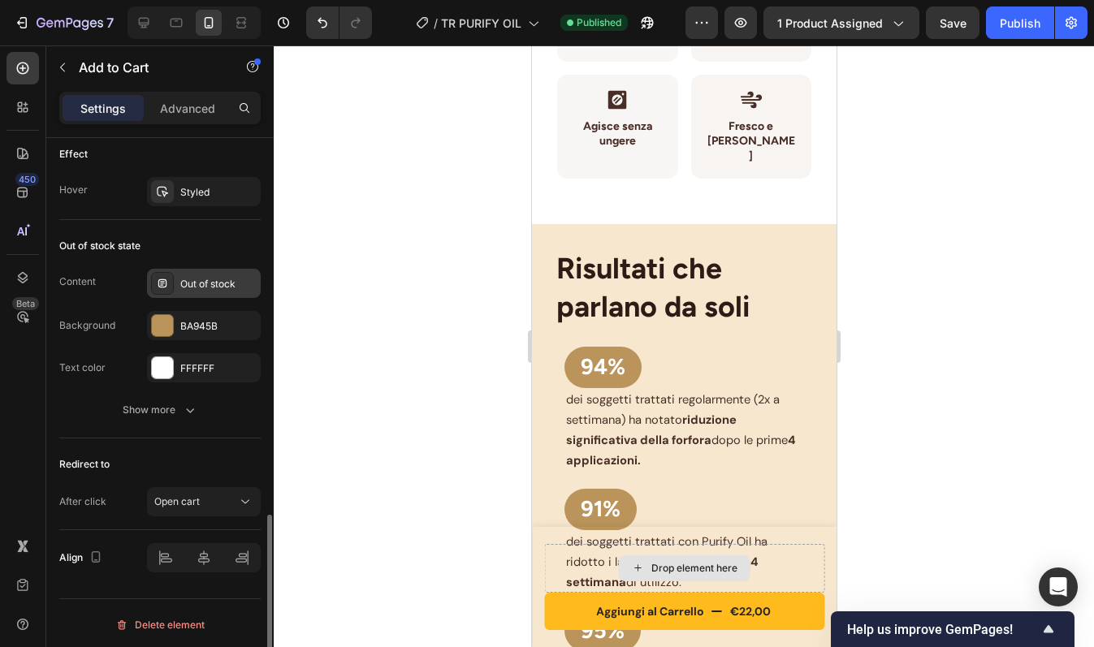
scroll to position [1185, 0]
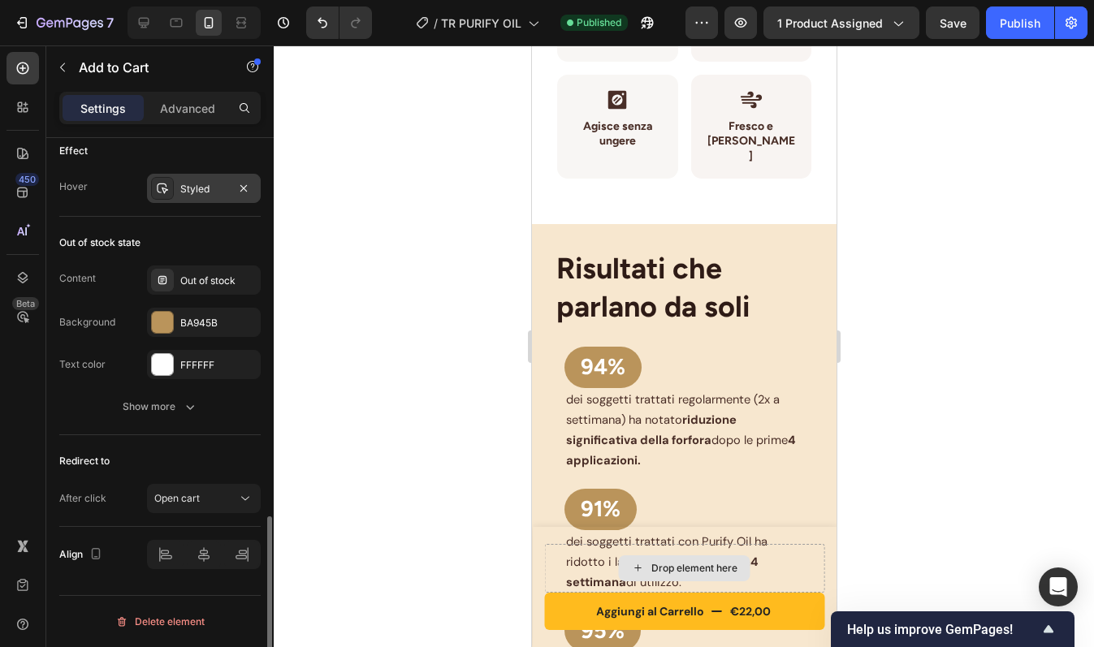
click at [204, 186] on div "Styled" at bounding box center [203, 189] width 47 height 15
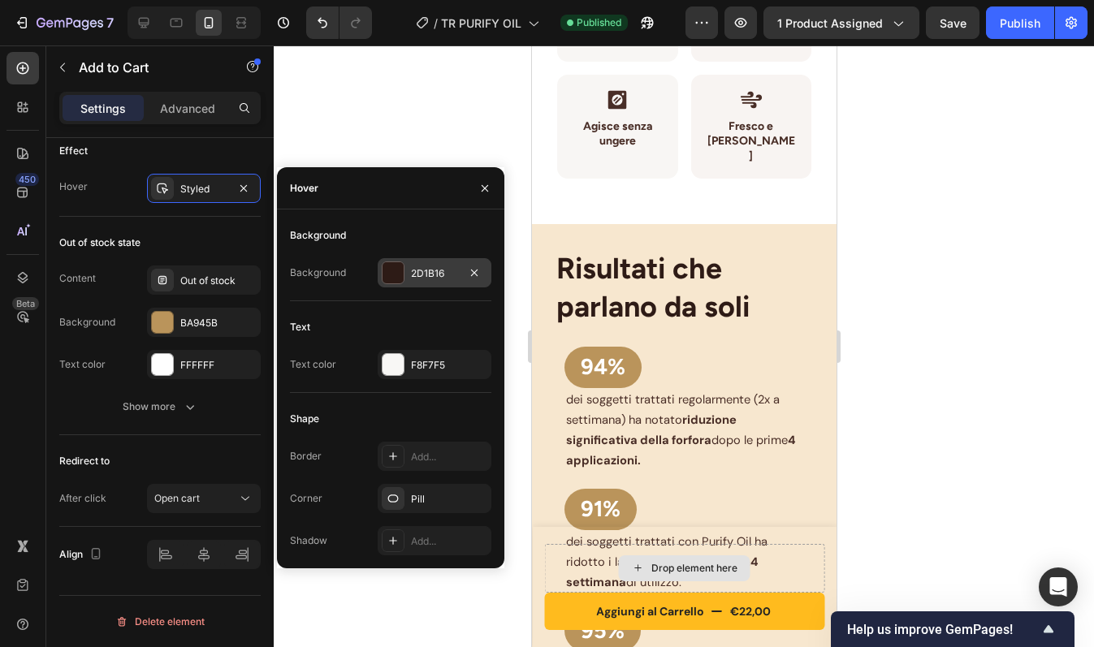
click at [394, 278] on div at bounding box center [392, 272] width 21 height 21
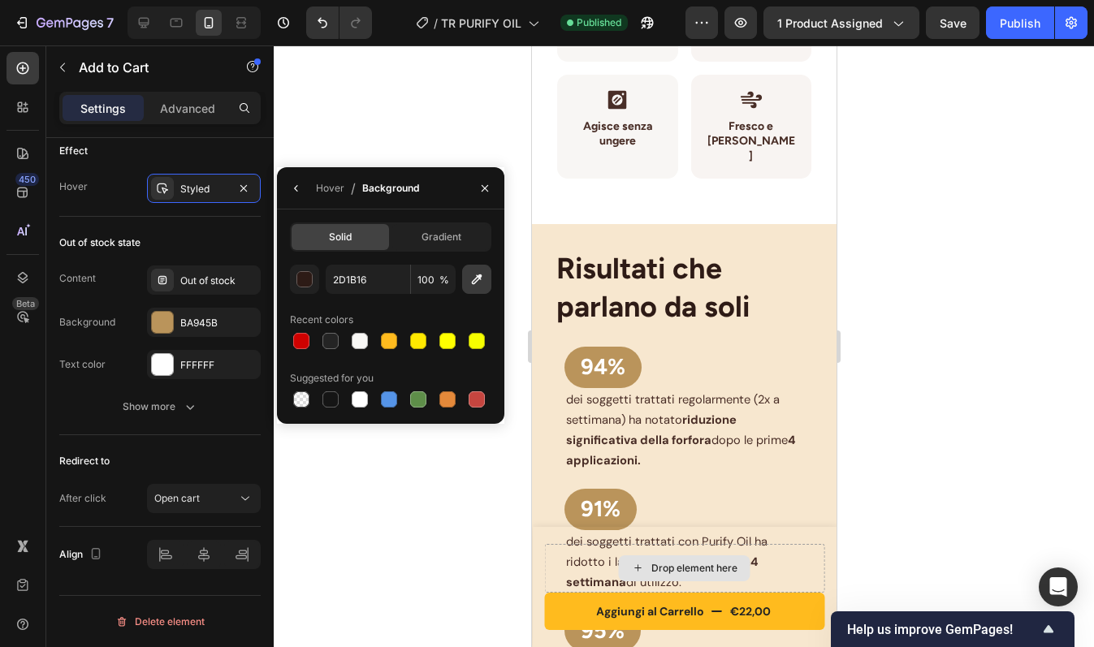
click at [484, 287] on icon "button" at bounding box center [476, 279] width 16 height 16
type input "BA955B"
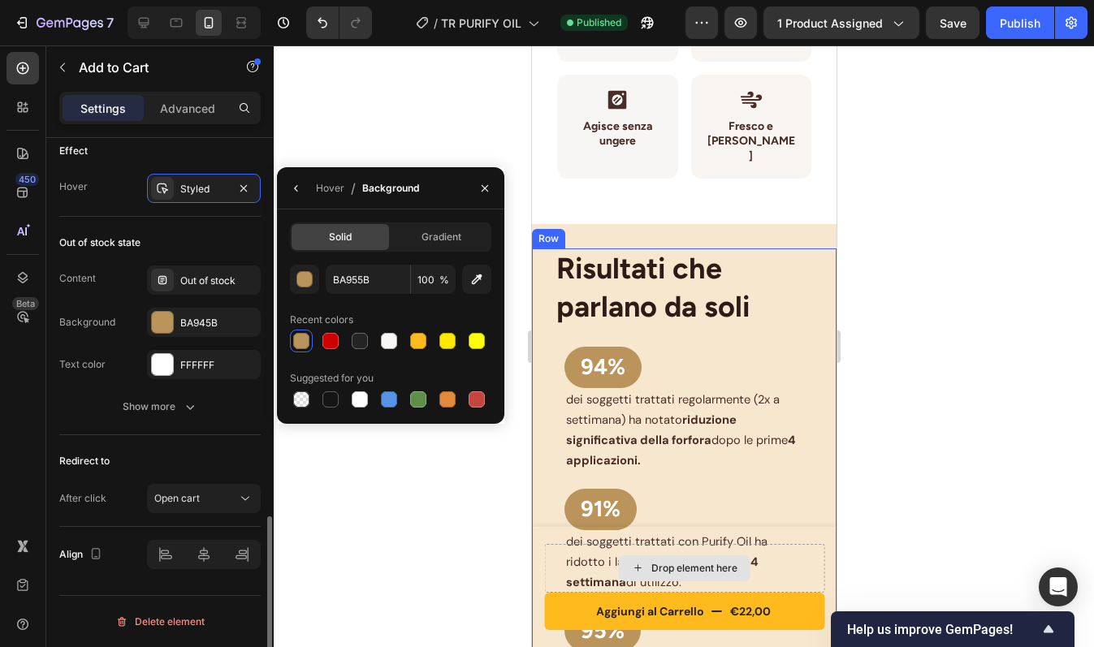
click at [224, 225] on div "Out of stock state Content Out of stock Background BA945B Text color FFFFFF Sho…" at bounding box center [159, 326] width 201 height 218
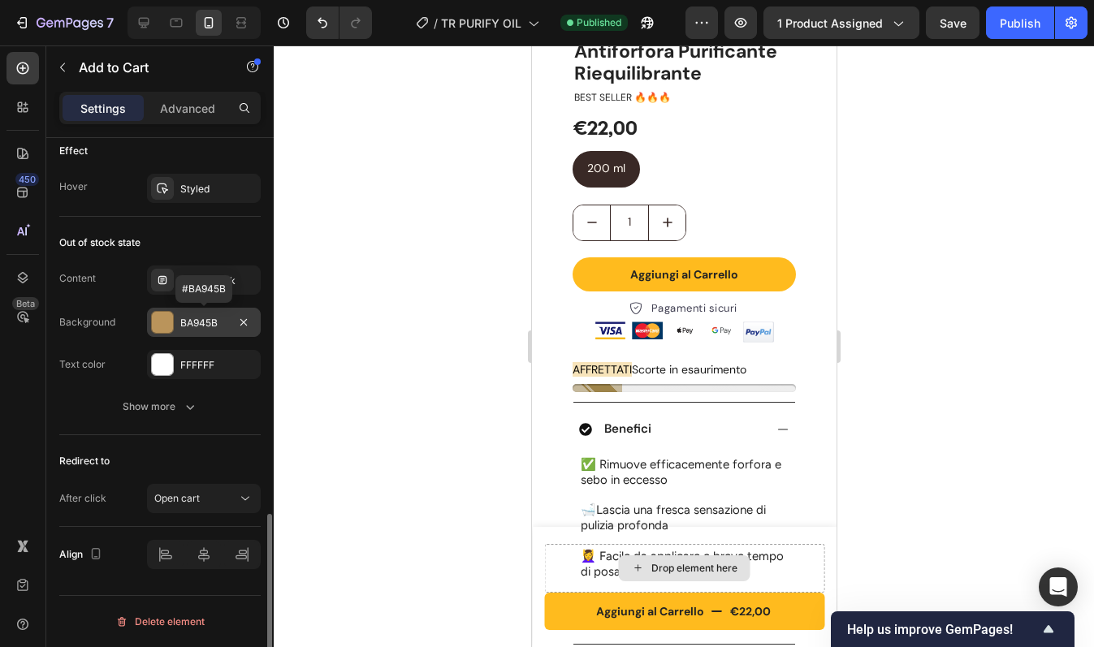
scroll to position [1182, 0]
click at [204, 179] on div "Styled" at bounding box center [204, 190] width 114 height 29
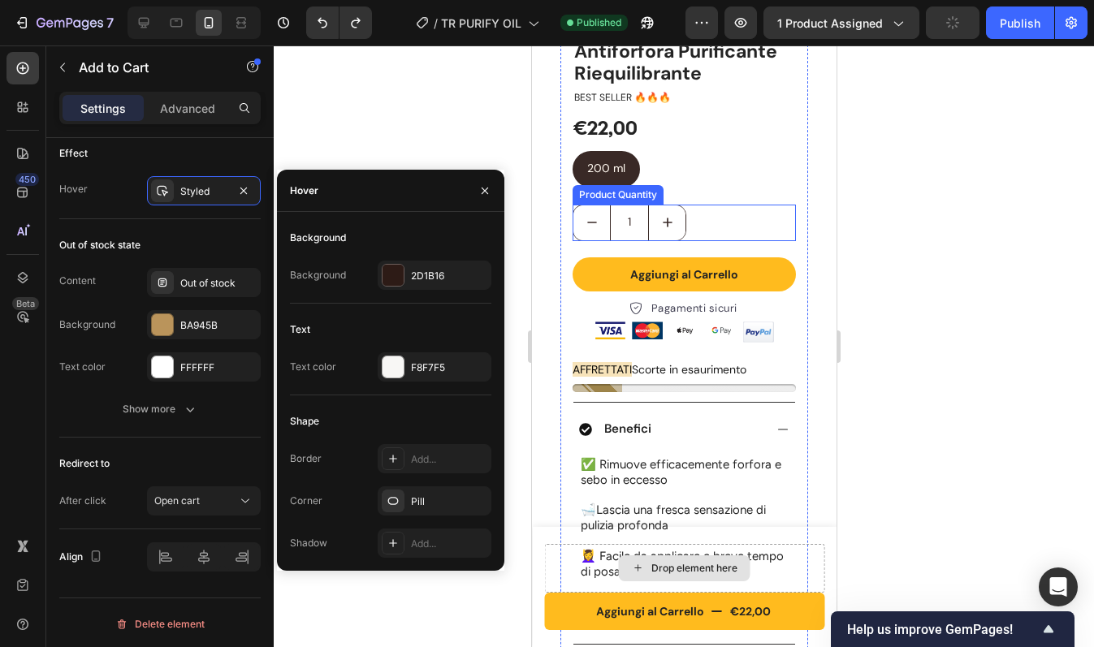
click at [727, 205] on div "1" at bounding box center [683, 223] width 223 height 37
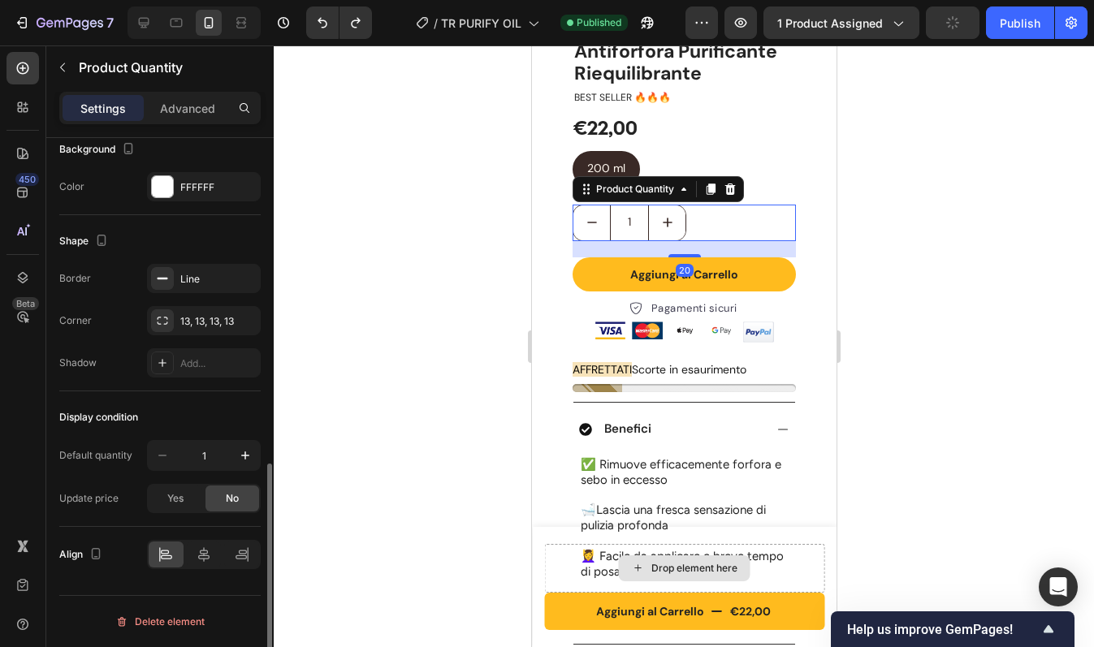
scroll to position [0, 0]
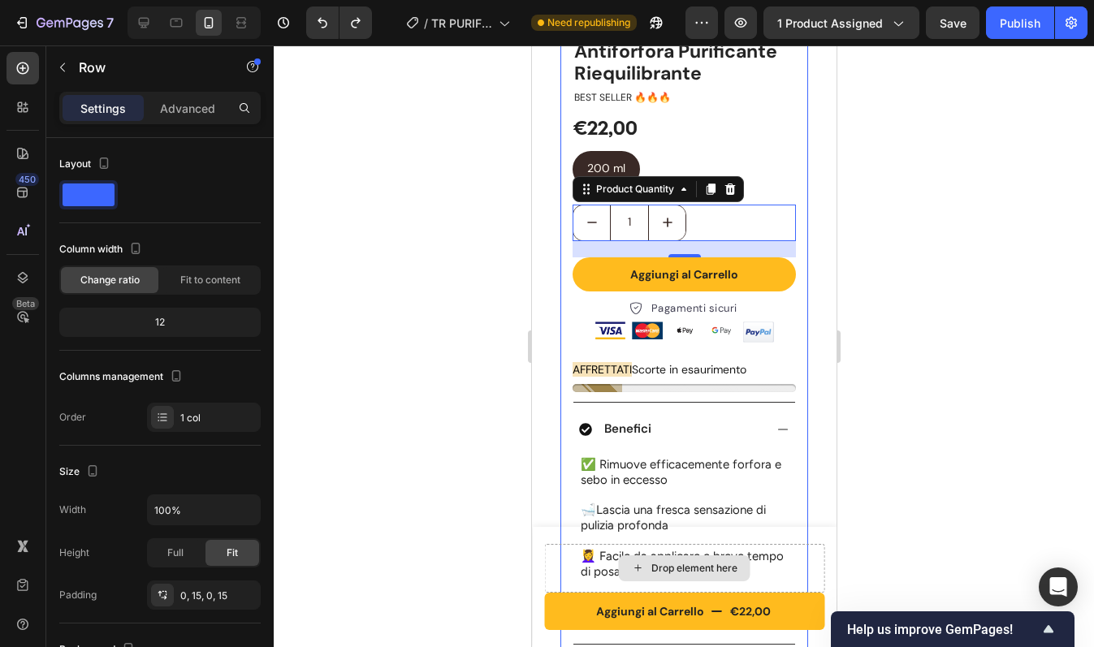
click at [791, 159] on div "PURIFY OIL - Olio Antiforfora Purificante Riequilibrante Product Title BEST SEL…" at bounding box center [683, 435] width 248 height 839
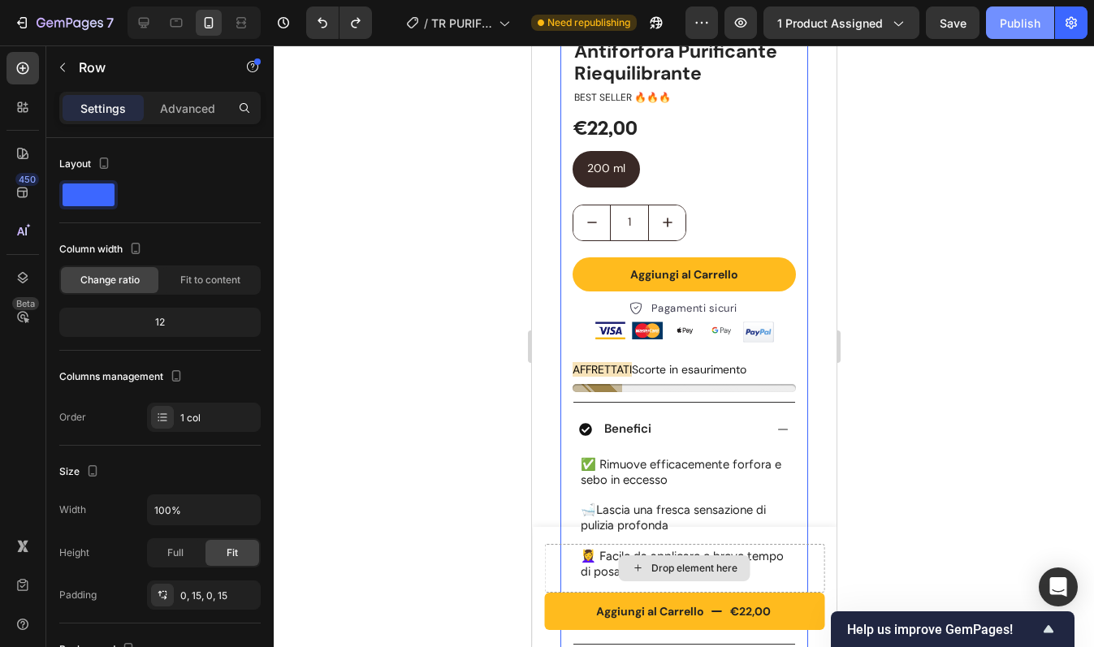
click at [1027, 22] on div "Publish" at bounding box center [1019, 23] width 41 height 17
click at [148, 20] on icon at bounding box center [144, 23] width 11 height 11
type input "1200"
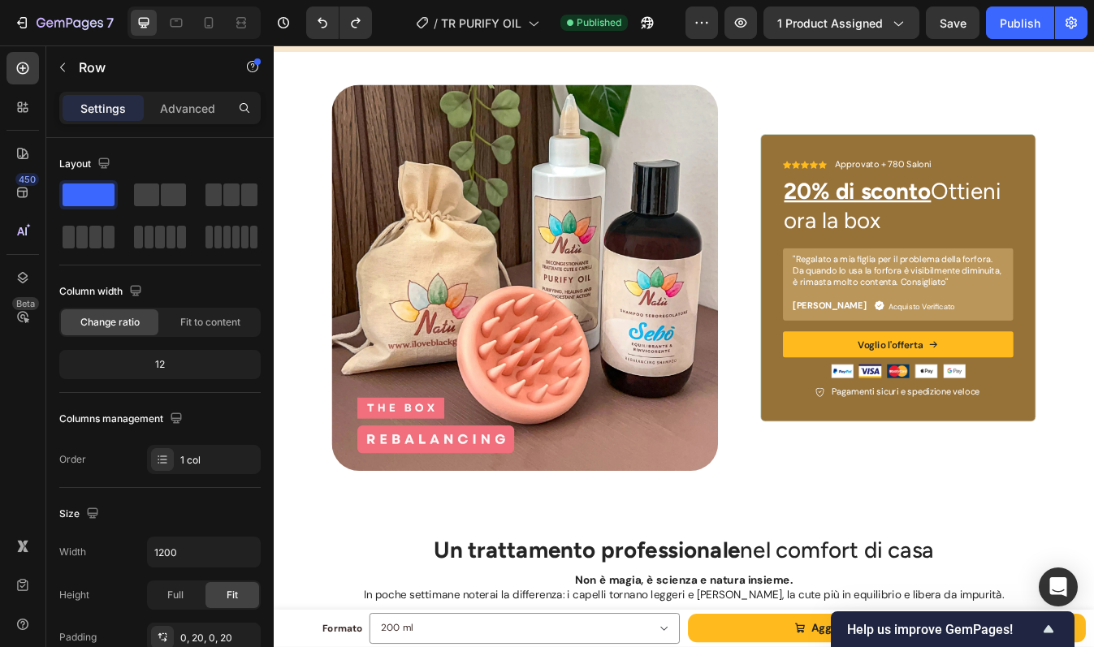
scroll to position [4727, 0]
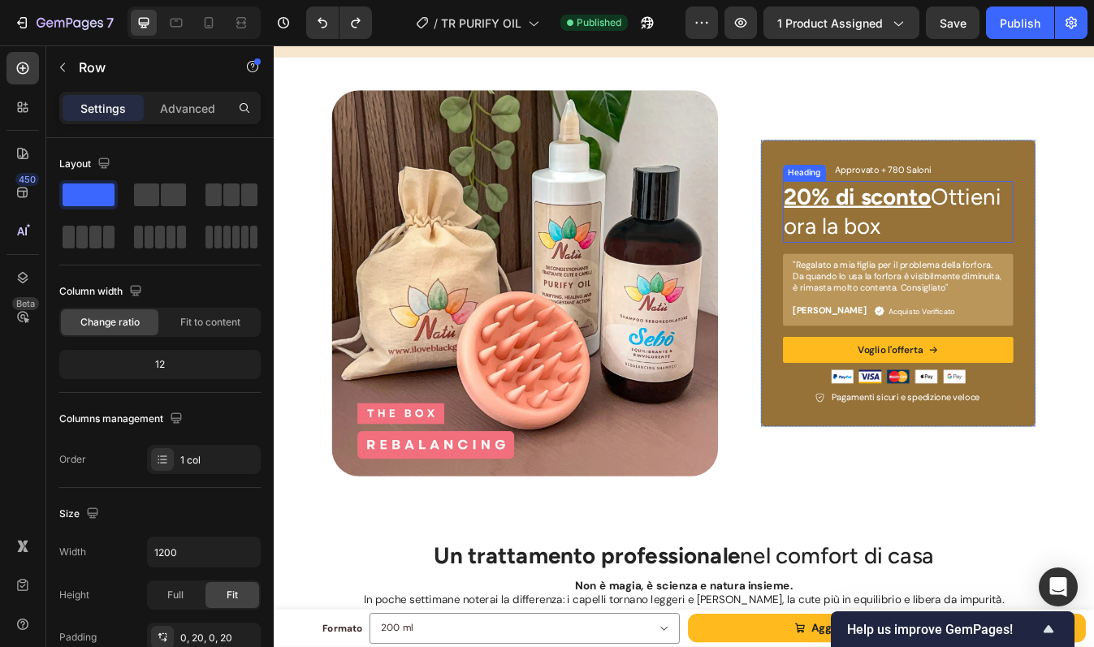
click at [995, 229] on u "20% di sconto" at bounding box center [967, 225] width 175 height 32
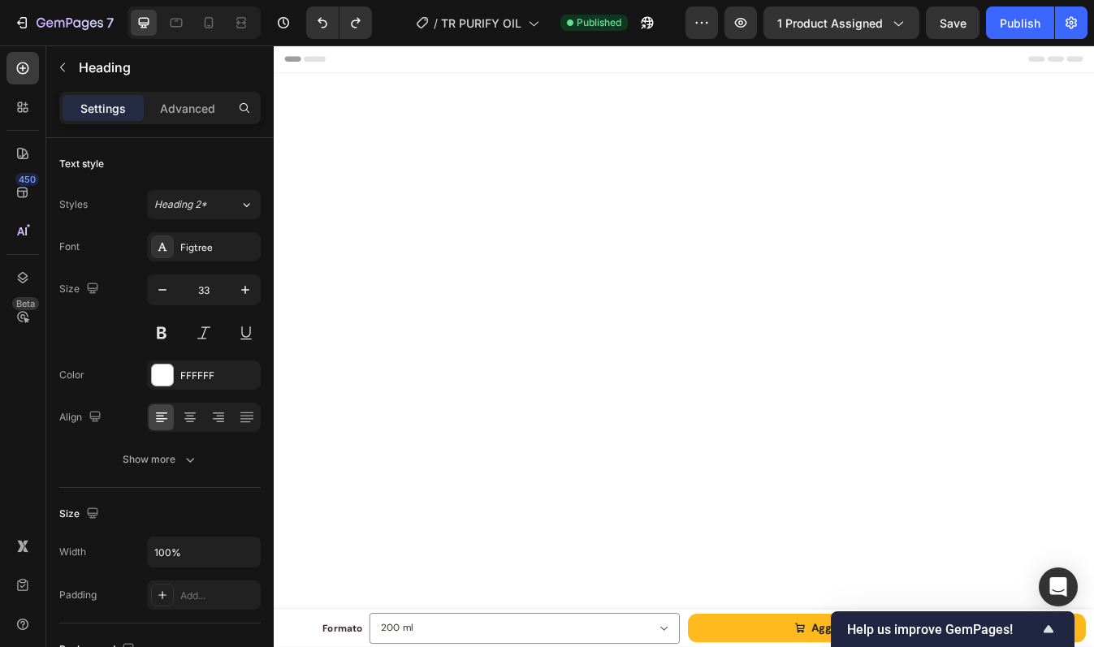
scroll to position [4727, 0]
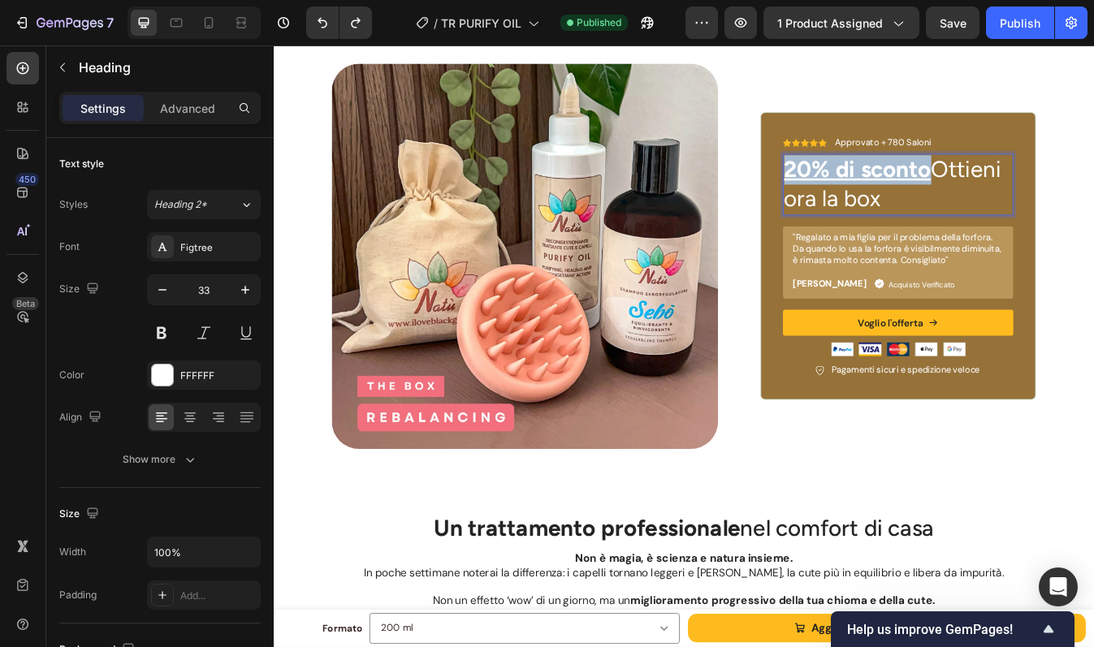
click at [880, 209] on u "20% di sconto" at bounding box center [967, 193] width 175 height 32
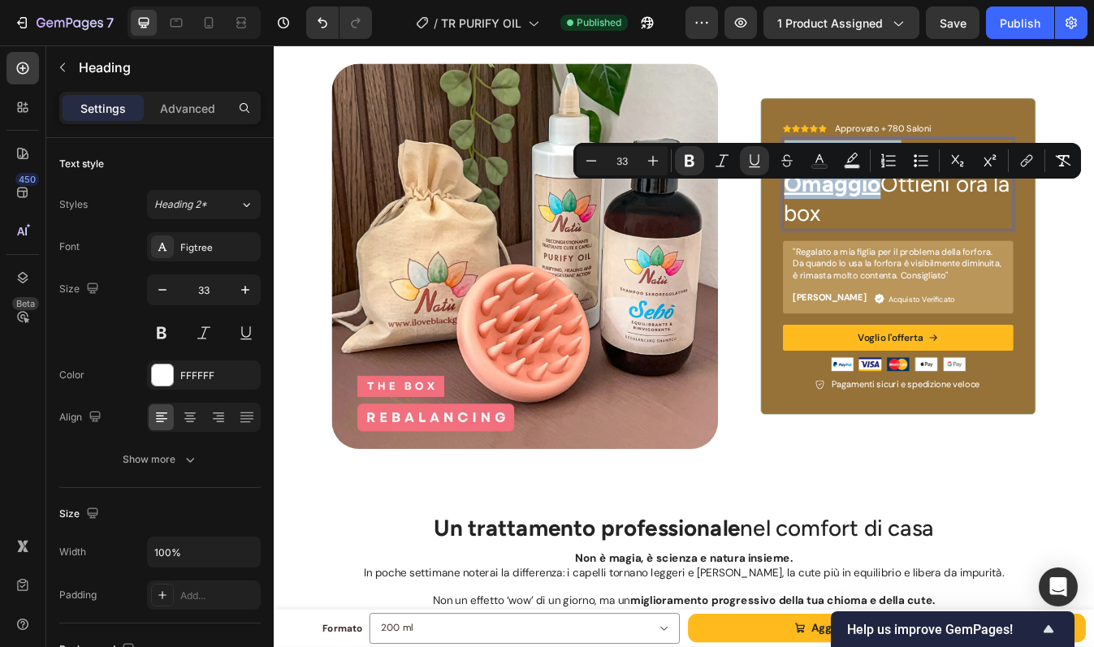
drag, startPoint x: 1122, startPoint y: 233, endPoint x: 874, endPoint y: 231, distance: 248.4
click at [880, 226] on u "Spazzolina Omaggio" at bounding box center [946, 192] width 132 height 67
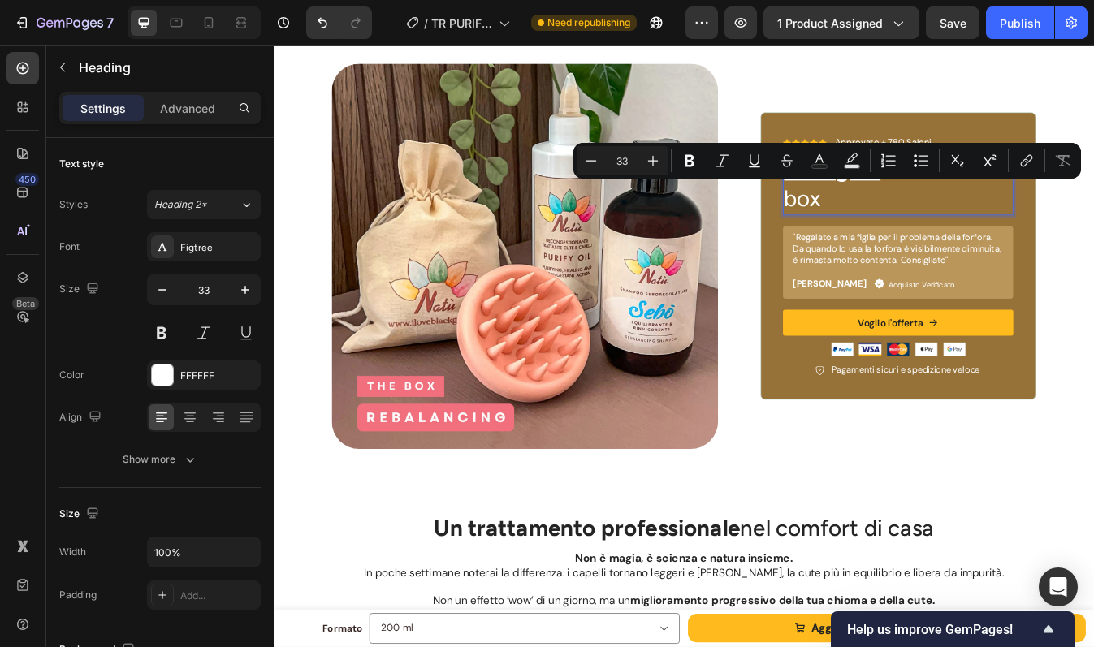
drag, startPoint x: 1003, startPoint y: 222, endPoint x: 941, endPoint y: 264, distance: 74.3
click at [941, 246] on p "In Regalo Ottieni ora la box" at bounding box center [1015, 211] width 270 height 70
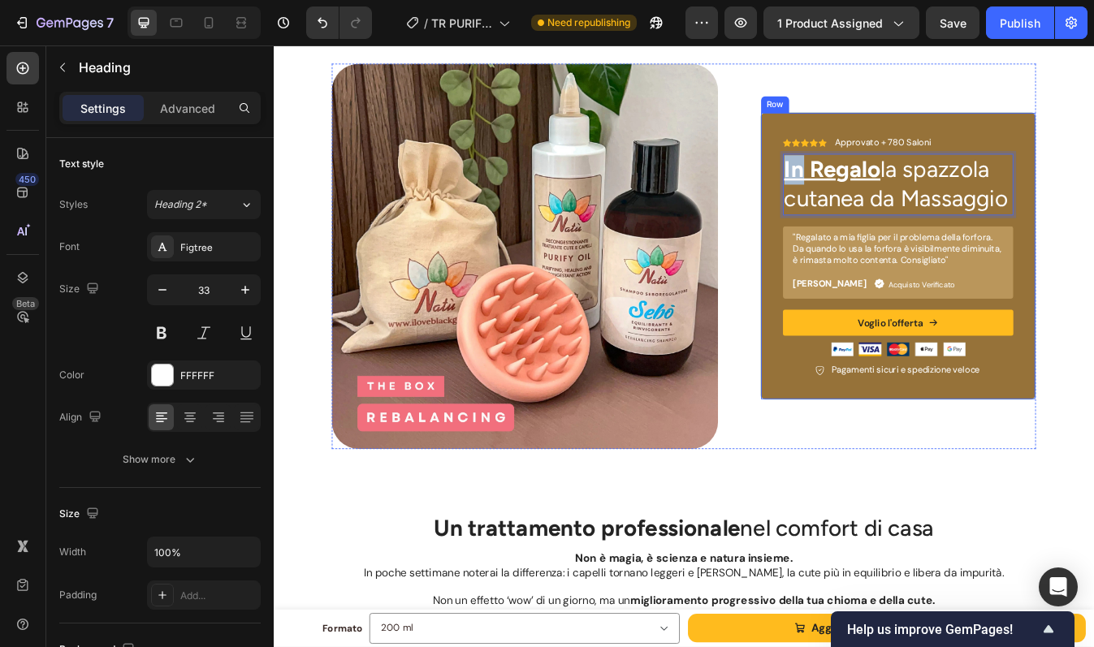
drag, startPoint x: 900, startPoint y: 231, endPoint x: 865, endPoint y: 231, distance: 34.9
click at [865, 231] on div "Icon Icon Icon Icon Icon Icon List Approvato + 780 Saloni Text Block Row In Reg…" at bounding box center [1015, 296] width 327 height 342
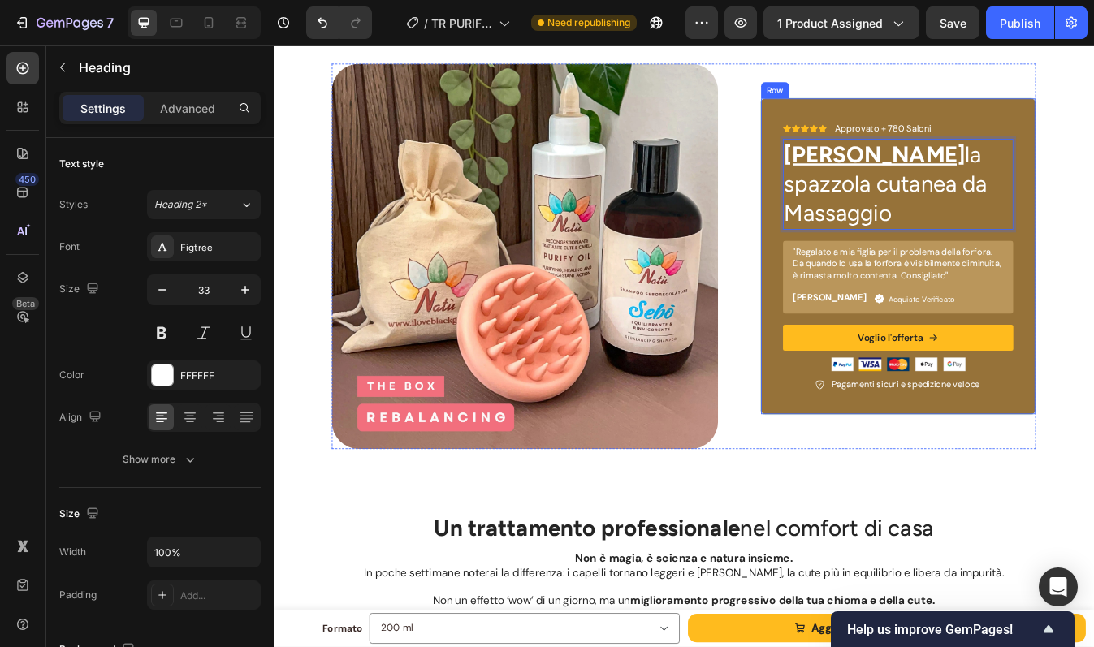
scroll to position [4710, 0]
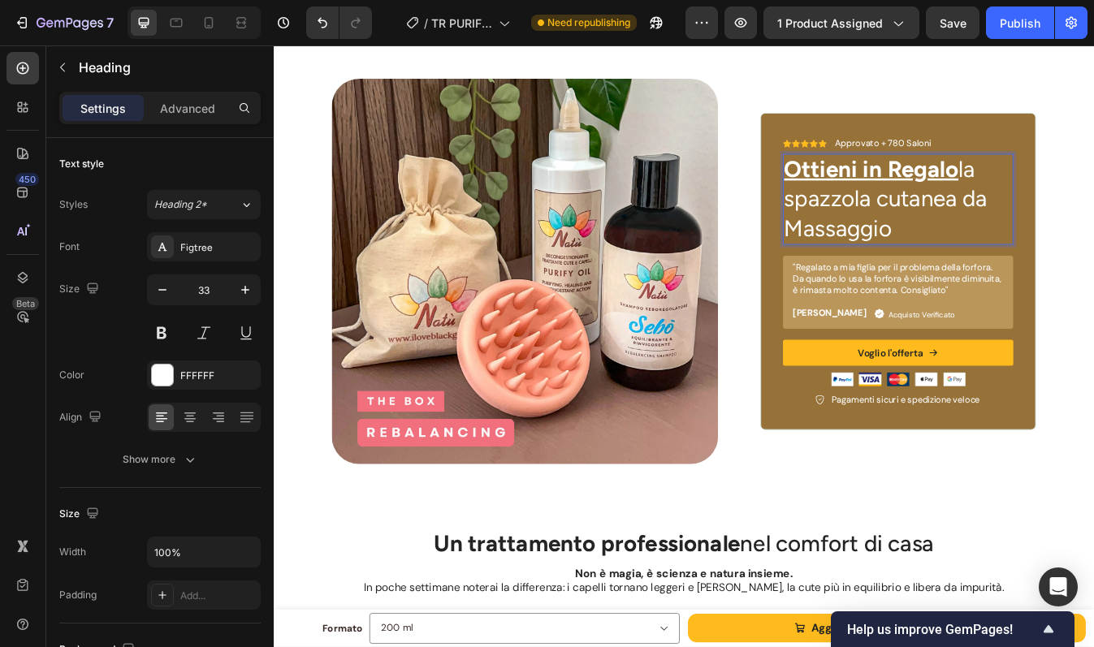
drag, startPoint x: 1003, startPoint y: 297, endPoint x: 1085, endPoint y: 259, distance: 89.7
click at [1085, 259] on p "Ottieni in Regalo la spazzola cutanea da Massaggio" at bounding box center [1015, 228] width 270 height 105
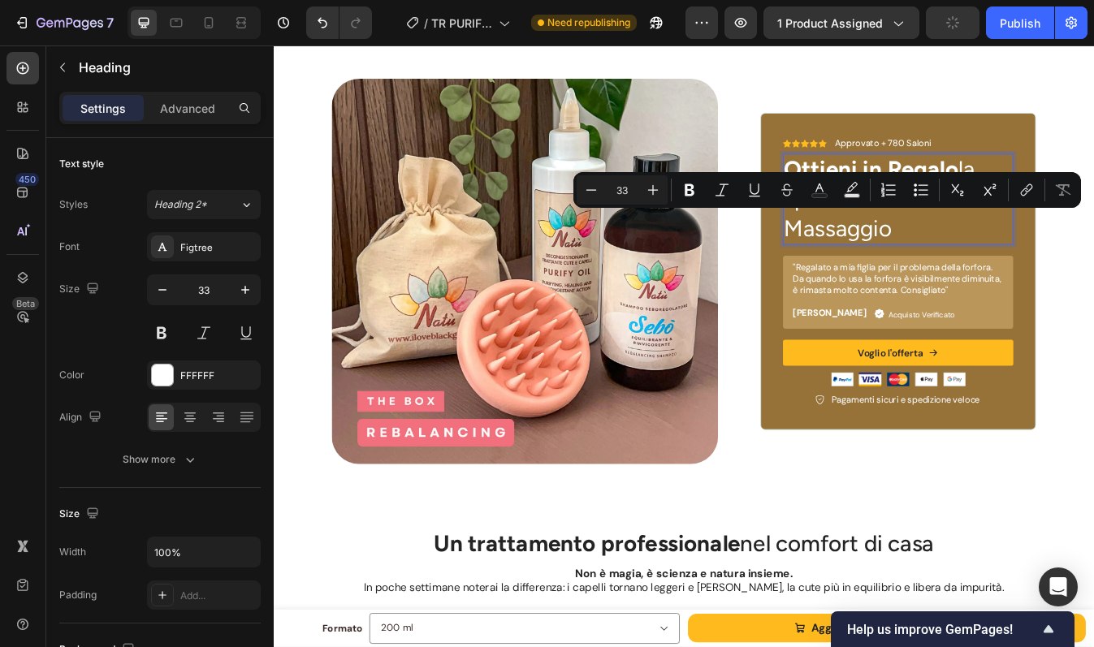
scroll to position [4727, 0]
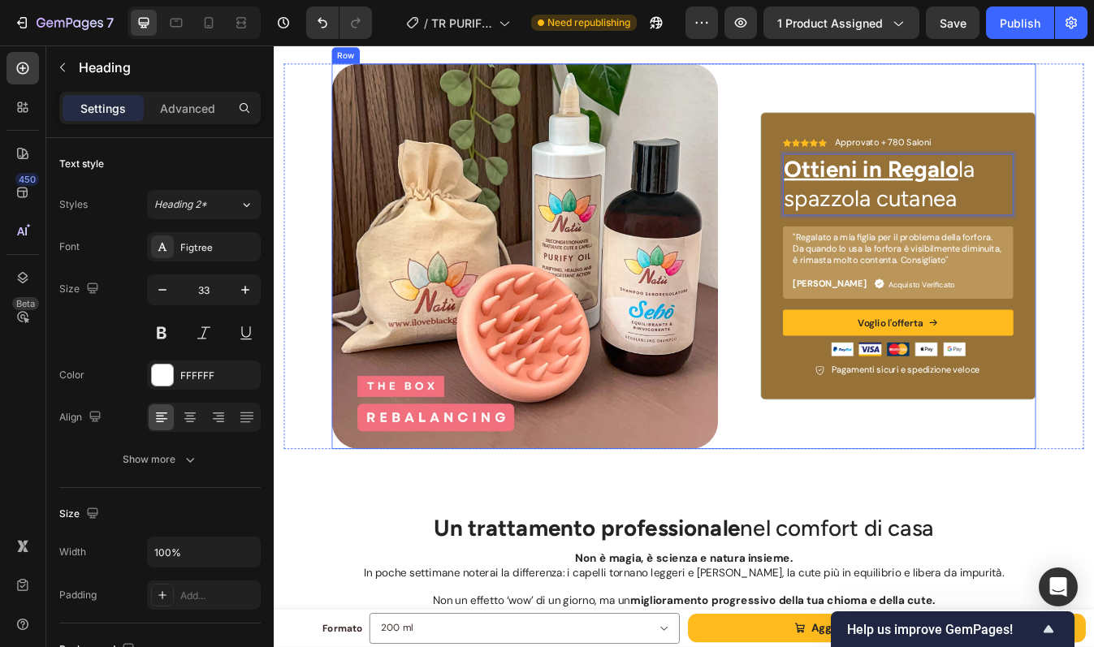
click at [1093, 130] on div "Icon Icon Icon Icon Icon Icon List Approvato + 780 Saloni Text Block Row Ottien…" at bounding box center [1015, 296] width 327 height 459
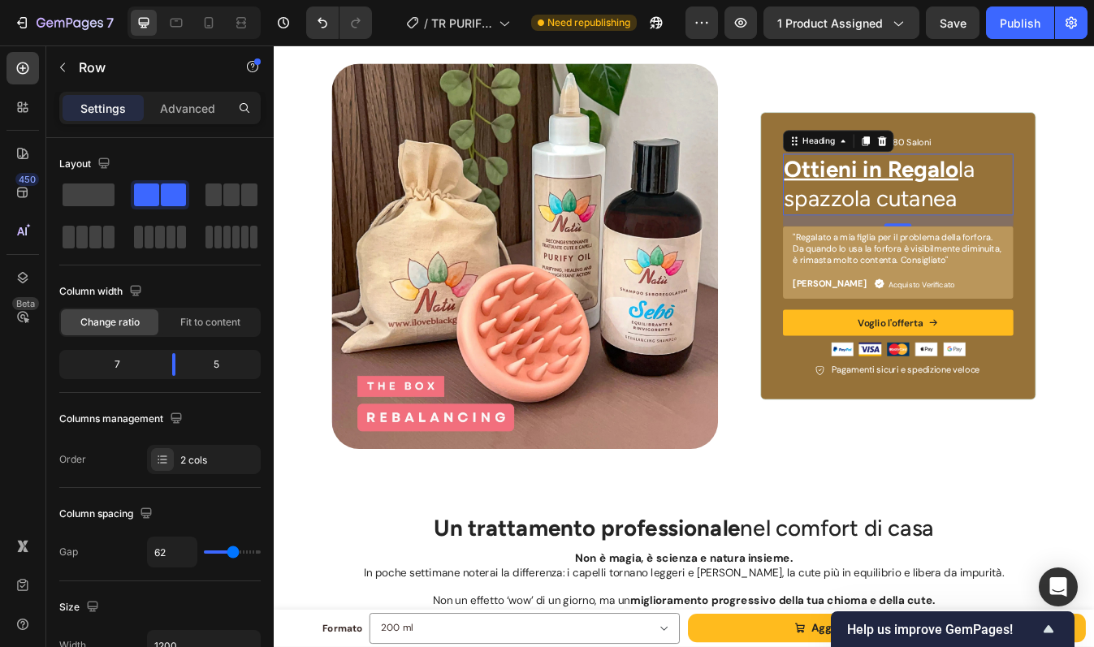
click at [1009, 209] on u "Ottieni in Regalo" at bounding box center [983, 193] width 207 height 32
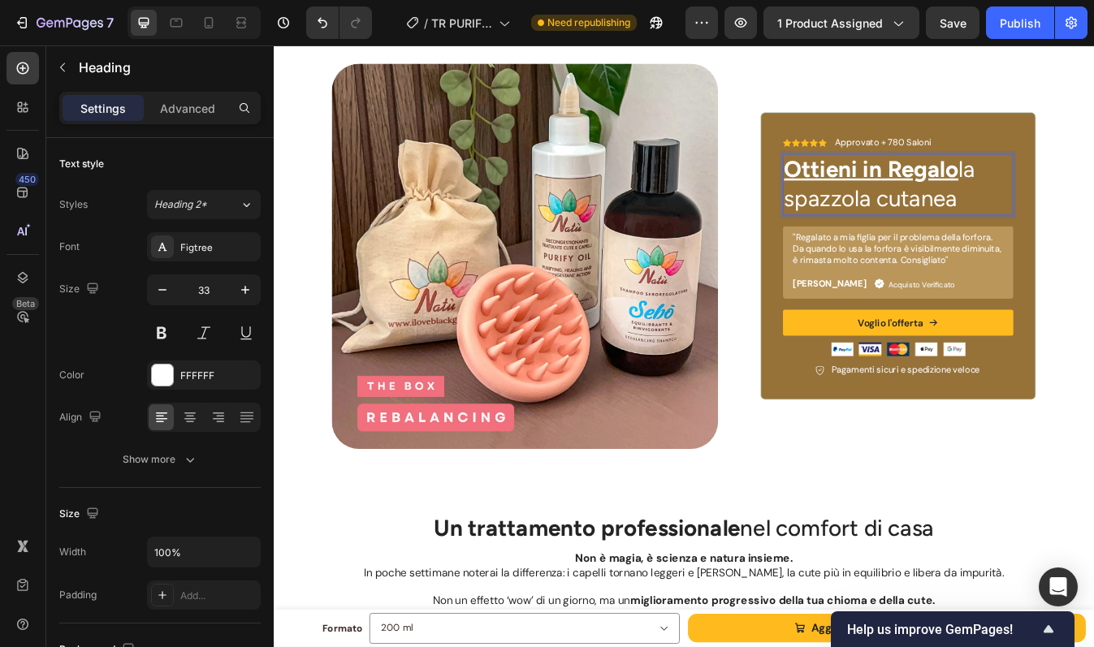
click at [999, 209] on u "Ottieni in Regalo" at bounding box center [983, 193] width 207 height 32
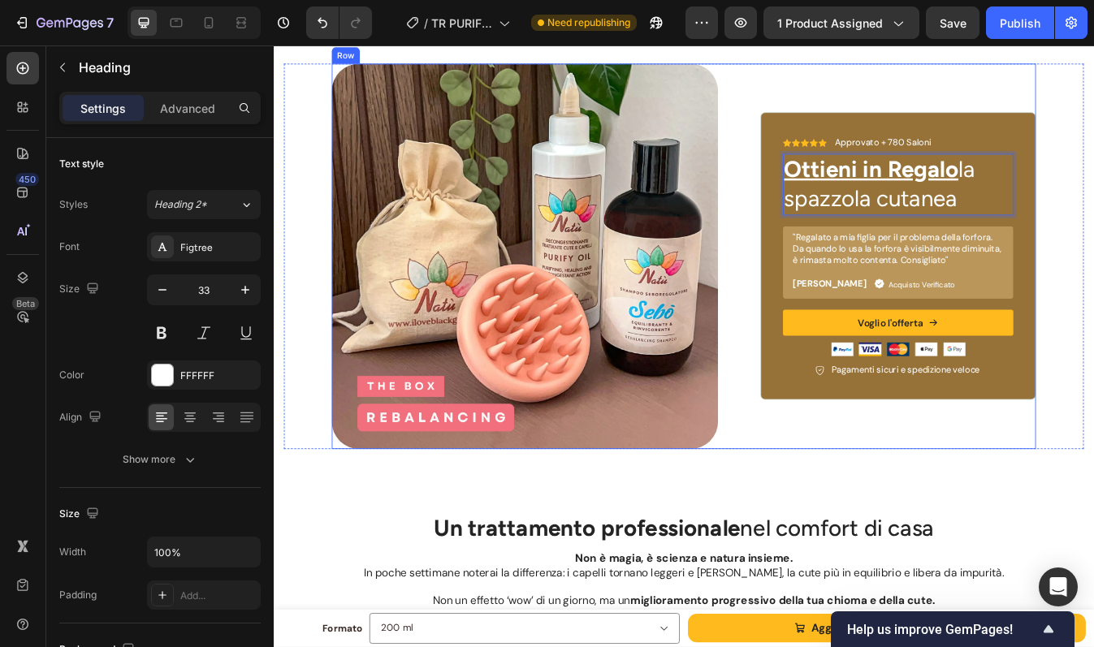
click at [1056, 106] on div "Icon Icon Icon Icon Icon Icon List Approvato + 780 Saloni Text Block Row Ottien…" at bounding box center [1015, 296] width 327 height 459
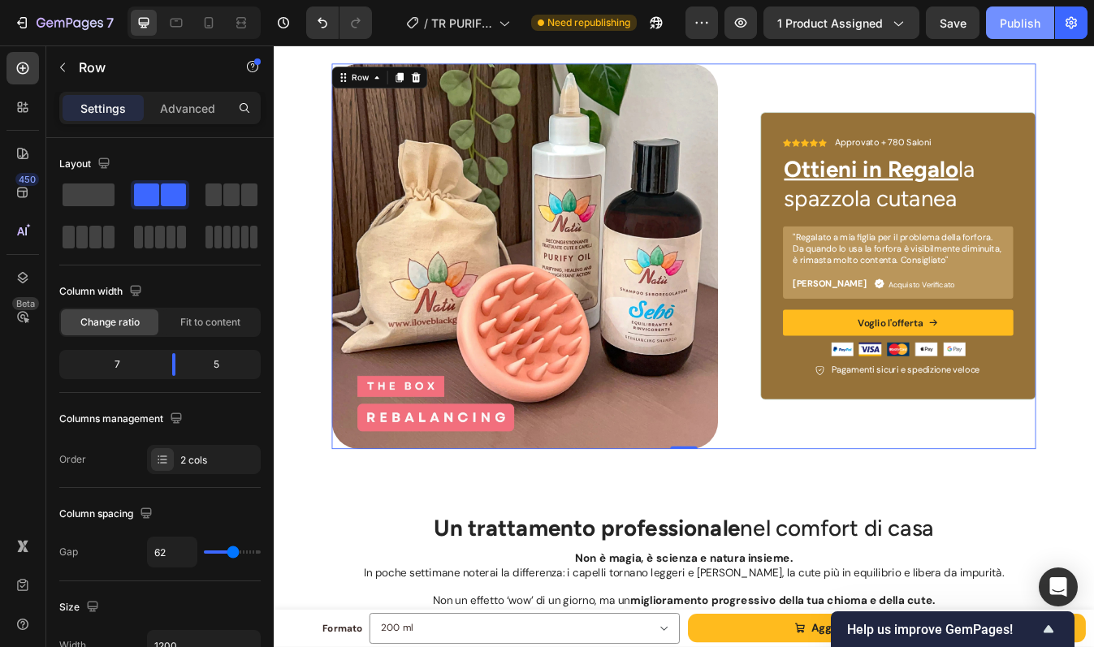
click at [1013, 15] on div "Publish" at bounding box center [1019, 23] width 41 height 17
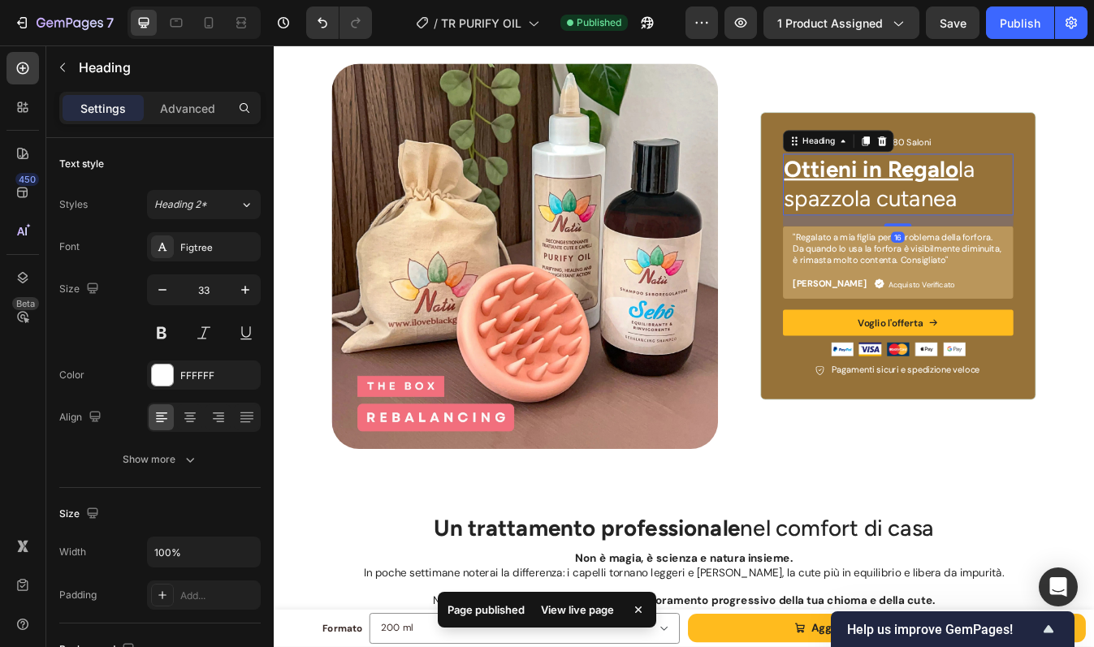
click at [880, 209] on u "Ottieni in Regalo" at bounding box center [983, 193] width 207 height 32
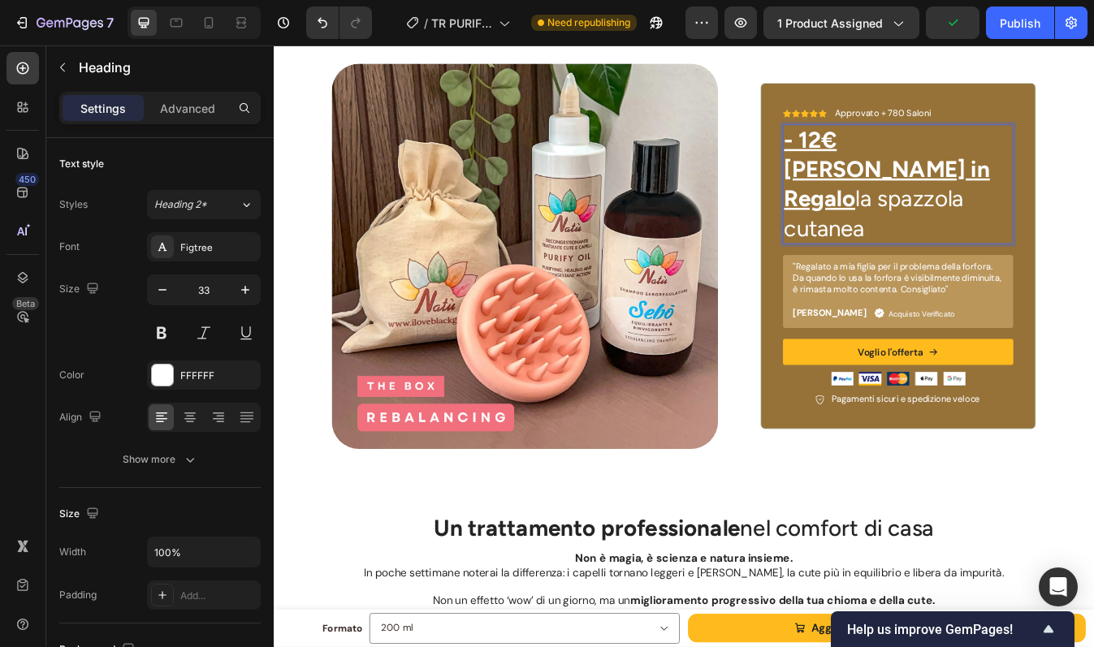
scroll to position [4710, 0]
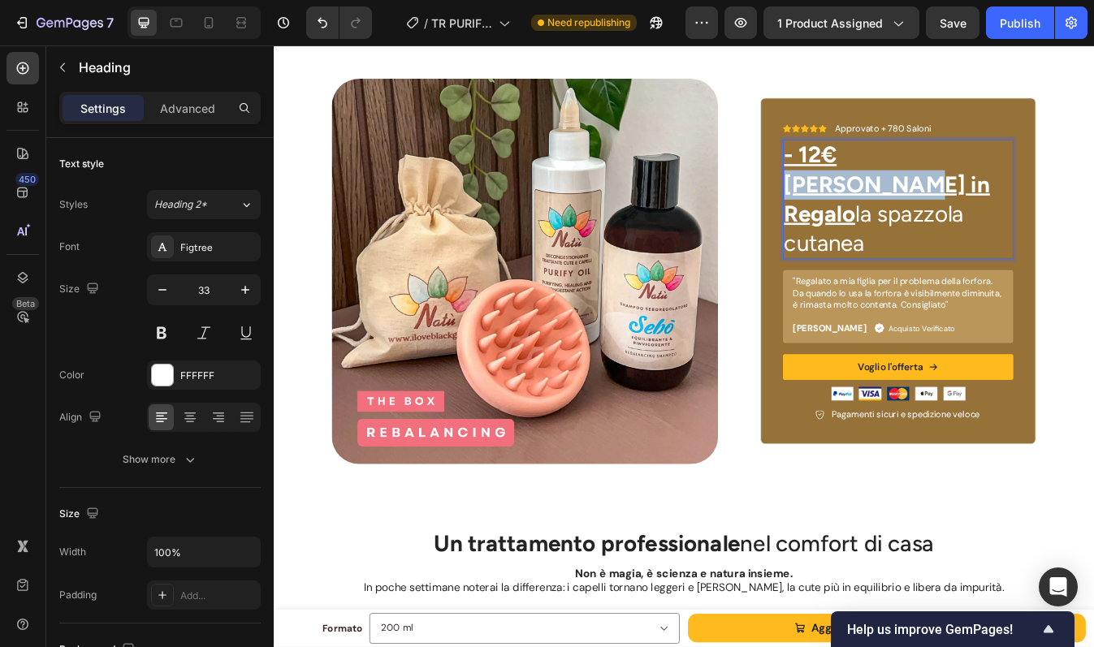
drag, startPoint x: 878, startPoint y: 256, endPoint x: 947, endPoint y: 215, distance: 79.4
click at [947, 215] on u "- 12€ Ottieni in Regalo" at bounding box center [1002, 210] width 244 height 101
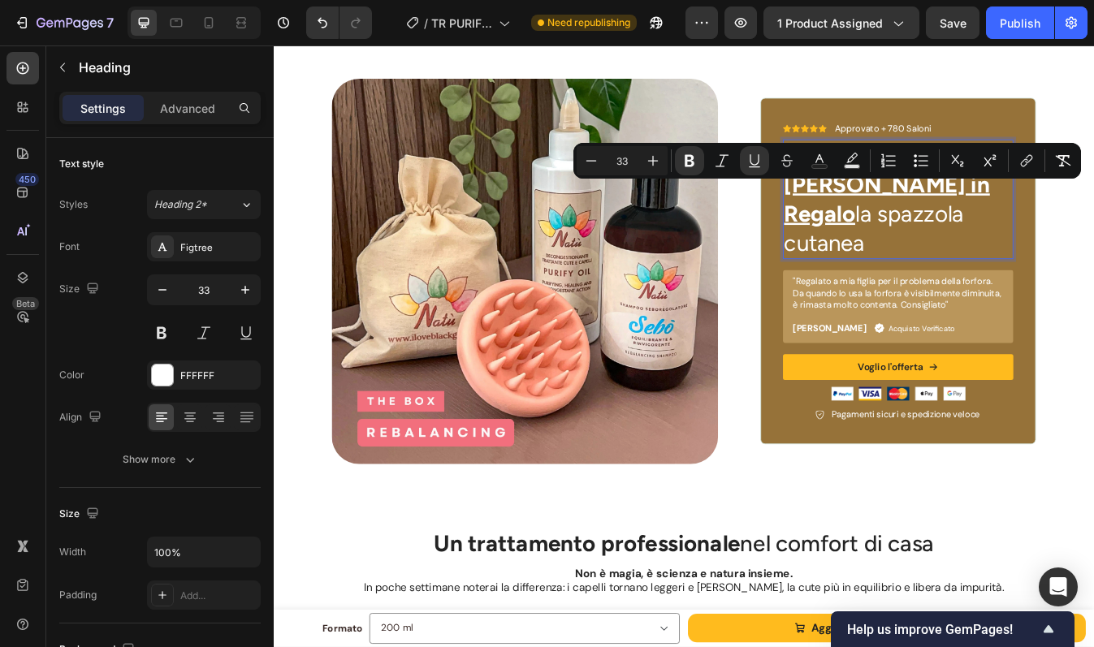
scroll to position [4727, 0]
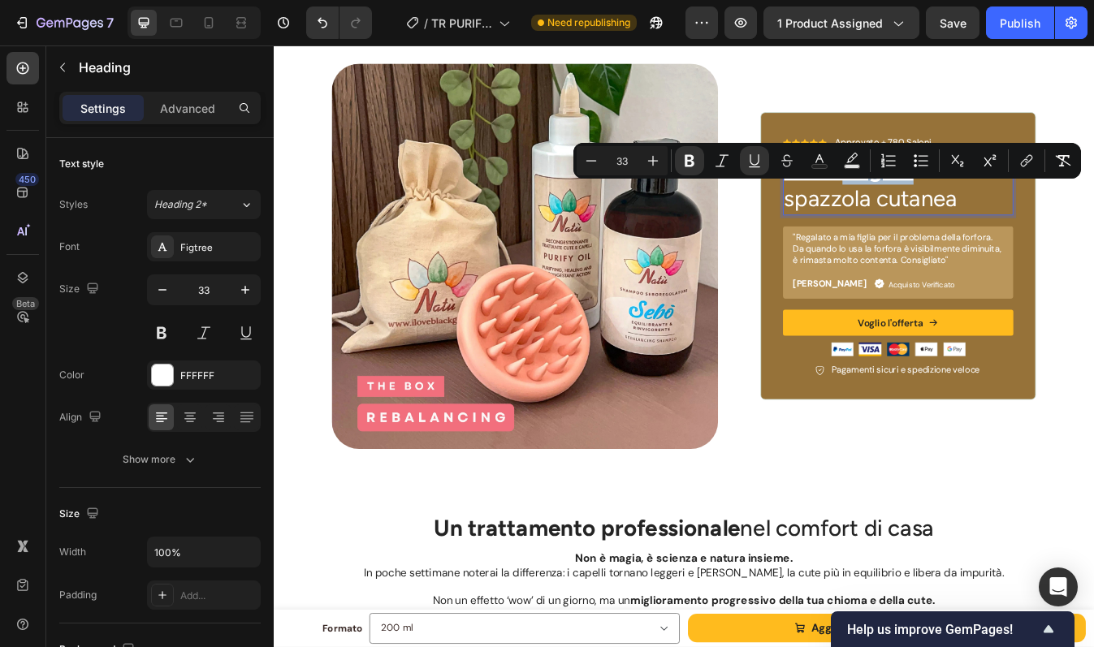
drag, startPoint x: 949, startPoint y: 230, endPoint x: 1020, endPoint y: 229, distance: 70.6
click at [1020, 209] on u "- 12€ Regalo" at bounding box center [956, 193] width 153 height 32
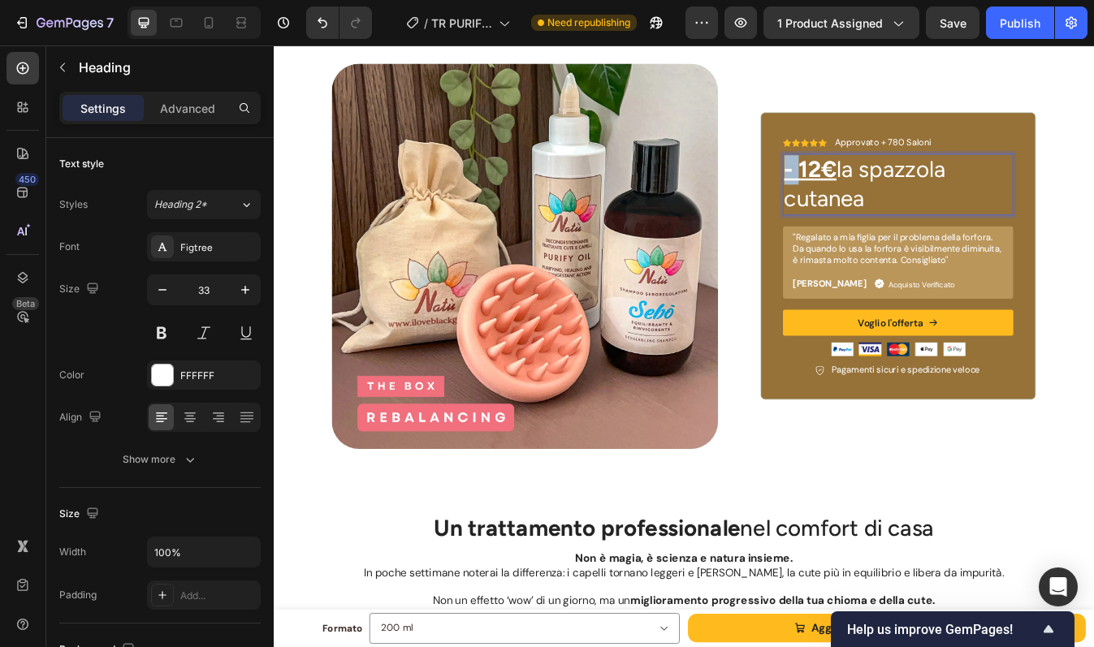
drag, startPoint x: 890, startPoint y: 232, endPoint x: 863, endPoint y: 232, distance: 26.8
click at [863, 232] on div "Icon Icon Icon Icon Icon Icon List Approvato + 780 Saloni Text Block Row - 12€ …" at bounding box center [1015, 296] width 327 height 342
click at [1049, 222] on p "Risparmia 12€ la spazzola cutanea" at bounding box center [1015, 211] width 270 height 70
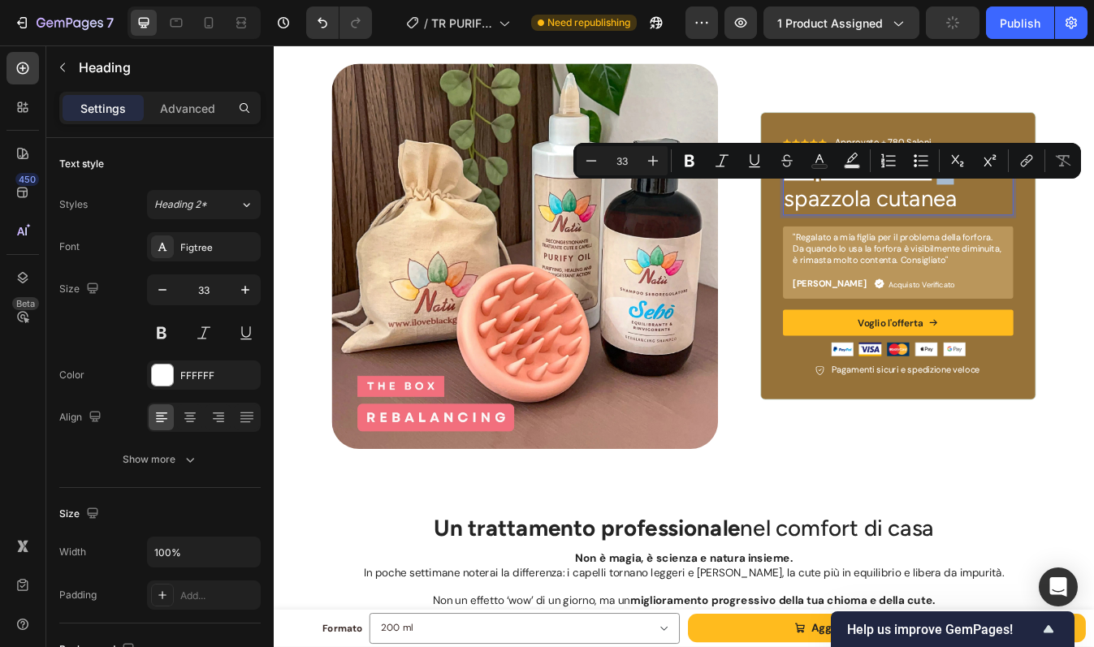
drag, startPoint x: 1055, startPoint y: 229, endPoint x: 1070, endPoint y: 229, distance: 14.6
click at [1070, 229] on p "Risparmia 12€ la spazzola cutanea" at bounding box center [1015, 211] width 270 height 70
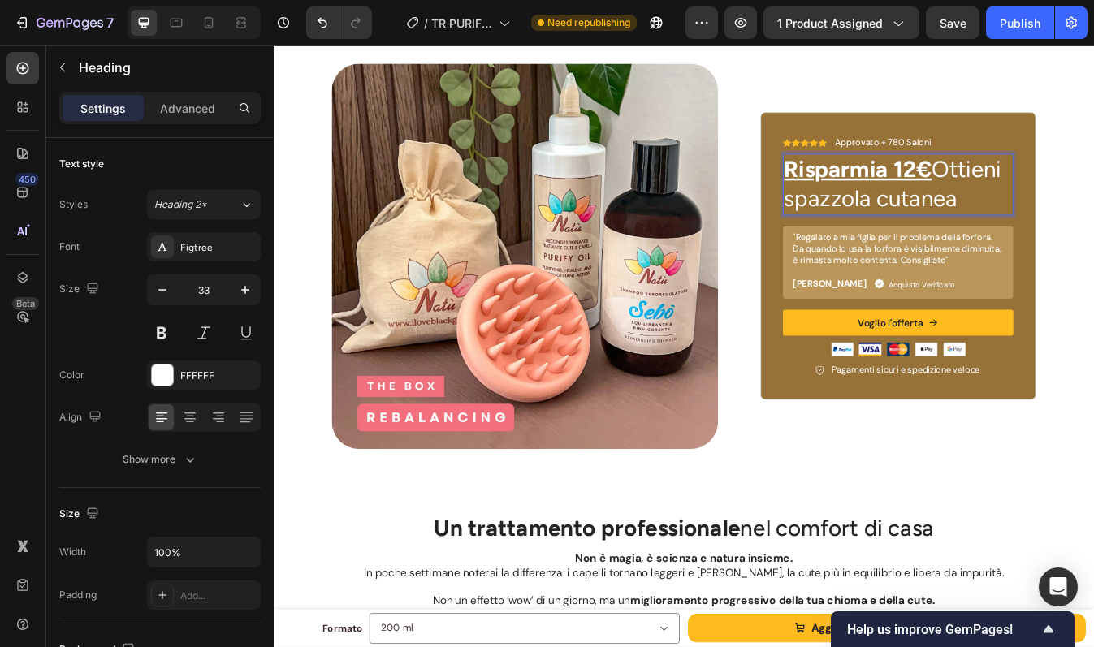
click at [880, 246] on p "Risparmia 12€ Ottieni spazzola cutanea" at bounding box center [1015, 211] width 270 height 70
click at [1093, 246] on p "Risparmia 12€ Ottieni la spazzola cutanea" at bounding box center [1015, 211] width 270 height 70
drag, startPoint x: 1107, startPoint y: 265, endPoint x: 1015, endPoint y: 264, distance: 91.8
click at [1015, 246] on p "Risparmia 12€ Ottieni la spazzola cutanea" at bounding box center [1015, 211] width 270 height 70
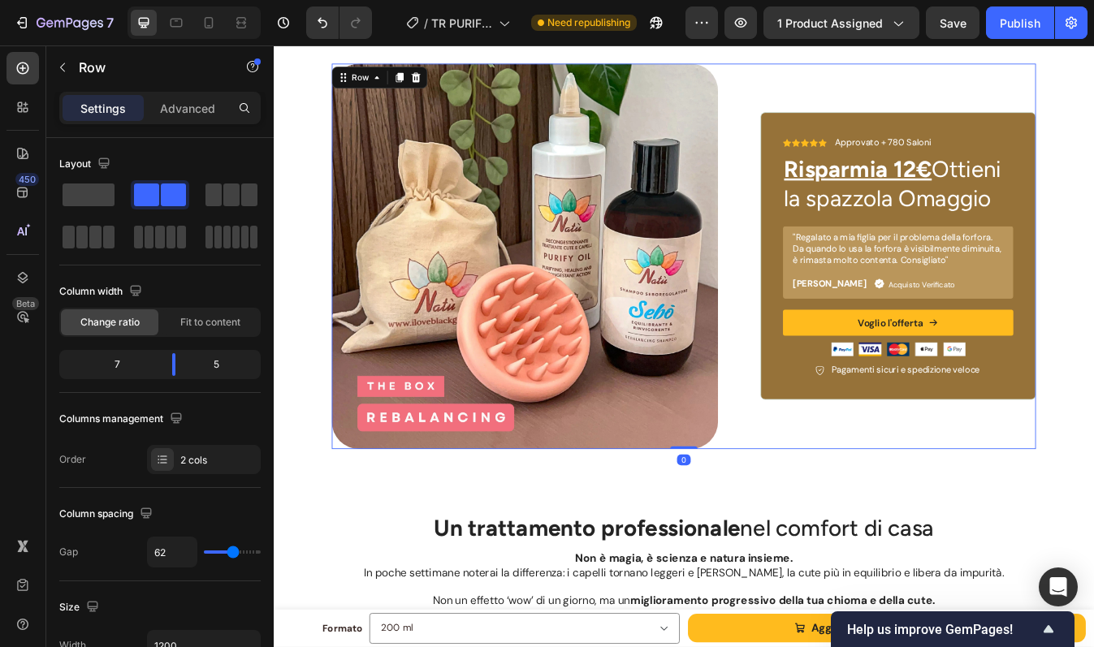
click at [1081, 130] on div "Icon Icon Icon Icon Icon Icon List Approvato + 780 Saloni Text Block Row ⁠⁠⁠⁠⁠⁠…" at bounding box center [1015, 296] width 327 height 459
click at [1013, 15] on div "Publish" at bounding box center [1019, 23] width 41 height 17
click at [703, 192] on img at bounding box center [572, 296] width 459 height 459
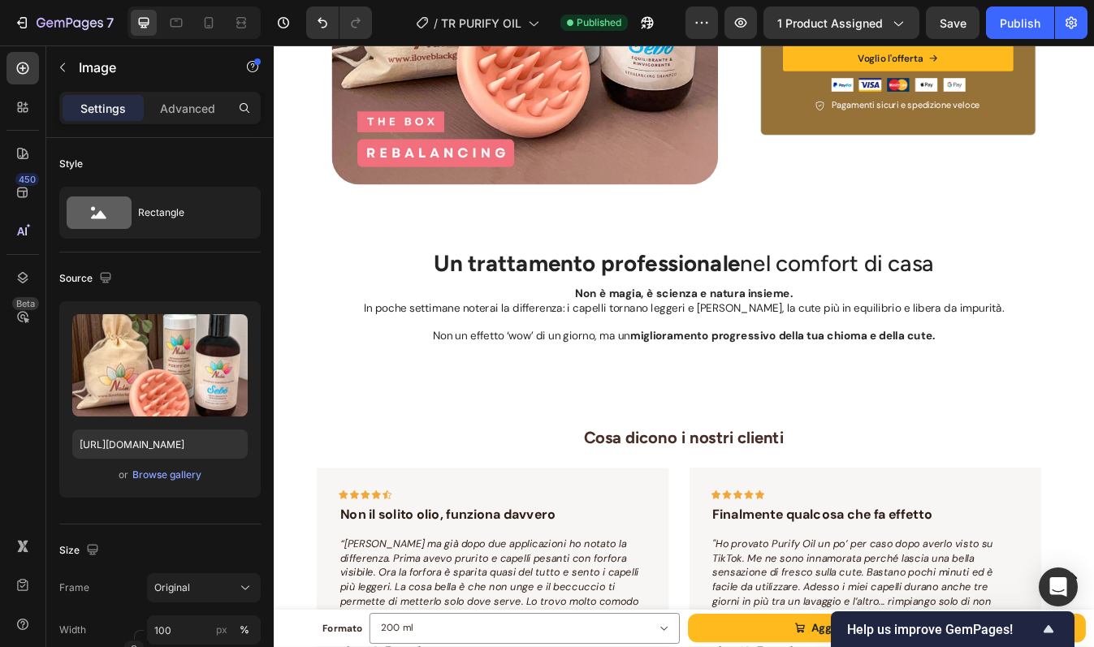
scroll to position [5073, 0]
click at [211, 28] on icon at bounding box center [209, 22] width 9 height 11
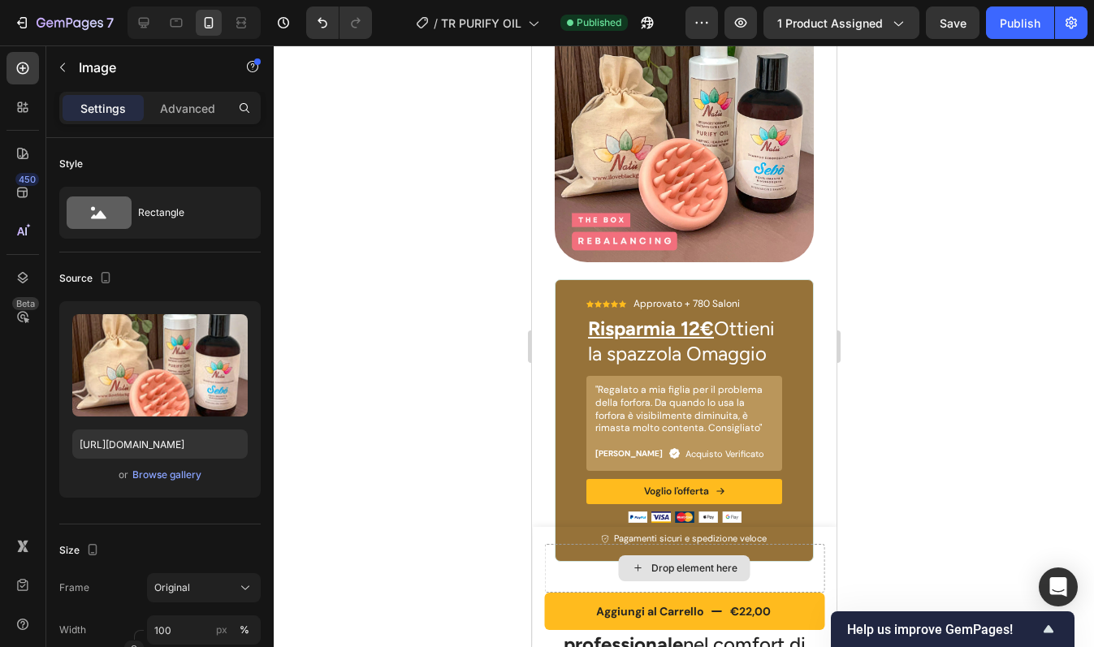
scroll to position [4983, 0]
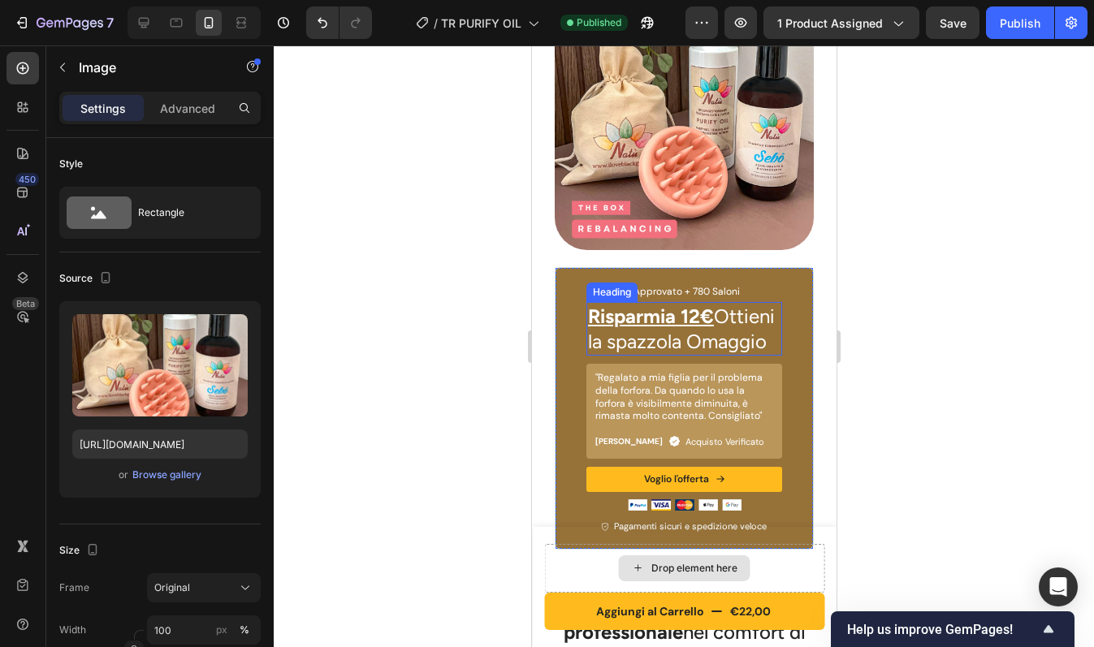
click at [685, 345] on h2 "Risparmia 12€ Ottieni la spazzola Omaggio" at bounding box center [683, 329] width 196 height 54
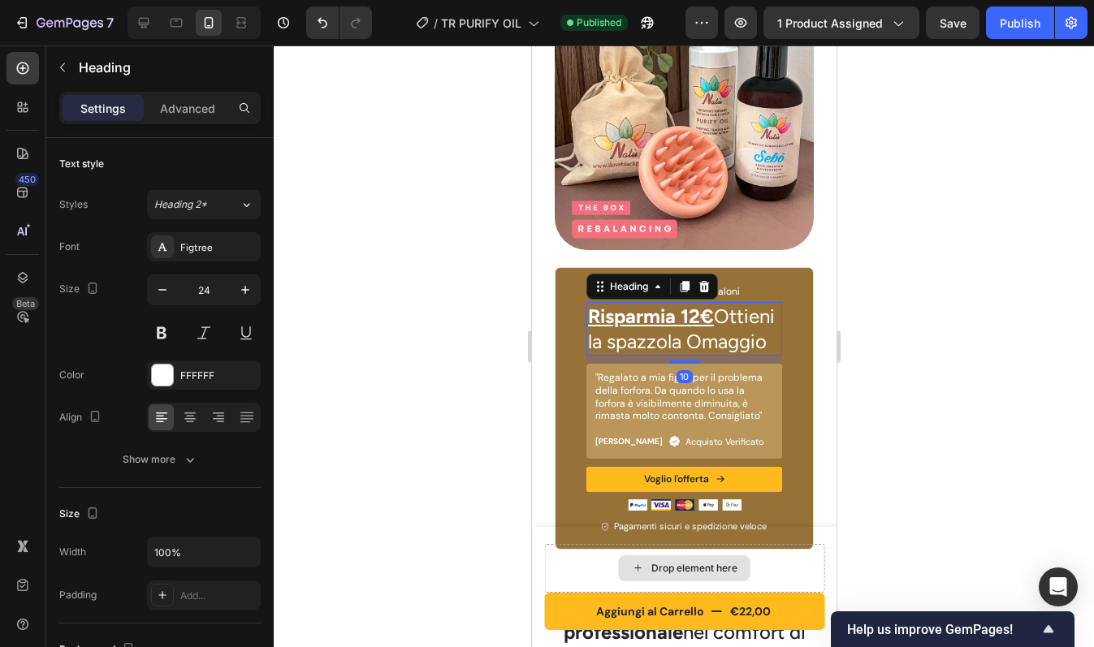
click at [645, 340] on h2 "Risparmia 12€ Ottieni la spazzola Omaggio" at bounding box center [683, 329] width 196 height 54
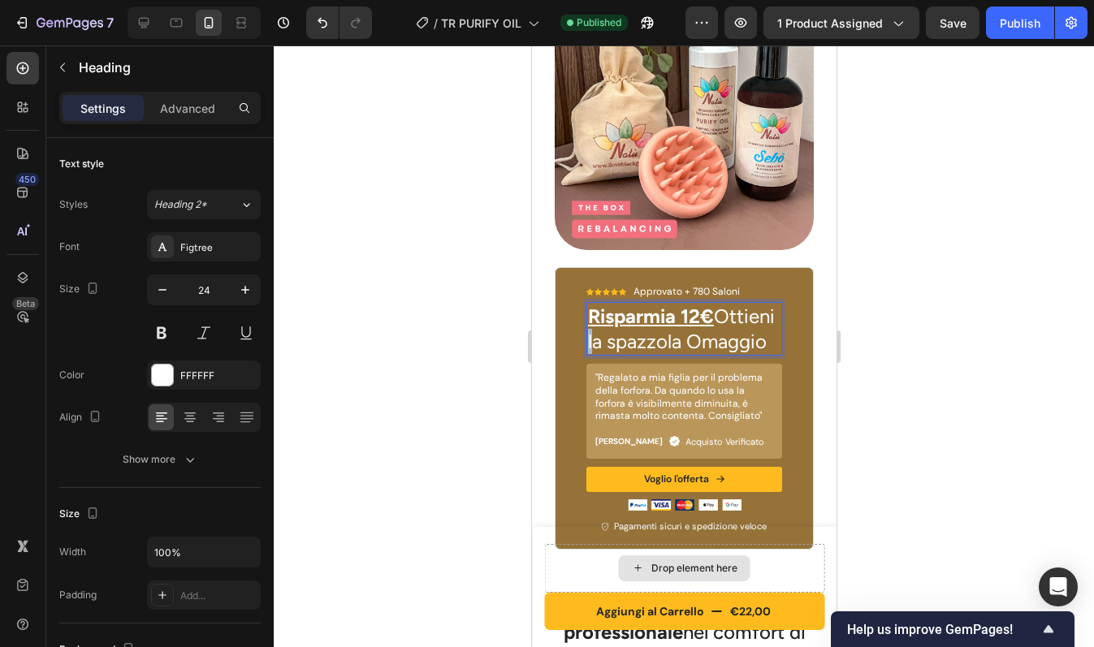
click at [645, 340] on p "Risparmia 12€ Ottieni la spazzola Omaggio" at bounding box center [683, 329] width 192 height 50
drag, startPoint x: 668, startPoint y: 352, endPoint x: 589, endPoint y: 354, distance: 78.8
click at [589, 354] on p "Risparmia 12€ Ottieni la spazzola Omaggio" at bounding box center [683, 329] width 192 height 50
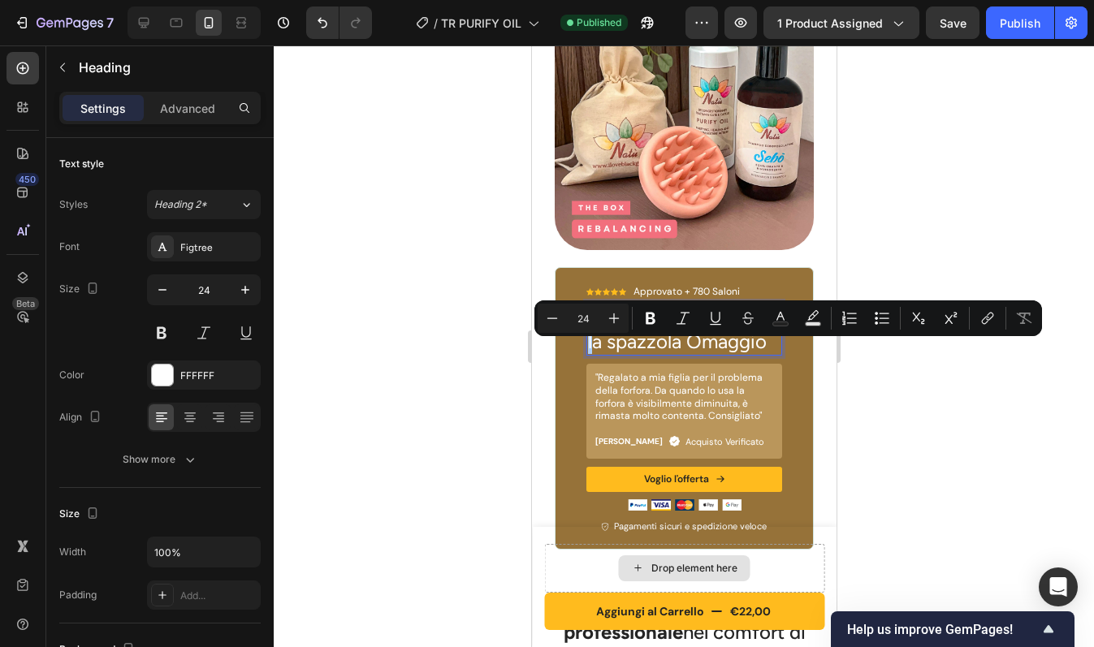
click at [978, 83] on div at bounding box center [684, 346] width 820 height 602
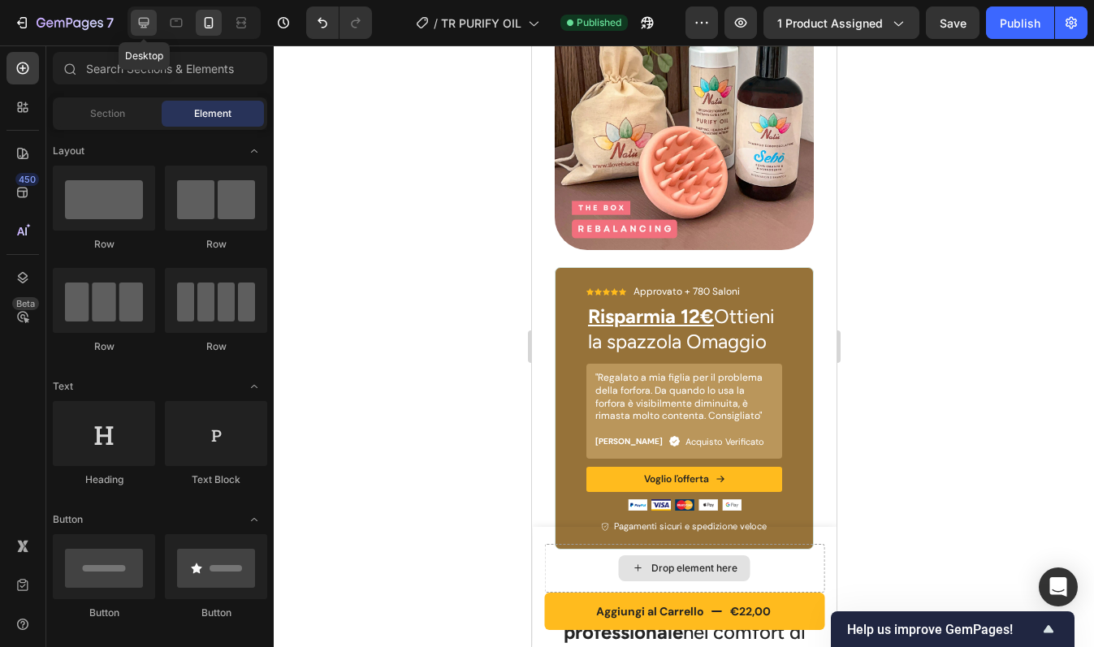
click at [136, 19] on icon at bounding box center [144, 23] width 16 height 16
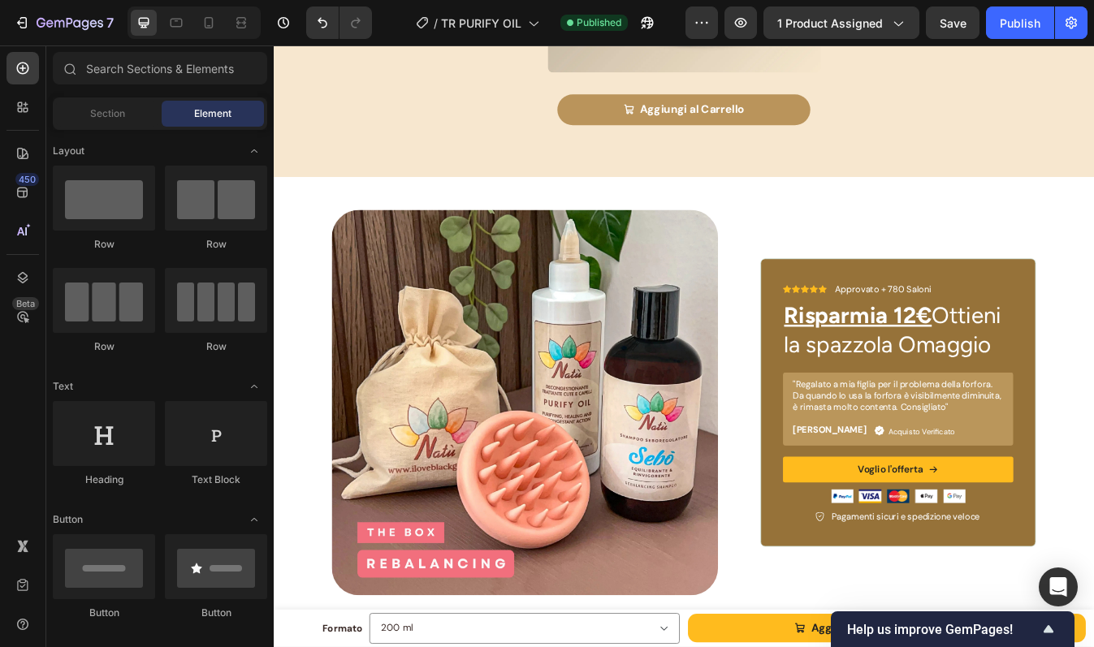
scroll to position [4879, 0]
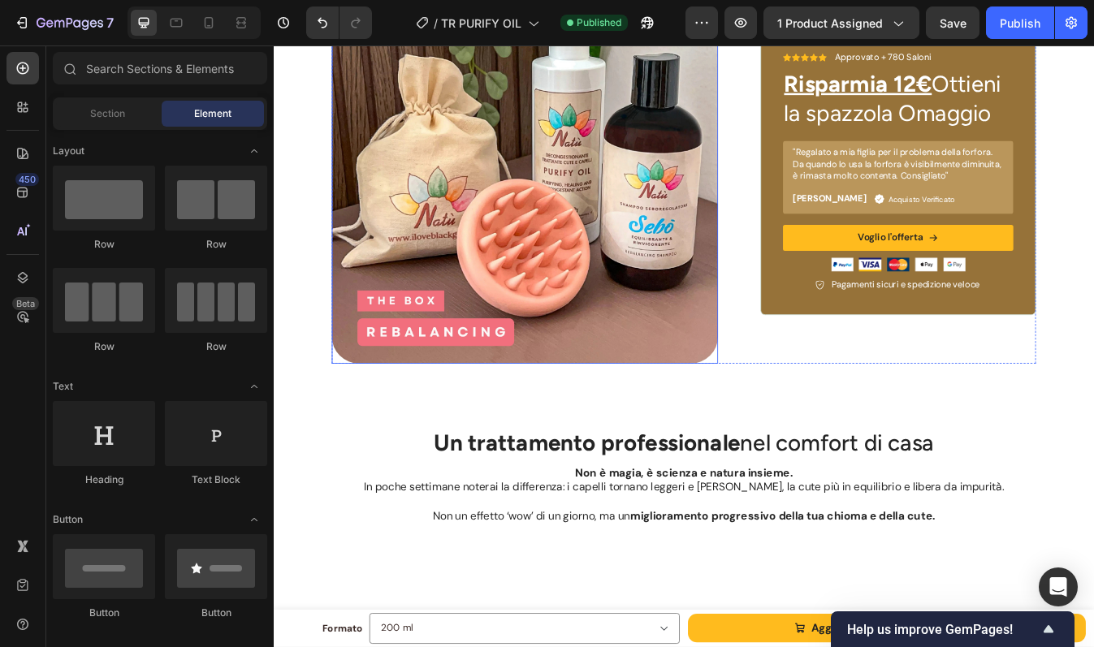
click at [546, 278] on img at bounding box center [572, 195] width 459 height 459
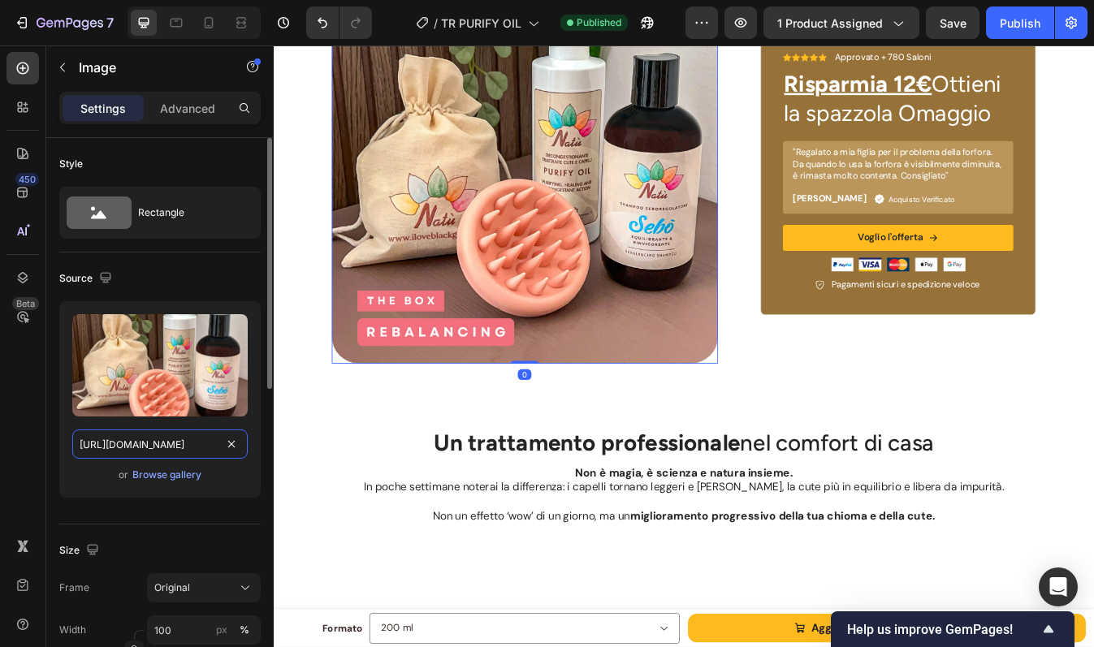
click at [169, 438] on input "https://cdn.shopify.com/s/files/1/0956/1283/0021/files/BOX_RIEQUILIBRANTE.webp?…" at bounding box center [159, 443] width 175 height 29
paste input "N_BOX_FORFORA.webp?v=1758987746"
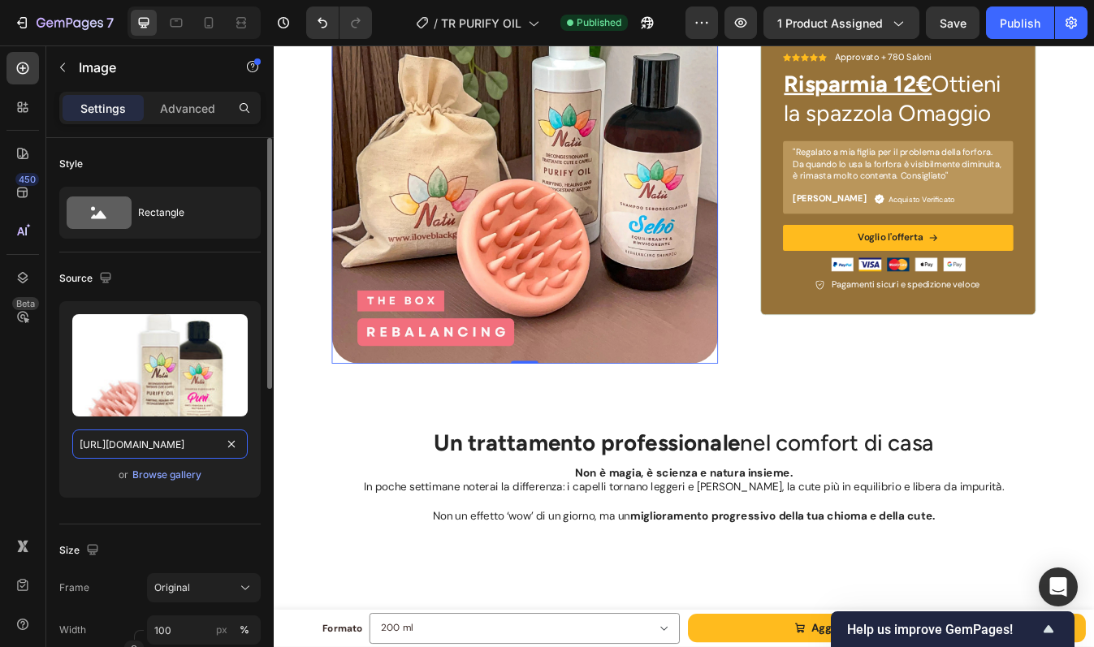
scroll to position [0, 302]
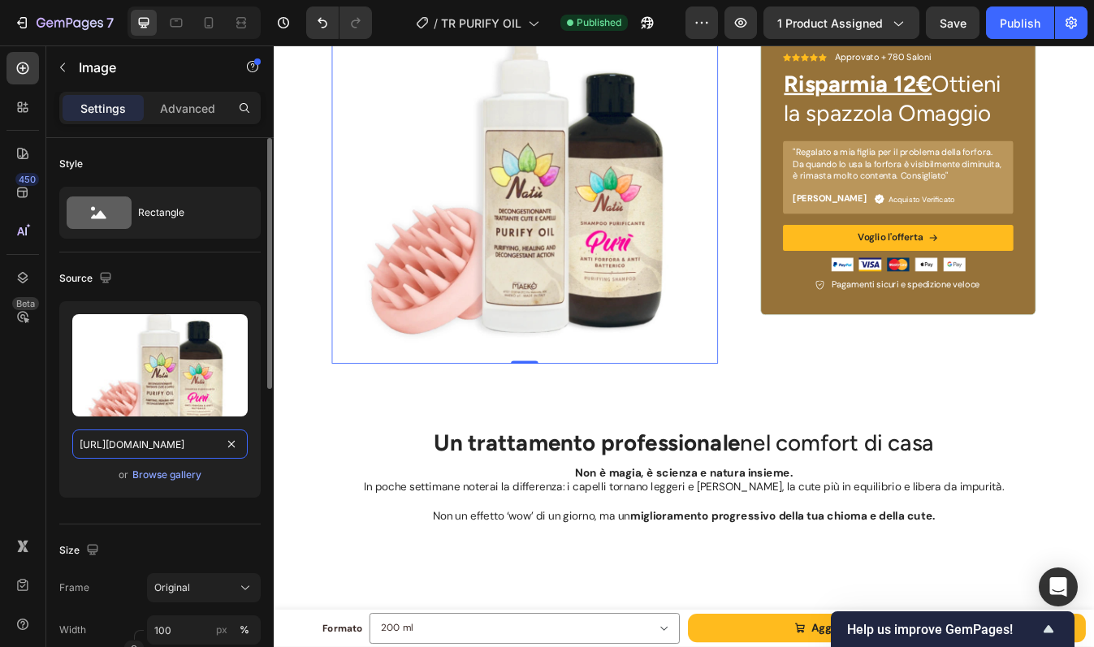
type input "https://cdn.shopify.com/s/files/1/0956/1283/0021/files/N_BOX_FORFORA.webp?v=175…"
click at [219, 520] on div "Source Upload Image https://cdn.shopify.com/s/files/1/0956/1283/0021/files/N_BO…" at bounding box center [159, 388] width 201 height 272
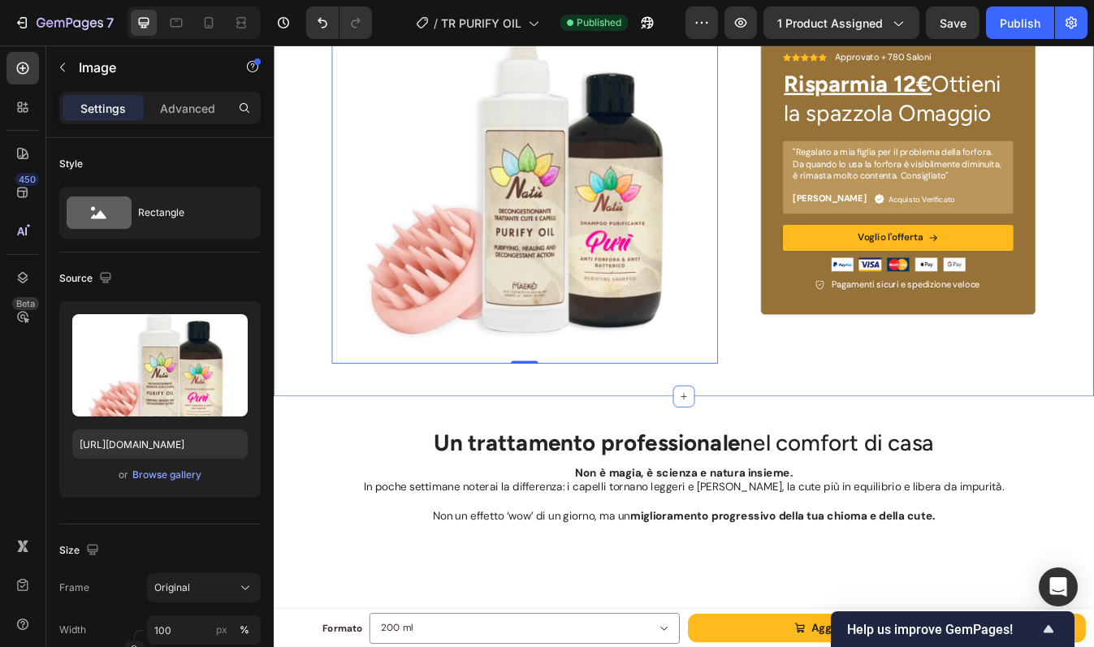
click at [872, 428] on div "Image 0 Icon Icon Icon Icon Icon Icon List Approvato + 780 Saloni Text Block Ro…" at bounding box center [761, 195] width 974 height 537
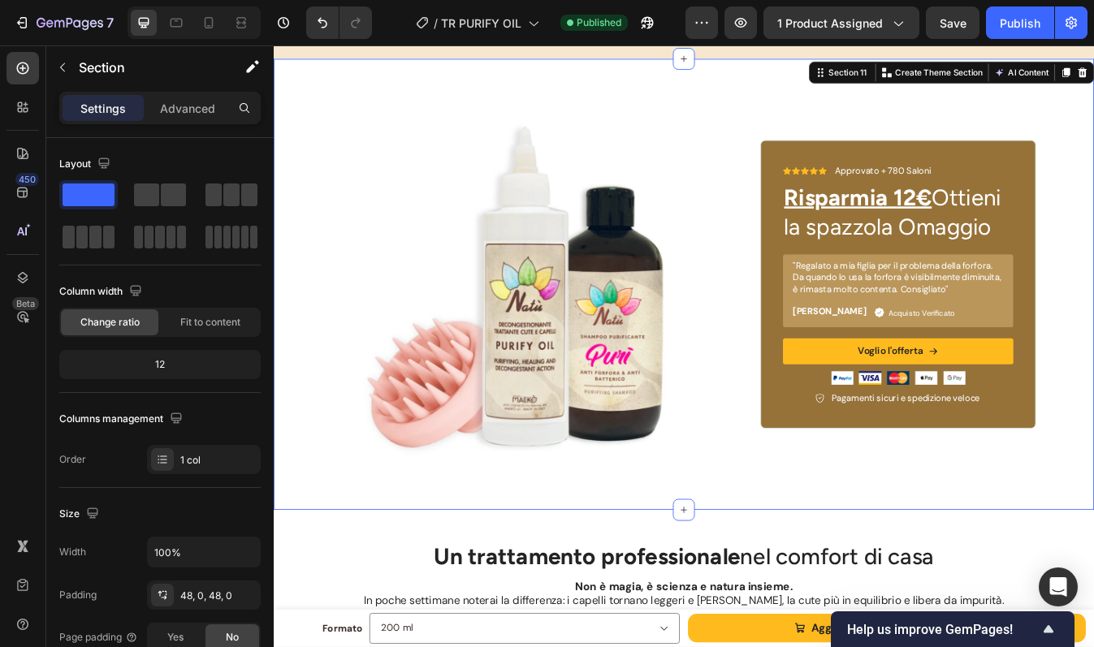
scroll to position [4743, 0]
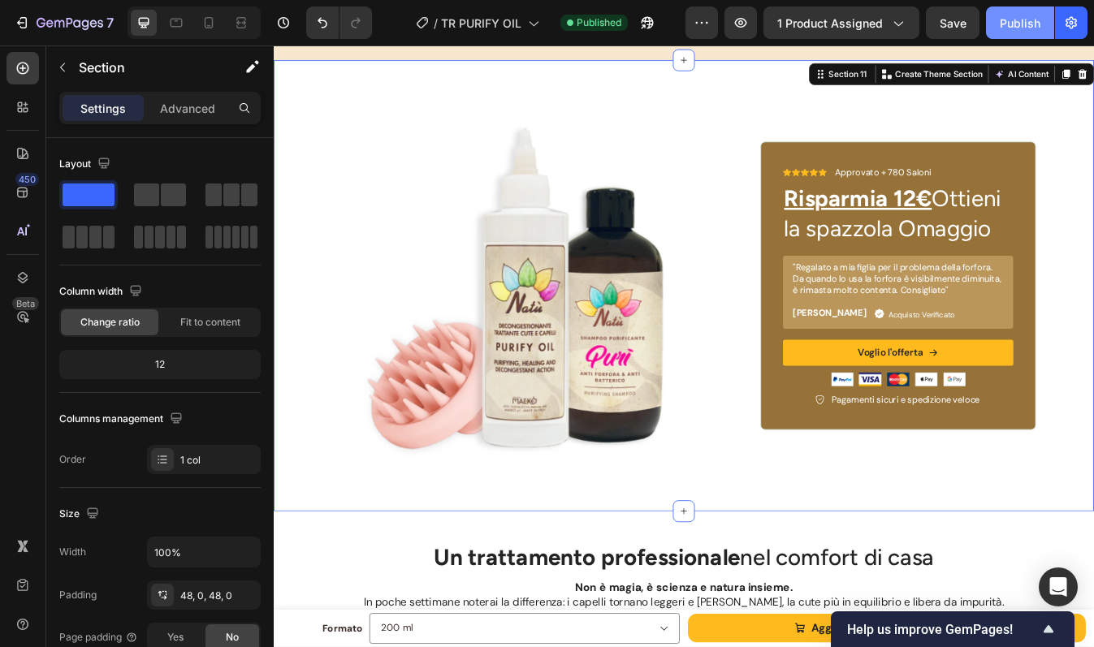
click at [1003, 19] on div "Publish" at bounding box center [1019, 23] width 41 height 17
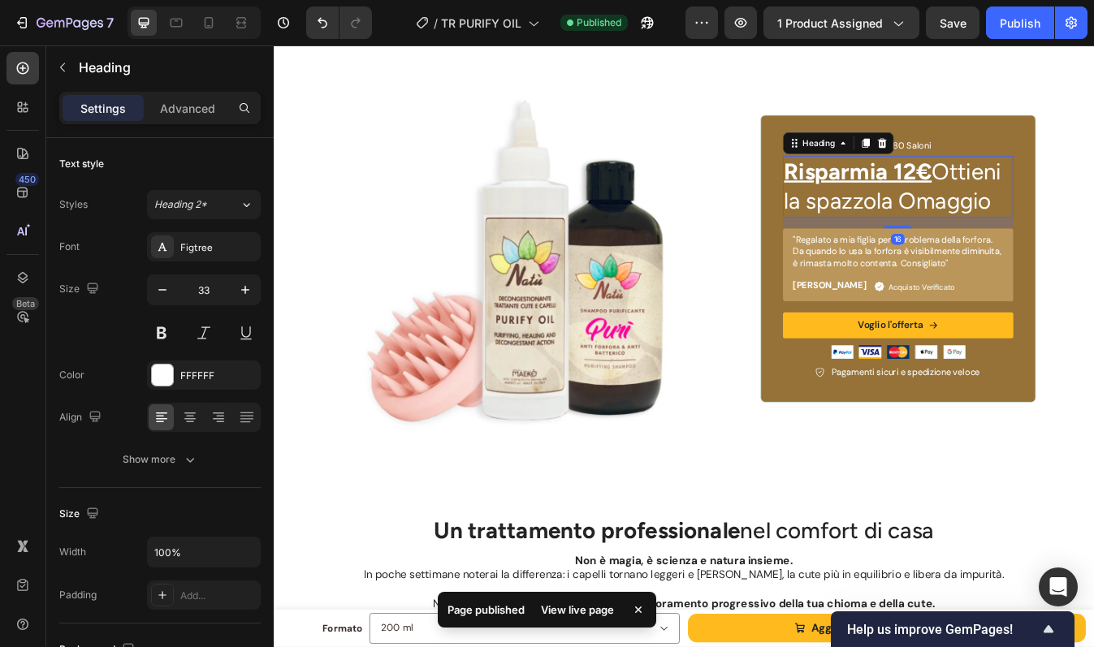
click at [1082, 250] on h2 "Risparmia 12€ Ottieni la spazzola Omaggio" at bounding box center [1015, 213] width 274 height 73
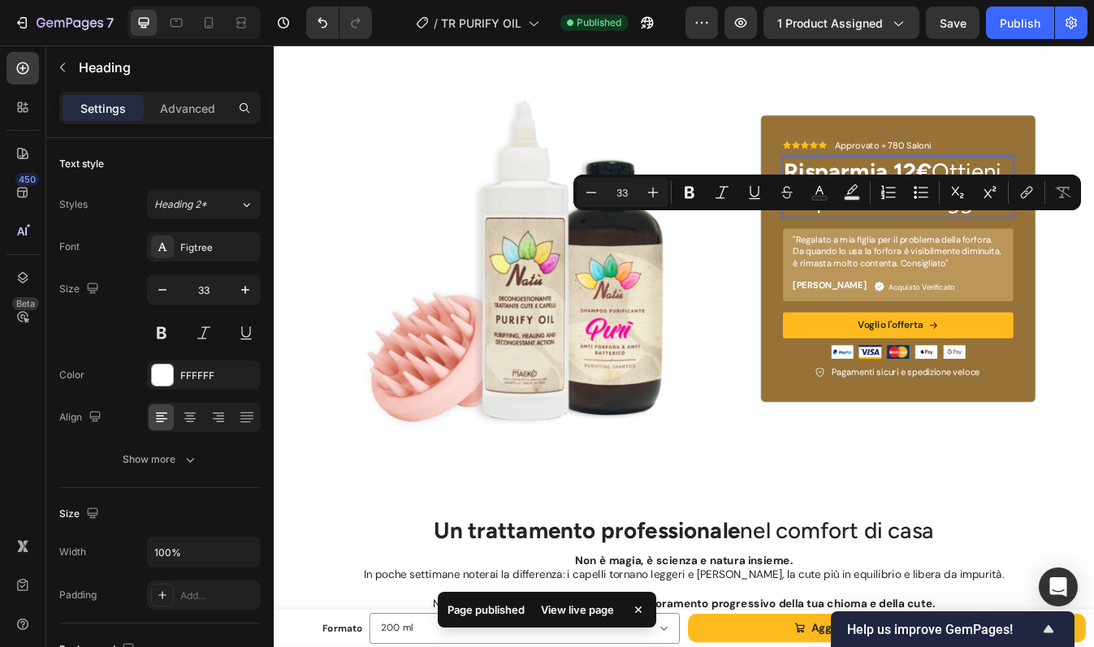
click at [1093, 248] on p "Risparmia 12€ Ottieni la spazzola Omaggio" at bounding box center [1015, 214] width 270 height 70
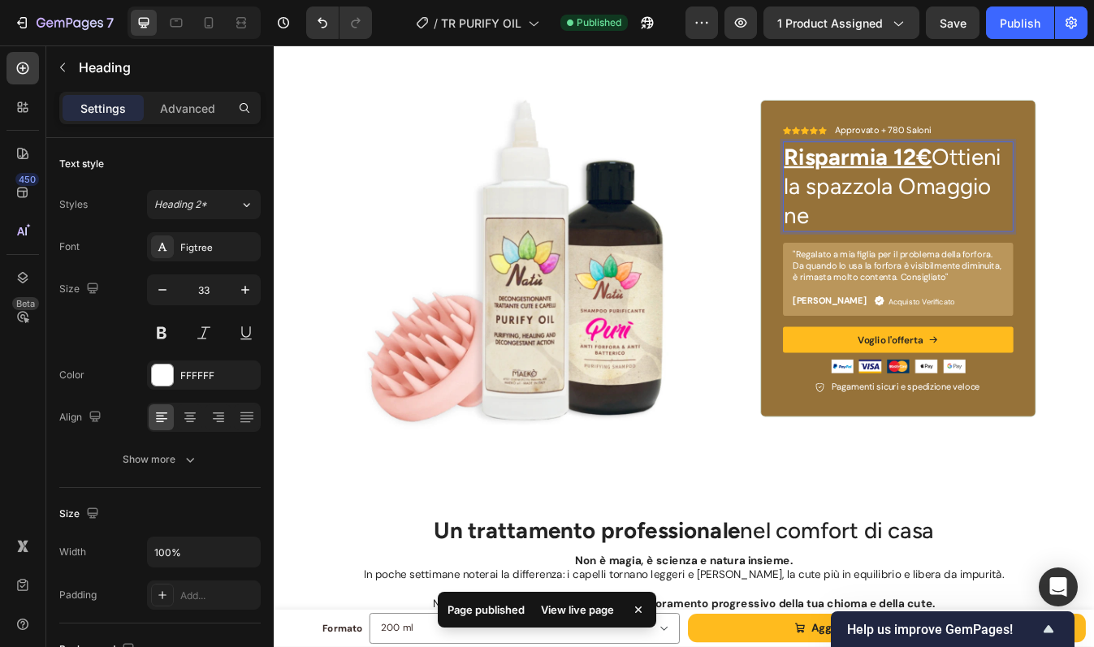
scroll to position [4725, 0]
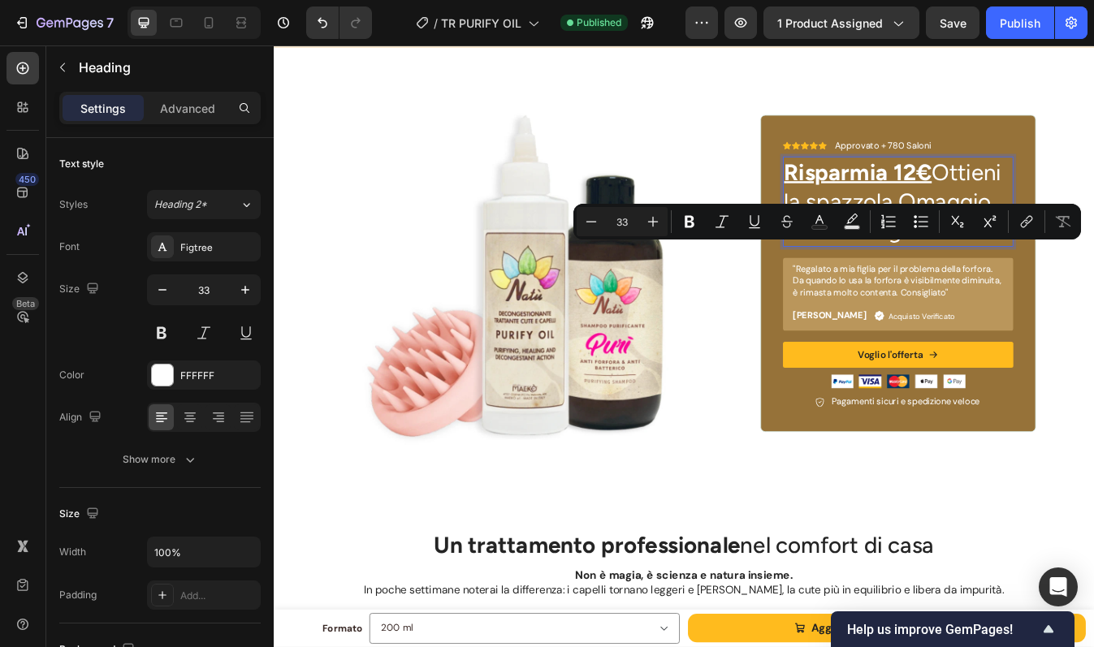
drag, startPoint x: 1055, startPoint y: 296, endPoint x: 914, endPoint y: 297, distance: 140.5
click at [914, 284] on p "Risparmia 12€ Ottieni la spazzola Omaggio nel Box Regalo" at bounding box center [1015, 231] width 270 height 105
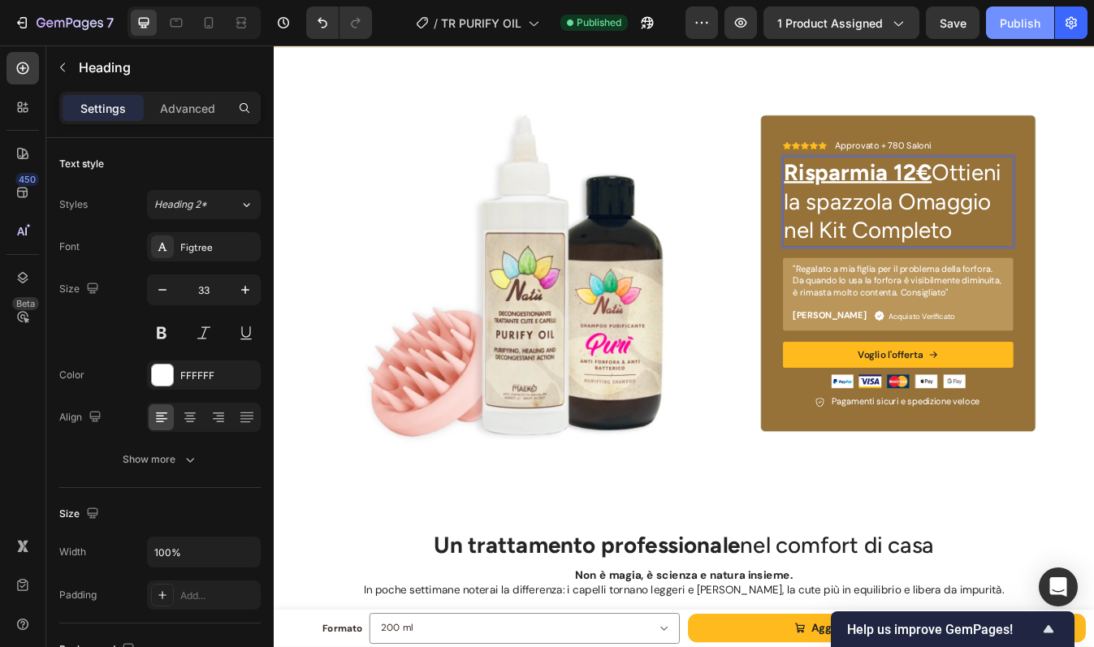
click at [1021, 12] on button "Publish" at bounding box center [1020, 22] width 68 height 32
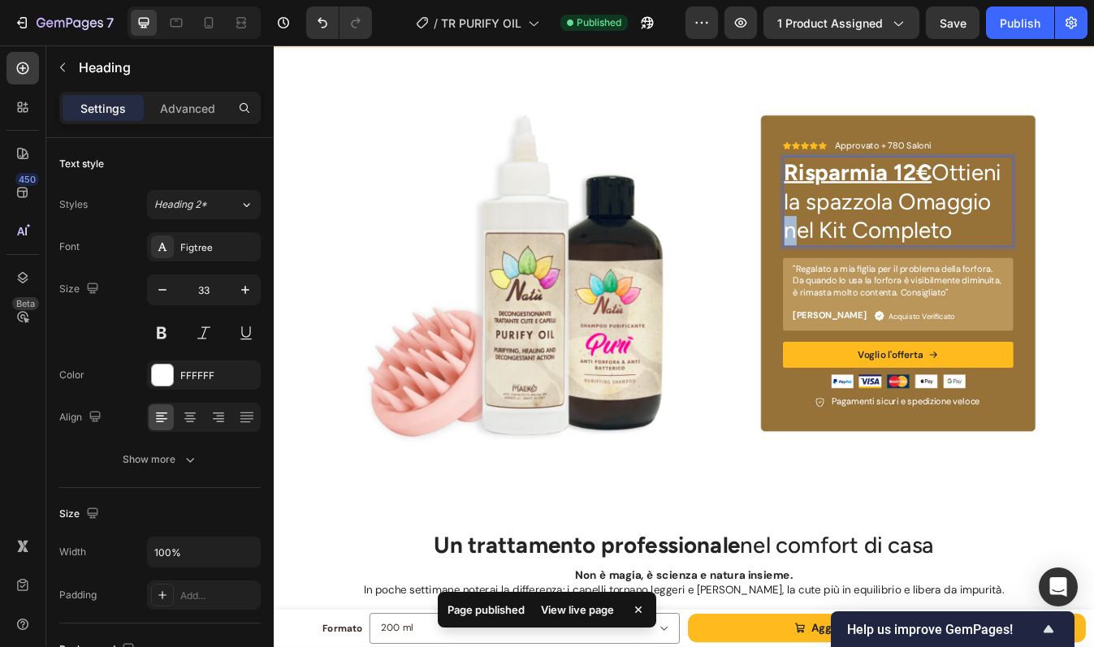
click at [1093, 249] on p "Risparmia 12€ Ottieni la spazzola Omaggio nel Kit Completo" at bounding box center [1015, 231] width 270 height 105
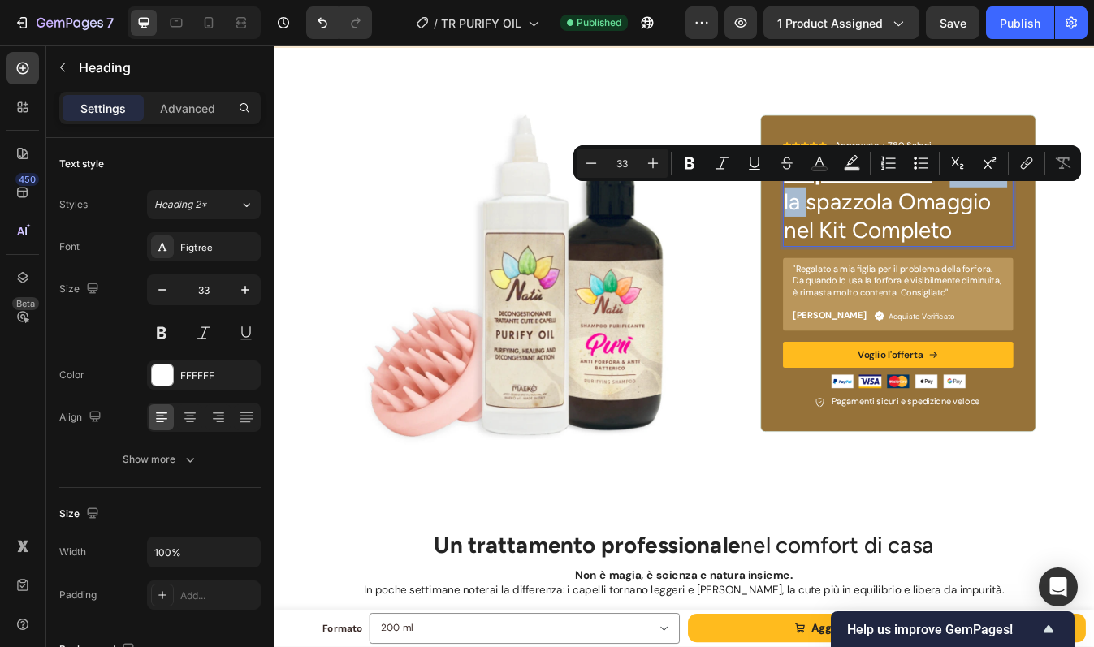
drag, startPoint x: 891, startPoint y: 269, endPoint x: 1062, endPoint y: 229, distance: 175.9
click at [1062, 229] on p "Risparmia 12€ Ottieni la spazzola Omaggio nel Kit Completo" at bounding box center [1015, 231] width 270 height 105
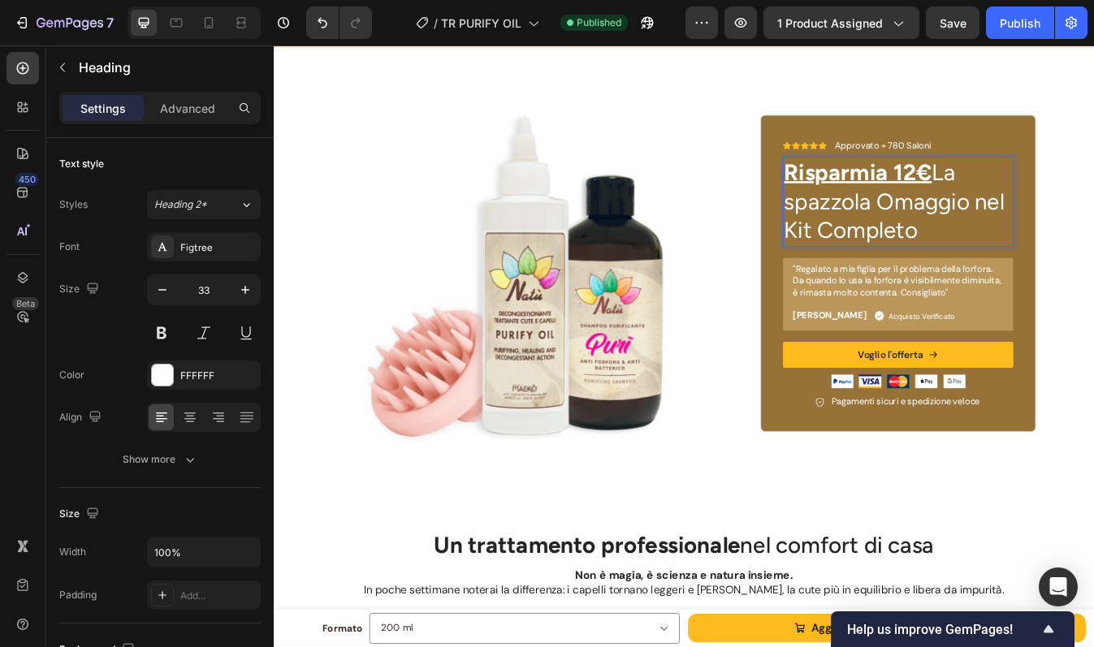
click at [986, 264] on p "Risparmia 12€ La spazzola Omaggio nel Kit Completo" at bounding box center [1015, 231] width 270 height 105
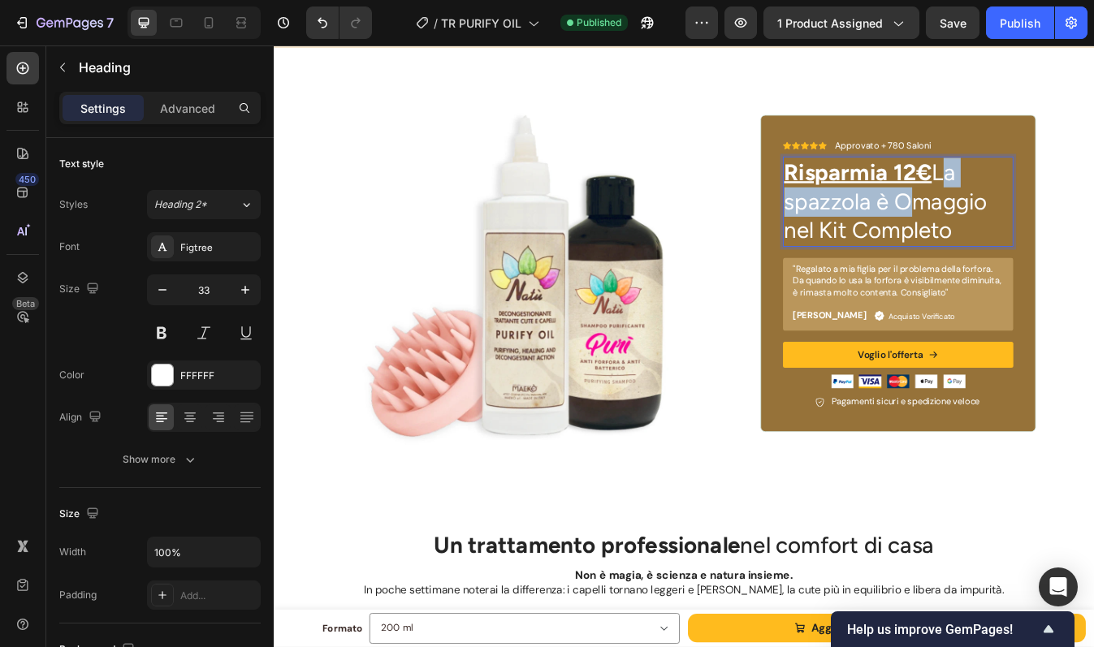
drag, startPoint x: 1008, startPoint y: 265, endPoint x: 1058, endPoint y: 227, distance: 62.7
click at [1058, 227] on p "Risparmia 12€ La spazzola è Omaggio nel Kit Completo" at bounding box center [1015, 231] width 270 height 105
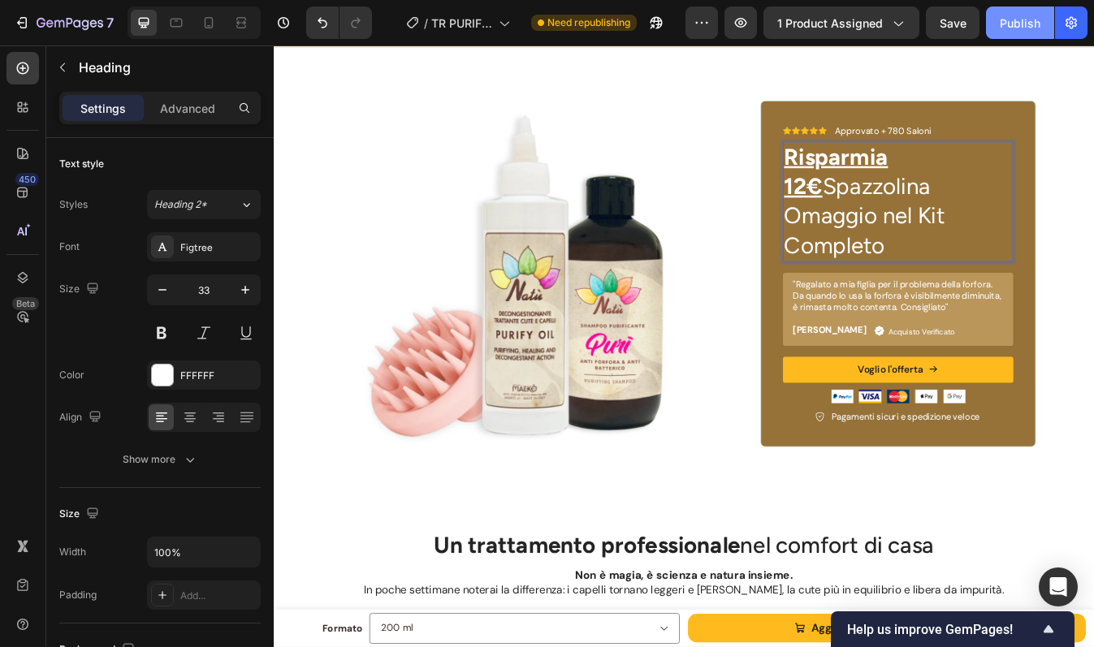
click at [1022, 26] on div "Publish" at bounding box center [1019, 23] width 41 height 17
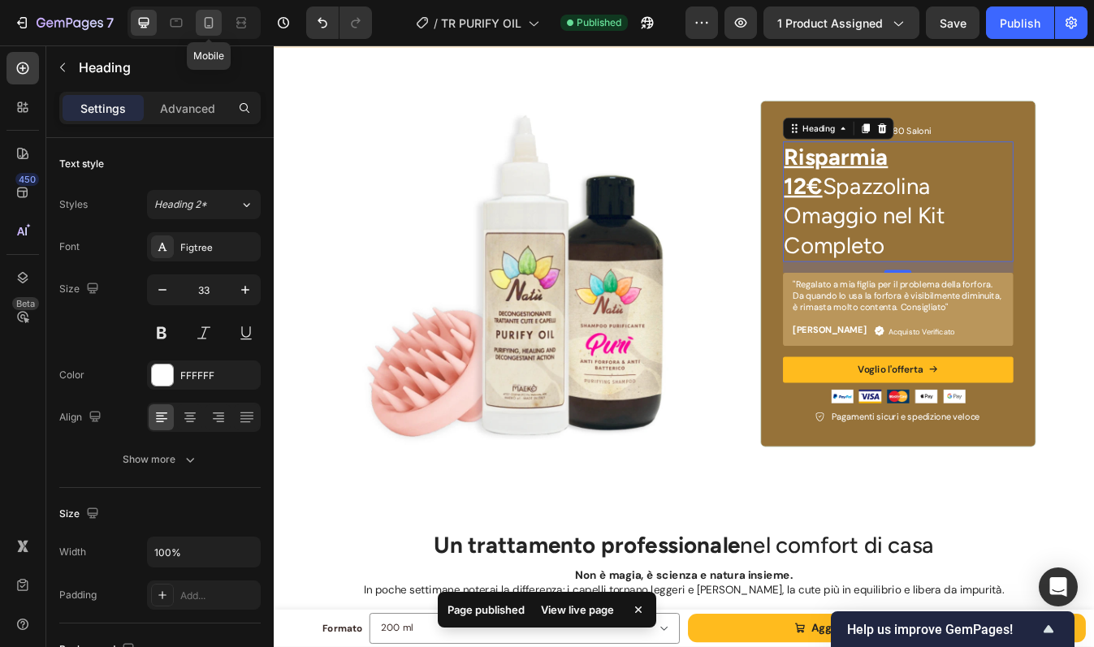
click at [206, 21] on icon at bounding box center [209, 23] width 16 height 16
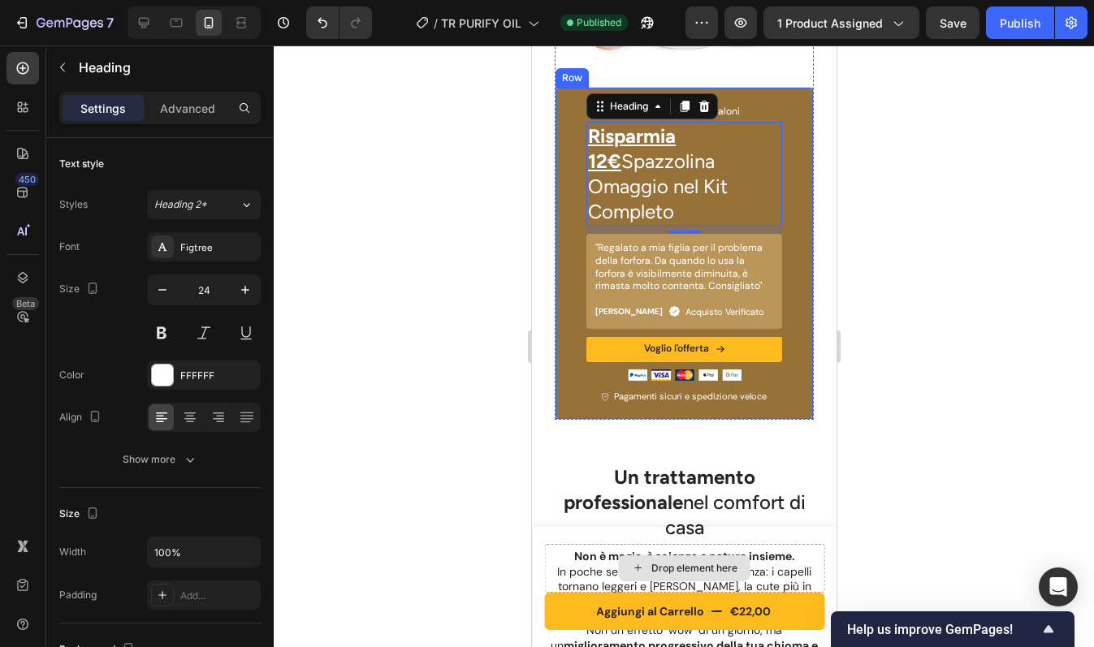
scroll to position [5136, 0]
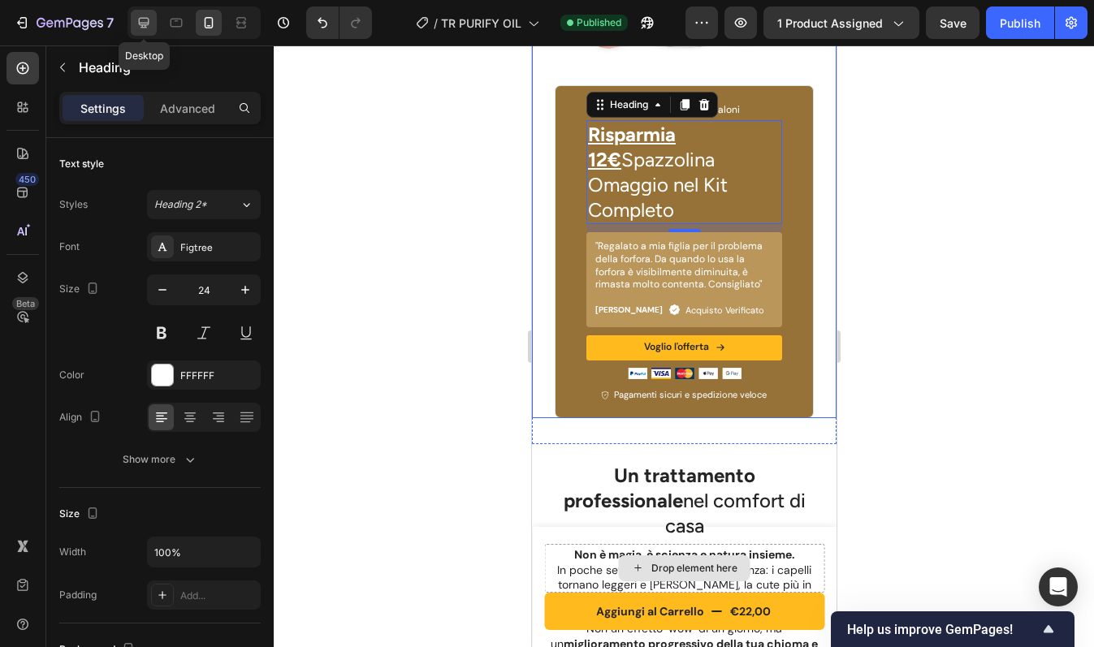
click at [148, 27] on icon at bounding box center [144, 23] width 16 height 16
type input "33"
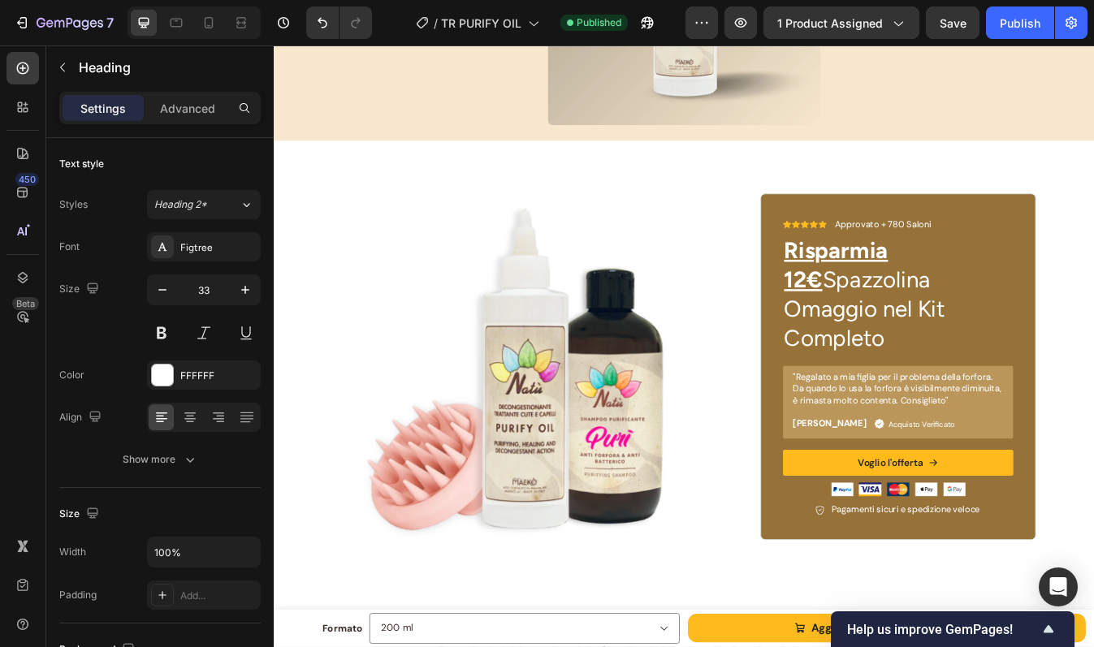
scroll to position [4627, 0]
